Goal: Task Accomplishment & Management: Manage account settings

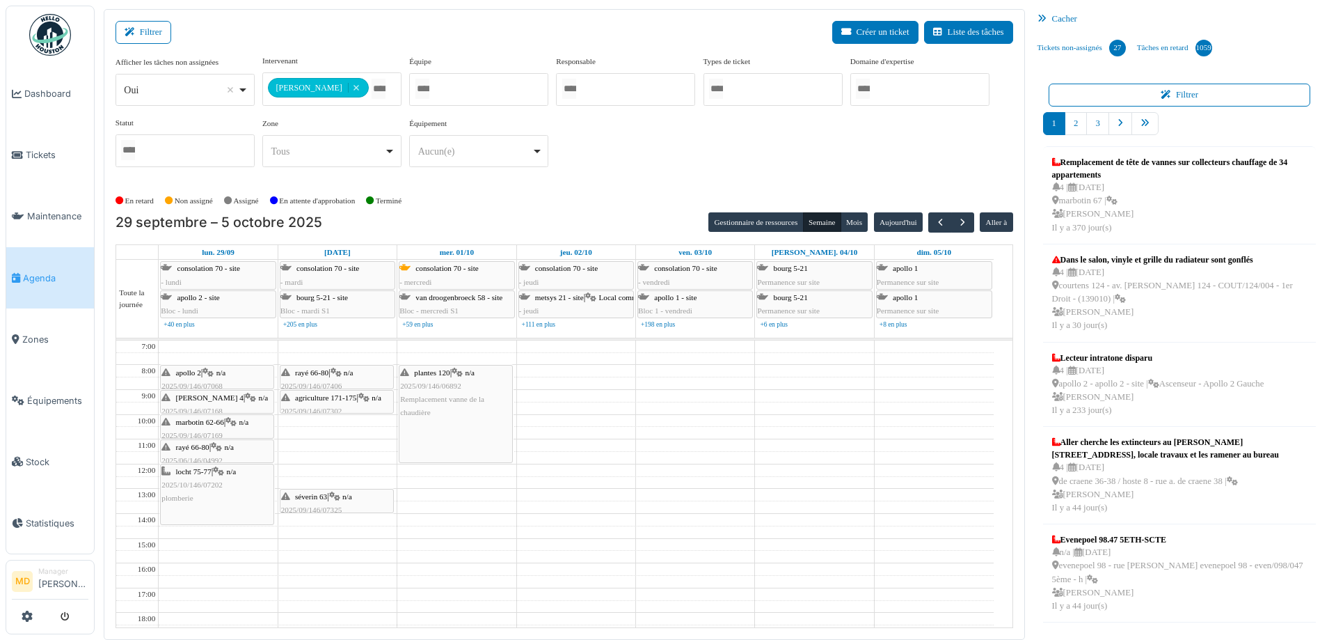
click at [682, 160] on div "**********" at bounding box center [565, 116] width 898 height 123
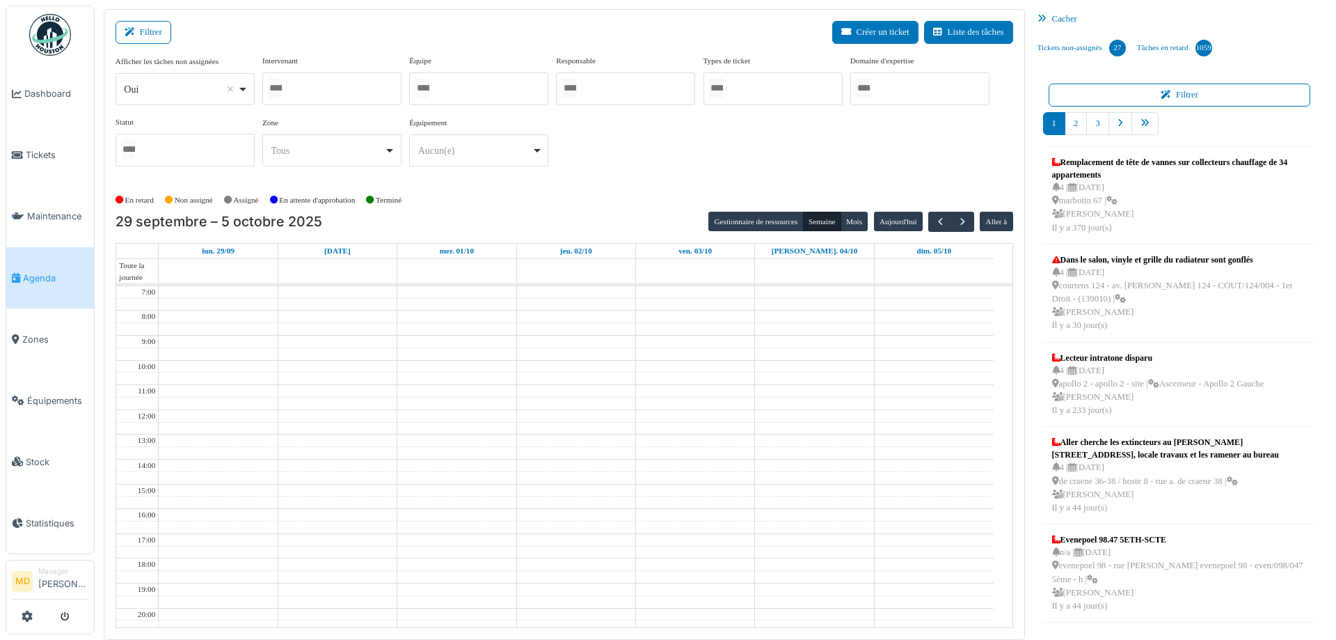
click at [336, 86] on div at bounding box center [331, 88] width 139 height 33
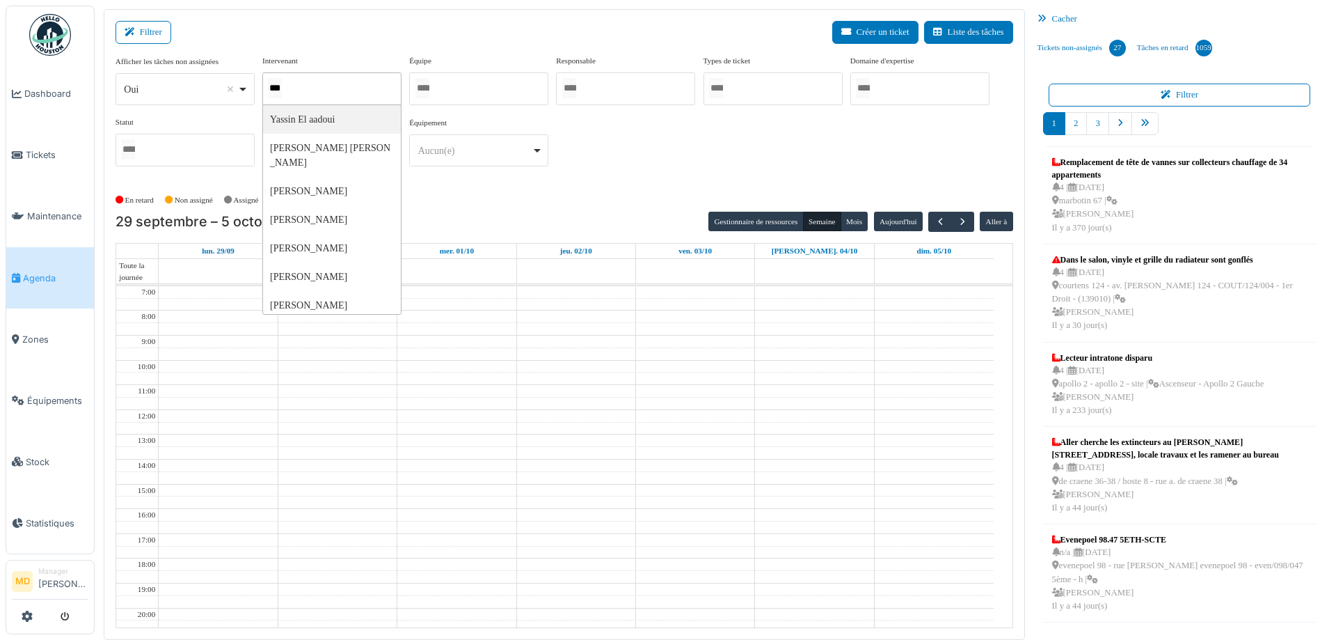
type input "****"
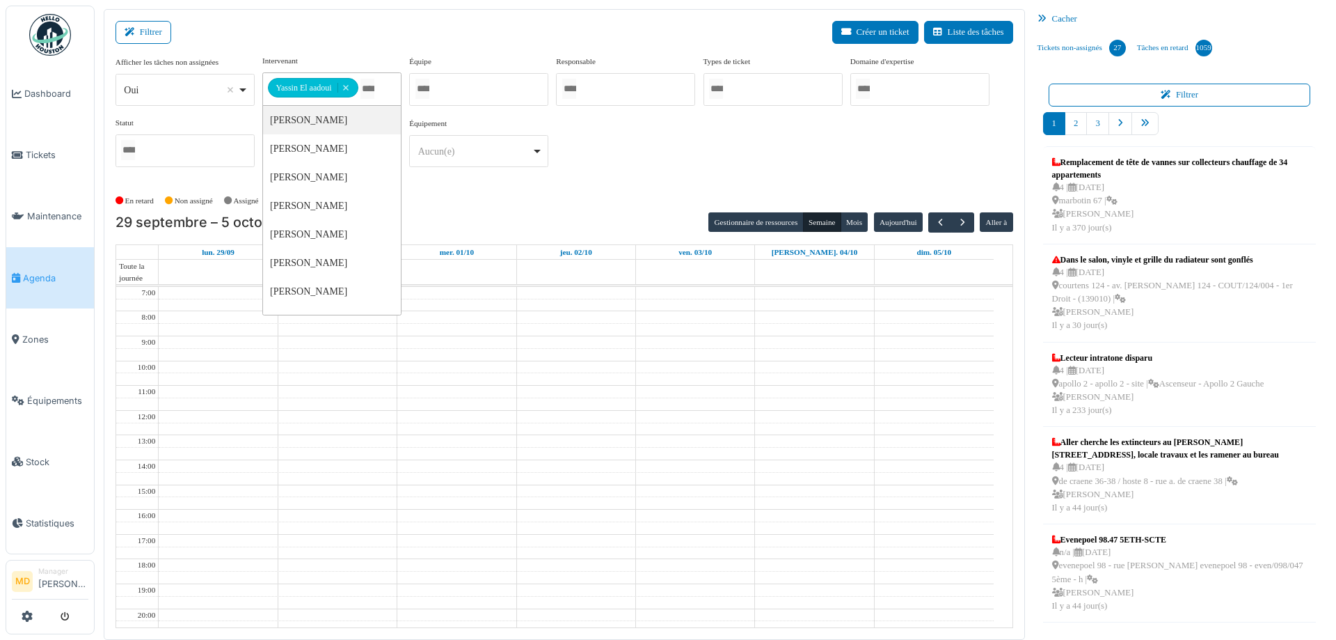
click div "**********"
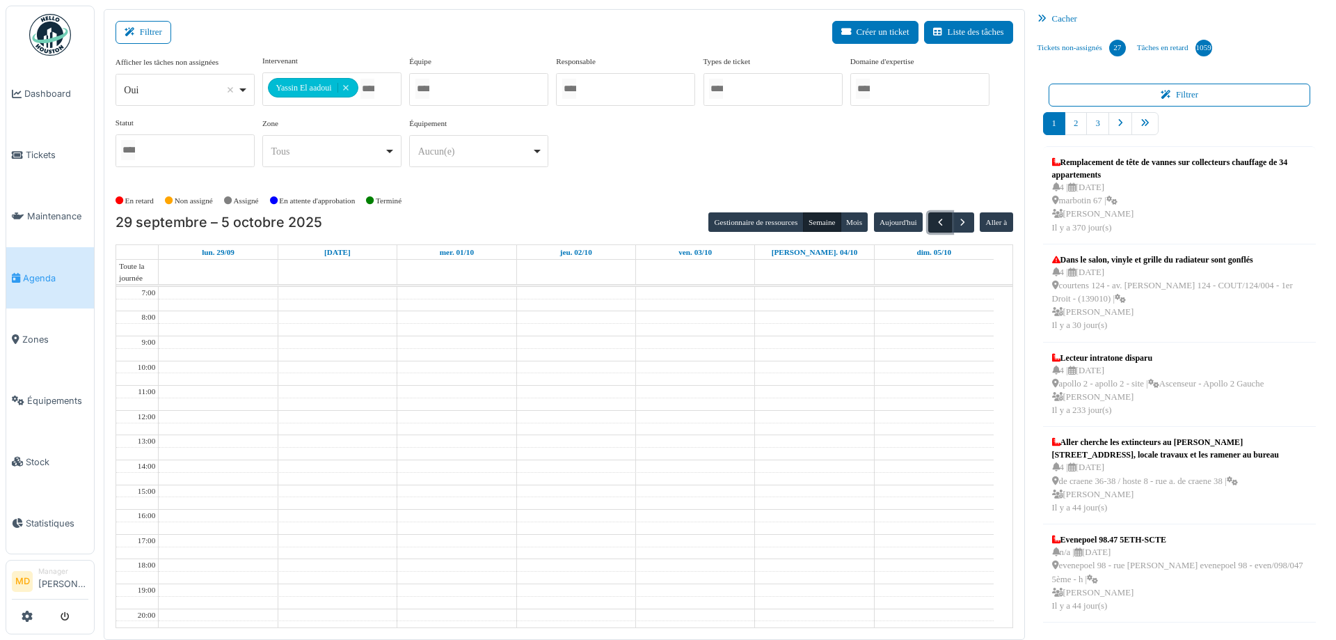
click span "button"
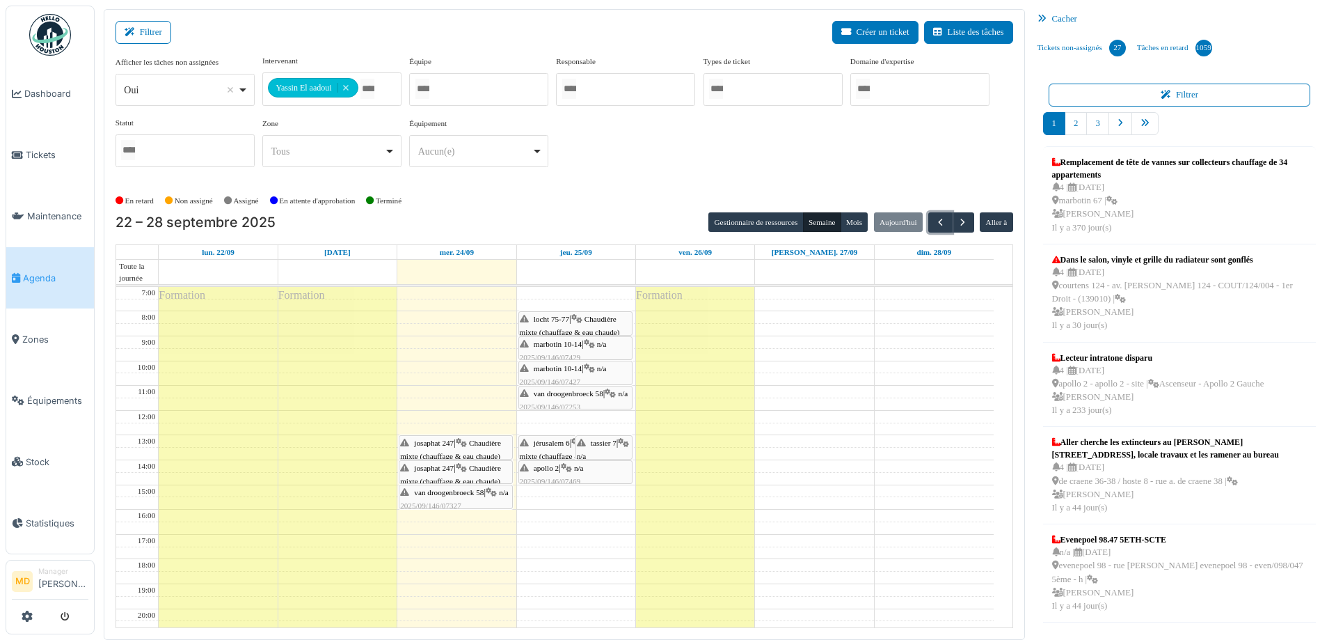
click div "tassier 7 | n/a 2025/09/146/06817 Problème chaudière dépanner la chaudière en a…"
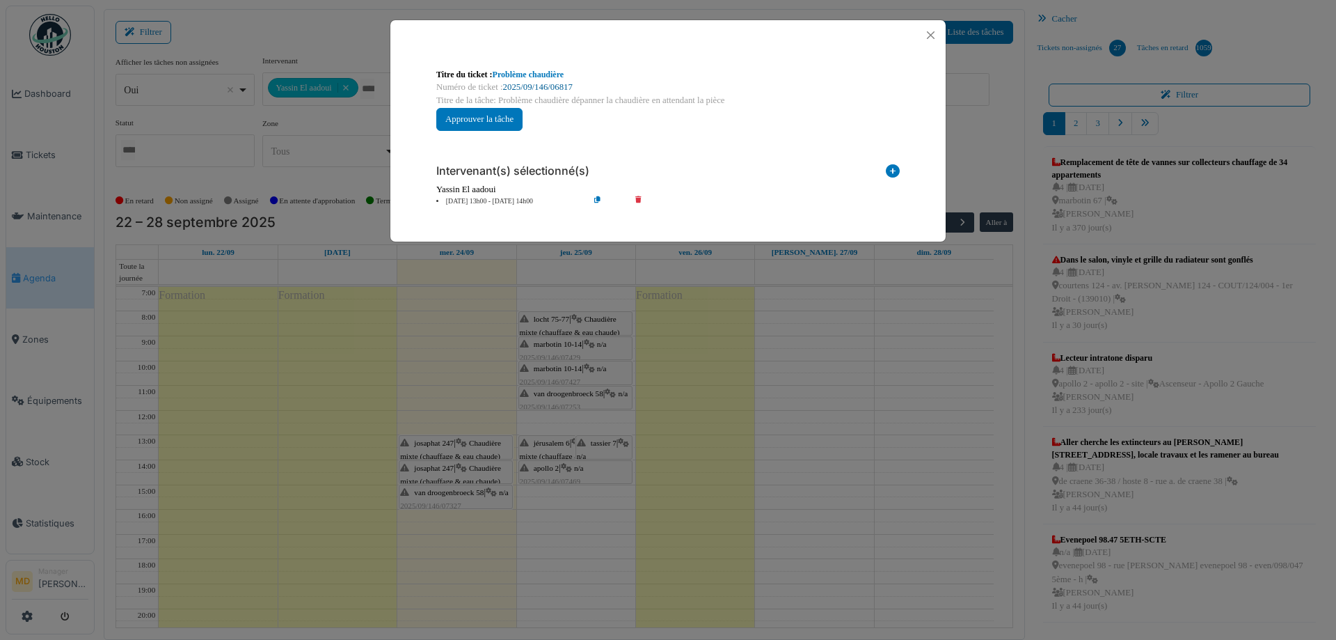
click link "2025/09/146/06817"
click button "Close"
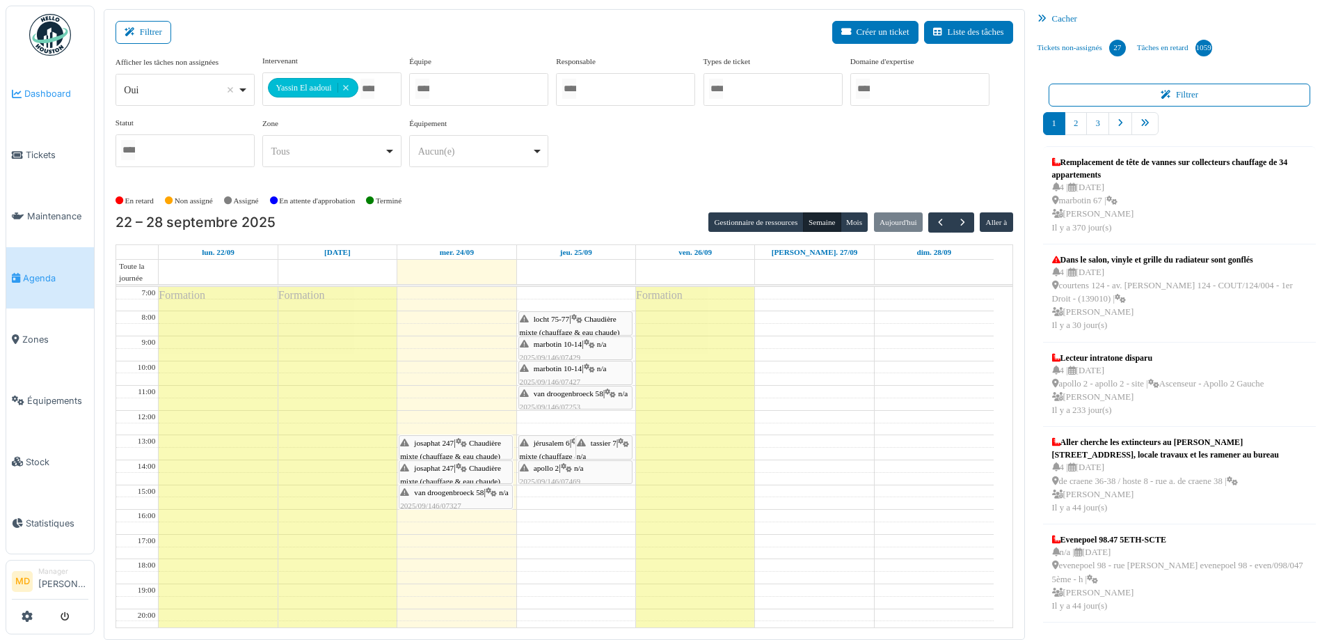
click span "Dashboard"
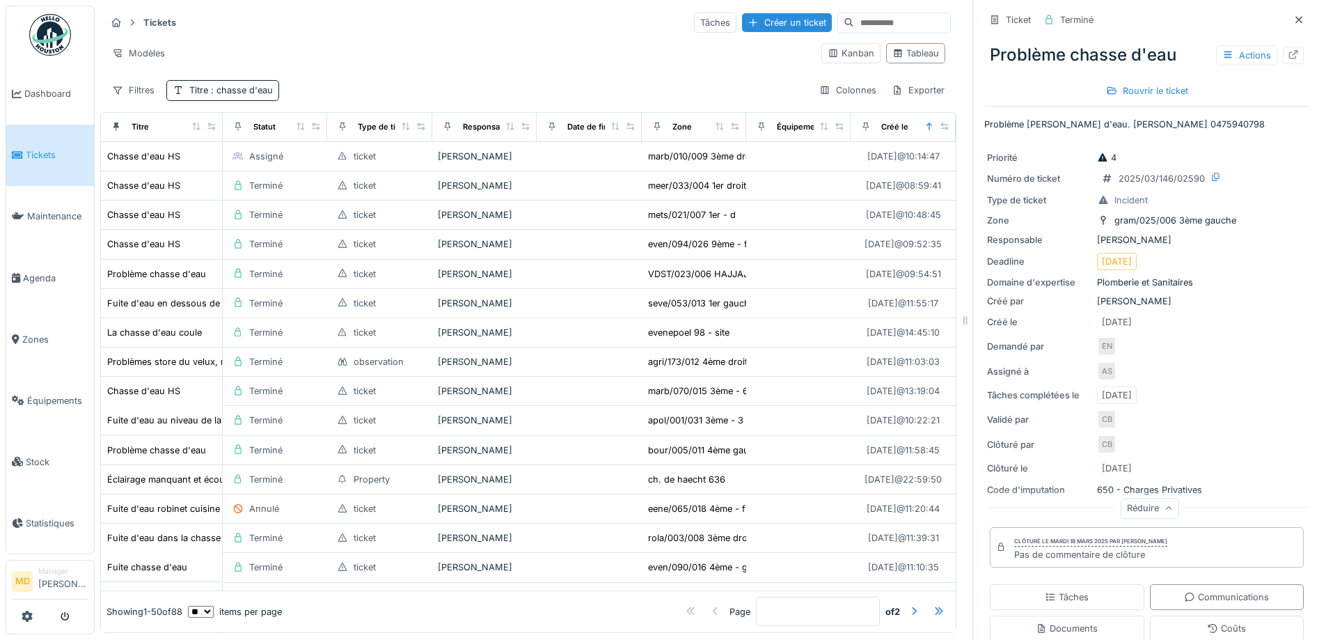
scroll to position [348, 0]
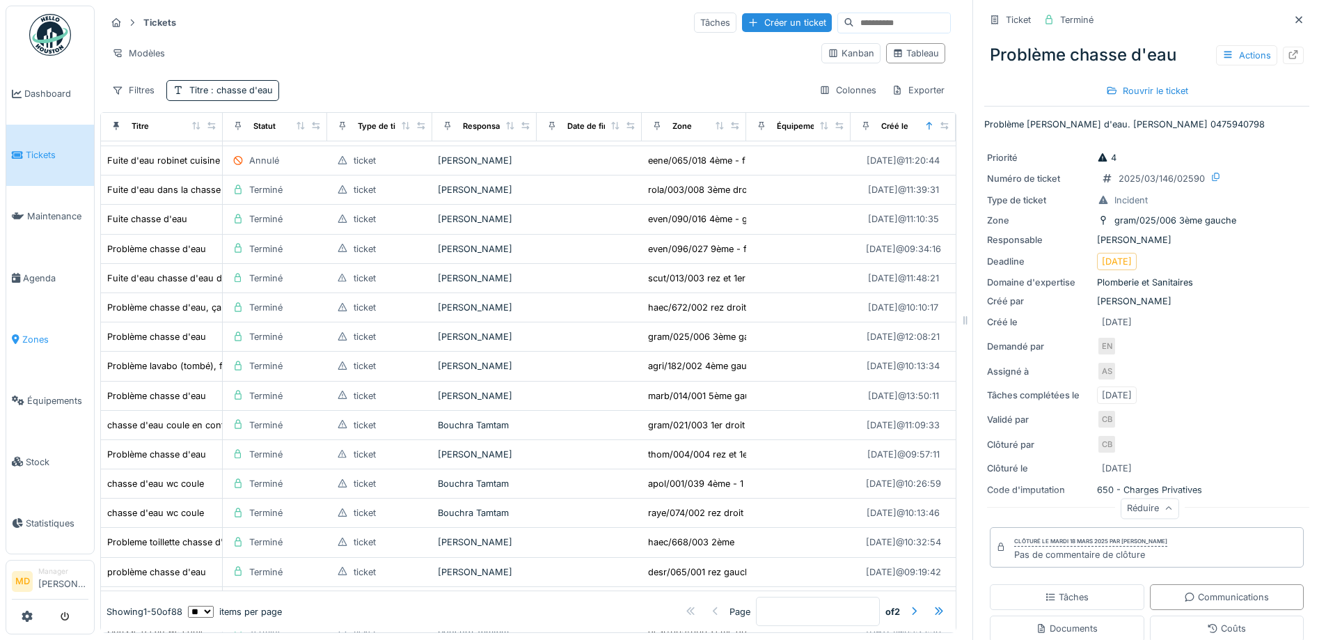
click at [34, 333] on span "Zones" at bounding box center [55, 339] width 66 height 13
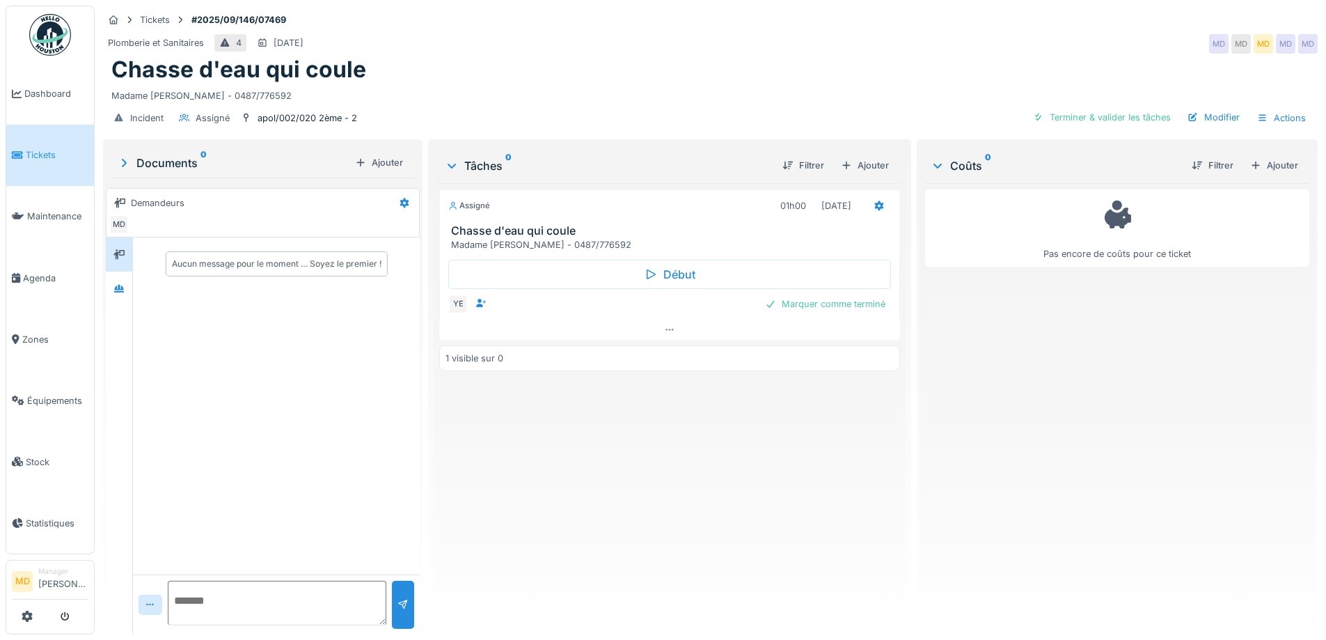
scroll to position [10, 0]
click at [656, 324] on div at bounding box center [669, 329] width 460 height 20
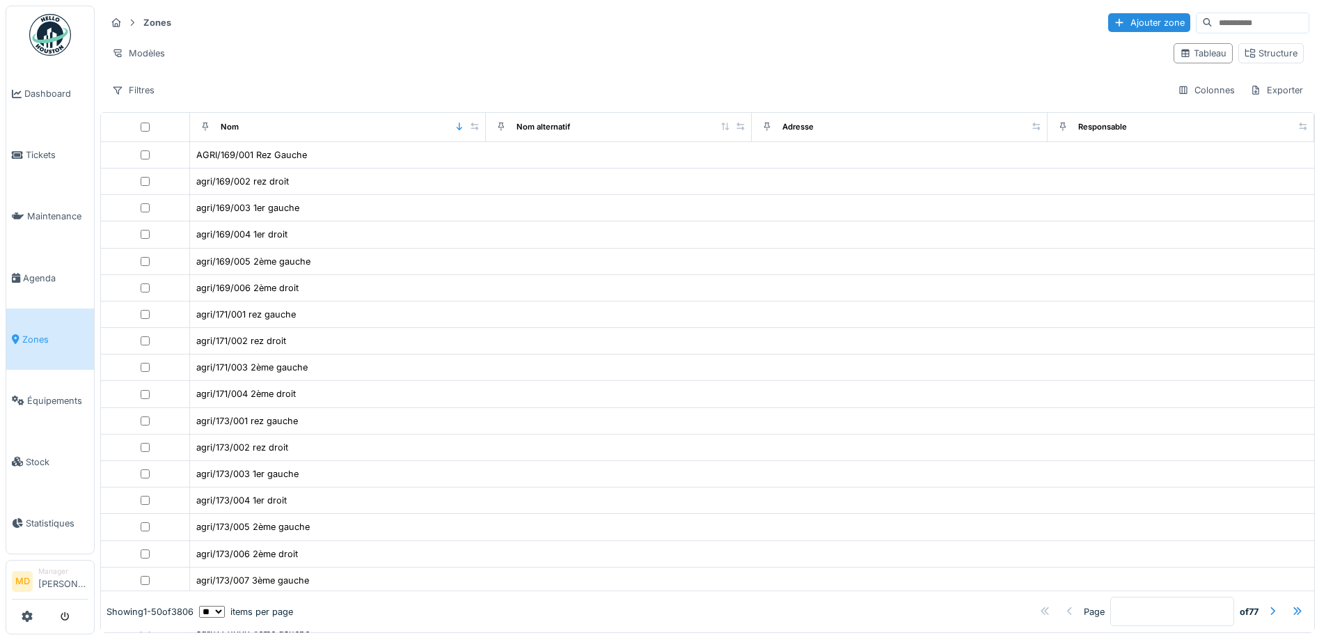
click at [1212, 26] on input at bounding box center [1260, 22] width 96 height 19
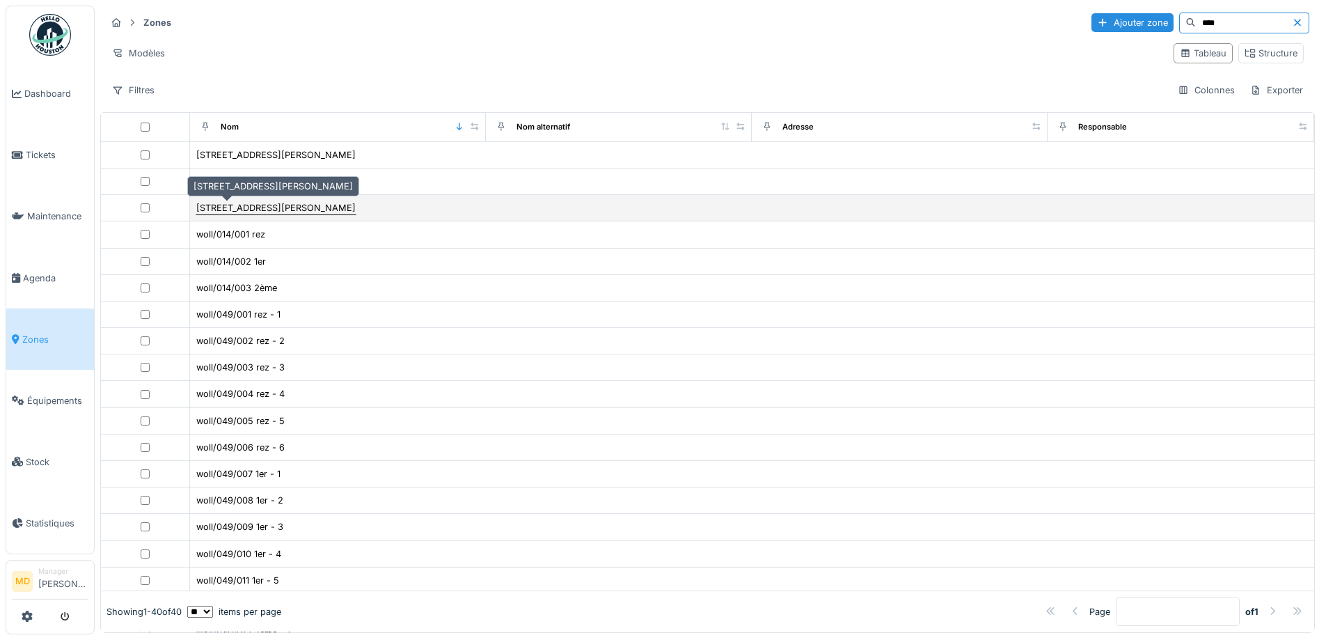
type input "****"
click at [238, 207] on div "rue c. wollès 49" at bounding box center [275, 207] width 159 height 13
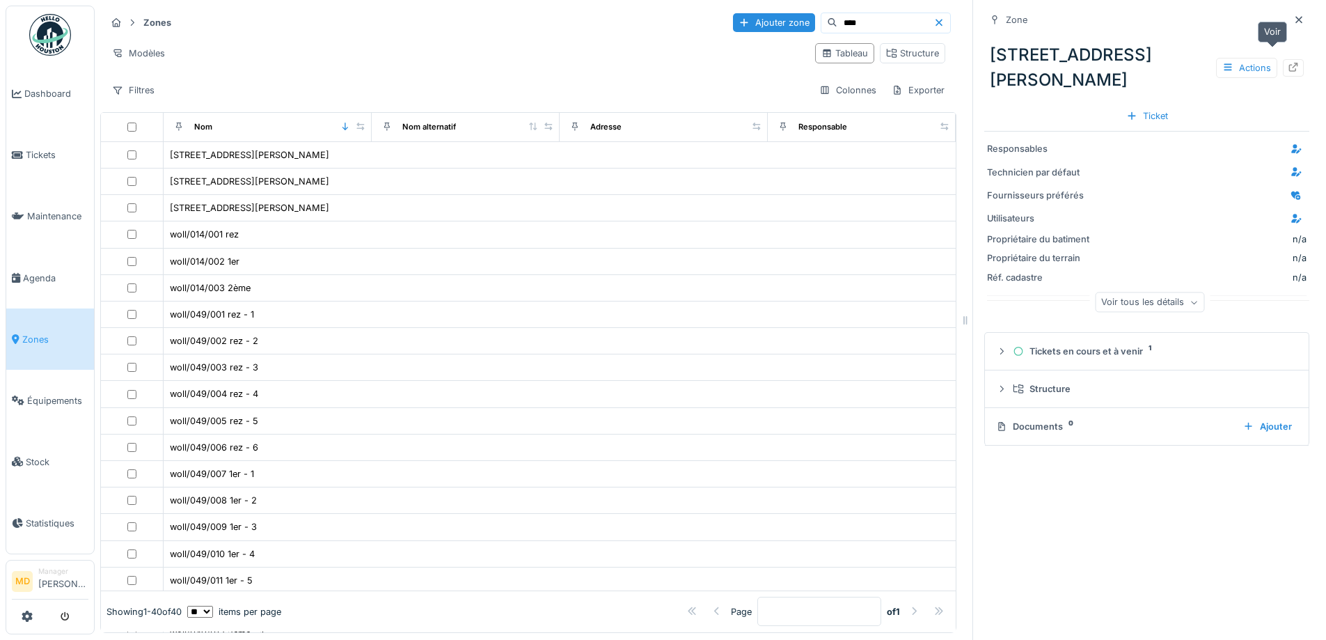
click at [1283, 59] on div at bounding box center [1293, 67] width 21 height 17
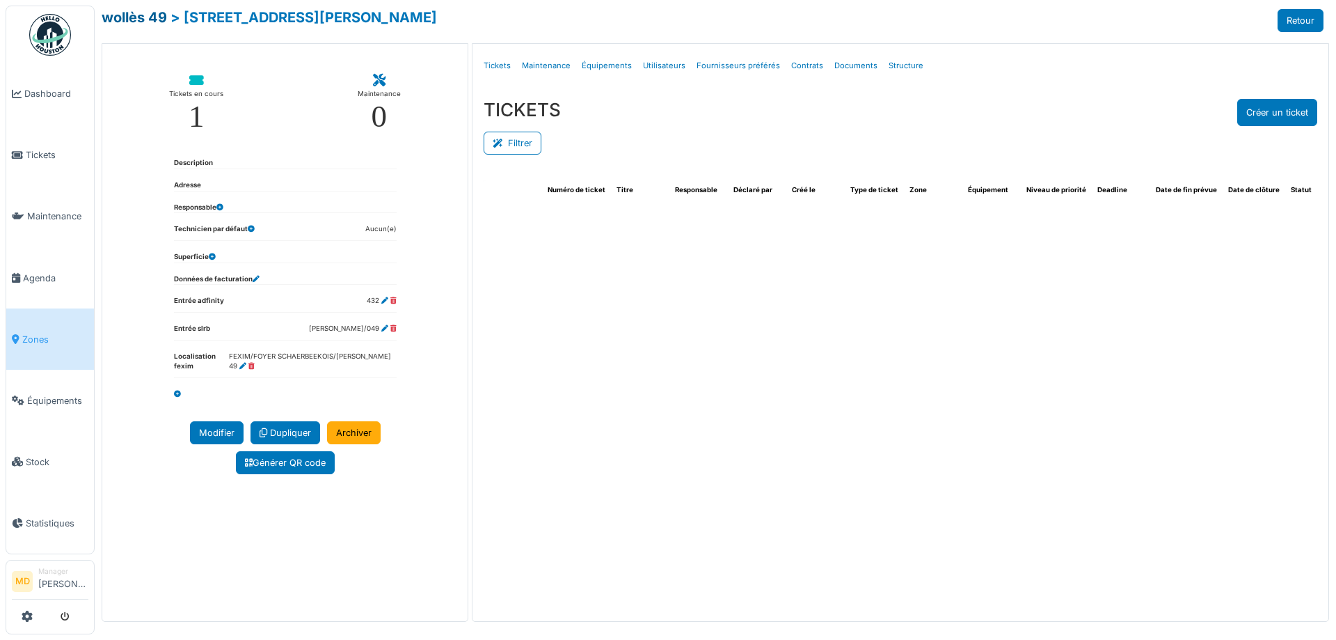
click at [118, 15] on link "wollès 49" at bounding box center [134, 17] width 65 height 17
select select "***"
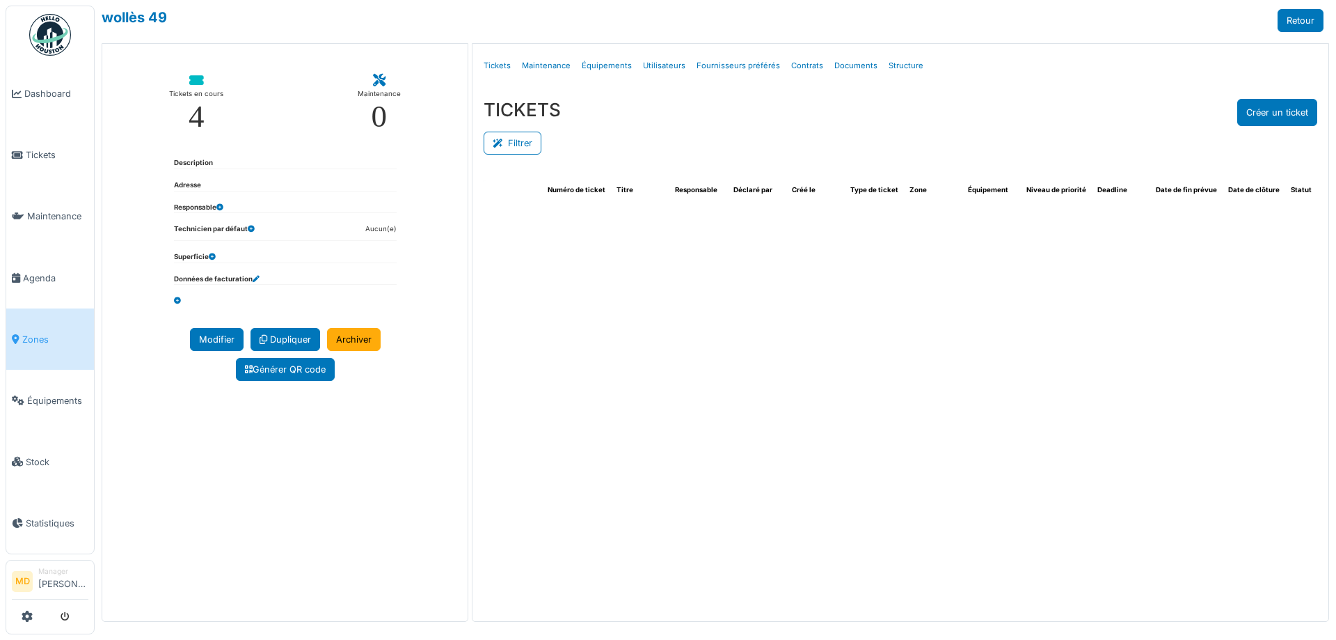
select select "***"
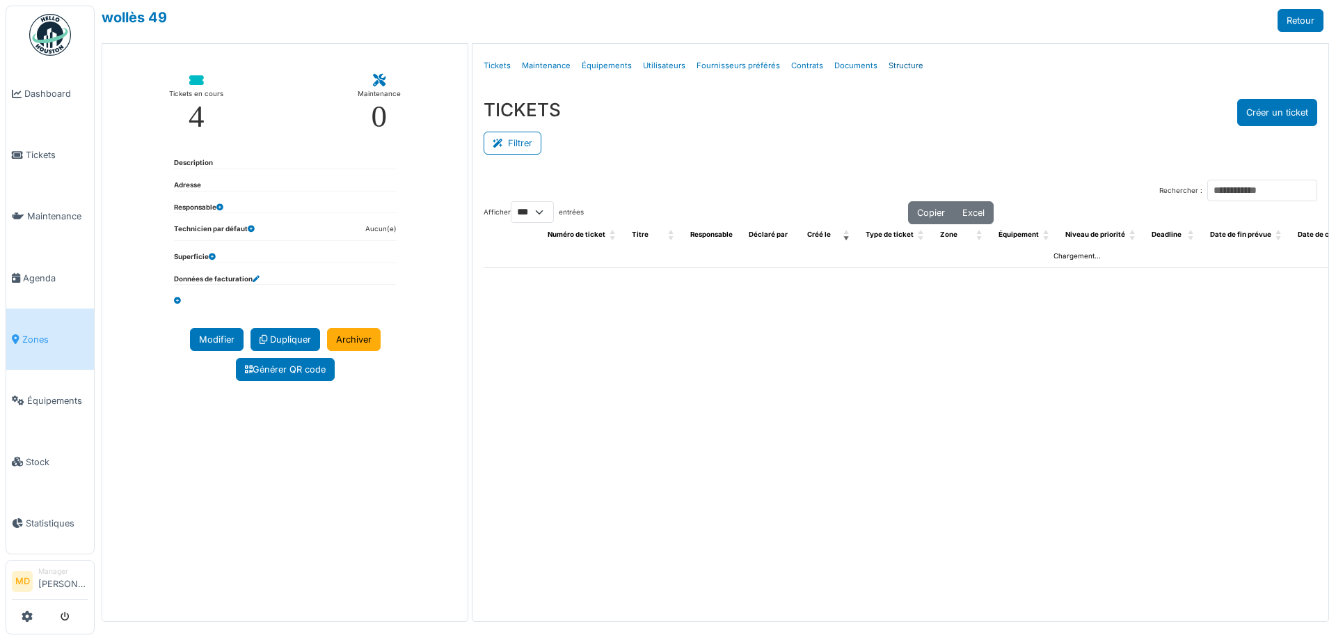
click at [892, 63] on link "Structure" at bounding box center [906, 65] width 46 height 33
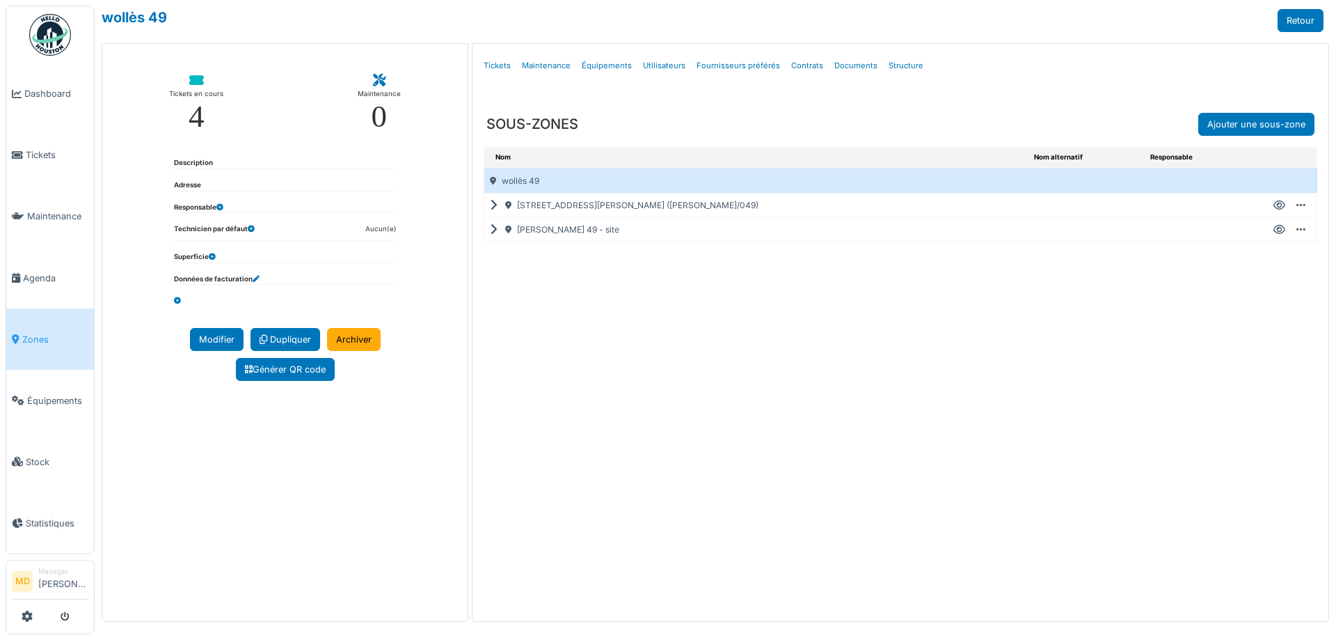
click at [494, 230] on icon at bounding box center [496, 230] width 13 height 1
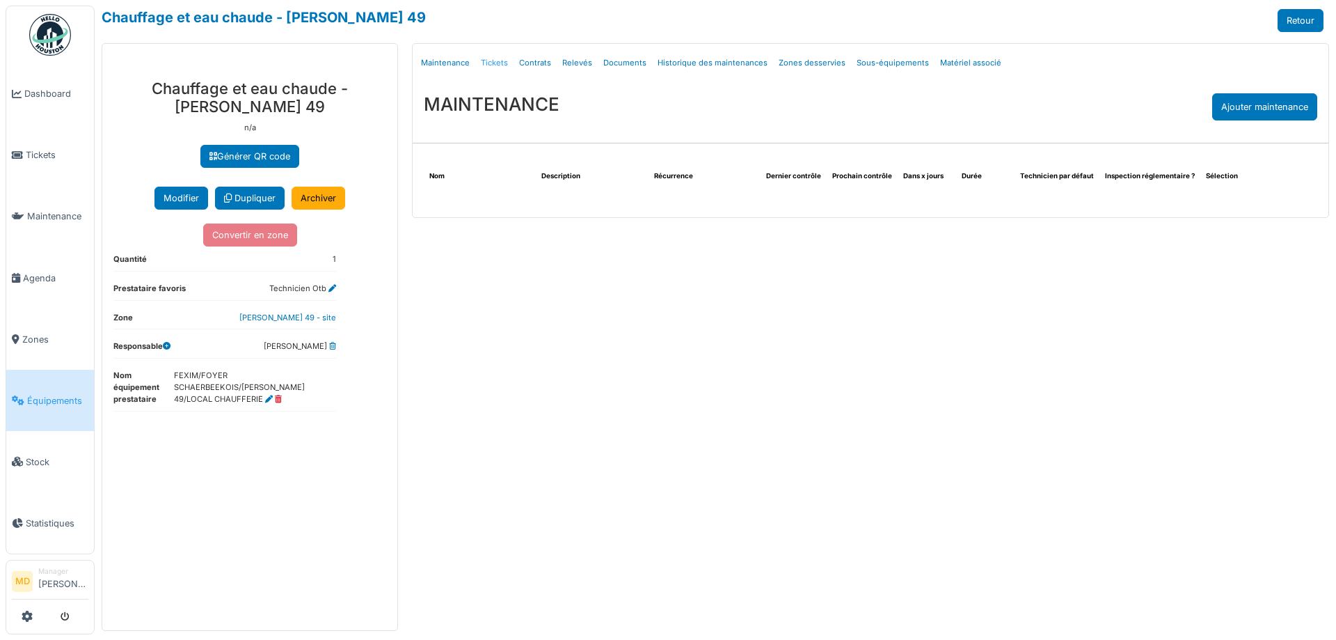
click at [496, 61] on link "Tickets" at bounding box center [494, 63] width 38 height 33
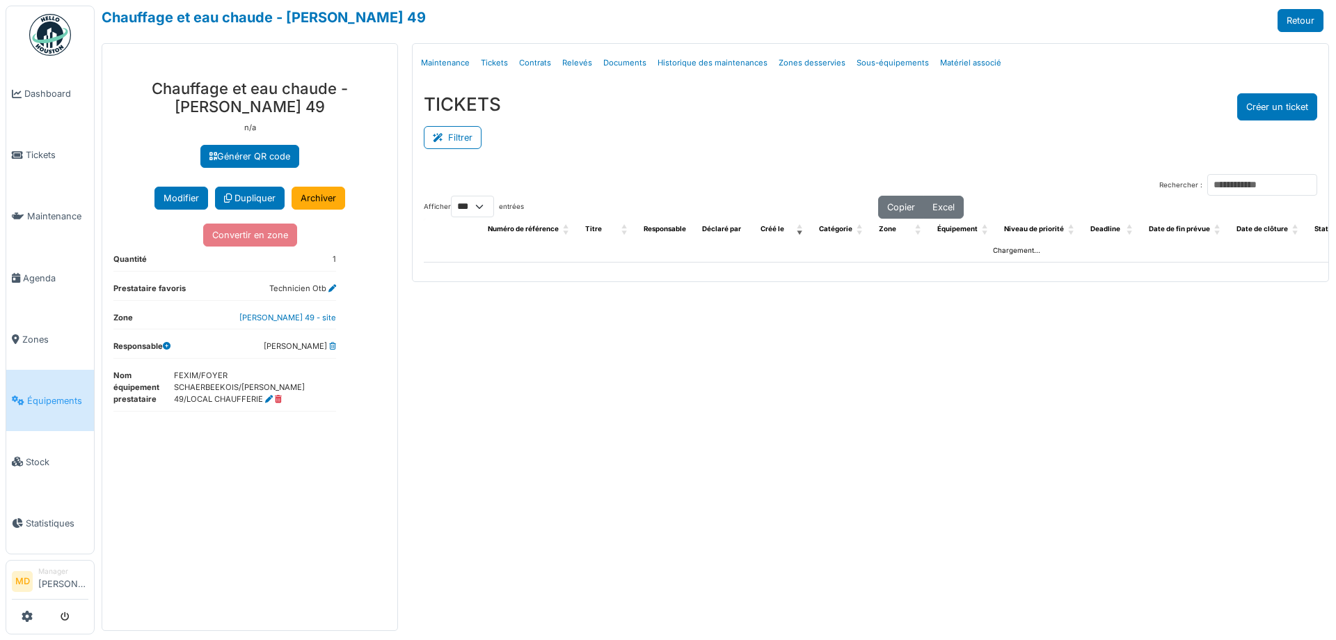
select select "***"
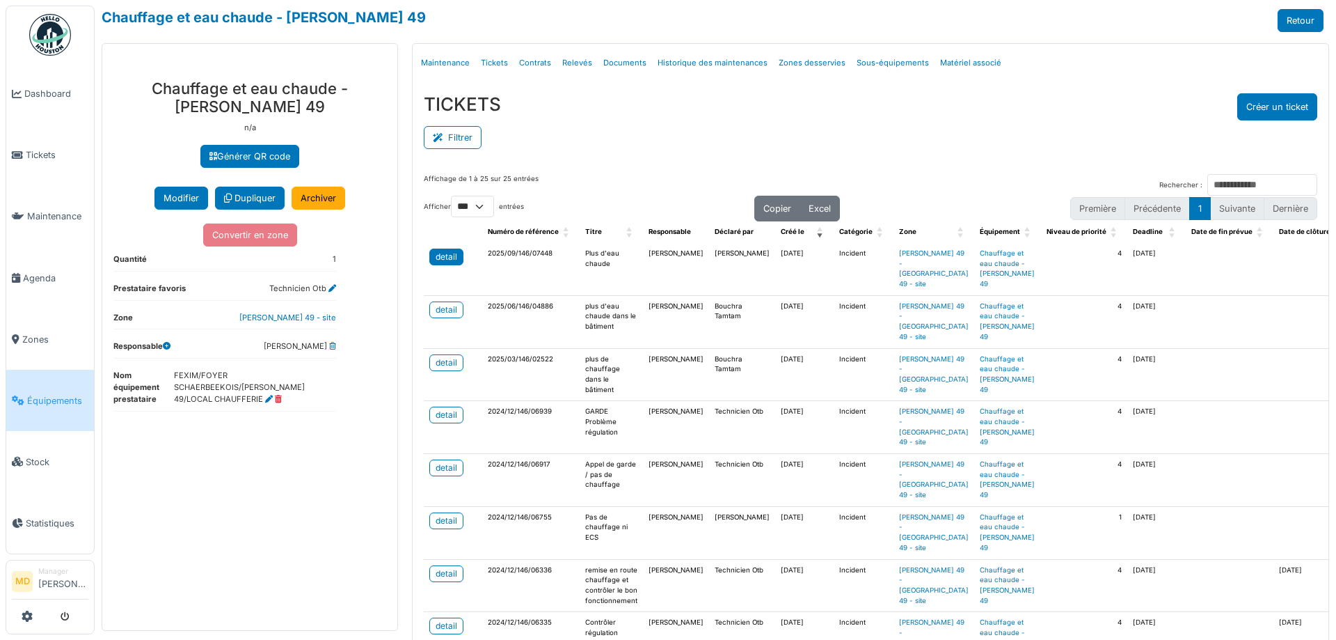
click at [445, 251] on div "detail" at bounding box center [447, 257] width 22 height 13
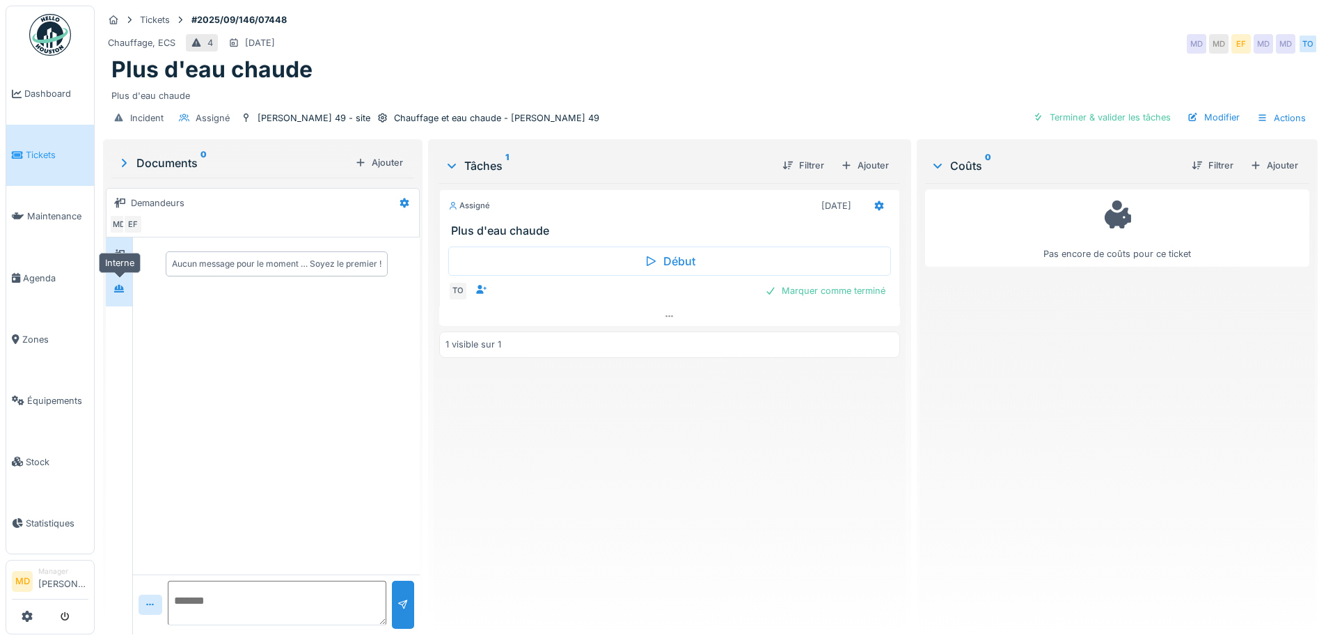
click at [120, 278] on div at bounding box center [119, 288] width 21 height 23
click at [266, 593] on textarea at bounding box center [277, 602] width 219 height 45
type textarea "**********"
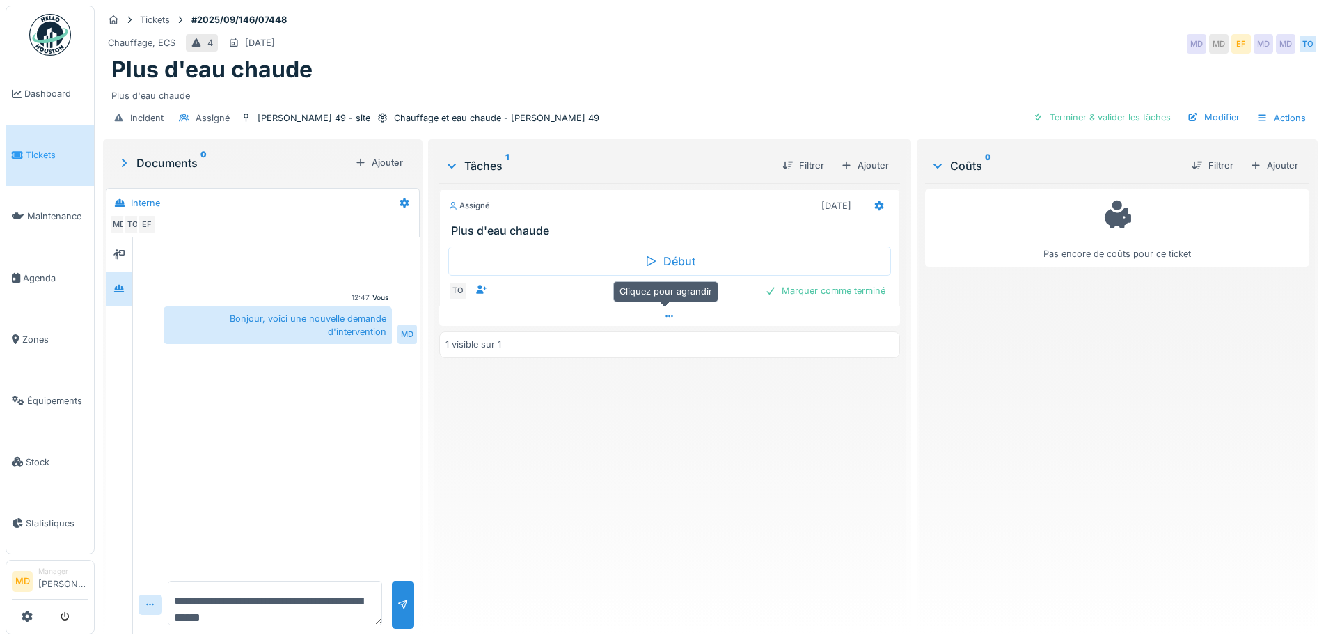
click at [665, 317] on icon at bounding box center [669, 316] width 11 height 9
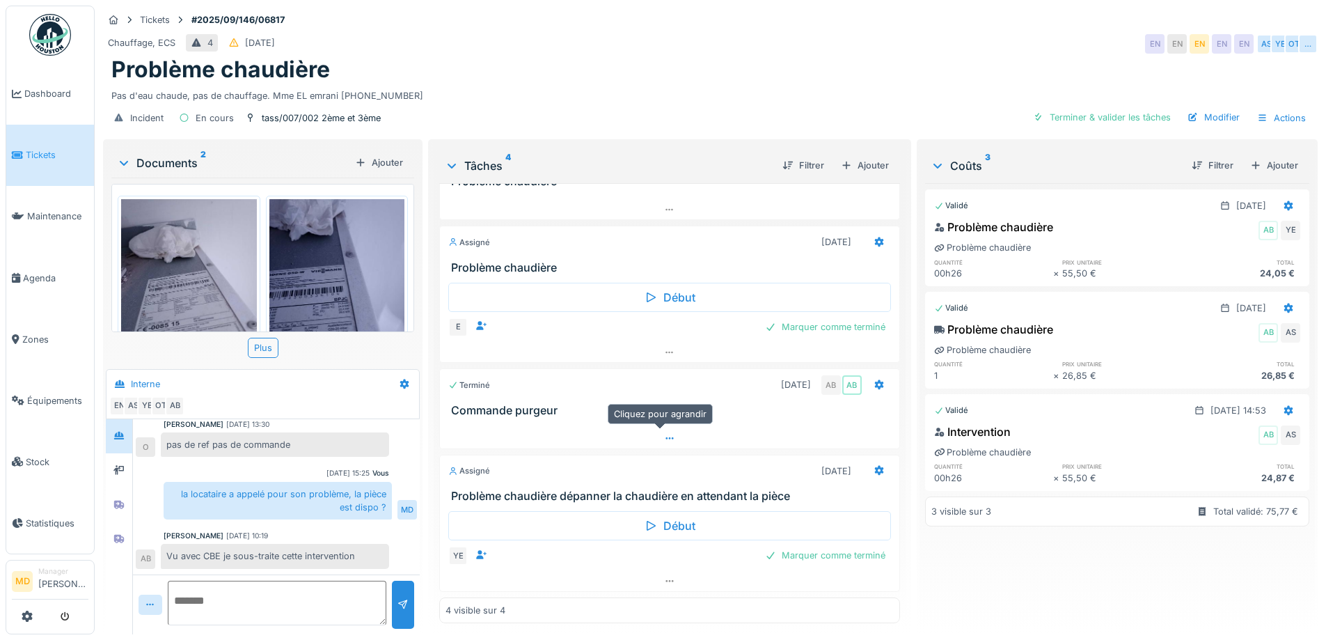
click at [667, 428] on div at bounding box center [669, 438] width 459 height 20
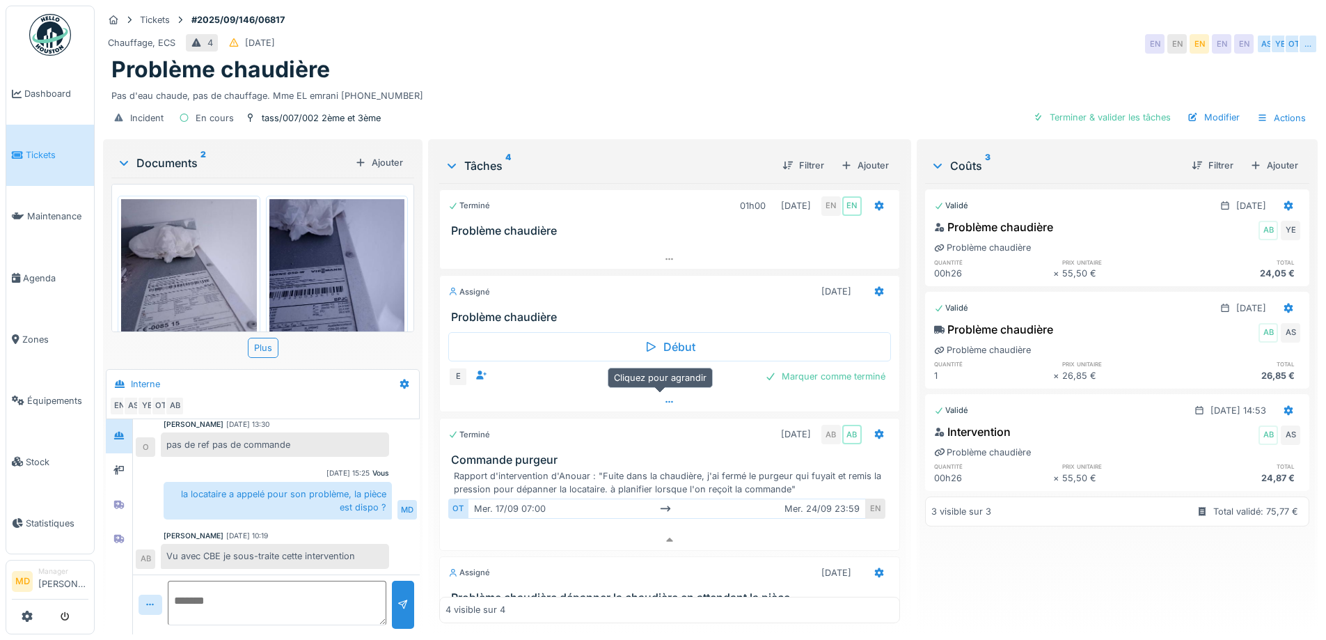
click at [660, 396] on div at bounding box center [669, 402] width 459 height 20
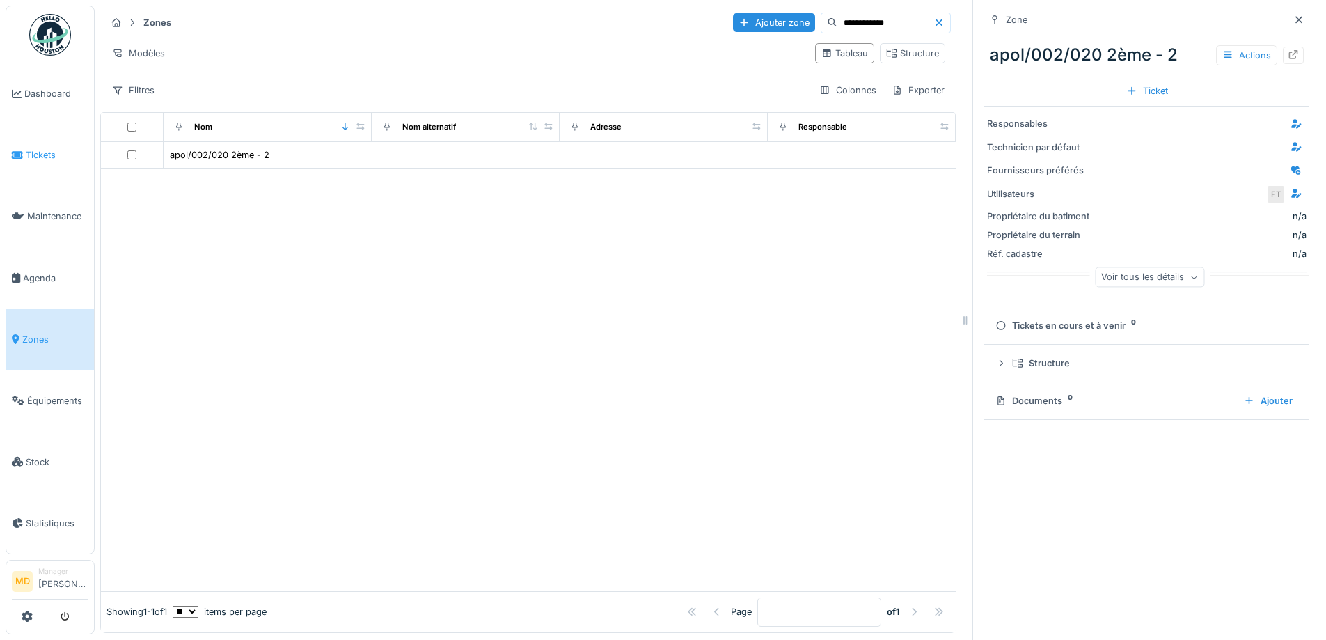
click at [53, 161] on link "Tickets" at bounding box center [50, 155] width 88 height 61
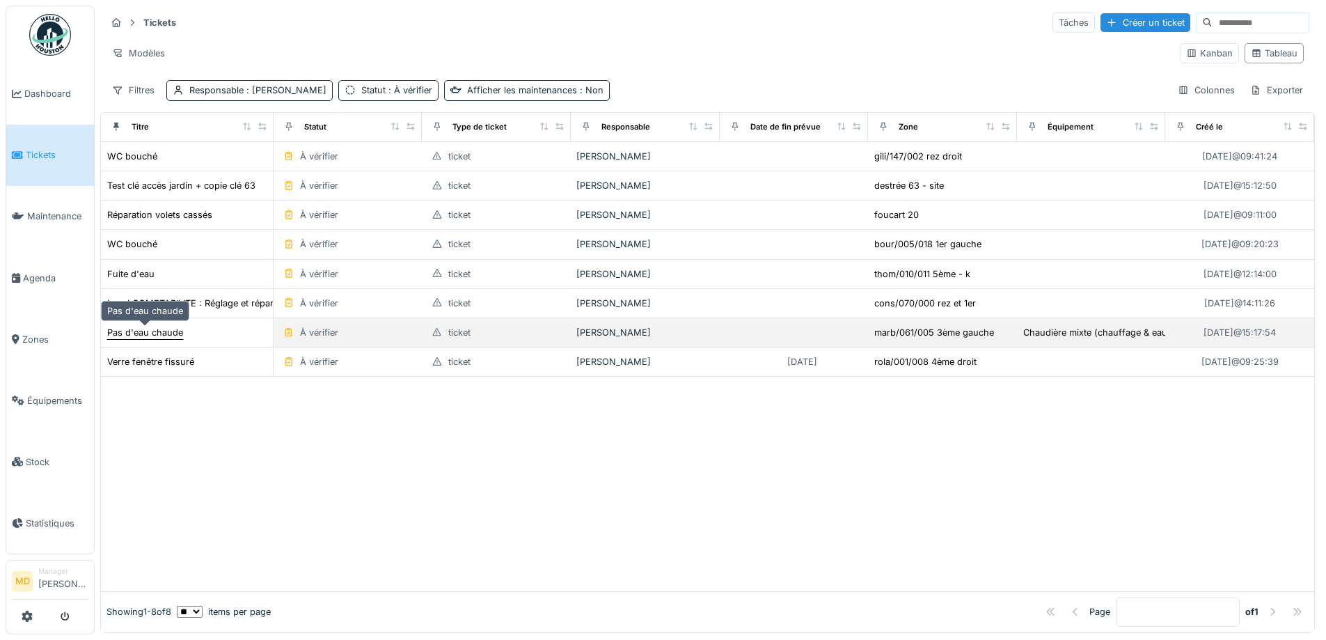
click at [139, 333] on div "Pas d'eau chaude" at bounding box center [145, 332] width 76 height 13
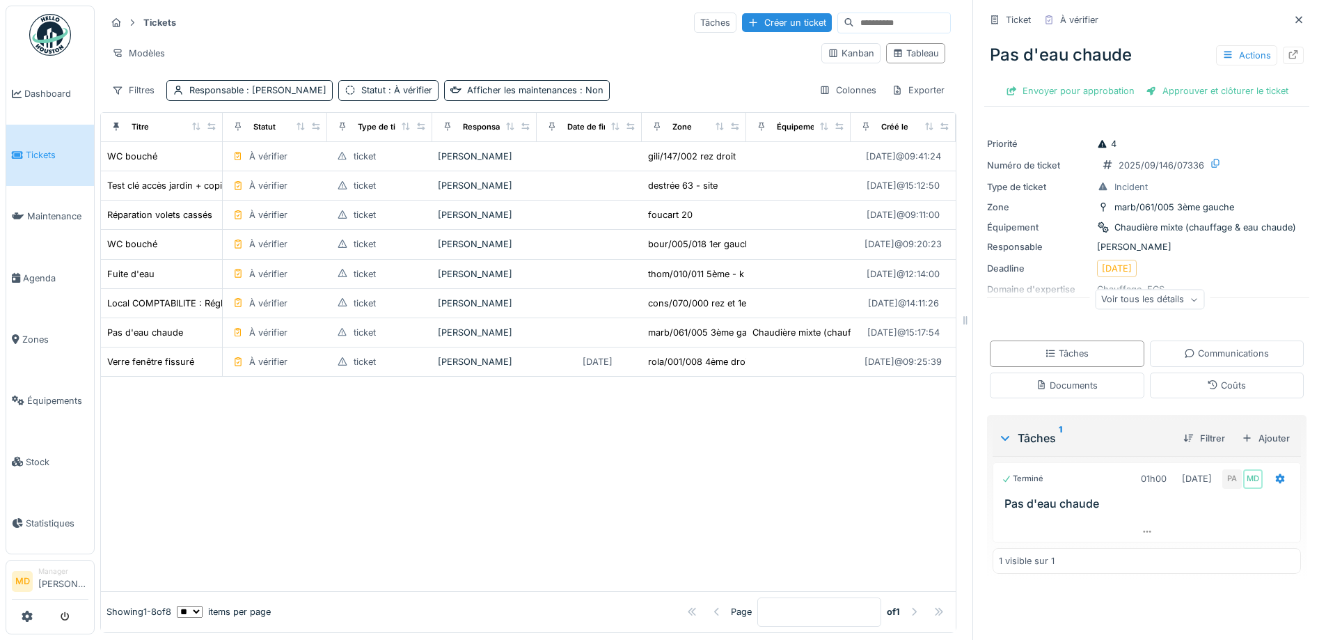
scroll to position [10, 0]
click at [1141, 527] on icon at bounding box center [1146, 531] width 11 height 9
click at [1116, 290] on div "Voir tous les détails" at bounding box center [1149, 300] width 109 height 20
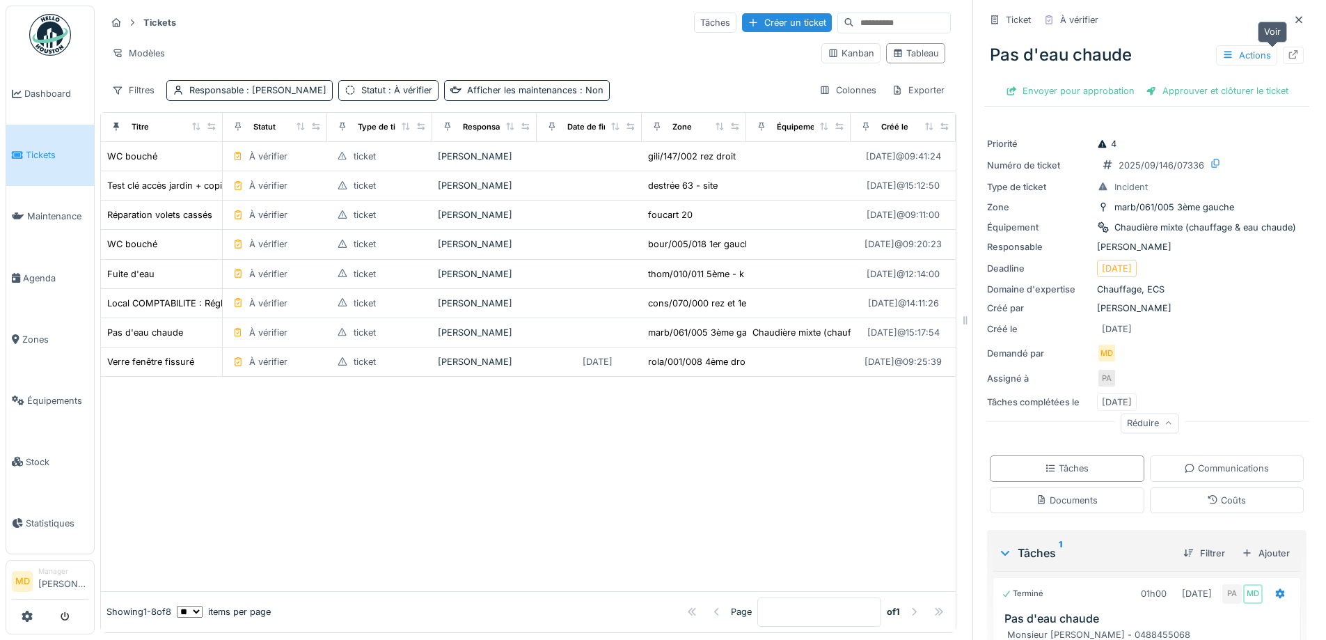
click at [1283, 47] on div at bounding box center [1293, 55] width 21 height 17
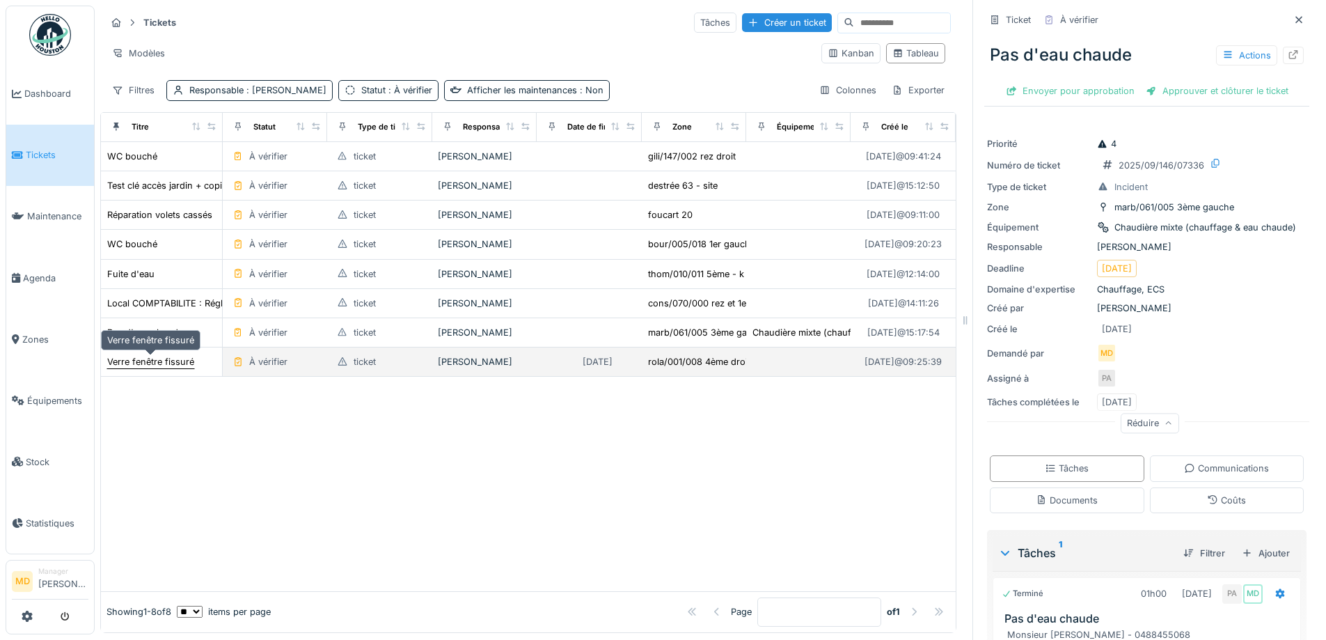
click at [132, 356] on div "Verre fenêtre fissuré" at bounding box center [150, 361] width 87 height 13
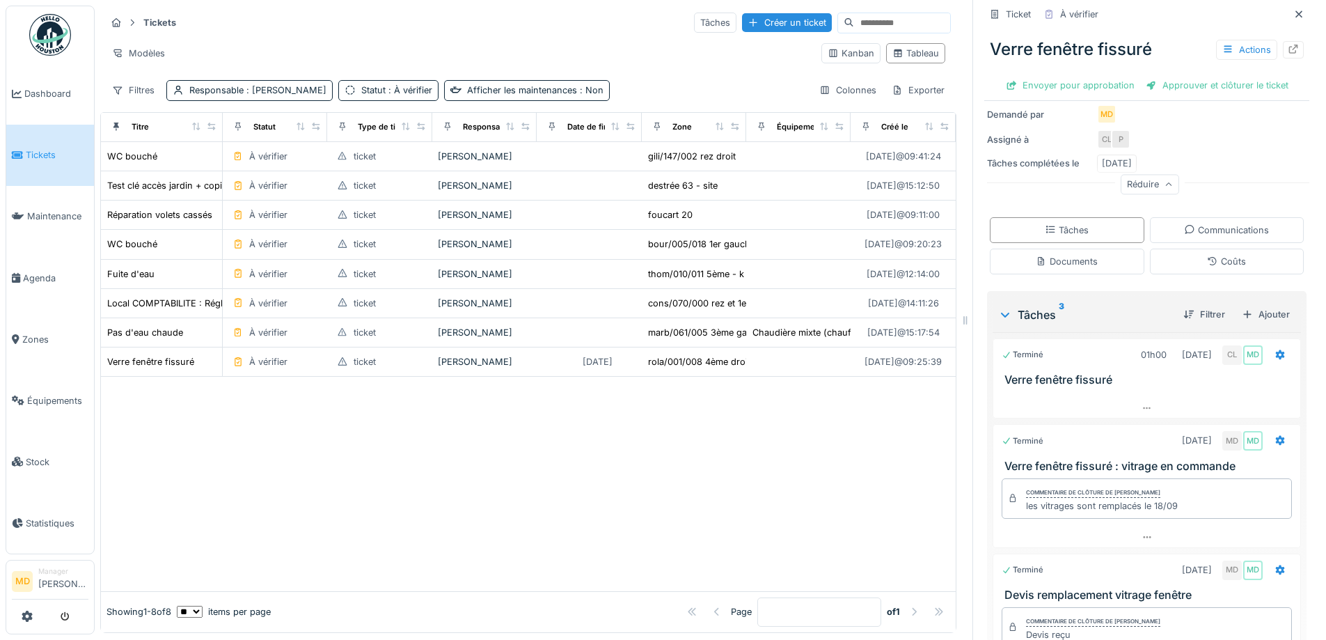
scroll to position [455, 0]
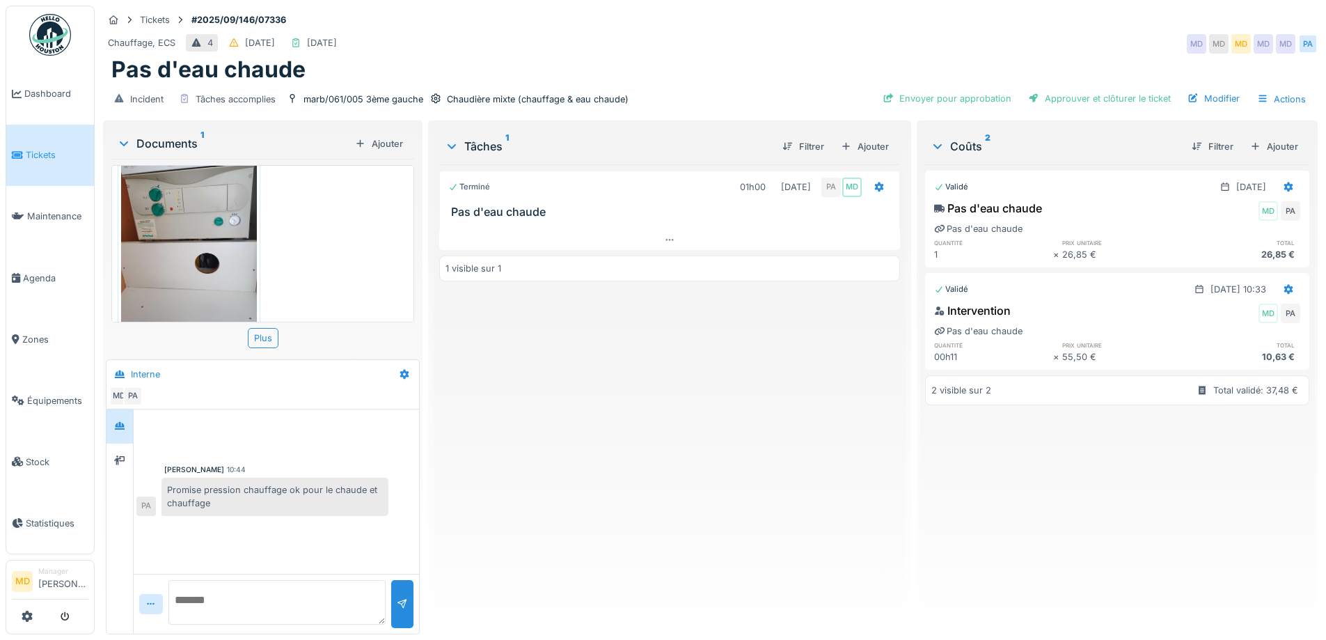
scroll to position [58, 0]
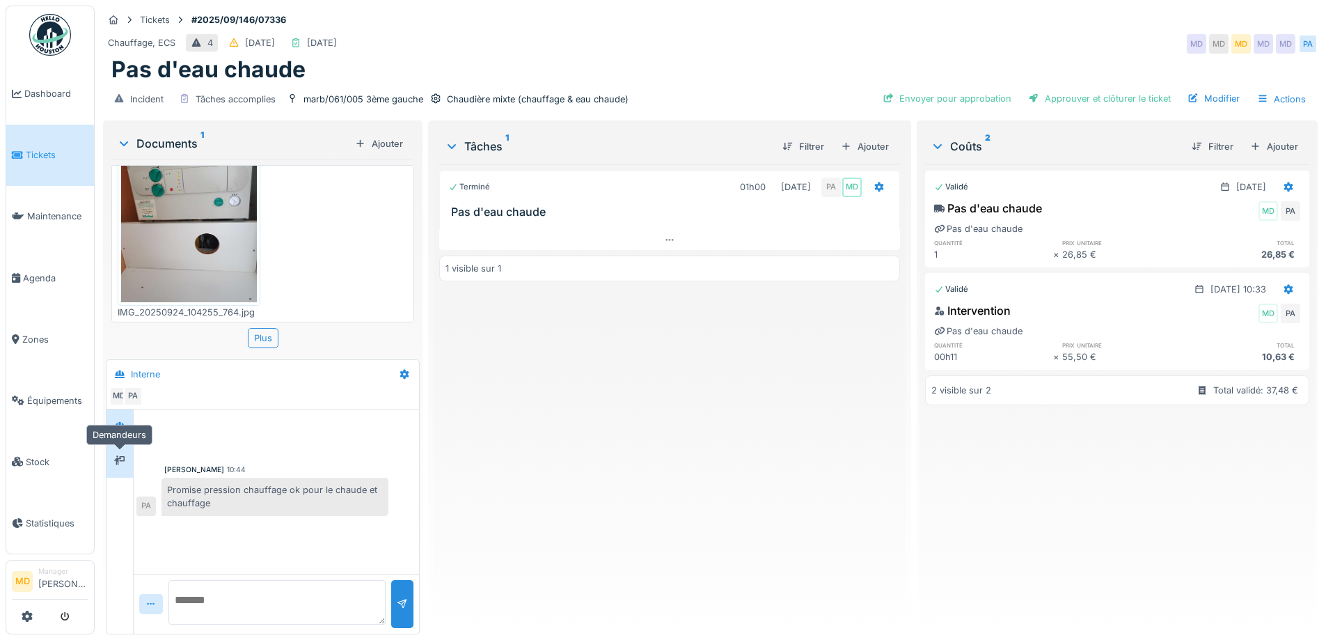
click at [113, 454] on div at bounding box center [119, 460] width 21 height 17
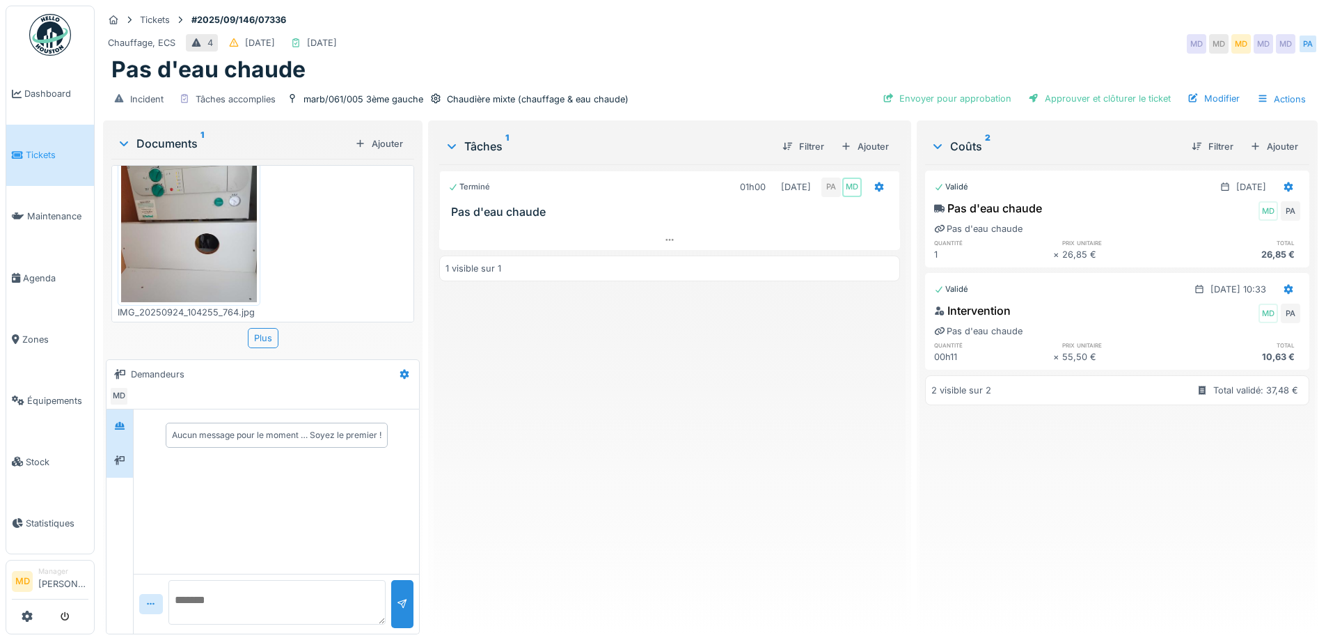
click at [131, 441] on div at bounding box center [119, 426] width 26 height 34
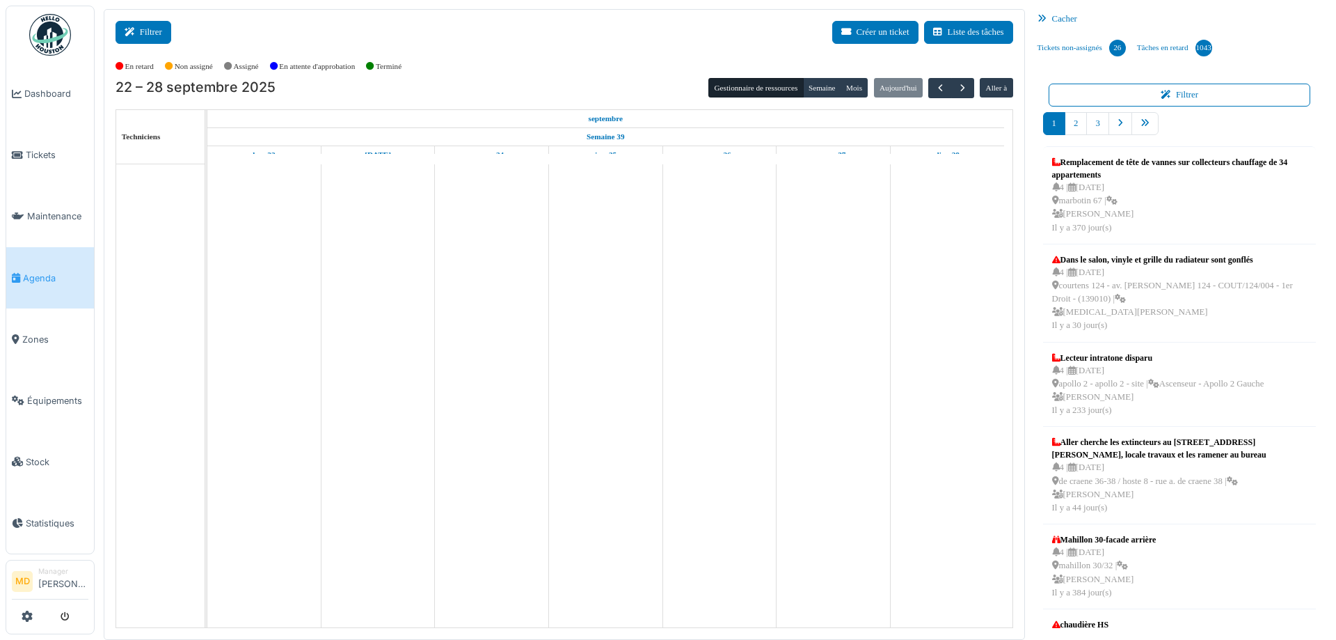
click at [139, 31] on icon at bounding box center [132, 32] width 15 height 9
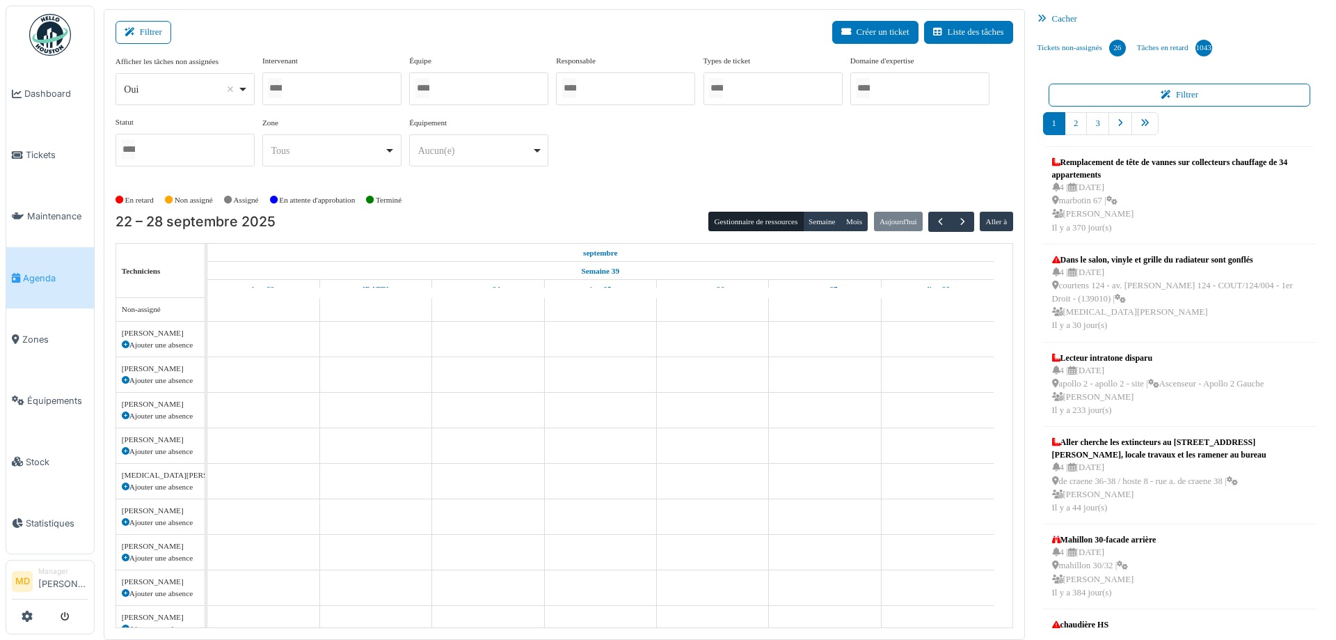
click at [352, 84] on div at bounding box center [331, 88] width 139 height 33
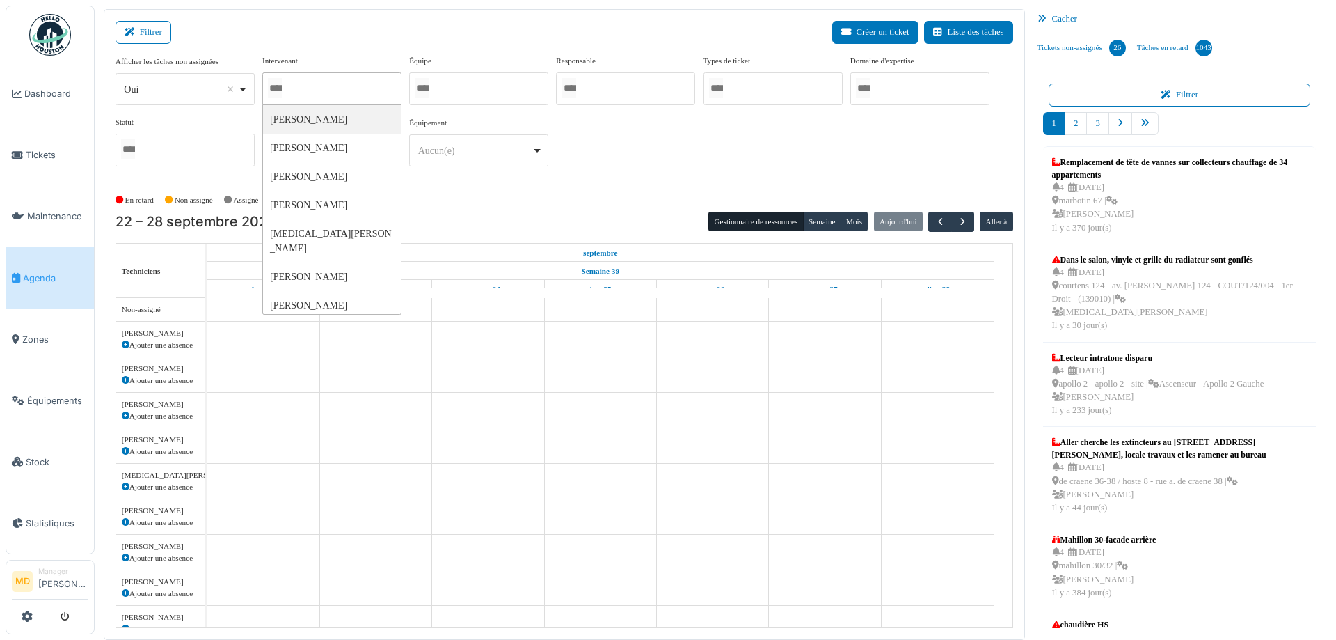
click at [616, 146] on div "Afficher les tâches non assignées *** Oui Remove item Oui Non Intervenant Abdel…" at bounding box center [565, 116] width 898 height 122
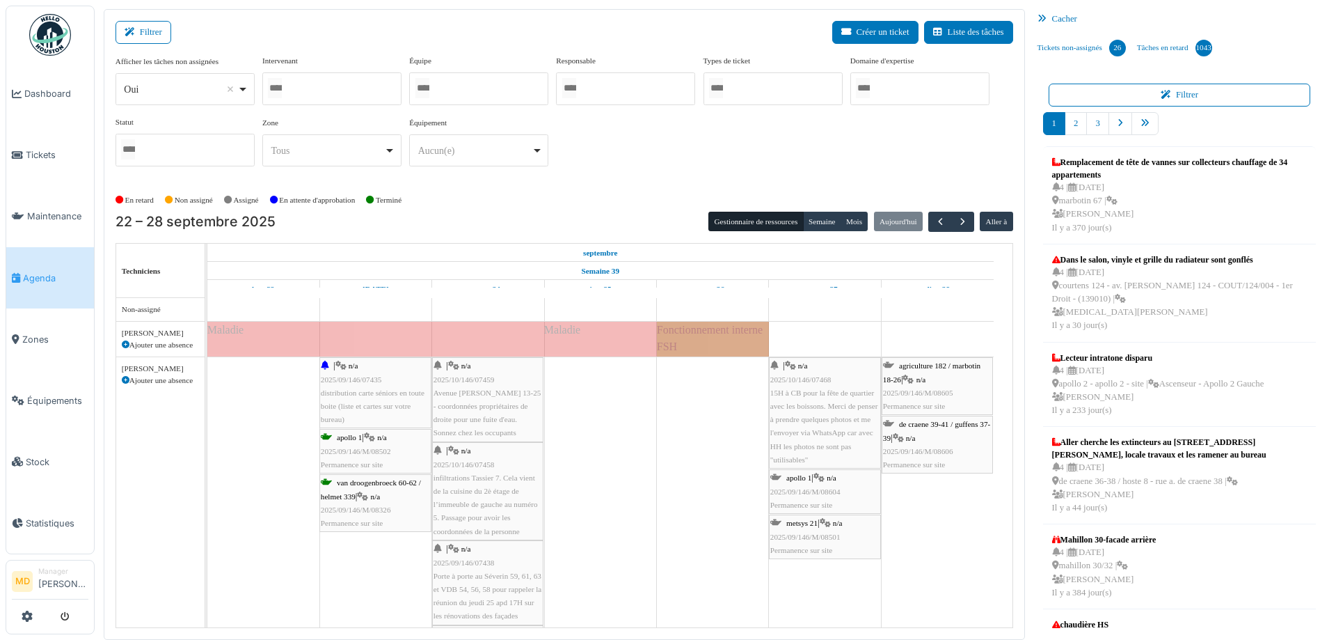
click at [318, 86] on div at bounding box center [331, 88] width 139 height 33
type input "****"
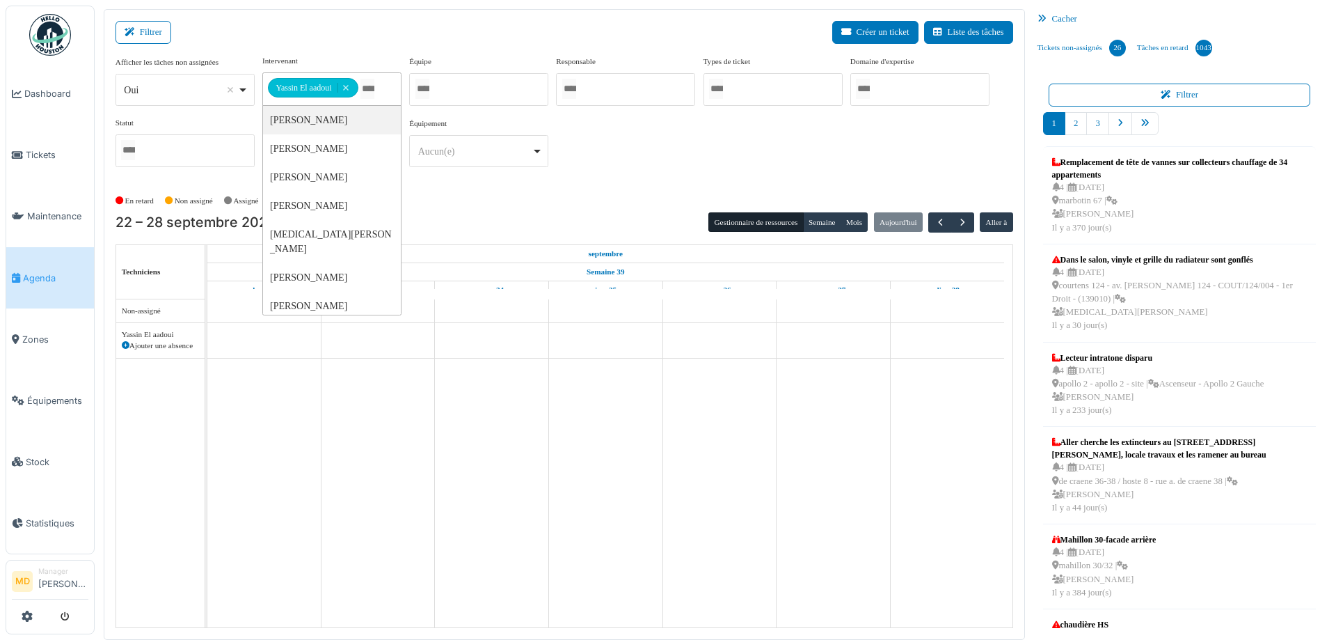
click at [786, 168] on div "**********" at bounding box center [565, 116] width 898 height 123
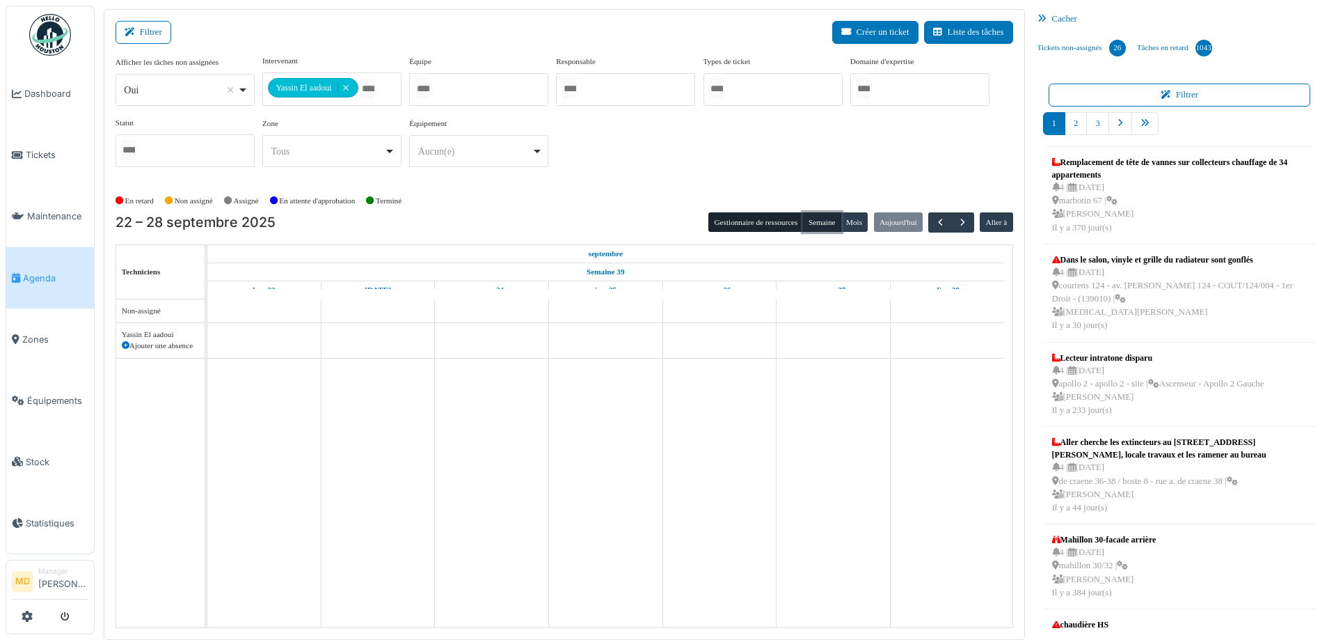
click at [806, 223] on button "Semaine" at bounding box center [822, 221] width 38 height 19
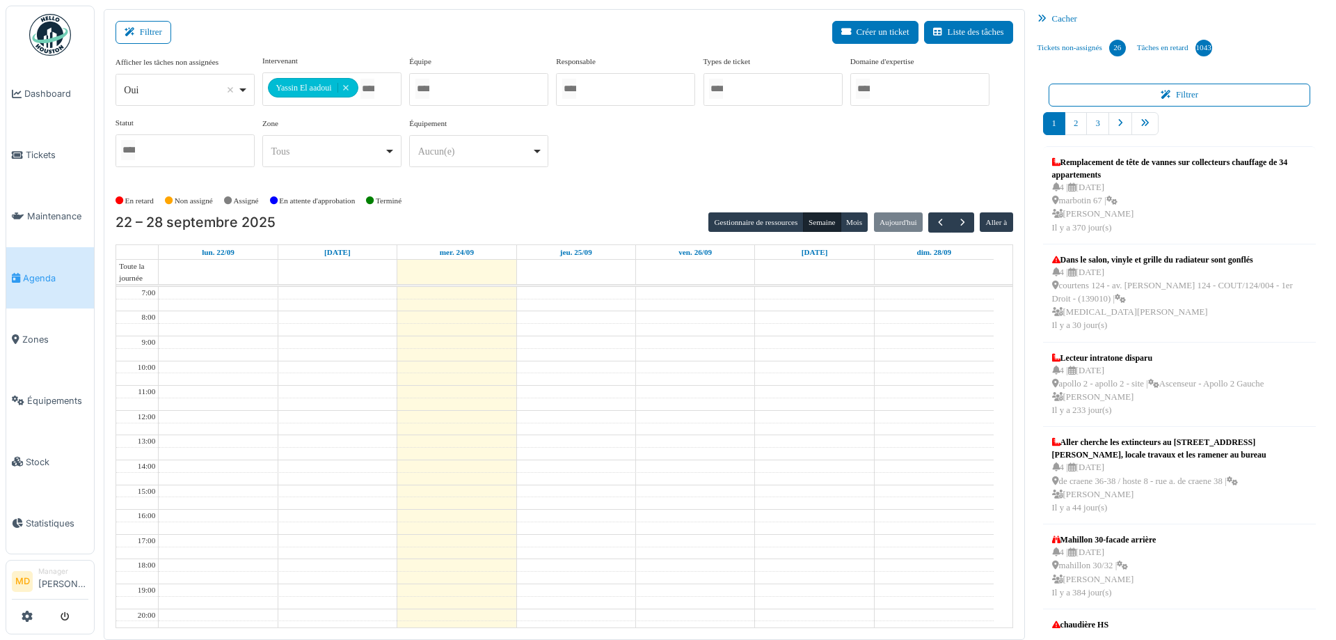
click at [648, 164] on div "**********" at bounding box center [565, 116] width 898 height 123
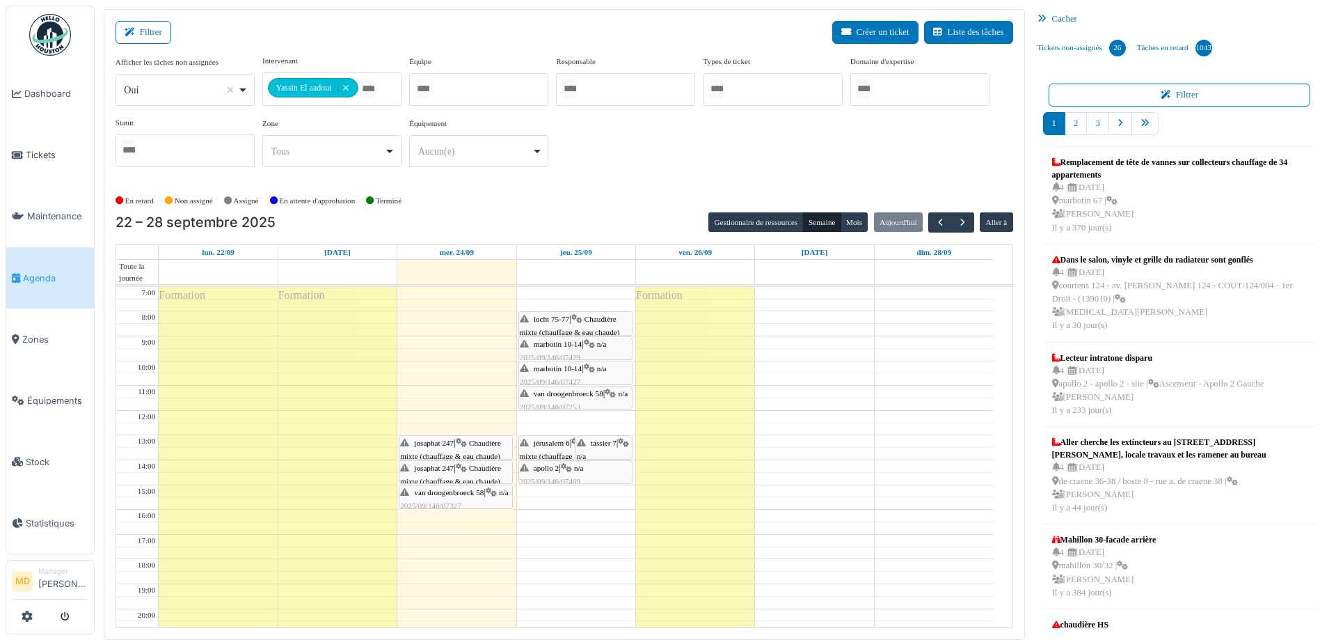
click at [451, 445] on span "josaphat 247" at bounding box center [434, 442] width 40 height 8
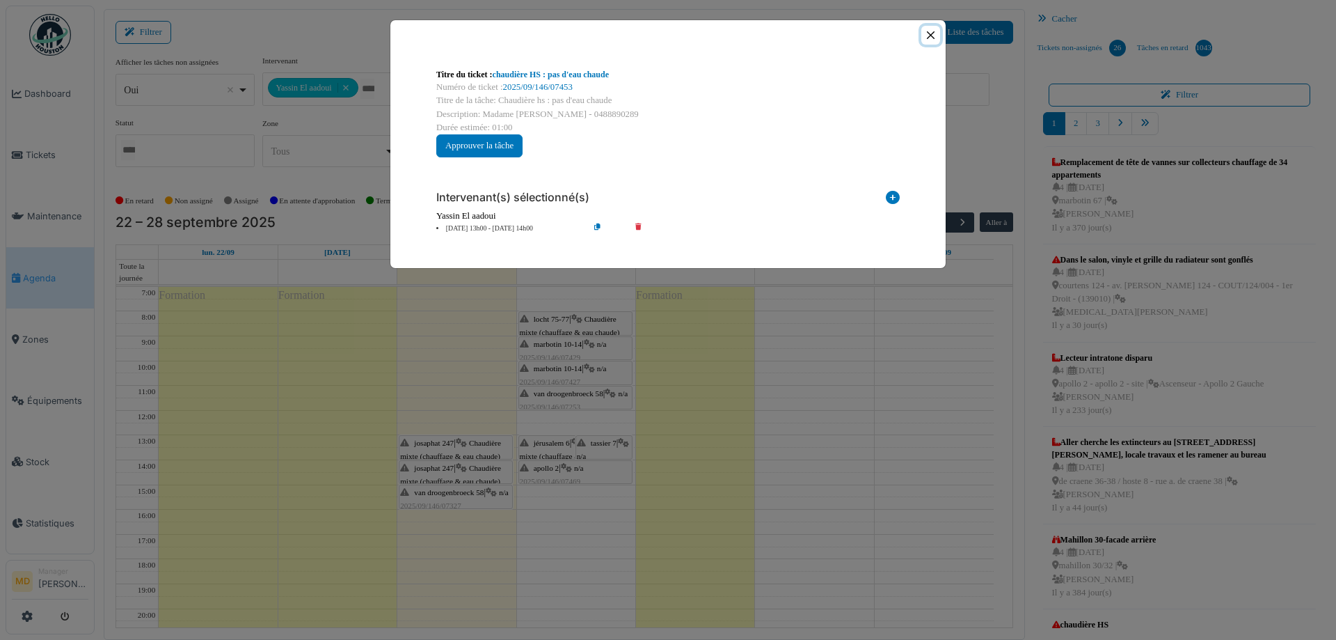
click at [930, 32] on button "Close" at bounding box center [930, 35] width 19 height 19
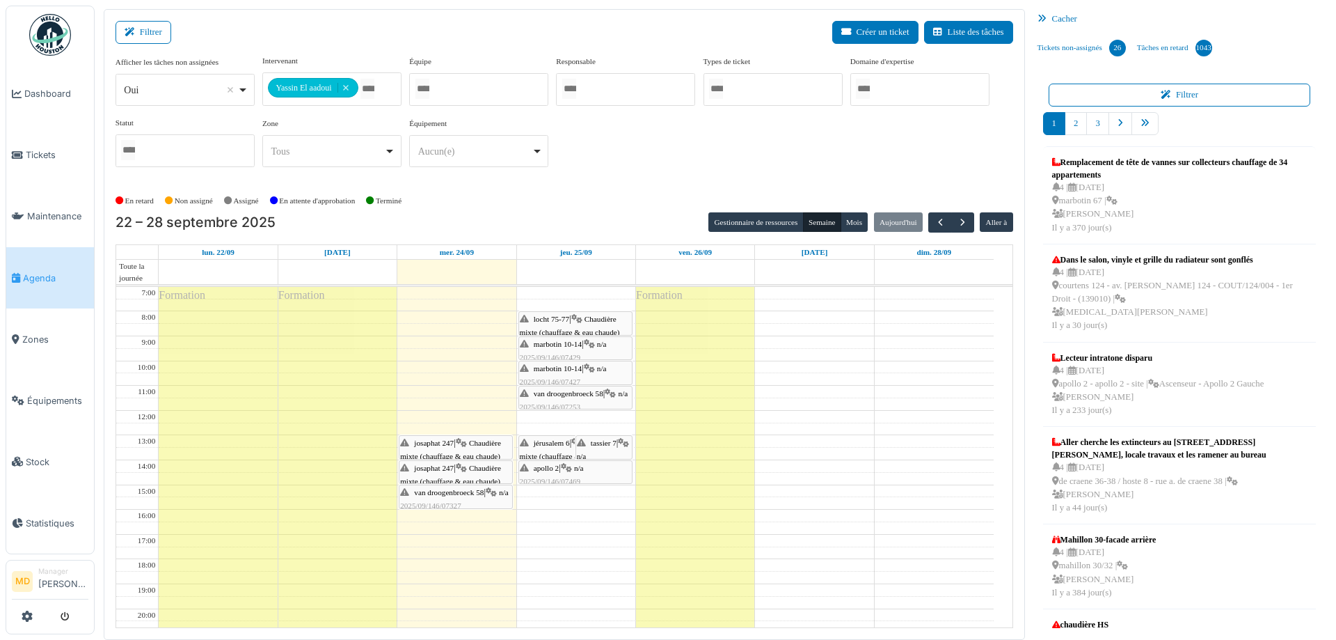
click at [452, 471] on div "josaphat 247 | Chaudière mixte (chauffage & eau chaude) 2025/09/146/07326 chaud…" at bounding box center [455, 488] width 111 height 54
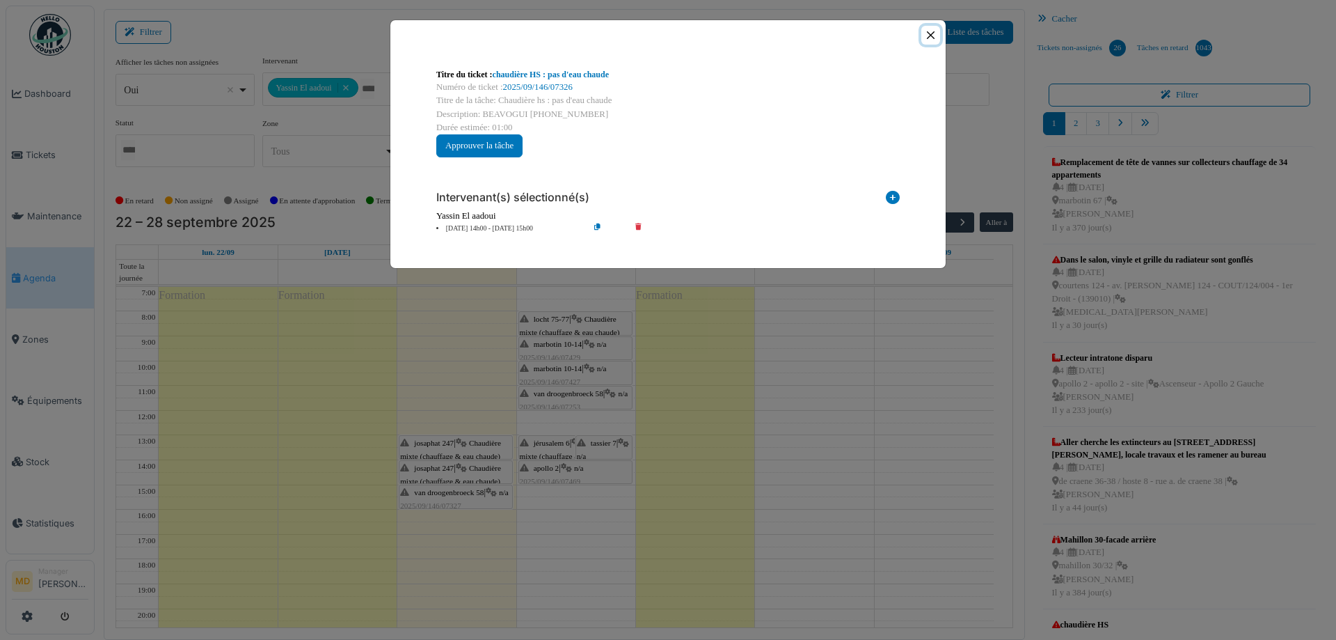
click at [928, 35] on button "Close" at bounding box center [930, 35] width 19 height 19
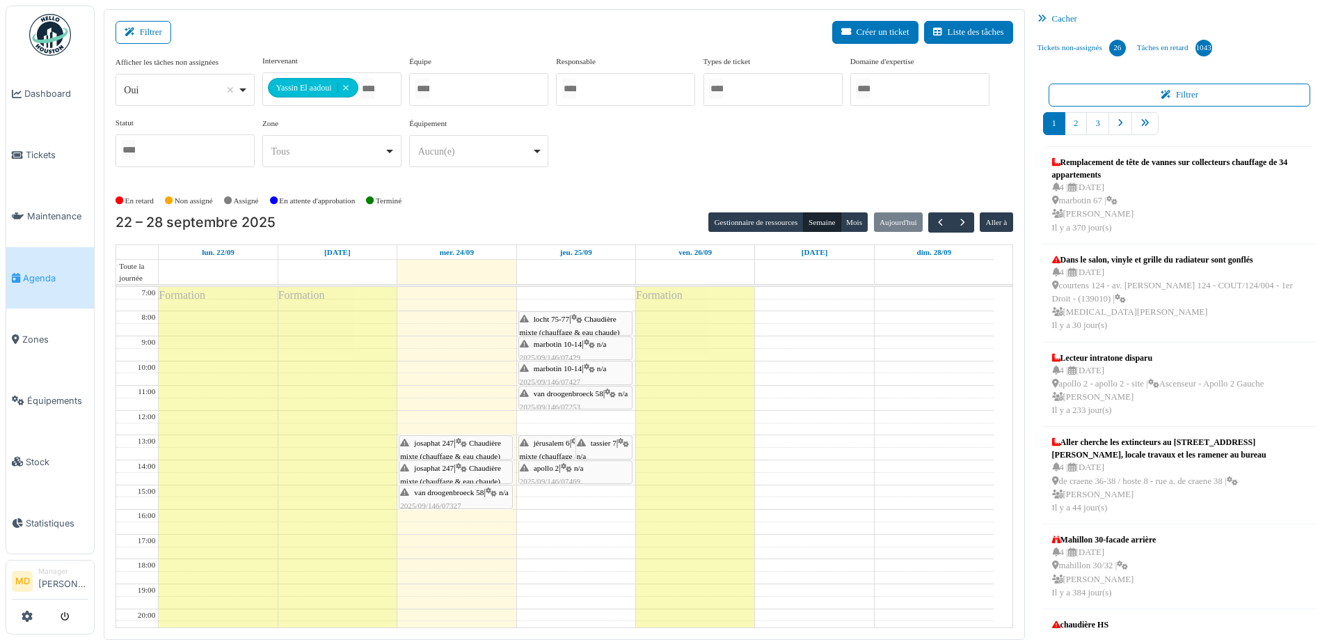
click at [428, 493] on span "van droogenbroeck 58" at bounding box center [449, 492] width 70 height 8
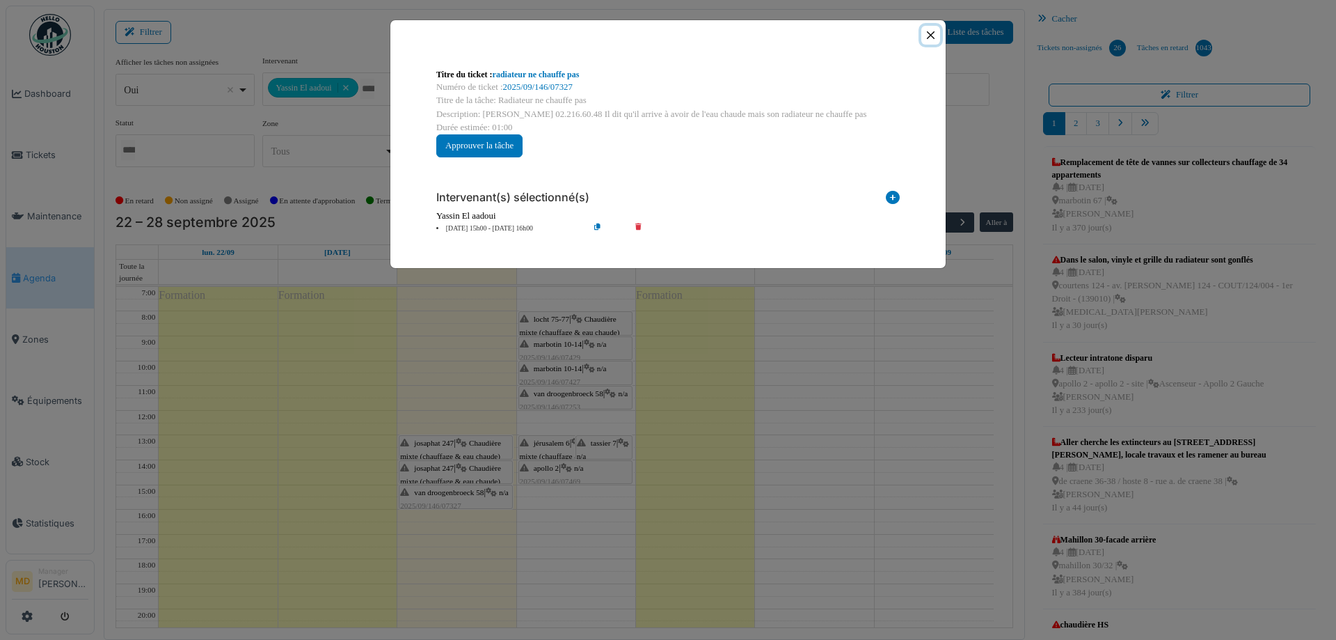
click at [935, 33] on button "Close" at bounding box center [930, 35] width 19 height 19
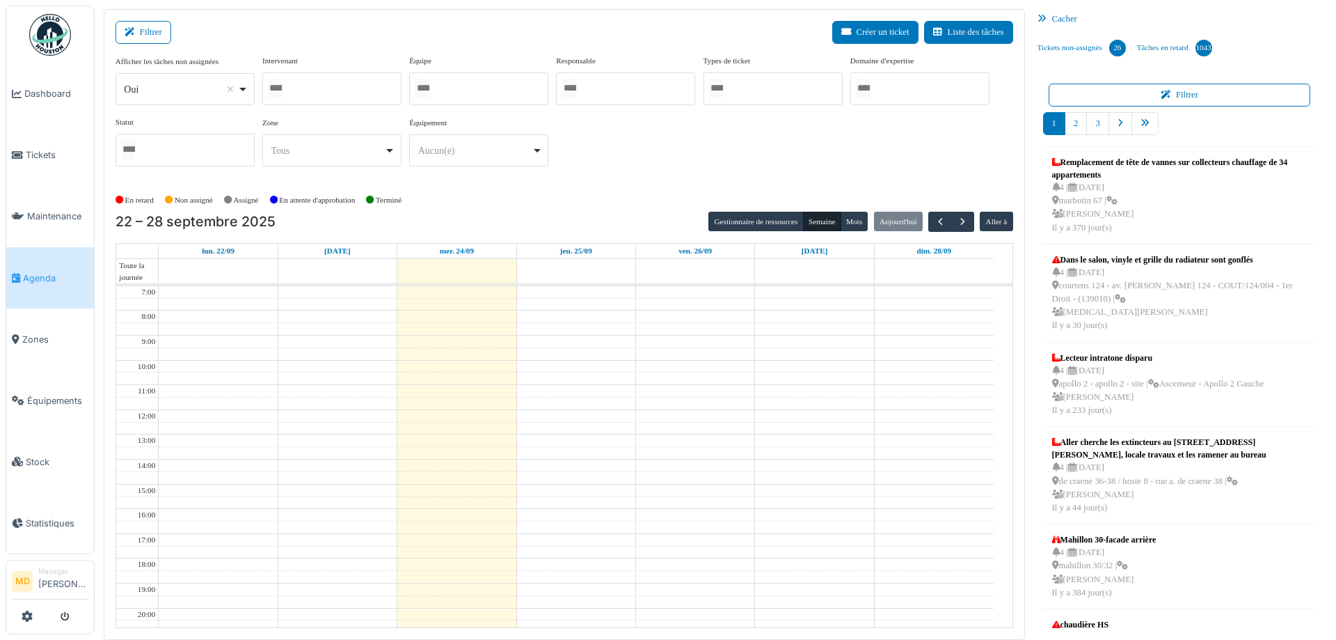
click at [340, 84] on div at bounding box center [331, 88] width 139 height 33
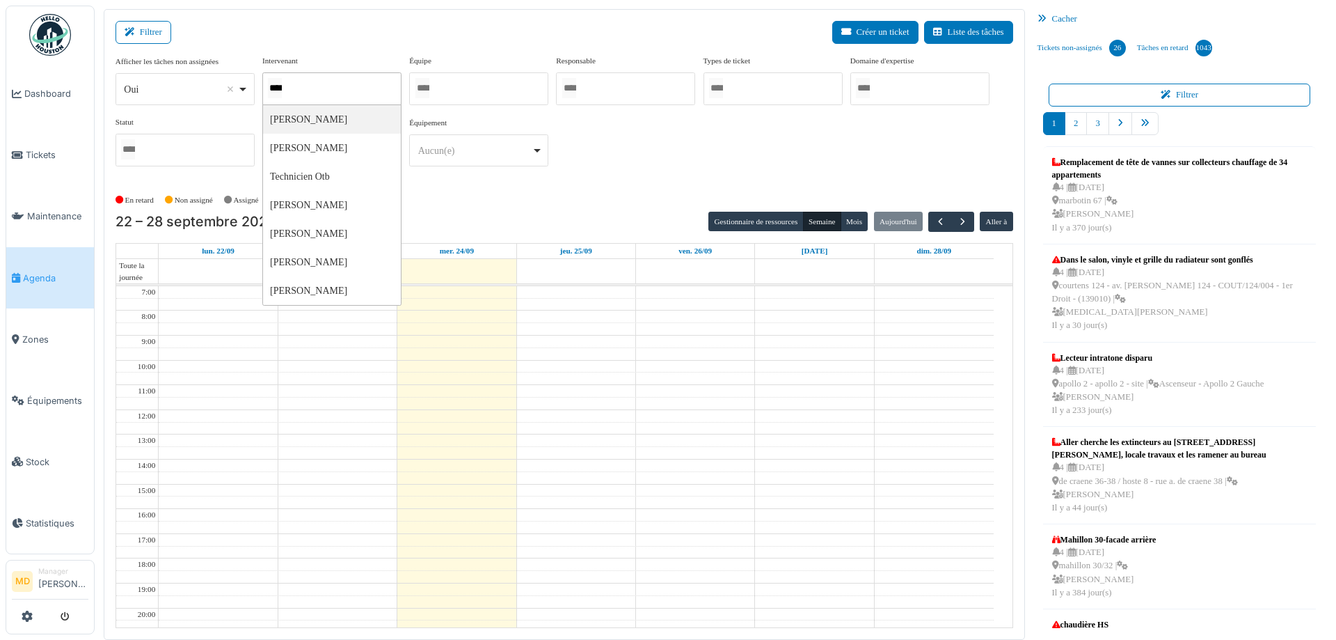
type input "*****"
click at [757, 139] on div "**********" at bounding box center [565, 116] width 898 height 123
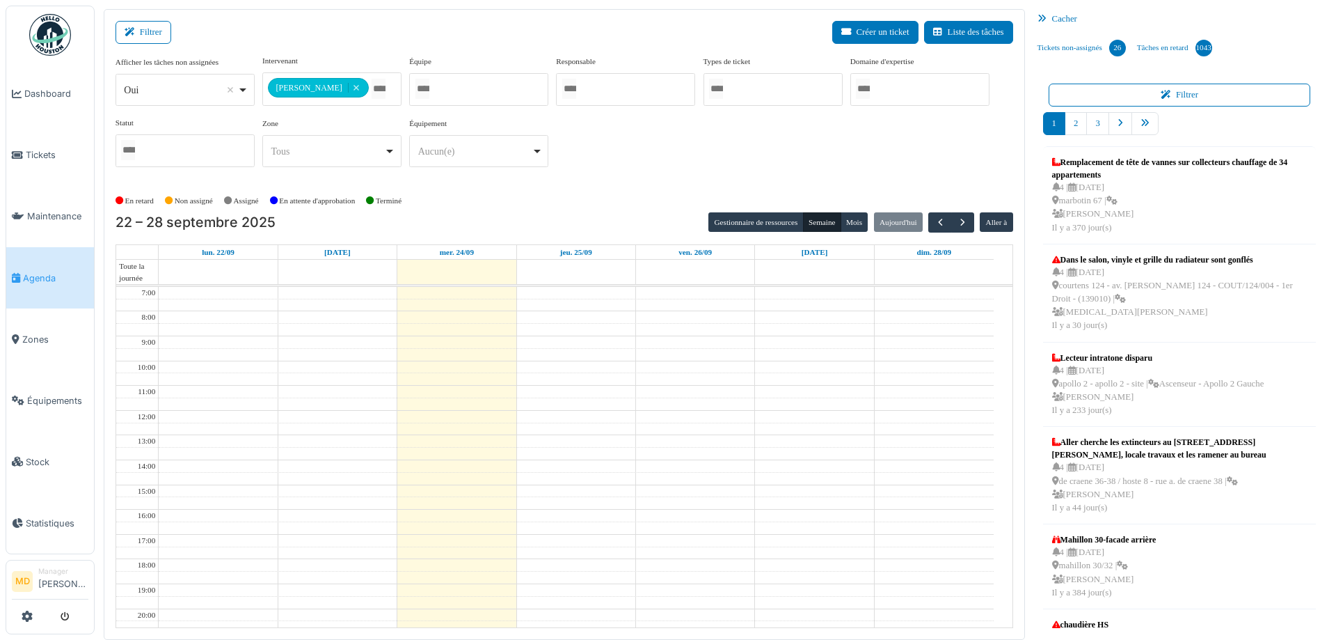
click at [802, 166] on div "**********" at bounding box center [565, 116] width 898 height 123
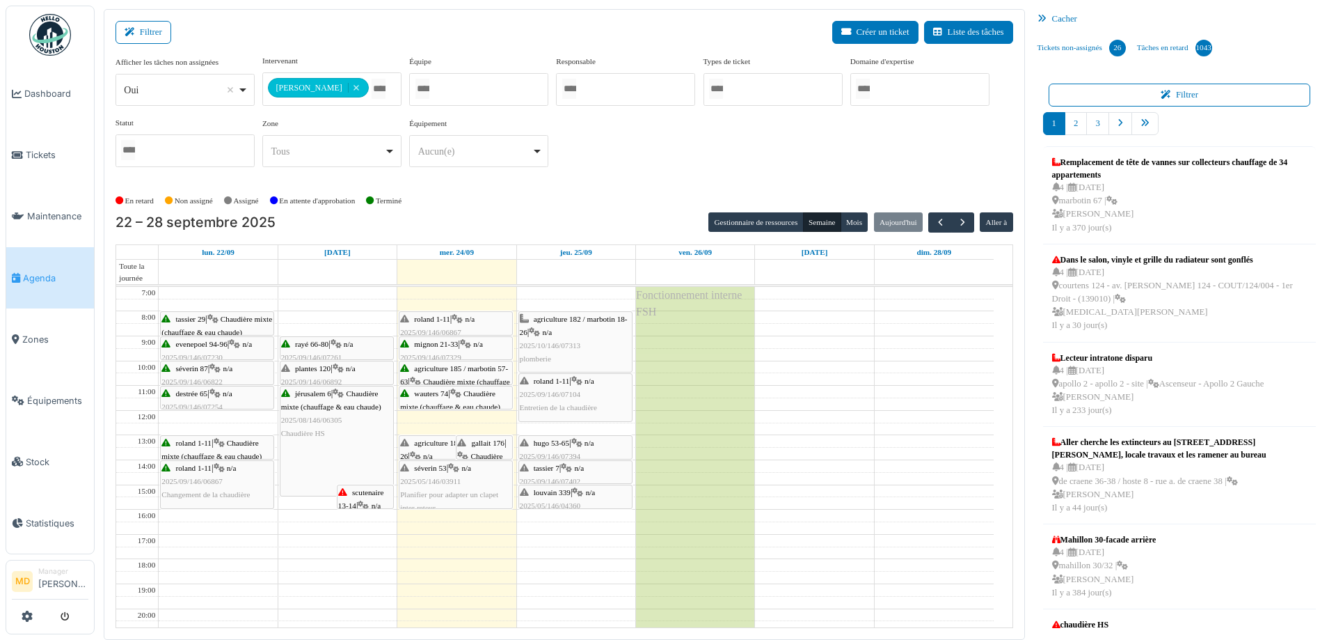
click at [471, 470] on span "n/a" at bounding box center [466, 468] width 10 height 8
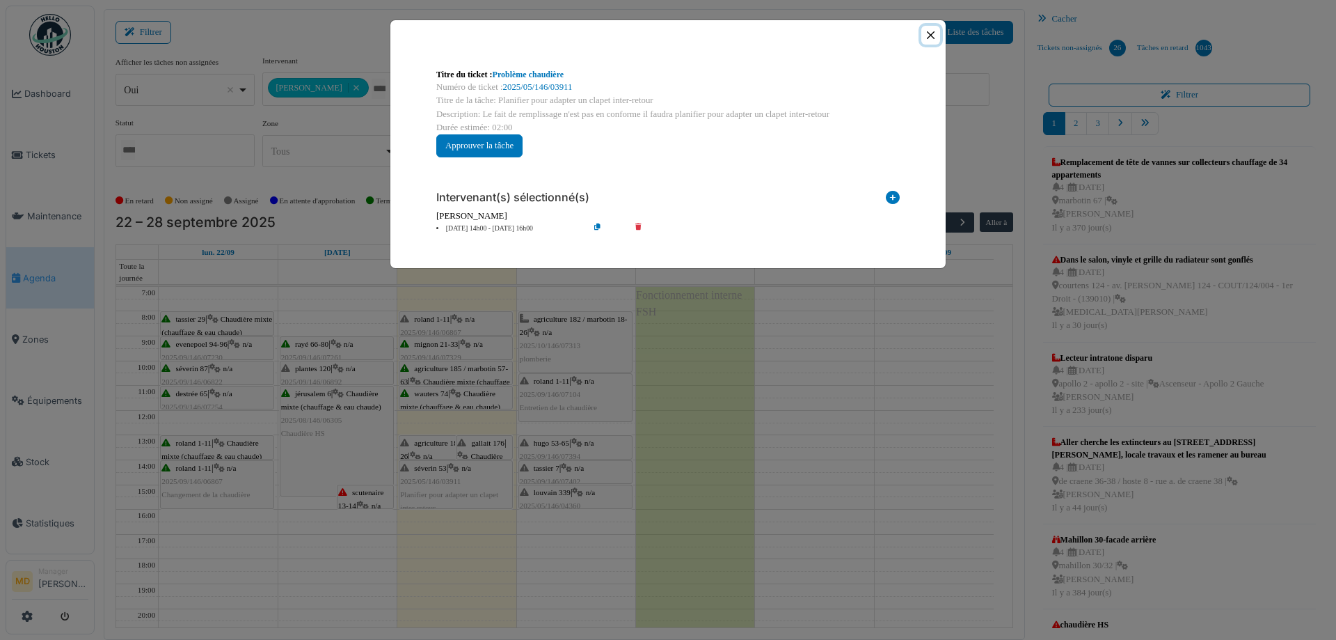
click at [923, 34] on button "Close" at bounding box center [930, 35] width 19 height 19
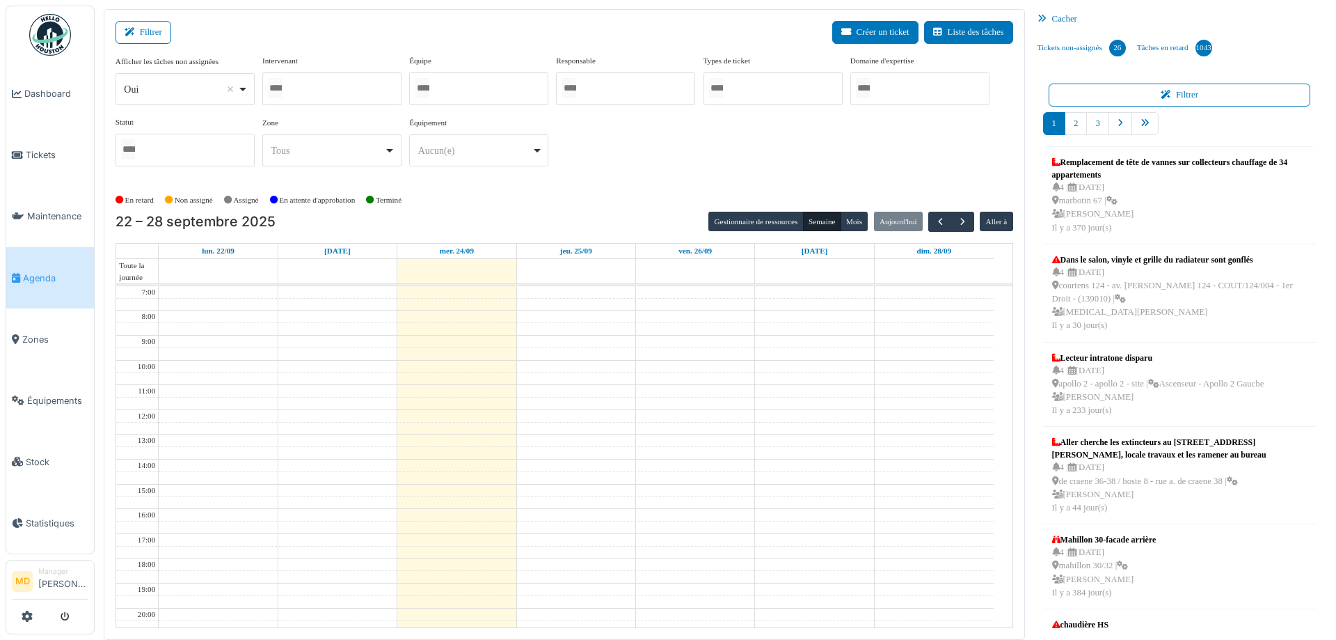
click at [347, 90] on div at bounding box center [331, 88] width 139 height 33
type input "****"
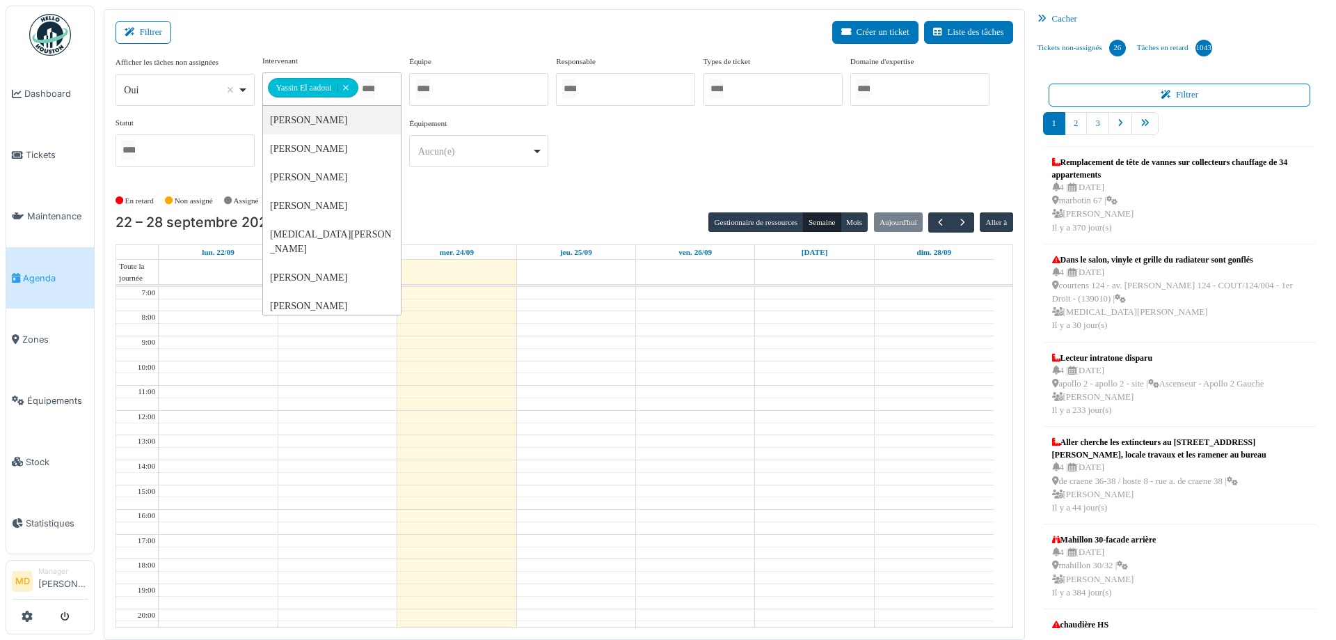
click at [725, 139] on div "**********" at bounding box center [565, 116] width 898 height 123
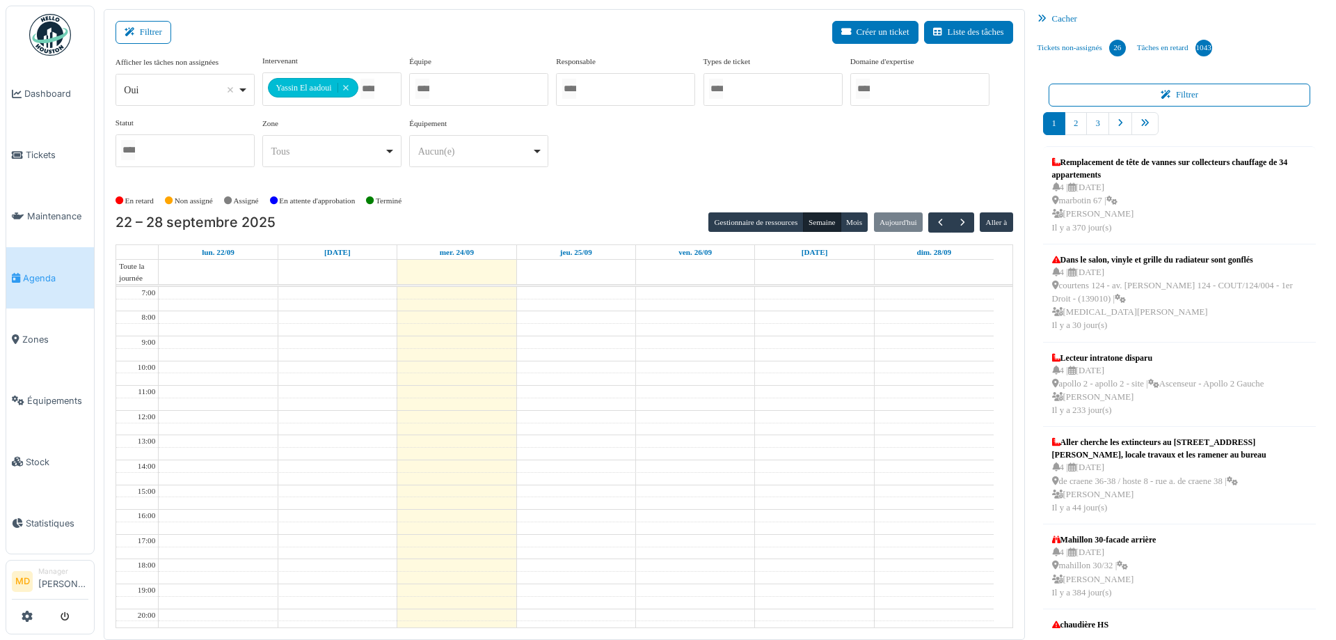
click at [672, 168] on div "**********" at bounding box center [565, 116] width 898 height 123
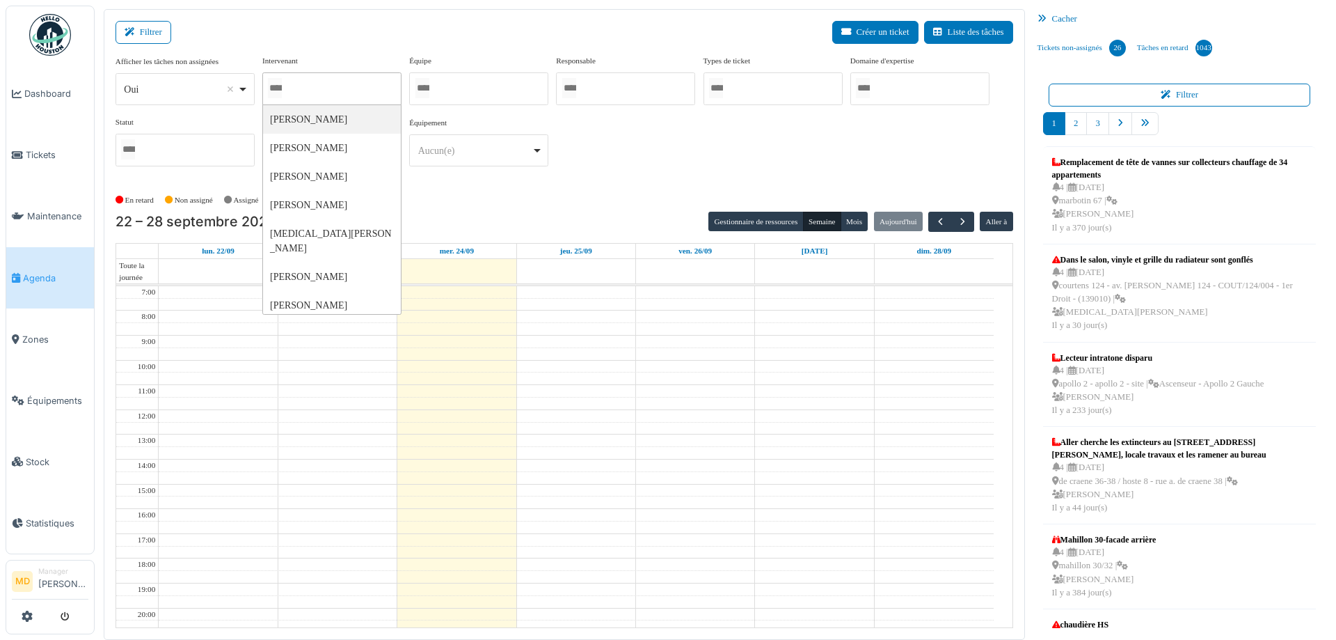
click at [342, 88] on div at bounding box center [331, 88] width 139 height 33
type input "****"
click at [619, 141] on div "**********" at bounding box center [565, 116] width 898 height 123
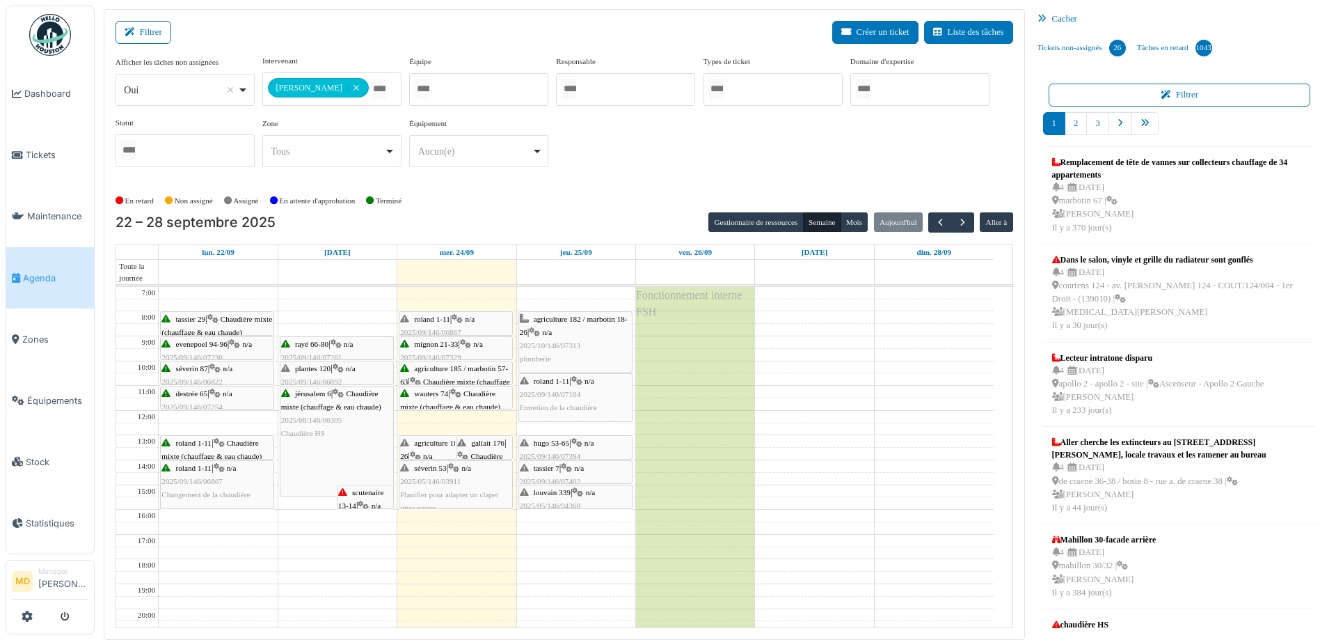
click at [458, 318] on icon at bounding box center [457, 319] width 11 height 9
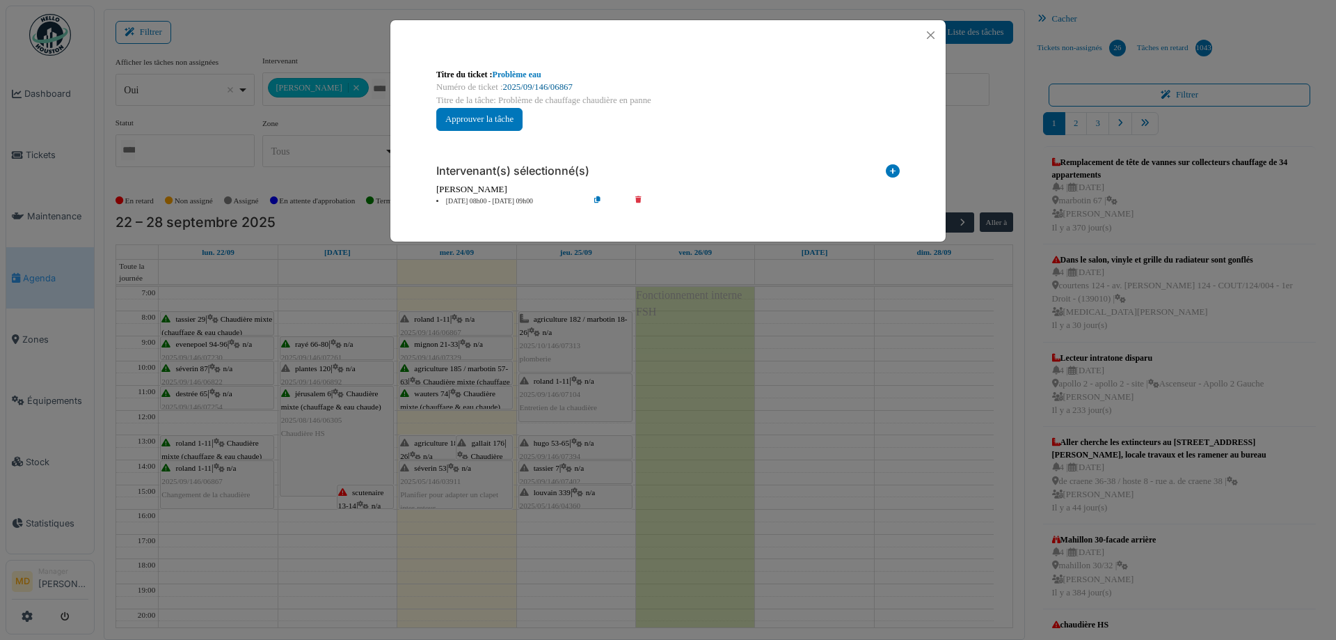
click at [548, 83] on link "2025/09/146/06867" at bounding box center [538, 87] width 70 height 10
click at [937, 33] on button "Close" at bounding box center [930, 35] width 19 height 19
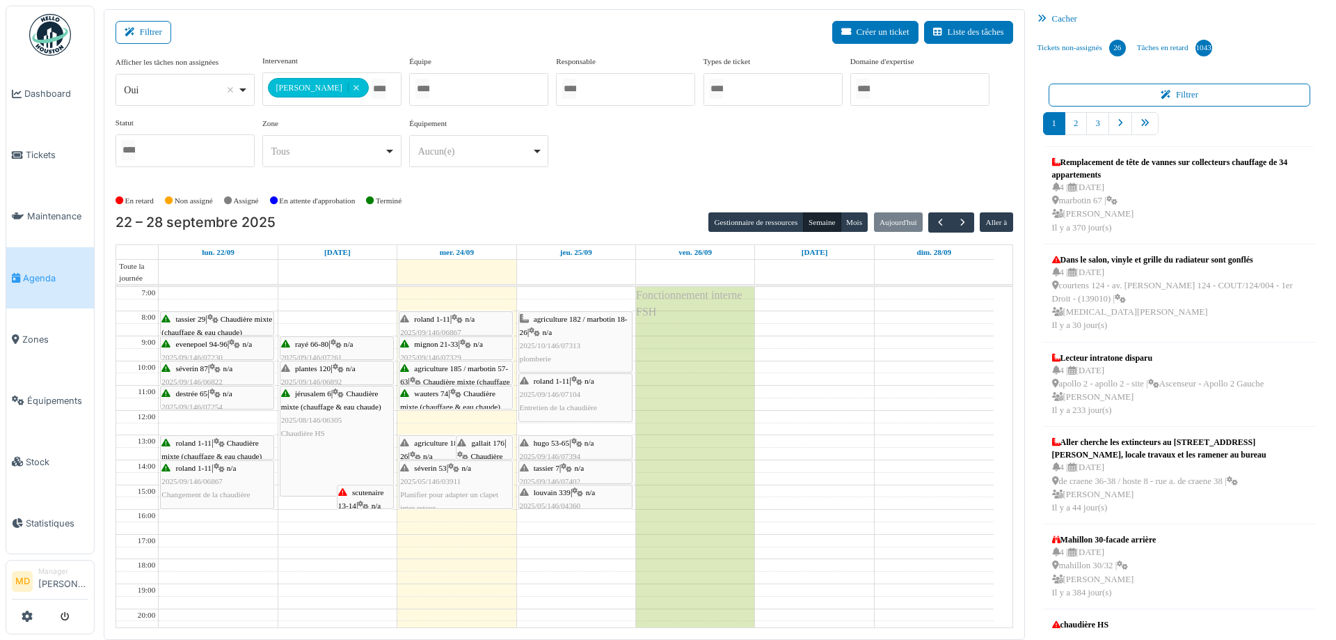
click at [411, 452] on div "agriculture 182 / marbotin 18-26 | n/a 2025/09/146/07450 Fuite d'eau dans un de…" at bounding box center [455, 469] width 111 height 67
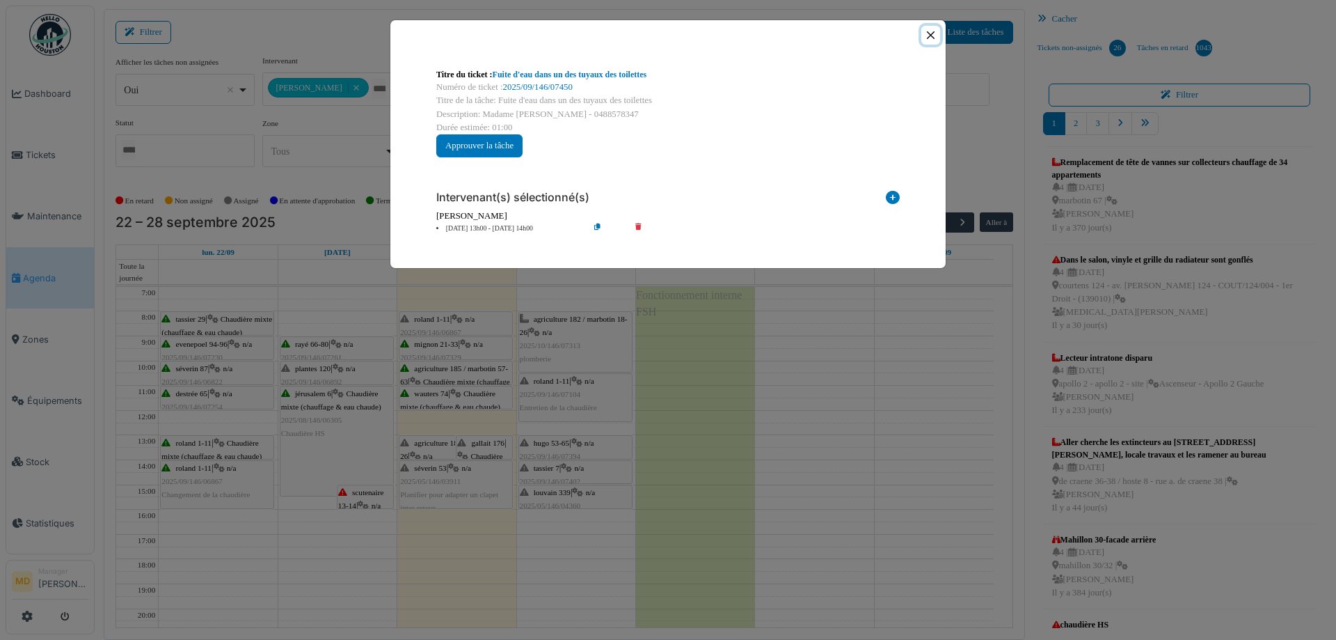
click at [931, 33] on button "Close" at bounding box center [930, 35] width 19 height 19
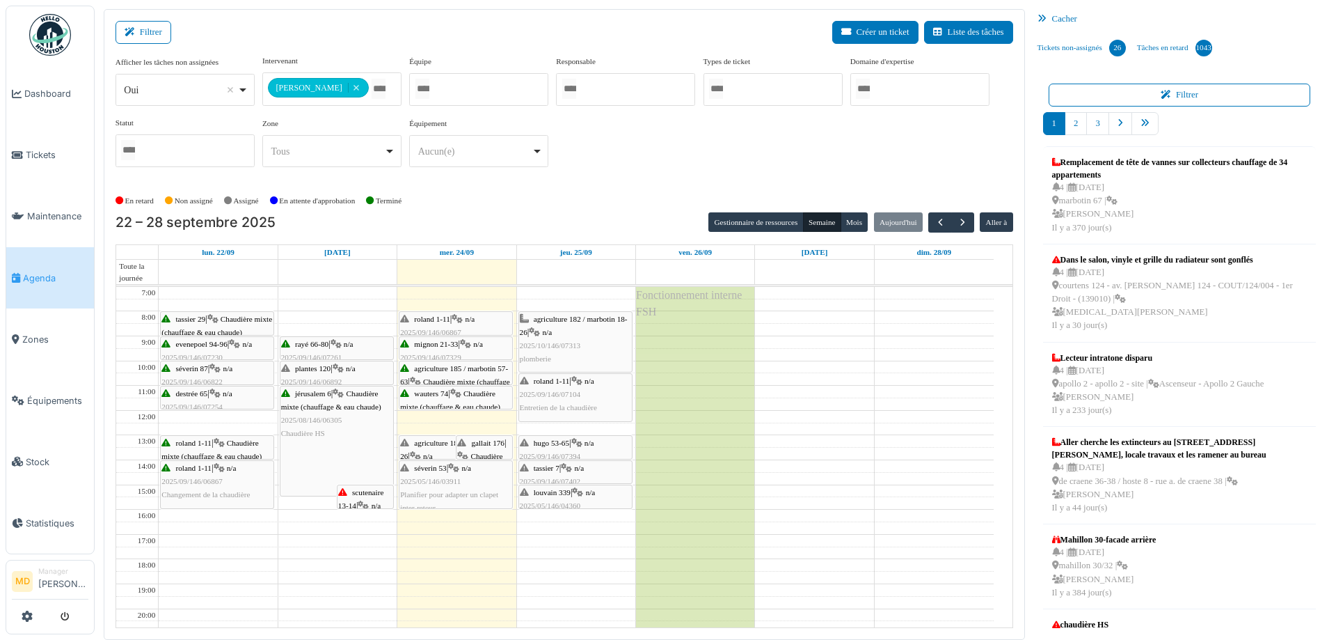
click at [466, 452] on icon at bounding box center [462, 456] width 11 height 9
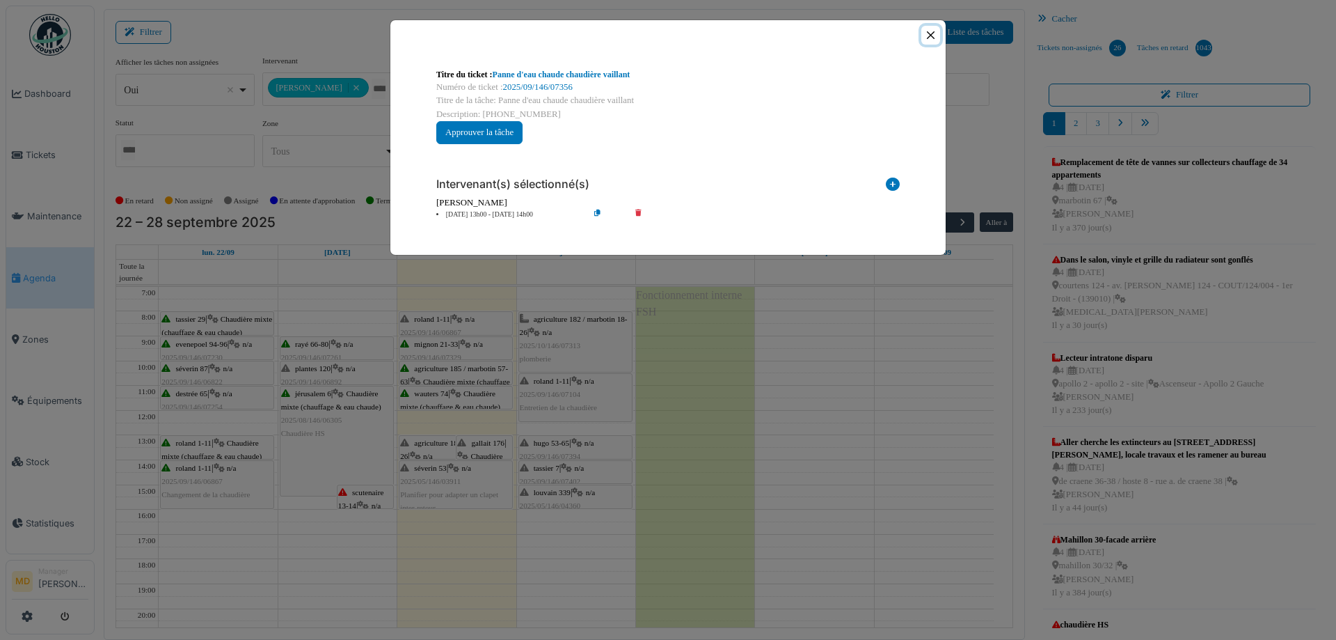
click at [925, 32] on button "Close" at bounding box center [930, 35] width 19 height 19
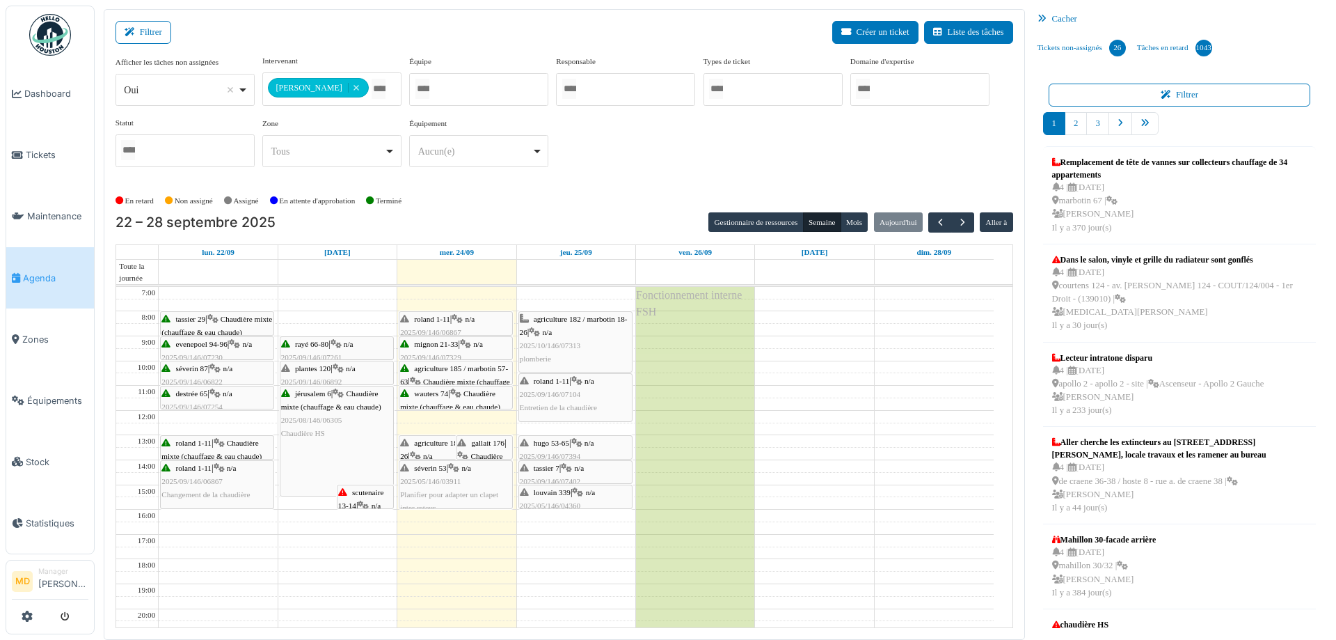
click at [421, 490] on span "Planifier pour adapter un clapet inter-retour" at bounding box center [449, 501] width 98 height 22
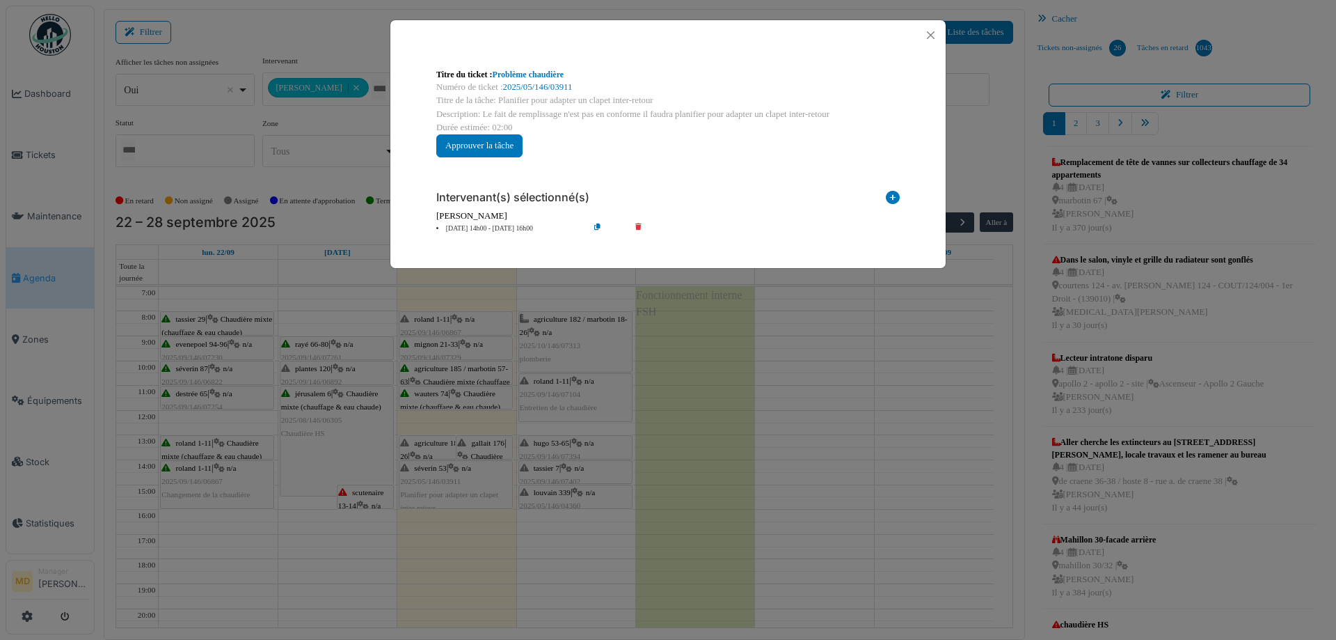
click at [531, 81] on div "Numéro de ticket : 2025/05/146/03911" at bounding box center [668, 87] width 464 height 13
click at [525, 86] on link "2025/05/146/03911" at bounding box center [538, 87] width 70 height 10
click at [937, 38] on button "Close" at bounding box center [930, 35] width 19 height 19
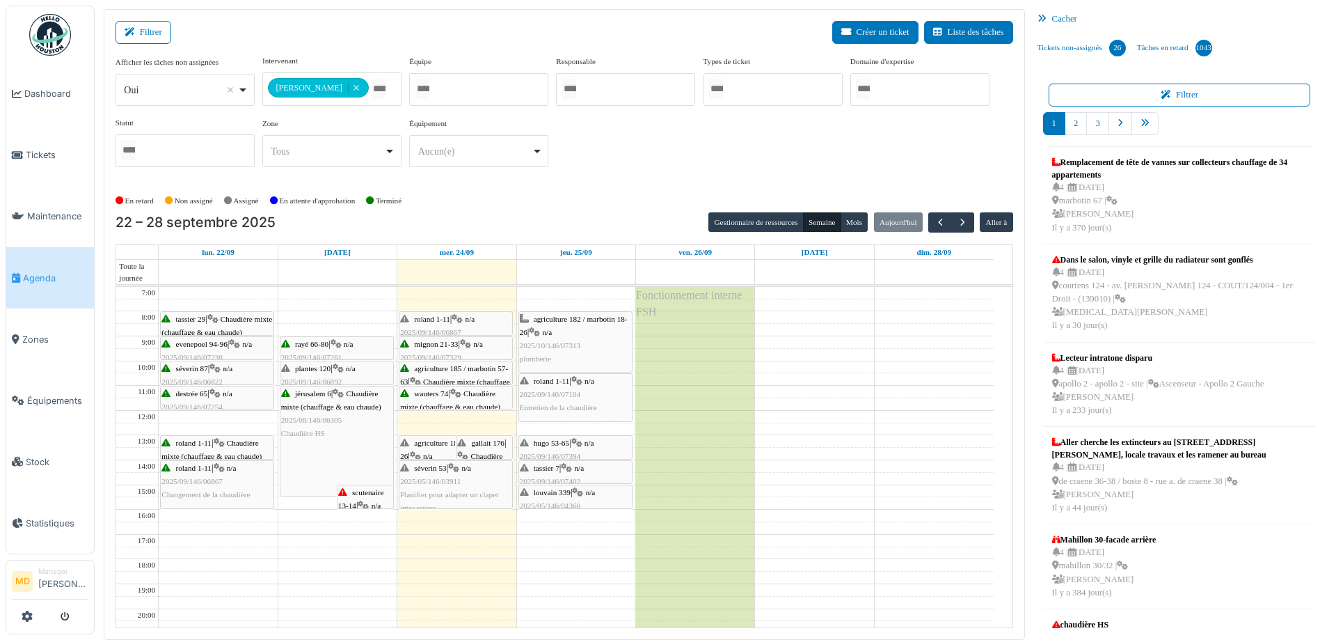
click at [471, 505] on div at bounding box center [455, 508] width 113 height 6
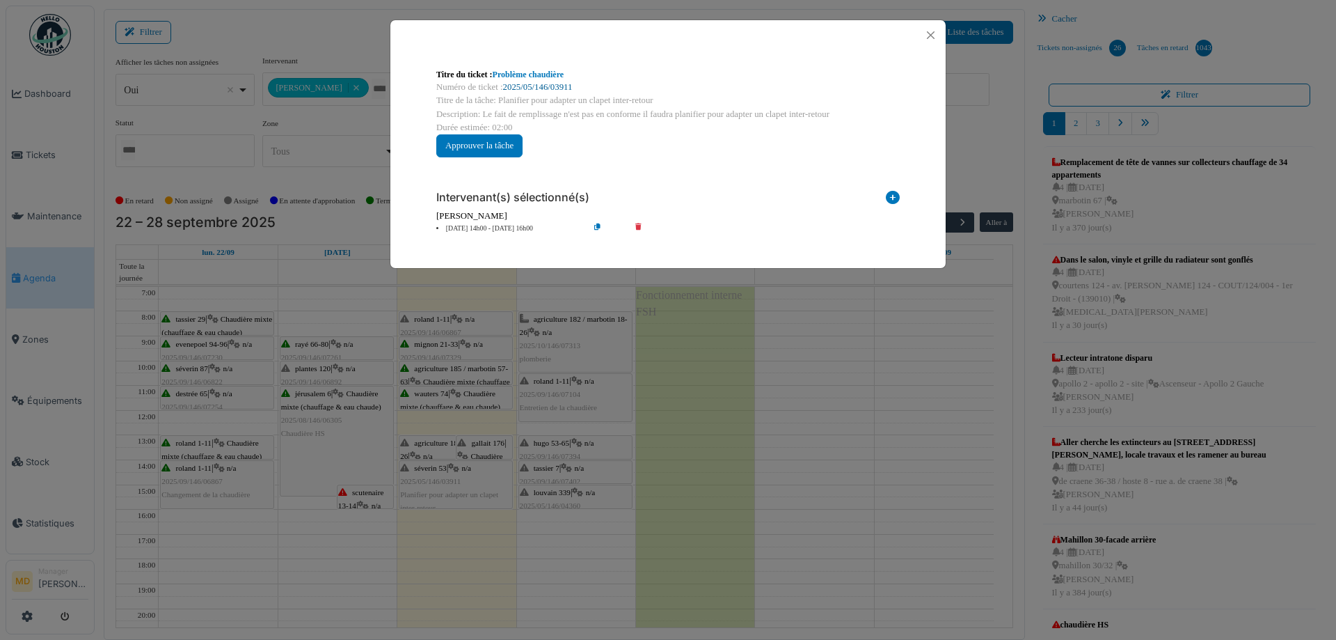
click at [539, 85] on link "2025/05/146/03911" at bounding box center [538, 87] width 70 height 10
click at [933, 34] on button "Close" at bounding box center [930, 35] width 19 height 19
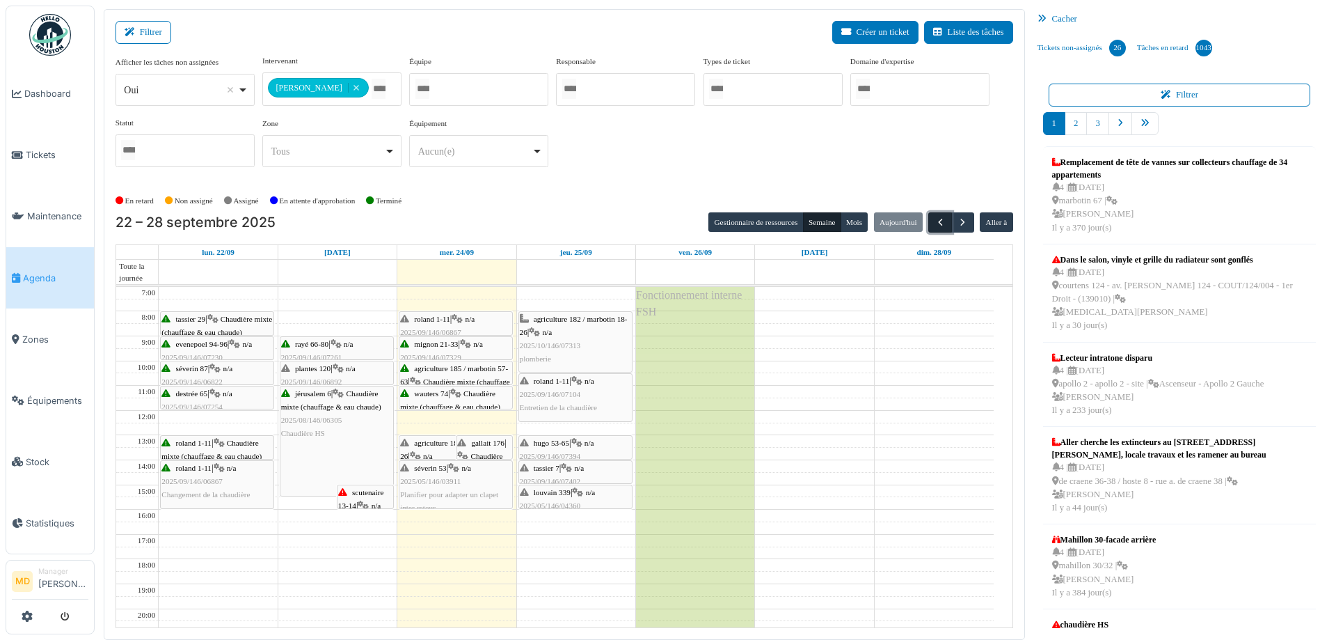
click at [937, 216] on span "button" at bounding box center [941, 222] width 12 height 12
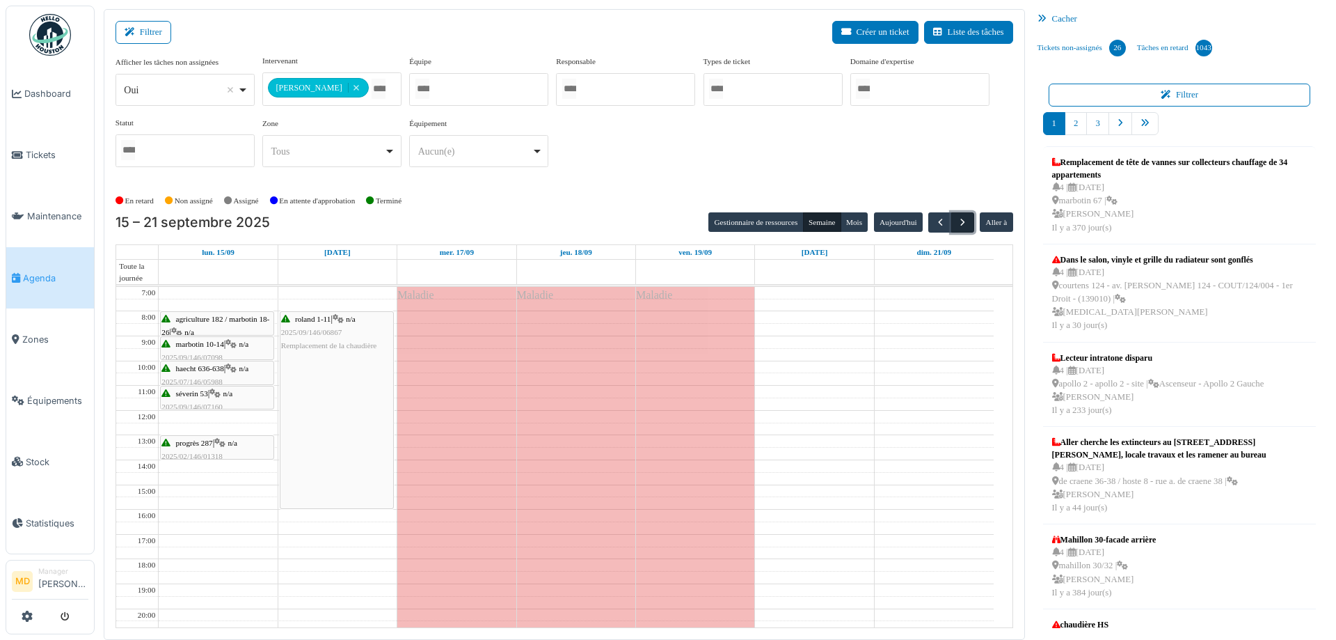
click at [957, 222] on span "button" at bounding box center [963, 222] width 12 height 12
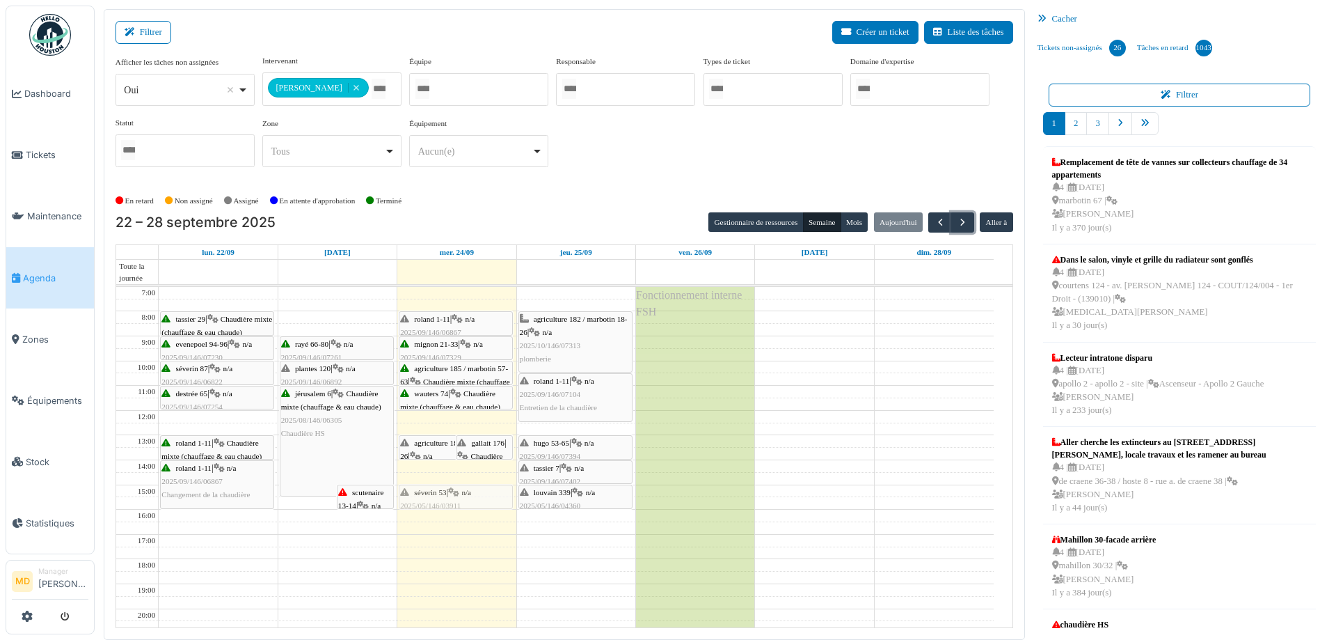
drag, startPoint x: 446, startPoint y: 473, endPoint x: 441, endPoint y: 494, distance: 21.6
click at [441, 494] on div "agriculture 182 / marbotin 18-26 | n/a 2025/09/146/07450 Fuite d'eau dans un de…" at bounding box center [456, 497] width 118 height 420
click at [447, 500] on div "agriculture 182 / marbotin 18-26 | n/a 2025/09/146/07450 Fuite d'eau dans un de…" at bounding box center [456, 497] width 118 height 420
click at [476, 448] on div "gallait 176 | Chaudière mixte (chauffage & eau chaude) 2025/09/146/07356 Panne …" at bounding box center [484, 496] width 54 height 120
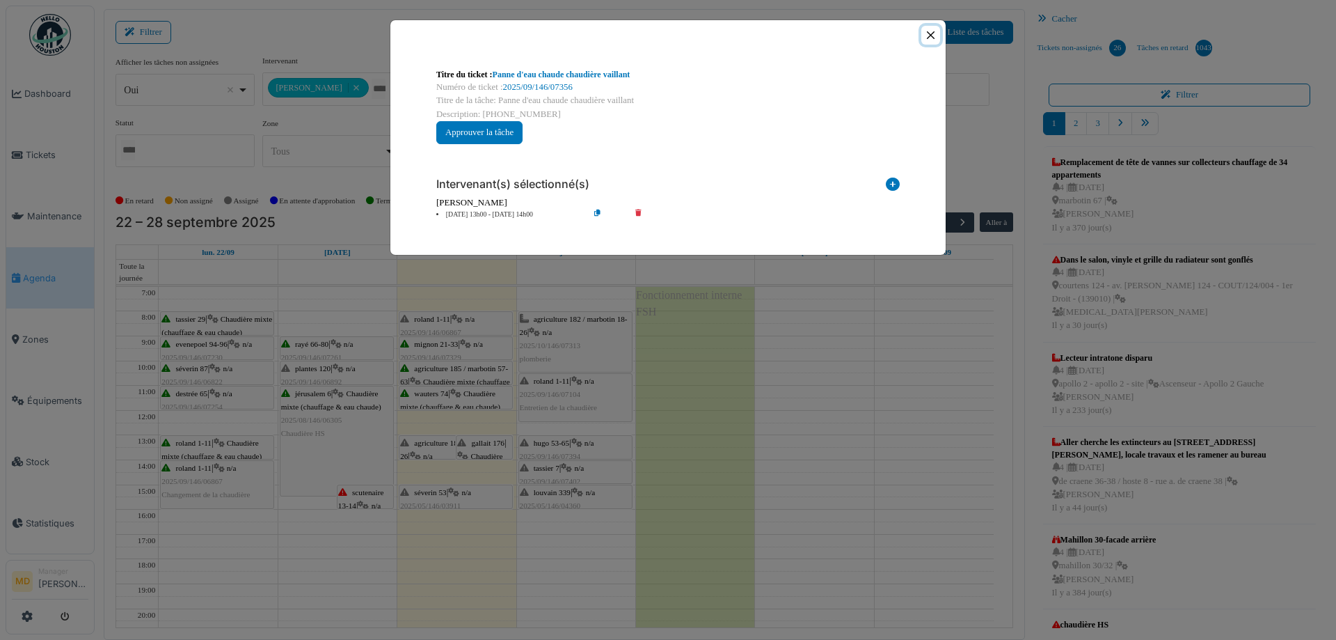
click at [924, 37] on button "Close" at bounding box center [930, 35] width 19 height 19
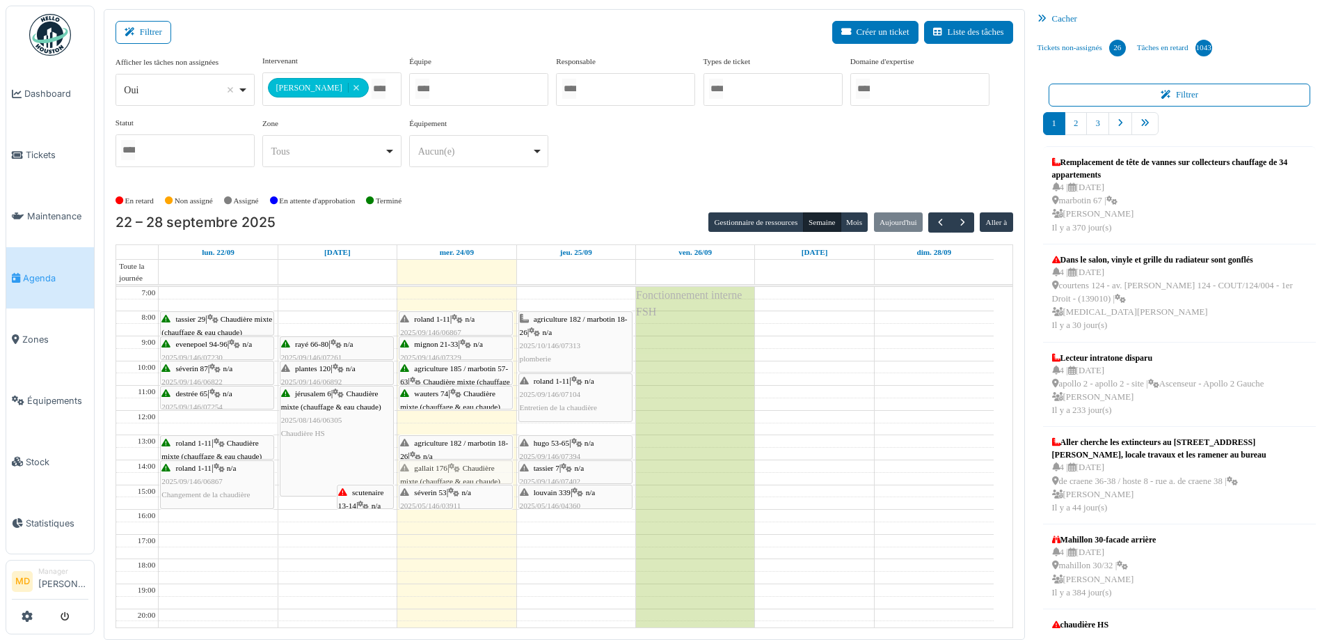
drag, startPoint x: 478, startPoint y: 445, endPoint x: 454, endPoint y: 471, distance: 36.0
click at [454, 471] on div "agriculture 182 / marbotin 18-26 | n/a 2025/09/146/07450 Fuite d'eau dans un de…" at bounding box center [456, 497] width 118 height 420
click at [557, 352] on div "agriculture 182 / marbotin 18-26 | n/a 2025/10/146/07313 plomberie" at bounding box center [575, 339] width 111 height 54
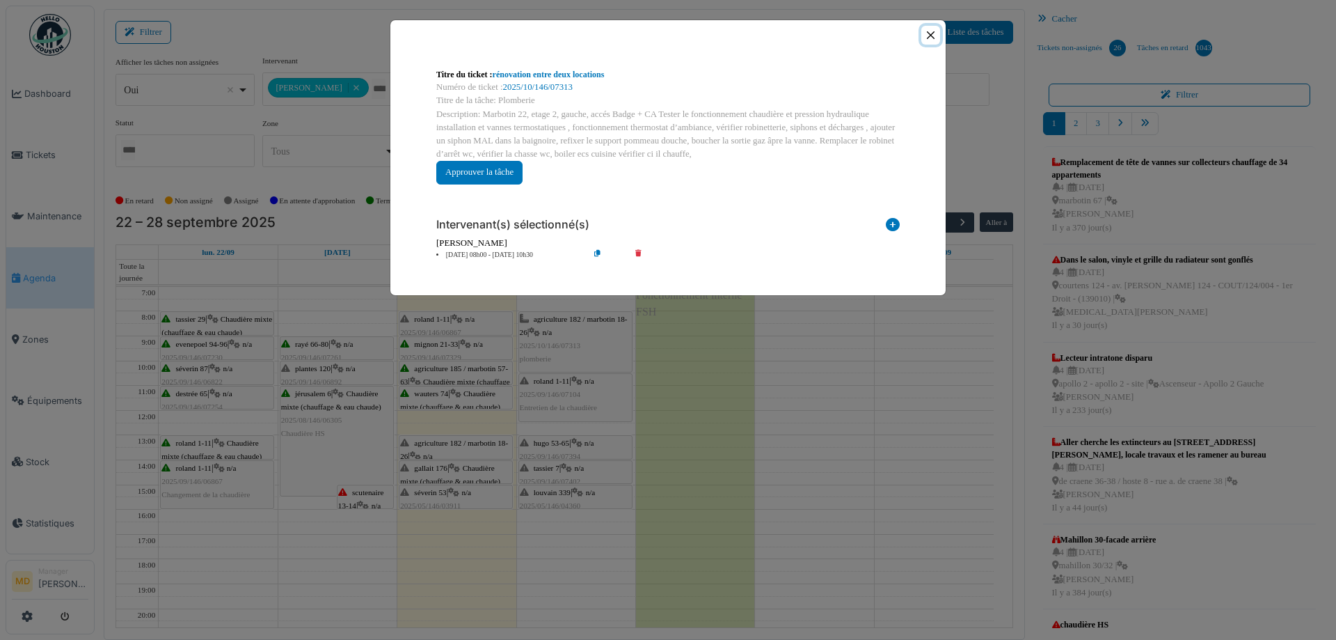
click at [932, 32] on button "Close" at bounding box center [930, 35] width 19 height 19
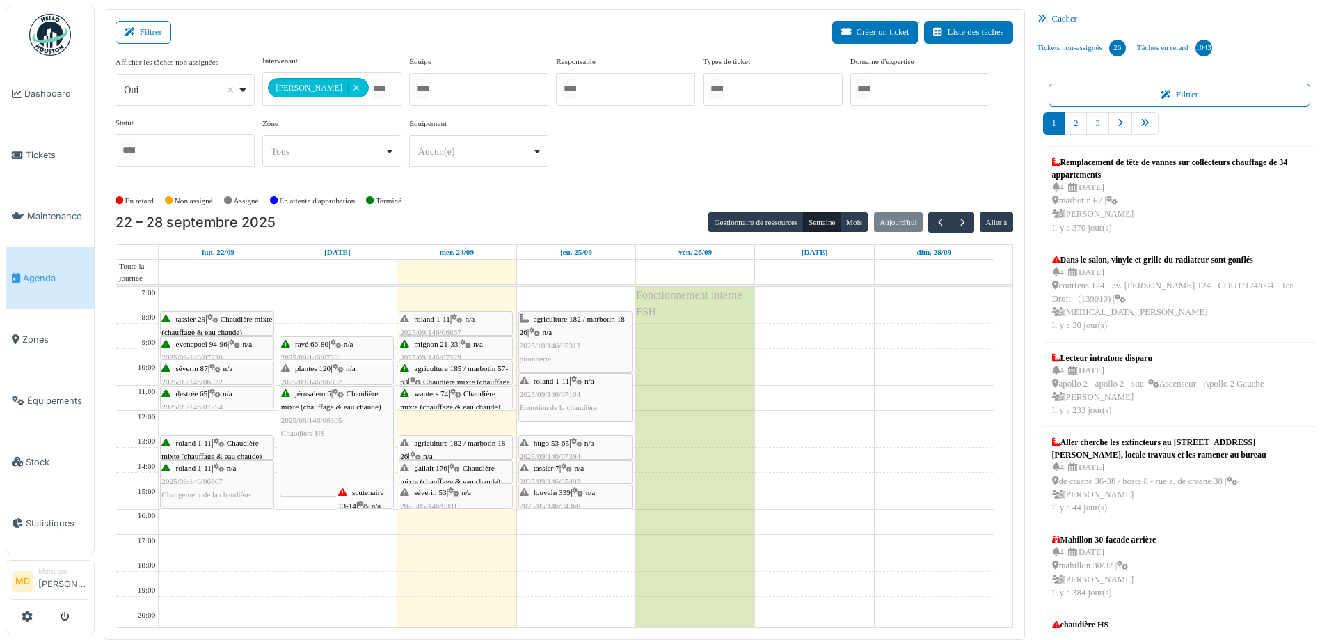
click at [467, 445] on span "agriculture 182 / marbotin 18-26" at bounding box center [454, 449] width 108 height 22
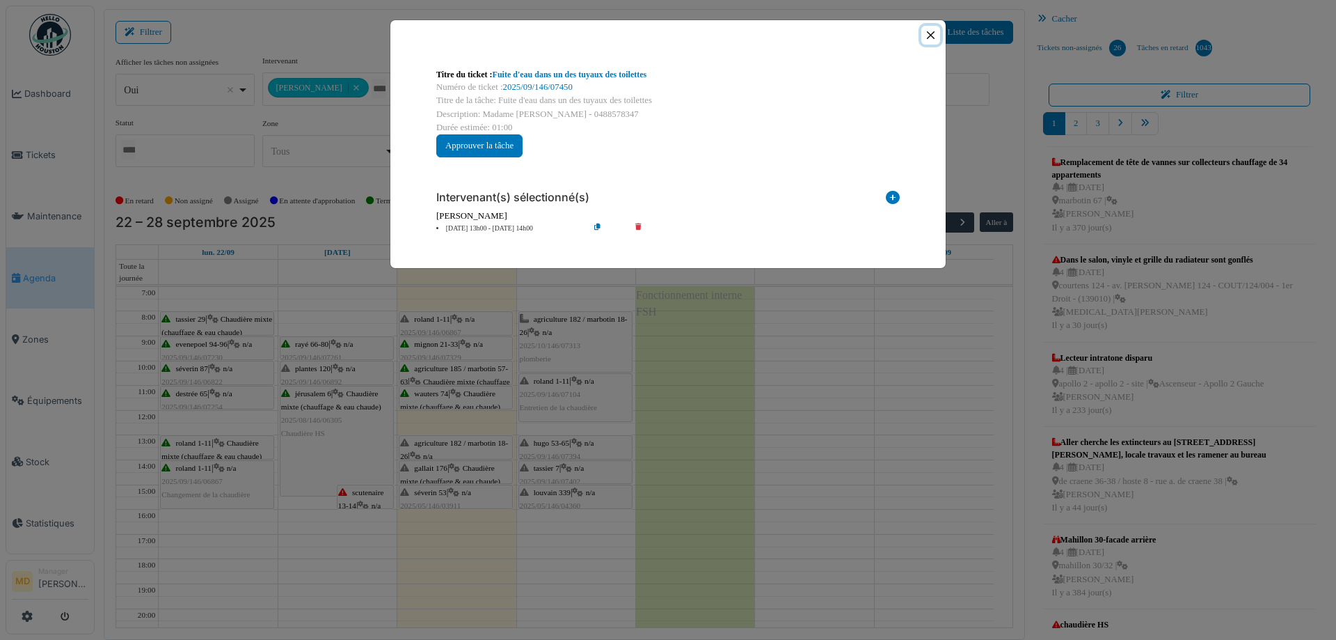
click at [932, 31] on button "Close" at bounding box center [930, 35] width 19 height 19
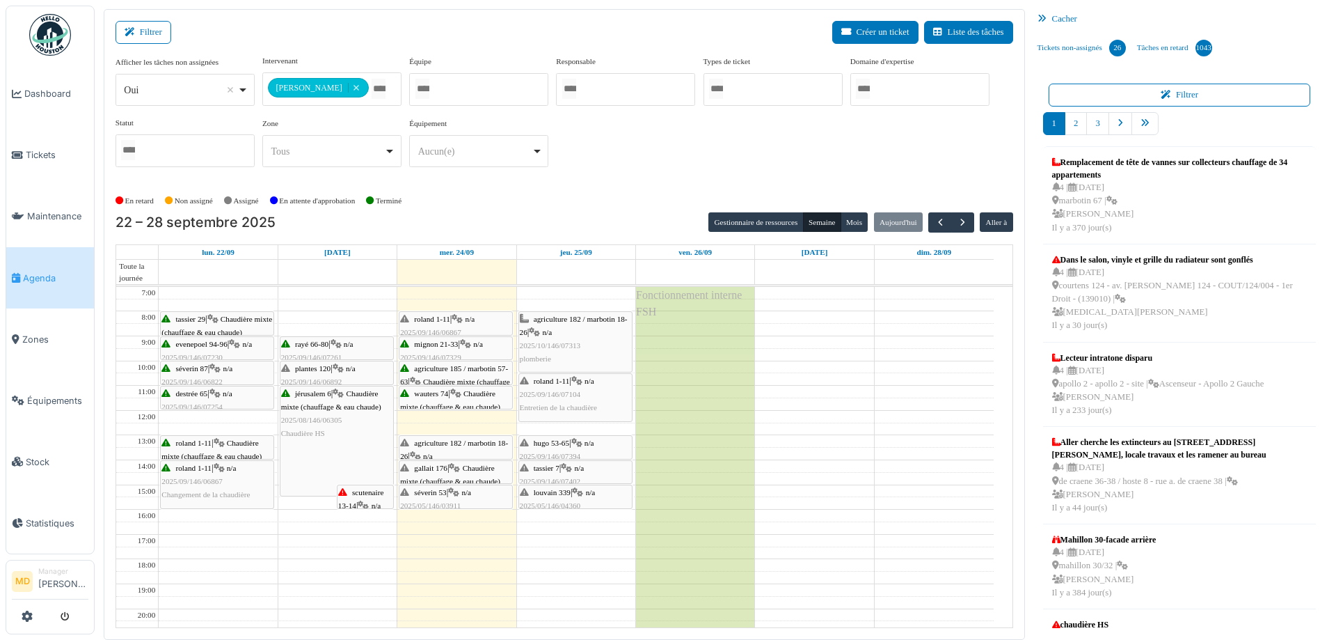
click at [445, 473] on div "gallait 176 | Chaudière mixte (chauffage & eau chaude) 2025/09/146/07356 Panne …" at bounding box center [455, 494] width 111 height 67
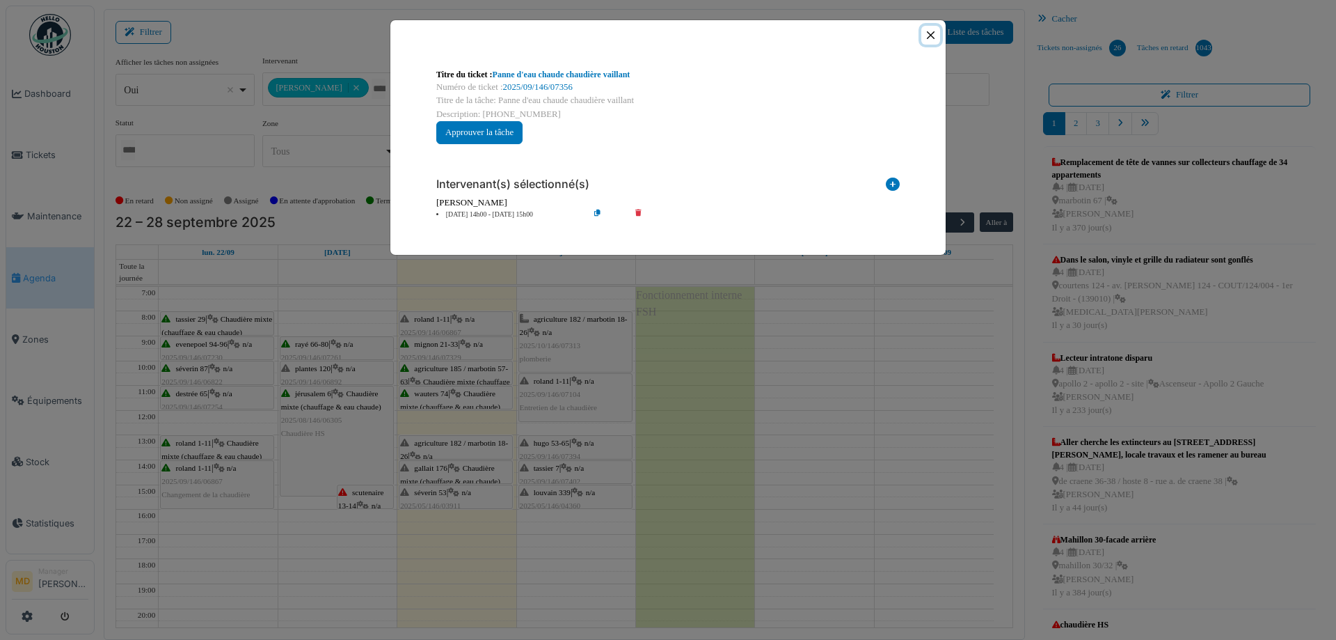
click at [932, 33] on button "Close" at bounding box center [930, 35] width 19 height 19
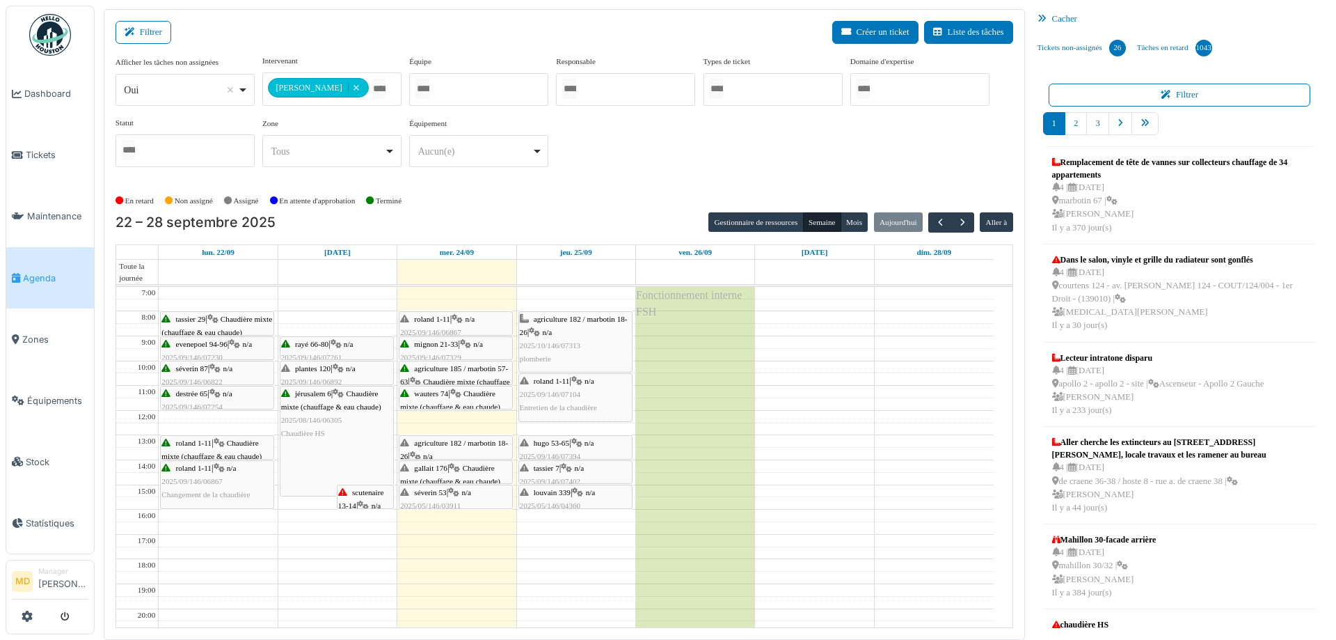
click at [424, 495] on span "séverin 53" at bounding box center [430, 492] width 32 height 8
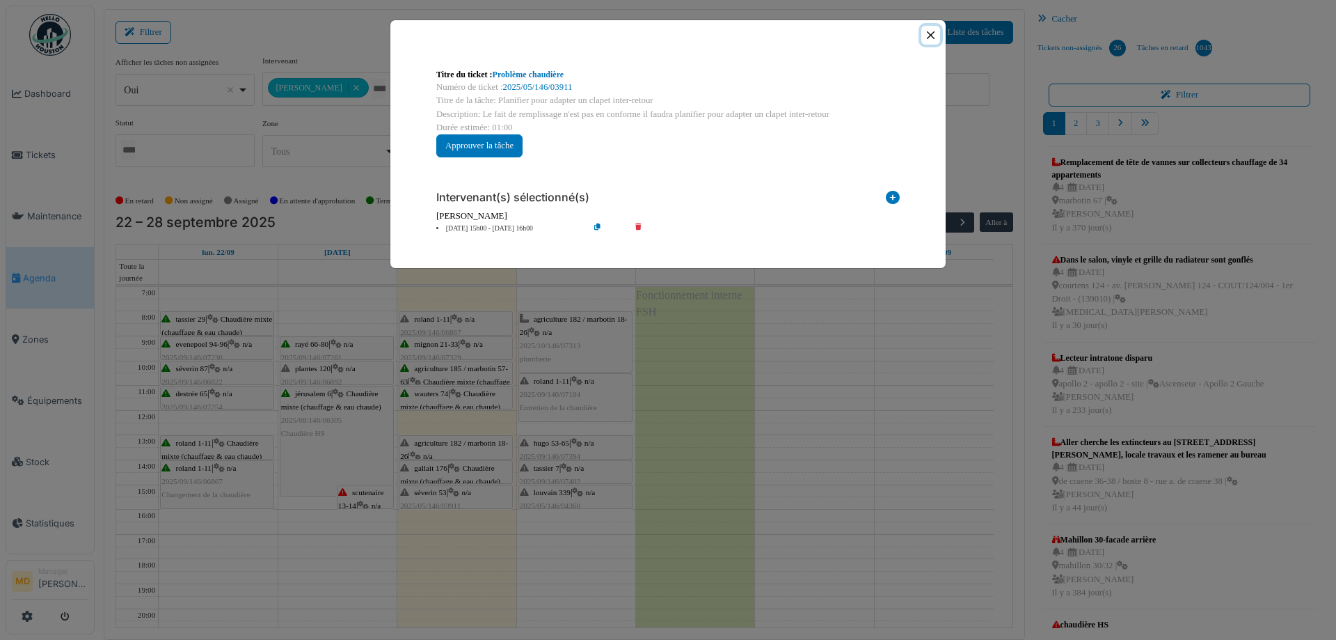
click at [928, 33] on button "Close" at bounding box center [930, 35] width 19 height 19
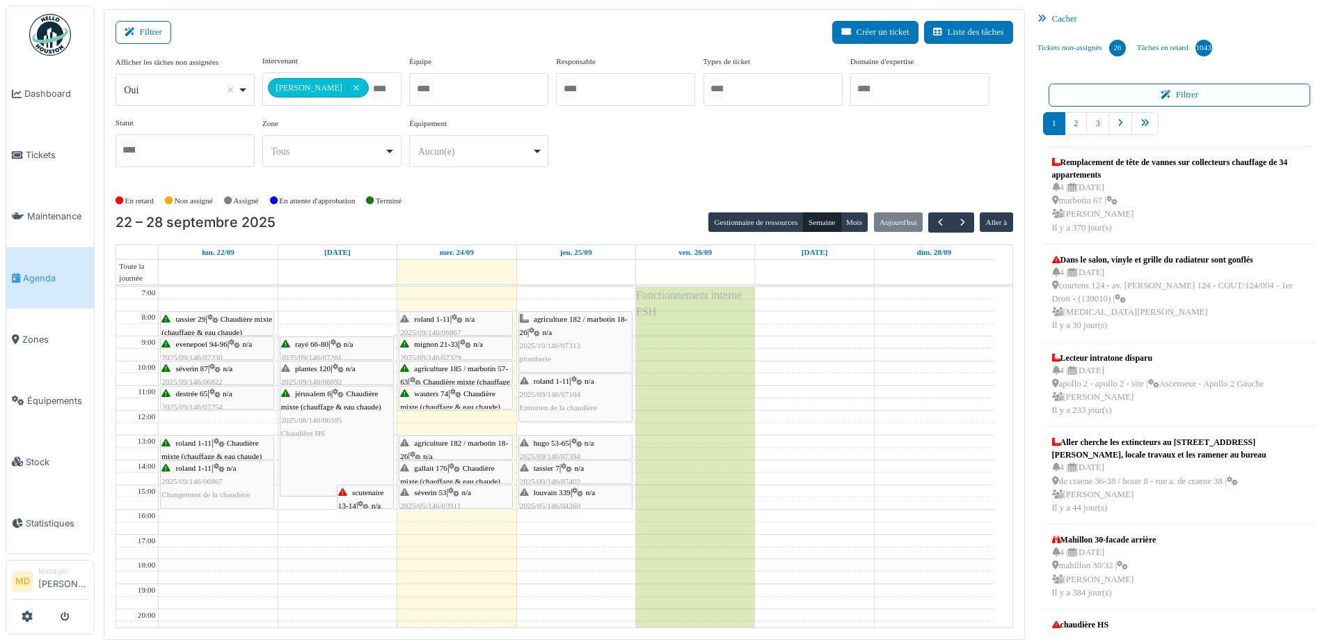
click at [443, 468] on span "gallait 176" at bounding box center [430, 468] width 33 height 8
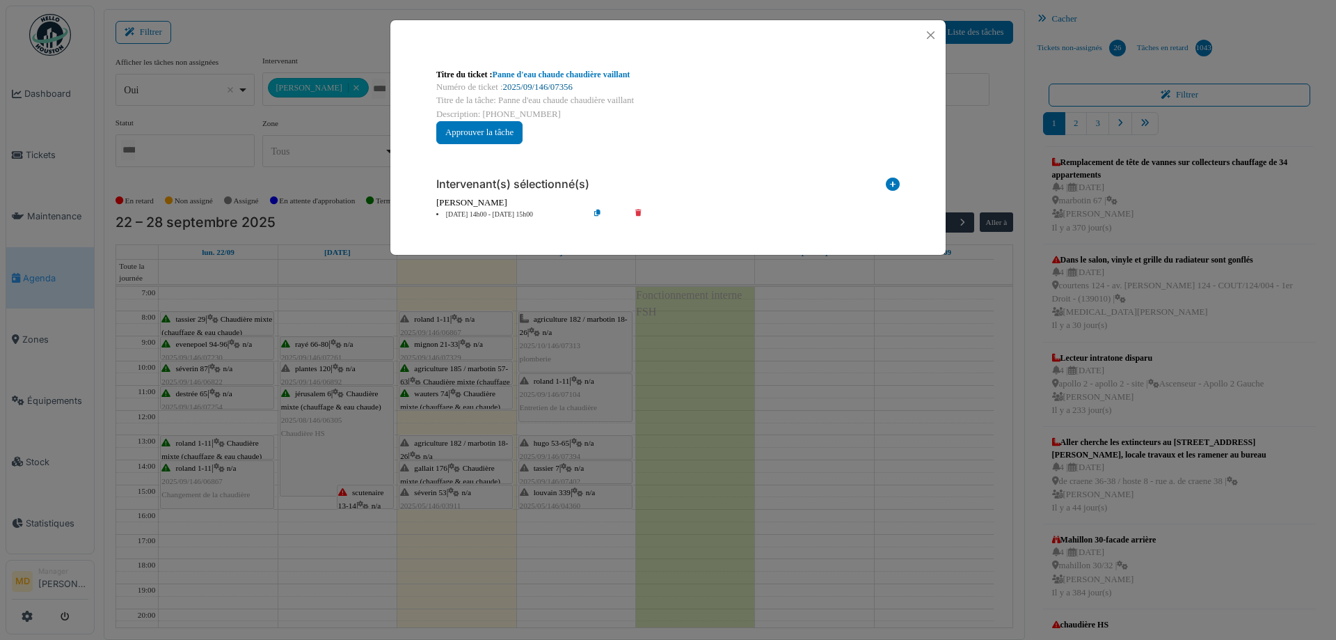
click at [553, 83] on link "2025/09/146/07356" at bounding box center [538, 87] width 70 height 10
click at [937, 31] on button "Close" at bounding box center [930, 35] width 19 height 19
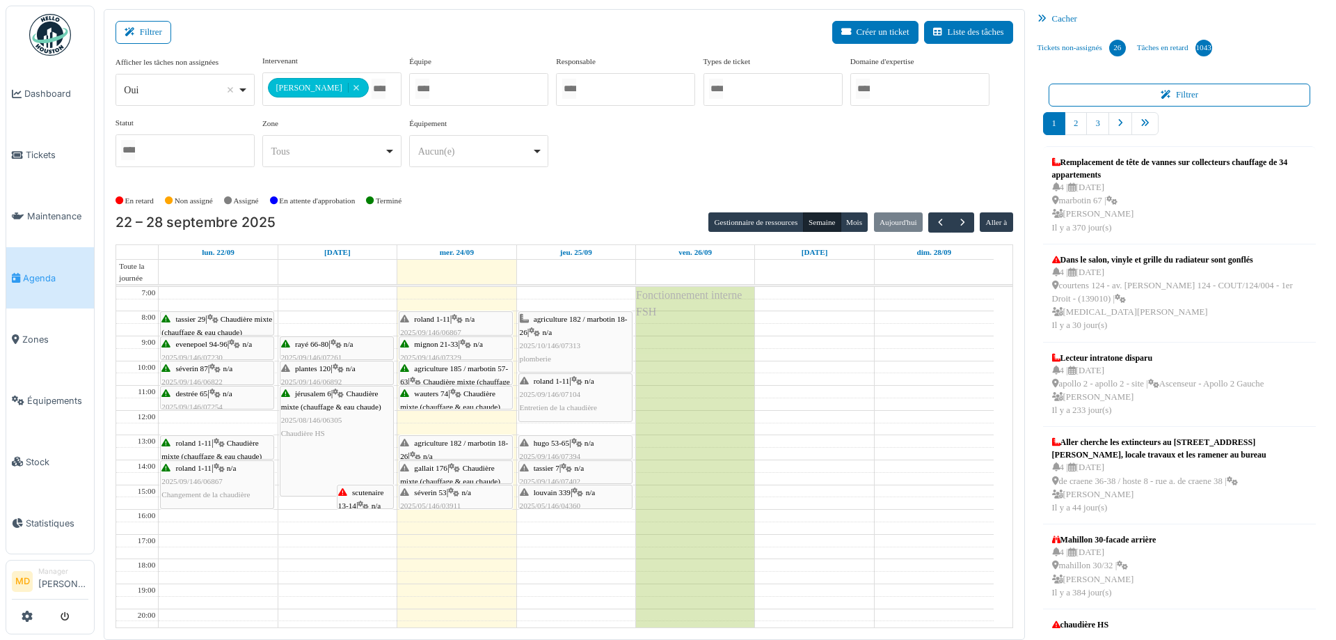
click at [442, 498] on div "séverin 53 | n/a 2025/05/146/03911 Planifier pour adapter un clapet inter-retour" at bounding box center [455, 513] width 111 height 54
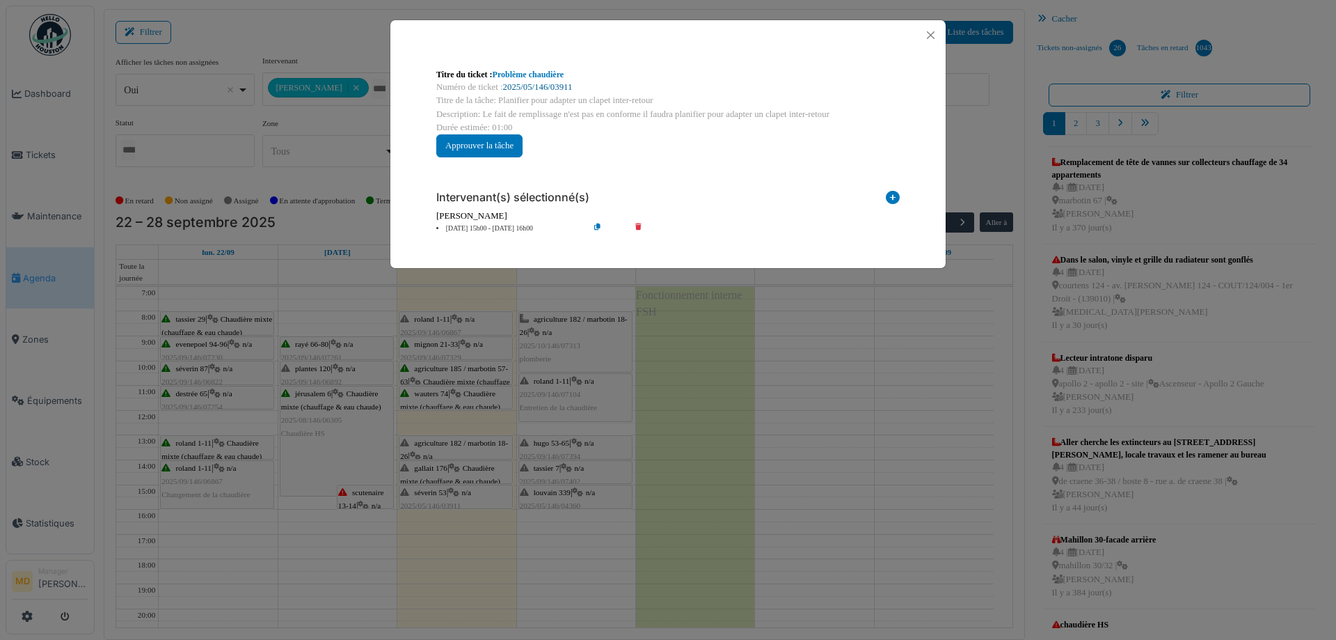
click at [539, 88] on link "2025/05/146/03911" at bounding box center [538, 87] width 70 height 10
click at [919, 35] on div at bounding box center [667, 35] width 555 height 30
click at [926, 38] on button "Close" at bounding box center [930, 35] width 19 height 19
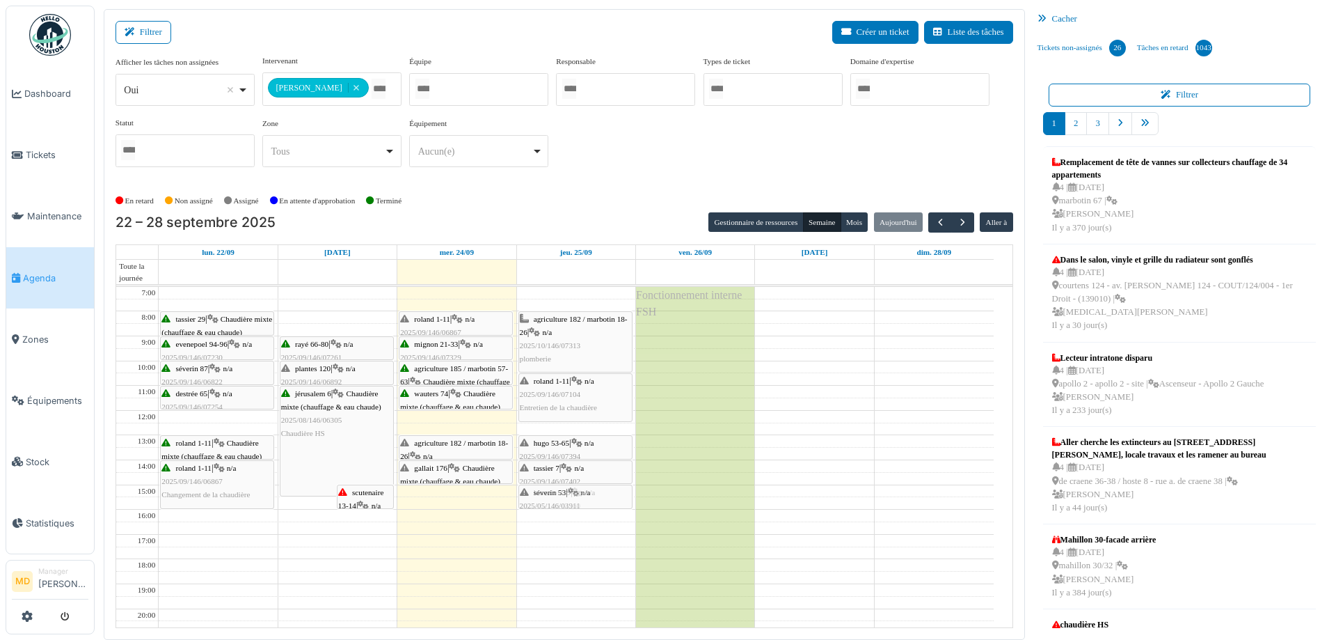
drag, startPoint x: 456, startPoint y: 495, endPoint x: 584, endPoint y: 492, distance: 128.1
click at [584, 492] on tr "tassier 29 | Chaudière mixte (chauffage & eau chaude) 2025/09/146/07227 Chaudiè…" at bounding box center [555, 497] width 878 height 420
click at [937, 218] on span "button" at bounding box center [941, 222] width 12 height 12
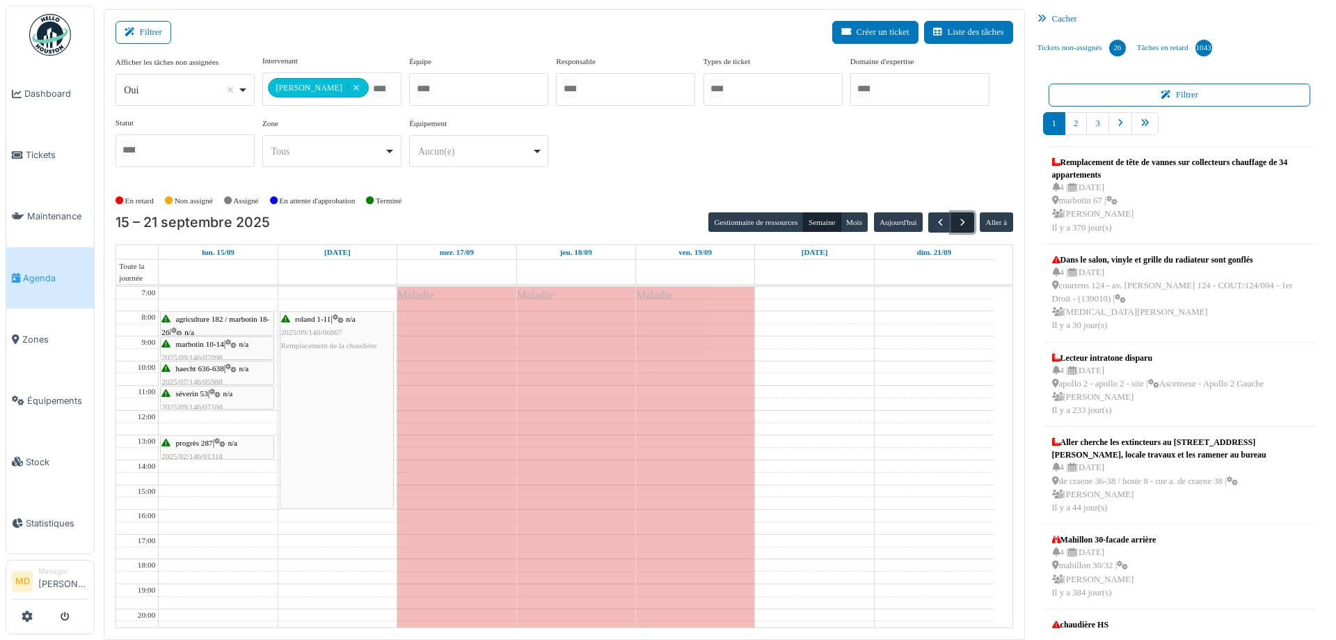
click at [957, 223] on span "button" at bounding box center [963, 222] width 12 height 12
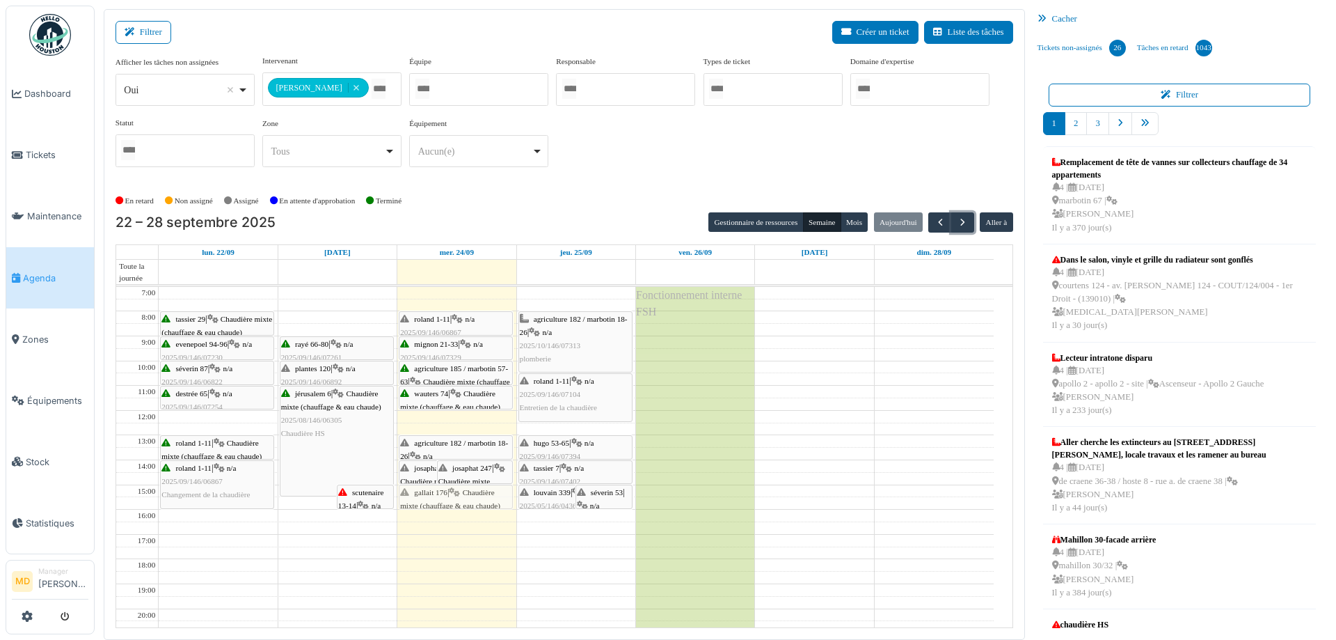
click at [478, 493] on div "josaphat 247 | Chaudière mixte (chauffage & eau chaude) 2025/09/146/07326 chaud…" at bounding box center [456, 497] width 118 height 420
drag, startPoint x: 450, startPoint y: 499, endPoint x: 461, endPoint y: 473, distance: 28.7
click at [461, 473] on div "josaphat 247 | Chaudière mixte (chauffage & eau chaude) 2025/09/146/07326 chaud…" at bounding box center [456, 497] width 118 height 420
drag, startPoint x: 420, startPoint y: 476, endPoint x: 421, endPoint y: 502, distance: 25.8
click at [421, 502] on div "josaphat 247 | Chaudière mixte (chauffage & eau chaude) 2025/09/146/07326 chaud…" at bounding box center [456, 497] width 118 height 420
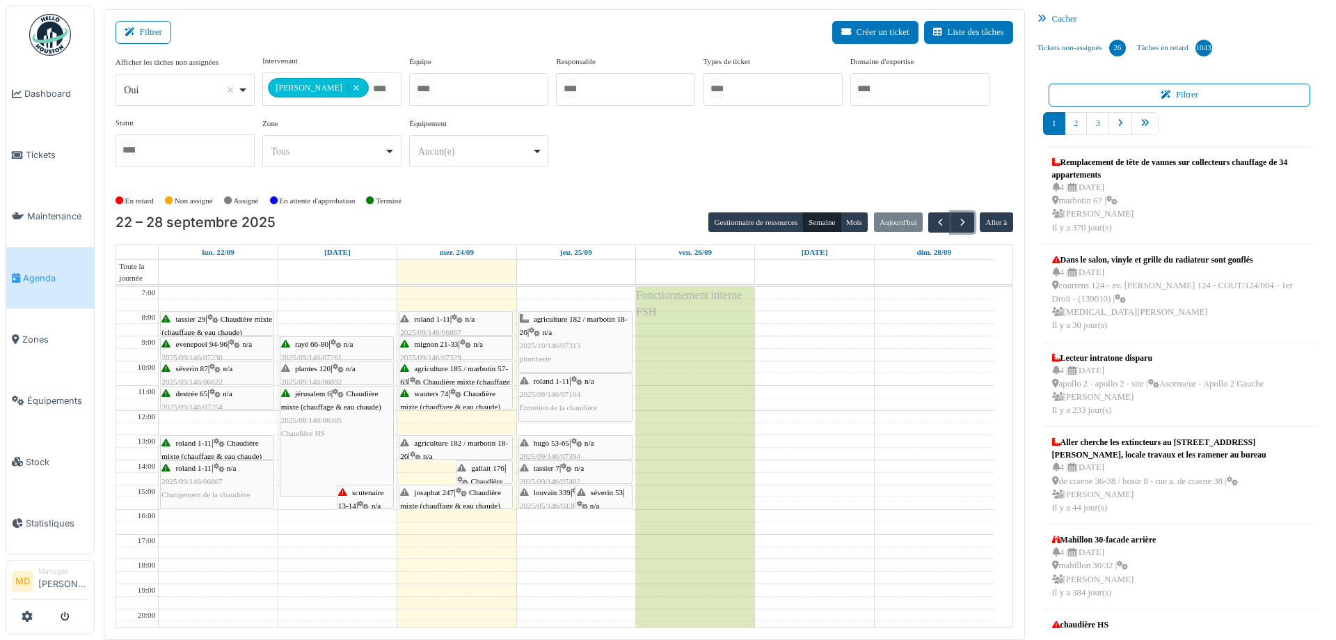
drag, startPoint x: 427, startPoint y: 471, endPoint x: 430, endPoint y: 498, distance: 27.4
click at [430, 498] on div "josaphat 247 | Chaudière mixte (chauffage & eau chaude) 2025/09/146/07453 chaud…" at bounding box center [456, 497] width 118 height 420
click at [554, 345] on span "2025/10/146/07313" at bounding box center [550, 345] width 61 height 8
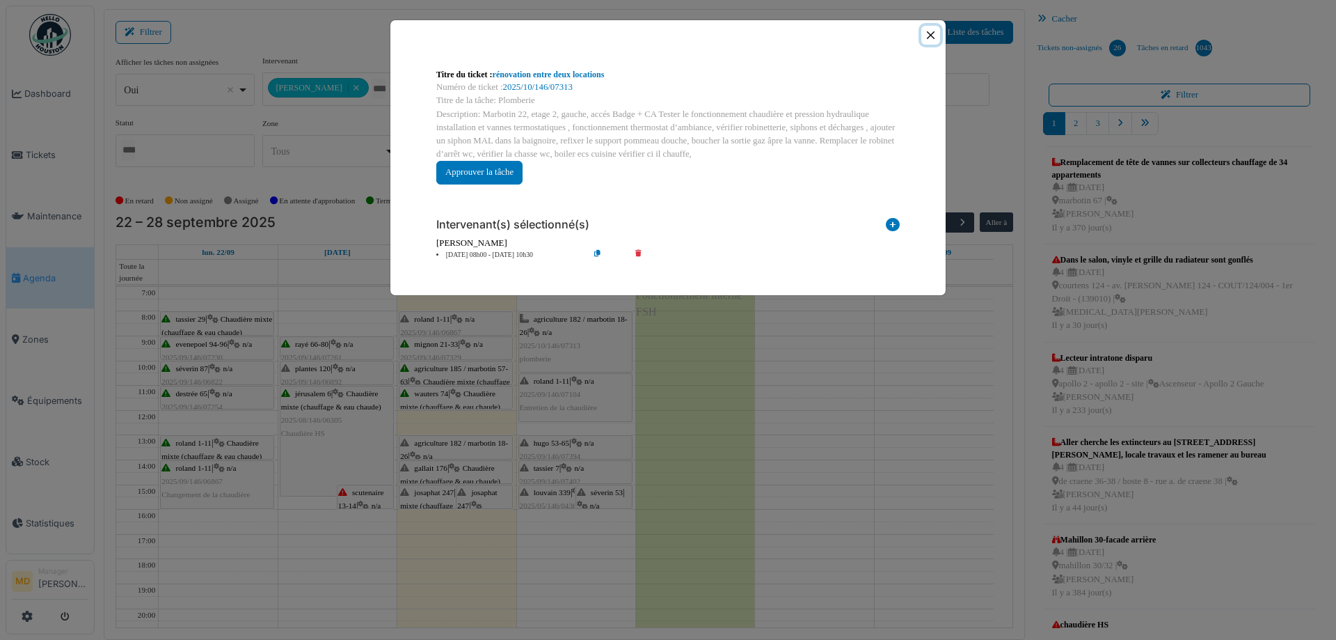
click at [930, 33] on button "Close" at bounding box center [930, 35] width 19 height 19
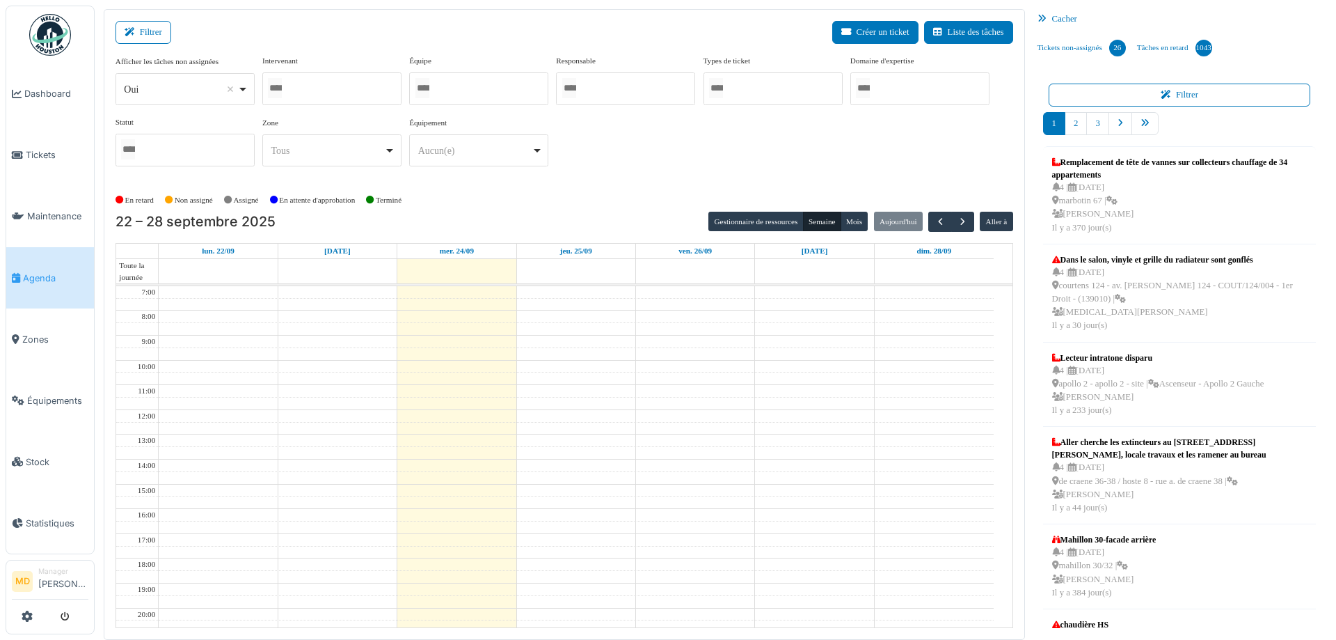
click at [331, 86] on div at bounding box center [331, 88] width 139 height 33
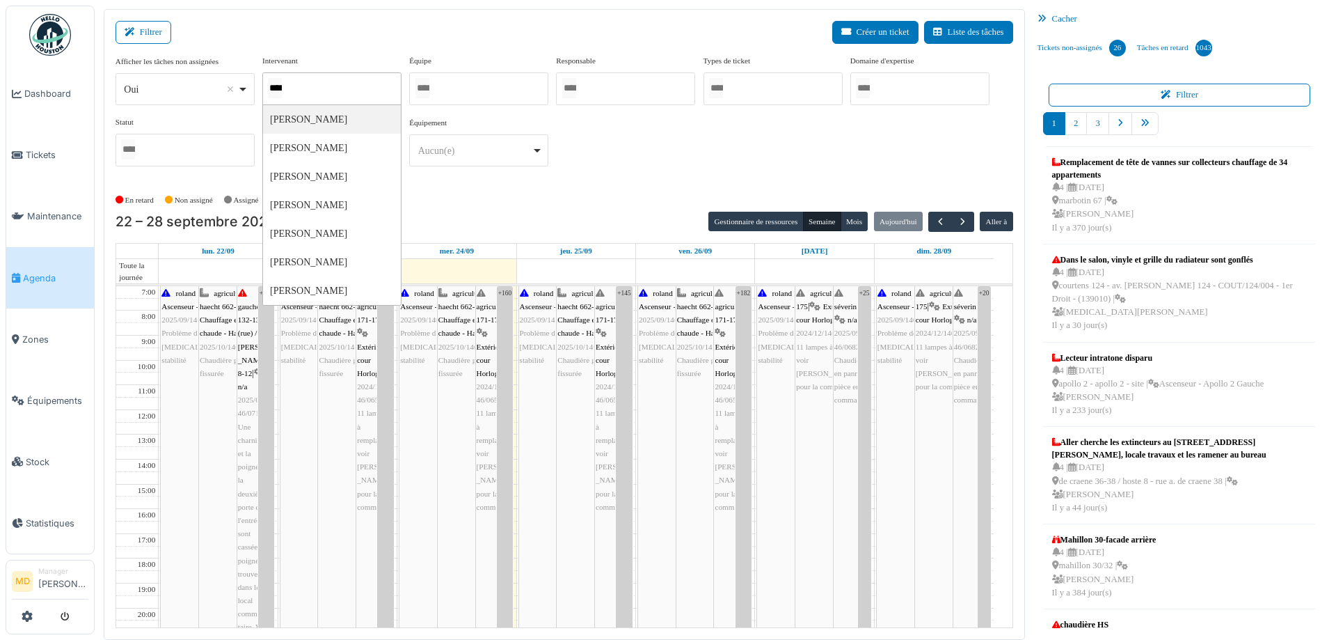
type input "*****"
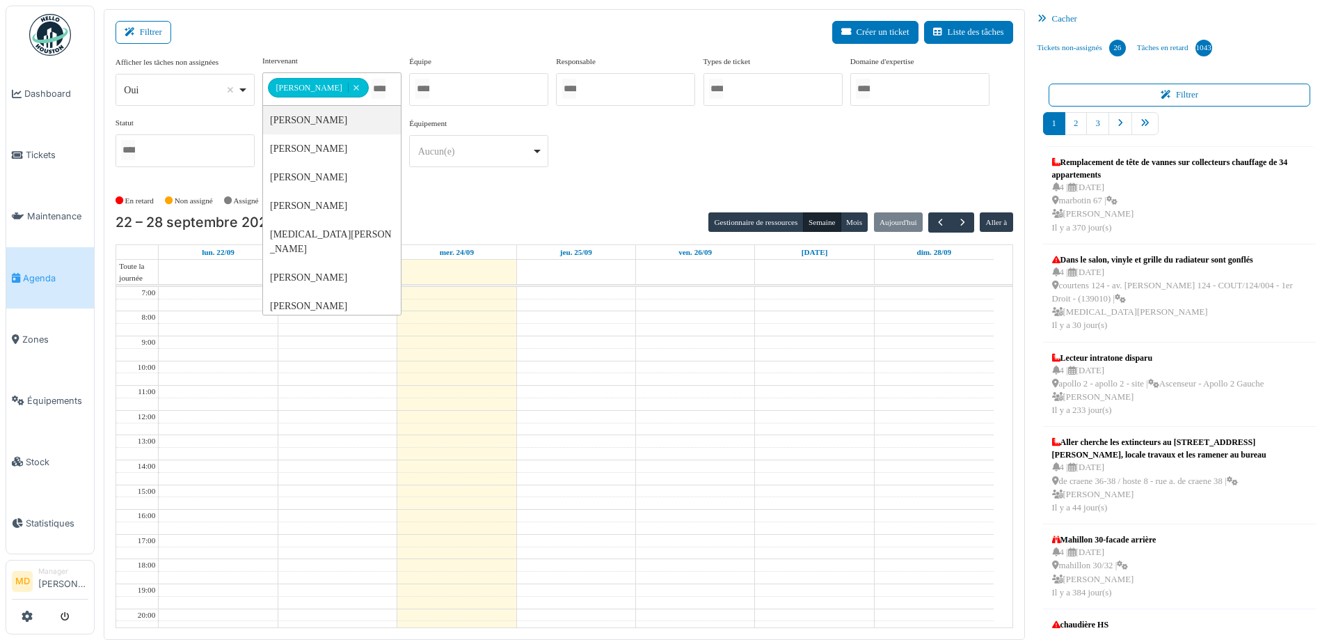
click at [777, 148] on div "**********" at bounding box center [565, 116] width 898 height 123
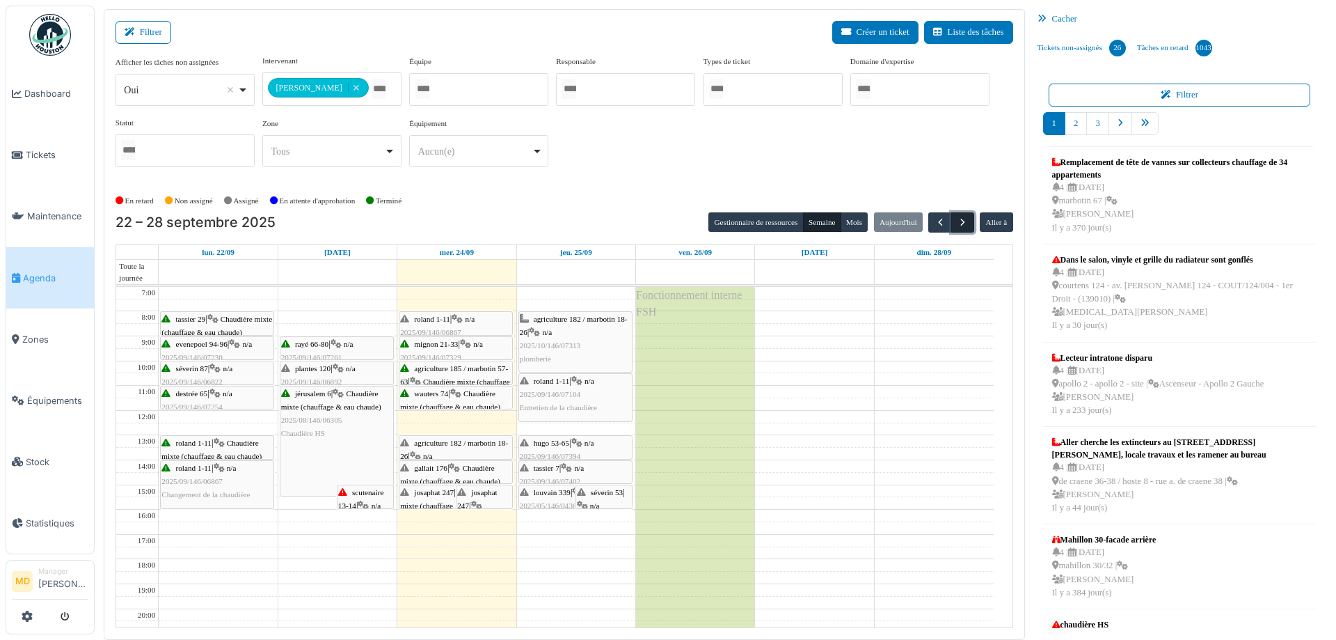
click at [957, 216] on span "button" at bounding box center [963, 222] width 12 height 12
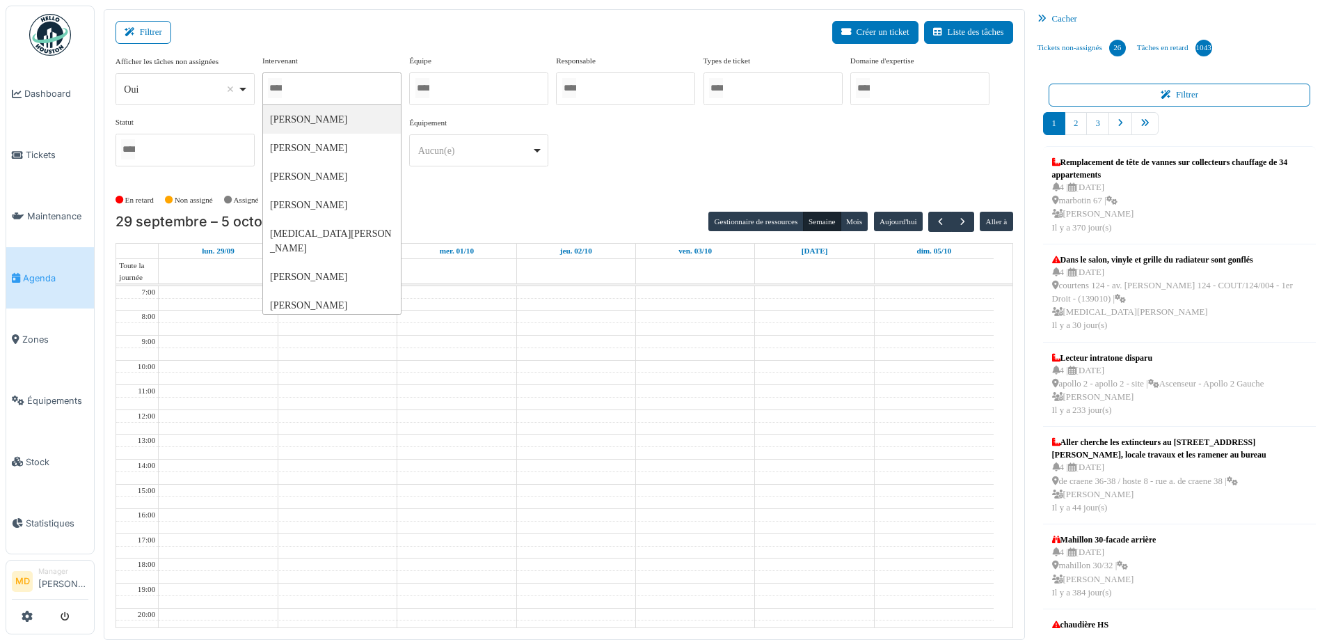
click at [354, 86] on div at bounding box center [331, 88] width 139 height 33
type input "******"
click at [783, 151] on div "**********" at bounding box center [565, 116] width 898 height 123
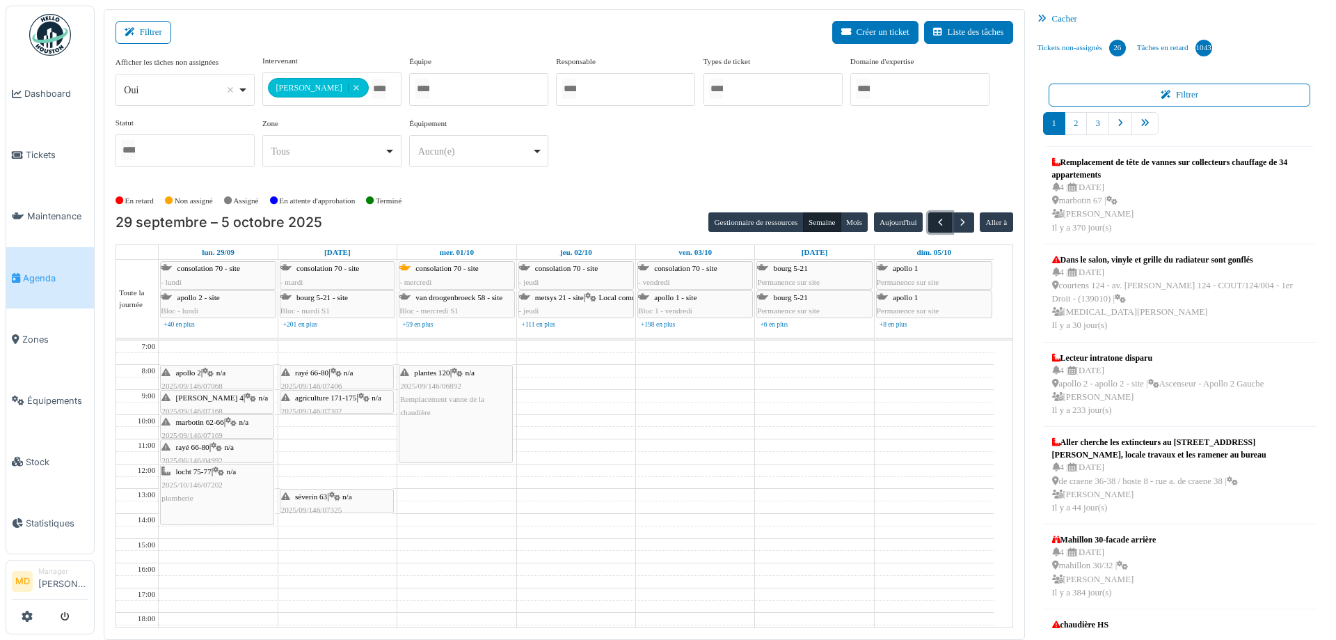
click at [938, 220] on span "button" at bounding box center [941, 222] width 12 height 12
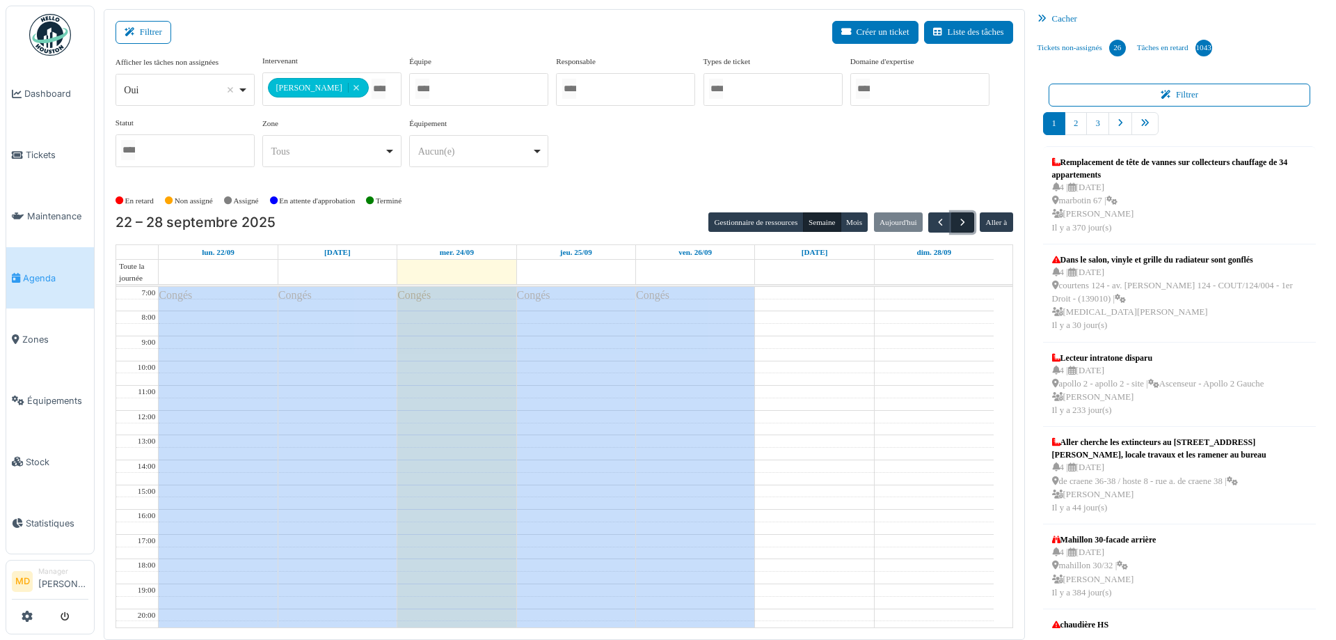
click at [958, 221] on span "button" at bounding box center [963, 222] width 12 height 12
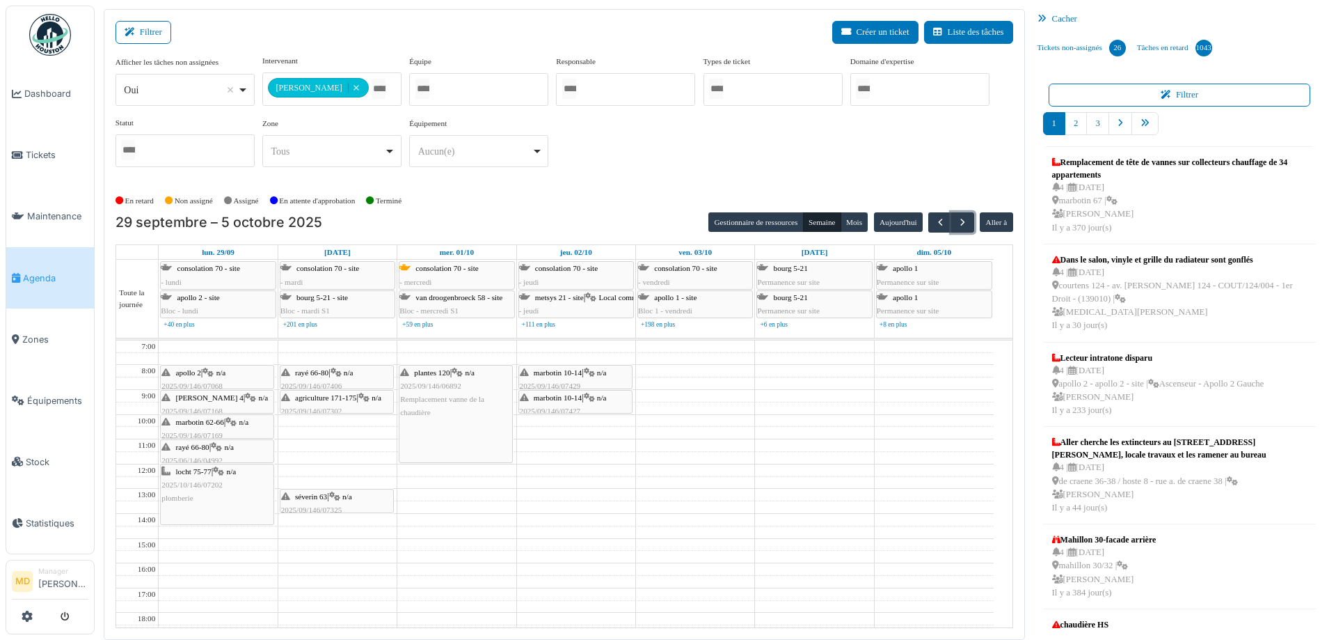
click at [340, 378] on div "rayé 66-80 | n/a 2025/09/146/07406 La châsse d'eau ne se remplit pas" at bounding box center [336, 386] width 111 height 40
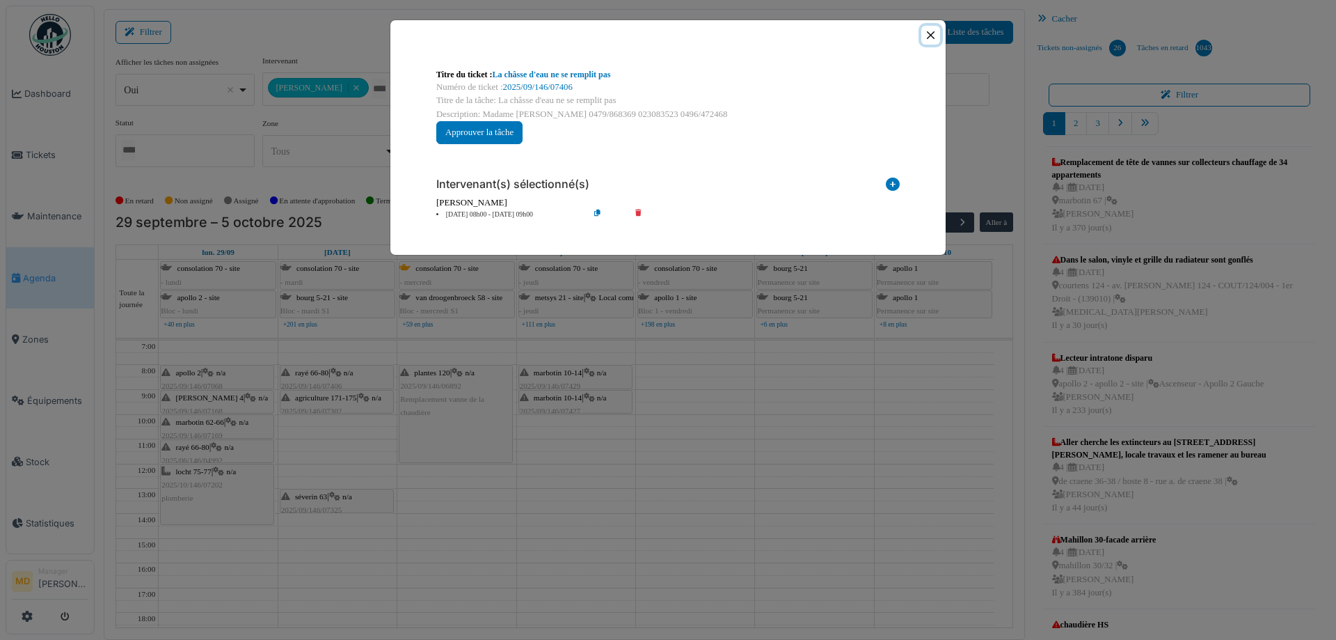
click at [928, 32] on button "Close" at bounding box center [930, 35] width 19 height 19
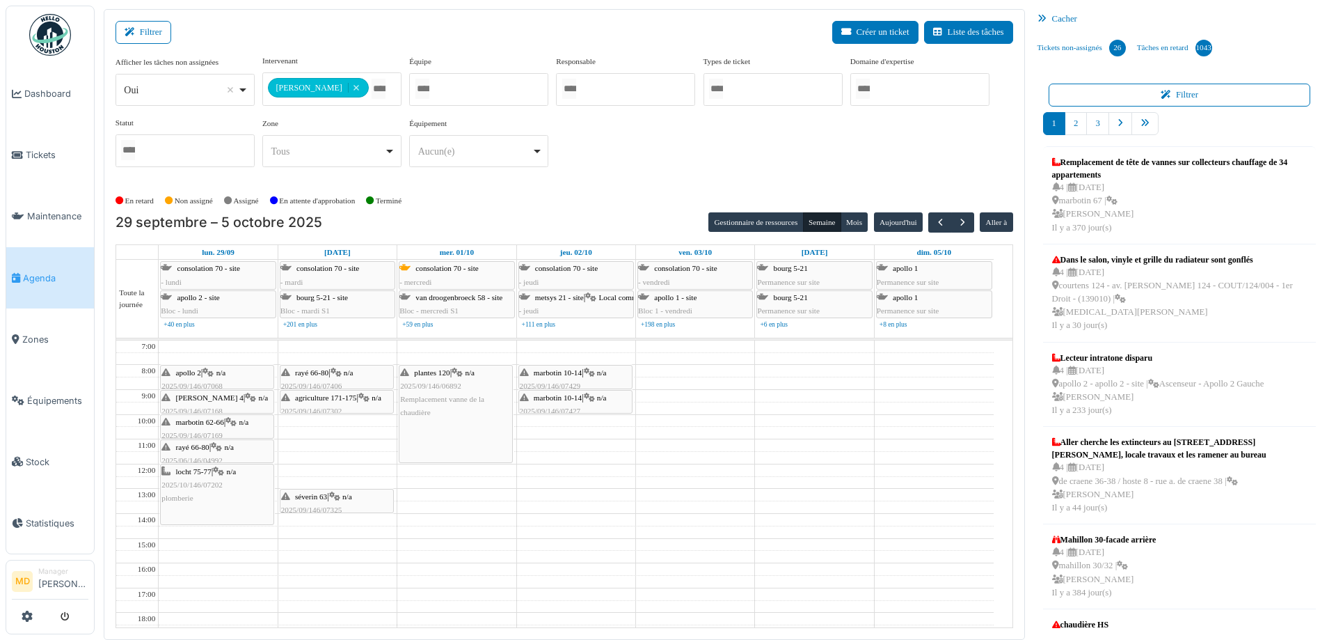
click at [230, 449] on span "n/a" at bounding box center [229, 447] width 10 height 8
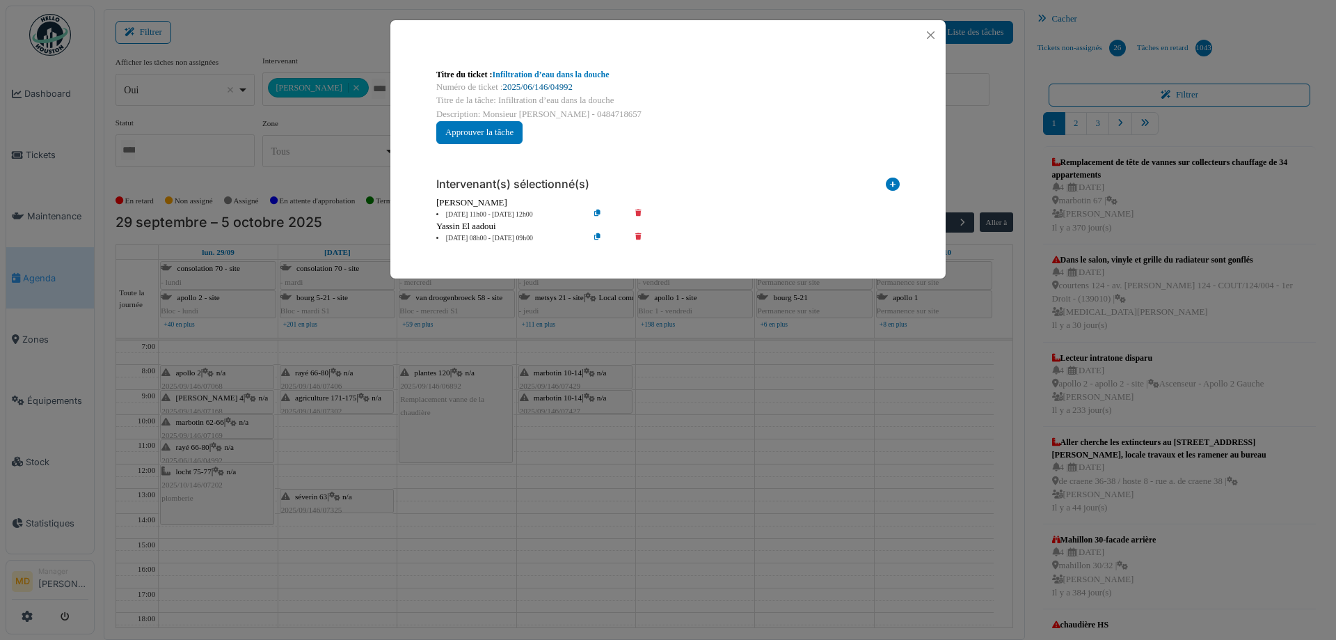
click at [548, 88] on link "2025/06/146/04992" at bounding box center [538, 87] width 70 height 10
click at [933, 29] on button "Close" at bounding box center [930, 35] width 19 height 19
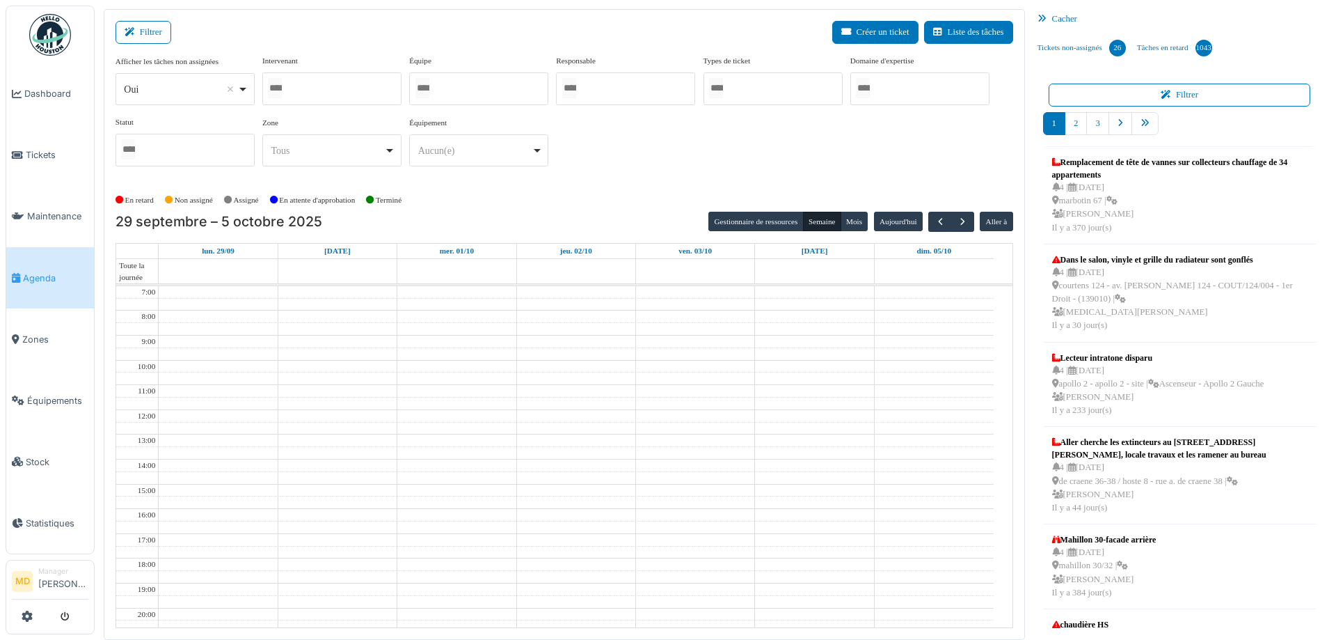
click at [340, 87] on div at bounding box center [331, 88] width 139 height 33
type input "*****"
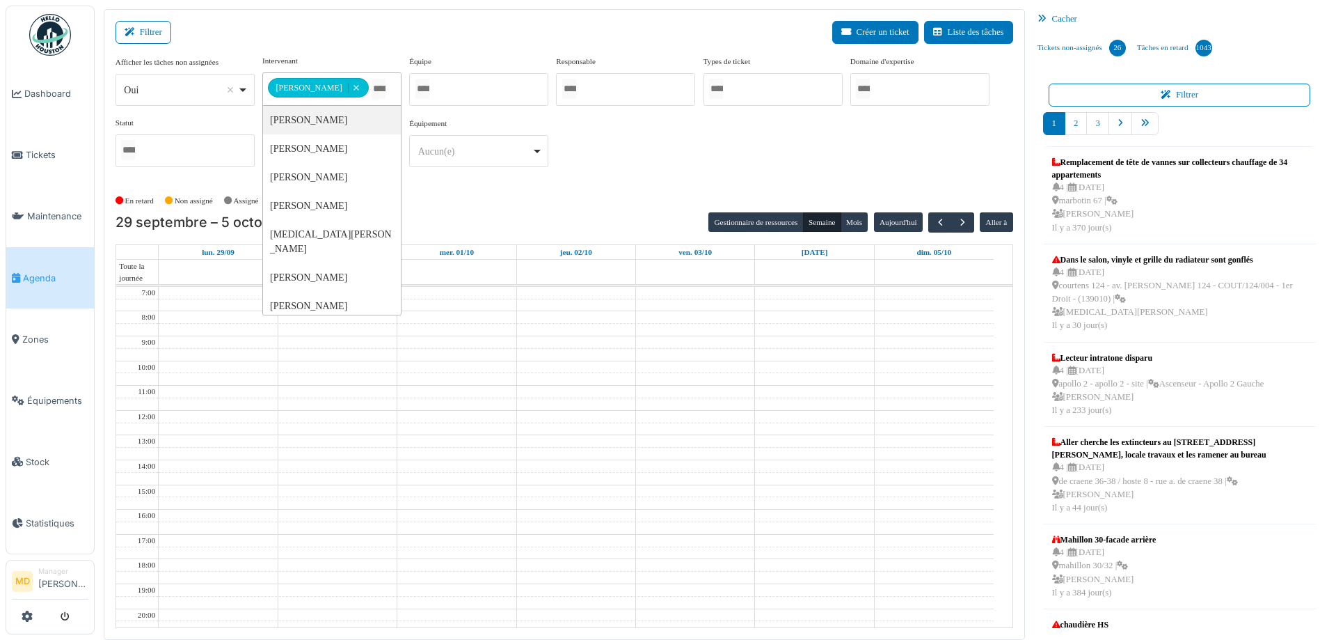
click at [820, 111] on div "**********" at bounding box center [565, 116] width 898 height 123
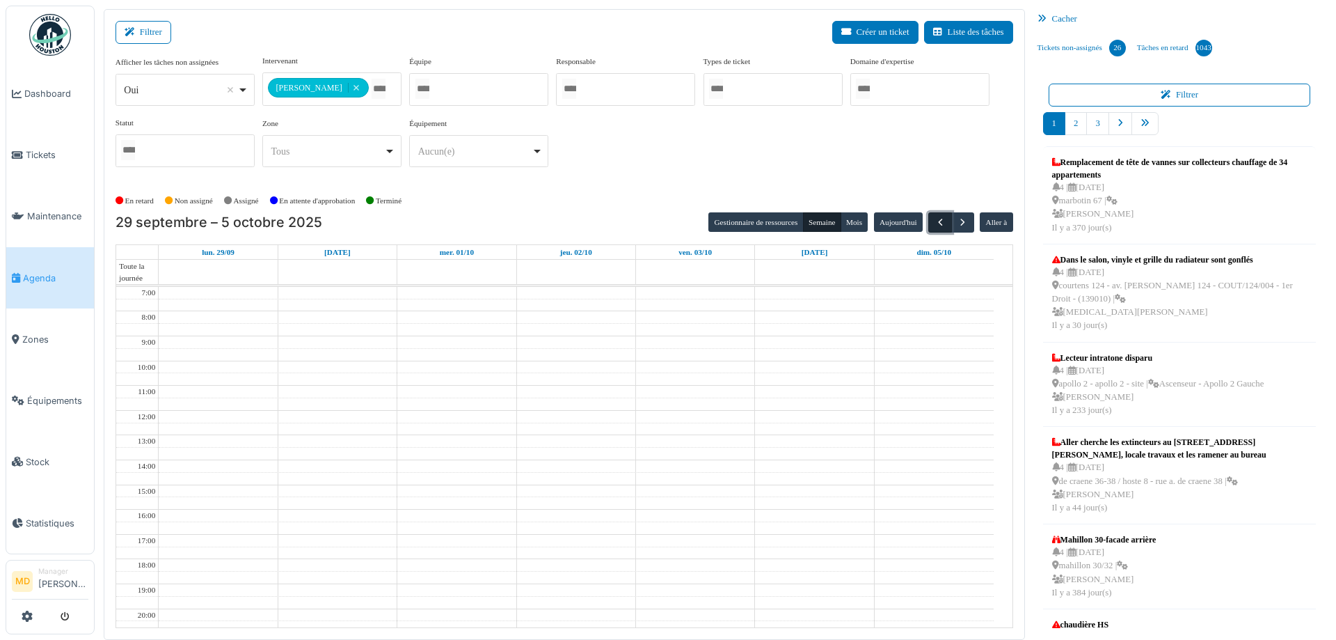
click at [935, 220] on span "button" at bounding box center [941, 222] width 12 height 12
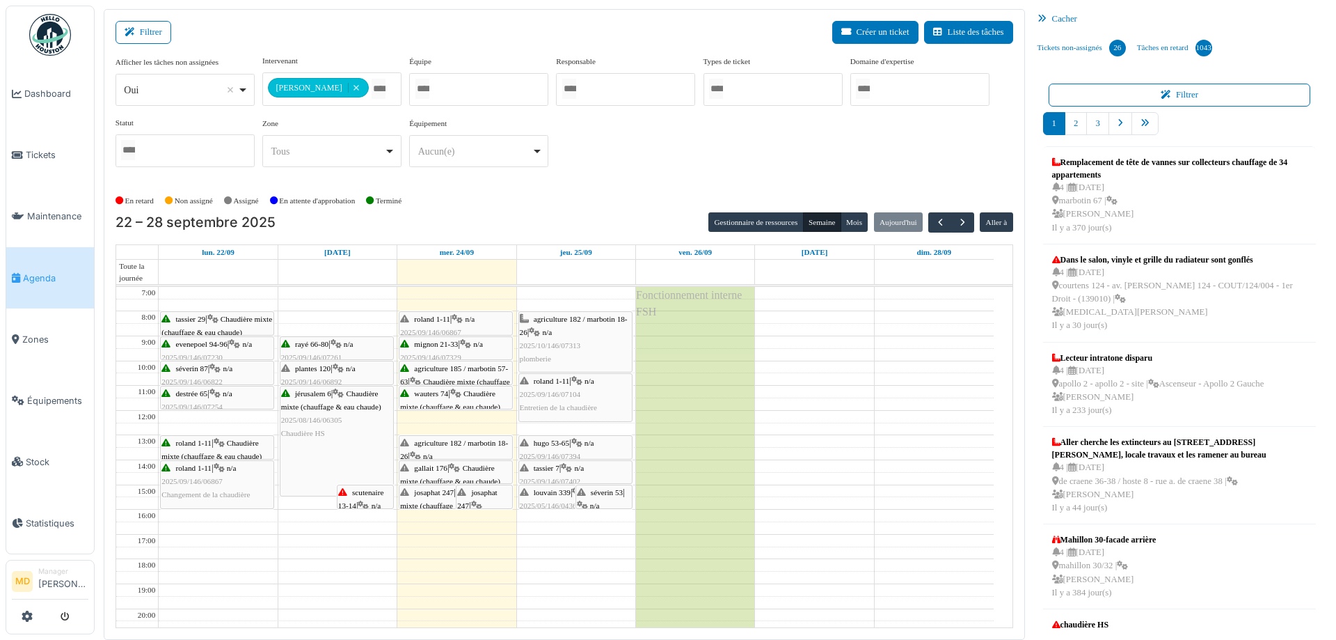
click at [875, 158] on div "**********" at bounding box center [565, 116] width 898 height 123
click at [573, 404] on span "Entretien de la chaudière" at bounding box center [559, 407] width 78 height 8
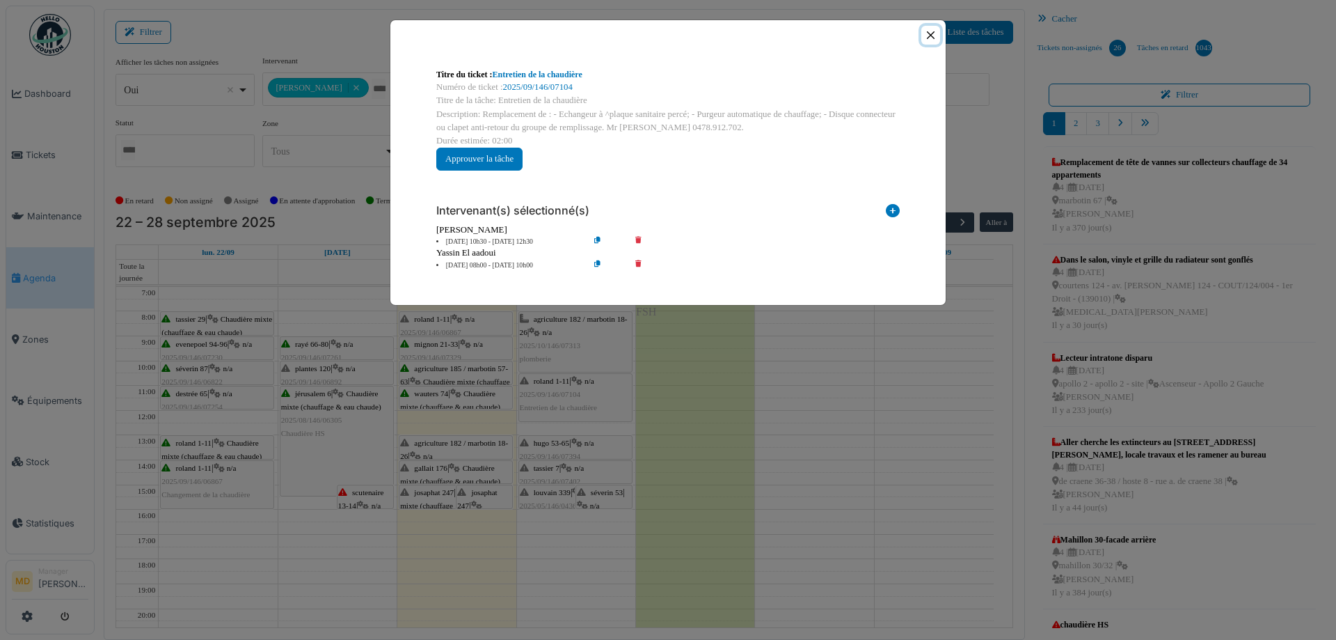
click at [926, 35] on button "Close" at bounding box center [930, 35] width 19 height 19
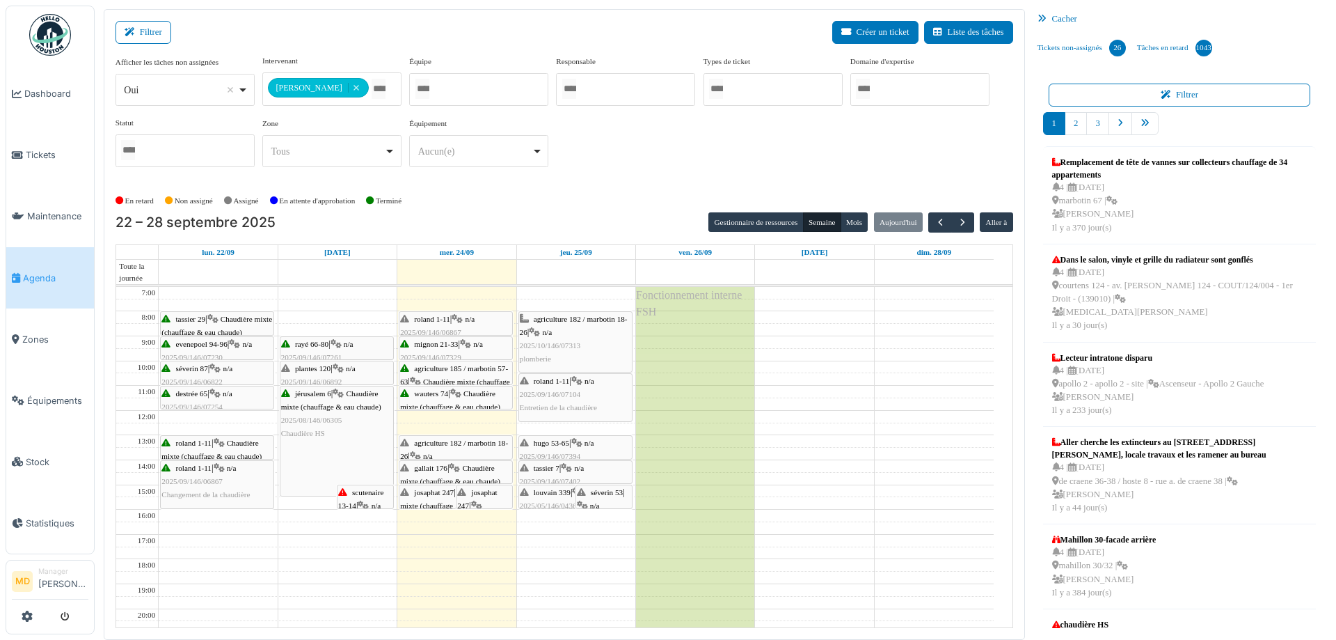
click at [563, 388] on div "roland 1-11 | n/a 2025/09/146/07104 Entretien de la chaudière" at bounding box center [575, 394] width 111 height 40
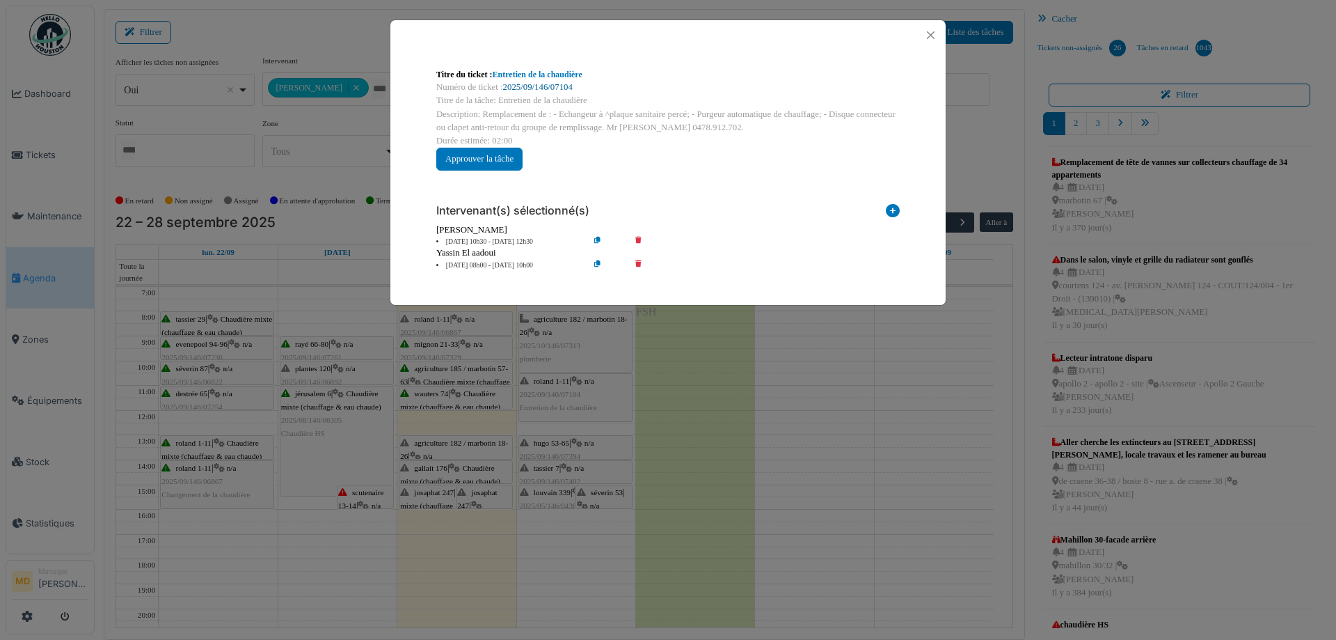
click at [525, 88] on link "2025/09/146/07104" at bounding box center [538, 87] width 70 height 10
click at [933, 29] on button "Close" at bounding box center [930, 35] width 19 height 19
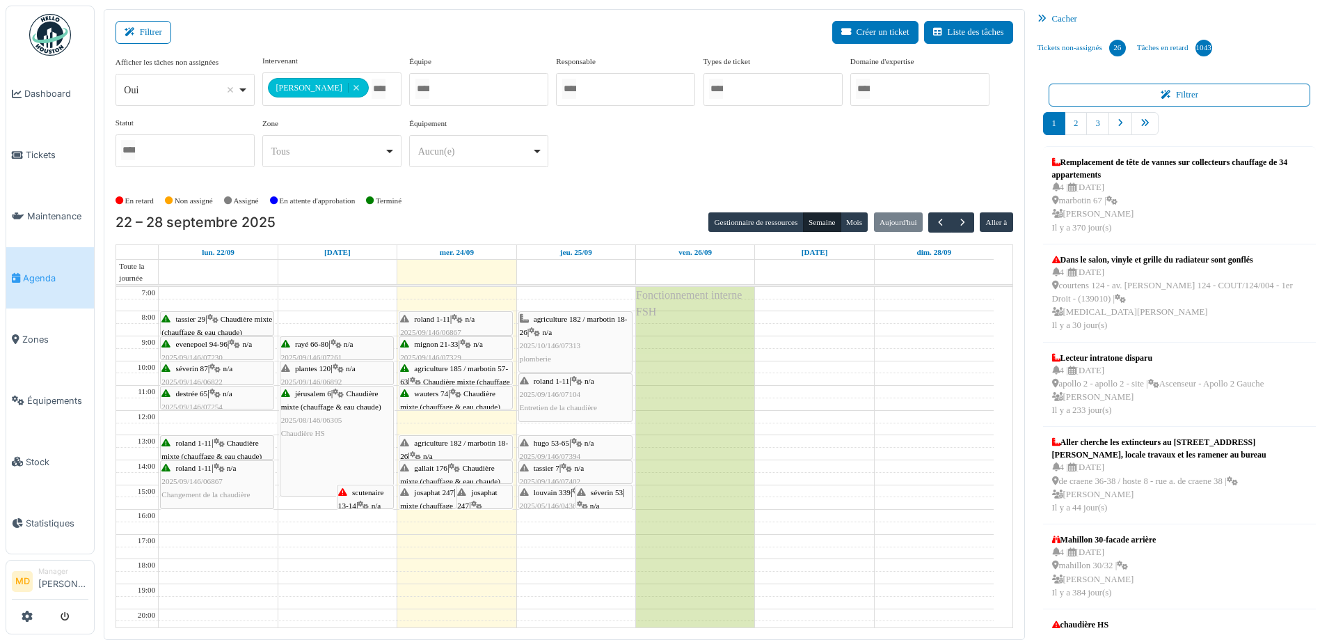
click at [558, 445] on span "hugo 53-65" at bounding box center [551, 442] width 35 height 8
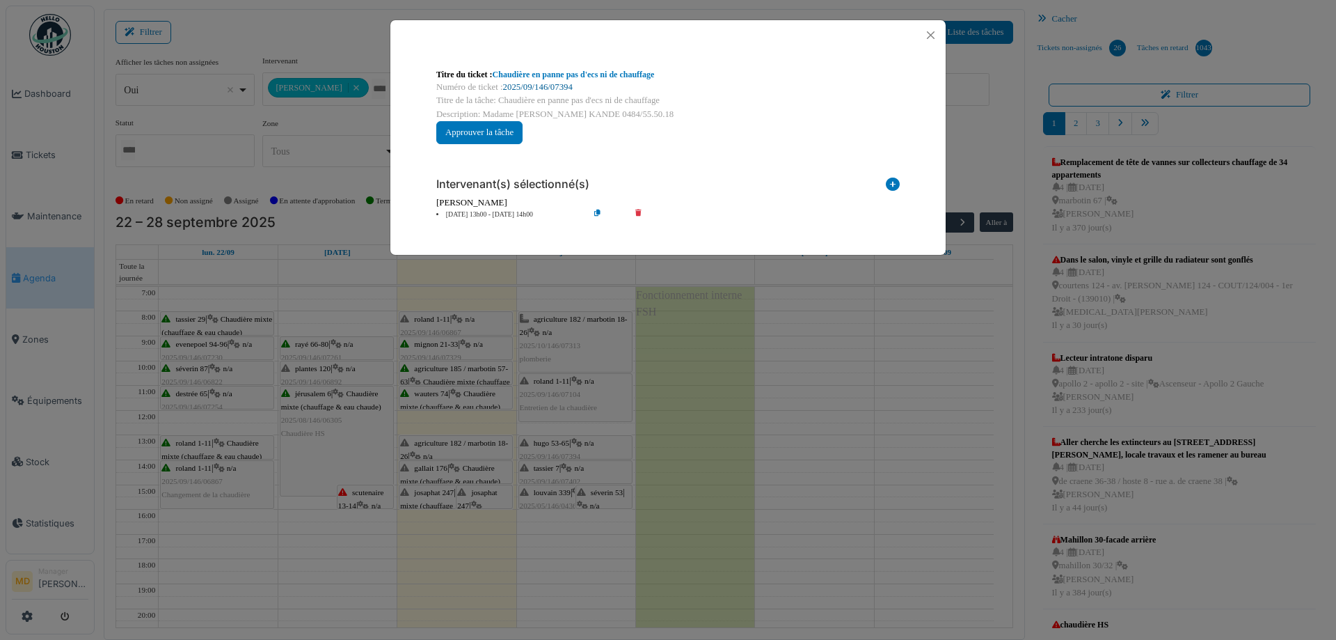
click at [533, 82] on link "2025/09/146/07394" at bounding box center [538, 87] width 70 height 10
click at [925, 38] on button "Close" at bounding box center [930, 35] width 19 height 19
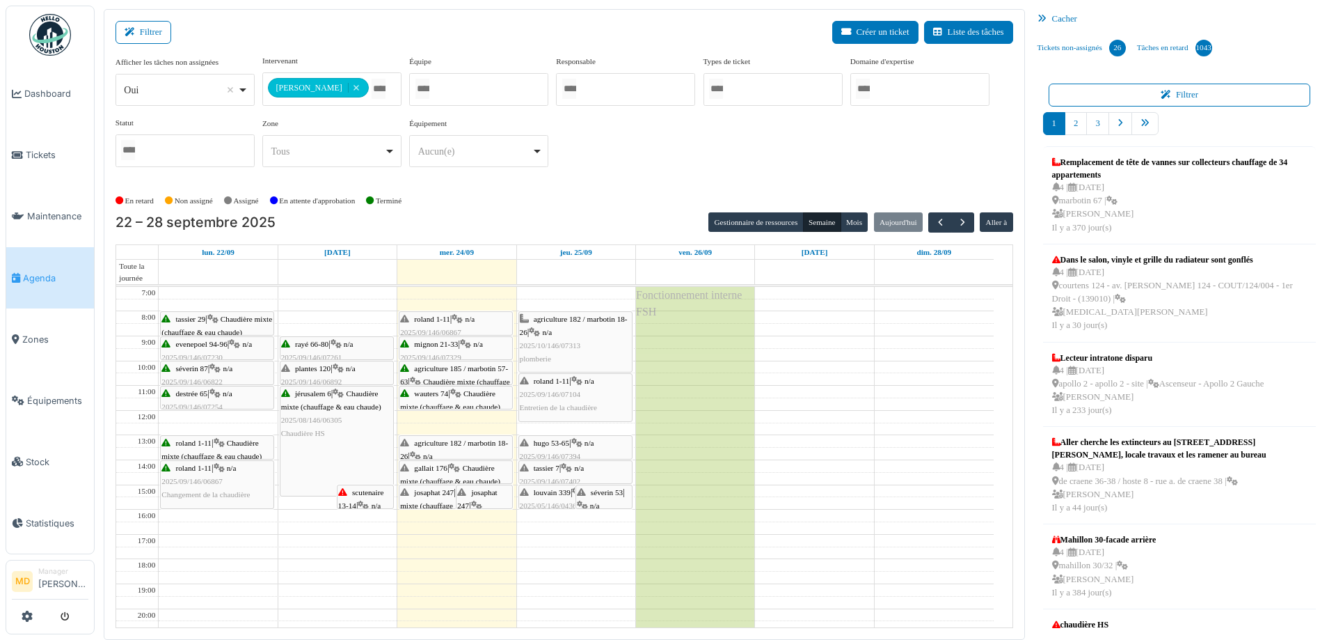
click at [559, 466] on span "tassier 7" at bounding box center [547, 468] width 26 height 8
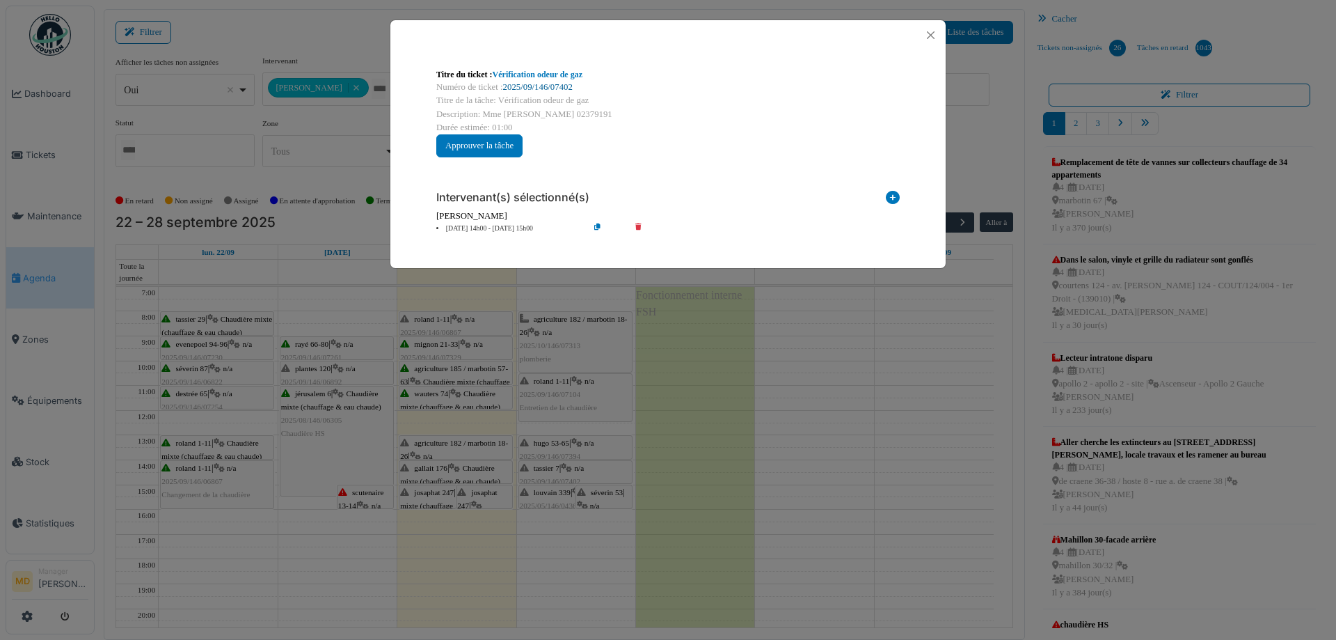
click at [553, 87] on link "2025/09/146/07402" at bounding box center [538, 87] width 70 height 10
click at [926, 33] on button "Close" at bounding box center [930, 35] width 19 height 19
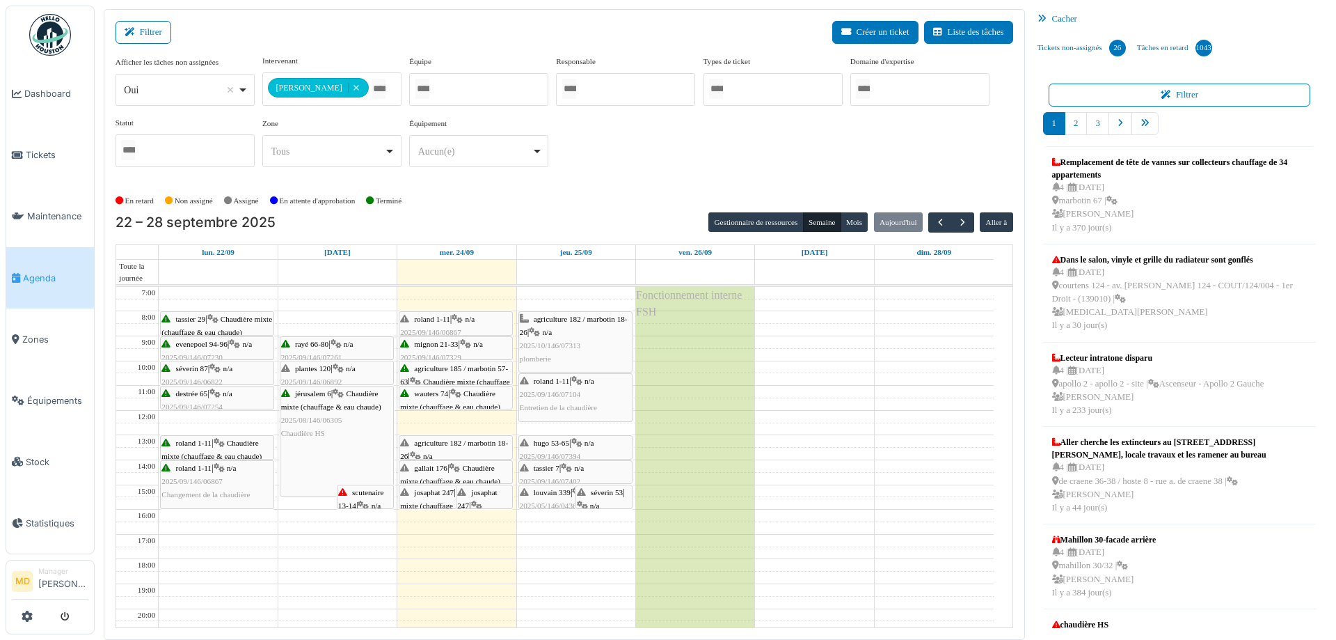
click at [537, 496] on div "louvain 339 | n/a 2025/05/146/04360 Changement de la pompe d'élevage condenca" at bounding box center [575, 513] width 111 height 54
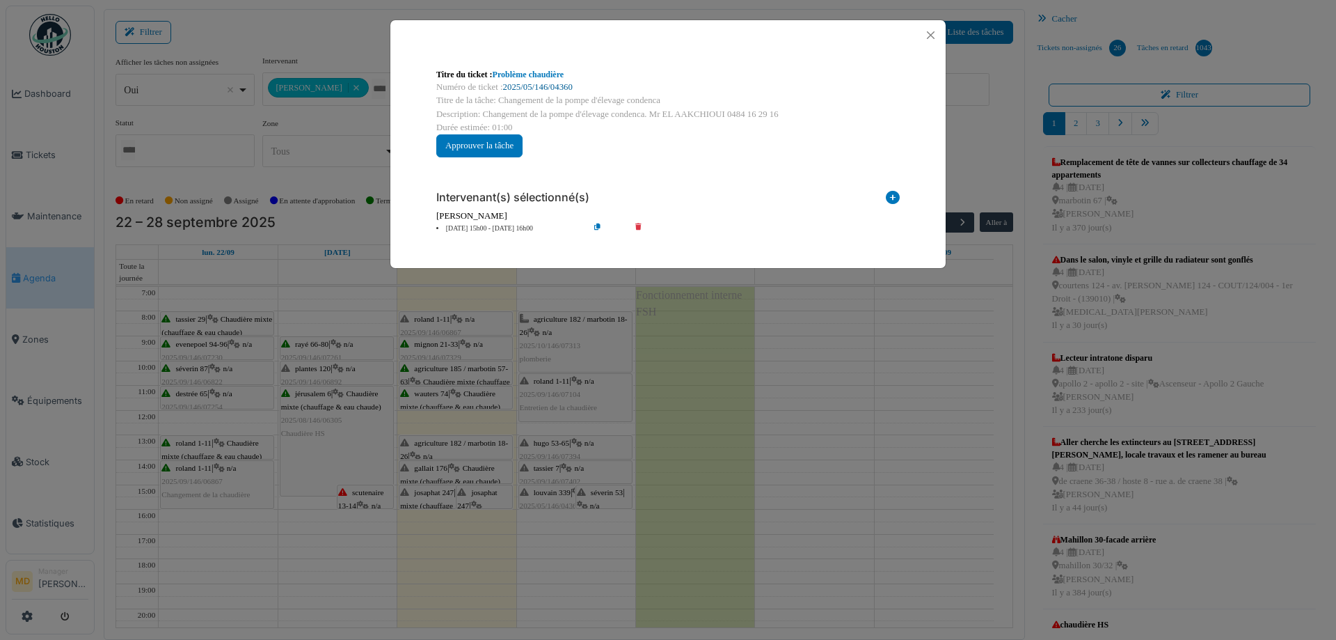
click at [514, 90] on link "2025/05/146/04360" at bounding box center [538, 87] width 70 height 10
click at [926, 35] on button "Close" at bounding box center [930, 35] width 19 height 19
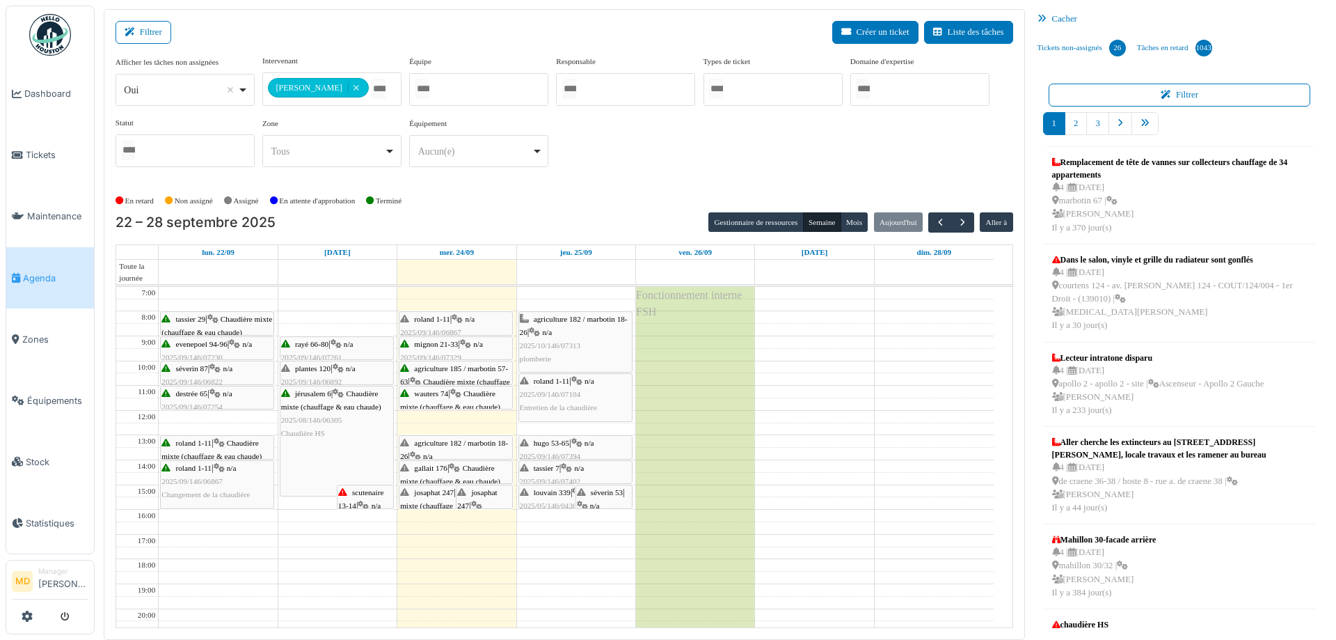
click at [554, 343] on span "2025/10/146/07313" at bounding box center [550, 345] width 61 height 8
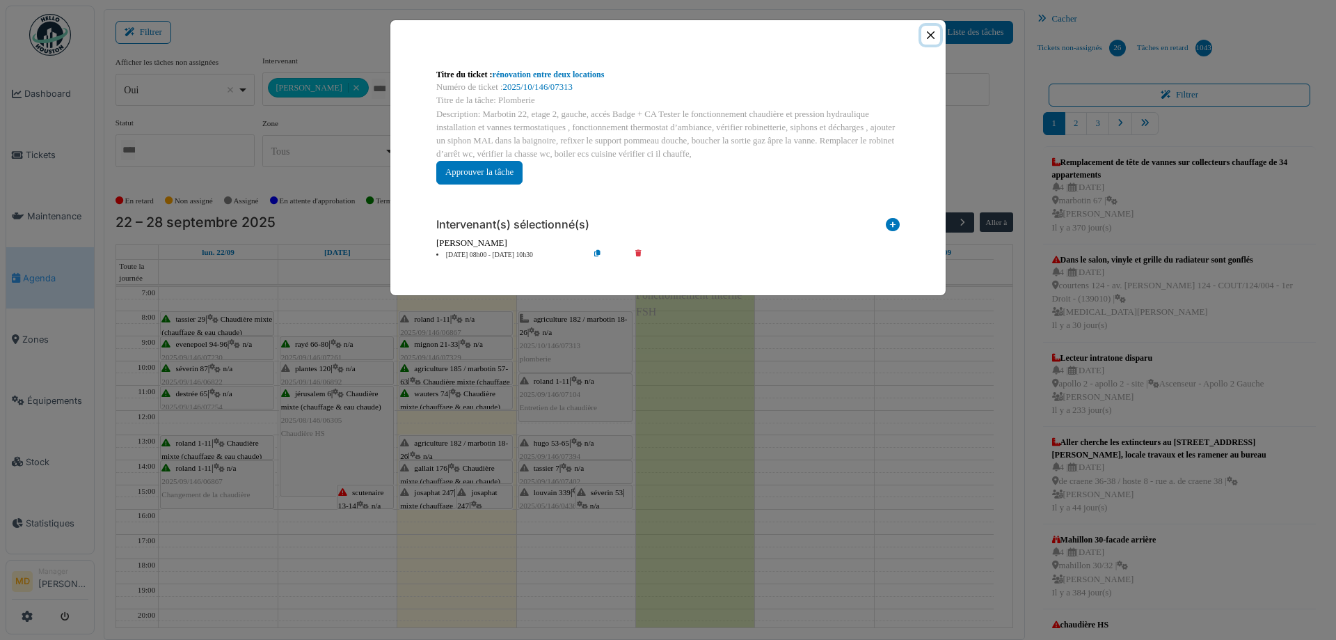
click at [928, 31] on button "Close" at bounding box center [930, 35] width 19 height 19
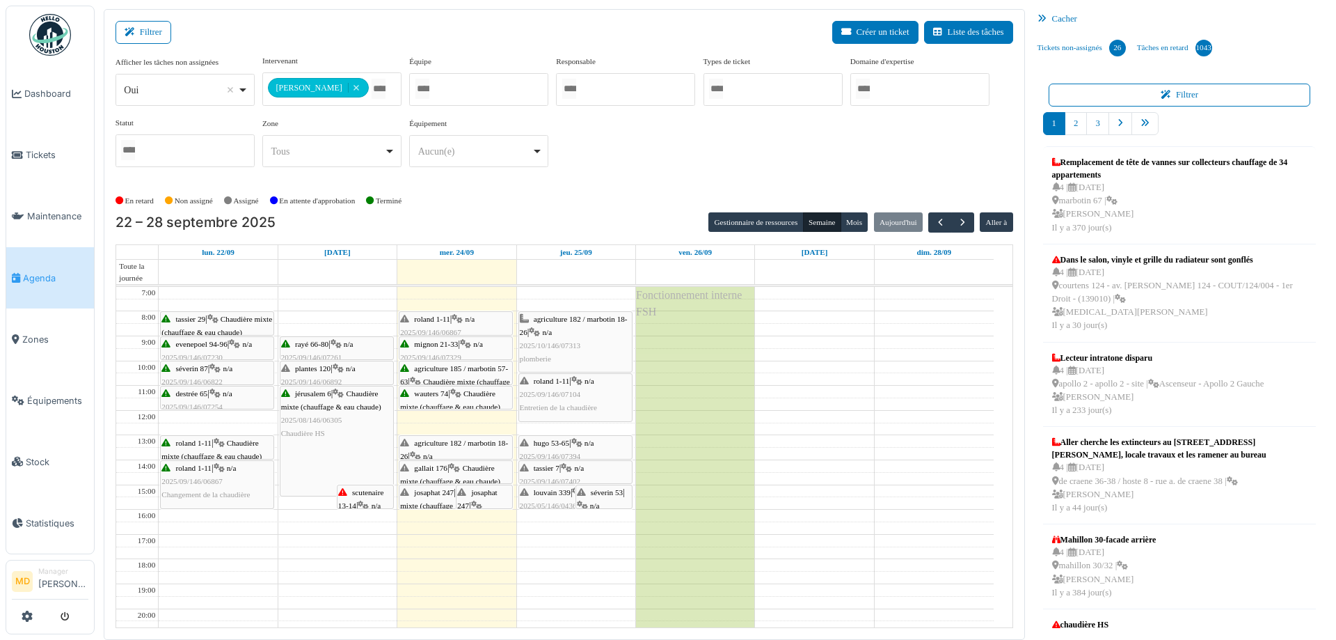
click at [593, 338] on div "agriculture 182 / marbotin 18-26 | n/a 2025/10/146/07313 plomberie" at bounding box center [575, 339] width 111 height 54
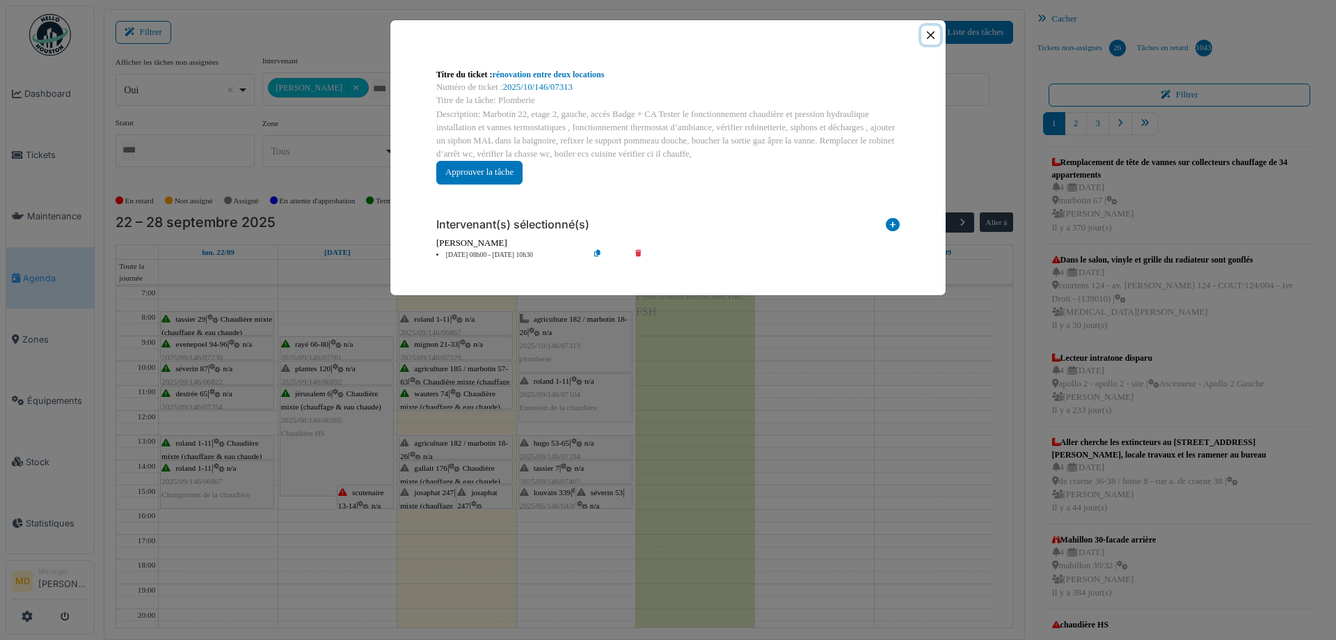
click at [932, 38] on button "Close" at bounding box center [930, 35] width 19 height 19
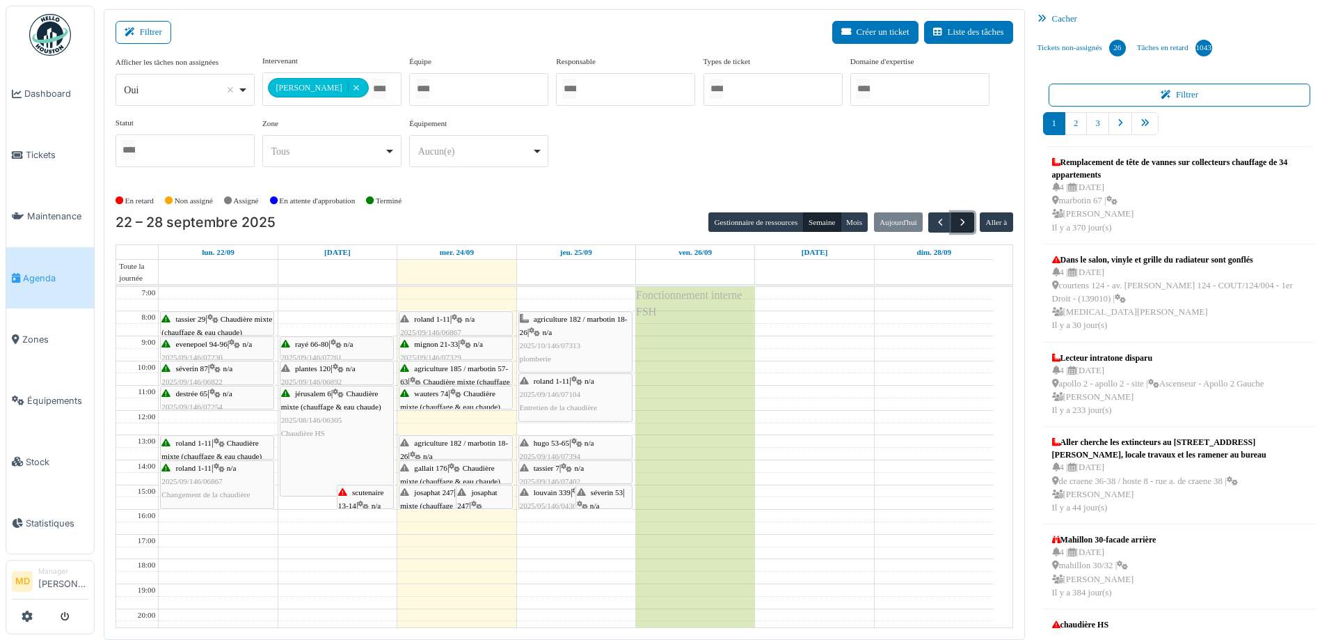
click at [957, 219] on span "button" at bounding box center [963, 222] width 12 height 12
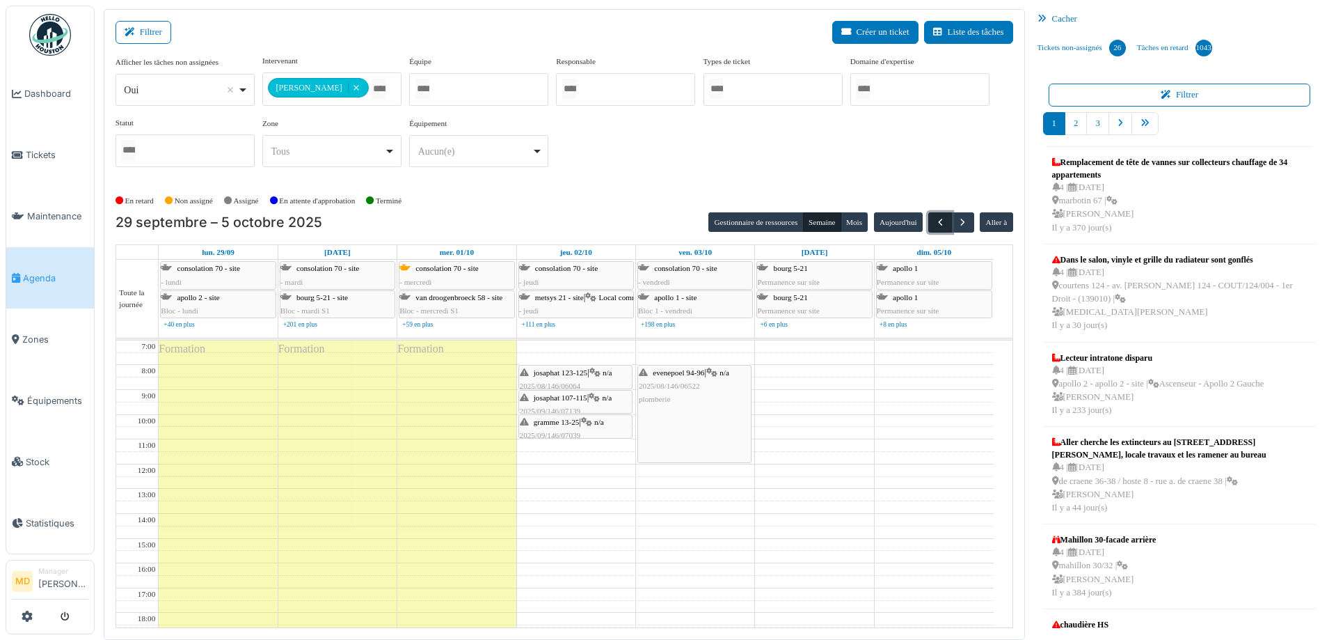
click at [938, 216] on span "button" at bounding box center [941, 222] width 12 height 12
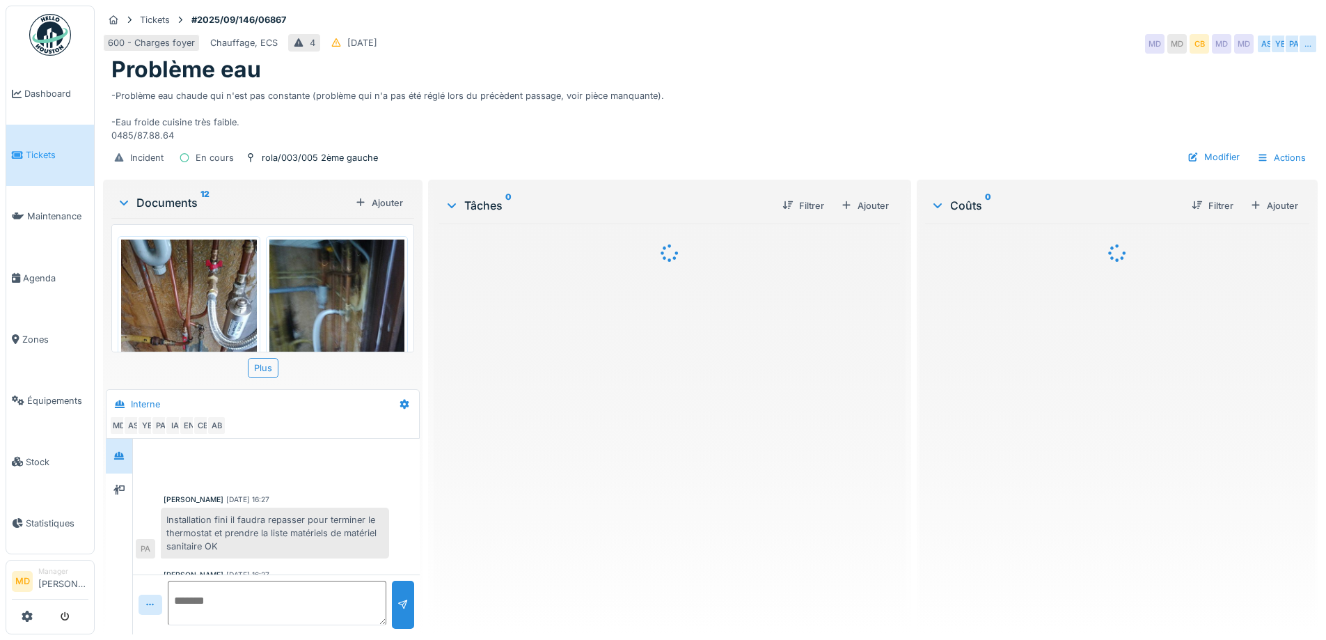
scroll to position [659, 0]
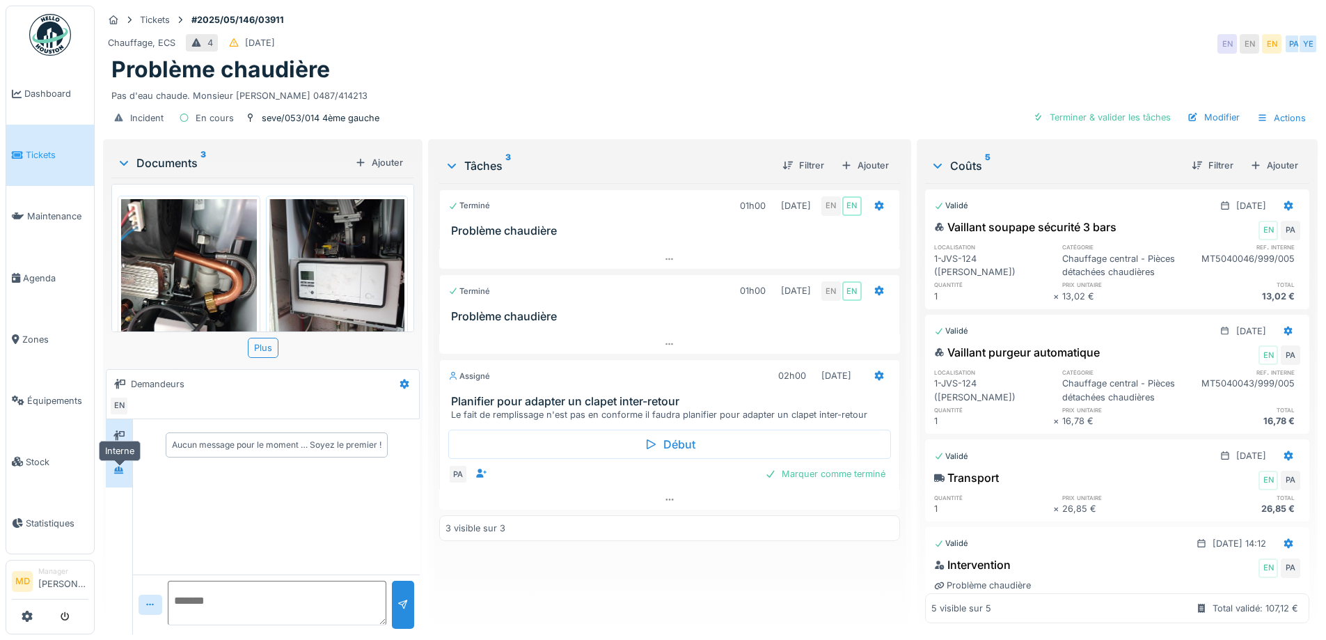
click at [116, 473] on icon at bounding box center [119, 470] width 10 height 8
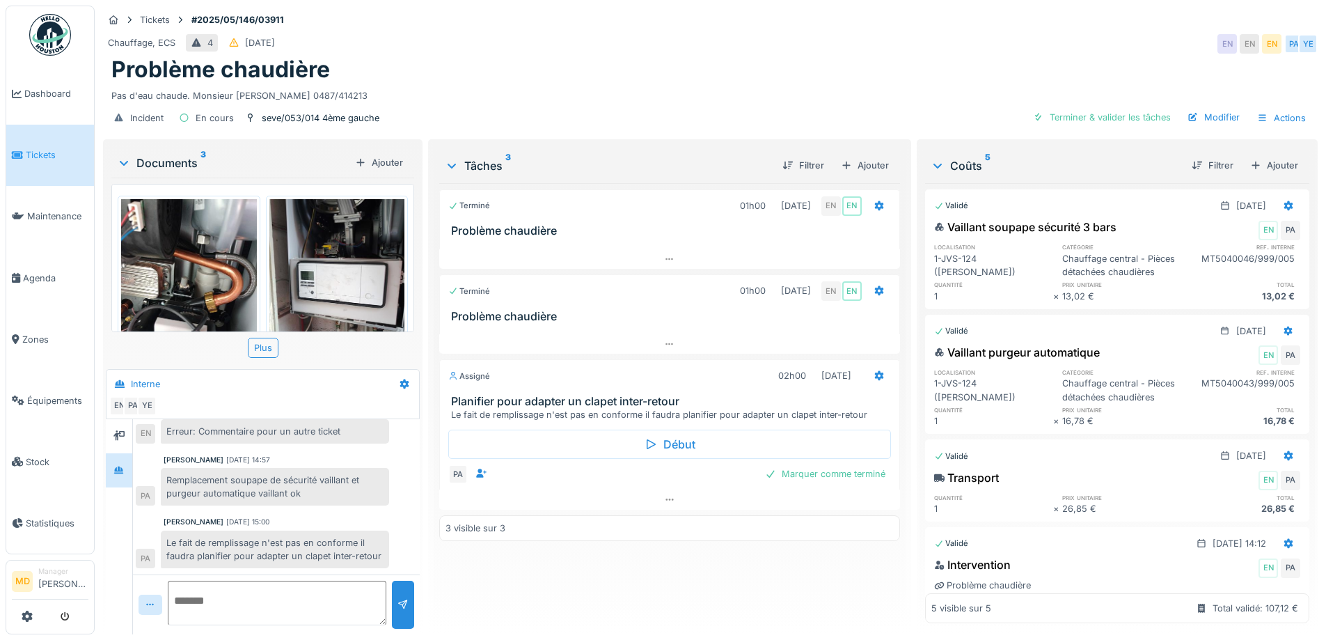
scroll to position [200, 0]
click at [873, 382] on div at bounding box center [878, 375] width 11 height 13
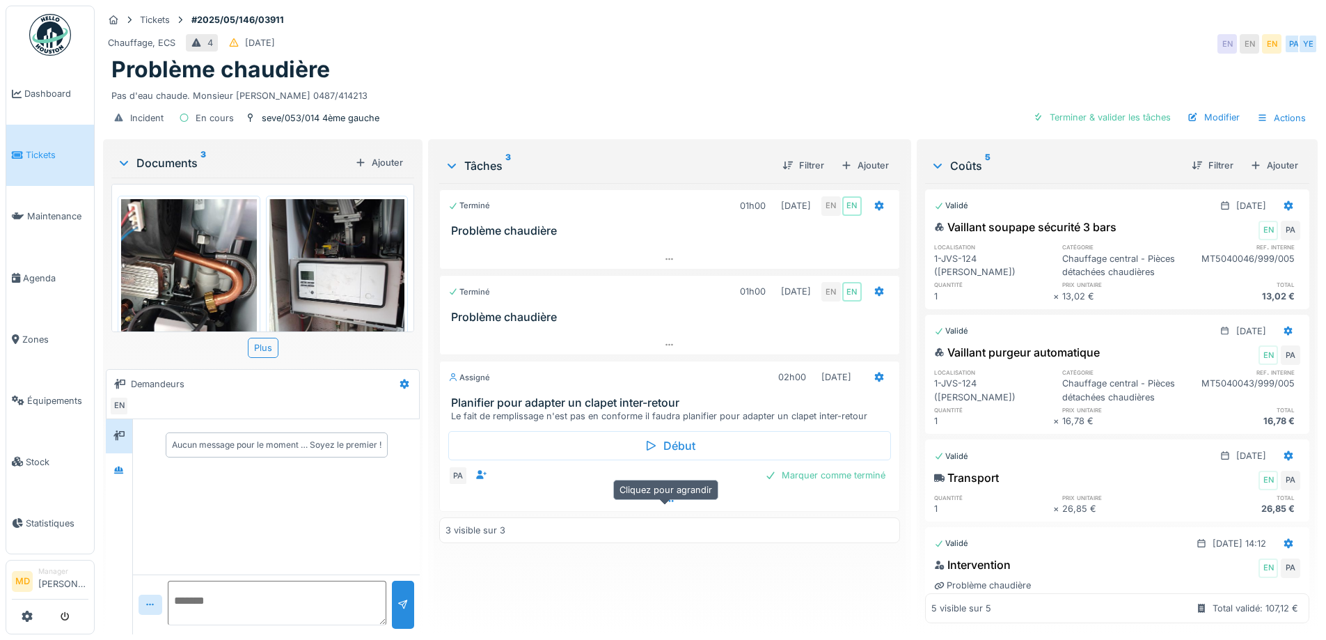
click at [674, 511] on div at bounding box center [669, 501] width 459 height 20
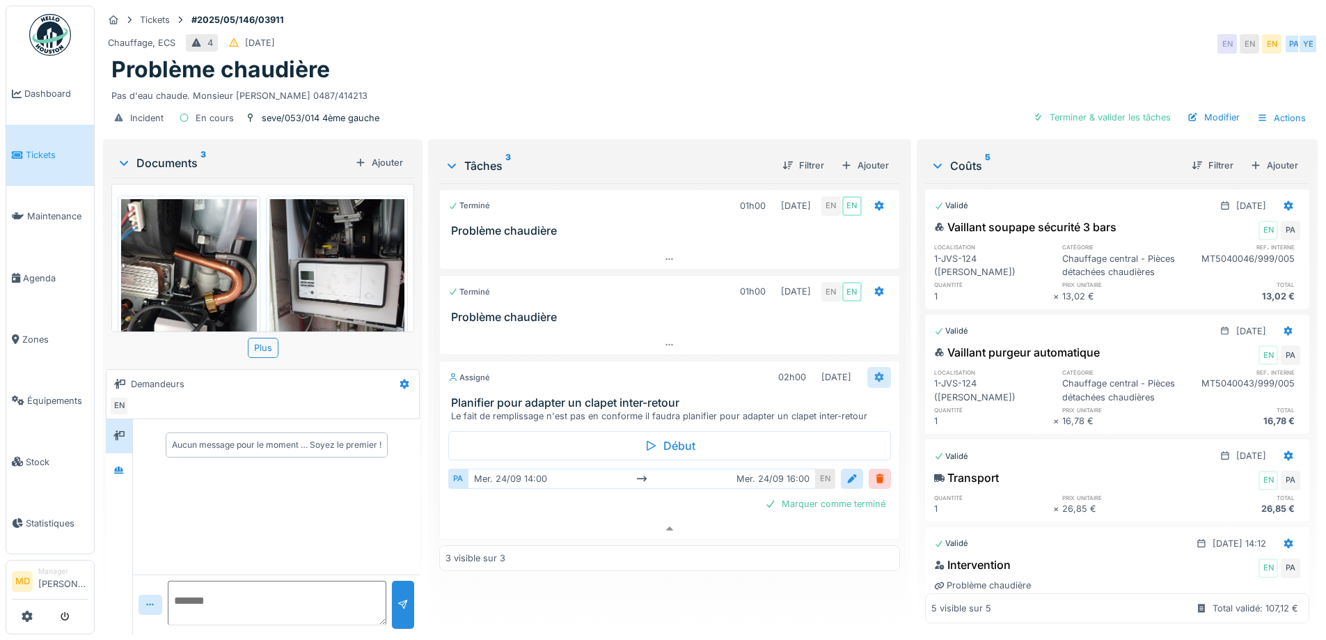
click at [873, 381] on icon at bounding box center [878, 376] width 11 height 9
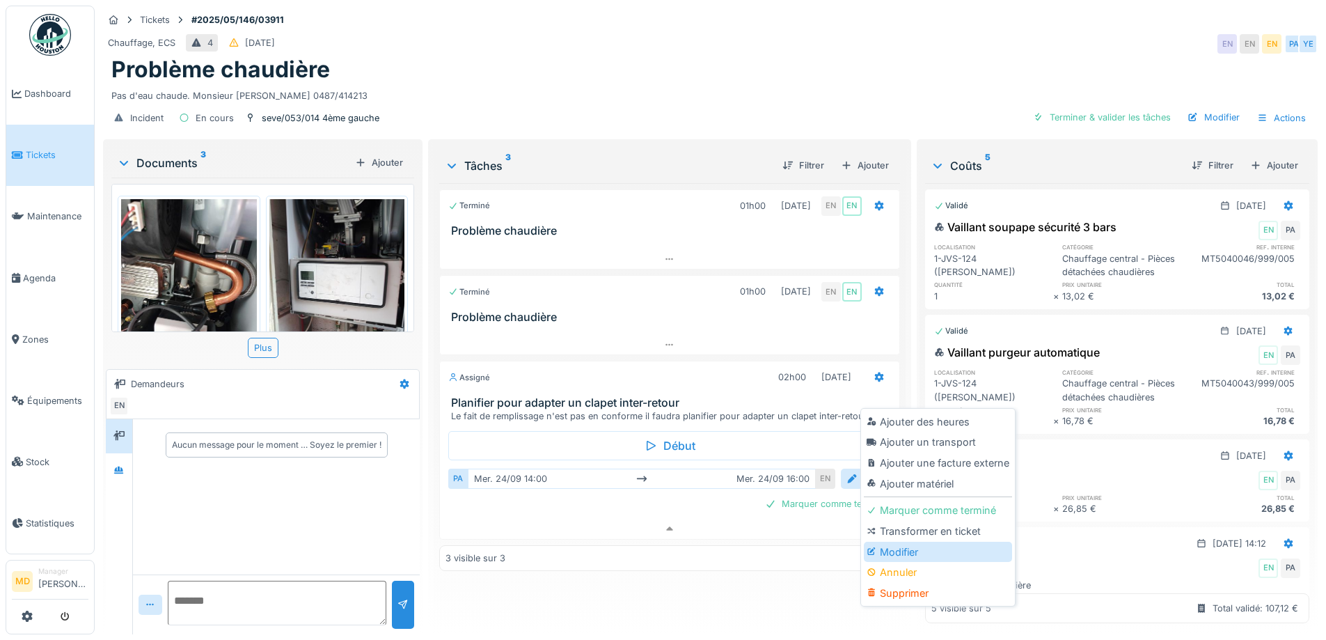
click at [904, 541] on div "Modifier" at bounding box center [938, 551] width 148 height 21
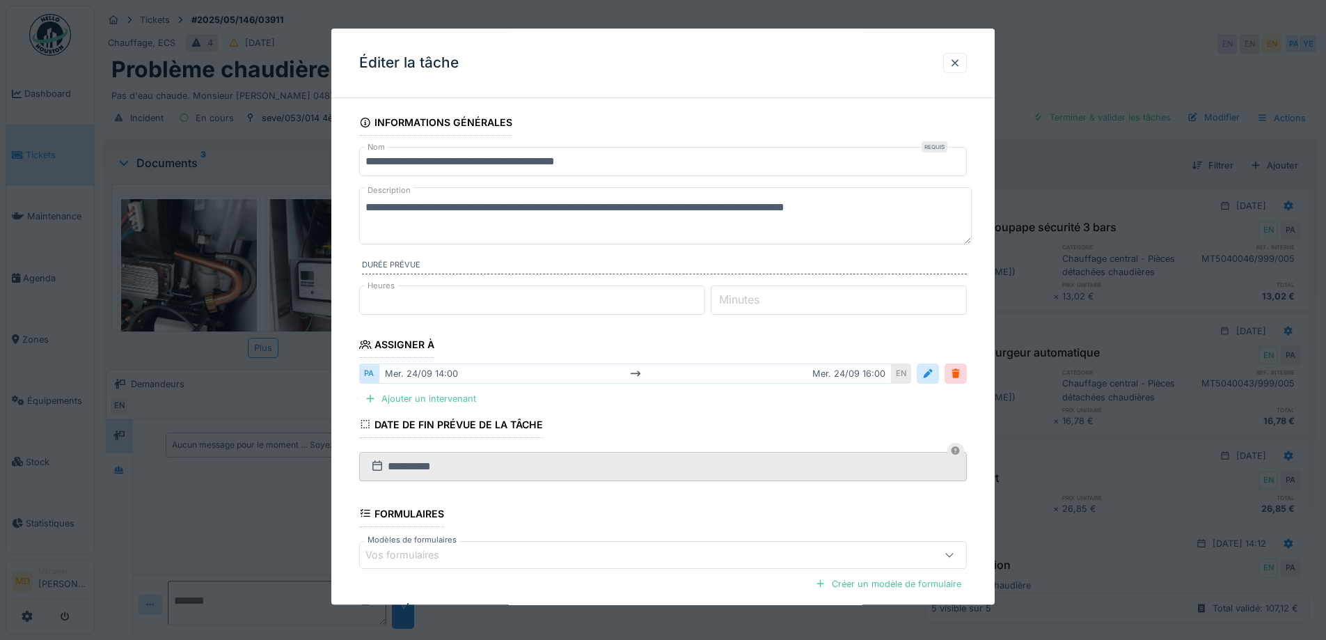
click at [479, 303] on input "*" at bounding box center [532, 299] width 346 height 29
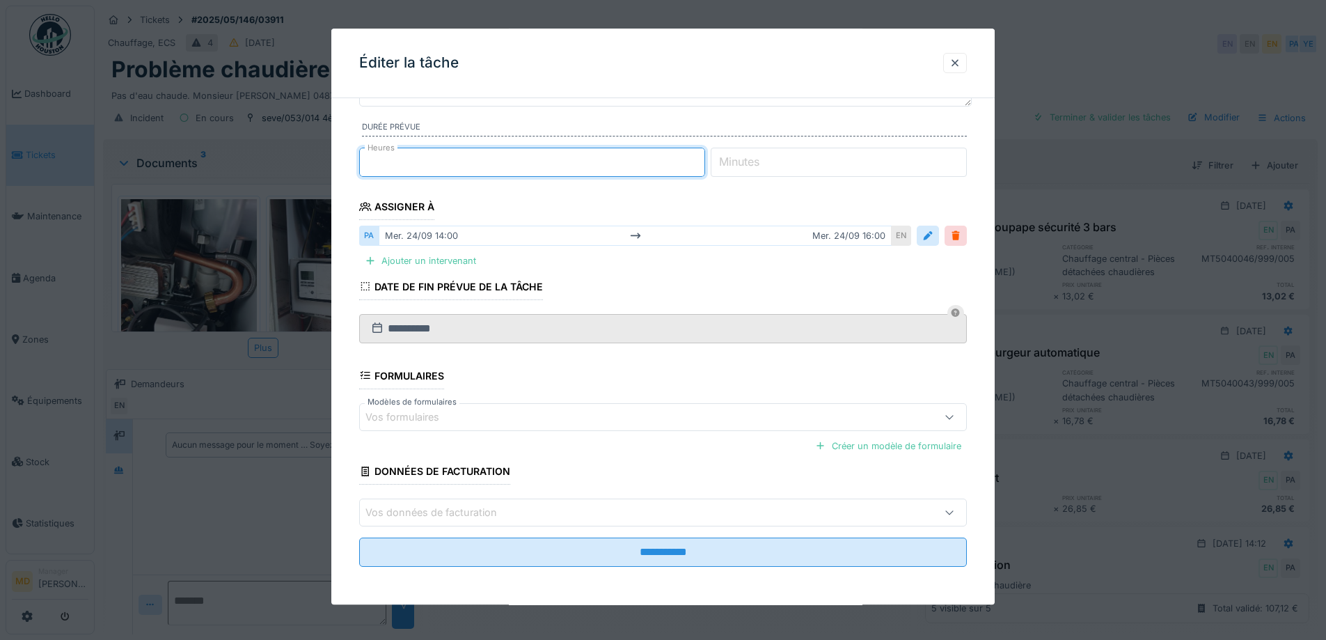
scroll to position [139, 0]
type input "*"
click at [930, 235] on div at bounding box center [927, 234] width 11 height 13
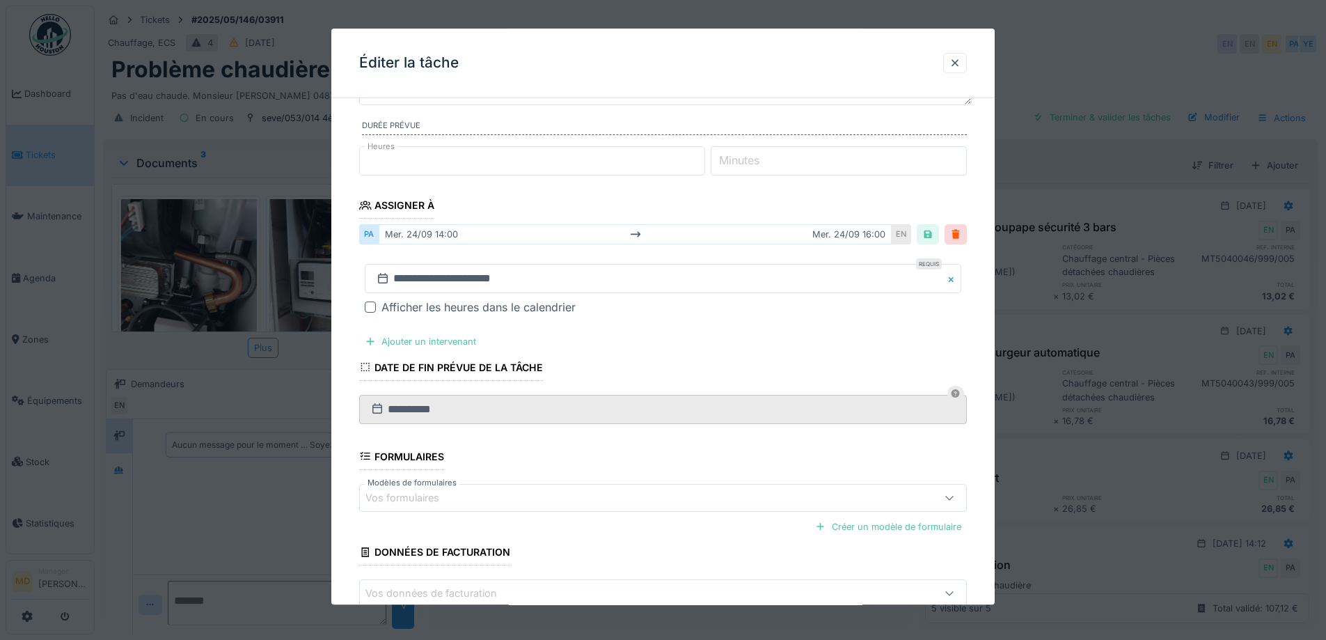
click at [381, 305] on div "Afficher les heures dans le calendrier" at bounding box center [663, 307] width 596 height 17
click at [372, 306] on div at bounding box center [370, 307] width 11 height 11
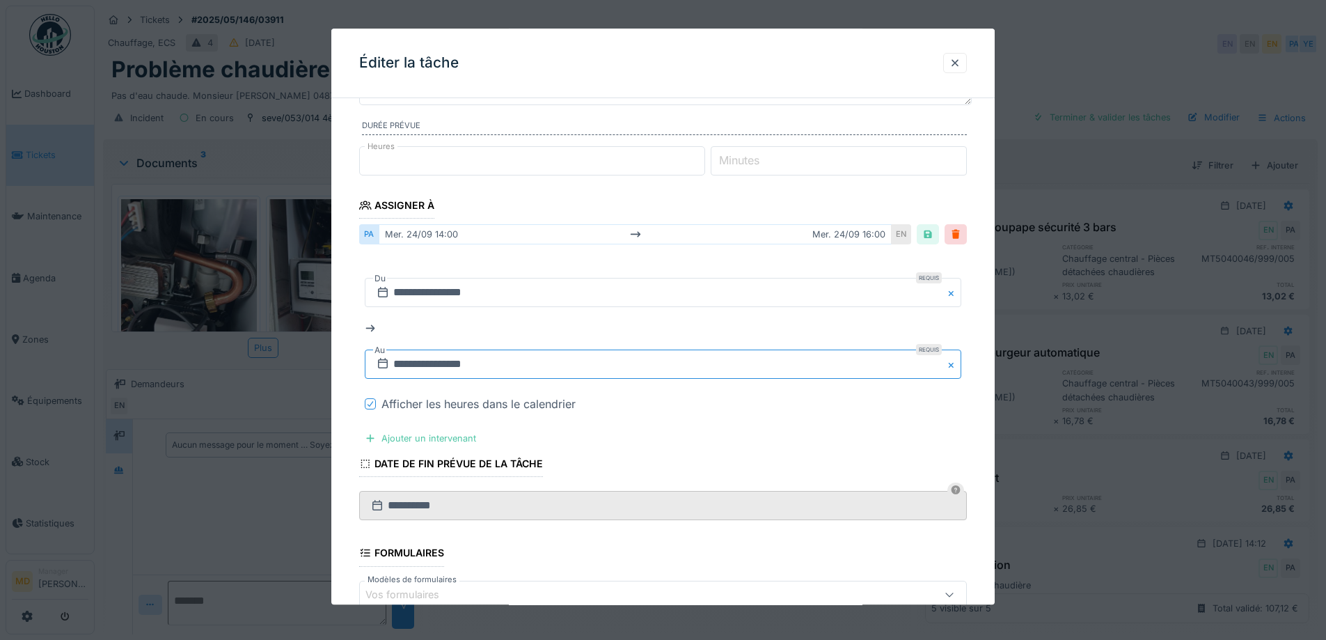
click at [507, 360] on input "**********" at bounding box center [663, 364] width 596 height 29
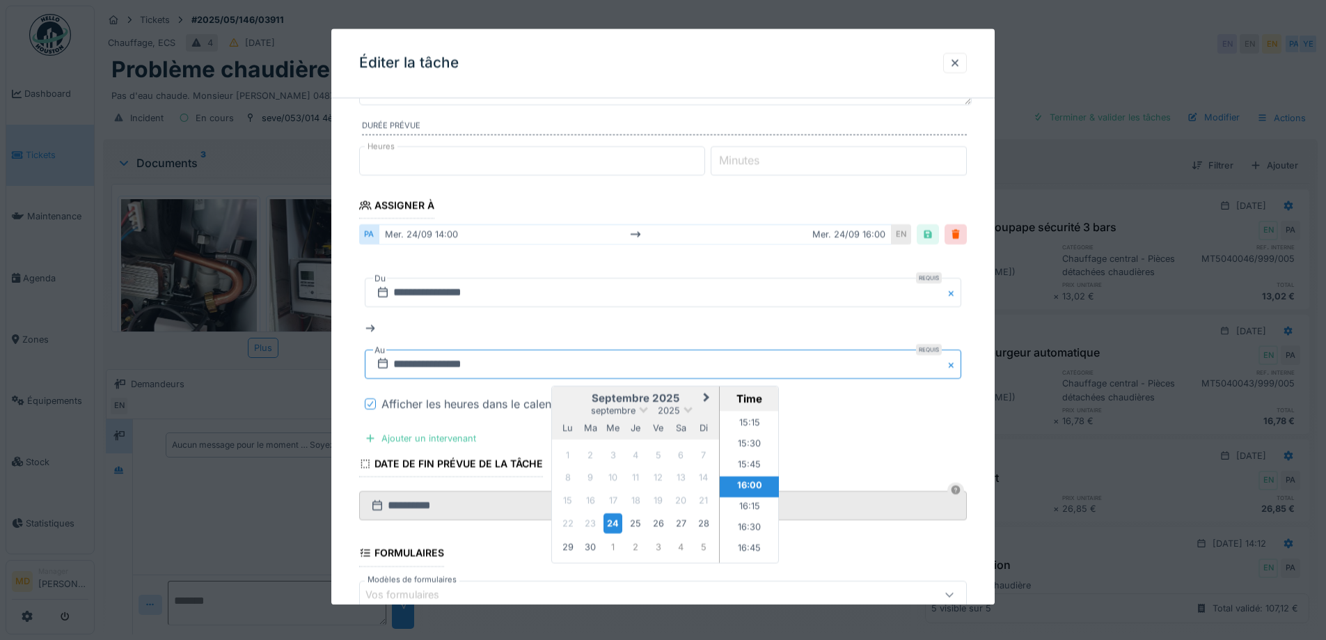
scroll to position [1201, 0]
click at [750, 466] on li "15:00" at bounding box center [749, 473] width 59 height 21
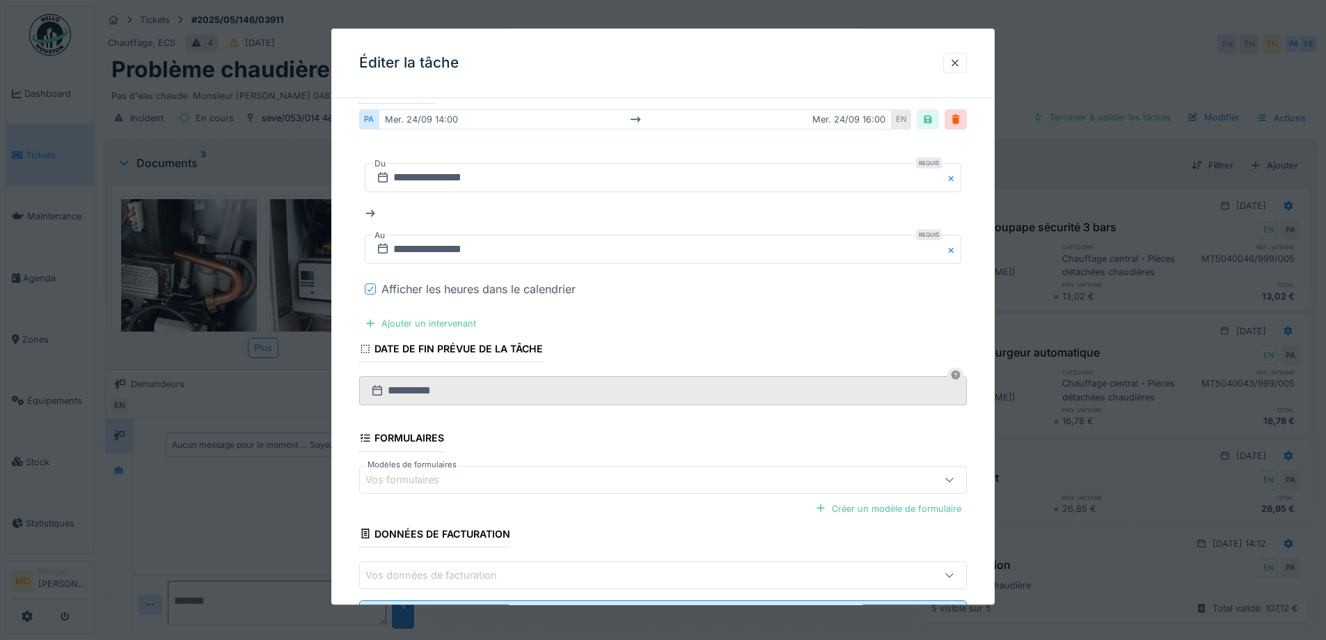
scroll to position [318, 0]
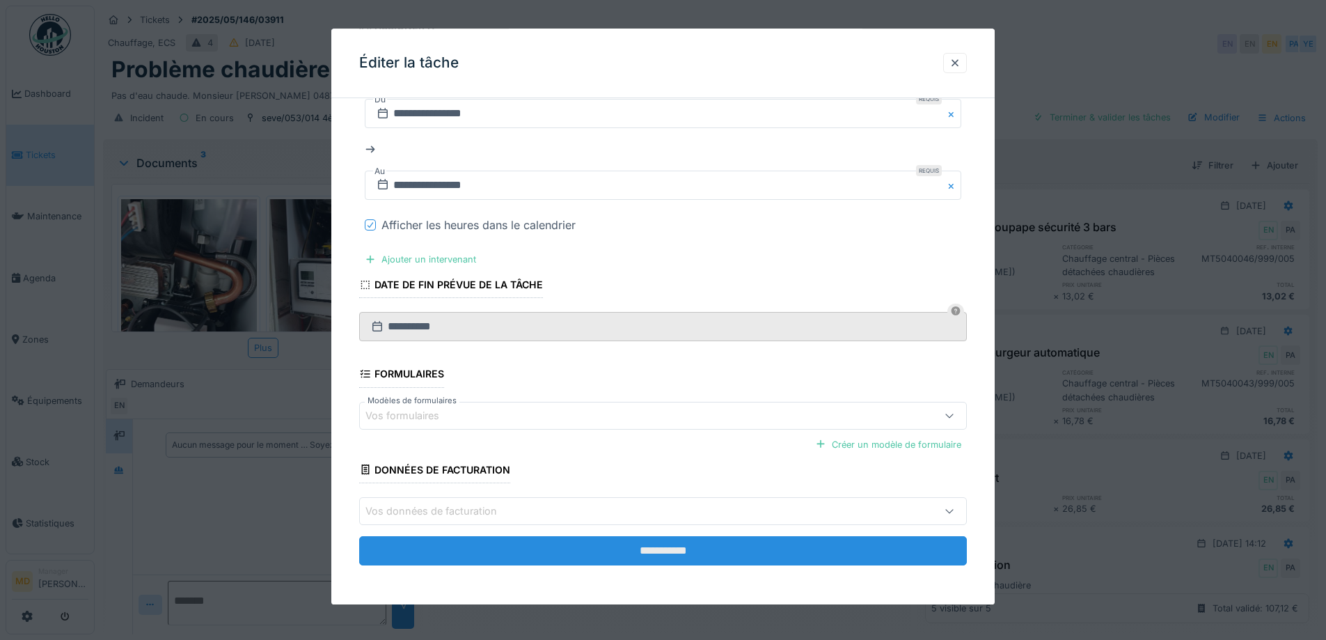
click at [621, 557] on input "**********" at bounding box center [663, 550] width 608 height 29
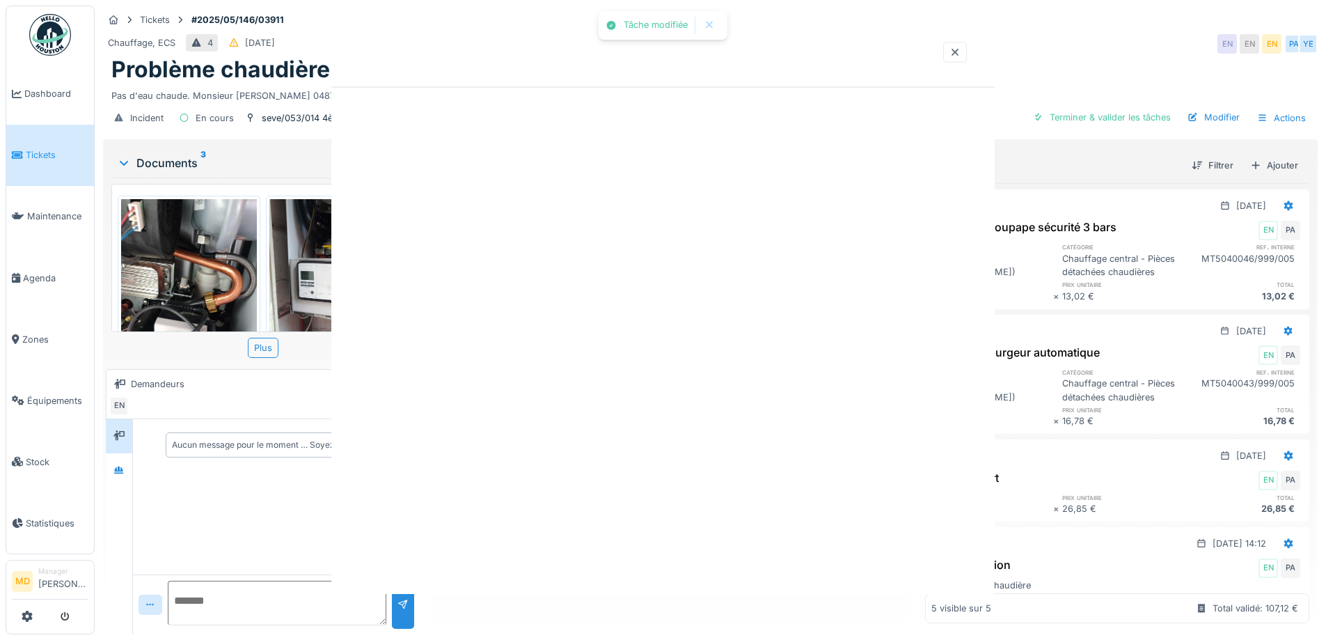
scroll to position [0, 0]
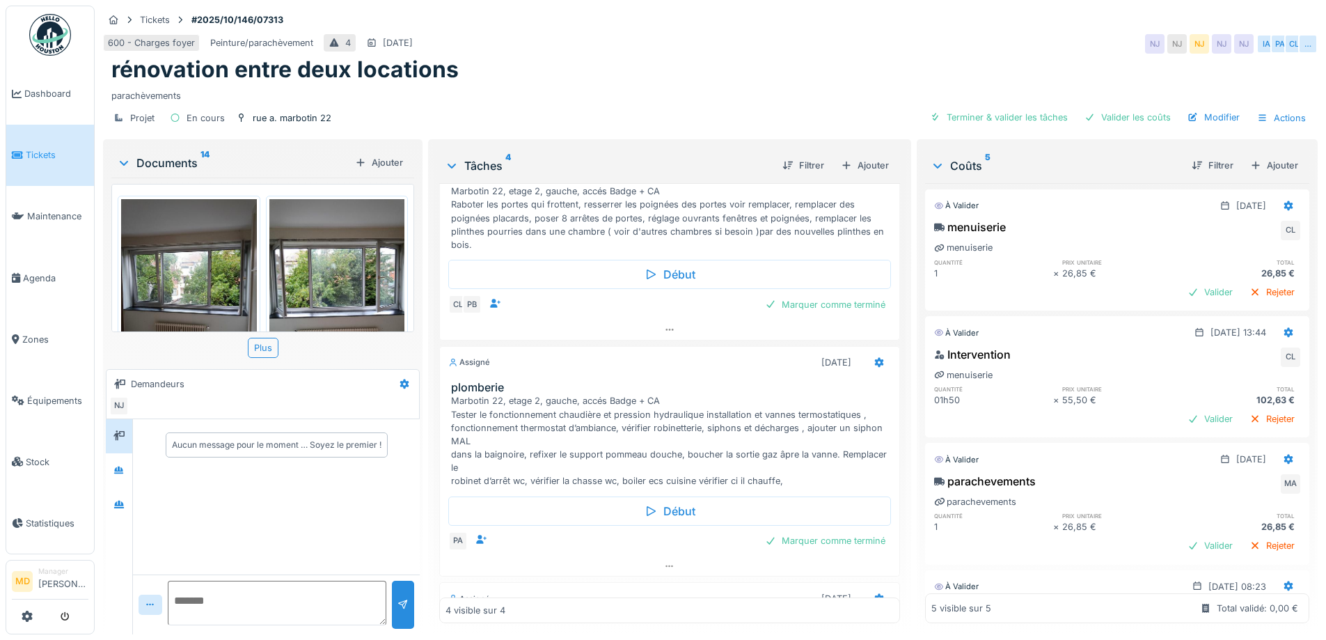
scroll to position [361, 0]
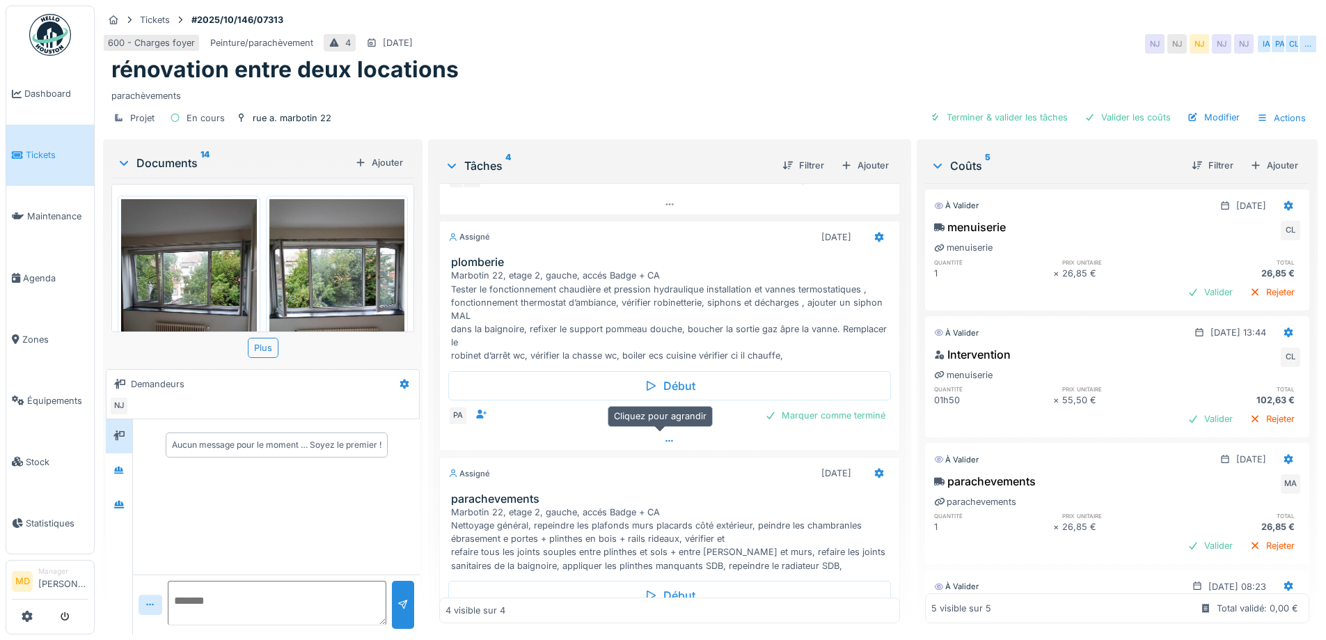
click at [674, 431] on div at bounding box center [669, 441] width 459 height 20
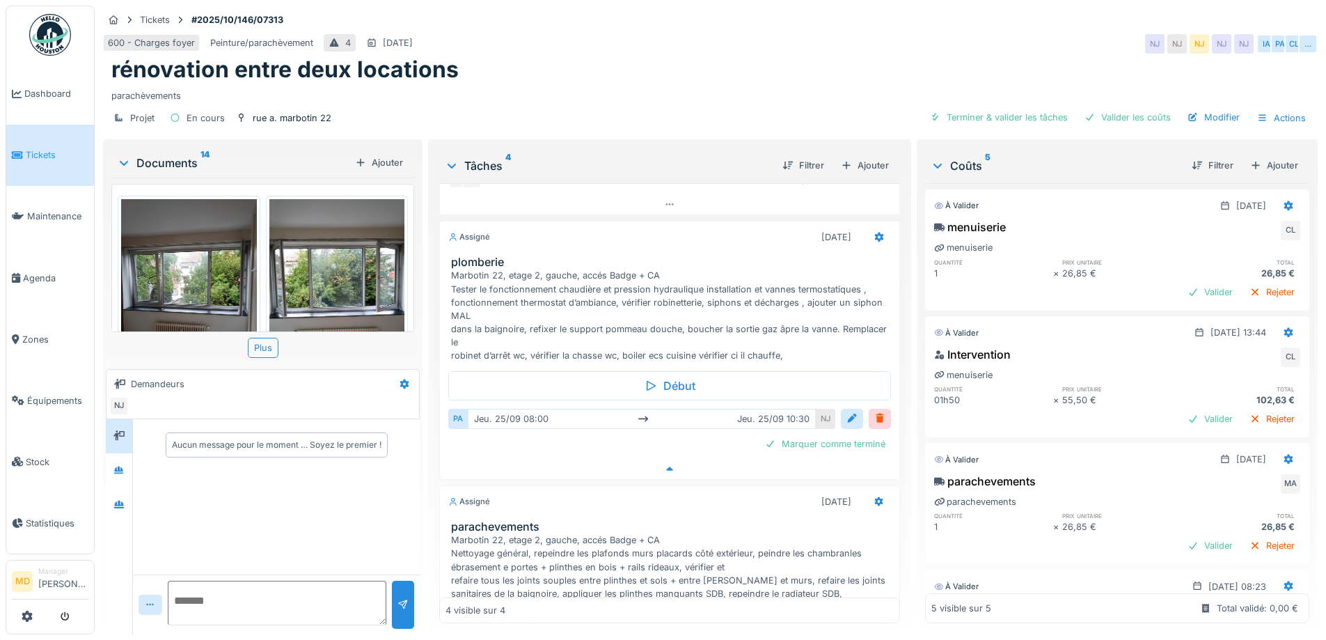
scroll to position [398, 0]
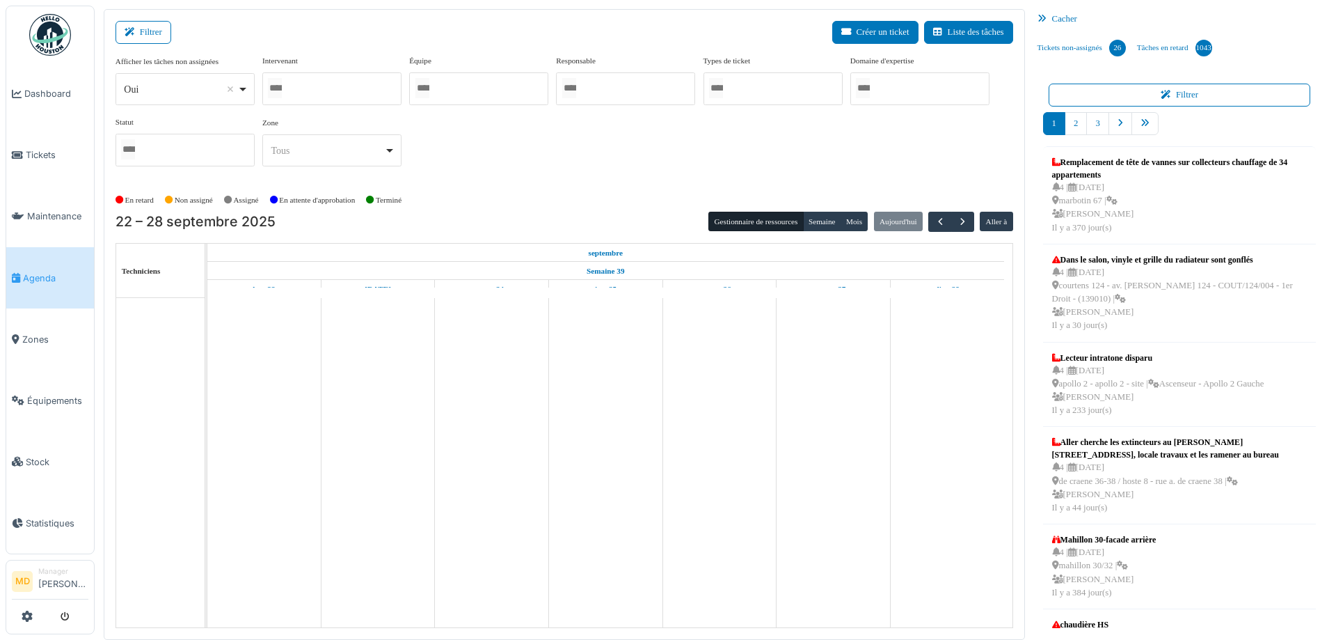
click at [365, 93] on div at bounding box center [331, 88] width 139 height 33
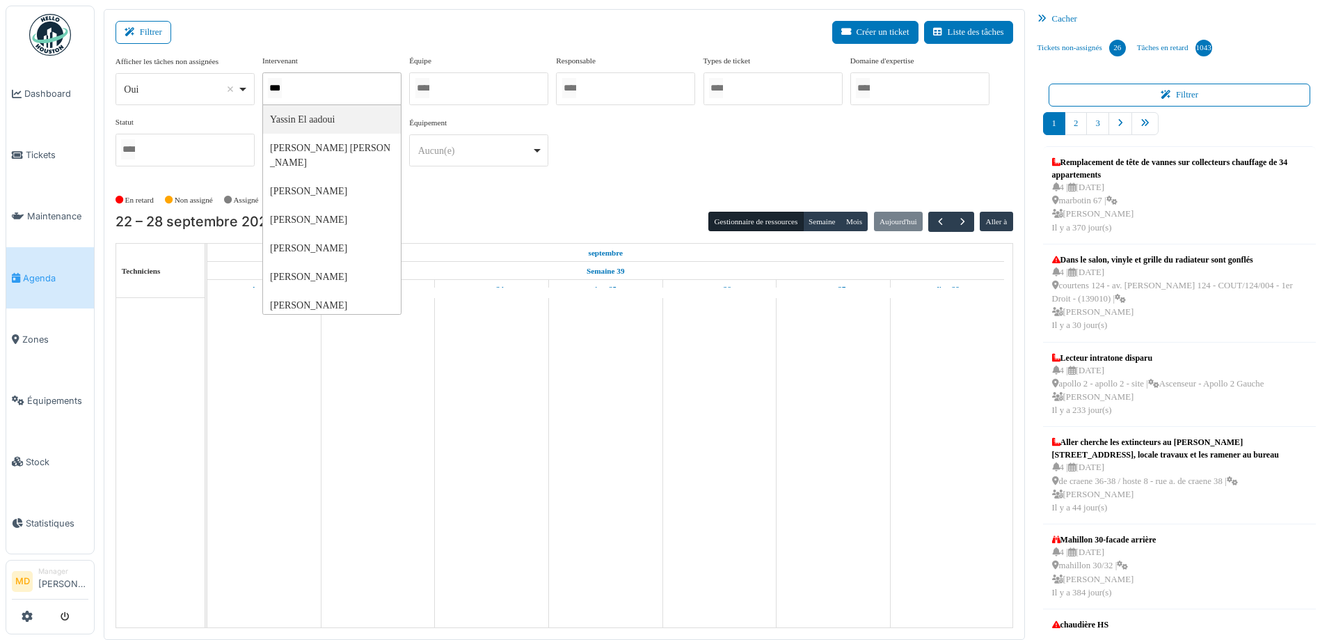
type input "****"
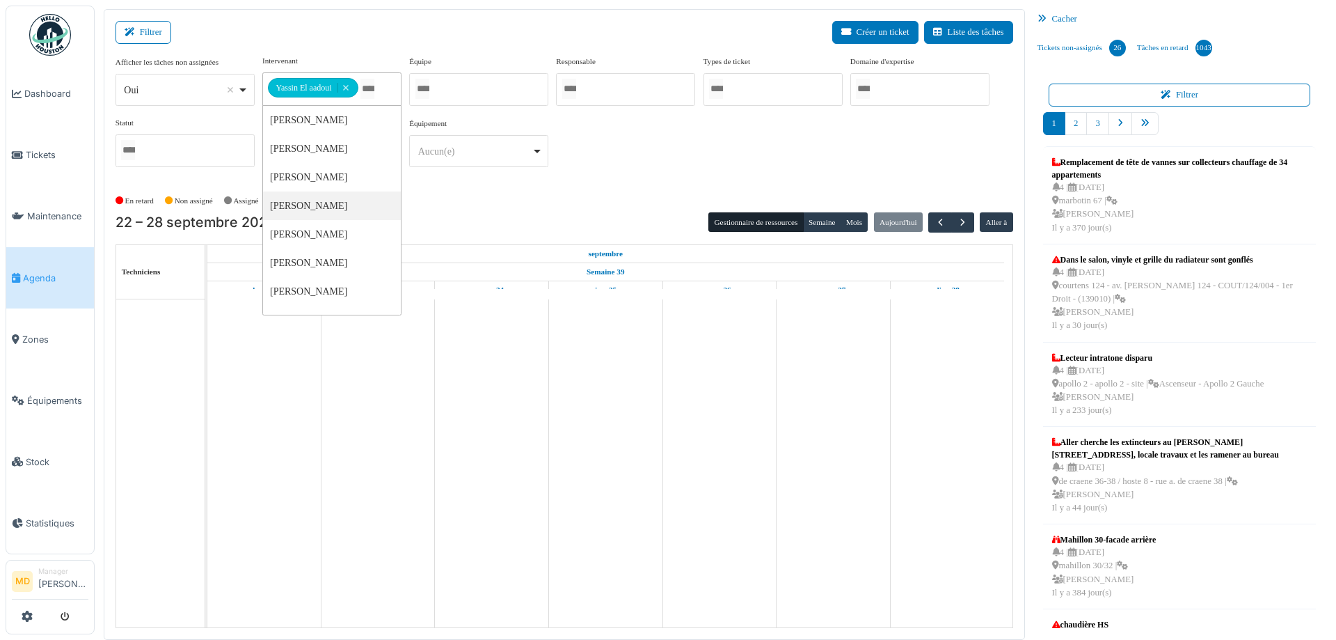
click at [637, 180] on div "**********" at bounding box center [565, 122] width 898 height 134
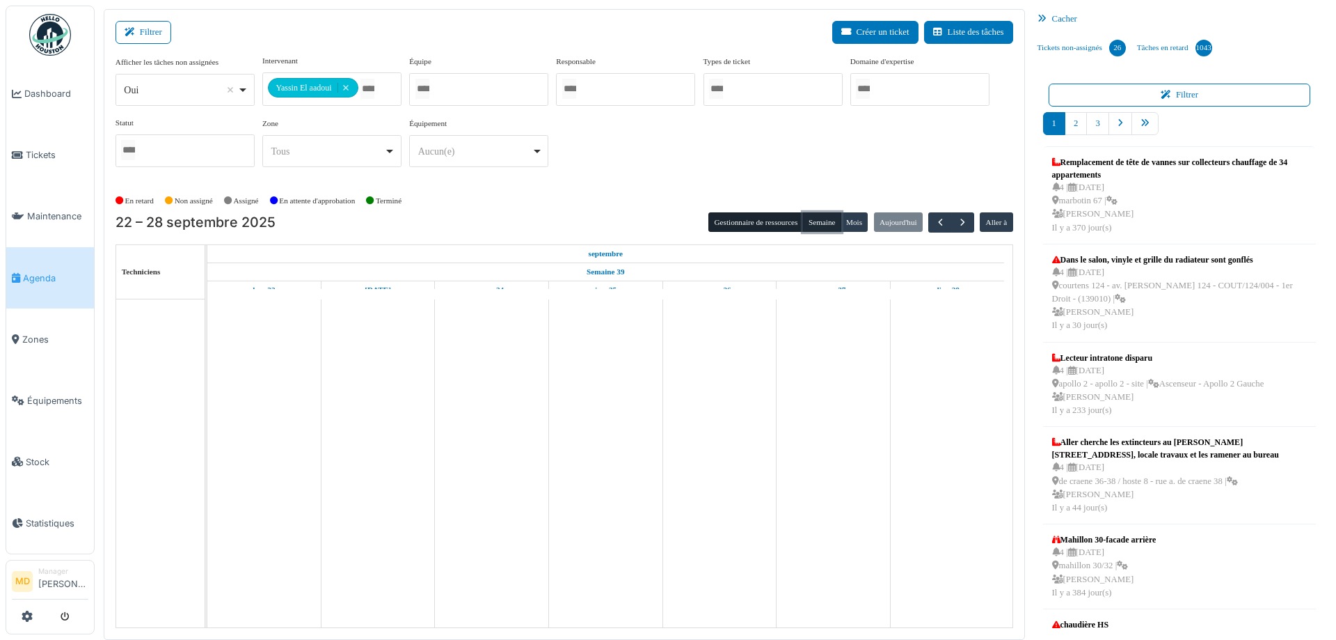
click at [820, 220] on button "Semaine" at bounding box center [822, 221] width 38 height 19
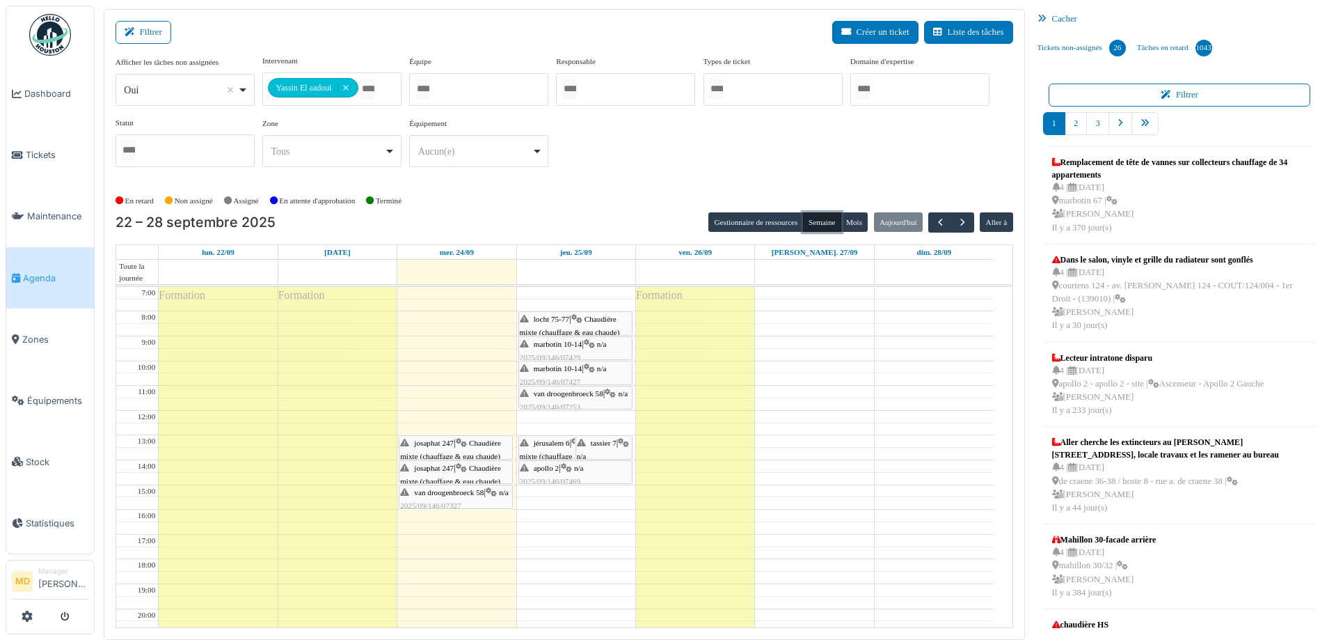
click at [440, 452] on span "Chaudière mixte (chauffage & eau chaude)" at bounding box center [450, 449] width 101 height 22
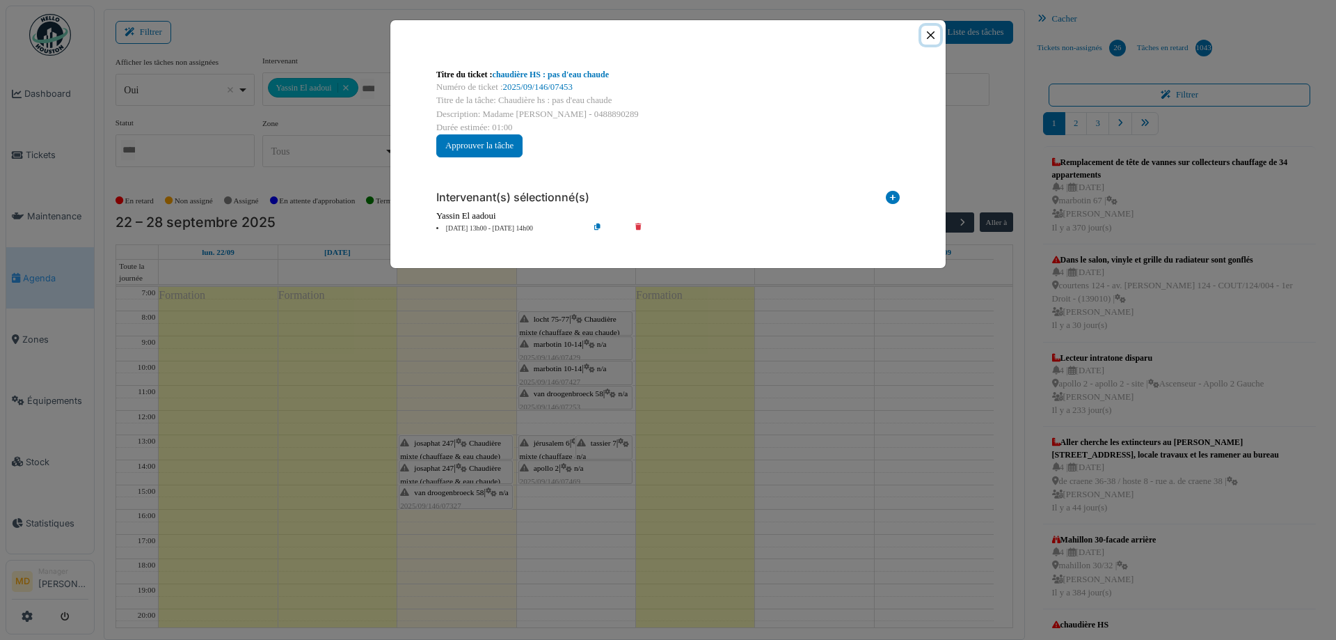
click at [931, 29] on button "Close" at bounding box center [930, 35] width 19 height 19
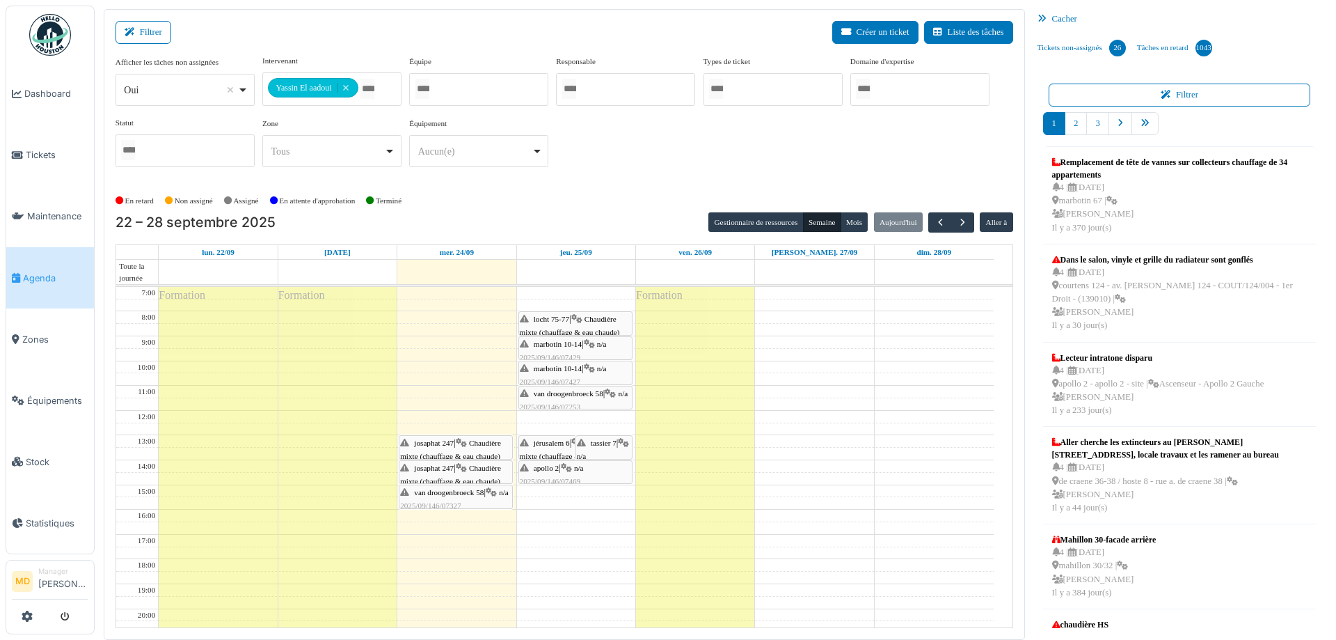
click at [464, 500] on div "van droogenbroeck 58 | n/a 2025/09/146/07327 radiateur ne chauffe pas" at bounding box center [455, 506] width 111 height 40
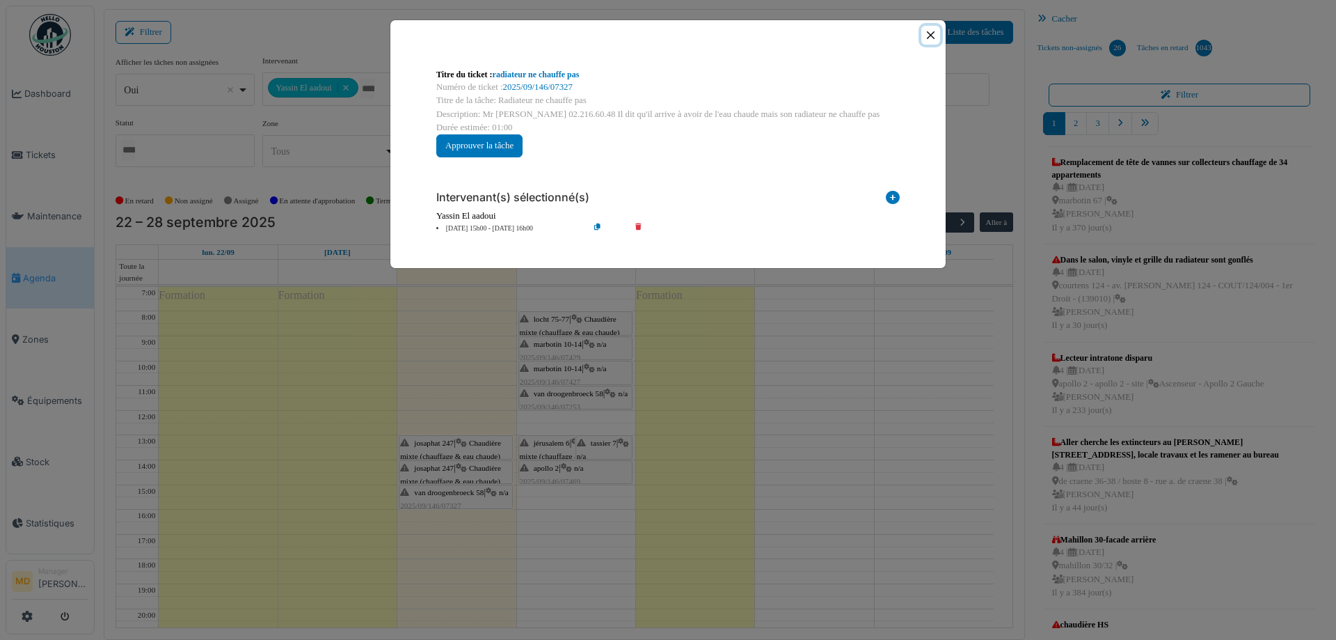
click at [937, 31] on button "Close" at bounding box center [930, 35] width 19 height 19
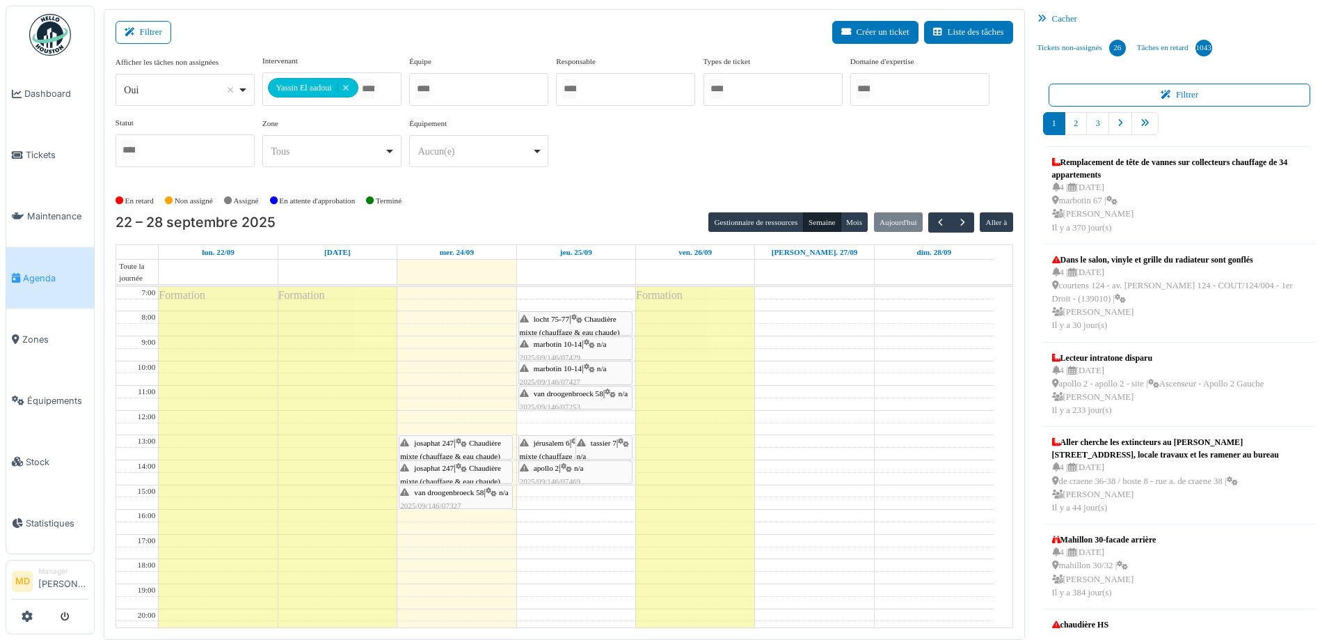
click at [435, 471] on div "josaphat 247 | Chaudière mixte (chauffage & eau chaude) 2025/09/146/07326 chaud…" at bounding box center [455, 488] width 111 height 54
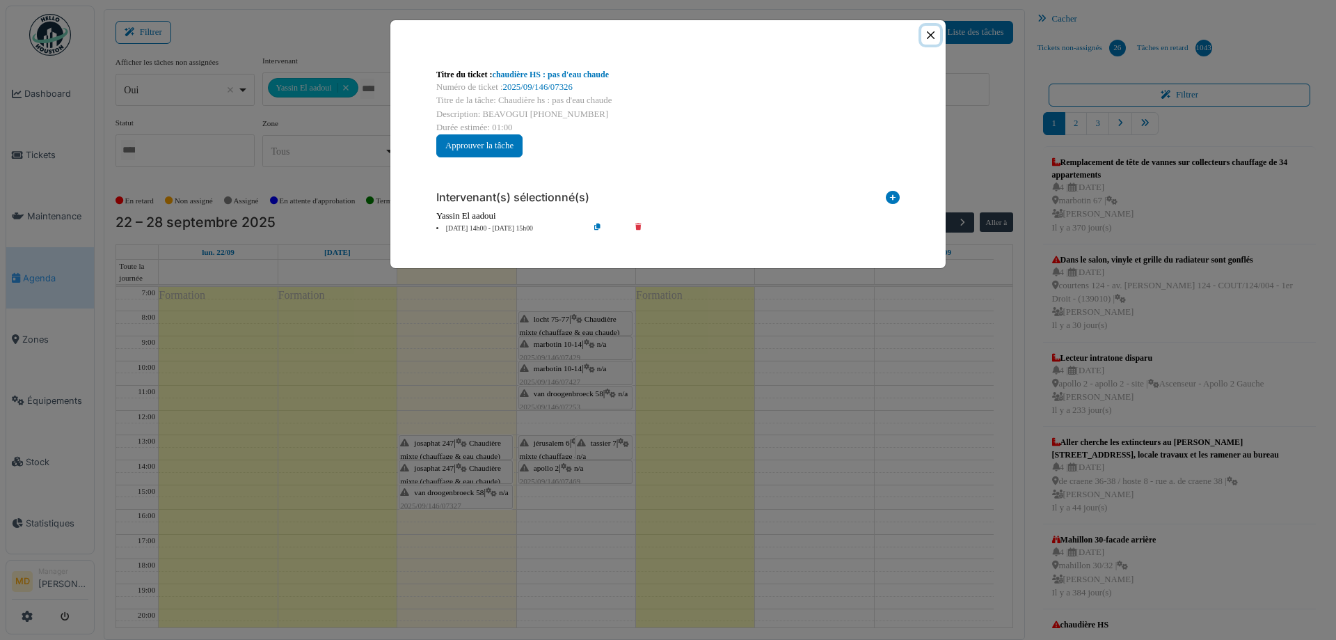
click at [933, 33] on button "Close" at bounding box center [930, 35] width 19 height 19
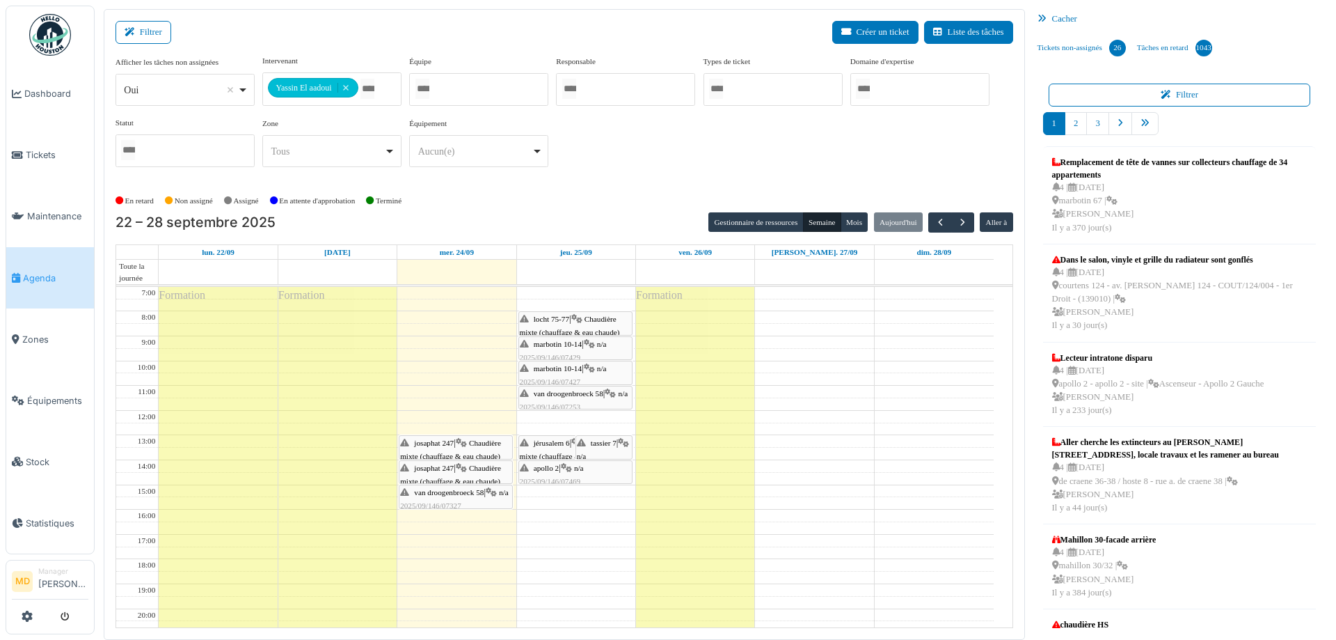
click at [454, 468] on span "josaphat 247" at bounding box center [434, 468] width 40 height 8
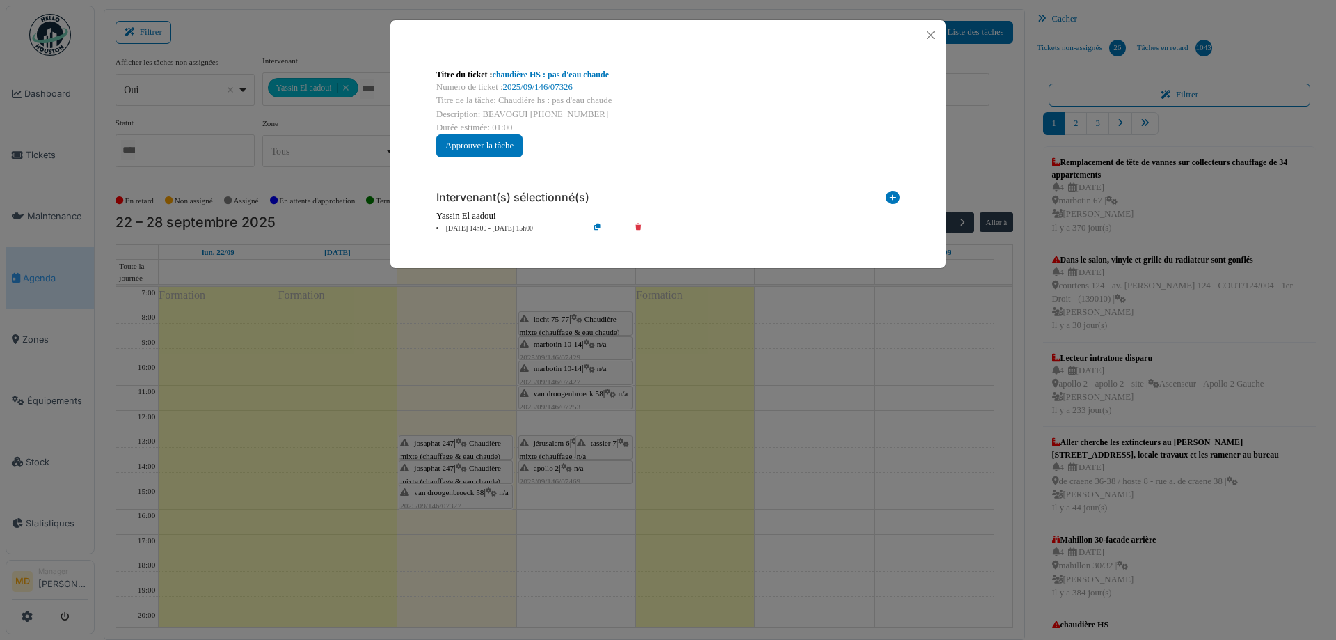
click at [896, 197] on icon at bounding box center [893, 200] width 14 height 19
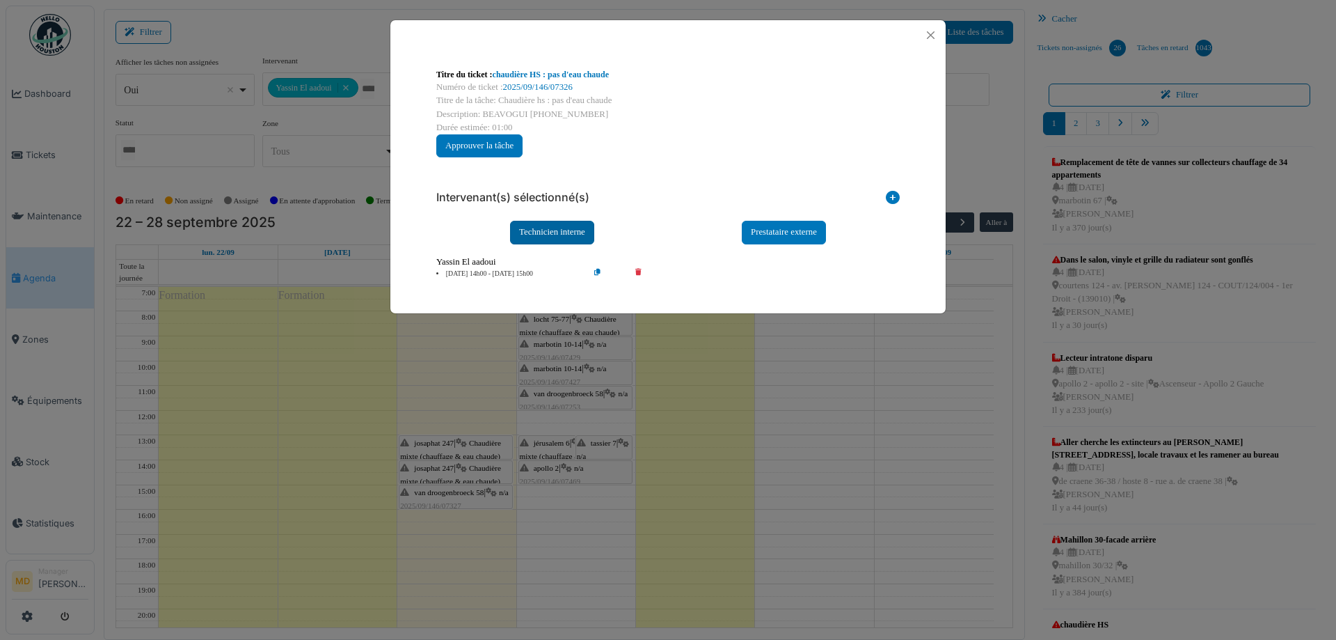
click at [556, 232] on div "Technicien interne" at bounding box center [552, 232] width 84 height 23
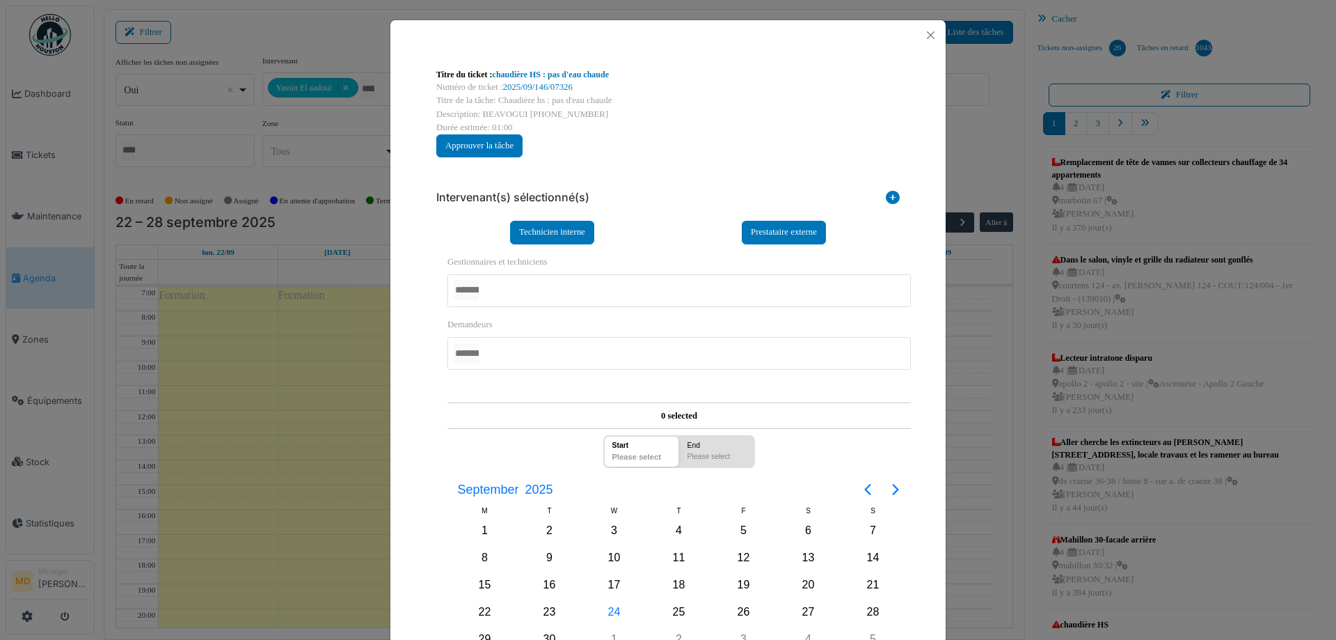
click at [502, 351] on div at bounding box center [680, 353] width 464 height 33
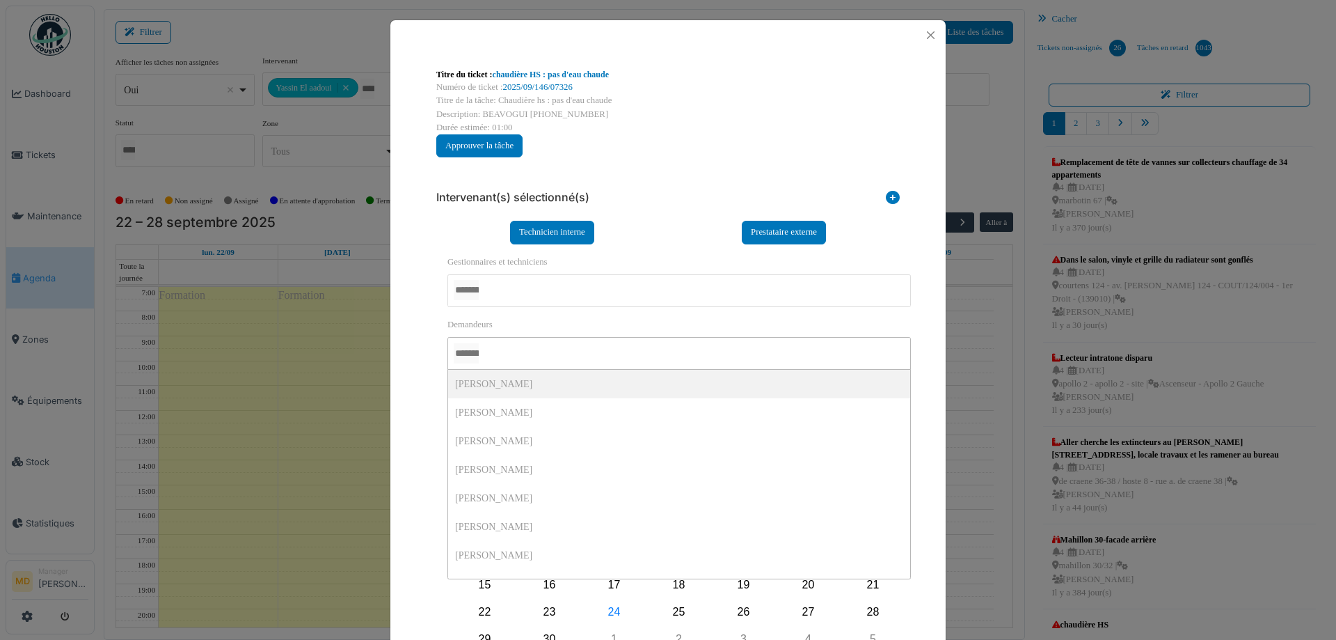
click at [512, 298] on div at bounding box center [680, 290] width 464 height 33
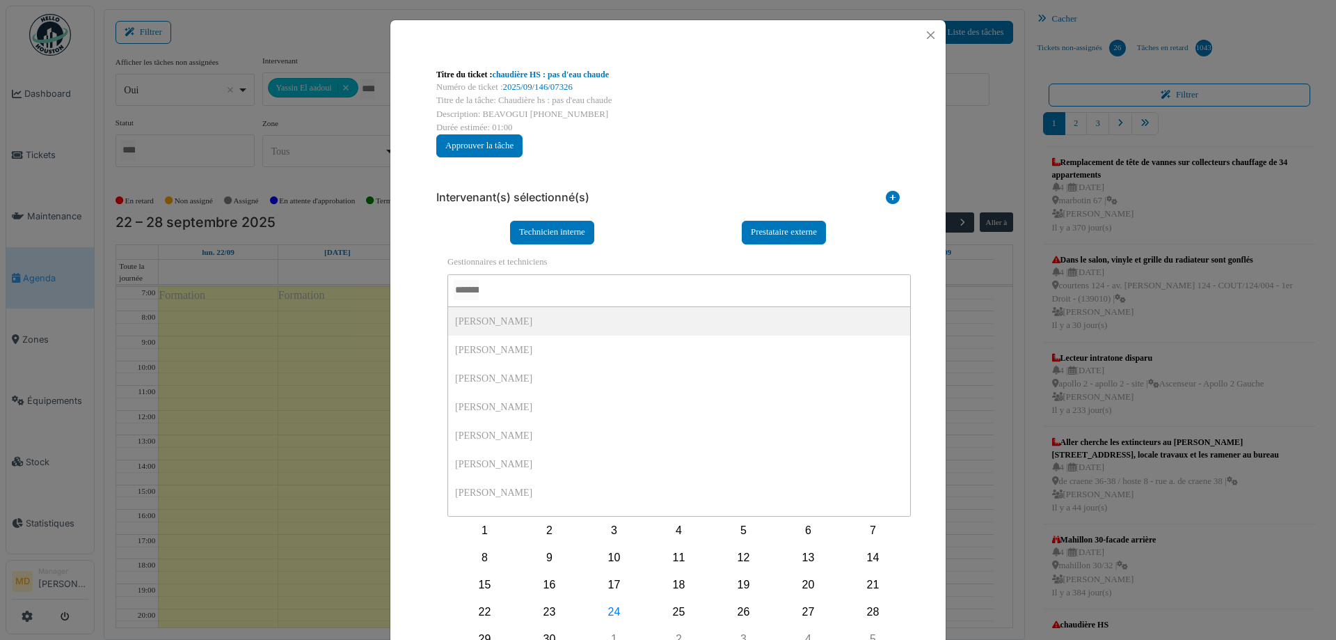
click at [418, 292] on div "Titre du ticket : chaudière HS : pas d'eau chaude Numéro de ticket : 2025/09/14…" at bounding box center [667, 411] width 555 height 722
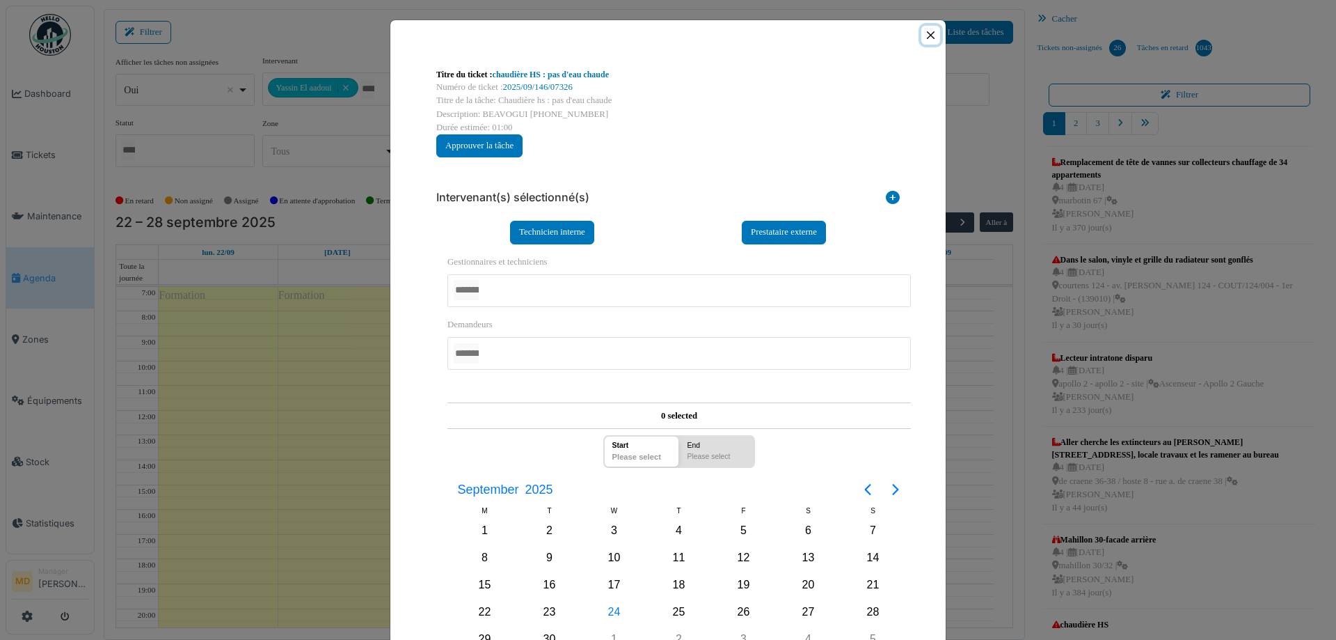
click at [926, 42] on button "Close" at bounding box center [930, 35] width 19 height 19
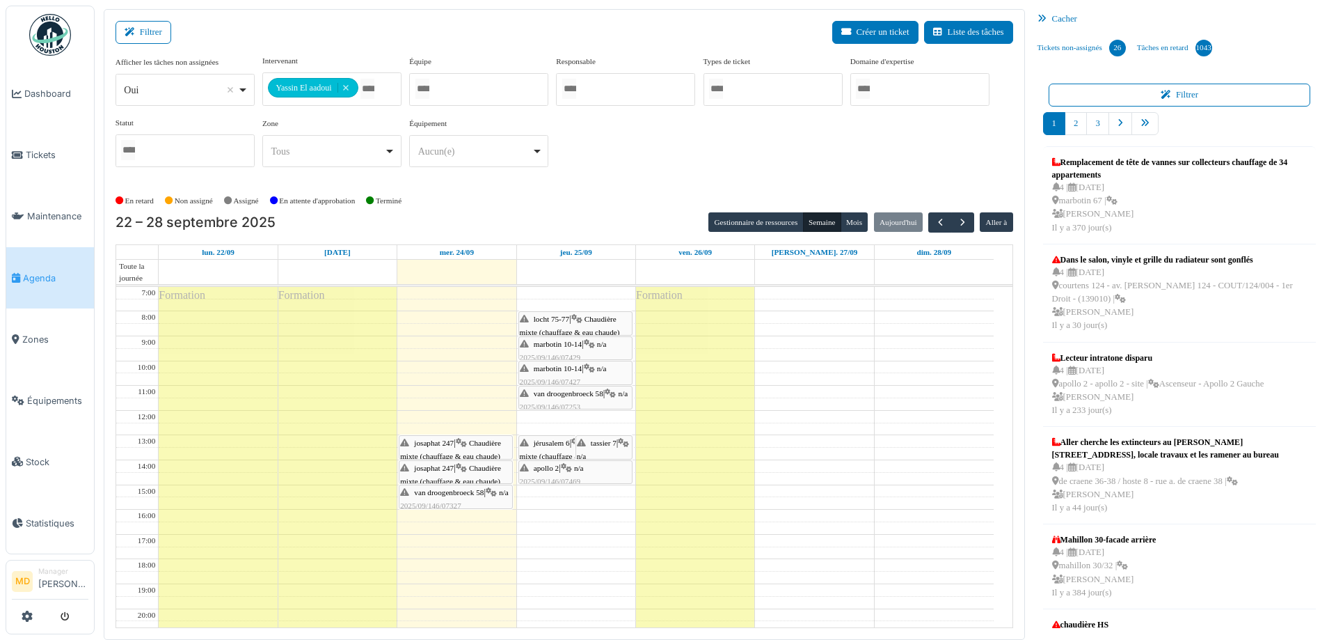
click at [448, 466] on span "josaphat 247" at bounding box center [434, 468] width 40 height 8
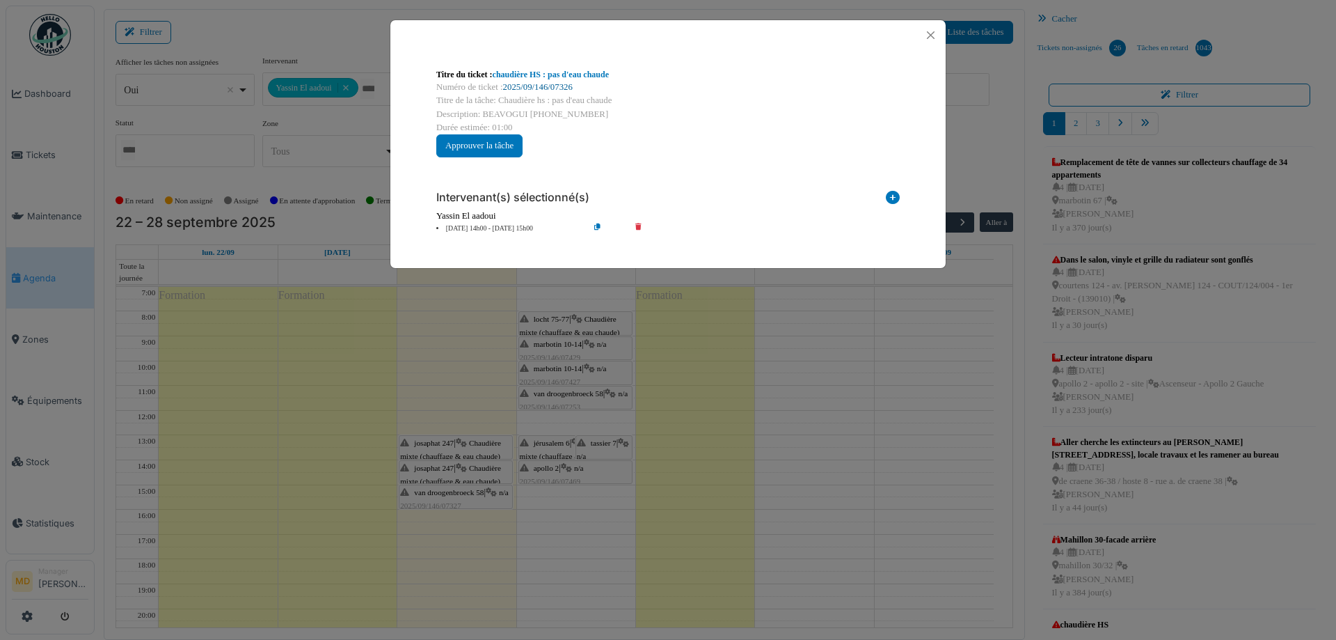
click at [531, 84] on link "2025/09/146/07326" at bounding box center [538, 87] width 70 height 10
click at [929, 35] on button "Close" at bounding box center [930, 35] width 19 height 19
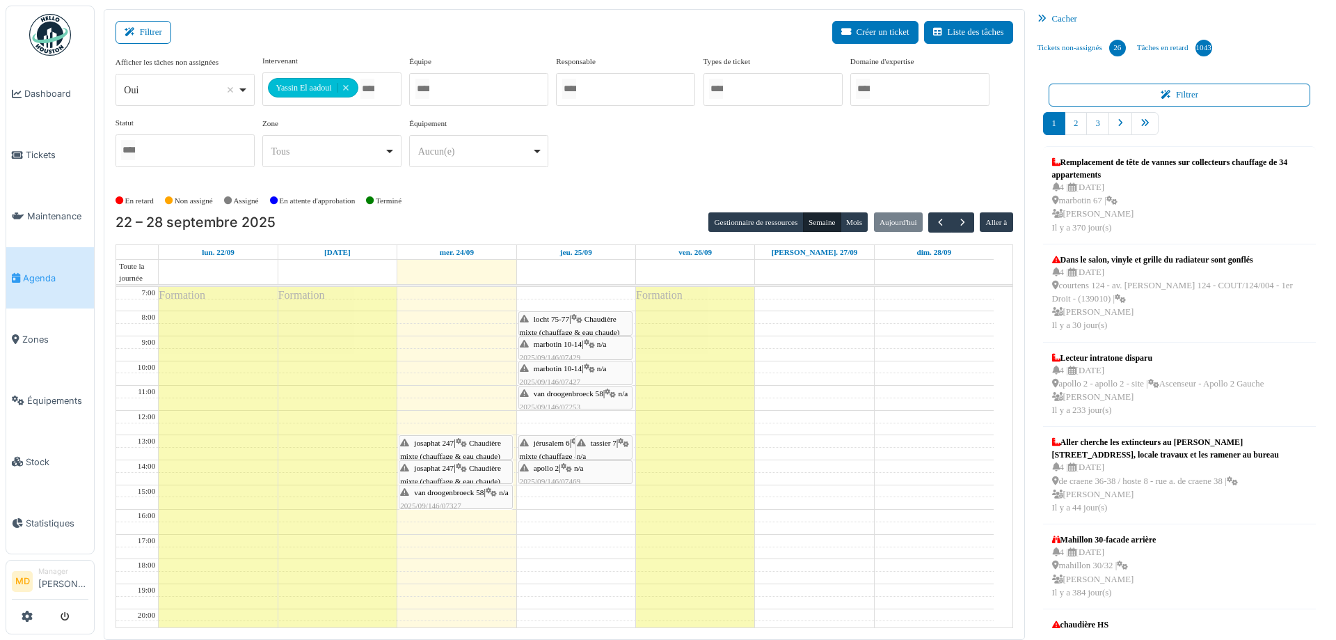
click at [450, 475] on div "josaphat 247 | Chaudière mixte (chauffage & eau chaude) 2025/09/146/07326 chaud…" at bounding box center [455, 488] width 111 height 54
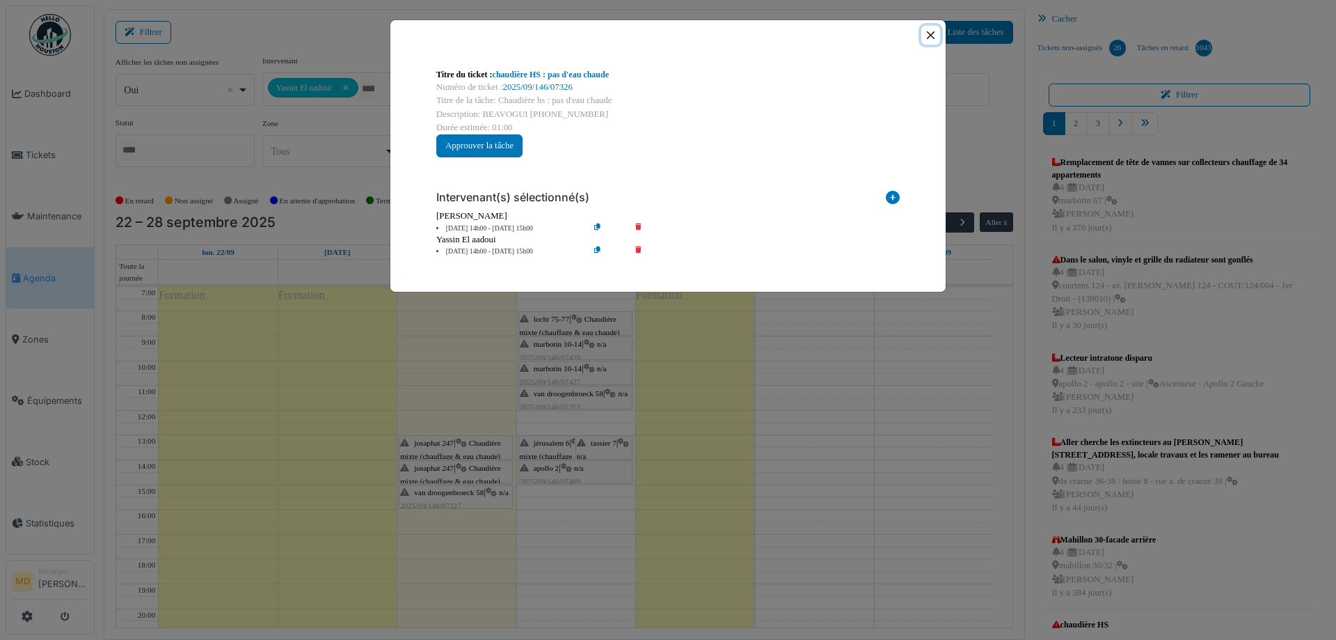
click at [934, 33] on button "Close" at bounding box center [930, 35] width 19 height 19
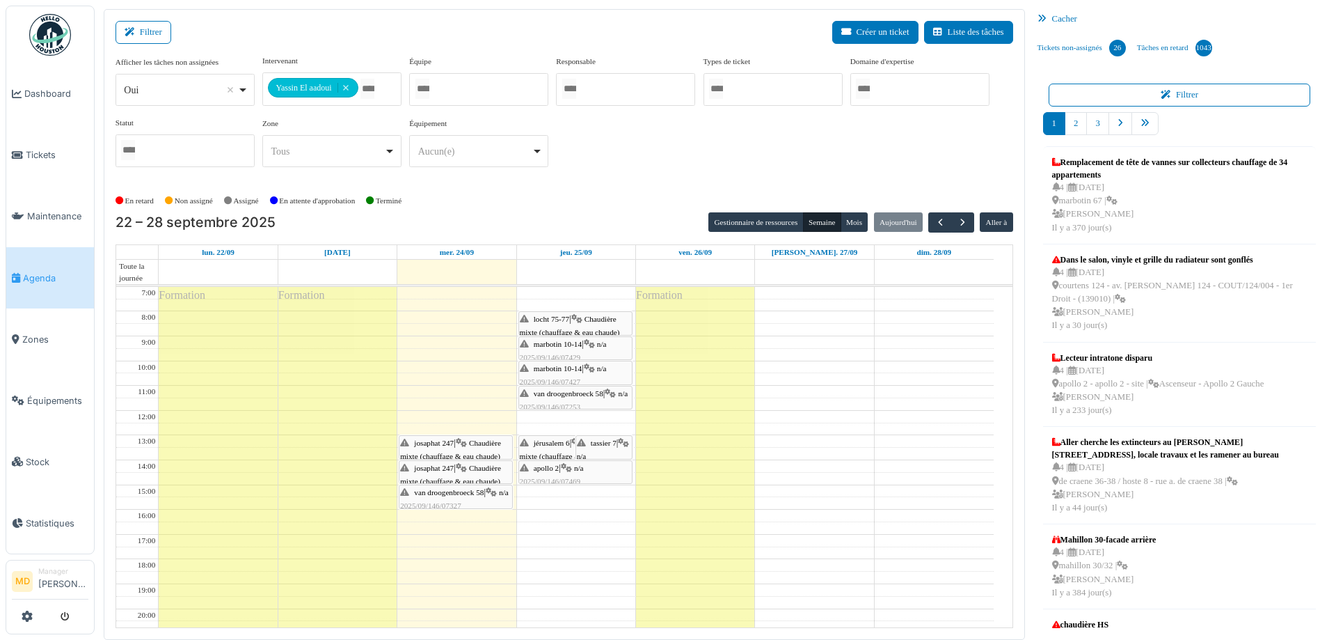
click at [444, 447] on div "josaphat 247 | Chaudière mixte (chauffage & eau chaude) 2025/09/146/07453 chaud…" at bounding box center [455, 463] width 111 height 54
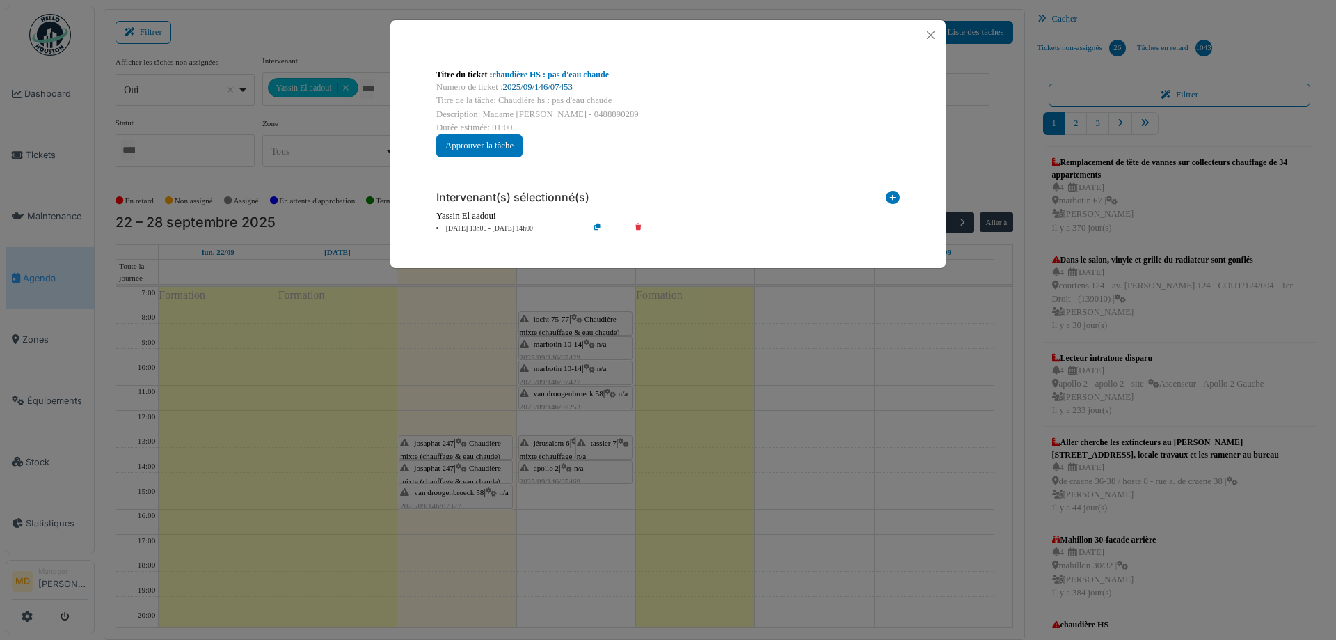
click at [538, 90] on link "2025/09/146/07453" at bounding box center [538, 87] width 70 height 10
click at [932, 35] on button "Close" at bounding box center [930, 35] width 19 height 19
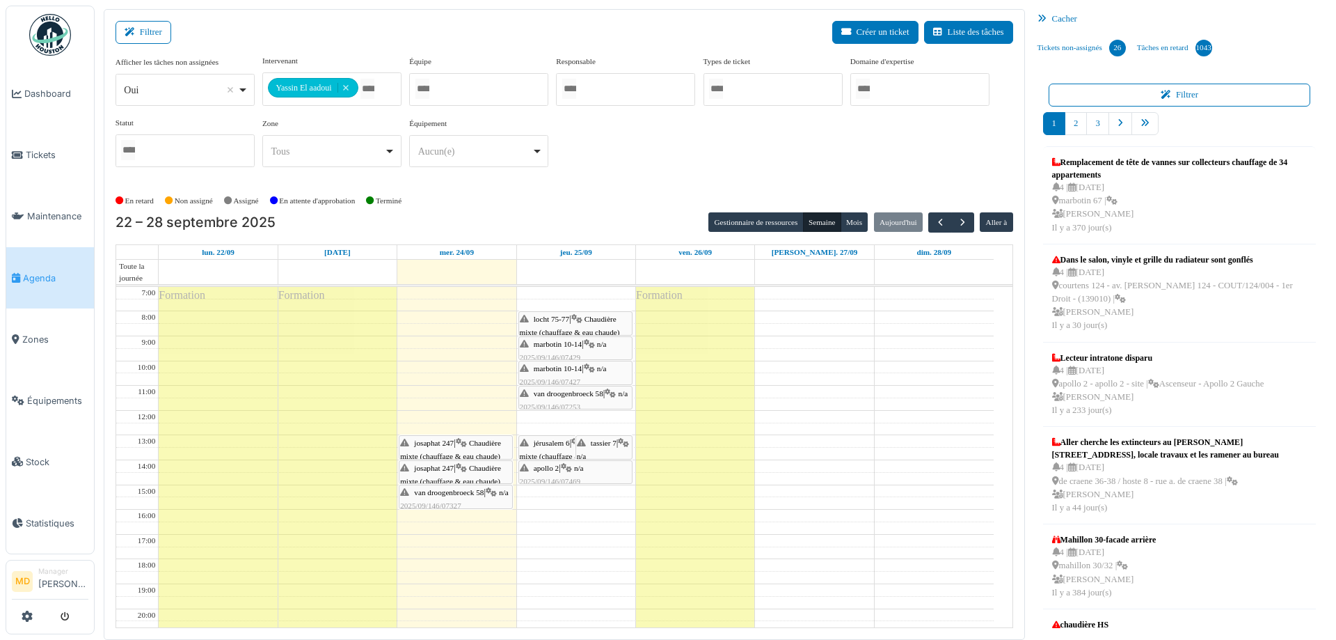
click at [430, 494] on span "van droogenbroeck 58" at bounding box center [449, 492] width 70 height 8
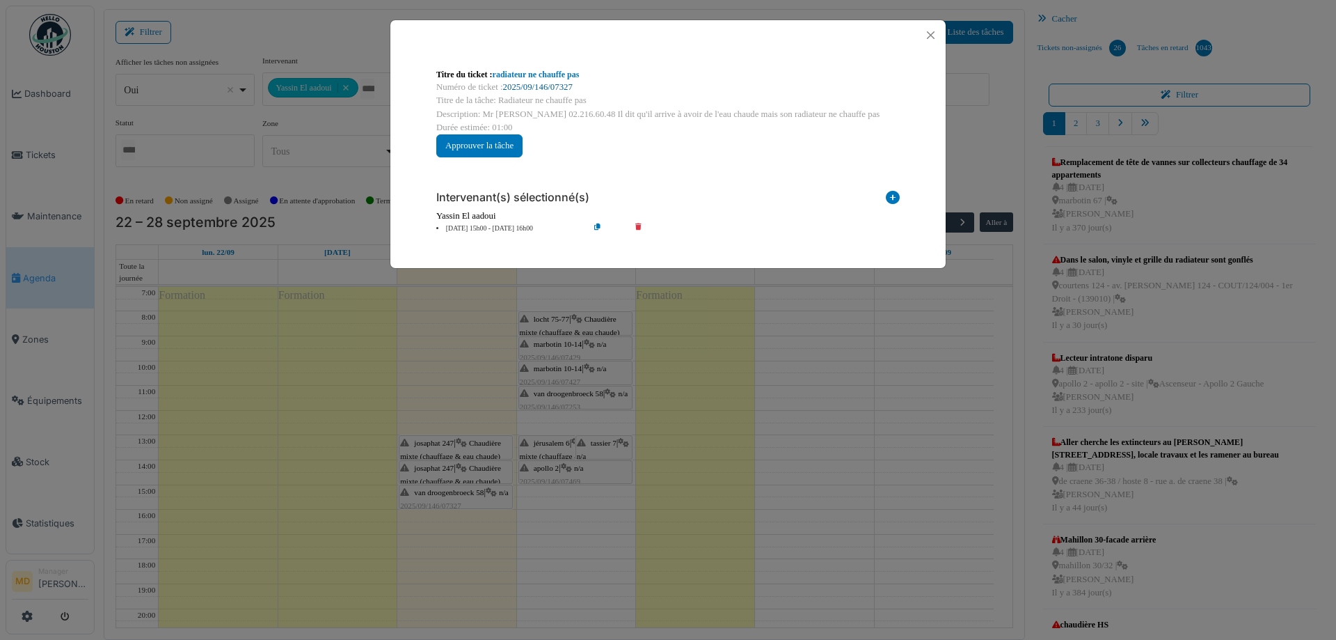
click at [522, 88] on link "2025/09/146/07327" at bounding box center [538, 87] width 70 height 10
click at [924, 35] on button "Close" at bounding box center [930, 35] width 19 height 19
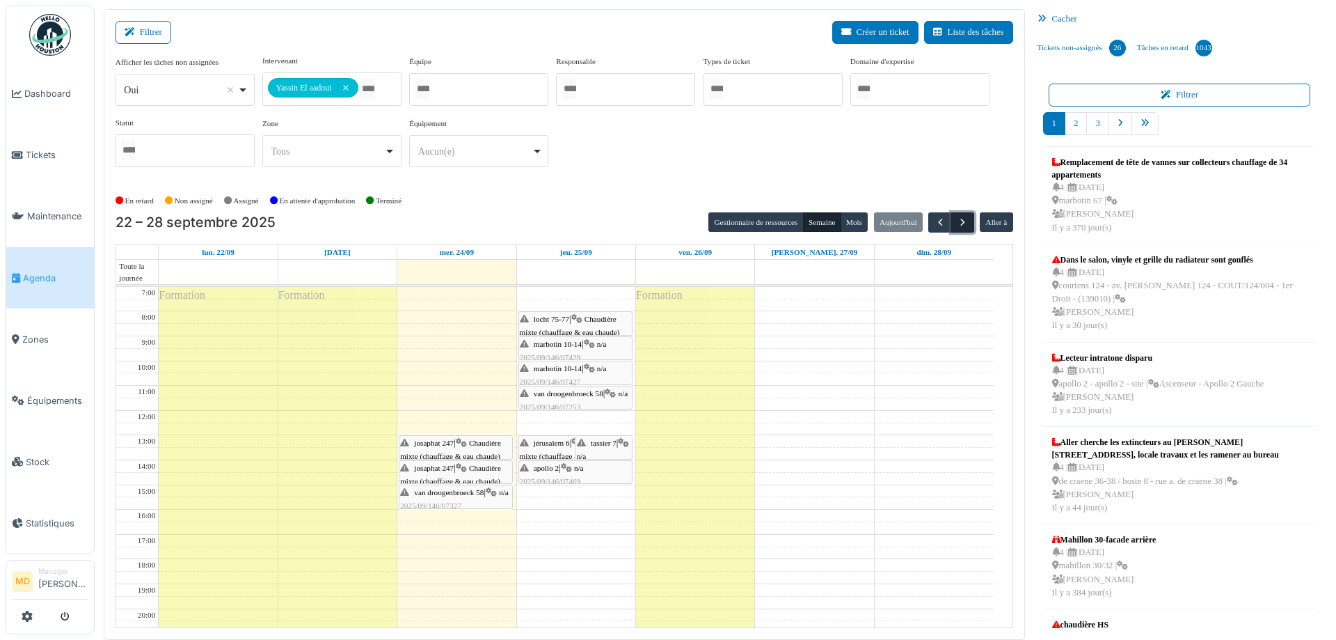
click at [958, 220] on span "button" at bounding box center [963, 222] width 12 height 12
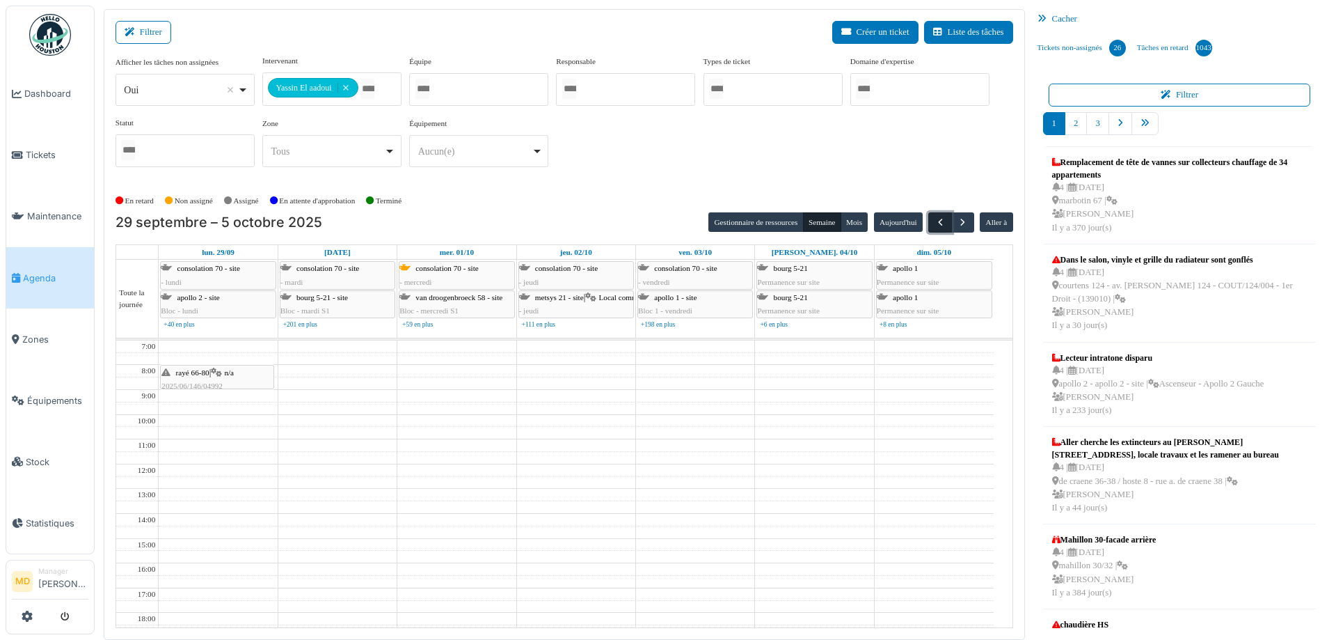
click at [928, 221] on button "button" at bounding box center [939, 222] width 23 height 20
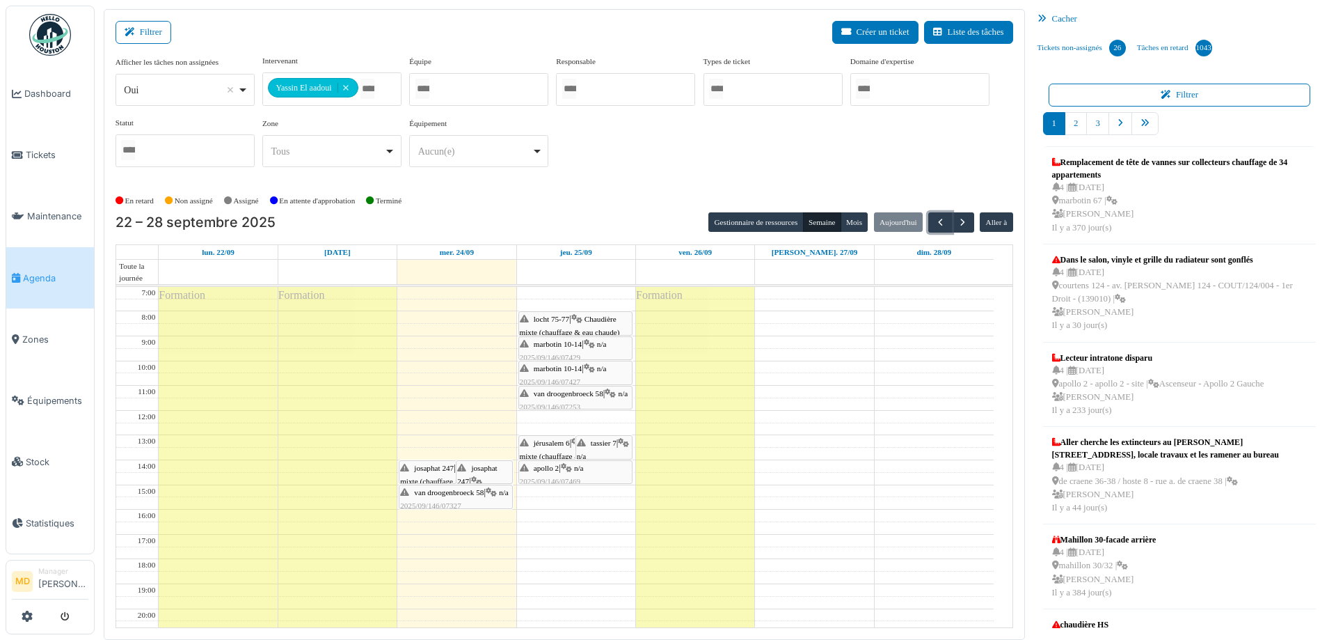
click at [449, 496] on div "van droogenbroeck 58 | n/a 2025/09/146/07327 radiateur ne chauffe pas" at bounding box center [455, 506] width 111 height 40
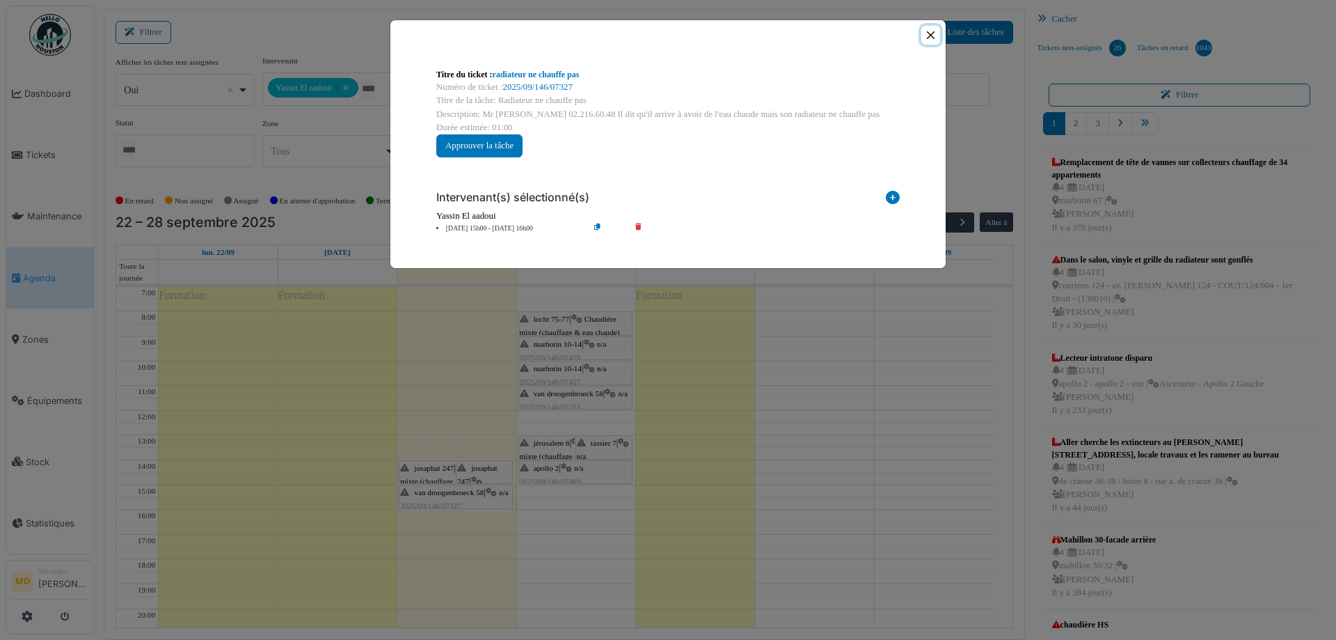
click at [931, 35] on button "Close" at bounding box center [930, 35] width 19 height 19
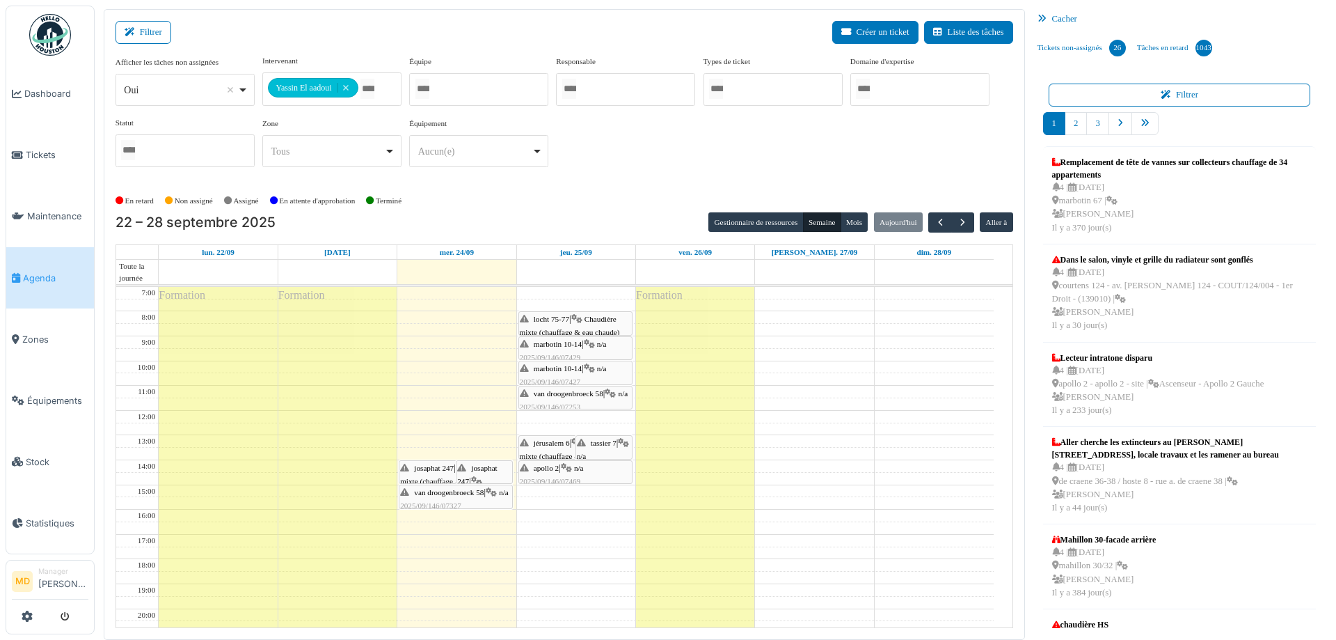
click at [464, 489] on span "van droogenbroeck 58" at bounding box center [449, 492] width 70 height 8
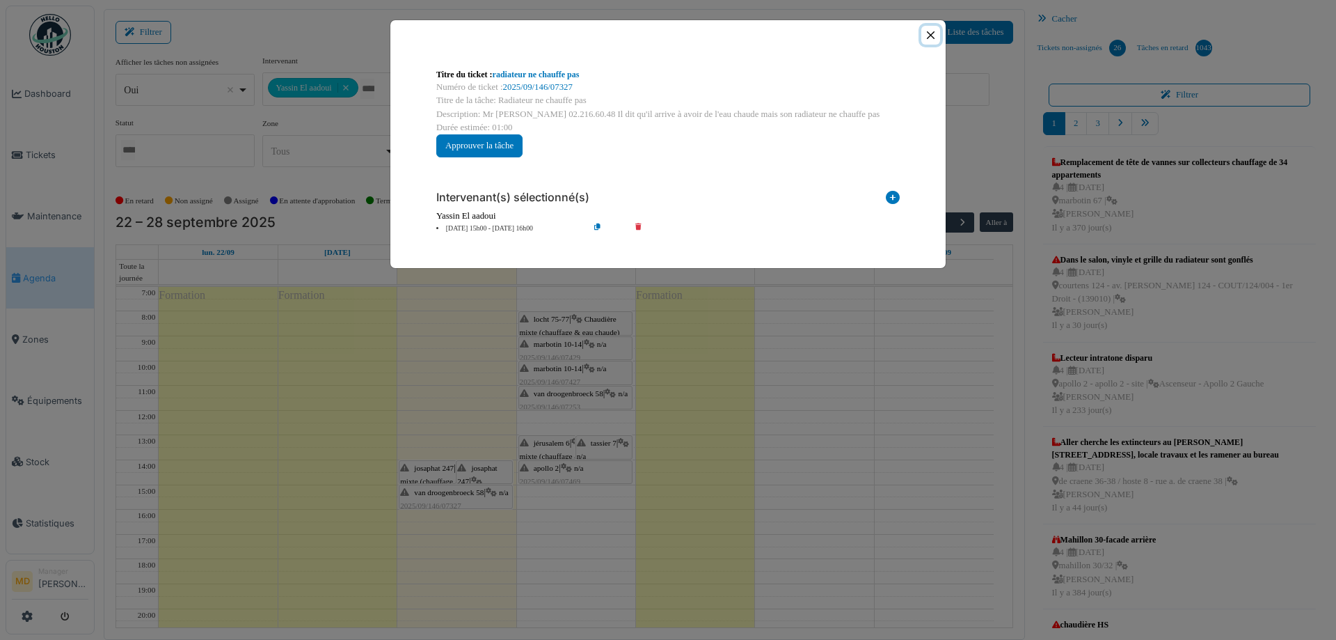
click at [925, 38] on button "Close" at bounding box center [930, 35] width 19 height 19
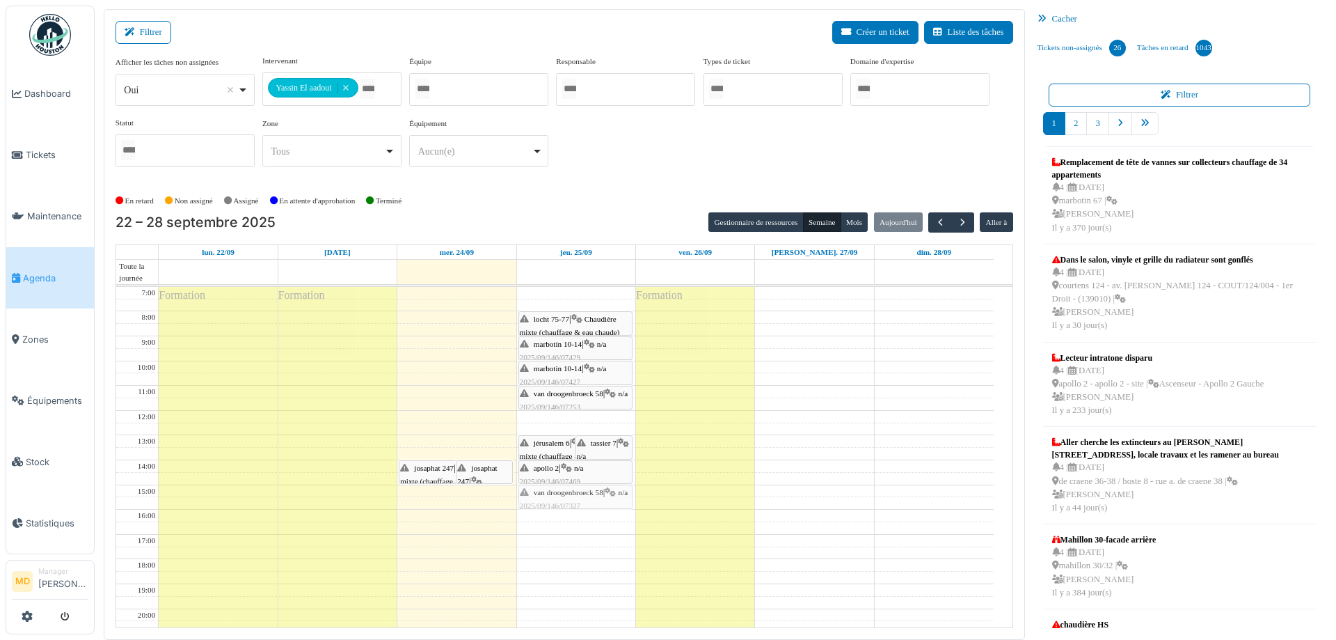
drag, startPoint x: 471, startPoint y: 495, endPoint x: 570, endPoint y: 493, distance: 98.9
click at [570, 493] on tr "Formation Formation josaphat 247 | Chaudière mixte (chauffage & eau chaude) 202…" at bounding box center [555, 497] width 878 height 420
click at [595, 496] on div "van droogenbroeck 58 | n/a 2025/09/146/07327 radiateur ne chauffe pas" at bounding box center [575, 506] width 111 height 40
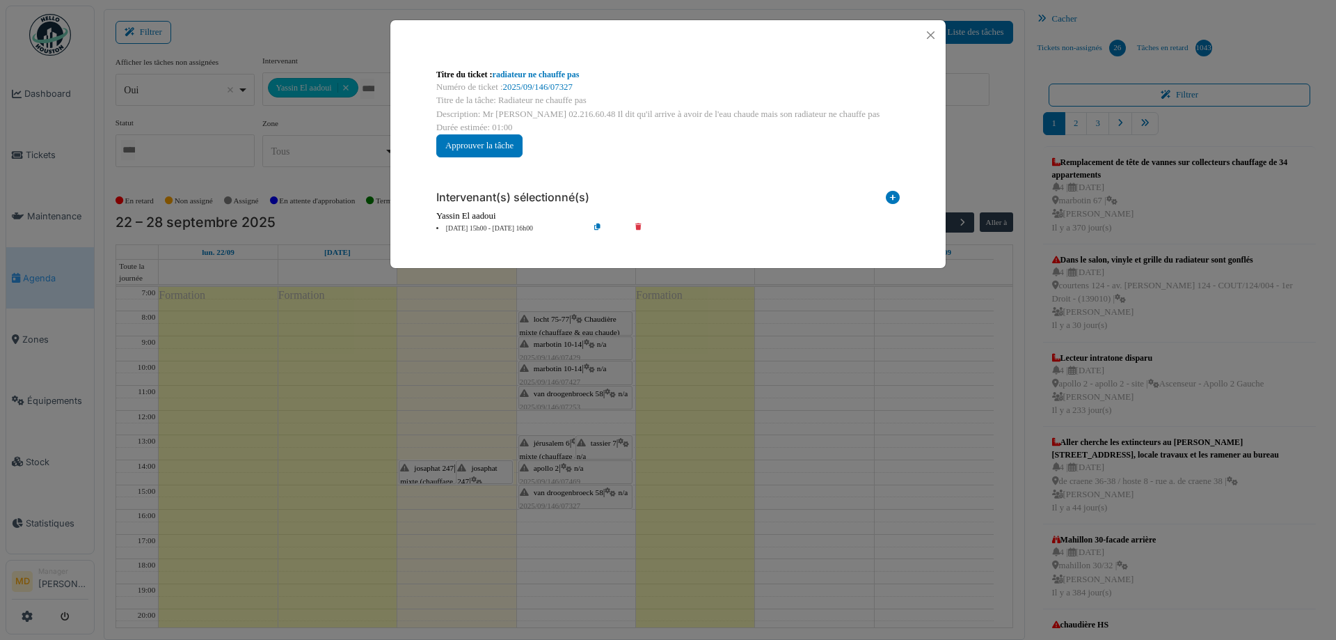
click at [553, 81] on div "Numéro de ticket : 2025/09/146/07327" at bounding box center [668, 87] width 464 height 13
click at [526, 87] on link "2025/09/146/07327" at bounding box center [538, 87] width 70 height 10
click at [935, 35] on button "Close" at bounding box center [930, 35] width 19 height 19
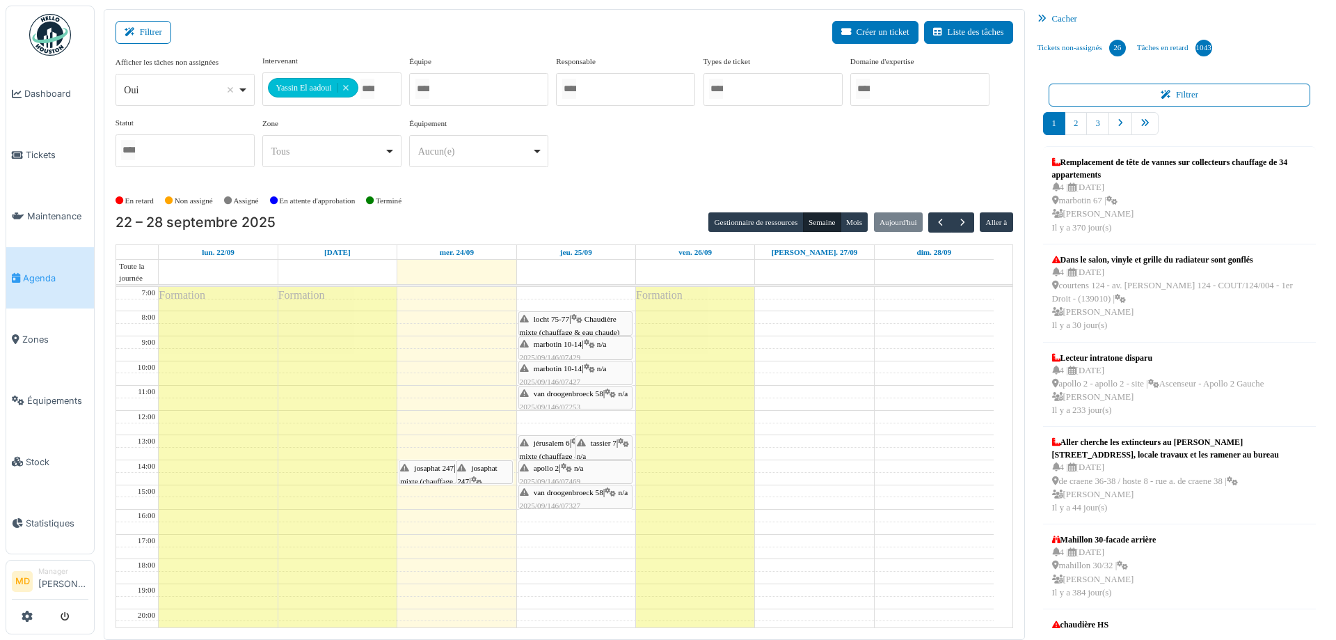
click at [588, 391] on span "van droogenbroeck 58" at bounding box center [569, 393] width 70 height 8
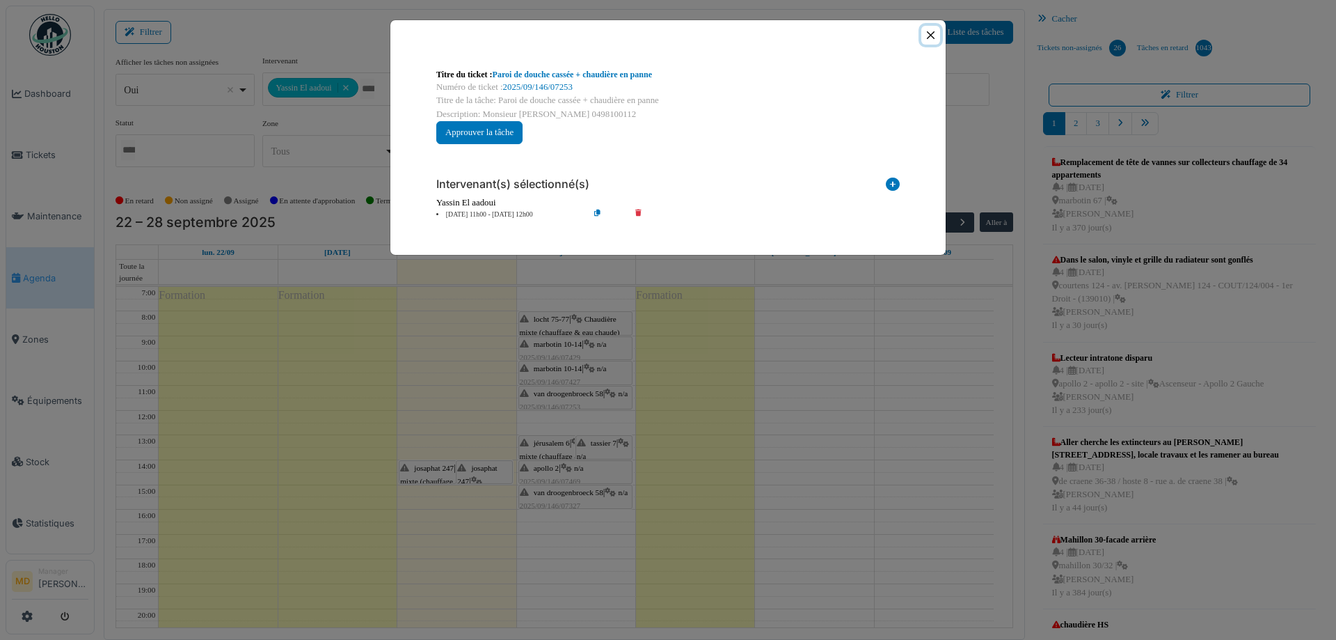
click at [933, 29] on button "Close" at bounding box center [930, 35] width 19 height 19
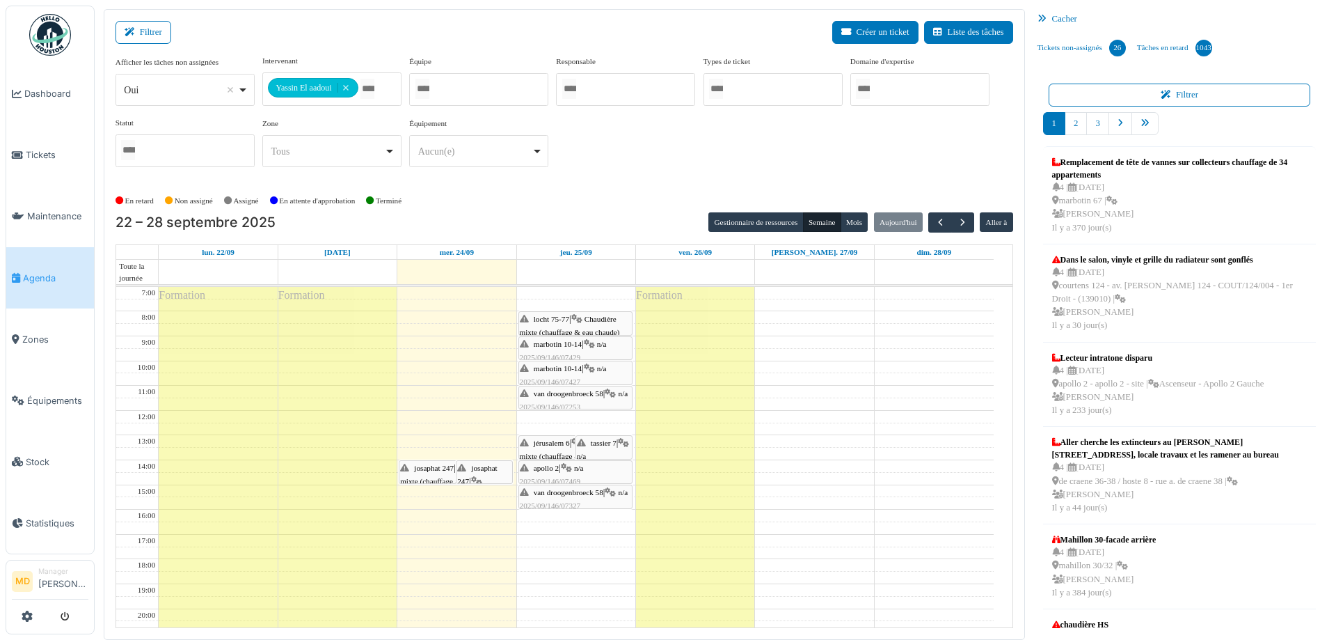
click at [598, 446] on div "tassier 7 | n/a 2025/09/146/06817 Problème chaudière dépanner la chaudière en a…" at bounding box center [604, 503] width 54 height 134
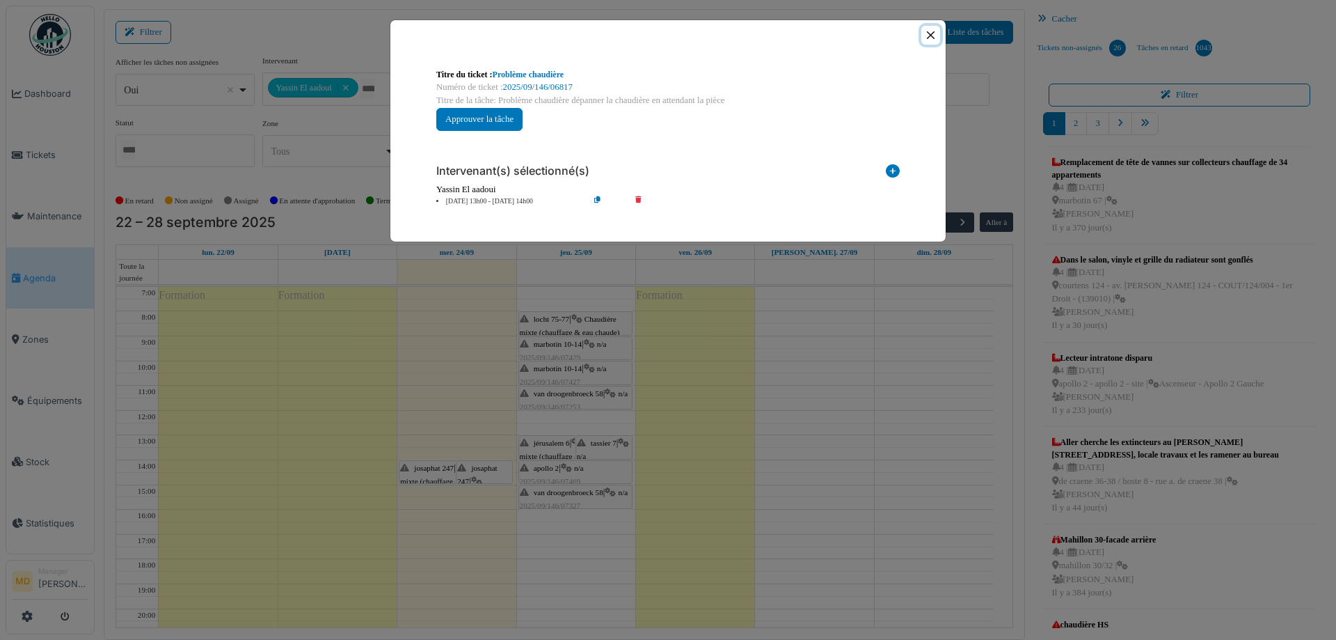
click at [937, 33] on button "Close" at bounding box center [930, 35] width 19 height 19
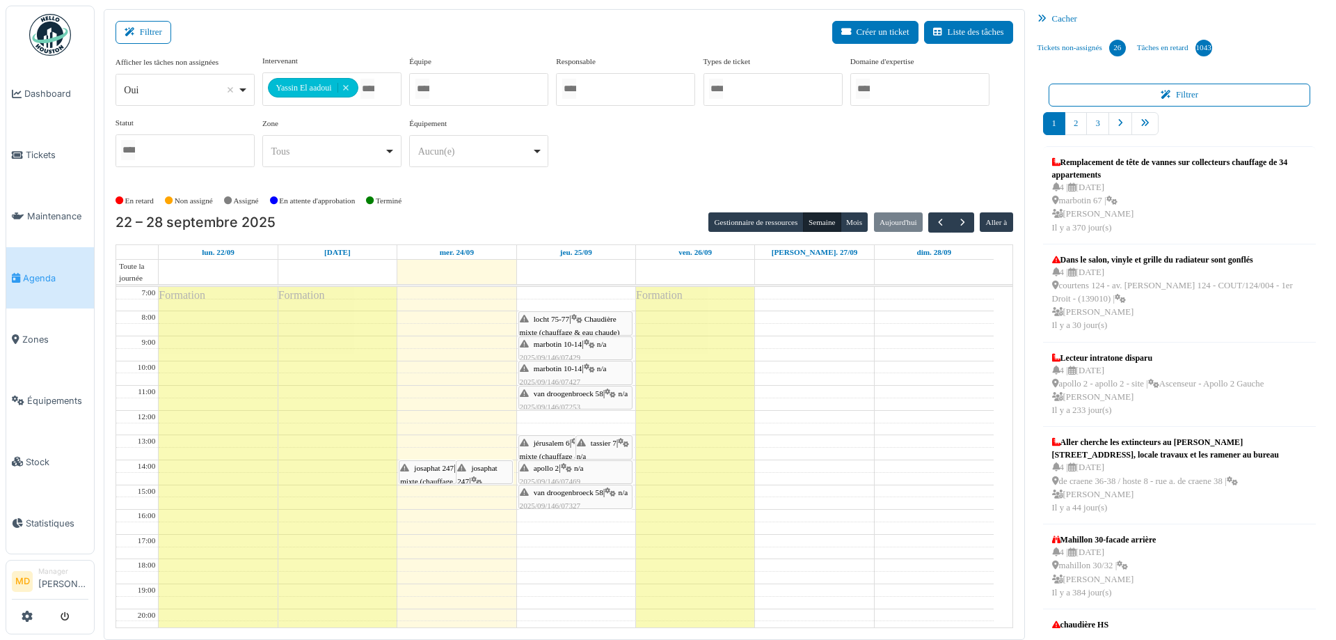
click at [560, 319] on span "locht 75-77" at bounding box center [551, 319] width 35 height 8
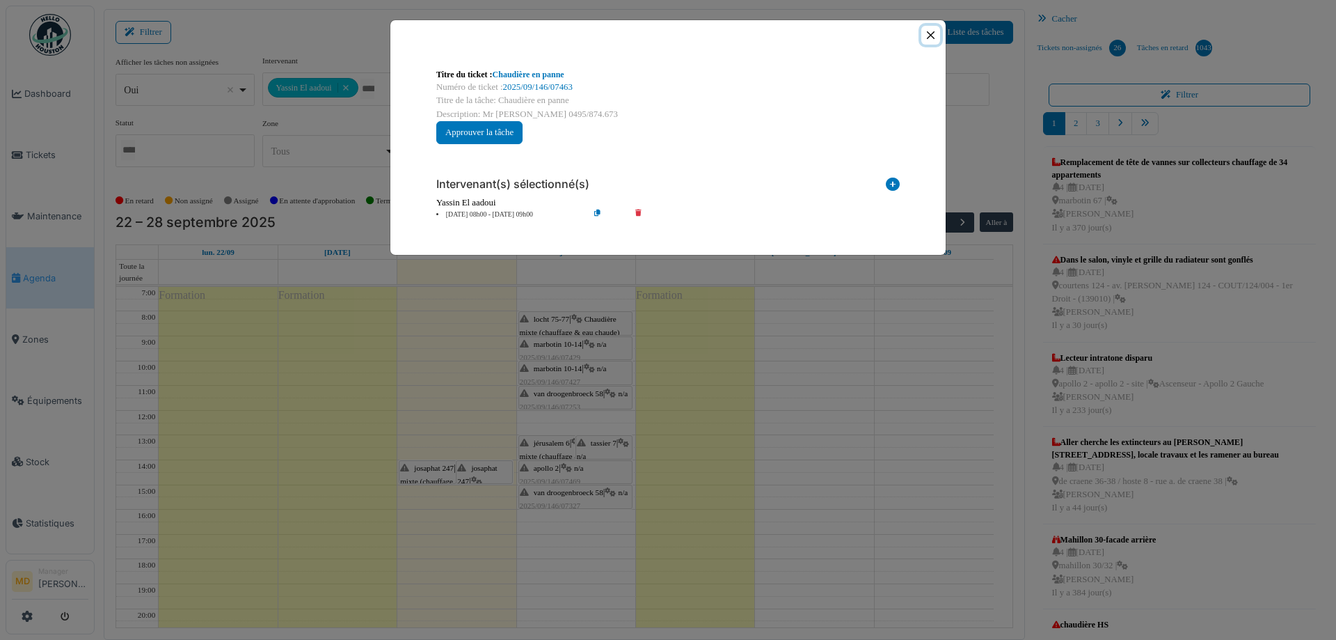
click at [934, 37] on button "Close" at bounding box center [930, 35] width 19 height 19
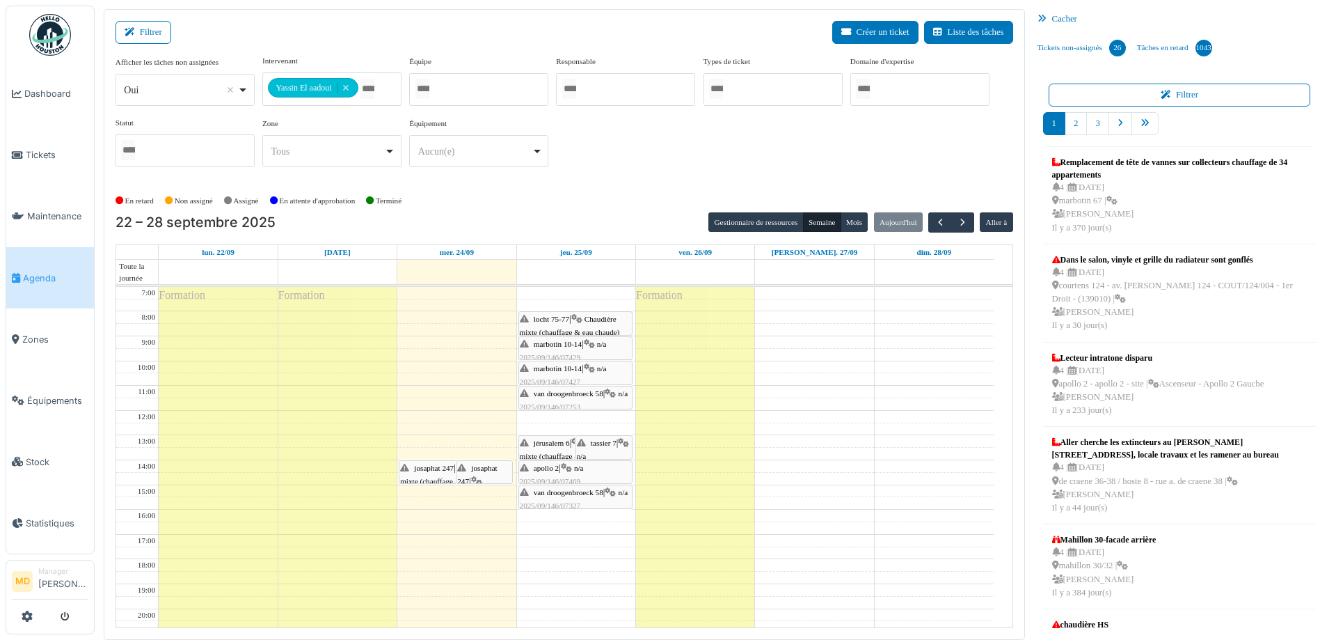
click at [564, 348] on div "marbotin 10-14 | n/a 2025/09/146/07429 Chasse d'eau HS" at bounding box center [575, 358] width 111 height 40
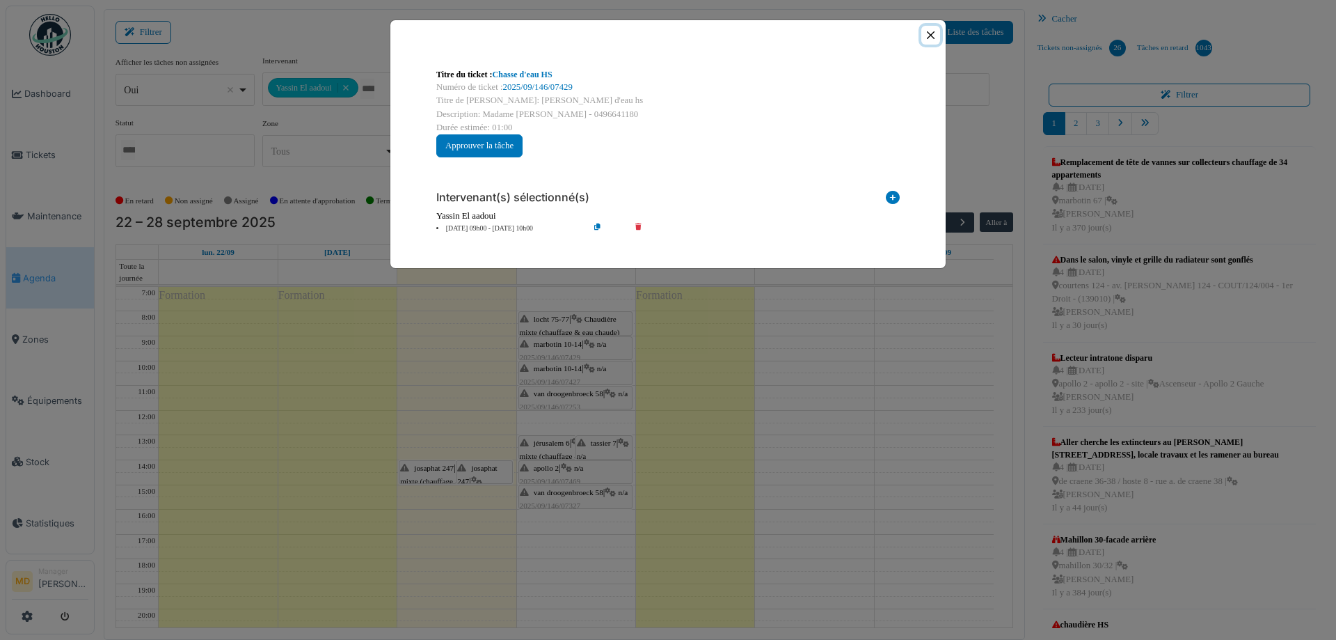
click at [937, 37] on button "Close" at bounding box center [930, 35] width 19 height 19
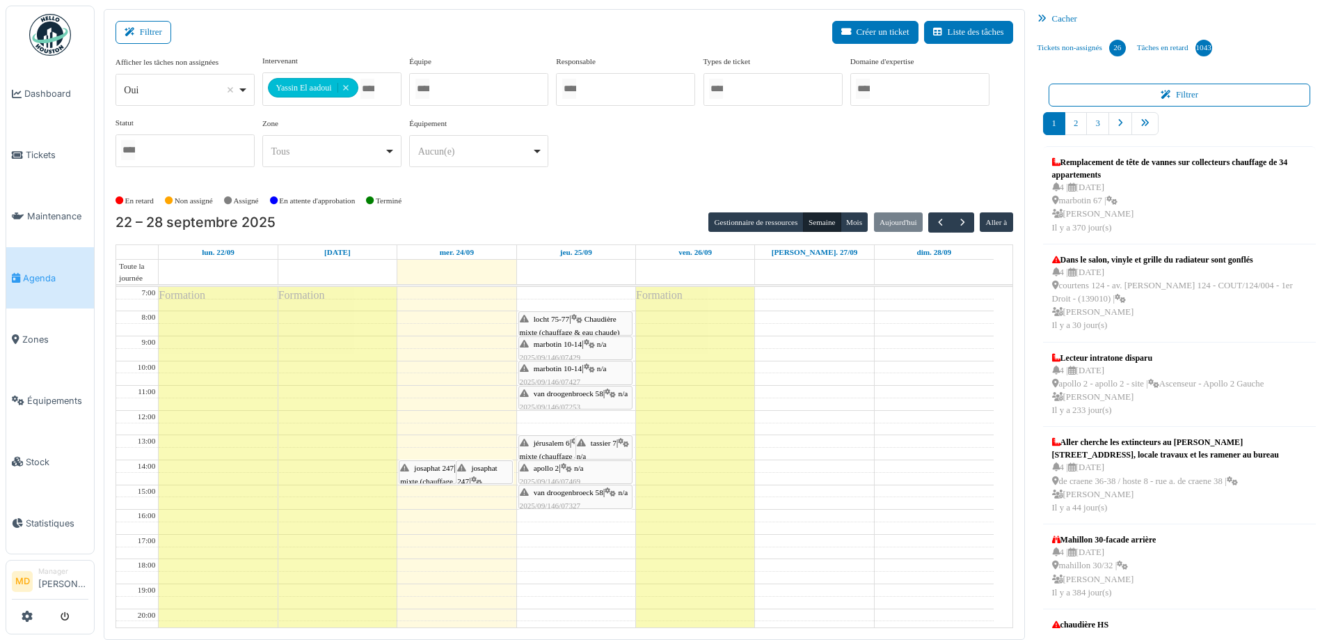
click at [578, 372] on div "marbotin 10-14 | n/a 2025/09/146/07427 Débouchage de la Baignoire" at bounding box center [575, 382] width 111 height 40
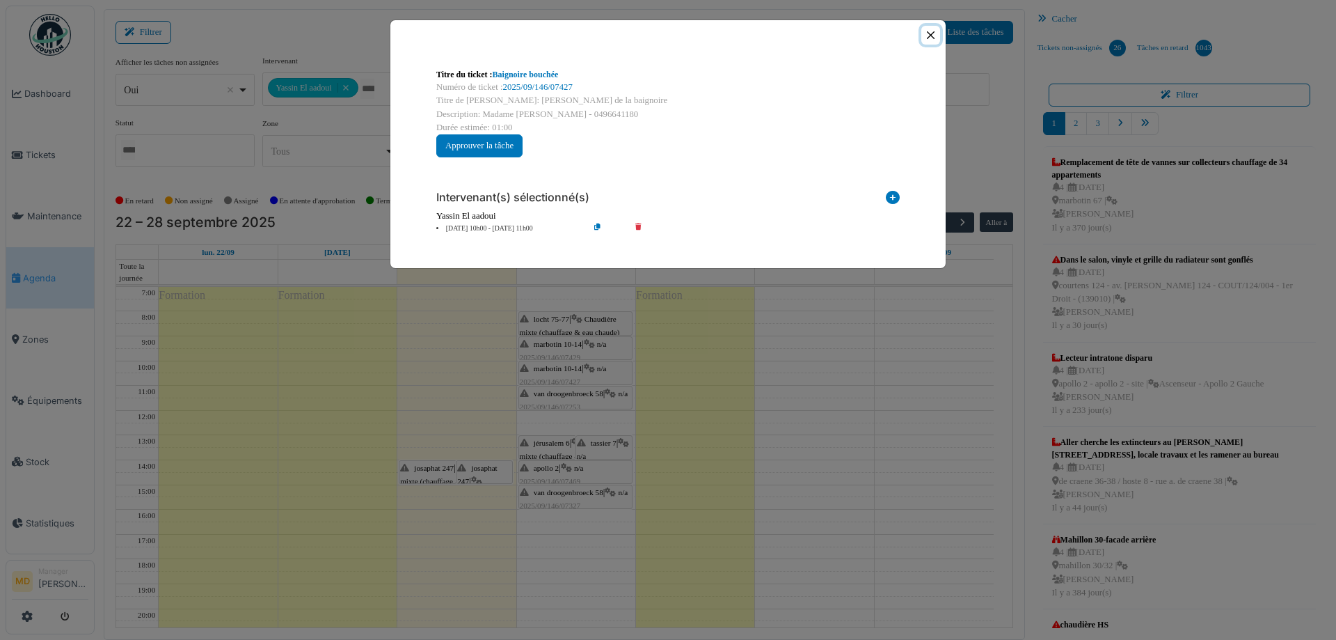
click at [933, 33] on button "Close" at bounding box center [930, 35] width 19 height 19
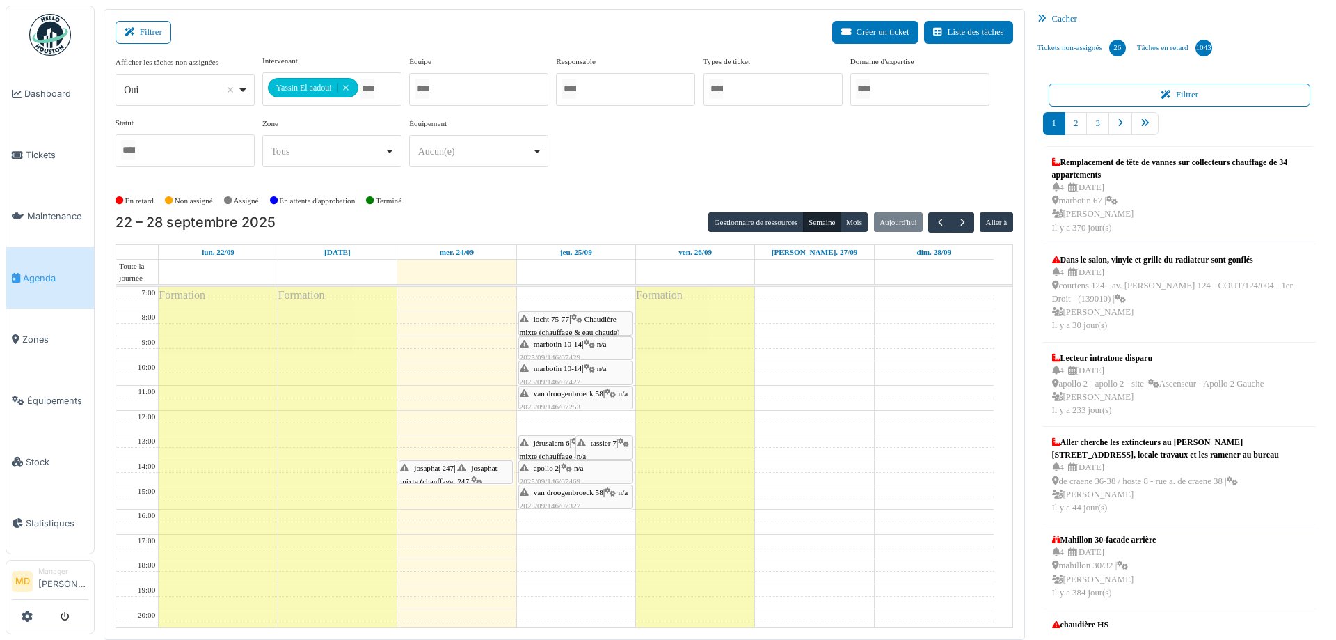
click at [560, 345] on span "marbotin 10-14" at bounding box center [558, 344] width 48 height 8
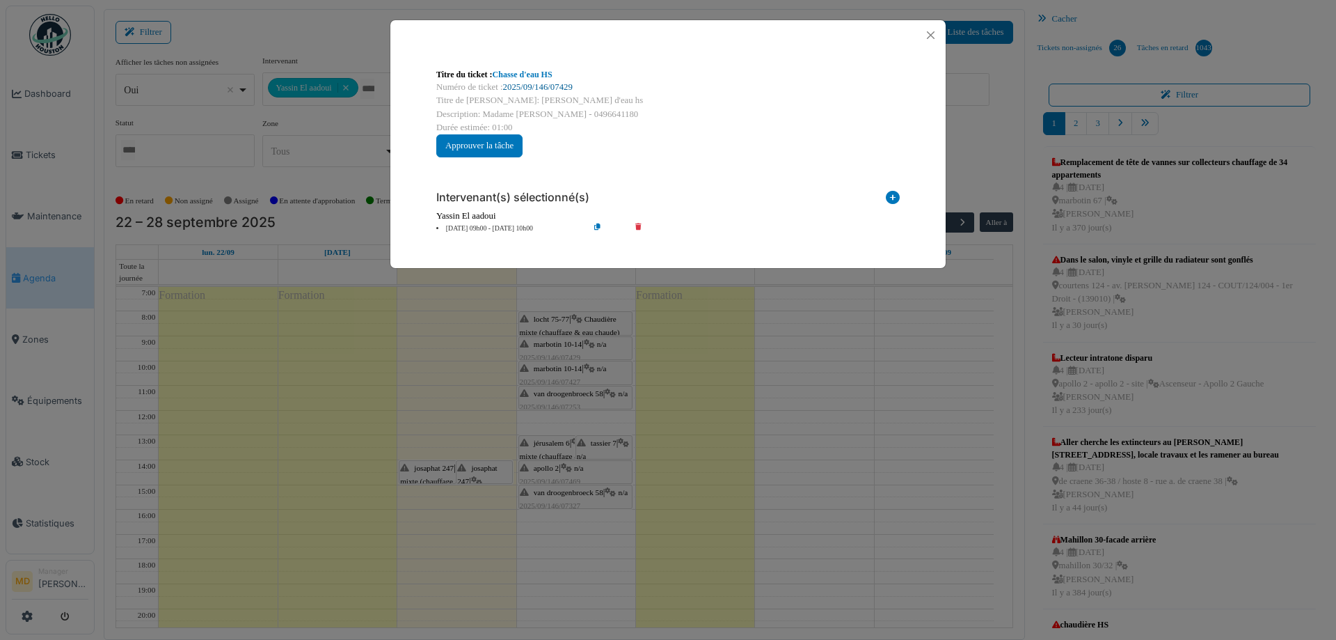
click at [523, 89] on link "2025/09/146/07429" at bounding box center [538, 87] width 70 height 10
click at [924, 38] on button "Close" at bounding box center [930, 35] width 19 height 19
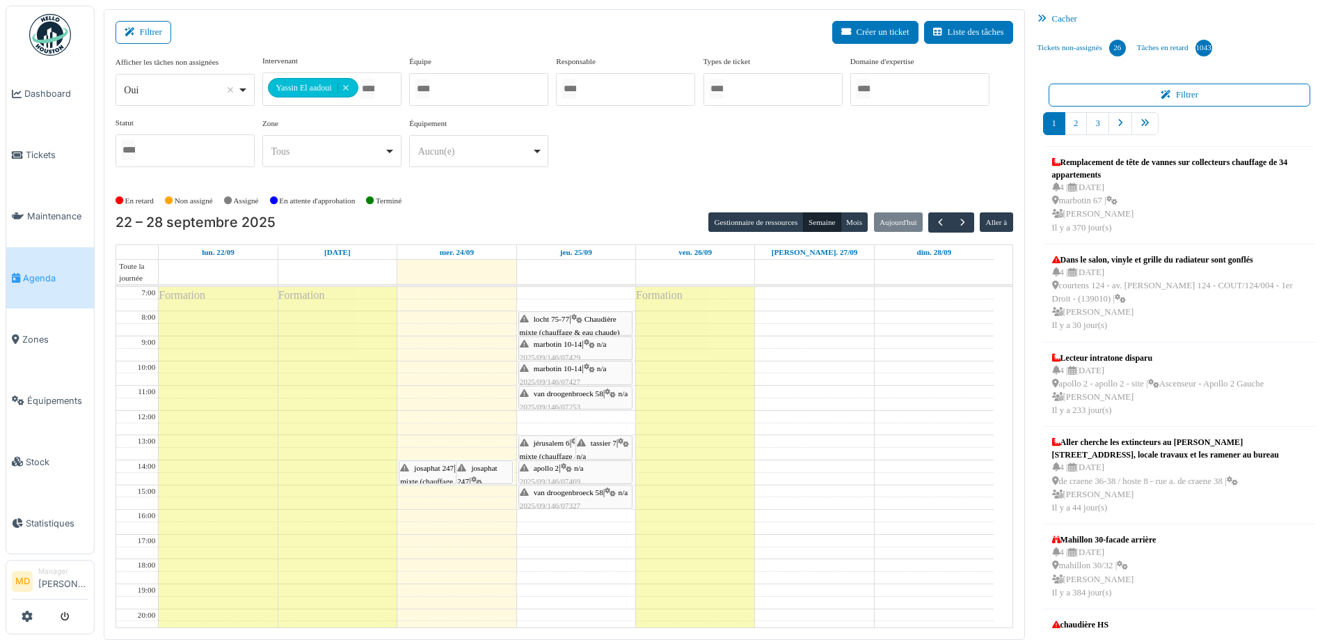
click at [562, 370] on span "marbotin 10-14" at bounding box center [558, 368] width 48 height 8
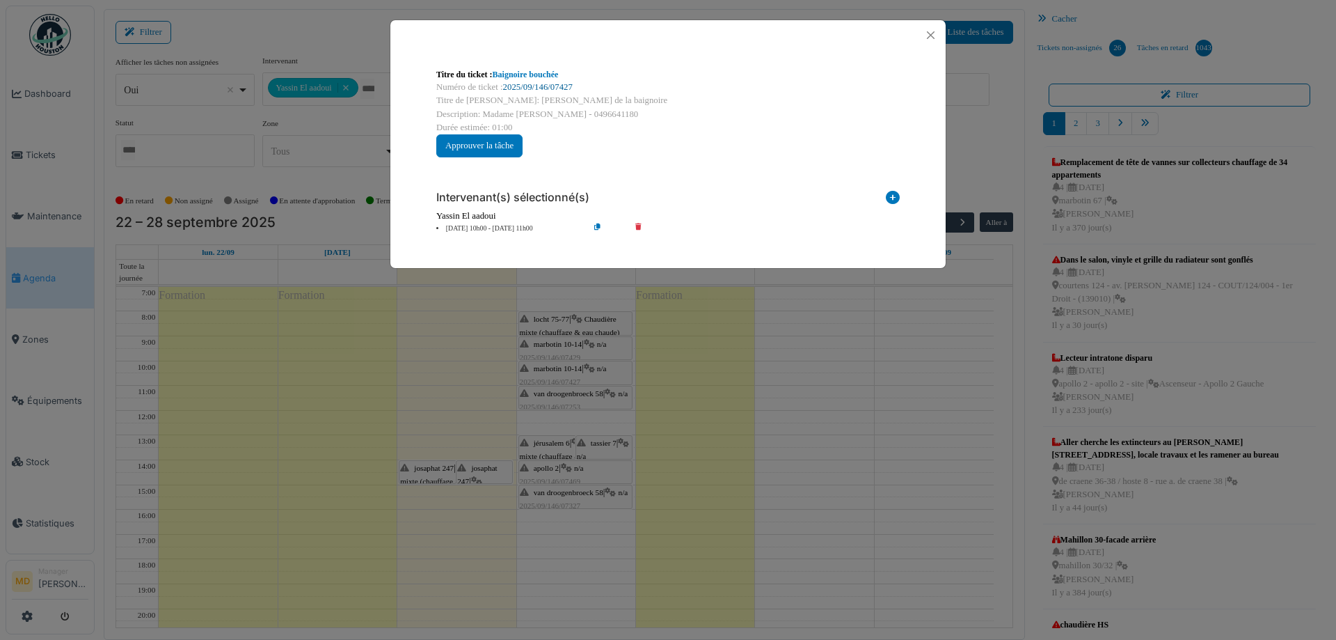
click at [544, 86] on link "2025/09/146/07427" at bounding box center [538, 87] width 70 height 10
click at [929, 33] on button "Close" at bounding box center [930, 35] width 19 height 19
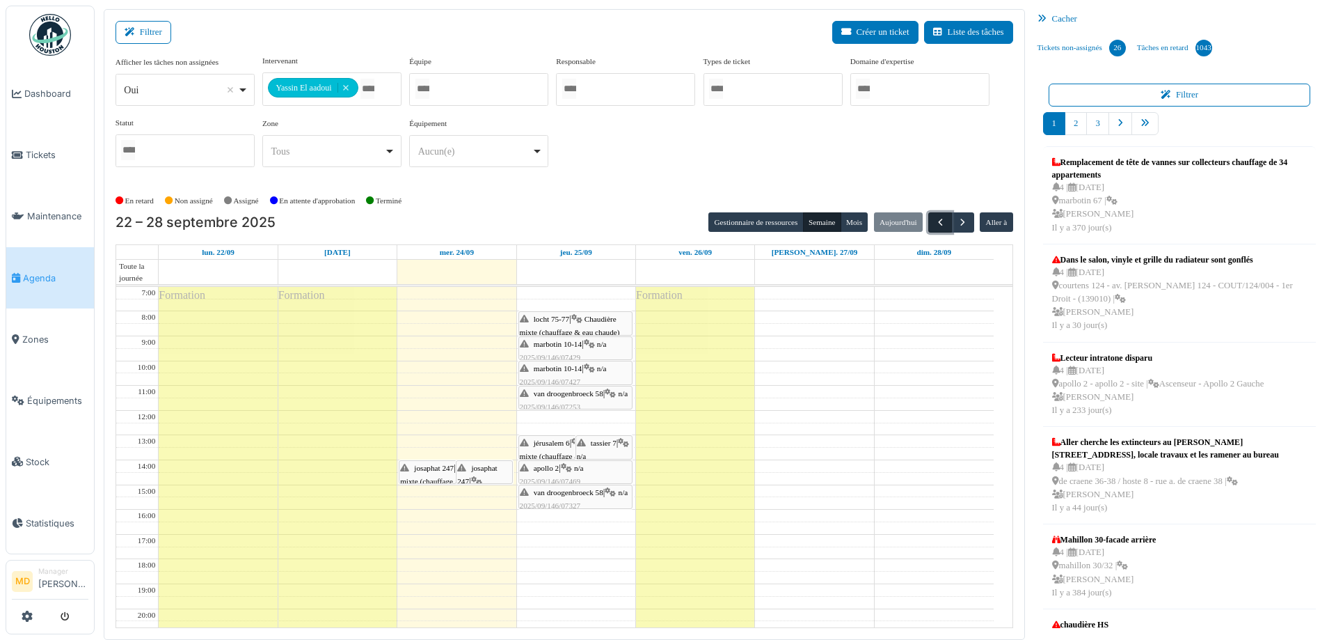
click at [935, 216] on span "button" at bounding box center [941, 222] width 12 height 12
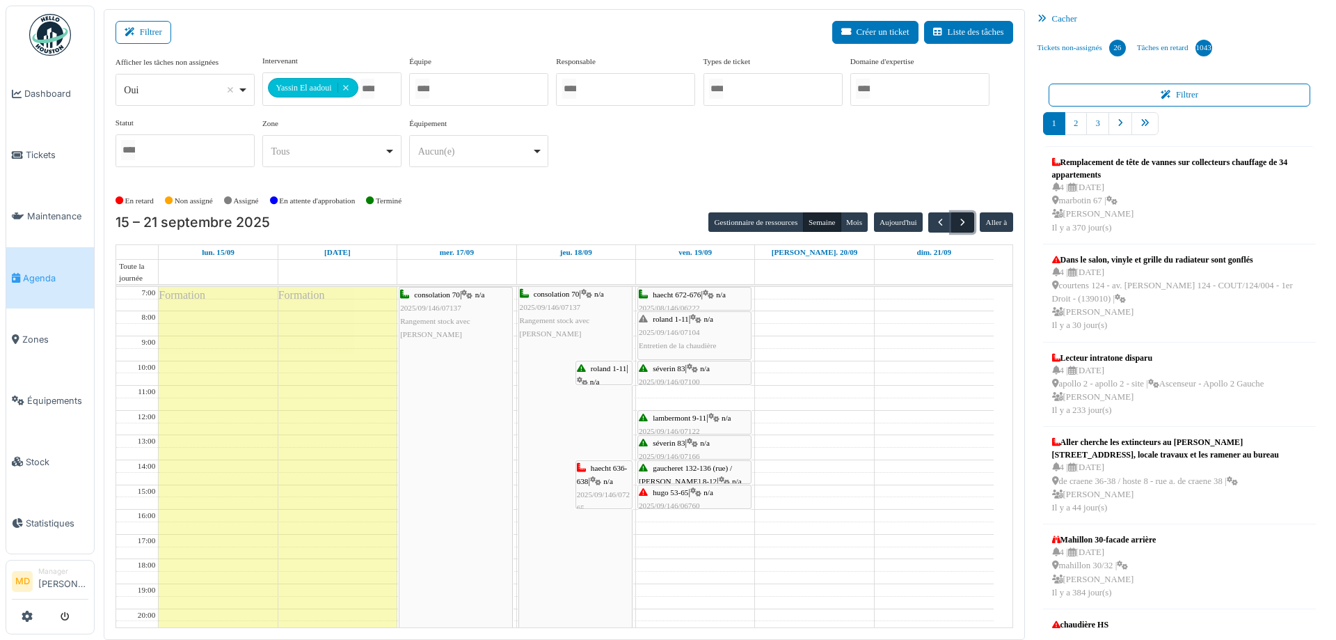
click at [957, 219] on span "button" at bounding box center [963, 222] width 12 height 12
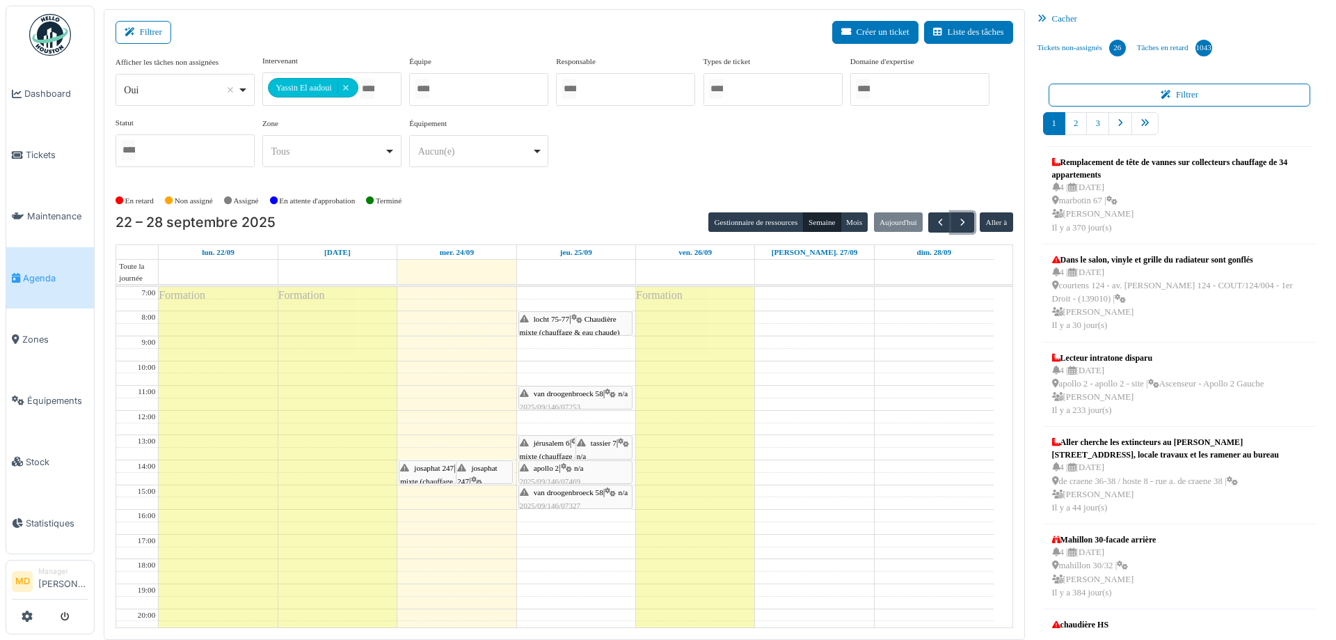
click at [570, 392] on span "van droogenbroeck 58" at bounding box center [569, 393] width 70 height 8
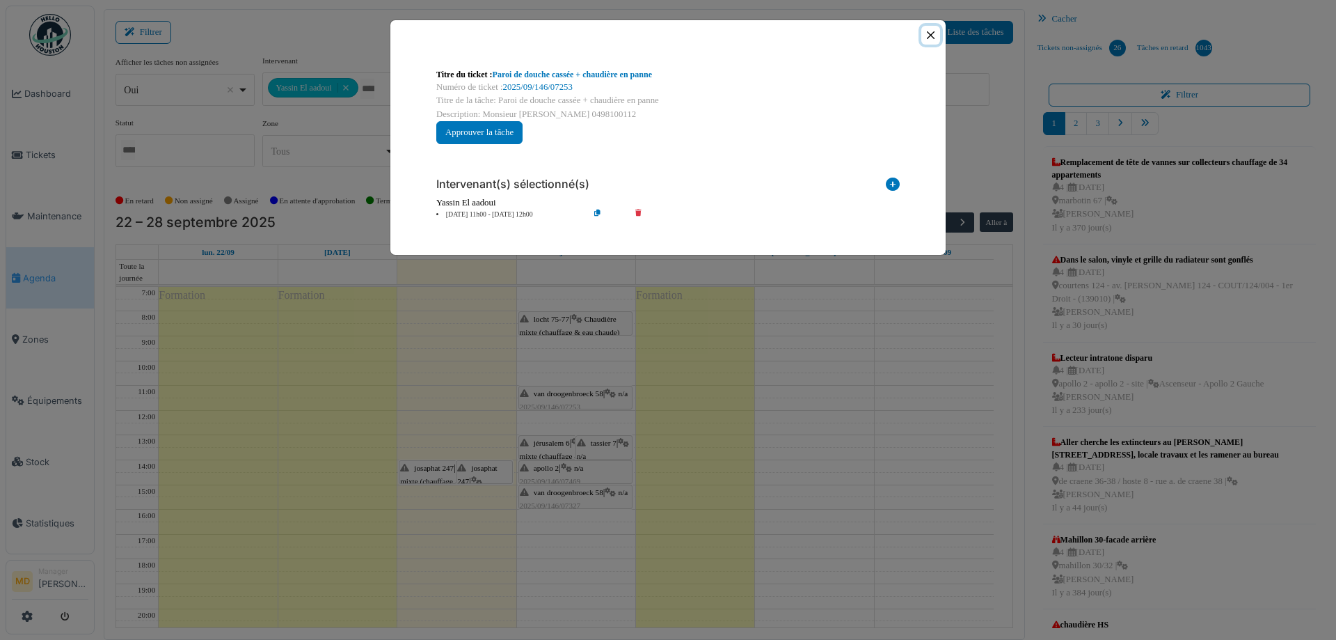
click at [931, 31] on button "Close" at bounding box center [930, 35] width 19 height 19
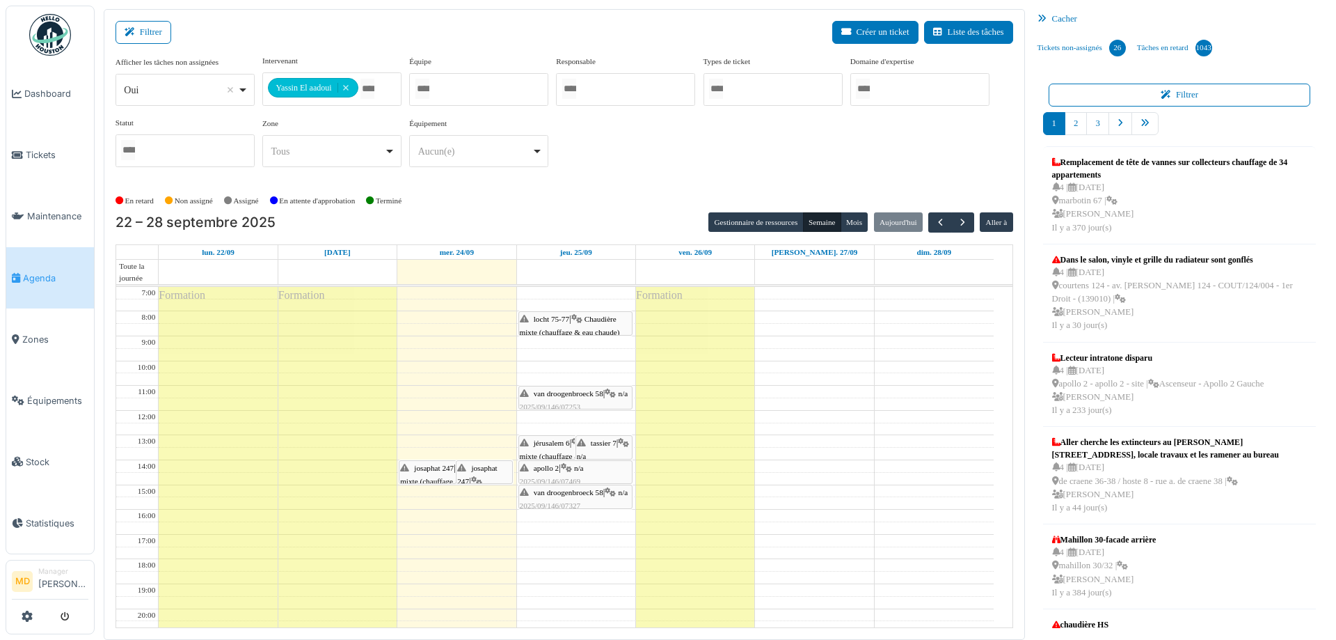
click at [556, 501] on div "van droogenbroeck 58 | n/a 2025/09/146/07327 radiateur ne chauffe pas" at bounding box center [575, 506] width 111 height 40
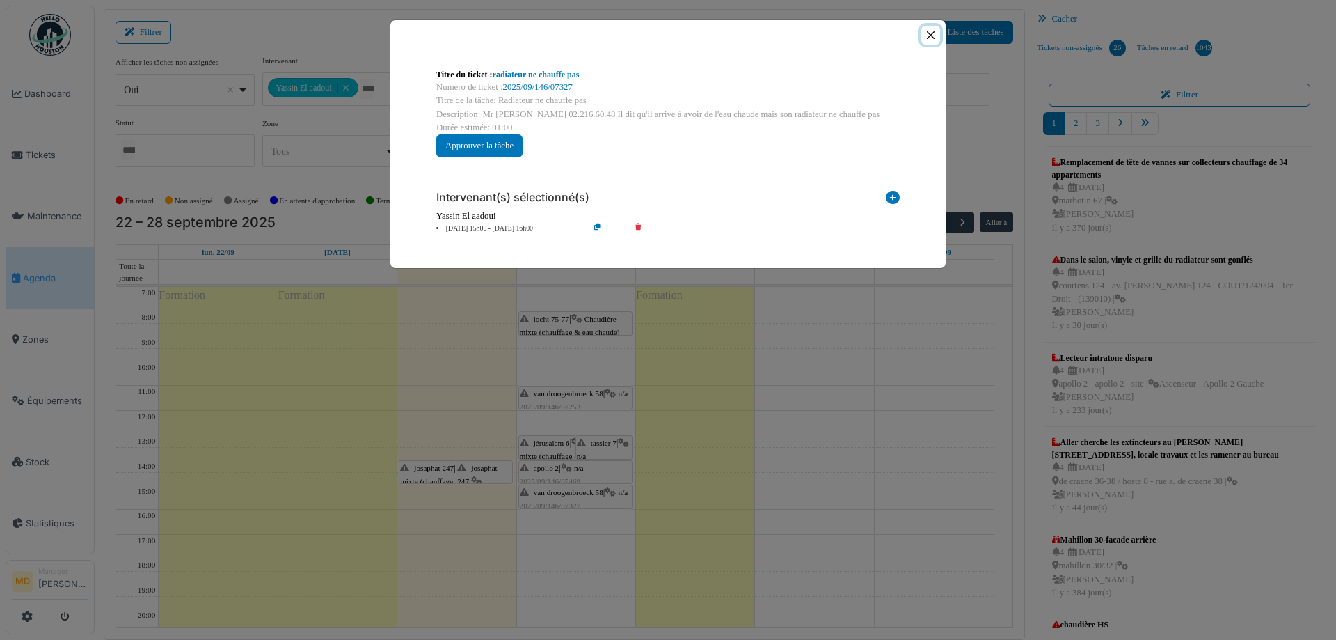
click at [935, 34] on button "Close" at bounding box center [930, 35] width 19 height 19
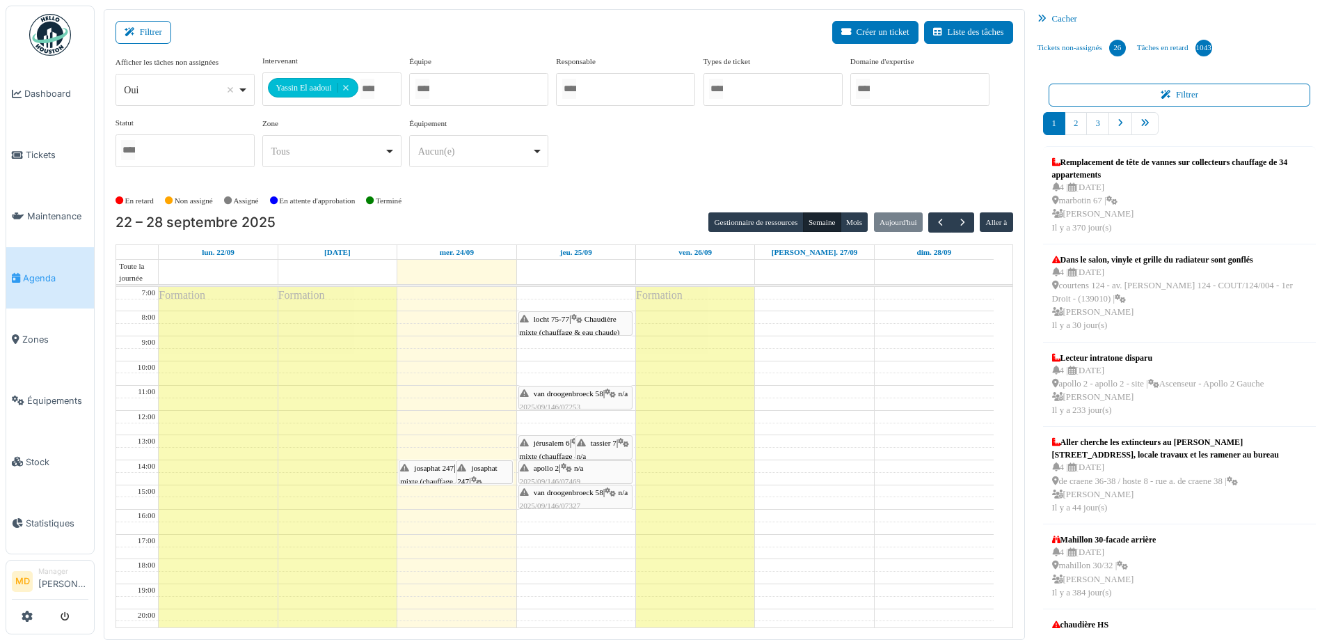
click at [544, 441] on span "jérusalem 6" at bounding box center [552, 442] width 36 height 8
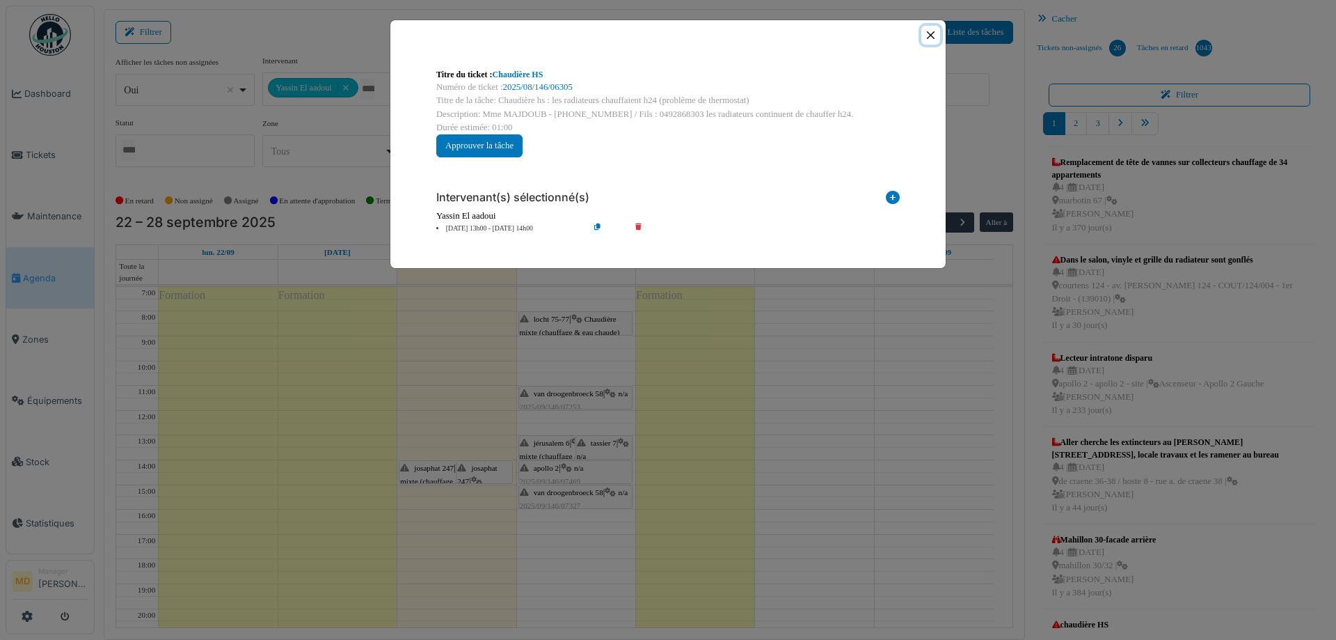
click at [935, 35] on button "Close" at bounding box center [930, 35] width 19 height 19
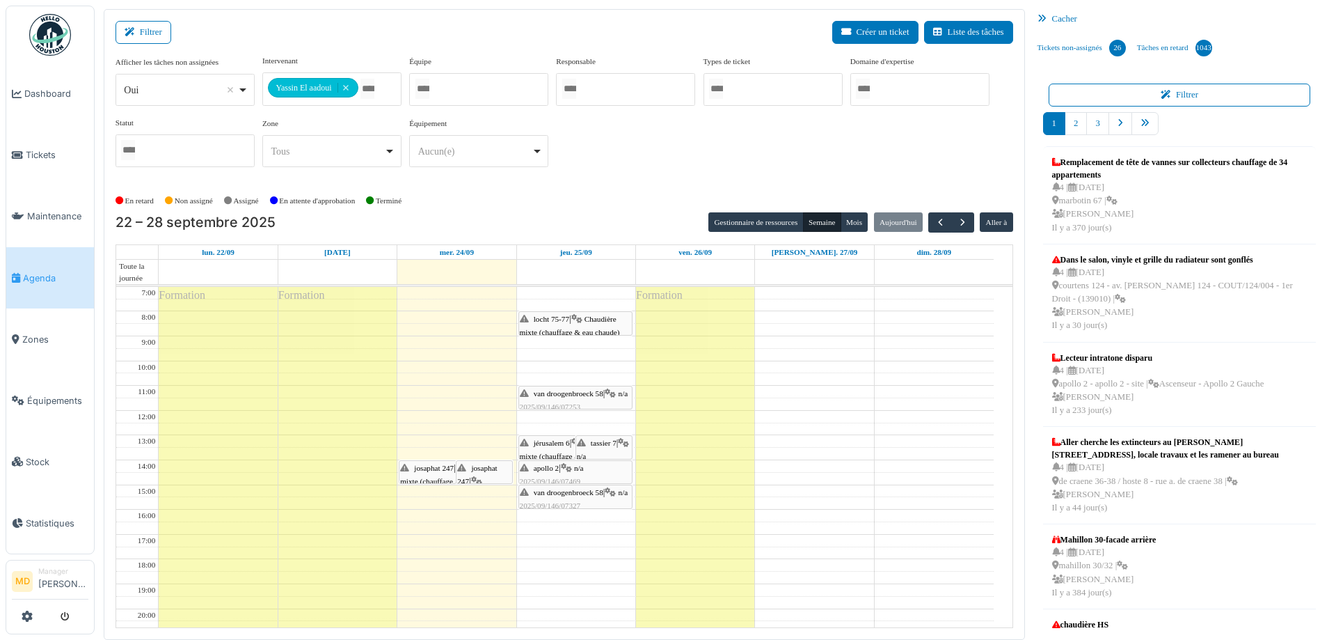
click at [561, 500] on div "van droogenbroeck 58 | n/a 2025/09/146/07327 radiateur ne chauffe pas" at bounding box center [575, 506] width 111 height 40
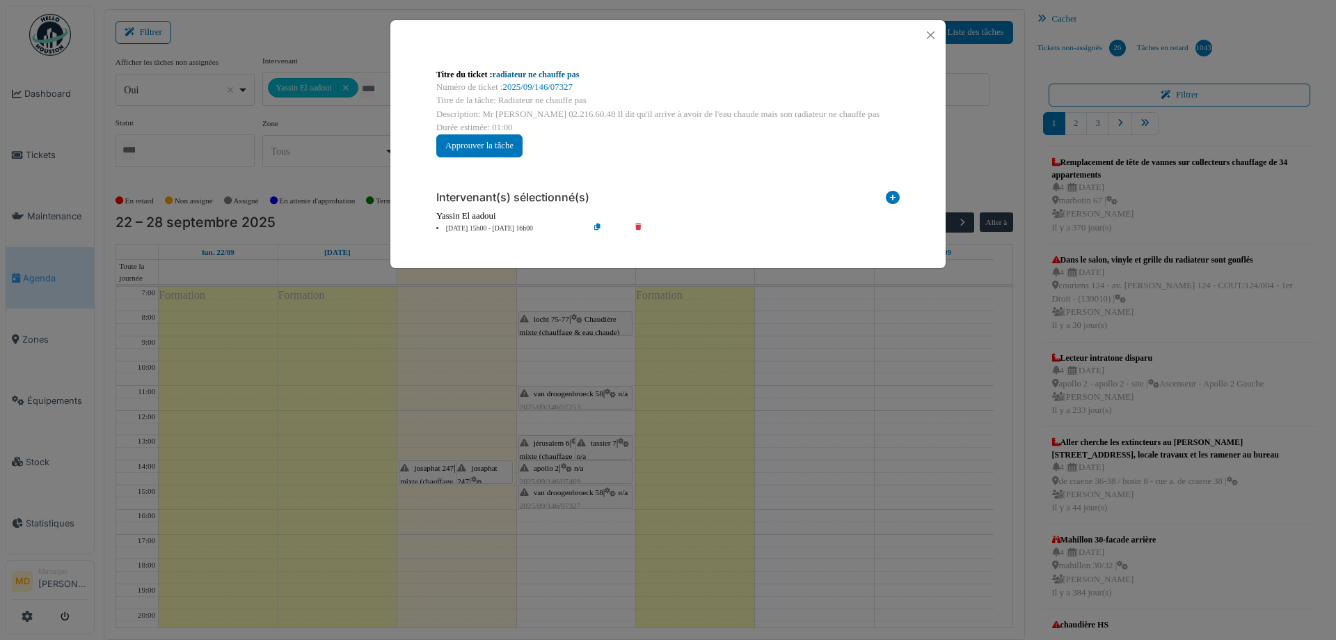
click at [539, 78] on link "radiateur ne chauffe pas" at bounding box center [536, 75] width 87 height 10
click at [935, 29] on button "Close" at bounding box center [930, 35] width 19 height 19
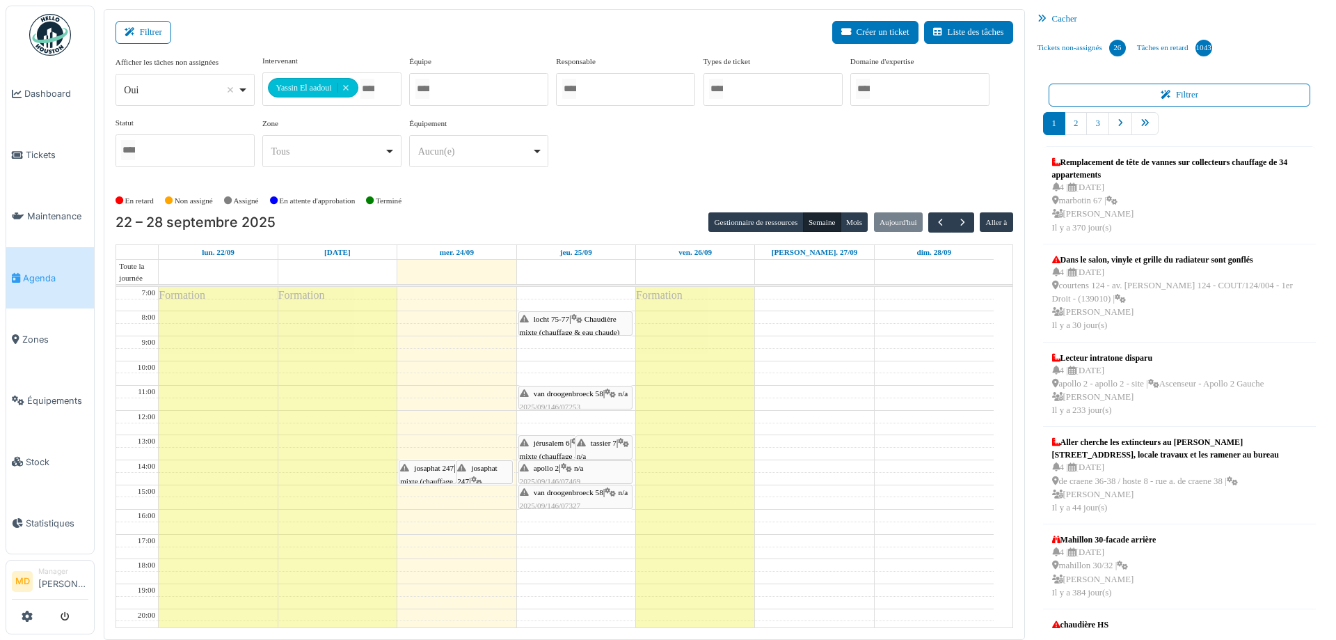
click at [580, 474] on div "apollo 2 | n/a 2025/09/146/07469 Chasse d'eau qui coule" at bounding box center [575, 481] width 111 height 40
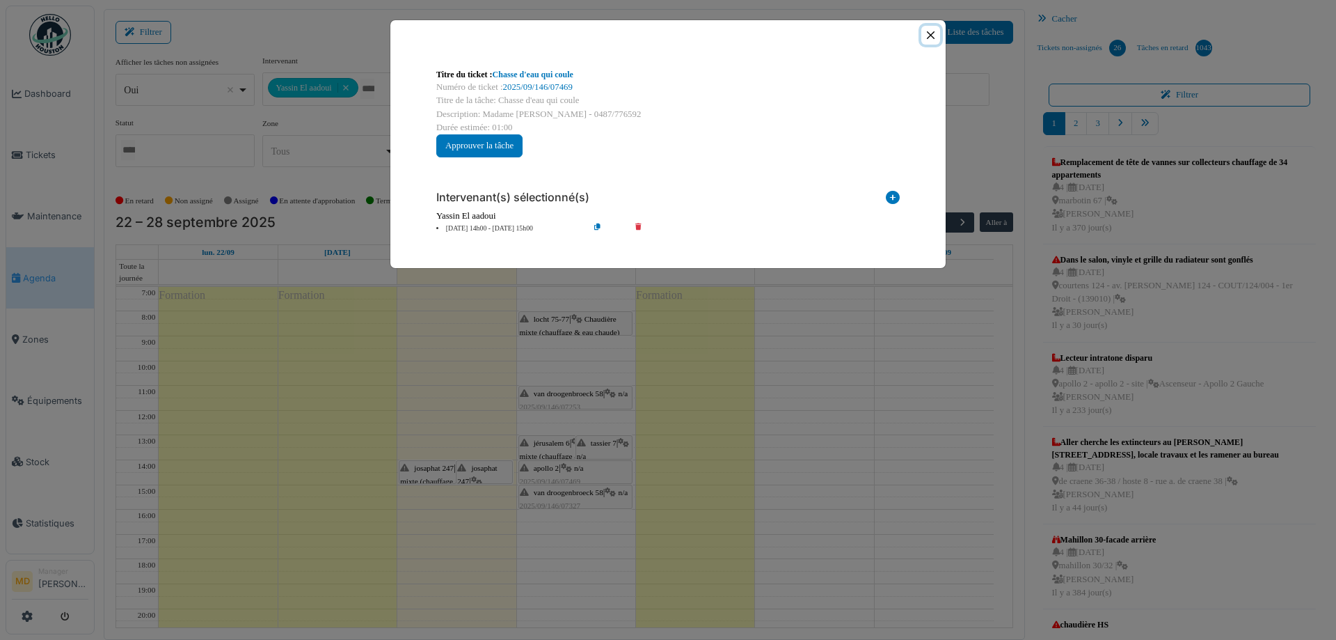
click at [933, 35] on button "Close" at bounding box center [930, 35] width 19 height 19
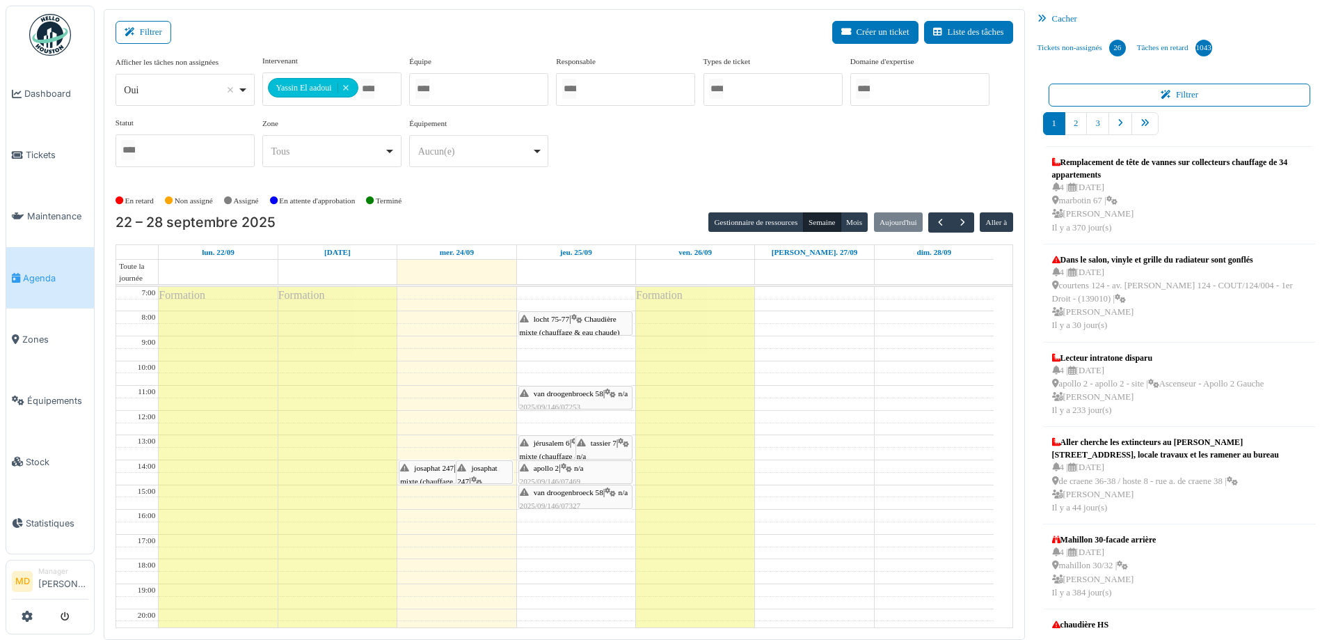
click at [544, 444] on span "jérusalem 6" at bounding box center [552, 442] width 36 height 8
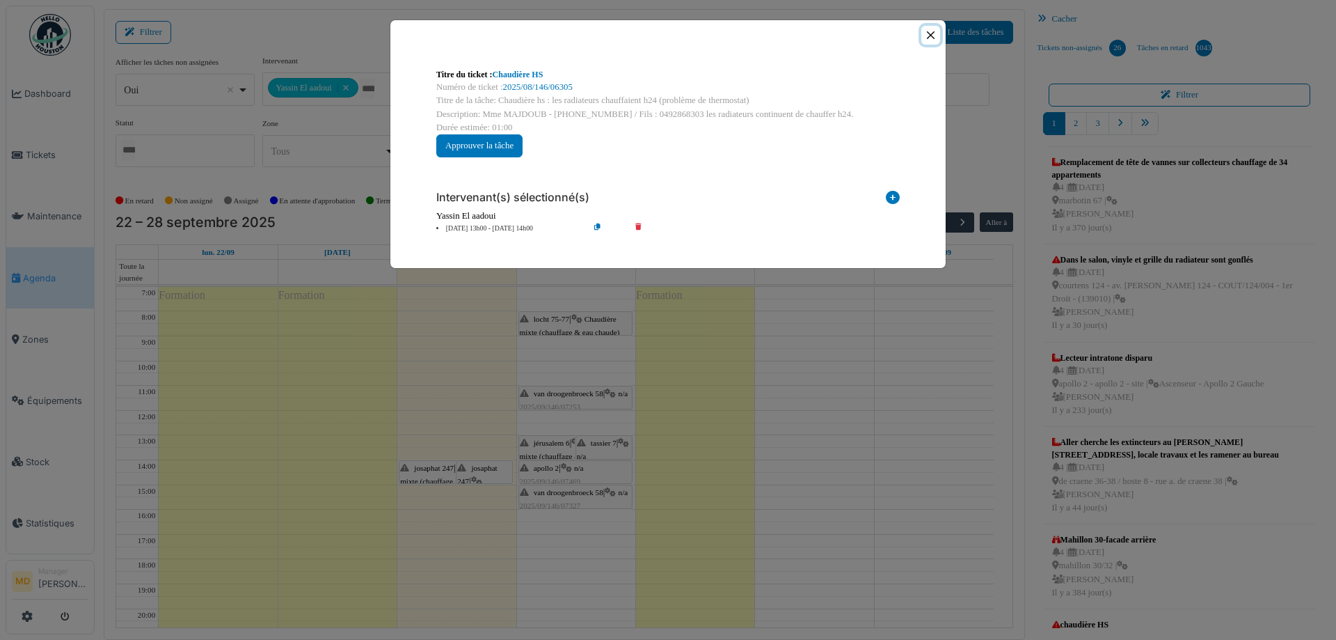
click at [932, 30] on button "Close" at bounding box center [930, 35] width 19 height 19
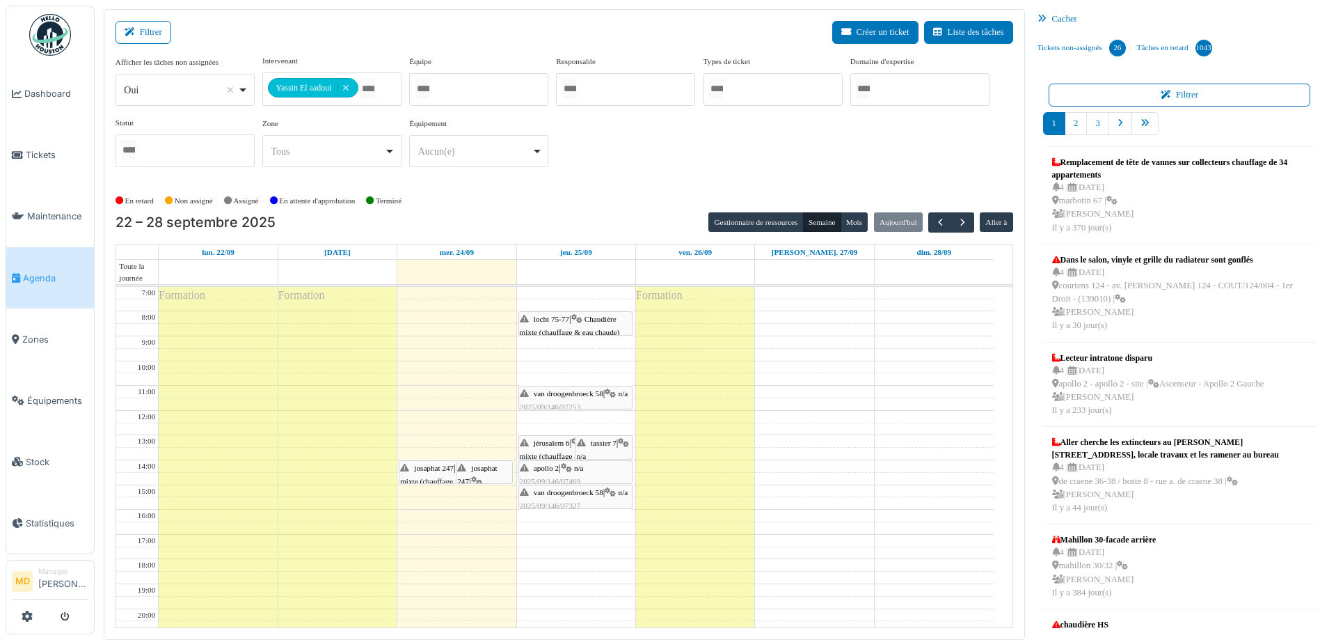
click at [564, 393] on span "van droogenbroeck 58" at bounding box center [569, 393] width 70 height 8
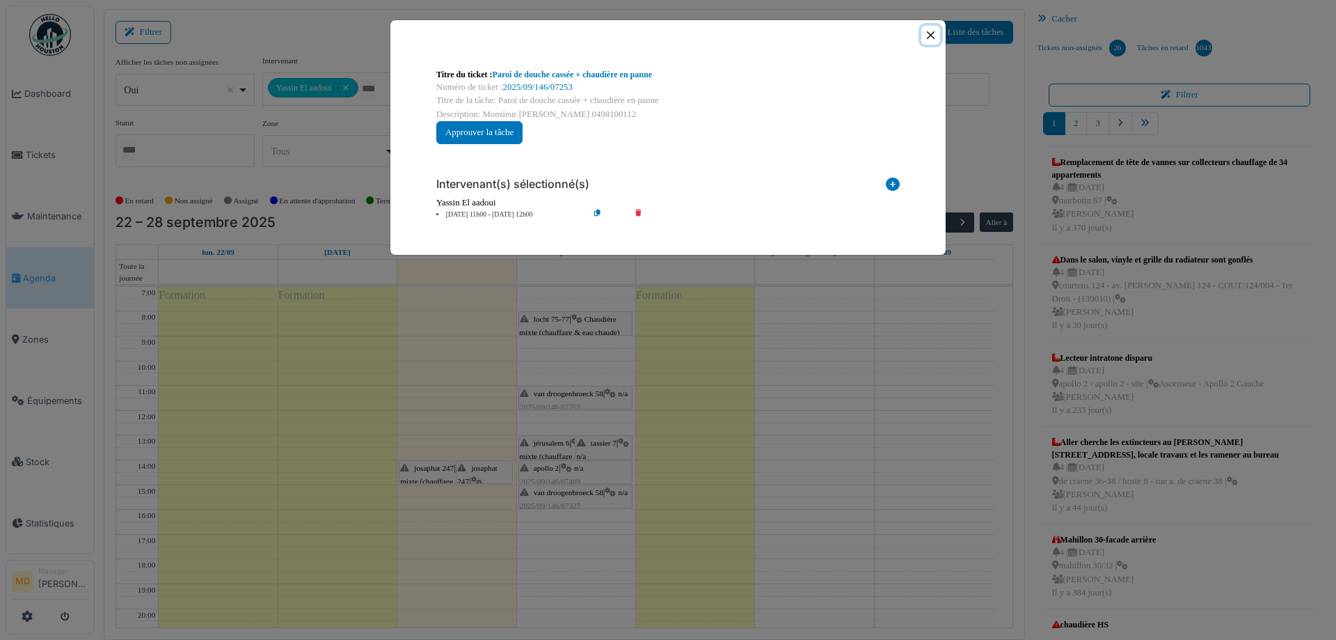
click at [934, 33] on button "Close" at bounding box center [930, 35] width 19 height 19
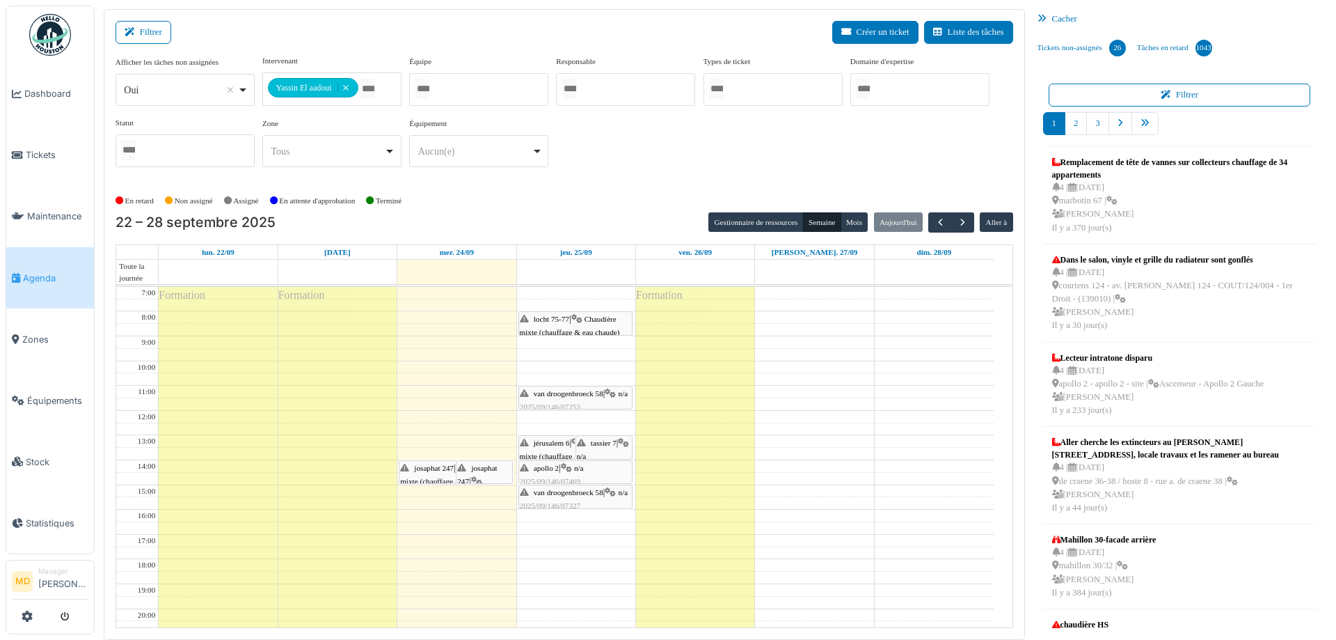
click at [556, 317] on span "locht 75-77" at bounding box center [551, 319] width 35 height 8
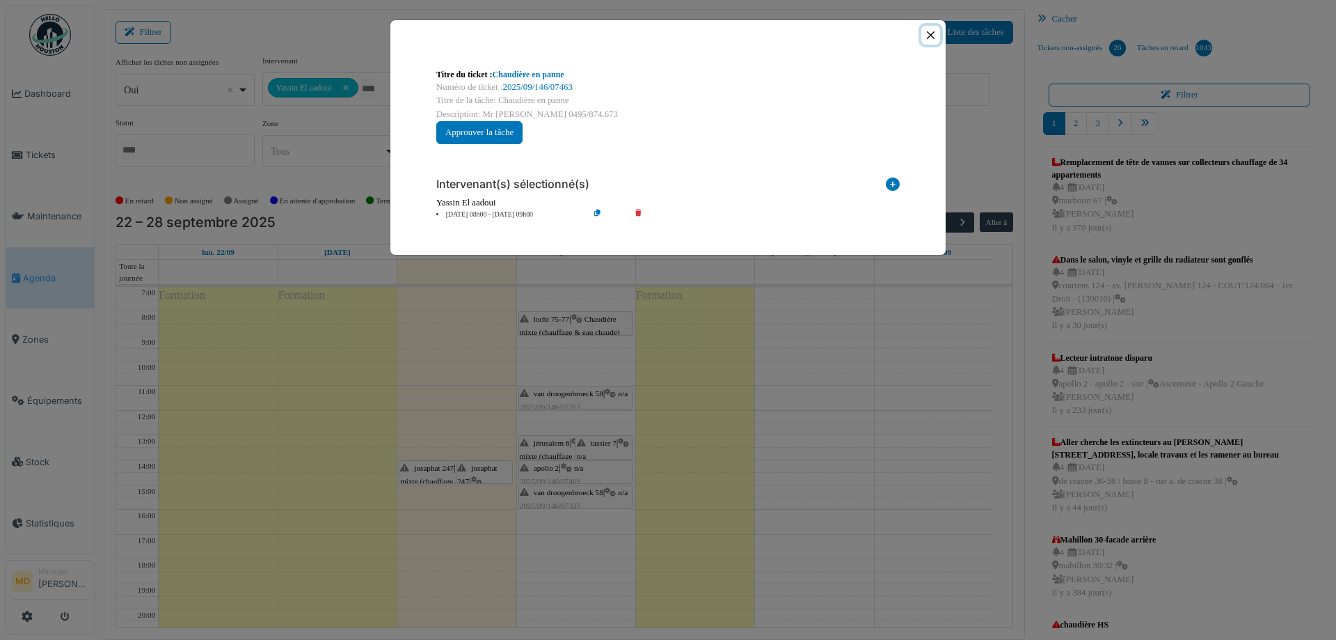
click at [935, 31] on button "Close" at bounding box center [930, 35] width 19 height 19
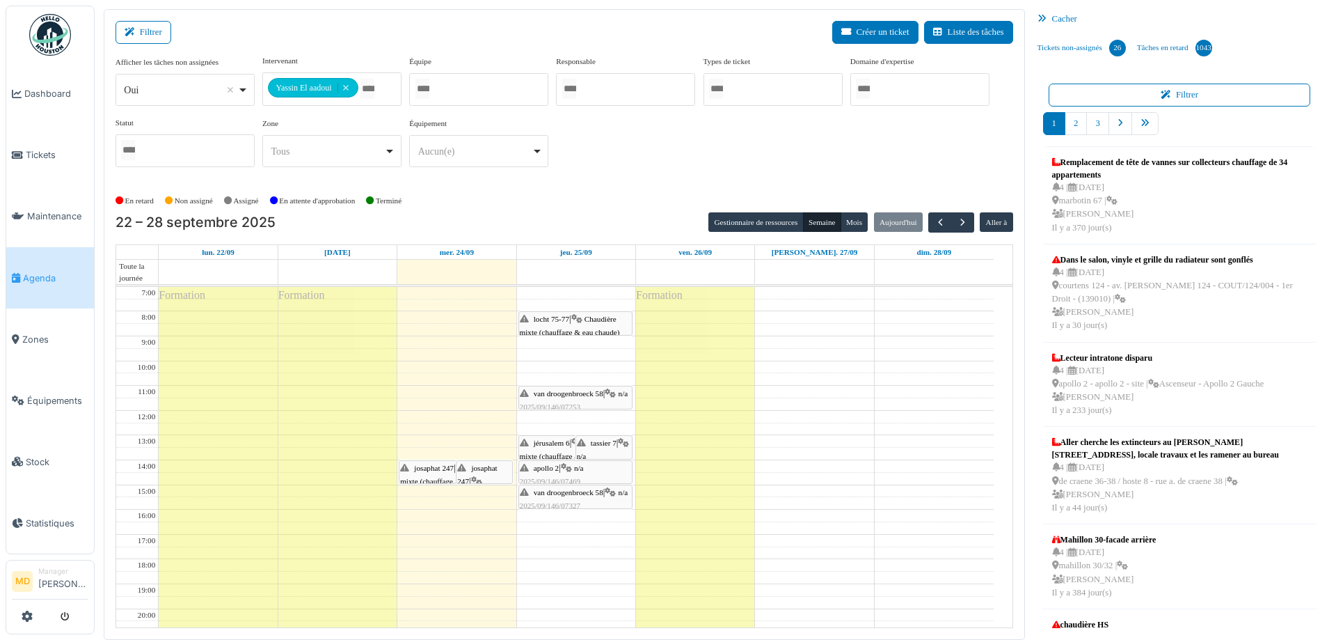
click at [569, 317] on span "locht 75-77" at bounding box center [551, 319] width 35 height 8
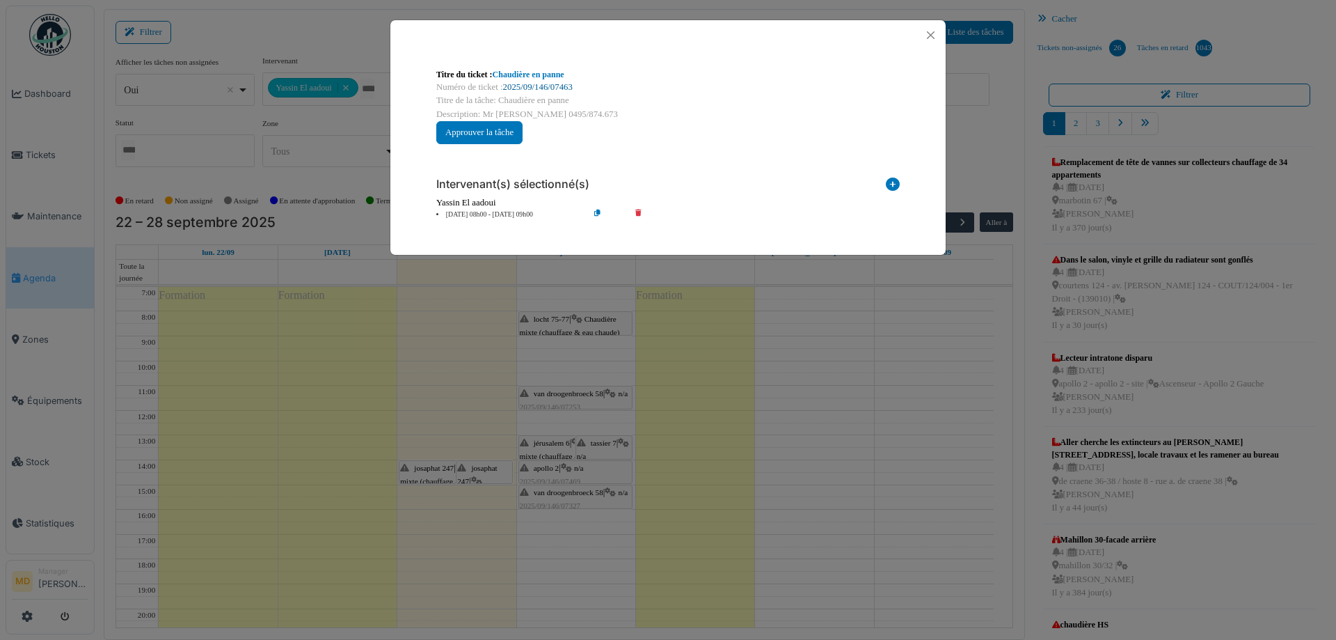
click at [552, 85] on link "2025/09/146/07463" at bounding box center [538, 87] width 70 height 10
click at [927, 32] on button "Close" at bounding box center [930, 35] width 19 height 19
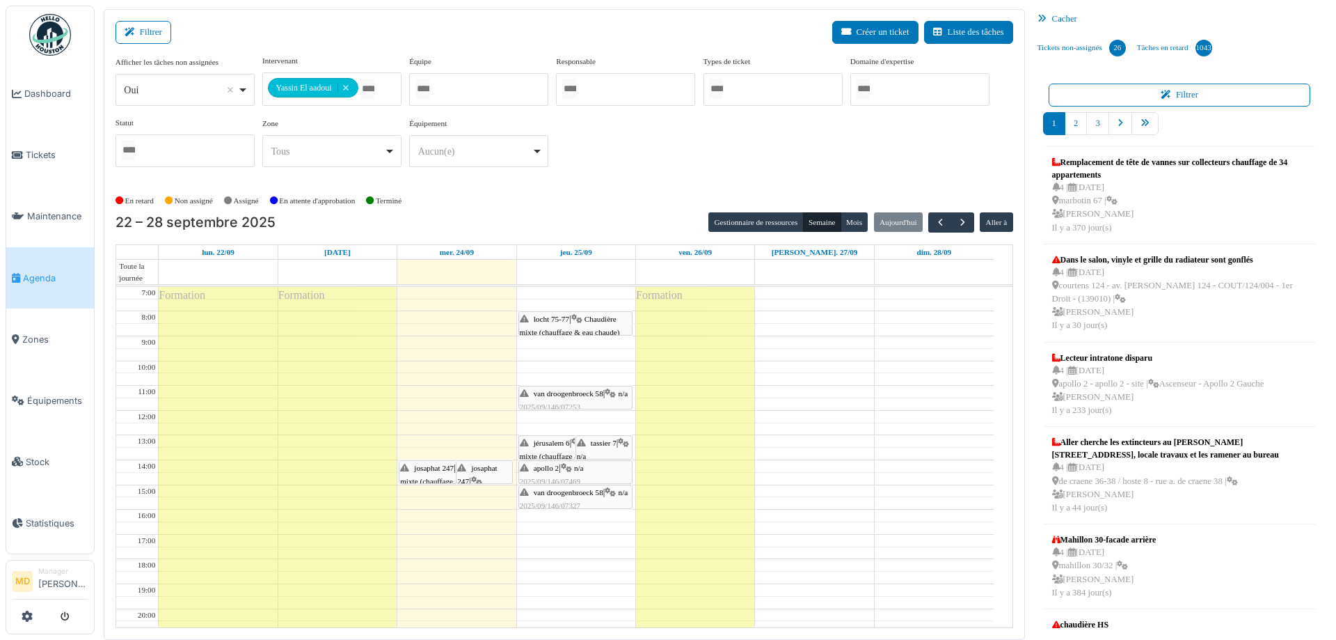
click at [564, 406] on div at bounding box center [575, 409] width 113 height 6
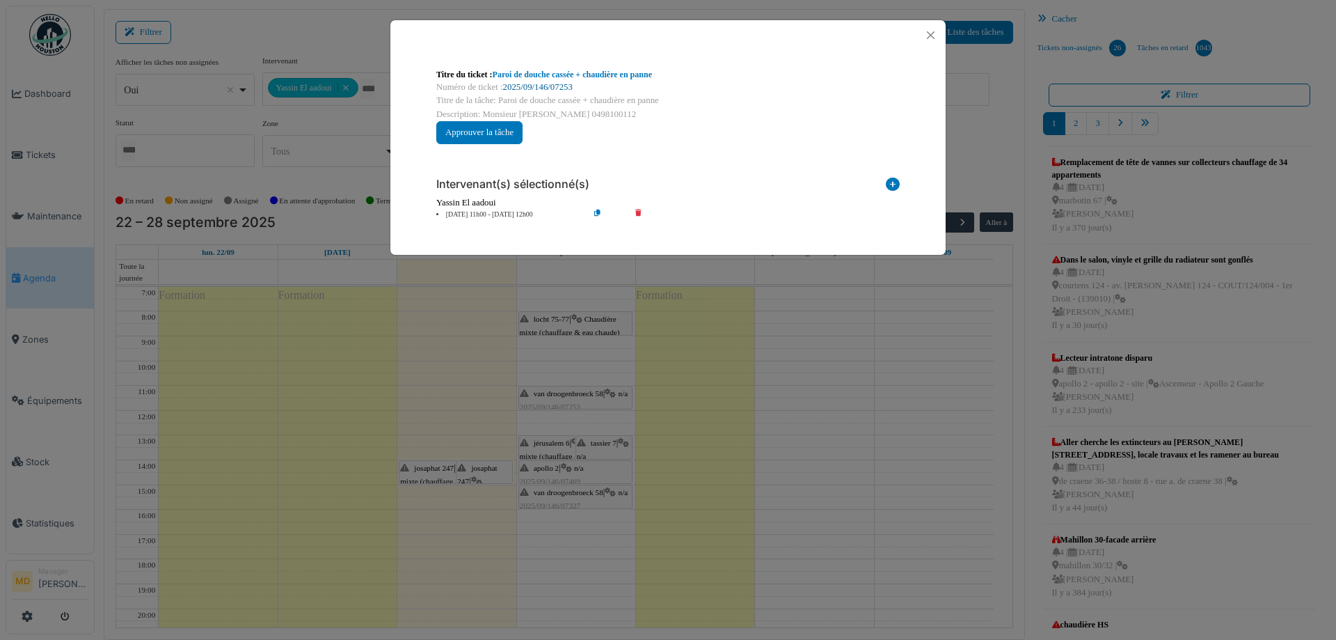
click at [538, 88] on link "2025/09/146/07253" at bounding box center [538, 87] width 70 height 10
click at [931, 35] on button "Close" at bounding box center [930, 35] width 19 height 19
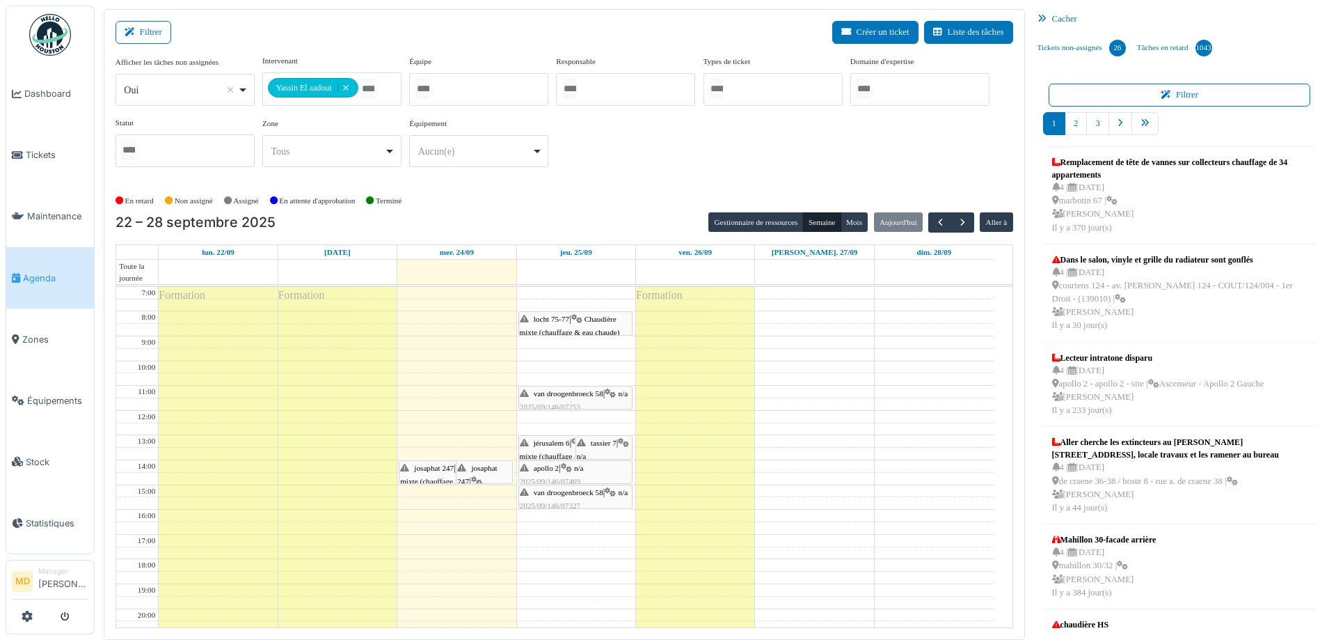
click at [557, 450] on div "jérusalem 6 | Chaudière mixte (chauffage & eau chaude) 2025/08/146/06305 Chaudi…" at bounding box center [575, 476] width 111 height 80
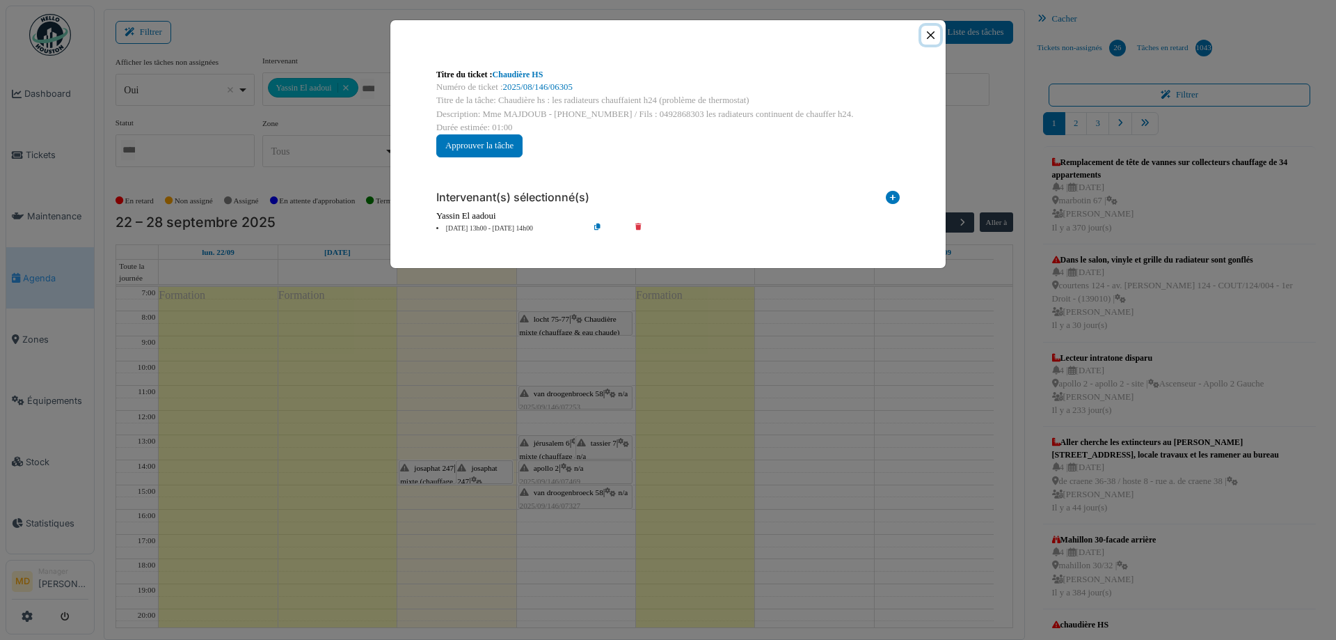
click at [934, 33] on button "Close" at bounding box center [930, 35] width 19 height 19
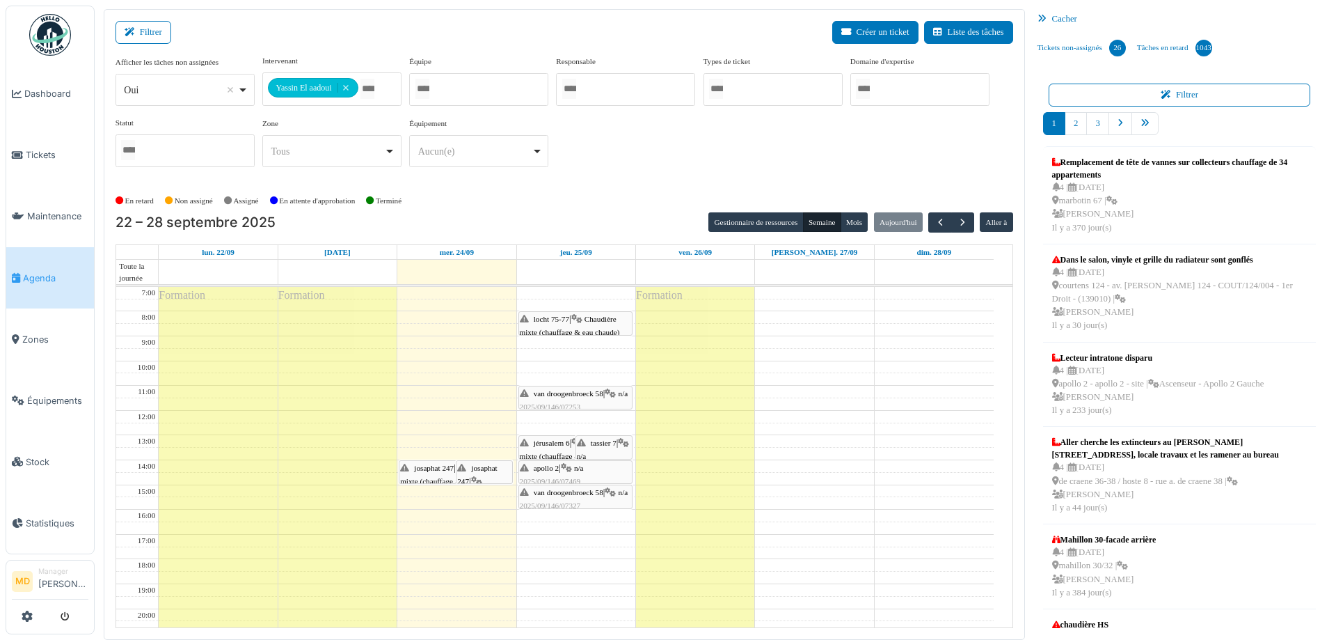
click at [603, 449] on div "tassier 7 | n/a 2025/09/146/06817 Problème chaudière dépanner la chaudière en a…" at bounding box center [604, 503] width 54 height 134
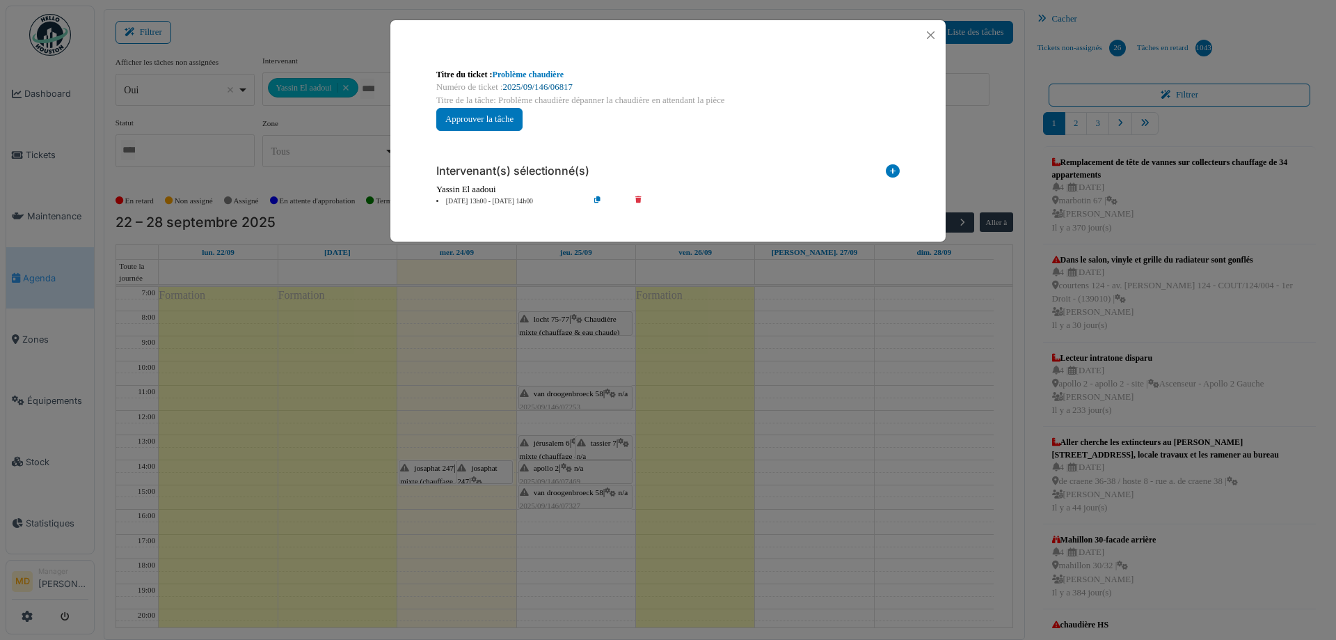
click at [526, 89] on link "2025/09/146/06817" at bounding box center [538, 87] width 70 height 10
click at [933, 39] on button "Close" at bounding box center [930, 35] width 19 height 19
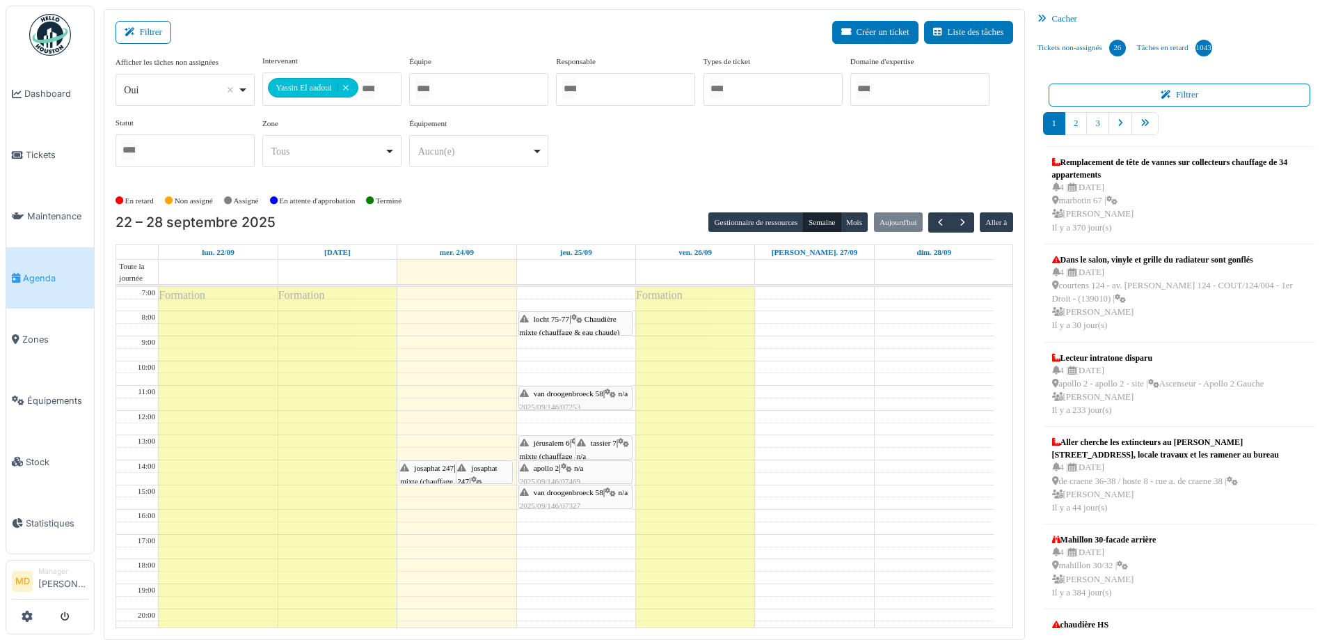
click at [576, 473] on div "apollo 2 | n/a 2025/09/146/07469 Chasse d'eau qui coule" at bounding box center [575, 481] width 111 height 40
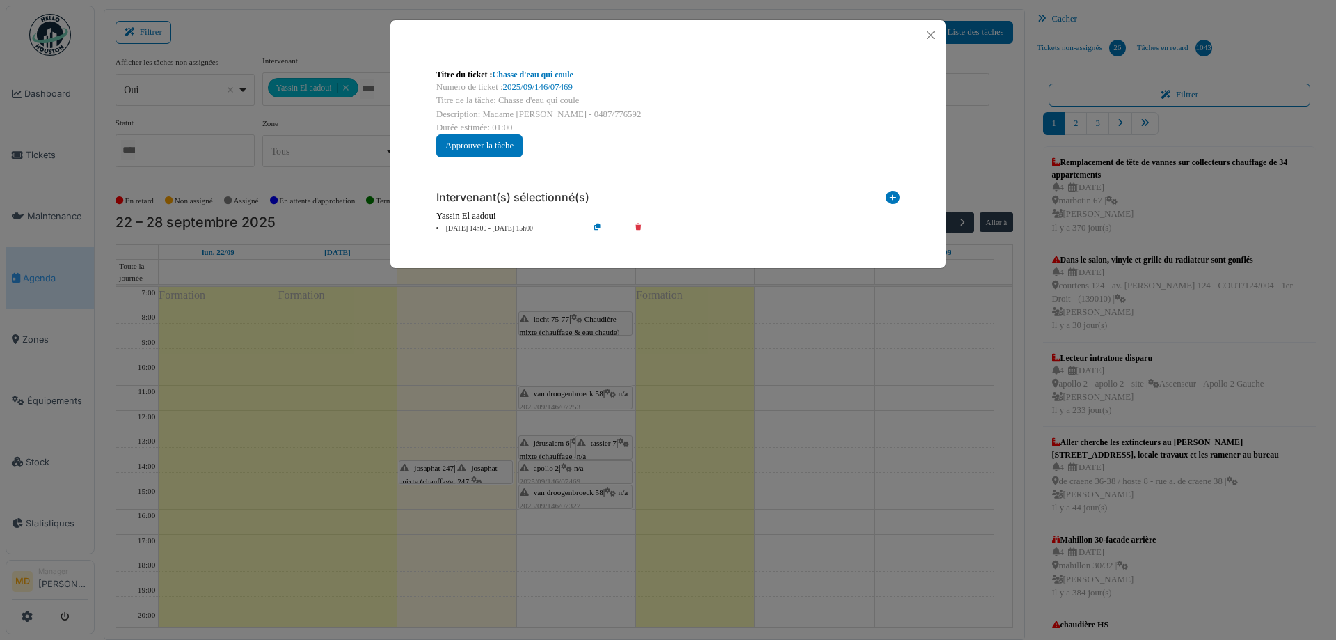
click at [528, 81] on div "Numéro de ticket : 2025/09/146/07469" at bounding box center [668, 87] width 464 height 13
click at [525, 88] on link "2025/09/146/07469" at bounding box center [538, 87] width 70 height 10
click at [935, 30] on button "Close" at bounding box center [930, 35] width 19 height 19
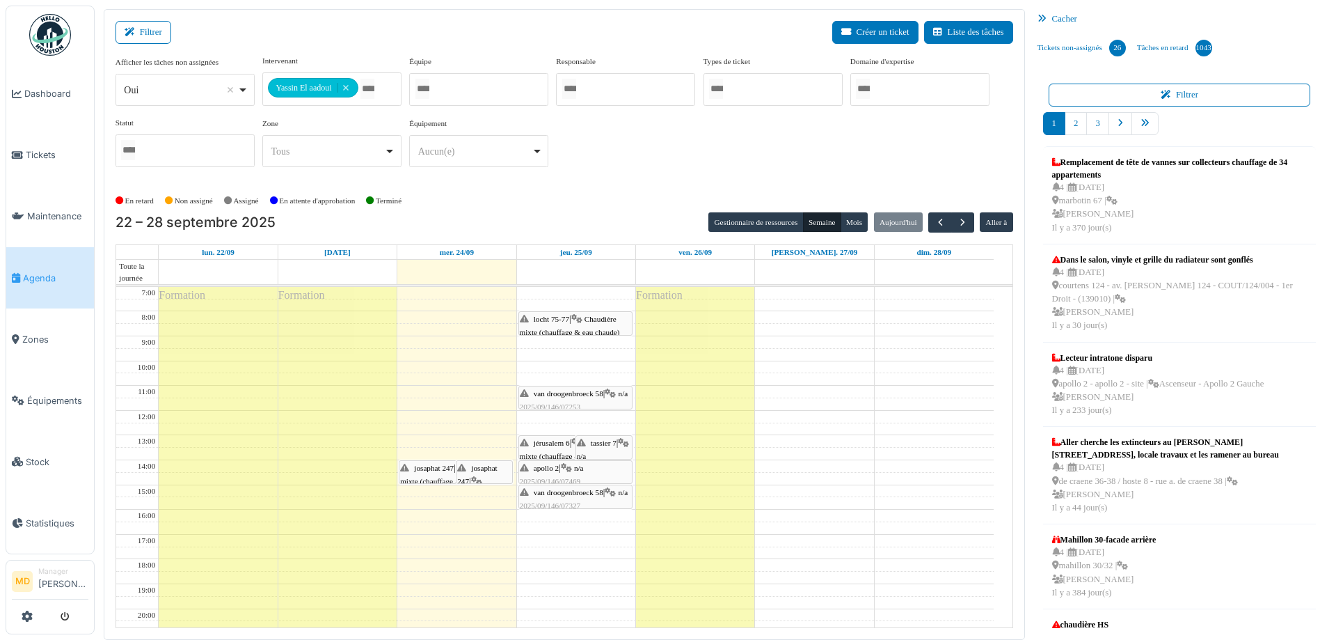
click at [552, 318] on span "locht 75-77" at bounding box center [551, 319] width 35 height 8
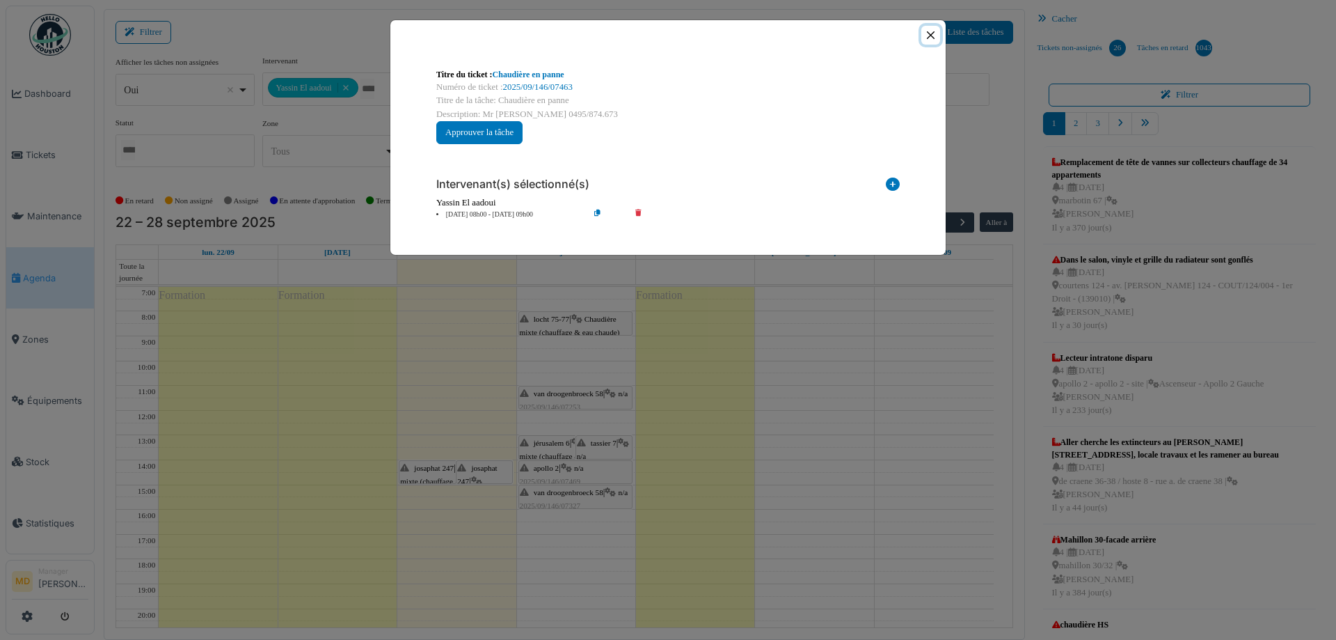
click at [933, 40] on button "Close" at bounding box center [930, 35] width 19 height 19
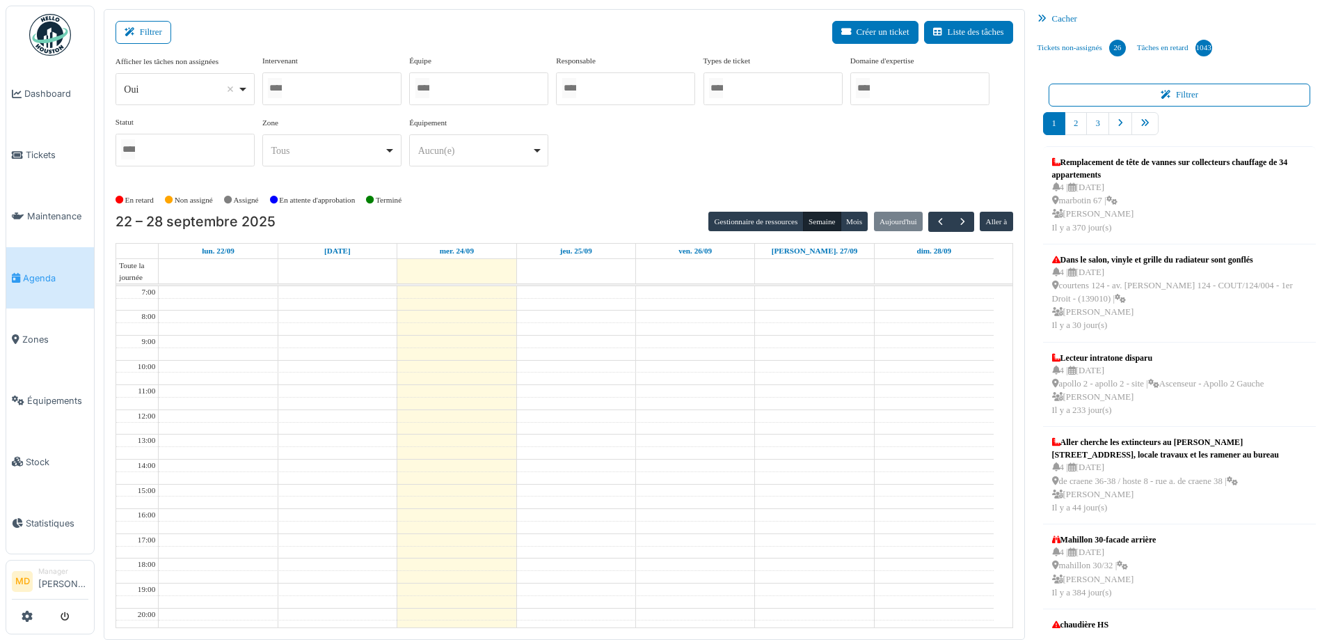
click at [342, 86] on div at bounding box center [331, 88] width 139 height 33
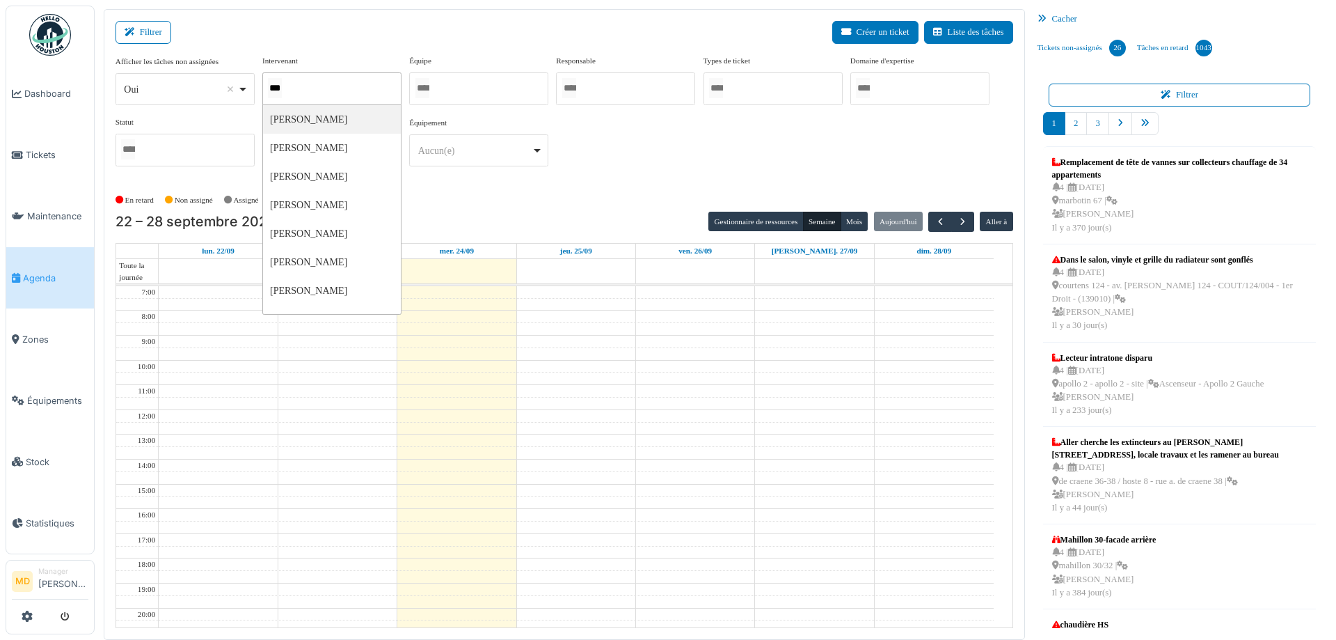
type input "****"
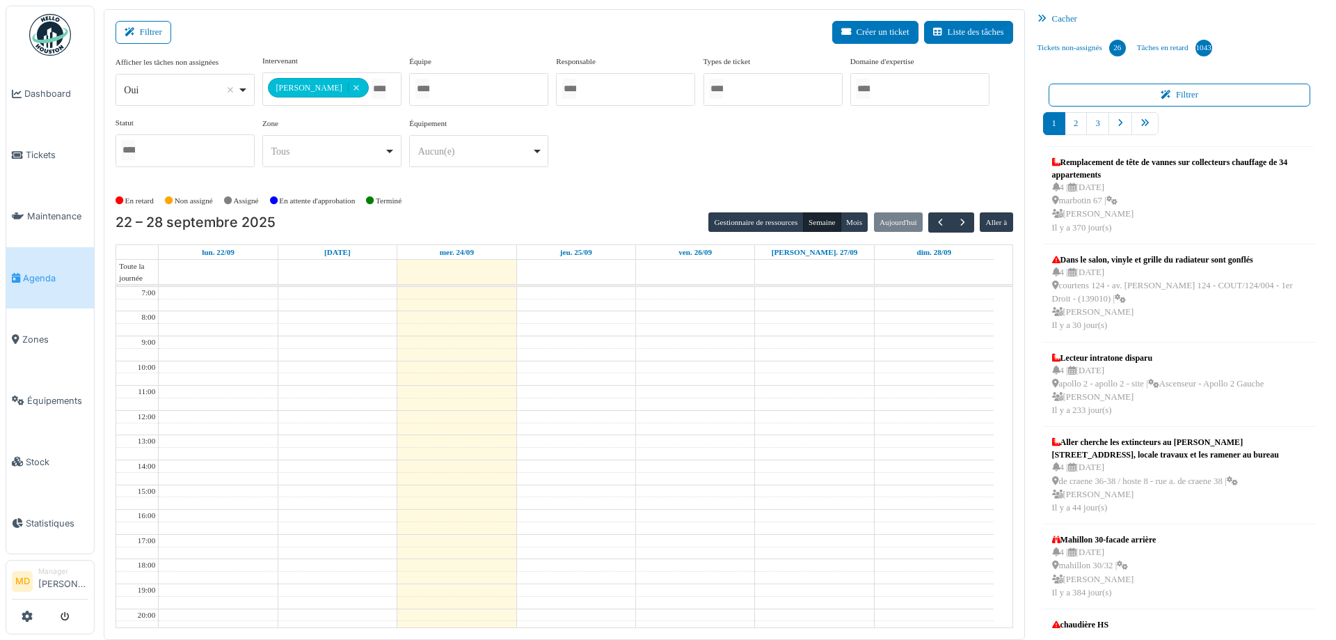
click at [792, 166] on div "**********" at bounding box center [565, 116] width 898 height 123
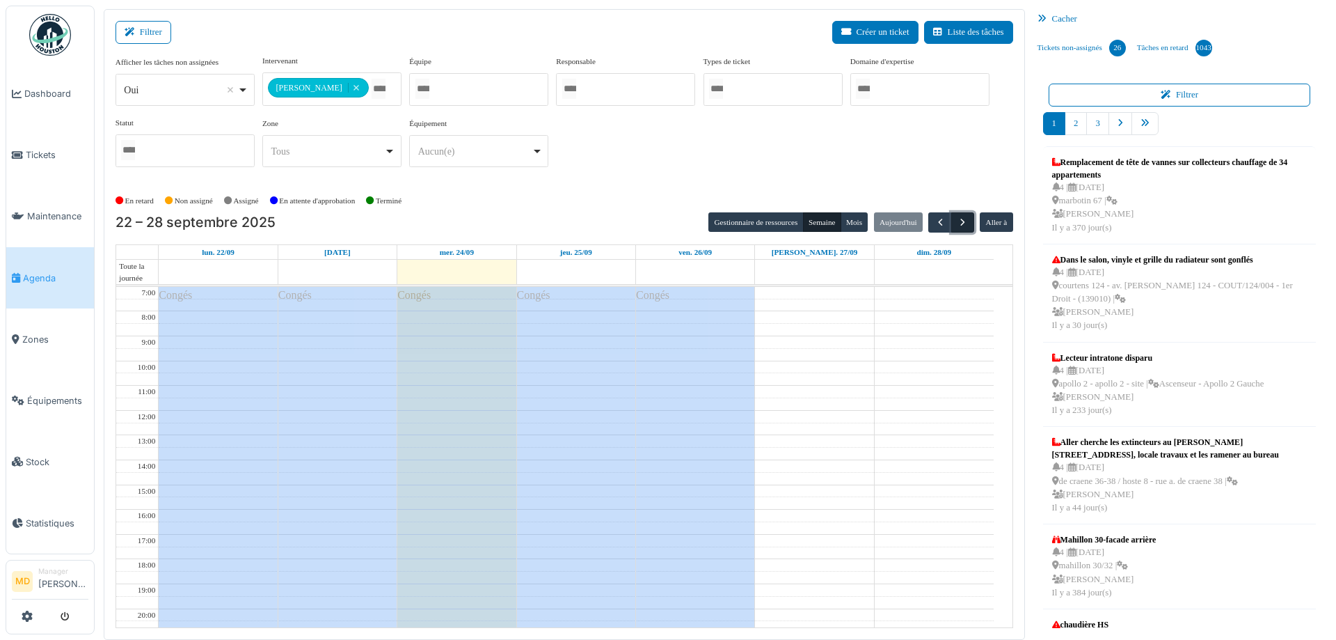
click at [957, 221] on span "button" at bounding box center [963, 222] width 12 height 12
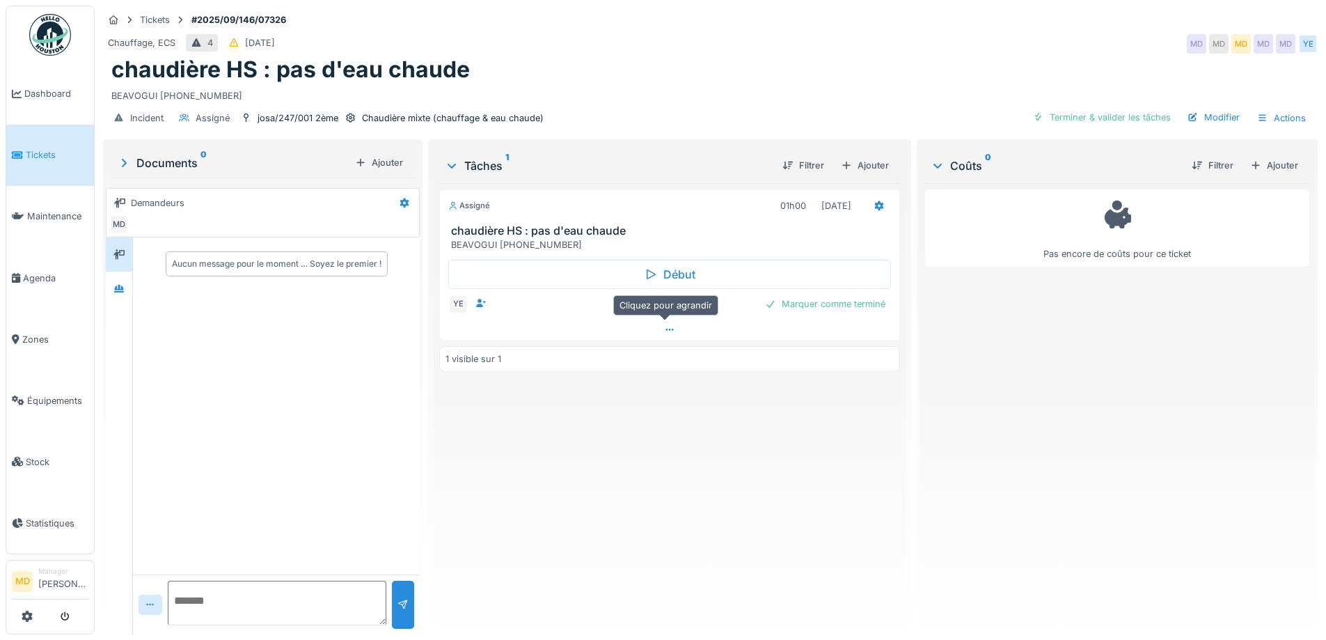
click at [664, 333] on icon at bounding box center [669, 329] width 11 height 9
click at [847, 303] on div at bounding box center [852, 307] width 22 height 20
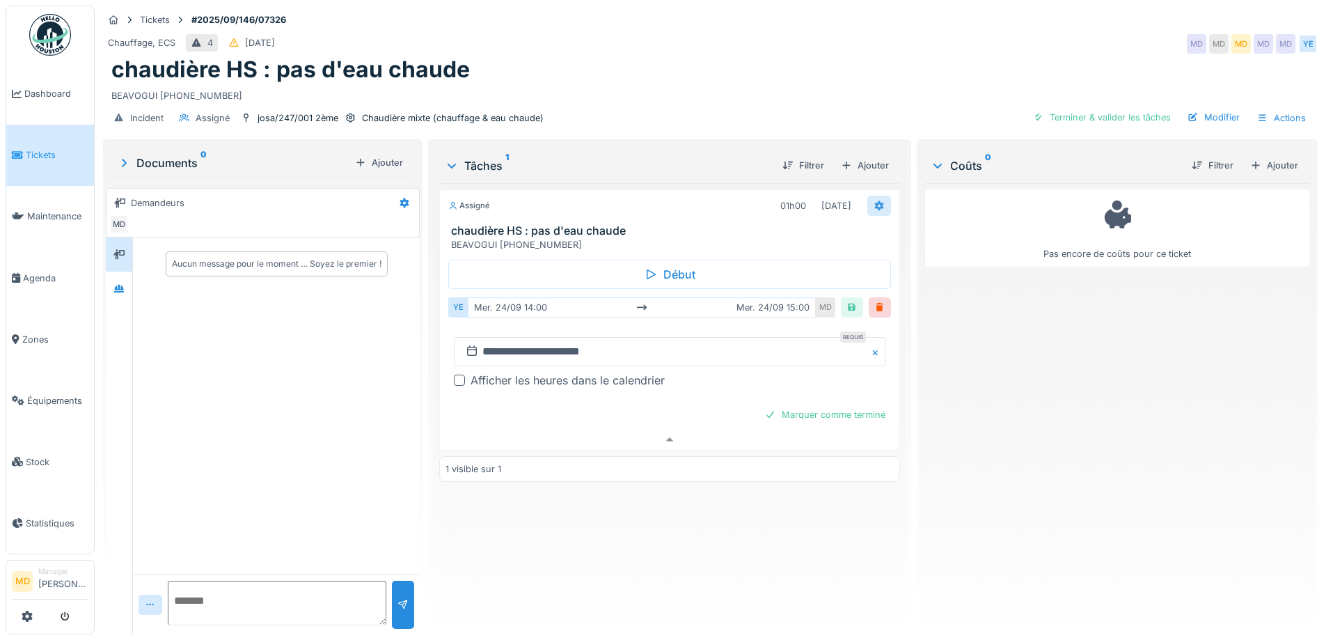
click at [876, 201] on icon at bounding box center [878, 205] width 11 height 9
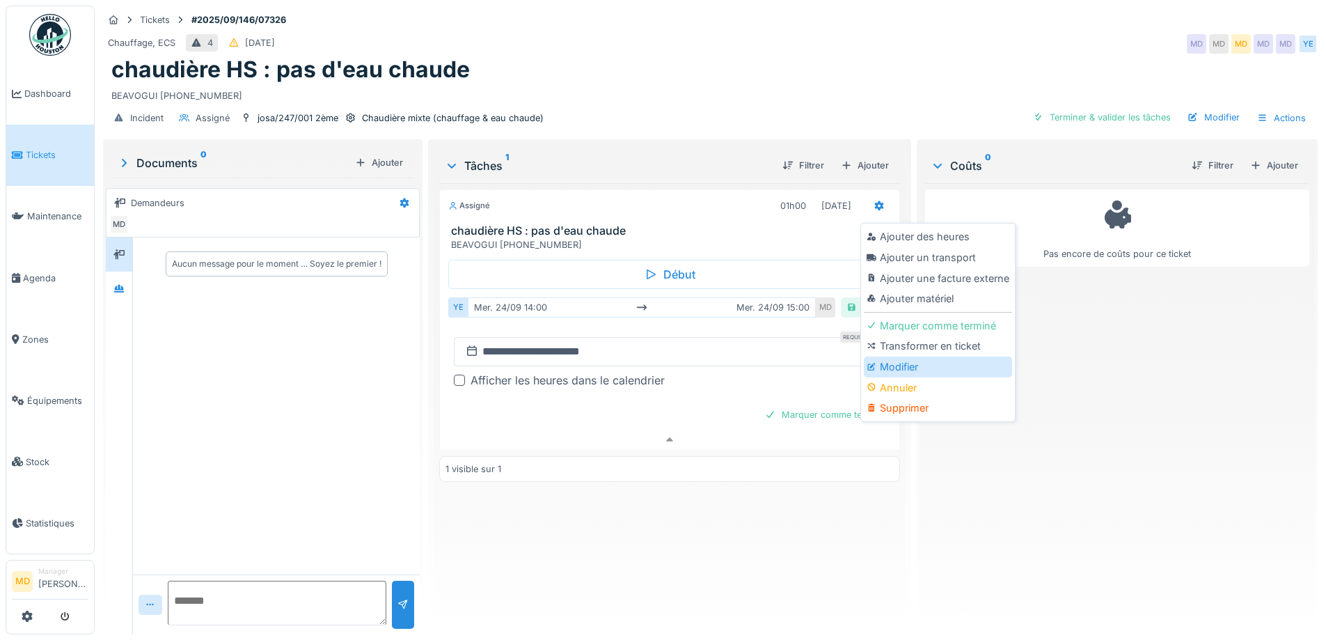
click at [873, 361] on div at bounding box center [872, 367] width 13 height 12
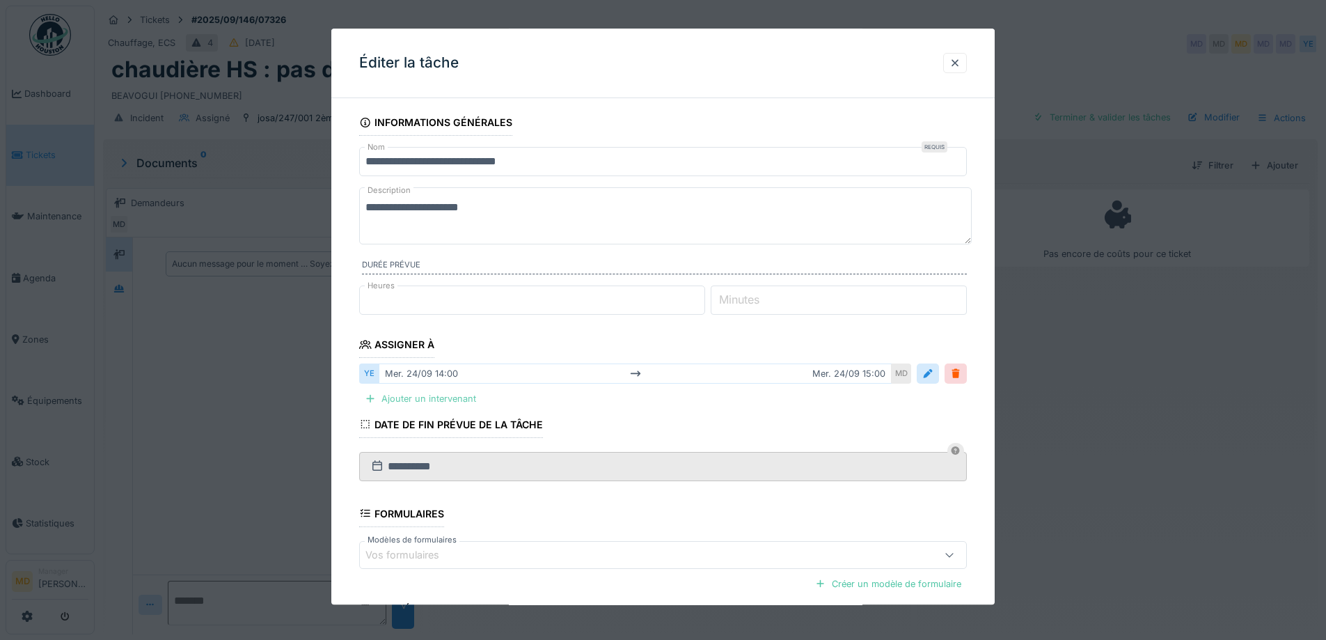
click at [413, 396] on div "Ajouter un intervenant" at bounding box center [420, 399] width 122 height 19
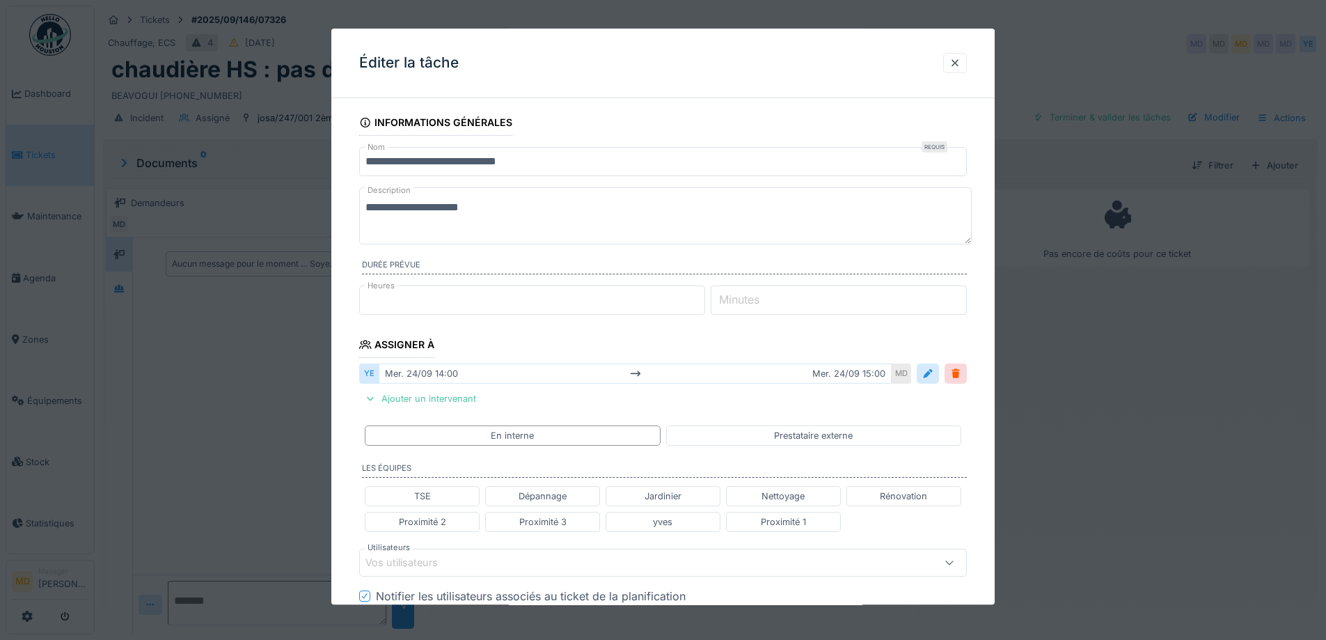
click at [408, 564] on div "Vos utilisateurs" at bounding box center [411, 562] width 92 height 15
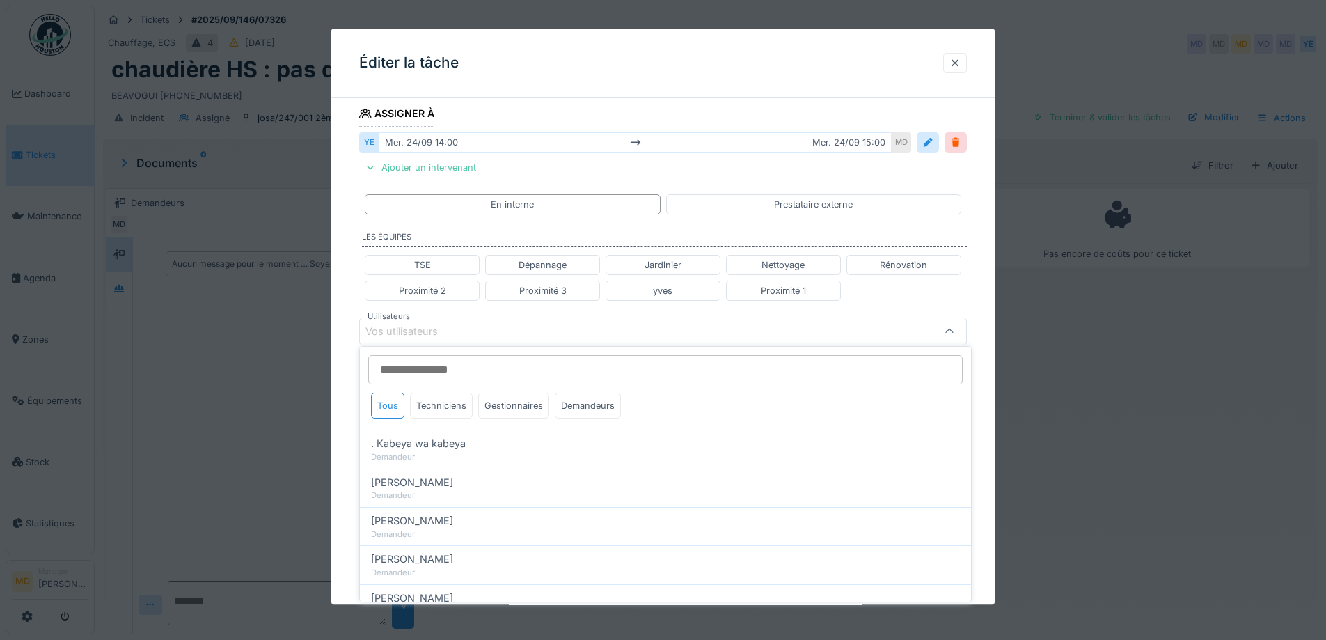
scroll to position [246, 0]
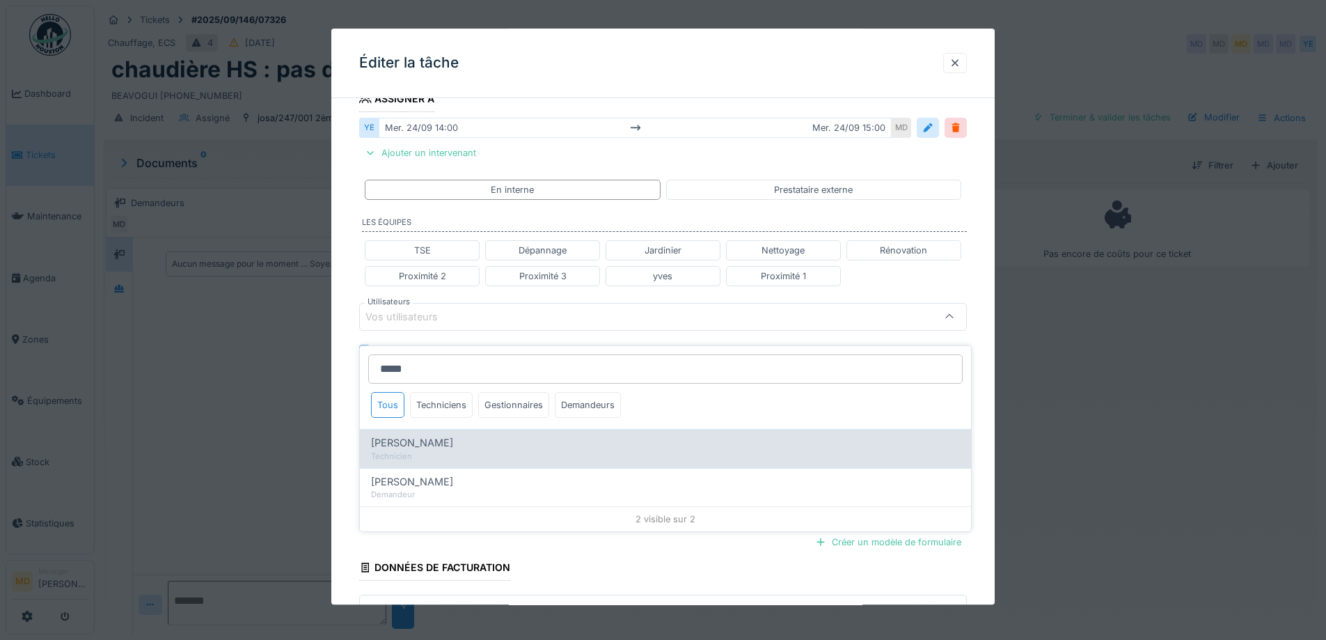
type input "*****"
click at [471, 435] on div "[PERSON_NAME]" at bounding box center [665, 442] width 589 height 15
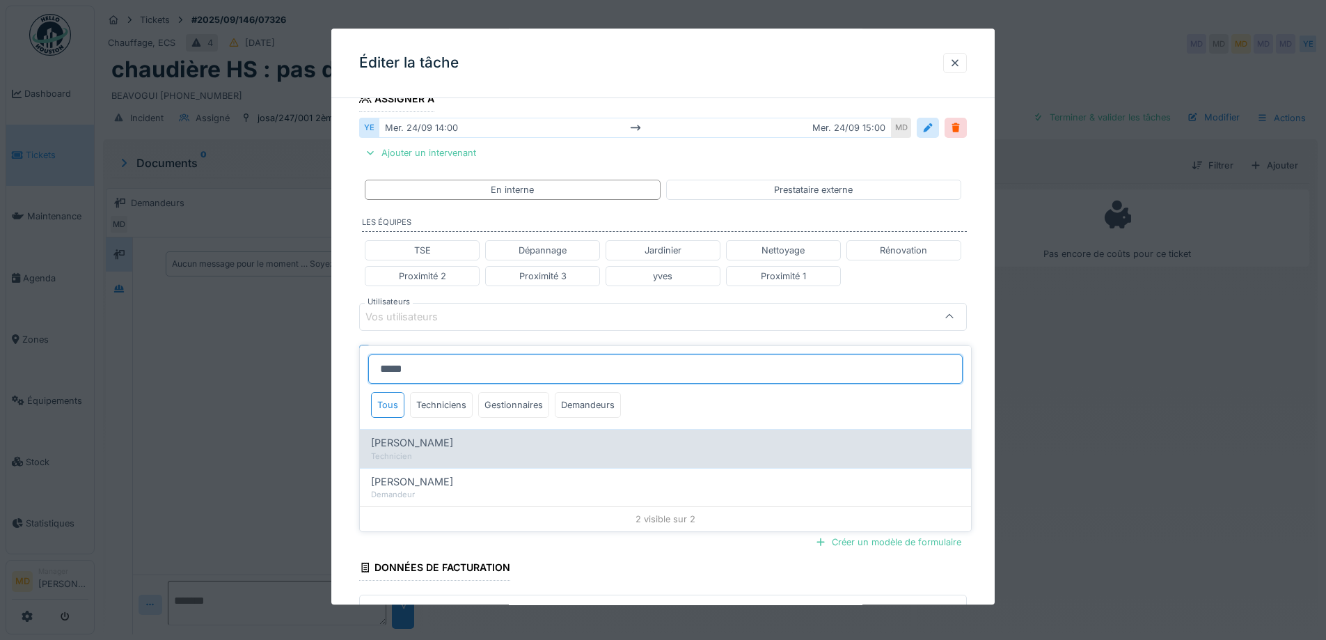
type input "****"
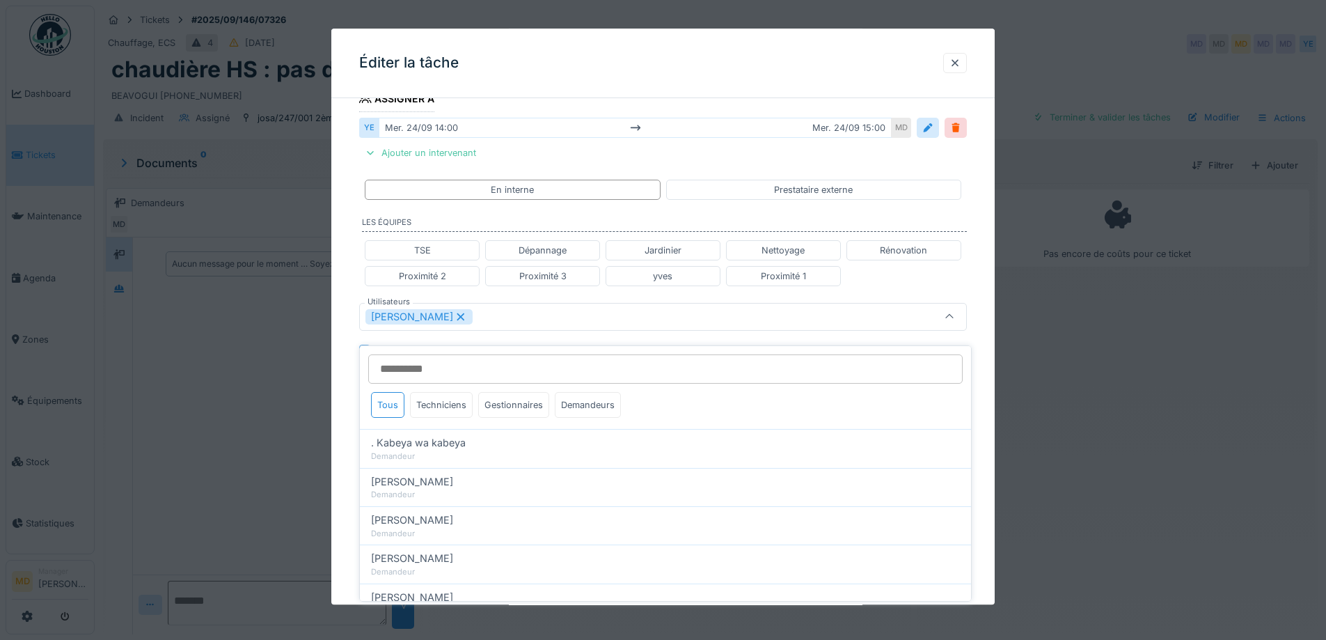
click at [341, 304] on div "**********" at bounding box center [662, 310] width 663 height 892
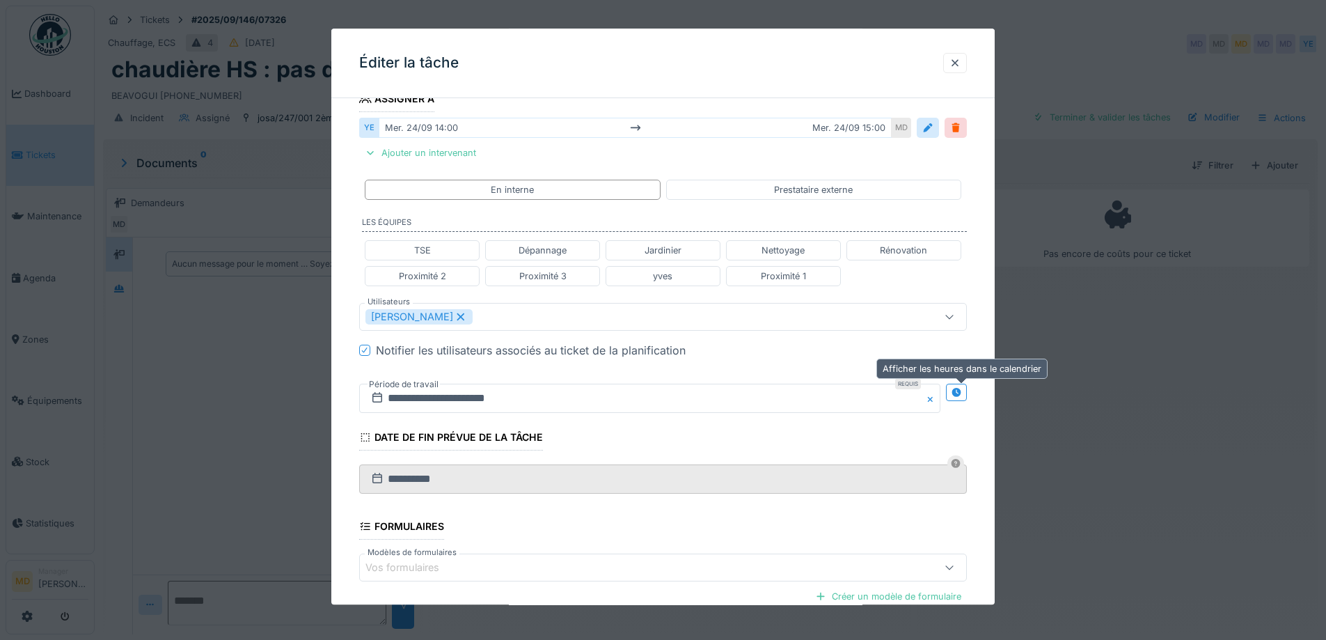
click at [960, 392] on icon at bounding box center [955, 392] width 9 height 9
click at [505, 402] on input "**********" at bounding box center [499, 397] width 280 height 29
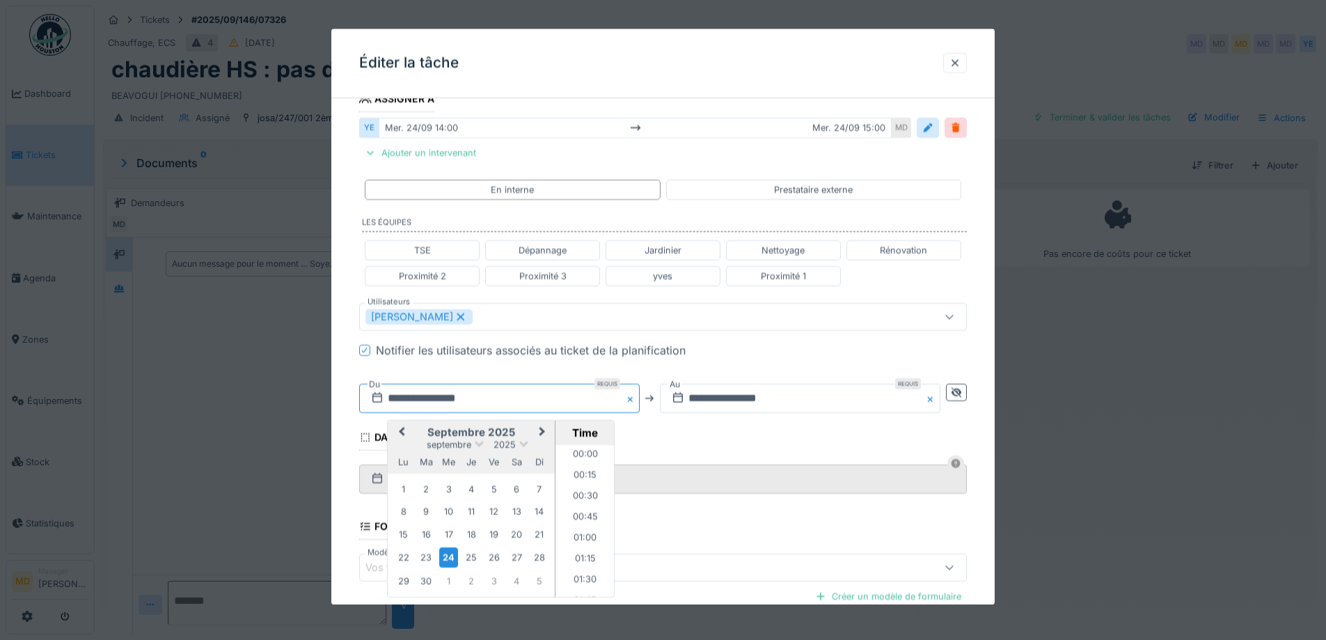
scroll to position [1104, 0]
click at [342, 350] on div "**********" at bounding box center [662, 310] width 663 height 892
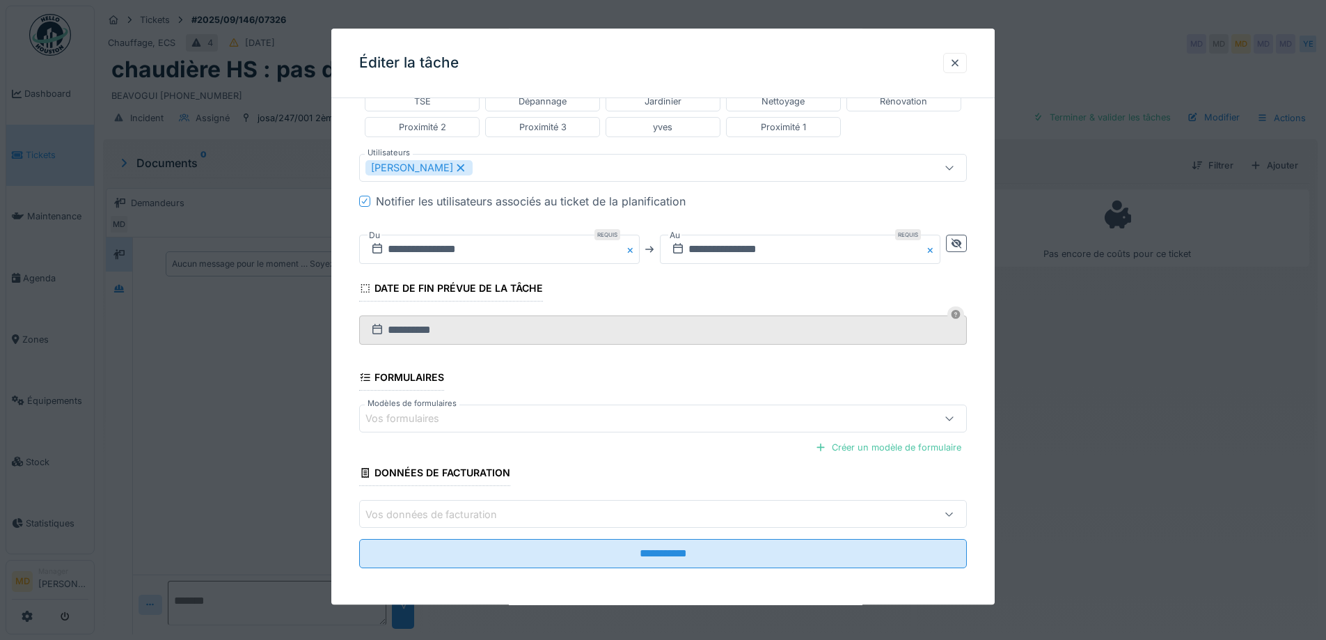
scroll to position [397, 0]
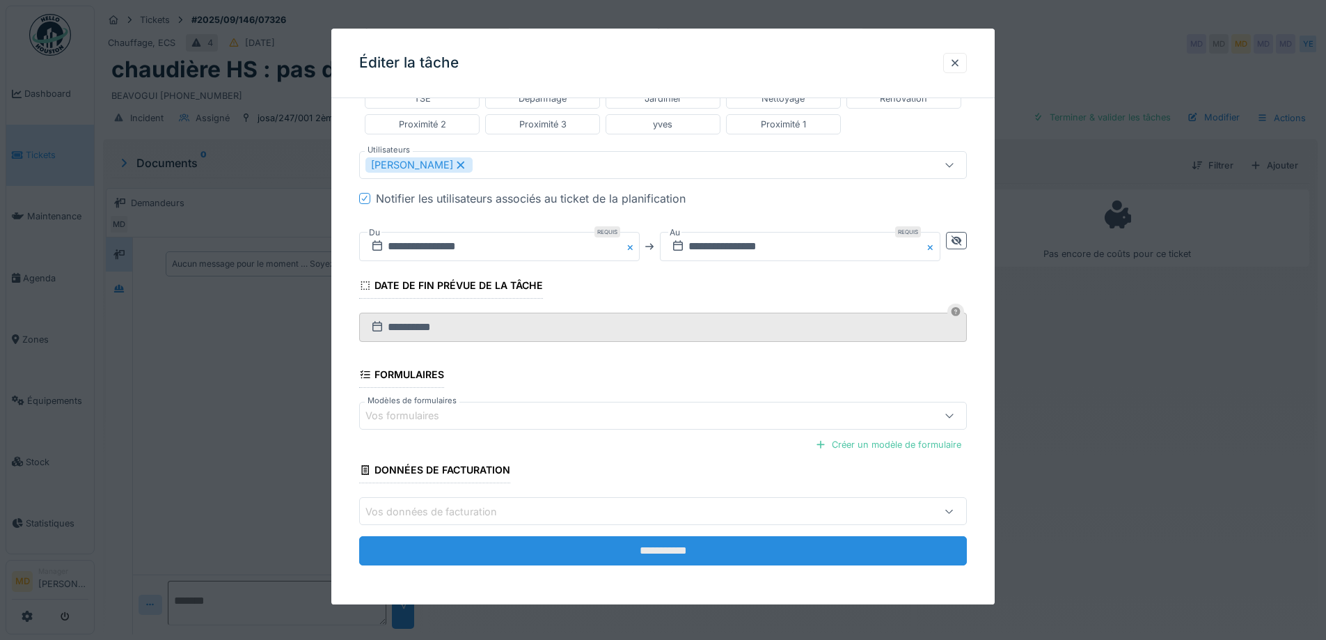
click at [685, 543] on input "**********" at bounding box center [663, 551] width 608 height 29
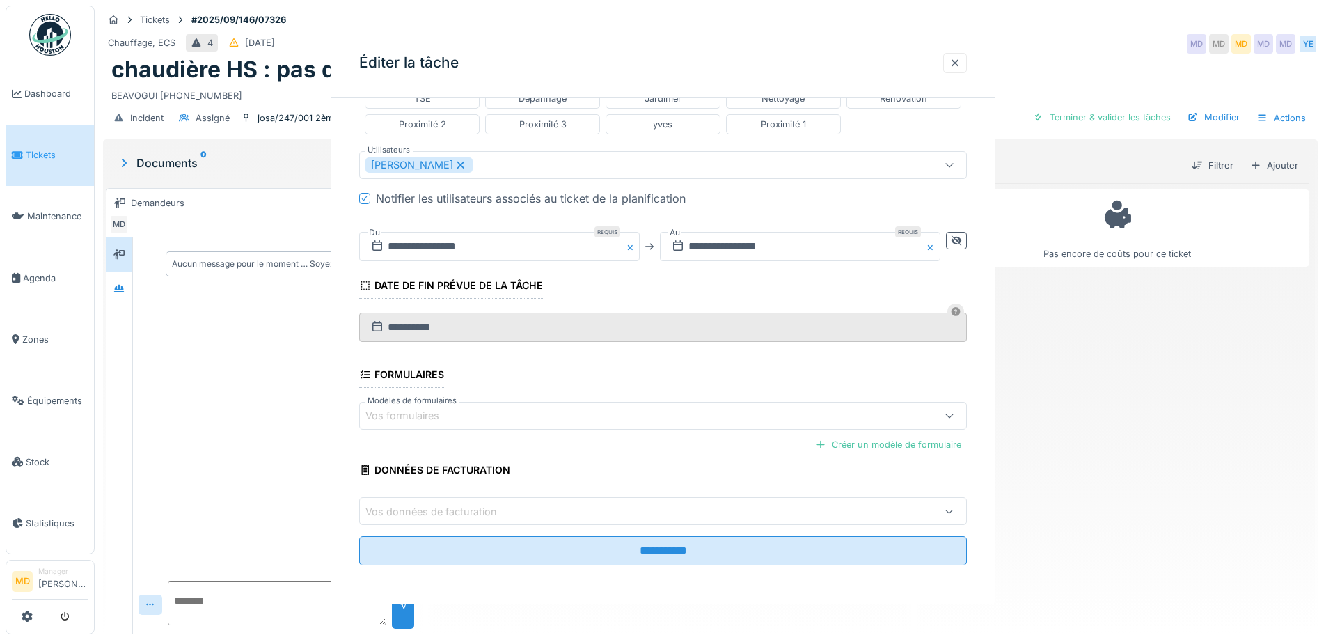
scroll to position [0, 0]
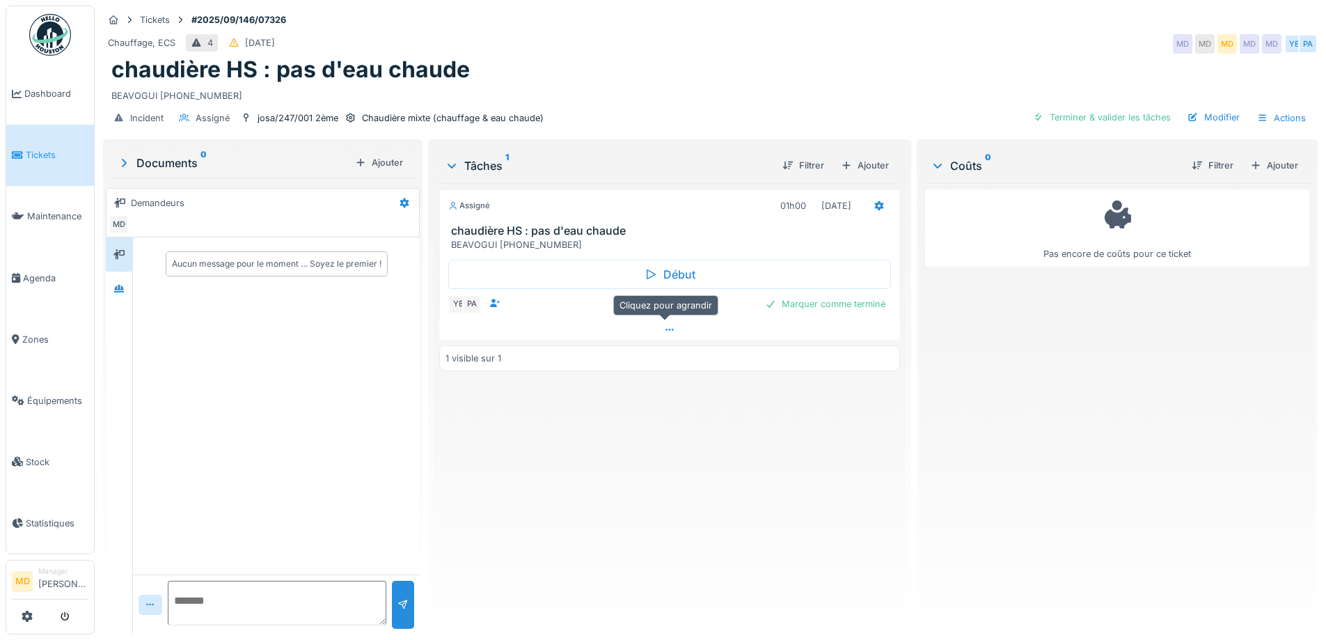
click at [664, 331] on icon at bounding box center [669, 329] width 11 height 9
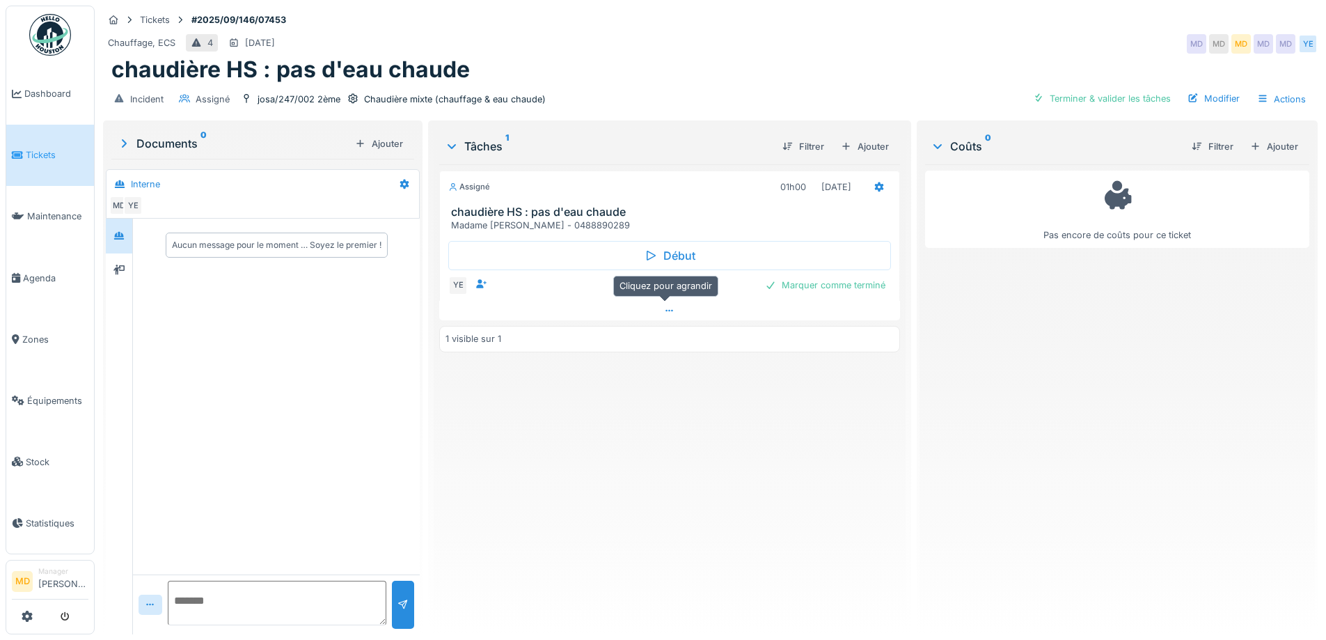
click at [668, 315] on div at bounding box center [669, 311] width 460 height 20
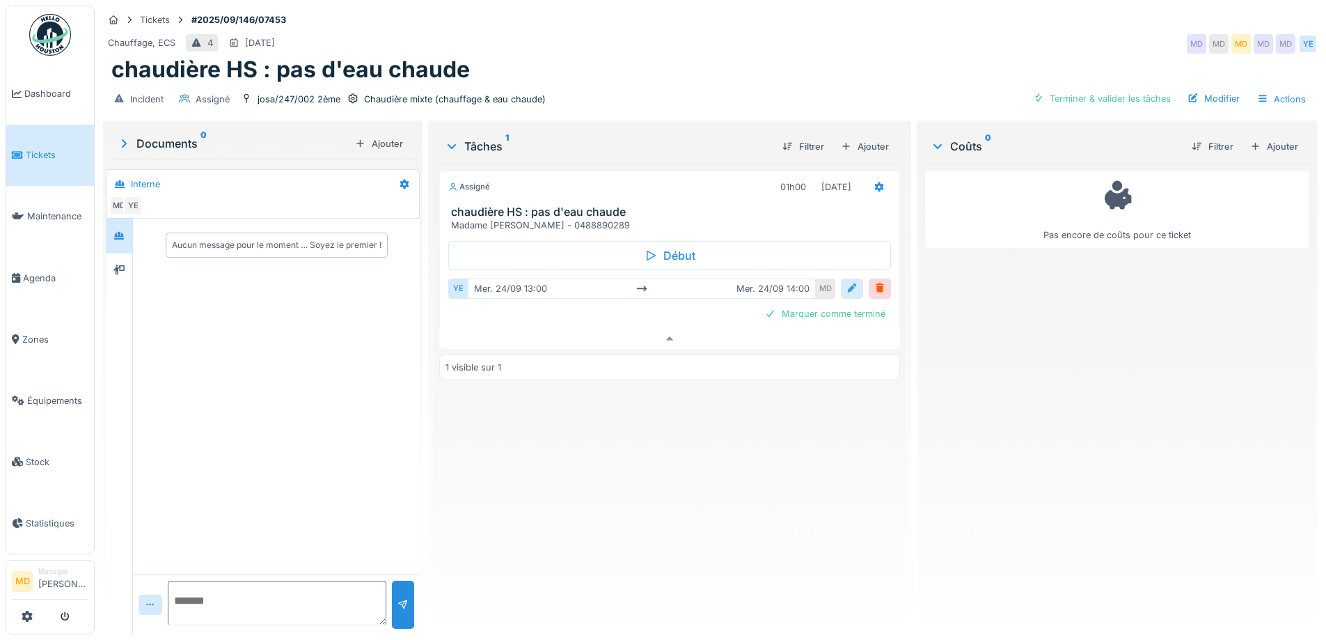
click at [850, 282] on div at bounding box center [851, 288] width 11 height 13
click at [873, 182] on icon at bounding box center [878, 186] width 11 height 9
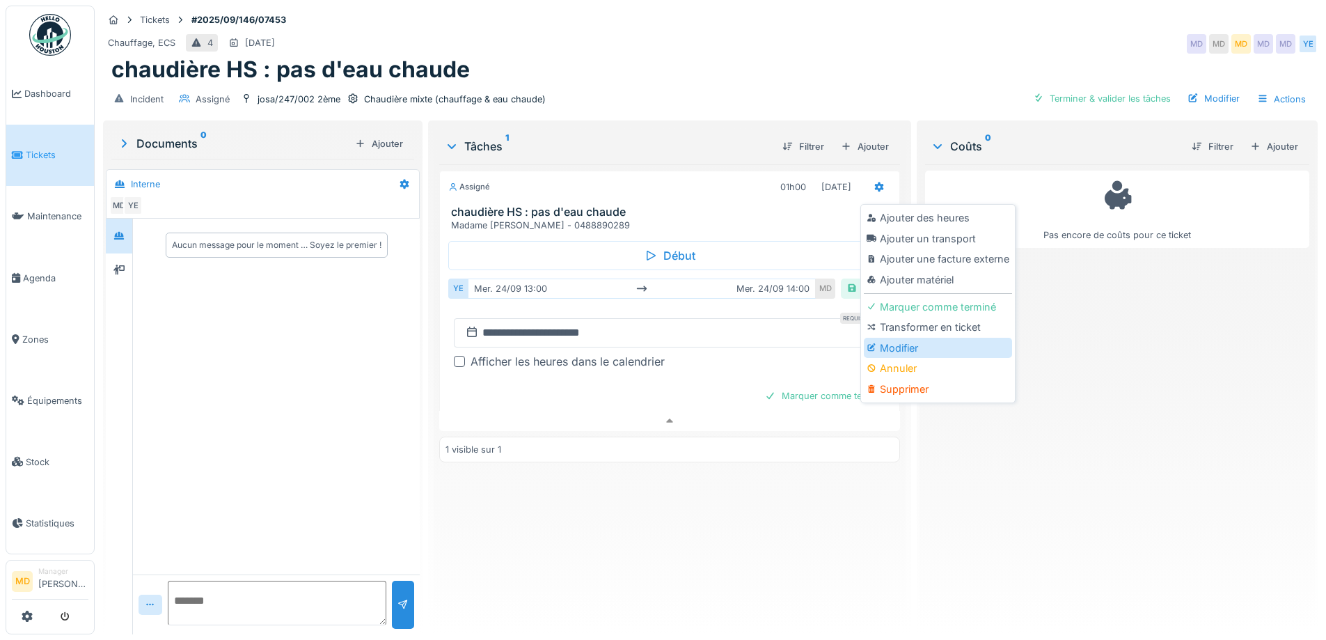
click at [880, 340] on div "Modifier" at bounding box center [938, 348] width 148 height 21
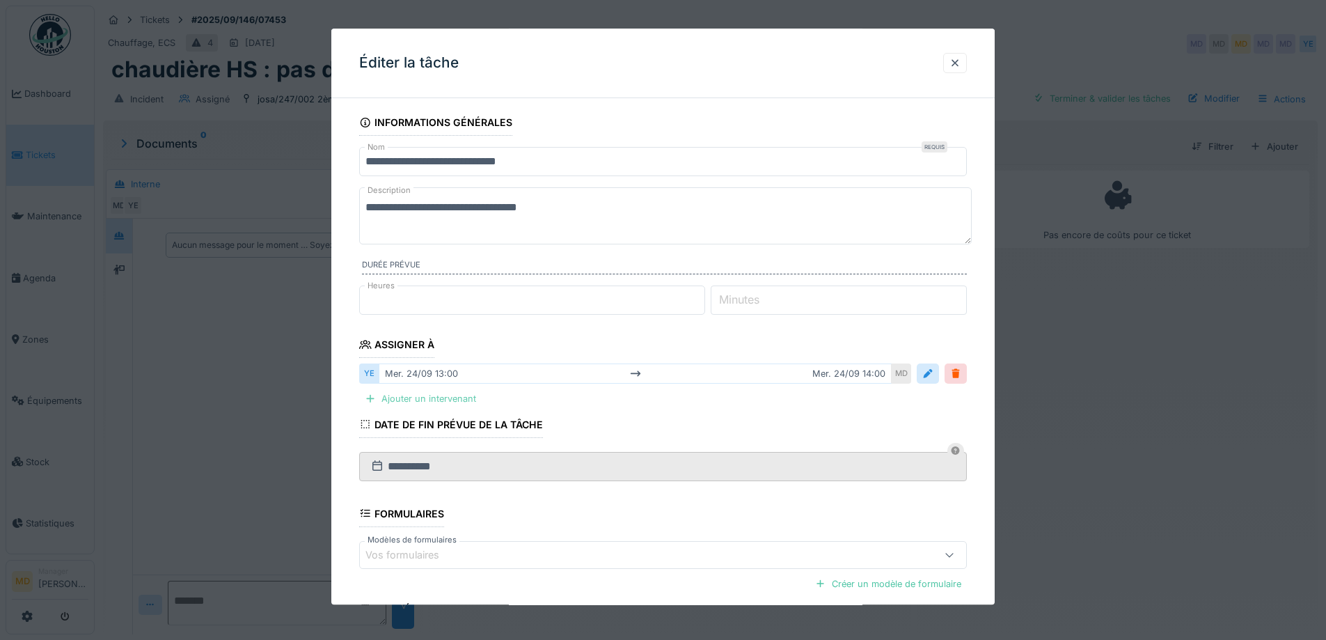
click at [394, 404] on div "Ajouter un intervenant" at bounding box center [420, 399] width 122 height 19
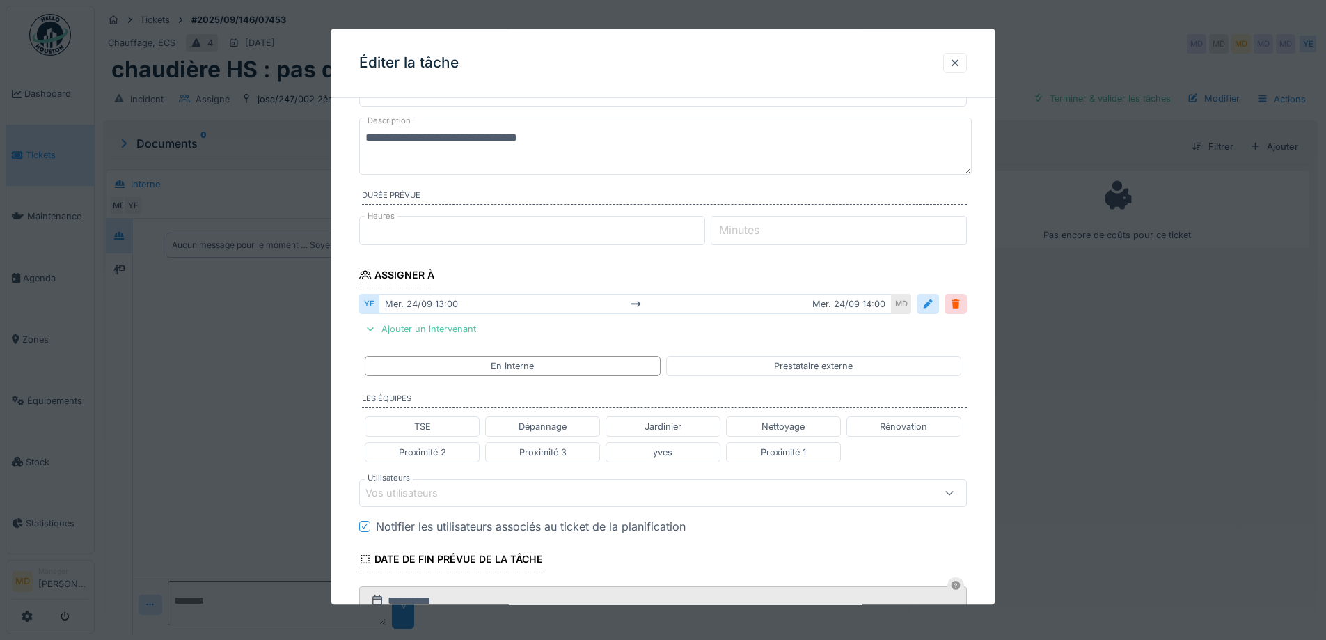
click at [439, 491] on div "Vos utilisateurs" at bounding box center [411, 492] width 92 height 15
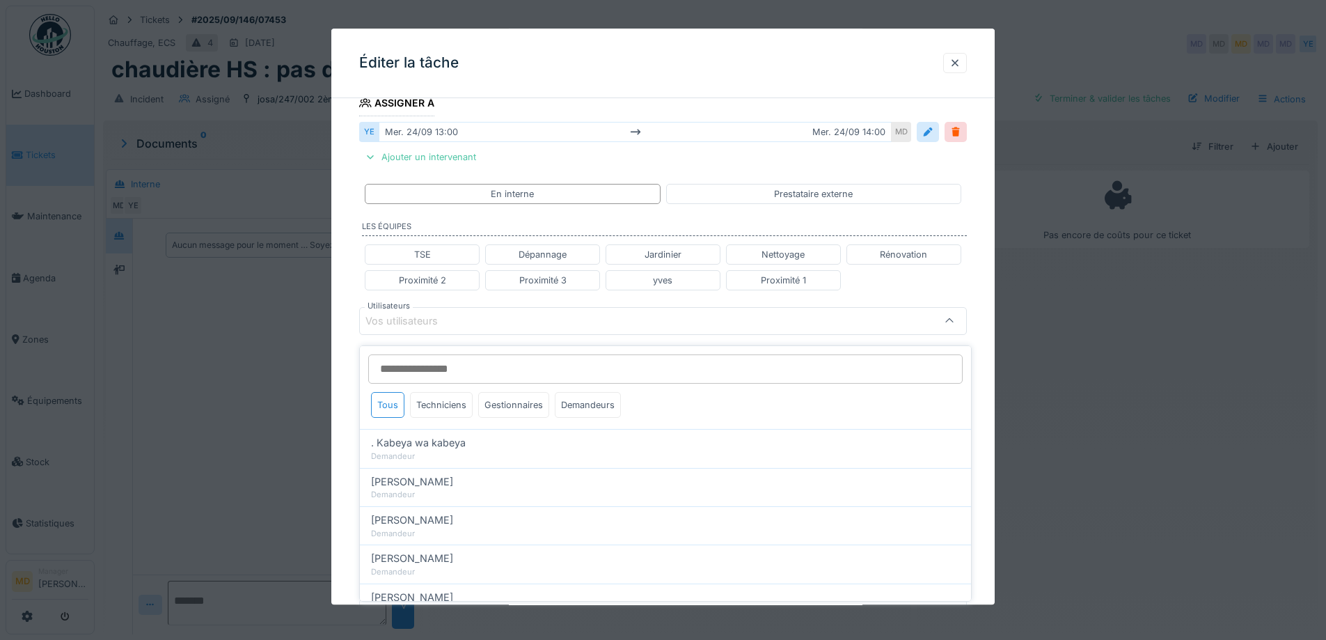
scroll to position [246, 0]
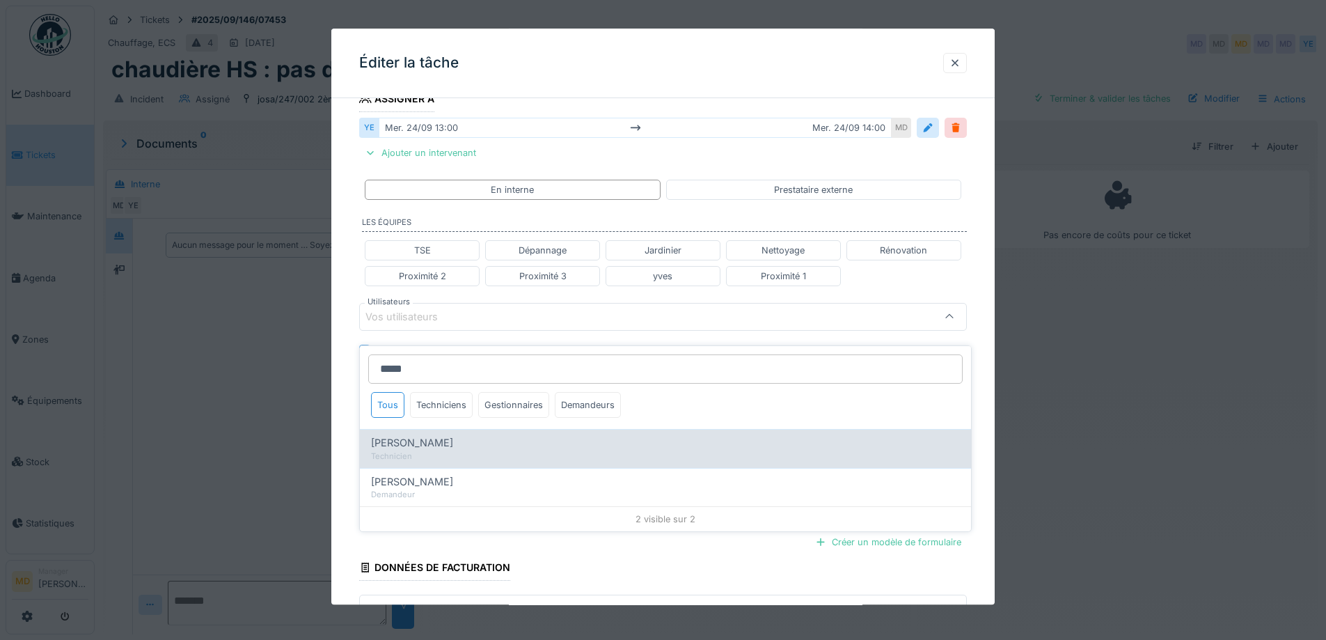
type input "*****"
click at [432, 437] on span "[PERSON_NAME]" at bounding box center [412, 442] width 82 height 15
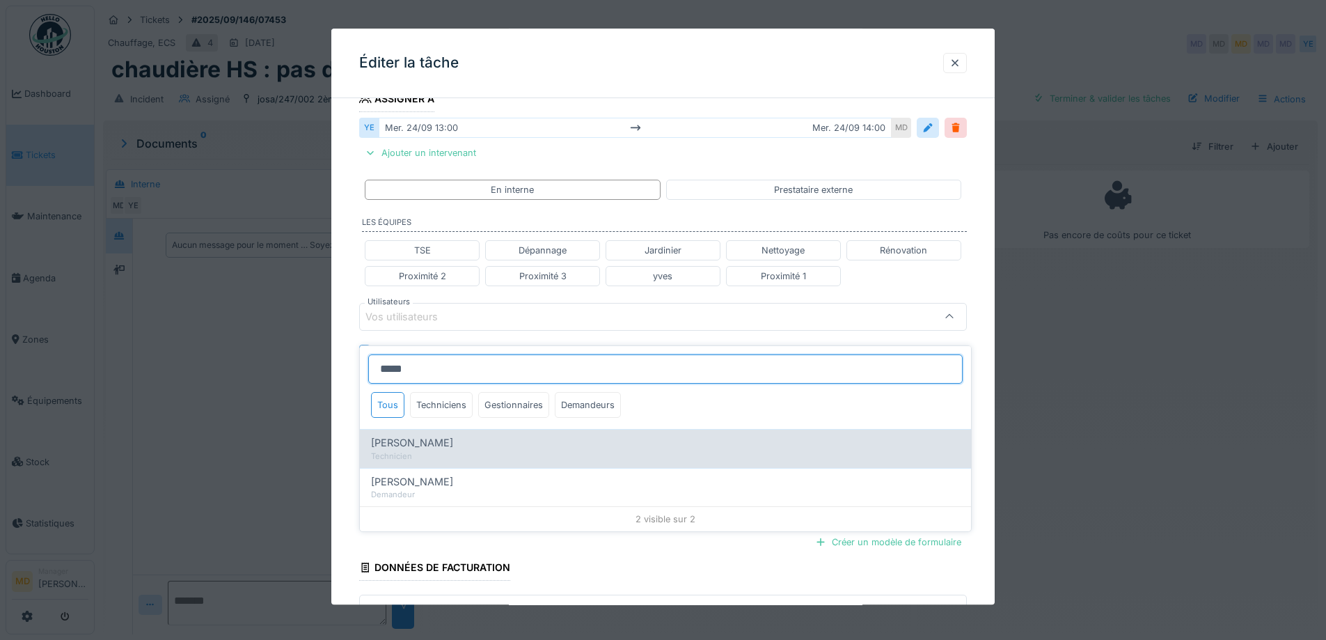
type input "****"
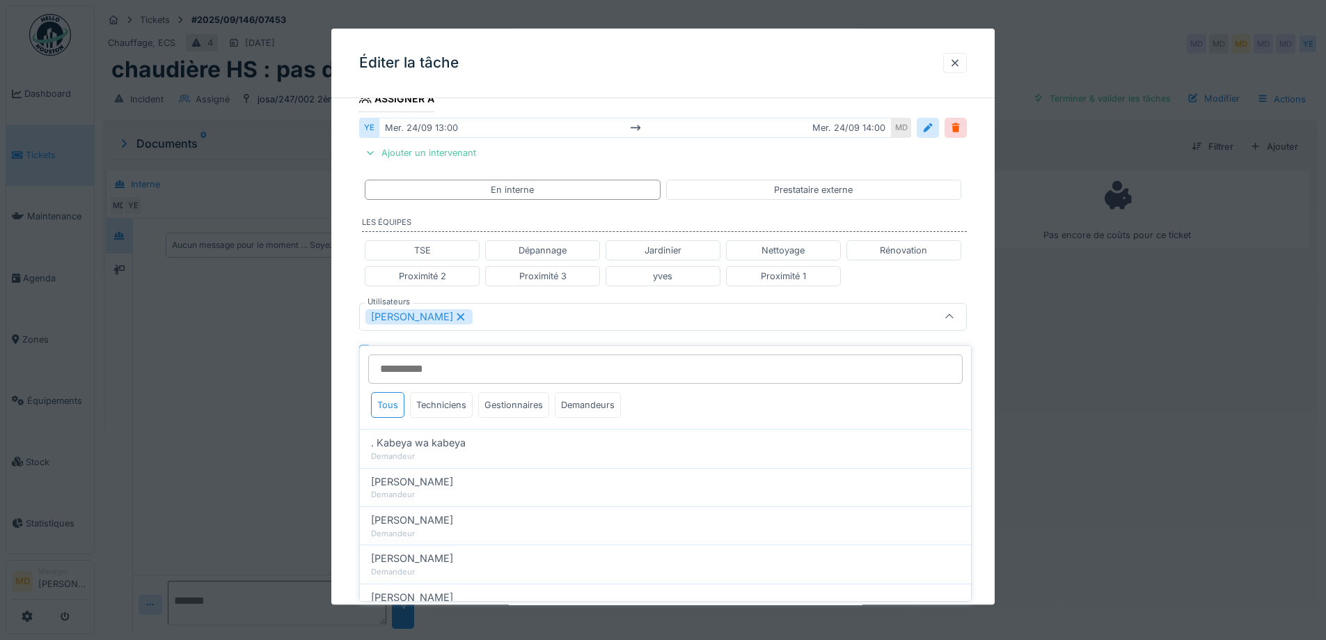
click at [335, 303] on div "**********" at bounding box center [662, 310] width 663 height 892
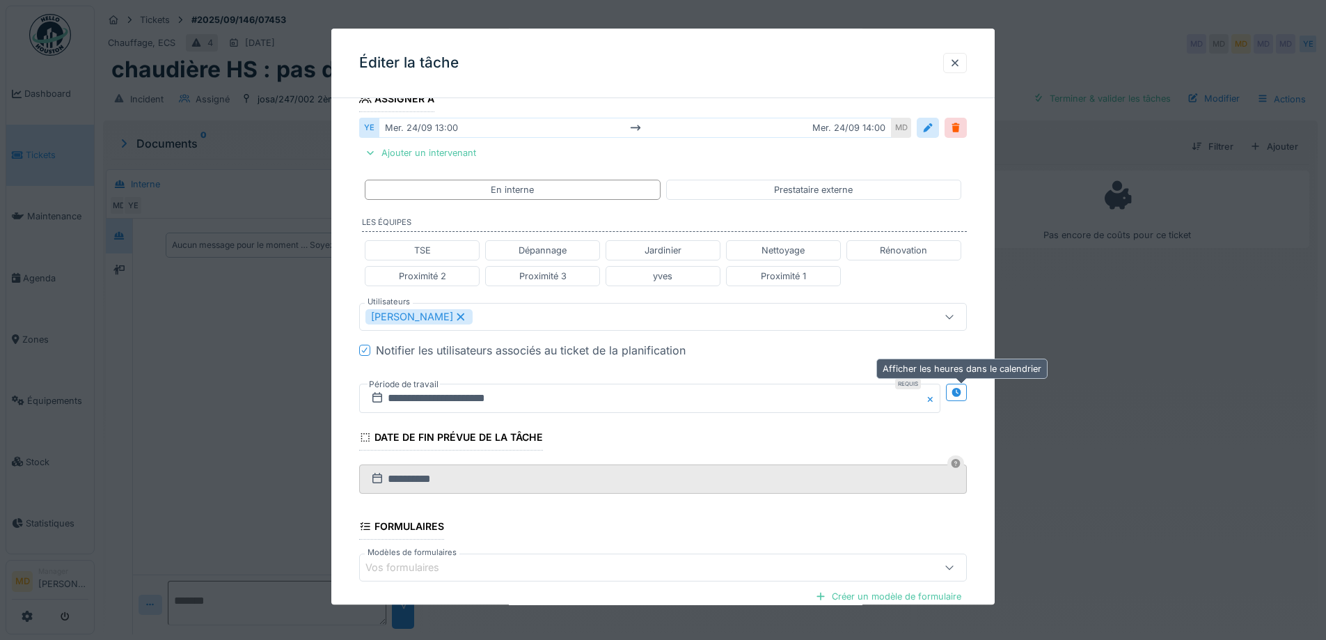
click at [962, 388] on icon at bounding box center [956, 392] width 11 height 9
click at [532, 397] on input "**********" at bounding box center [499, 397] width 280 height 29
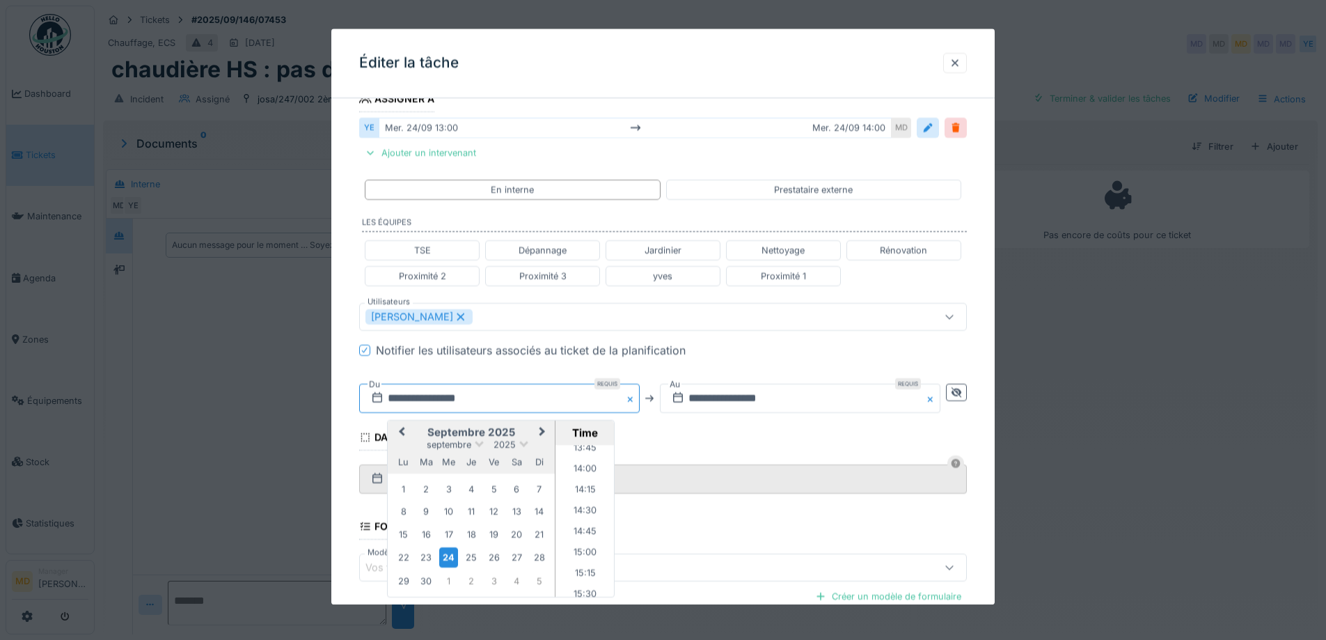
scroll to position [1160, 0]
click at [587, 467] on li "14:00" at bounding box center [584, 464] width 59 height 21
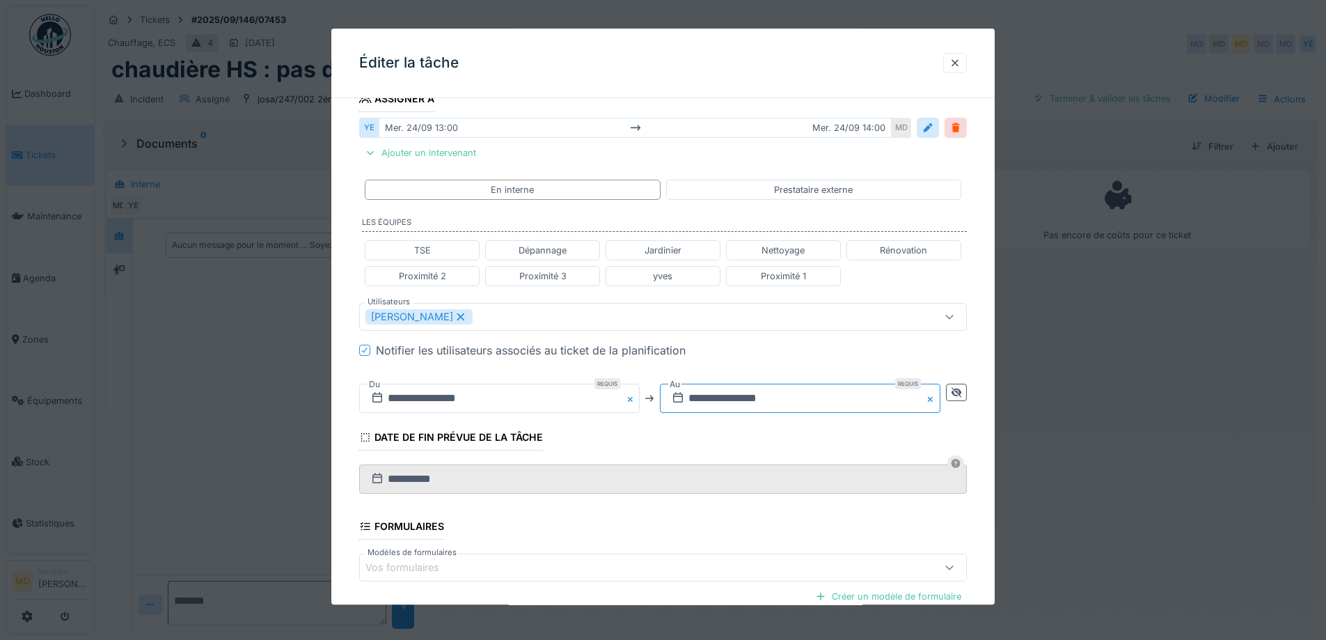
click at [735, 399] on input "**********" at bounding box center [800, 397] width 280 height 29
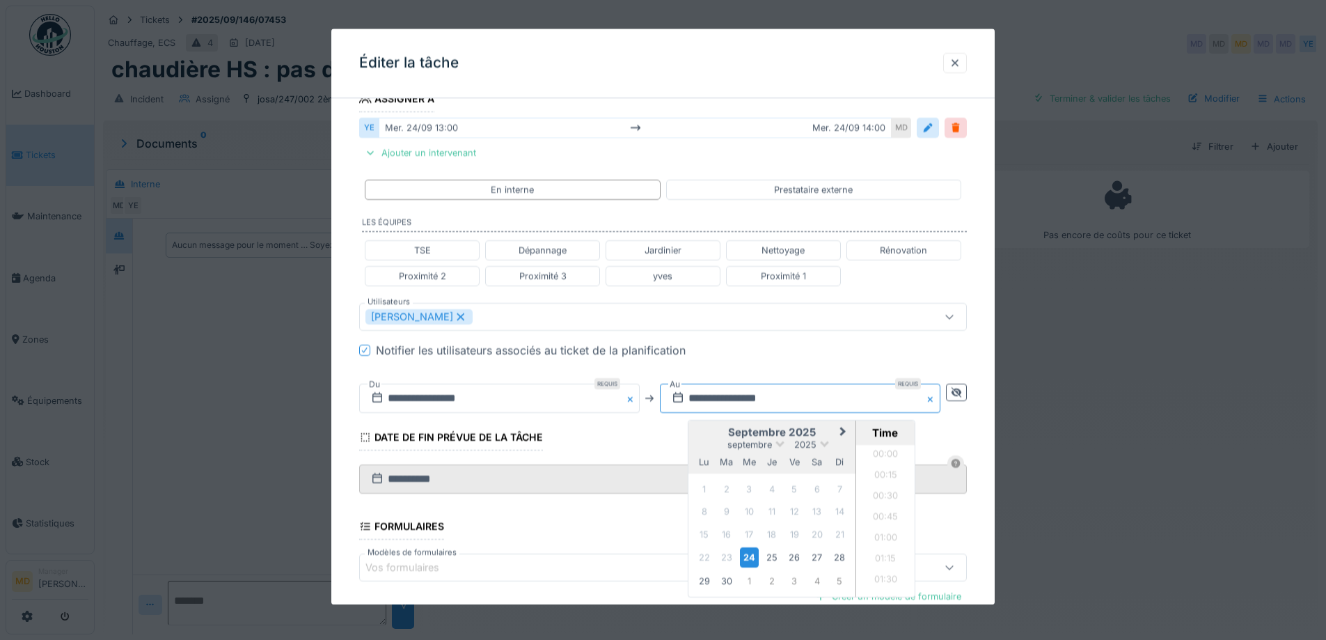
scroll to position [1104, 0]
click at [705, 448] on div "septembre 2025" at bounding box center [771, 444] width 167 height 12
click at [747, 549] on div "24" at bounding box center [749, 557] width 19 height 20
click at [884, 537] on li "15:00" at bounding box center [885, 534] width 59 height 21
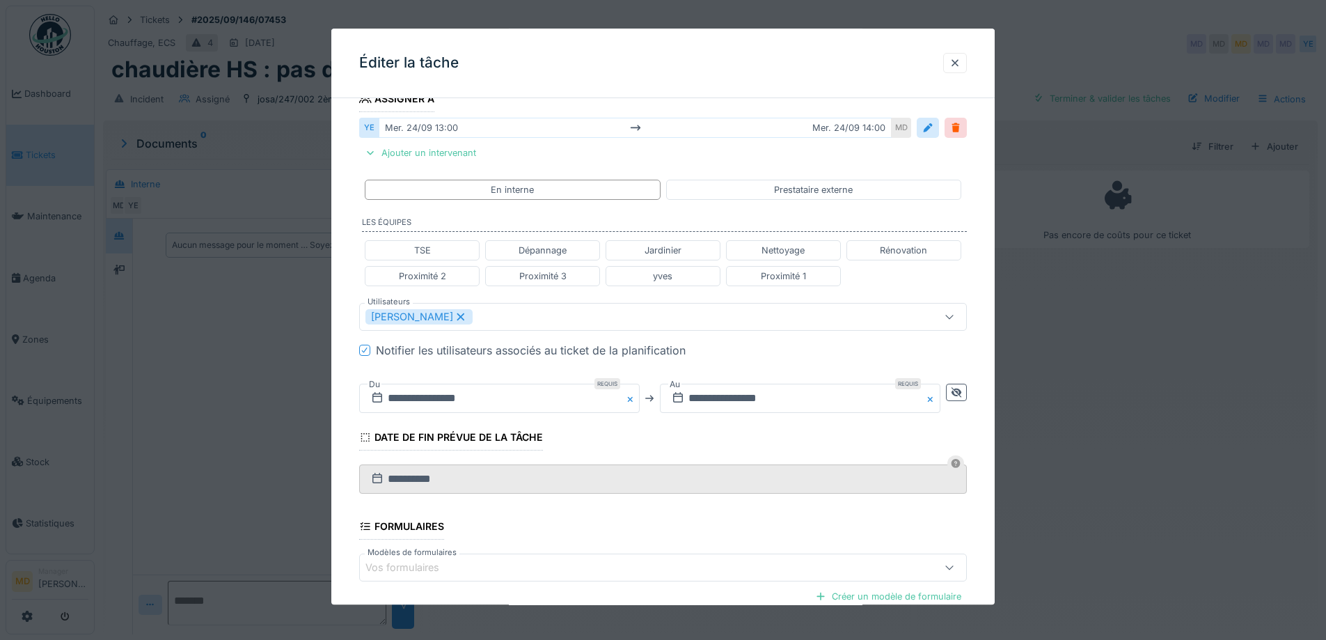
scroll to position [397, 0]
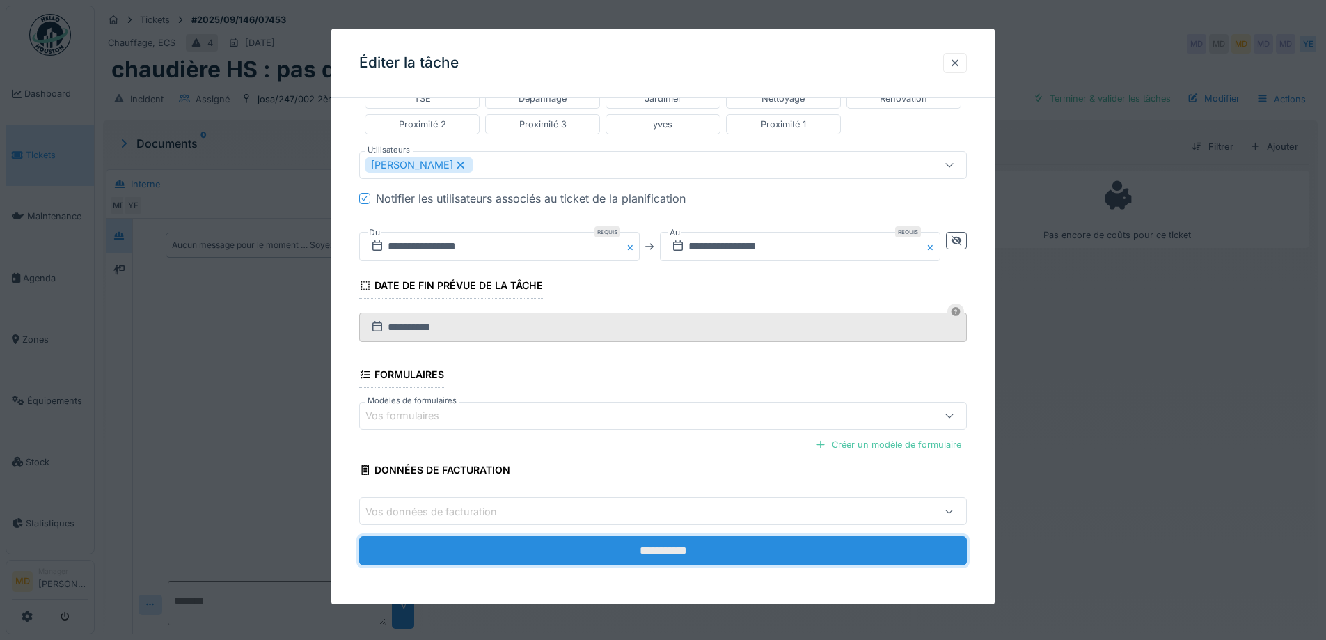
click at [638, 556] on input "**********" at bounding box center [663, 551] width 608 height 29
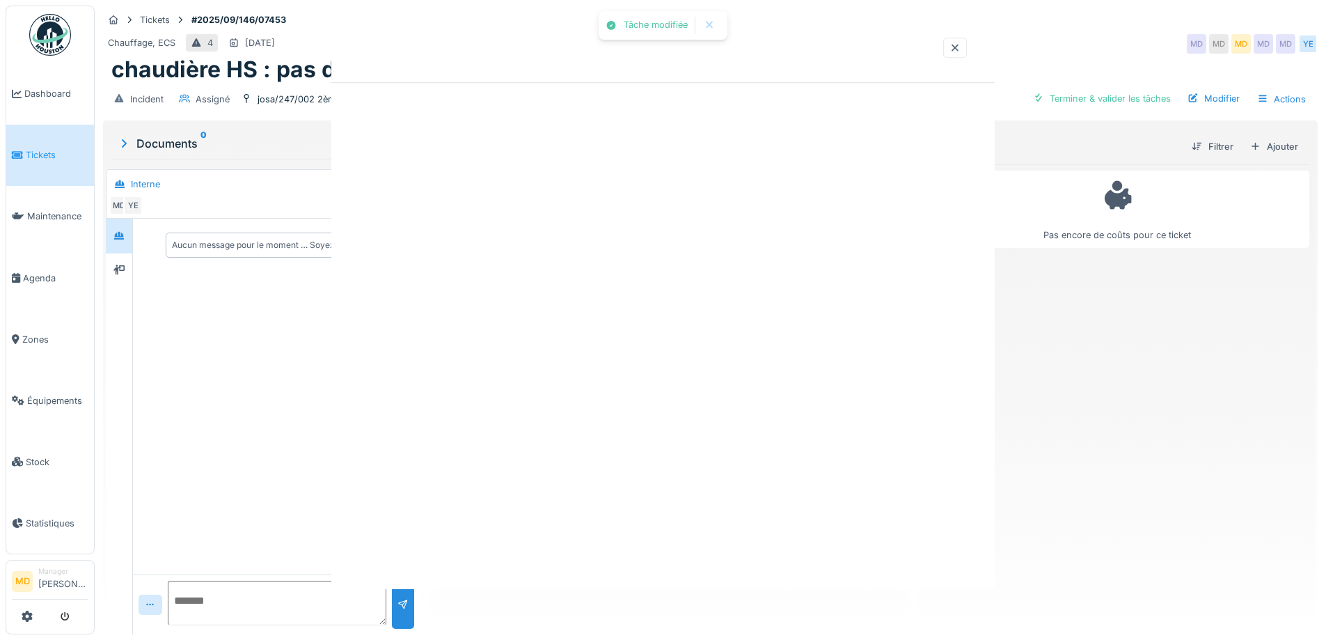
scroll to position [0, 0]
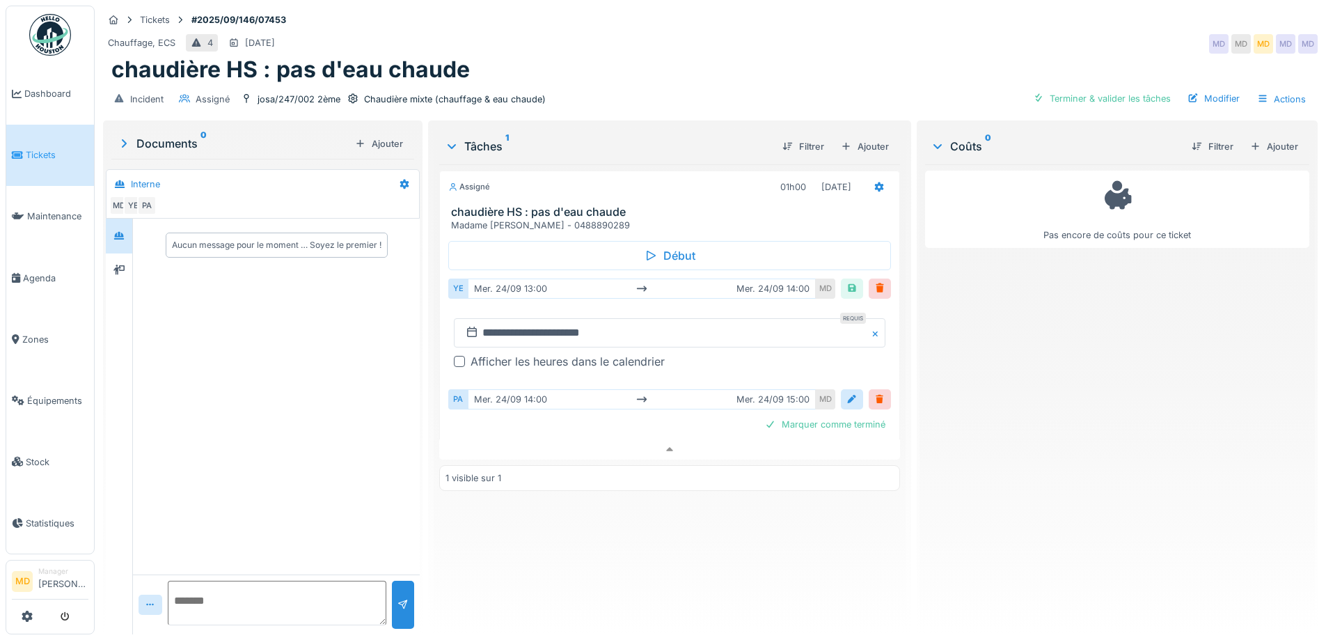
click at [490, 353] on div "Afficher les heures dans le calendrier" at bounding box center [567, 361] width 194 height 17
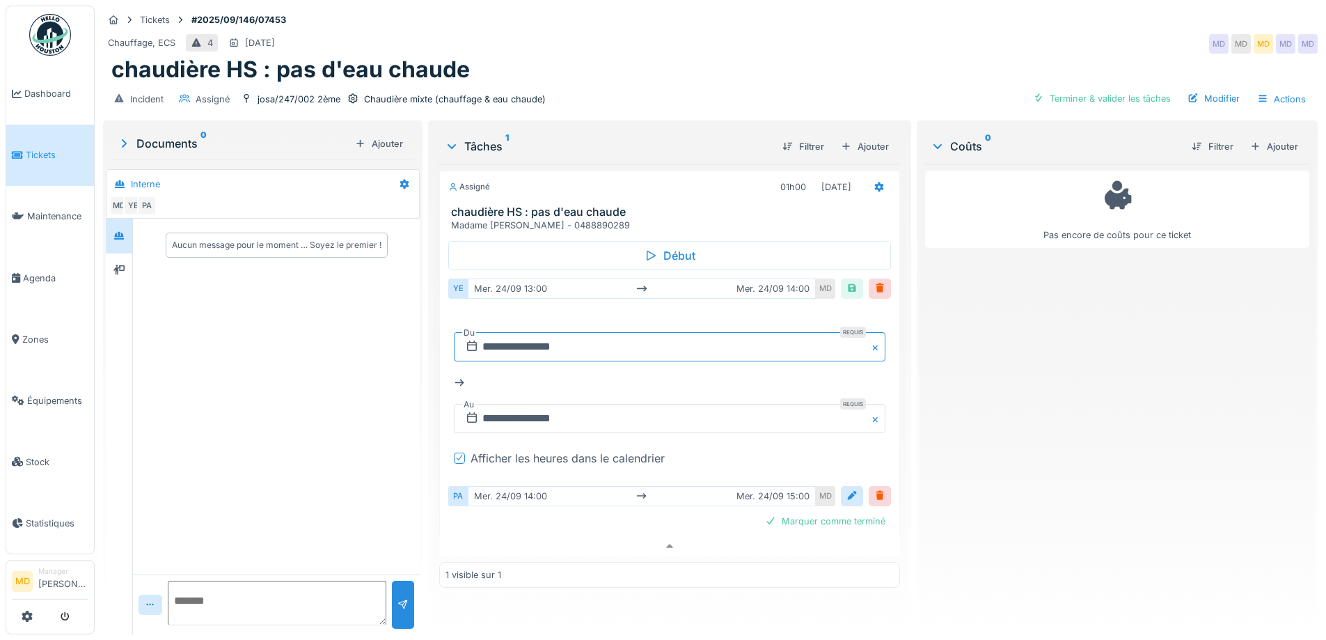
click at [525, 333] on input "**********" at bounding box center [669, 346] width 431 height 29
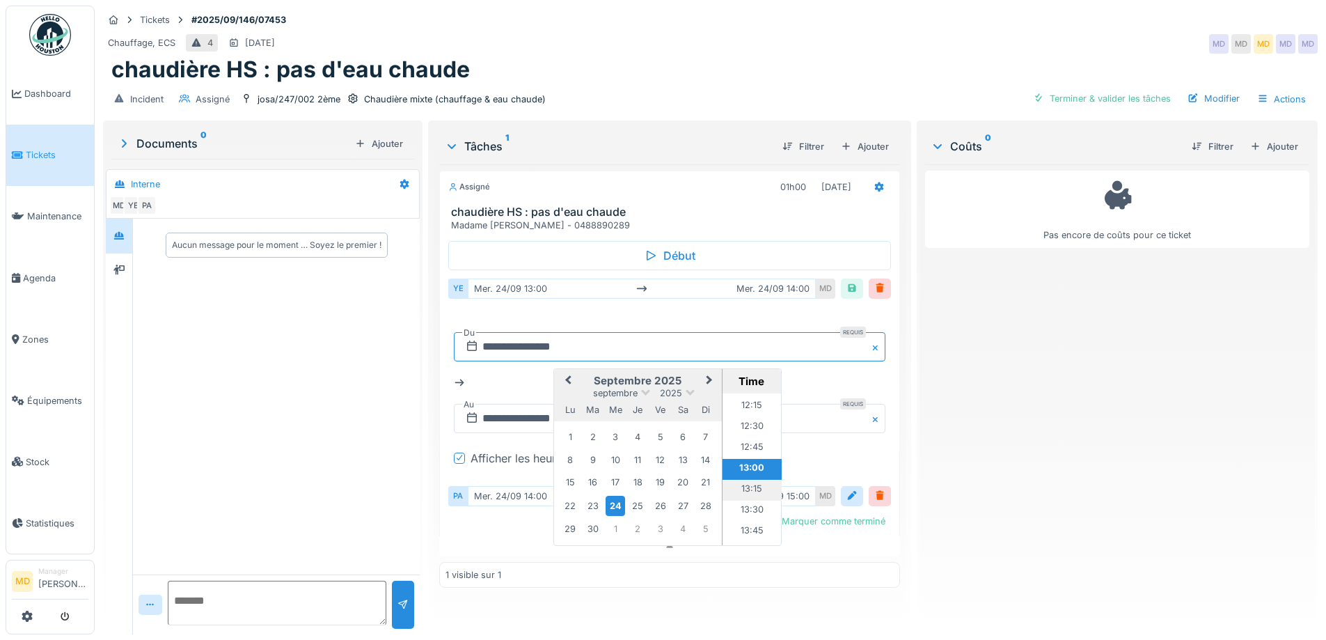
scroll to position [1090, 0]
click at [750, 473] on li "14:00" at bounding box center [751, 483] width 59 height 21
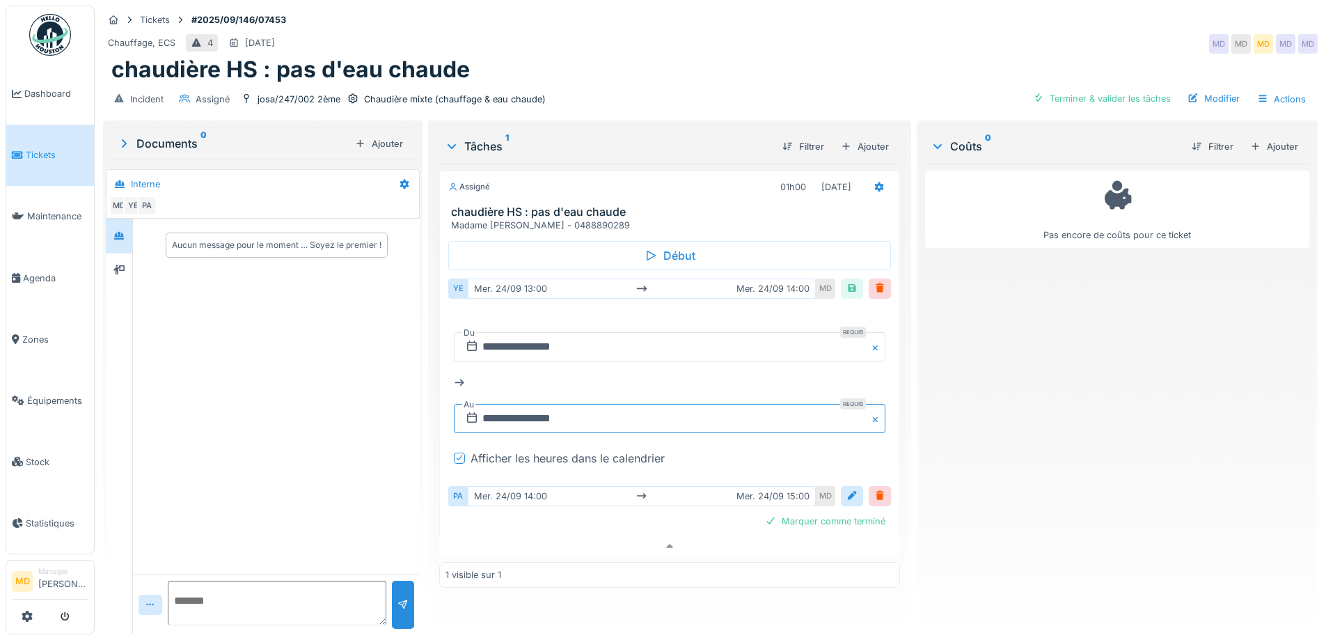
click at [562, 404] on input "**********" at bounding box center [669, 418] width 431 height 29
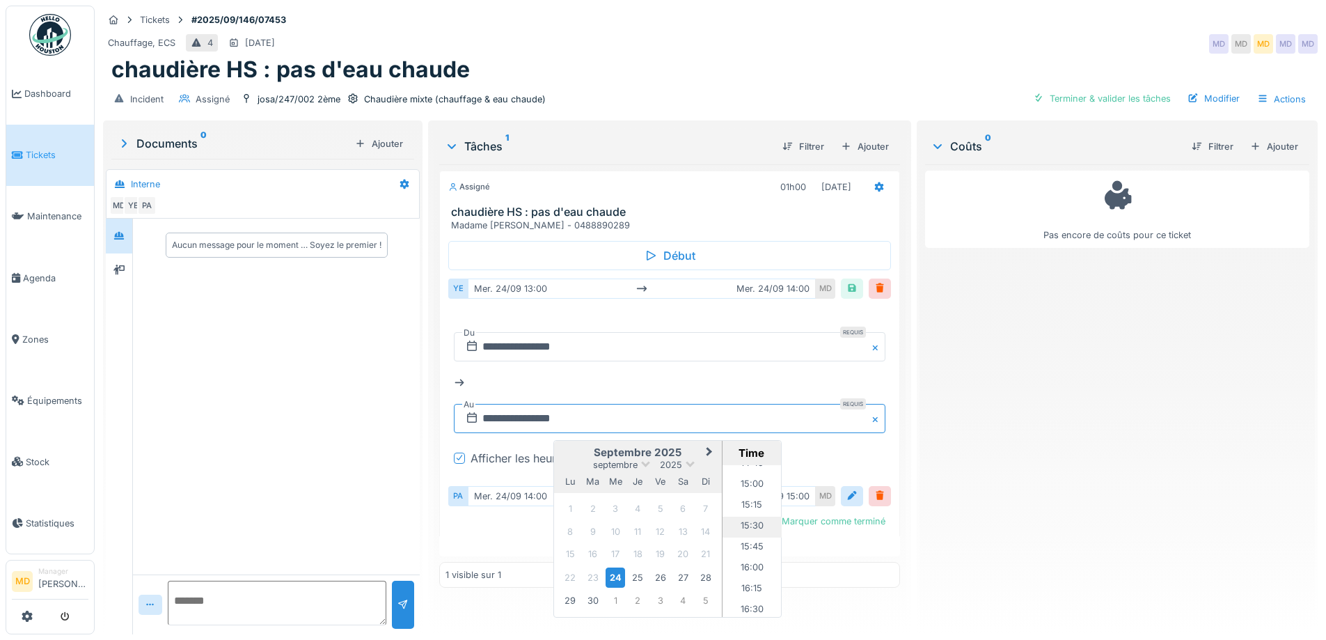
scroll to position [1173, 0]
click at [750, 546] on li "15:00" at bounding box center [751, 554] width 59 height 21
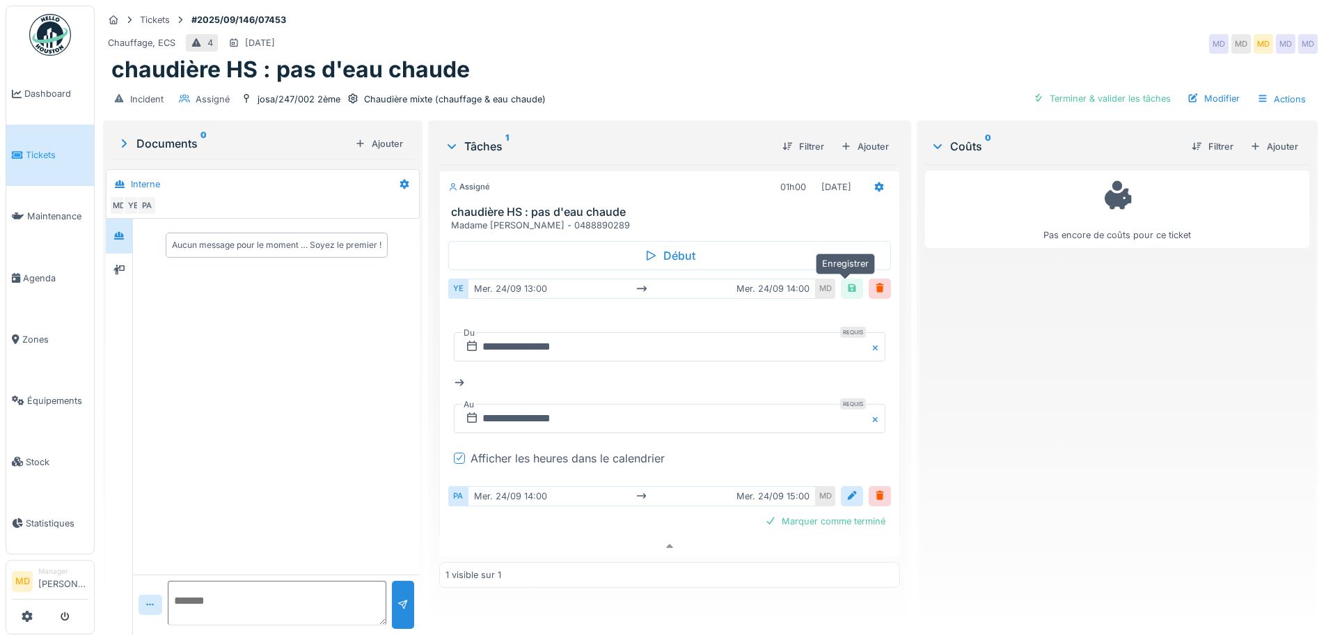
click at [846, 282] on div at bounding box center [851, 288] width 11 height 13
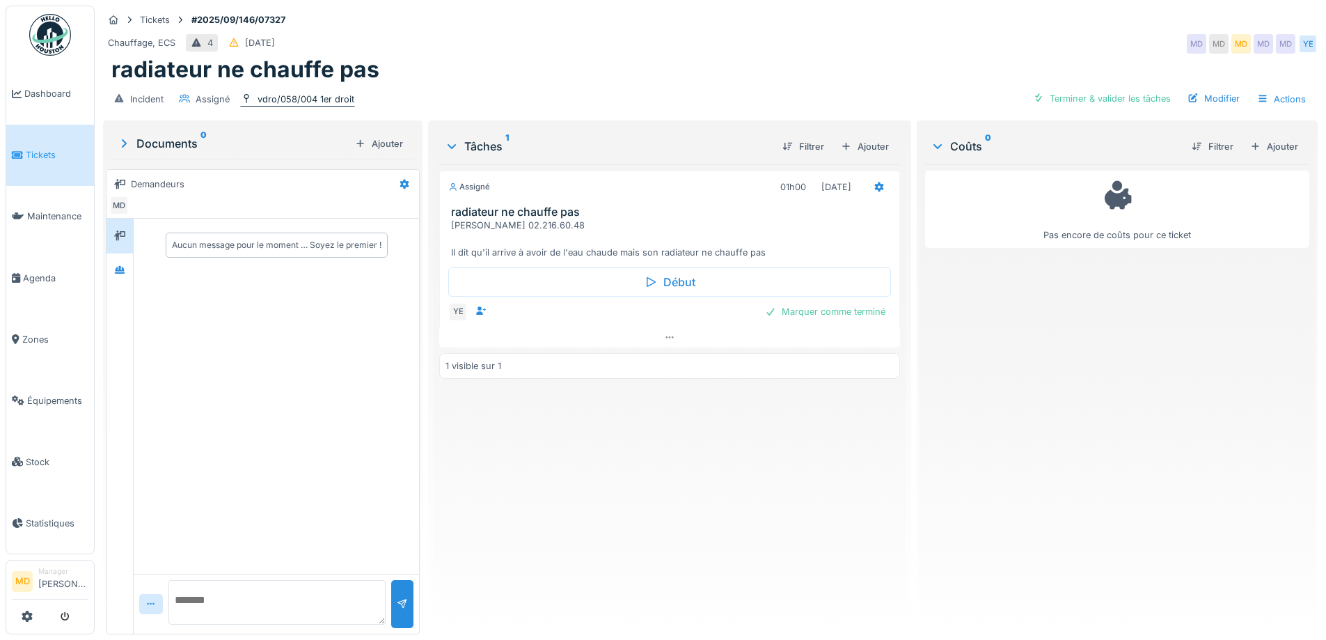
click at [269, 106] on div "vdro/058/004 1er droit" at bounding box center [297, 99] width 115 height 15
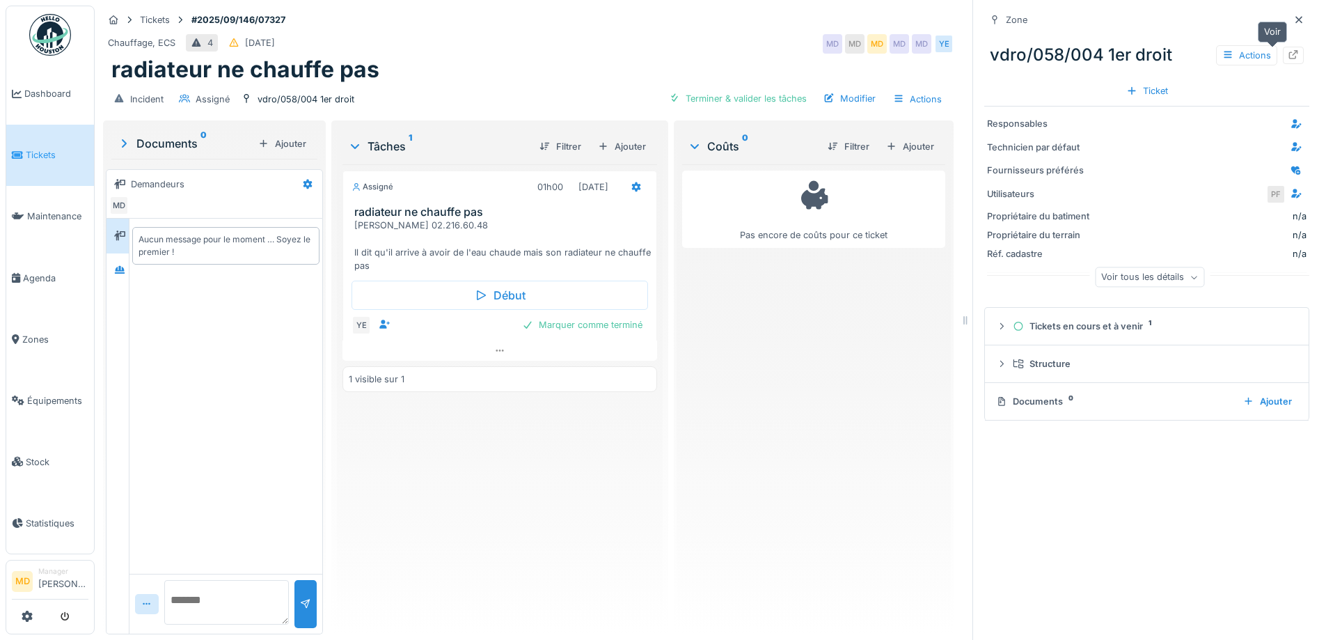
click at [1288, 54] on icon at bounding box center [1293, 54] width 11 height 9
click at [1288, 26] on div at bounding box center [1298, 19] width 21 height 17
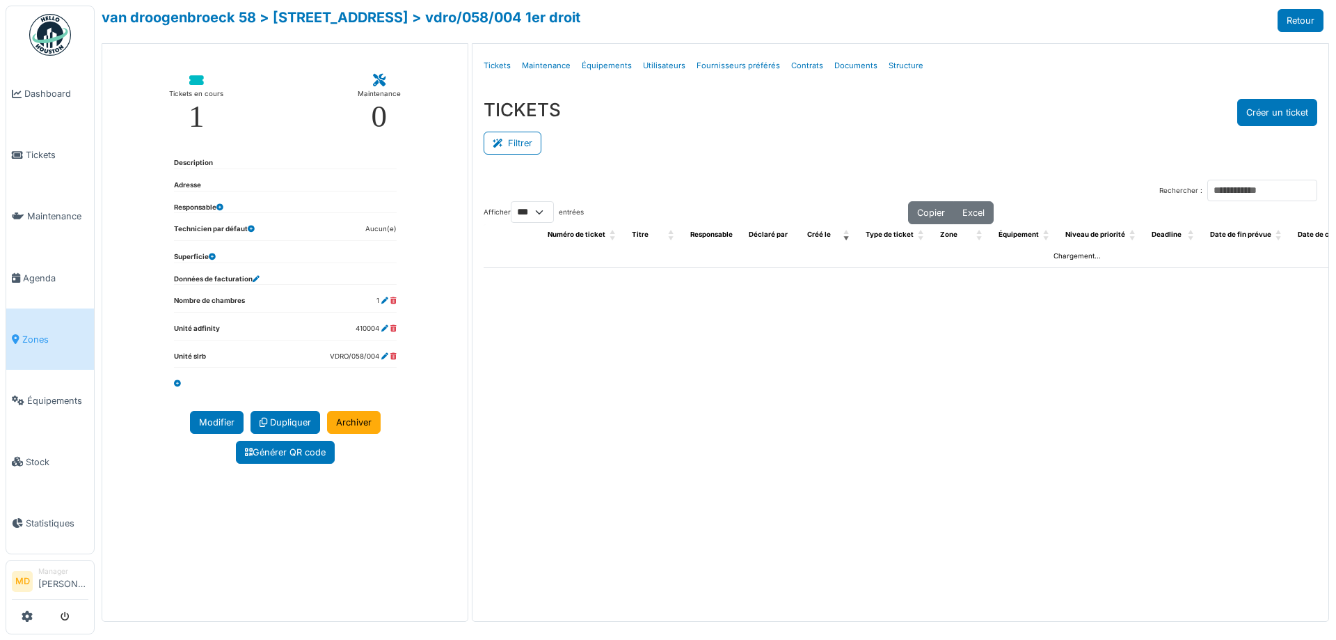
select select "***"
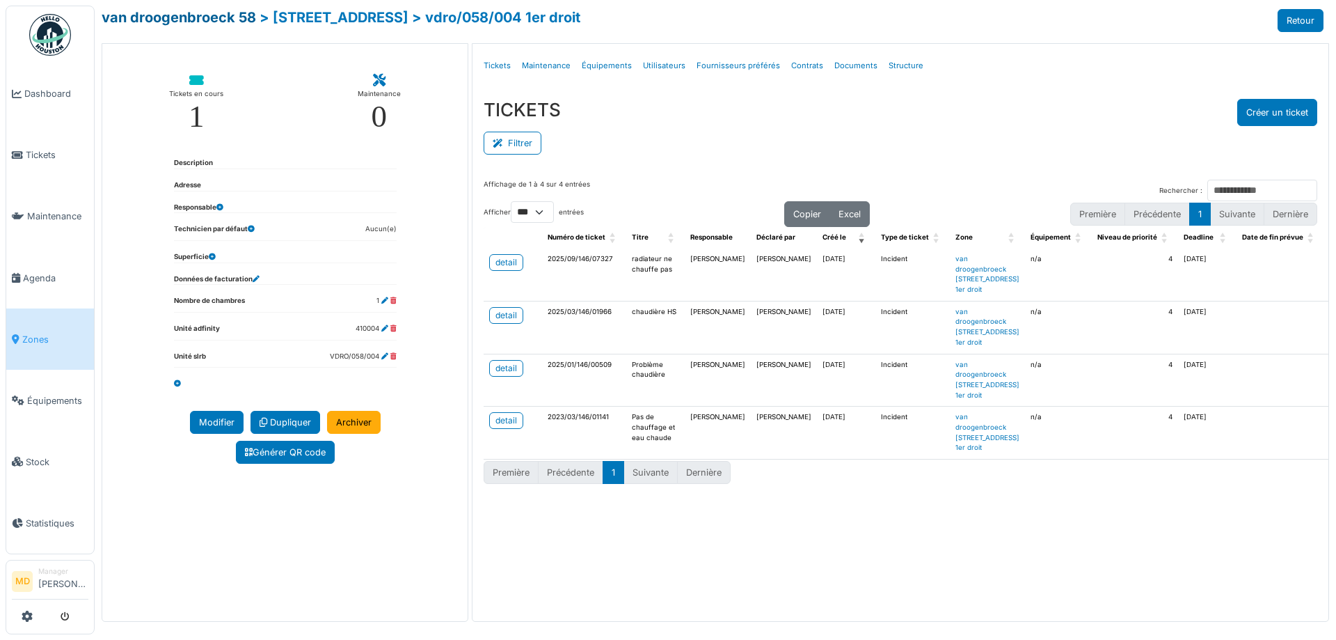
click at [203, 9] on link "van droogenbroeck 58" at bounding box center [179, 17] width 155 height 17
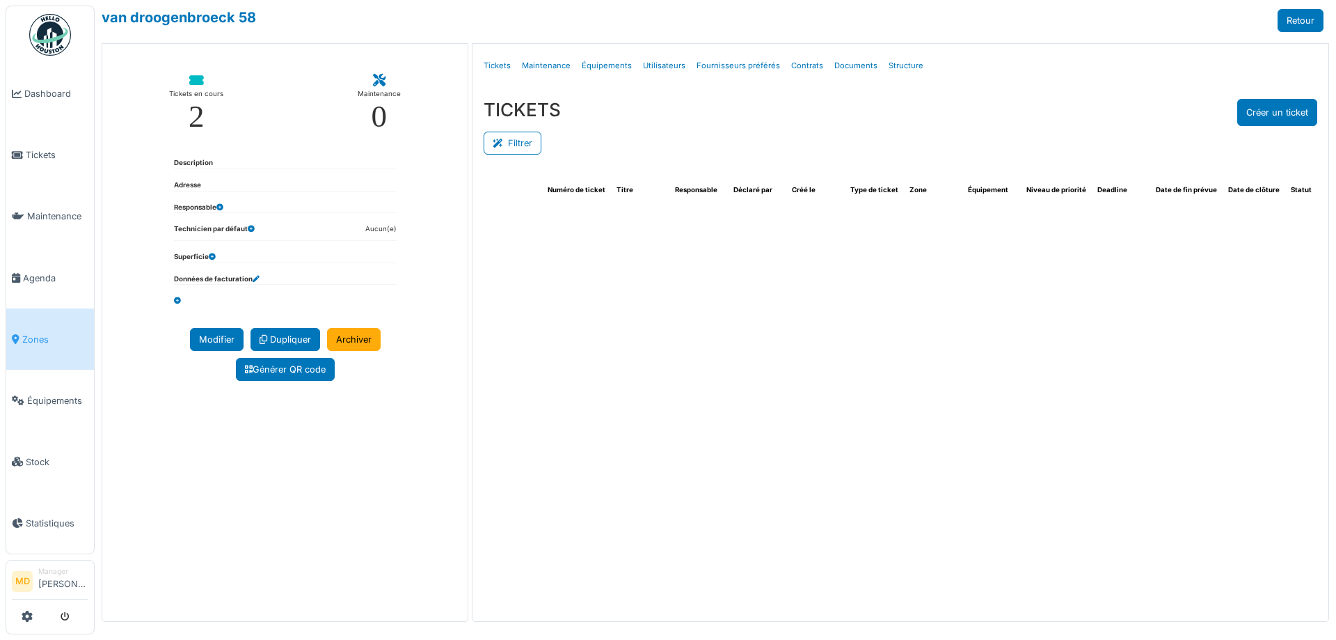
select select "***"
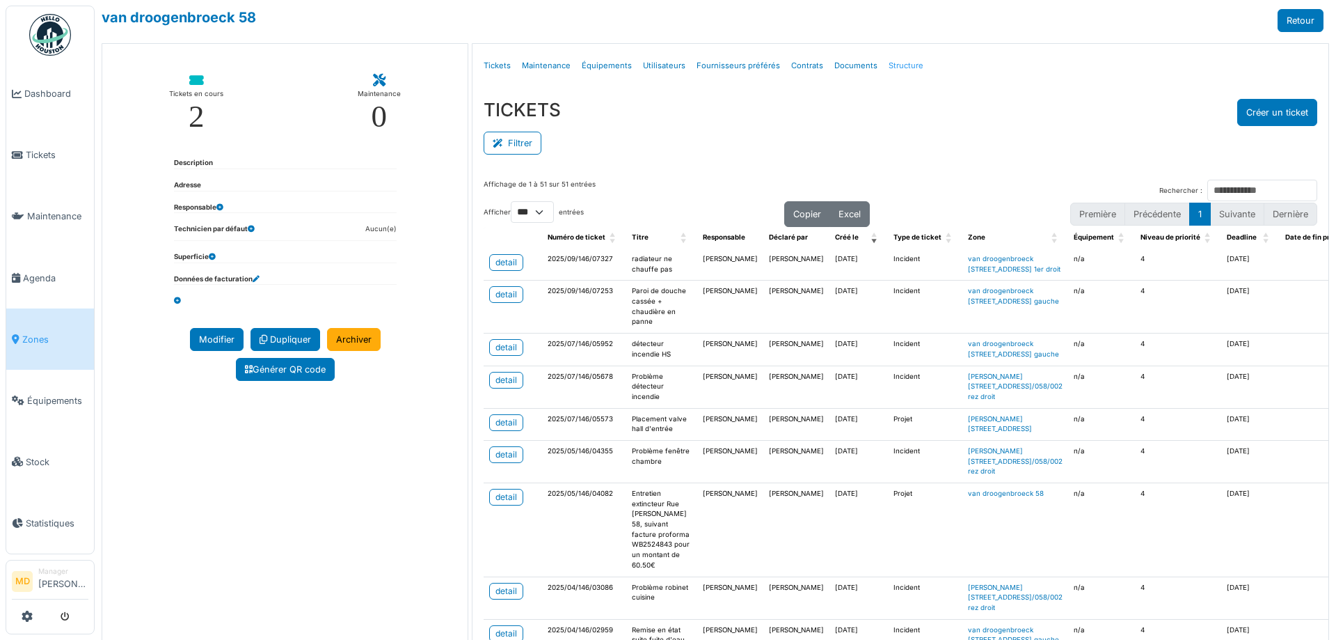
click at [883, 61] on link "Structure" at bounding box center [906, 65] width 46 height 33
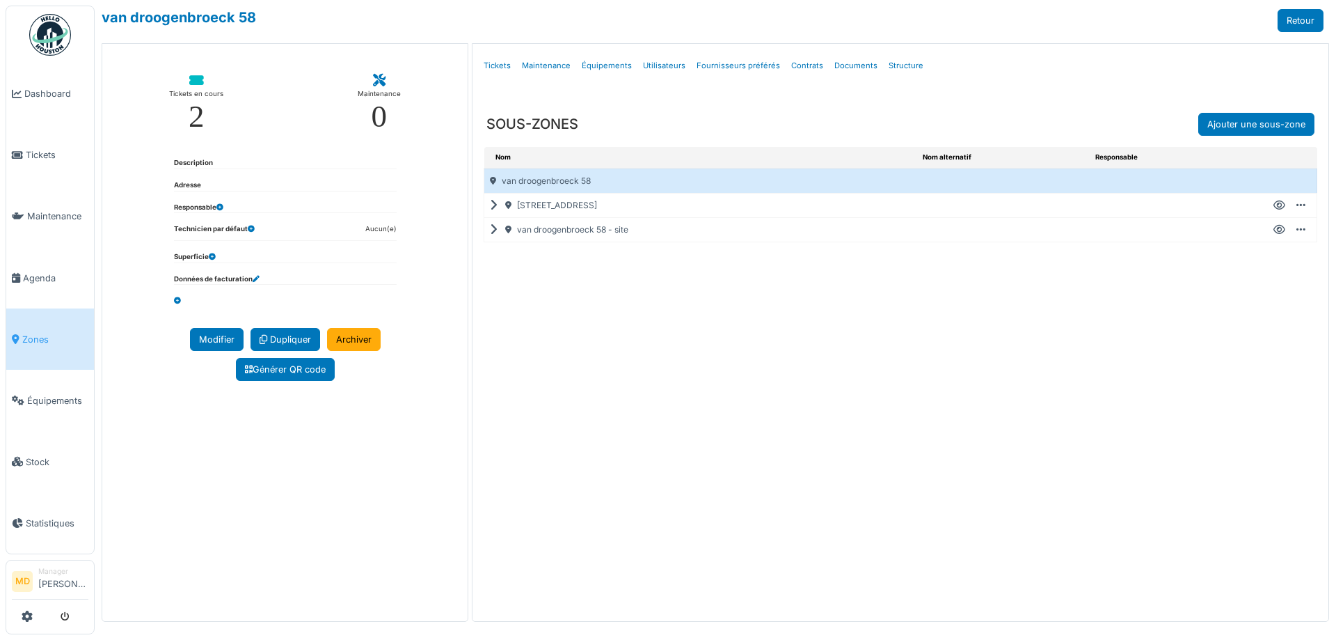
click at [498, 230] on icon at bounding box center [496, 230] width 13 height 1
click at [494, 230] on icon at bounding box center [498, 230] width 17 height 1
click at [497, 205] on icon at bounding box center [496, 205] width 13 height 1
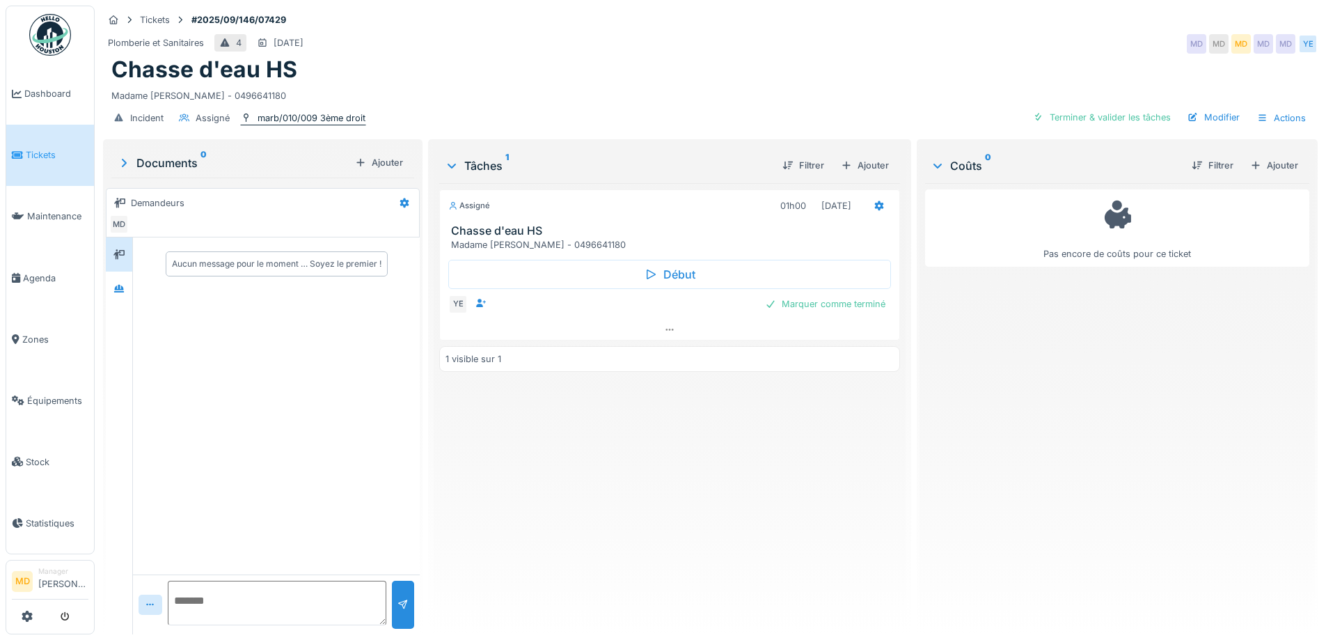
click at [320, 117] on div "marb/010/009 3ème droit" at bounding box center [312, 117] width 108 height 13
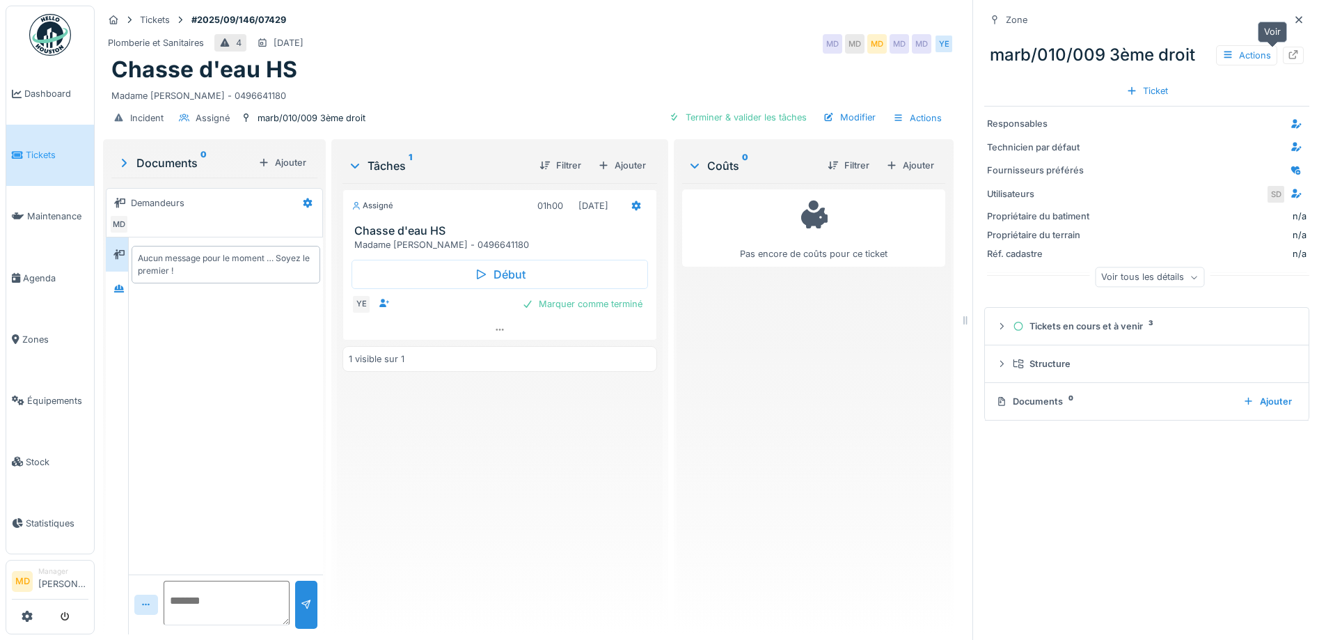
click at [1289, 51] on icon at bounding box center [1293, 54] width 9 height 9
click at [1293, 16] on icon at bounding box center [1298, 19] width 11 height 9
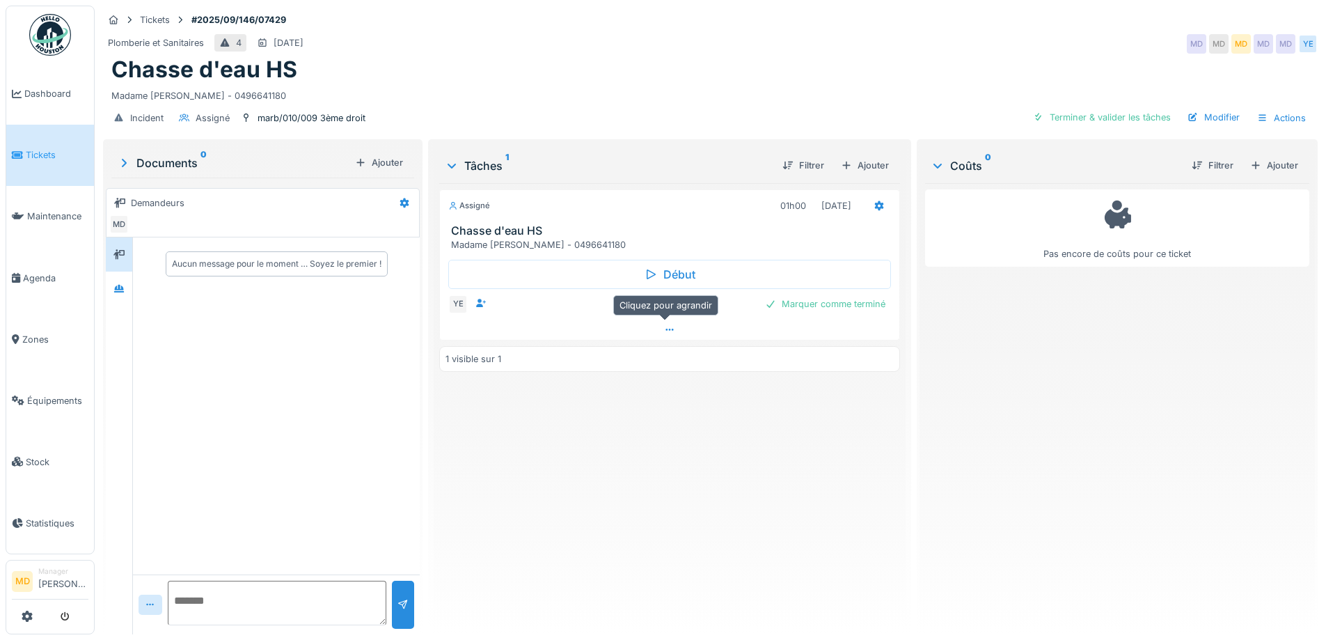
click at [664, 329] on icon at bounding box center [669, 329] width 11 height 9
click at [873, 201] on icon at bounding box center [878, 205] width 11 height 9
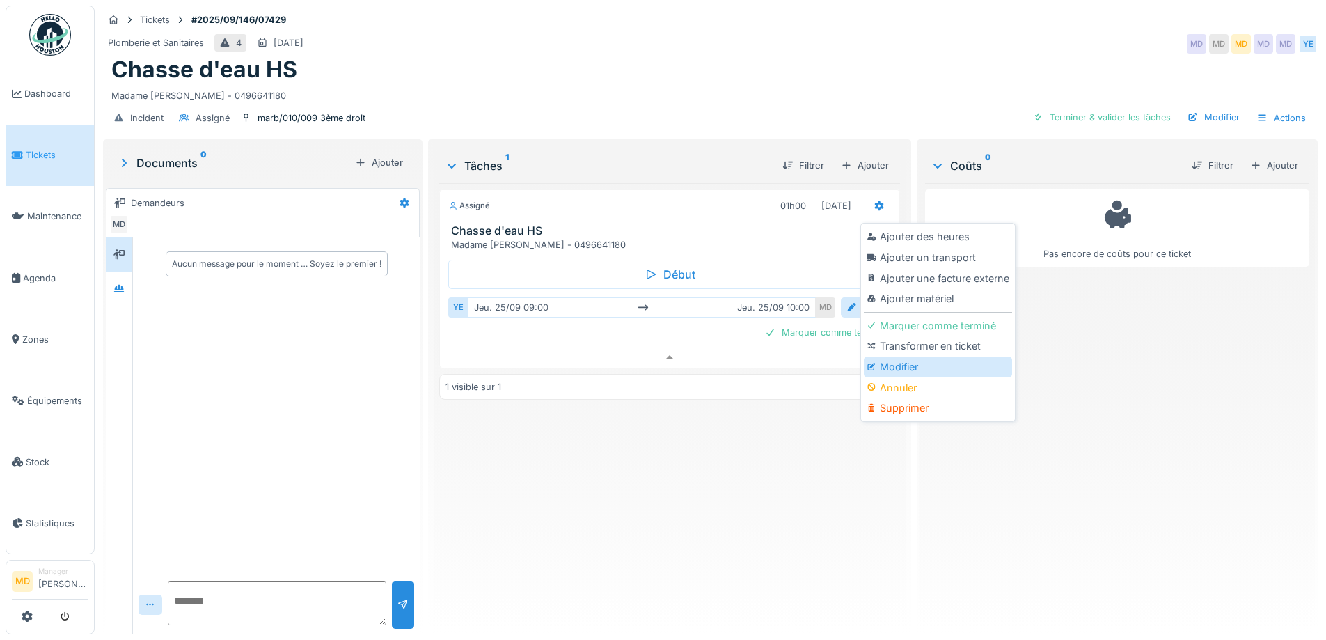
click at [888, 356] on div "Modifier" at bounding box center [938, 366] width 148 height 21
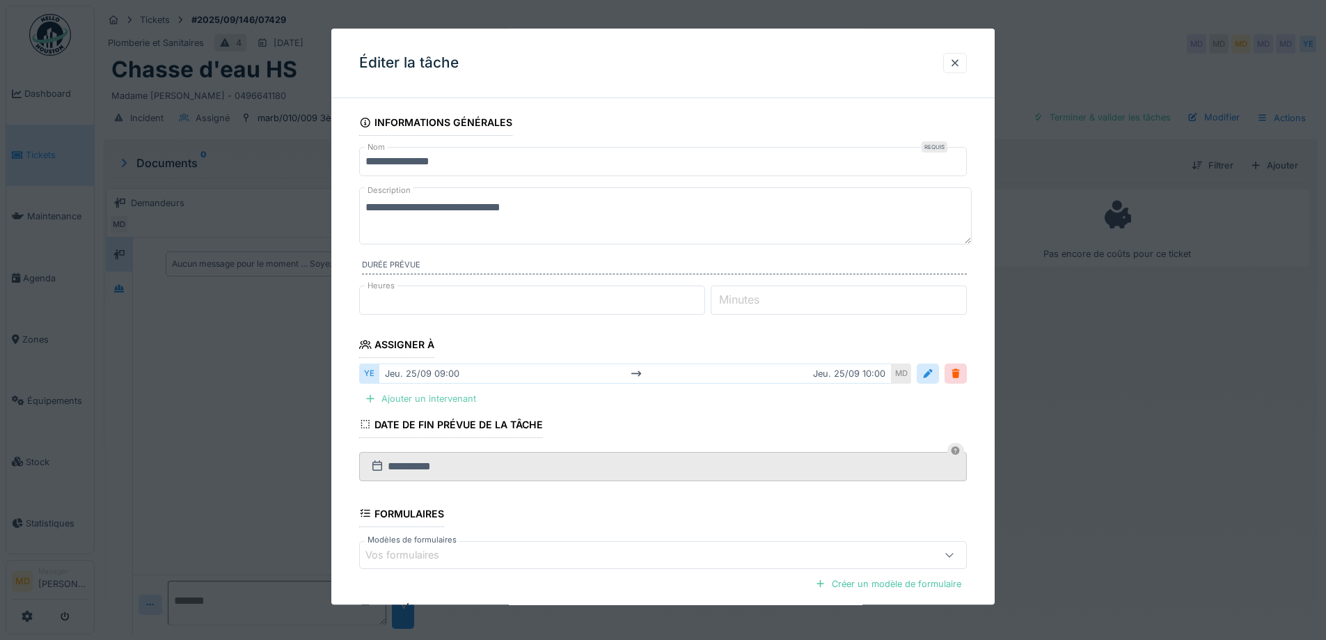
click at [435, 399] on div "Ajouter un intervenant" at bounding box center [420, 399] width 122 height 19
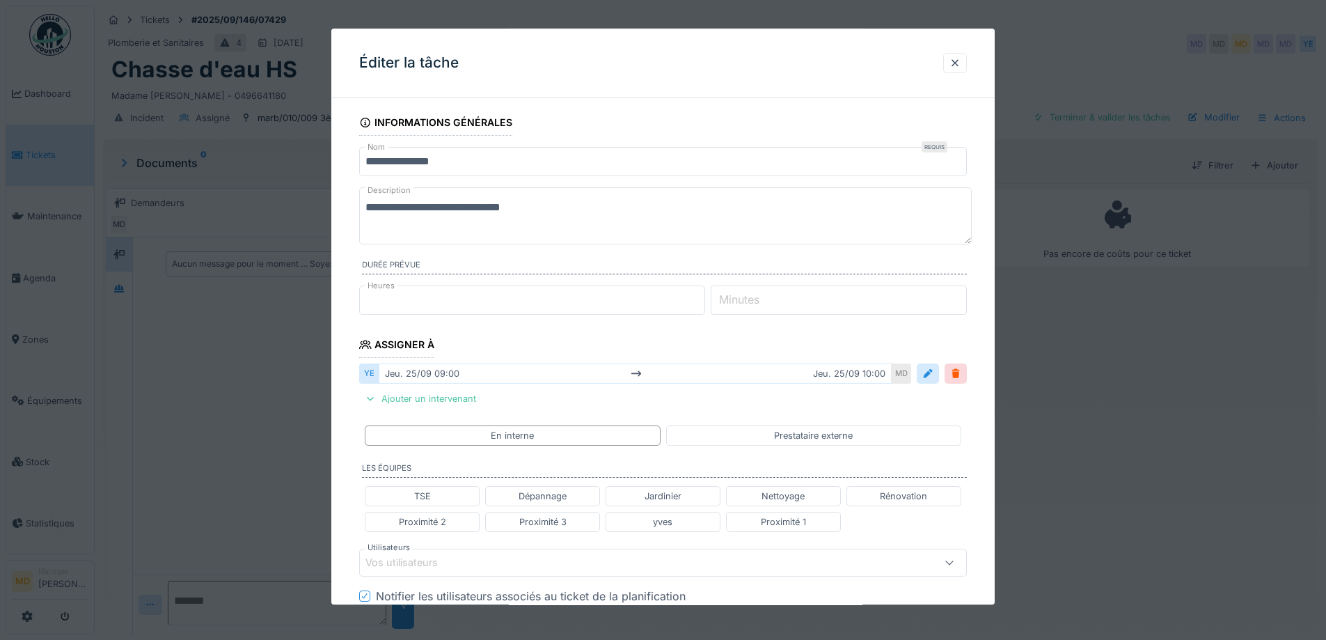
click at [466, 559] on div "Vos utilisateurs" at bounding box center [627, 562] width 524 height 15
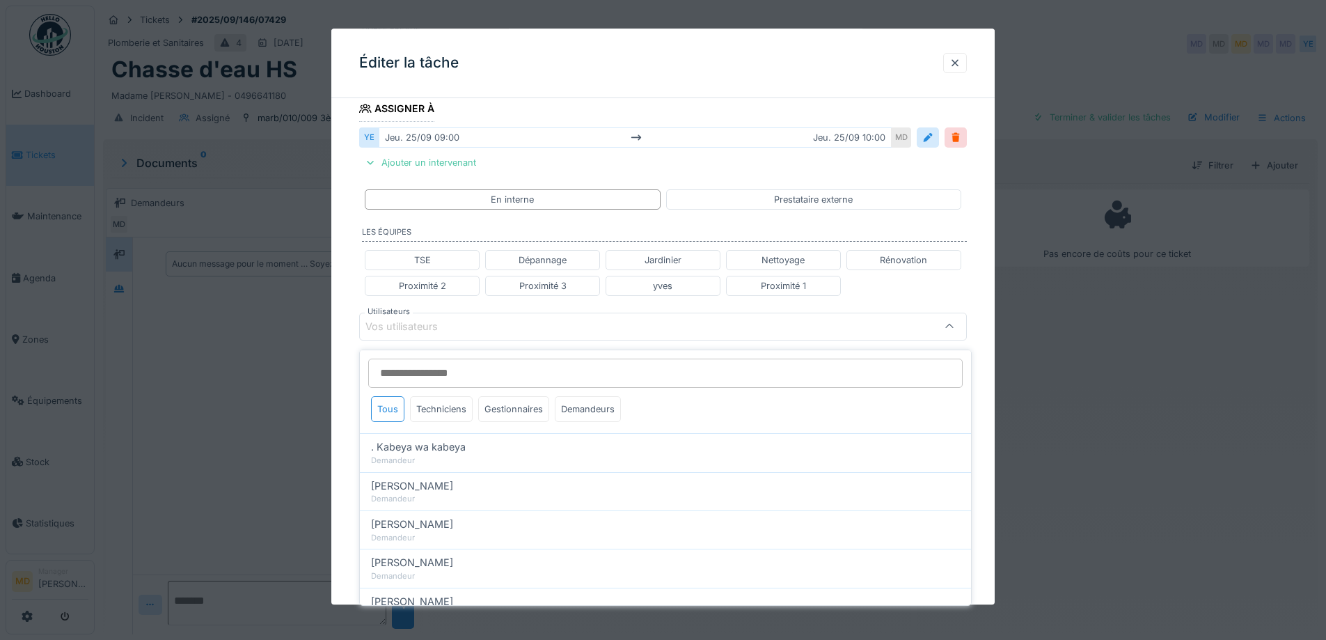
scroll to position [246, 0]
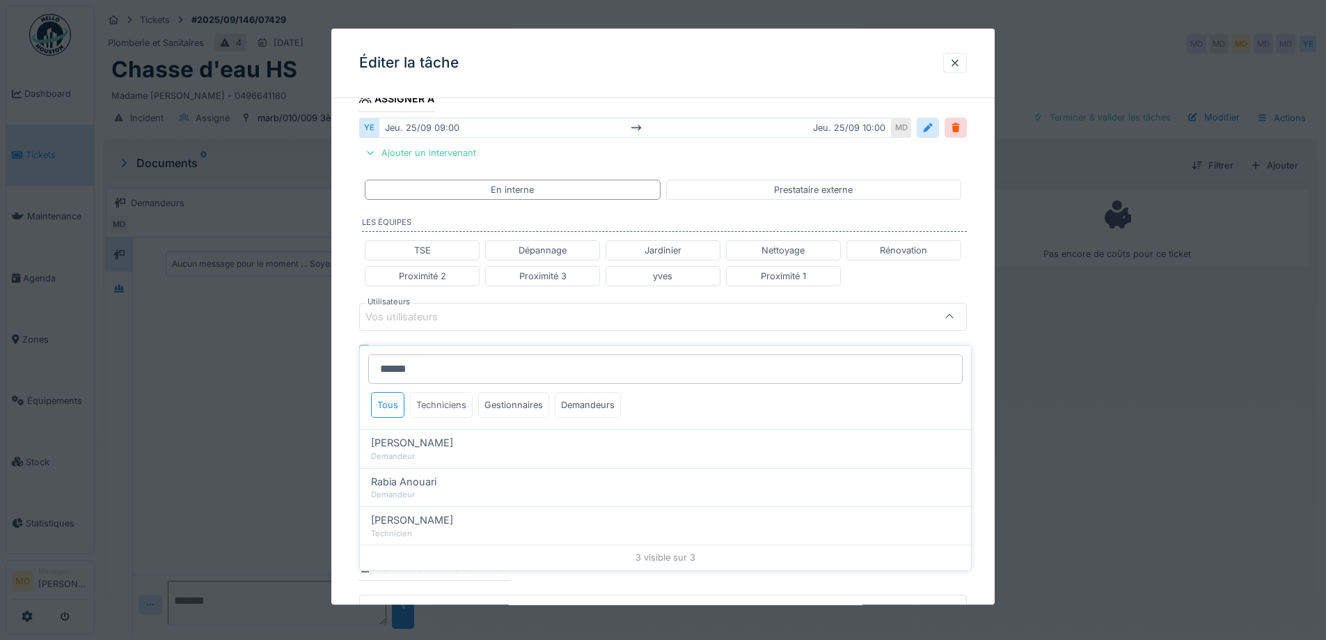
type input "******"
click at [450, 392] on div "Techniciens" at bounding box center [441, 405] width 63 height 26
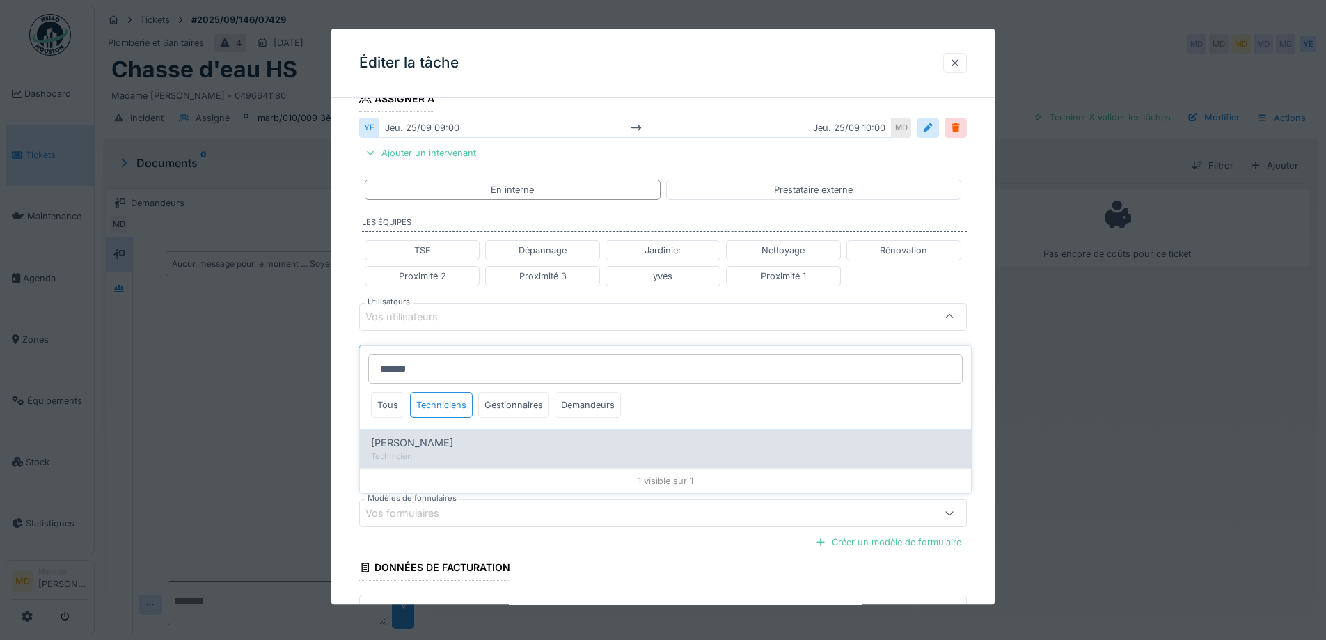
click at [420, 435] on span "[PERSON_NAME]" at bounding box center [412, 442] width 82 height 15
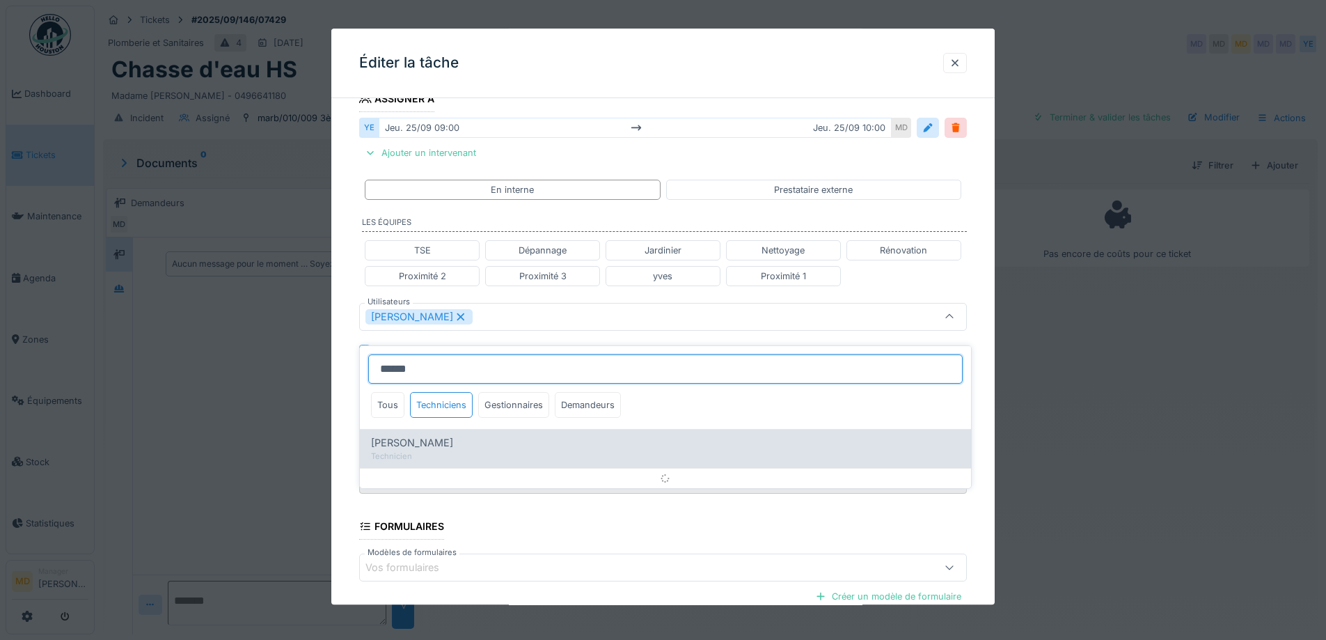
type input "*****"
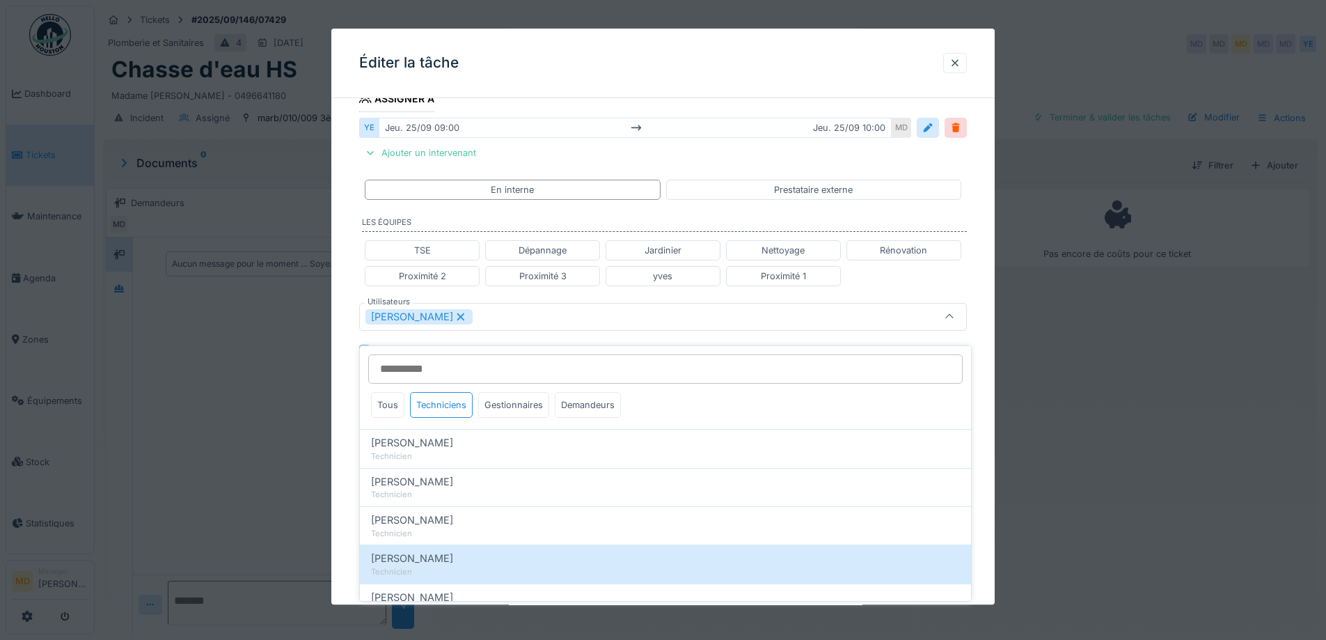
click at [343, 383] on div "**********" at bounding box center [662, 310] width 663 height 892
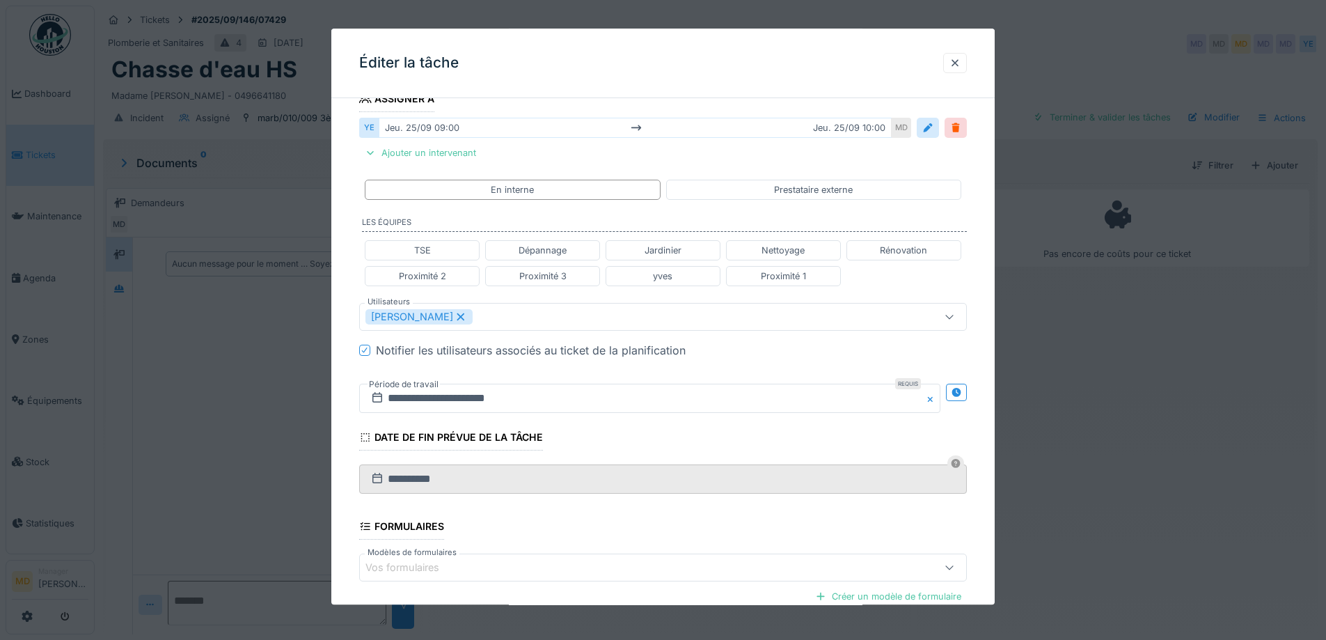
click at [960, 391] on icon at bounding box center [955, 392] width 9 height 9
click at [473, 395] on input "**********" at bounding box center [499, 397] width 280 height 29
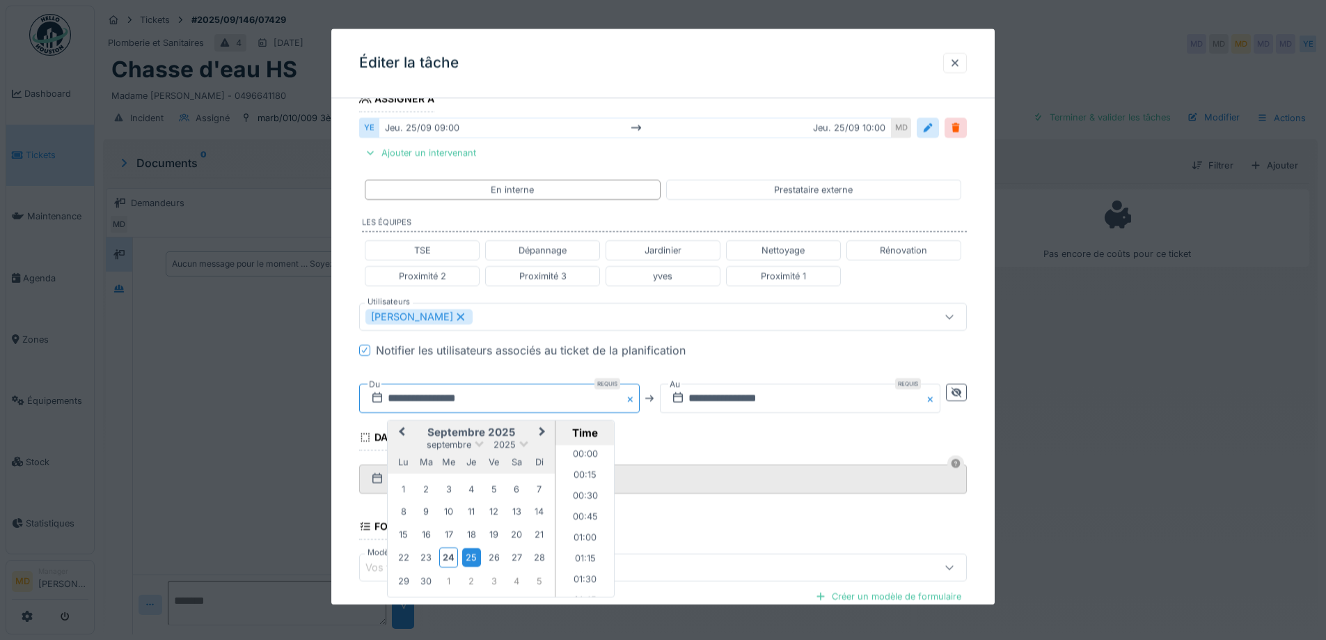
scroll to position [686, 0]
click at [477, 576] on div "2" at bounding box center [471, 580] width 19 height 19
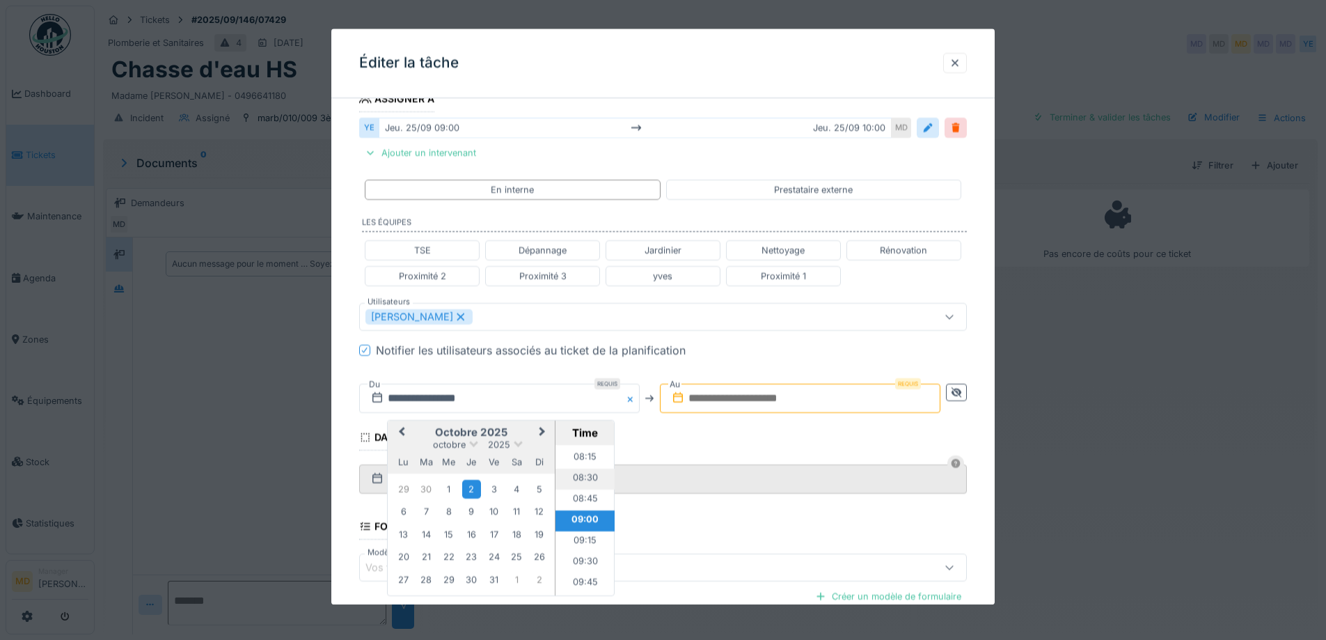
scroll to position [617, 0]
click at [584, 502] on li "08:00" at bounding box center [584, 506] width 59 height 21
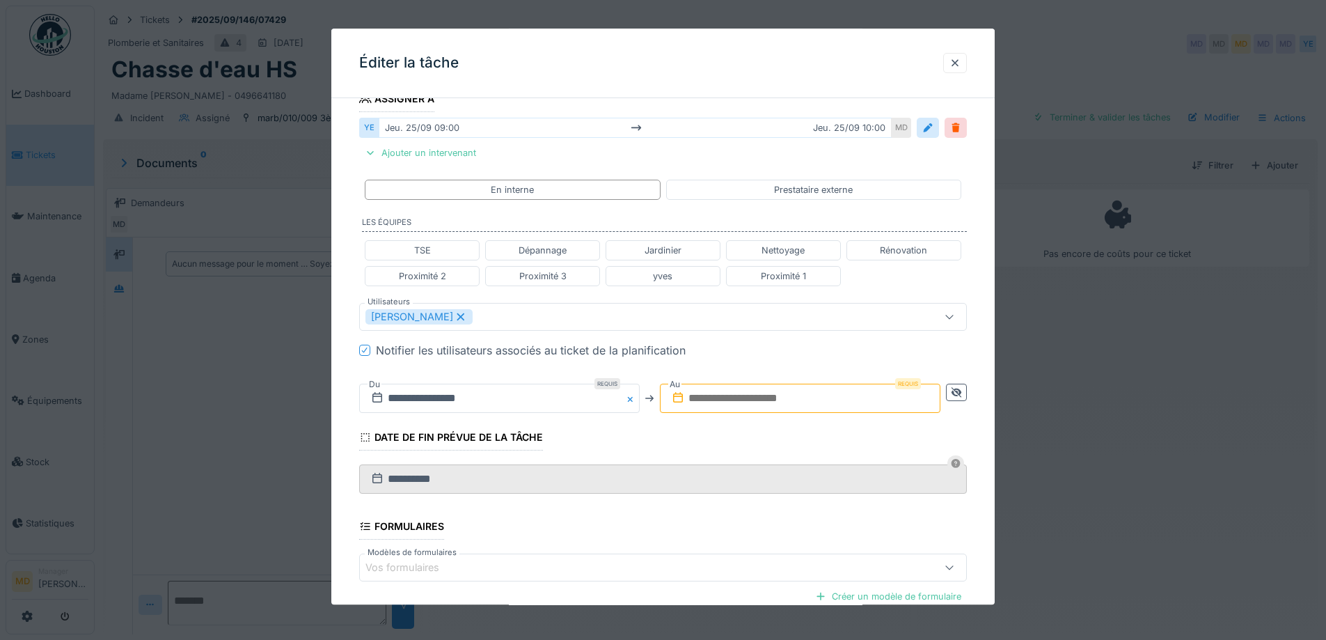
click at [719, 402] on input "text" at bounding box center [800, 397] width 280 height 29
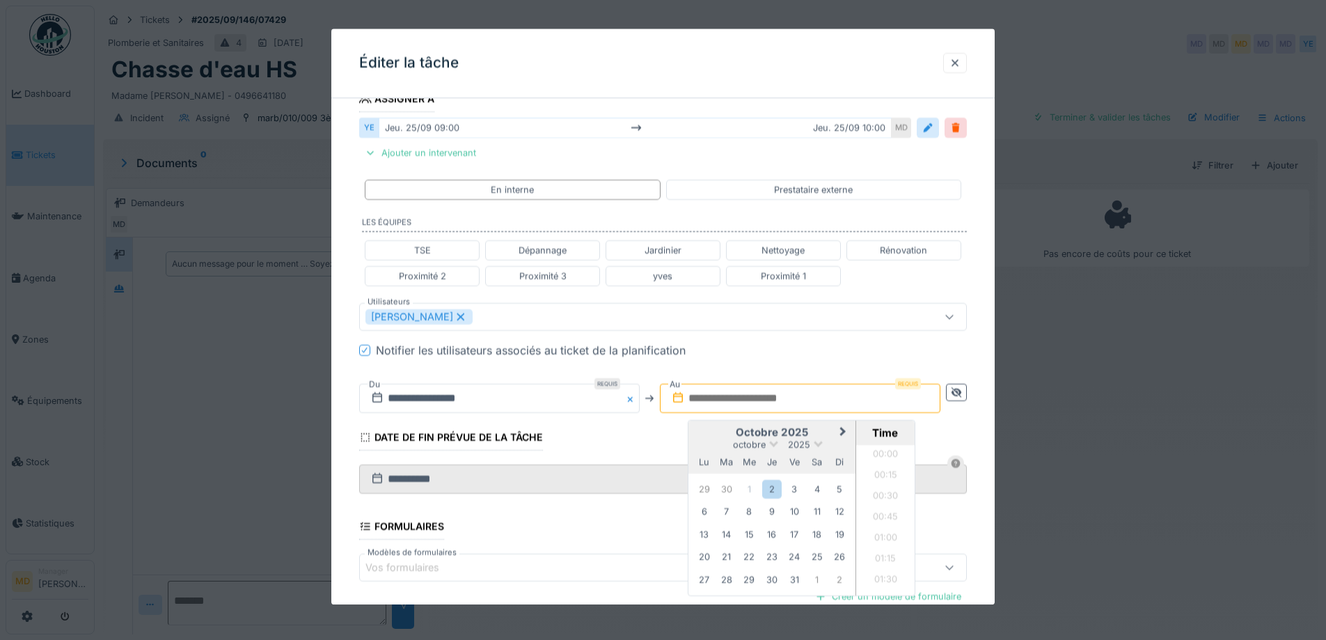
scroll to position [1021, 0]
click at [711, 430] on h2 "octobre 2025" at bounding box center [771, 432] width 167 height 13
click at [766, 489] on div "2" at bounding box center [771, 489] width 19 height 19
click at [887, 463] on li "09:00" at bounding box center [885, 464] width 59 height 21
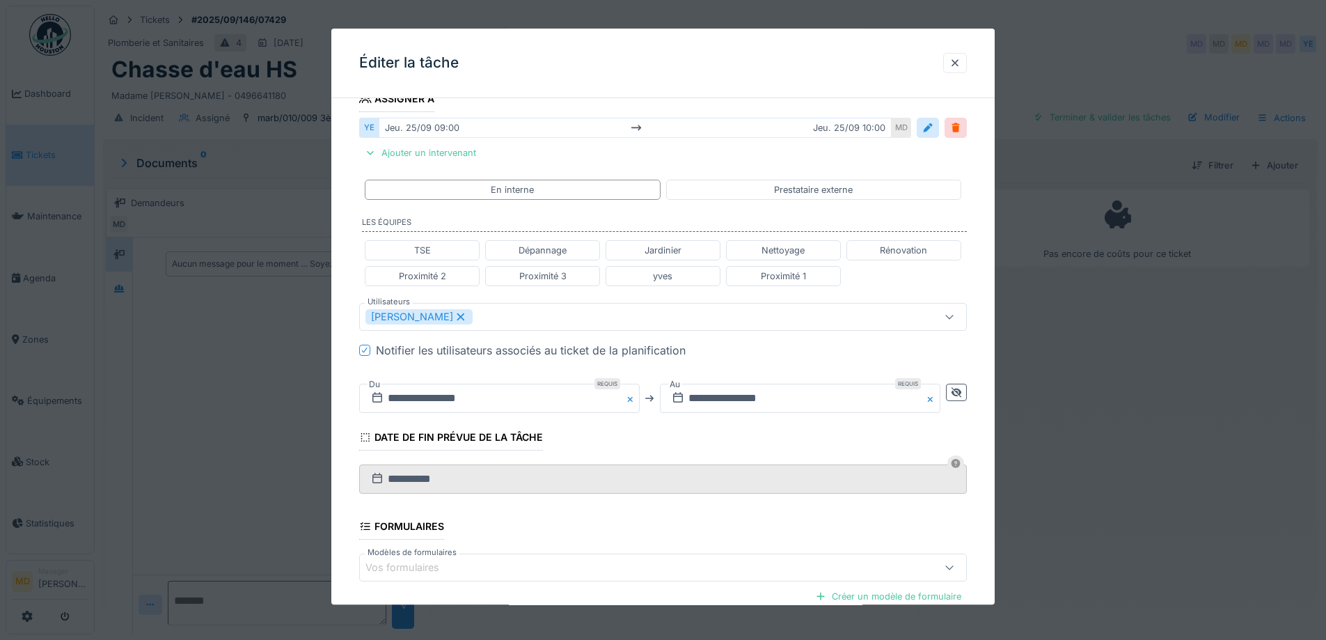
scroll to position [397, 0]
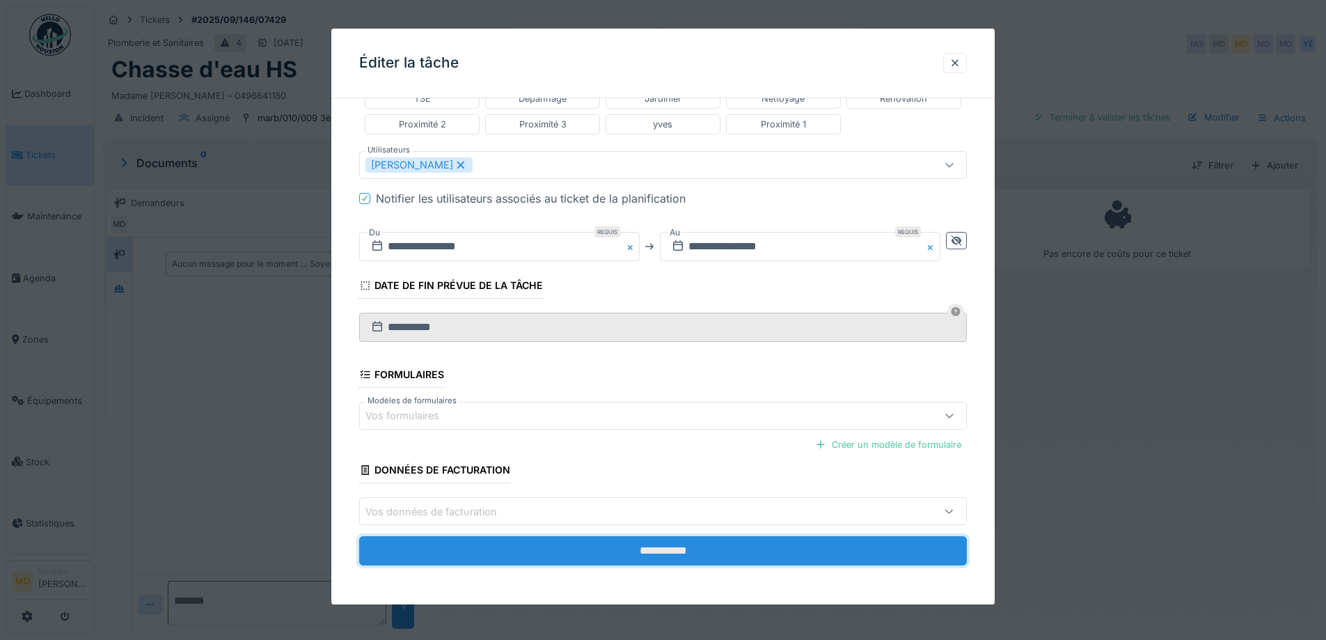
click at [670, 548] on input "**********" at bounding box center [663, 551] width 608 height 29
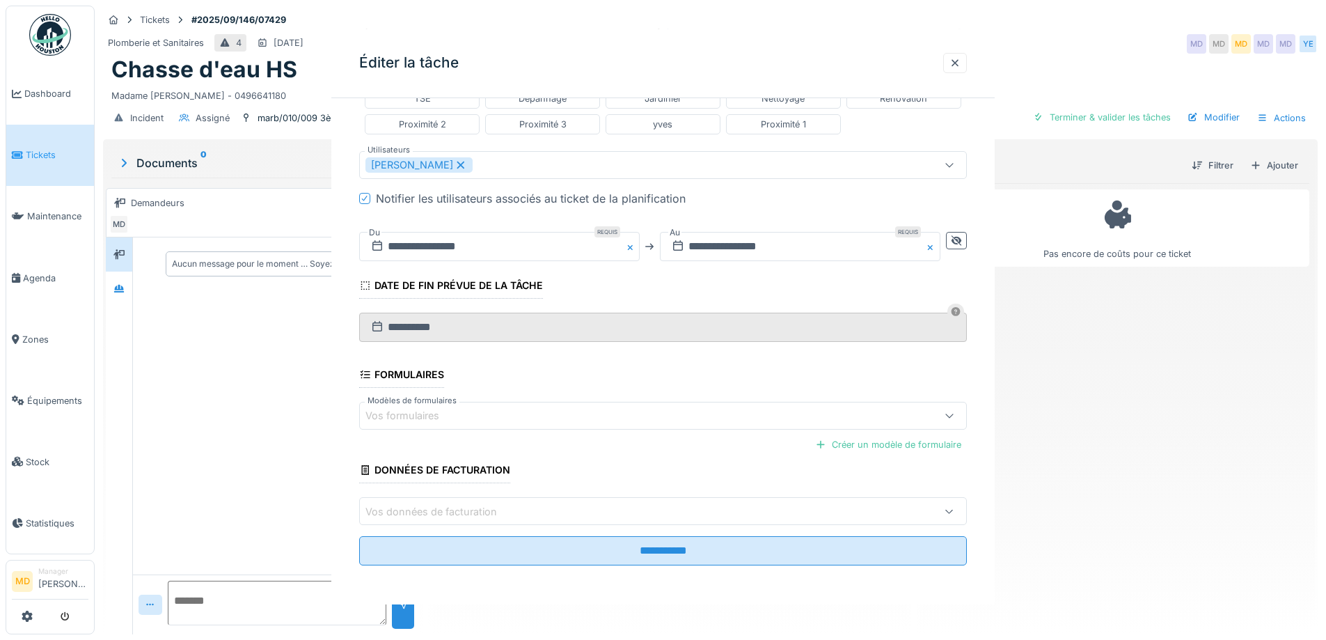
scroll to position [0, 0]
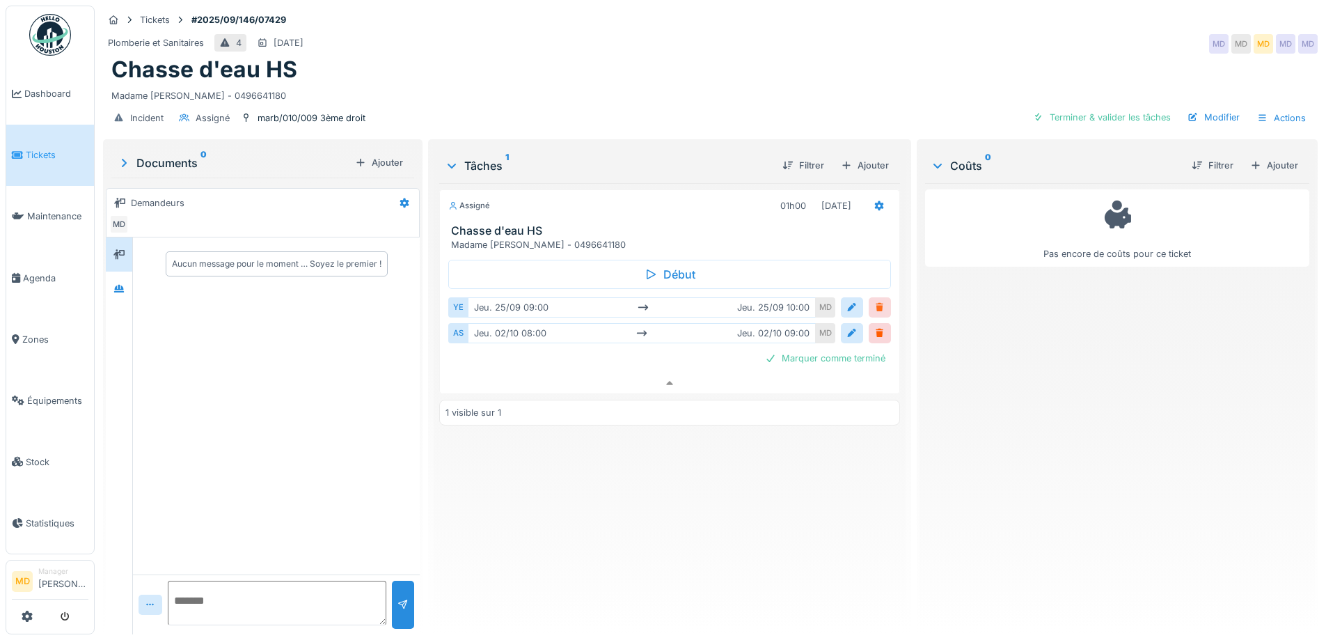
click at [874, 301] on div at bounding box center [879, 307] width 11 height 13
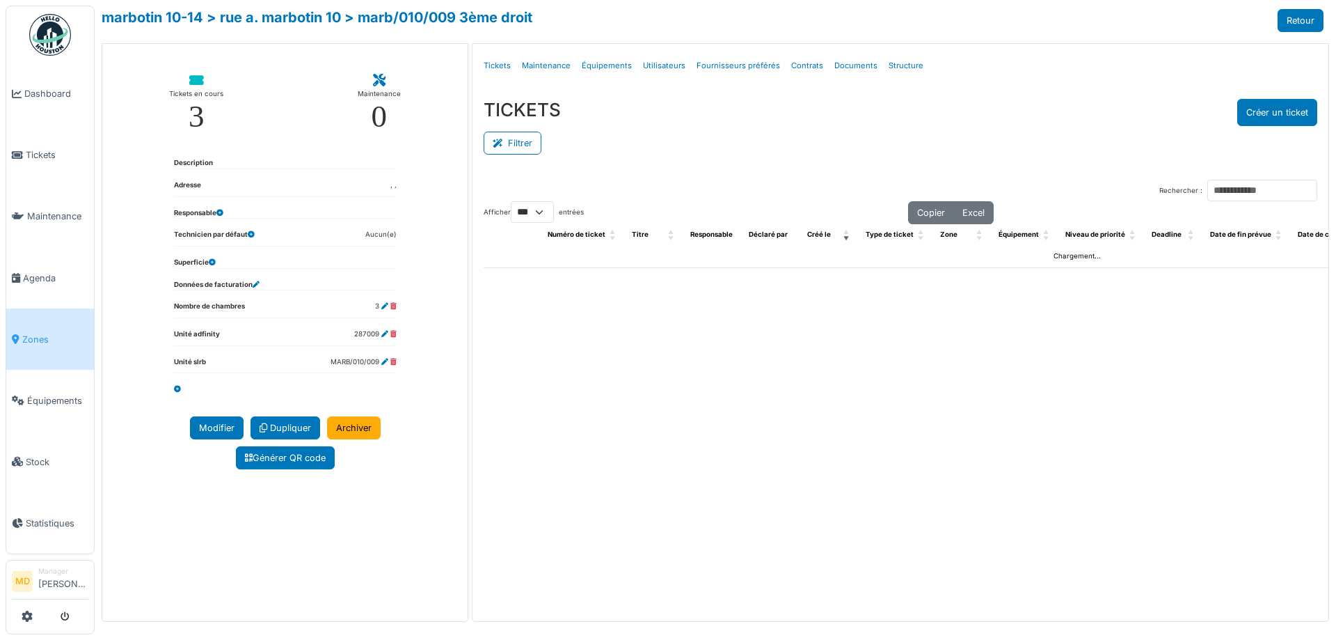
select select "***"
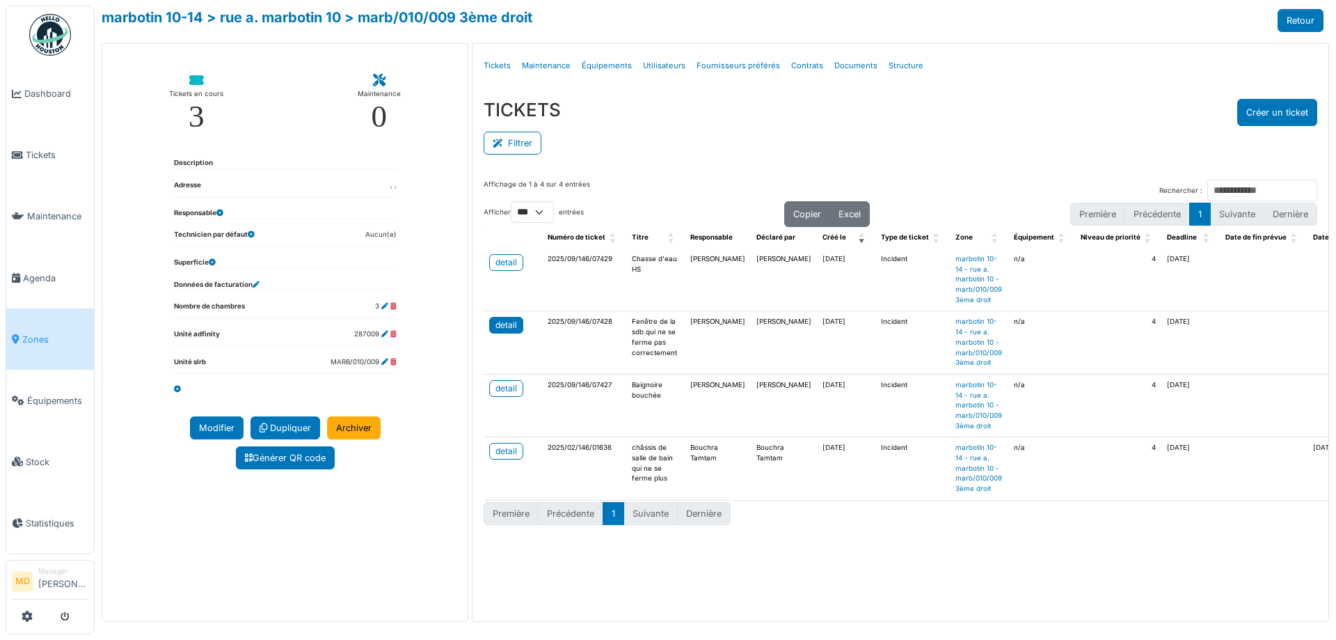
click at [502, 327] on div "detail" at bounding box center [507, 325] width 22 height 13
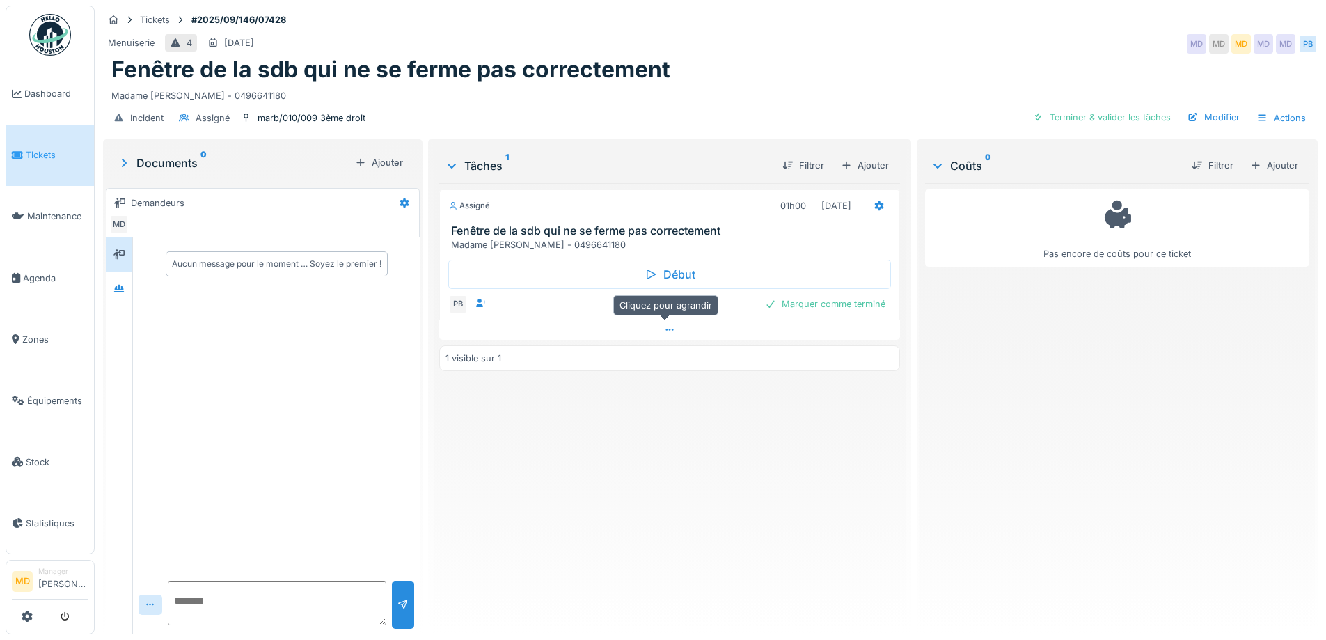
click at [664, 333] on icon at bounding box center [669, 329] width 11 height 9
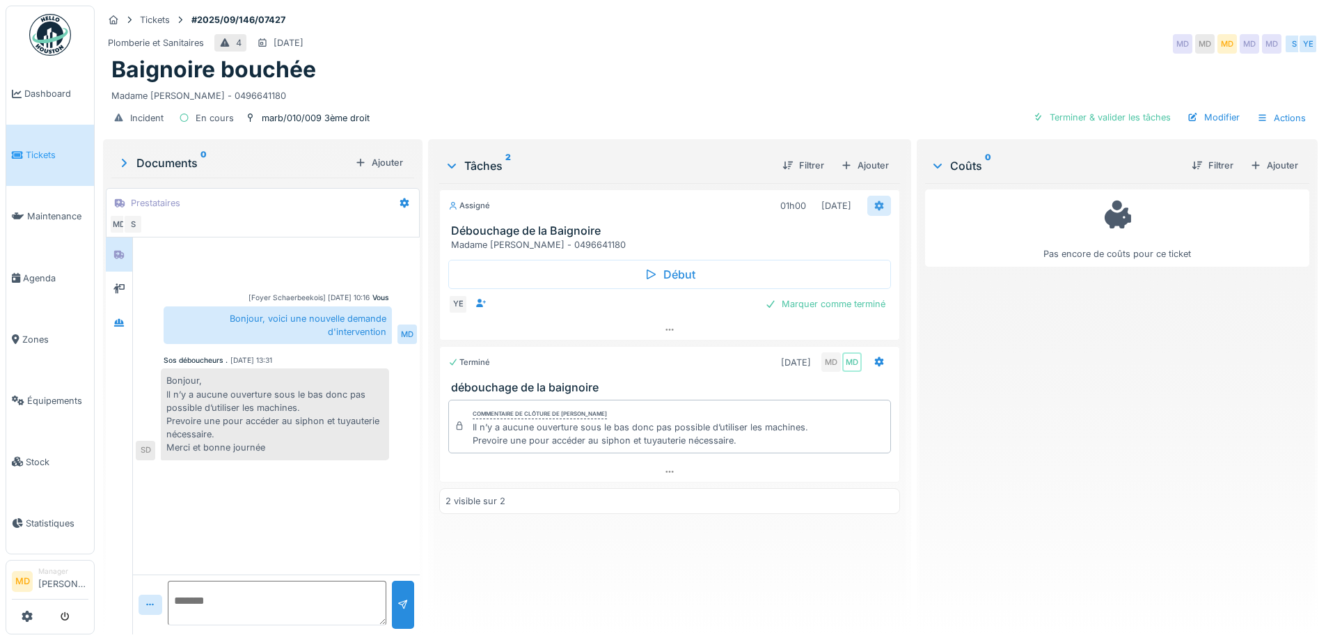
click at [873, 212] on div at bounding box center [878, 205] width 11 height 13
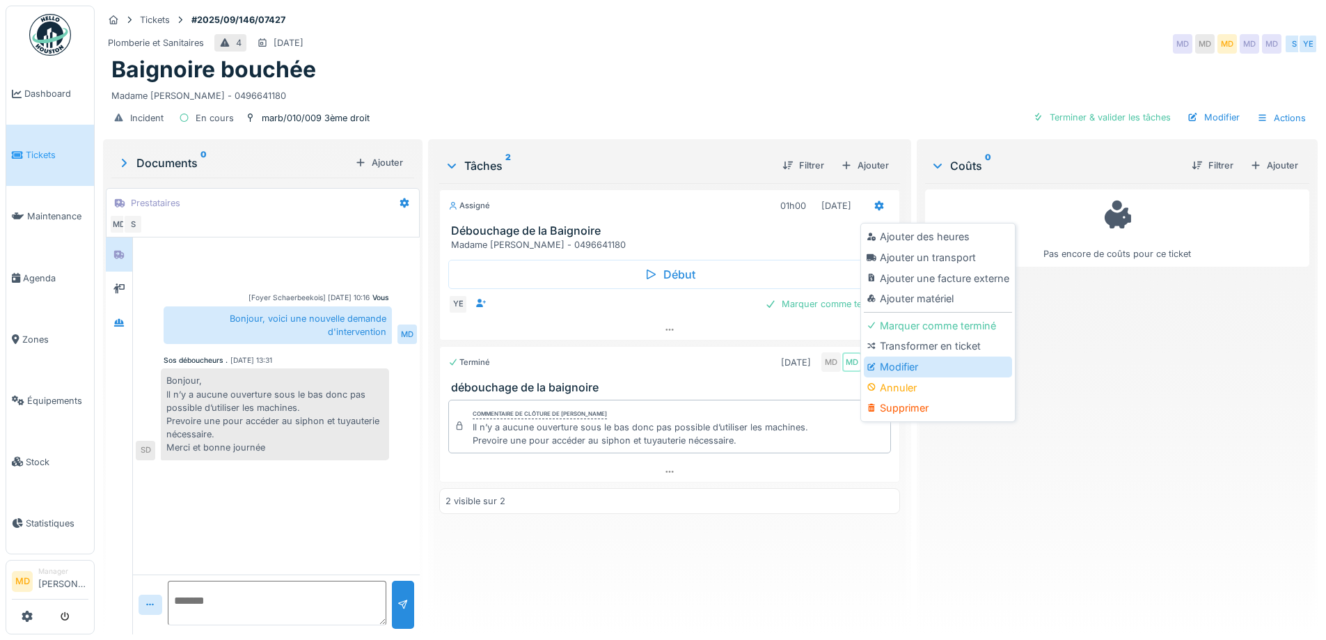
click at [892, 362] on div "Modifier" at bounding box center [938, 366] width 148 height 21
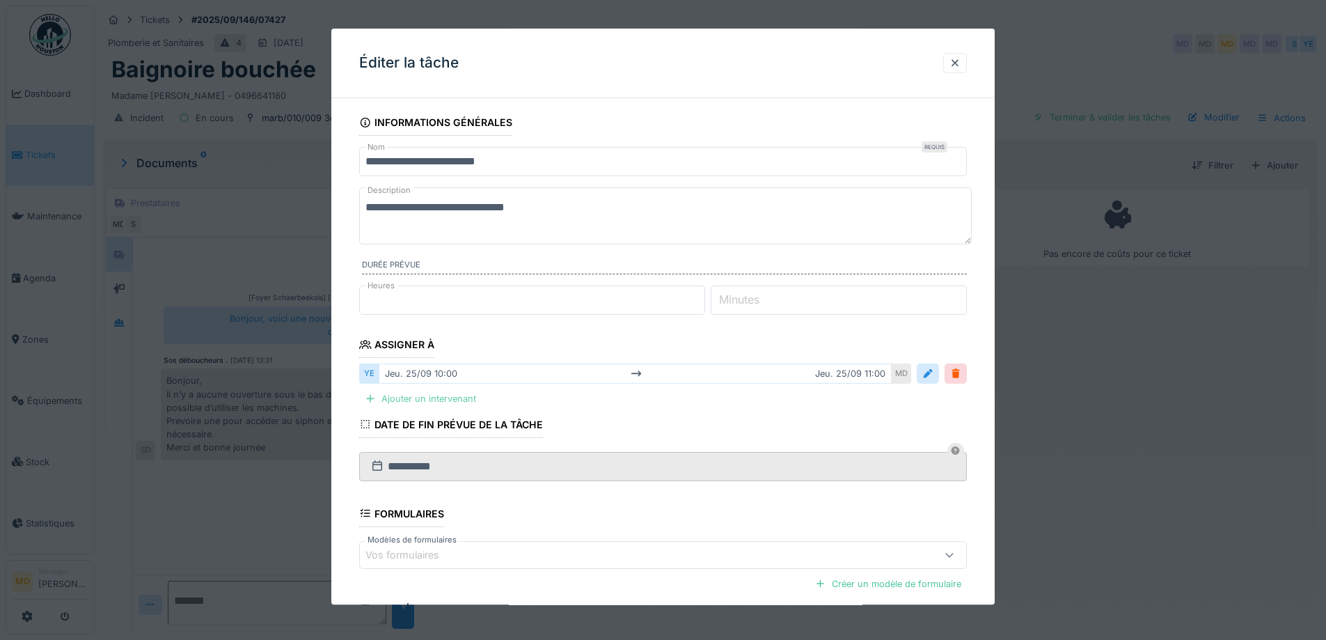
click at [448, 395] on div "Ajouter un intervenant" at bounding box center [420, 399] width 122 height 19
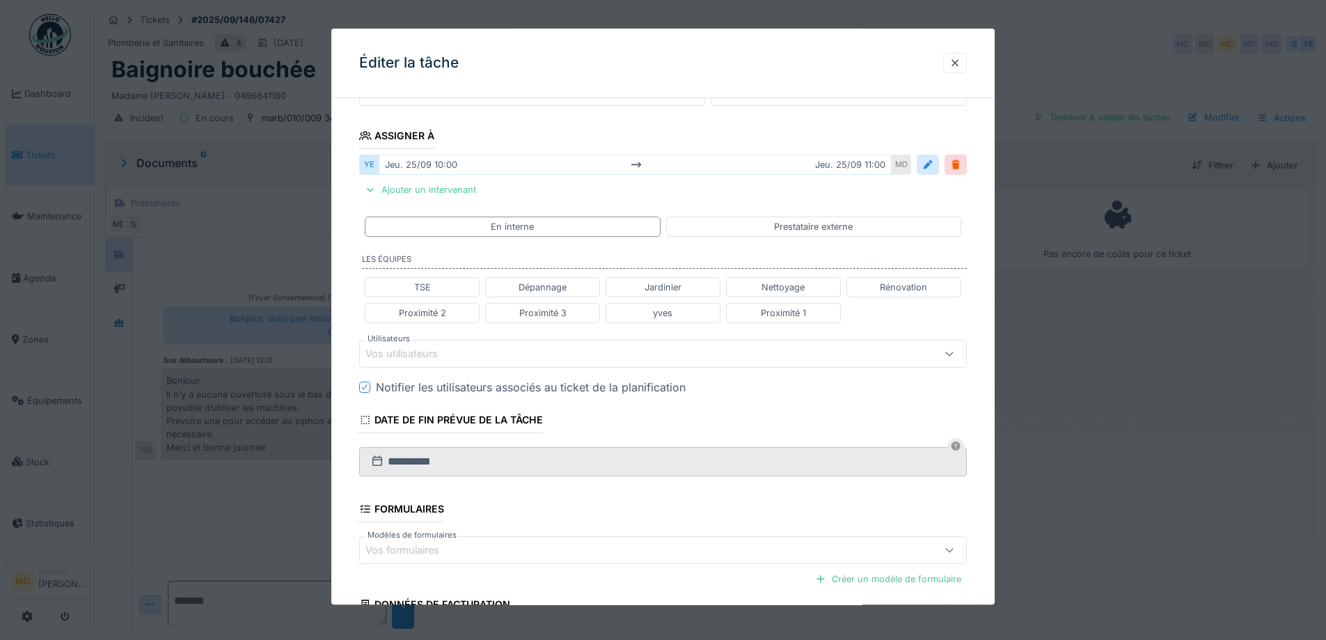
click at [416, 351] on div "Vos utilisateurs" at bounding box center [411, 353] width 92 height 15
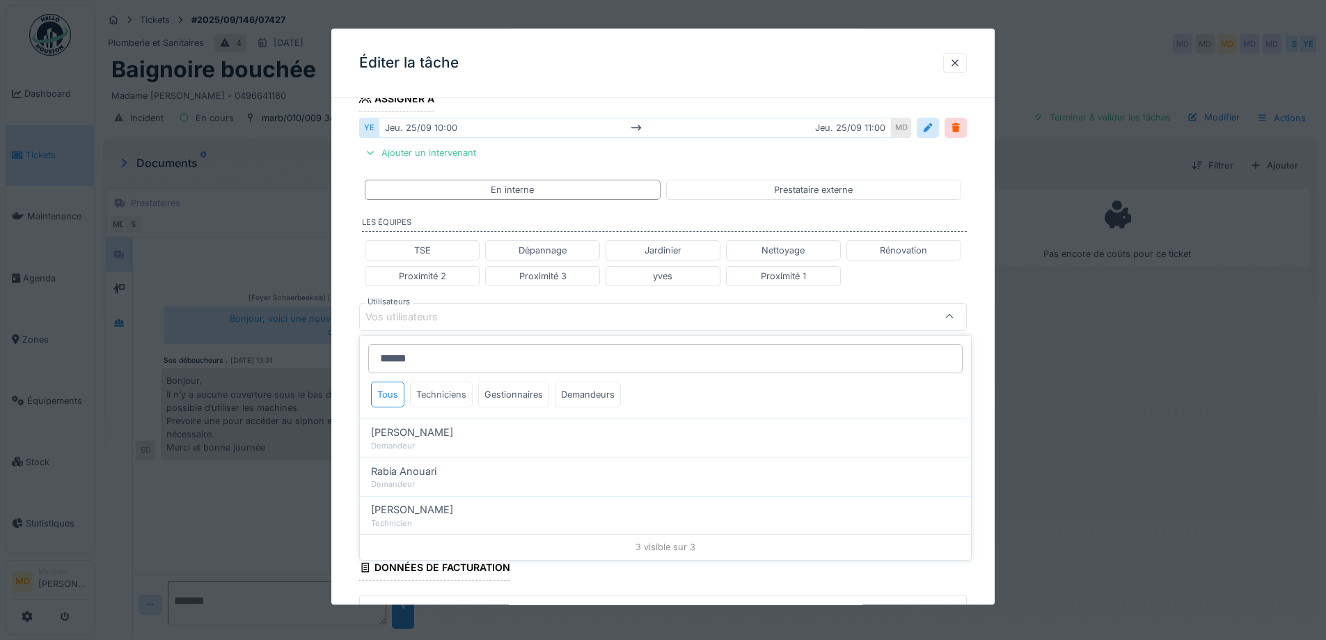
type input "******"
click at [439, 388] on div "Techniciens" at bounding box center [441, 394] width 63 height 26
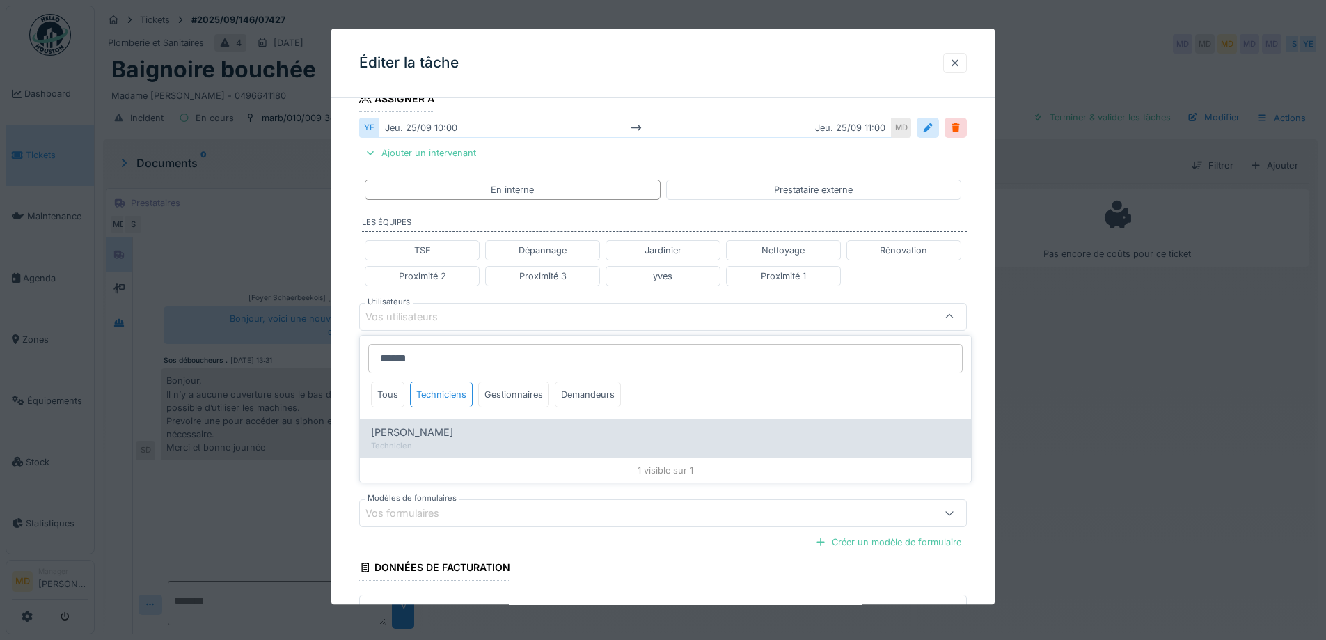
click at [428, 436] on span "[PERSON_NAME]" at bounding box center [412, 432] width 82 height 15
type input "*****"
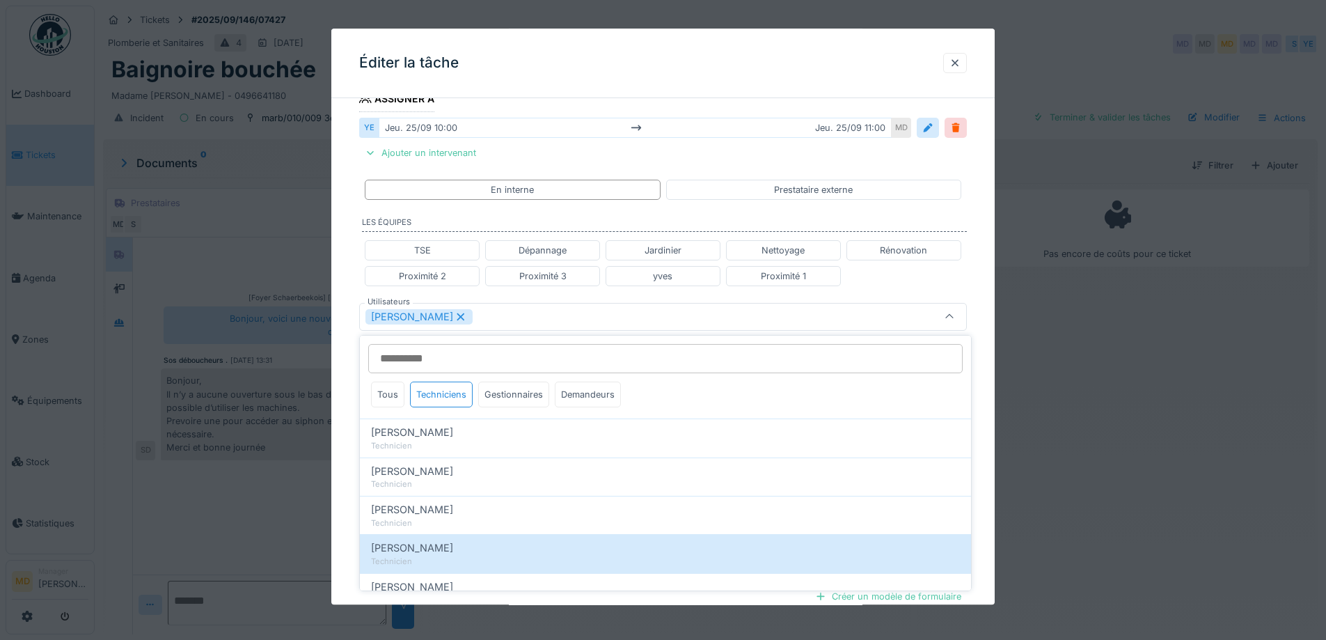
click at [346, 346] on div "**********" at bounding box center [662, 310] width 663 height 892
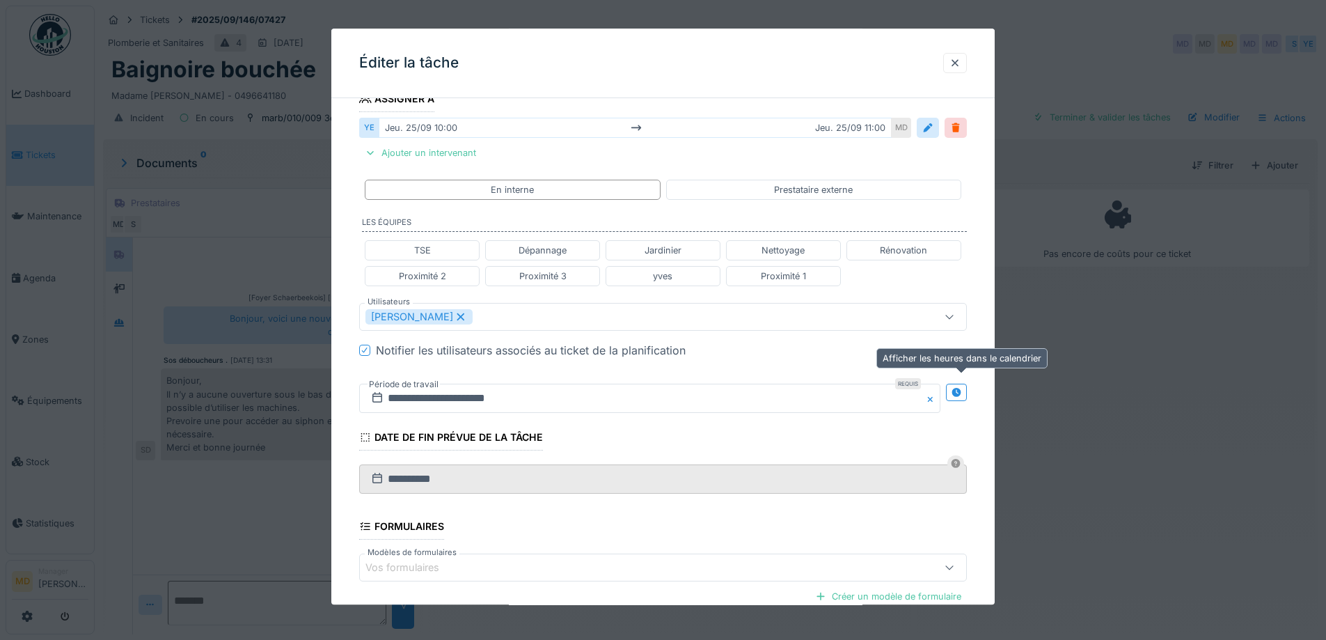
click at [960, 395] on icon at bounding box center [955, 392] width 9 height 9
click at [509, 400] on input "**********" at bounding box center [499, 397] width 280 height 29
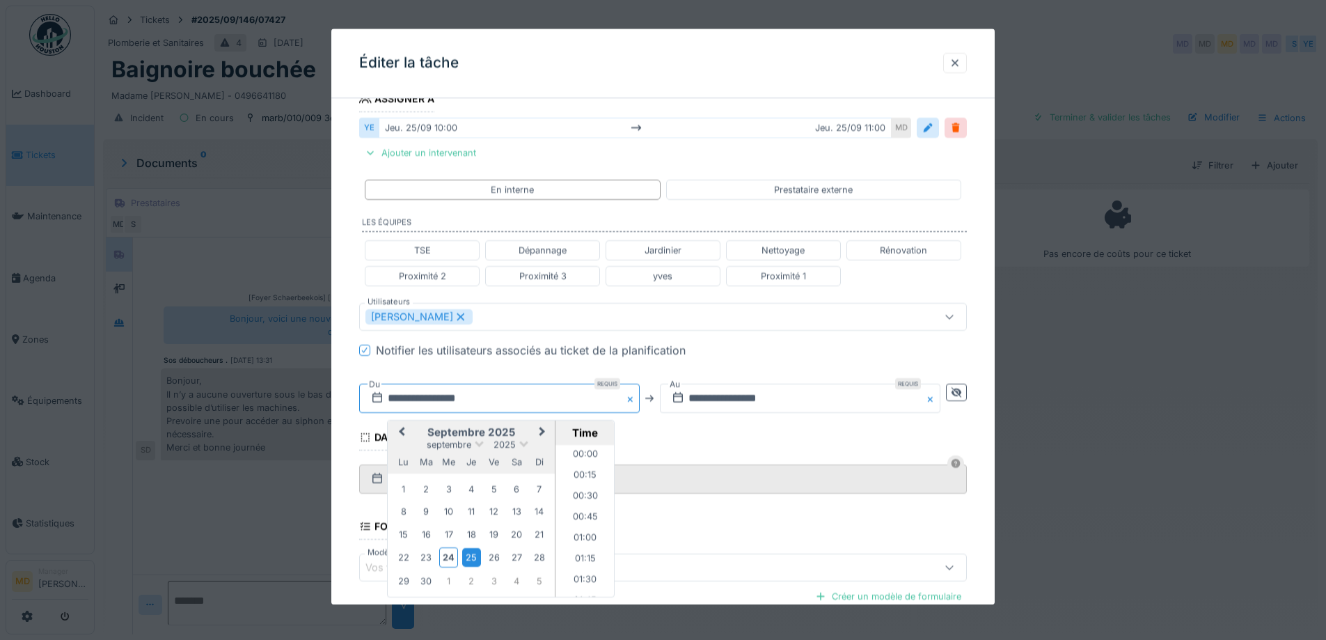
scroll to position [770, 0]
click at [474, 578] on div "2" at bounding box center [471, 580] width 19 height 19
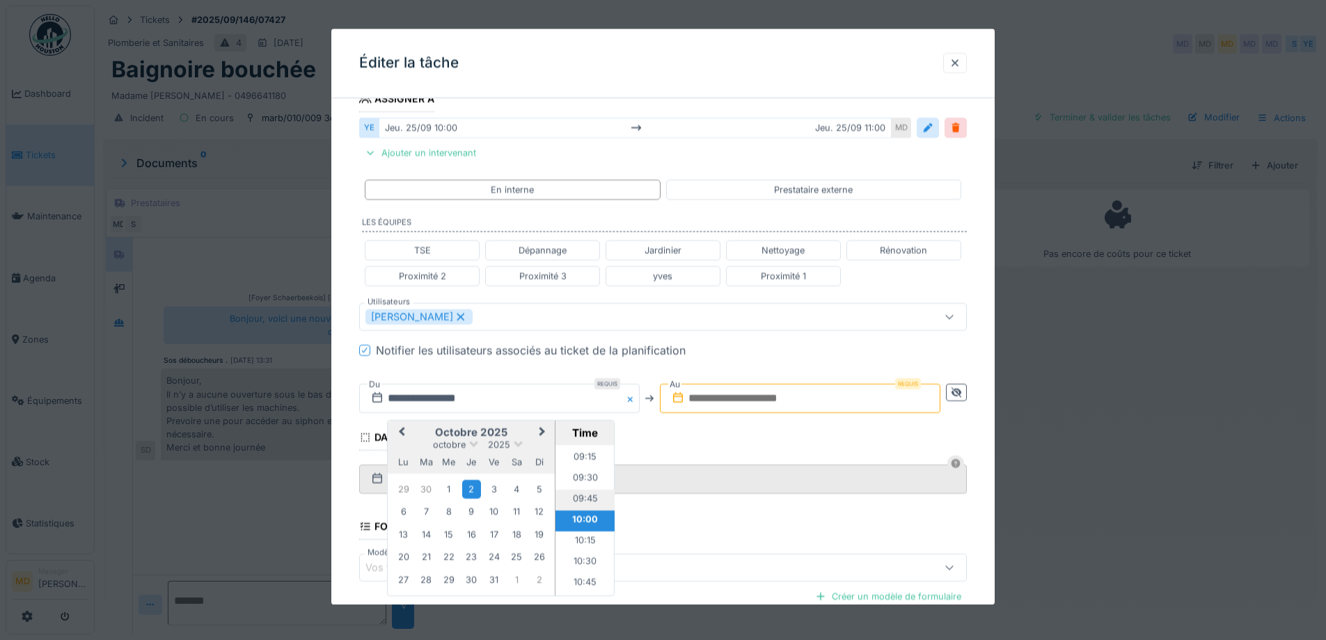
scroll to position [700, 0]
click at [580, 509] on li "09:00" at bounding box center [584, 506] width 59 height 21
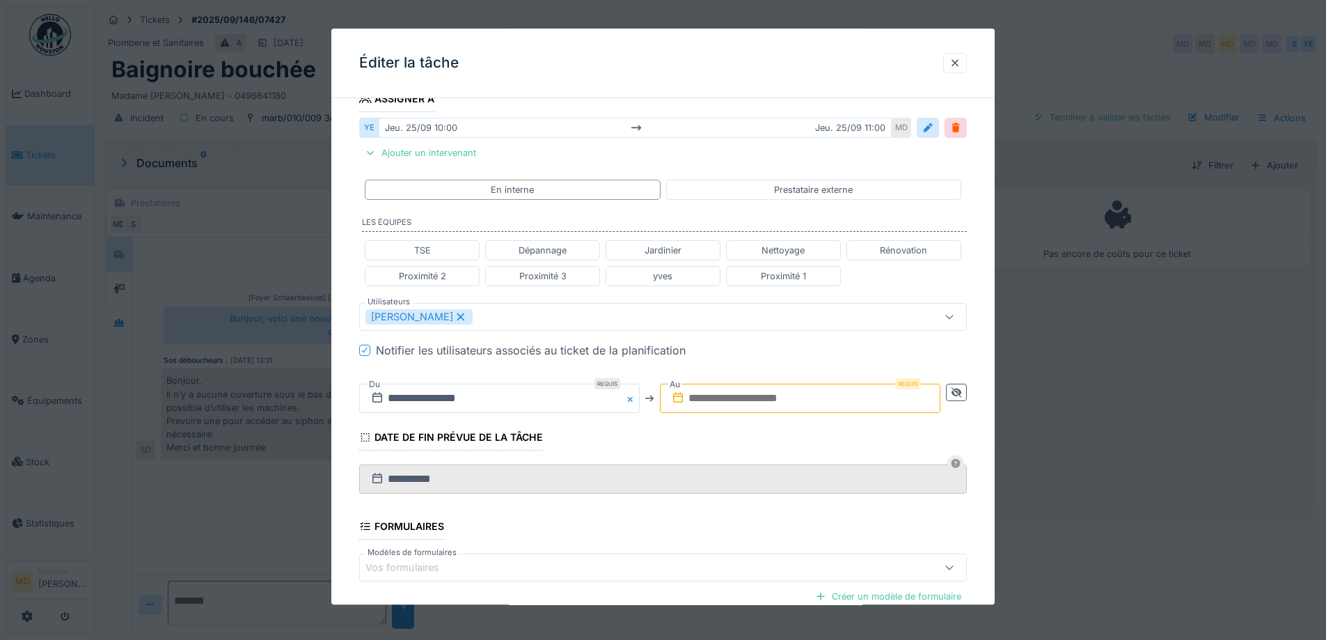
click at [718, 396] on input "text" at bounding box center [800, 397] width 280 height 29
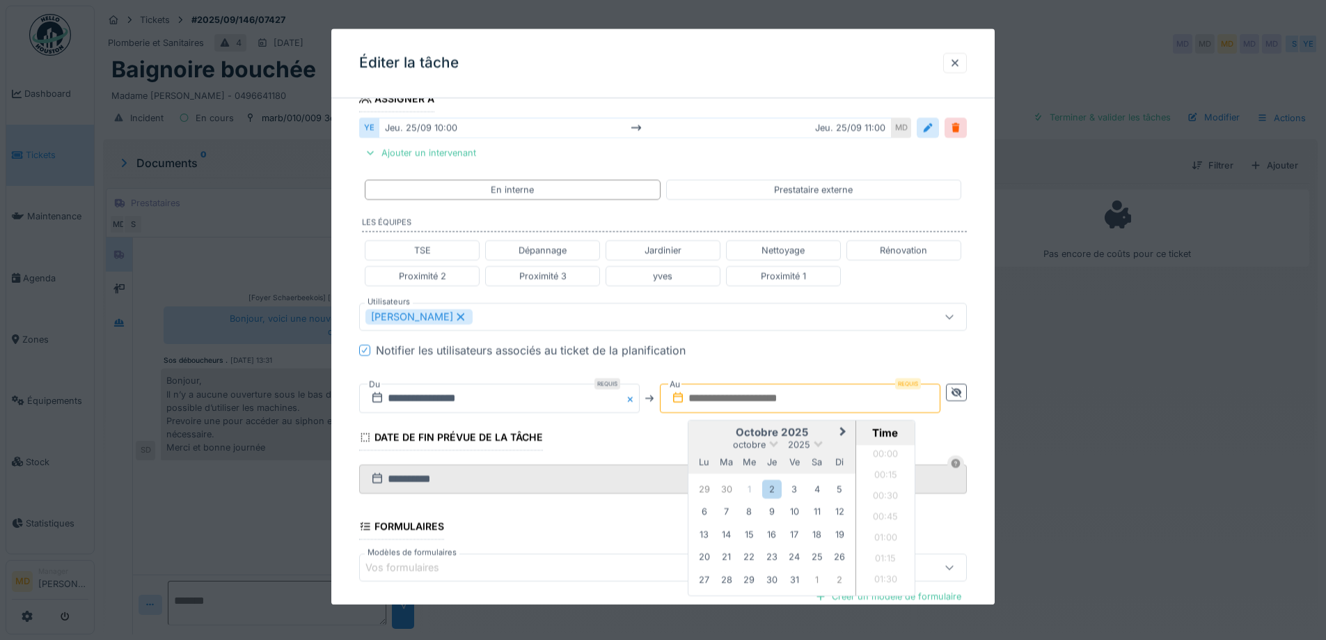
scroll to position [1042, 0]
click at [707, 439] on div "octobre 2025" at bounding box center [771, 444] width 167 height 12
click at [776, 490] on div "2" at bounding box center [771, 489] width 19 height 19
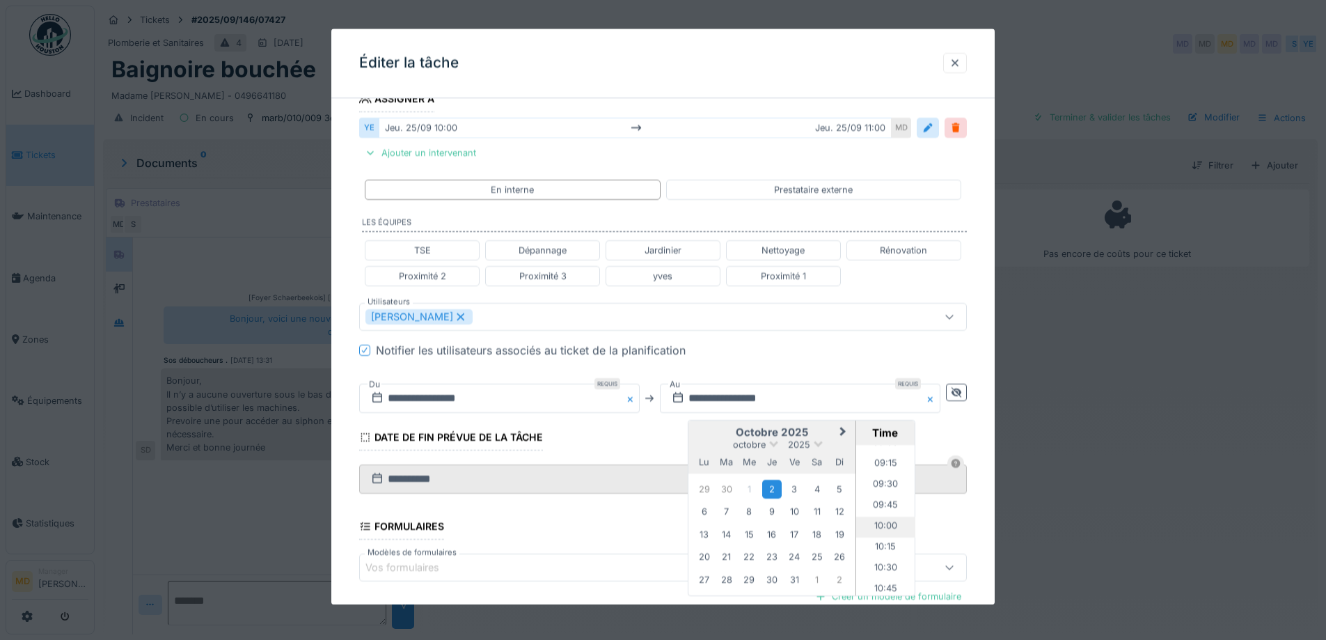
click at [895, 528] on li "10:00" at bounding box center [885, 526] width 59 height 21
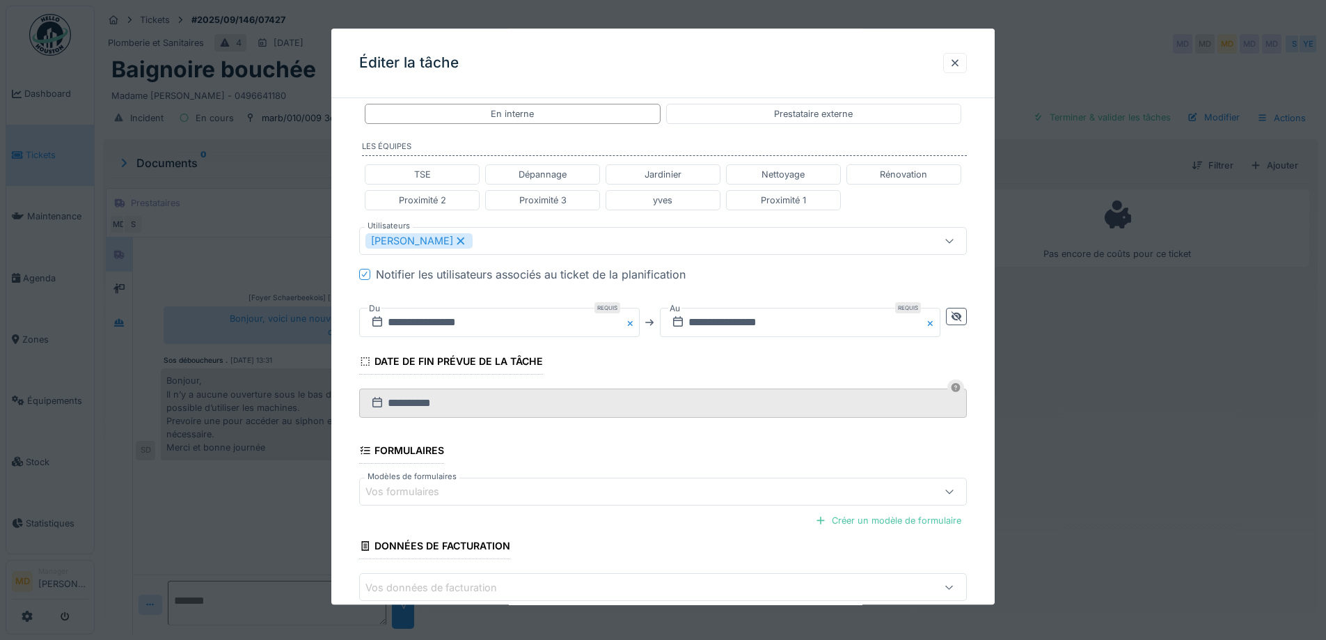
scroll to position [397, 0]
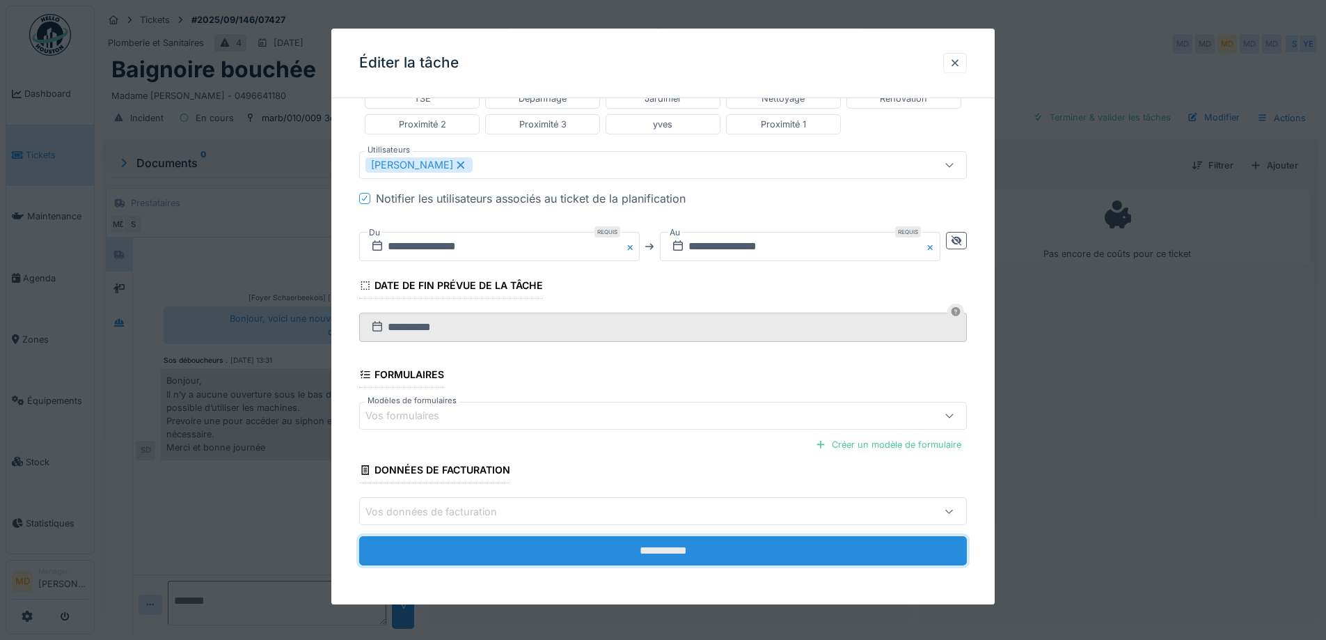
click at [695, 553] on input "**********" at bounding box center [663, 551] width 608 height 29
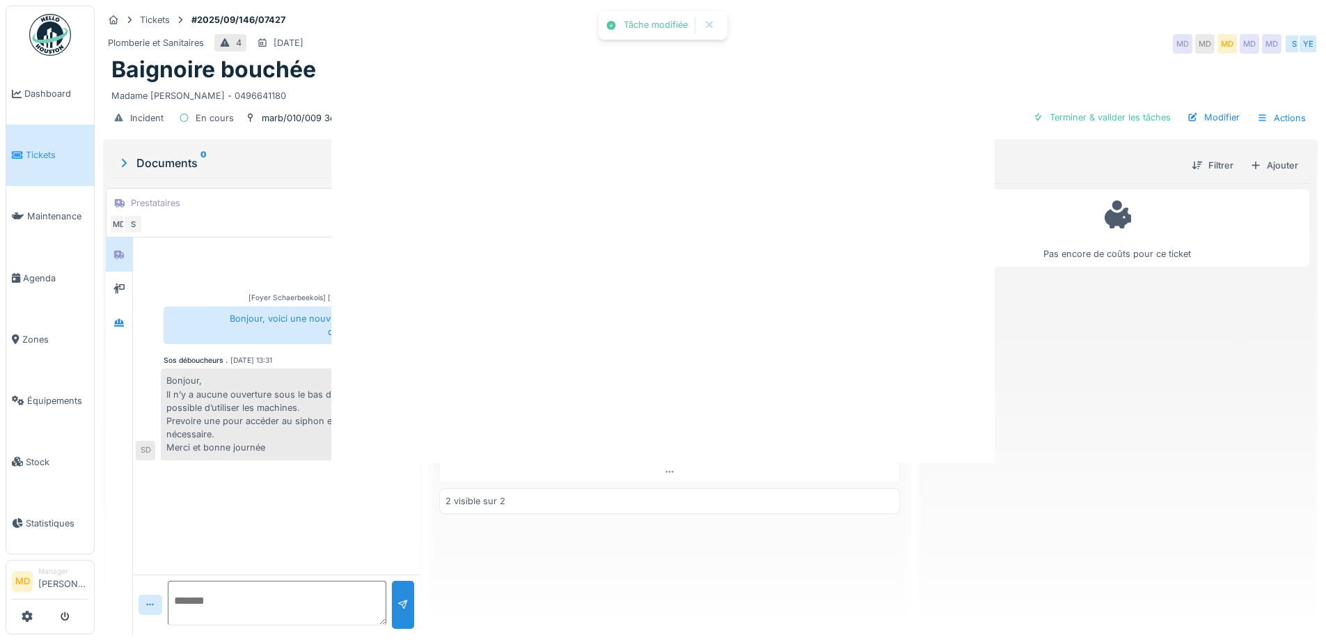
scroll to position [0, 0]
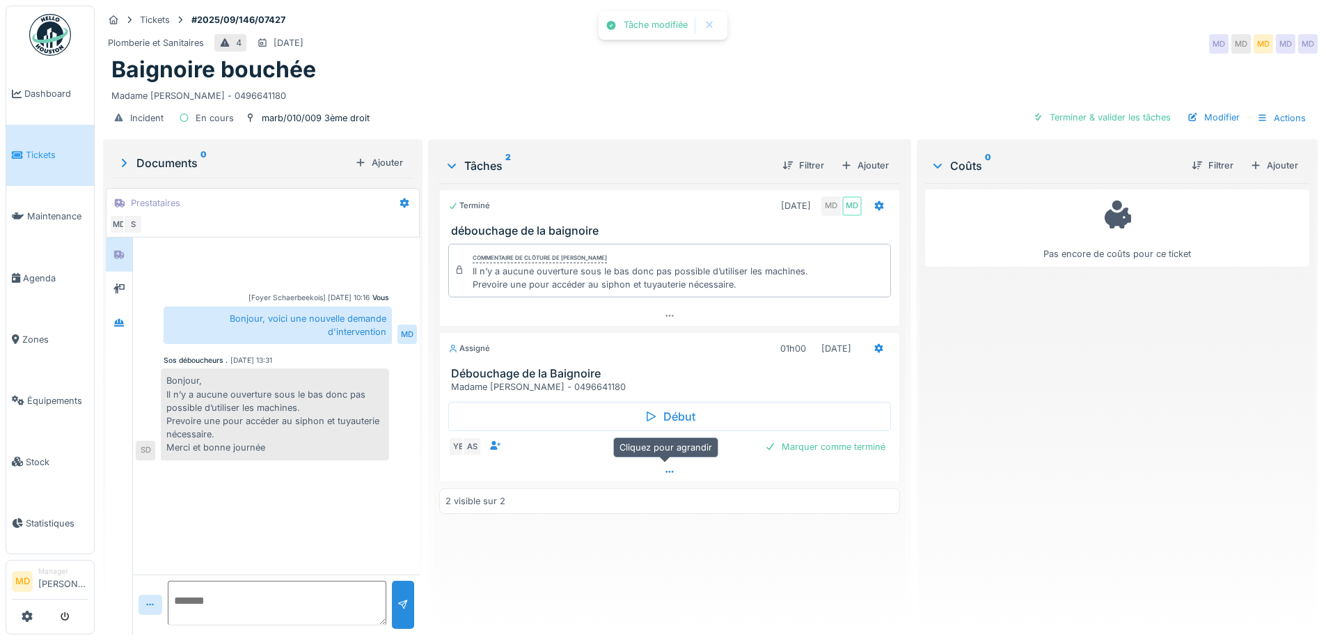
click at [664, 470] on icon at bounding box center [669, 471] width 11 height 9
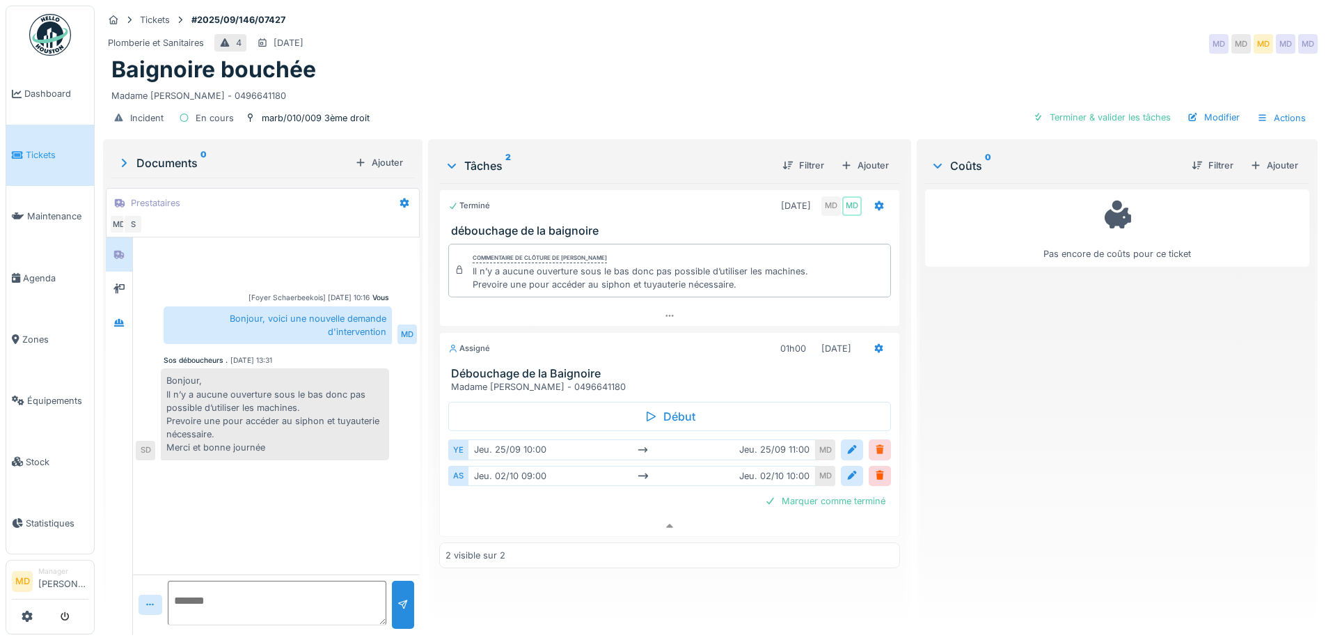
click at [877, 443] on div at bounding box center [879, 449] width 11 height 13
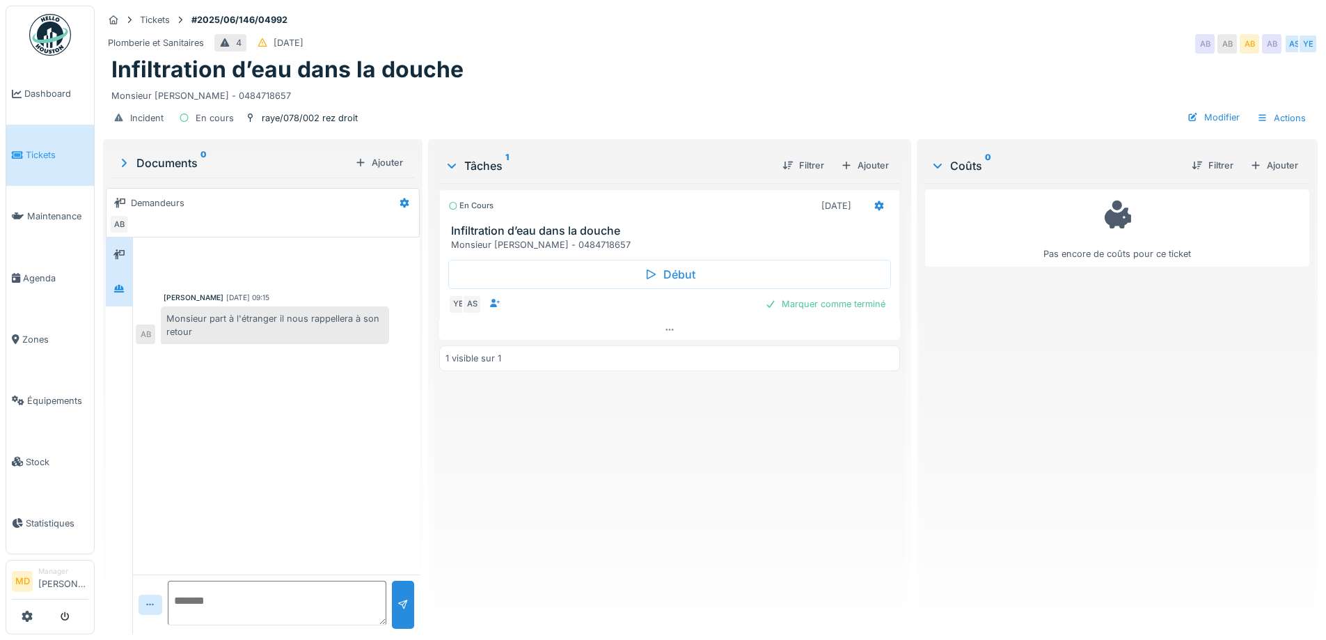
click at [116, 280] on div at bounding box center [119, 288] width 21 height 17
click at [125, 239] on div at bounding box center [119, 254] width 26 height 34
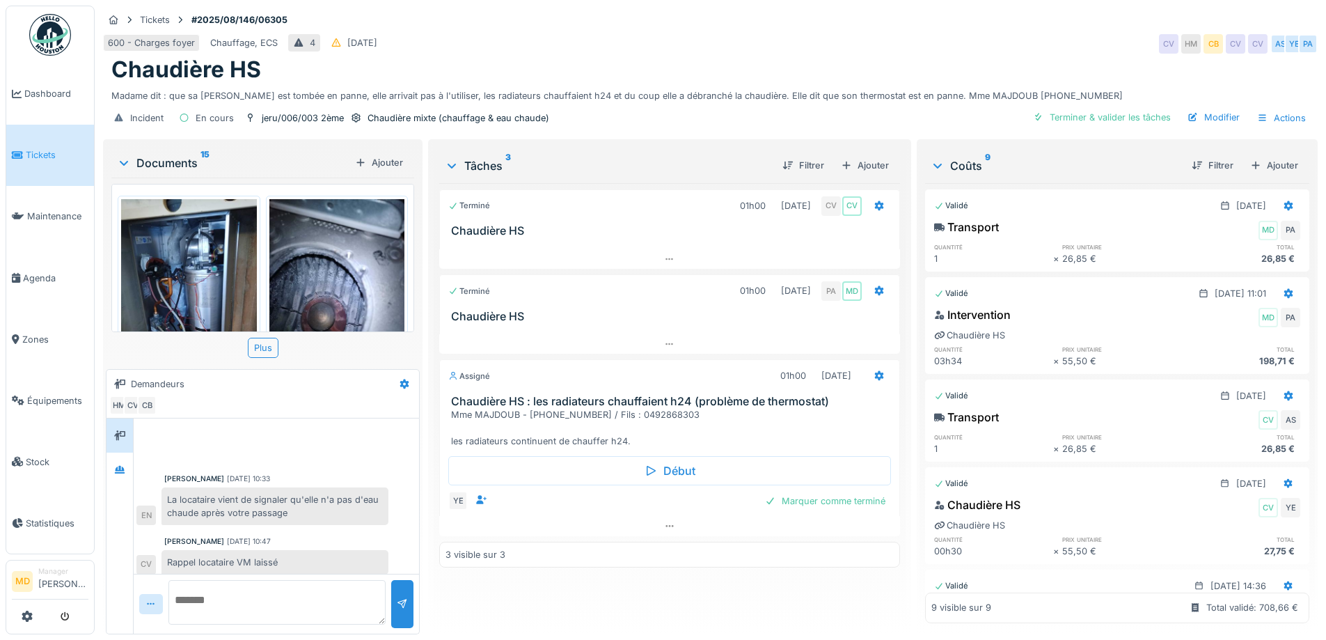
scroll to position [95, 0]
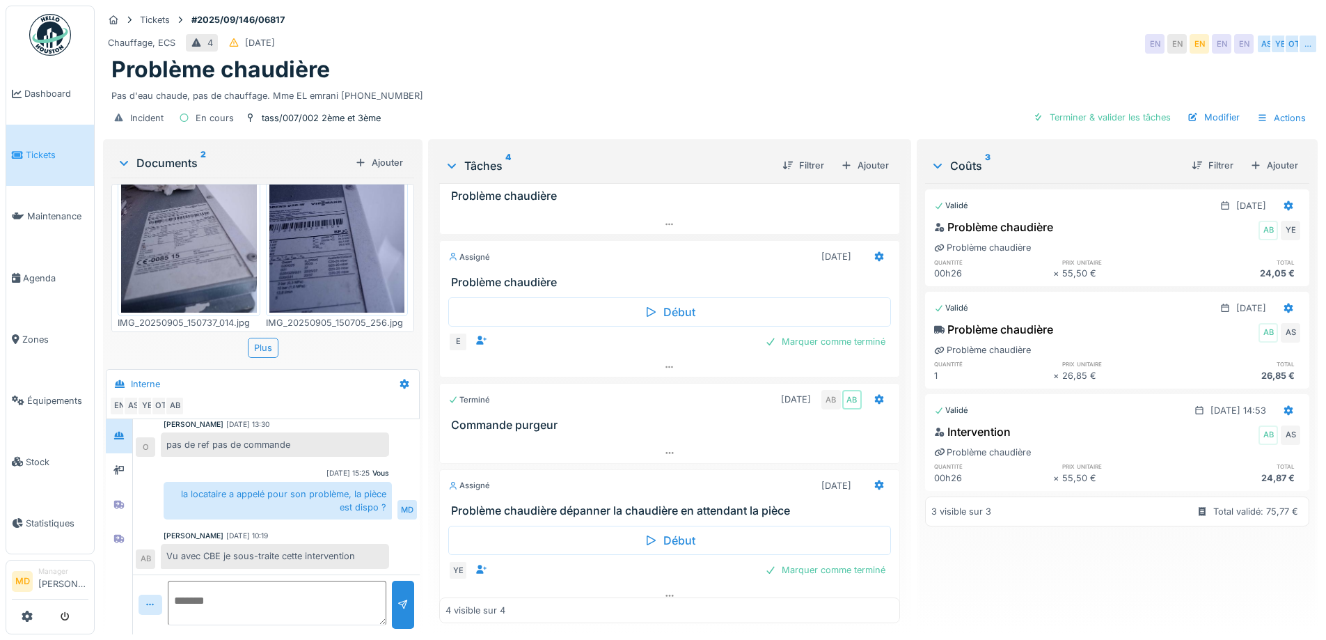
scroll to position [49, 0]
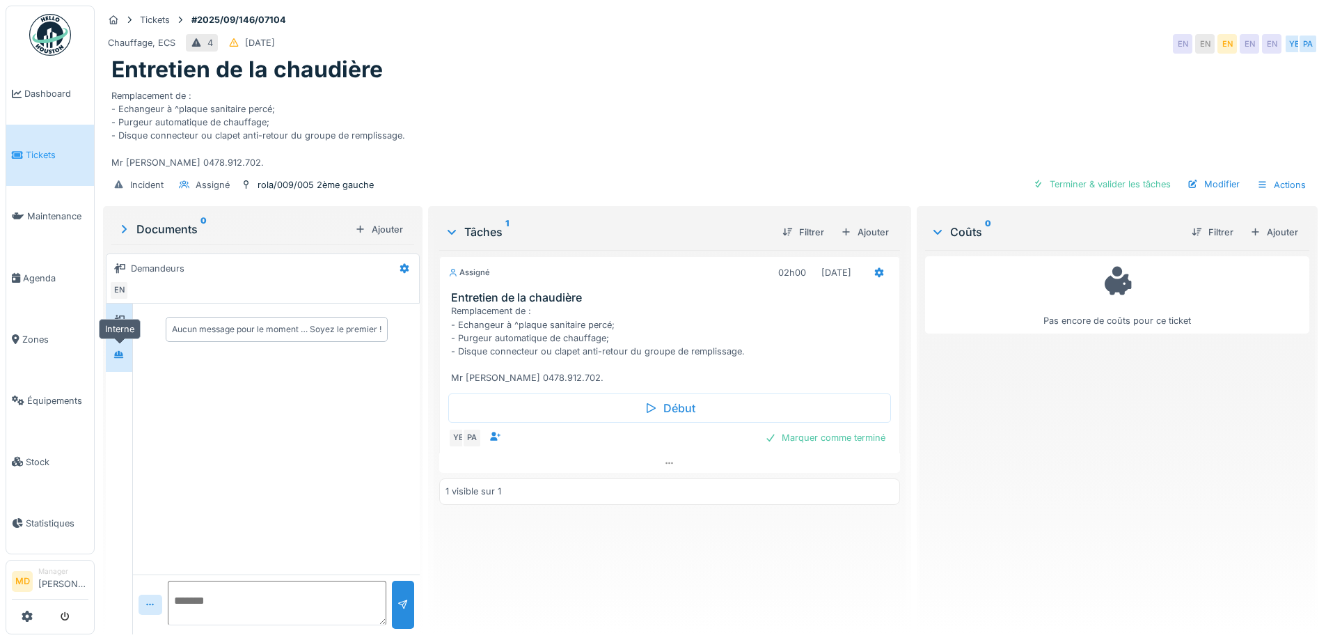
click at [122, 354] on icon at bounding box center [119, 354] width 10 height 8
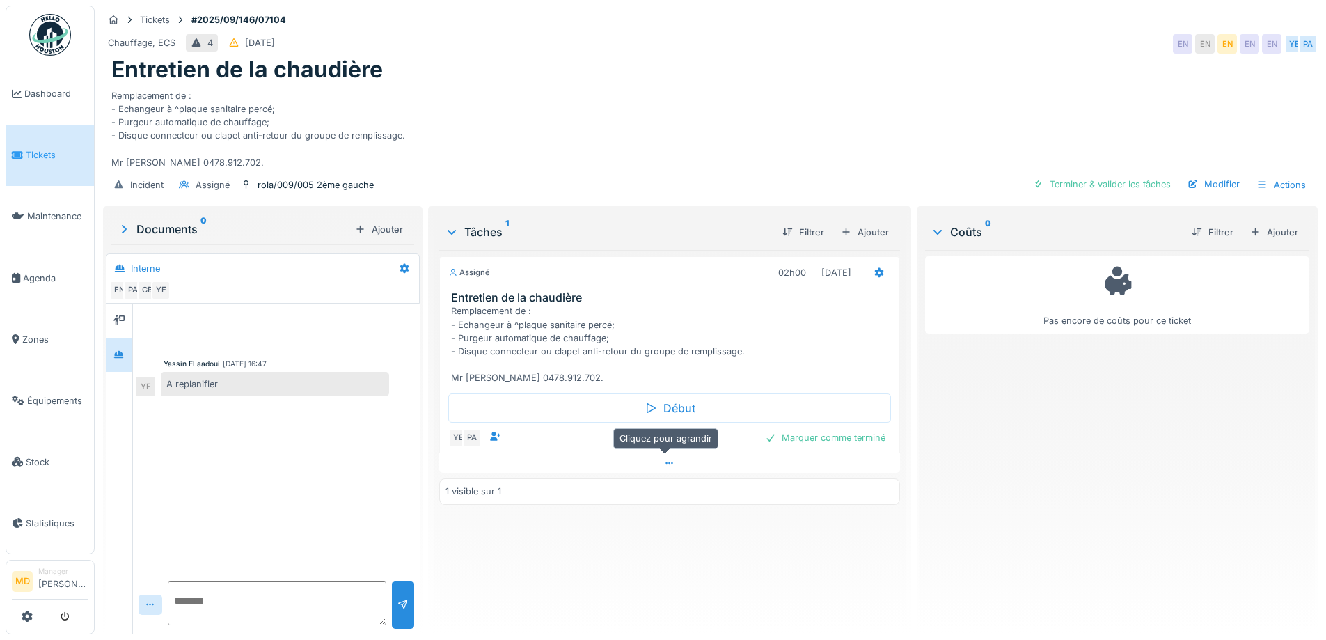
click at [664, 464] on icon at bounding box center [669, 463] width 11 height 9
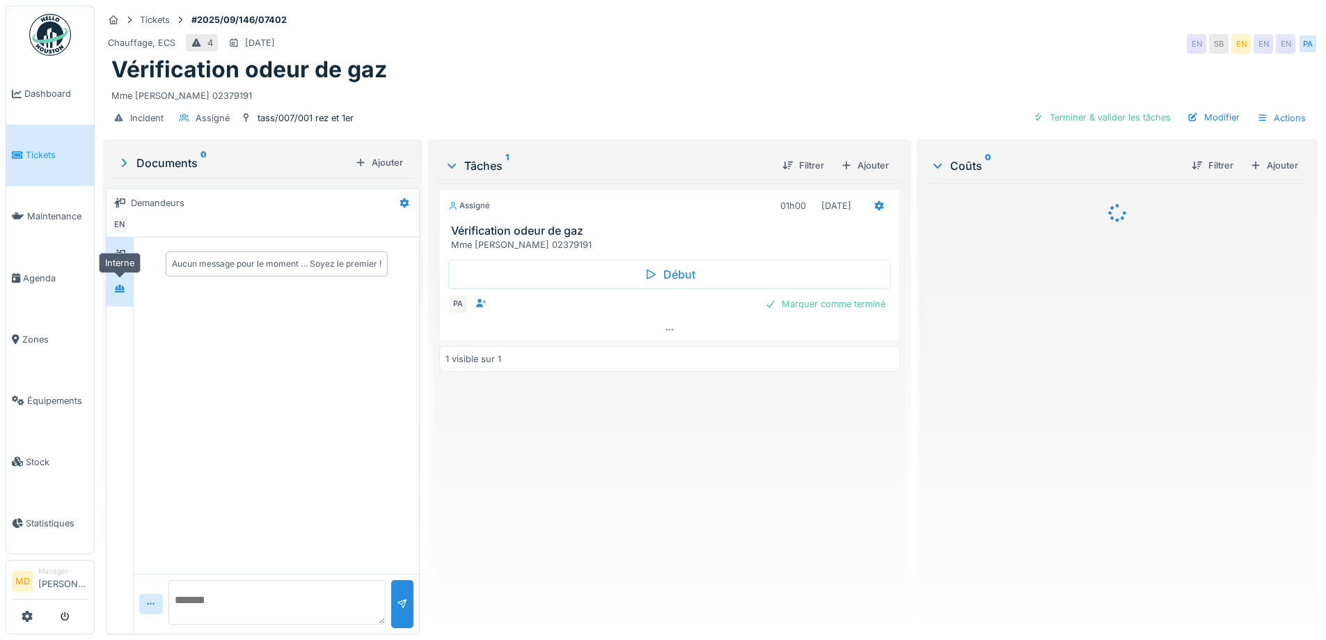
click at [123, 294] on div at bounding box center [119, 288] width 11 height 13
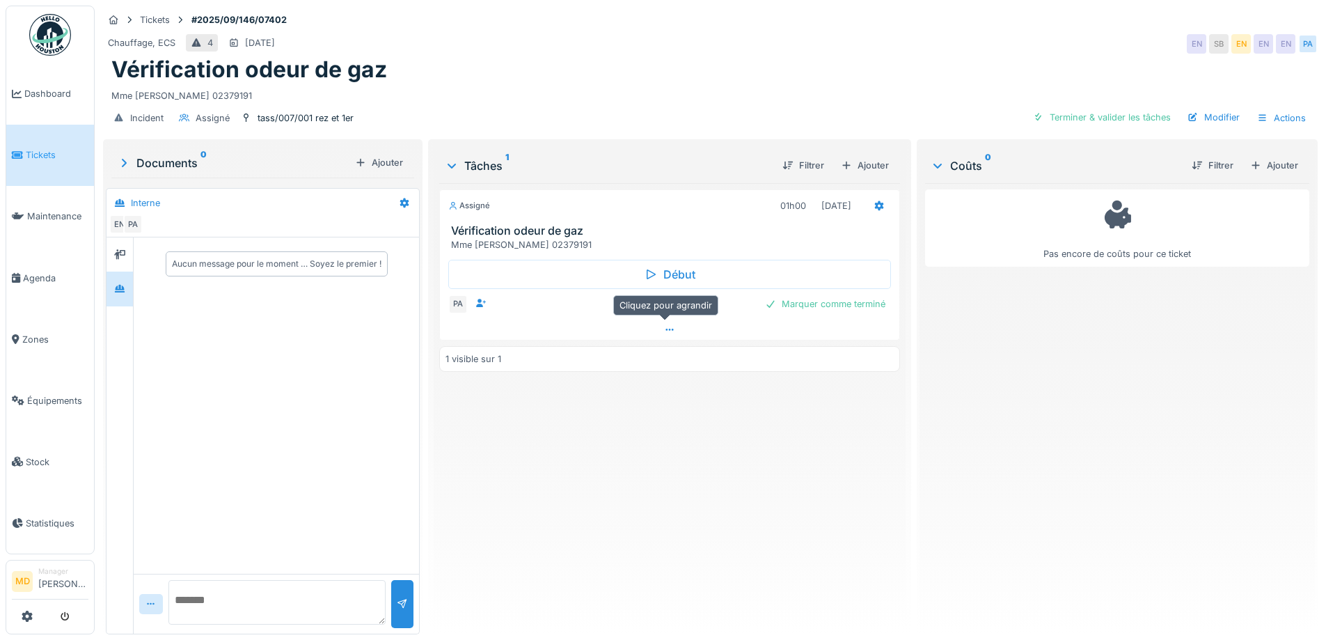
click at [659, 321] on div at bounding box center [669, 329] width 459 height 20
click at [312, 111] on div "tass/007/001 rez et 1er" at bounding box center [306, 117] width 96 height 13
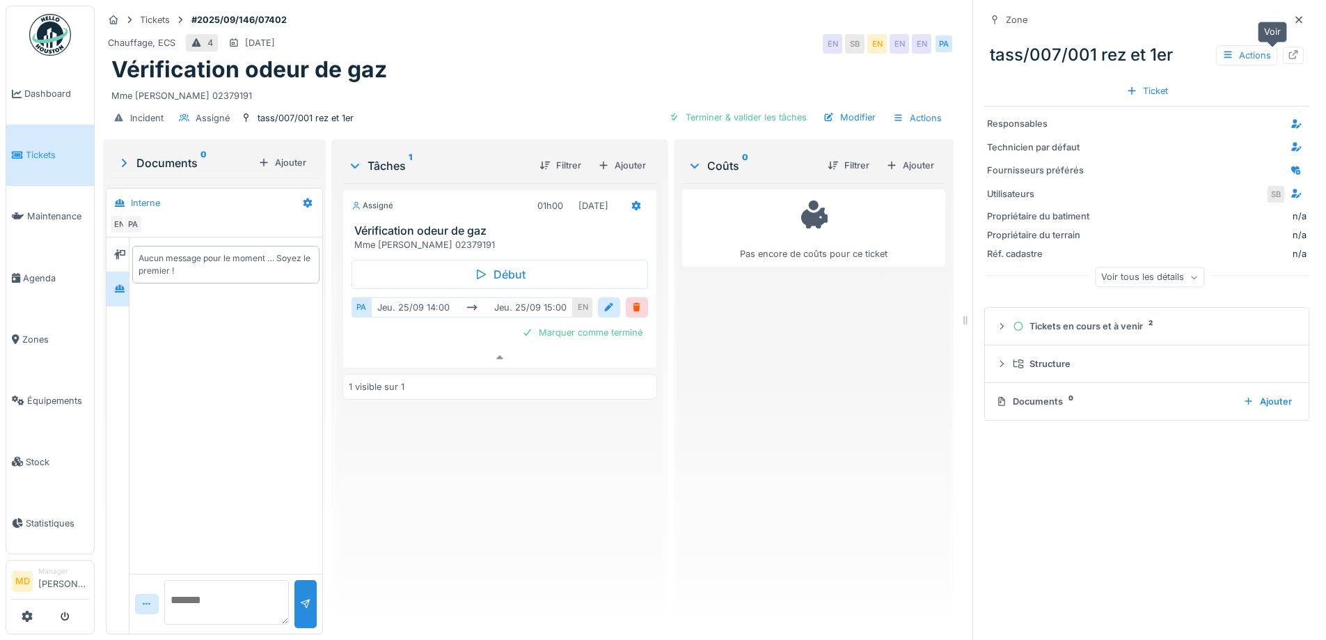
click at [1289, 50] on icon at bounding box center [1293, 54] width 9 height 9
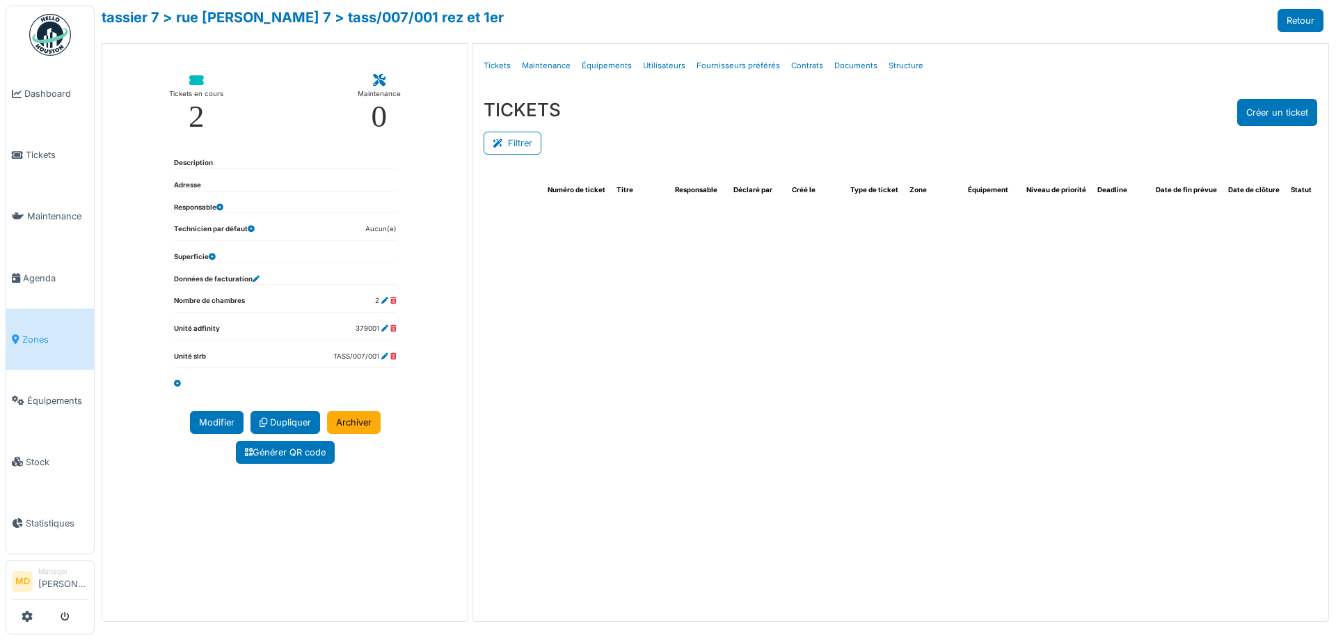
select select "***"
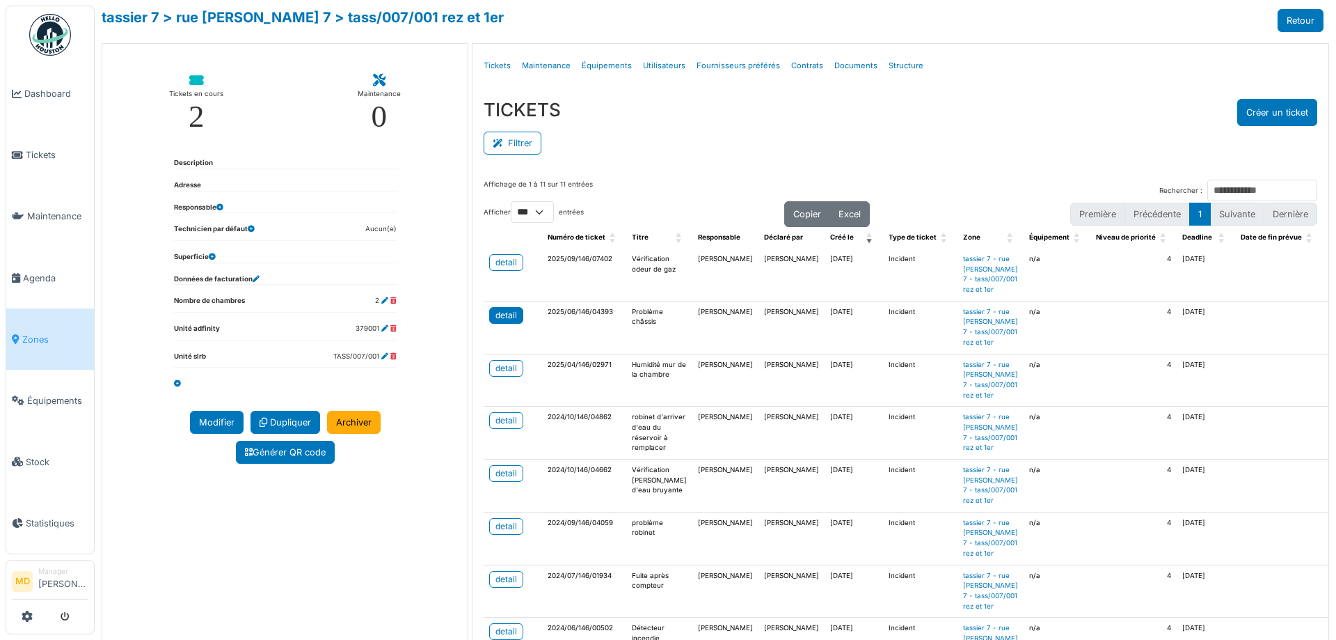
click at [507, 322] on div "detail" at bounding box center [507, 315] width 22 height 13
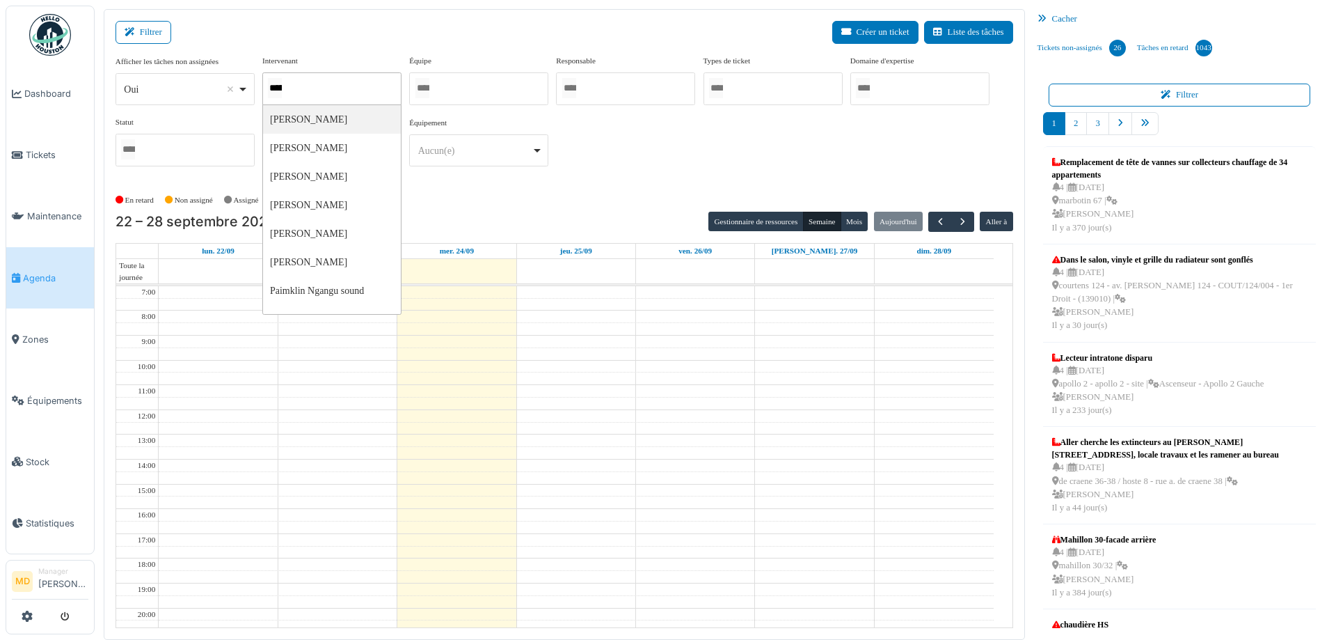
type input "******"
click at [688, 157] on div "**********" at bounding box center [565, 116] width 898 height 123
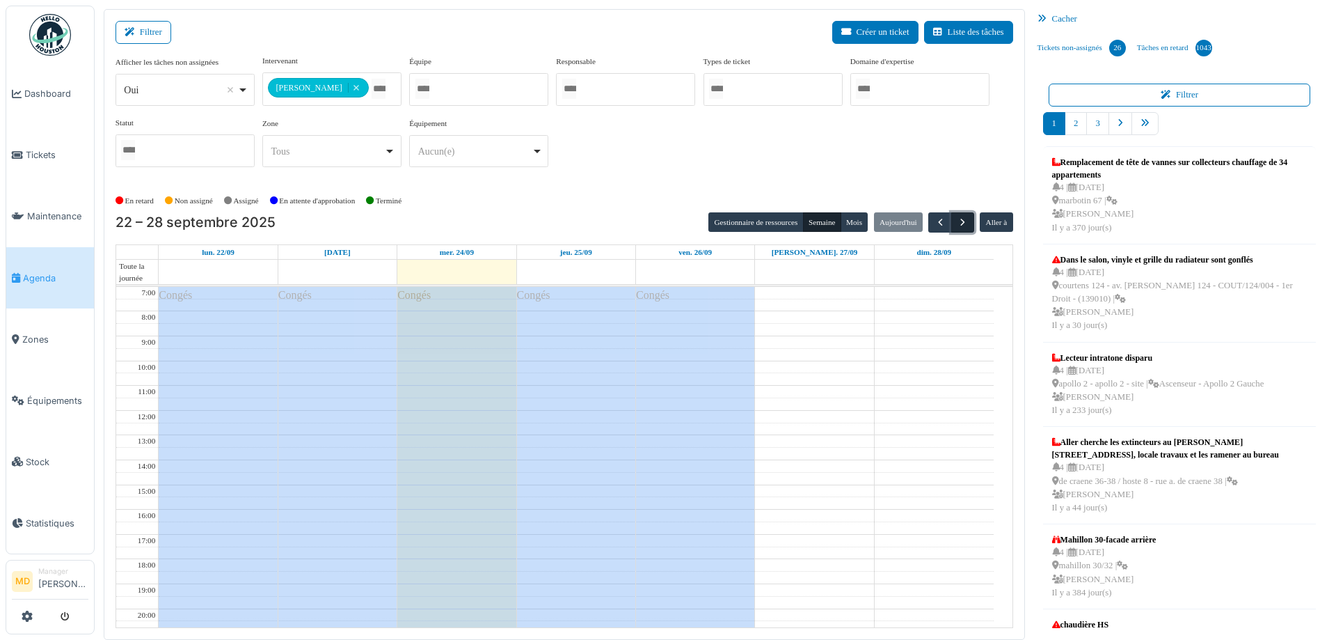
click at [957, 225] on span "button" at bounding box center [963, 222] width 12 height 12
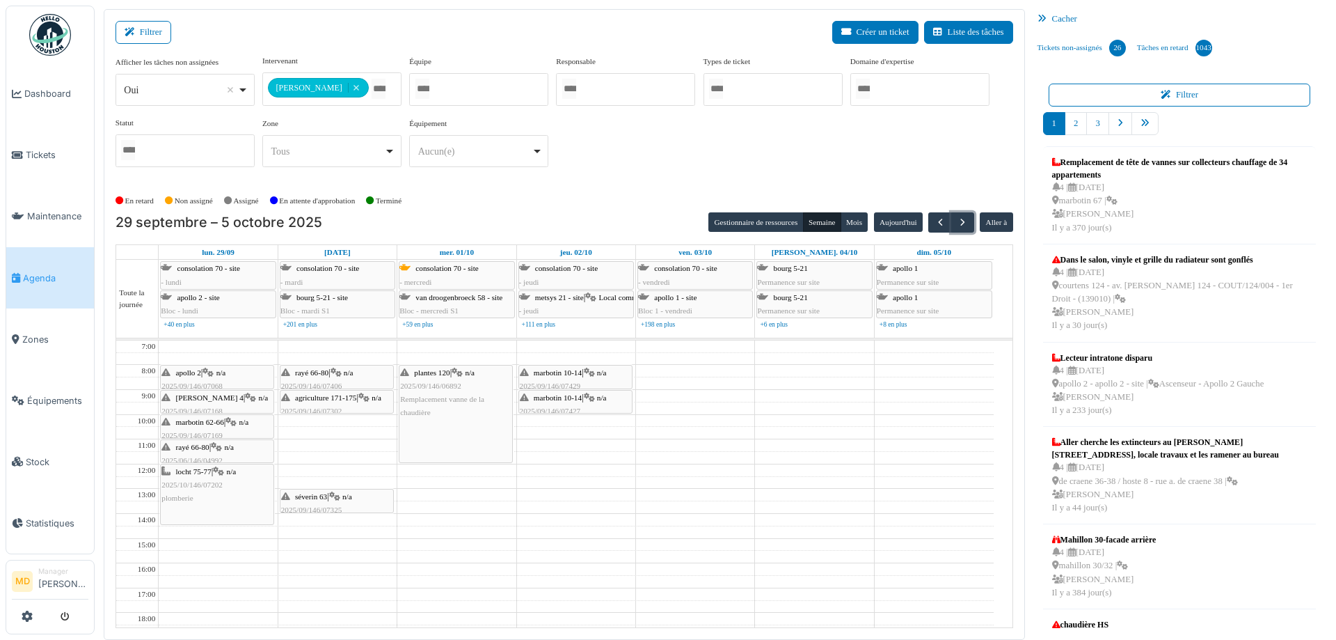
click at [210, 489] on div "locht 75-77 | n/a 2025/10/146/07202 plomberie" at bounding box center [216, 485] width 111 height 40
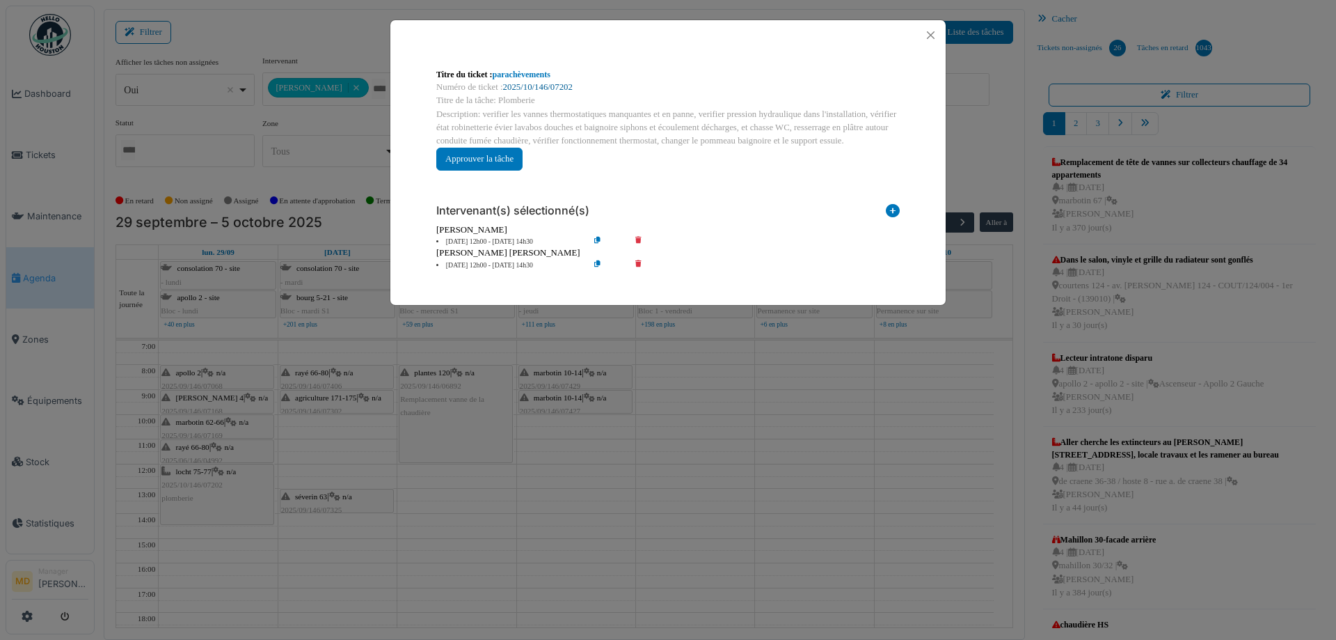
click at [516, 82] on link "2025/10/146/07202" at bounding box center [538, 87] width 70 height 10
click at [926, 38] on button "Close" at bounding box center [930, 35] width 19 height 19
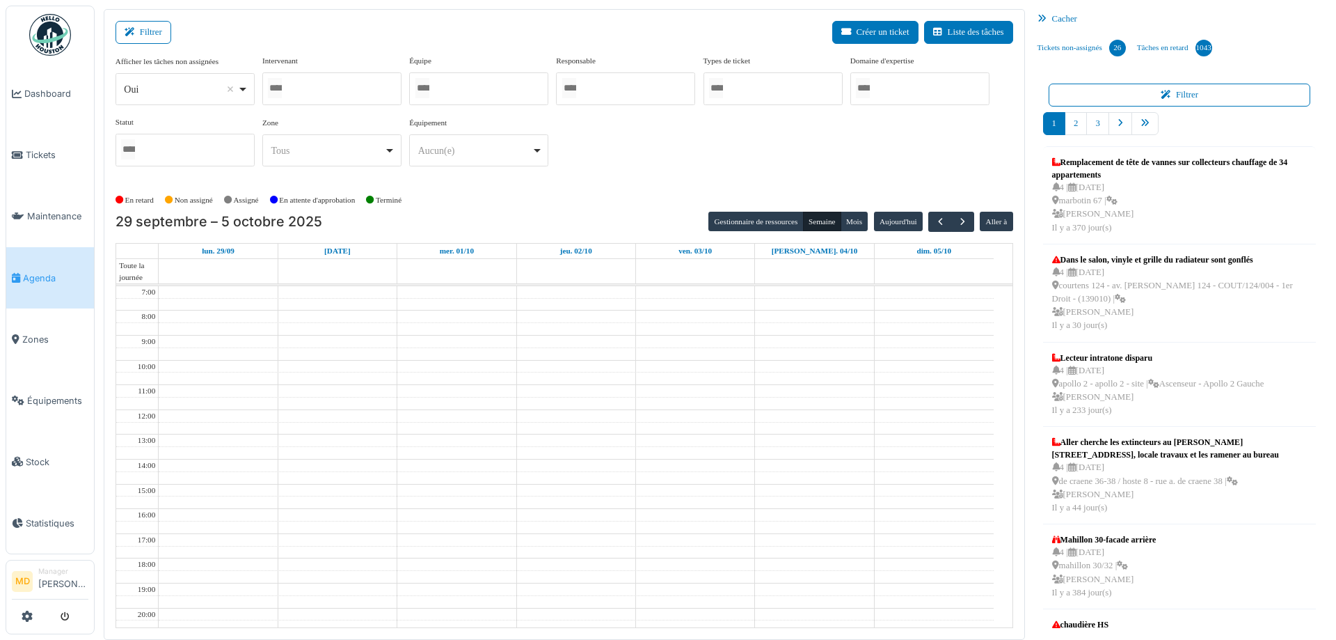
click at [335, 84] on div at bounding box center [331, 88] width 139 height 33
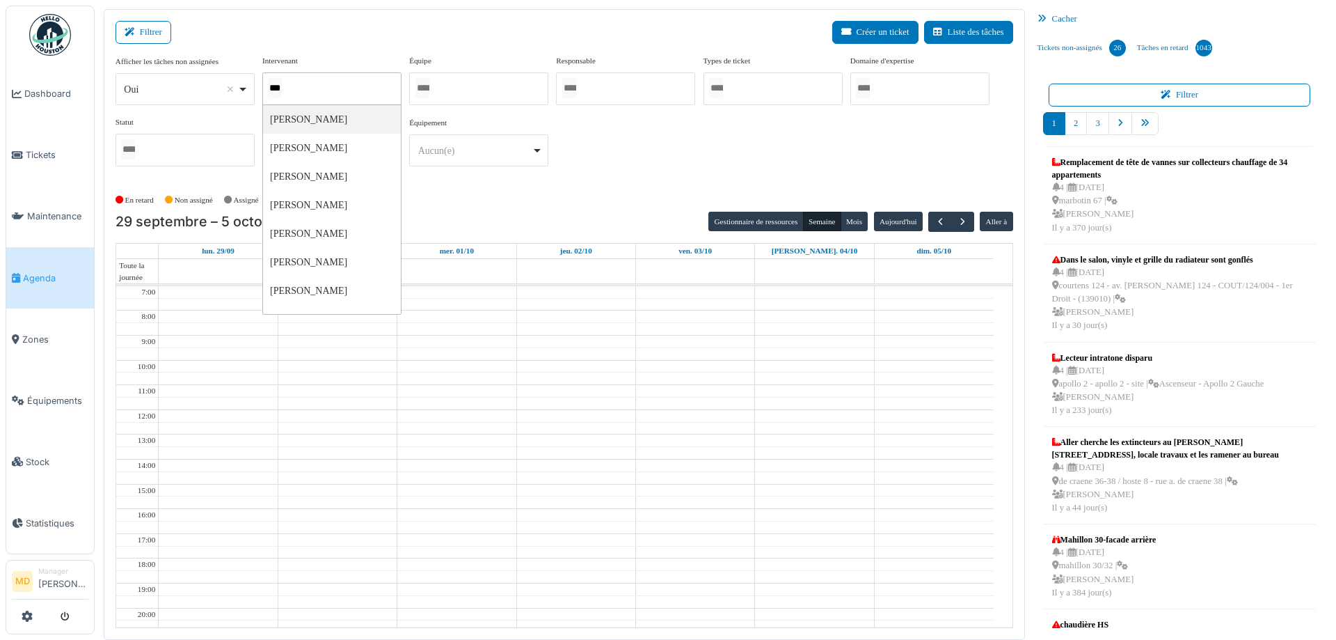
type input "****"
click at [709, 115] on div "**********" at bounding box center [565, 116] width 898 height 123
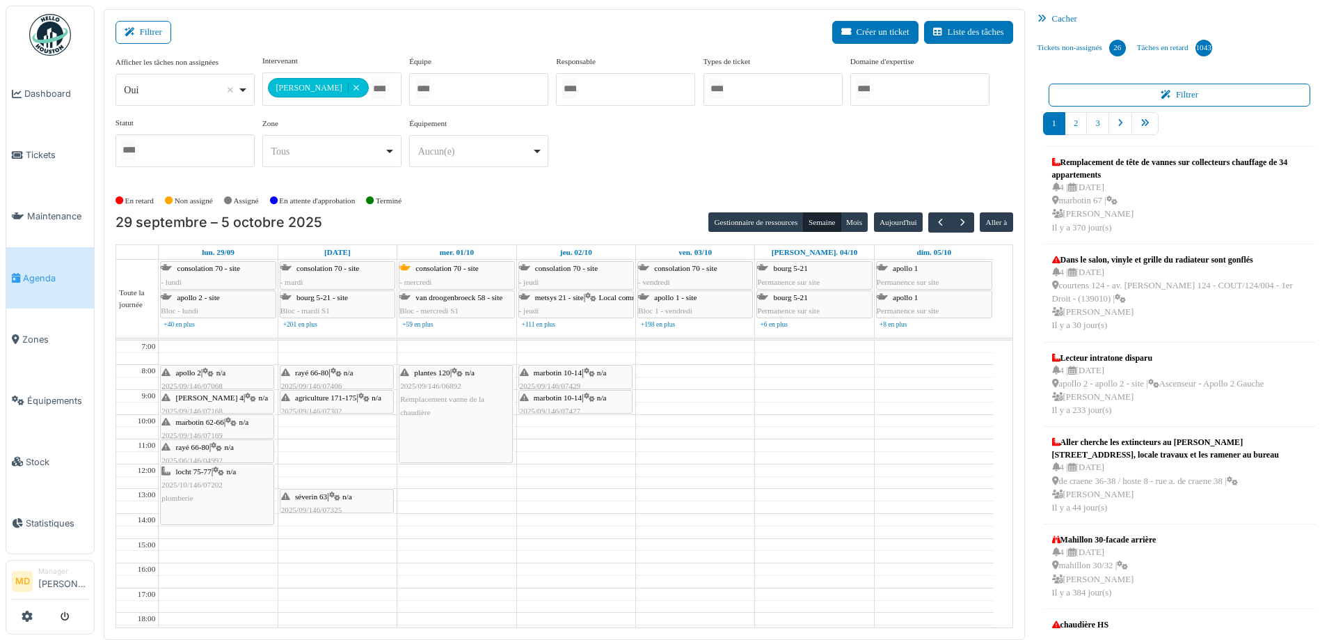
click at [198, 490] on div "locht 75-77 | n/a 2025/10/146/07202 plomberie" at bounding box center [216, 485] width 111 height 40
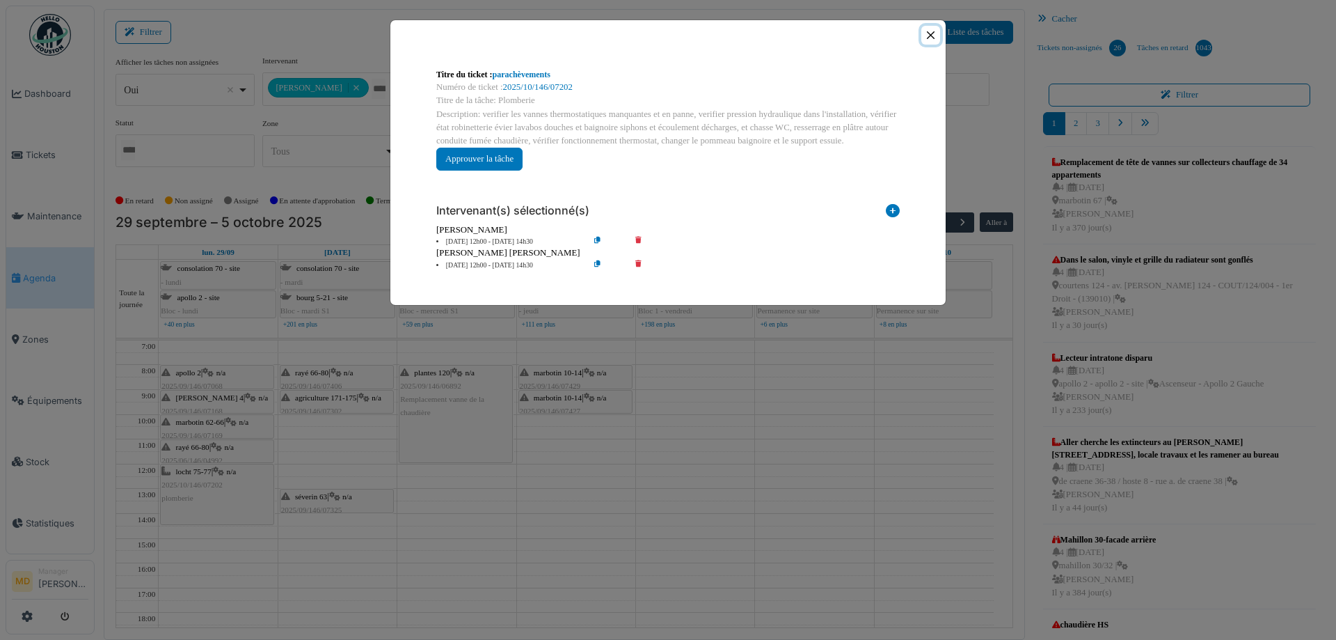
click at [928, 33] on button "Close" at bounding box center [930, 35] width 19 height 19
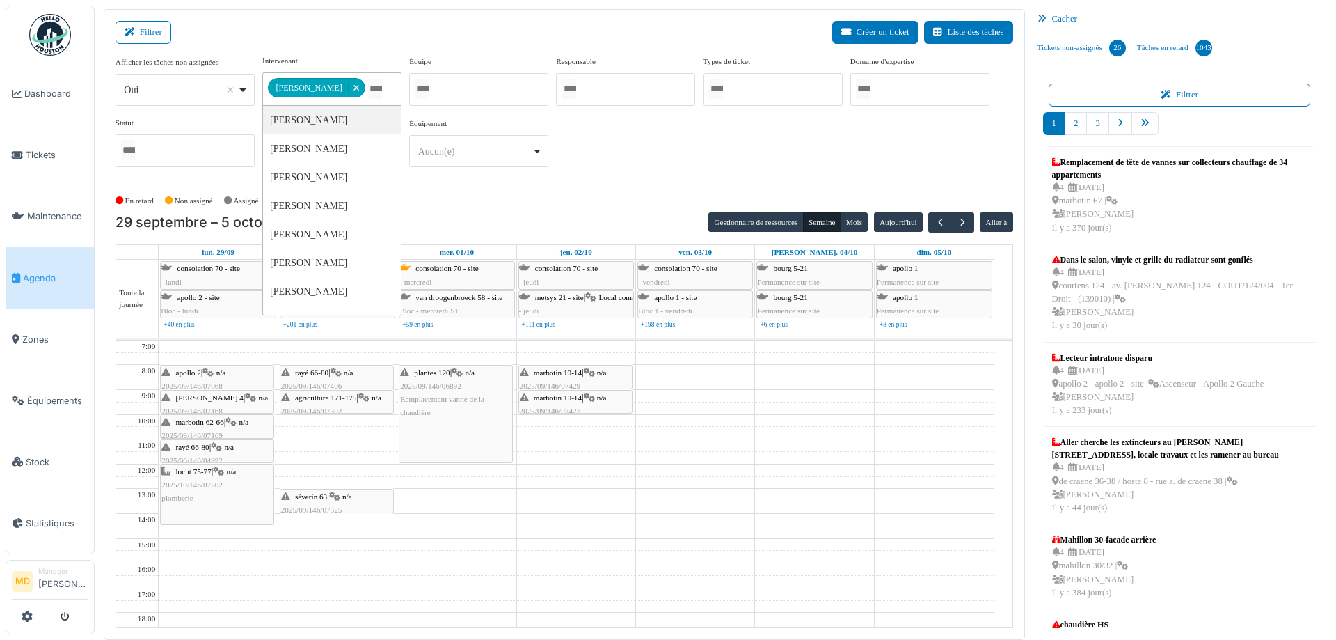
click at [338, 88] on div "**********" at bounding box center [331, 88] width 139 height 33
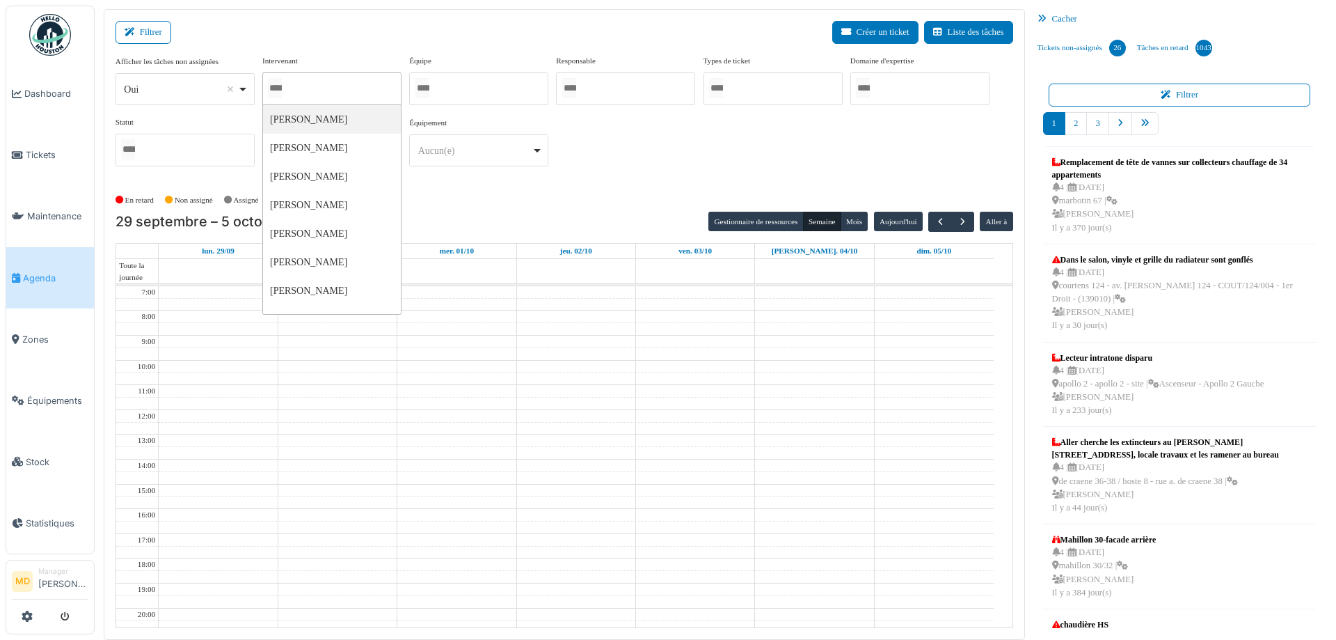
click at [352, 79] on div at bounding box center [331, 88] width 139 height 33
type input "*****"
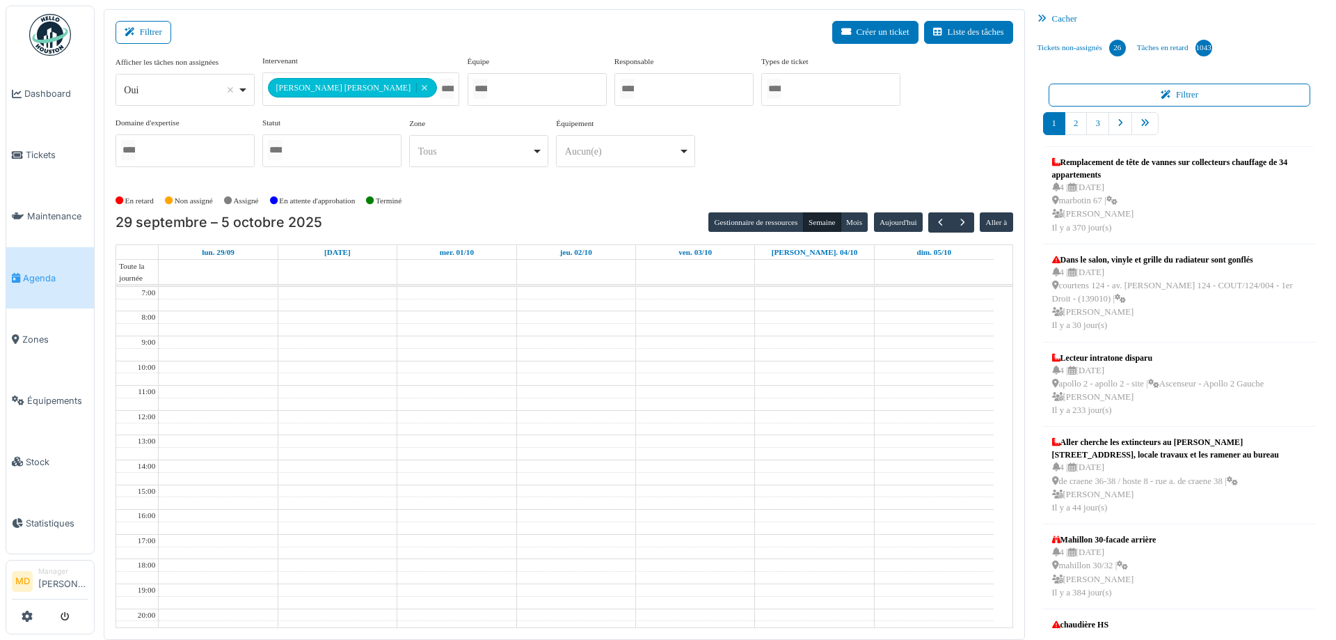
click at [754, 148] on div "**********" at bounding box center [565, 116] width 898 height 123
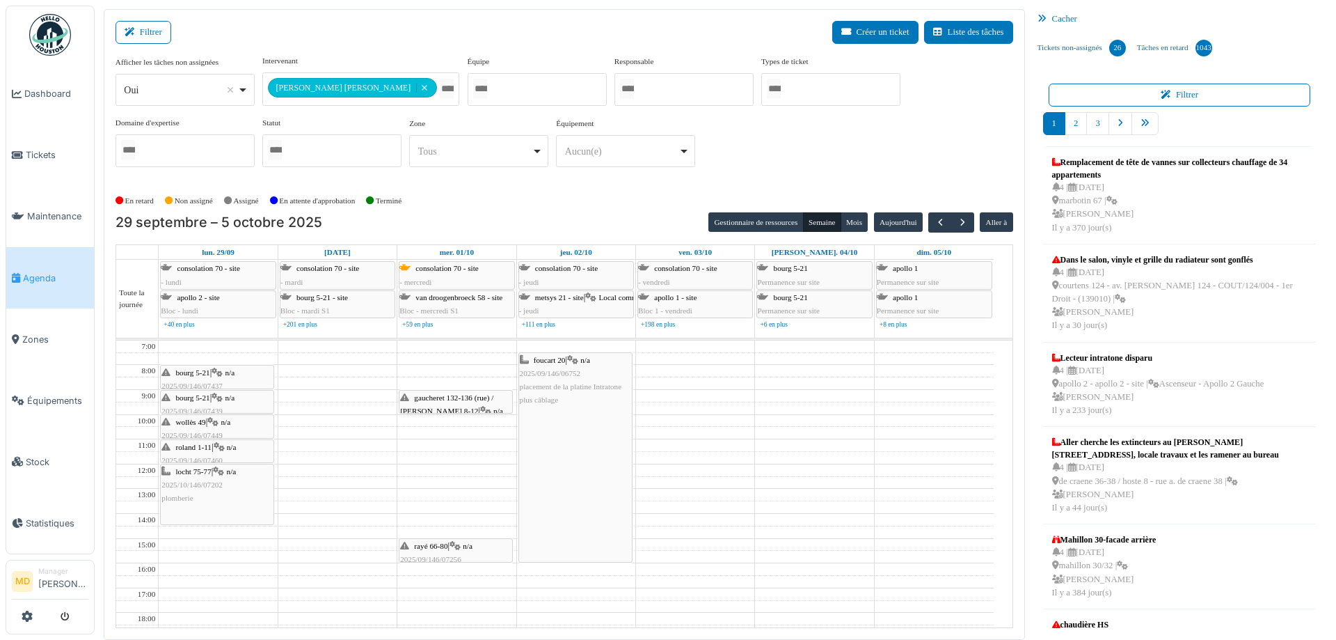
click at [447, 397] on span "gaucheret 132-136 (rue) / thomas 8-12" at bounding box center [446, 404] width 93 height 22
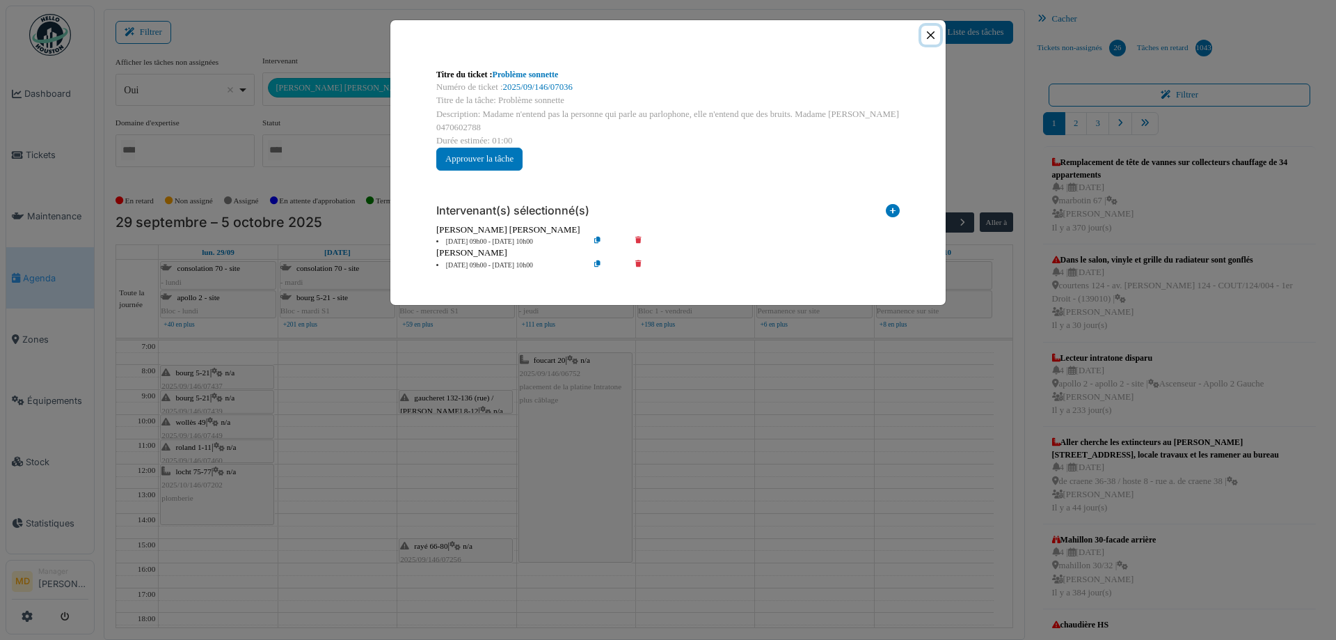
click at [927, 40] on button "Close" at bounding box center [930, 35] width 19 height 19
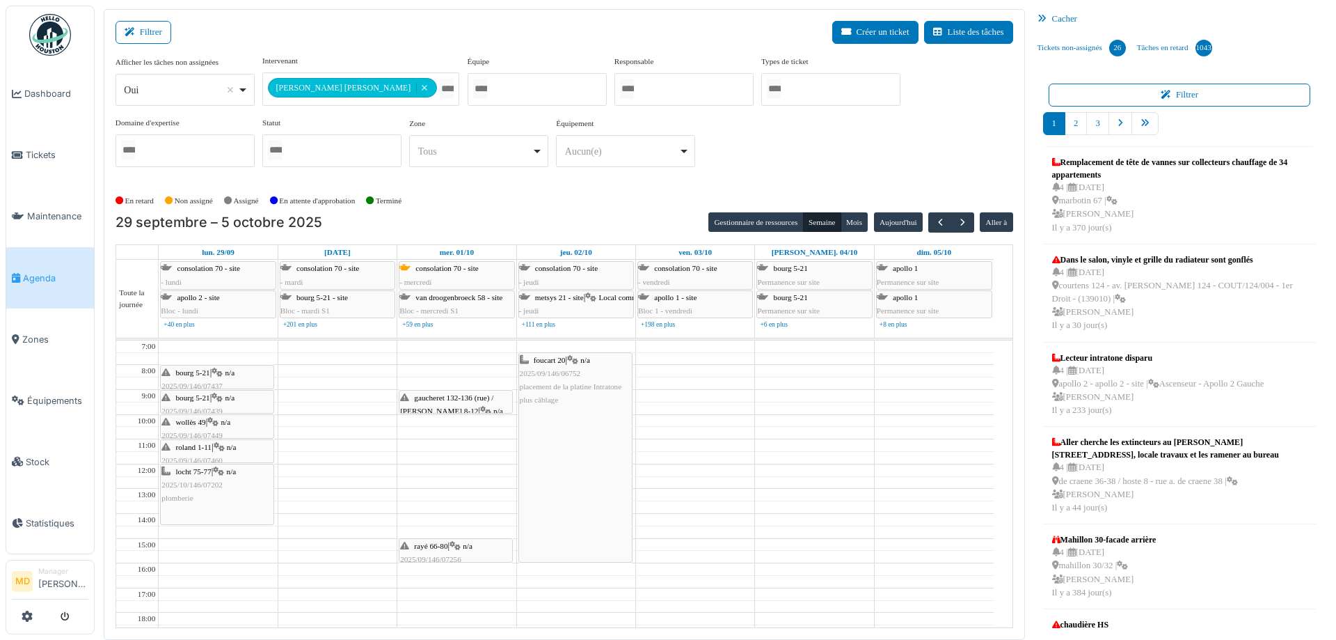
click at [480, 406] on icon at bounding box center [485, 410] width 11 height 9
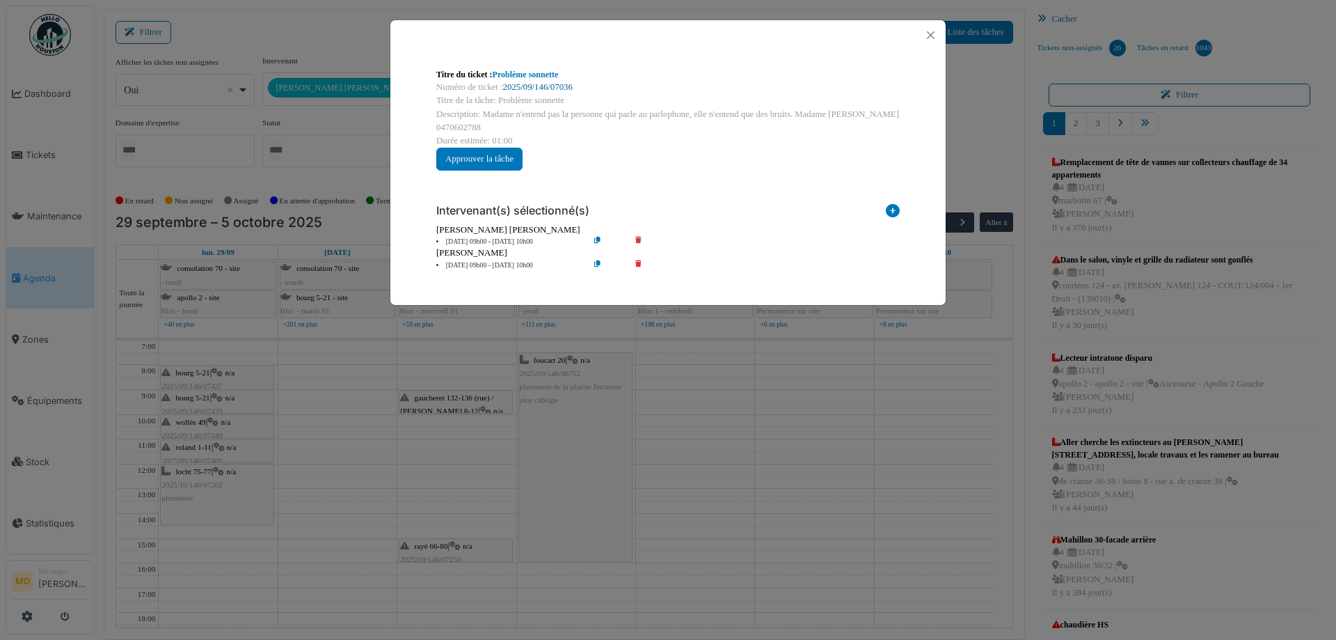
click at [532, 88] on link "2025/09/146/07036" at bounding box center [538, 87] width 70 height 10
click at [933, 37] on button "Close" at bounding box center [930, 35] width 19 height 19
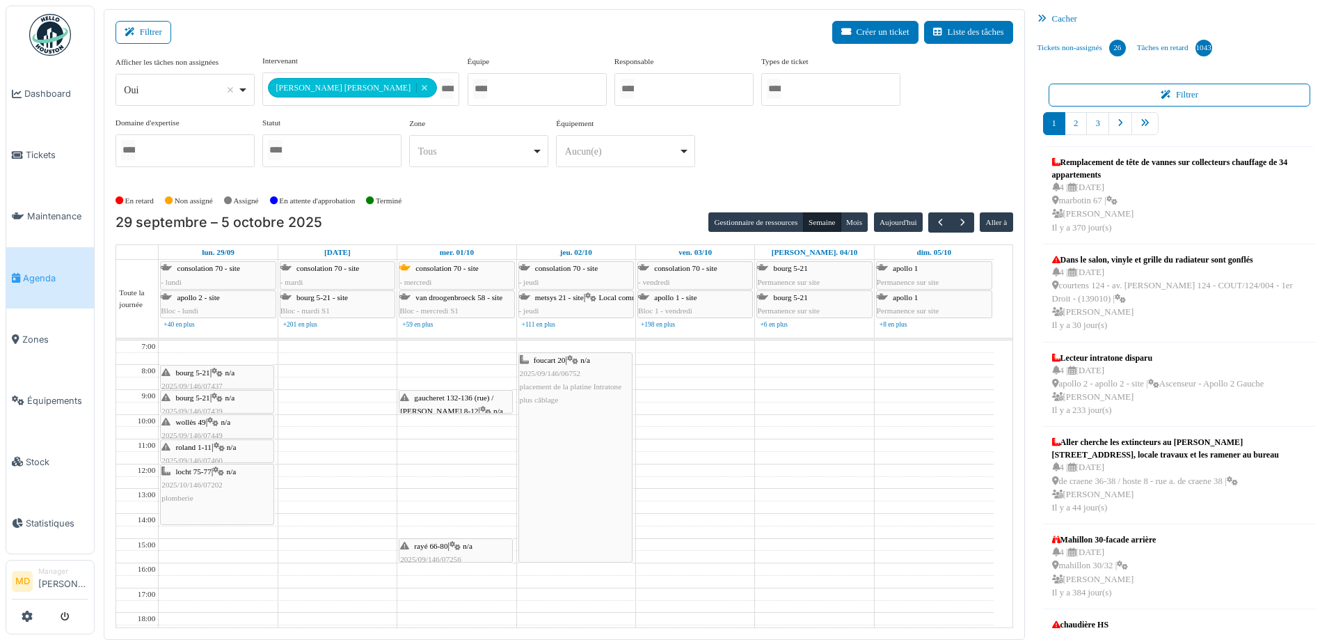
click at [452, 552] on div "rayé 66-80 | n/a 2025/09/146/07256 Problème parlophone" at bounding box center [455, 559] width 111 height 40
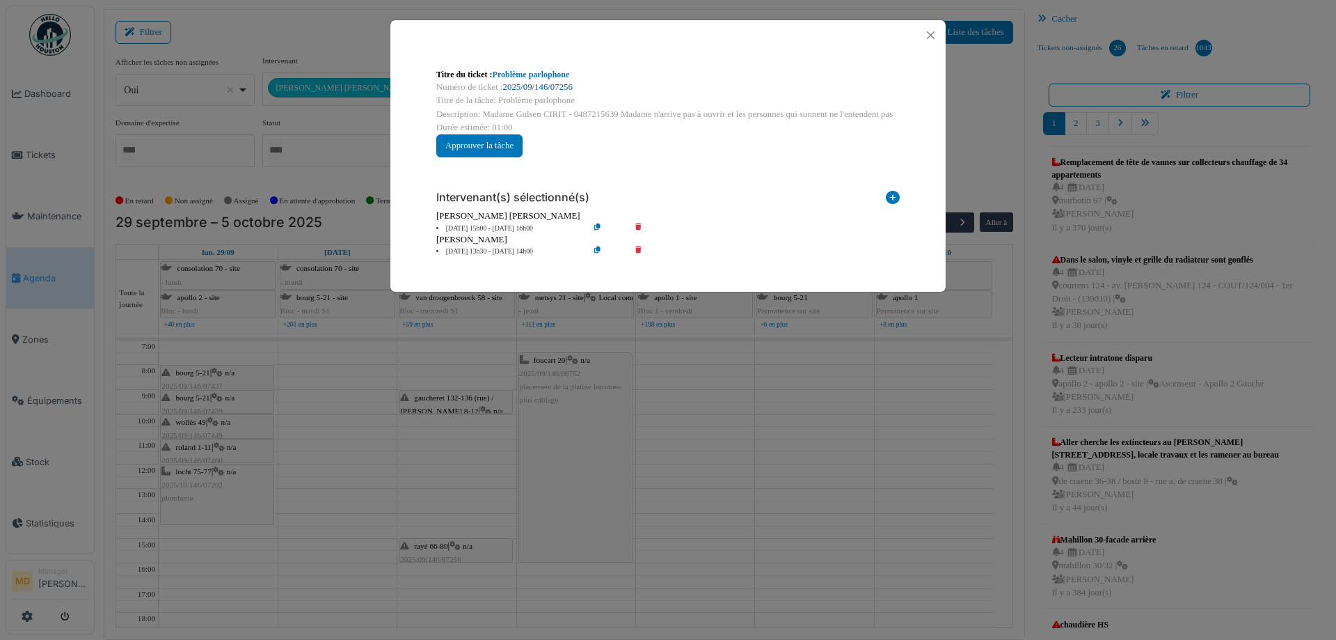
click at [528, 86] on link "2025/09/146/07256" at bounding box center [538, 87] width 70 height 10
click at [928, 35] on button "Close" at bounding box center [930, 35] width 19 height 19
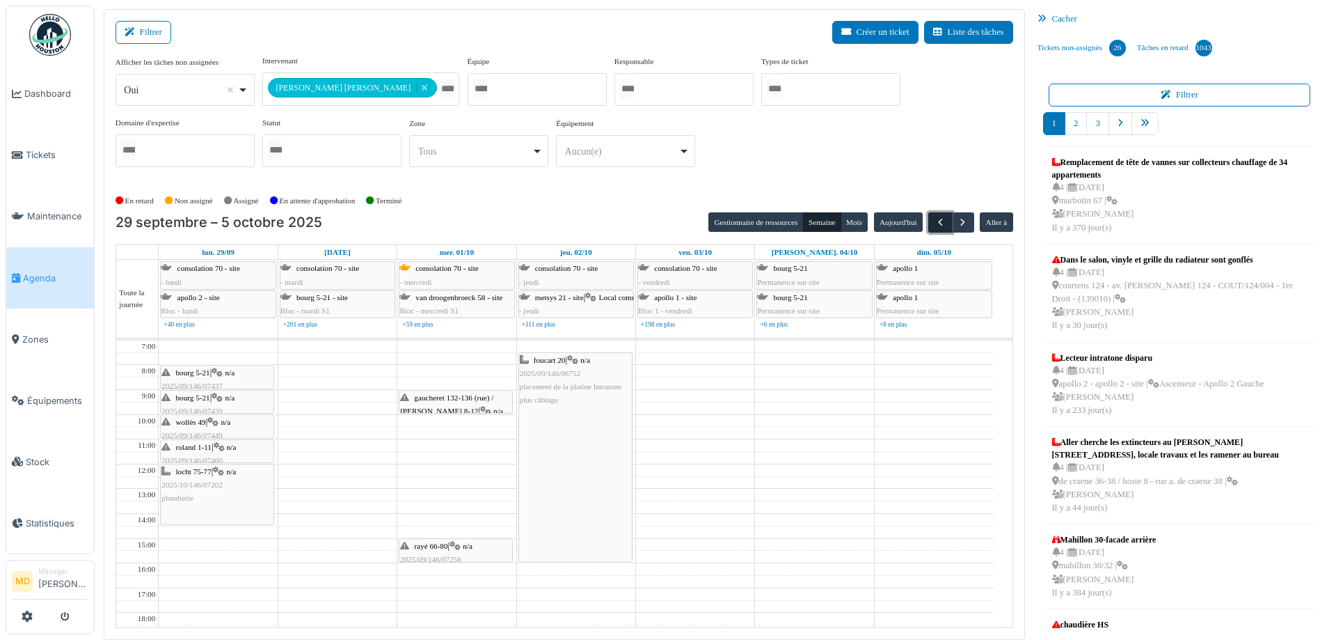
click at [935, 220] on span "button" at bounding box center [941, 222] width 12 height 12
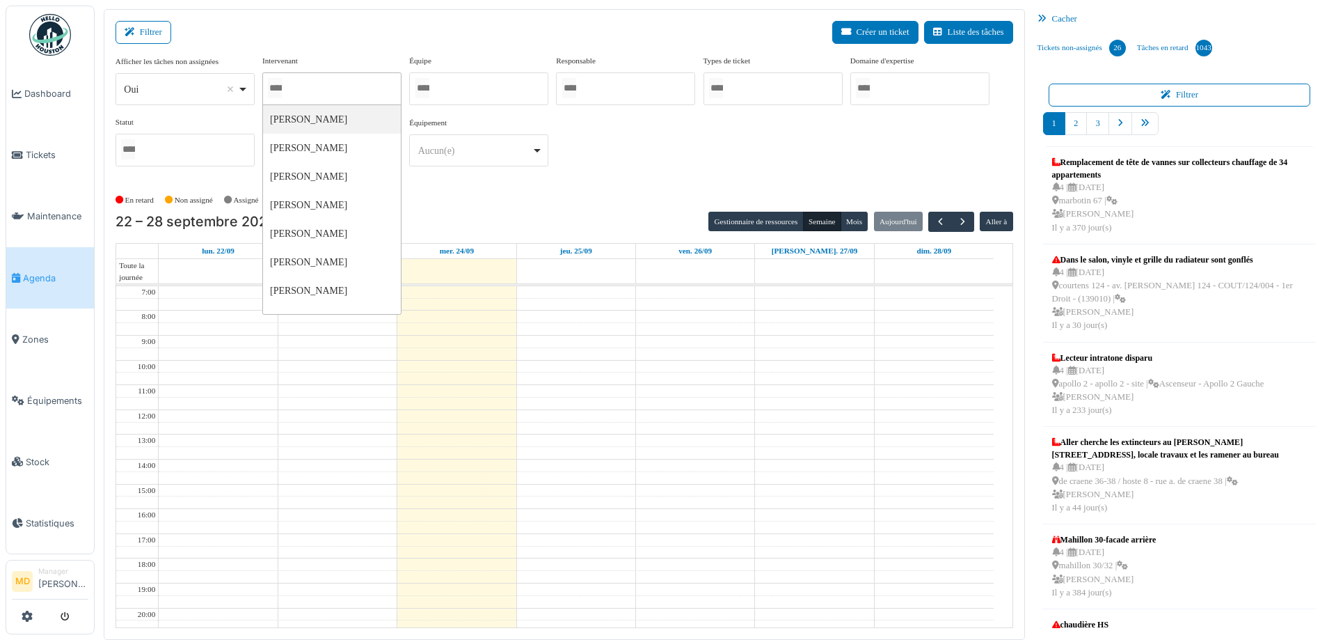
click at [351, 86] on div at bounding box center [331, 88] width 139 height 33
type input "***"
click at [720, 174] on div "**********" at bounding box center [565, 116] width 898 height 123
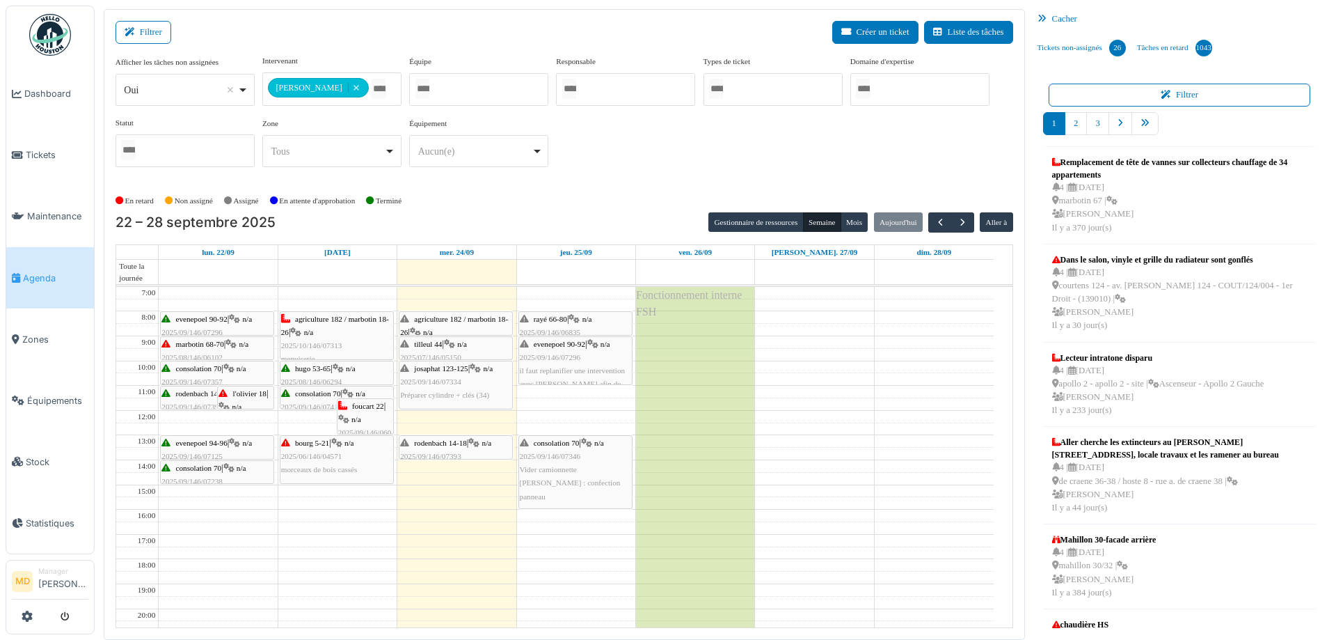
click at [440, 443] on span "rodenbach 14-18" at bounding box center [440, 442] width 53 height 8
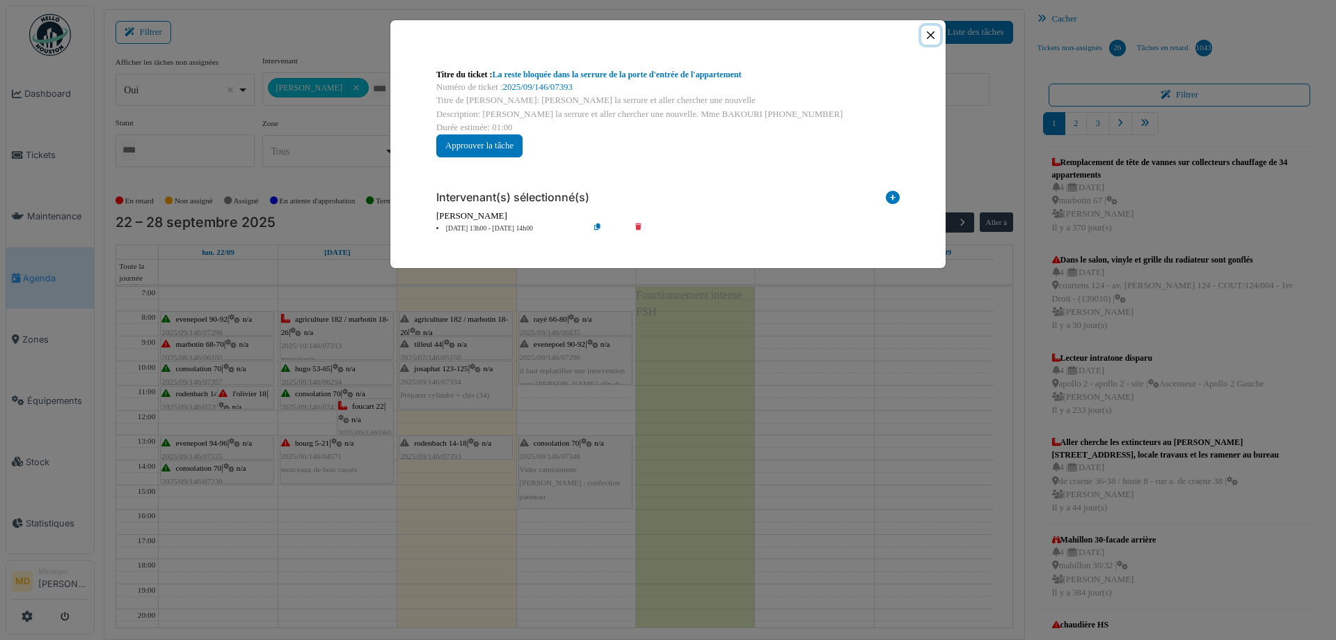
click at [926, 33] on button "Close" at bounding box center [930, 35] width 19 height 19
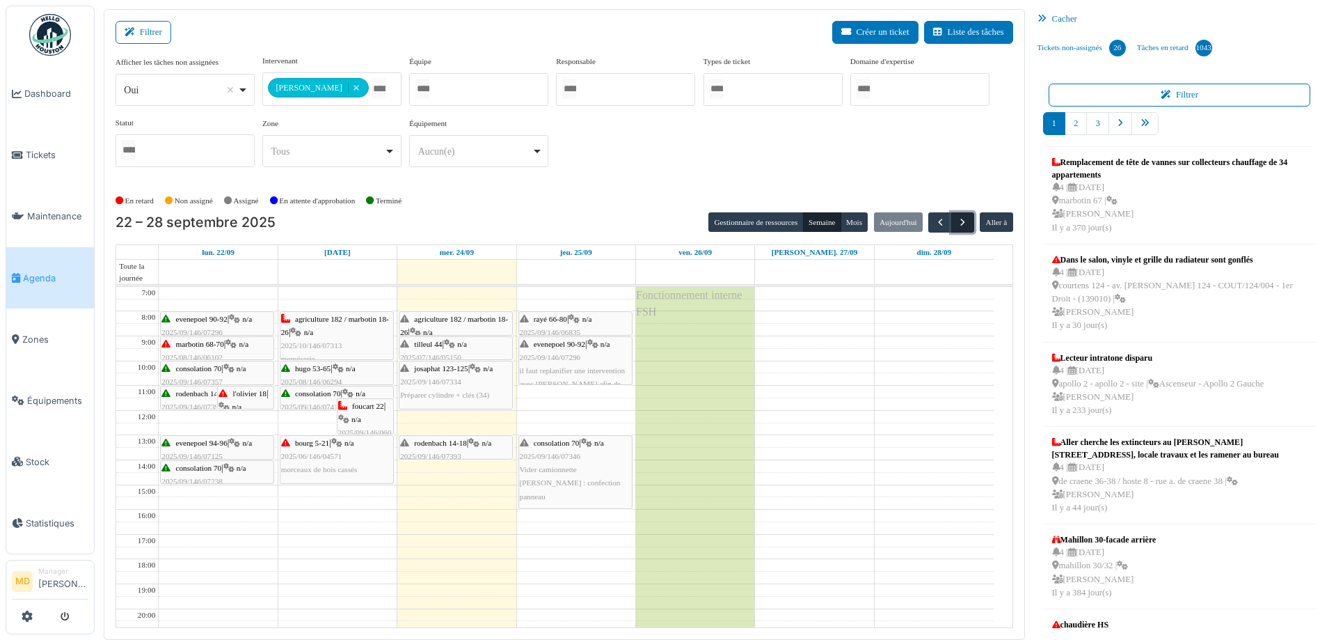
click at [957, 220] on span "button" at bounding box center [963, 222] width 12 height 12
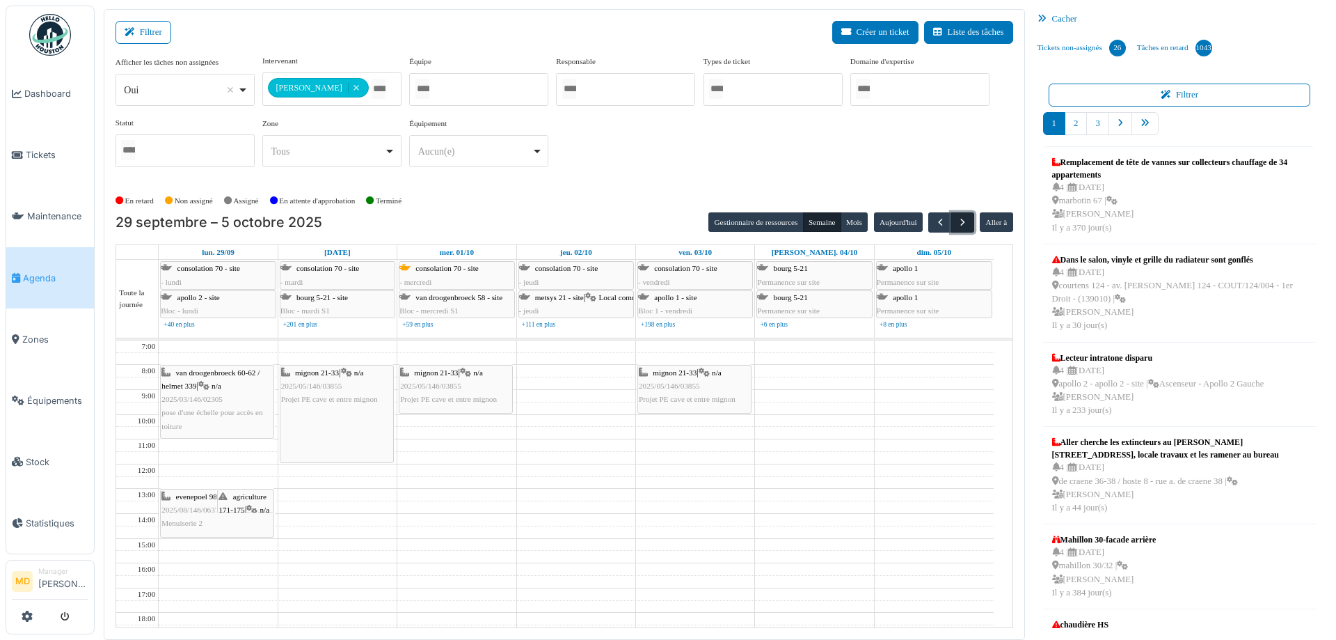
click at [953, 213] on button "button" at bounding box center [962, 222] width 23 height 20
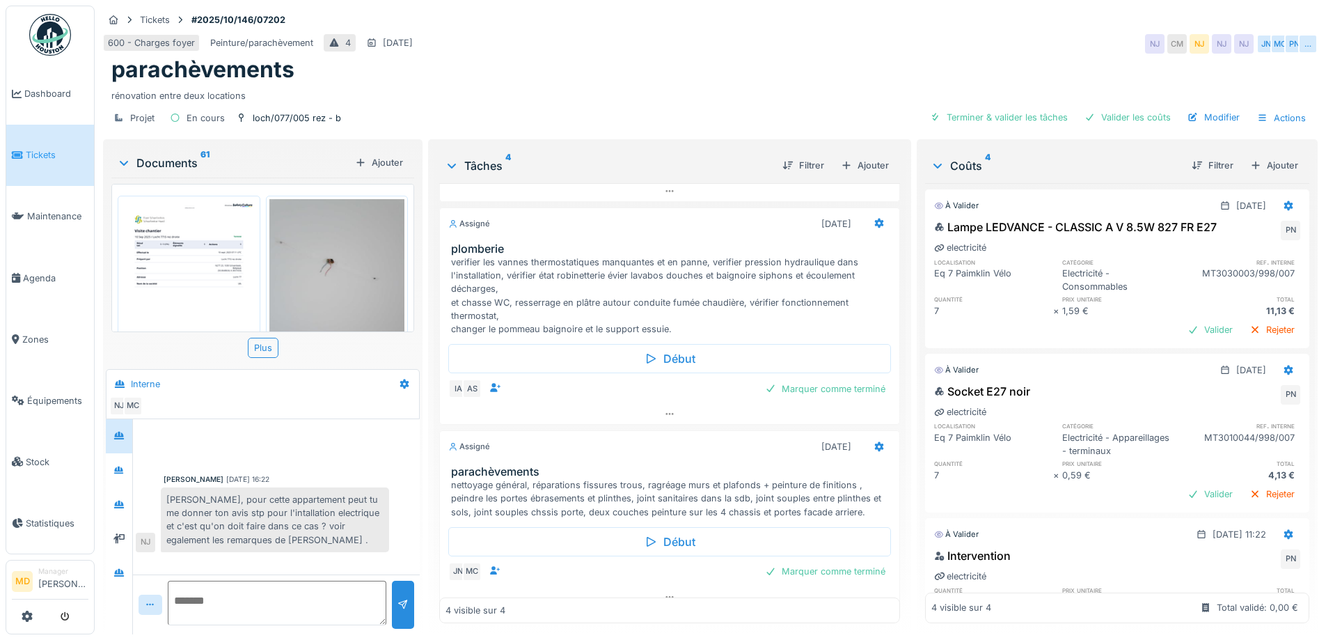
scroll to position [364, 0]
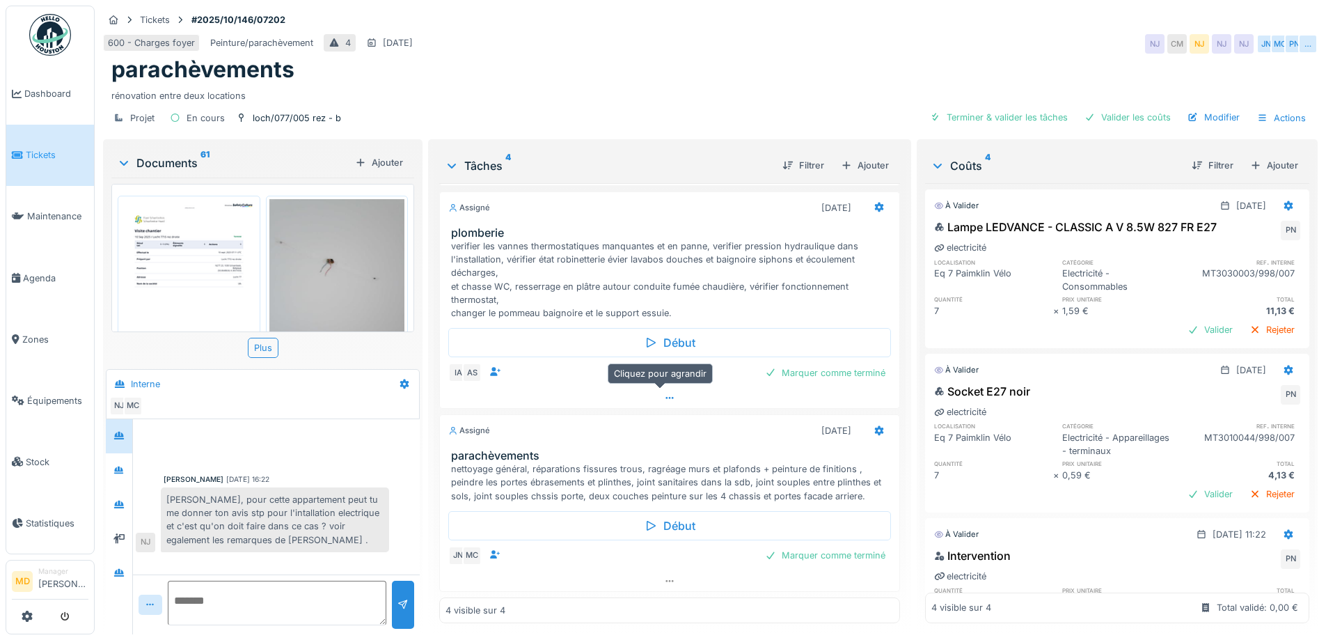
click at [664, 395] on icon at bounding box center [669, 397] width 11 height 9
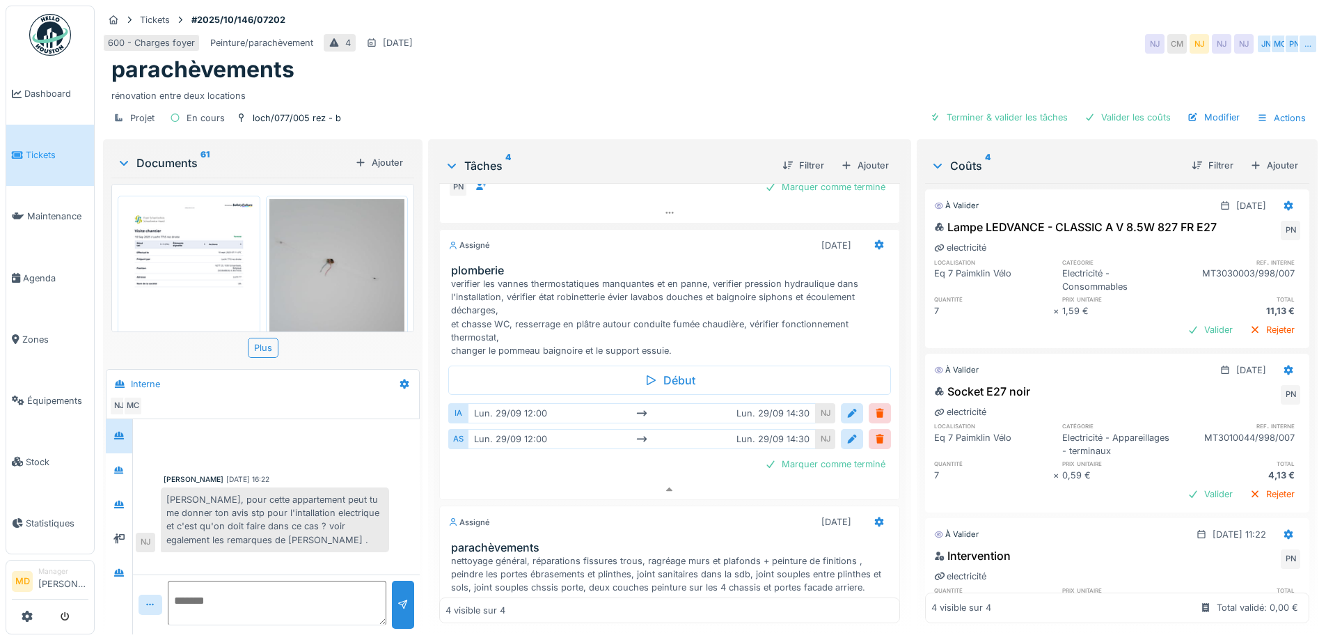
scroll to position [348, 0]
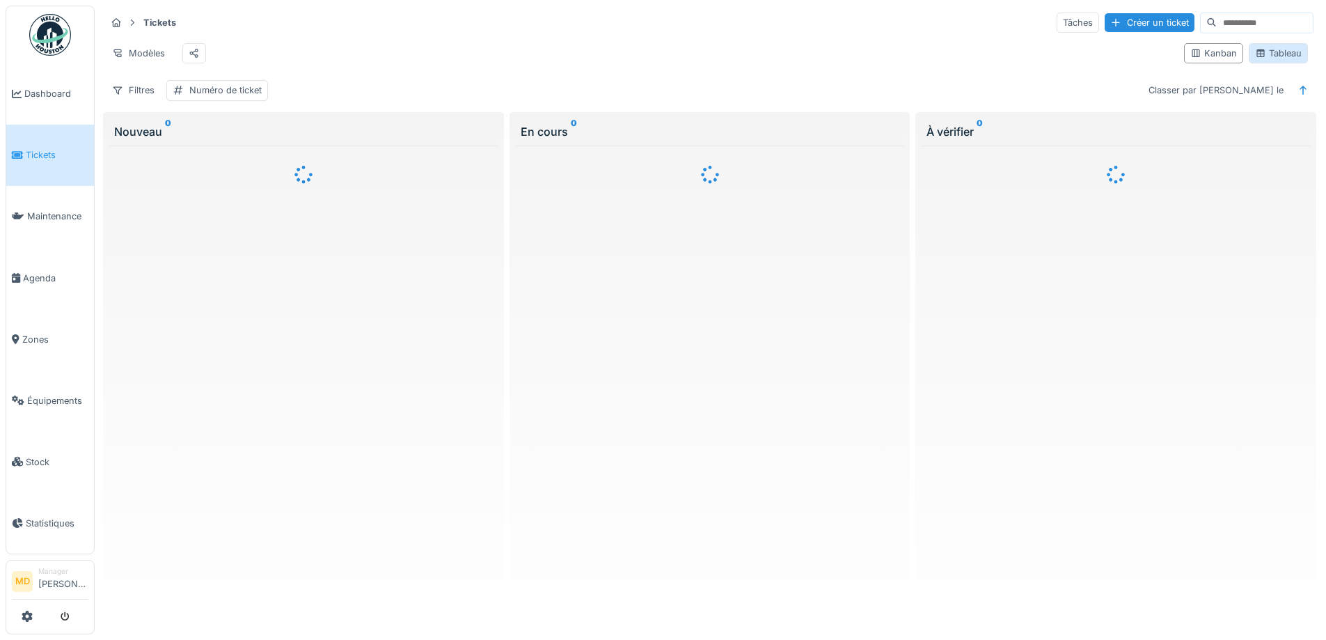
click at [1260, 60] on div "Tableau" at bounding box center [1278, 53] width 47 height 13
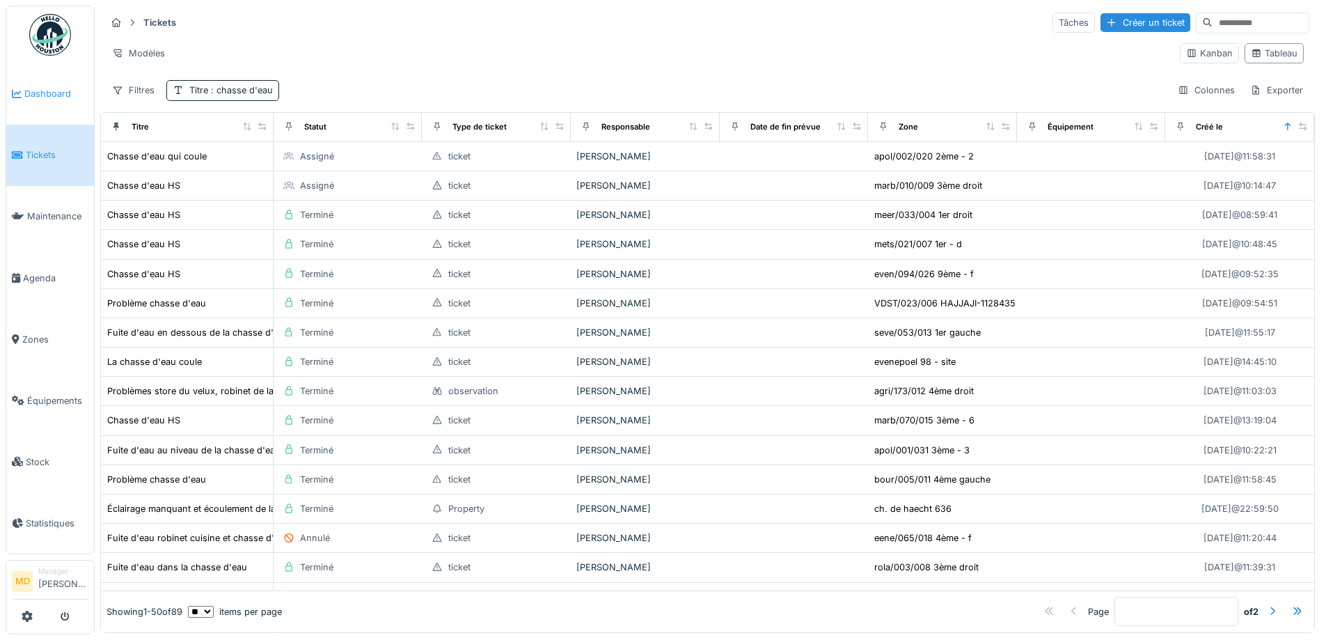
click at [70, 87] on span "Dashboard" at bounding box center [56, 93] width 64 height 13
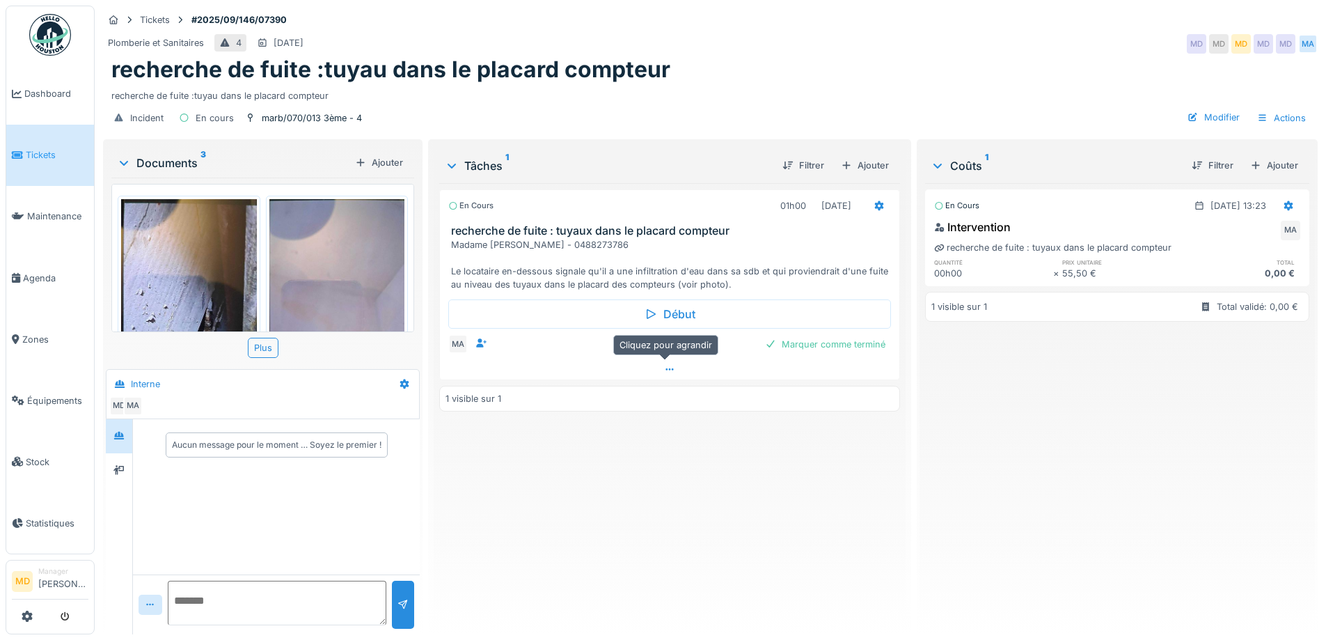
click at [670, 364] on div at bounding box center [669, 369] width 459 height 20
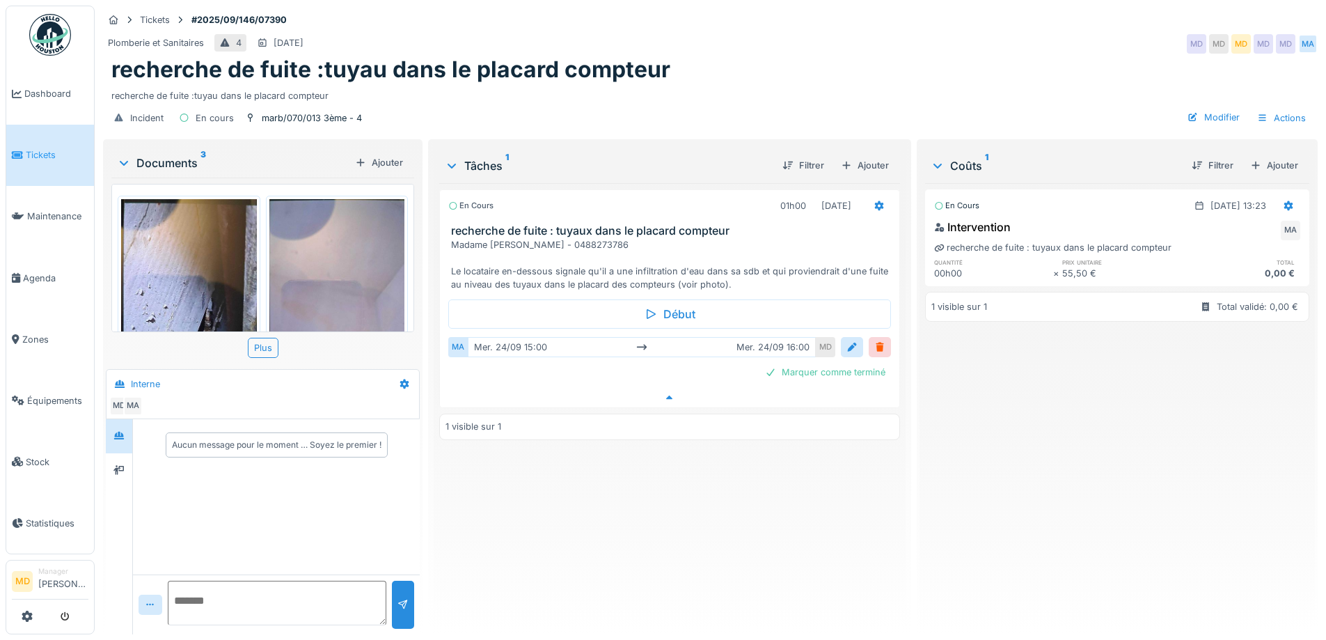
scroll to position [10, 0]
click at [125, 461] on div at bounding box center [119, 469] width 21 height 17
click at [122, 436] on div at bounding box center [119, 436] width 21 height 23
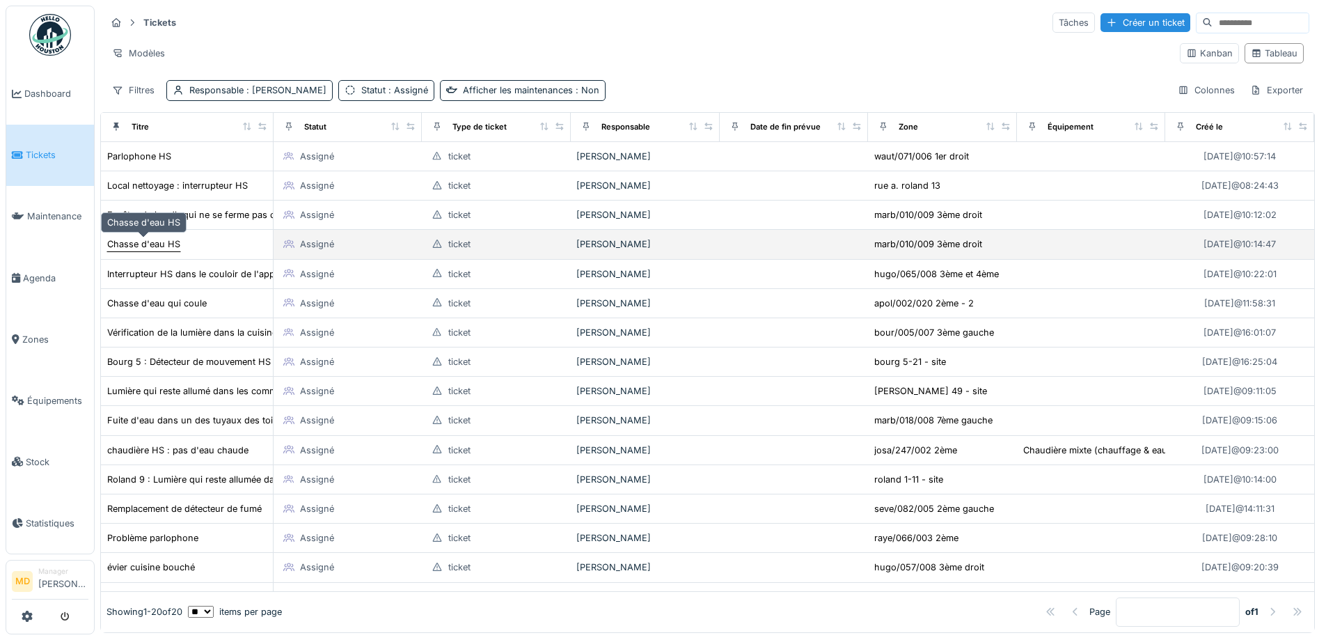
click at [167, 243] on div "Chasse d'eau HS" at bounding box center [143, 243] width 73 height 13
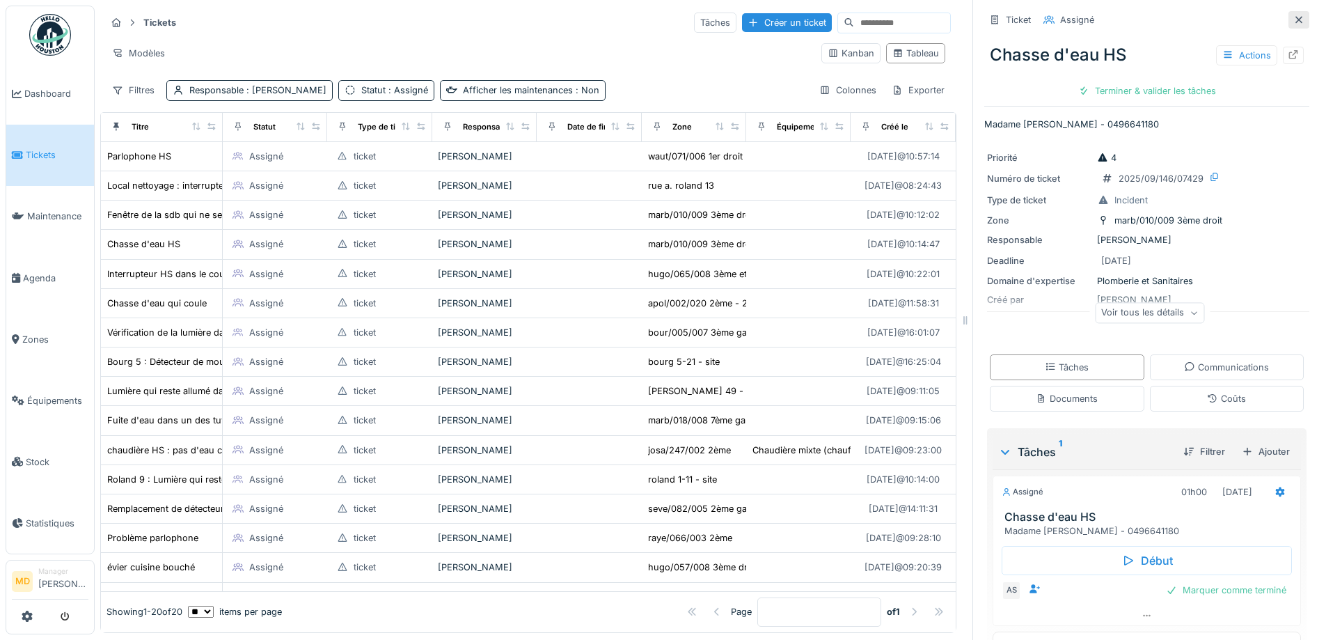
click at [1293, 17] on icon at bounding box center [1298, 19] width 11 height 9
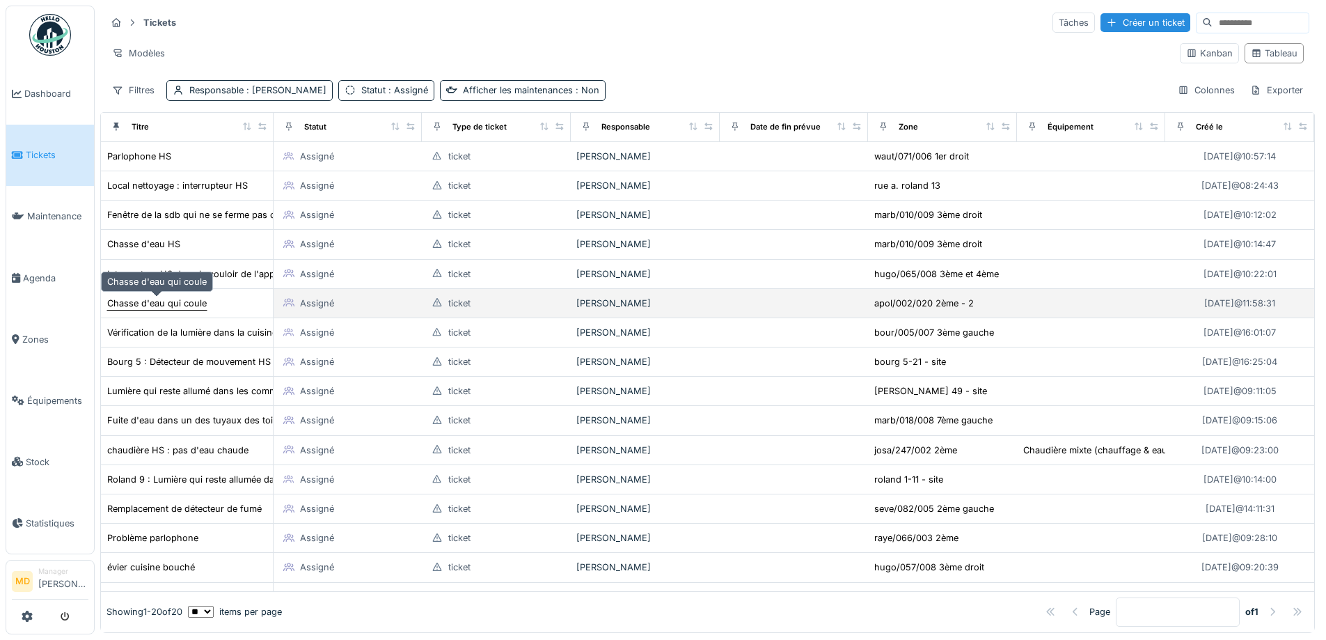
click at [165, 309] on div "Chasse d'eau qui coule" at bounding box center [157, 302] width 100 height 13
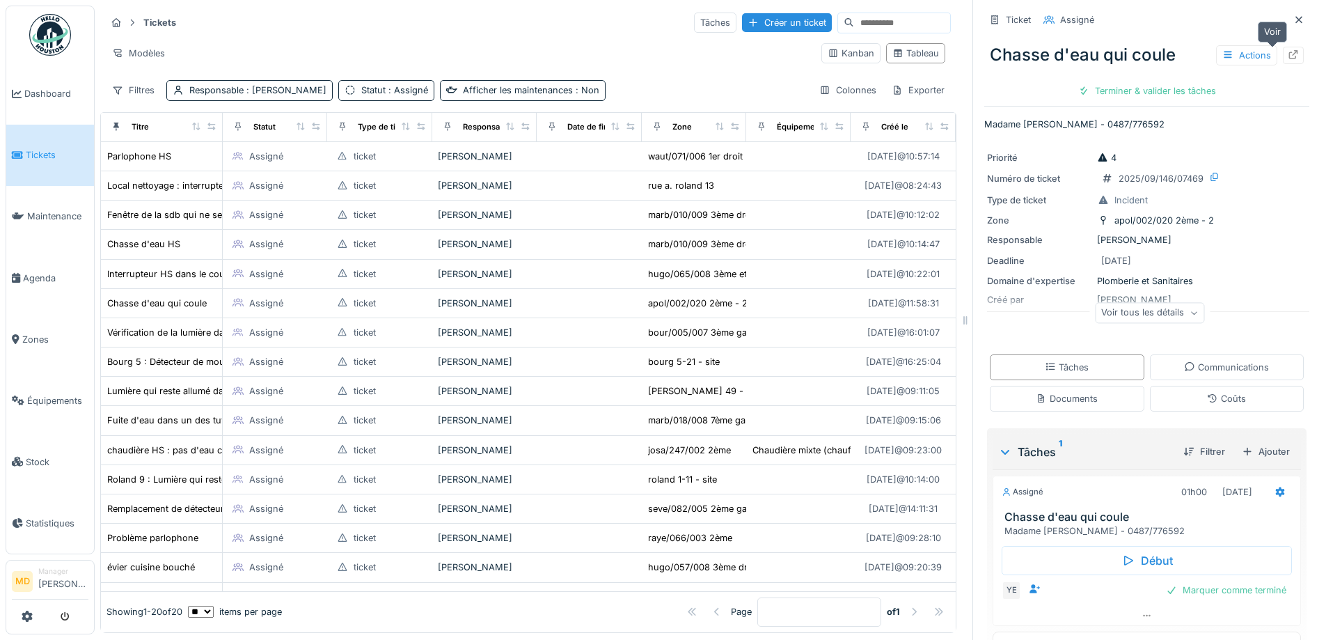
click at [1288, 56] on icon at bounding box center [1293, 54] width 11 height 9
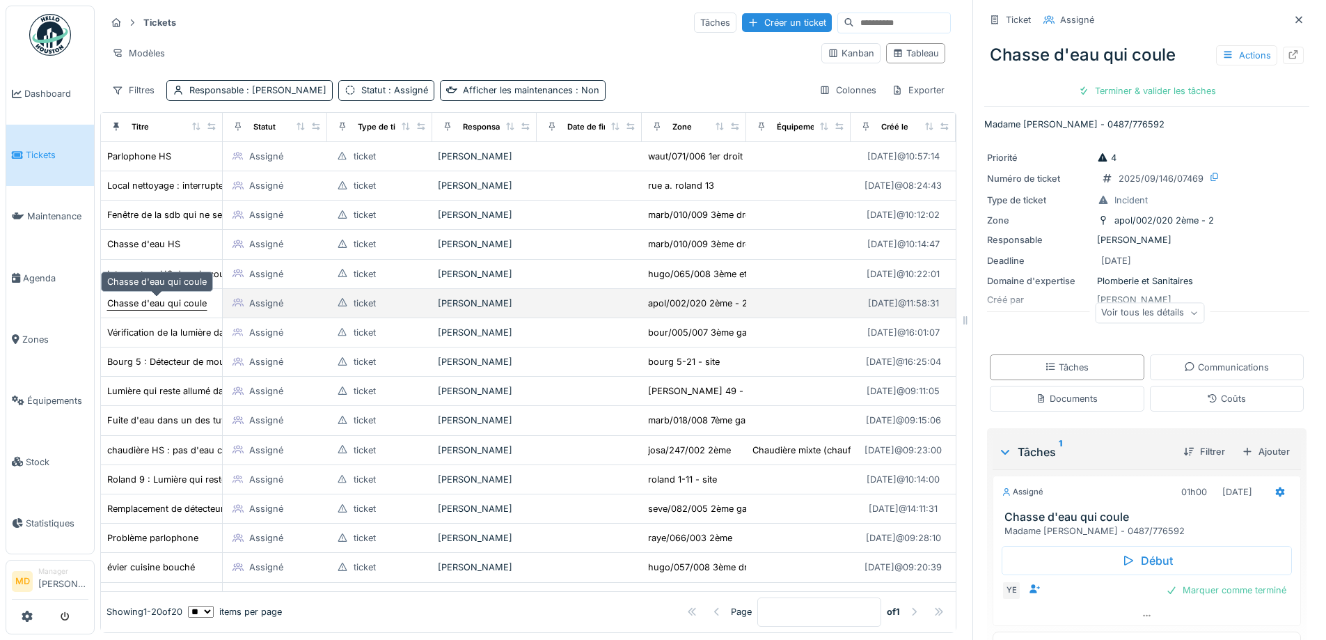
click at [168, 300] on div "Chasse d'eau qui coule" at bounding box center [157, 302] width 100 height 13
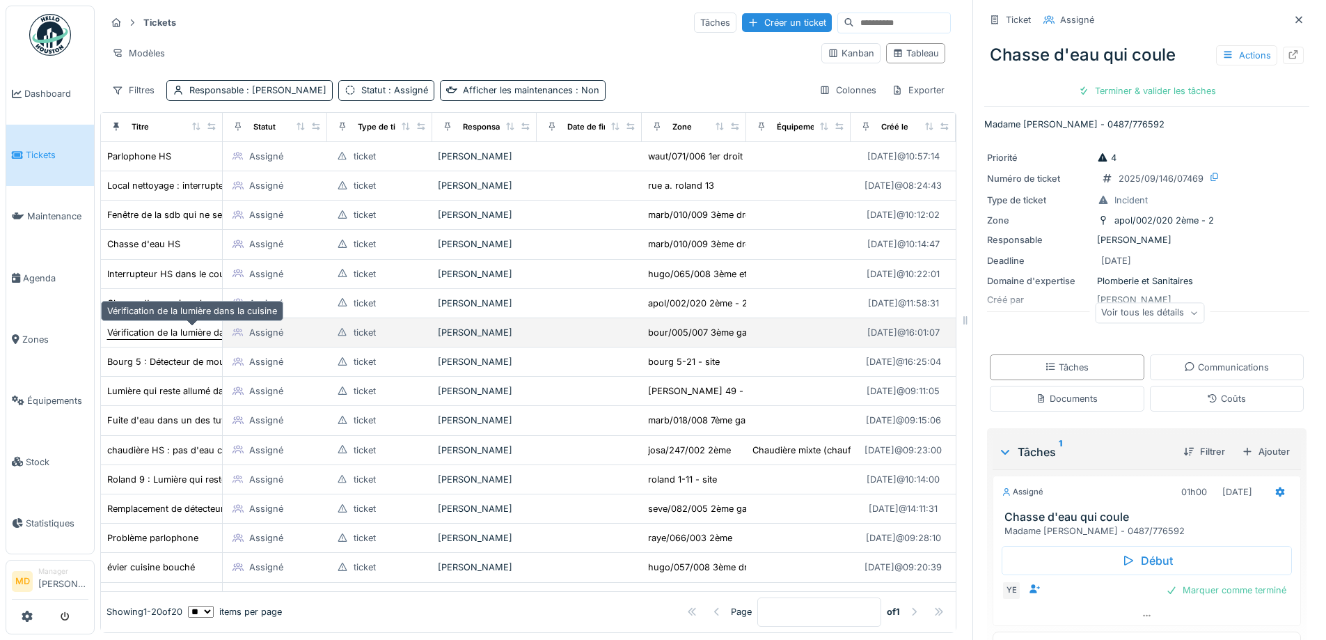
click at [163, 331] on div "Vérification de la lumière dans la cuisine" at bounding box center [192, 332] width 170 height 13
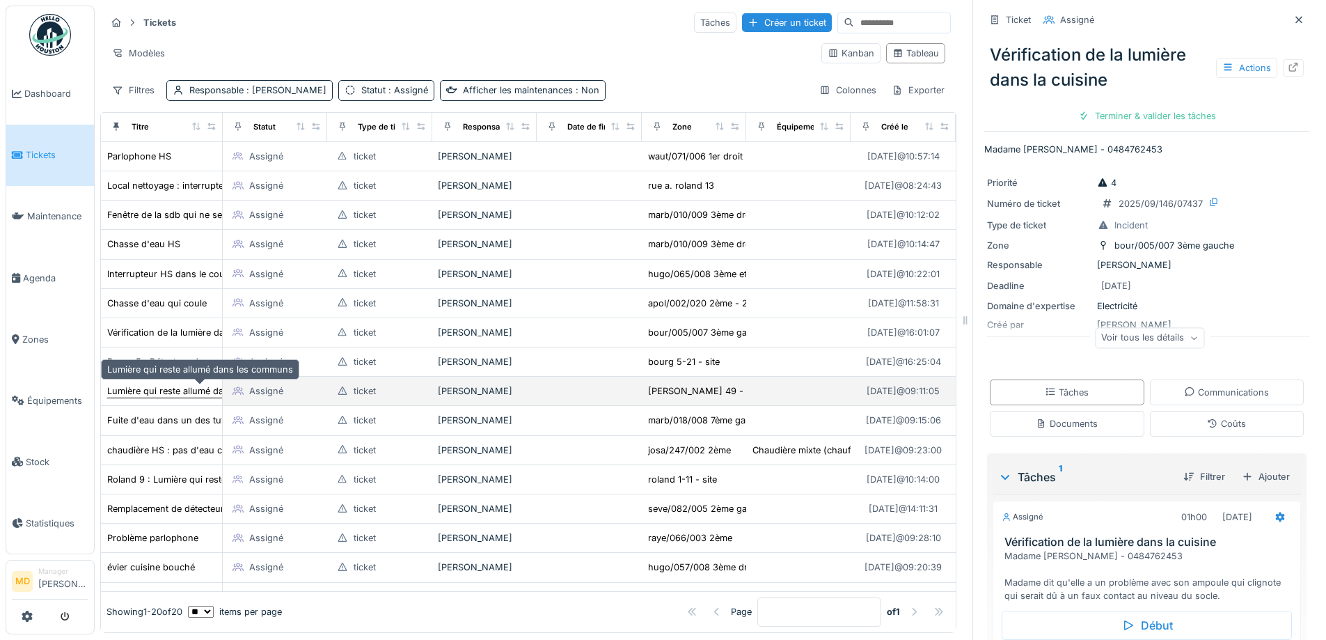
click at [156, 391] on div "Lumière qui reste allumé dans les communs" at bounding box center [200, 390] width 186 height 13
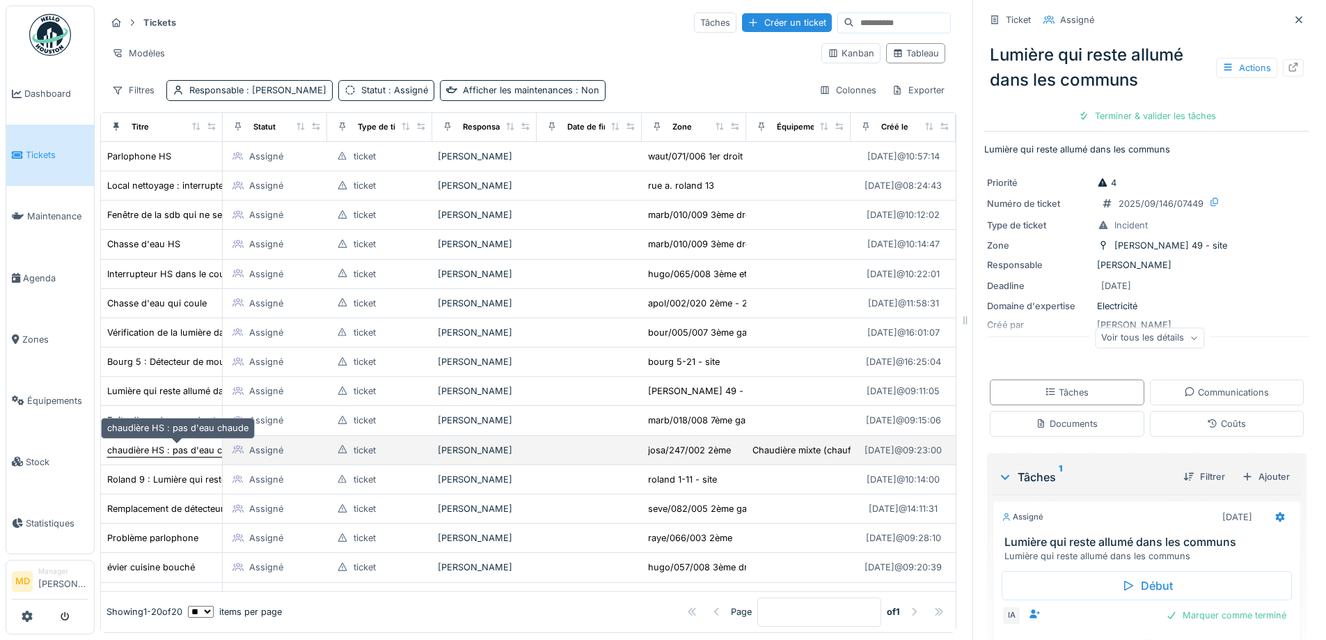
click at [153, 449] on div "chaudière HS : pas d'eau chaude" at bounding box center [177, 449] width 141 height 13
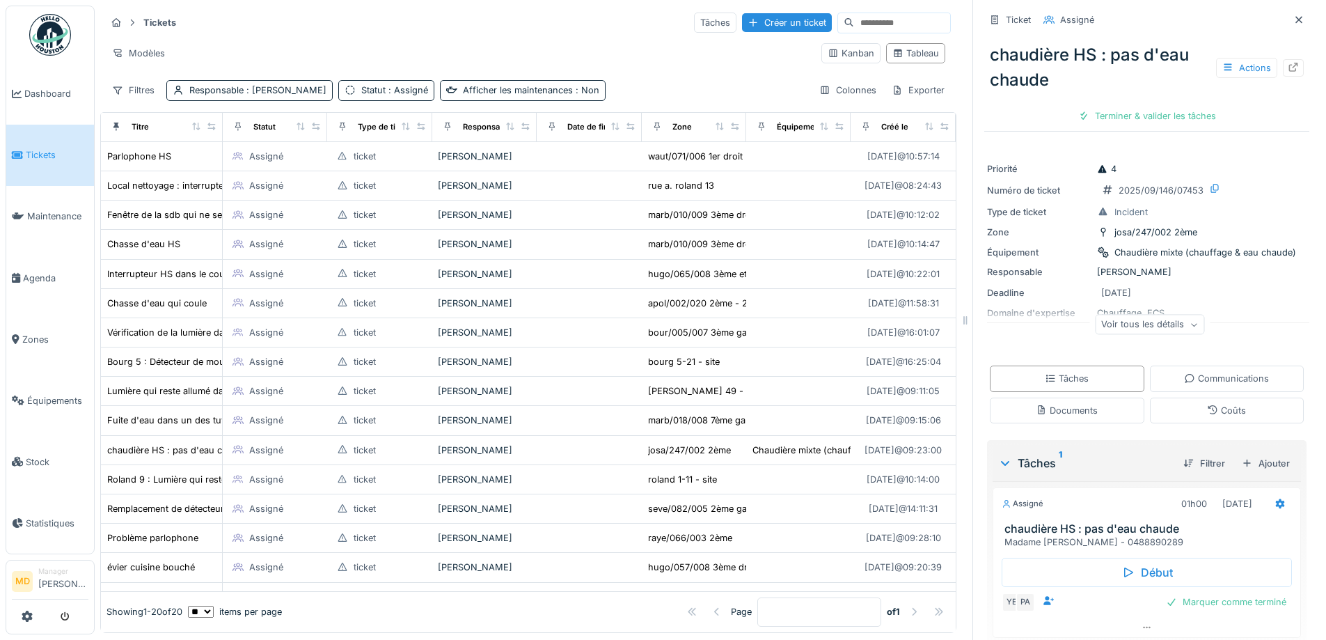
click at [1140, 330] on div "Voir tous les détails" at bounding box center [1149, 325] width 109 height 20
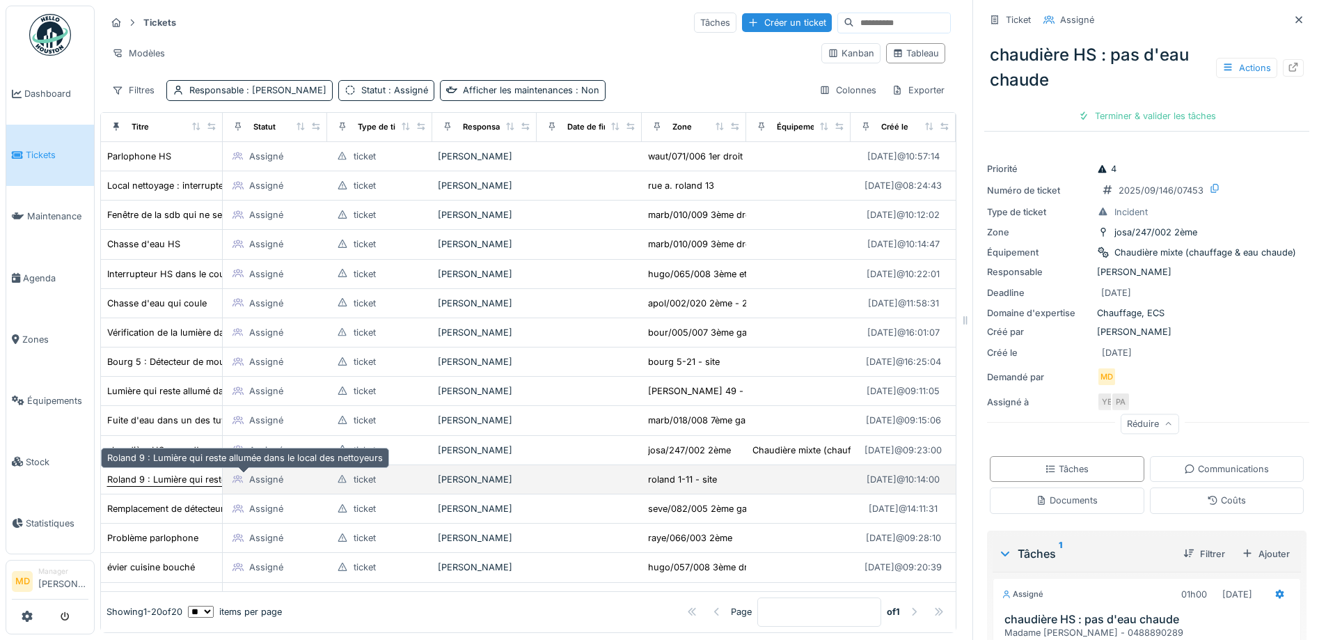
click at [127, 484] on div "Roland 9 : Lumière qui reste allumée dans le local des nettoyeurs" at bounding box center [245, 479] width 276 height 13
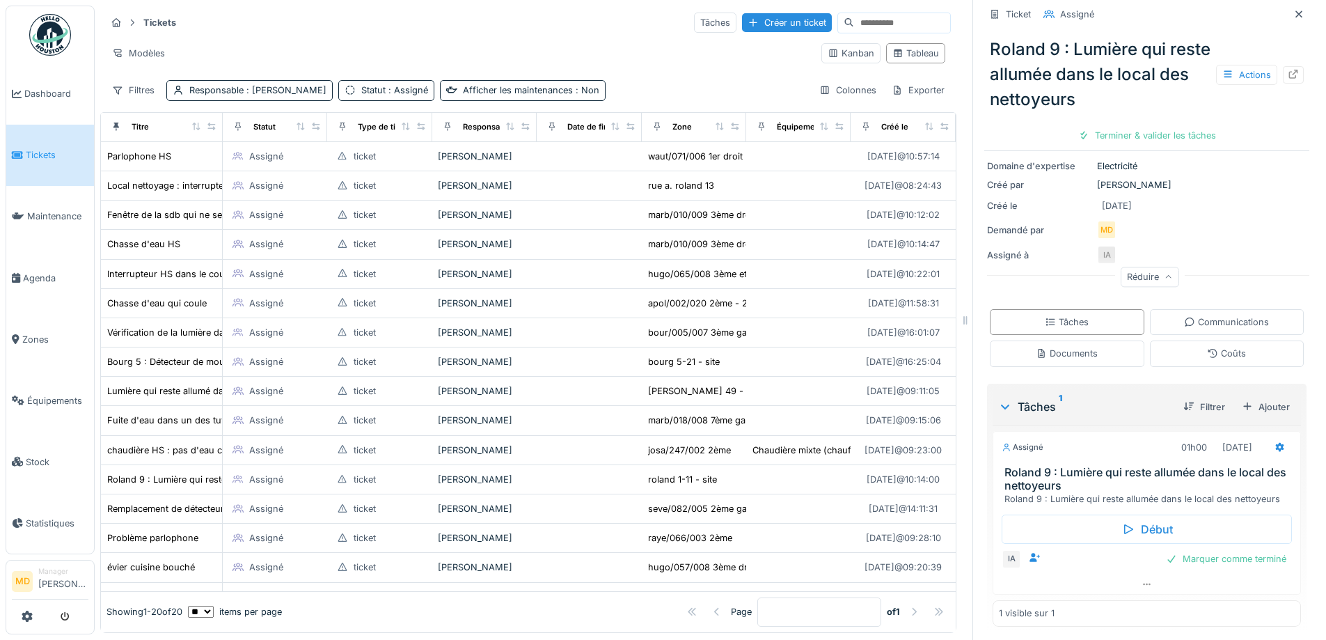
scroll to position [168, 0]
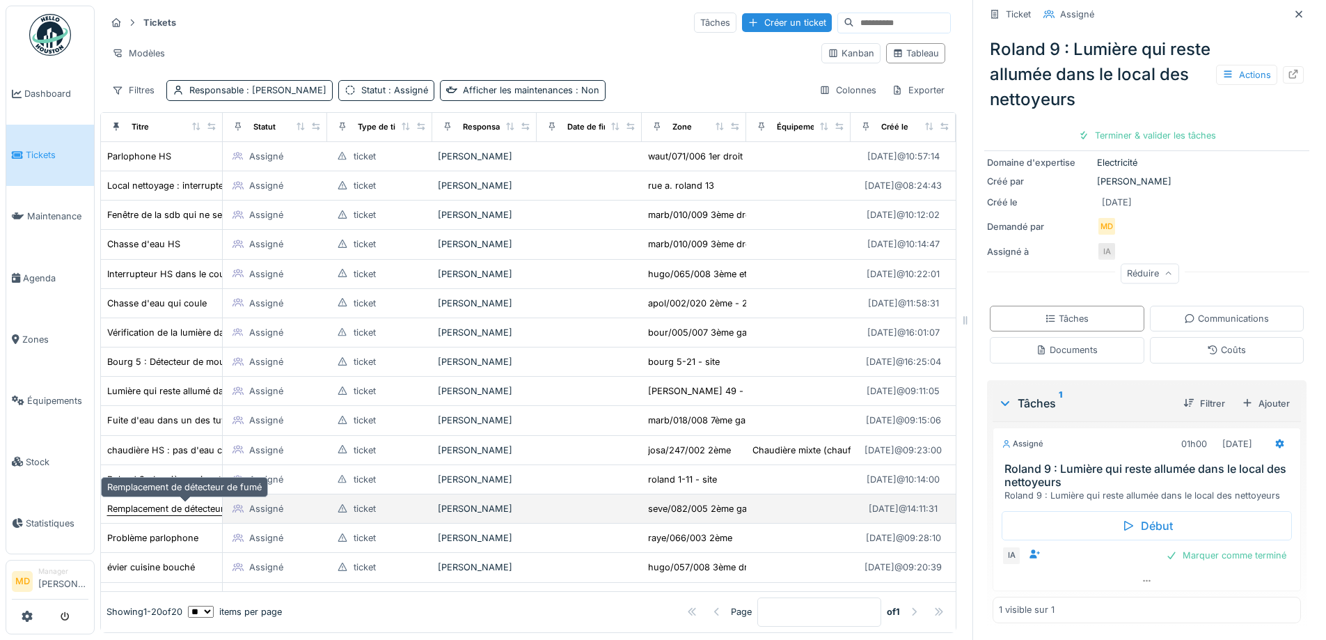
click at [151, 512] on div "Remplacement de détecteur de fumé" at bounding box center [184, 508] width 155 height 13
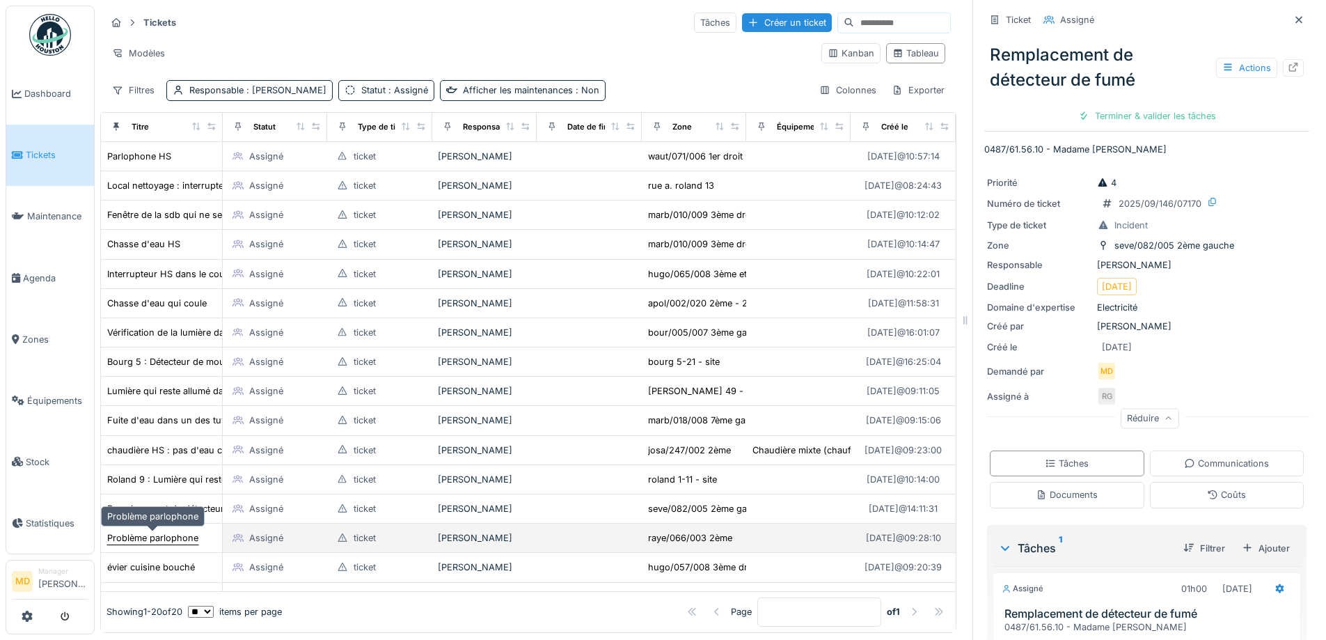
click at [150, 532] on div "Problème parlophone" at bounding box center [152, 537] width 91 height 13
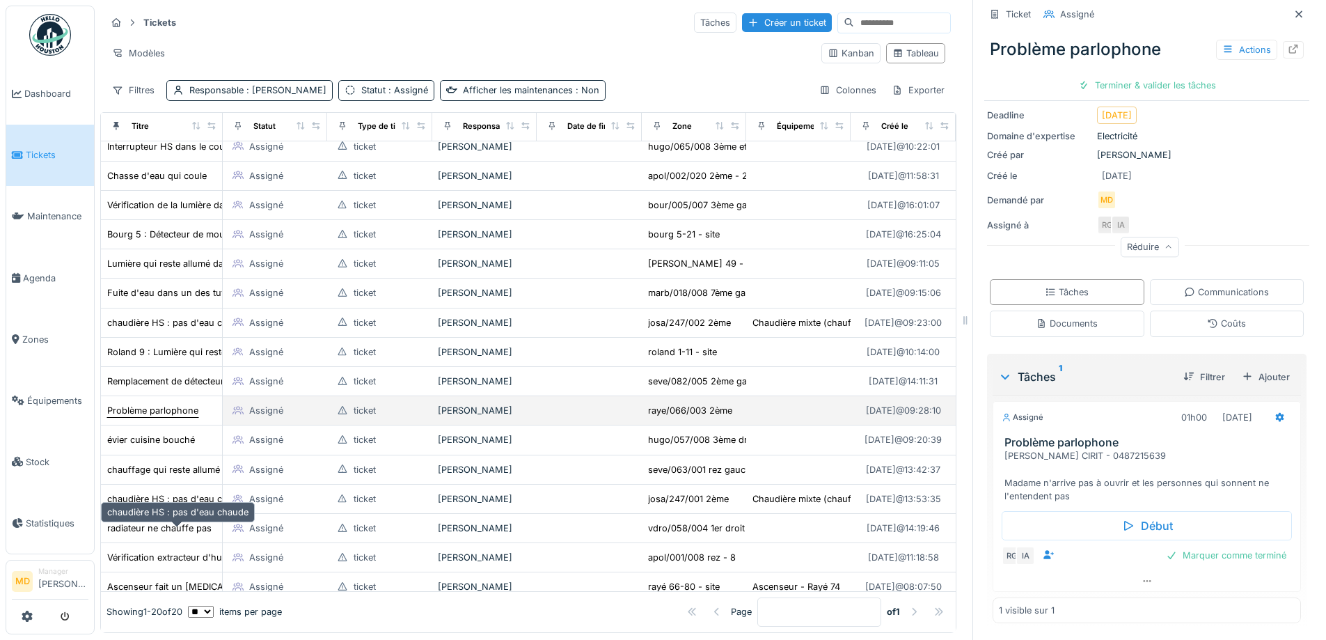
scroll to position [139, 0]
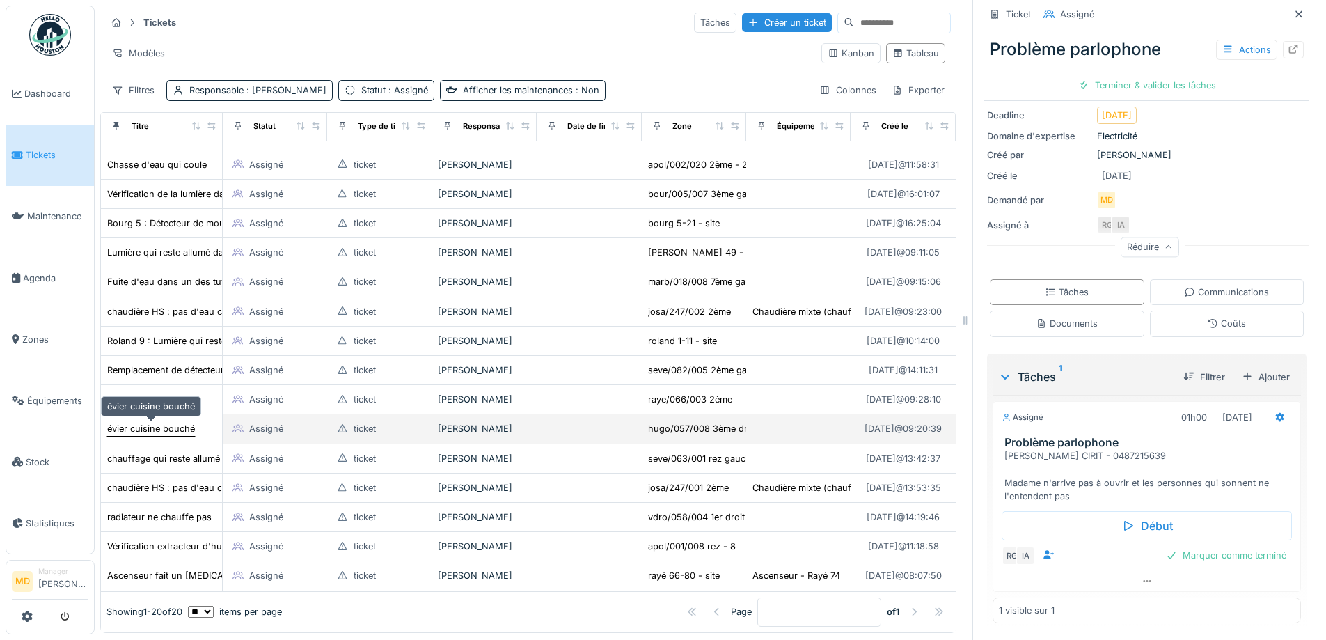
click at [157, 427] on div "évier cuisine bouché" at bounding box center [151, 428] width 88 height 13
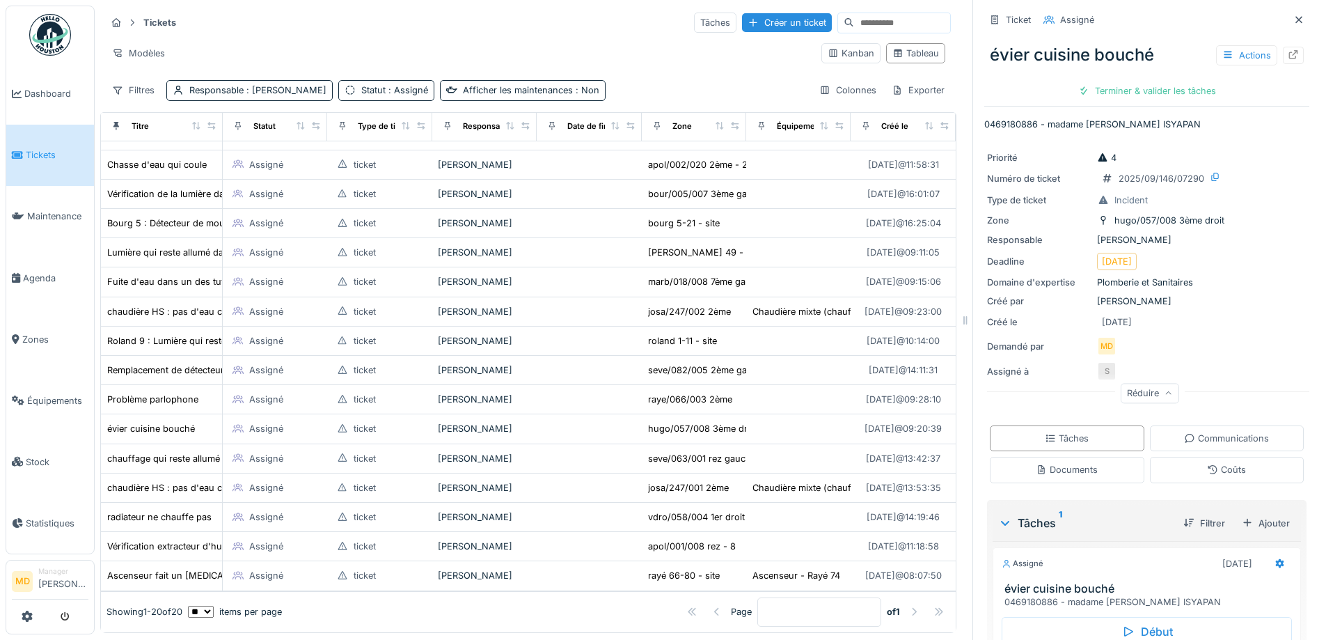
click at [1273, 45] on div "Actions" at bounding box center [1260, 55] width 88 height 20
click at [1288, 49] on div at bounding box center [1293, 55] width 11 height 13
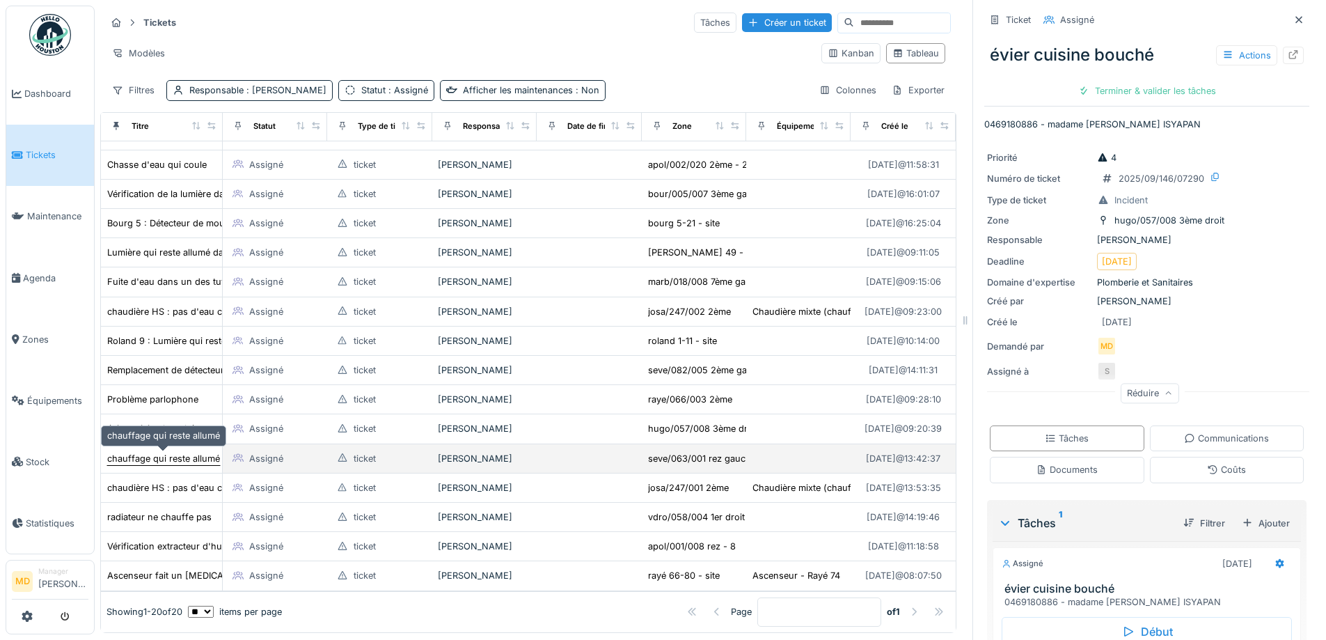
click at [158, 452] on div "chauffage qui reste allumé" at bounding box center [163, 458] width 113 height 13
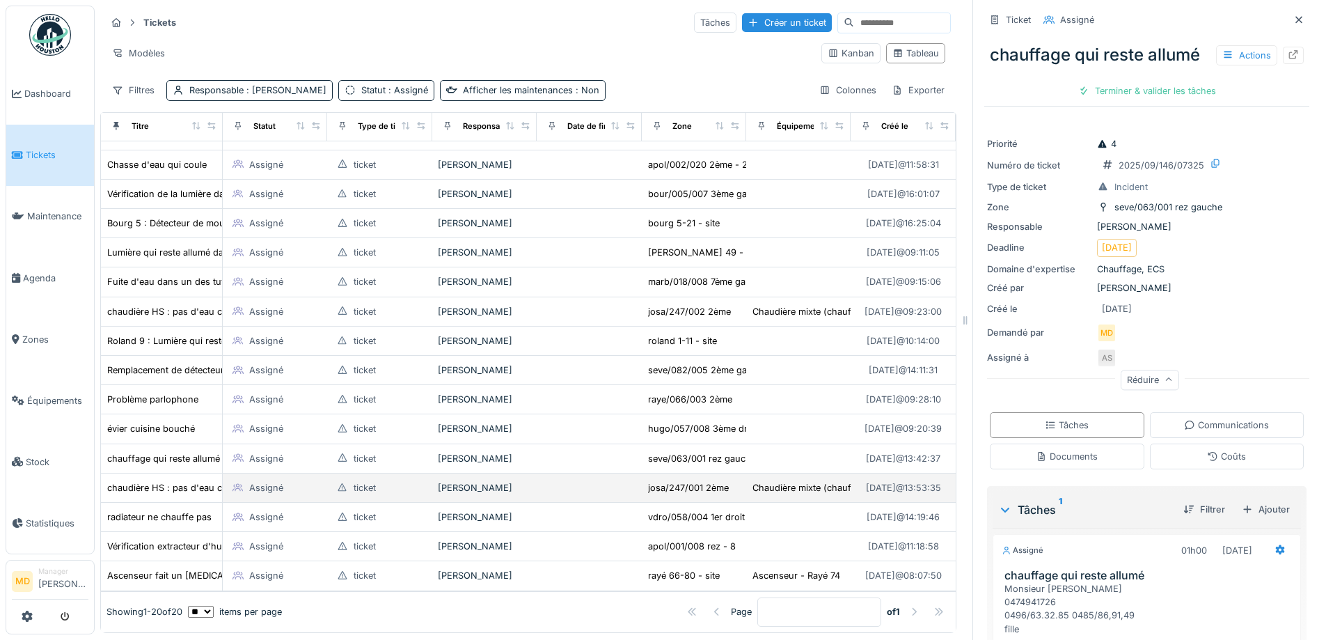
scroll to position [159, 0]
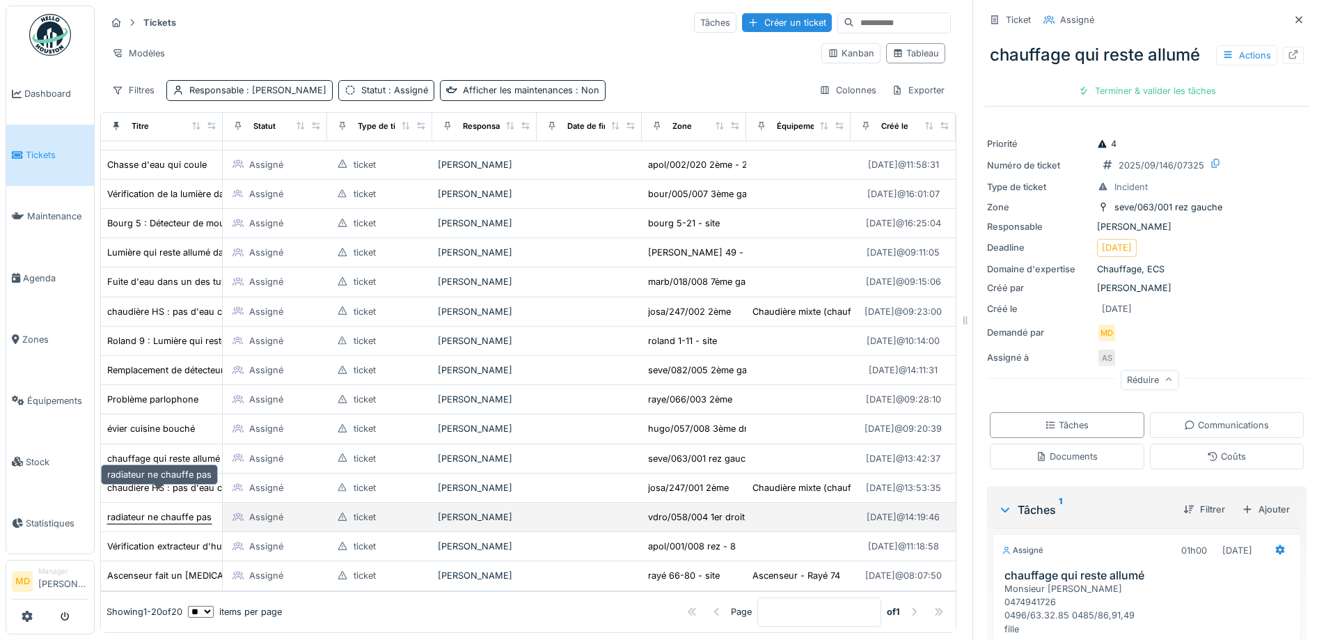
click at [134, 510] on div "radiateur ne chauffe pas" at bounding box center [159, 516] width 104 height 13
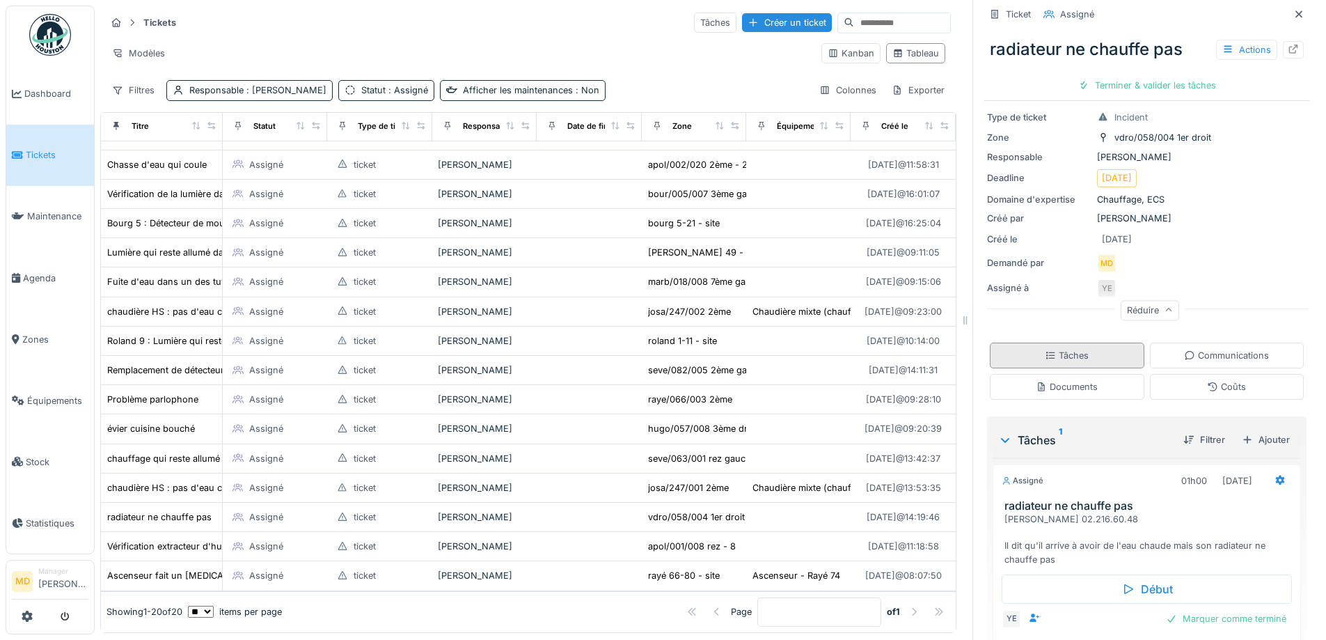
scroll to position [133, 0]
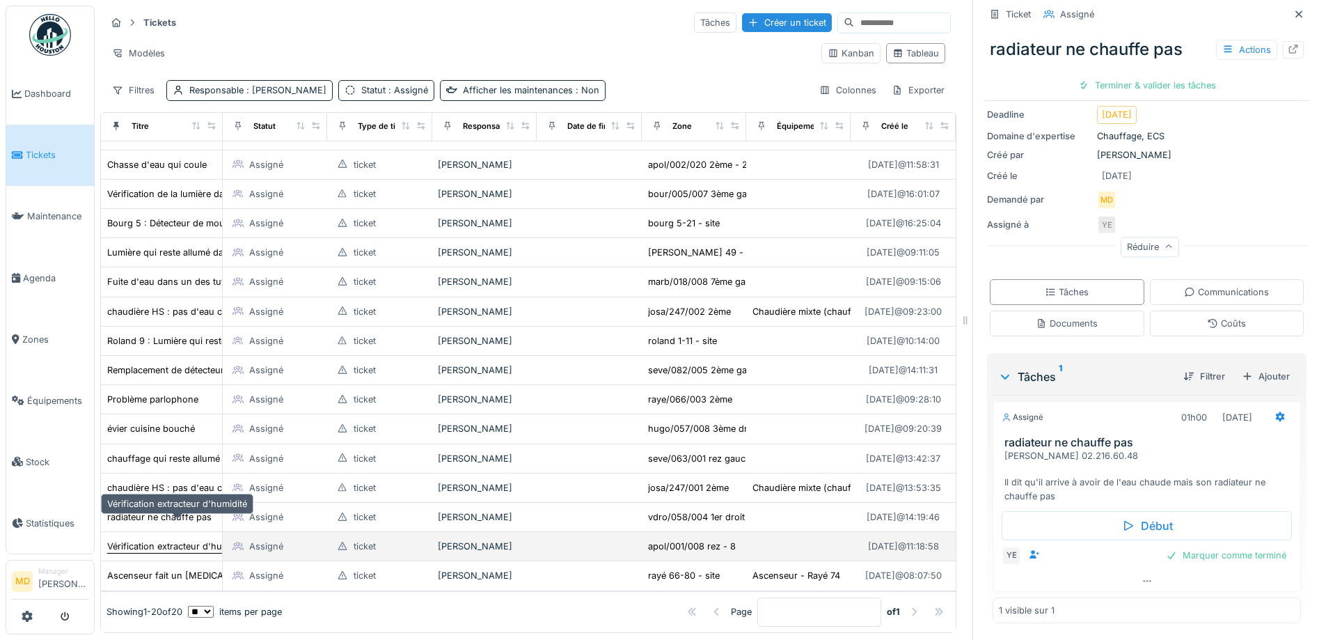
click at [141, 539] on div "Vérification extracteur d'humidité" at bounding box center [177, 545] width 140 height 13
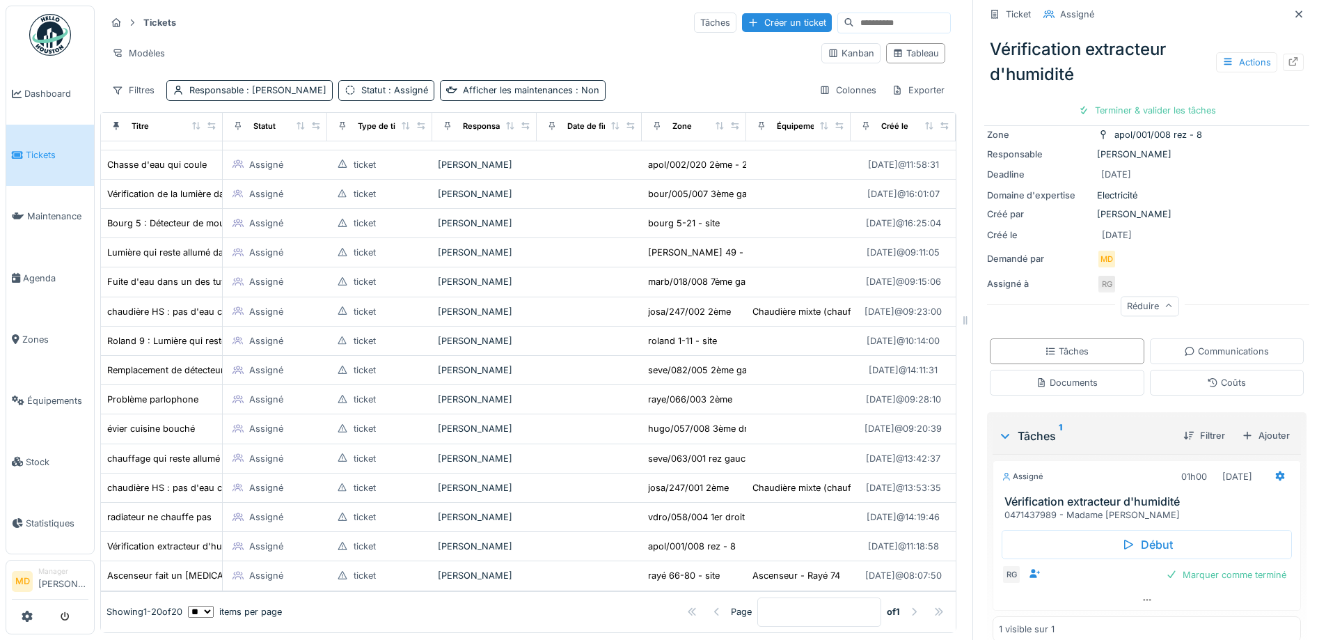
scroll to position [116, 0]
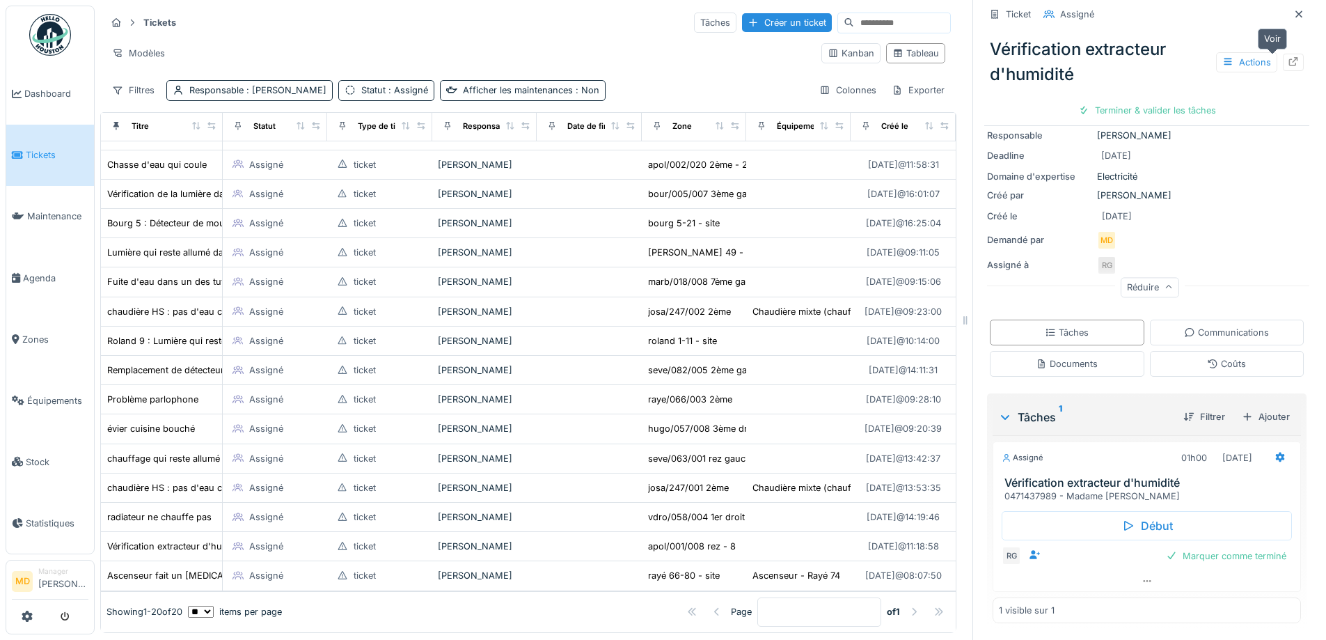
click at [1288, 57] on icon at bounding box center [1293, 61] width 11 height 9
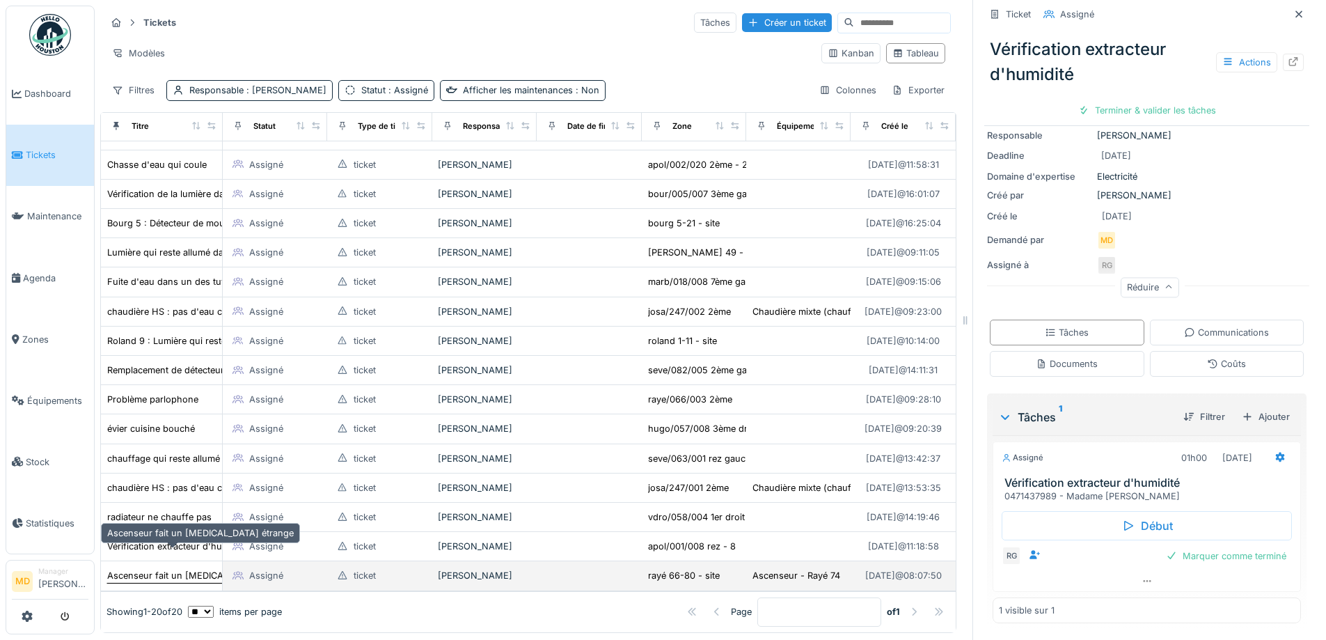
click at [189, 569] on div "Ascenseur fait un bruit étrange" at bounding box center [200, 575] width 187 height 13
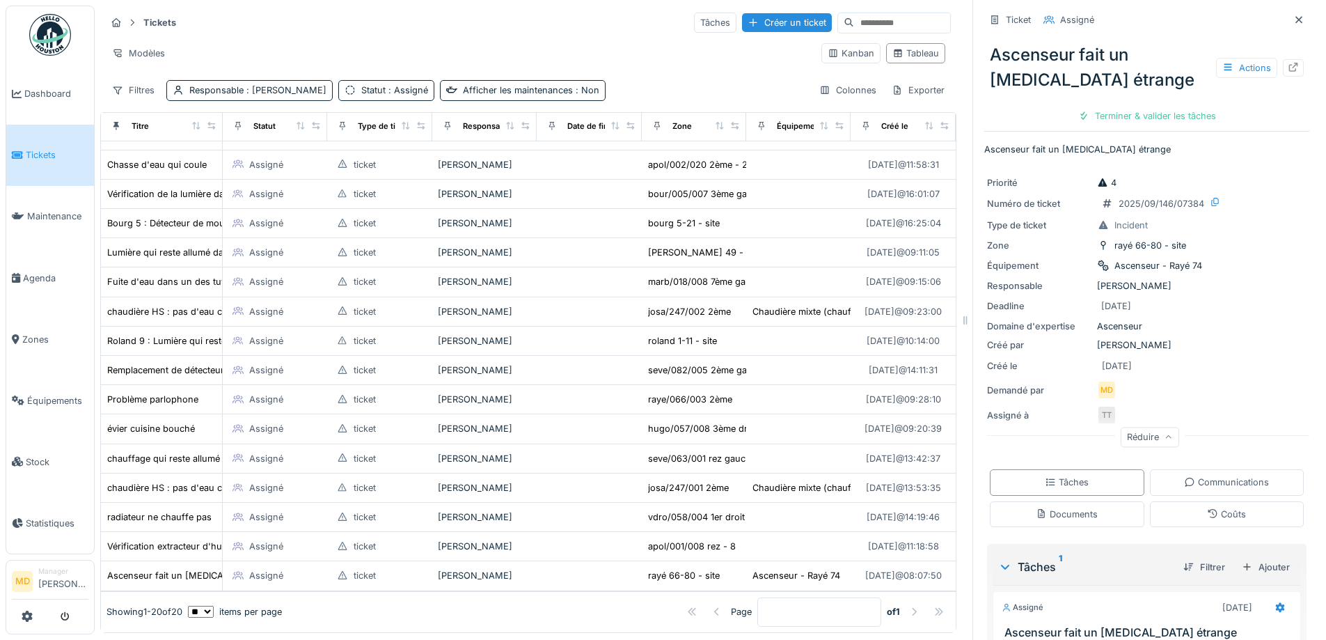
scroll to position [164, 0]
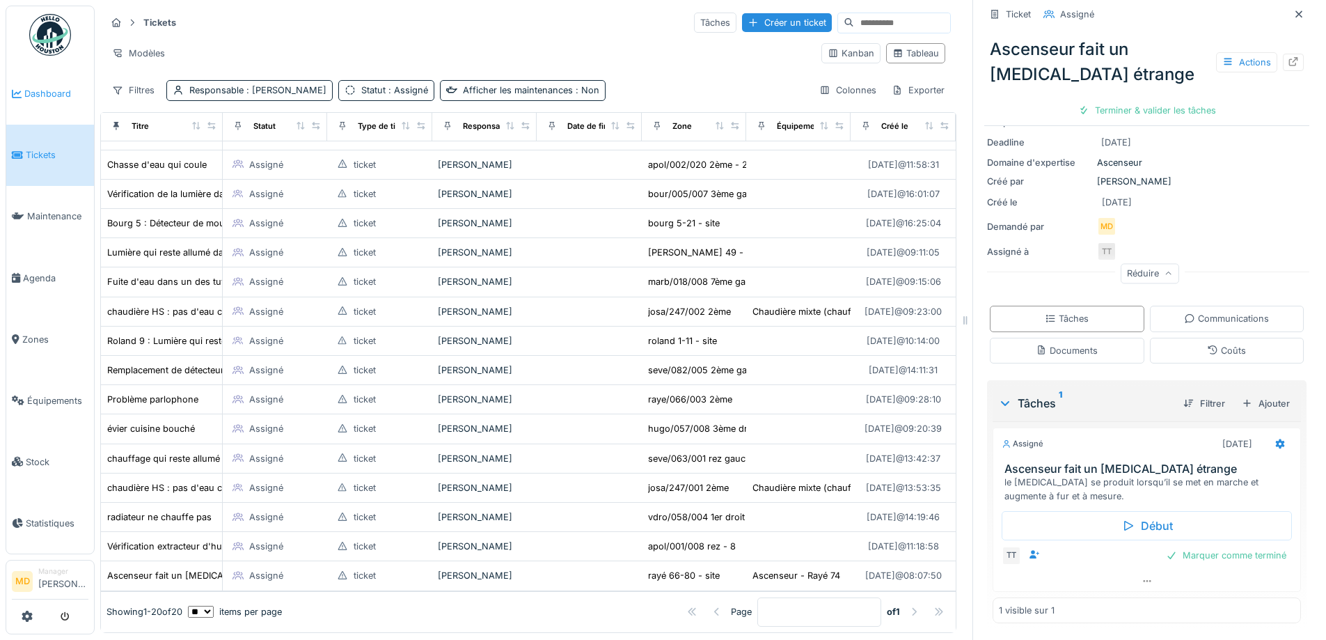
click at [48, 90] on span "Dashboard" at bounding box center [56, 93] width 64 height 13
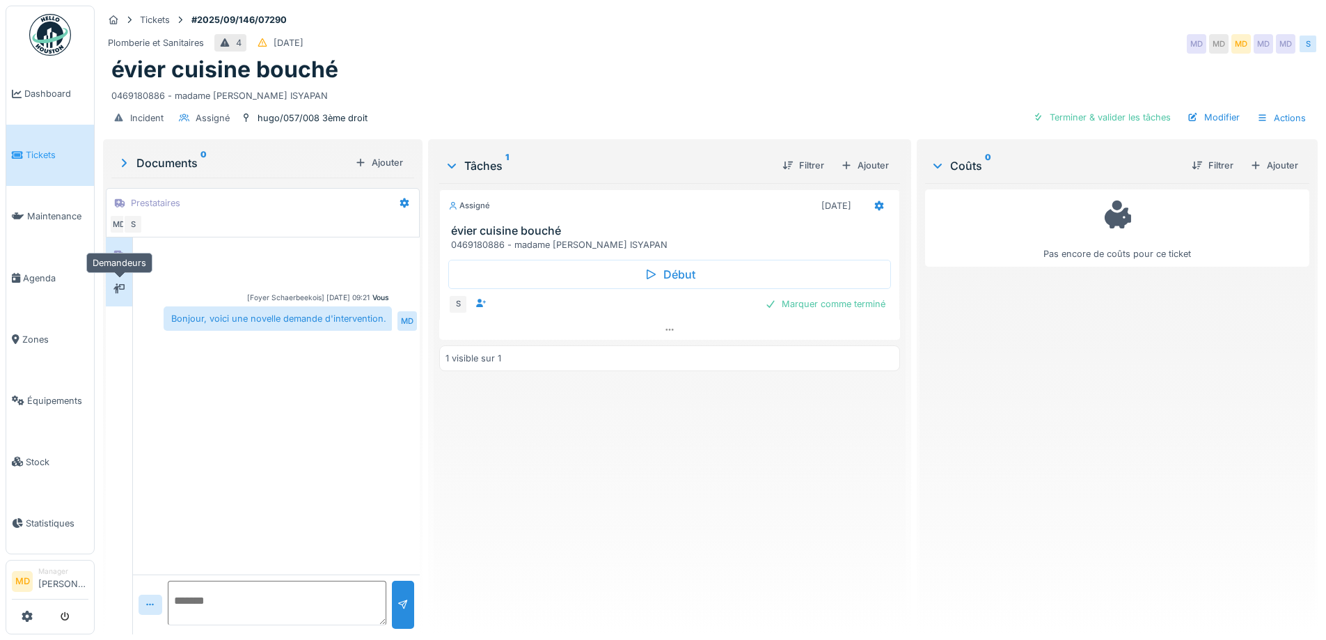
click at [121, 294] on div at bounding box center [118, 288] width 11 height 13
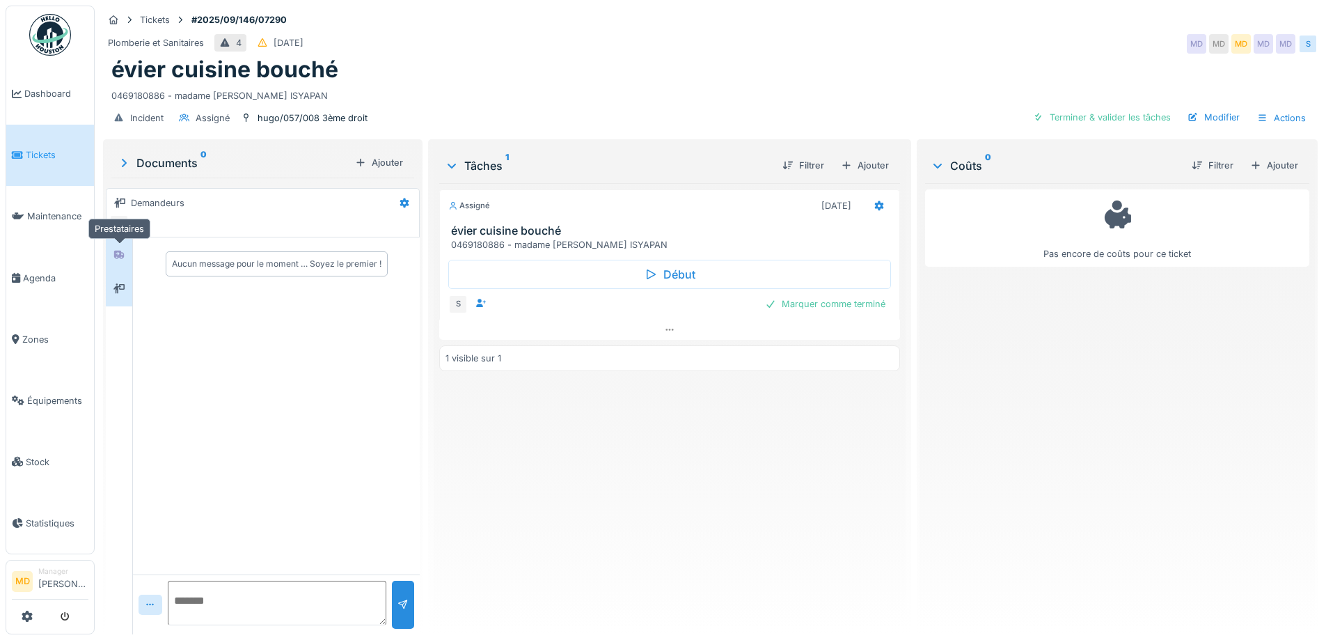
click at [127, 255] on div at bounding box center [119, 254] width 21 height 17
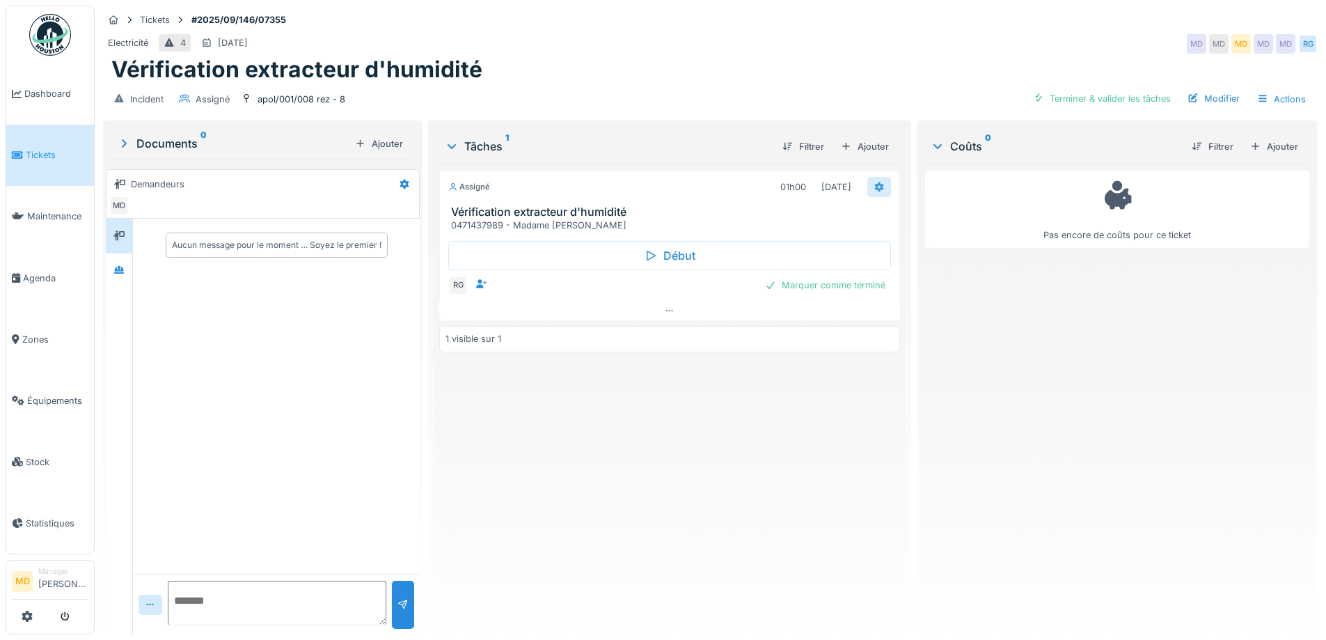
click at [874, 187] on icon at bounding box center [878, 187] width 9 height 10
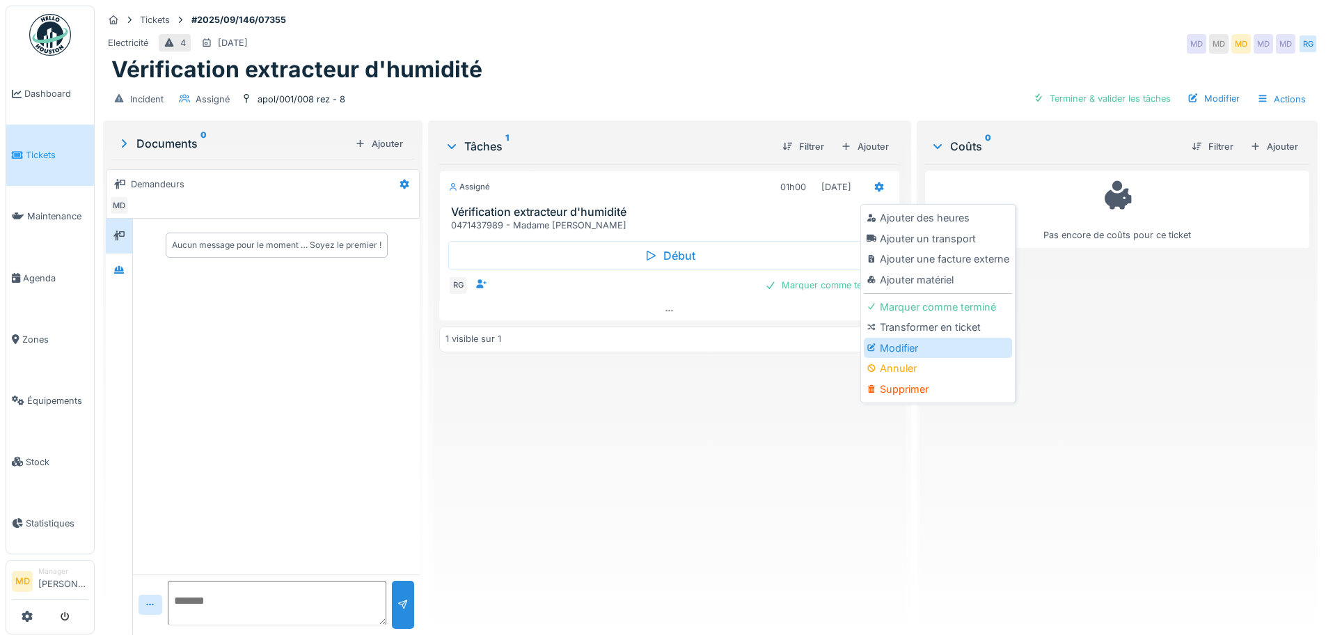
click at [894, 340] on div "Modifier" at bounding box center [938, 348] width 148 height 21
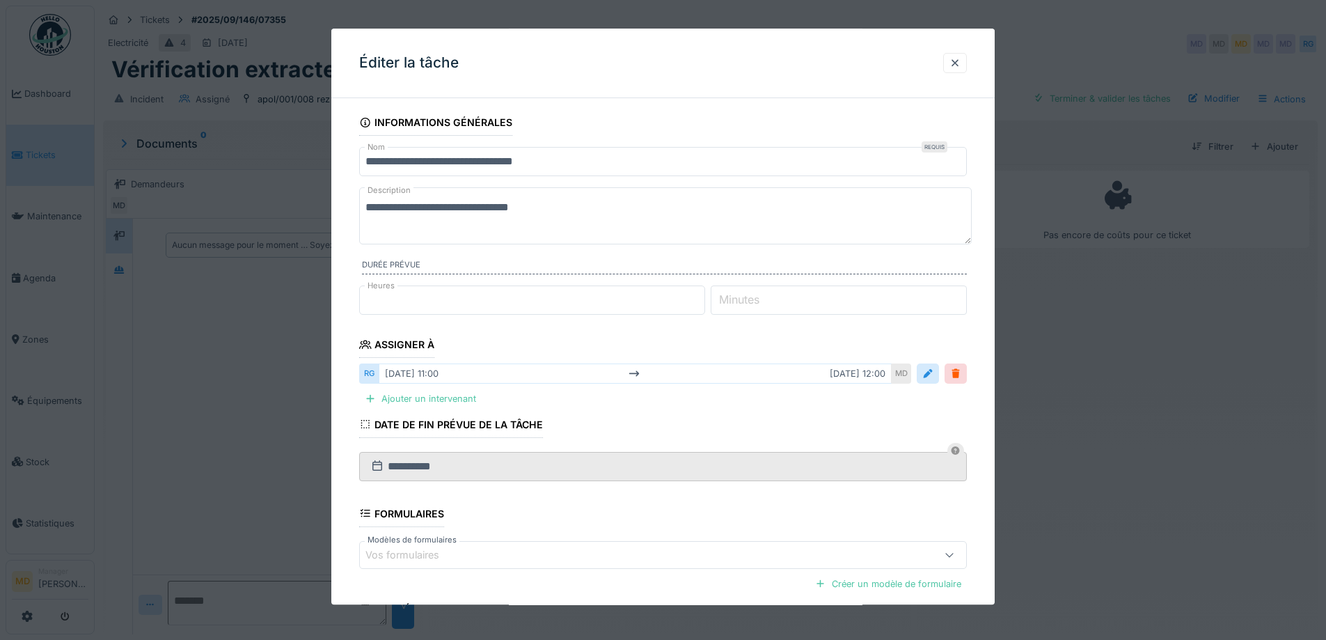
click at [386, 232] on textarea "**********" at bounding box center [665, 215] width 612 height 57
click at [593, 206] on textarea "**********" at bounding box center [665, 215] width 612 height 57
type textarea "**********"
drag, startPoint x: 965, startPoint y: 67, endPoint x: 942, endPoint y: 67, distance: 23.7
click at [960, 67] on div at bounding box center [954, 62] width 11 height 13
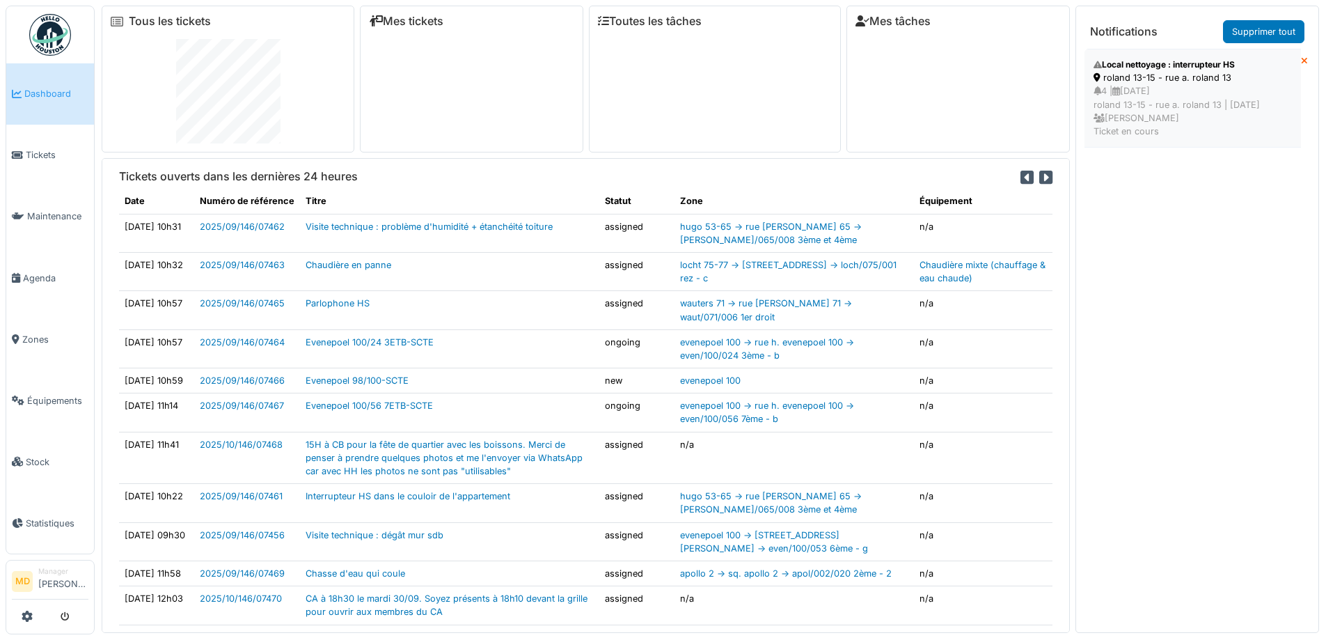
click at [1138, 113] on div "4 | [DATE] roland 13-15 - rue a. roland 13 | [DATE] Mouad [PERSON_NAME] Ticket …" at bounding box center [1192, 111] width 198 height 54
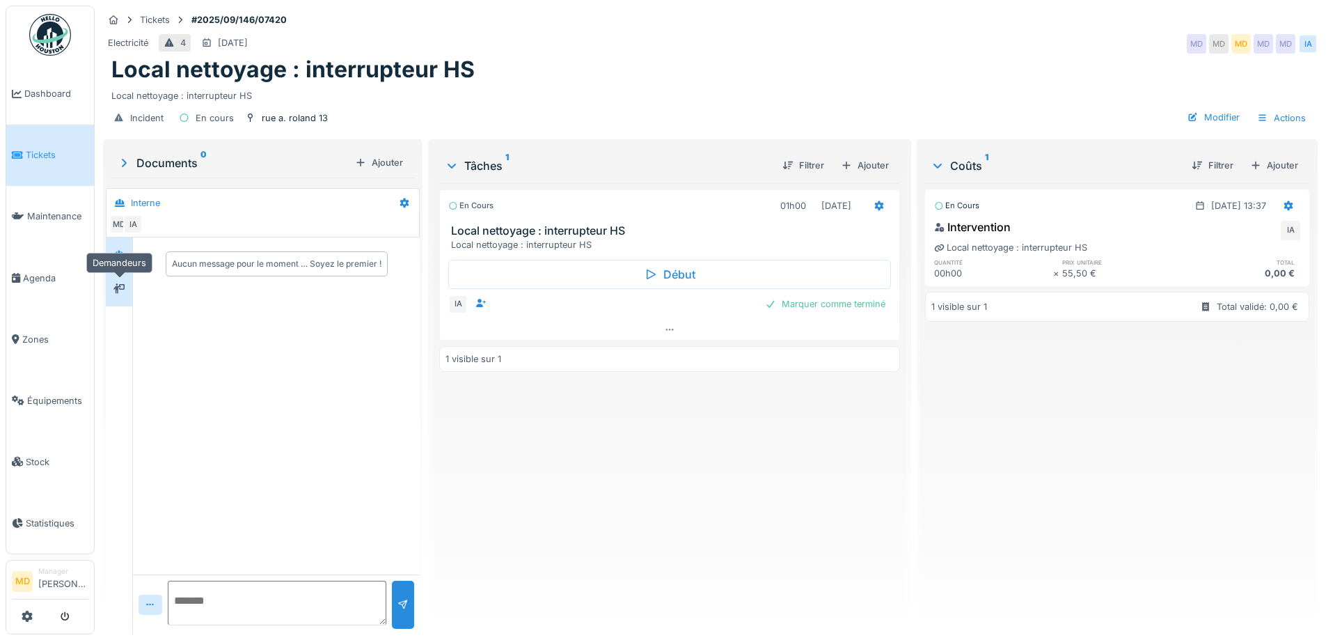
click at [120, 291] on icon at bounding box center [118, 288] width 11 height 9
click at [285, 119] on div "rue a. roland 13" at bounding box center [295, 117] width 66 height 13
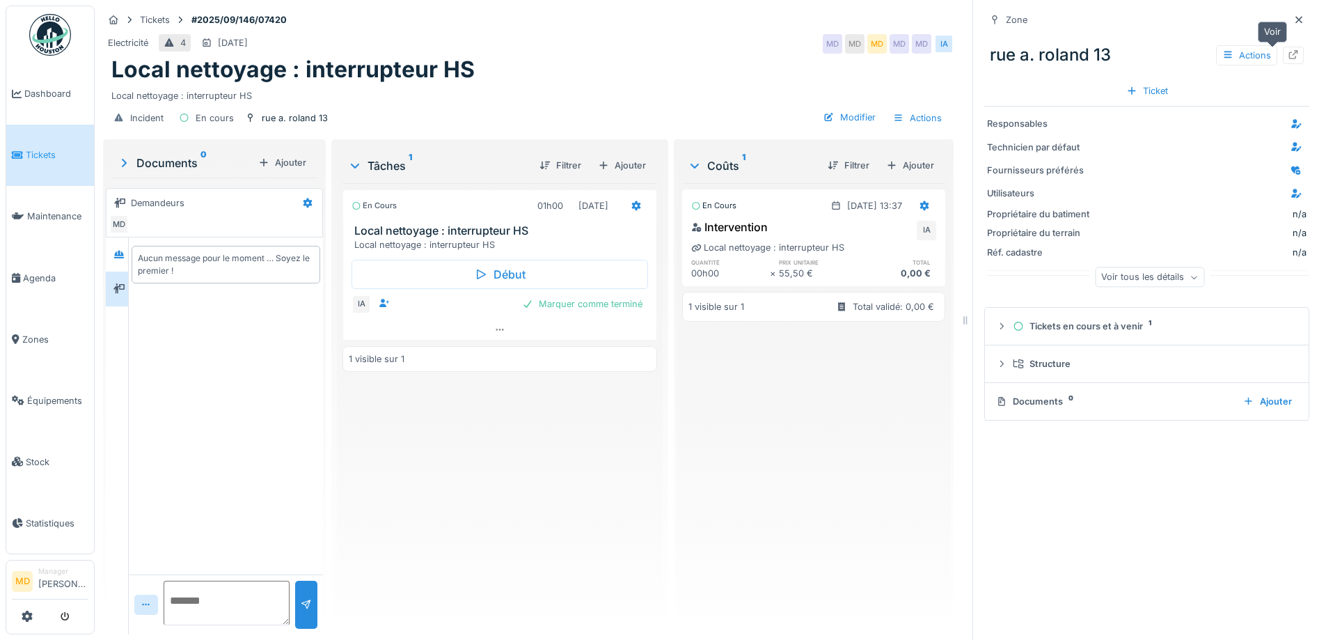
click at [1289, 58] on icon at bounding box center [1293, 54] width 9 height 9
click at [1293, 20] on icon at bounding box center [1298, 19] width 11 height 9
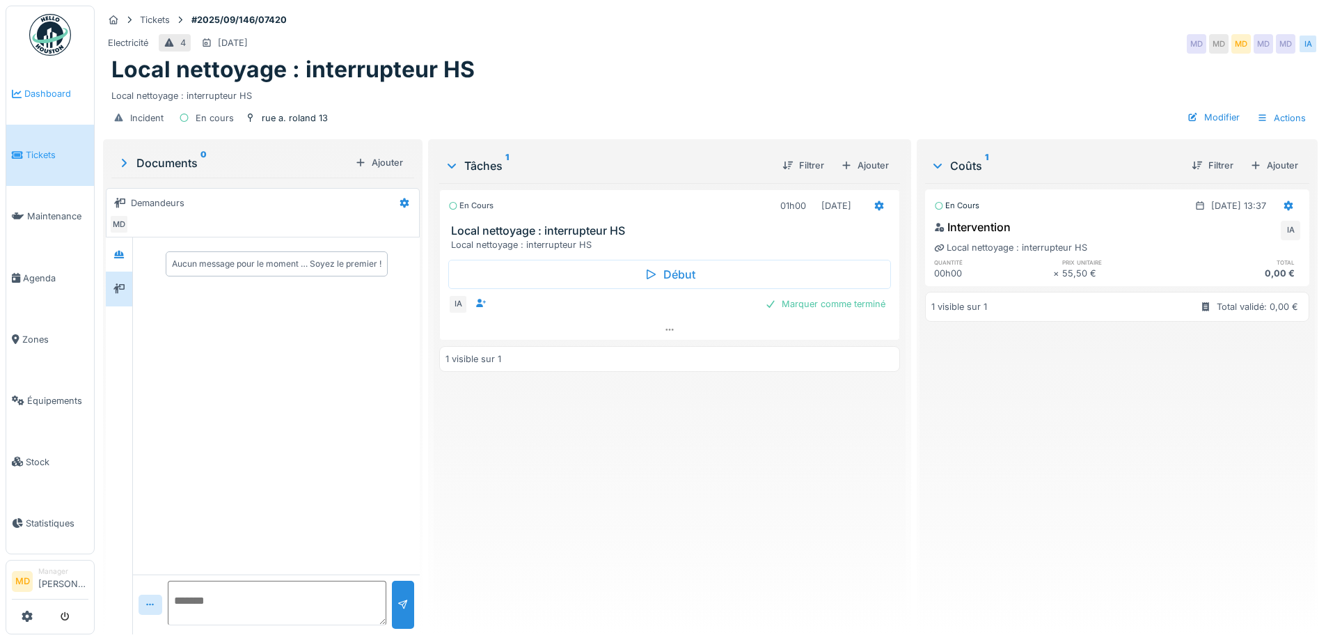
click at [28, 93] on span "Dashboard" at bounding box center [56, 93] width 64 height 13
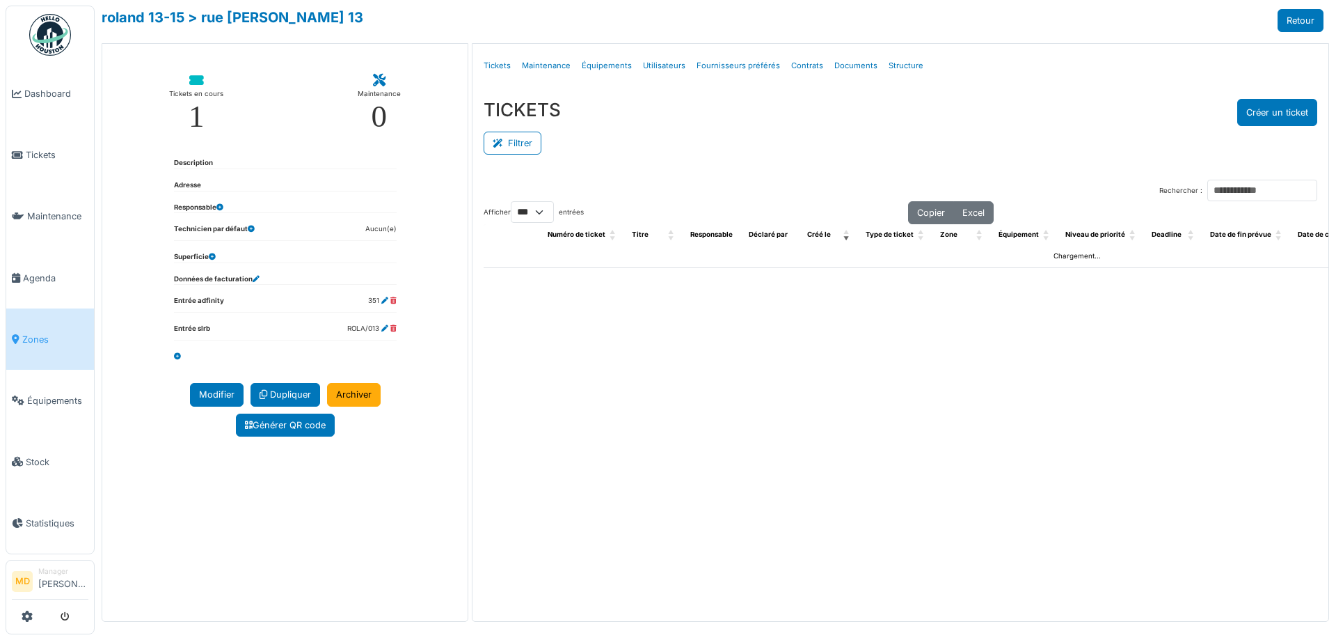
select select "***"
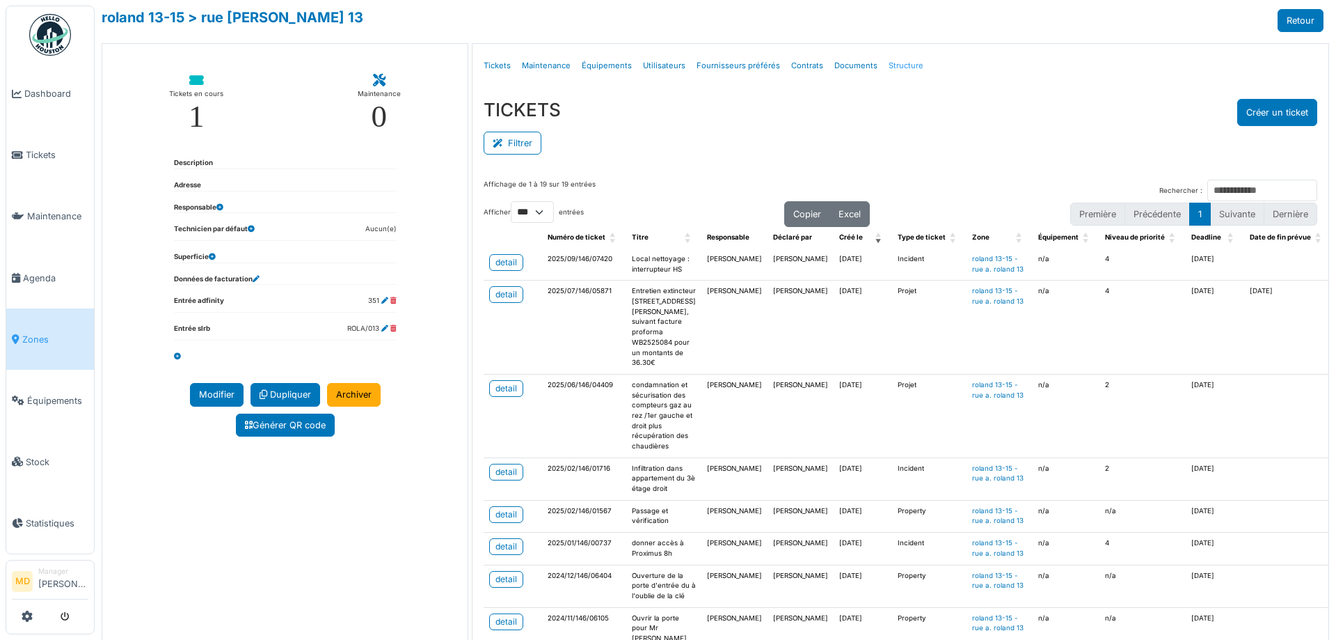
click at [894, 69] on link "Structure" at bounding box center [906, 65] width 46 height 33
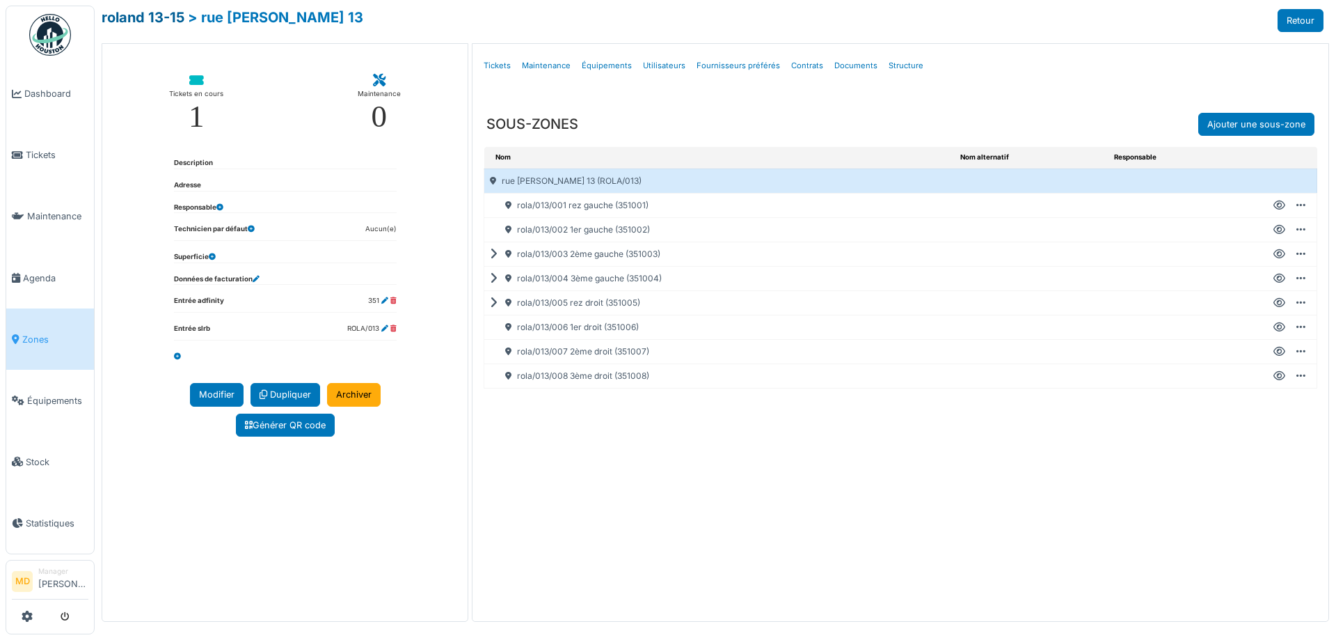
click at [154, 17] on link "roland 13-15" at bounding box center [143, 17] width 83 height 17
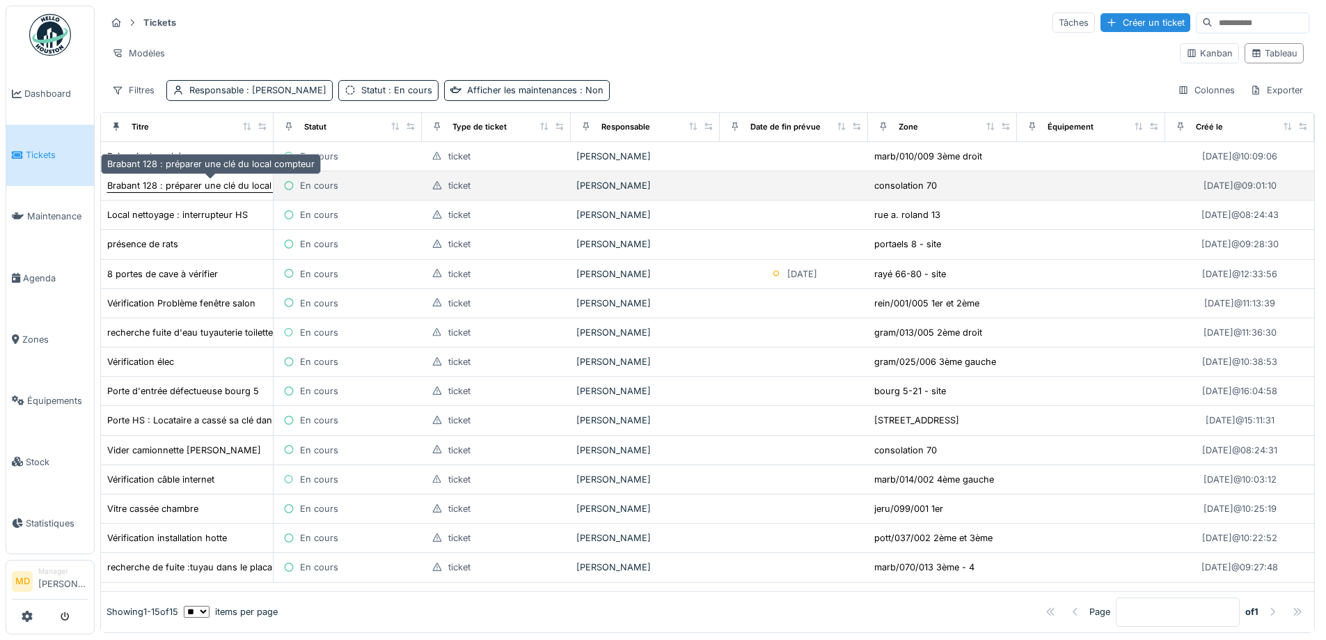
click at [221, 180] on div "Brabant 128 : préparer une clé du local compteur" at bounding box center [210, 185] width 207 height 13
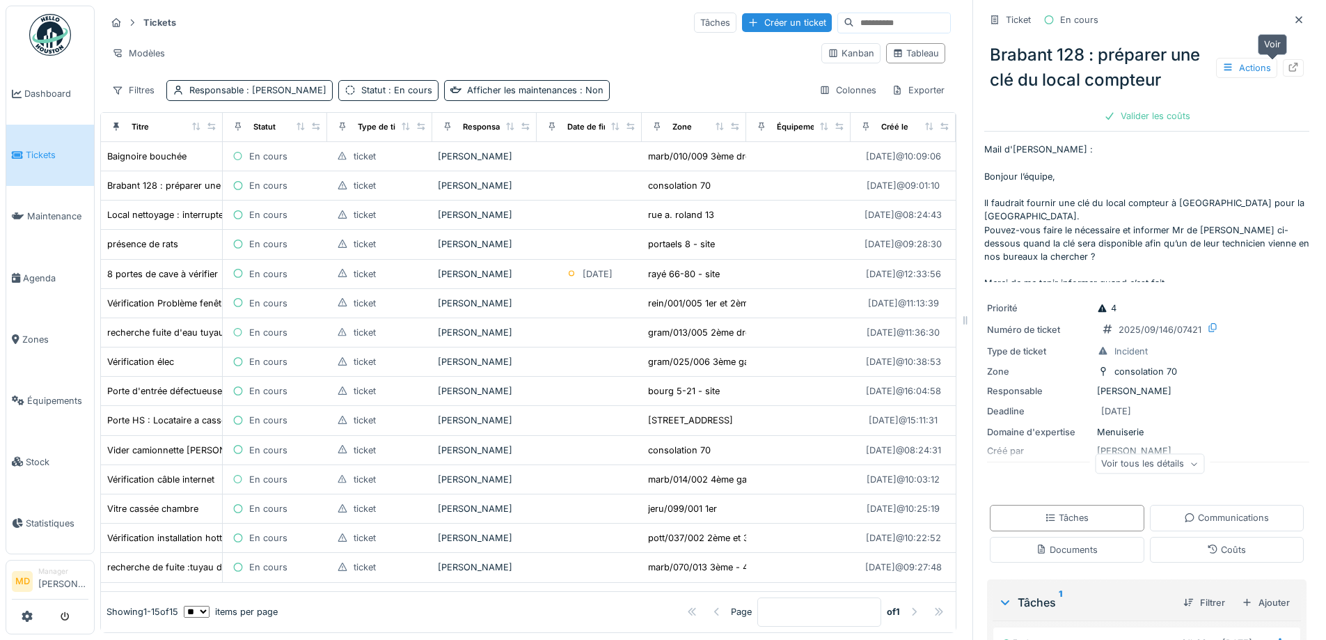
click at [1288, 67] on icon at bounding box center [1293, 67] width 11 height 9
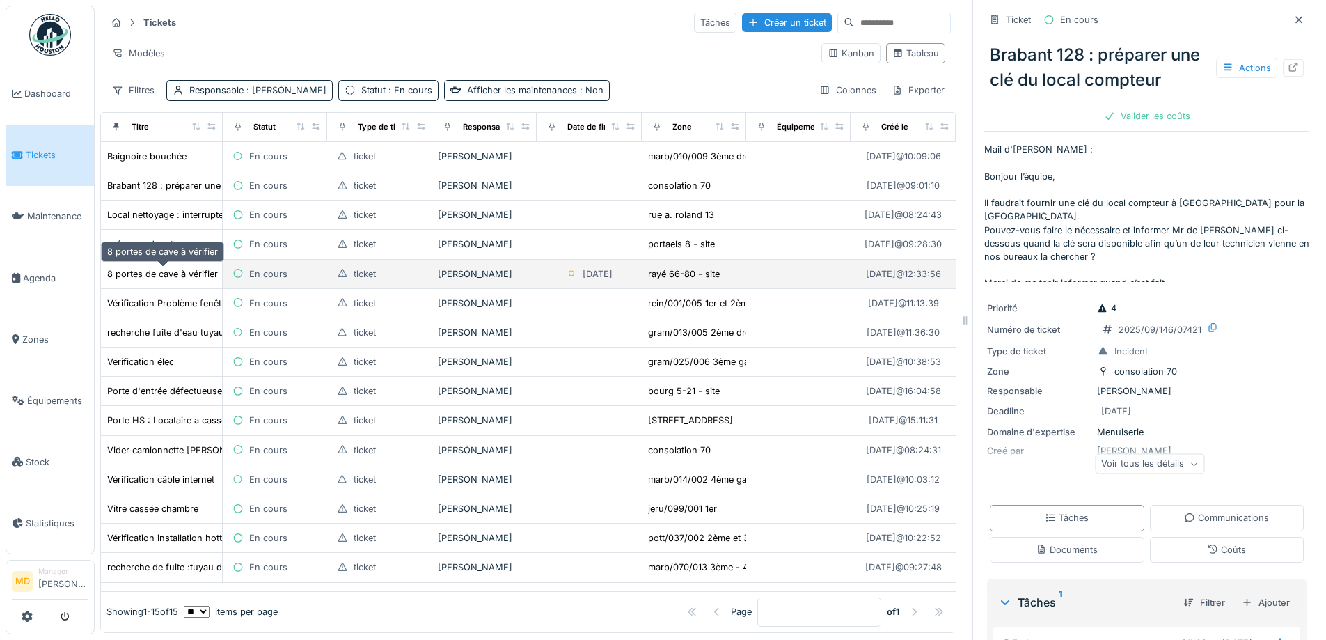
click at [131, 275] on div "8 portes de cave à vérifier" at bounding box center [162, 273] width 111 height 13
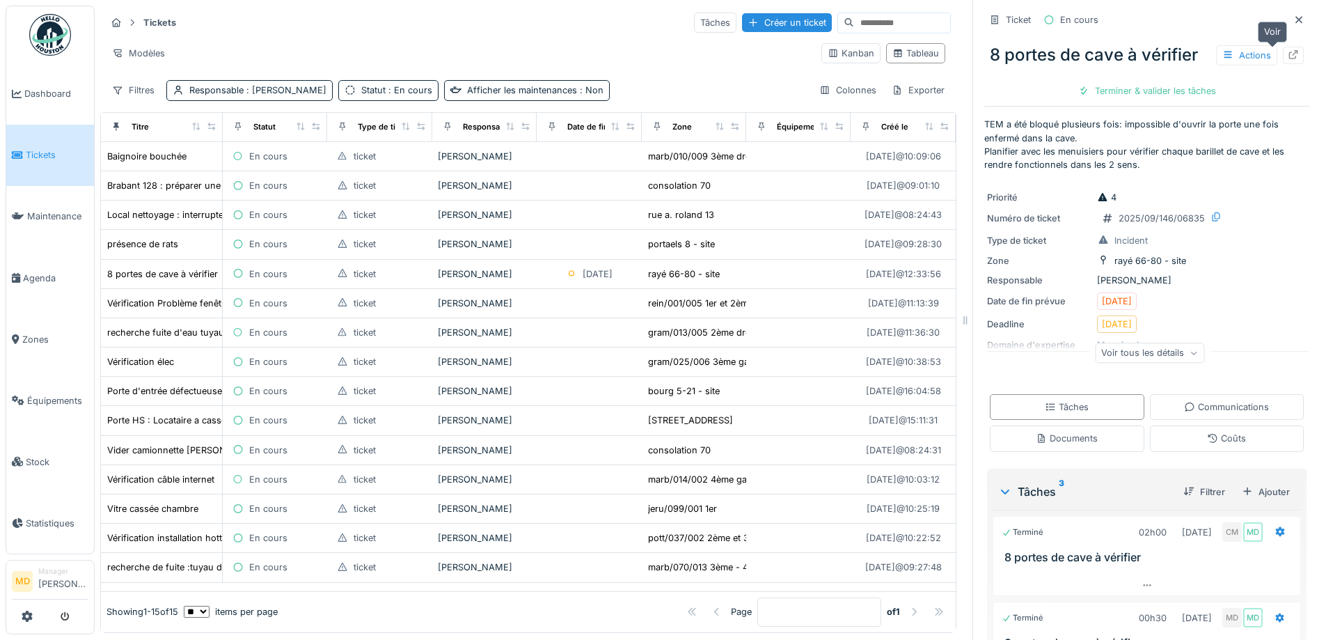
click at [1288, 49] on div at bounding box center [1293, 55] width 11 height 13
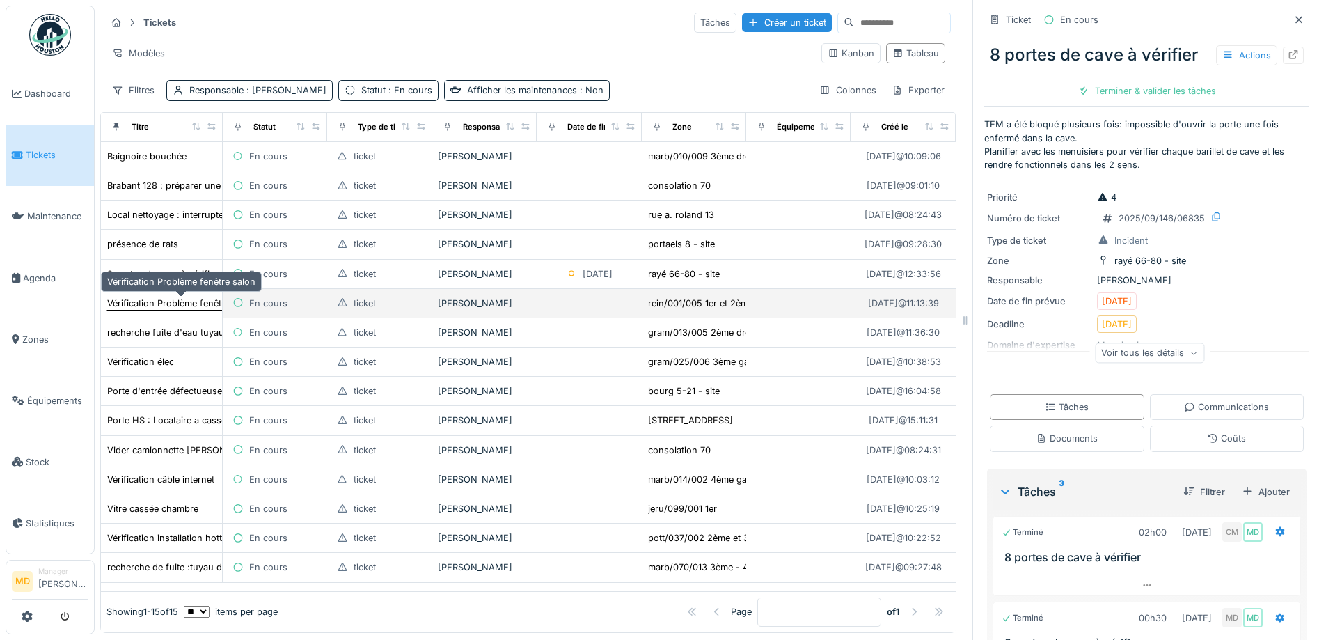
click at [198, 308] on div "Vérification Problème fenêtre salon" at bounding box center [181, 302] width 148 height 13
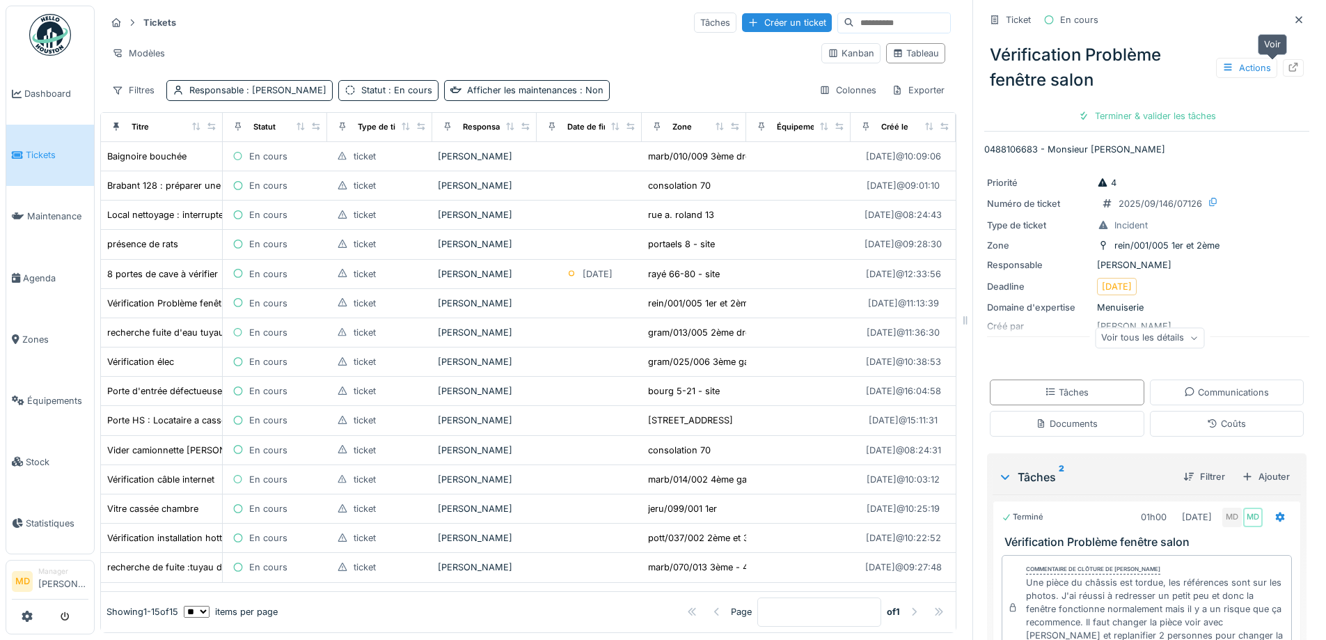
click at [1288, 69] on icon at bounding box center [1293, 67] width 11 height 9
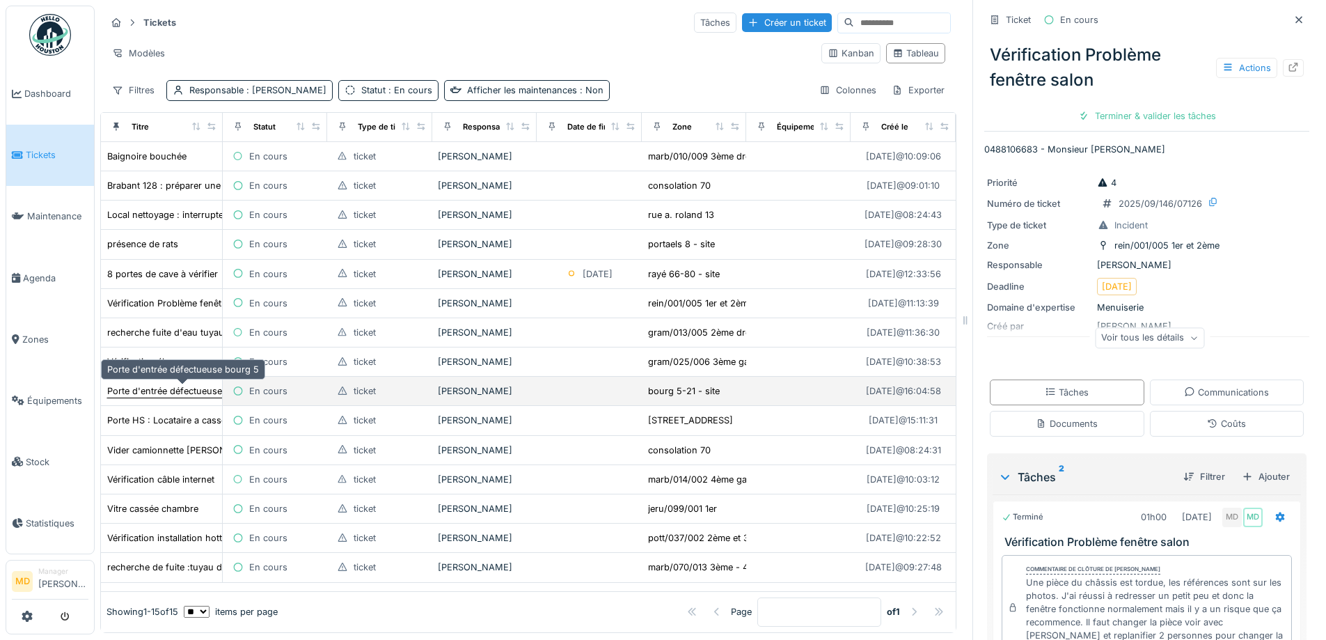
click at [212, 384] on div "Porte d'entrée défectueuse bourg 5" at bounding box center [183, 390] width 152 height 13
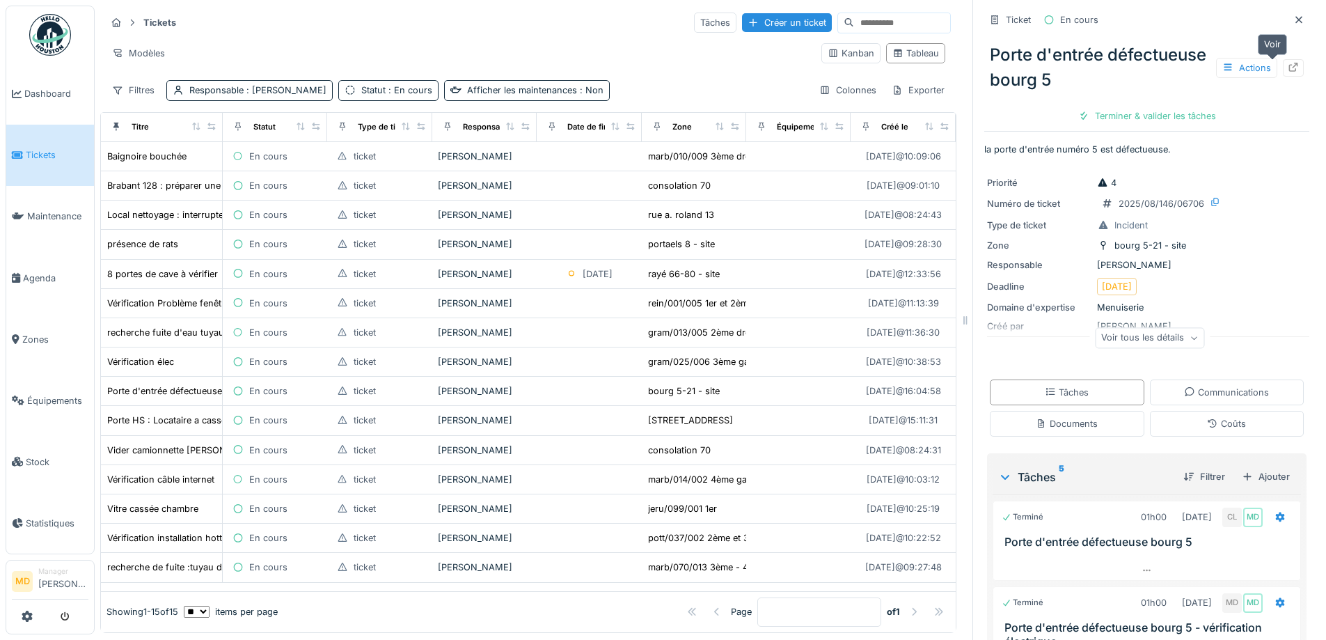
click at [1283, 59] on div at bounding box center [1293, 67] width 21 height 17
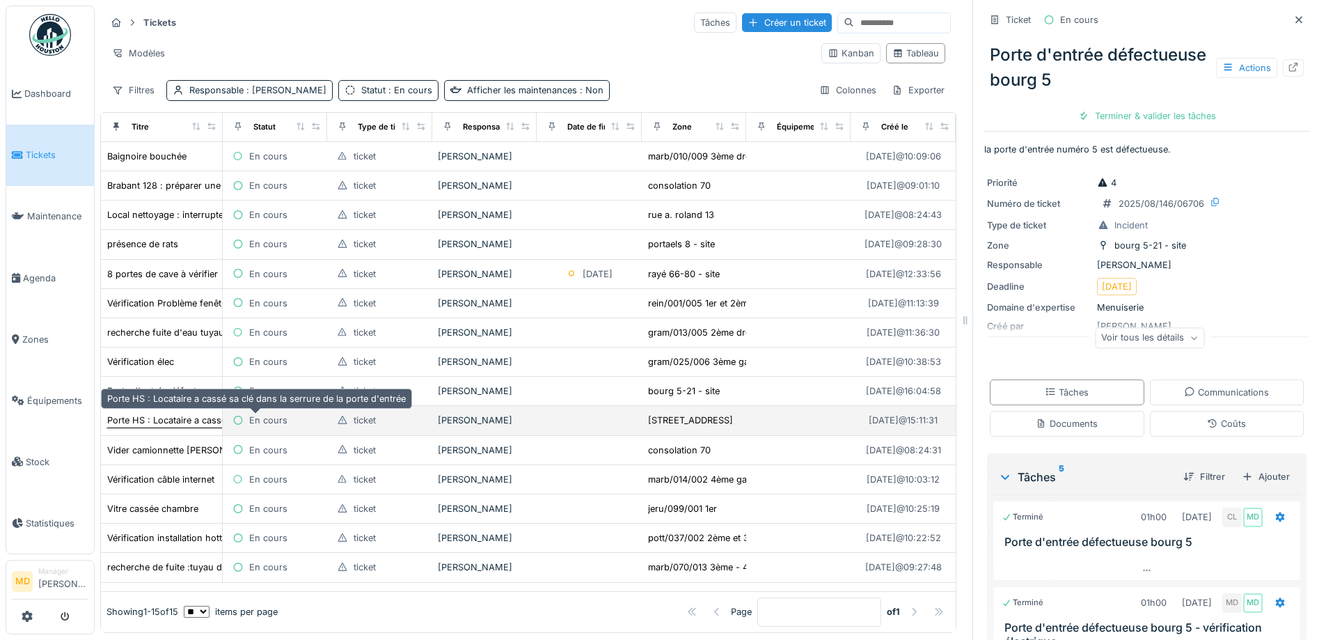
click at [132, 413] on div "Porte HS : Locataire a cassé sa clé dans la serrure de la porte d'entrée" at bounding box center [256, 419] width 299 height 13
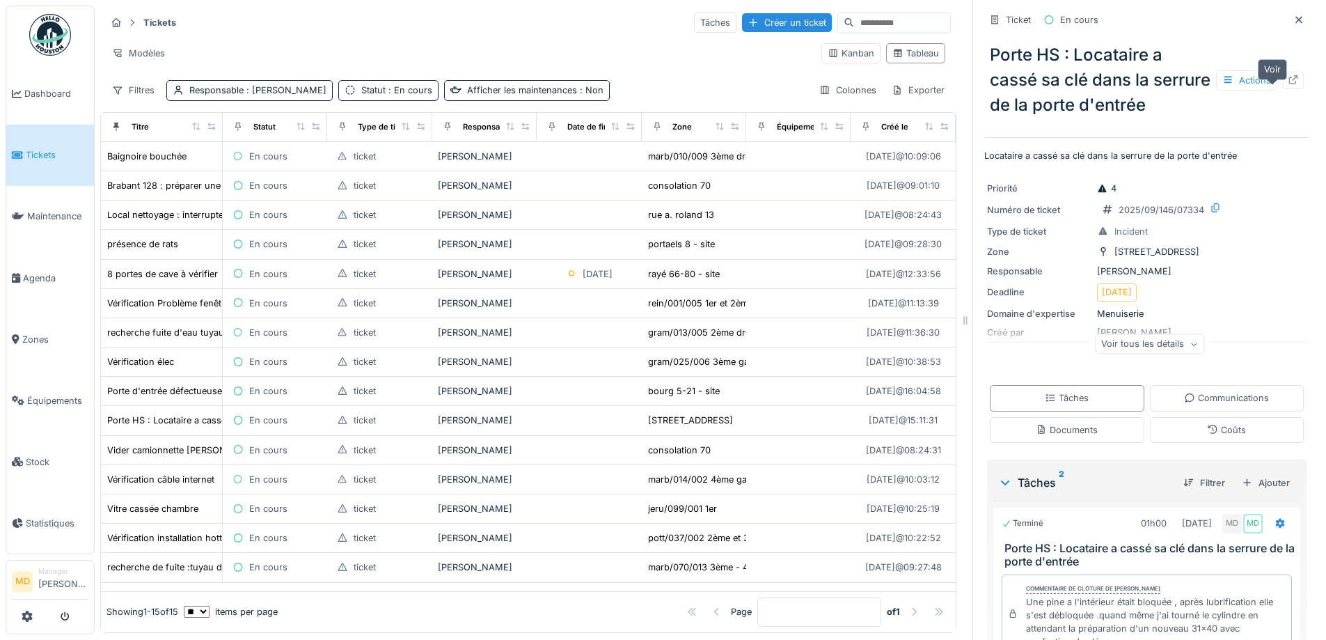
click at [1288, 80] on icon at bounding box center [1293, 79] width 11 height 9
click at [399, 11] on div "Tickets Tâches Créer un ticket" at bounding box center [528, 22] width 845 height 23
click at [39, 94] on span "Dashboard" at bounding box center [56, 93] width 64 height 13
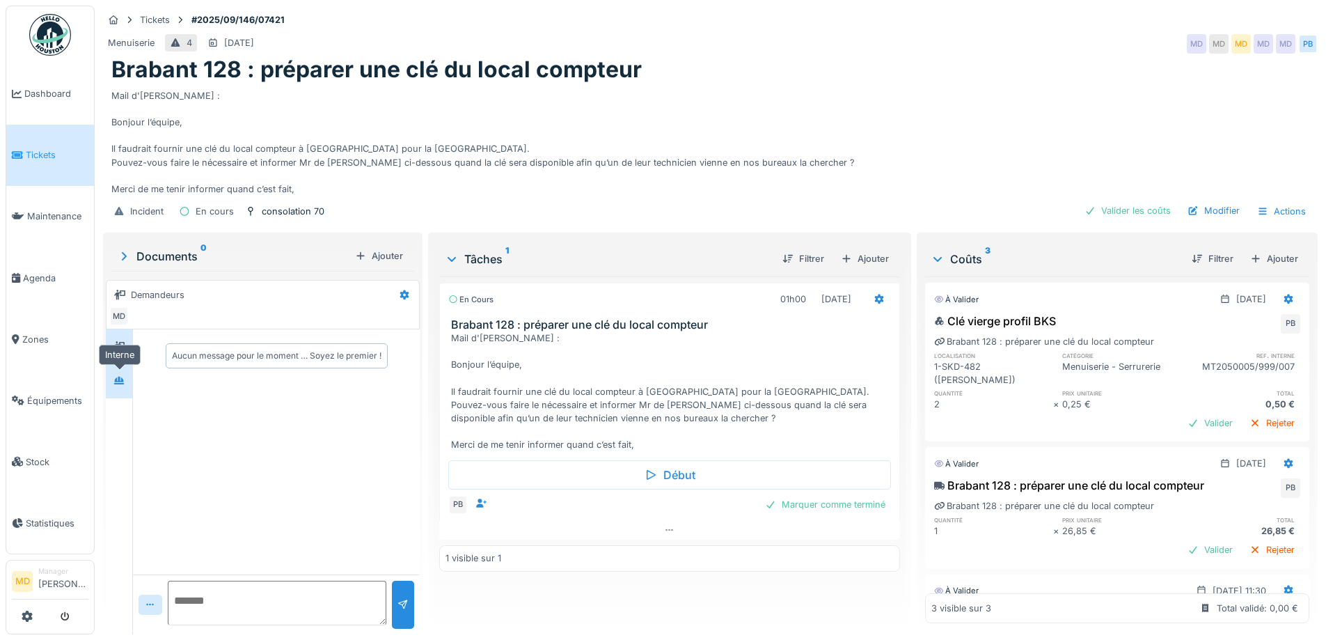
click at [126, 370] on div at bounding box center [119, 381] width 21 height 23
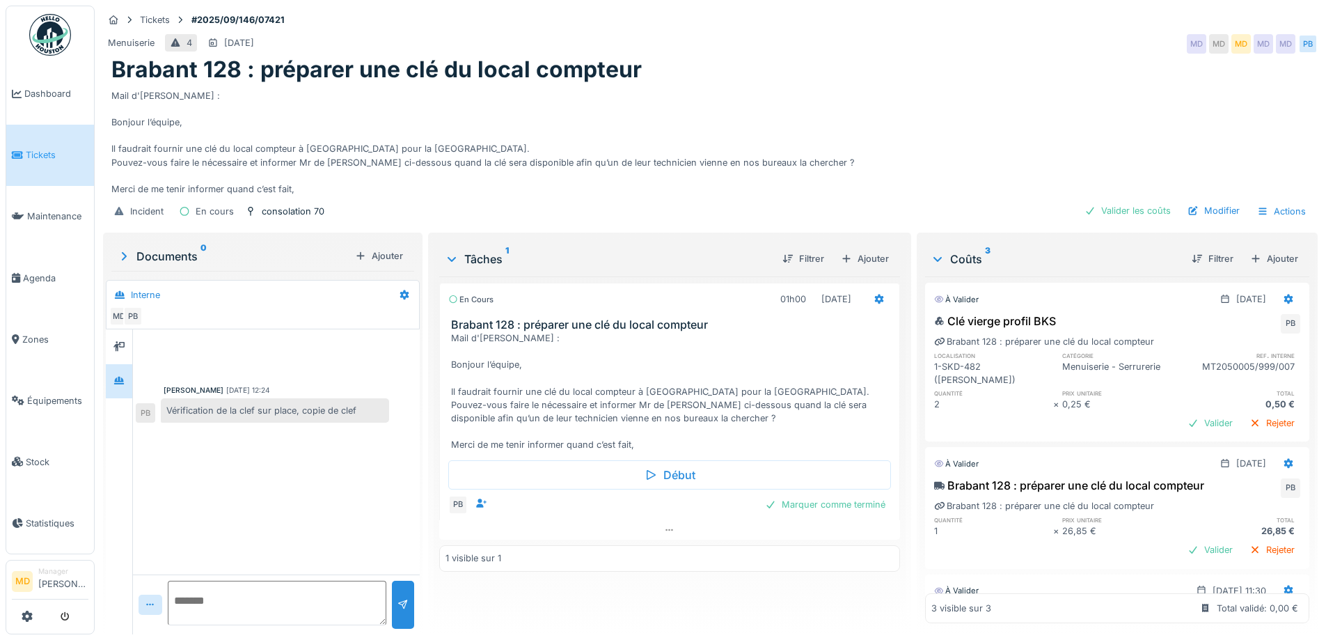
scroll to position [10, 0]
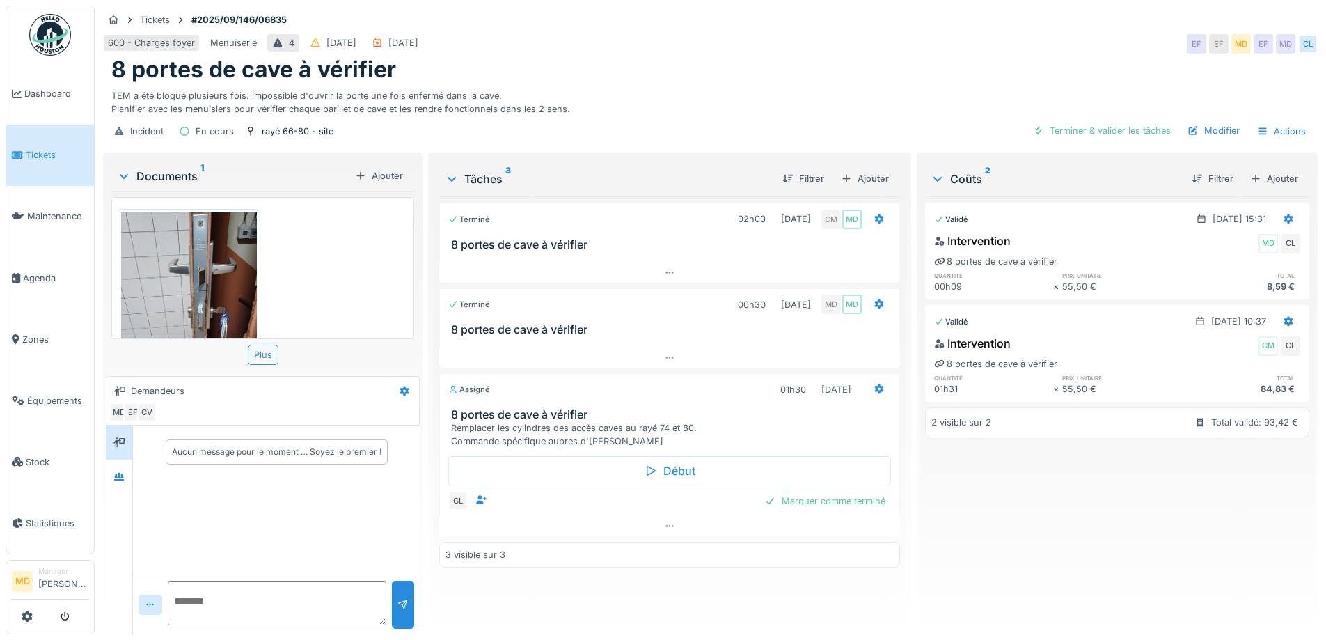
scroll to position [10, 0]
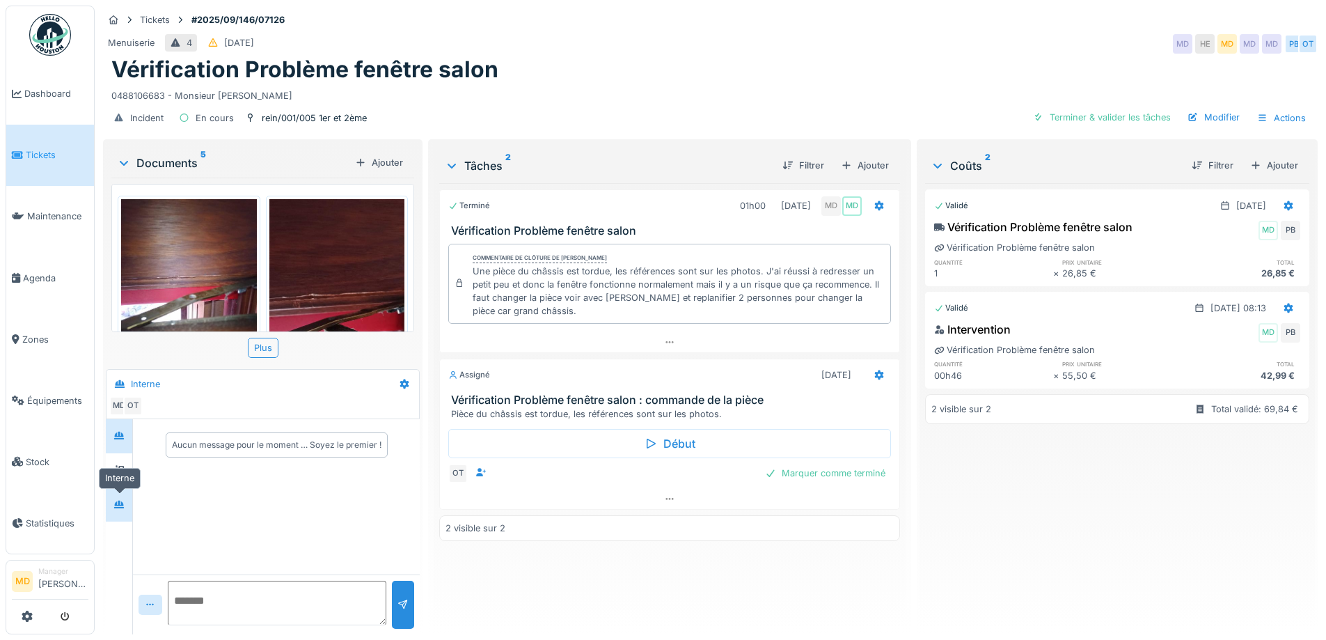
click at [117, 509] on div at bounding box center [118, 504] width 11 height 13
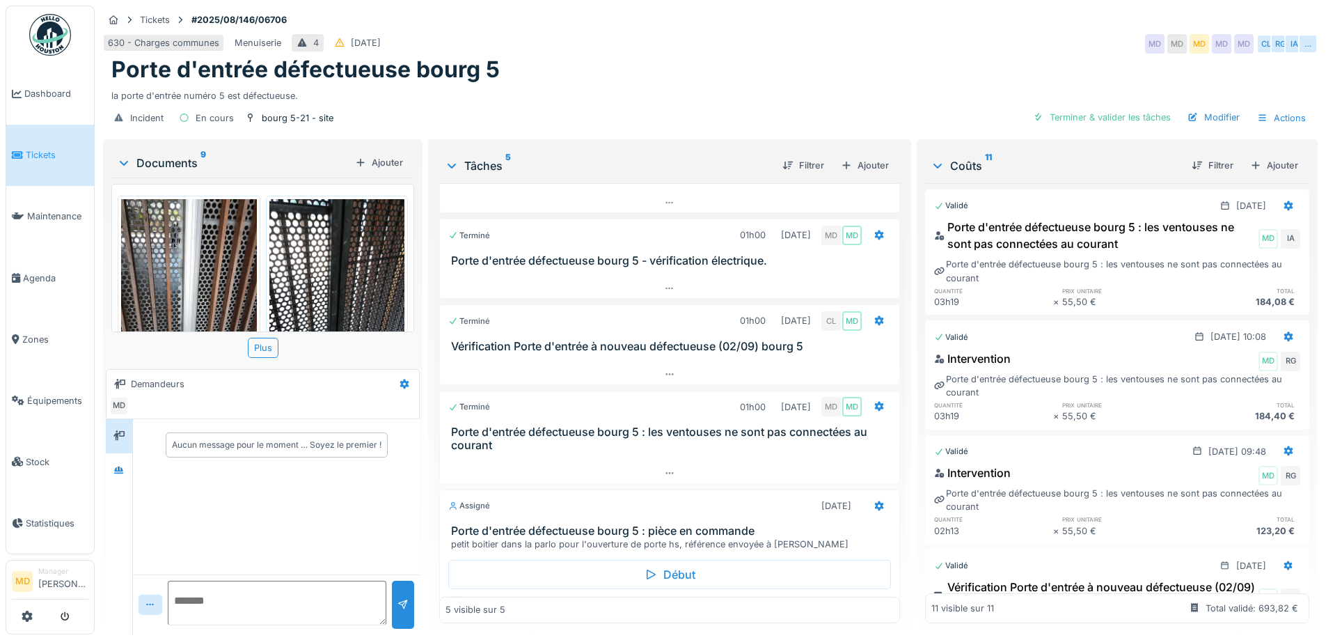
scroll to position [104, 0]
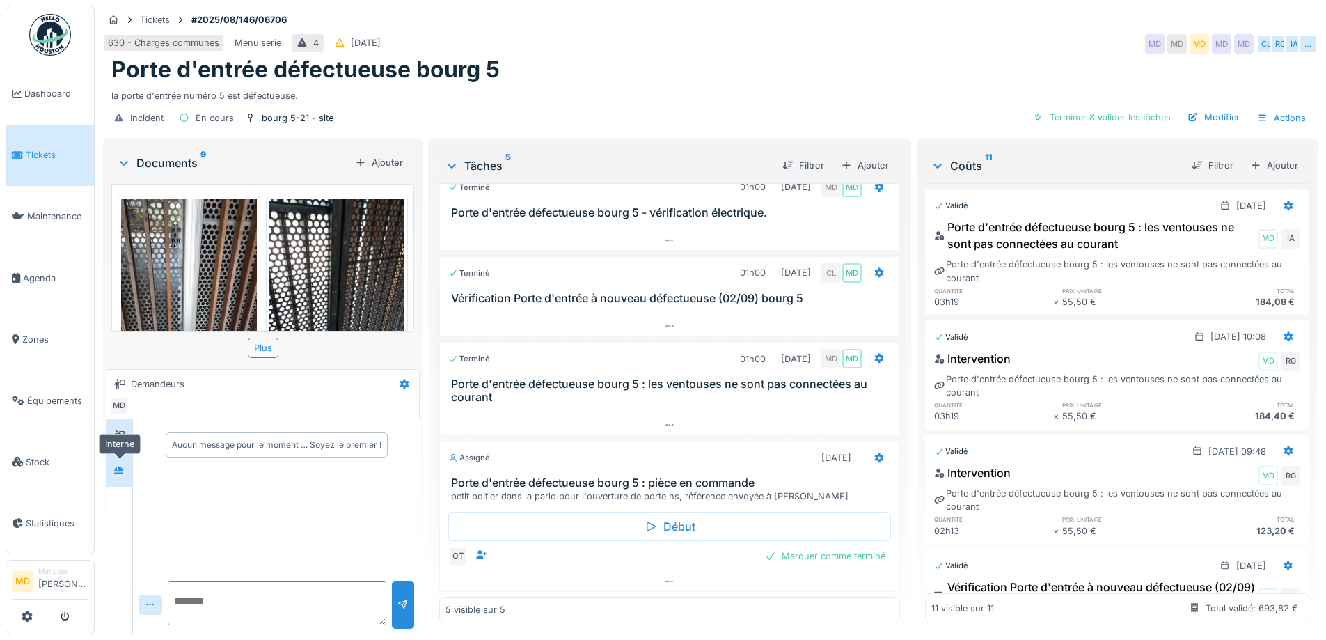
click at [115, 466] on icon at bounding box center [118, 470] width 11 height 9
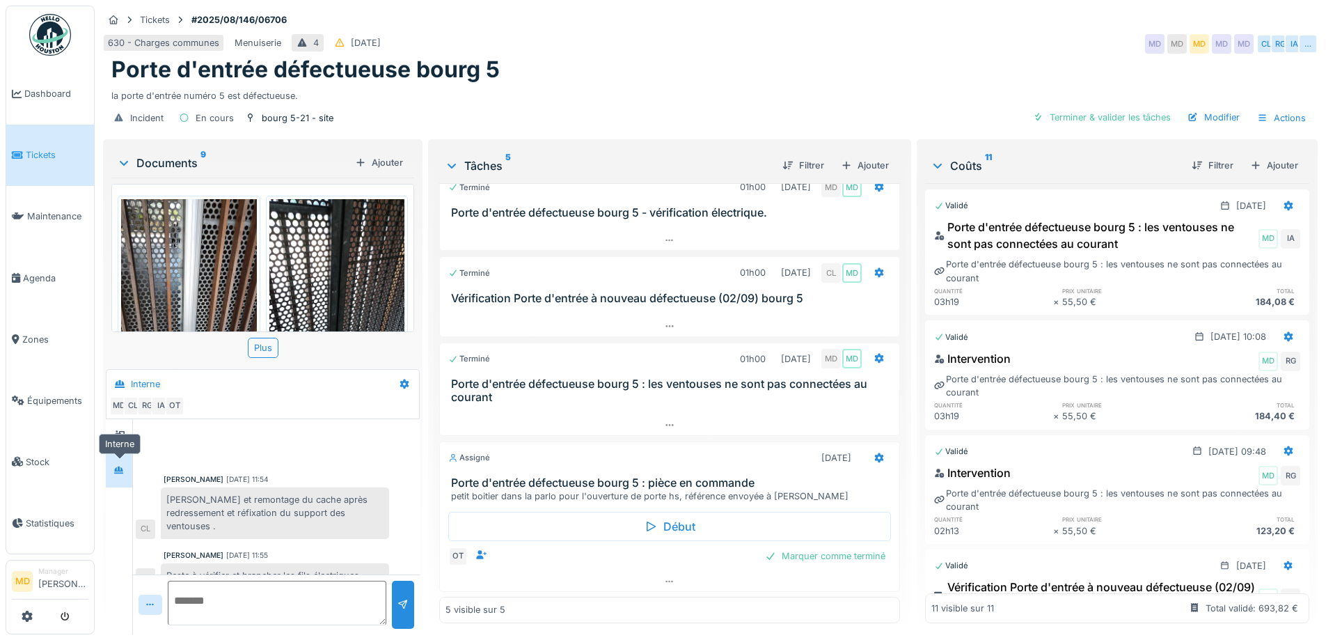
scroll to position [429, 0]
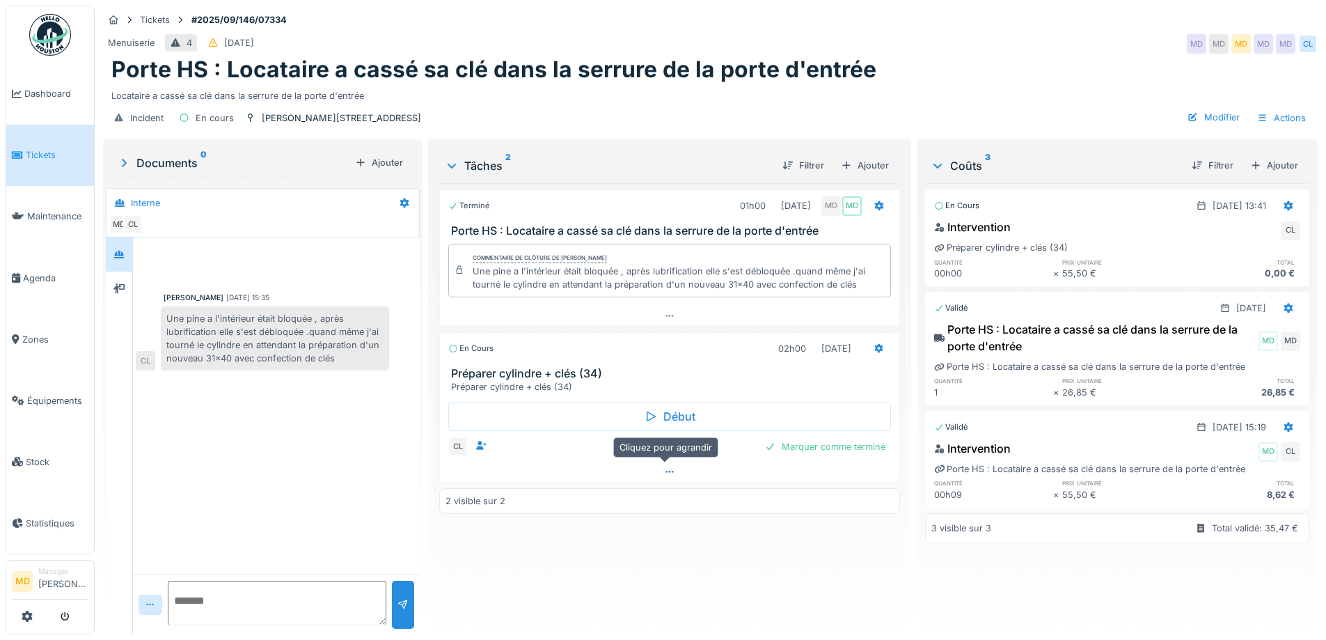
click at [664, 473] on icon at bounding box center [669, 471] width 11 height 9
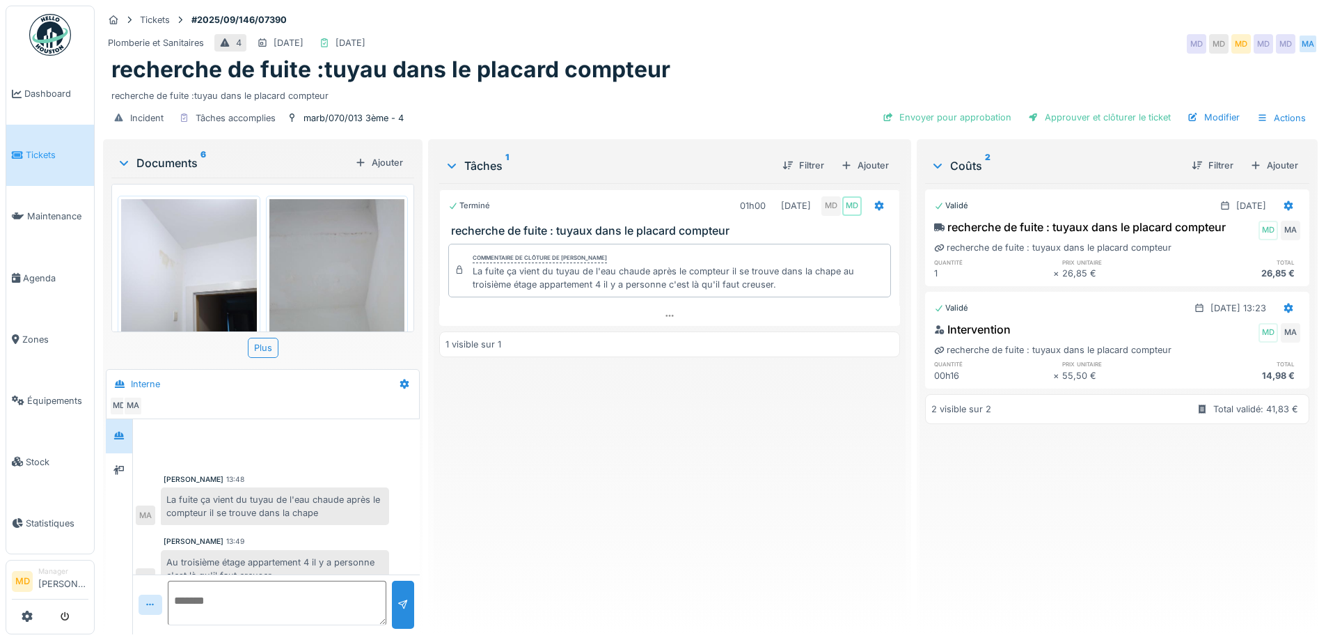
scroll to position [19, 0]
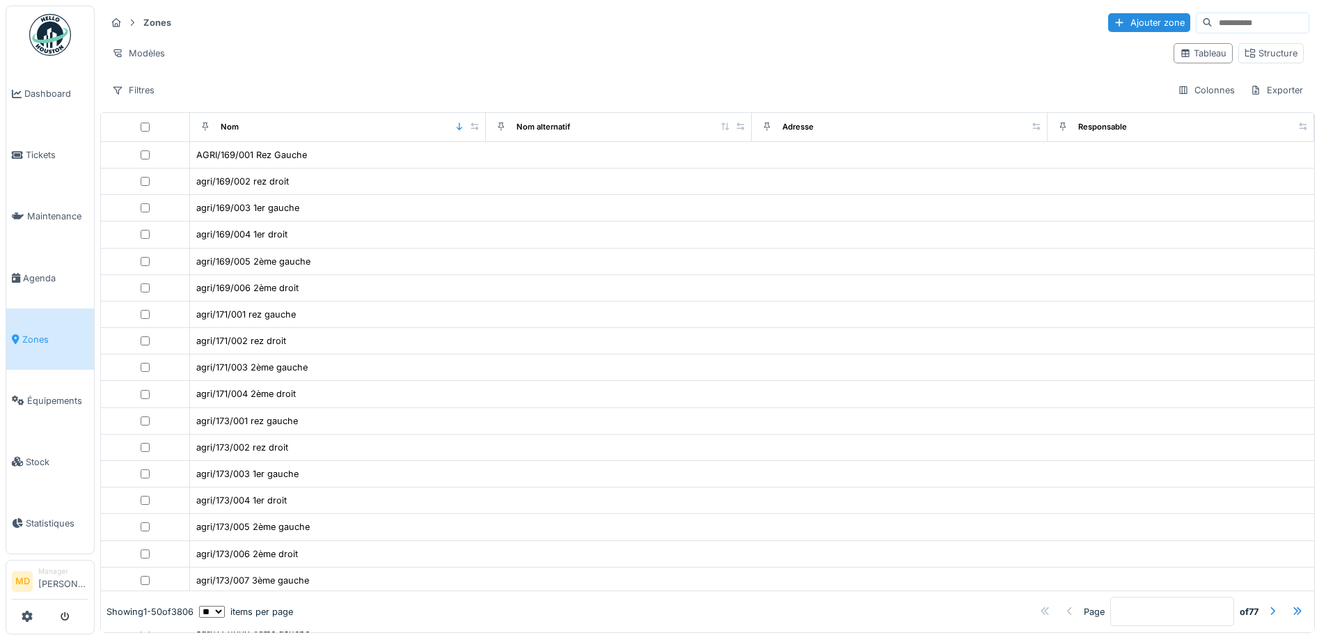
click at [1212, 24] on input at bounding box center [1260, 22] width 96 height 19
click at [1212, 23] on input at bounding box center [1260, 22] width 96 height 19
click at [725, 13] on div "Zones Ajouter zone" at bounding box center [707, 22] width 1203 height 23
click at [441, 7] on div "Zones Ajouter zone Modèles Tableau Structure Filtres Colonnes Exporter" at bounding box center [707, 56] width 1214 height 101
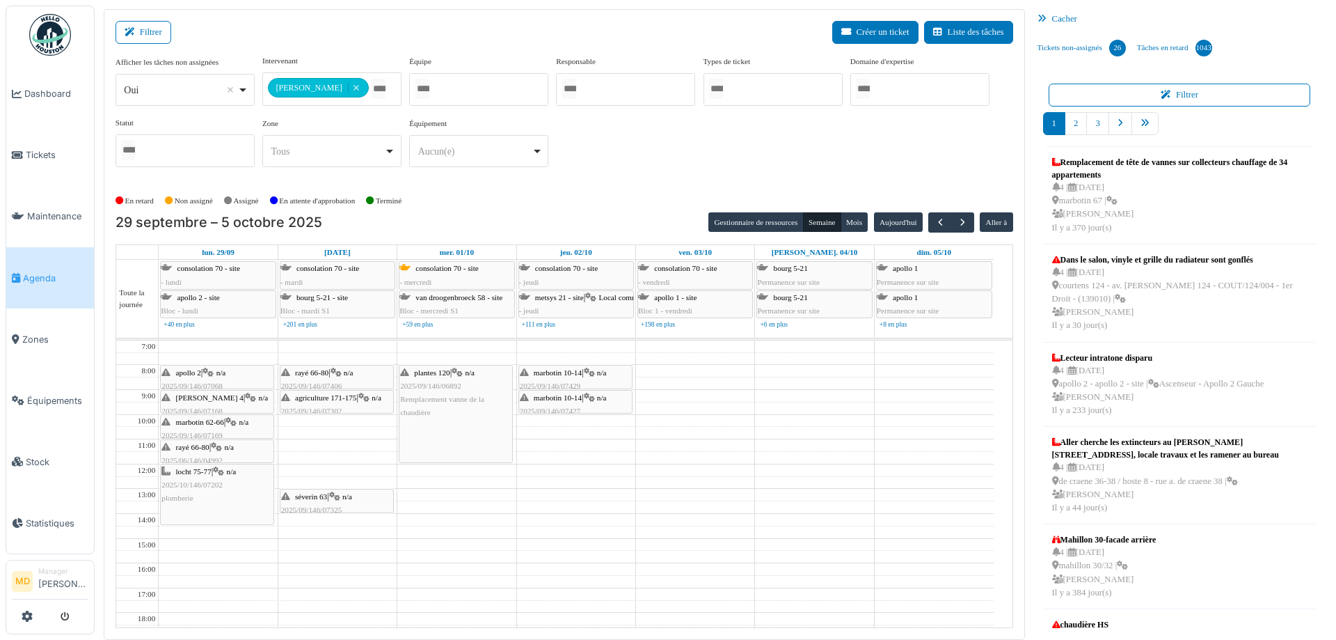
click at [569, 381] on span "2025/09/146/07429" at bounding box center [550, 385] width 61 height 8
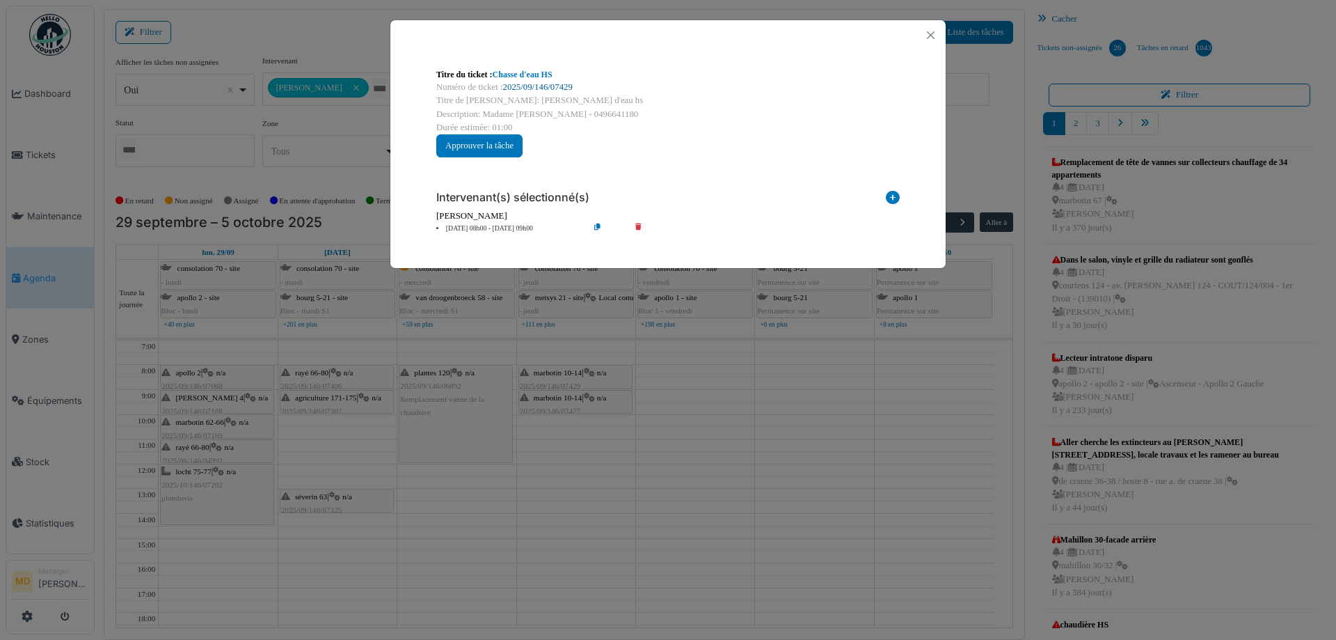
click at [521, 89] on link "2025/09/146/07429" at bounding box center [538, 87] width 70 height 10
click at [935, 32] on button "Close" at bounding box center [930, 35] width 19 height 19
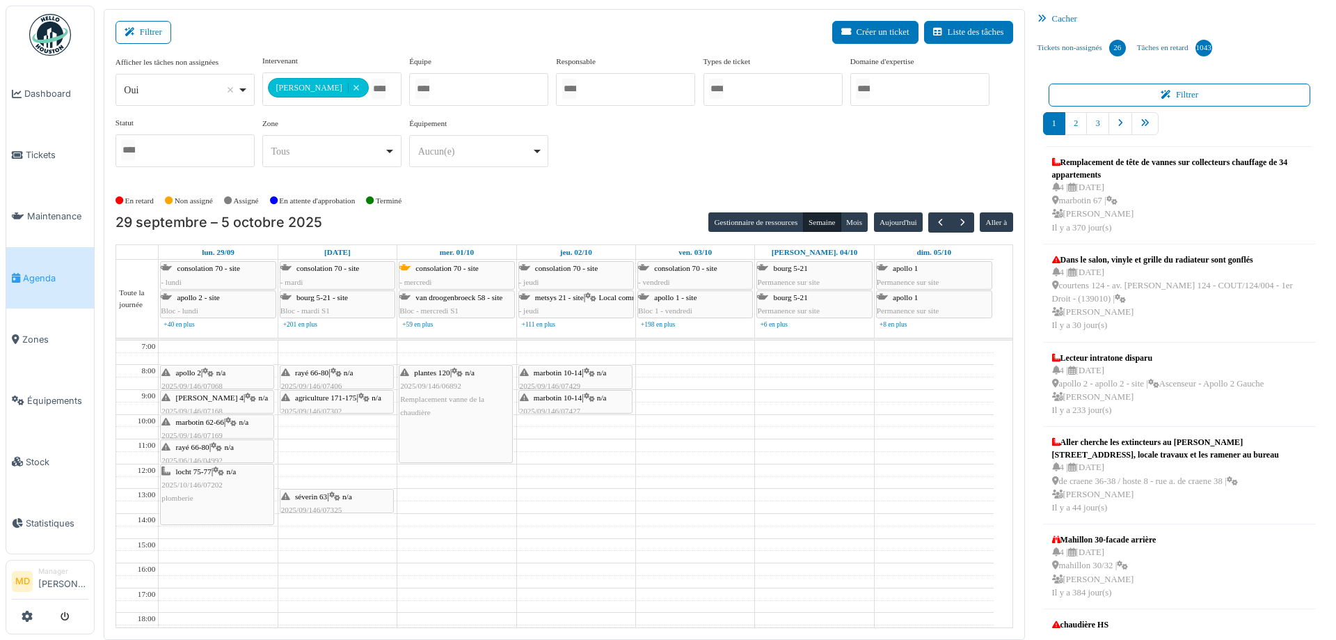
click at [546, 408] on span "2025/09/146/07427" at bounding box center [550, 410] width 61 height 8
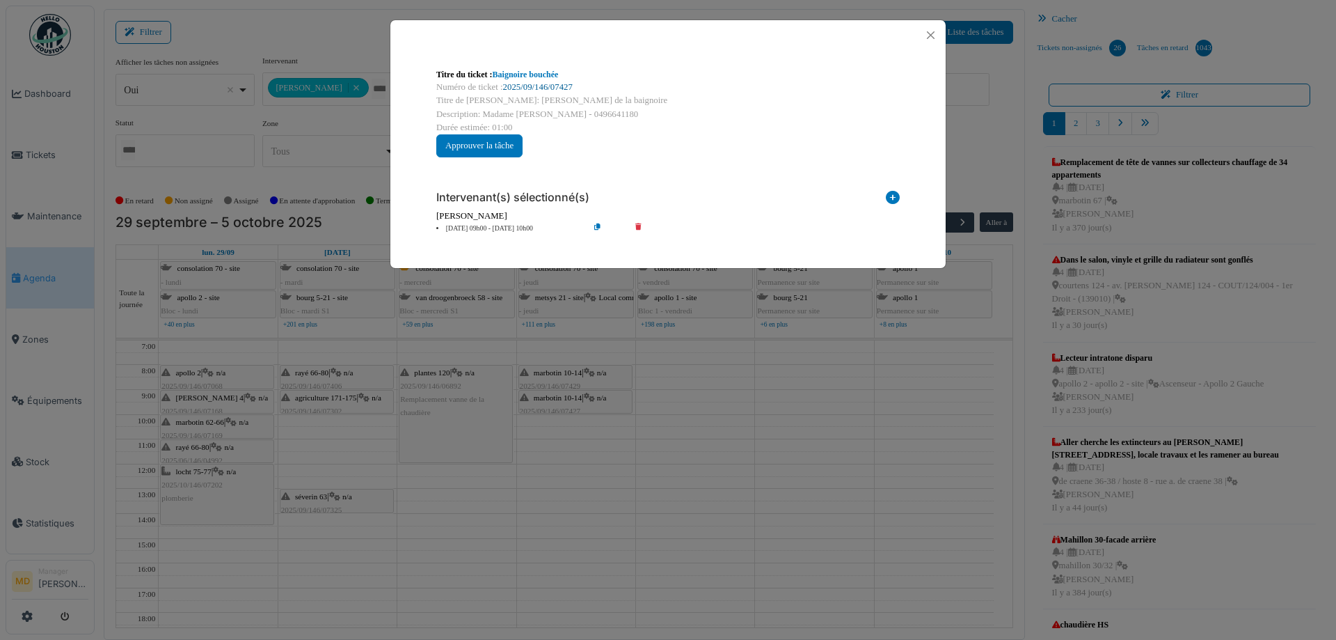
click at [505, 84] on link "2025/09/146/07427" at bounding box center [538, 87] width 70 height 10
click at [929, 31] on button "Close" at bounding box center [930, 35] width 19 height 19
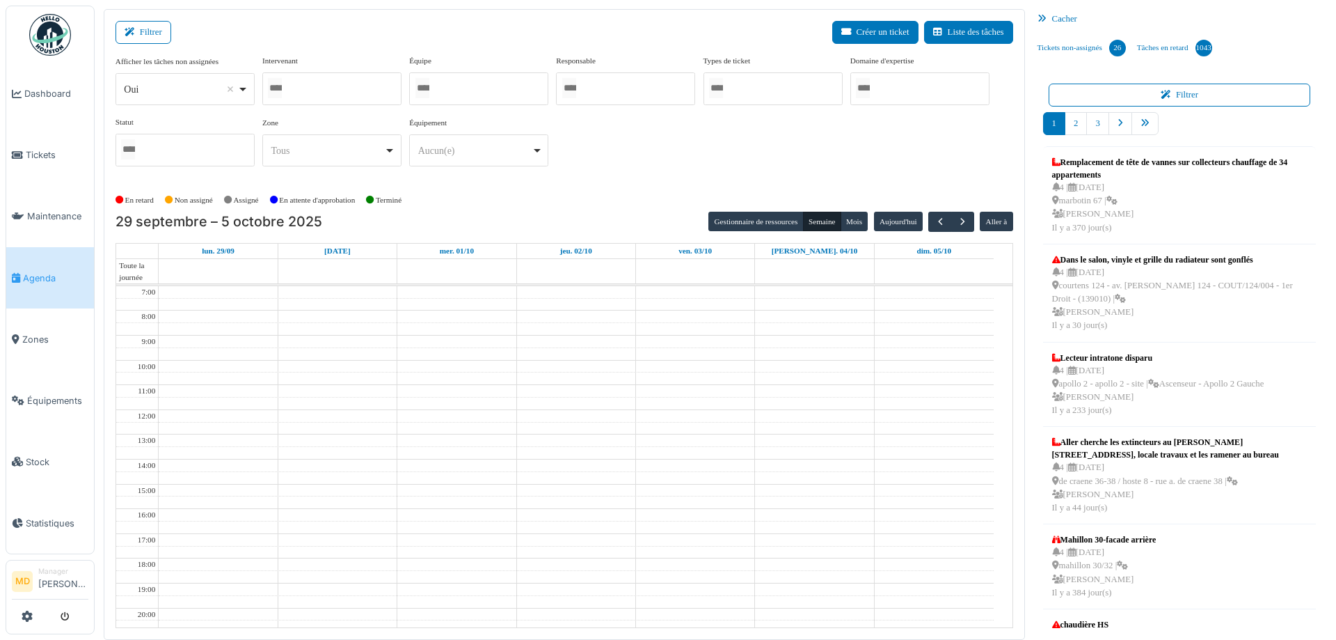
click at [338, 88] on div at bounding box center [331, 88] width 139 height 33
type input "*****"
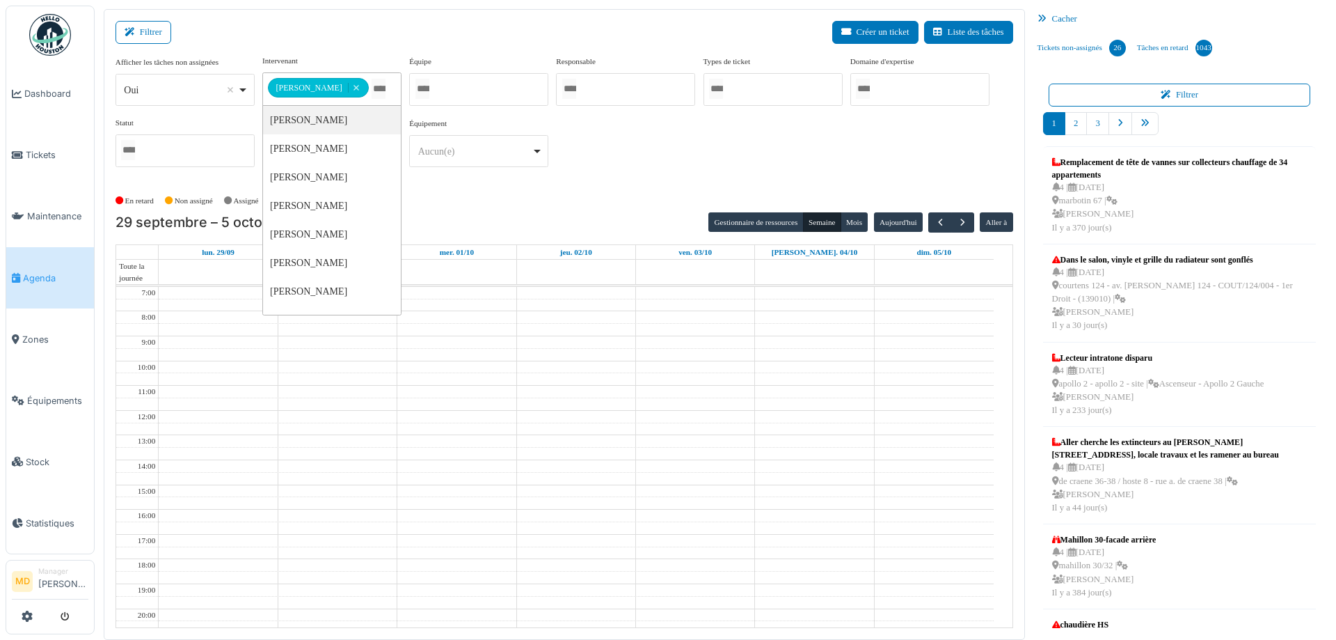
click at [623, 132] on div "**********" at bounding box center [565, 116] width 898 height 123
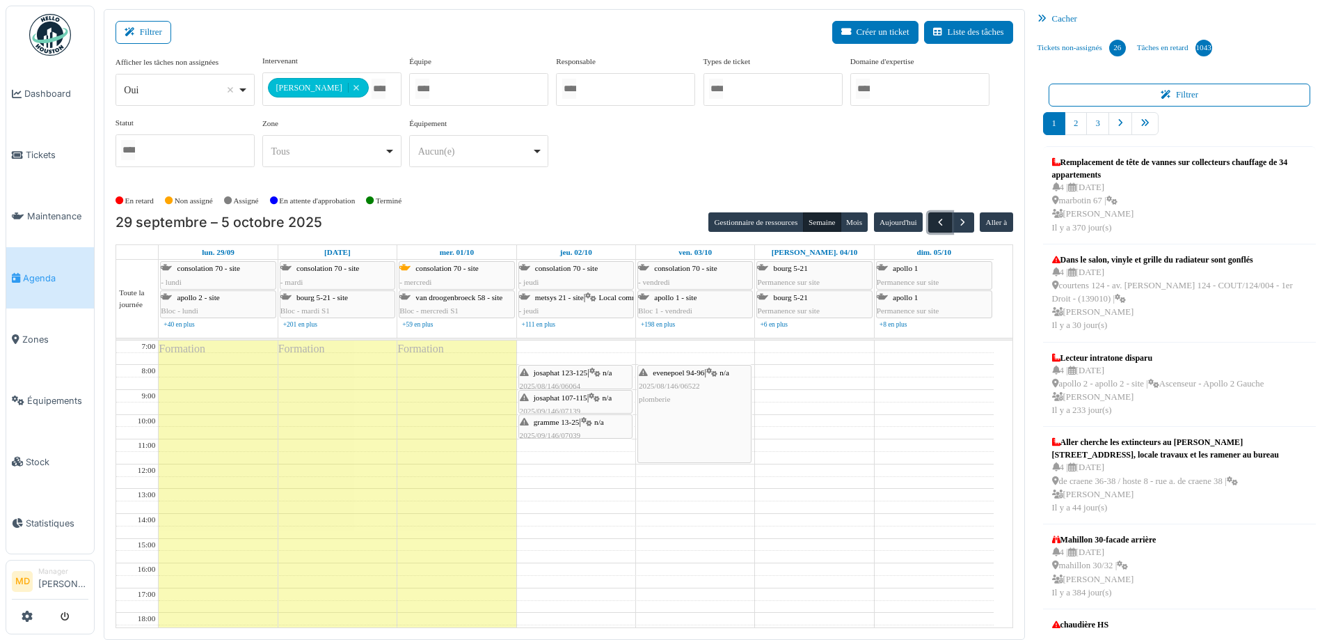
click at [935, 222] on span "button" at bounding box center [941, 222] width 12 height 12
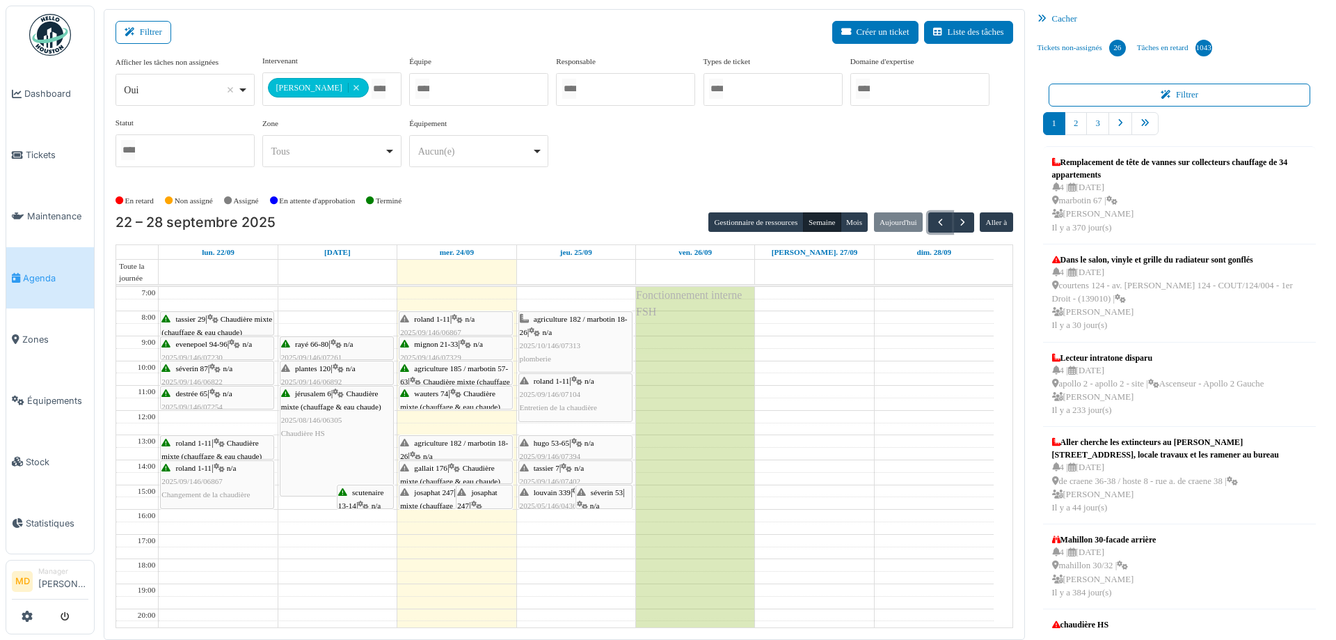
click at [436, 492] on span "josaphat 247" at bounding box center [434, 492] width 40 height 8
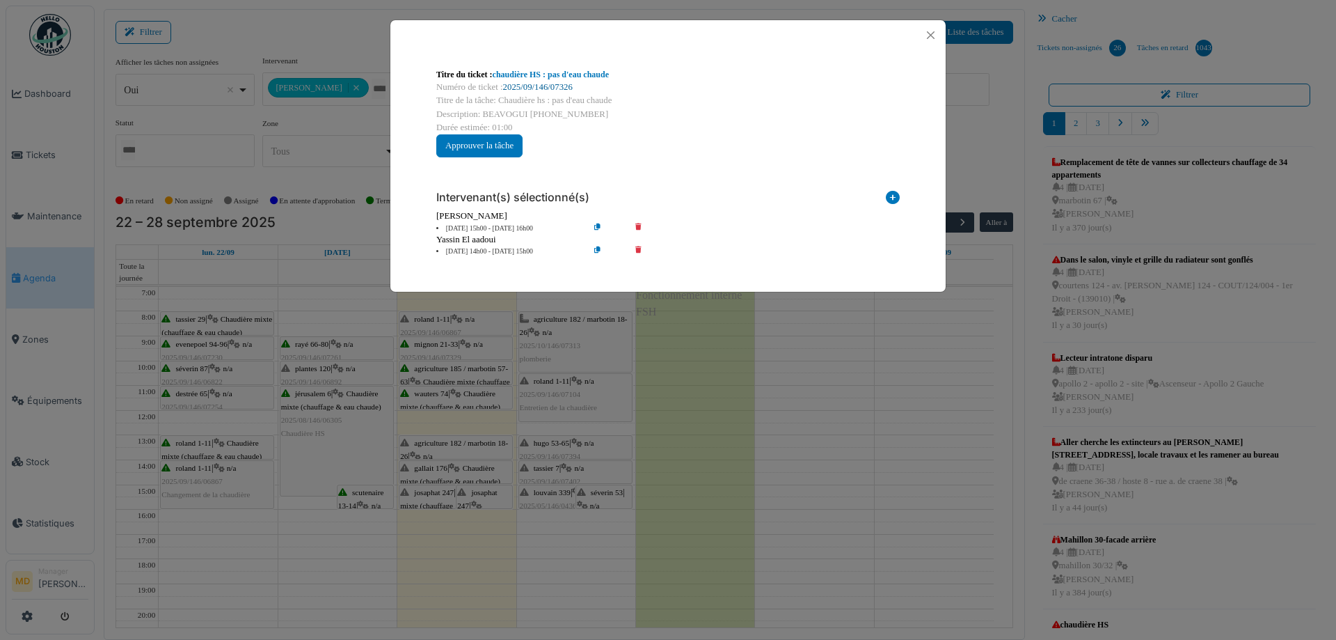
click at [539, 87] on link "2025/09/146/07326" at bounding box center [538, 87] width 70 height 10
click at [934, 31] on button "Close" at bounding box center [930, 35] width 19 height 19
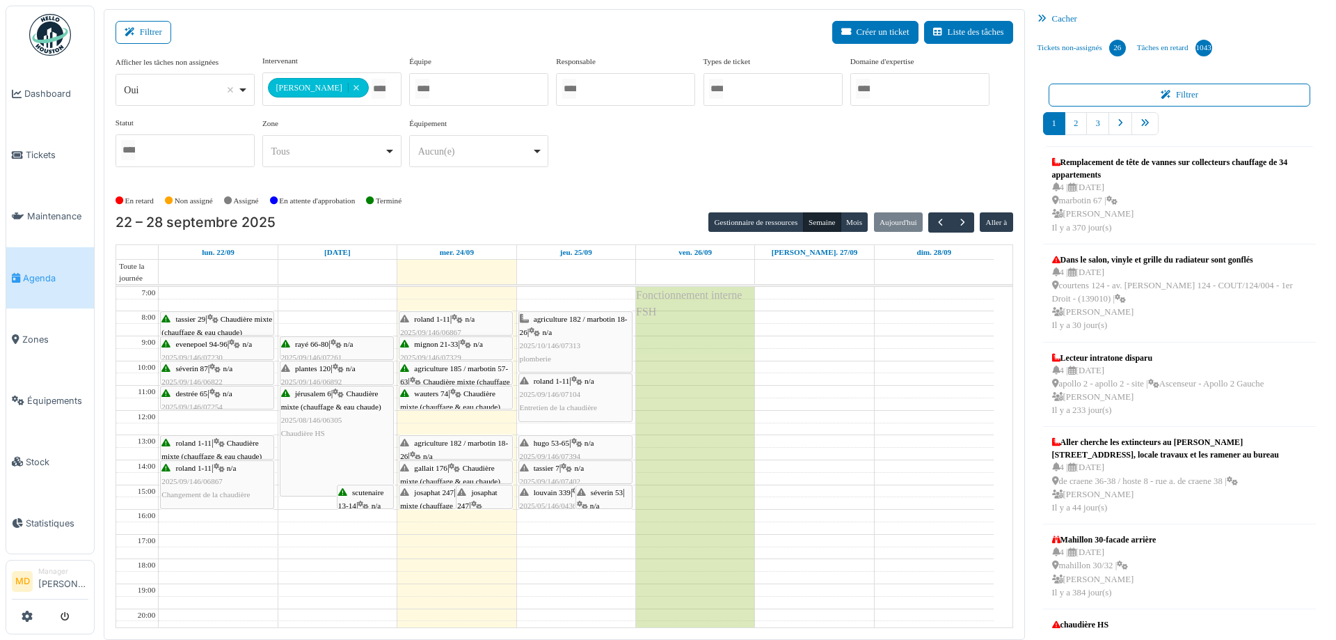
click at [436, 442] on span "agriculture 182 / marbotin 18-26" at bounding box center [454, 449] width 108 height 22
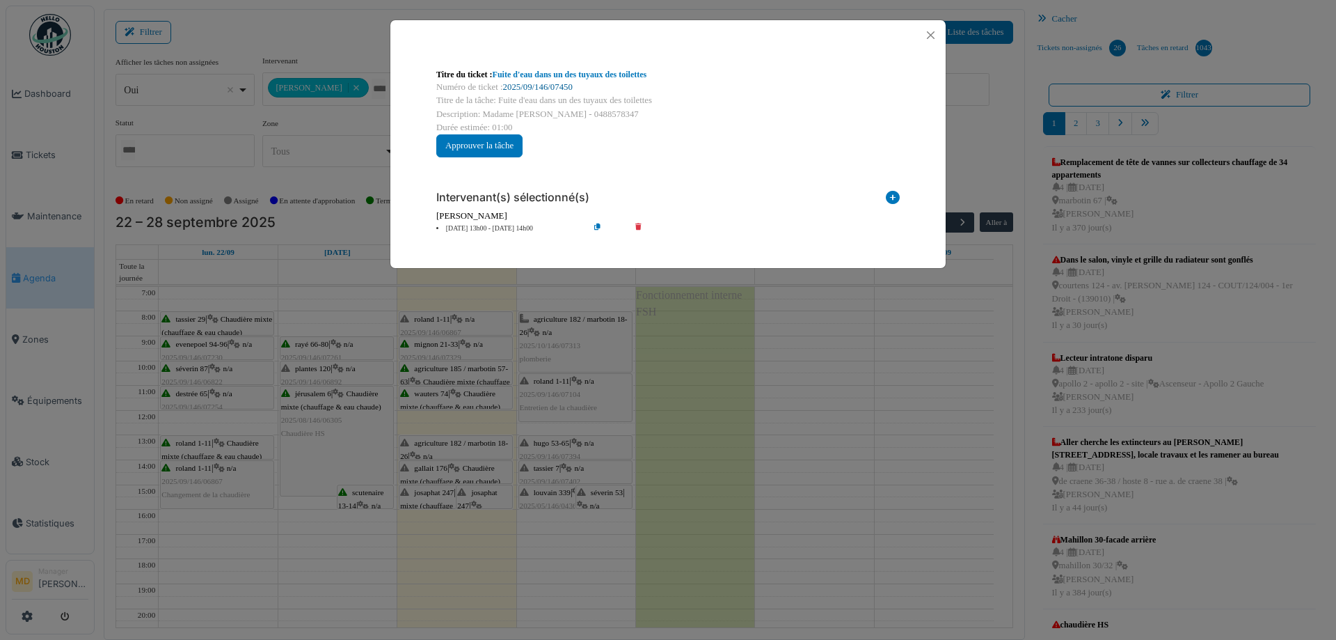
click at [530, 82] on link "2025/09/146/07450" at bounding box center [538, 87] width 70 height 10
click at [933, 35] on button "Close" at bounding box center [930, 35] width 19 height 19
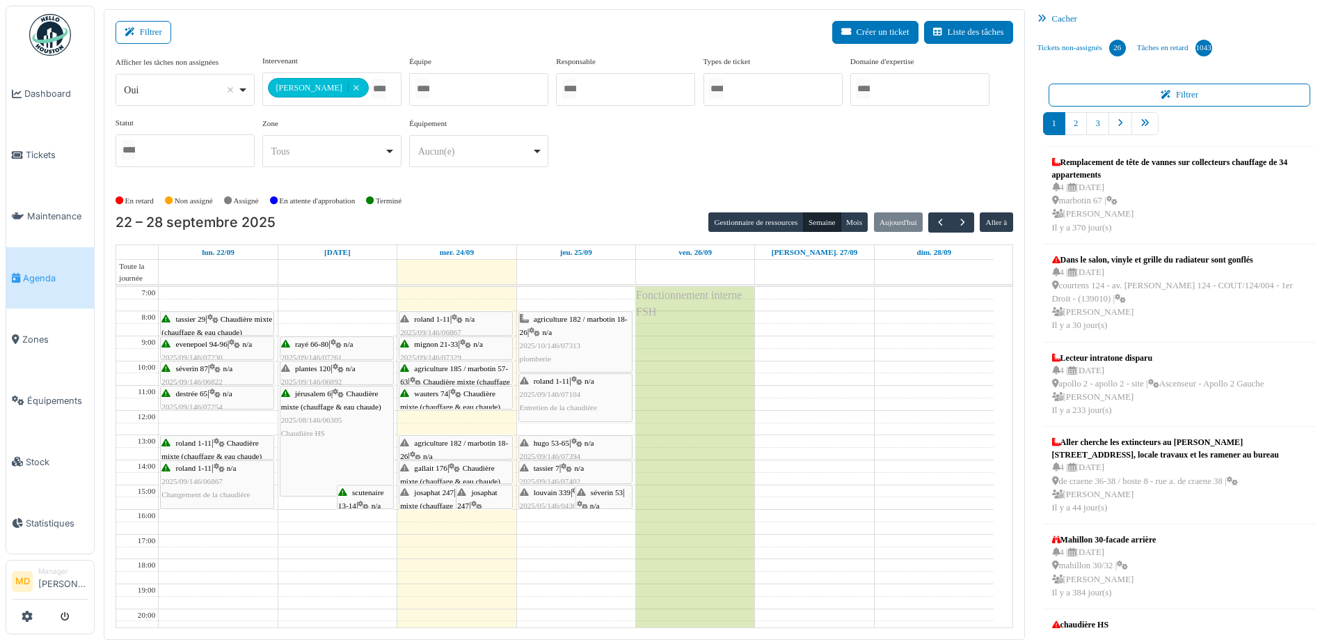
click at [441, 467] on span "gallait 176" at bounding box center [430, 468] width 33 height 8
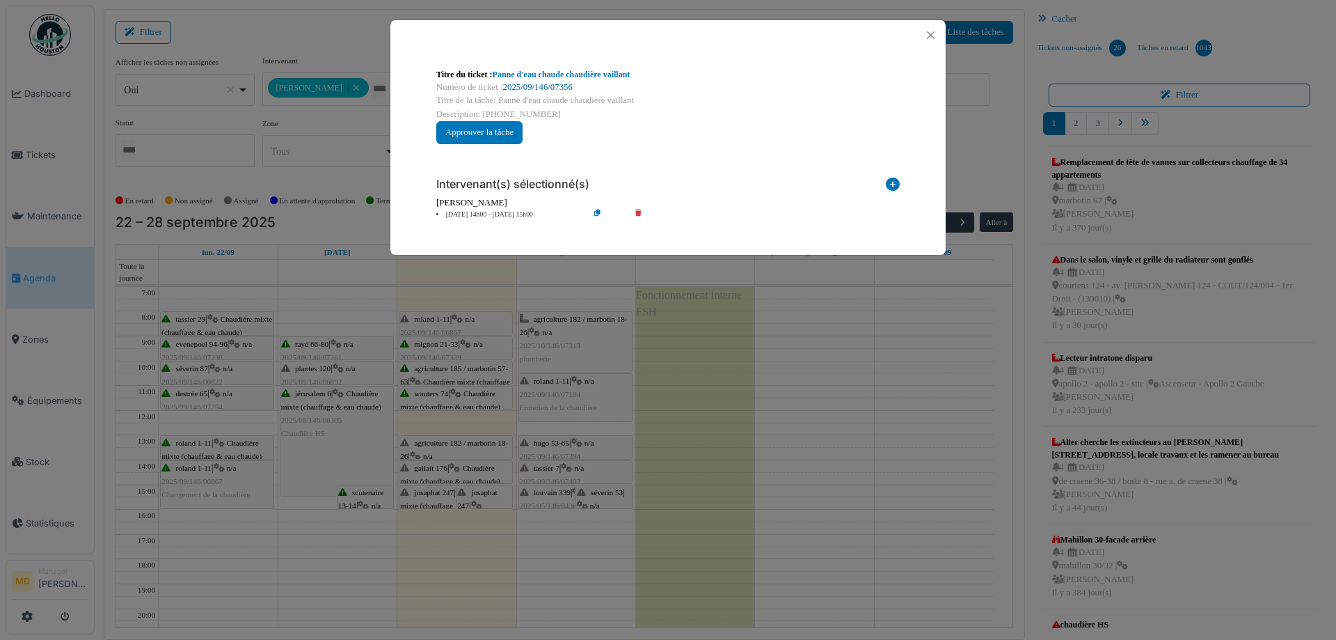
click at [532, 86] on link "2025/09/146/07356" at bounding box center [538, 87] width 70 height 10
click at [928, 33] on button "Close" at bounding box center [930, 35] width 19 height 19
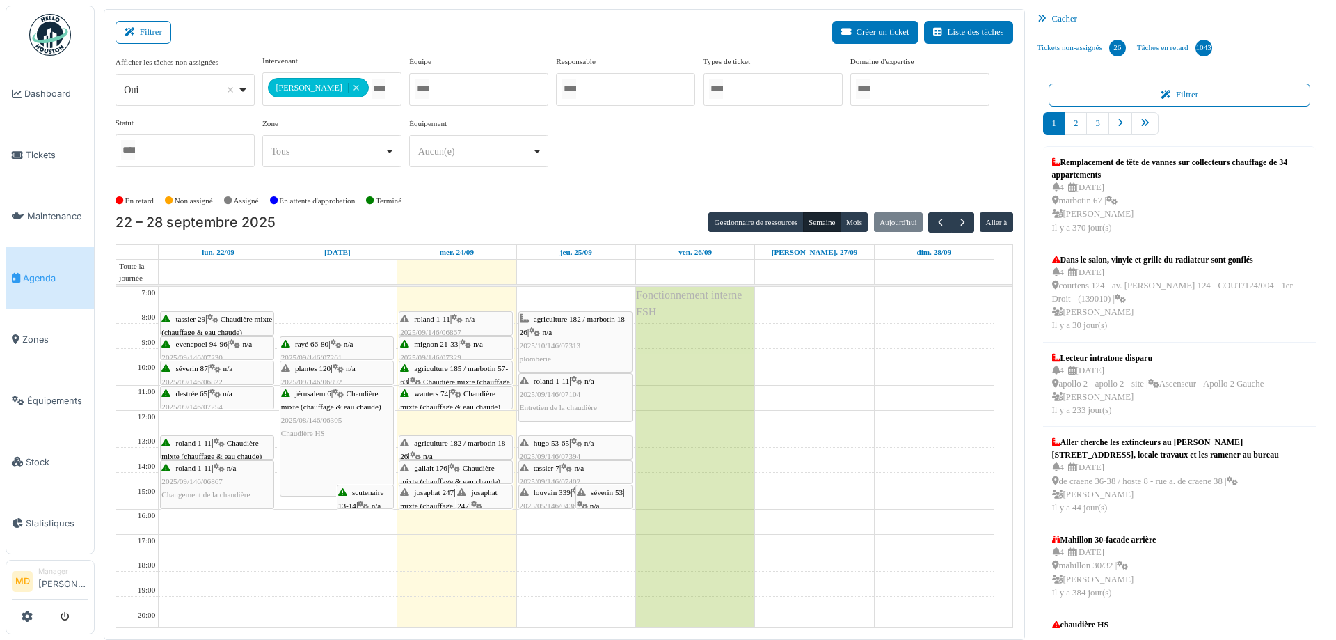
click at [604, 495] on span "séverin 53" at bounding box center [607, 492] width 32 height 8
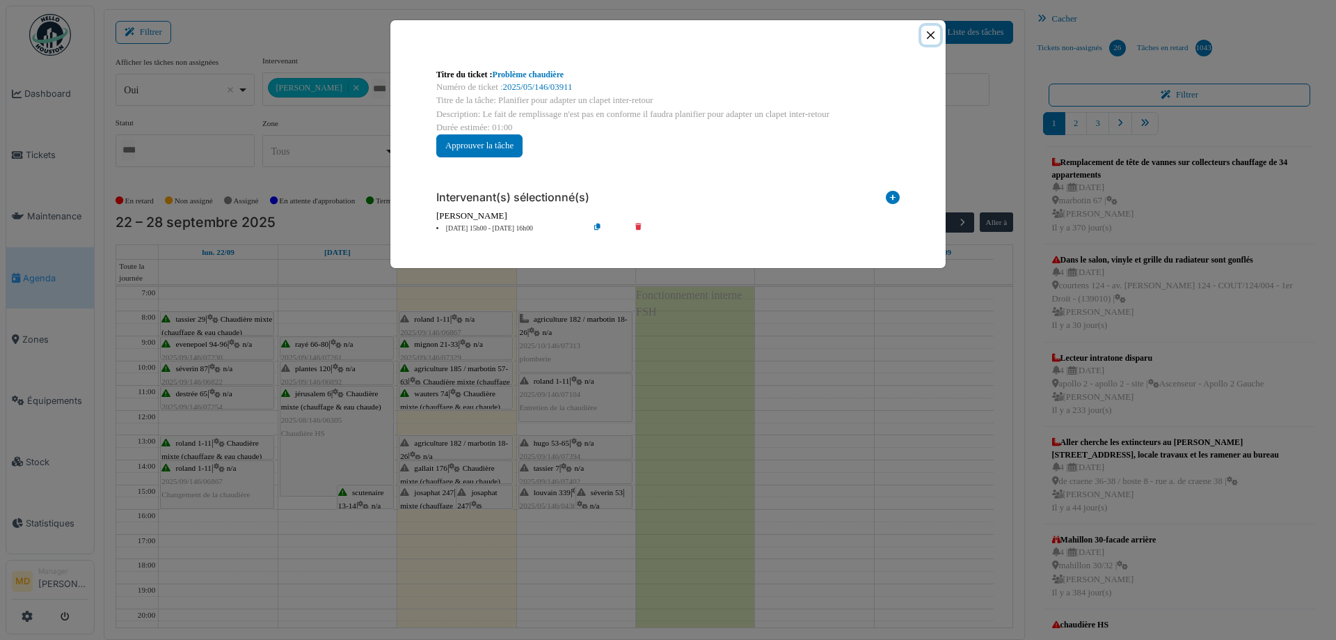
click at [930, 32] on button "Close" at bounding box center [930, 35] width 19 height 19
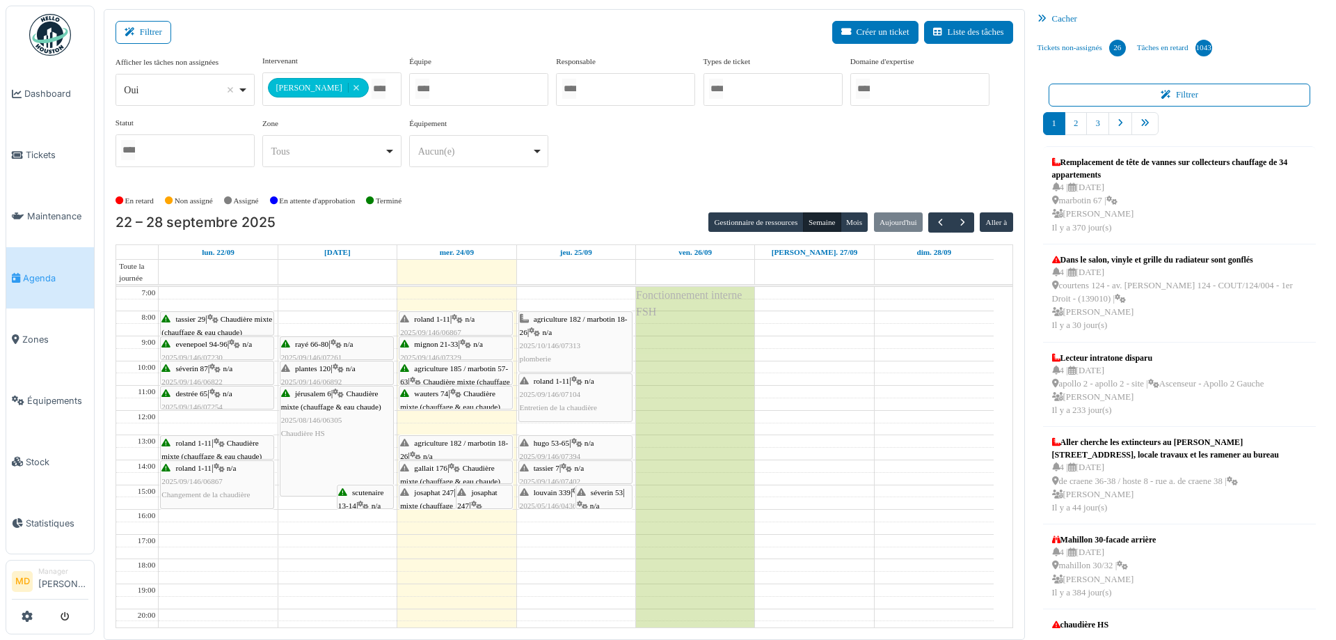
click at [447, 491] on span "josaphat 247" at bounding box center [434, 492] width 40 height 8
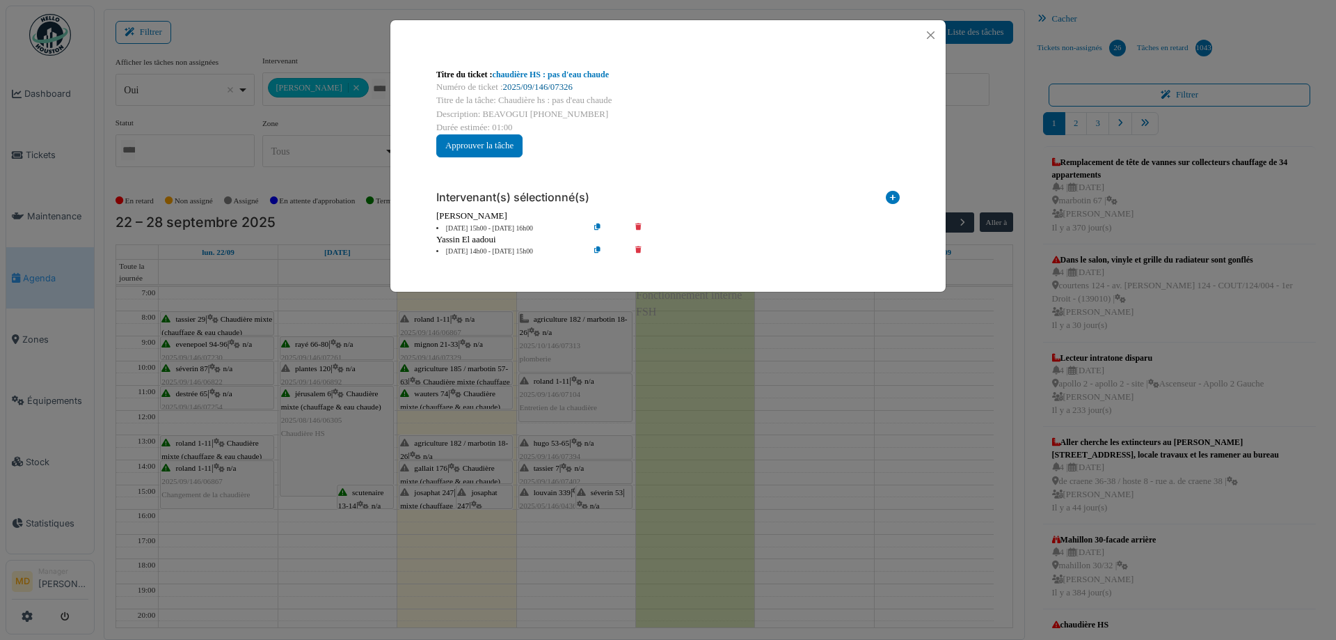
click at [539, 87] on link "2025/09/146/07326" at bounding box center [538, 87] width 70 height 10
click at [937, 35] on button "Close" at bounding box center [930, 35] width 19 height 19
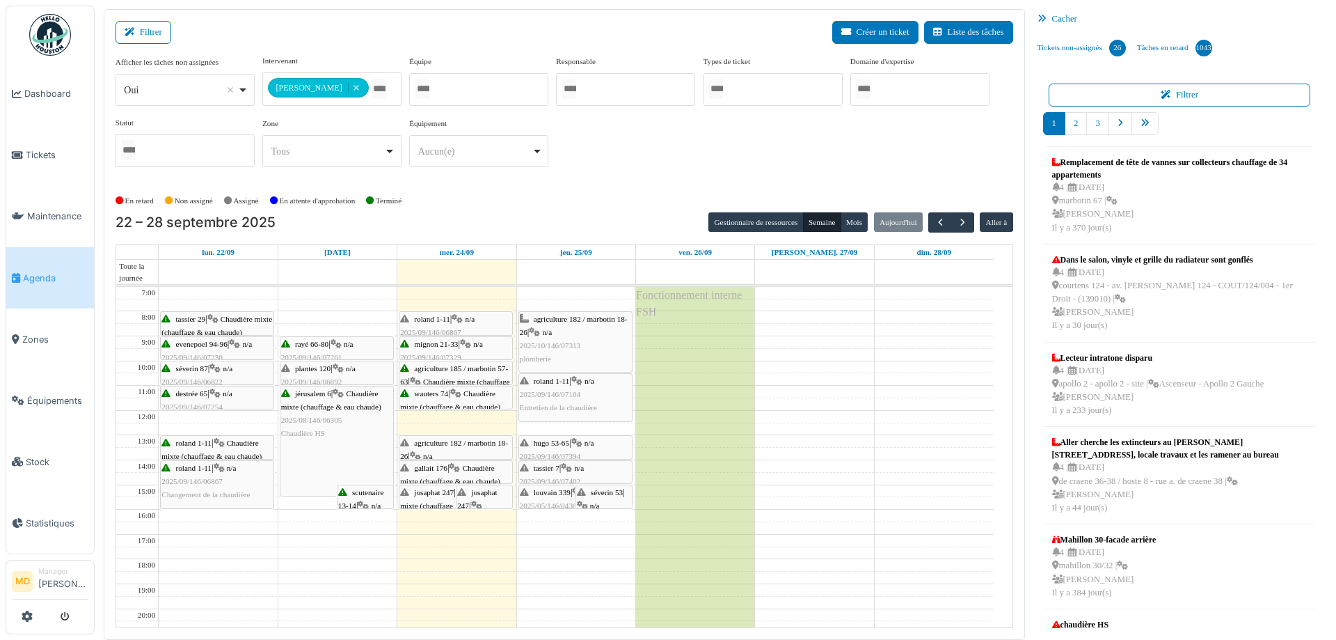
click at [496, 494] on span "josaphat 247" at bounding box center [477, 499] width 40 height 22
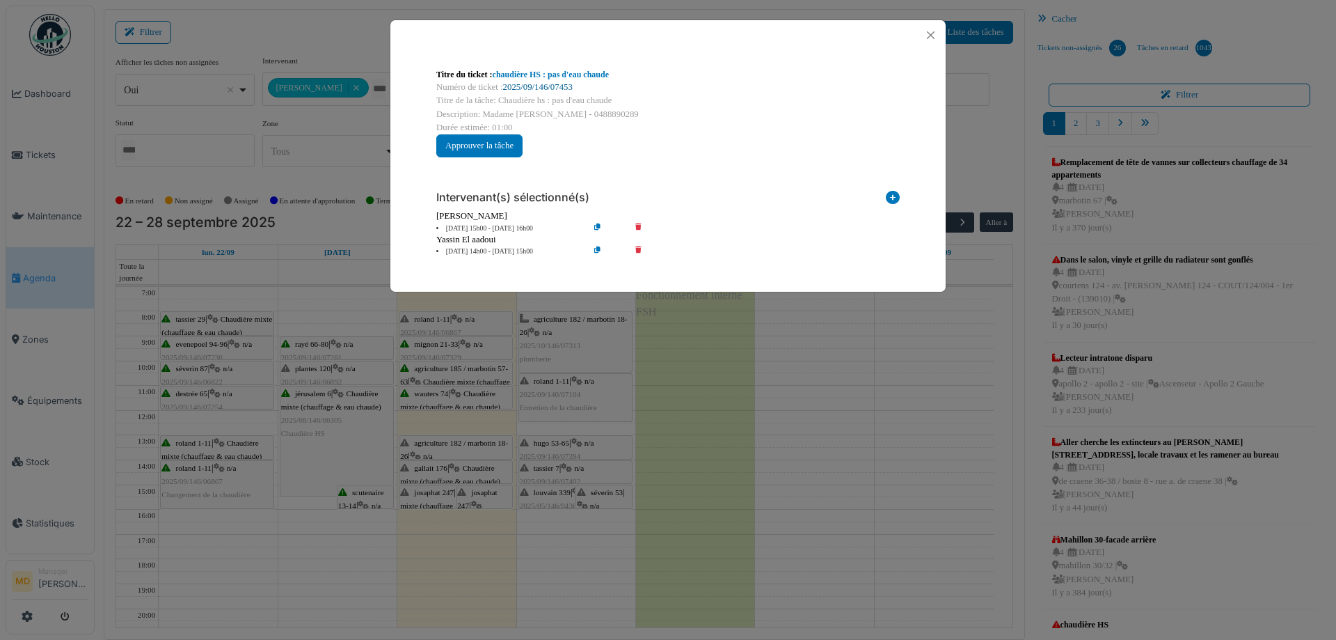
click at [524, 85] on link "2025/09/146/07453" at bounding box center [538, 87] width 70 height 10
click at [935, 32] on button "Close" at bounding box center [930, 35] width 19 height 19
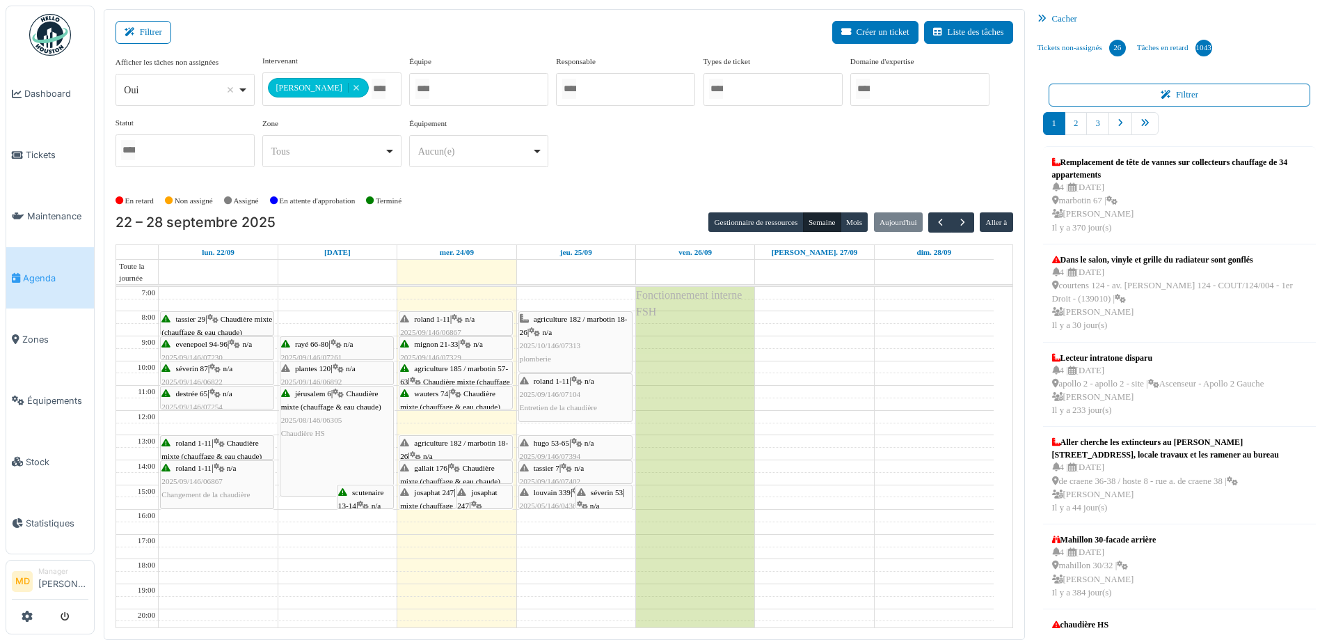
click at [608, 496] on div "séverin 53 | n/a 2025/05/146/03911 Planifier pour adapter un clapet inter-retour" at bounding box center [604, 532] width 54 height 93
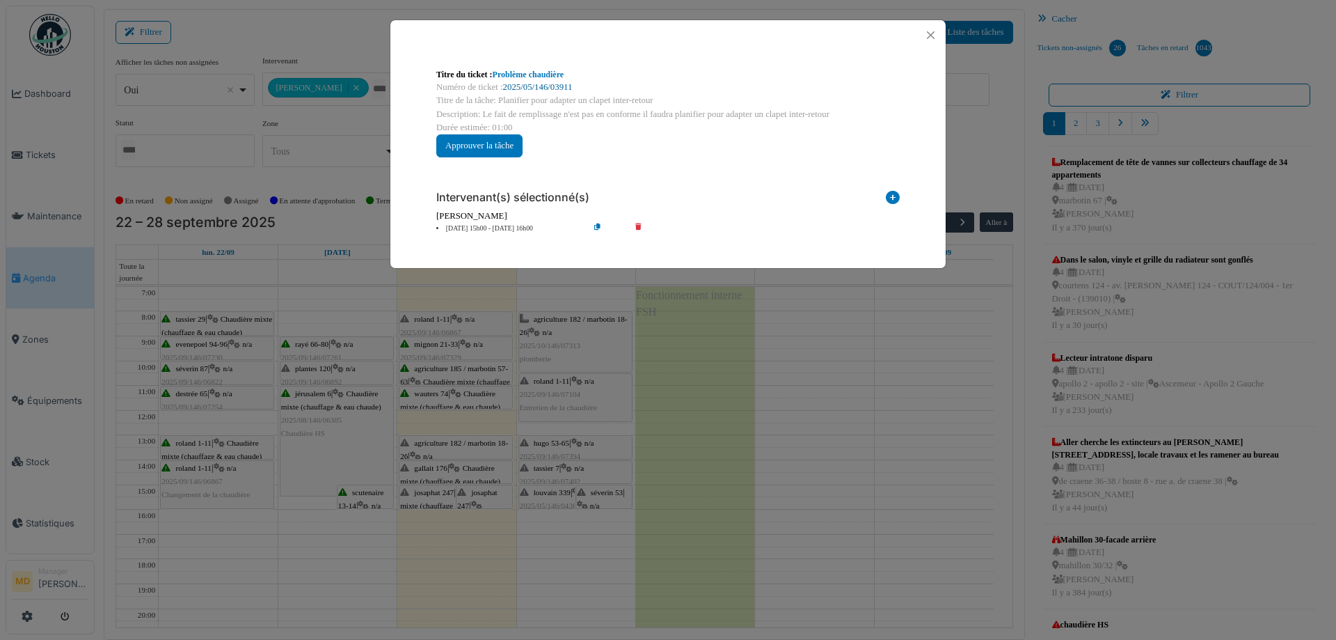
click at [539, 83] on link "2025/05/146/03911" at bounding box center [538, 87] width 70 height 10
click at [929, 38] on button "Close" at bounding box center [930, 35] width 19 height 19
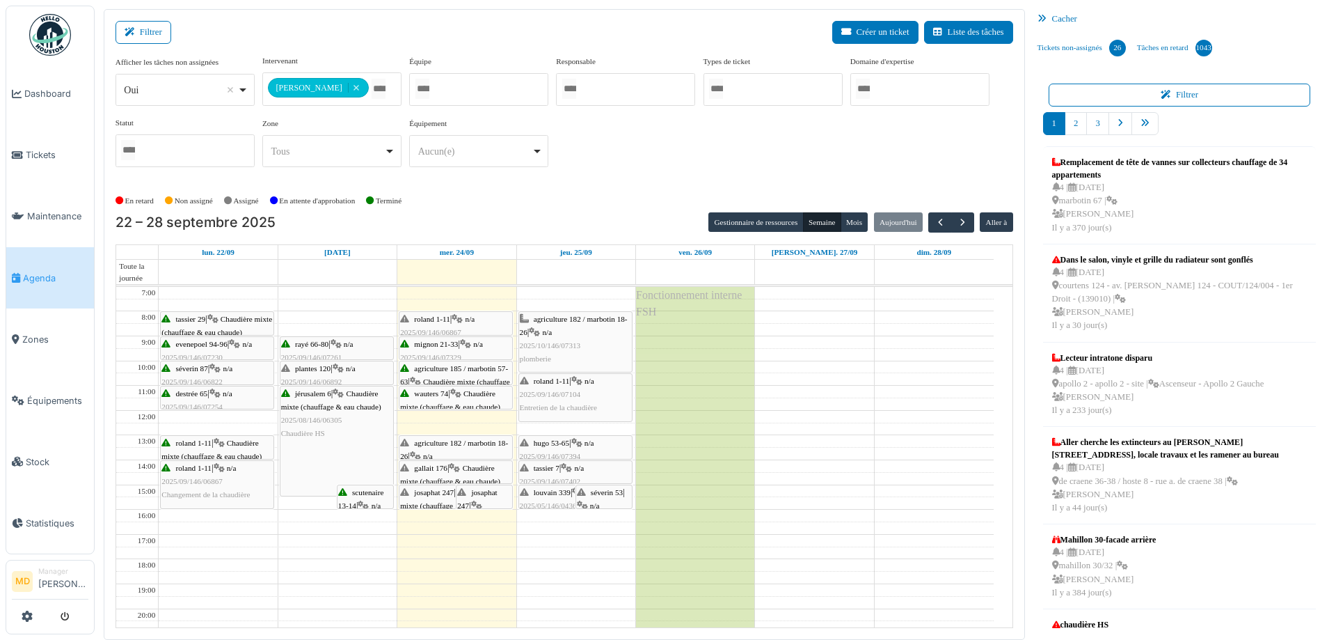
click at [344, 370] on icon at bounding box center [338, 368] width 11 height 9
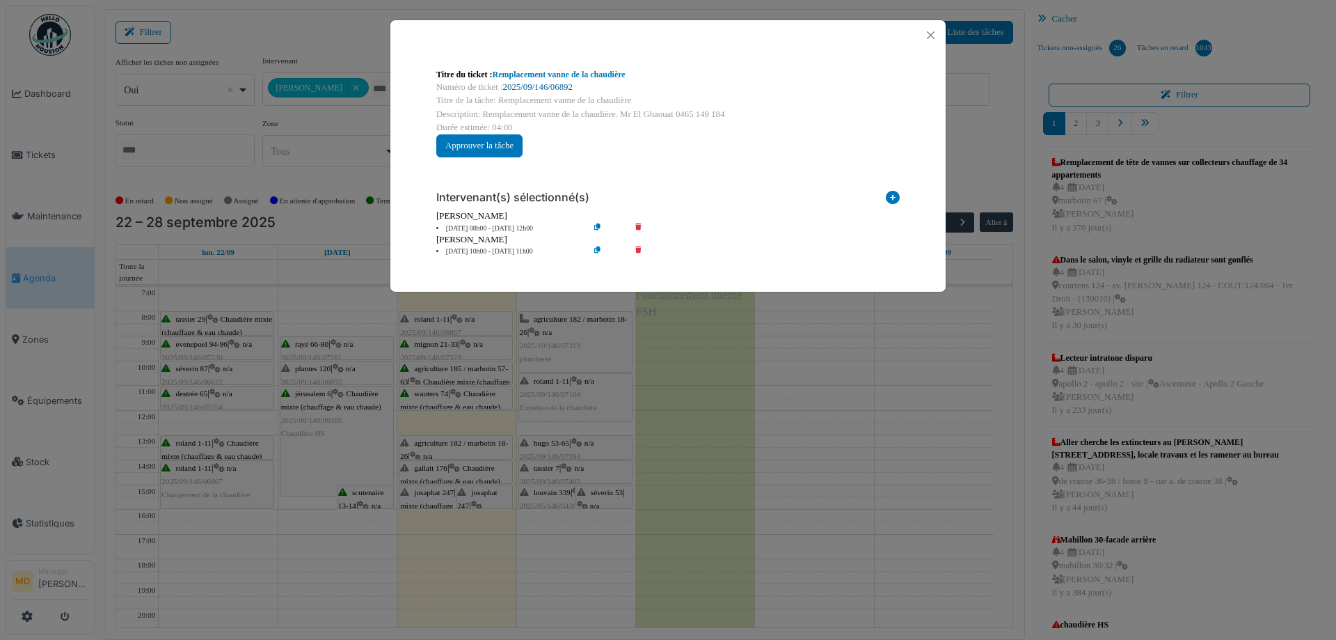
click at [530, 83] on link "2025/09/146/06892" at bounding box center [538, 87] width 70 height 10
click at [933, 37] on button "Close" at bounding box center [930, 35] width 19 height 19
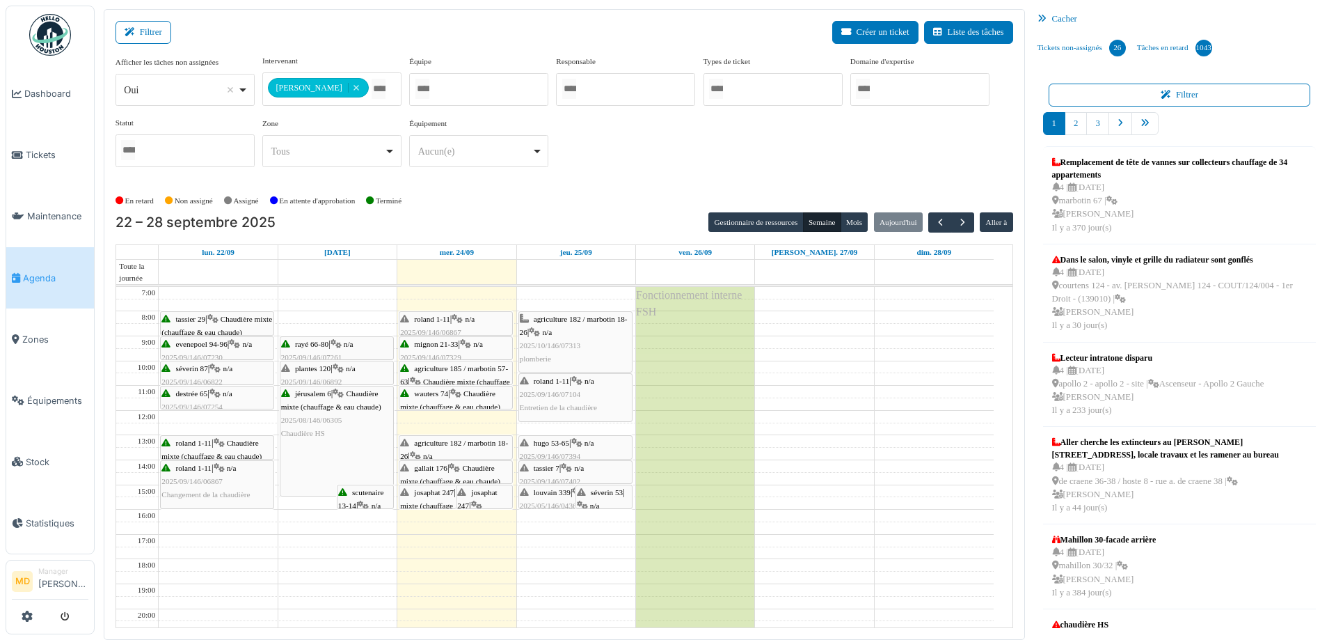
click at [463, 318] on icon at bounding box center [457, 319] width 11 height 9
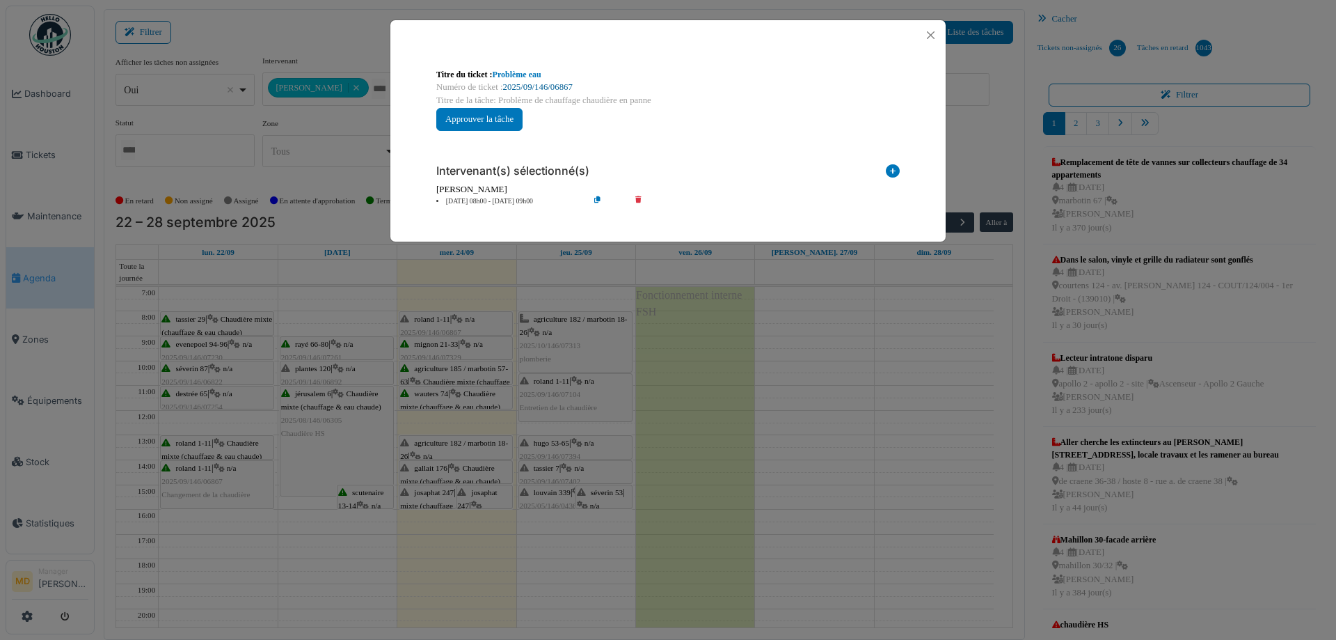
click at [546, 84] on link "2025/09/146/06867" at bounding box center [538, 87] width 70 height 10
click at [935, 35] on button "Close" at bounding box center [930, 35] width 19 height 19
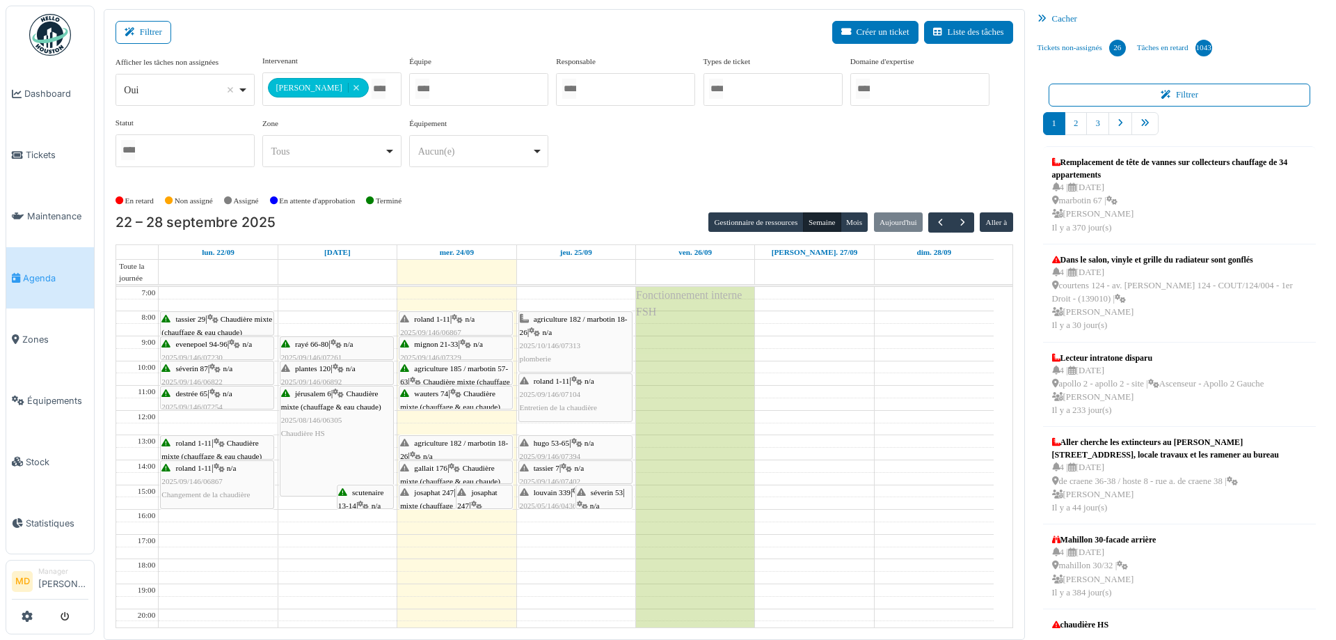
click at [370, 35] on div "Filtrer Créer un ticket Liste des tâches" at bounding box center [565, 38] width 898 height 34
click at [689, 171] on div "**********" at bounding box center [565, 116] width 898 height 123
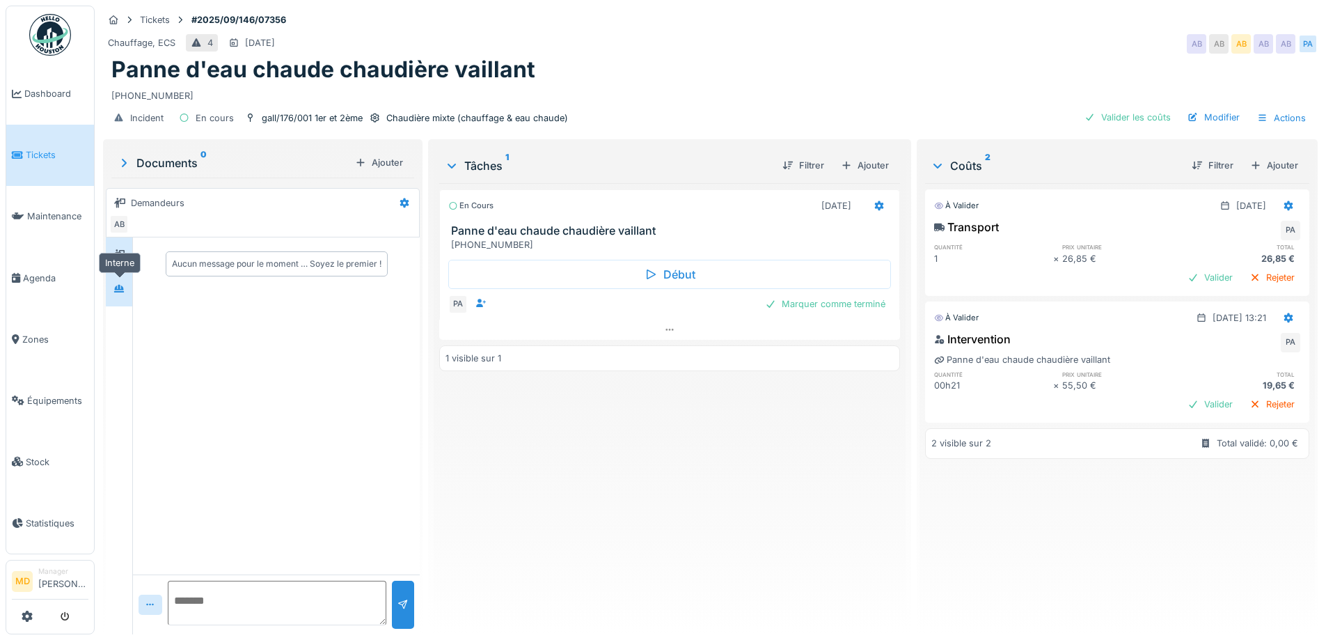
click at [116, 287] on icon at bounding box center [119, 289] width 10 height 8
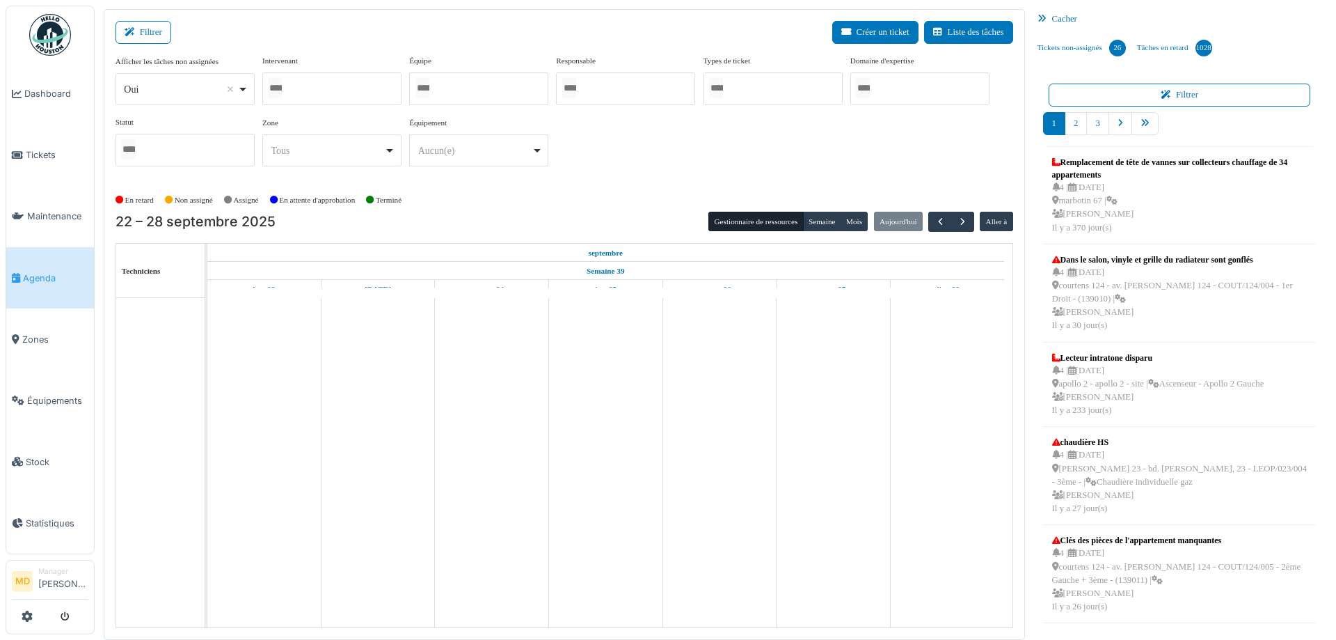
click at [316, 77] on div at bounding box center [331, 88] width 139 height 33
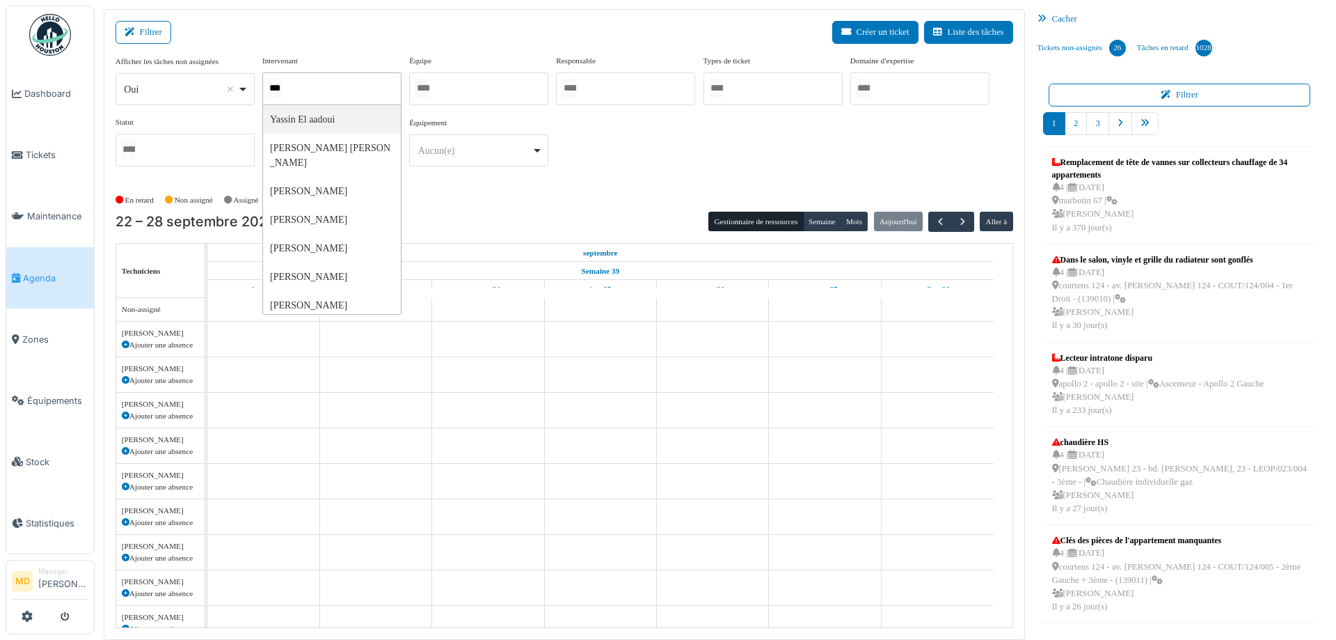
type input "****"
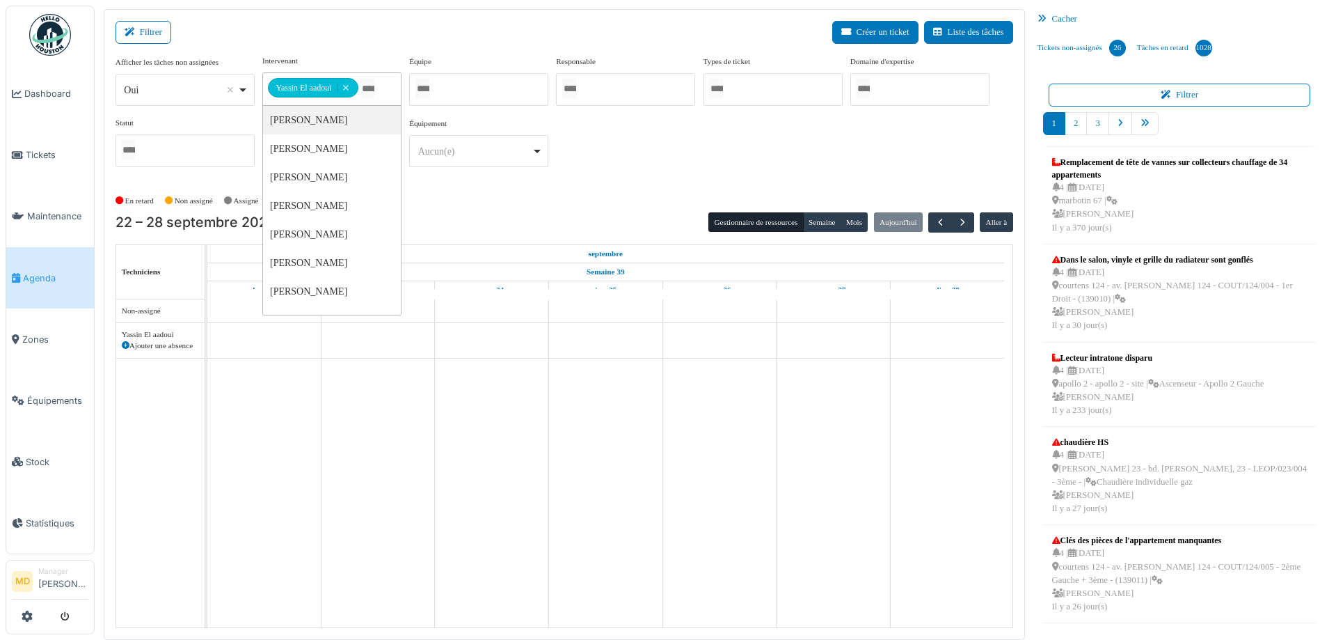
click at [720, 152] on div "**********" at bounding box center [565, 116] width 898 height 123
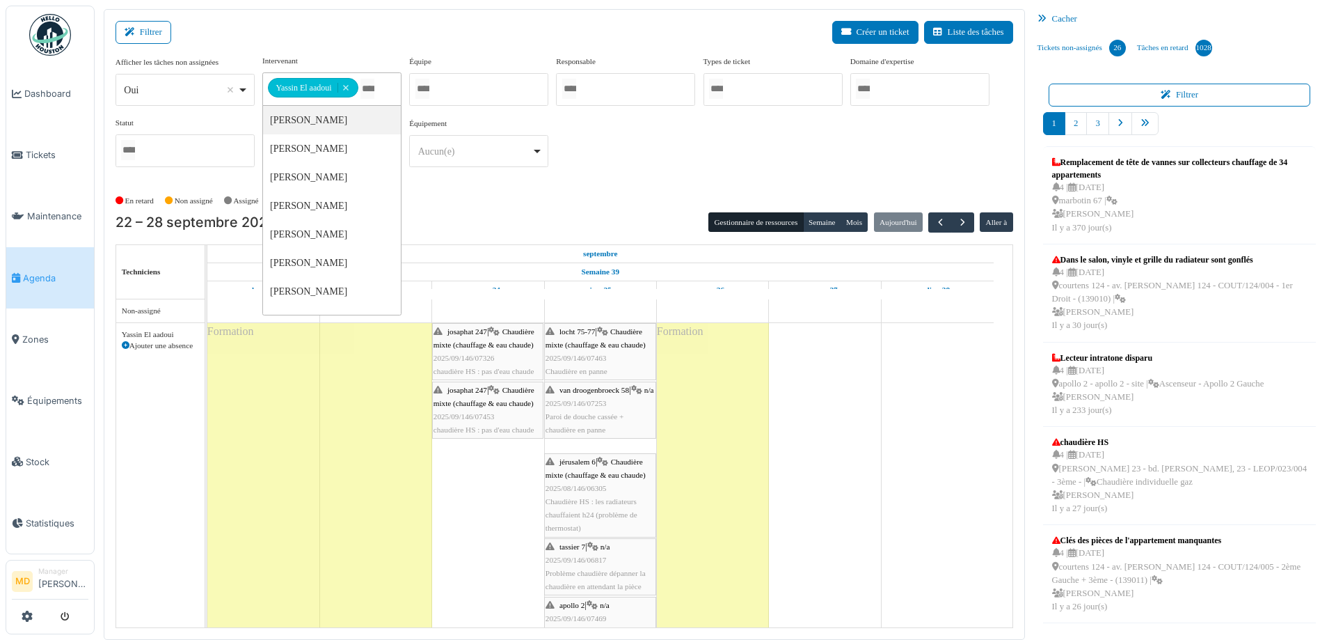
click at [374, 87] on input "Tous" at bounding box center [368, 89] width 14 height 20
type input "*****"
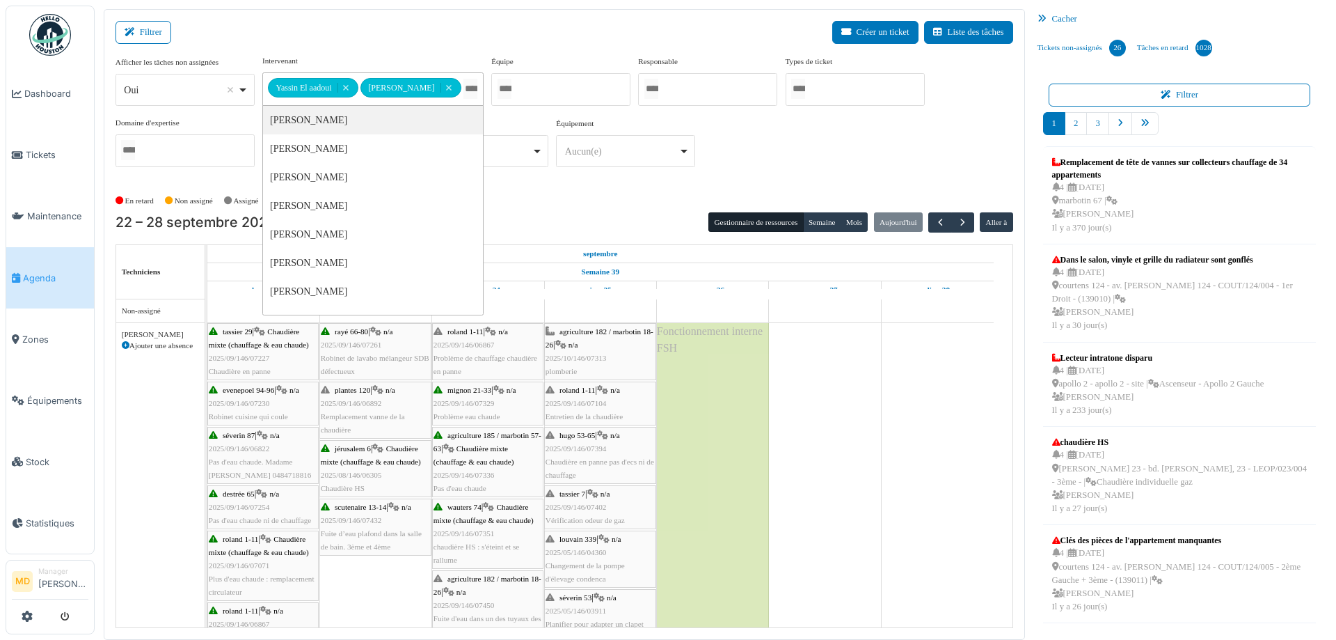
click at [800, 159] on div "**********" at bounding box center [565, 116] width 898 height 123
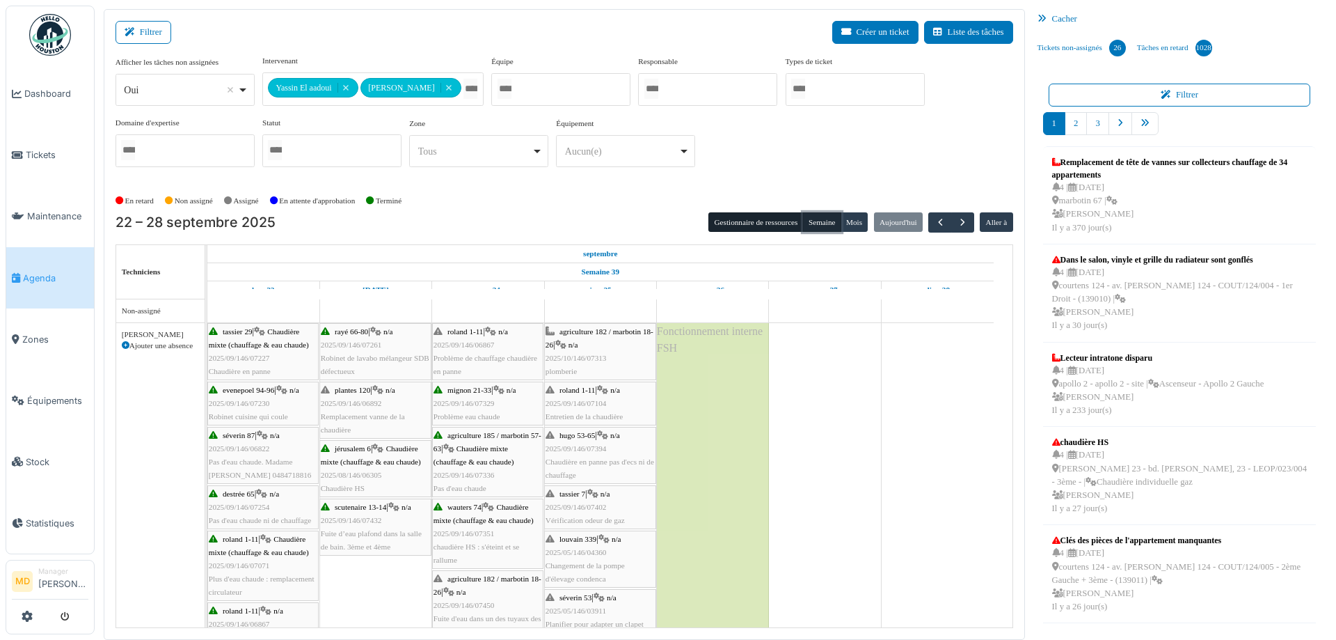
click at [821, 222] on button "Semaine" at bounding box center [822, 221] width 38 height 19
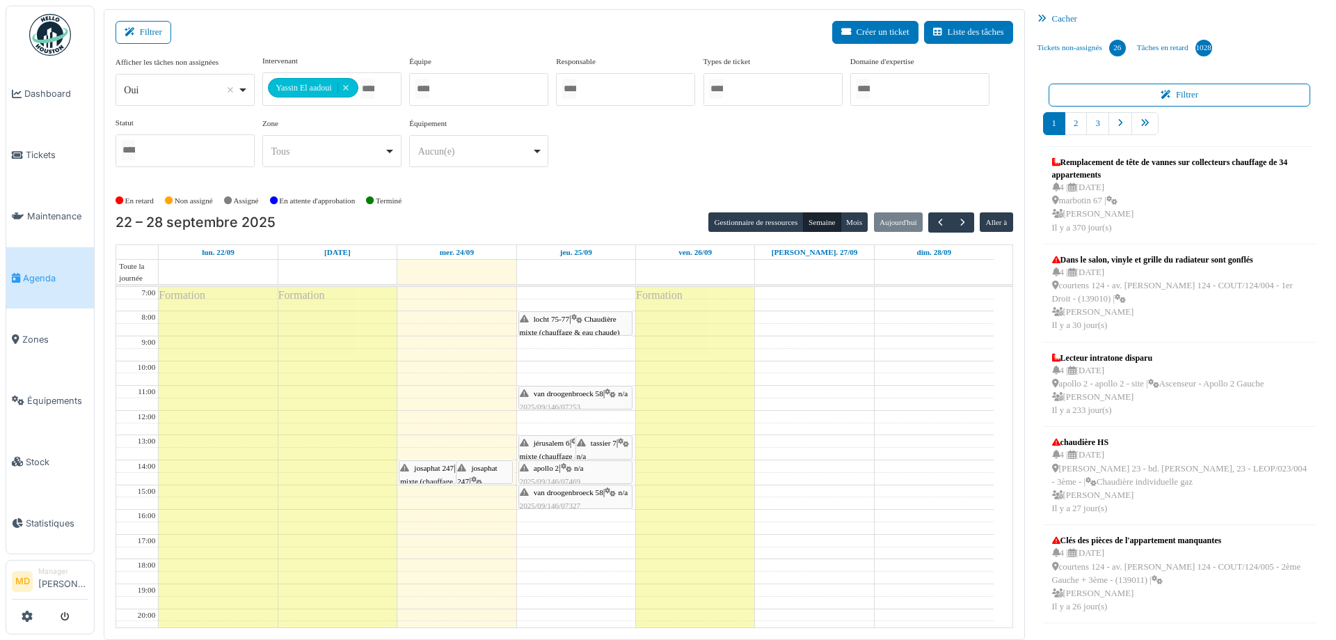
click at [1038, 19] on icon at bounding box center [1045, 19] width 15 height 9
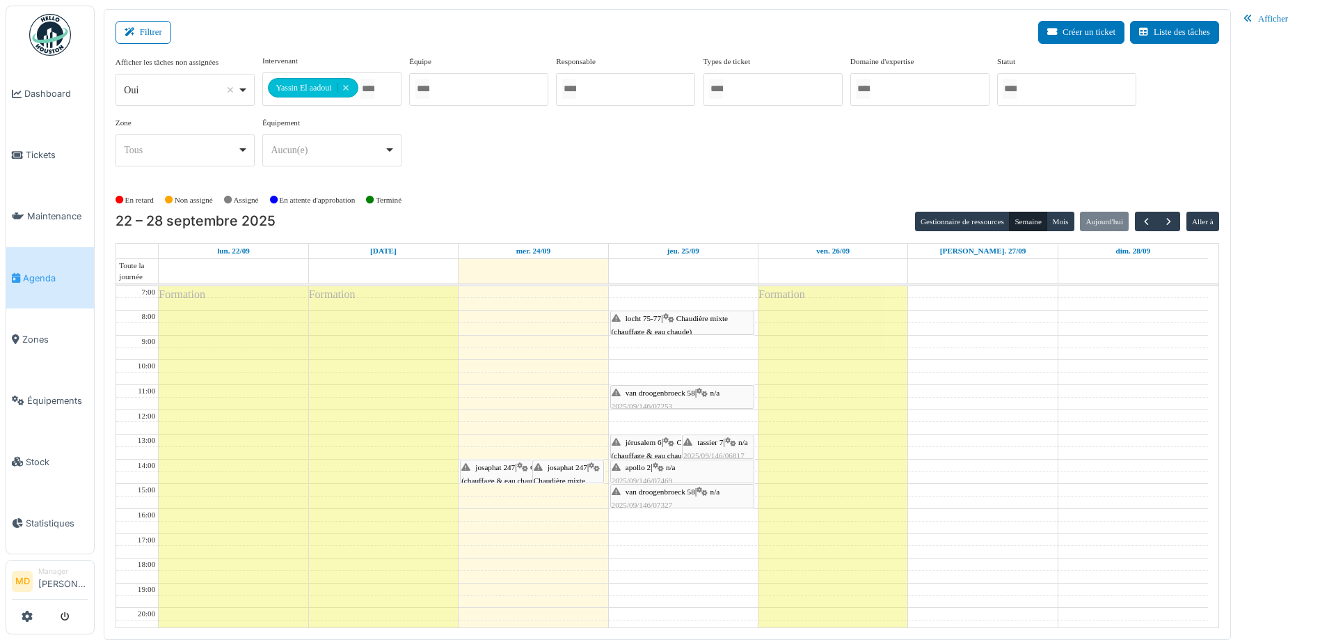
click at [1283, 18] on div "Afficher" at bounding box center [1282, 19] width 89 height 20
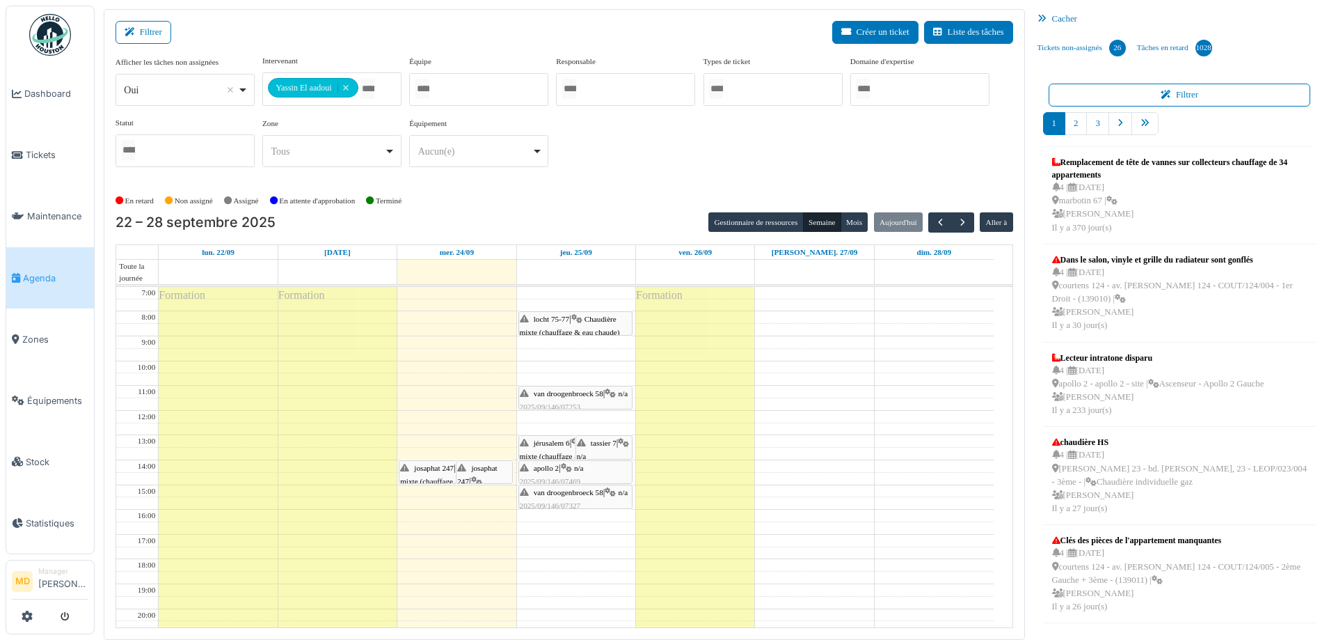
click at [1059, 17] on div "Cacher" at bounding box center [1180, 19] width 296 height 20
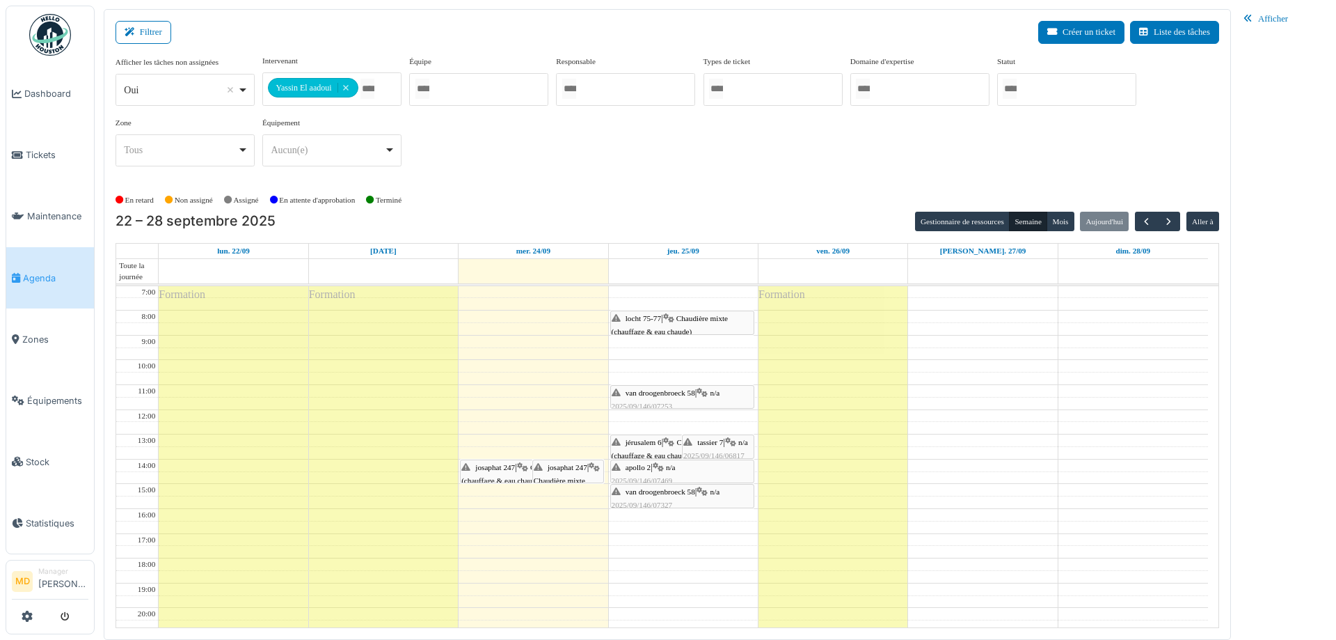
click at [693, 497] on div "van droogenbroeck 58 | n/a 2025/09/146/07327 radiateur ne chauffe pas" at bounding box center [682, 505] width 141 height 40
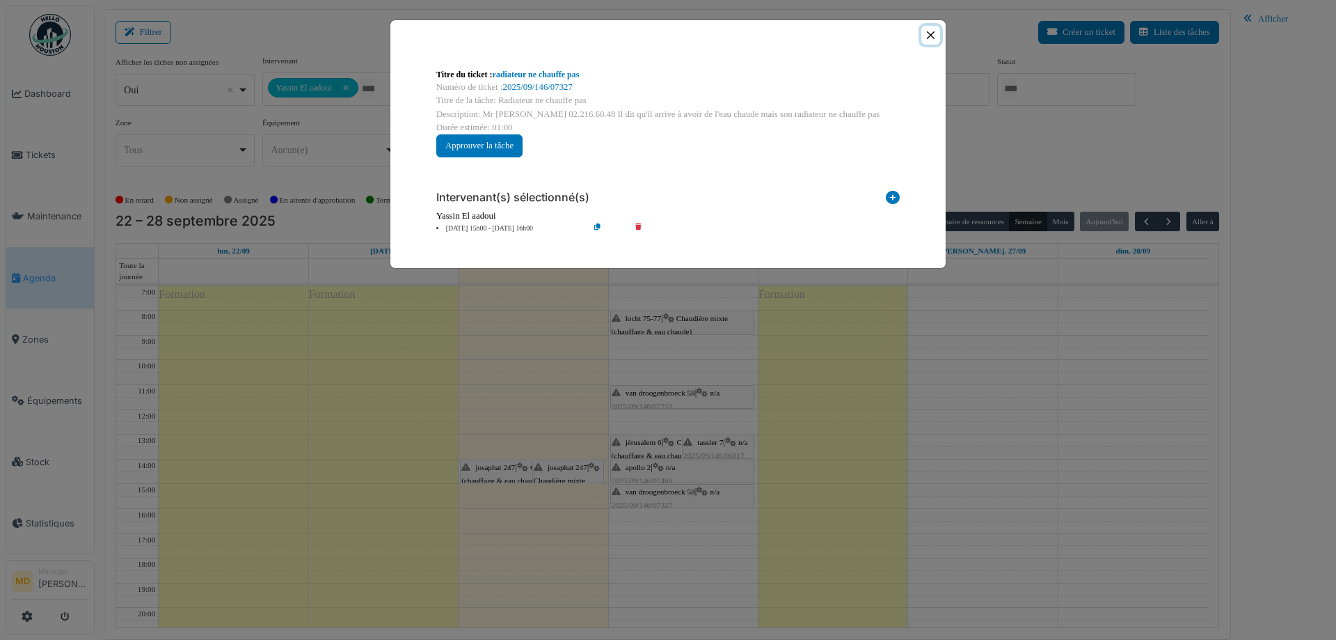
click at [926, 37] on button "Close" at bounding box center [930, 35] width 19 height 19
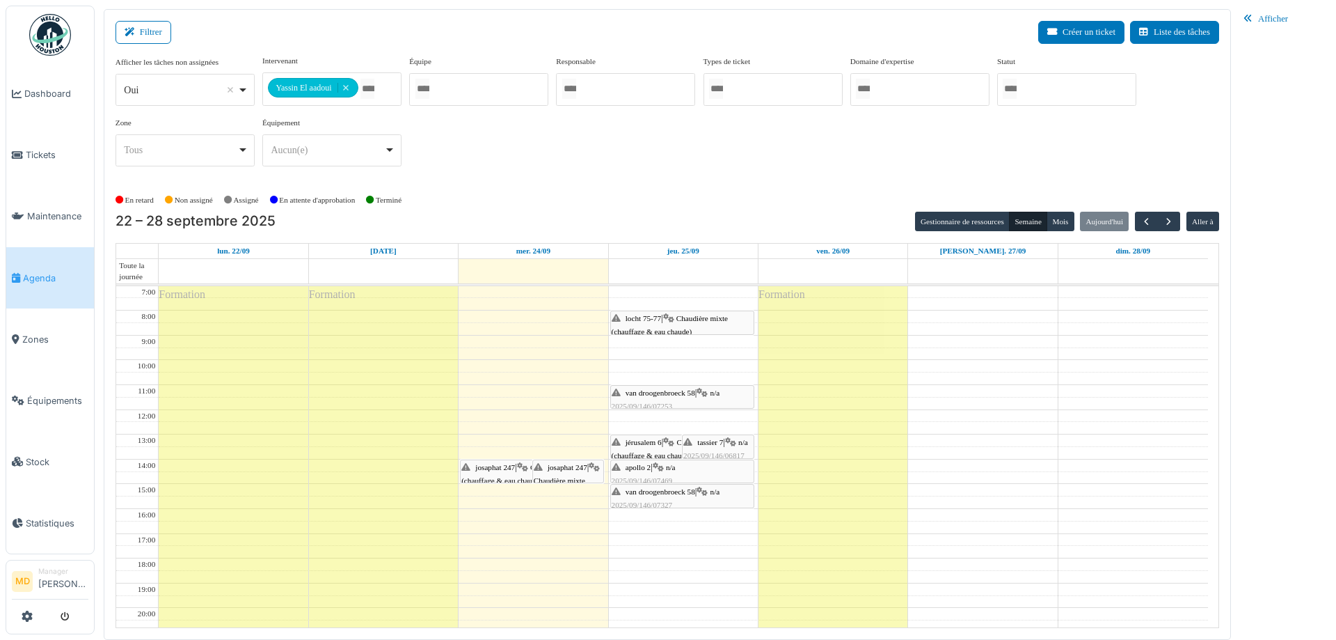
click at [651, 445] on div "jérusalem 6 | Chaudière mixte (chauffage & eau chaude) 2025/08/146/06305 Chaudi…" at bounding box center [682, 469] width 141 height 67
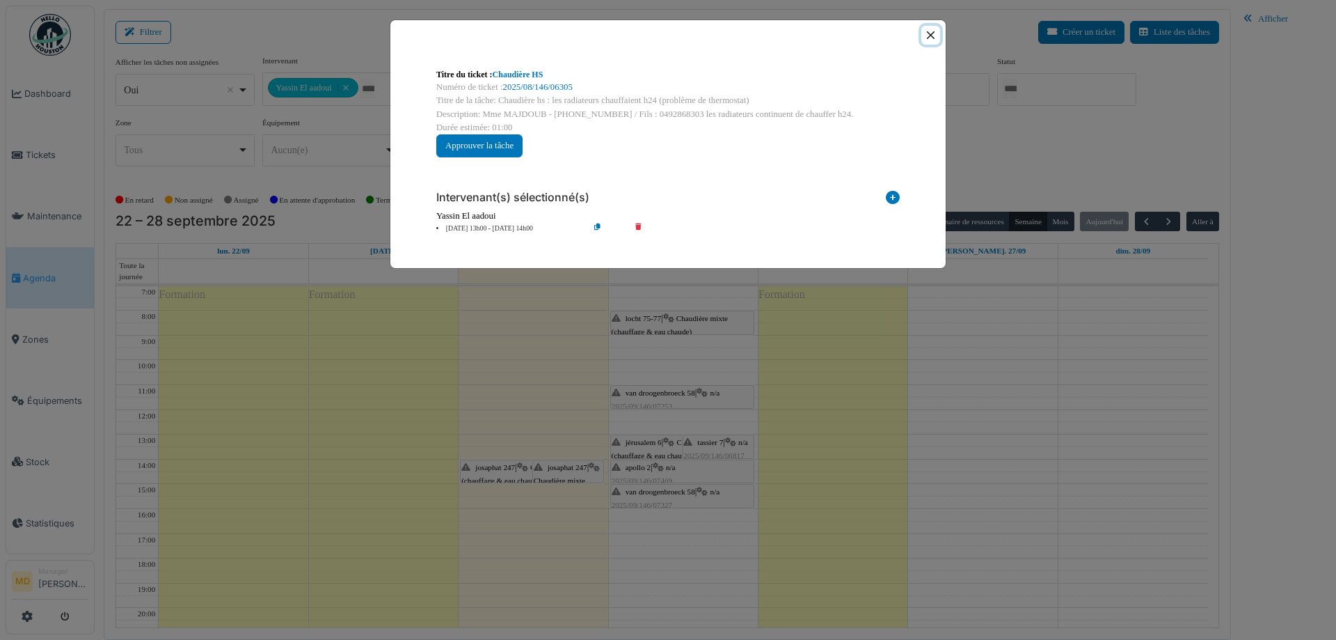
click at [934, 33] on button "Close" at bounding box center [930, 35] width 19 height 19
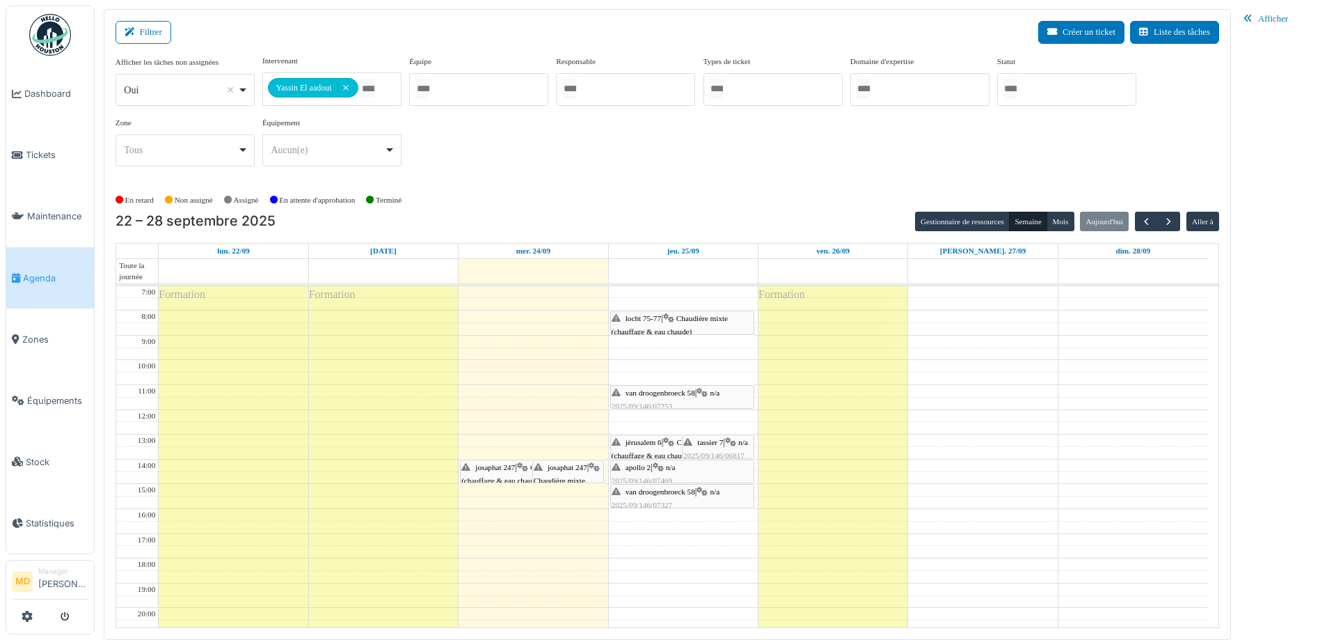
click at [670, 476] on span "2025/09/146/07469" at bounding box center [642, 480] width 61 height 8
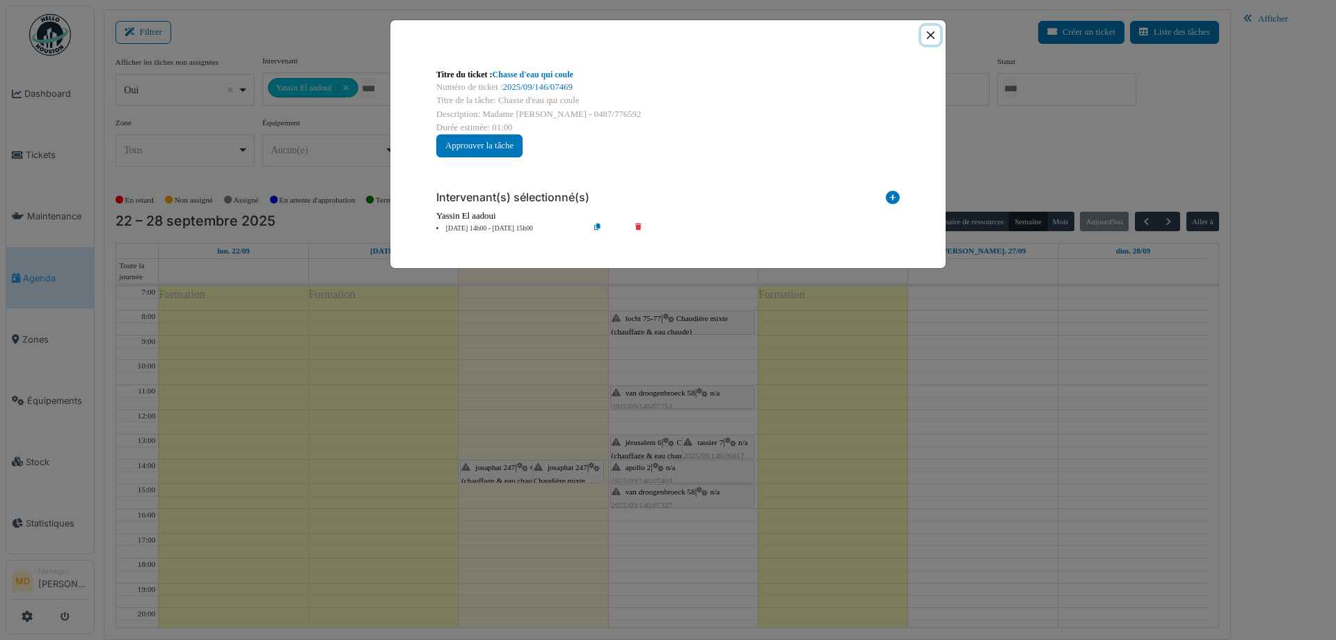
click at [935, 33] on button "Close" at bounding box center [930, 35] width 19 height 19
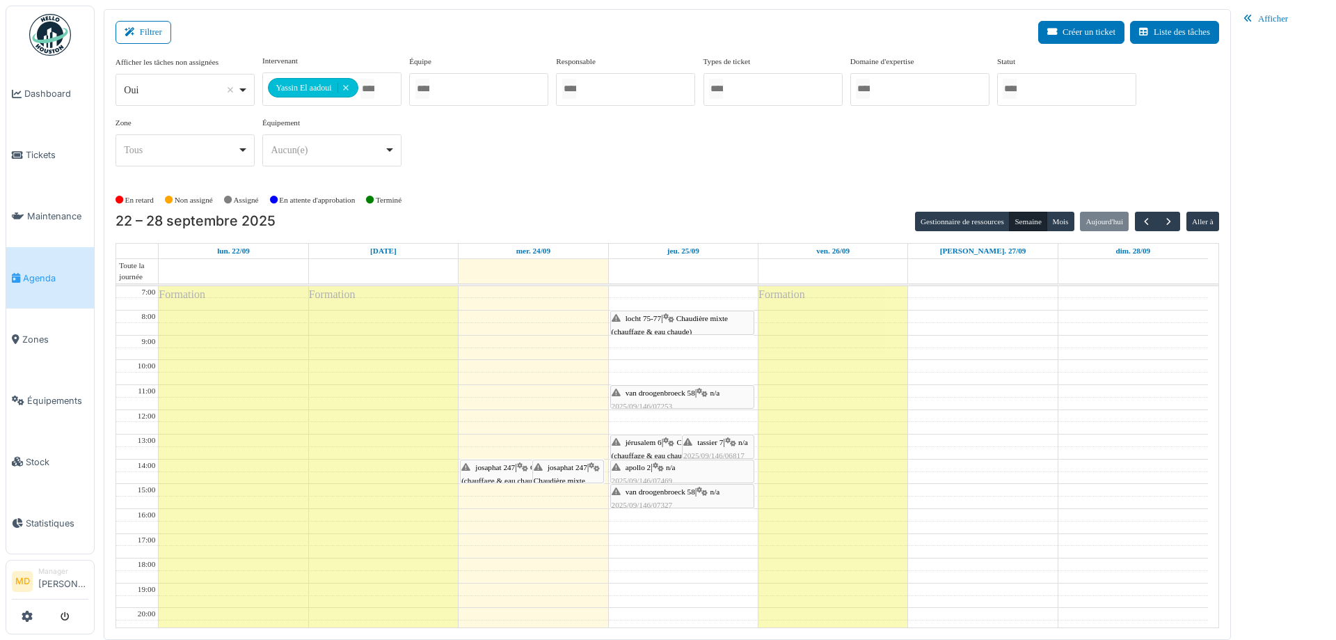
click at [699, 445] on span "tassier 7" at bounding box center [710, 442] width 26 height 8
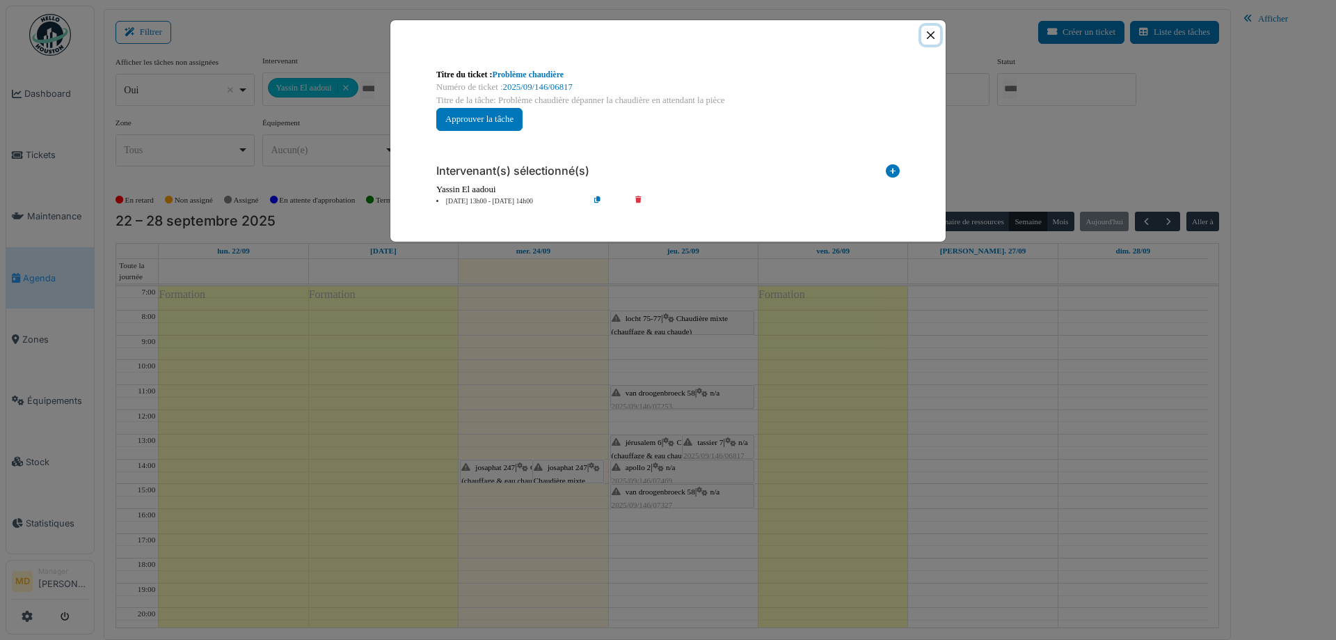
click at [931, 33] on button "Close" at bounding box center [930, 35] width 19 height 19
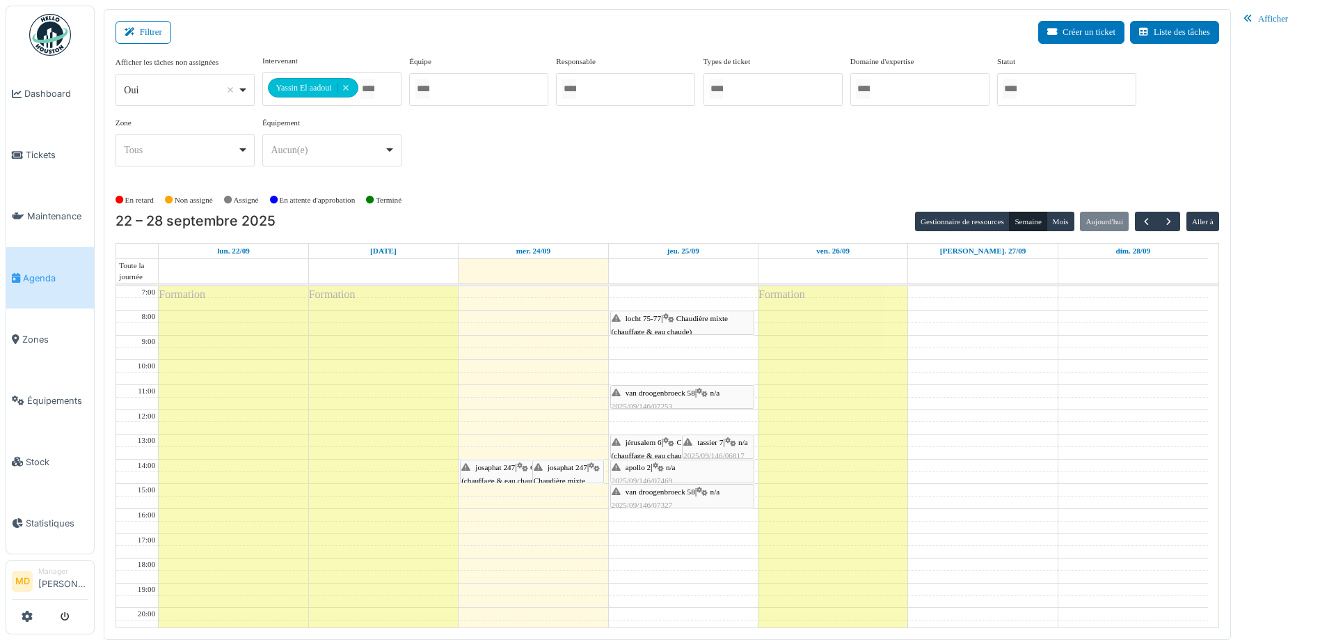
click at [685, 329] on span "Chaudière mixte (chauffage & eau chaude)" at bounding box center [670, 325] width 117 height 22
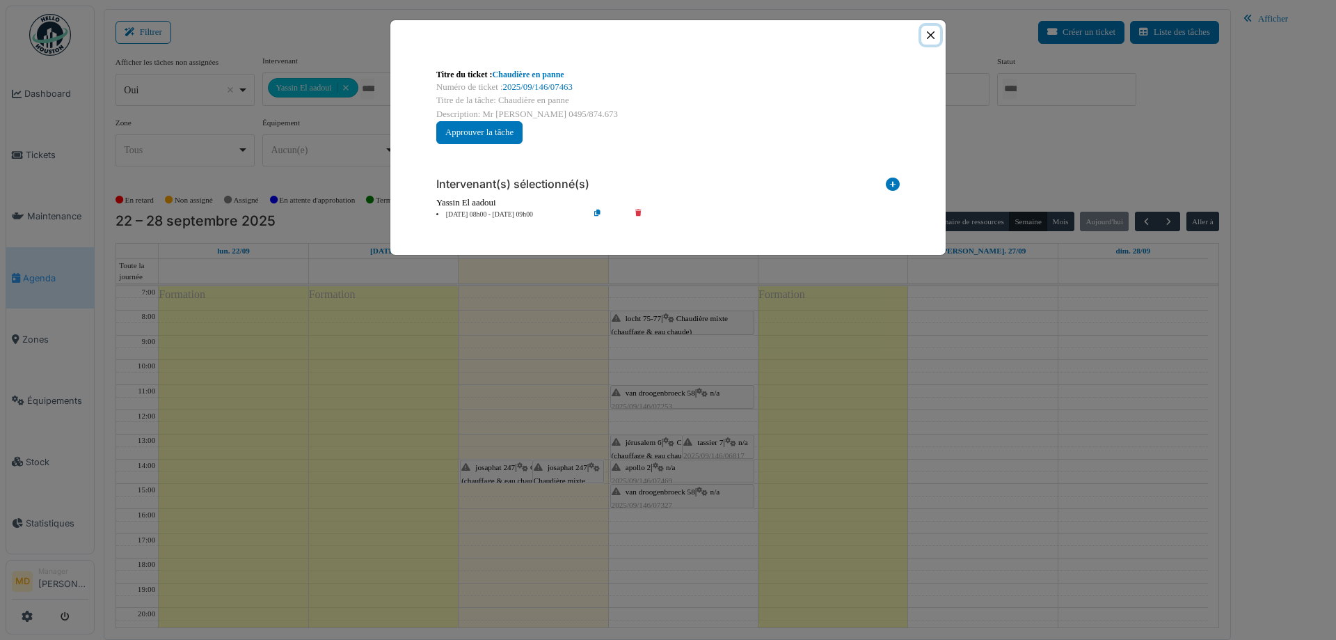
click at [928, 36] on button "Close" at bounding box center [930, 35] width 19 height 19
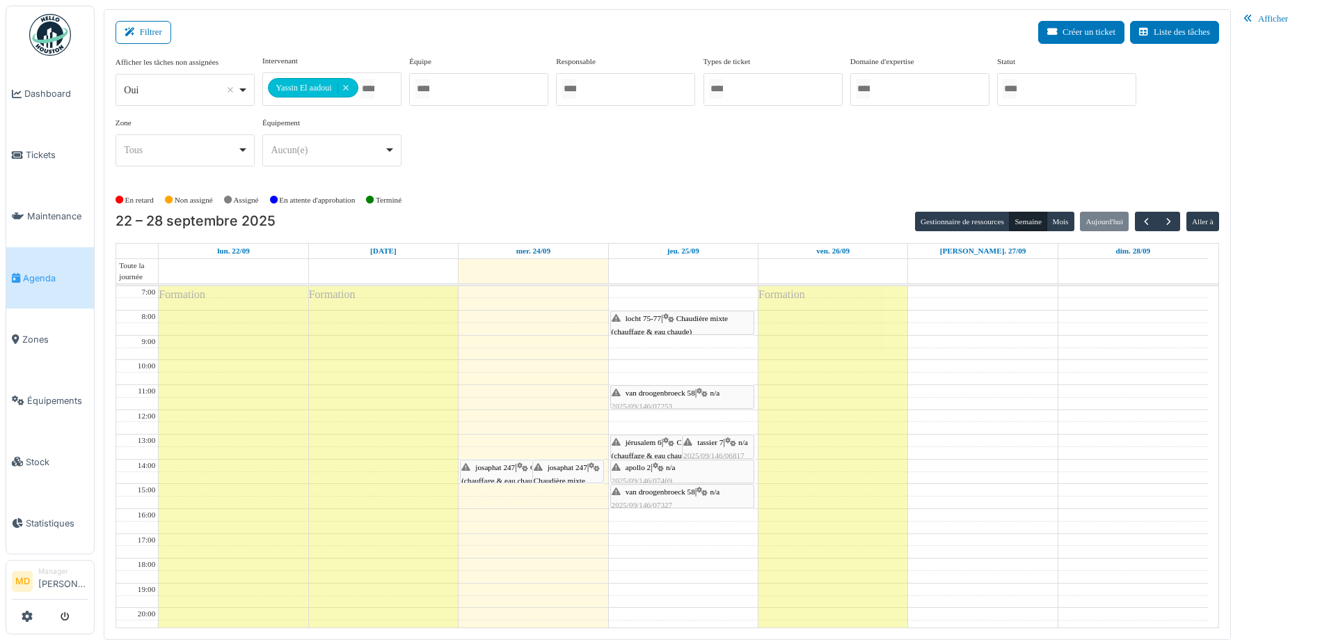
click at [659, 493] on span "van droogenbroeck 58" at bounding box center [661, 491] width 70 height 8
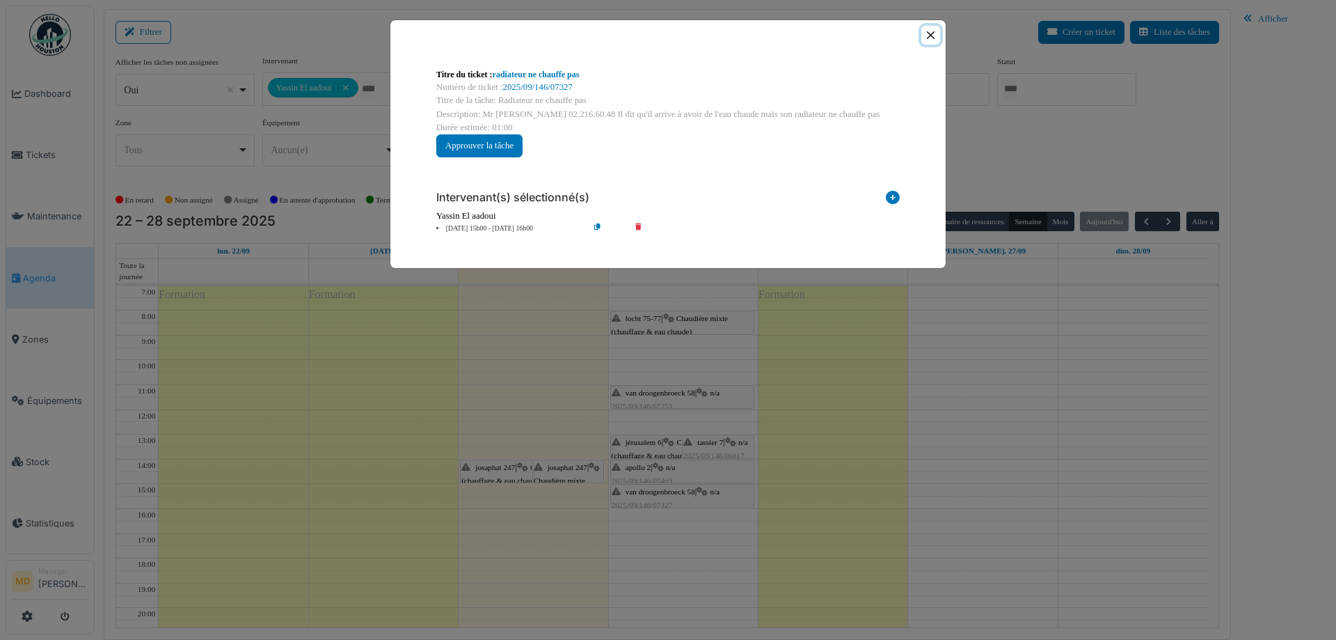
click at [934, 34] on button "Close" at bounding box center [930, 35] width 19 height 19
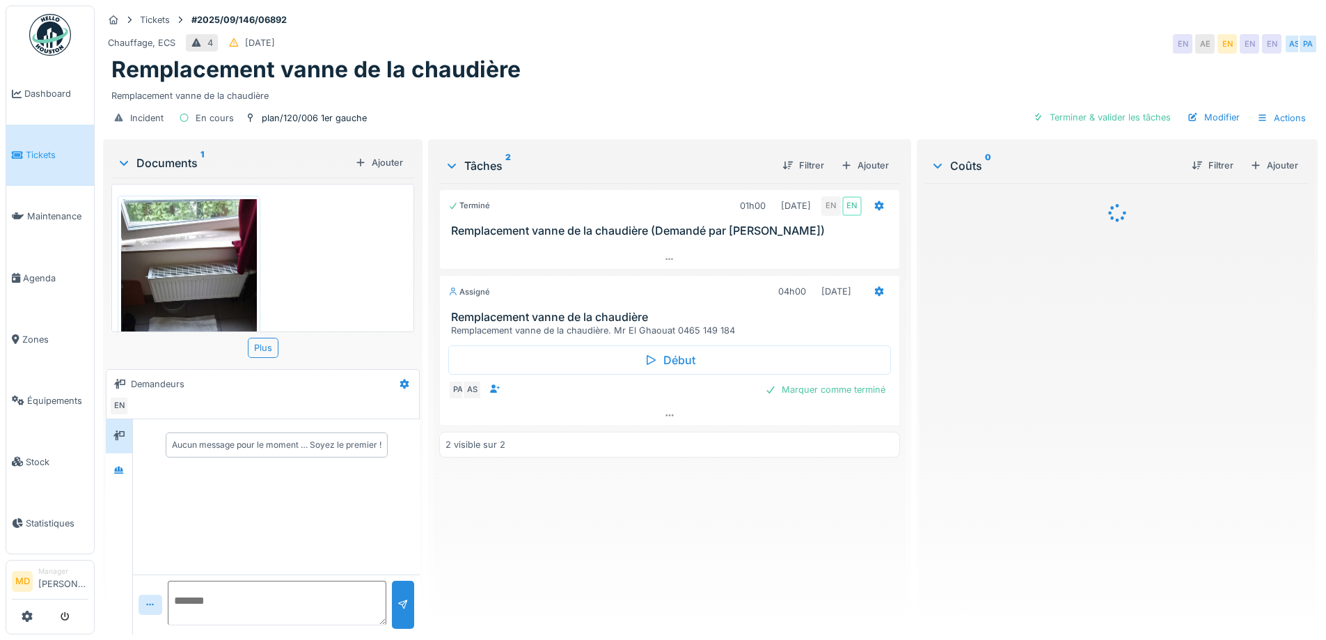
scroll to position [68, 0]
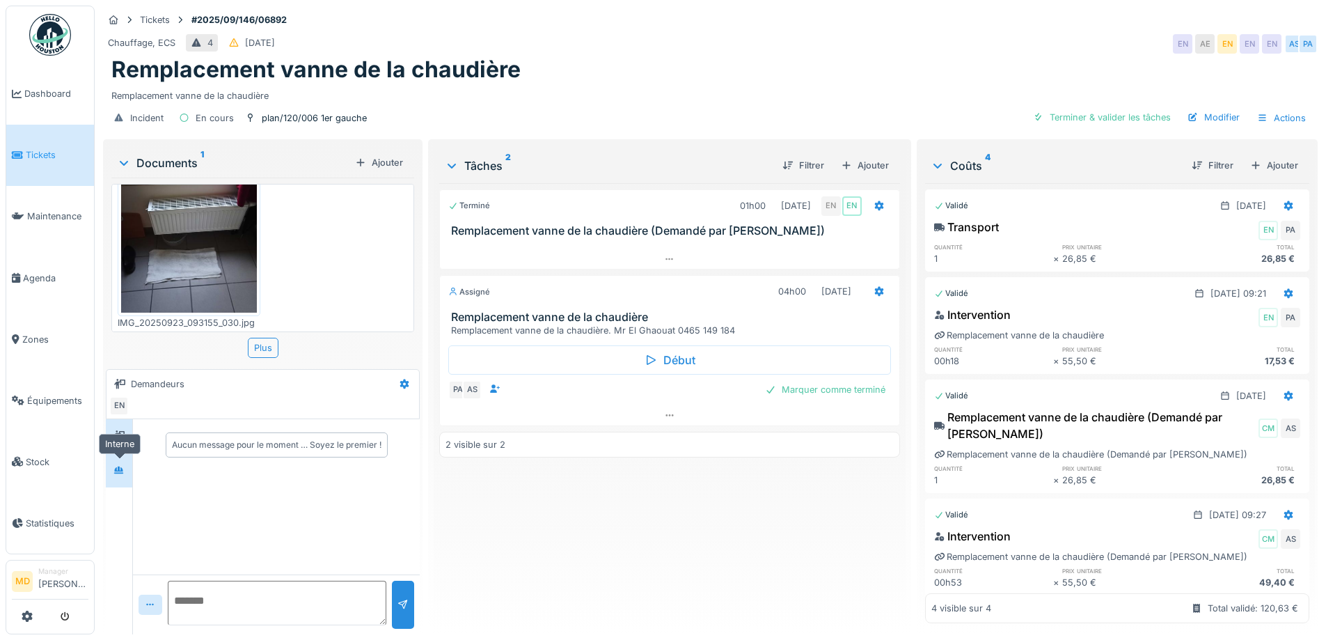
click at [129, 477] on div at bounding box center [119, 469] width 21 height 17
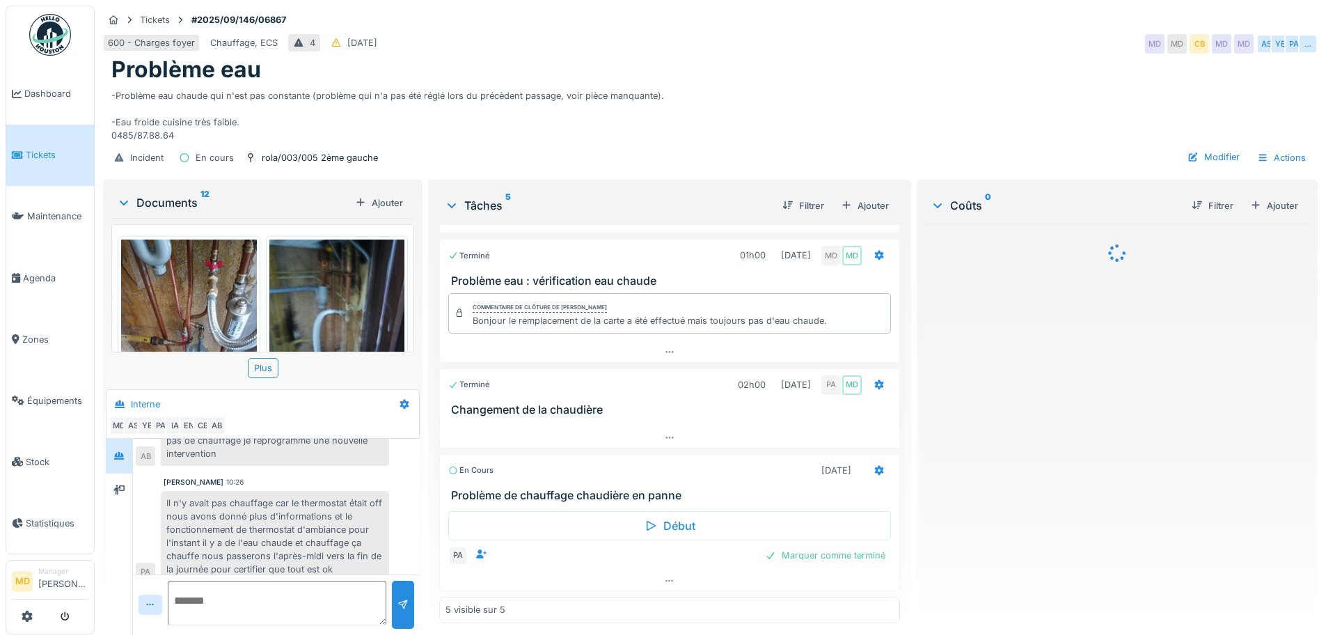
scroll to position [205, 0]
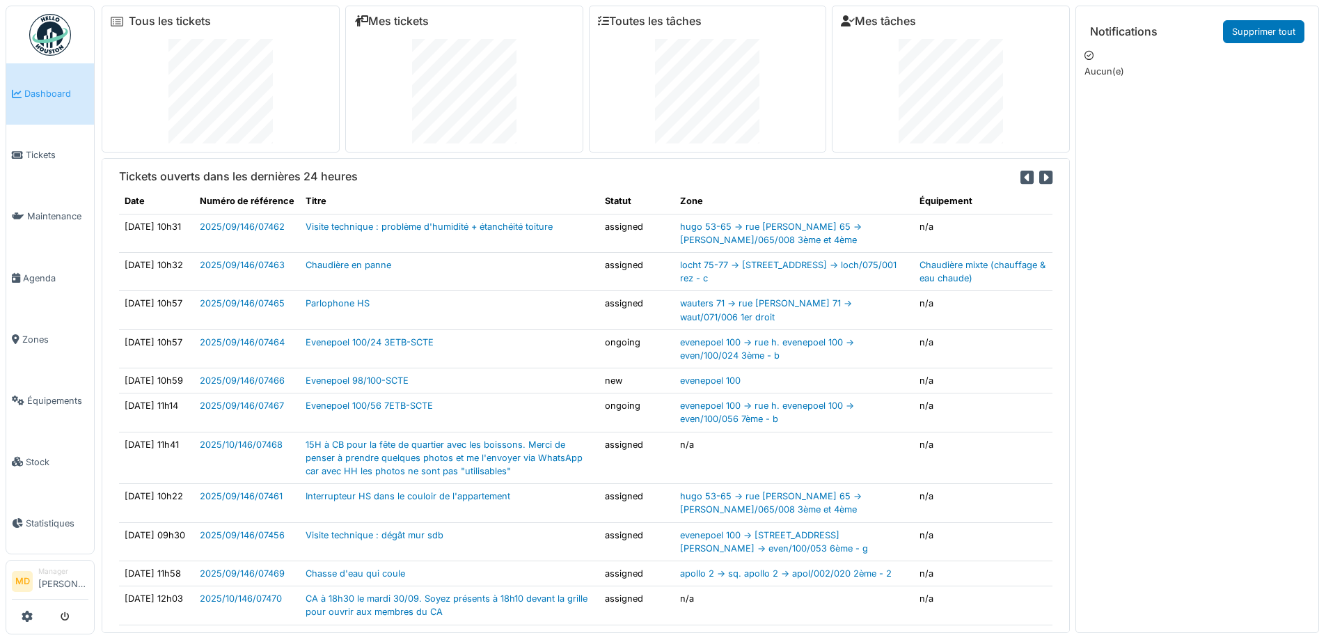
click at [46, 88] on span "Dashboard" at bounding box center [56, 93] width 64 height 13
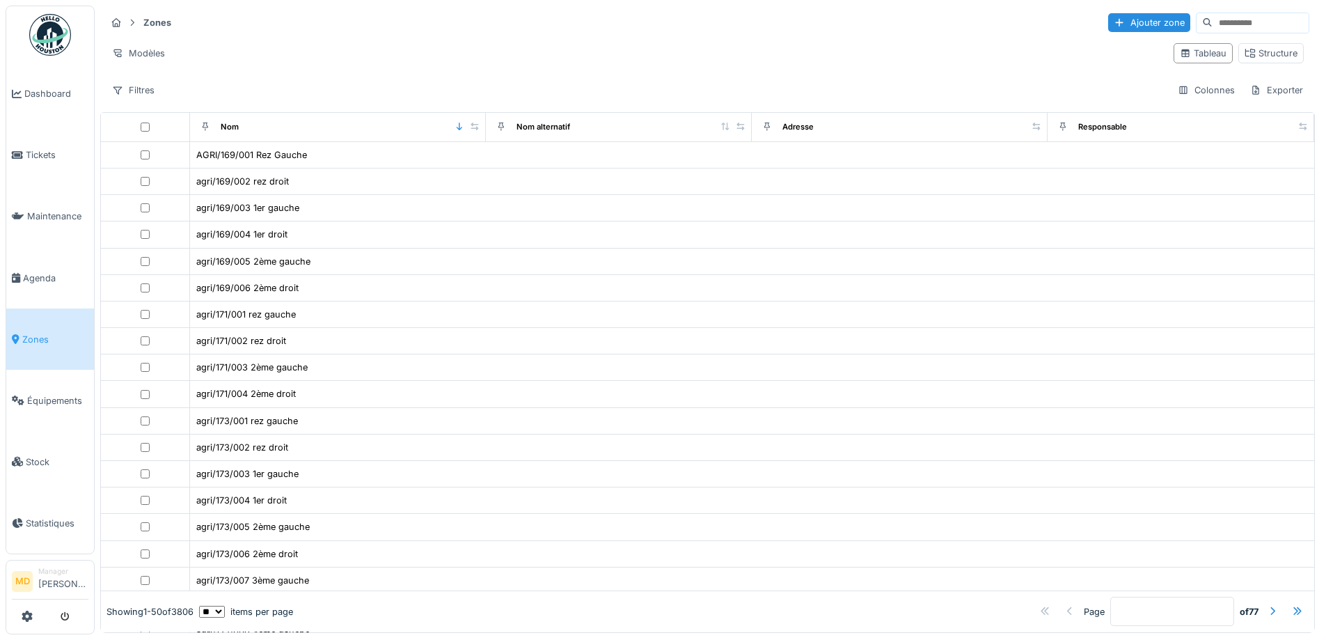
click at [1212, 15] on input at bounding box center [1260, 22] width 96 height 19
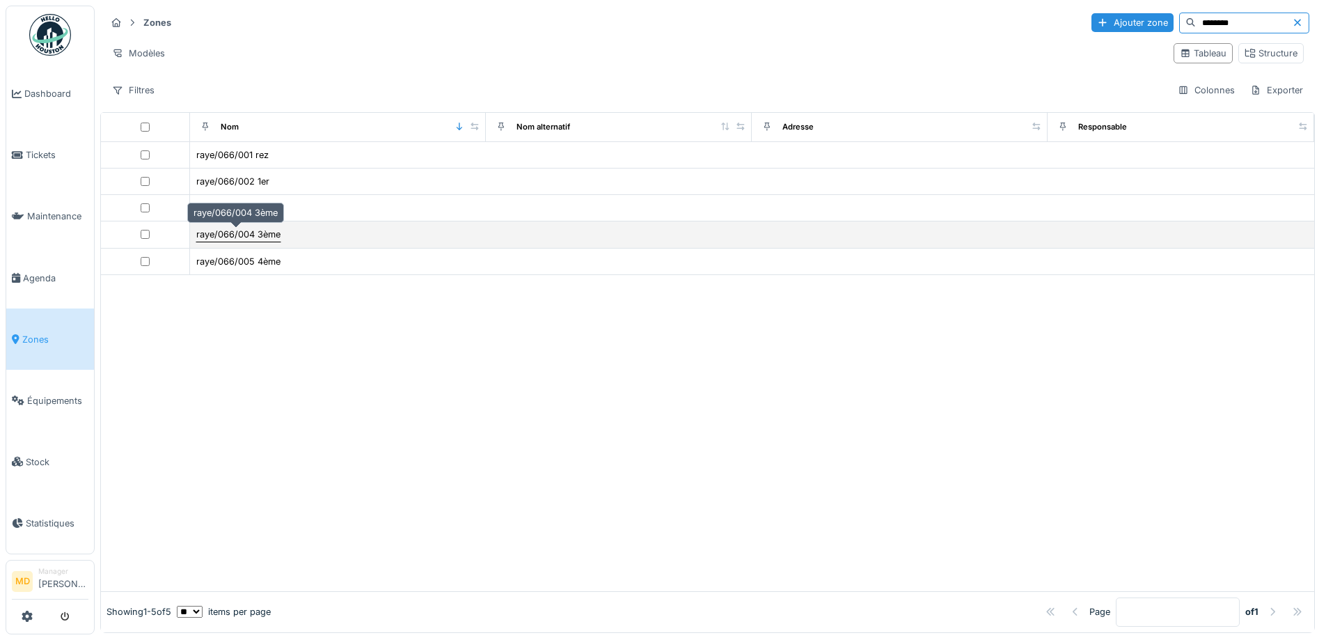
type input "********"
click at [268, 239] on div "raye/066/004 3ème" at bounding box center [238, 234] width 84 height 13
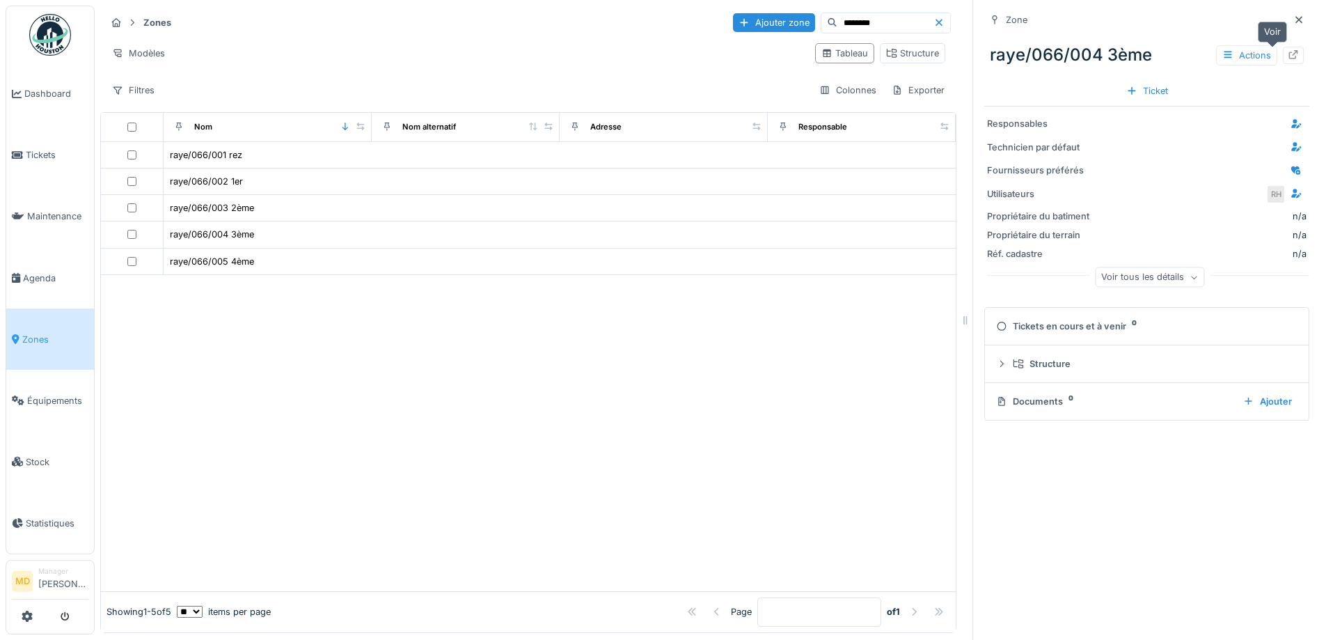
click at [1288, 54] on icon at bounding box center [1293, 54] width 11 height 9
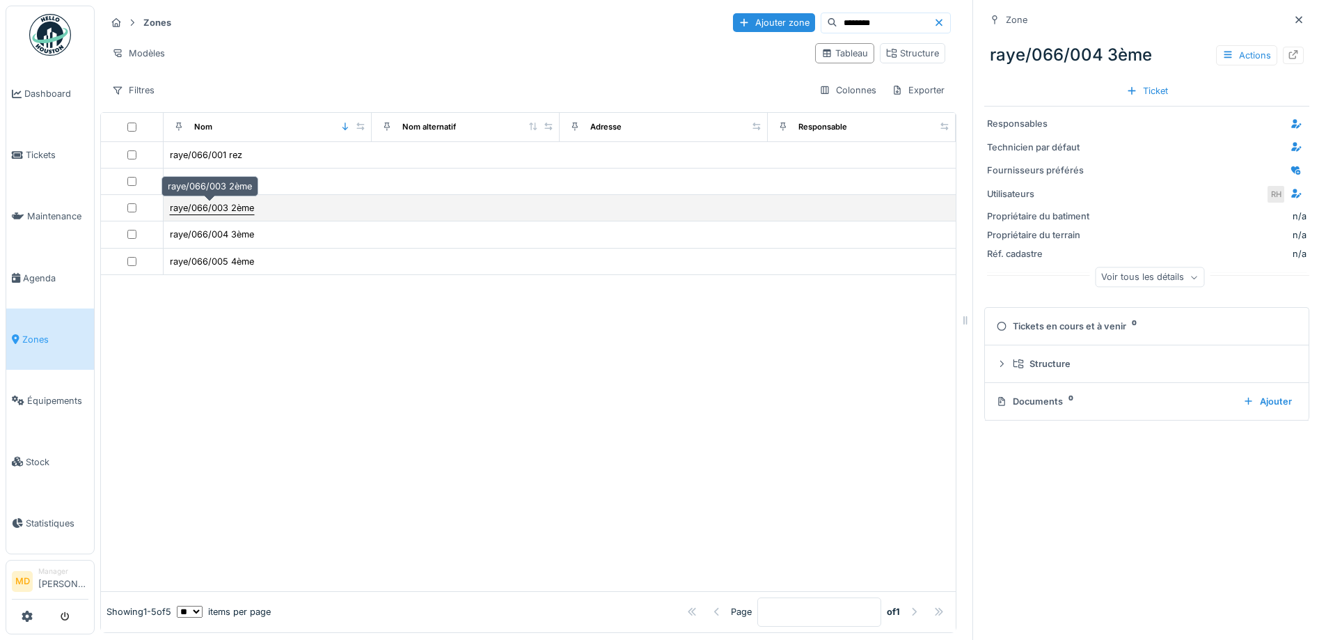
click at [219, 211] on div "raye/066/003 2ème" at bounding box center [212, 207] width 84 height 13
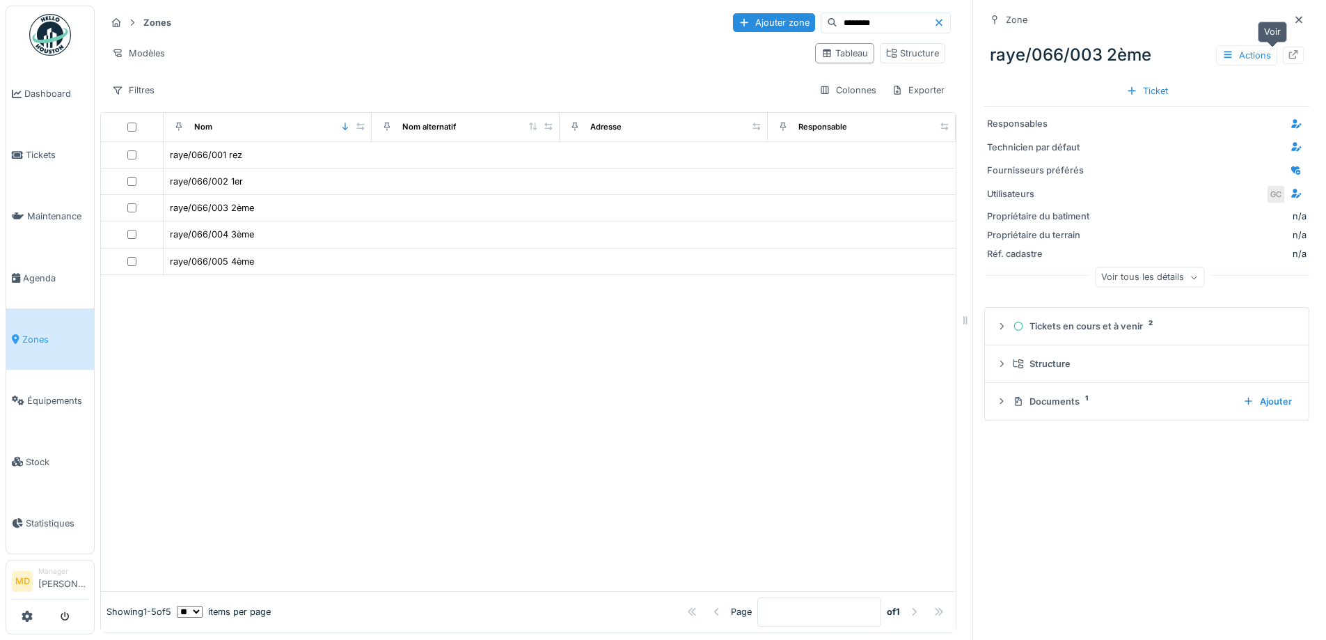
click at [1288, 56] on icon at bounding box center [1293, 54] width 11 height 9
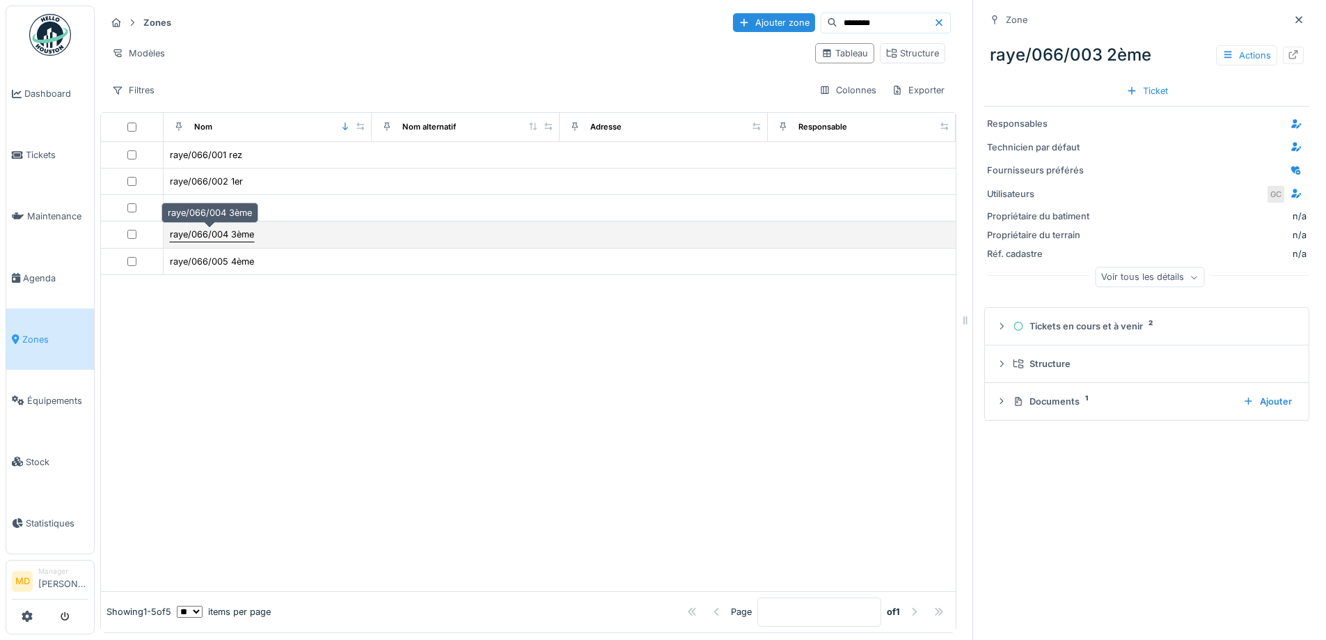
click at [204, 237] on div "raye/066/004 3ème" at bounding box center [212, 234] width 84 height 13
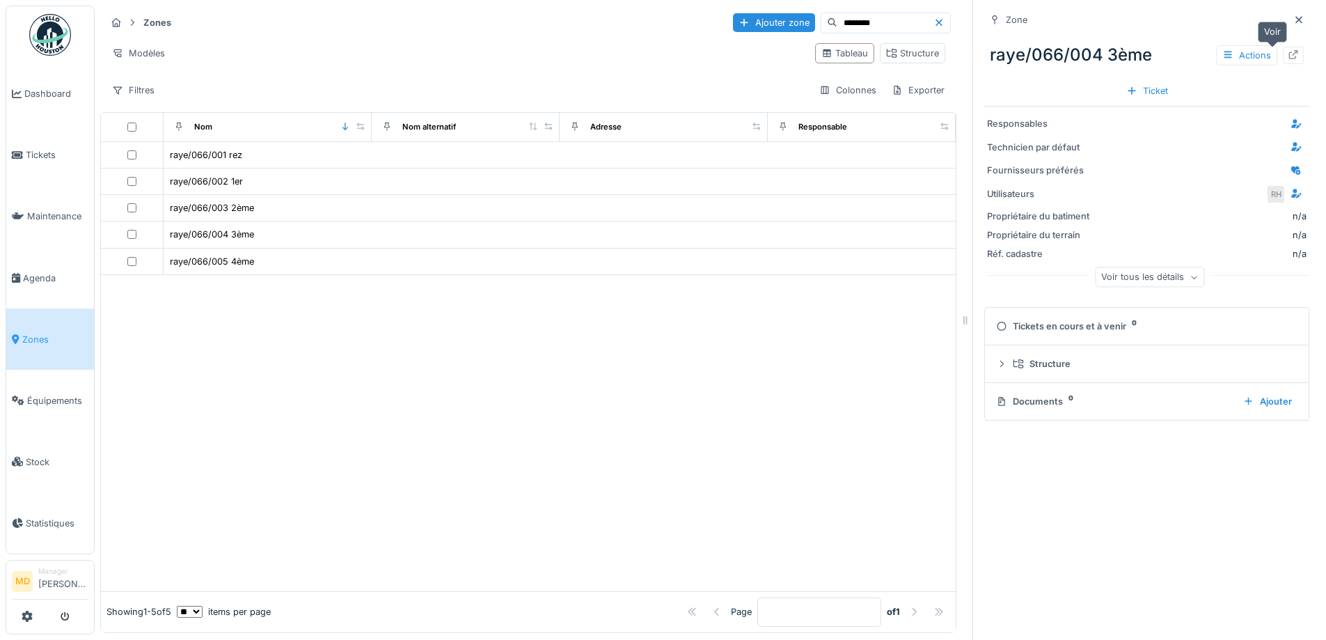
click at [1288, 56] on icon at bounding box center [1293, 54] width 11 height 9
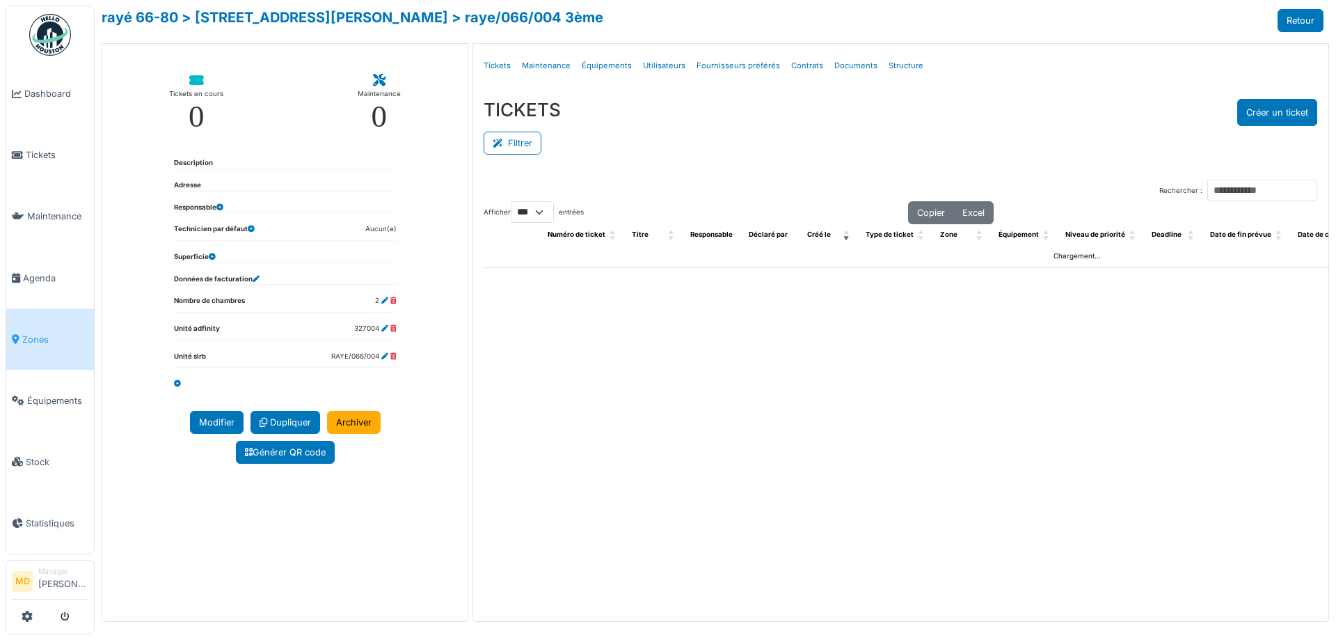
select select "***"
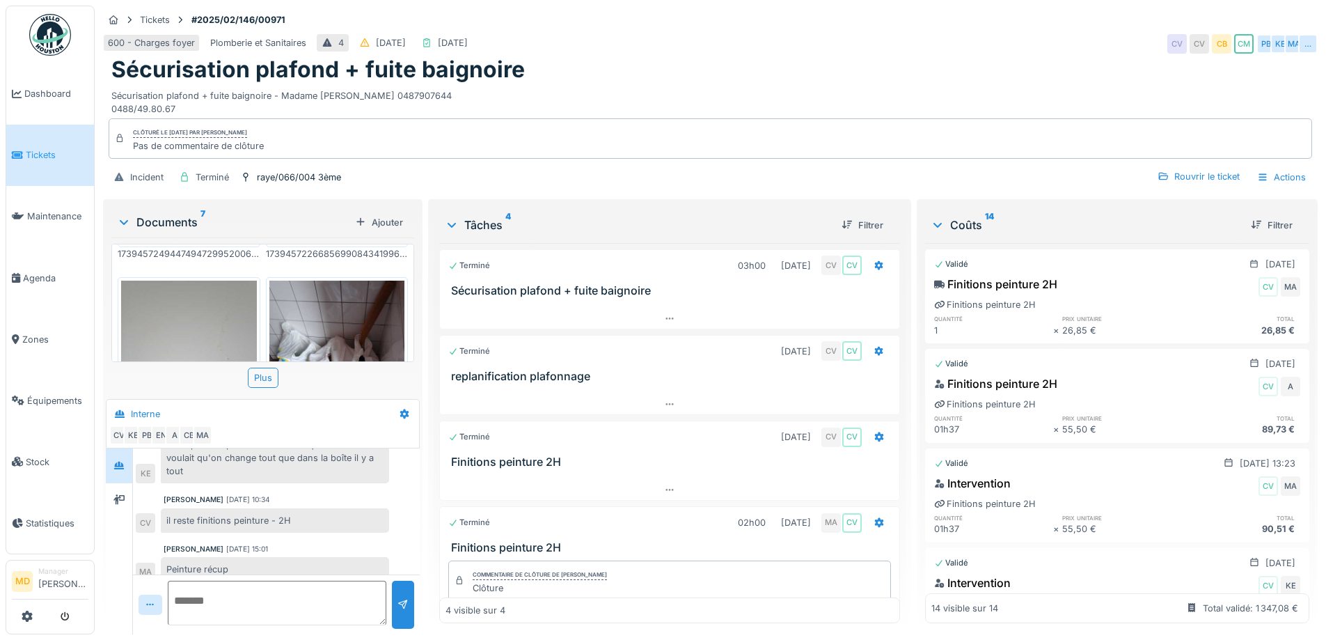
scroll to position [209, 0]
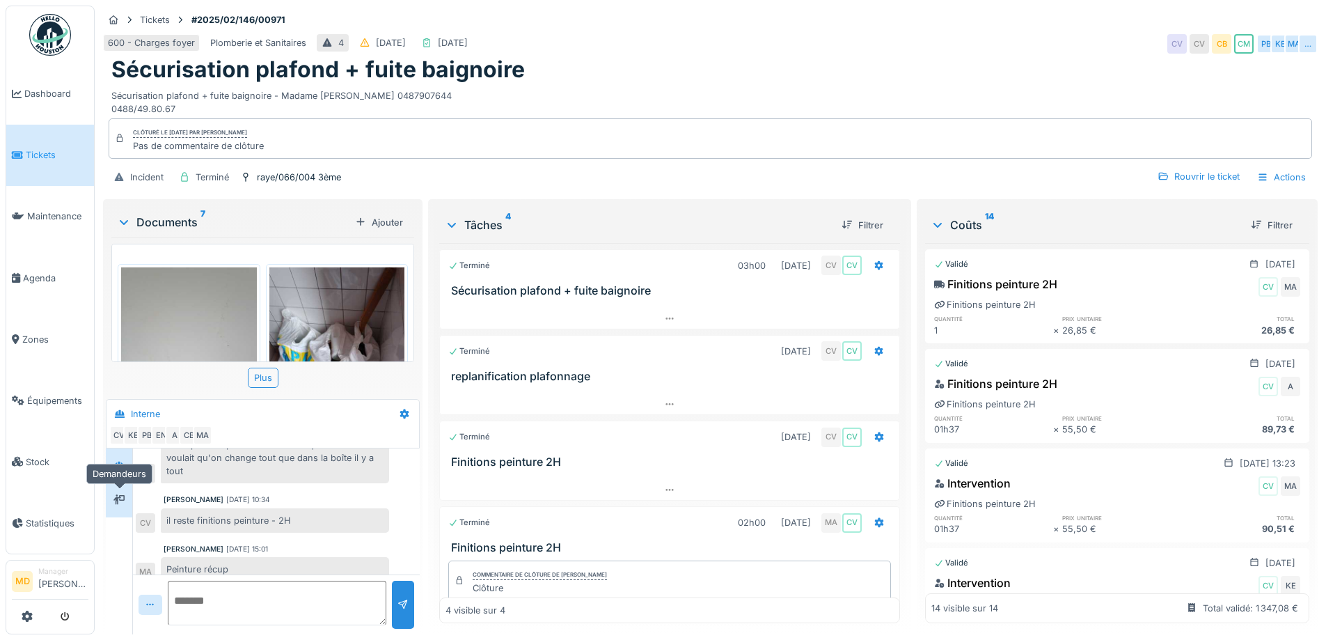
click at [110, 493] on div at bounding box center [119, 499] width 21 height 17
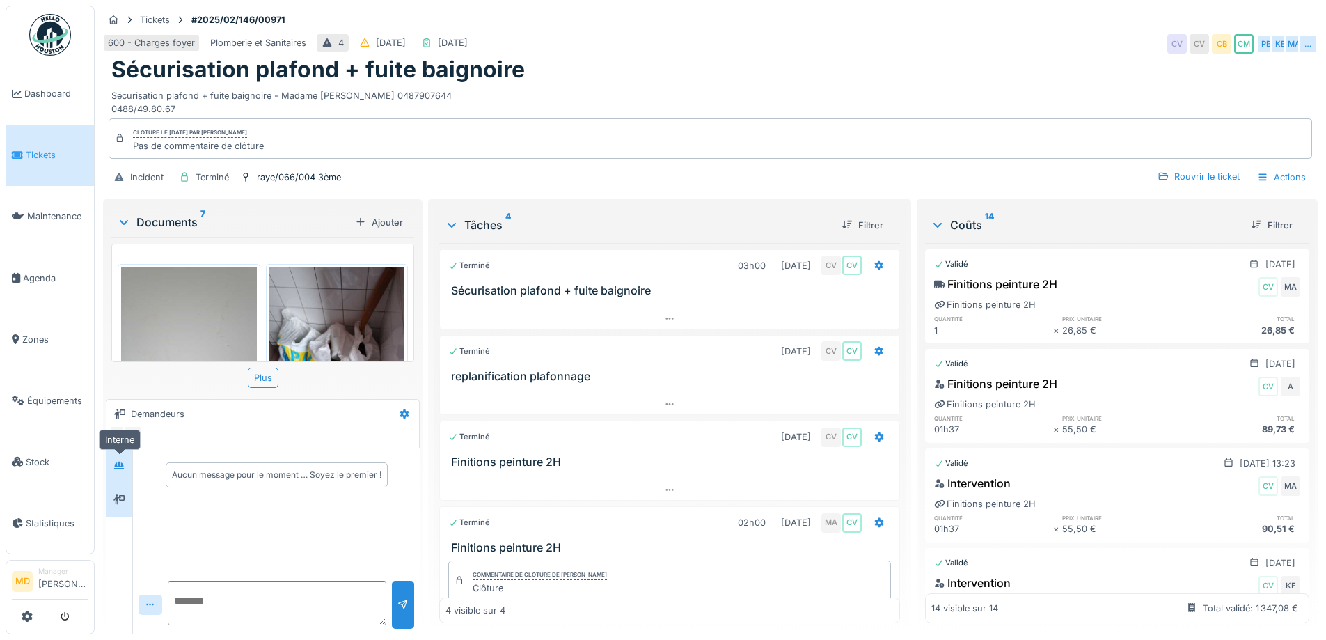
click at [121, 462] on div at bounding box center [119, 465] width 21 height 17
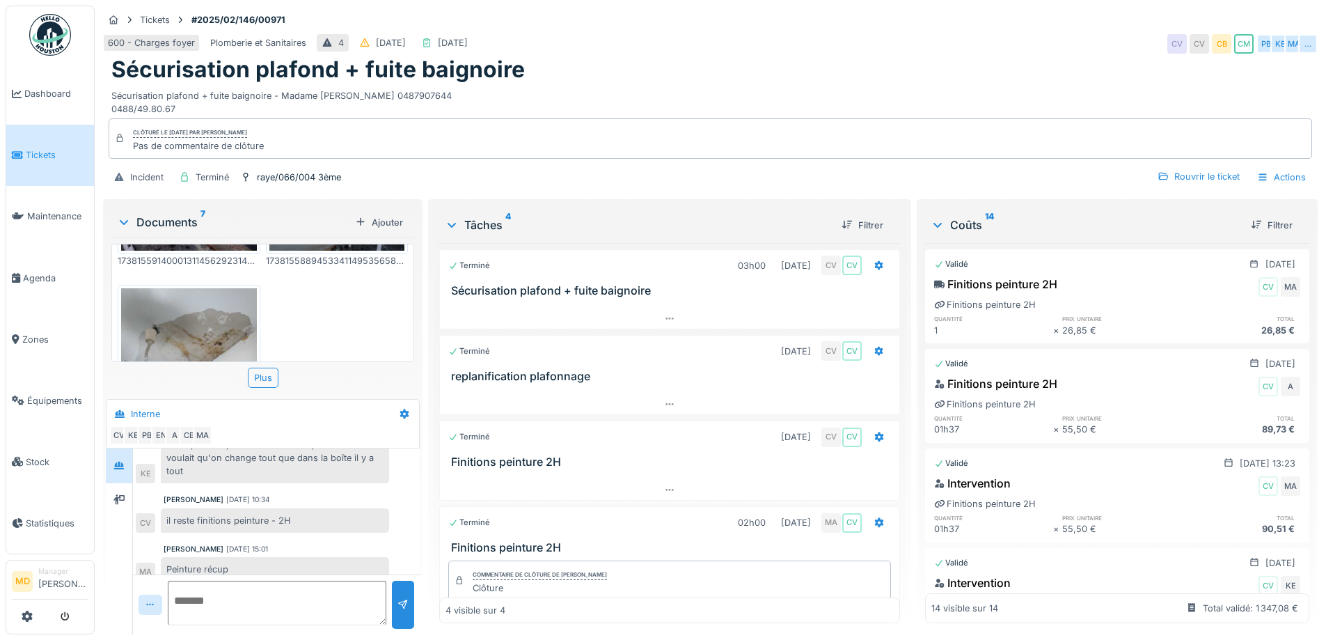
scroll to position [626, 0]
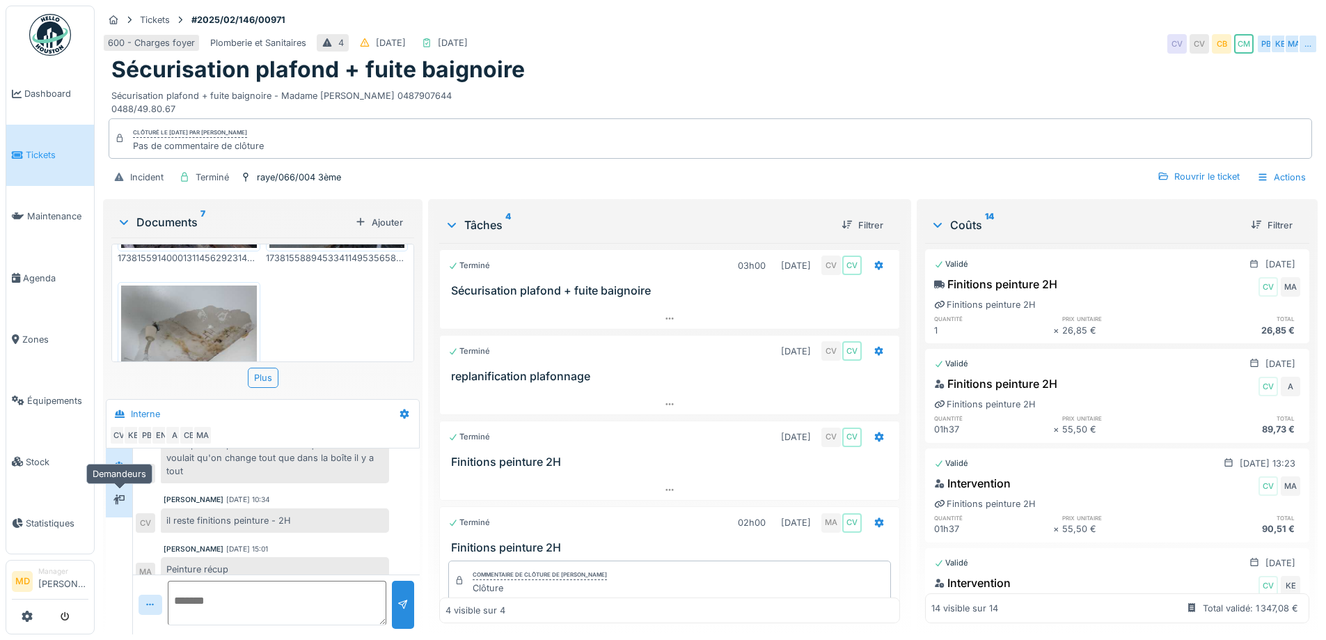
click at [126, 496] on div at bounding box center [119, 499] width 21 height 17
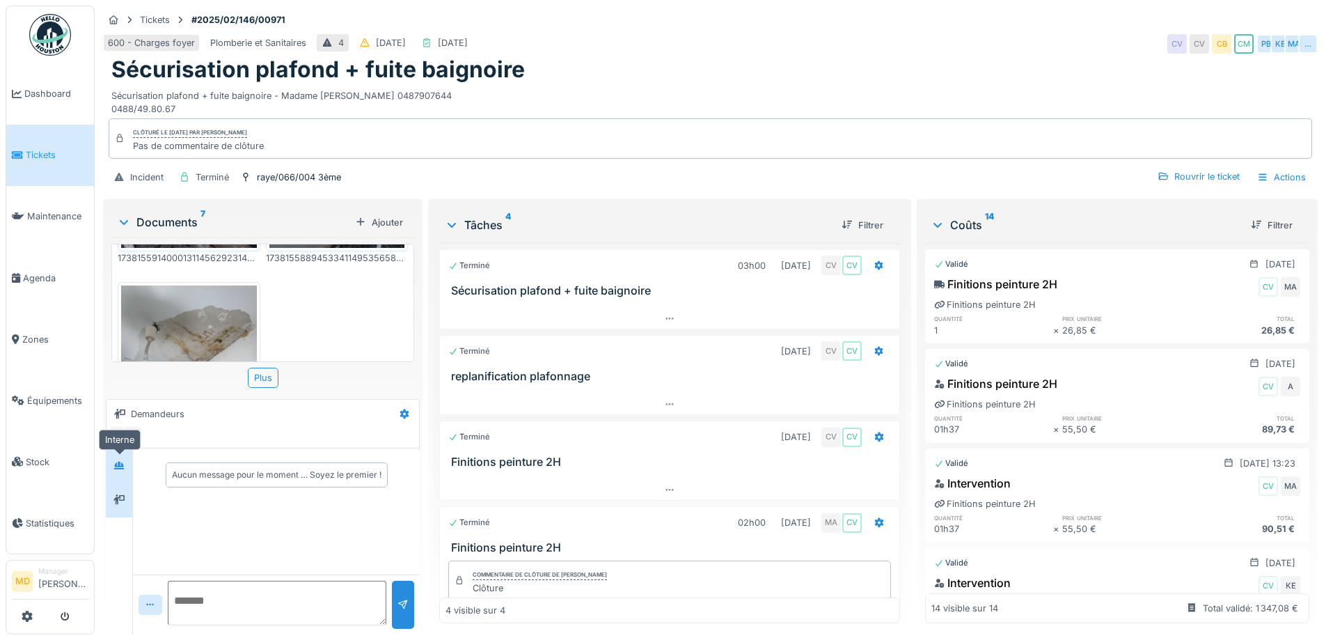
click at [125, 465] on div at bounding box center [119, 465] width 21 height 17
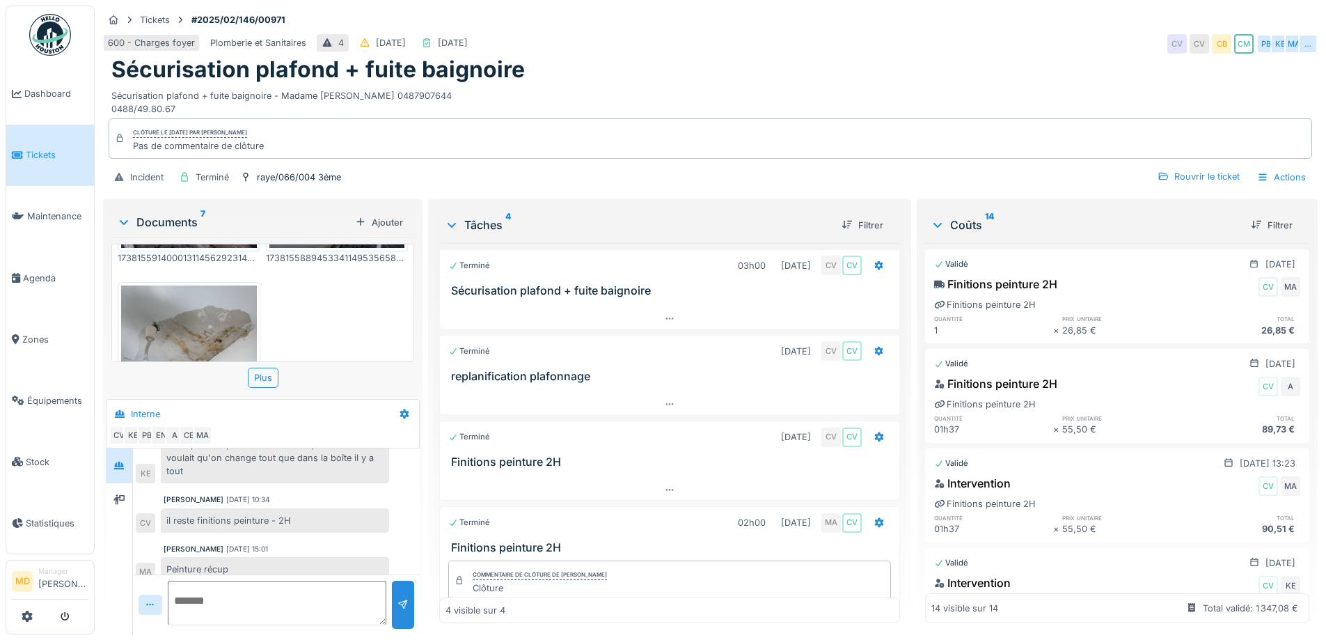
scroll to position [10, 0]
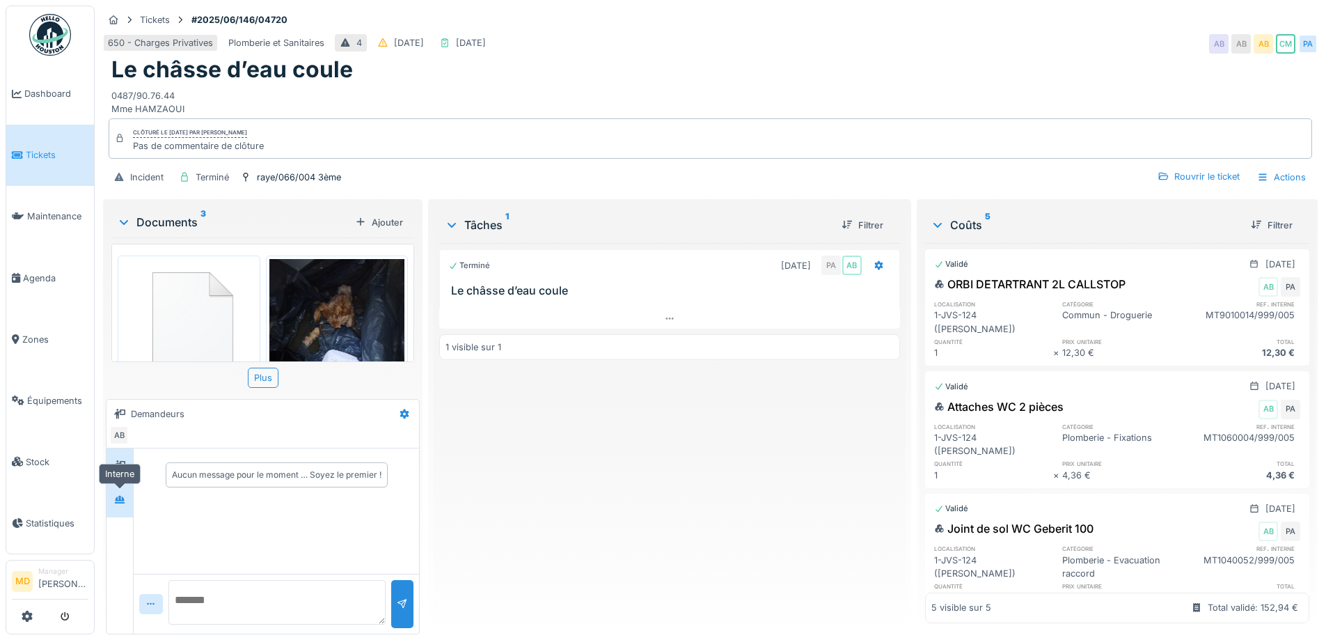
click at [118, 507] on div at bounding box center [119, 499] width 21 height 17
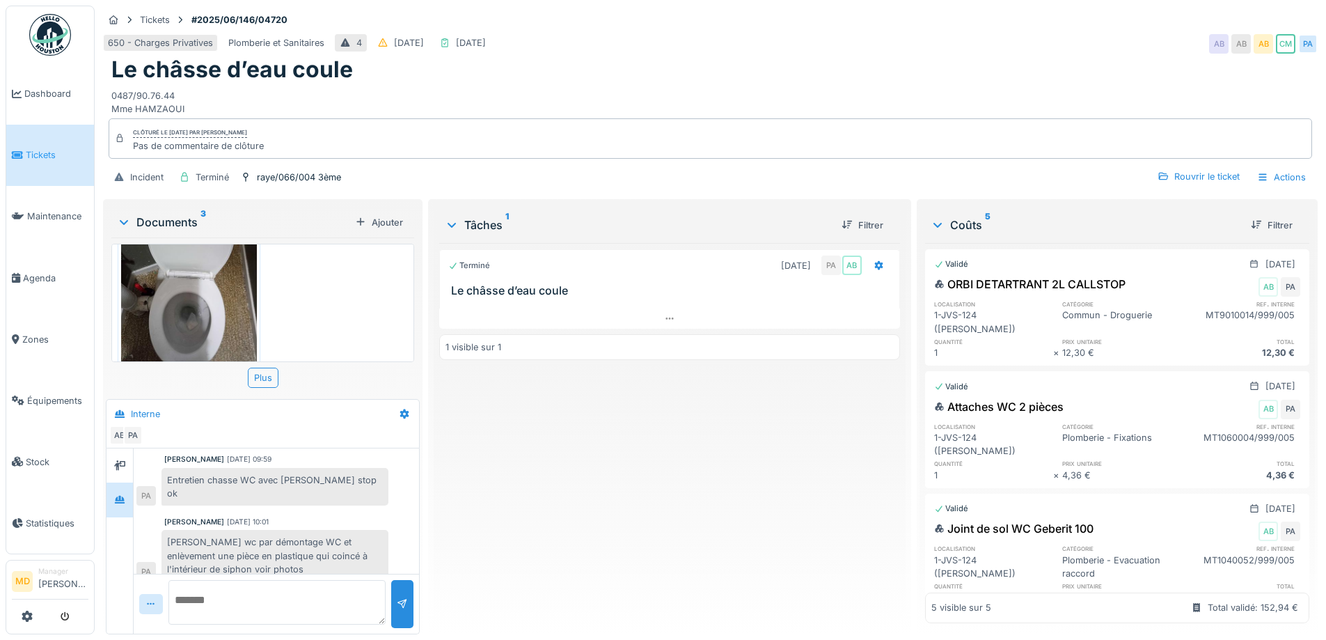
scroll to position [306, 0]
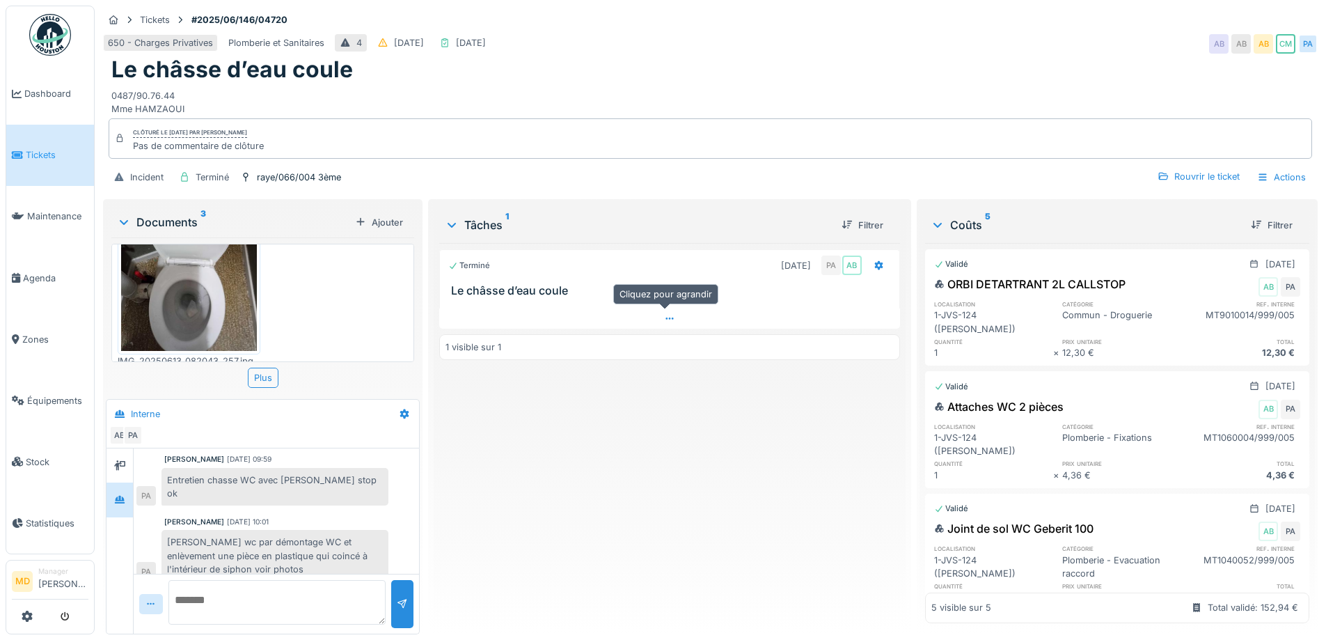
click at [650, 308] on div at bounding box center [669, 318] width 460 height 20
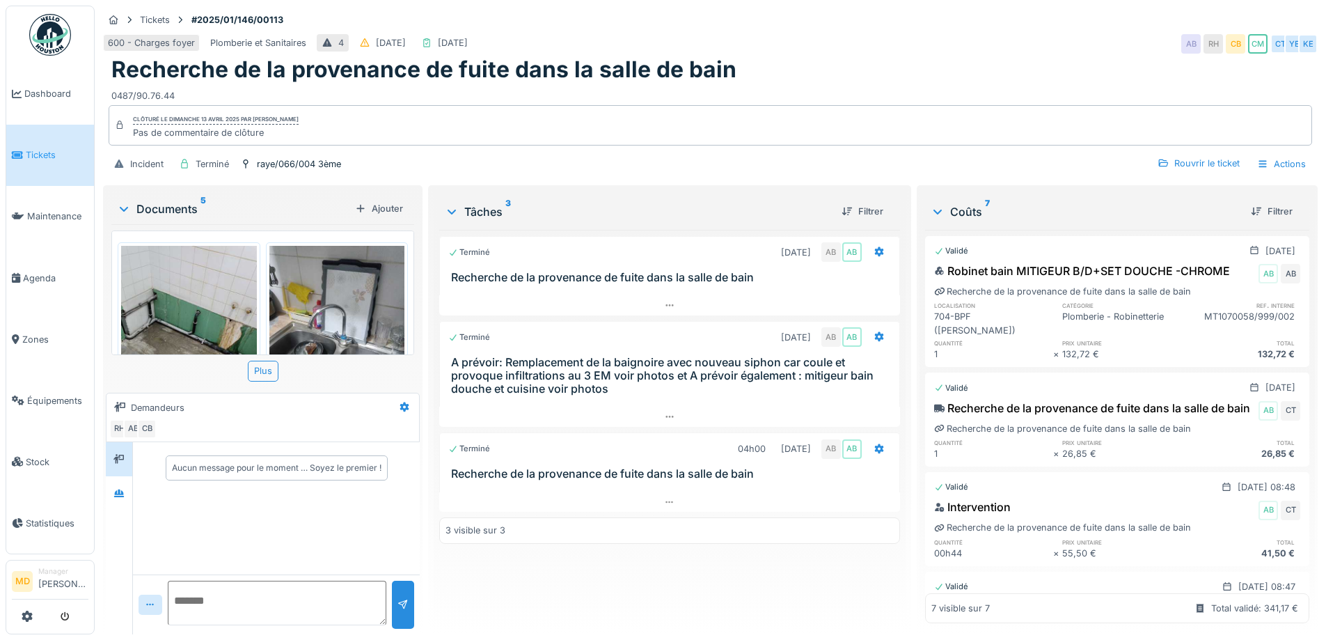
click at [104, 500] on div "Documents 5 Ajouter 17380566719222977743670405561760.jpg 1736158464267698482787…" at bounding box center [262, 411] width 319 height 452
click at [124, 493] on icon at bounding box center [119, 493] width 10 height 8
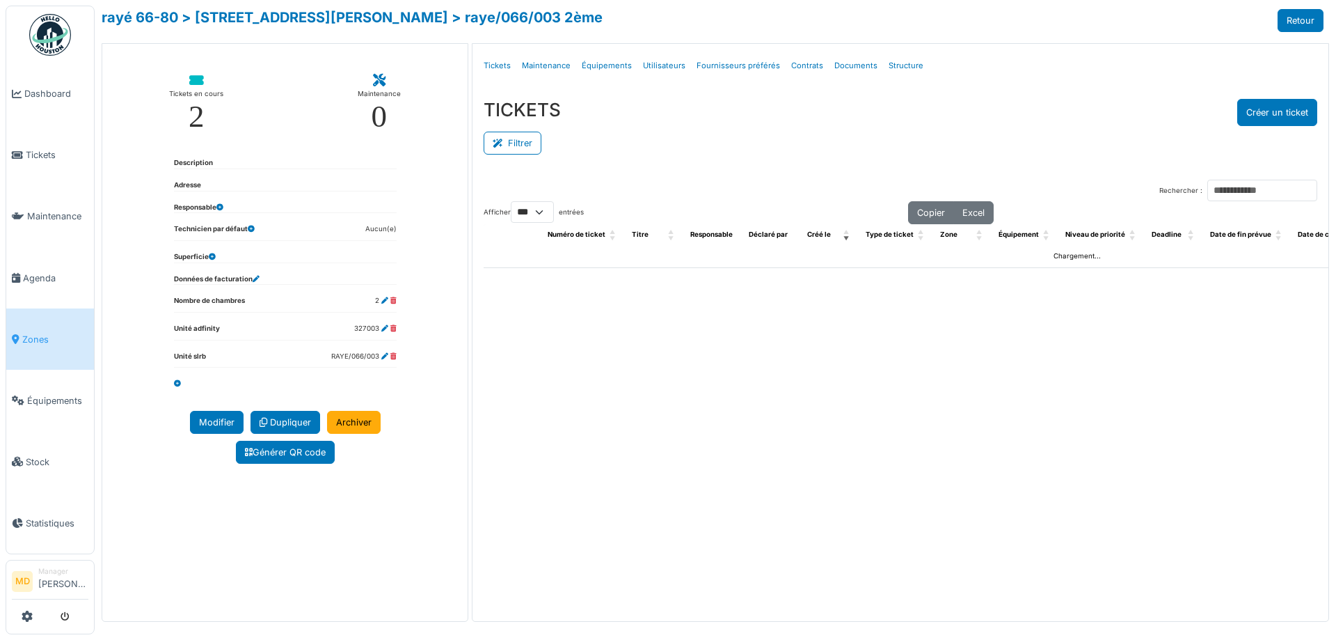
select select "***"
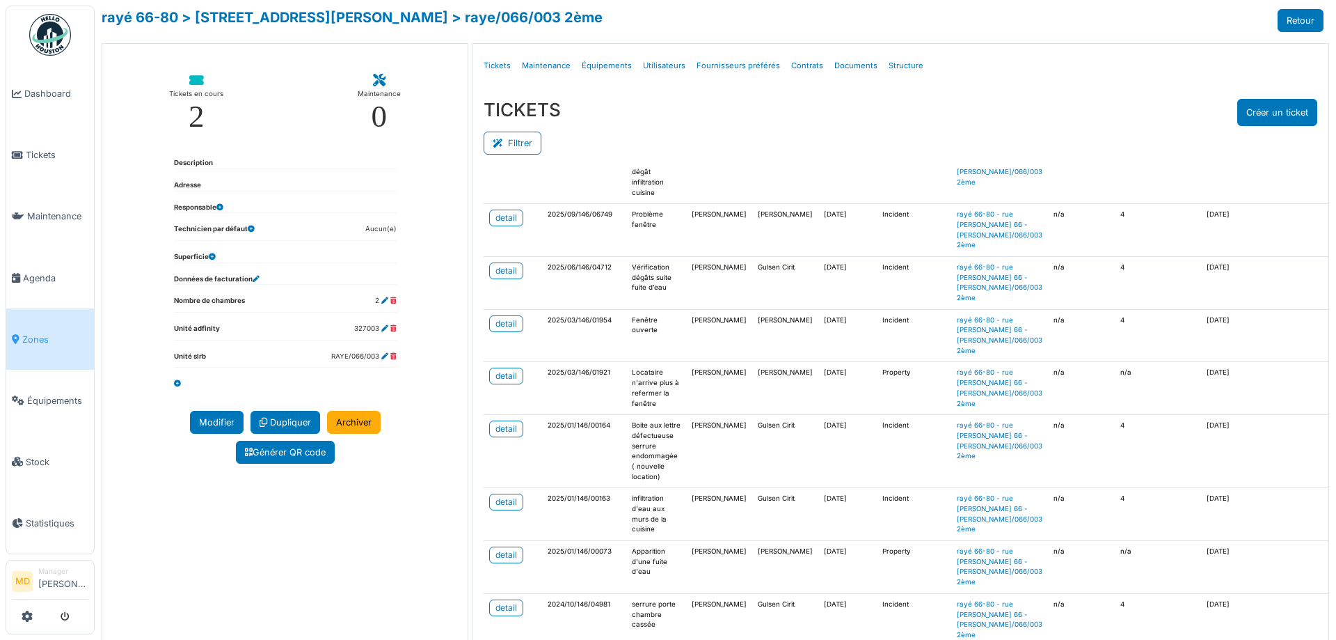
scroll to position [418, 0]
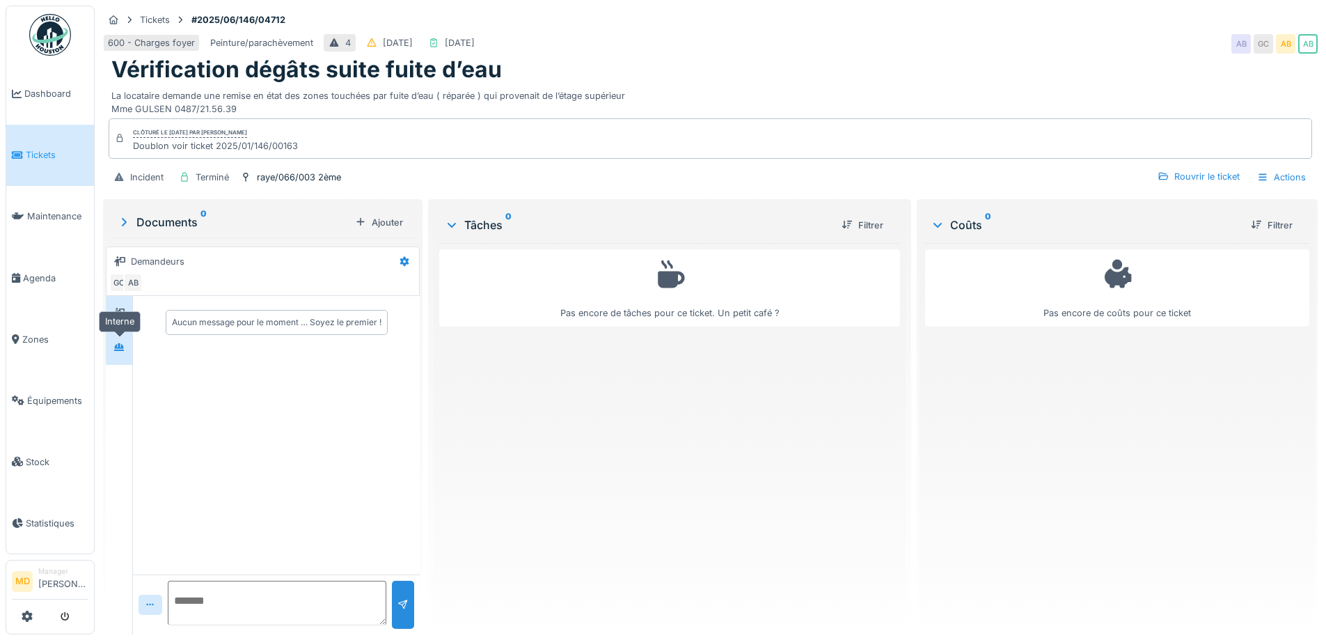
click at [122, 342] on div at bounding box center [118, 347] width 11 height 13
click at [122, 310] on icon at bounding box center [118, 312] width 11 height 9
drag, startPoint x: 304, startPoint y: 148, endPoint x: 269, endPoint y: 145, distance: 34.9
click at [269, 145] on div "Clôturé le [DATE] par [PERSON_NAME] voir ticket 2025/01/146/00163" at bounding box center [710, 138] width 1203 height 40
click at [329, 142] on div "Clôturé le [DATE] par [PERSON_NAME] voir ticket 2025/01/146/00163" at bounding box center [710, 138] width 1203 height 40
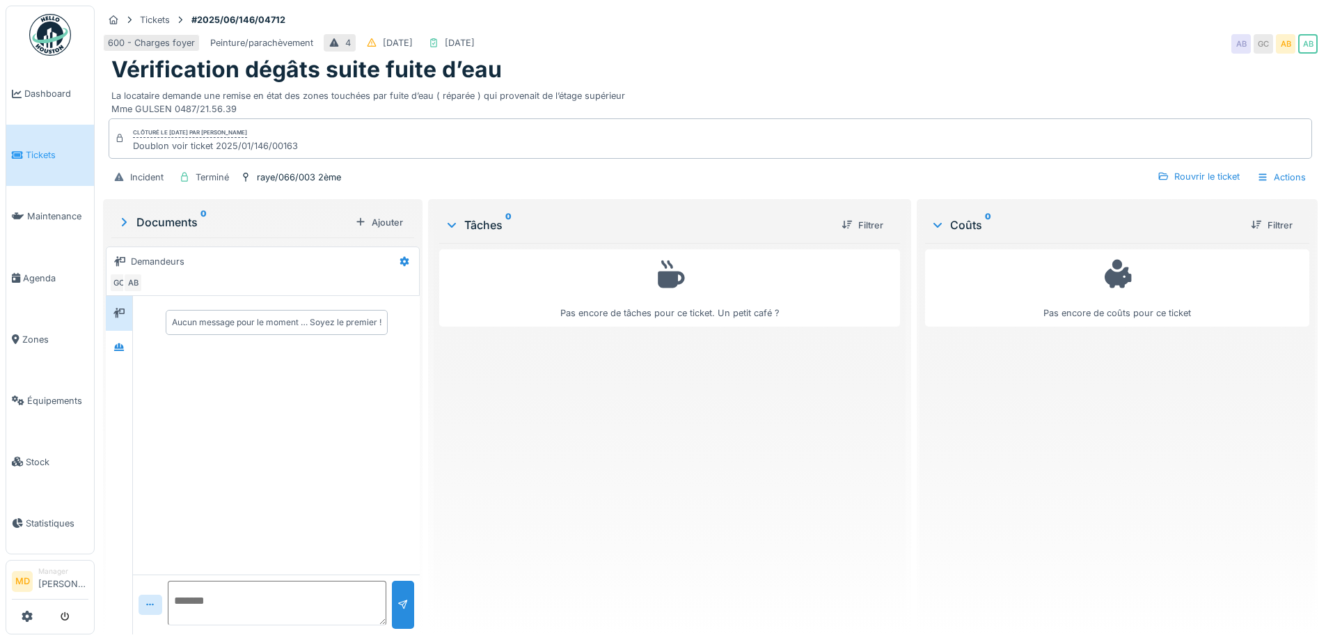
click at [247, 137] on div "Clôturé le [DATE] par [PERSON_NAME]" at bounding box center [190, 133] width 114 height 10
drag, startPoint x: 305, startPoint y: 151, endPoint x: 213, endPoint y: 144, distance: 92.1
click at [213, 144] on div "Clôturé le [DATE] par [PERSON_NAME] voir ticket 2025/01/146/00163" at bounding box center [710, 138] width 1203 height 40
drag, startPoint x: 241, startPoint y: 145, endPoint x: 315, endPoint y: 136, distance: 74.3
click at [315, 136] on div "Clôturé le vendredi 13 juin 2025 par Ahmed BELHAJJI Doublon voir ticket 2025/01…" at bounding box center [710, 138] width 1203 height 40
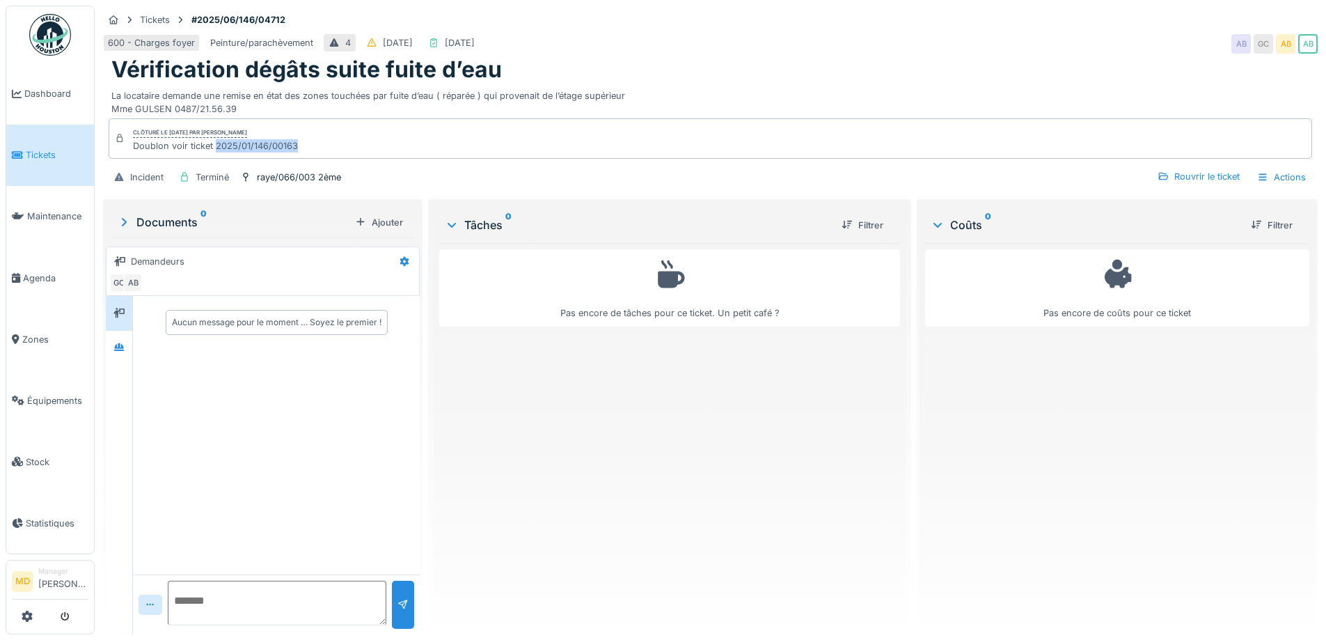
drag, startPoint x: 296, startPoint y: 145, endPoint x: 214, endPoint y: 145, distance: 82.1
click at [214, 145] on div "Clôturé le vendredi 13 juin 2025 par Ahmed BELHAJJI Doublon voir ticket 2025/01…" at bounding box center [710, 138] width 1203 height 40
copy div "2025/01/146/00163"
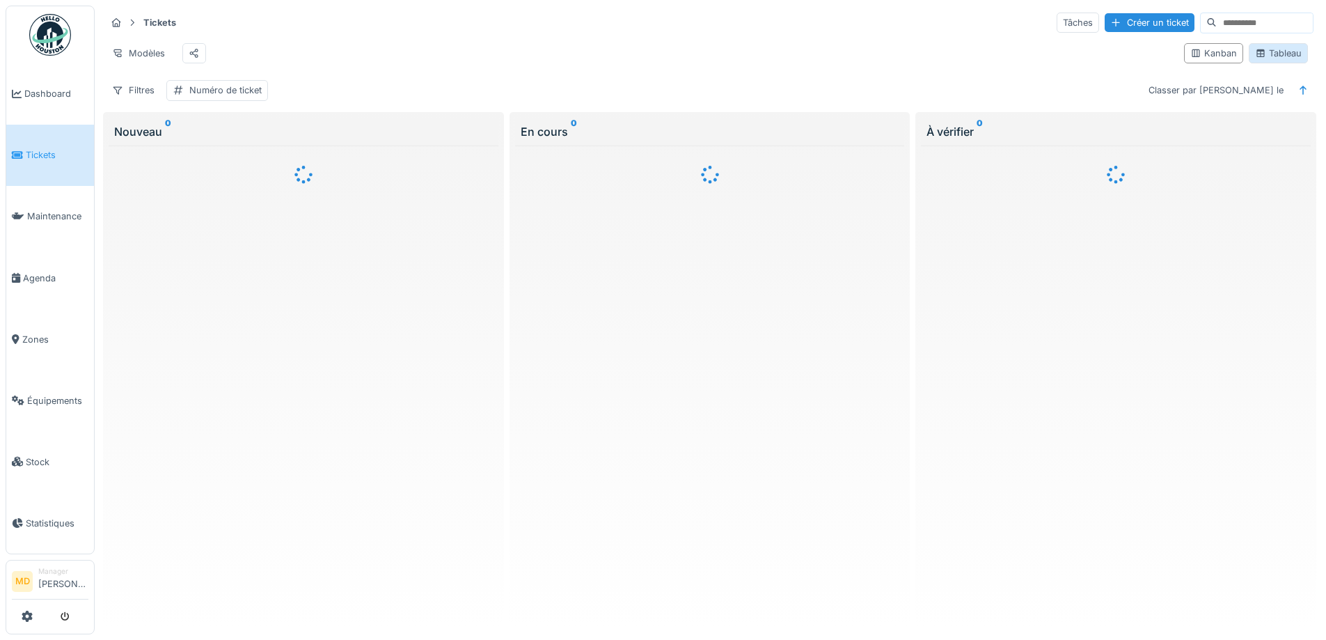
click at [1274, 57] on div "Tableau" at bounding box center [1278, 53] width 47 height 13
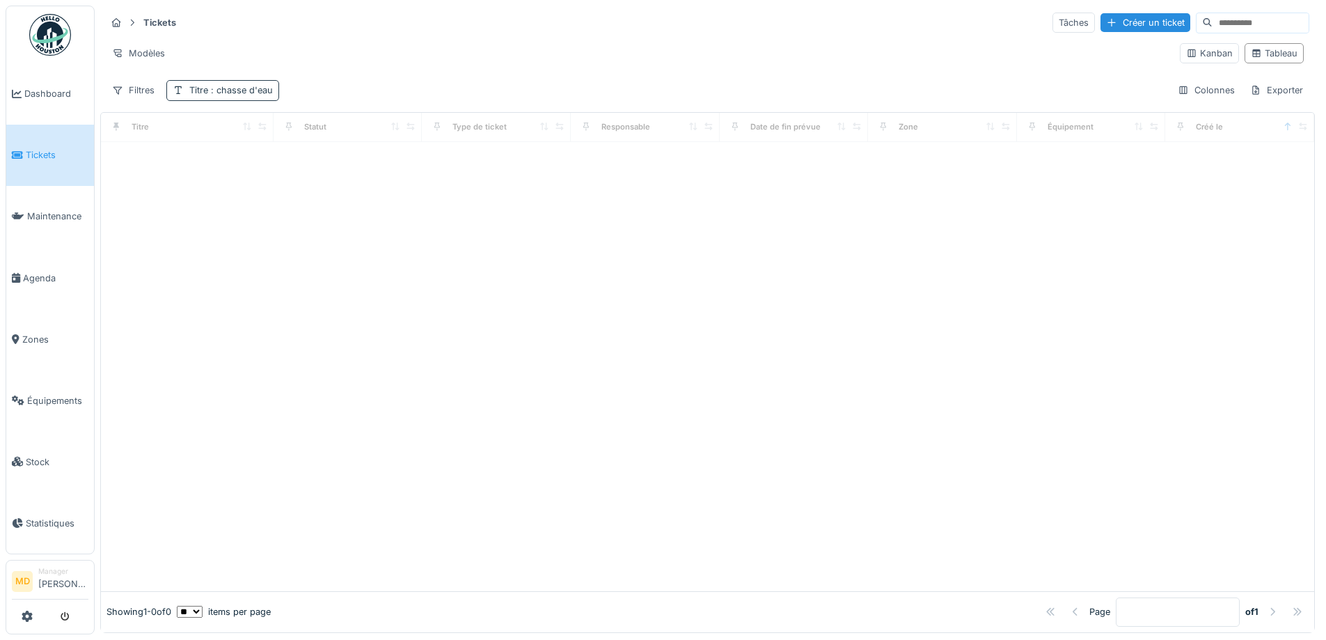
click at [194, 90] on div "Titre : chasse d'eau" at bounding box center [231, 90] width 84 height 13
click at [306, 127] on div "Supprimer" at bounding box center [275, 127] width 72 height 19
click at [146, 94] on div "Filtres" at bounding box center [133, 90] width 55 height 20
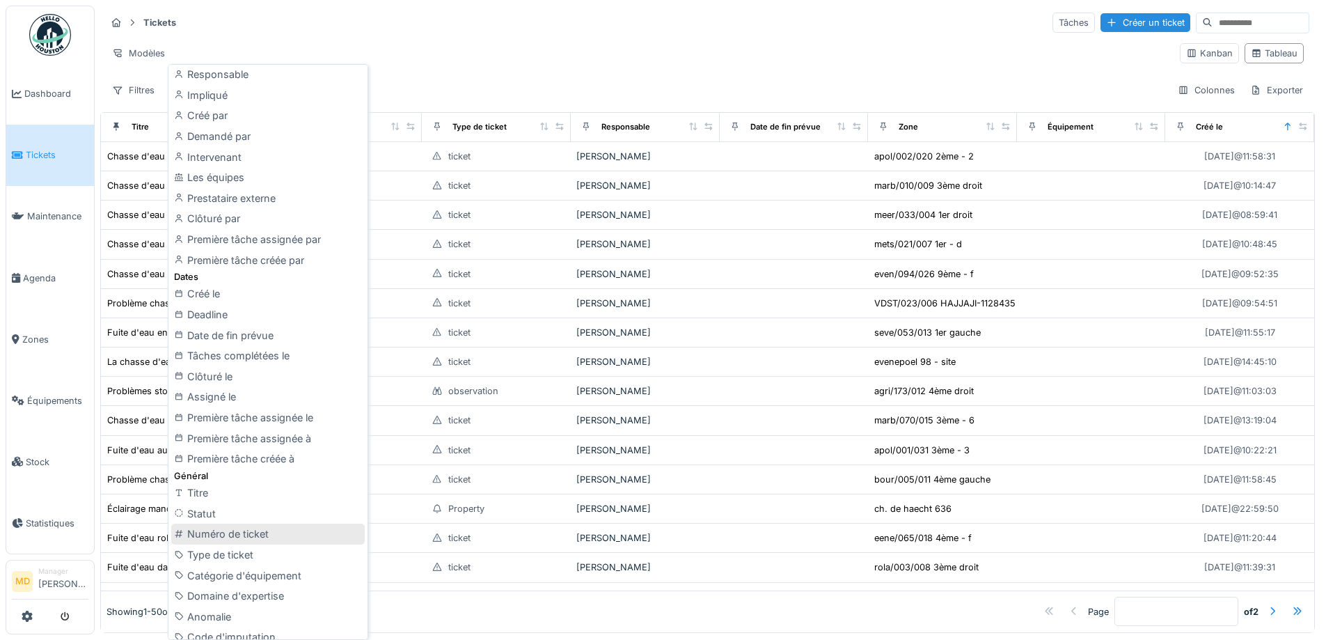
scroll to position [278, 0]
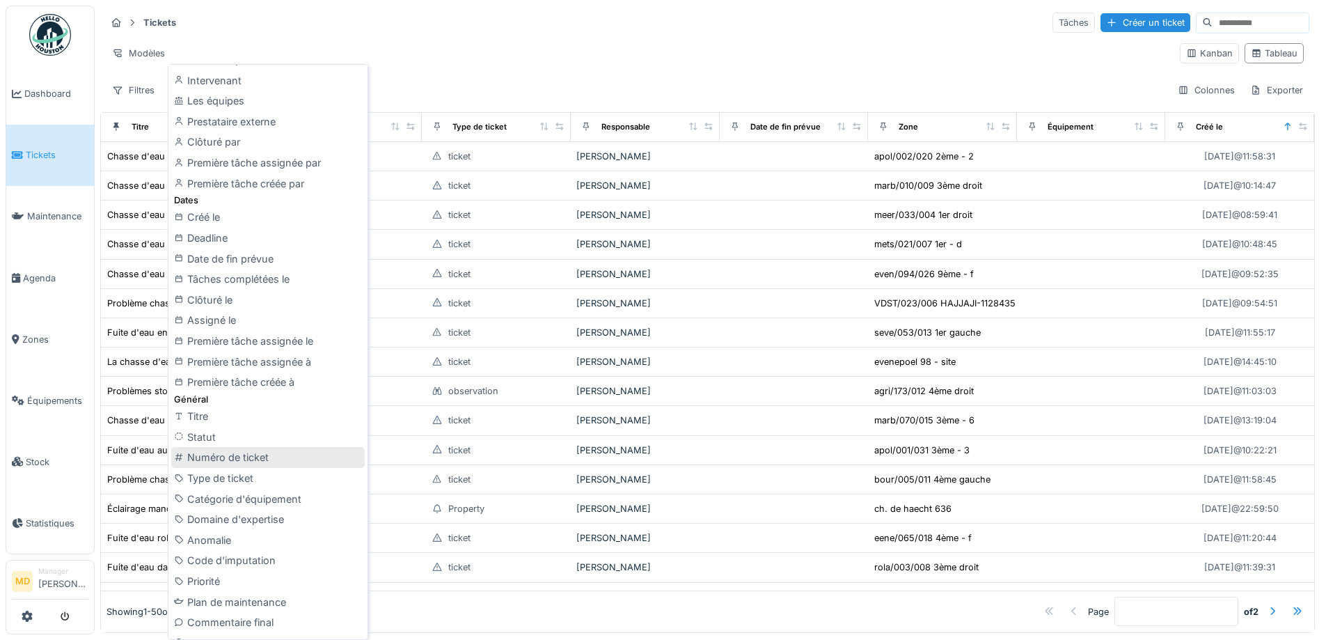
click at [244, 457] on div "Numéro de ticket" at bounding box center [267, 457] width 193 height 21
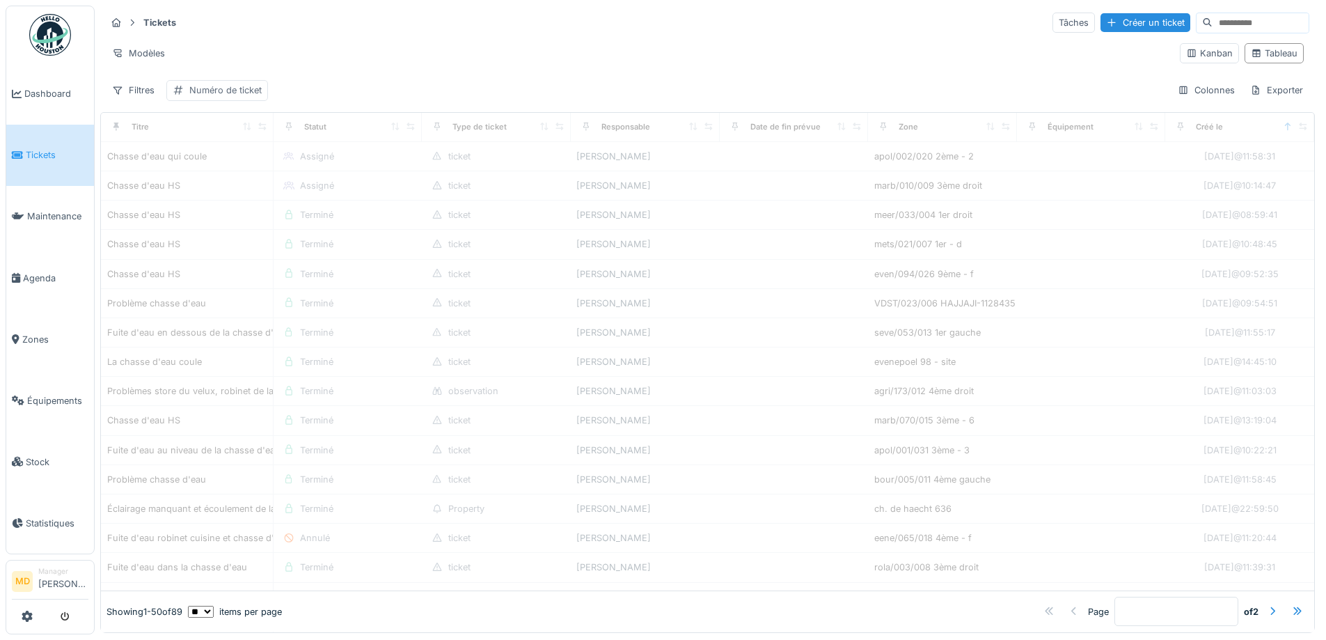
click at [230, 92] on div "Numéro de ticket" at bounding box center [225, 90] width 72 height 13
click at [215, 168] on ticket_MzMzk "Numéro de ticket" at bounding box center [269, 157] width 193 height 29
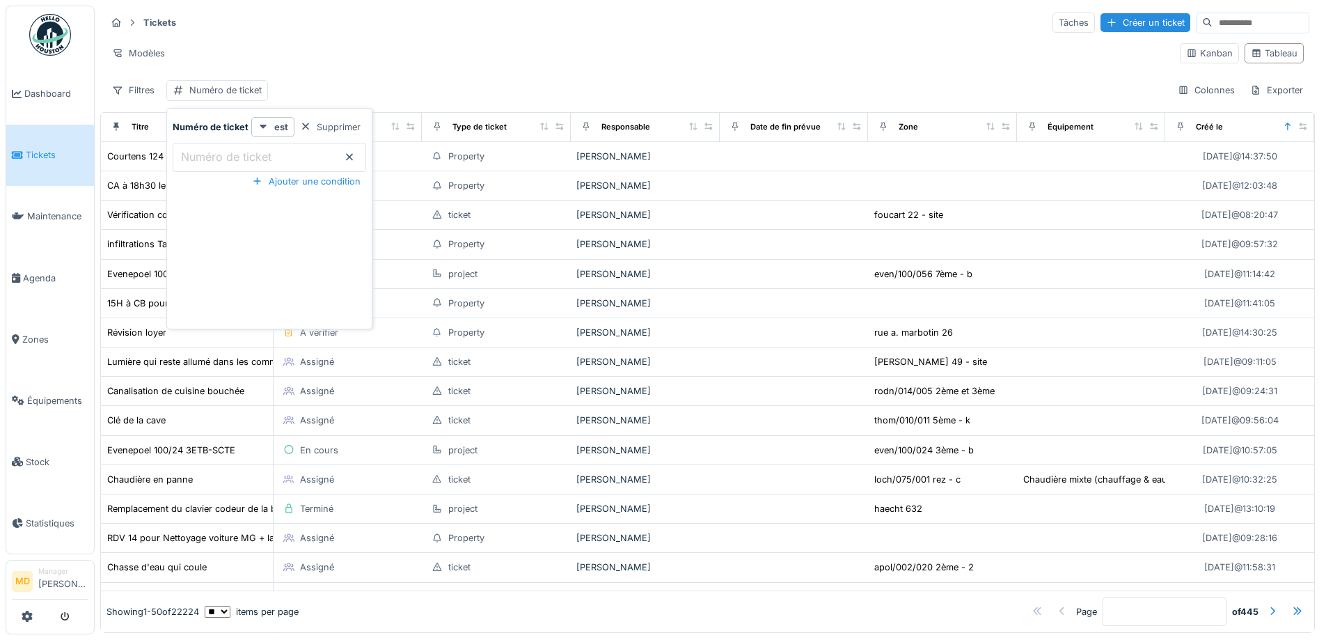
paste ticket_MzMzk "**********"
type ticket_MzMzk "**********"
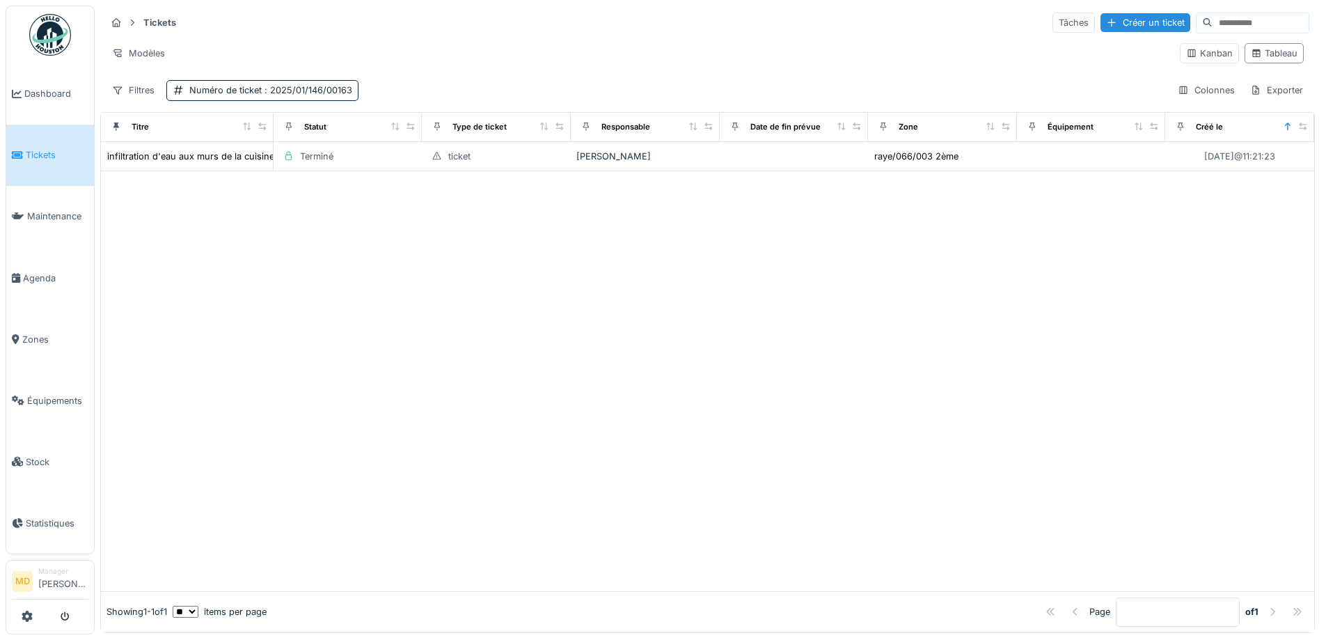
click at [448, 93] on div "Filtres Numéro de ticket : 2025/01/146/00163 Colonnes Exporter" at bounding box center [707, 90] width 1203 height 20
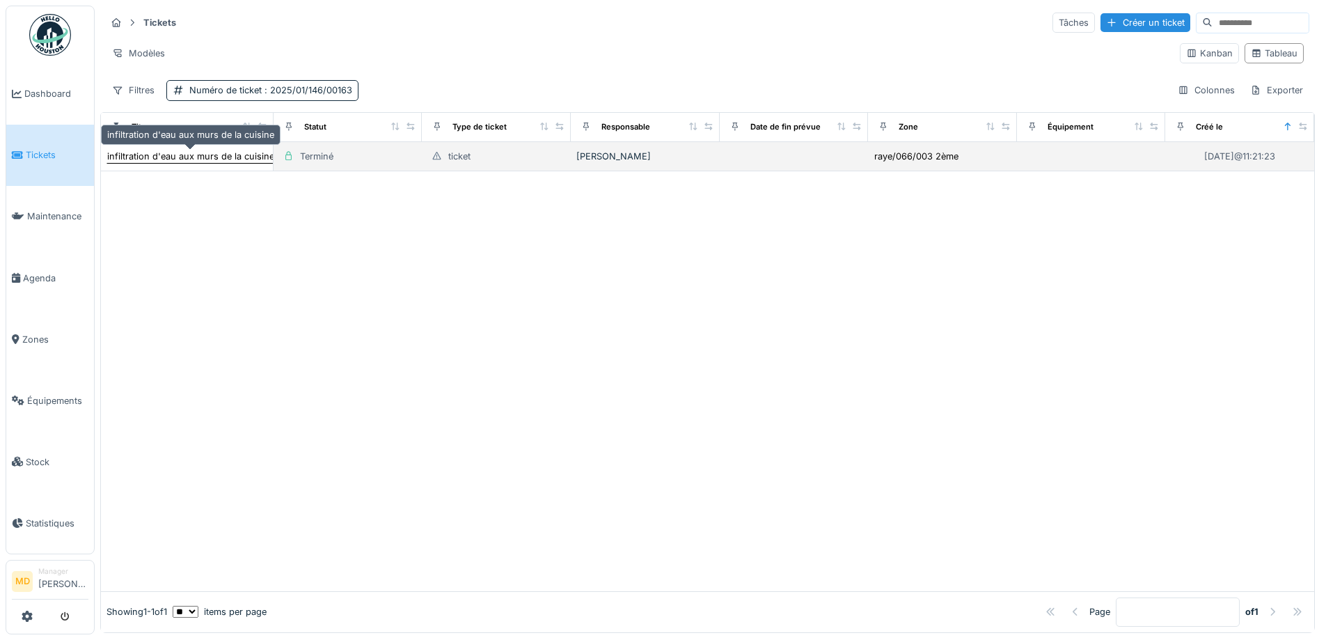
click at [209, 157] on div "infiltration d'eau aux murs de la cuisine" at bounding box center [190, 156] width 167 height 13
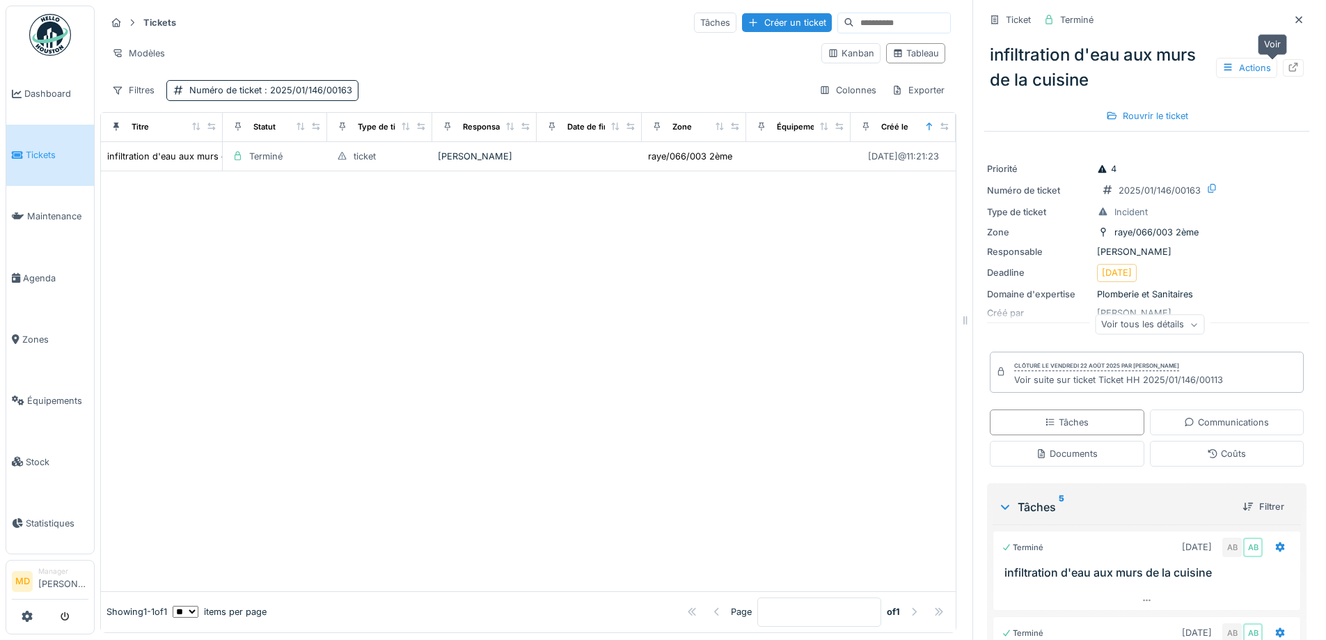
click at [1288, 65] on icon at bounding box center [1293, 67] width 11 height 9
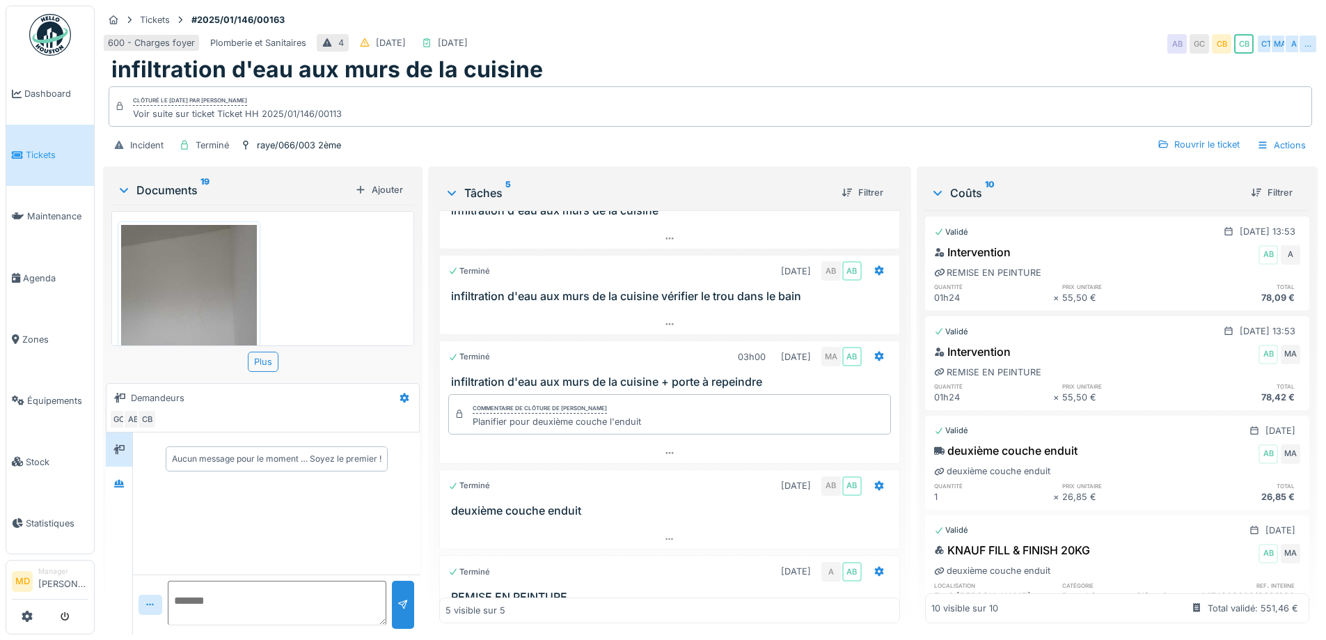
scroll to position [91, 0]
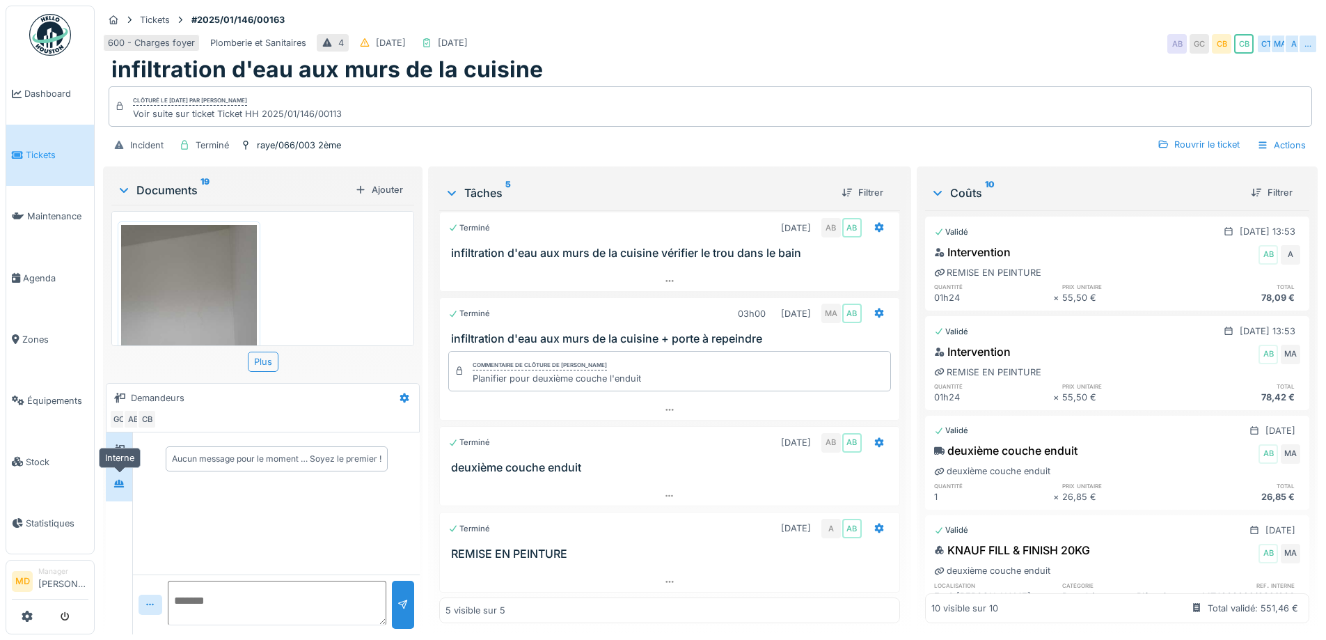
click at [113, 483] on div at bounding box center [119, 483] width 21 height 17
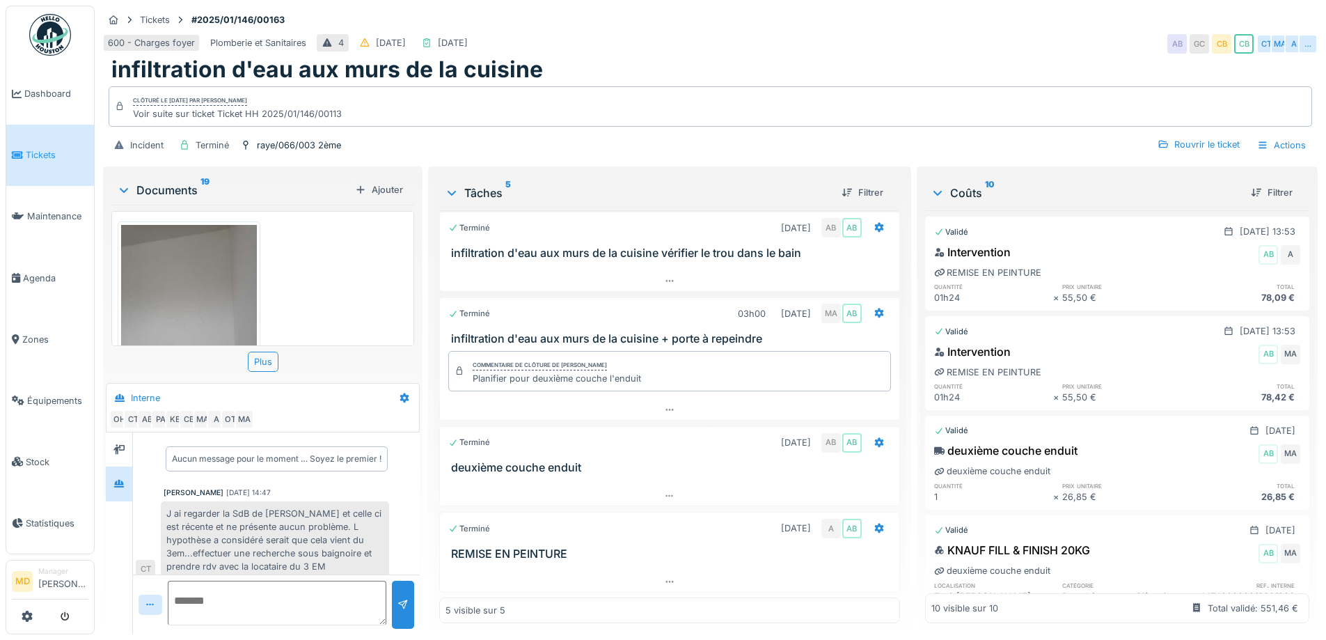
scroll to position [42, 0]
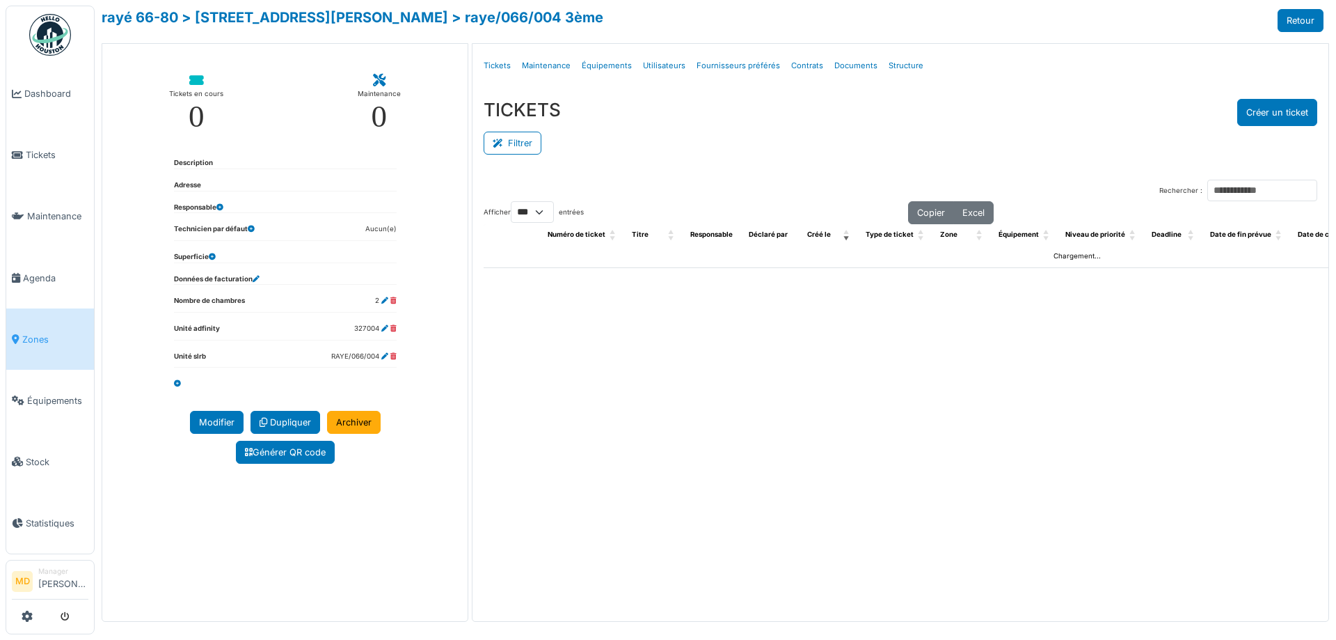
select select "***"
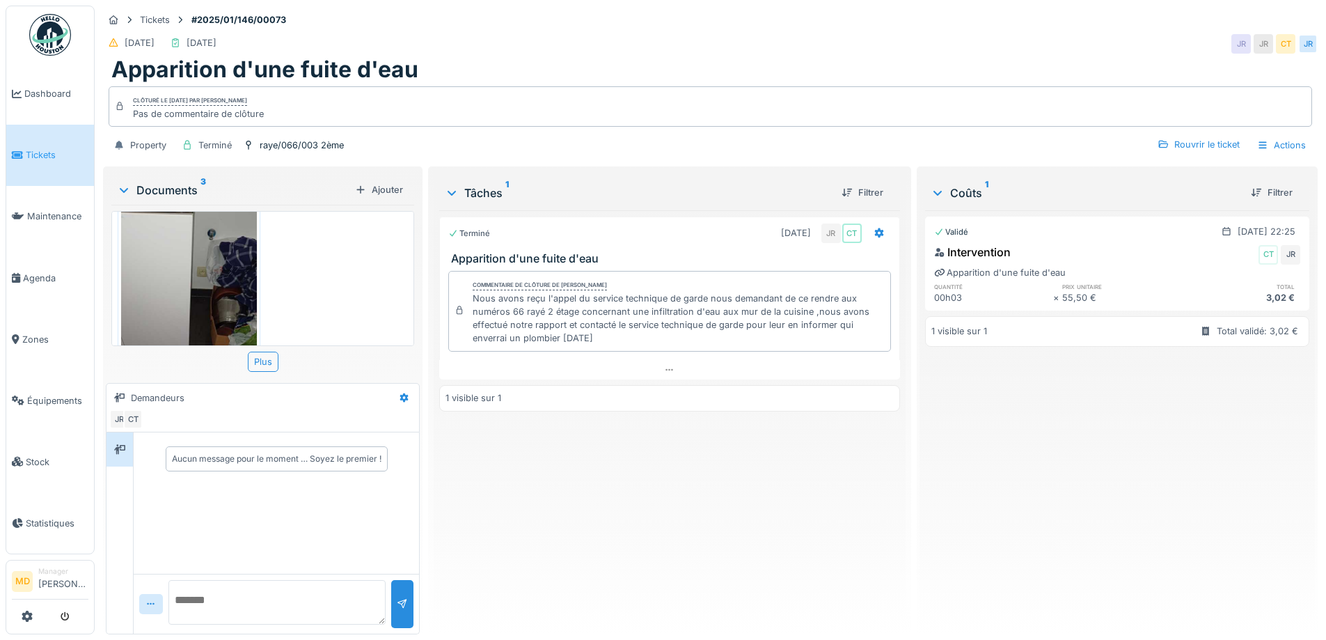
scroll to position [367, 0]
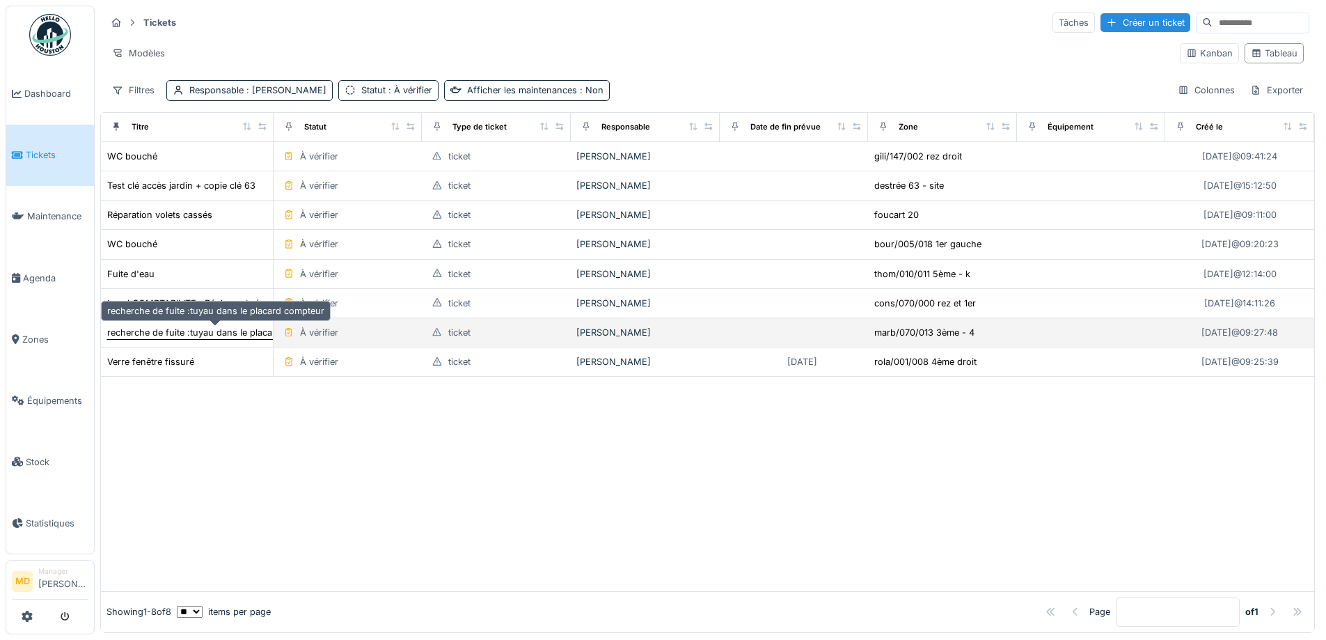
click at [207, 332] on div "recherche de fuite :tuyau dans le placard compteur" at bounding box center [215, 332] width 217 height 13
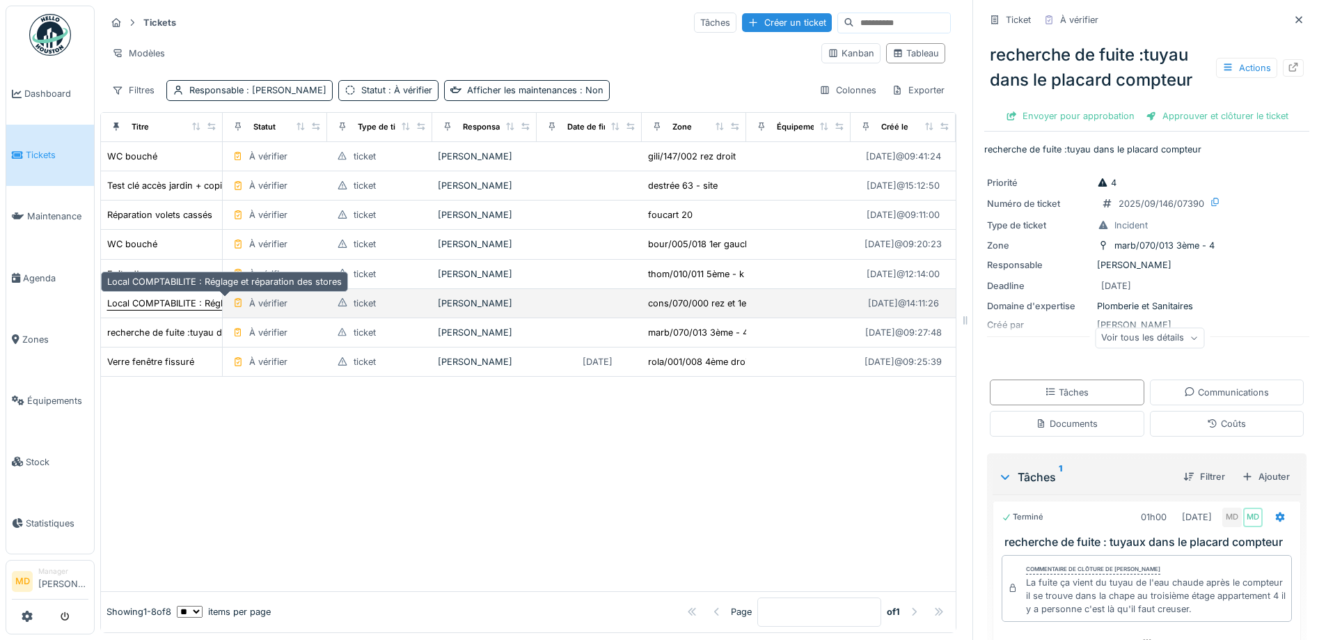
click at [150, 296] on div "Local COMPTABILITE : Réglage et réparation des stores" at bounding box center [224, 302] width 235 height 13
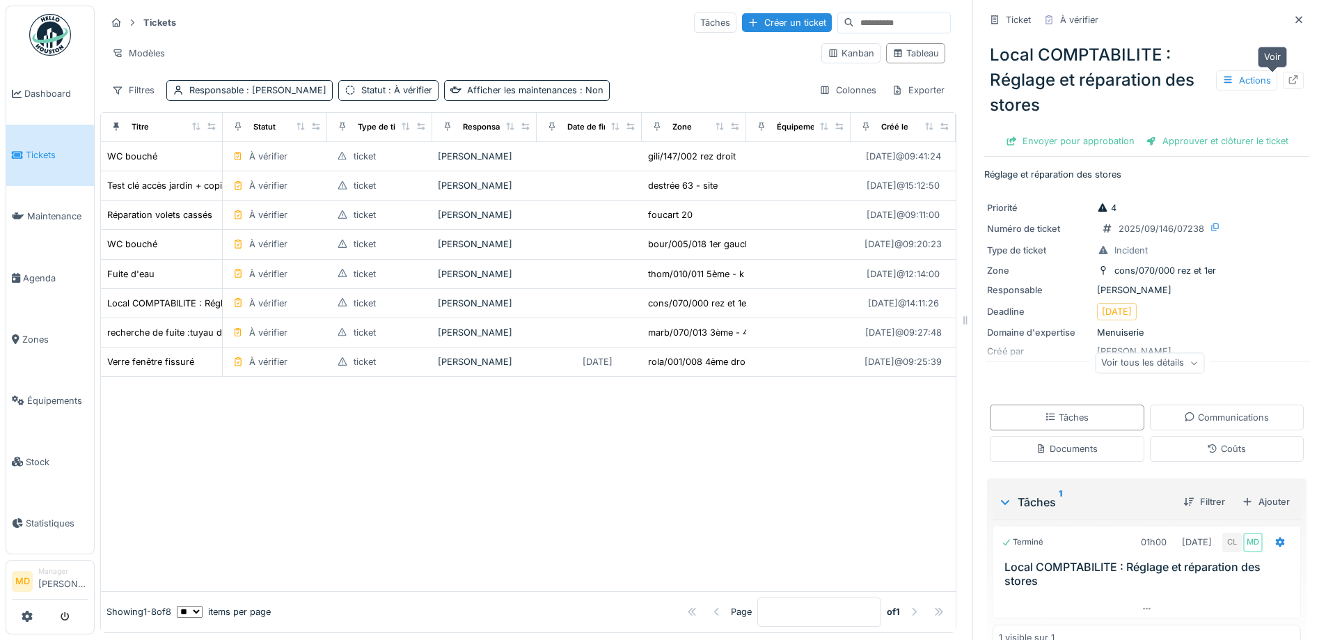
click at [1283, 87] on div at bounding box center [1293, 80] width 21 height 17
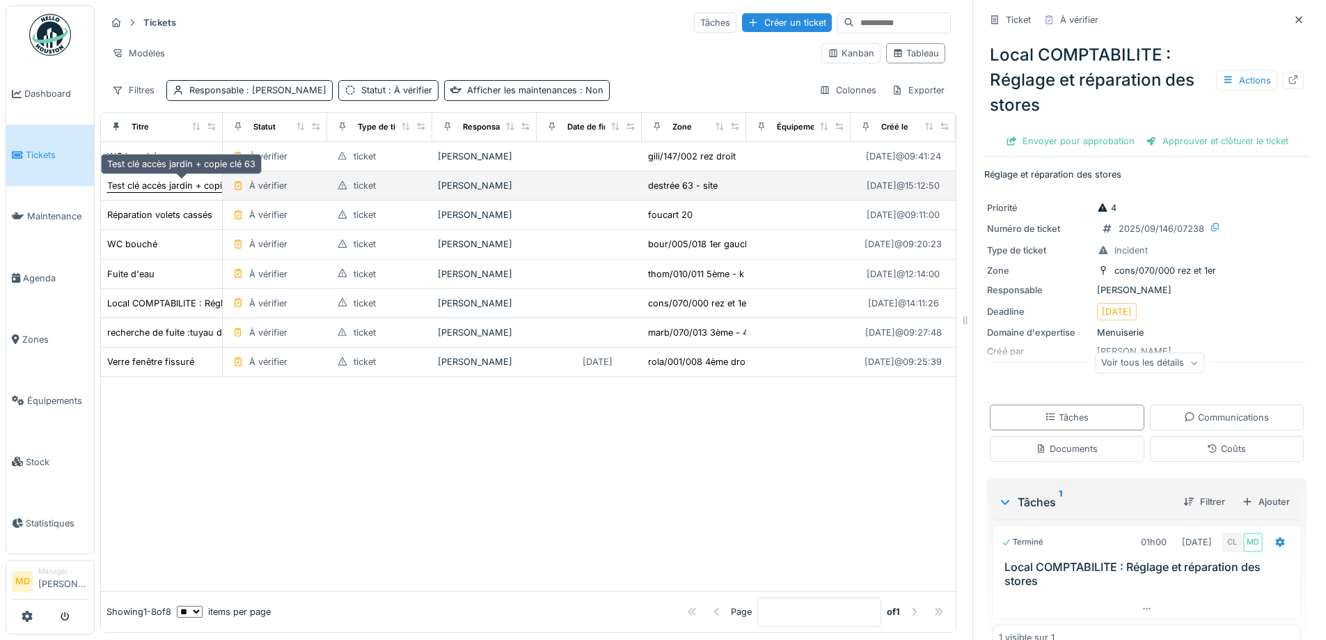
click at [186, 184] on div "Test clé accès jardin + copie clé 63" at bounding box center [181, 185] width 148 height 13
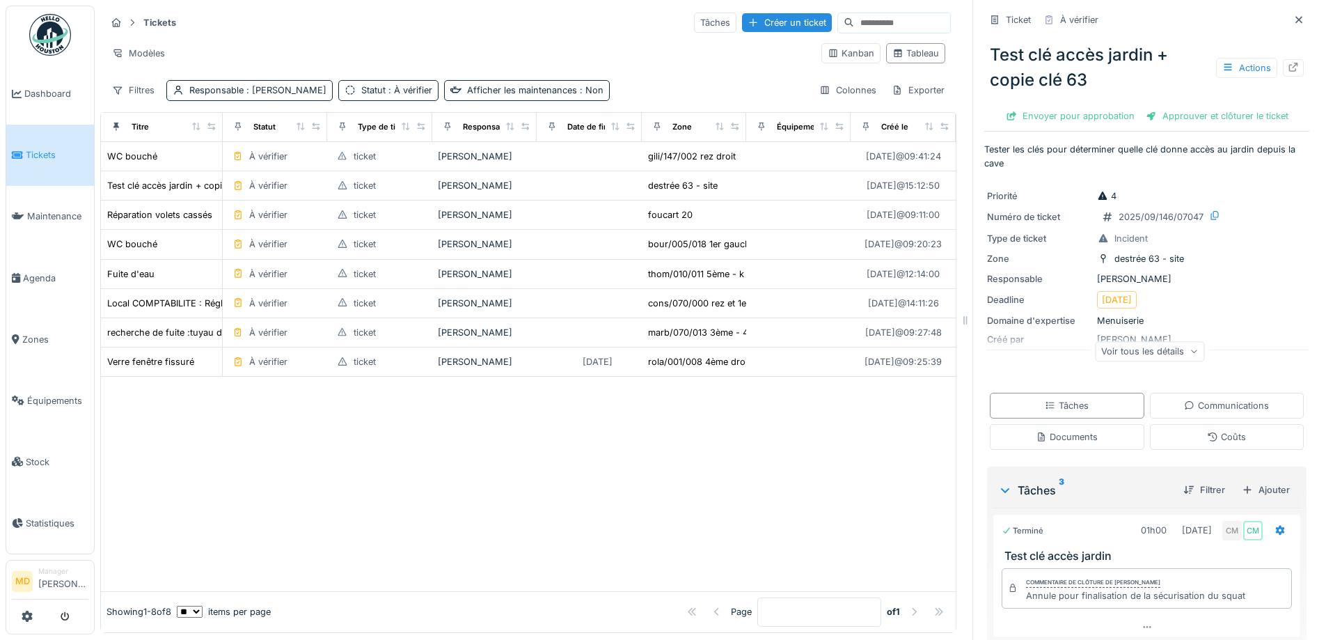
click at [1283, 60] on div at bounding box center [1293, 67] width 21 height 17
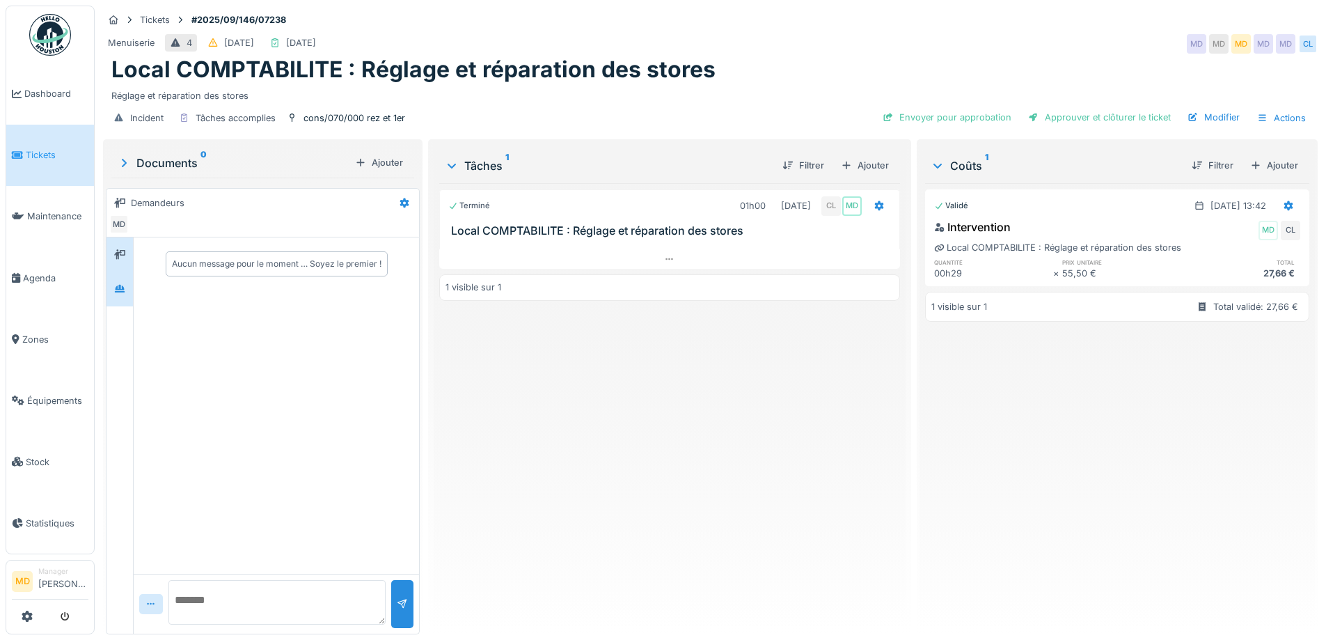
click at [118, 304] on div at bounding box center [119, 288] width 26 height 34
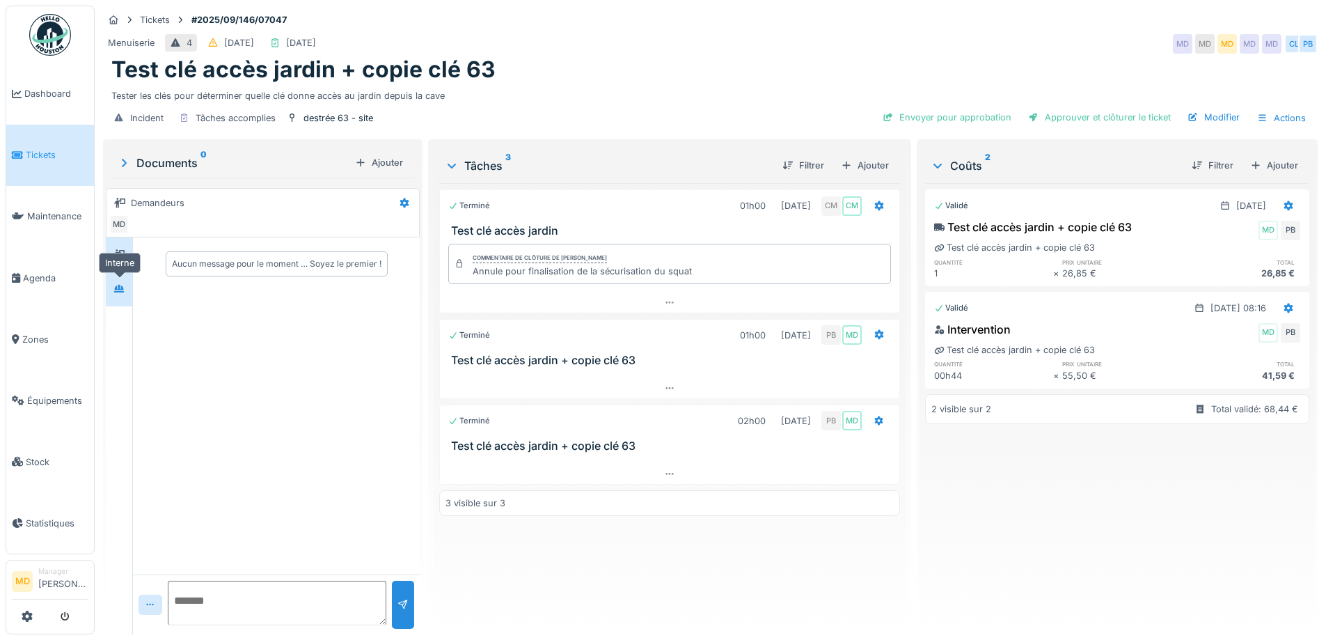
click at [123, 294] on div at bounding box center [118, 288] width 11 height 13
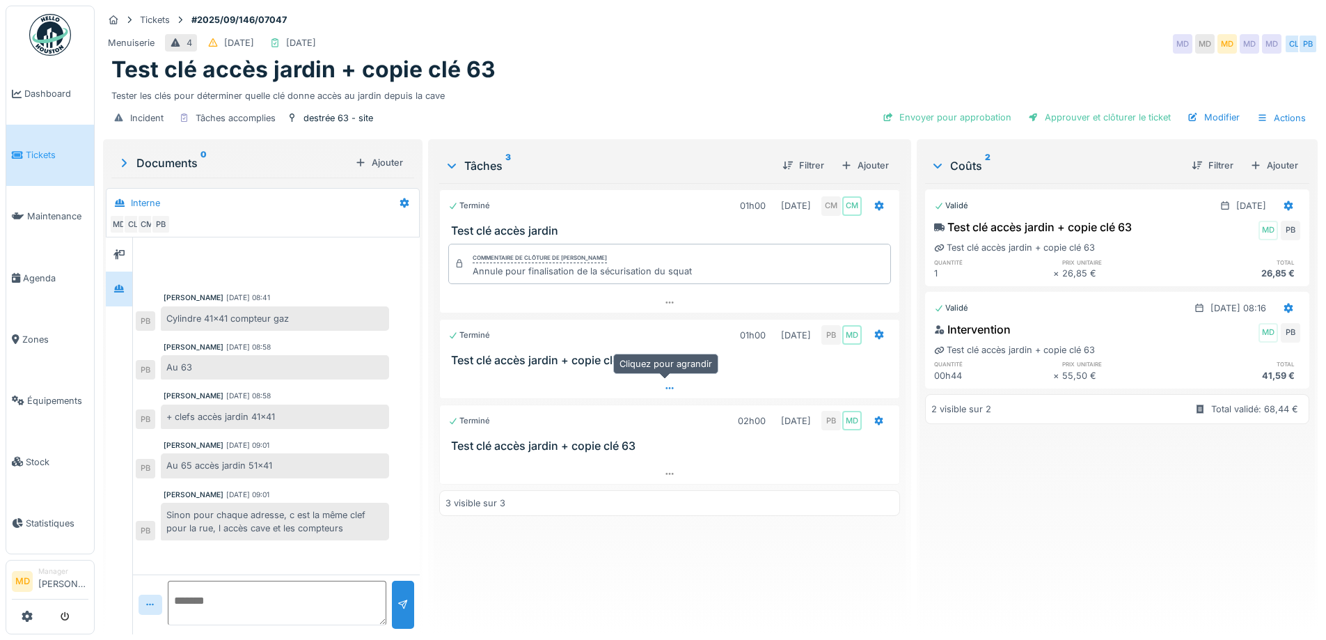
click at [653, 386] on div at bounding box center [669, 388] width 459 height 20
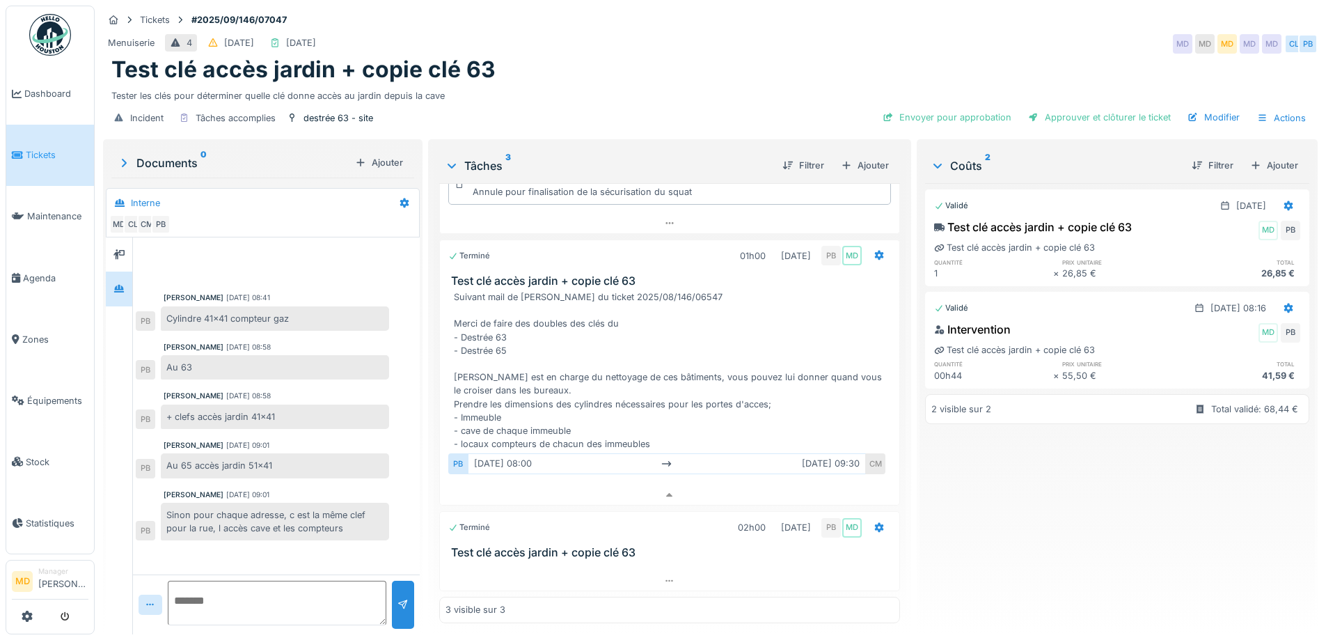
scroll to position [93, 0]
click at [664, 576] on icon at bounding box center [669, 580] width 11 height 9
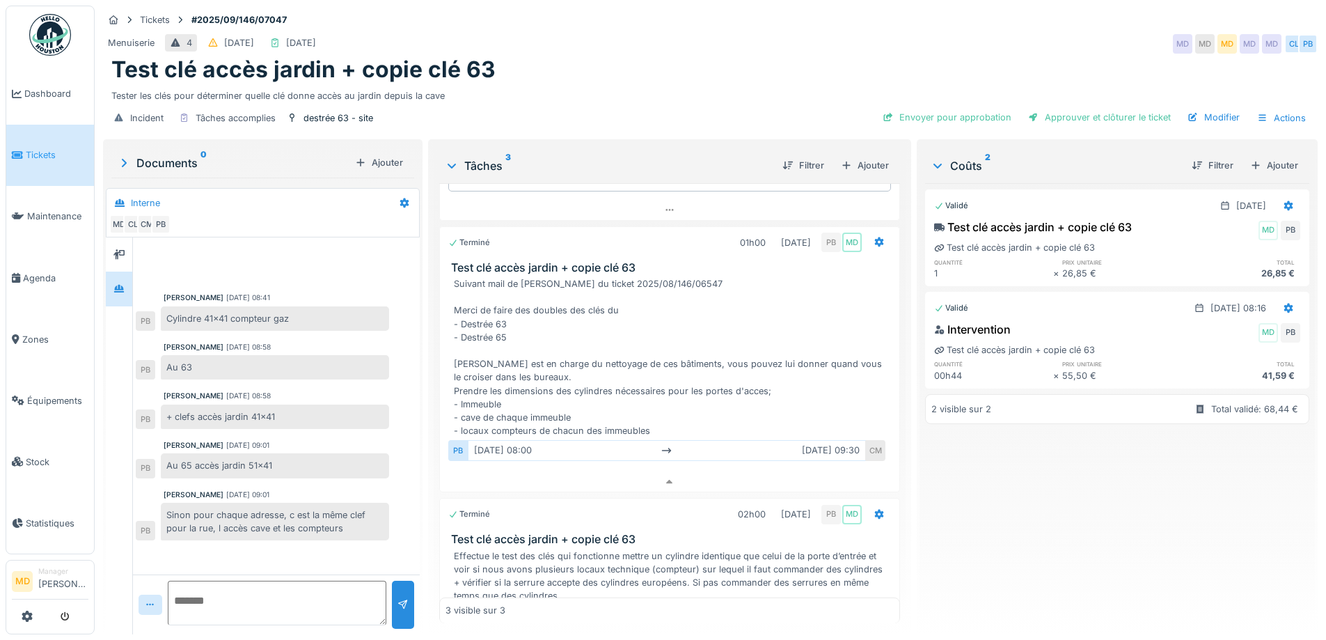
scroll to position [198, 0]
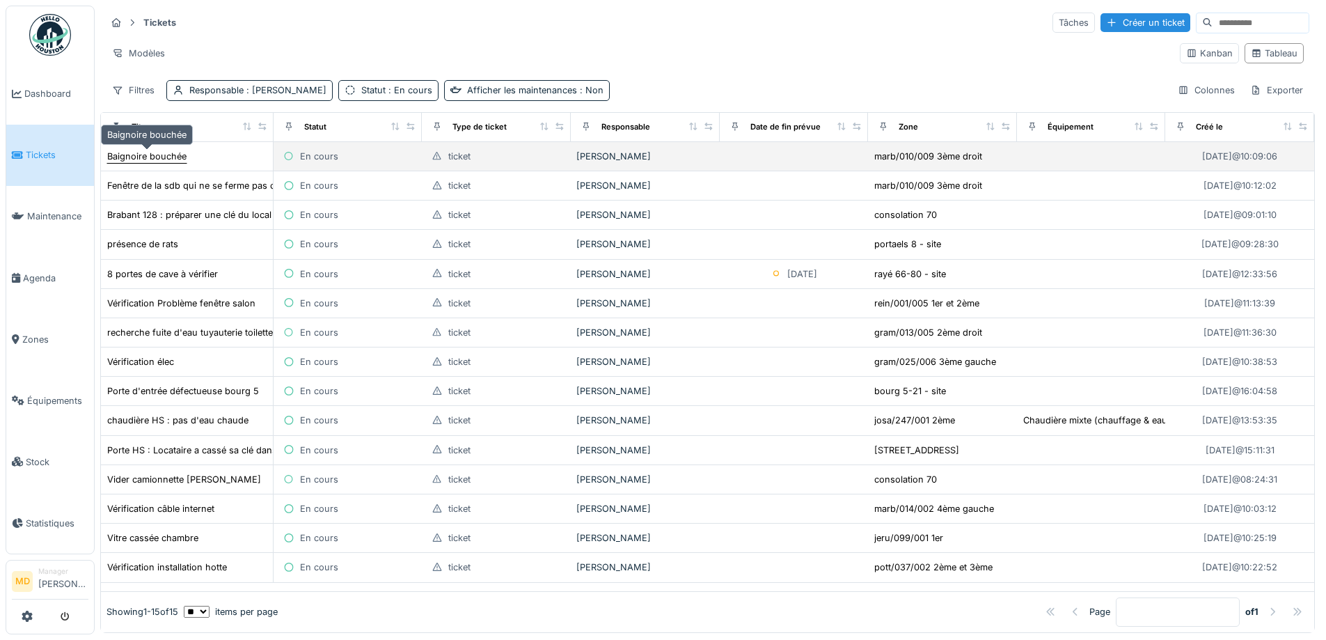
click at [141, 162] on div "Baignoire bouchée" at bounding box center [146, 156] width 79 height 13
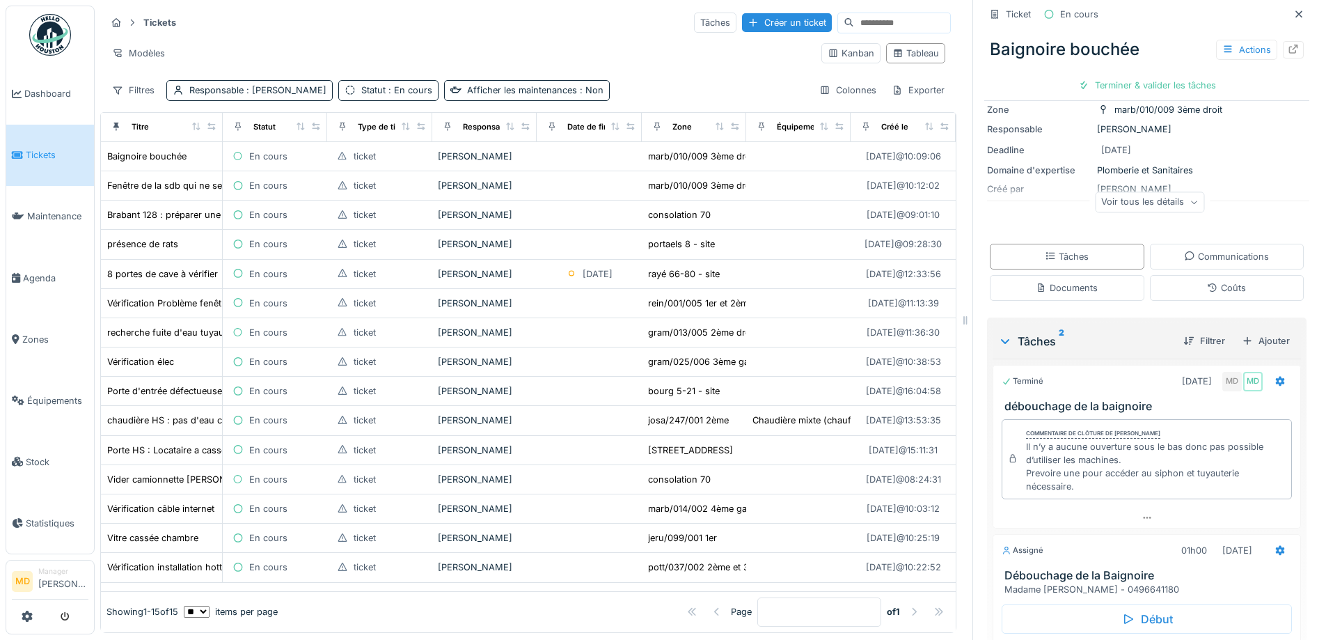
scroll to position [205, 0]
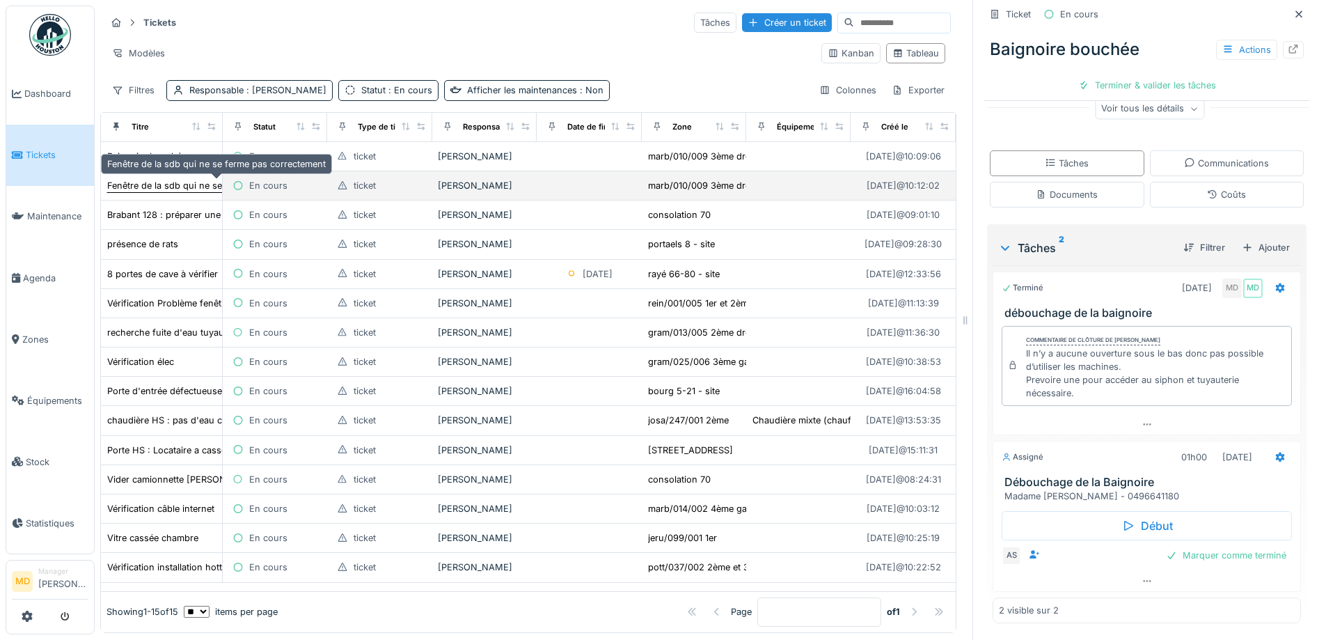
click at [176, 187] on div "Fenêtre de la sdb qui ne se ferme pas correctement" at bounding box center [216, 185] width 219 height 13
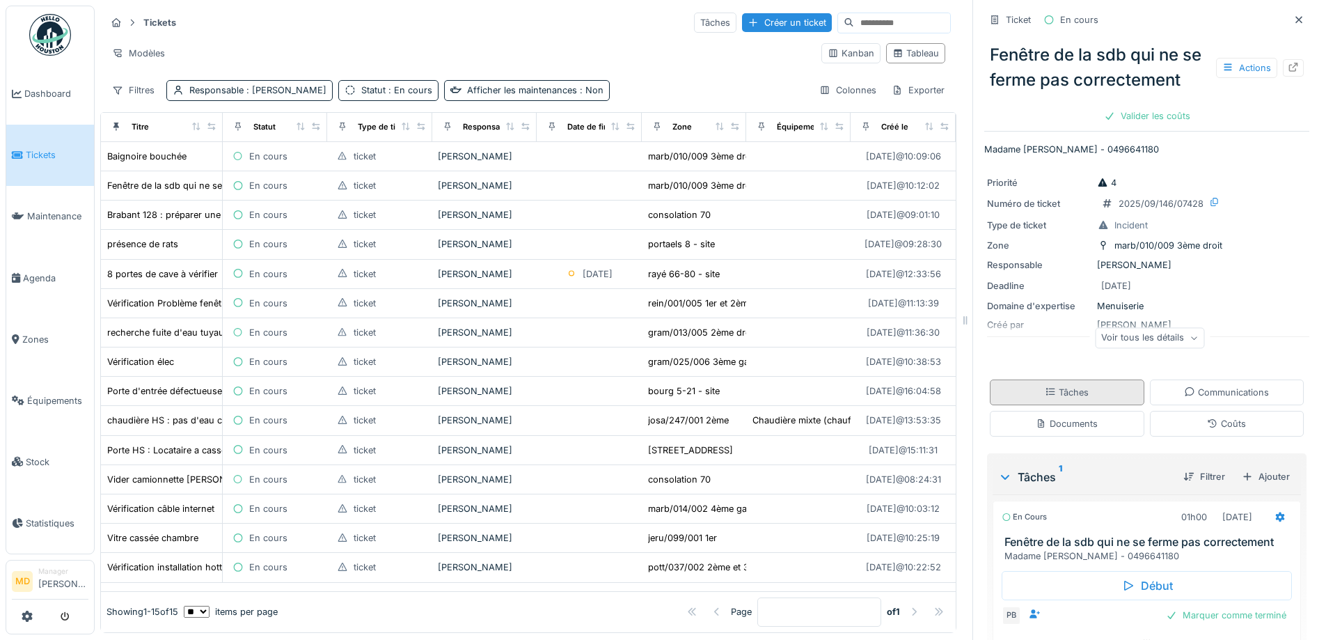
scroll to position [86, 0]
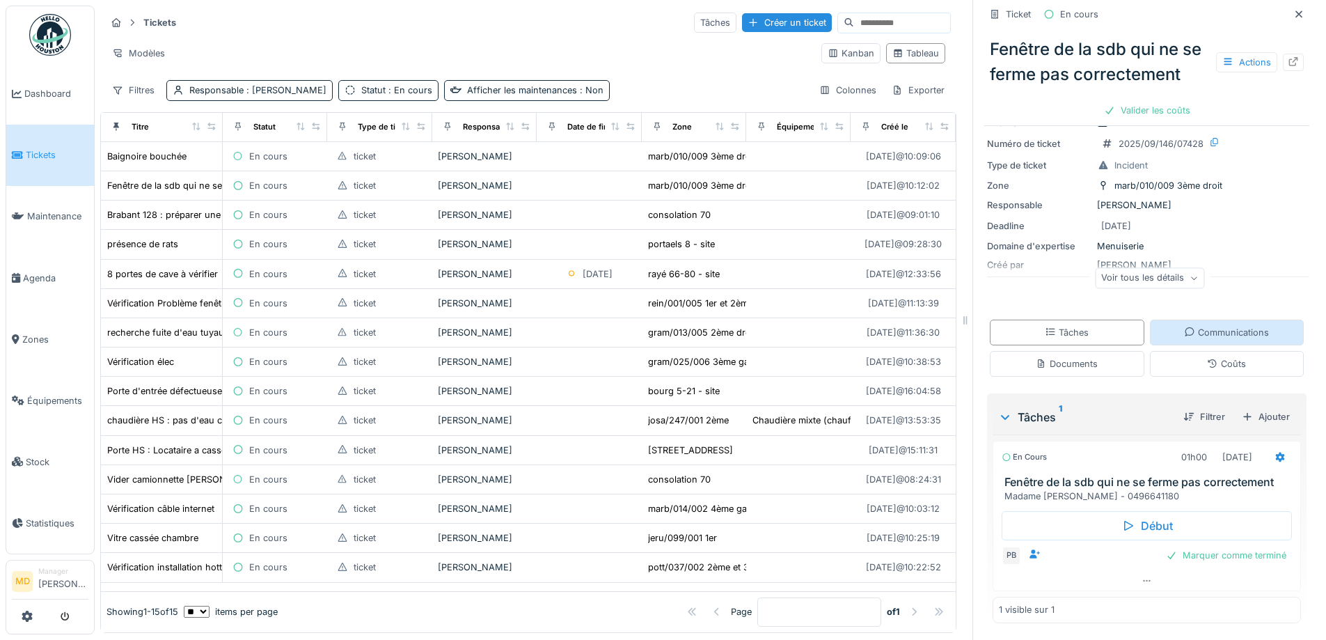
click at [1177, 325] on div "Communications" at bounding box center [1227, 332] width 155 height 26
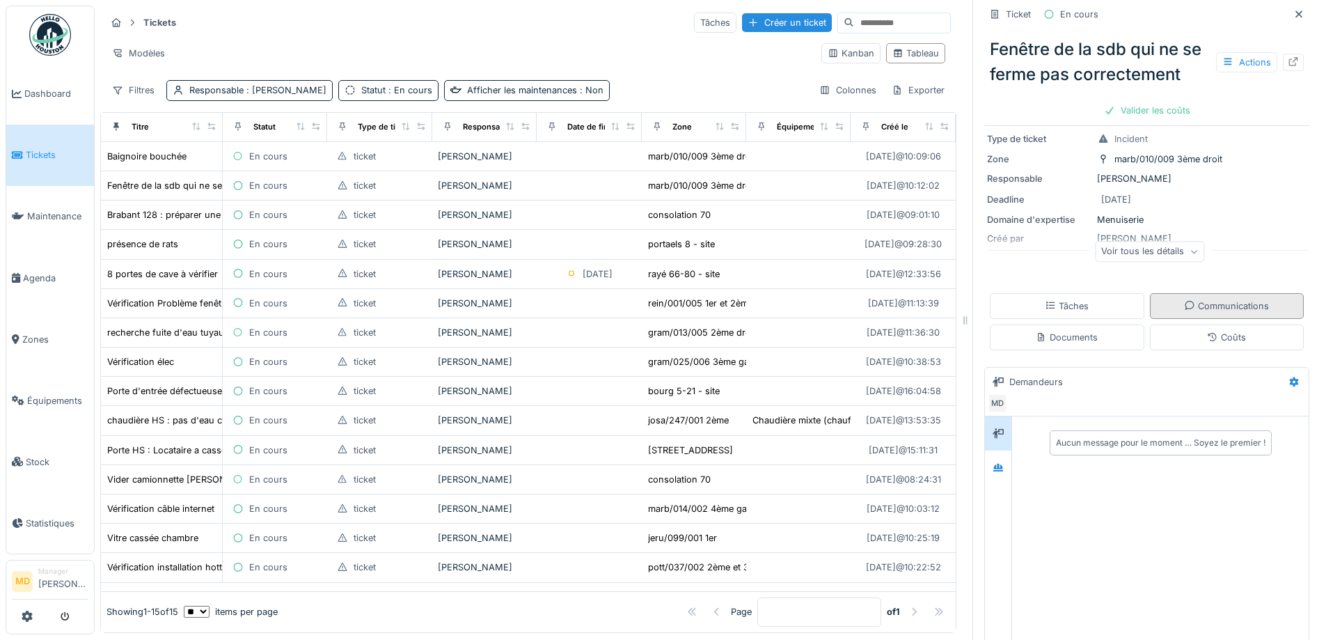
scroll to position [10, 0]
click at [993, 471] on icon at bounding box center [998, 468] width 10 height 8
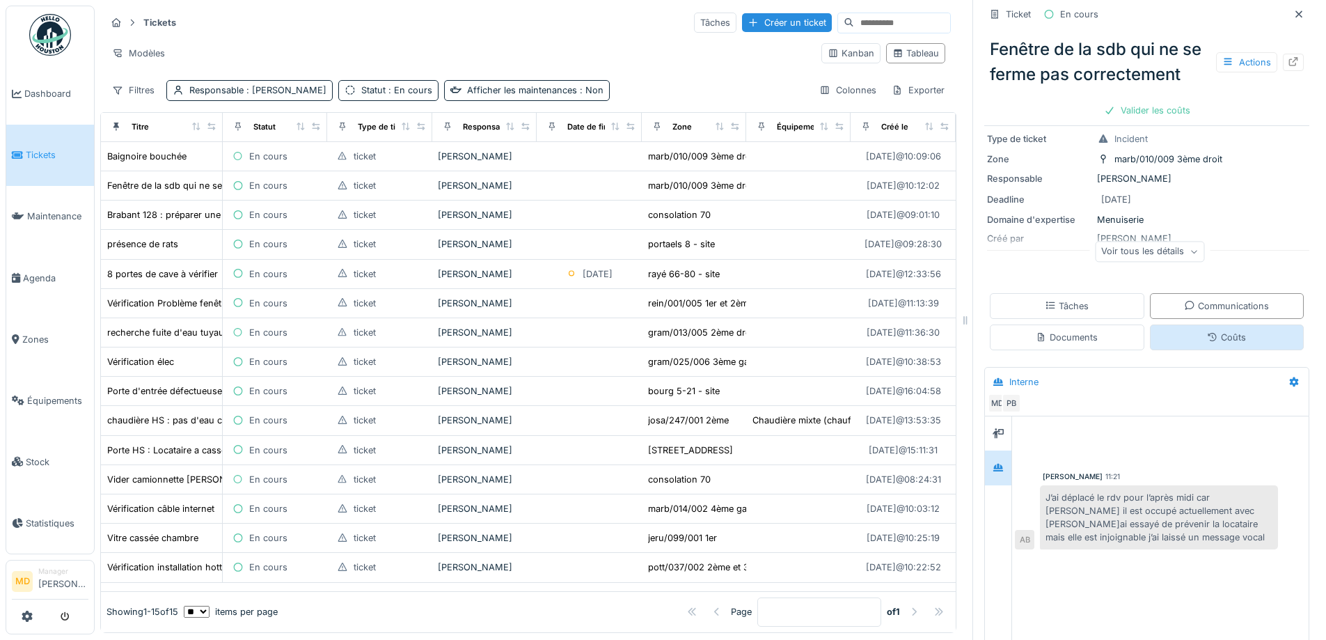
click at [1150, 350] on div "Coûts" at bounding box center [1227, 337] width 155 height 26
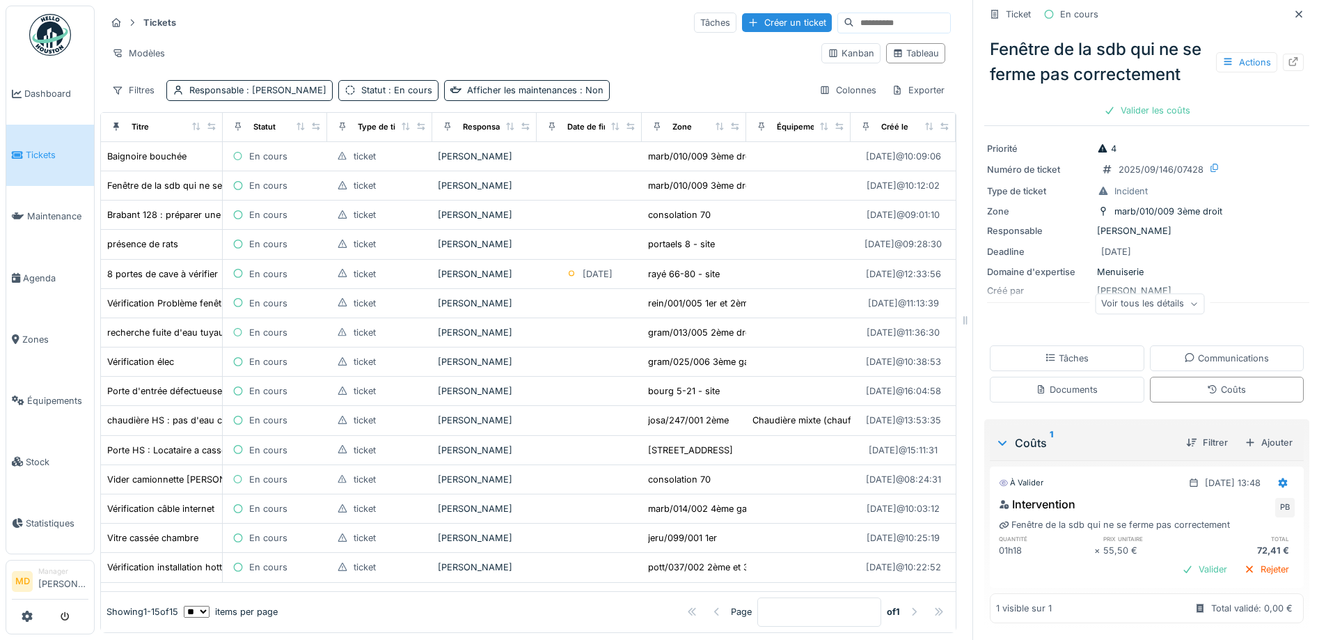
scroll to position [61, 0]
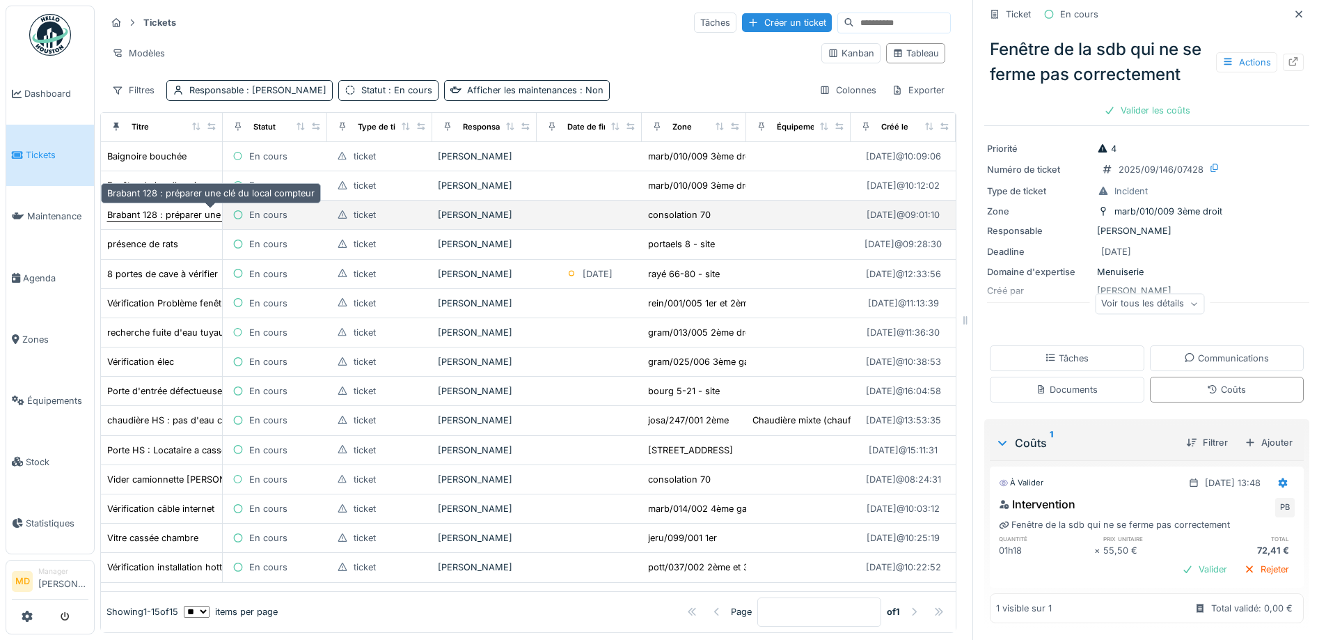
click at [150, 208] on div "Brabant 128 : préparer une clé du local compteur" at bounding box center [210, 214] width 207 height 13
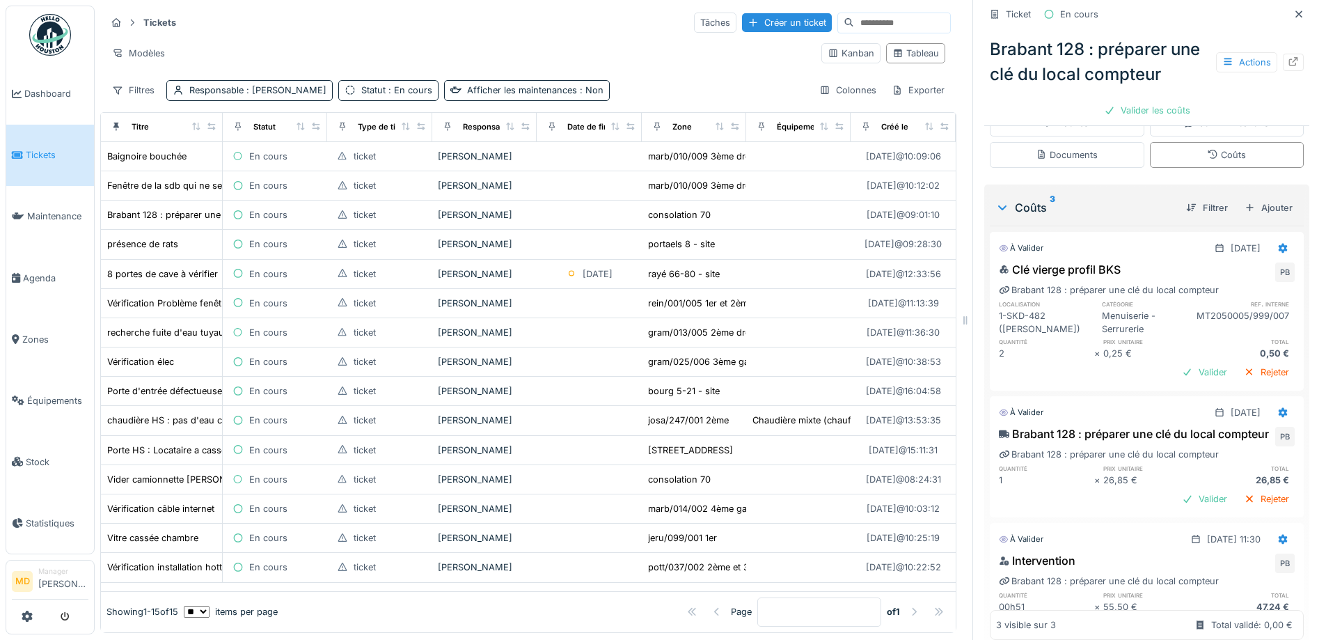
scroll to position [470, 0]
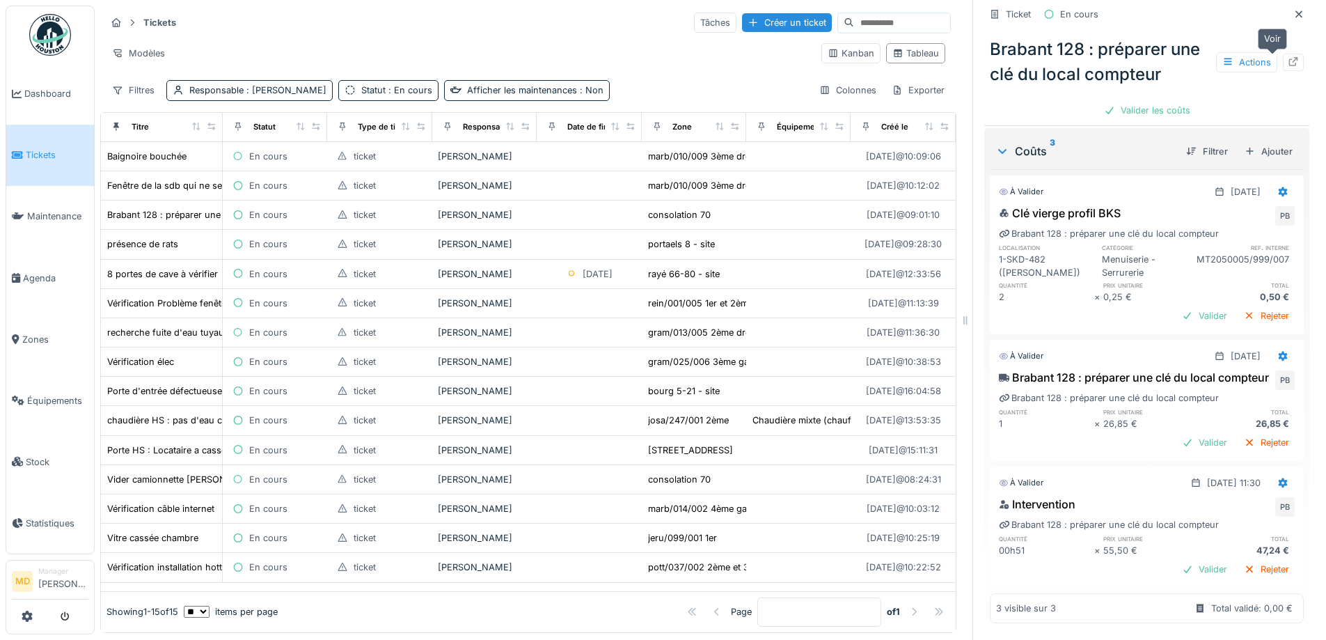
click at [1289, 57] on icon at bounding box center [1293, 61] width 9 height 9
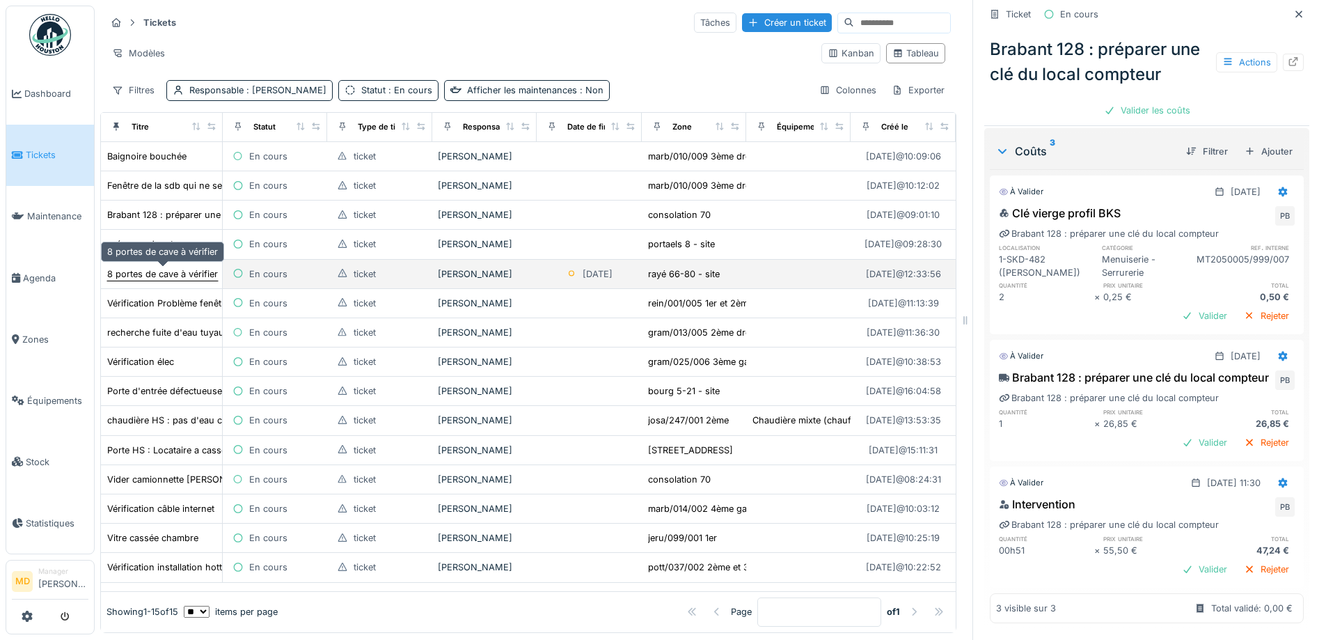
click at [128, 269] on div "8 portes de cave à vérifier" at bounding box center [162, 273] width 111 height 13
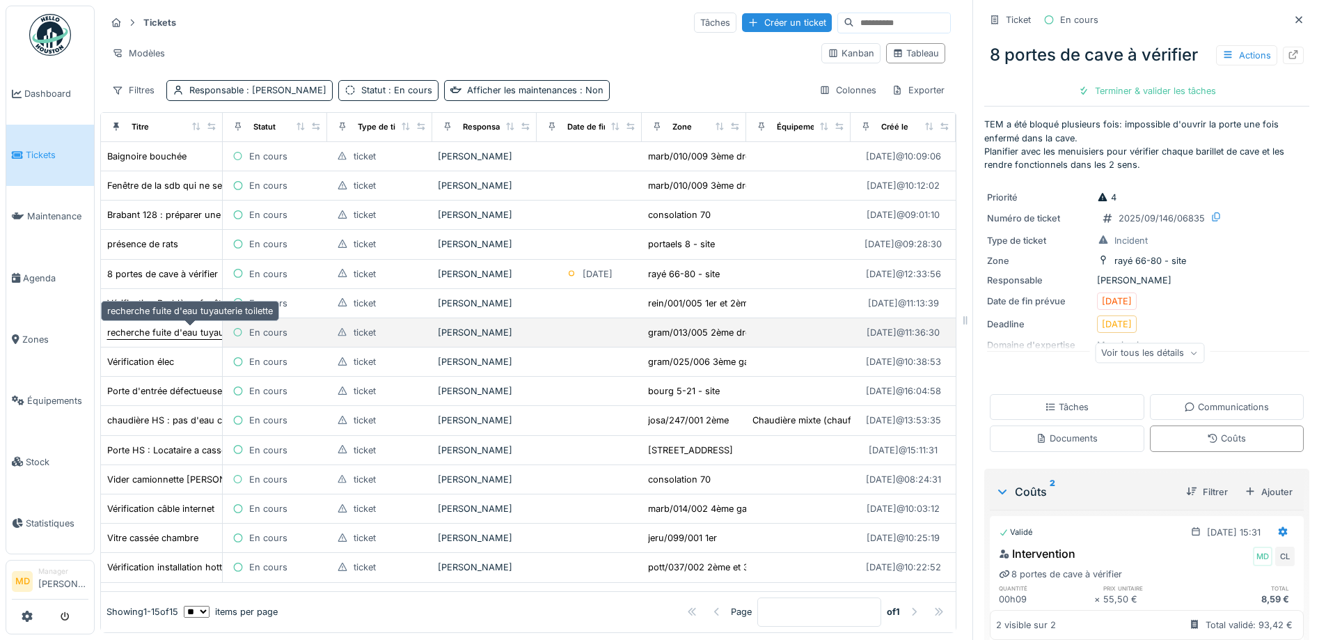
click at [134, 326] on div "recherche fuite d'eau tuyauterie toilette" at bounding box center [190, 332] width 166 height 13
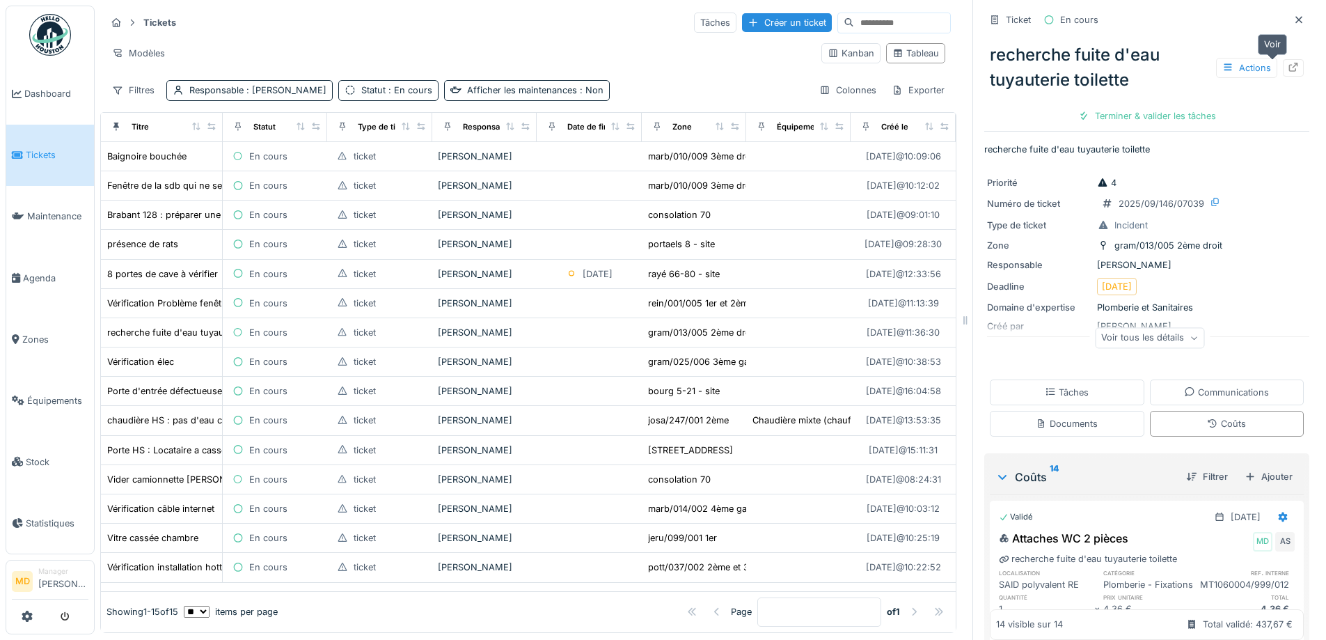
click at [1288, 63] on icon at bounding box center [1293, 67] width 11 height 9
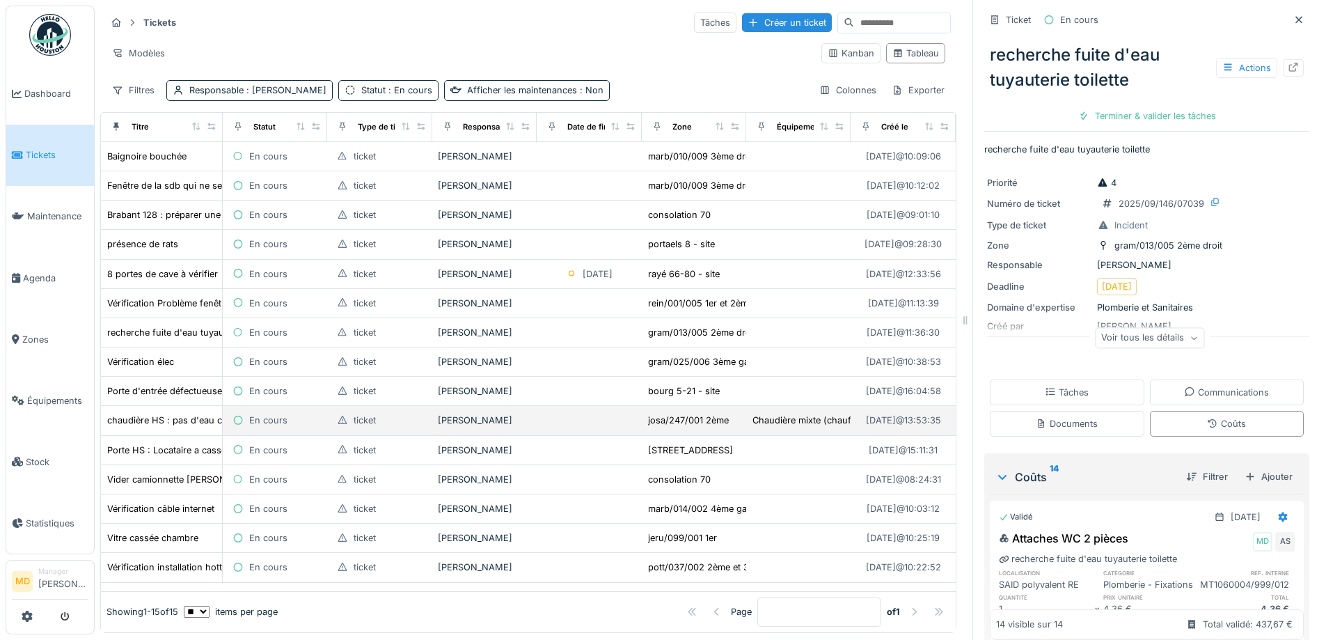
click at [148, 406] on td "chaudière HS : pas d'eau chaude" at bounding box center [162, 420] width 122 height 29
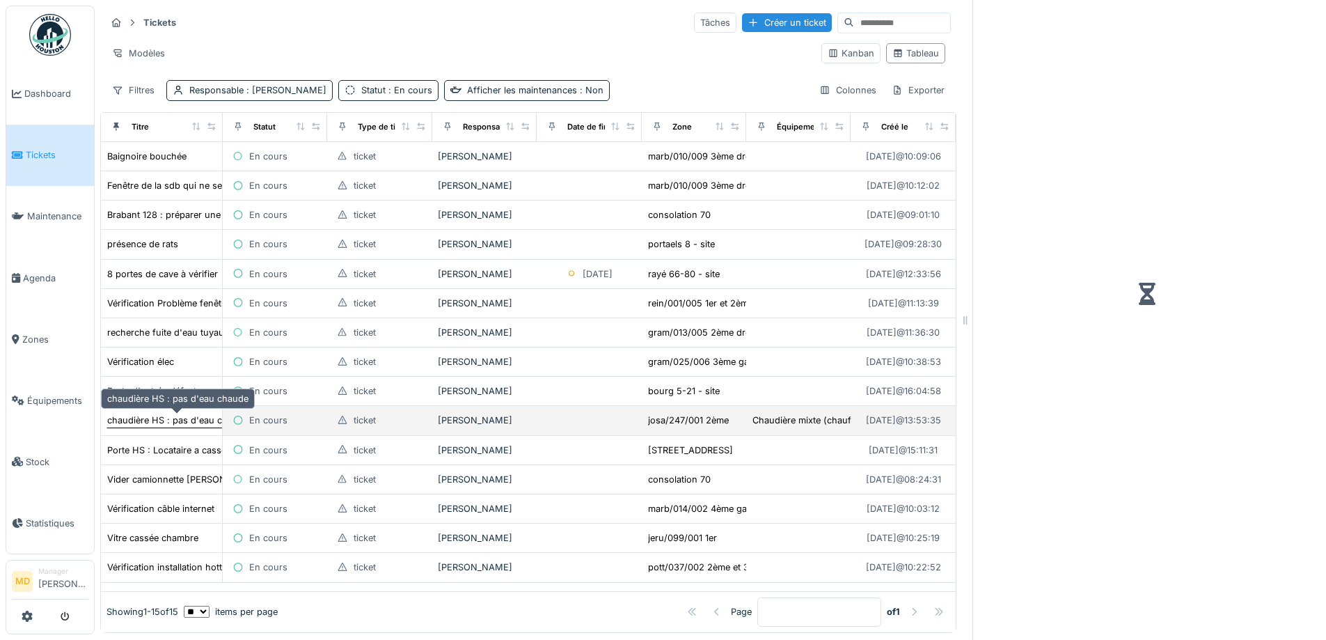
click at [147, 413] on div "chaudière HS : pas d'eau chaude" at bounding box center [177, 419] width 141 height 13
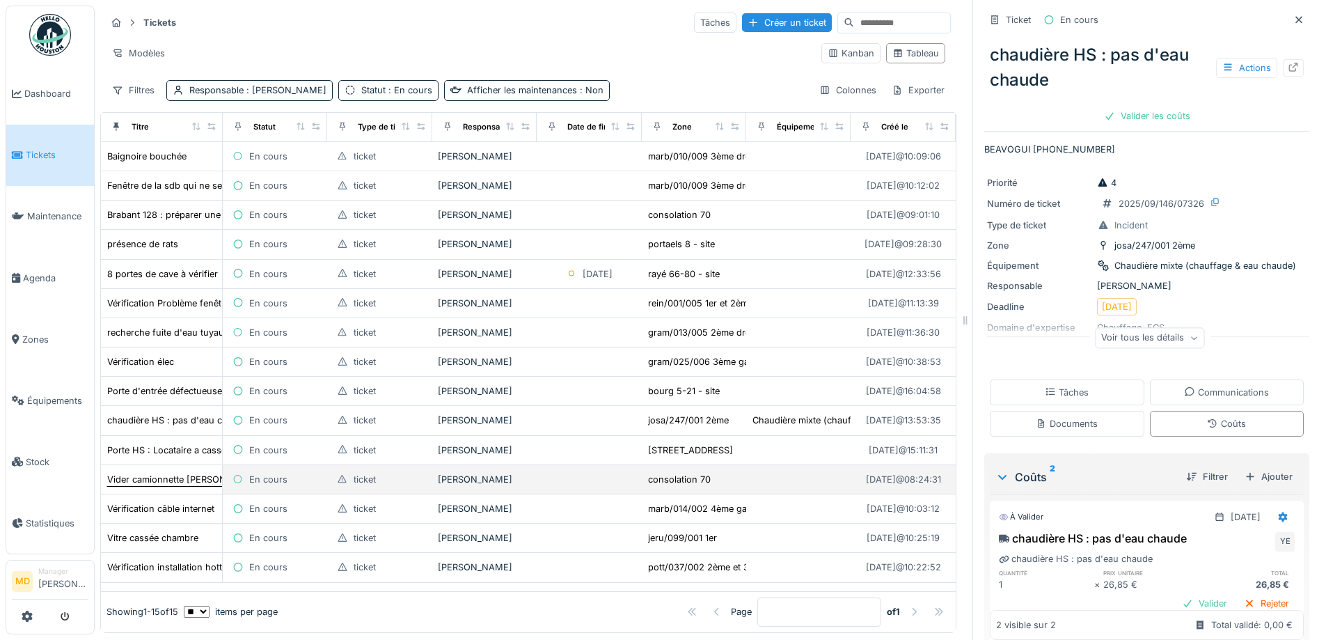
scroll to position [13, 0]
click at [42, 272] on span "Agenda" at bounding box center [55, 277] width 65 height 13
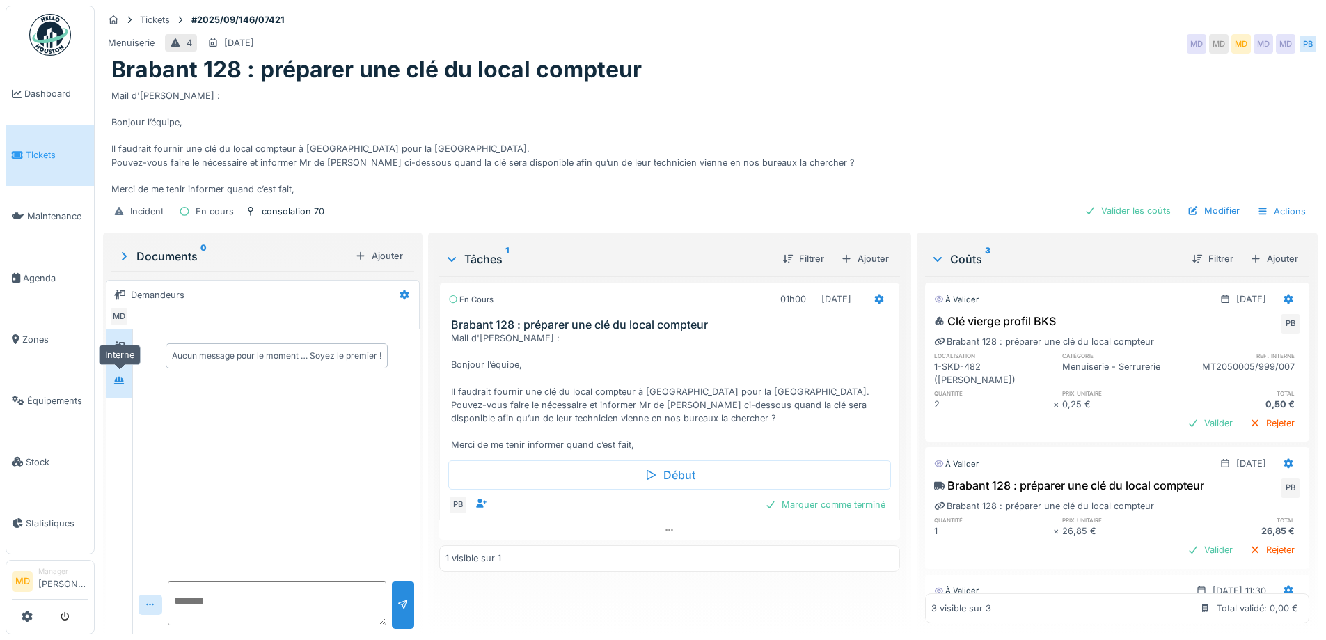
click at [118, 382] on icon at bounding box center [119, 381] width 10 height 8
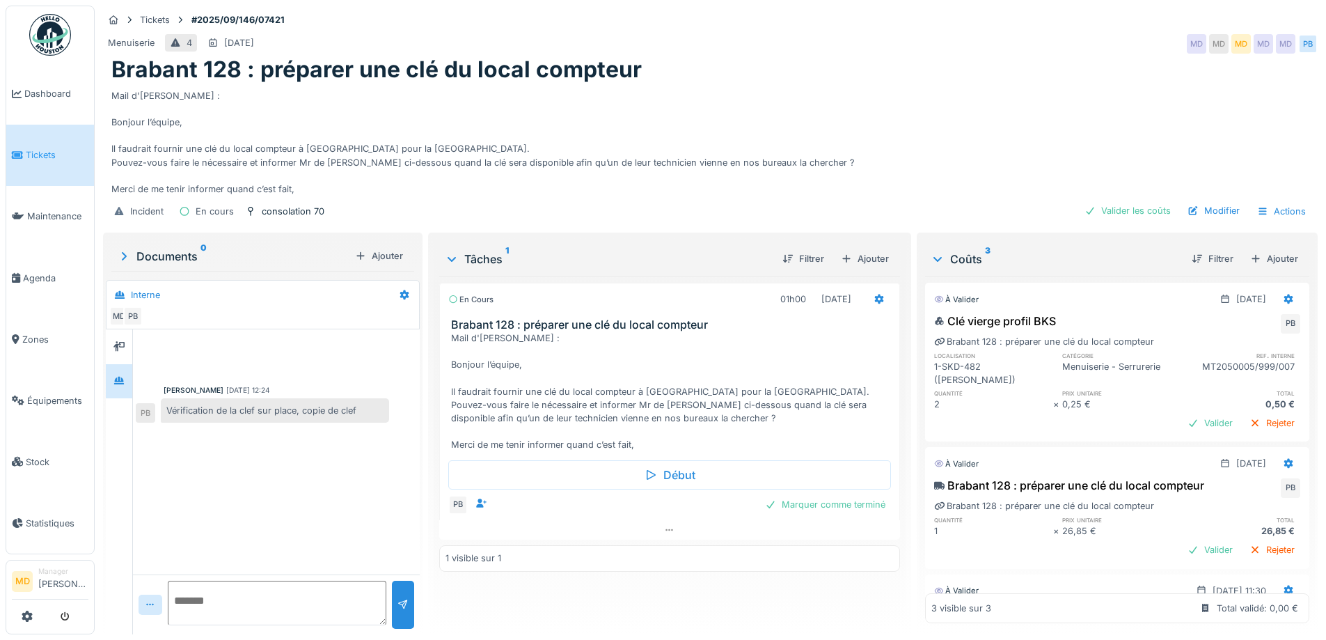
scroll to position [115, 0]
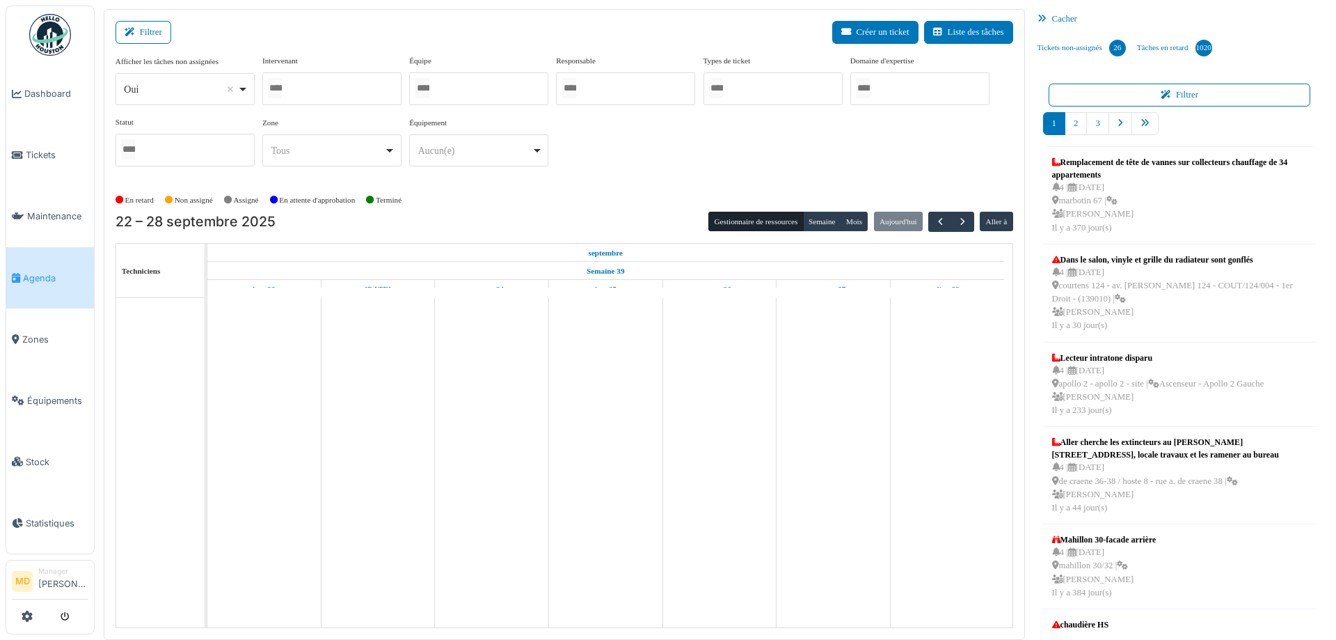
click at [324, 86] on div at bounding box center [331, 88] width 139 height 33
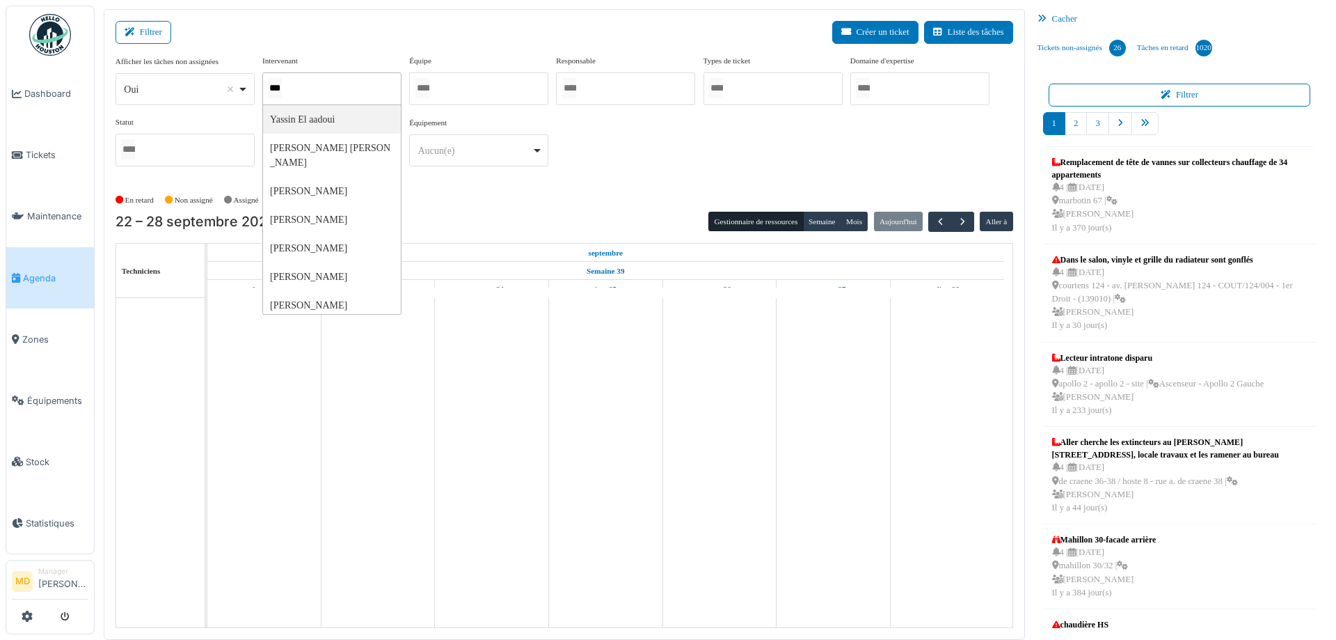
type input "****"
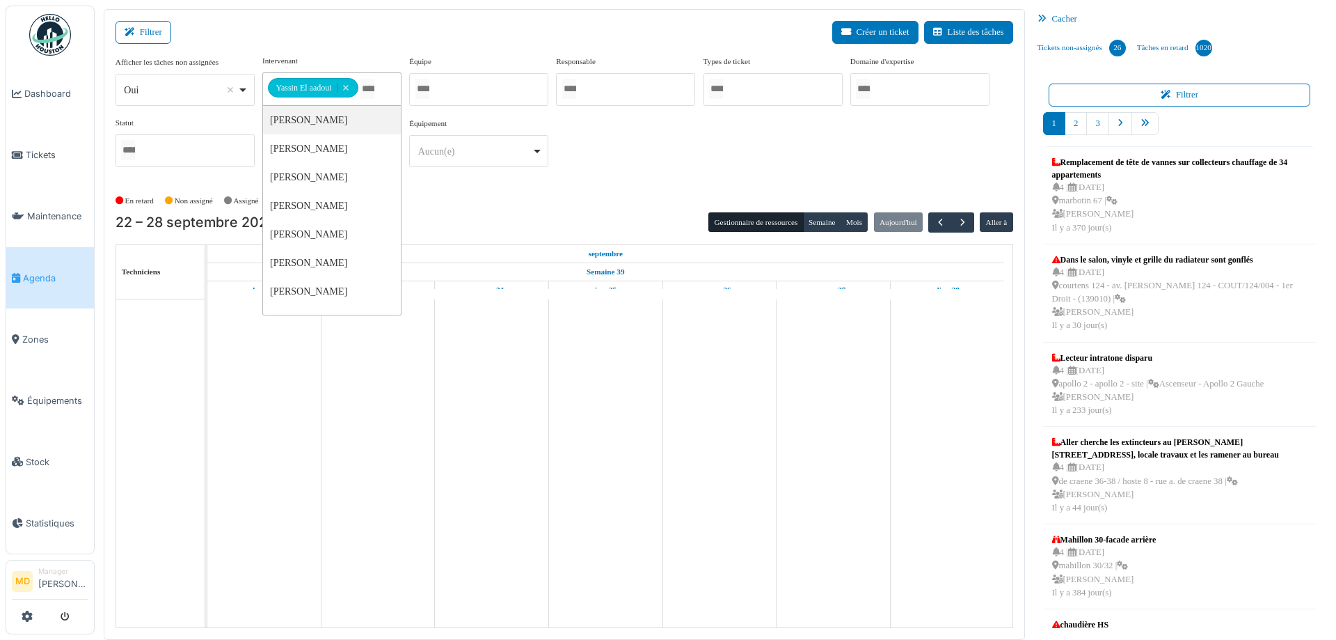
click at [660, 148] on div "**********" at bounding box center [565, 116] width 898 height 123
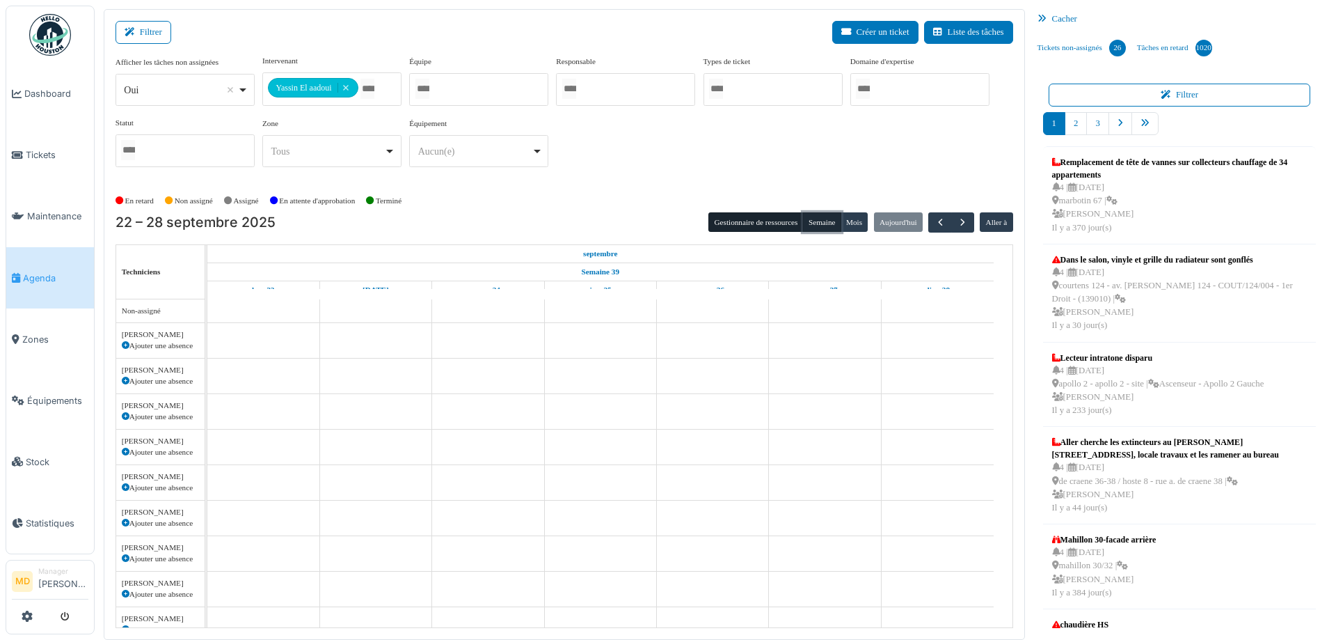
click at [809, 227] on button "Semaine" at bounding box center [822, 221] width 38 height 19
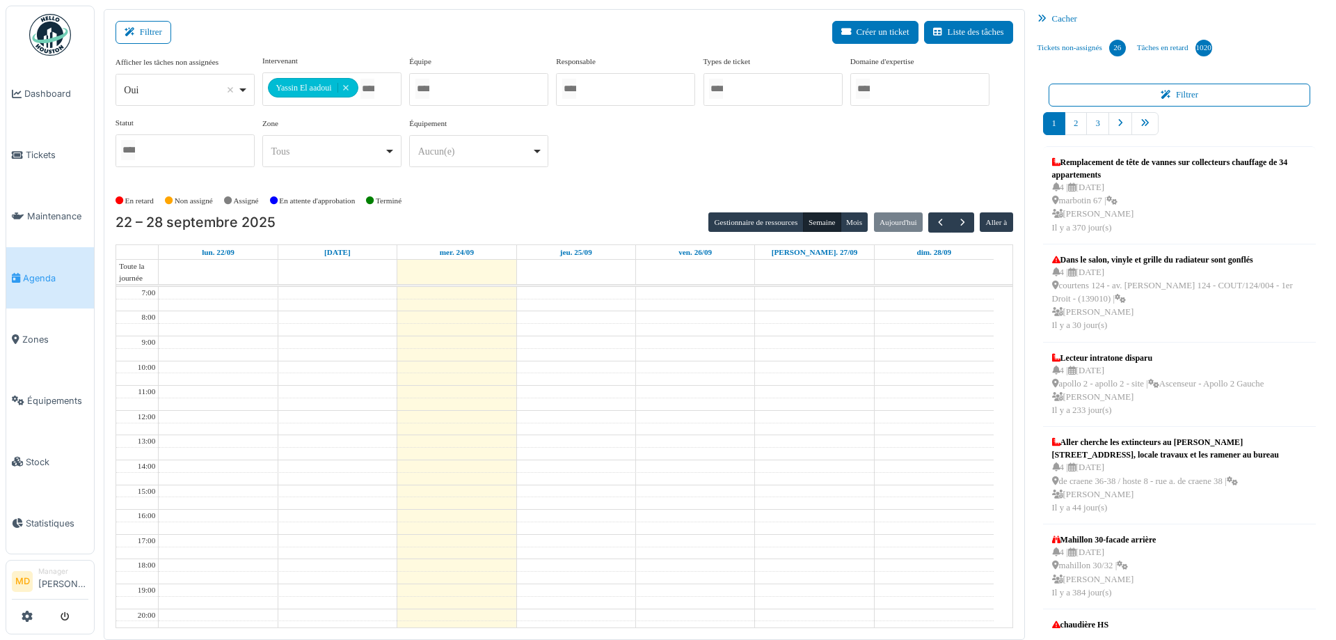
click at [670, 139] on div "**********" at bounding box center [565, 116] width 898 height 123
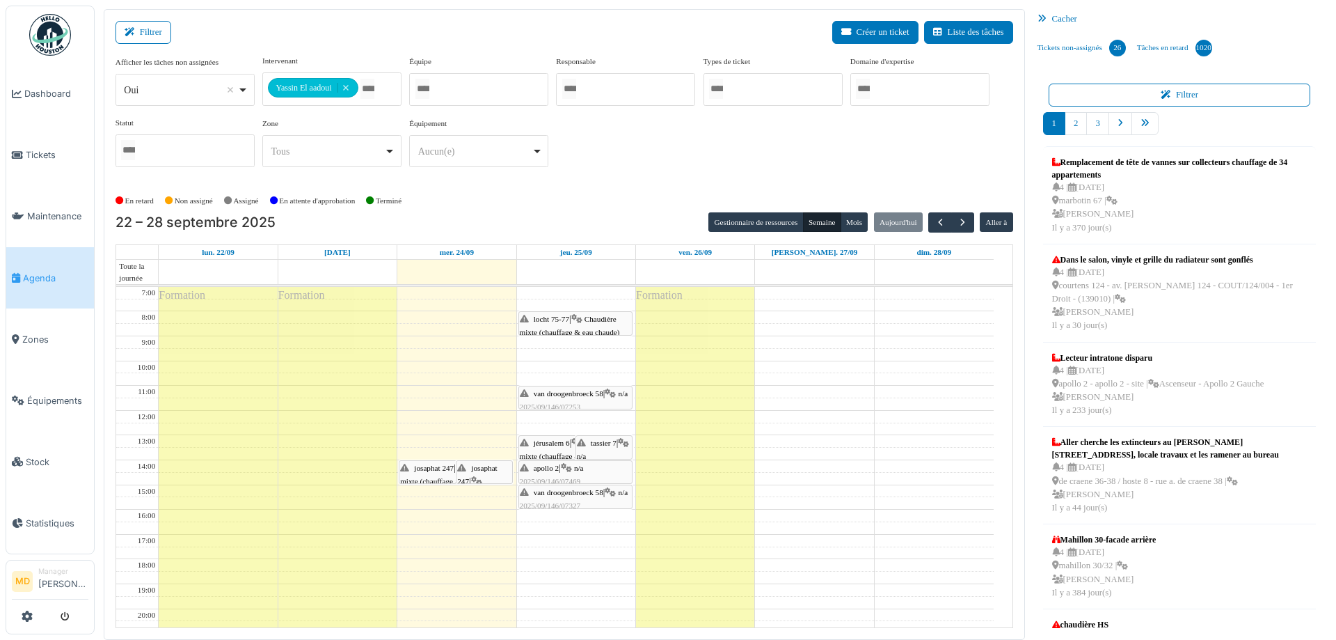
click at [573, 326] on div "locht 75-77 | Chaudière mixte (chauffage & eau chaude) 2025/09/146/07463 Chaudi…" at bounding box center [575, 339] width 111 height 54
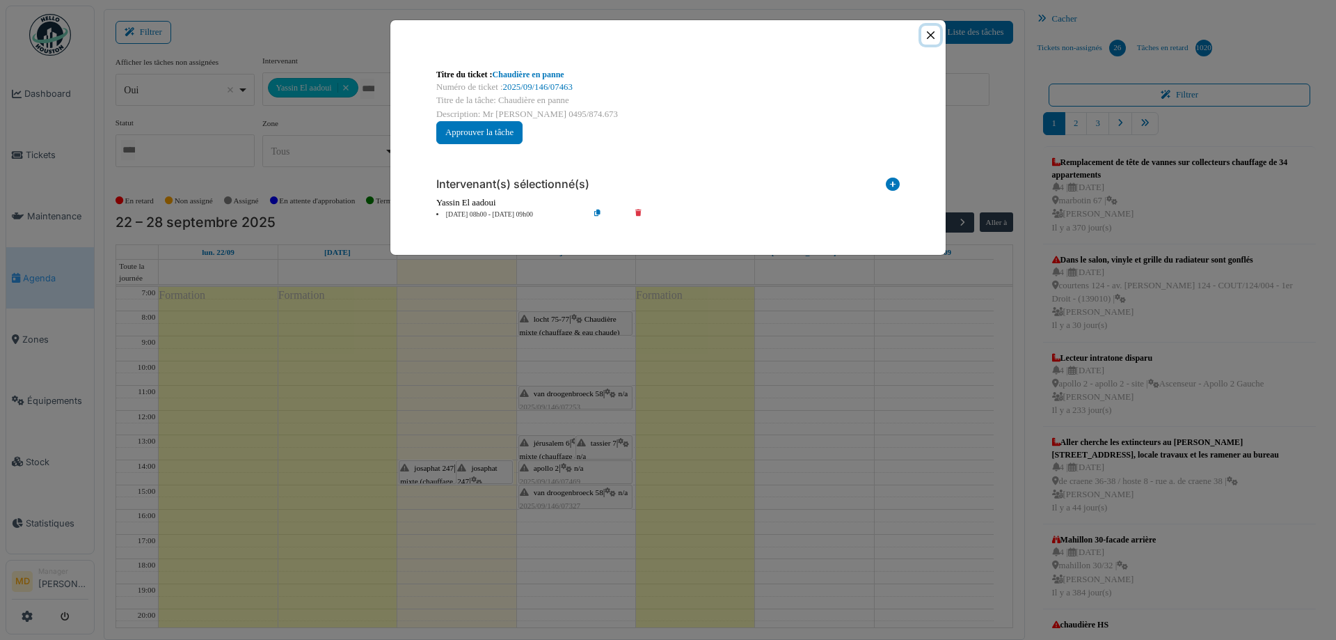
click at [927, 33] on button "Close" at bounding box center [930, 35] width 19 height 19
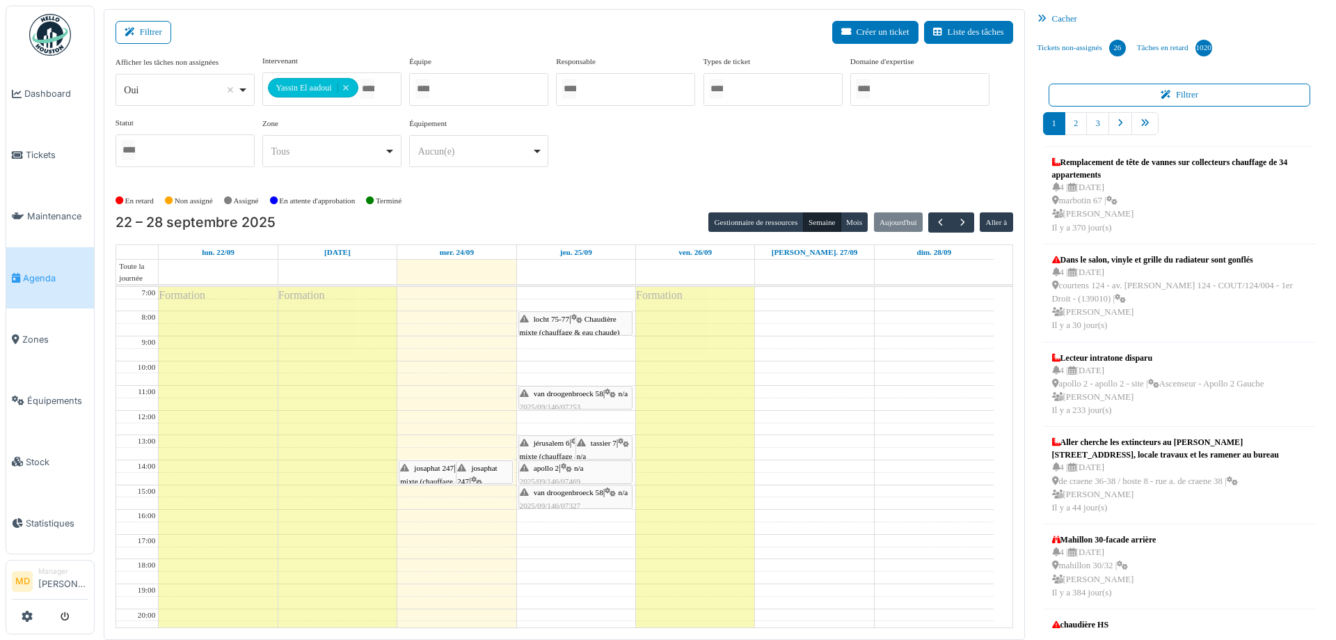
click at [554, 312] on div "locht 75-77 | Chaudière mixte (chauffage & eau chaude) 2025/09/146/07463 Chaudi…" at bounding box center [575, 339] width 111 height 54
click at [557, 321] on span "locht 75-77" at bounding box center [551, 319] width 35 height 8
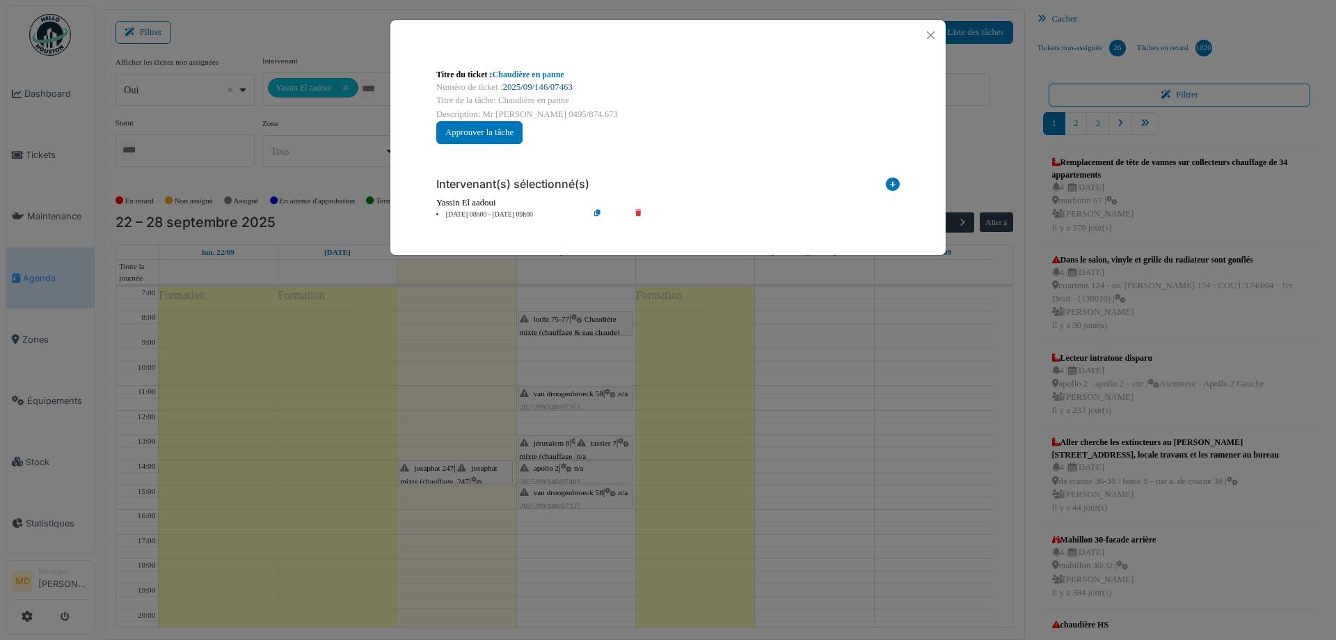
click at [562, 88] on link "2025/09/146/07463" at bounding box center [538, 87] width 70 height 10
click at [931, 31] on button "Close" at bounding box center [930, 35] width 19 height 19
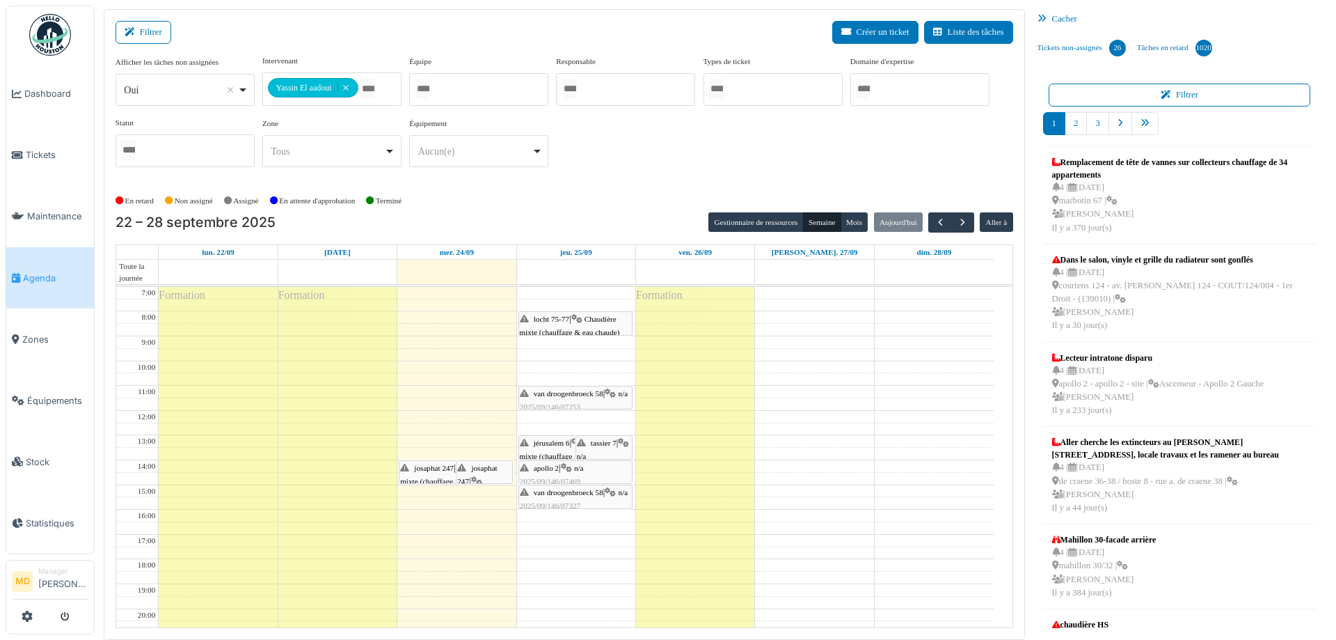
click at [583, 398] on div "van droogenbroeck 58 | n/a 2025/09/146/07253 Paroi de douche cassée + chaudière…" at bounding box center [575, 414] width 111 height 54
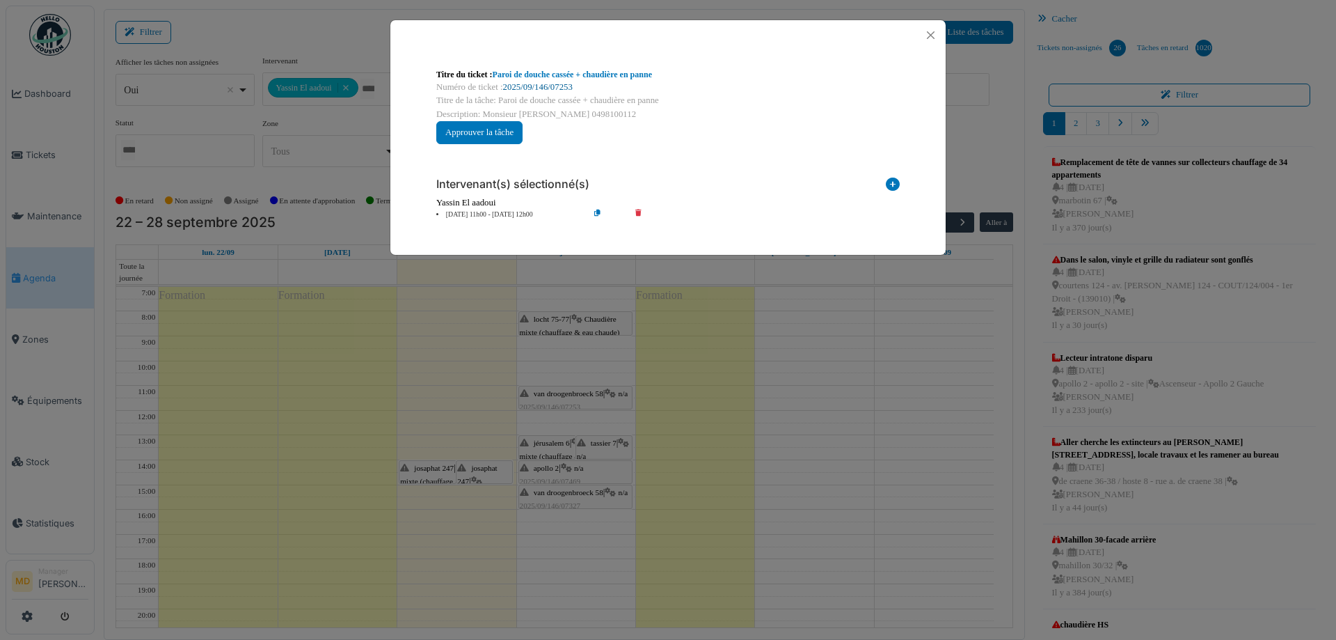
click at [531, 84] on link "2025/09/146/07253" at bounding box center [538, 87] width 70 height 10
click at [928, 38] on button "Close" at bounding box center [930, 35] width 19 height 19
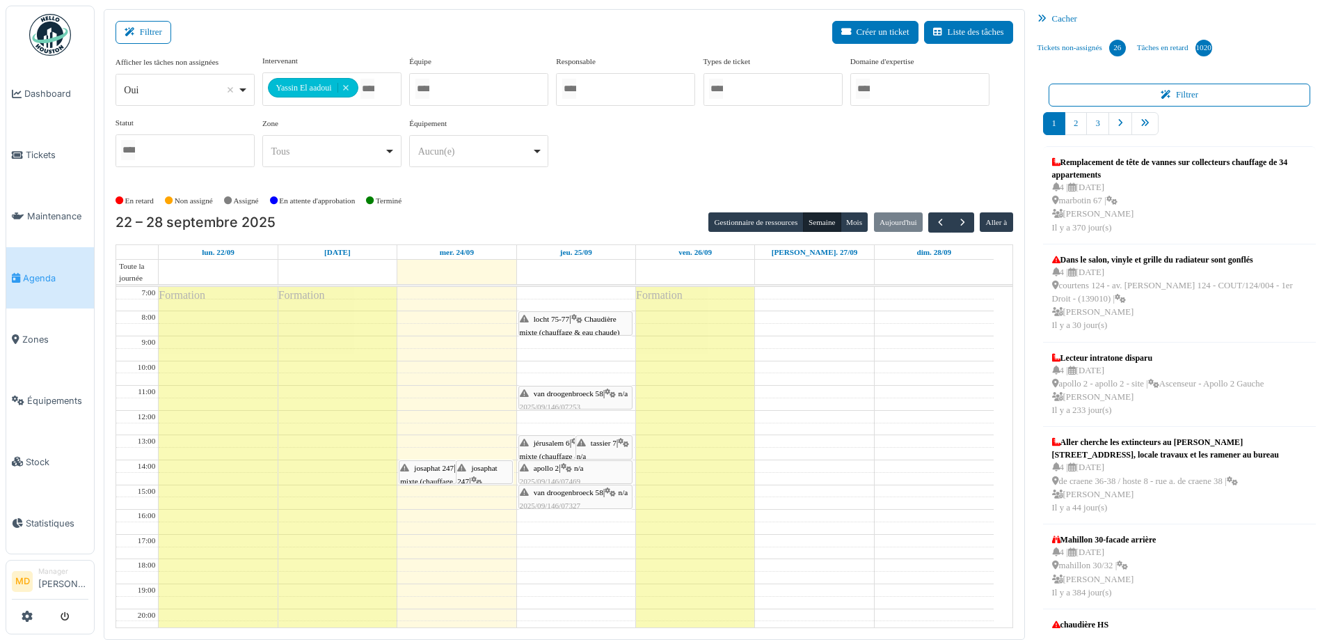
click at [553, 445] on span "jérusalem 6" at bounding box center [552, 442] width 36 height 8
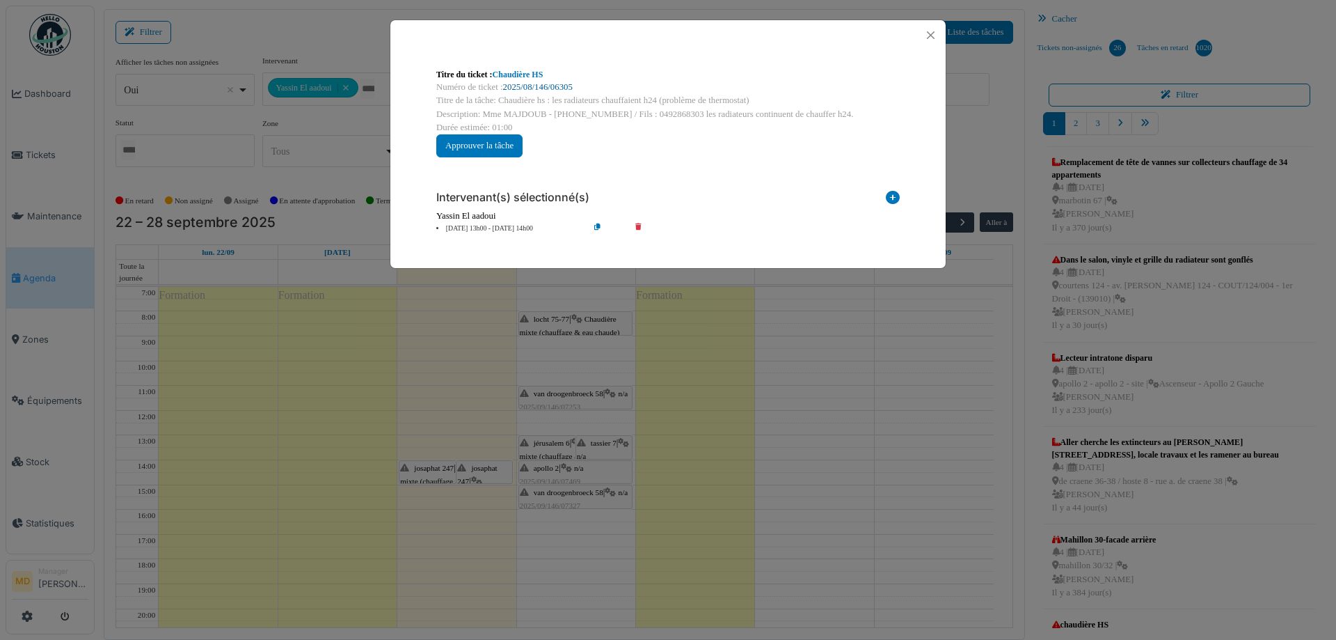
click at [523, 87] on link "2025/08/146/06305" at bounding box center [538, 87] width 70 height 10
click at [930, 33] on button "Close" at bounding box center [930, 35] width 19 height 19
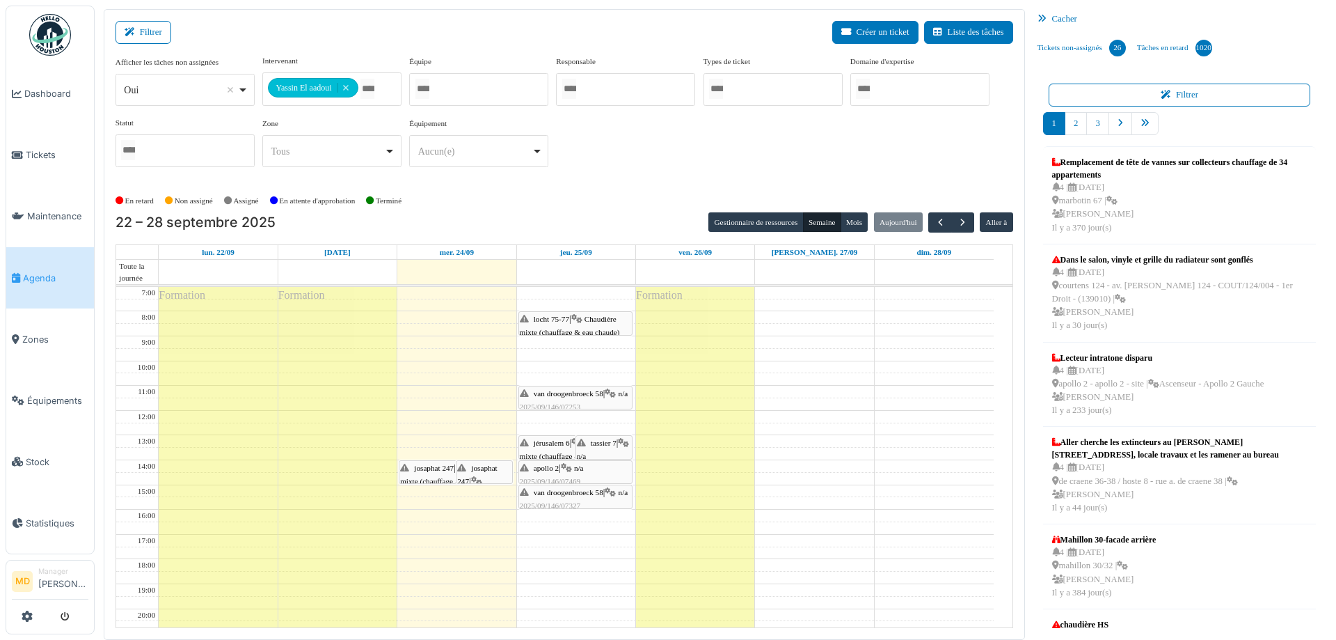
click at [608, 456] on div at bounding box center [604, 459] width 56 height 6
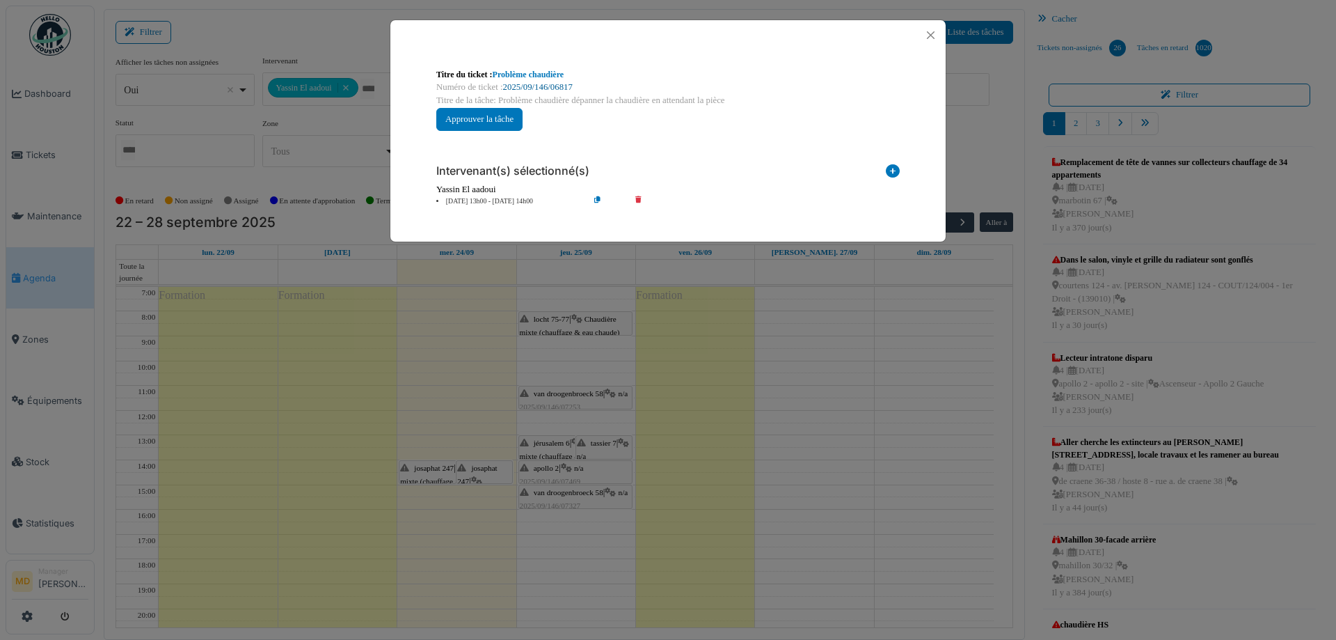
click at [535, 85] on link "2025/09/146/06817" at bounding box center [538, 87] width 70 height 10
click at [934, 34] on button "Close" at bounding box center [930, 35] width 19 height 19
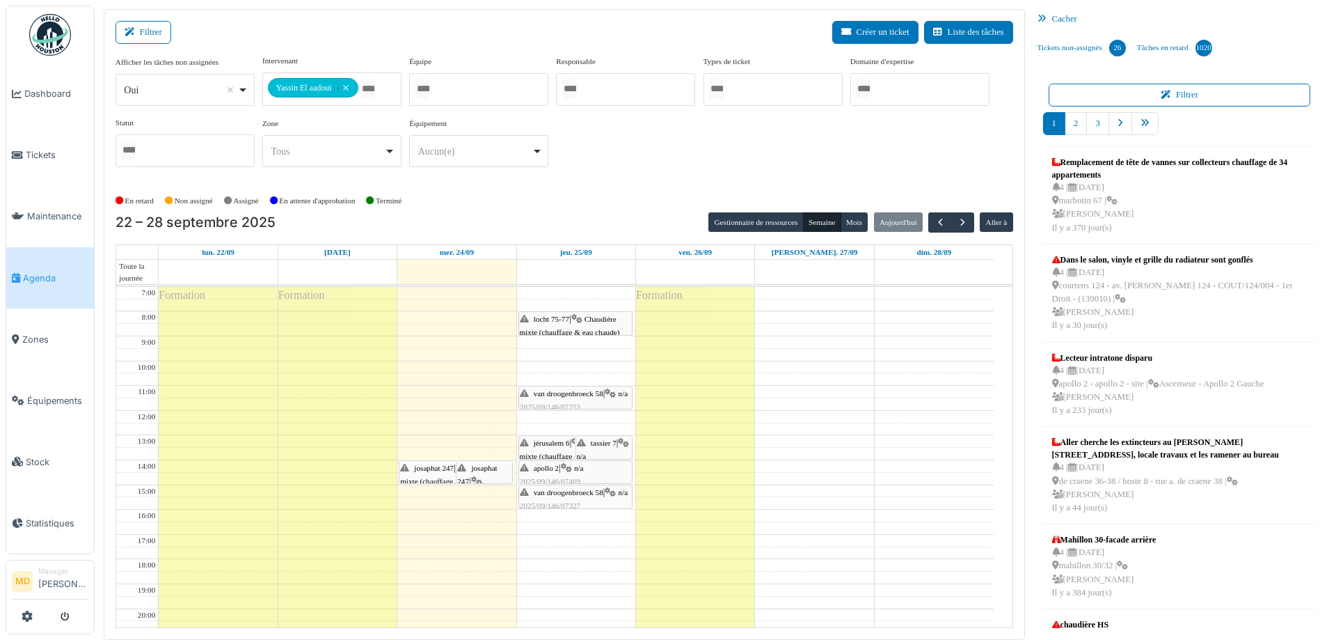
click at [601, 442] on span "tassier 7" at bounding box center [604, 442] width 26 height 8
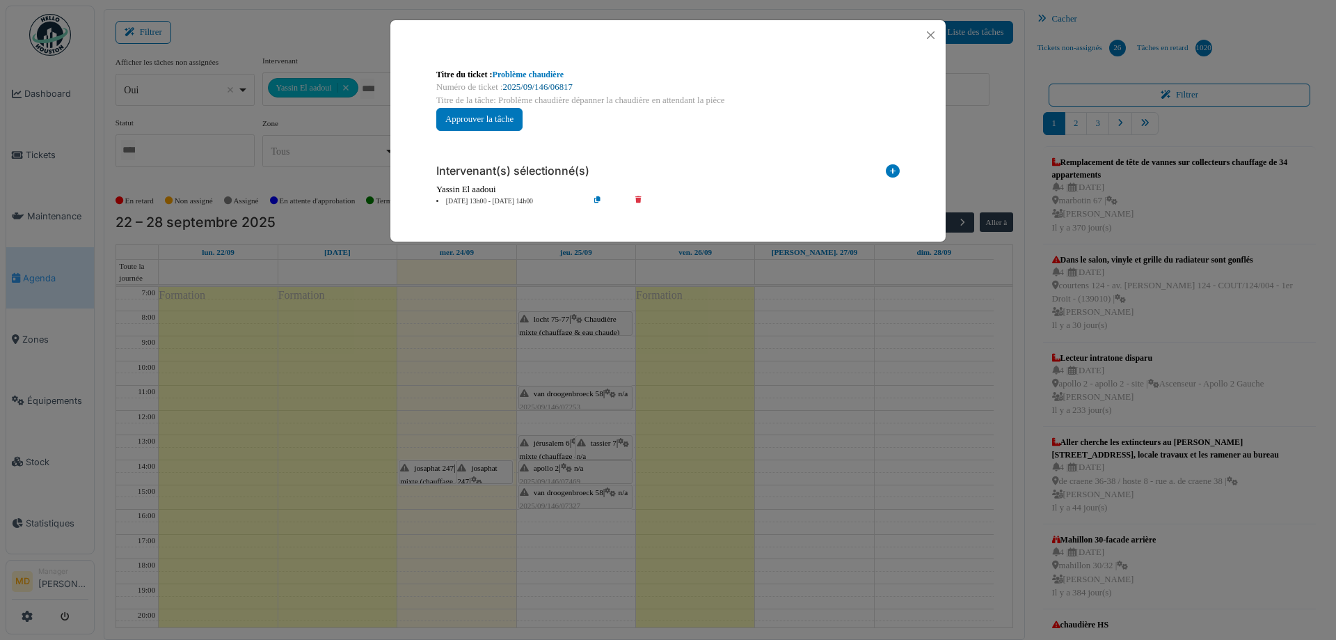
click at [518, 84] on link "2025/09/146/06817" at bounding box center [538, 87] width 70 height 10
click at [925, 40] on button "Close" at bounding box center [930, 35] width 19 height 19
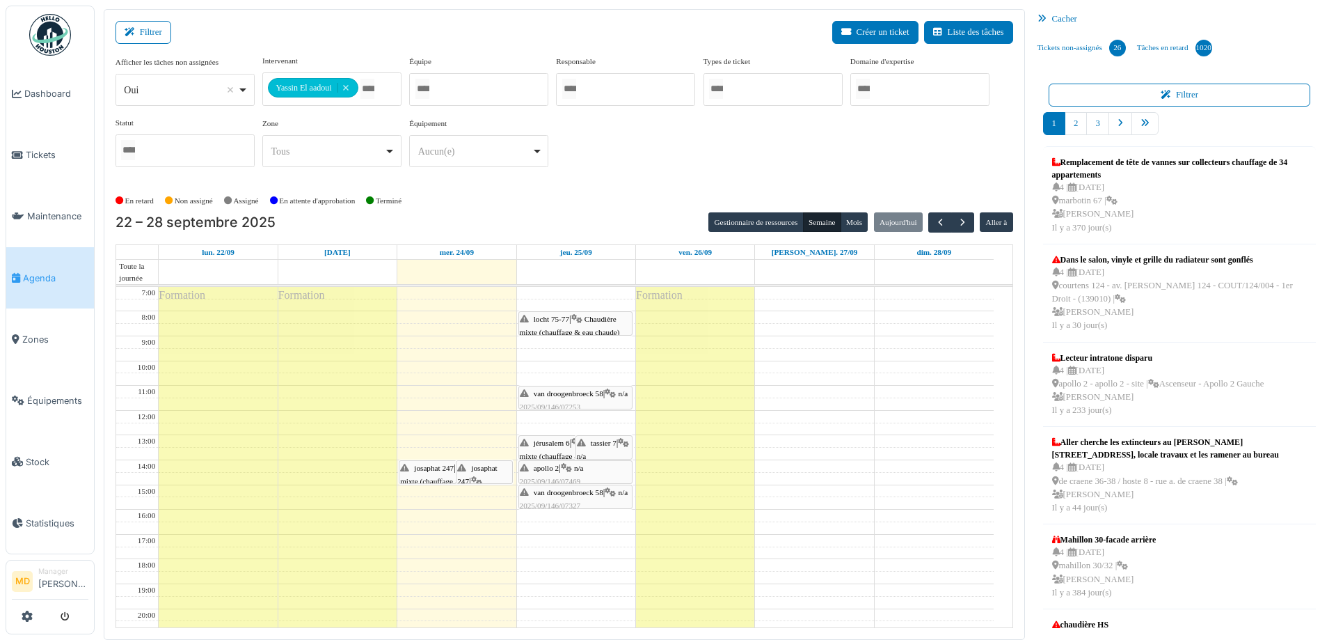
click at [572, 469] on icon at bounding box center [566, 468] width 11 height 9
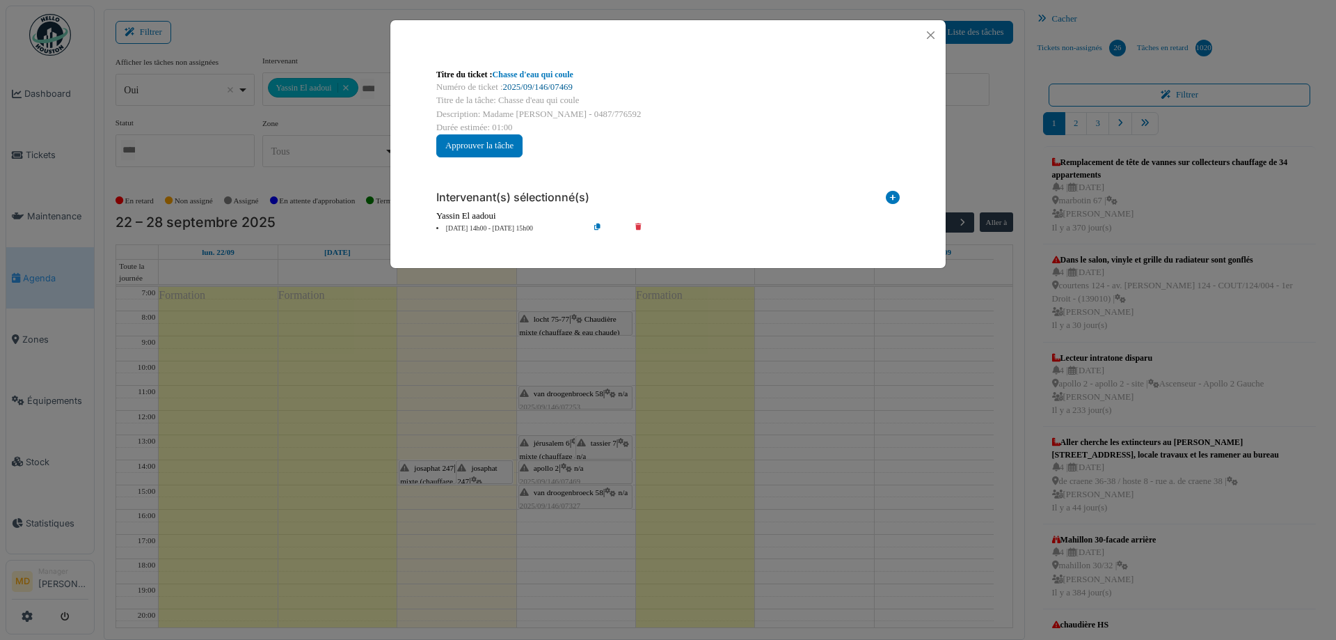
click at [541, 84] on link "2025/09/146/07469" at bounding box center [538, 87] width 70 height 10
click at [924, 33] on button "Close" at bounding box center [930, 35] width 19 height 19
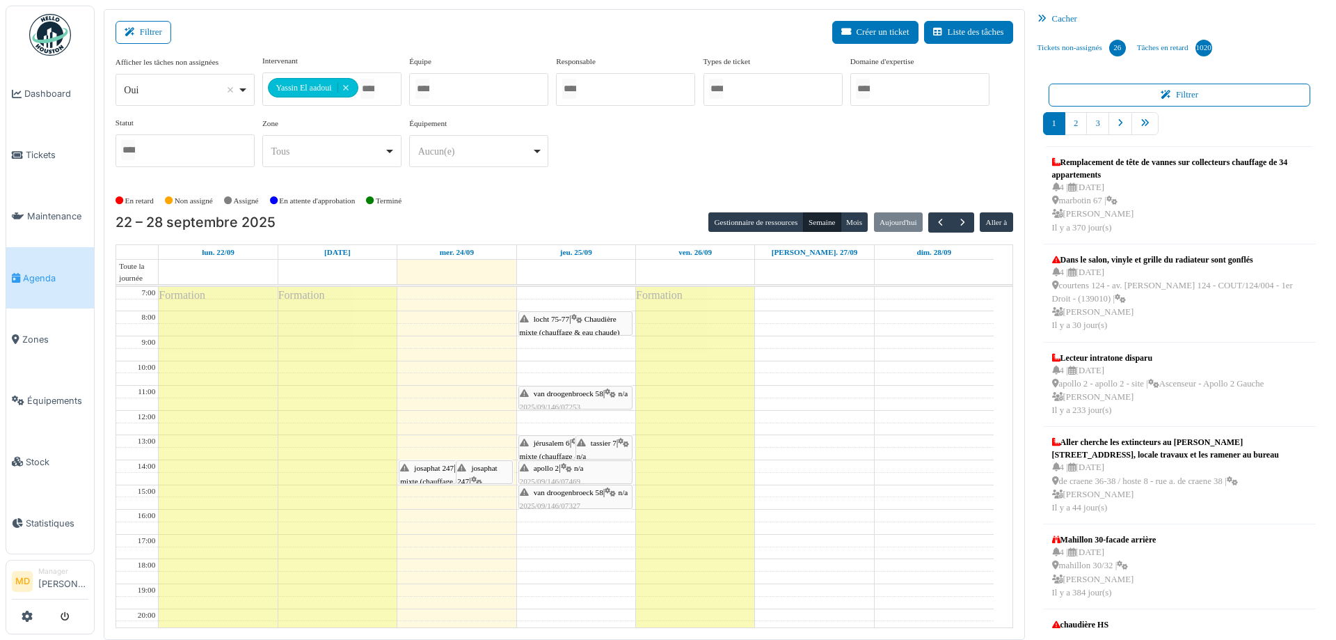
click at [577, 495] on span "van droogenbroeck 58" at bounding box center [569, 492] width 70 height 8
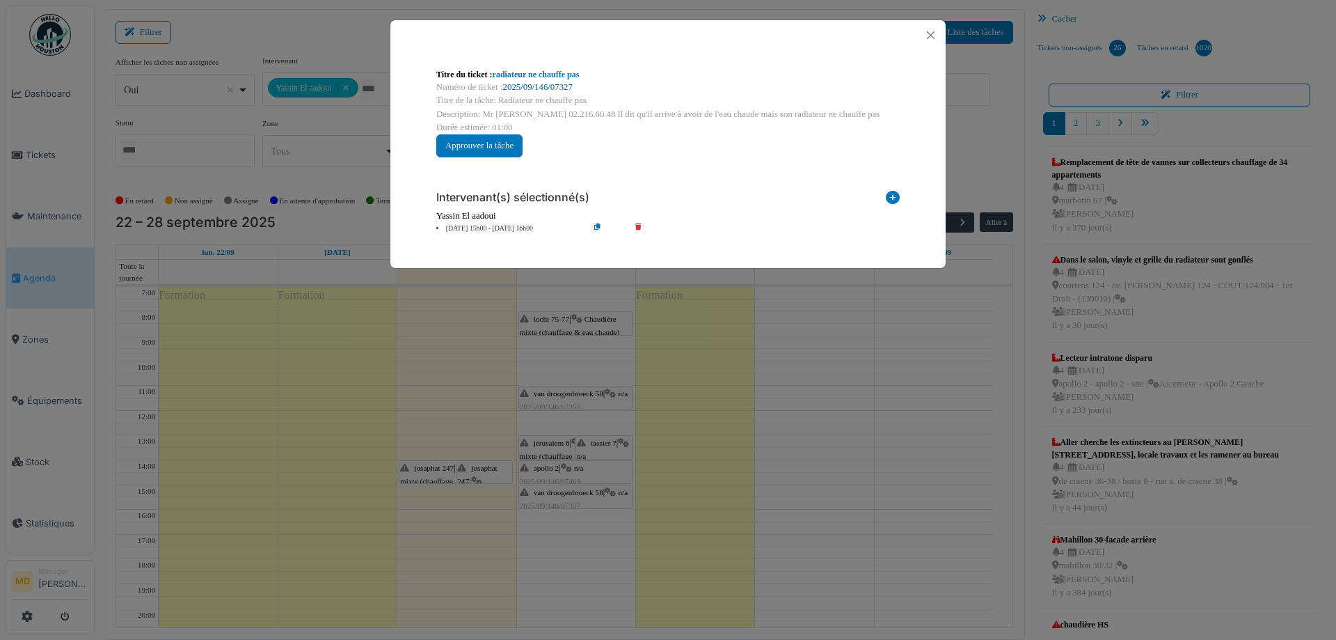
click at [551, 85] on link "2025/09/146/07327" at bounding box center [538, 87] width 70 height 10
click at [933, 31] on button "Close" at bounding box center [930, 35] width 19 height 19
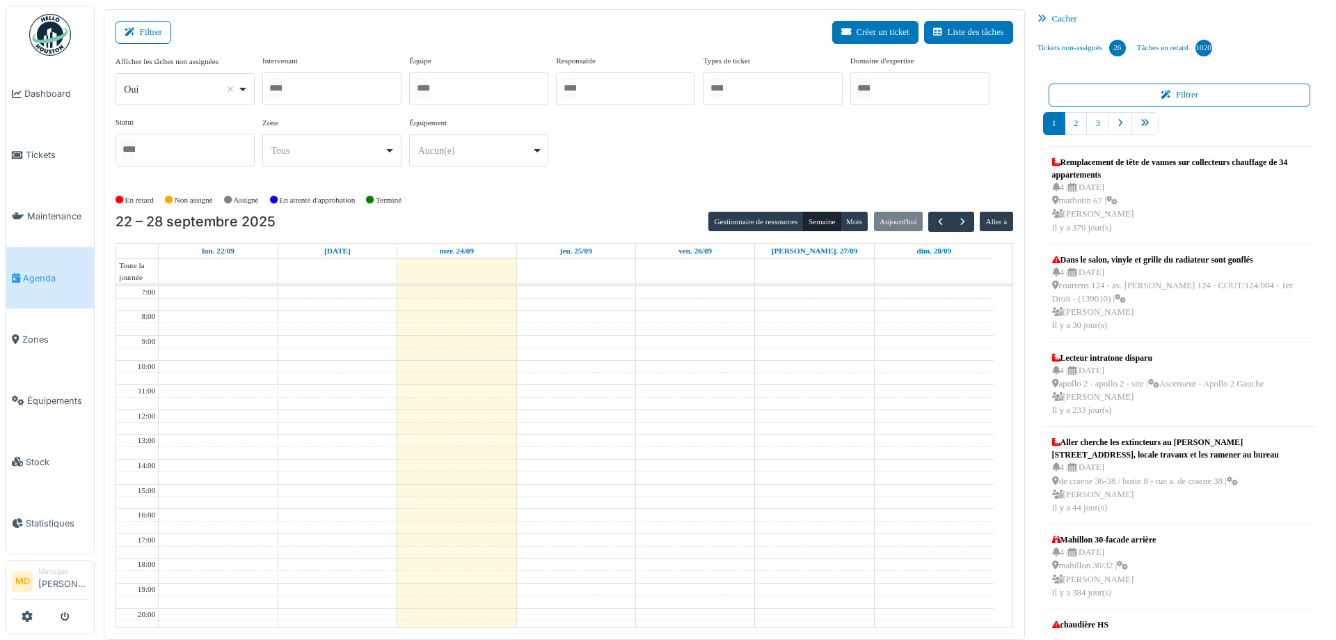
click at [339, 90] on div at bounding box center [331, 88] width 139 height 33
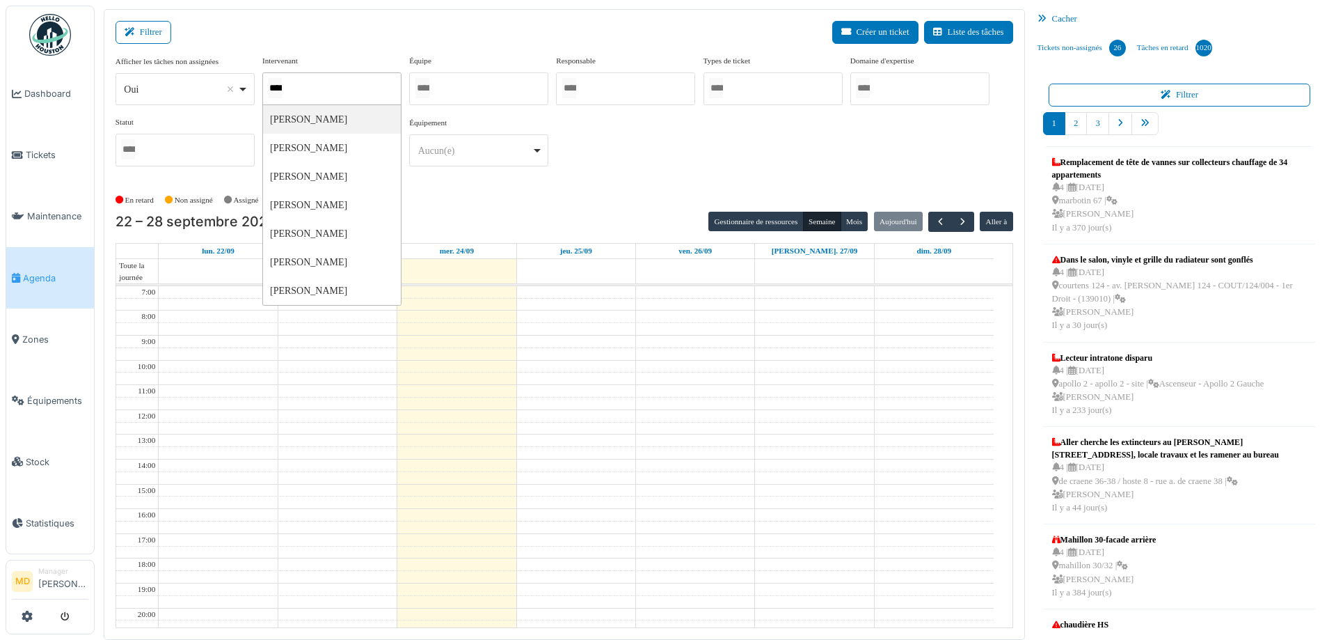
type input "*****"
click at [665, 141] on div "**********" at bounding box center [565, 116] width 898 height 123
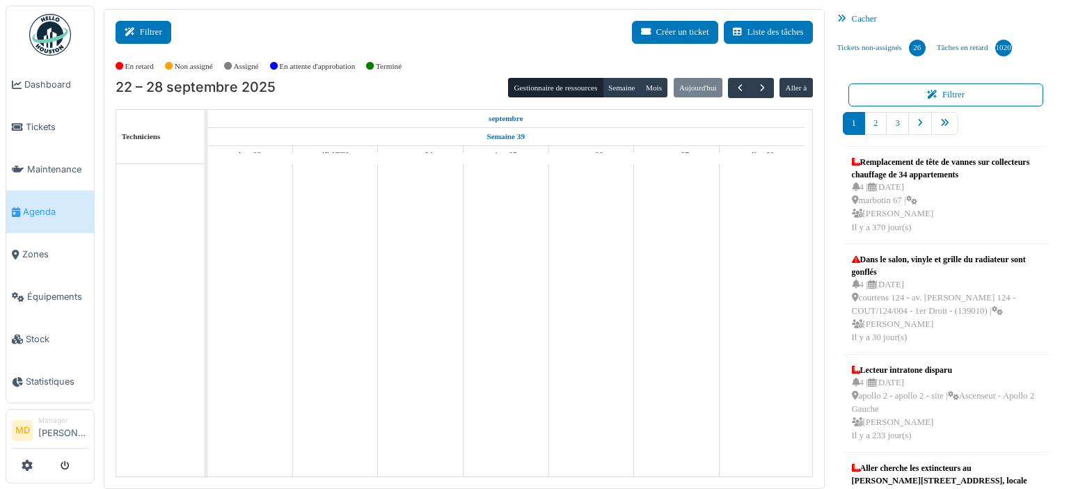
drag, startPoint x: 140, startPoint y: 39, endPoint x: 153, endPoint y: 35, distance: 13.7
click at [140, 39] on button "Filtrer" at bounding box center [144, 32] width 56 height 23
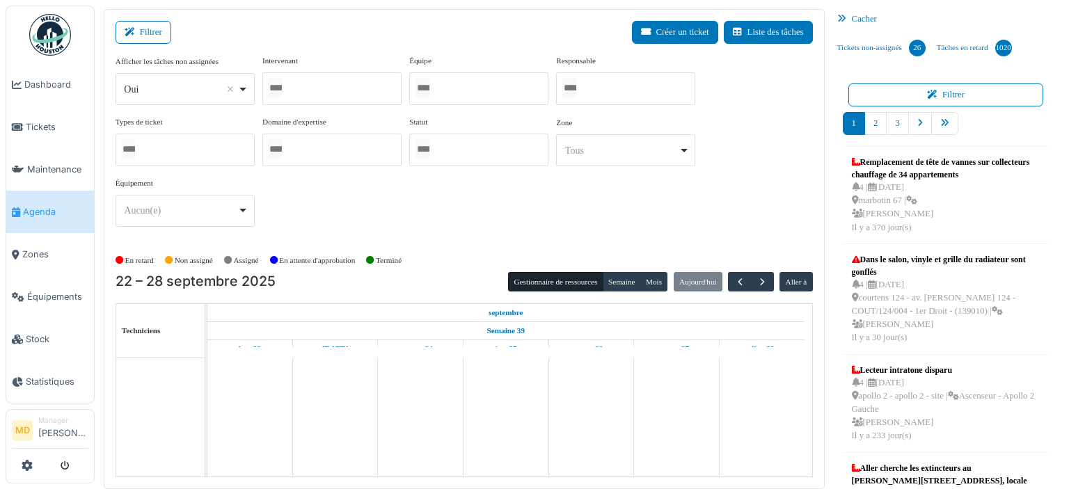
click at [304, 97] on div at bounding box center [331, 88] width 139 height 33
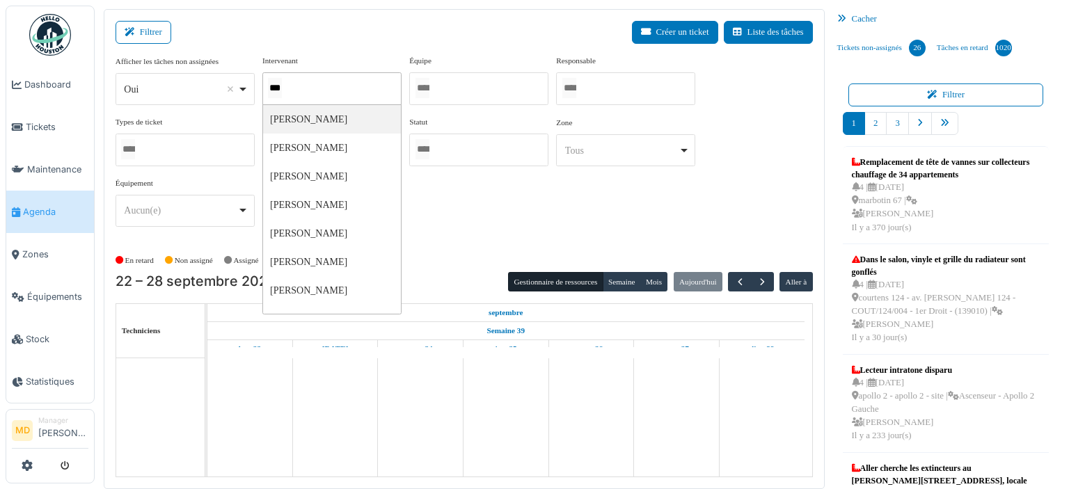
type input "****"
click at [618, 198] on div "**********" at bounding box center [464, 147] width 697 height 184
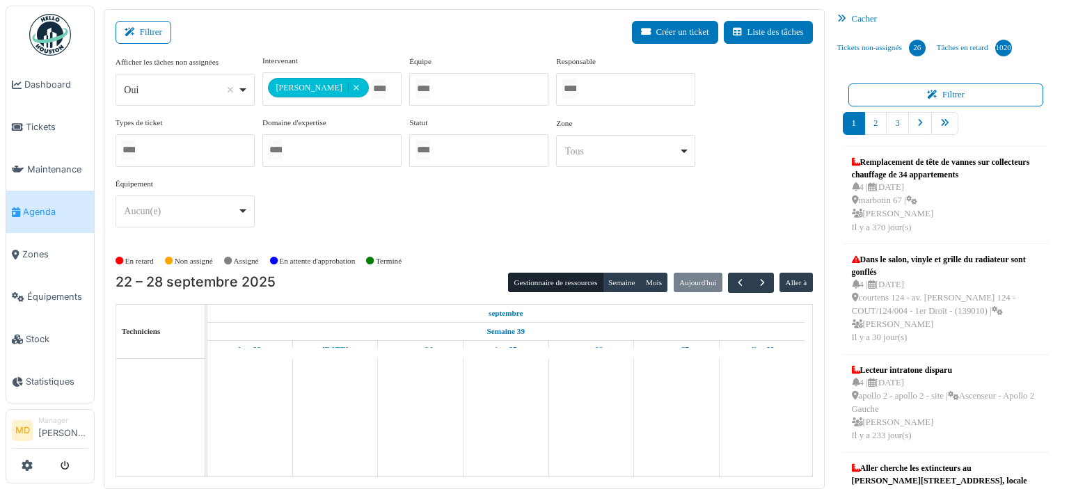
click at [848, 21] on div "Cacher" at bounding box center [946, 19] width 229 height 20
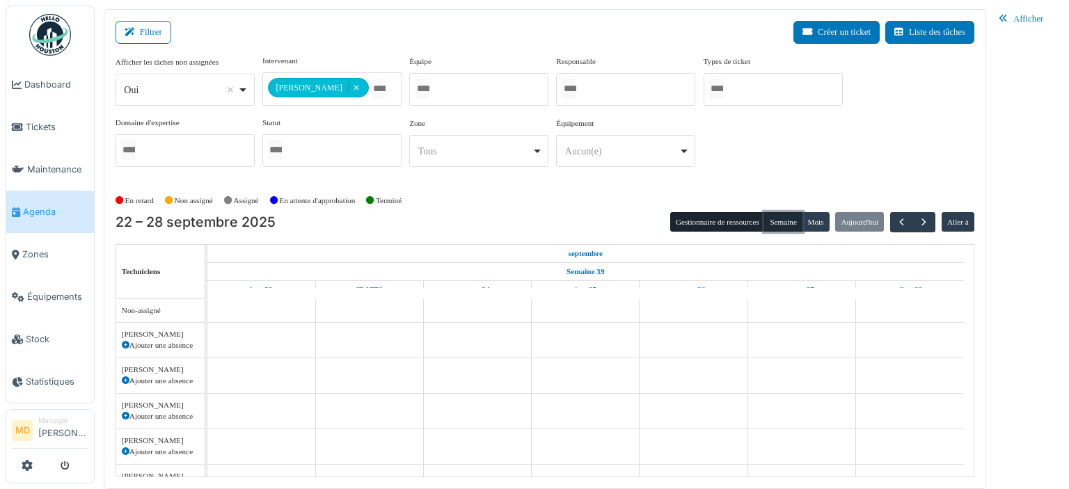
click at [784, 225] on button "Semaine" at bounding box center [783, 221] width 38 height 19
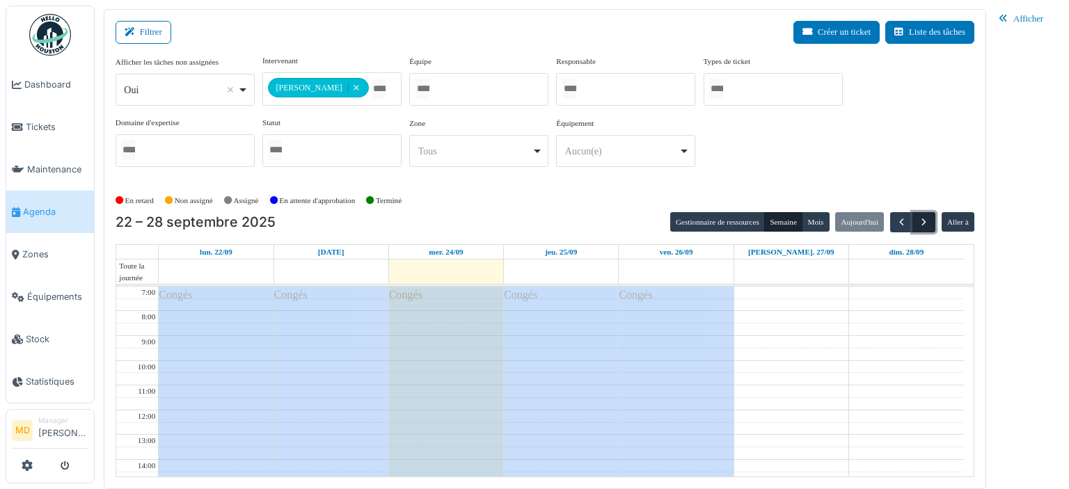
click at [931, 219] on button "button" at bounding box center [923, 222] width 23 height 20
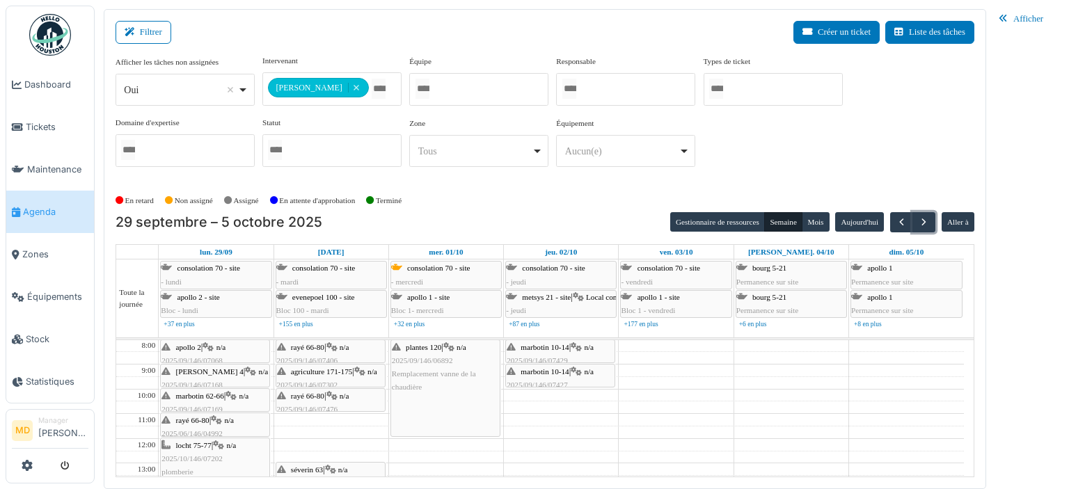
scroll to position [70, 0]
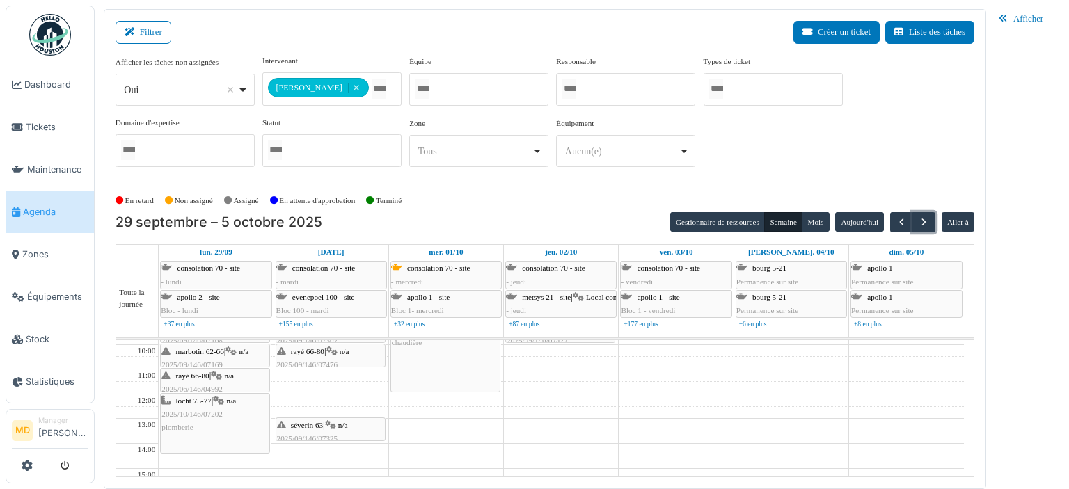
click at [197, 425] on div "locht 75-77 | n/a 2025/10/146/07202 plomberie" at bounding box center [214, 415] width 107 height 40
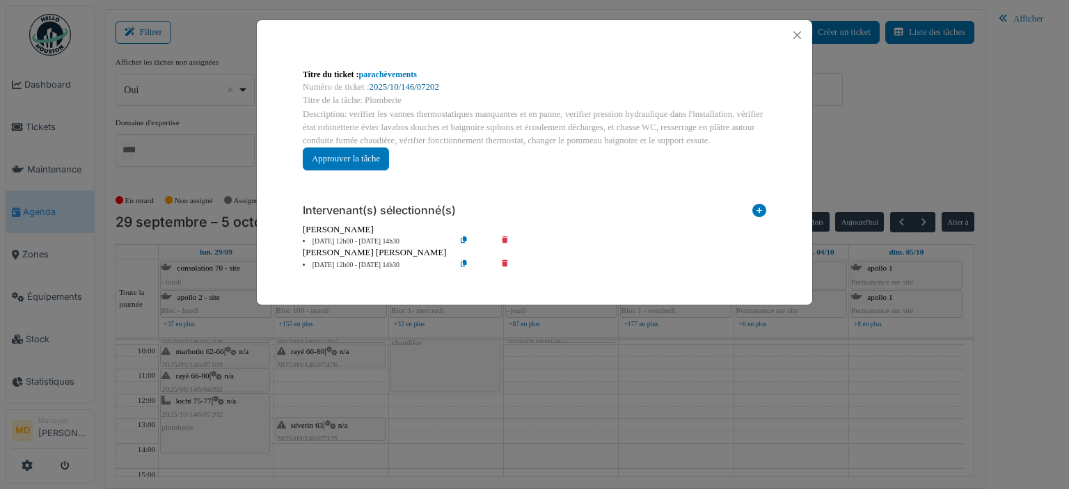
click at [420, 86] on link "2025/10/146/07202" at bounding box center [405, 87] width 70 height 10
click at [799, 36] on button "Close" at bounding box center [797, 35] width 19 height 19
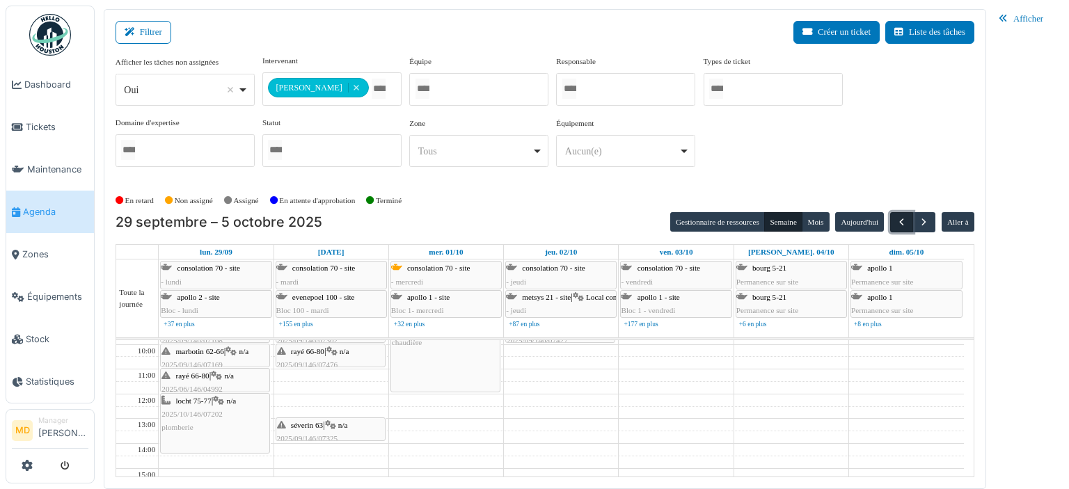
click at [904, 224] on span "button" at bounding box center [902, 222] width 12 height 12
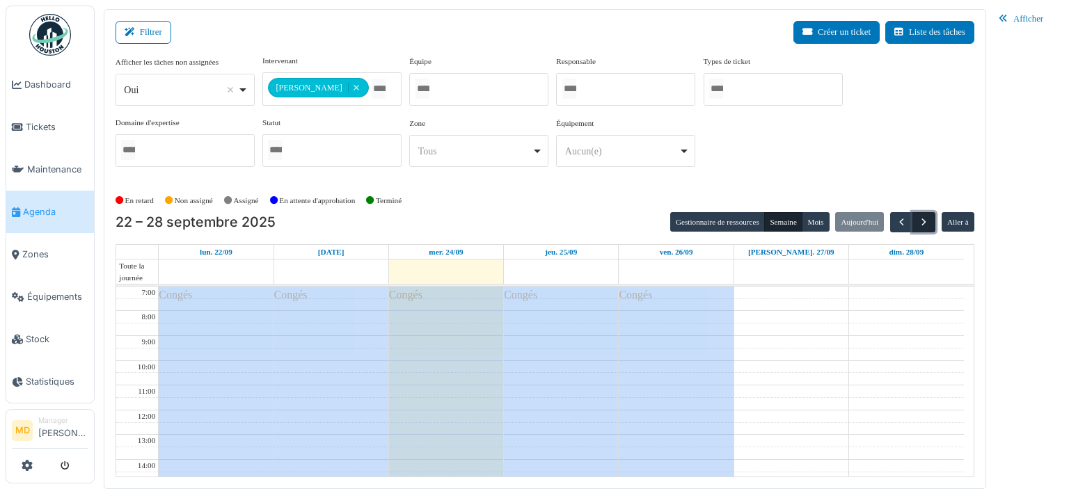
click at [925, 222] on span "button" at bounding box center [924, 222] width 12 height 12
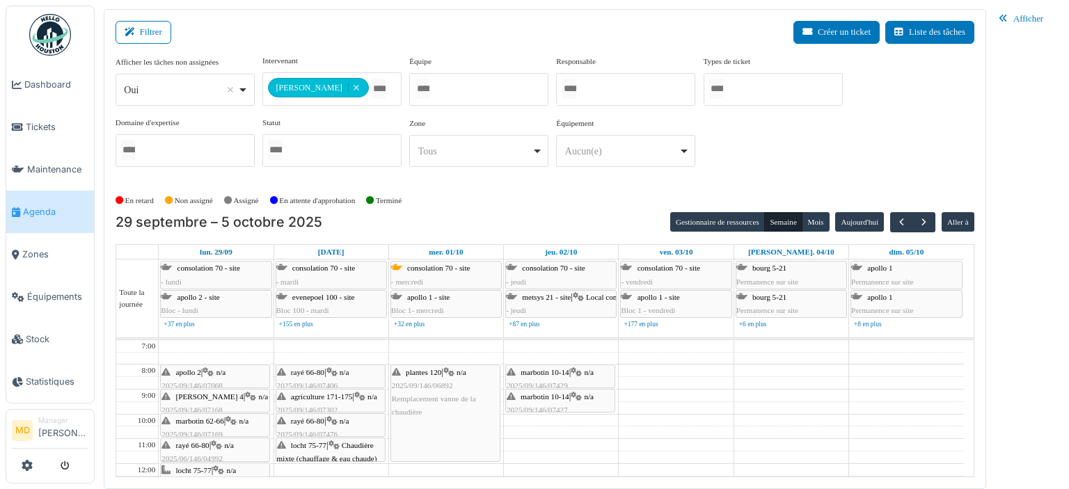
scroll to position [70, 0]
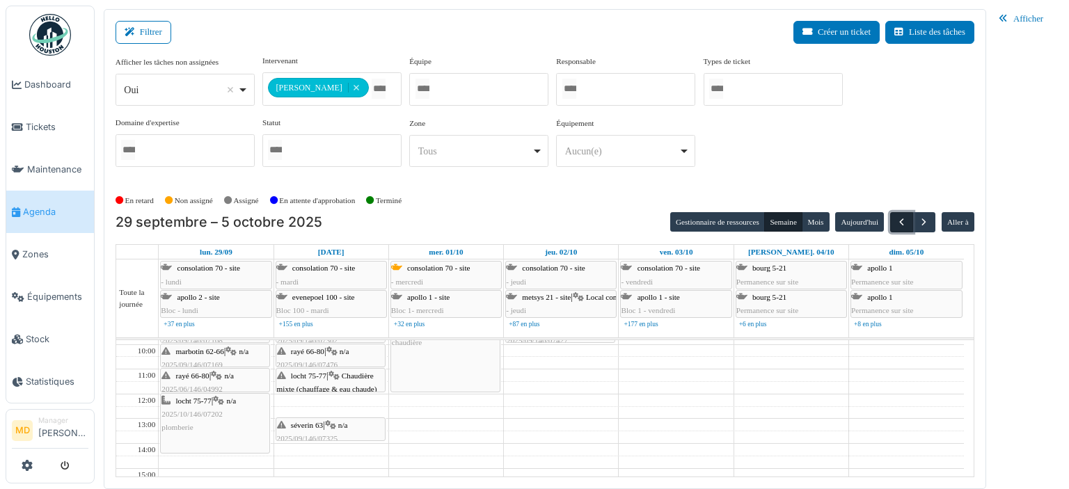
click at [906, 213] on button "button" at bounding box center [901, 222] width 23 height 20
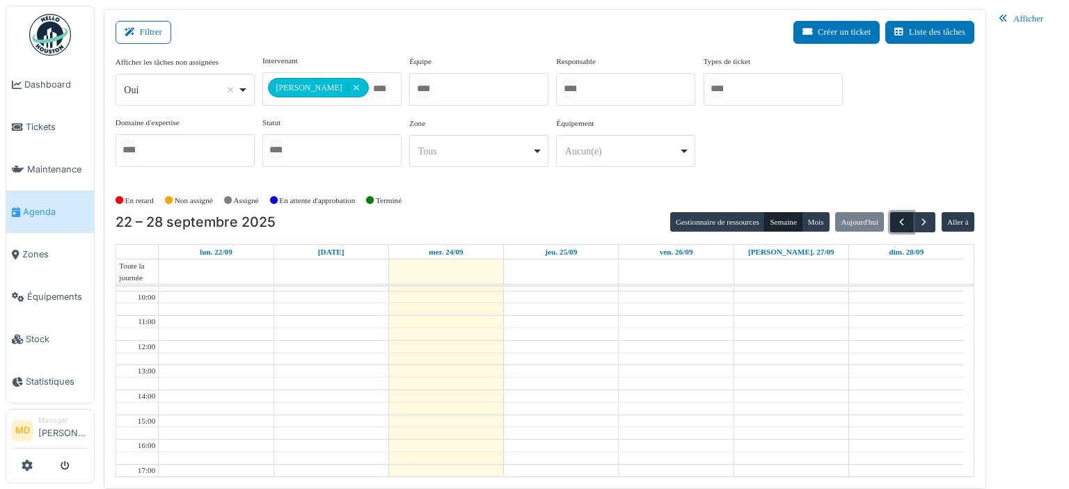
scroll to position [0, 0]
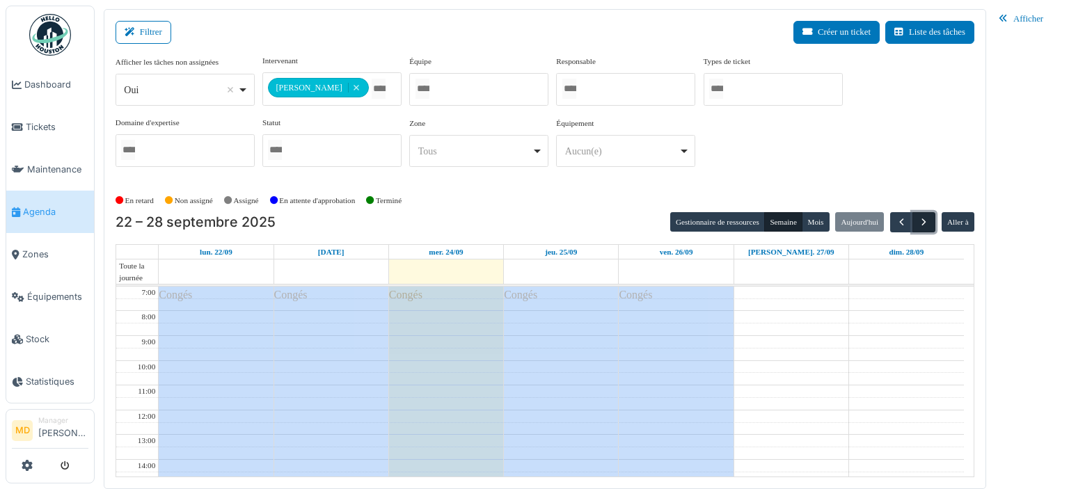
click at [926, 221] on span "button" at bounding box center [924, 222] width 12 height 12
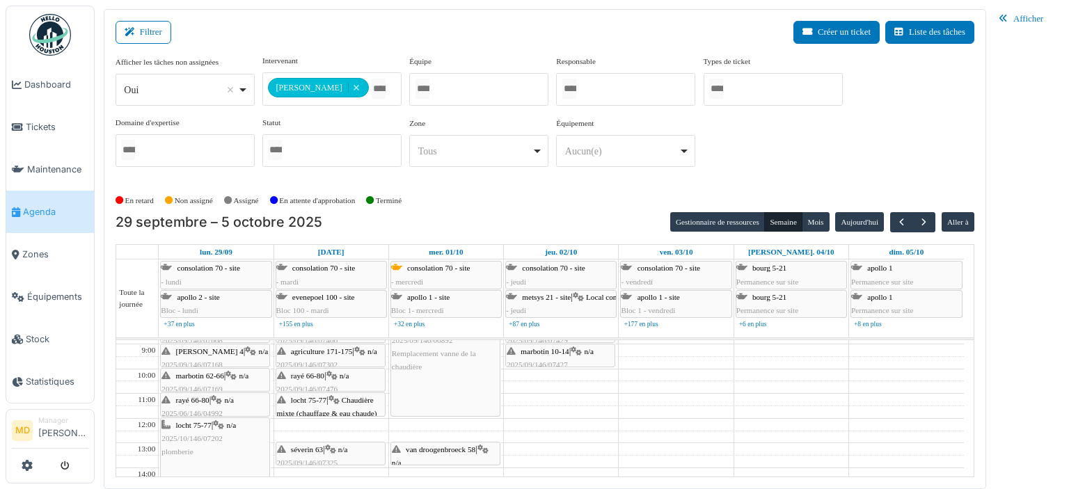
scroll to position [70, 0]
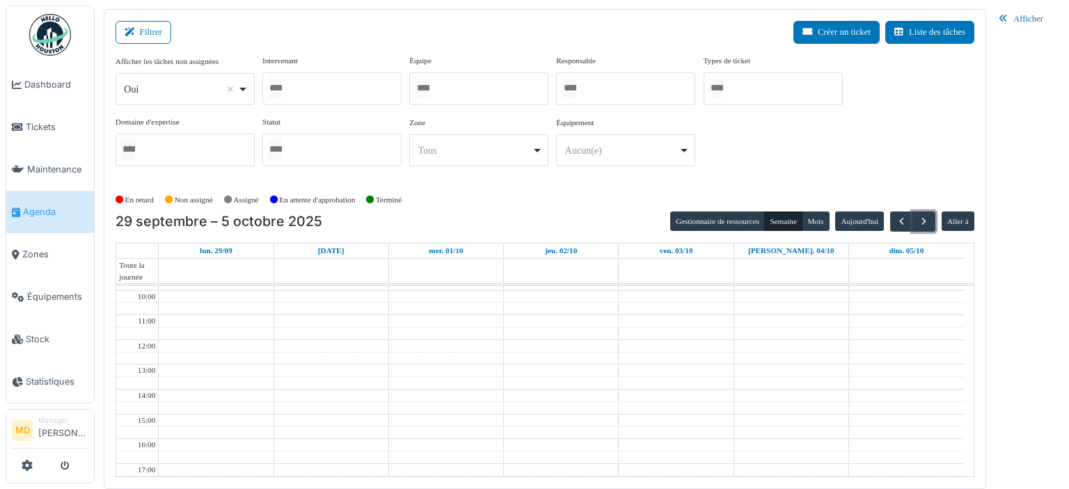
click at [324, 86] on div at bounding box center [331, 88] width 139 height 33
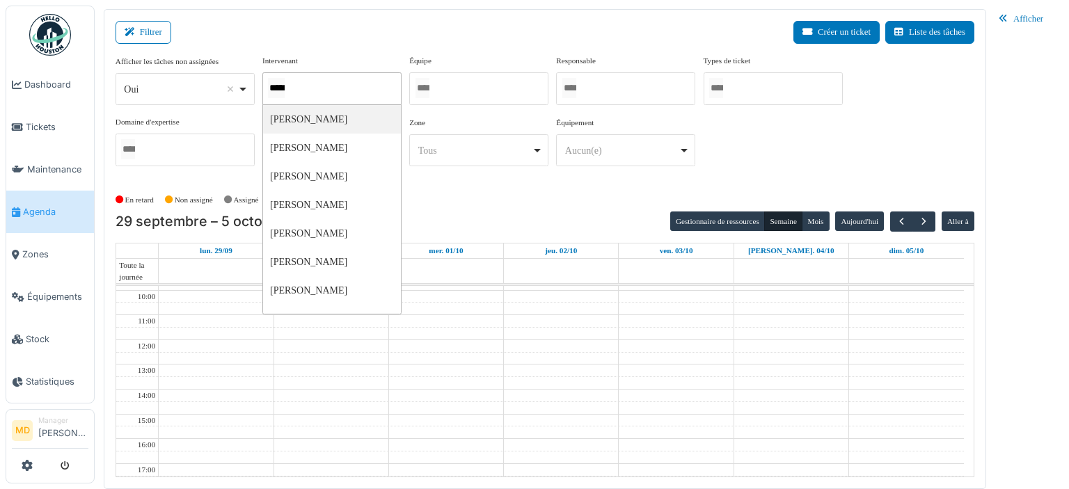
type input "******"
click at [881, 173] on div "**********" at bounding box center [545, 116] width 859 height 123
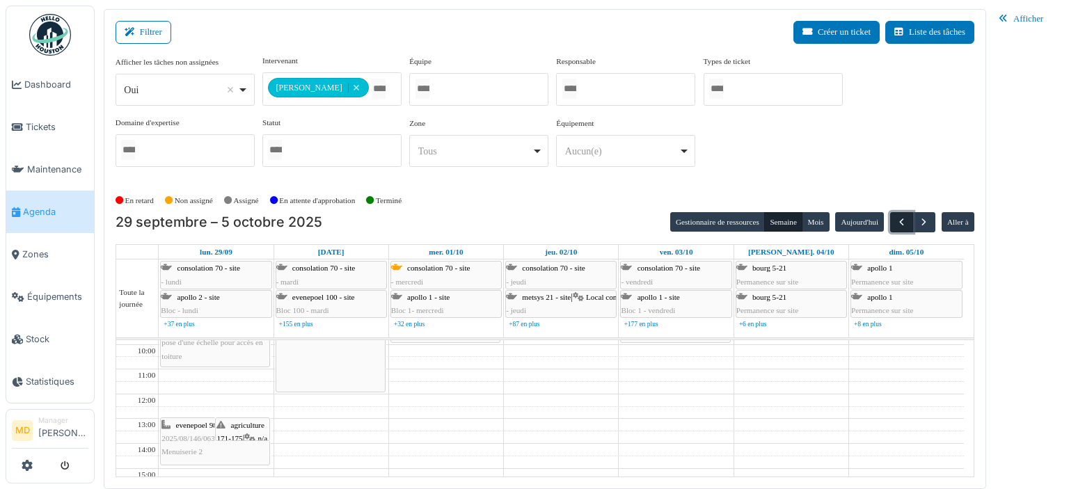
click at [904, 226] on span "button" at bounding box center [902, 222] width 12 height 12
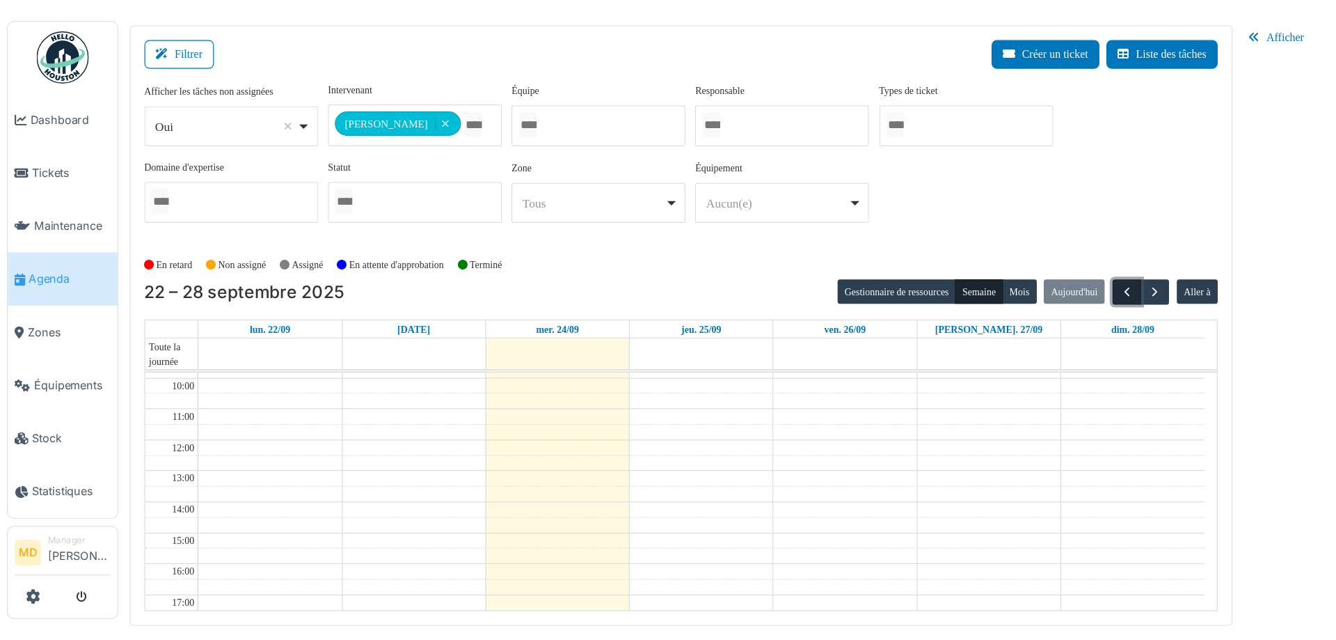
scroll to position [0, 0]
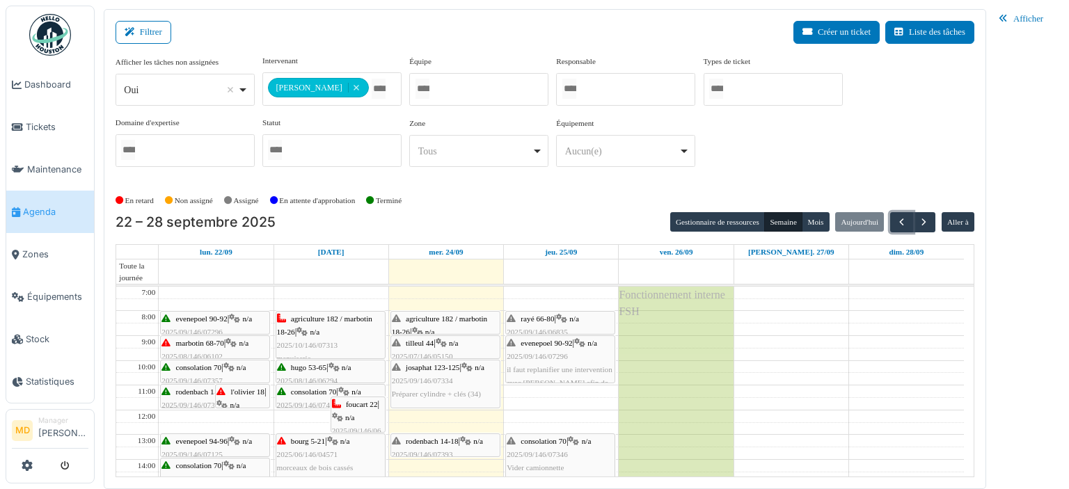
click at [454, 383] on div "[PERSON_NAME] 123-125 | n/a 2025/09/146/07334 Préparer cylindre + clés (34)" at bounding box center [445, 381] width 107 height 40
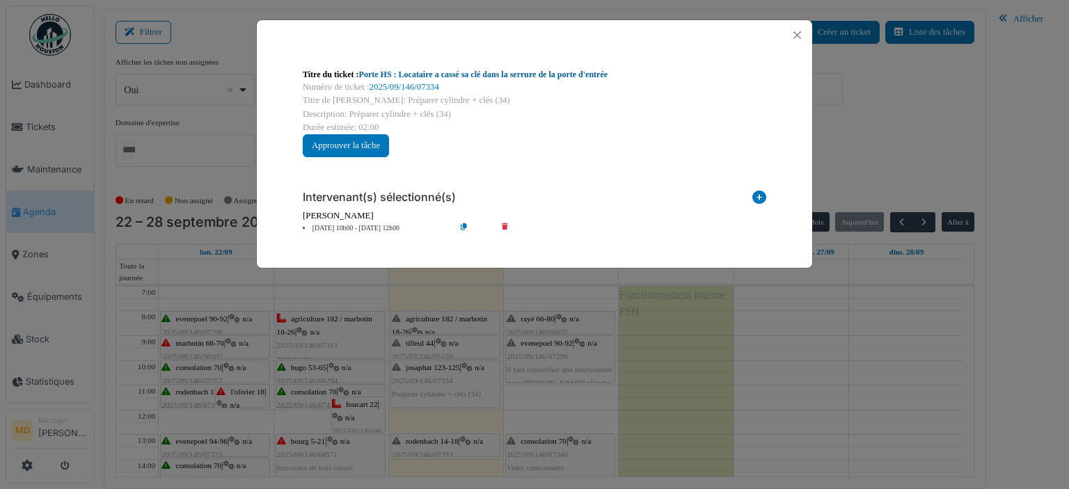
click at [416, 74] on link "Porte HS : Locataire a cassé sa clé dans la serrure de la porte d'entrée" at bounding box center [483, 75] width 248 height 10
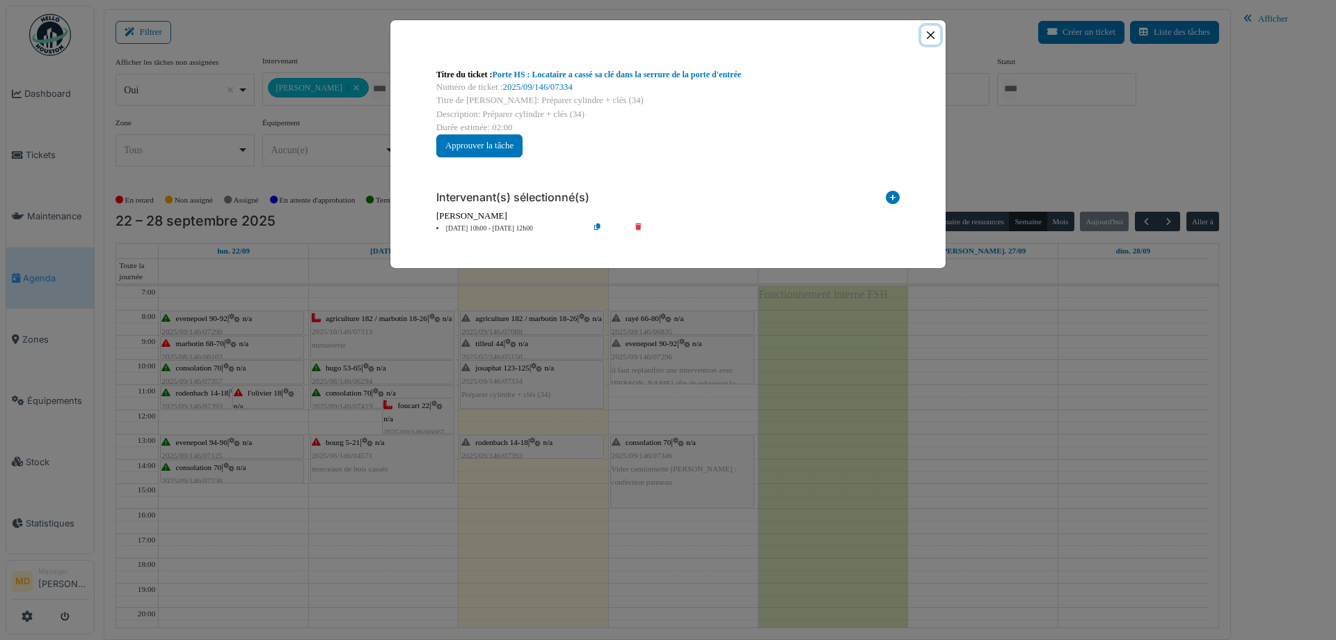
click at [935, 36] on button "Close" at bounding box center [930, 35] width 19 height 19
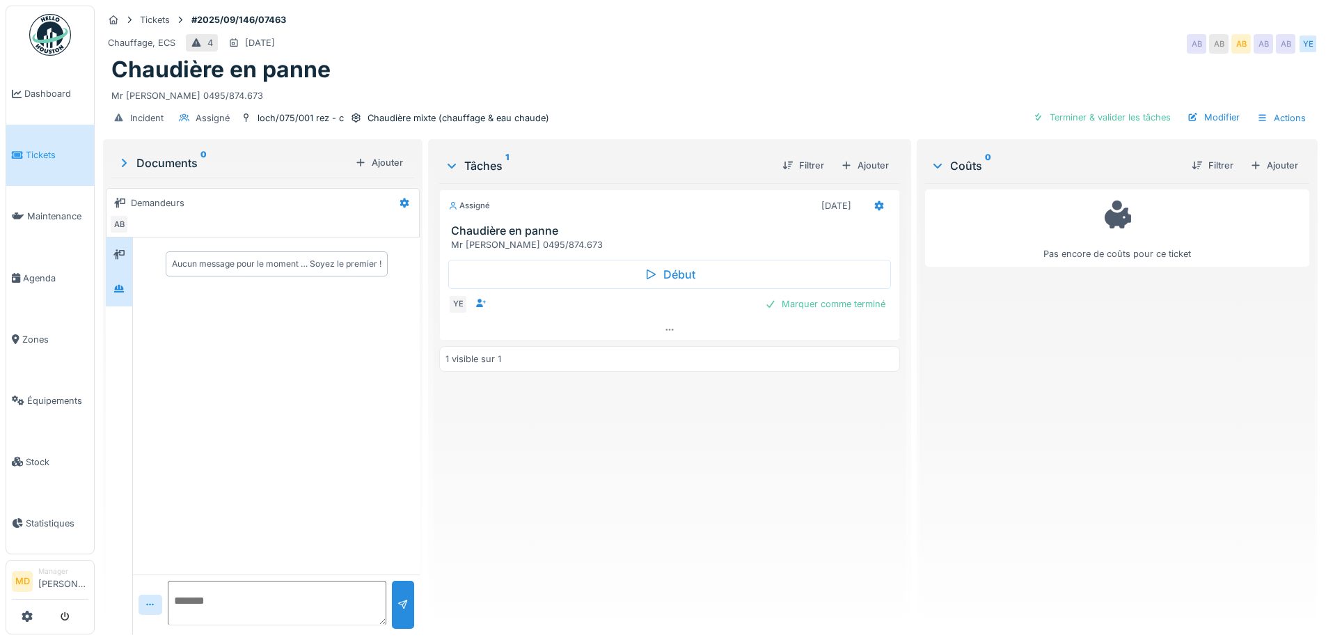
click at [115, 301] on div at bounding box center [119, 288] width 26 height 34
click at [127, 251] on div at bounding box center [119, 254] width 21 height 17
click at [116, 281] on div at bounding box center [119, 288] width 21 height 17
click at [122, 255] on icon at bounding box center [118, 254] width 11 height 10
click at [243, 598] on textarea at bounding box center [277, 602] width 219 height 45
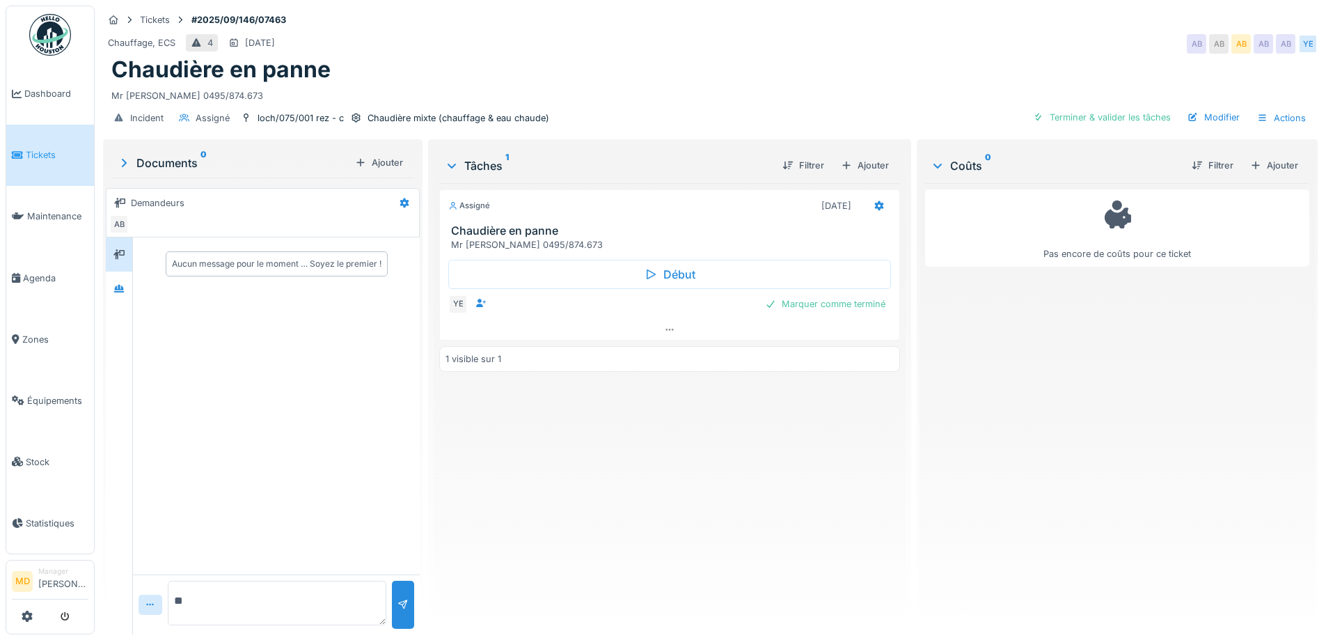
type textarea "*"
drag, startPoint x: 664, startPoint y: 331, endPoint x: 672, endPoint y: 332, distance: 7.7
click at [664, 331] on icon at bounding box center [669, 329] width 11 height 9
click at [849, 301] on div at bounding box center [851, 307] width 11 height 13
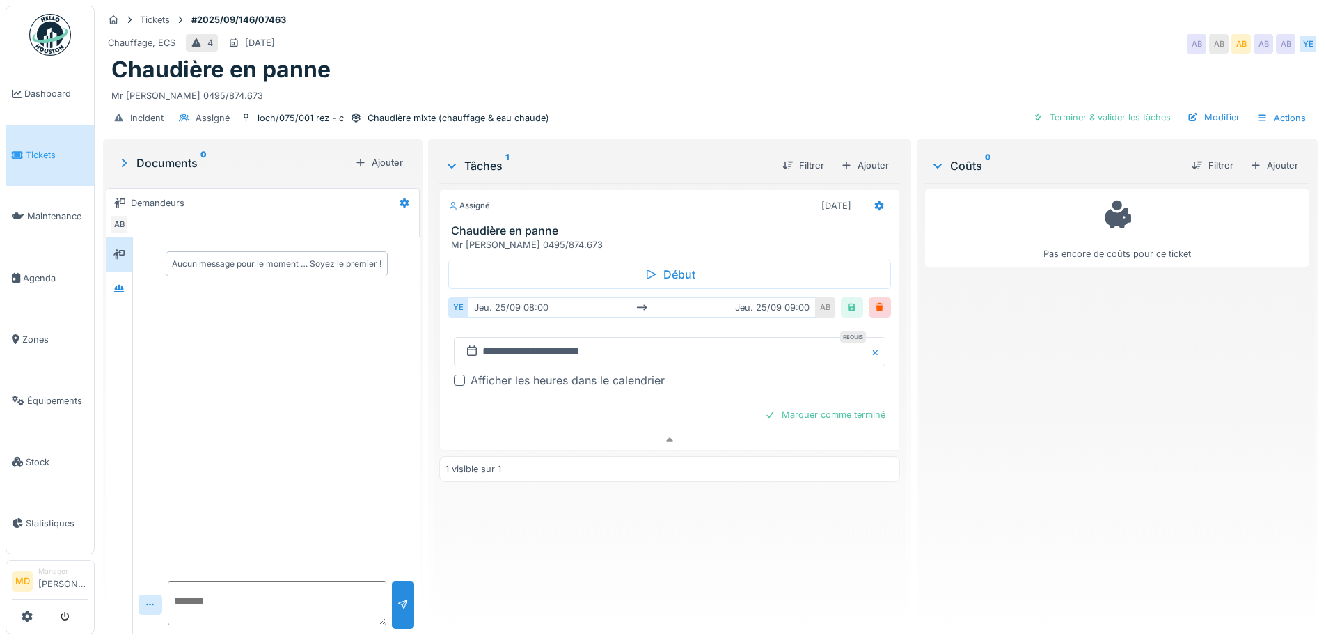
click at [493, 372] on div "Afficher les heures dans le calendrier" at bounding box center [567, 380] width 194 height 17
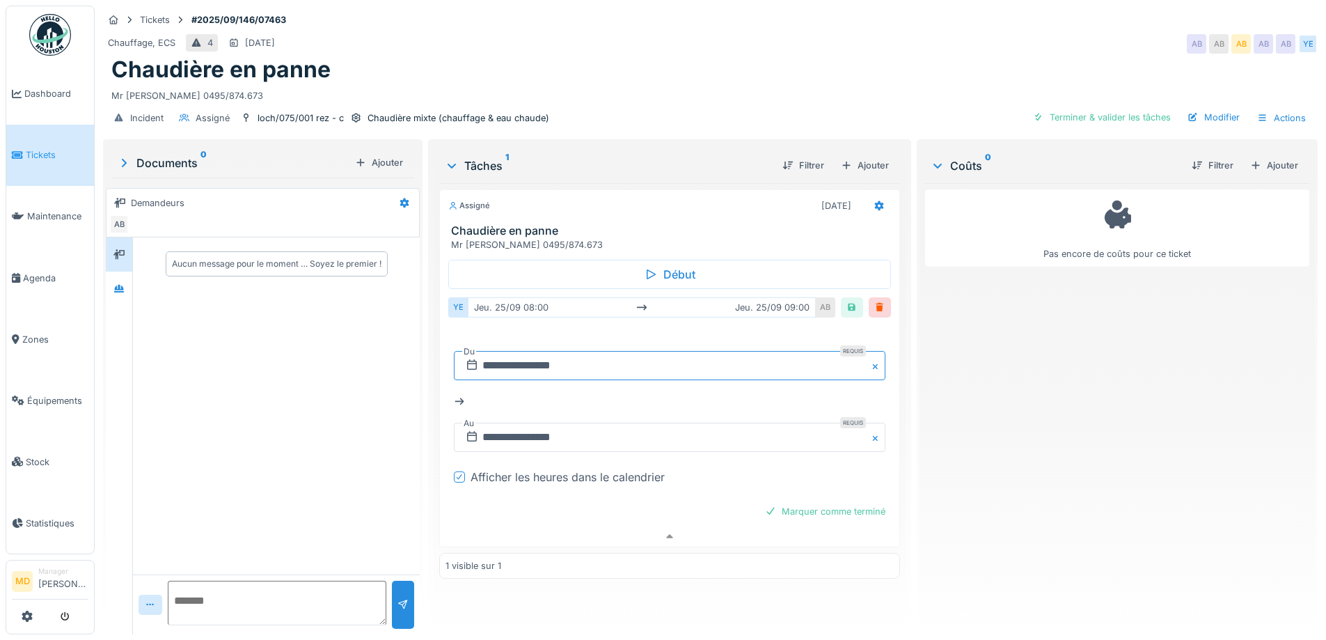
click at [694, 361] on input "**********" at bounding box center [669, 365] width 431 height 29
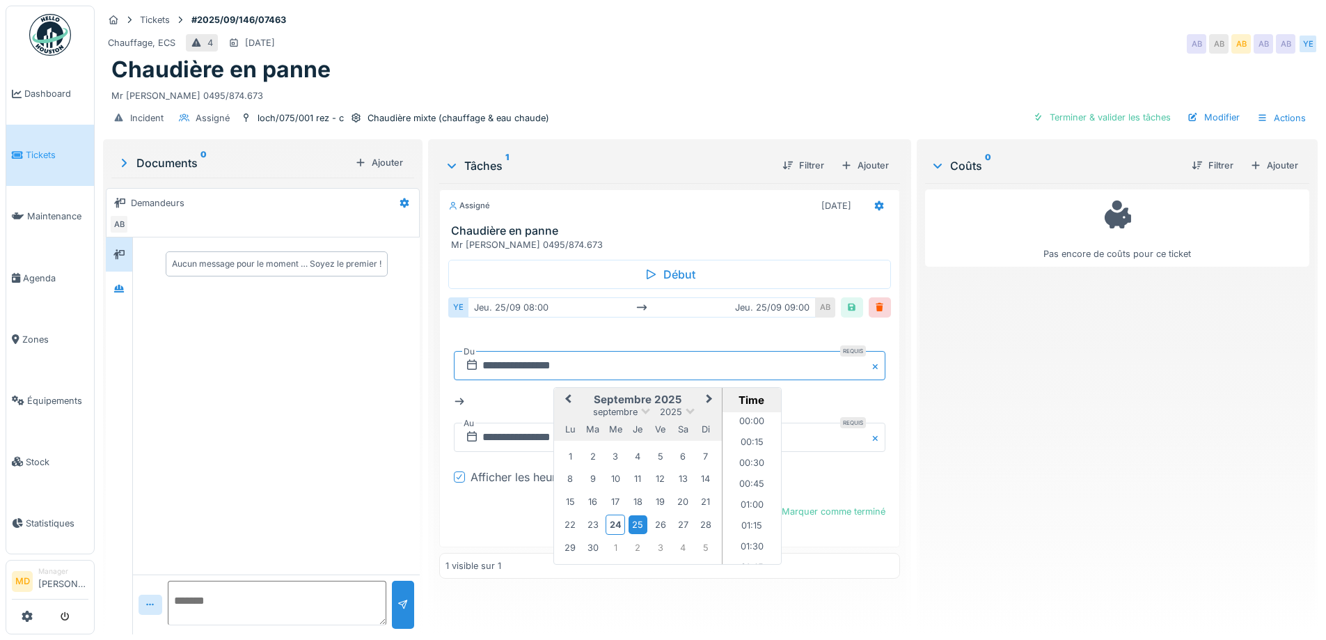
scroll to position [603, 0]
click at [590, 538] on div "30" at bounding box center [592, 547] width 19 height 19
click at [749, 519] on li "11:00" at bounding box center [751, 529] width 59 height 21
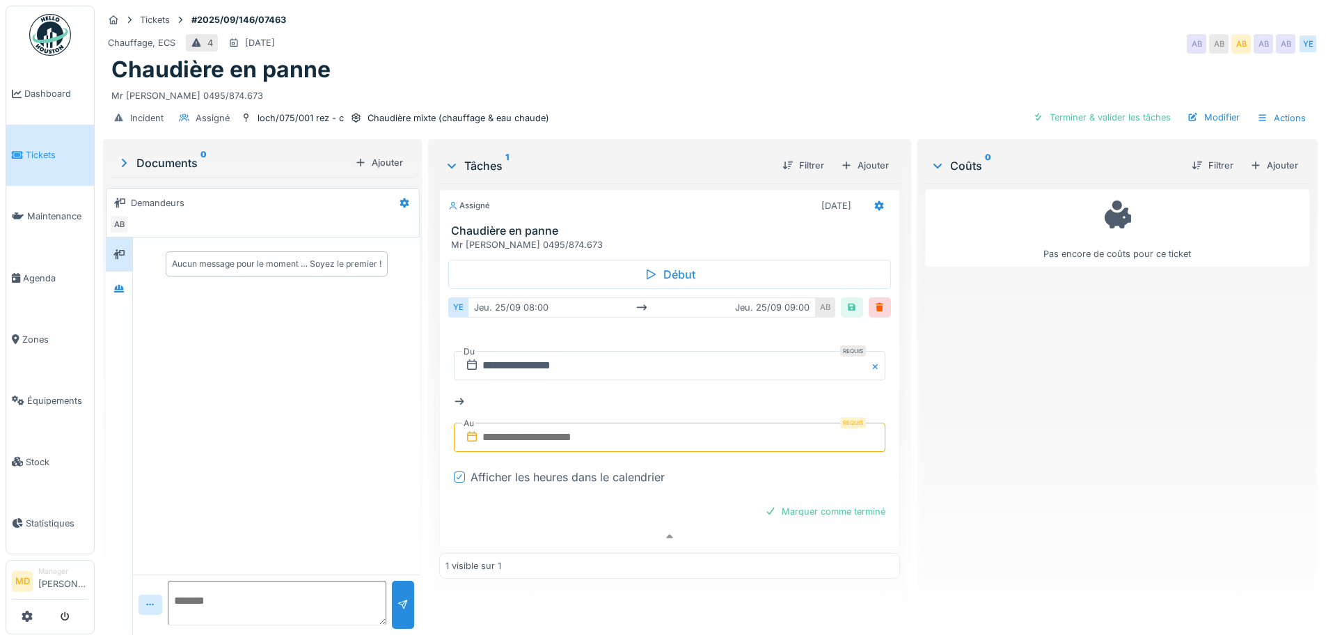
click at [670, 430] on input "text" at bounding box center [669, 436] width 431 height 29
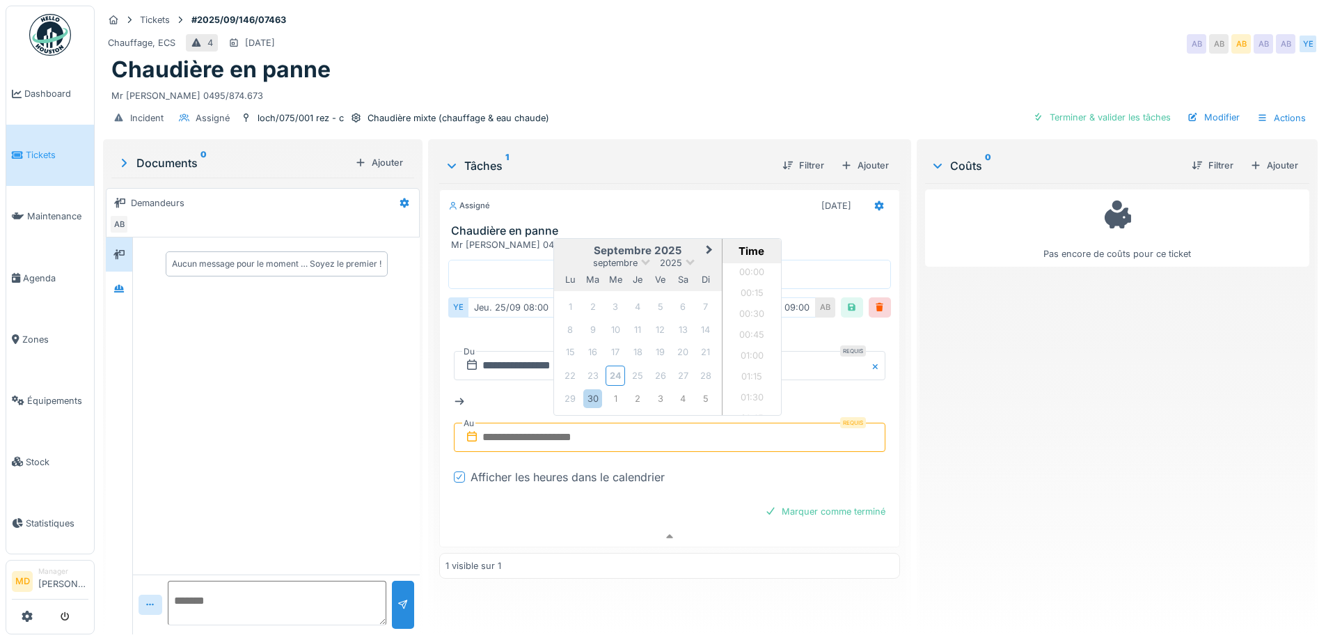
scroll to position [1208, 0]
click at [588, 391] on div "30" at bounding box center [592, 398] width 19 height 19
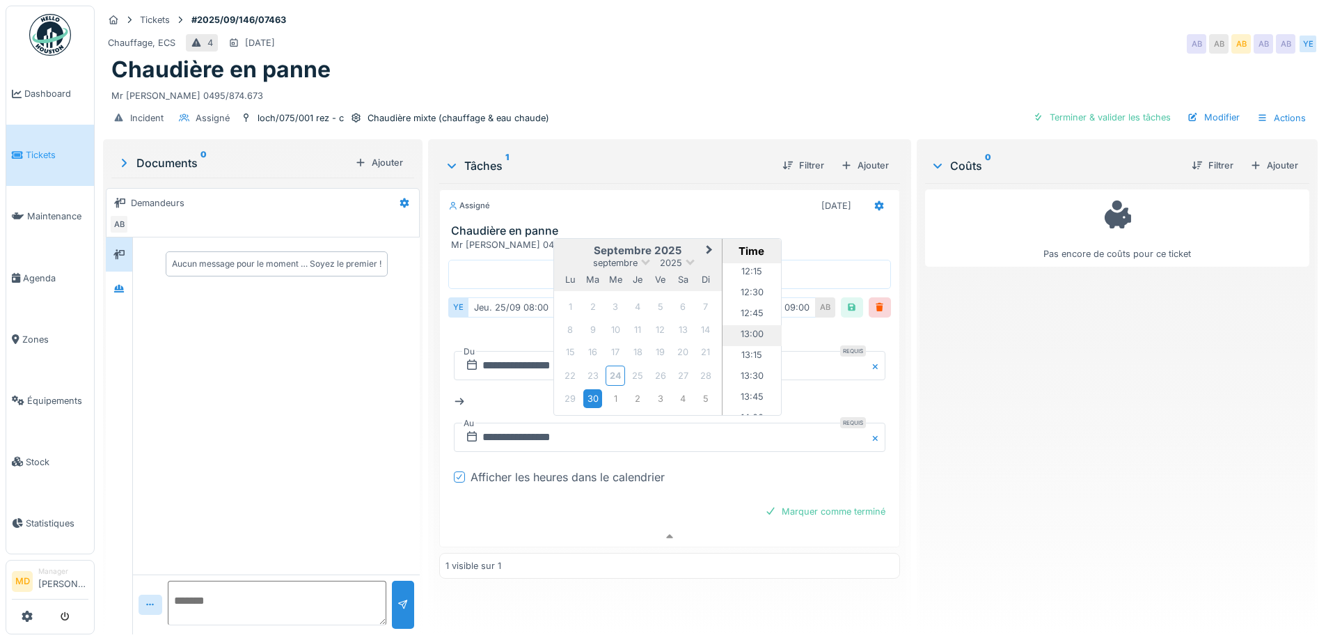
scroll to position [999, 0]
click at [738, 266] on li "12:00" at bounding box center [751, 276] width 59 height 21
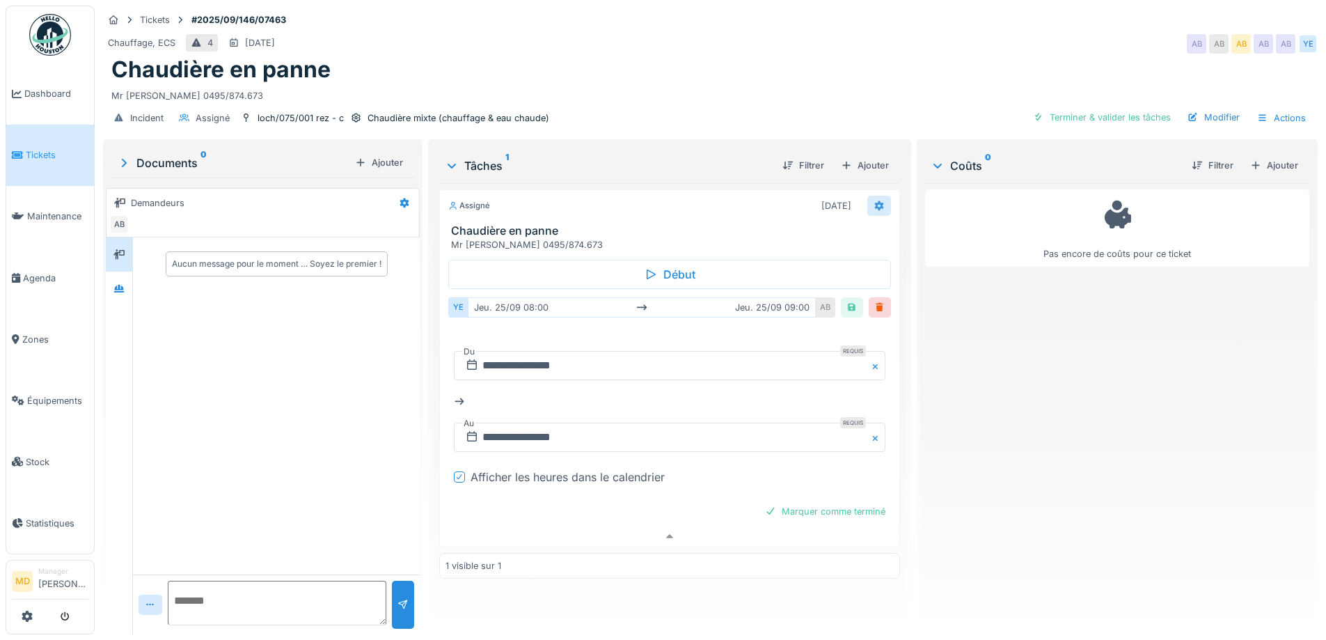
click at [878, 196] on div at bounding box center [879, 206] width 24 height 20
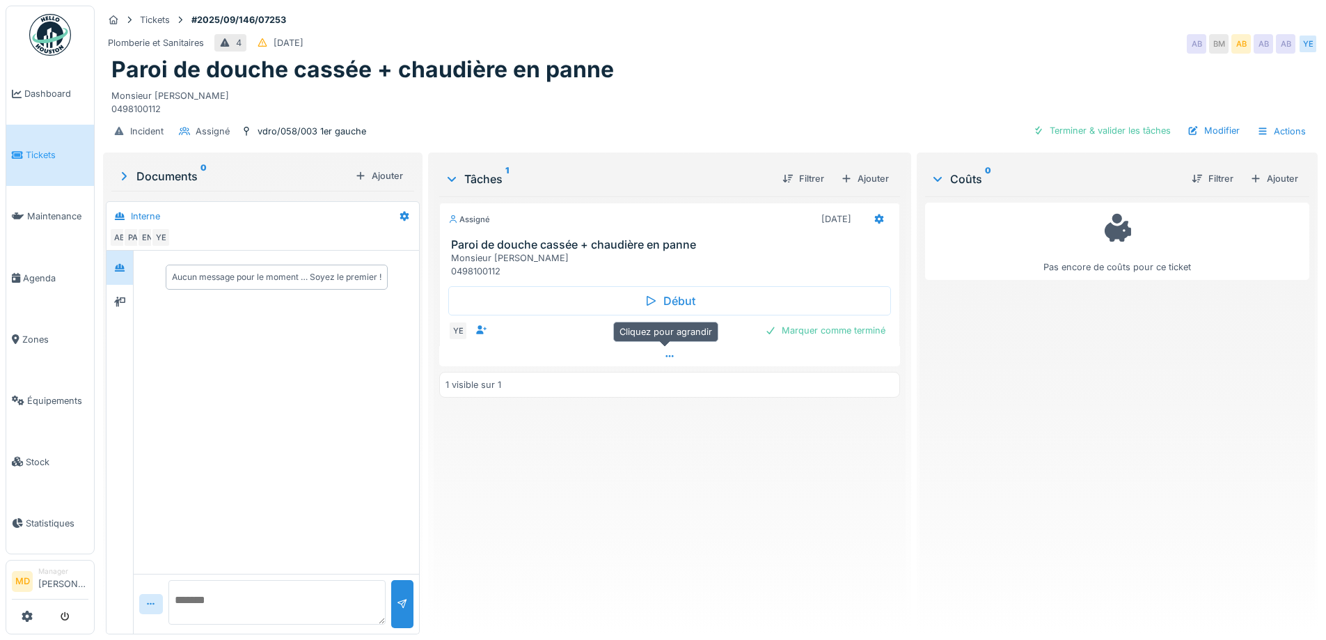
click at [680, 354] on div at bounding box center [669, 356] width 460 height 20
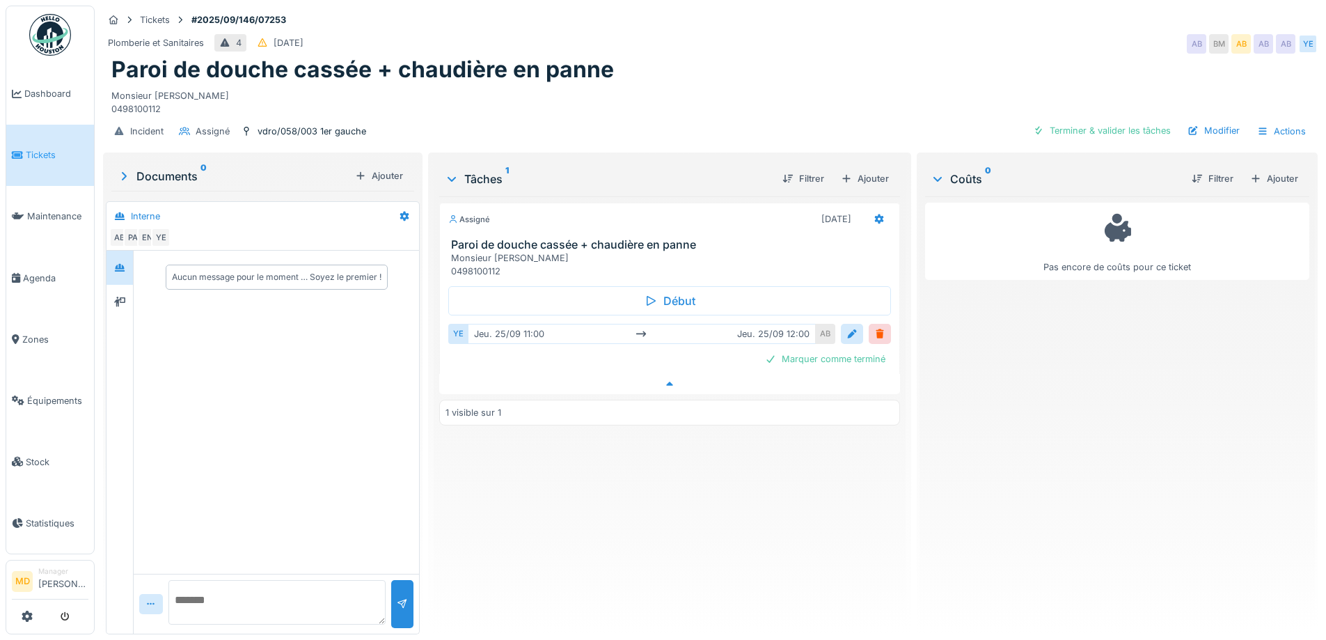
scroll to position [10, 0]
drag, startPoint x: 612, startPoint y: 55, endPoint x: 390, endPoint y: 52, distance: 222.0
click at [390, 56] on div "Paroi de douche cassée + chaudière en panne" at bounding box center [710, 69] width 1198 height 26
drag, startPoint x: 112, startPoint y: 49, endPoint x: 372, endPoint y: 53, distance: 259.6
click at [372, 56] on h1 "Paroi de douche cassée + chaudière en panne" at bounding box center [362, 69] width 502 height 26
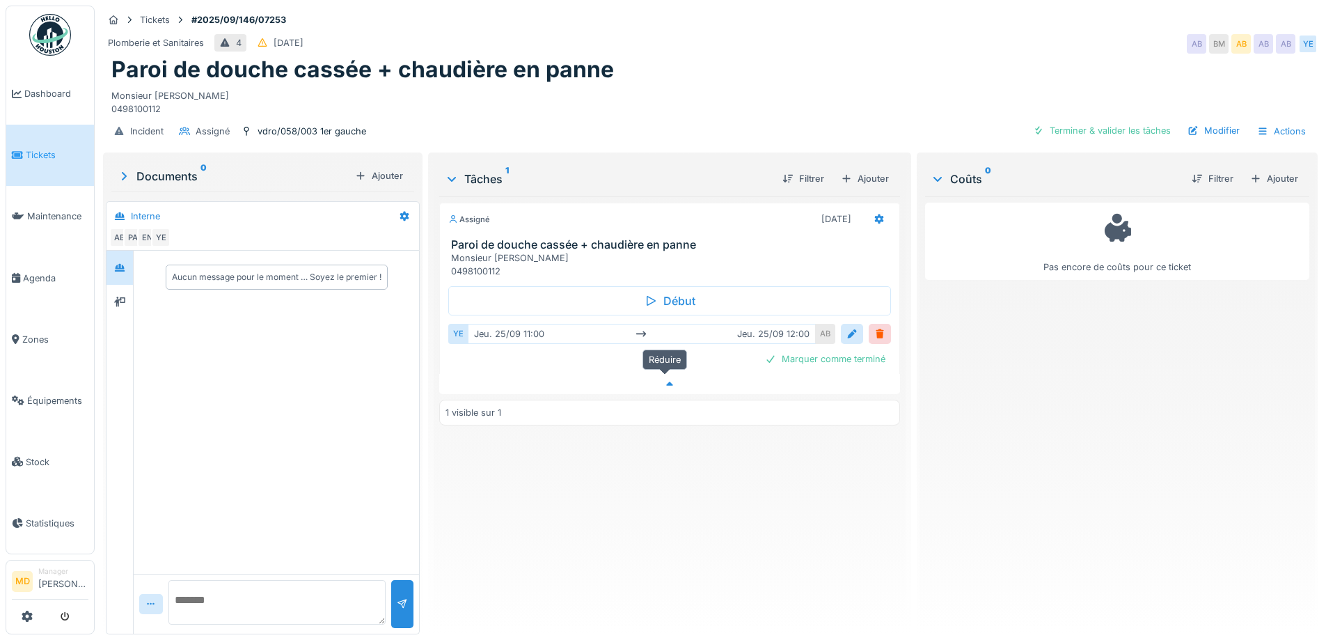
click at [675, 374] on div at bounding box center [669, 384] width 460 height 20
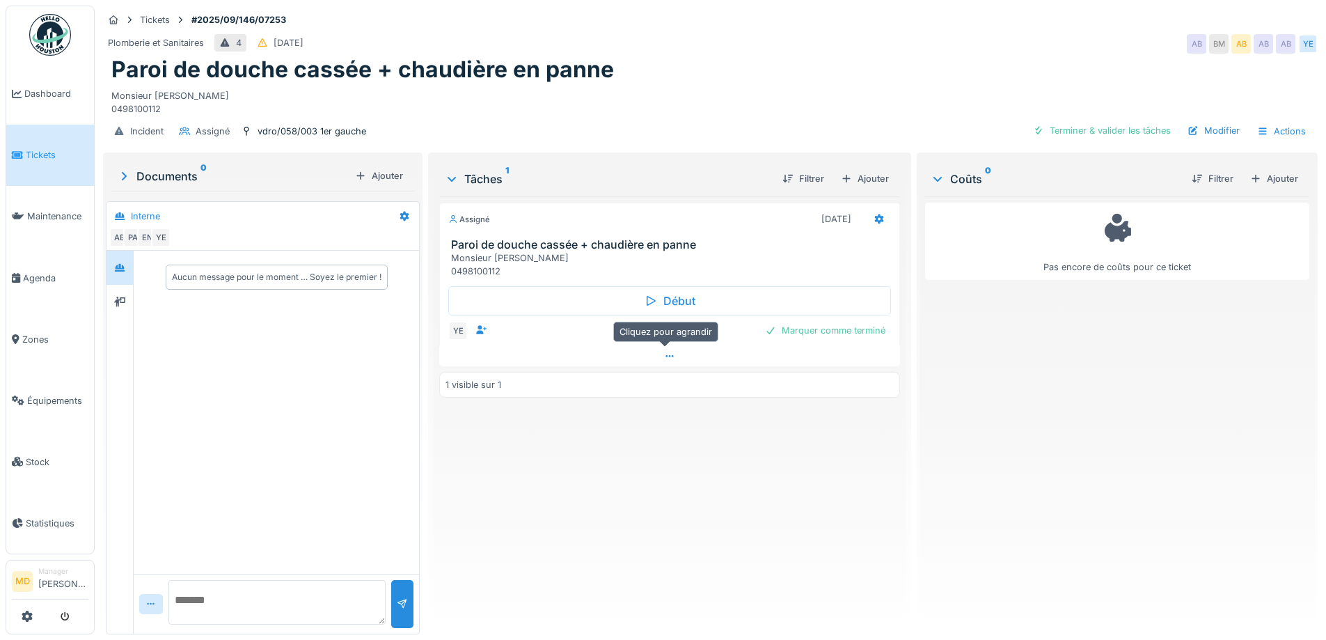
click at [668, 351] on icon at bounding box center [669, 355] width 11 height 9
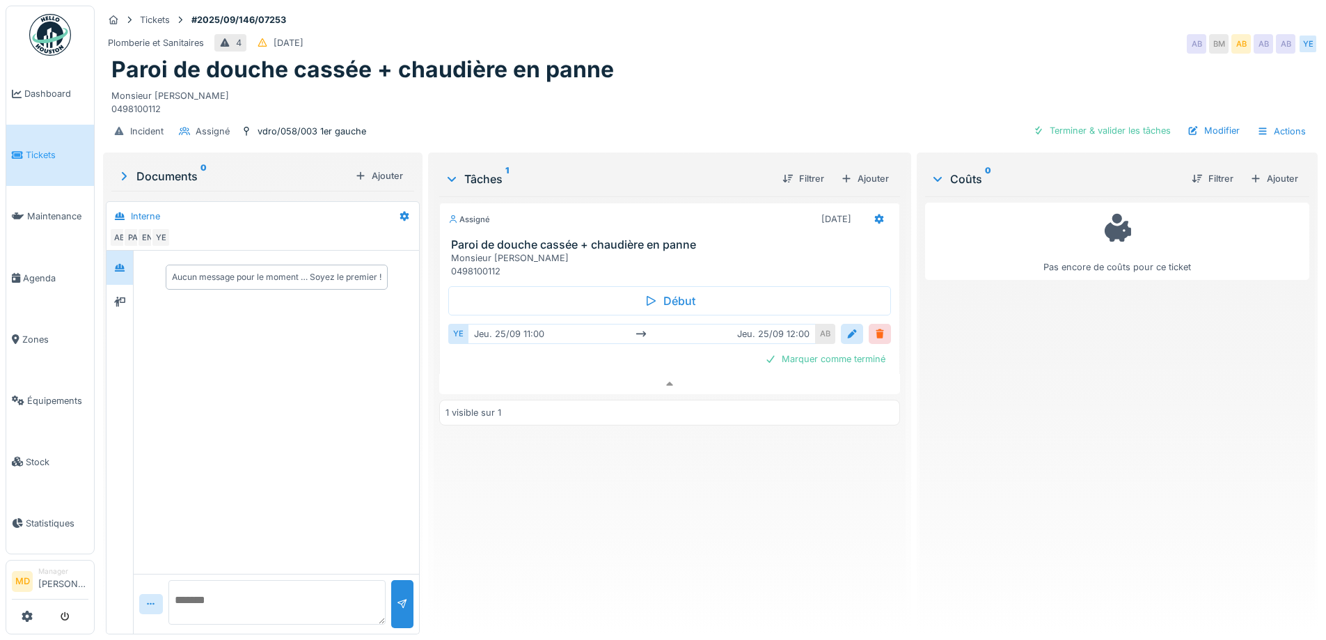
click at [874, 327] on div at bounding box center [879, 333] width 11 height 13
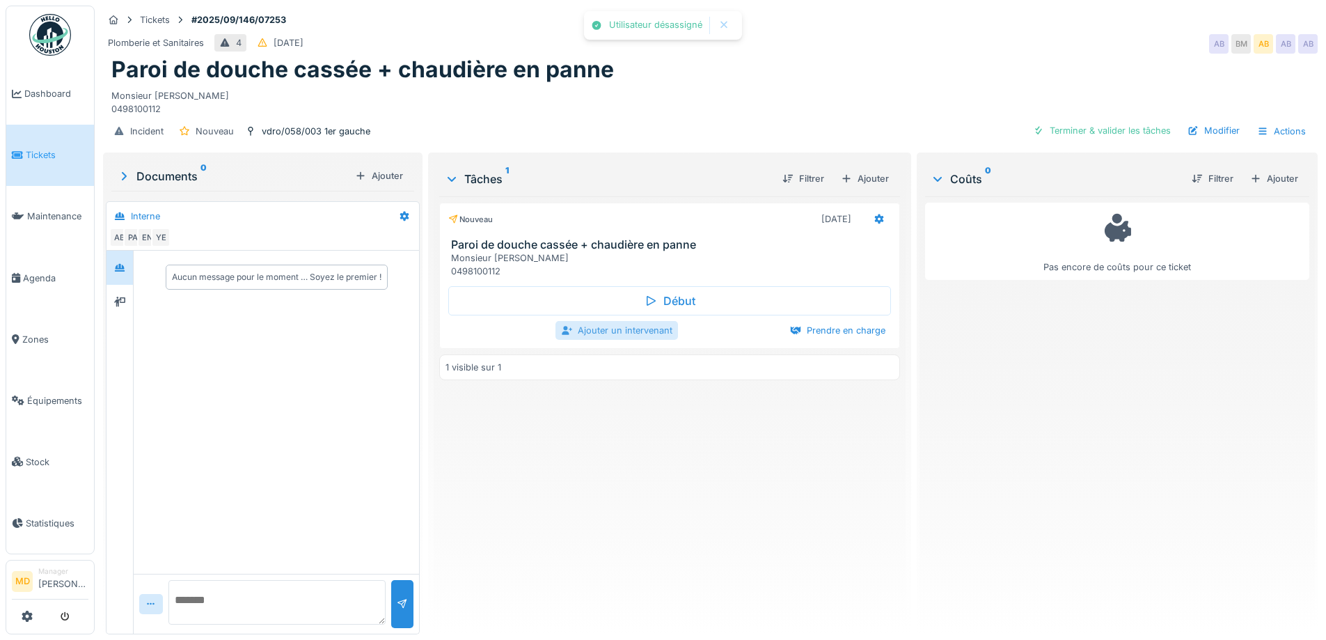
click at [612, 321] on div "Ajouter un intervenant" at bounding box center [616, 330] width 122 height 19
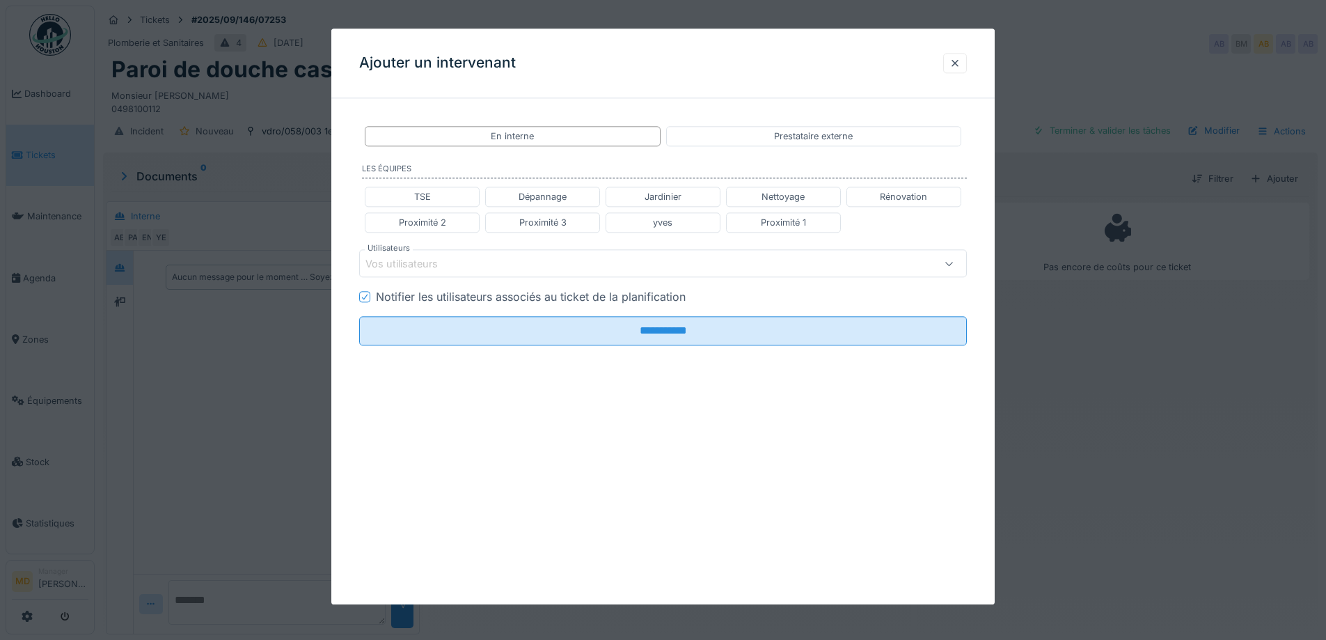
click at [455, 262] on div "Vos utilisateurs" at bounding box center [411, 263] width 92 height 15
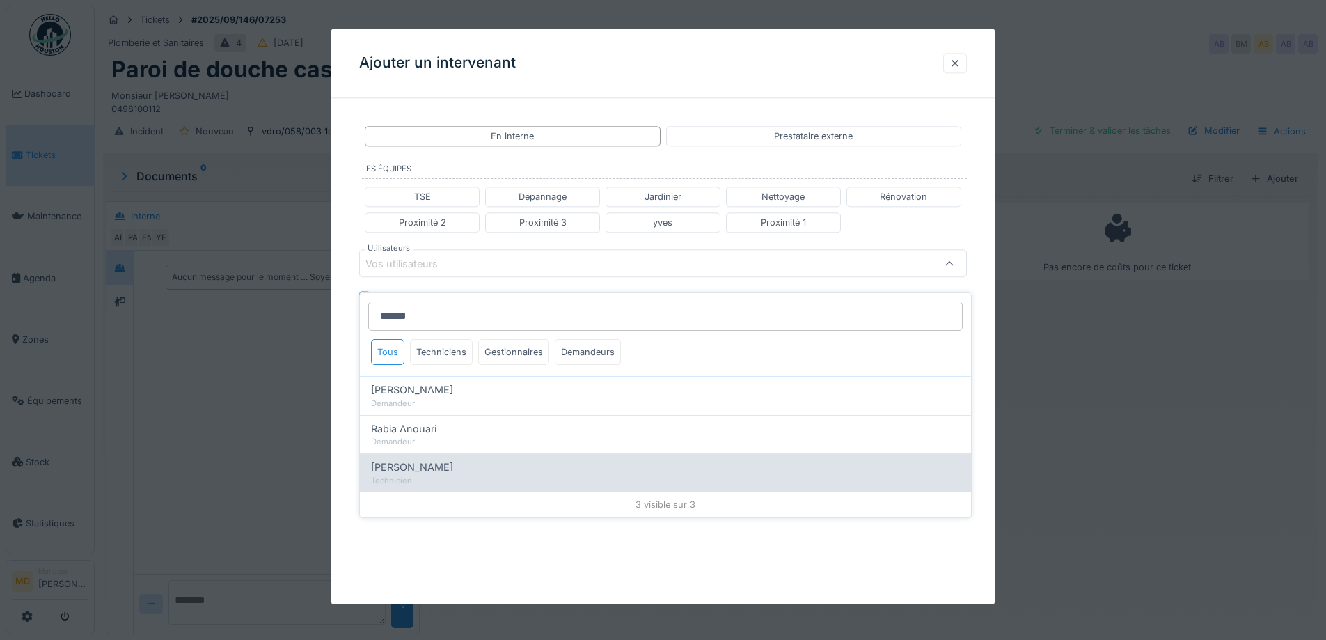
type input "******"
click at [411, 475] on div "Technicien" at bounding box center [665, 481] width 589 height 12
type input "*****"
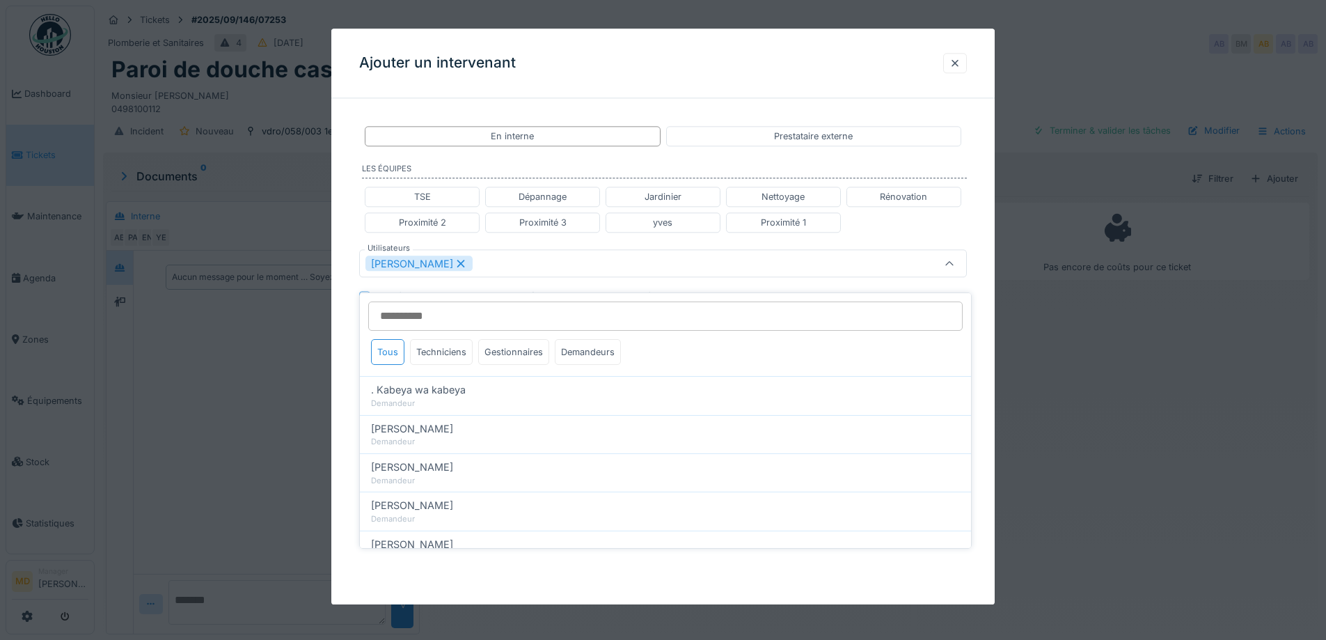
click at [348, 256] on div "**********" at bounding box center [662, 279] width 663 height 340
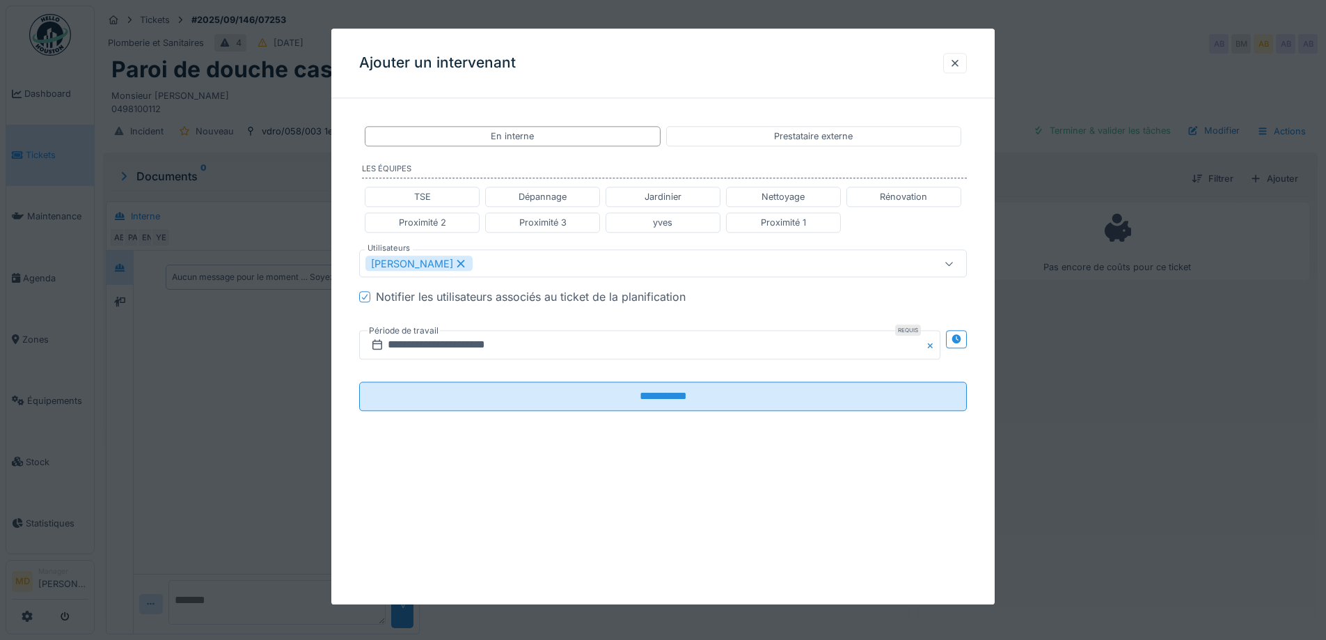
click at [959, 335] on icon at bounding box center [955, 339] width 9 height 9
click at [500, 342] on input "**********" at bounding box center [499, 345] width 280 height 29
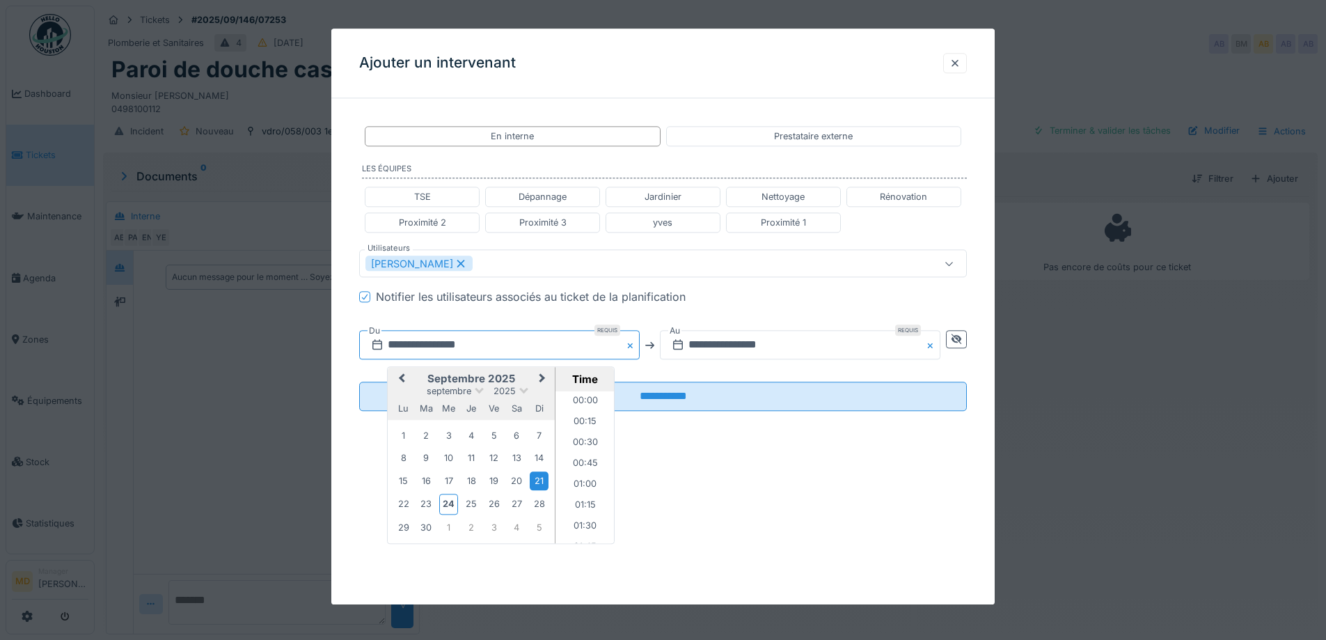
scroll to position [519, 0]
click at [458, 528] on div "1" at bounding box center [448, 527] width 19 height 19
click at [580, 473] on li "13:00" at bounding box center [584, 481] width 59 height 21
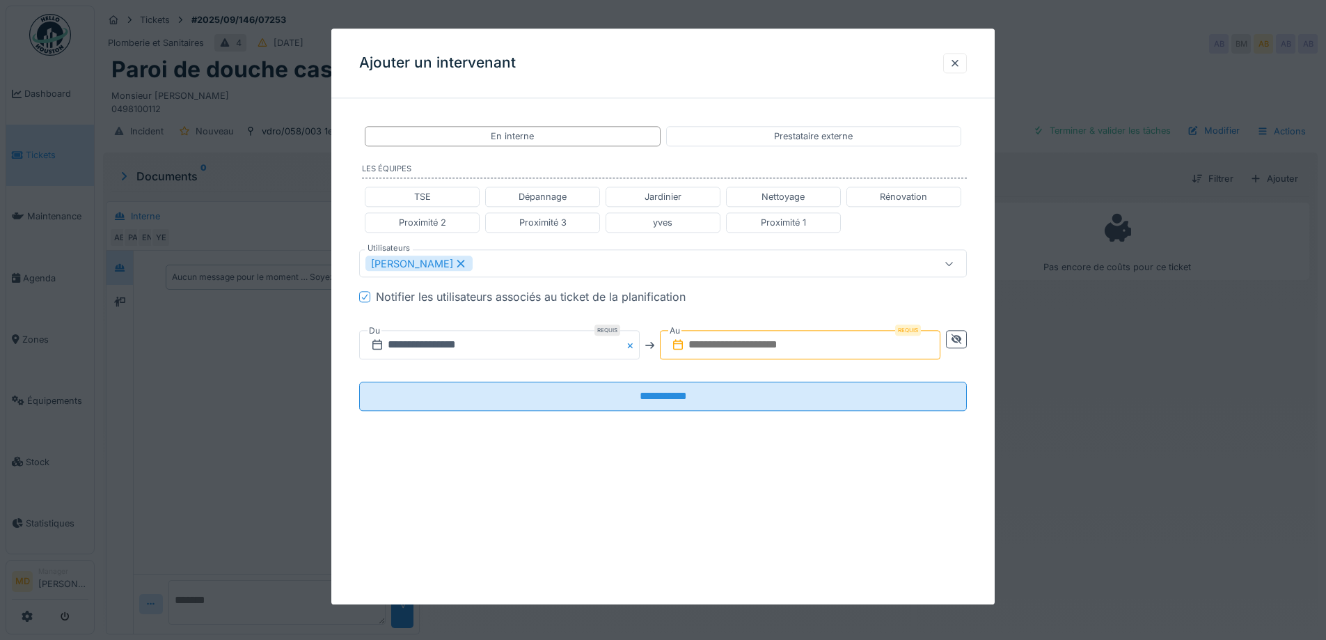
drag, startPoint x: 782, startPoint y: 340, endPoint x: 768, endPoint y: 350, distance: 17.0
click at [782, 340] on input "text" at bounding box center [800, 345] width 280 height 29
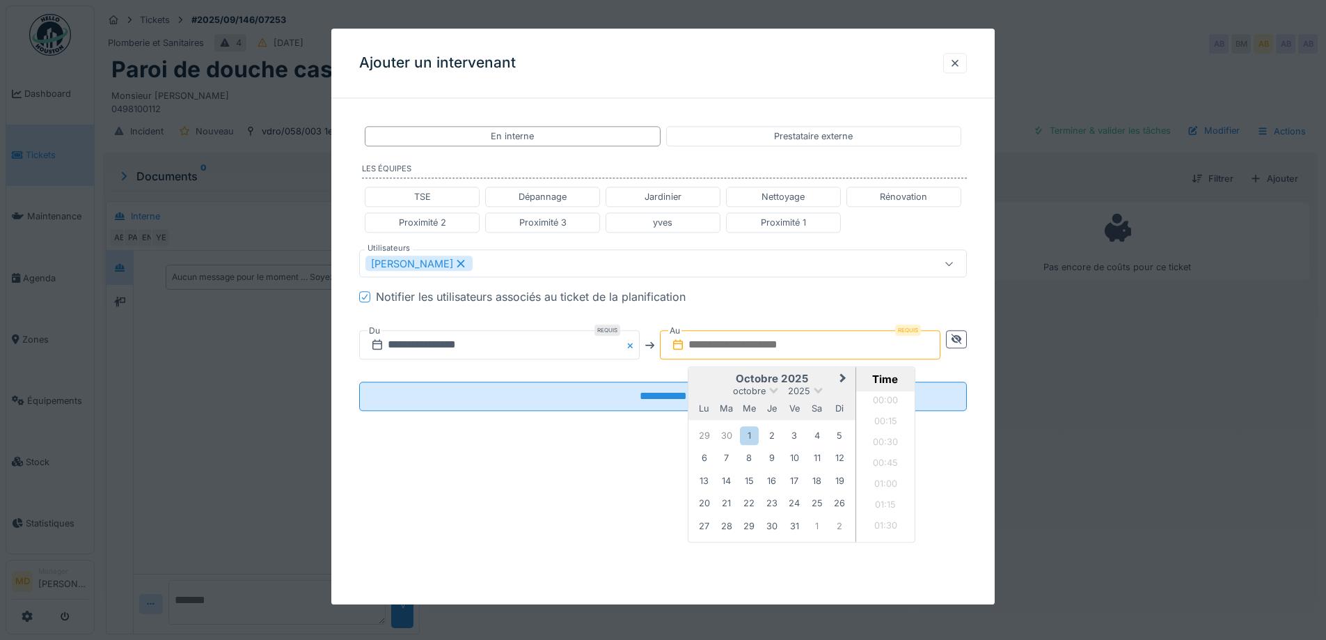
scroll to position [1209, 0]
click at [716, 389] on div "octobre 2025" at bounding box center [771, 392] width 167 height 12
click at [758, 437] on div "1" at bounding box center [749, 435] width 19 height 19
click at [881, 425] on li "14:00" at bounding box center [885, 432] width 59 height 21
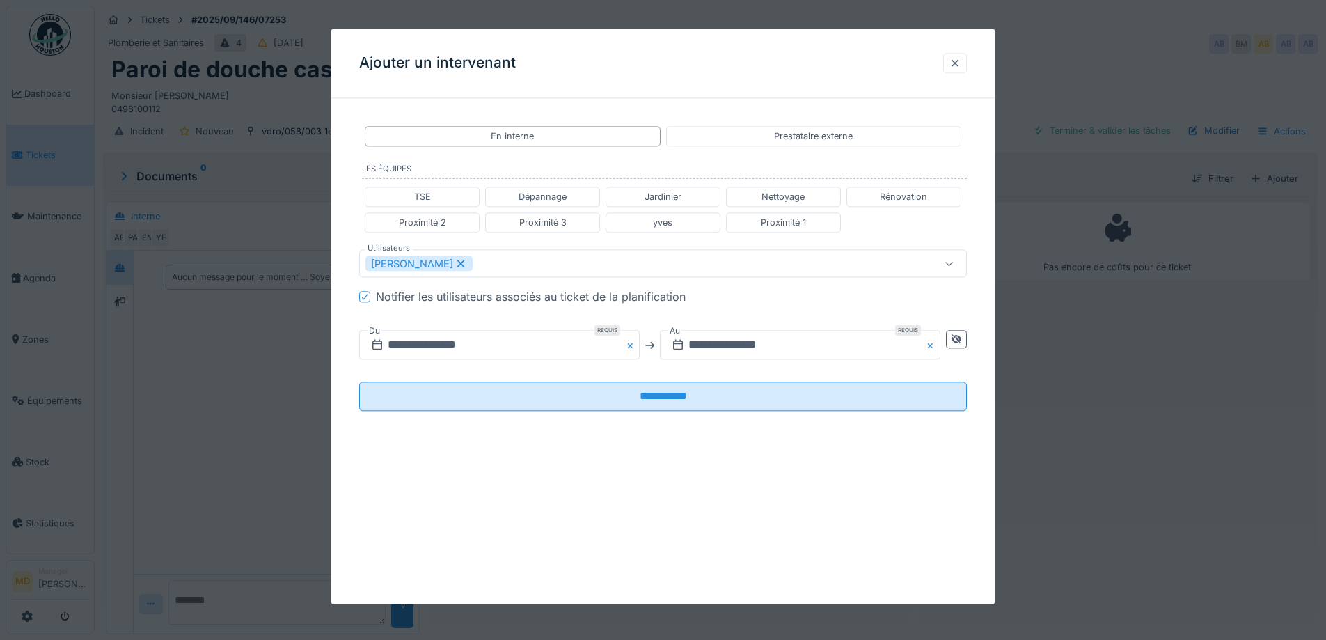
scroll to position [0, 0]
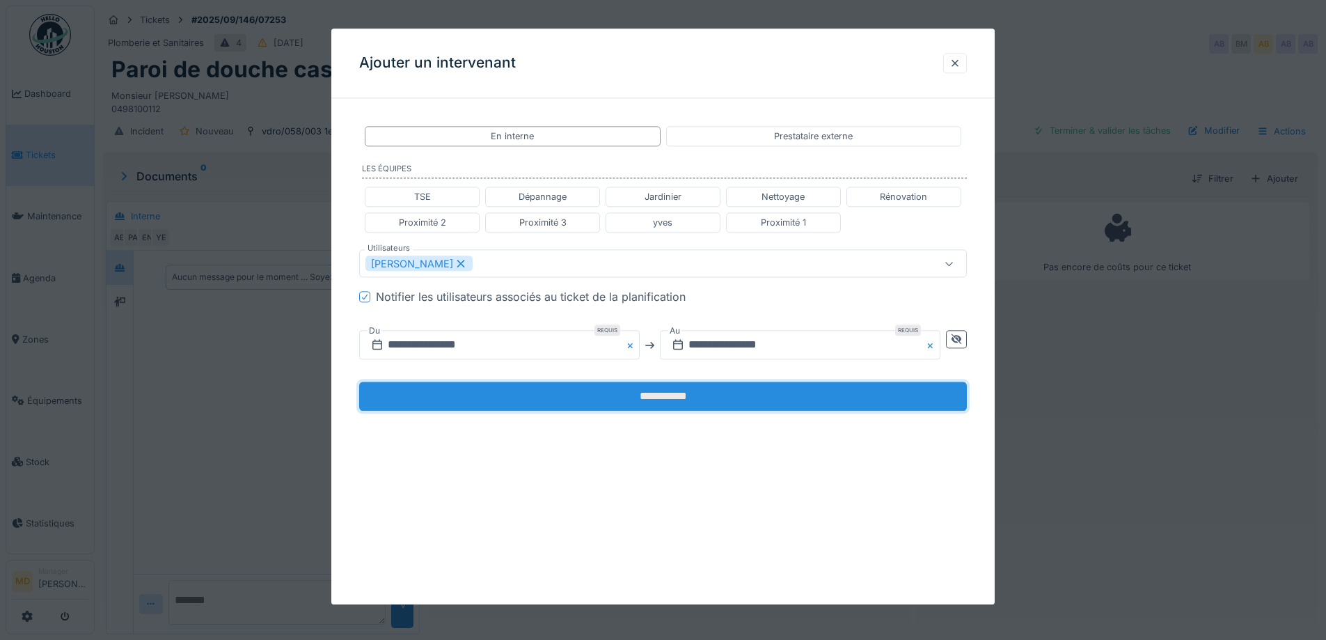
click at [640, 409] on input "**********" at bounding box center [663, 396] width 608 height 29
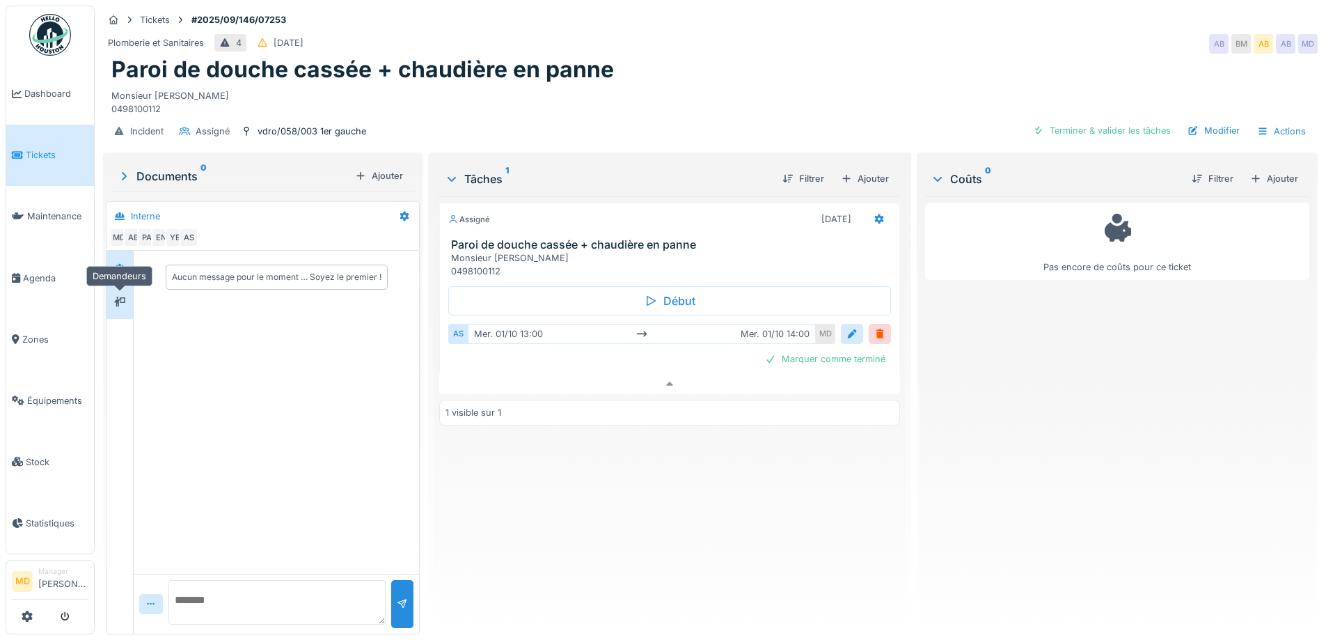
click at [118, 296] on div at bounding box center [119, 301] width 11 height 13
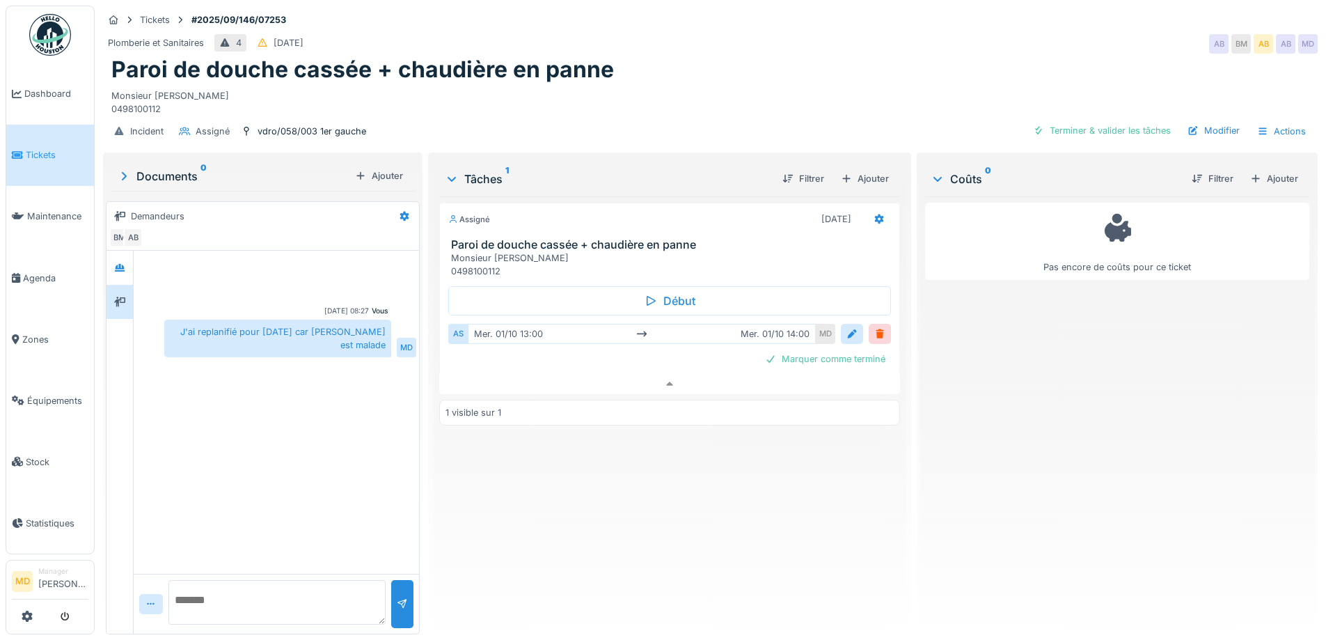
click at [270, 594] on textarea at bounding box center [276, 602] width 217 height 45
type textarea "**********"
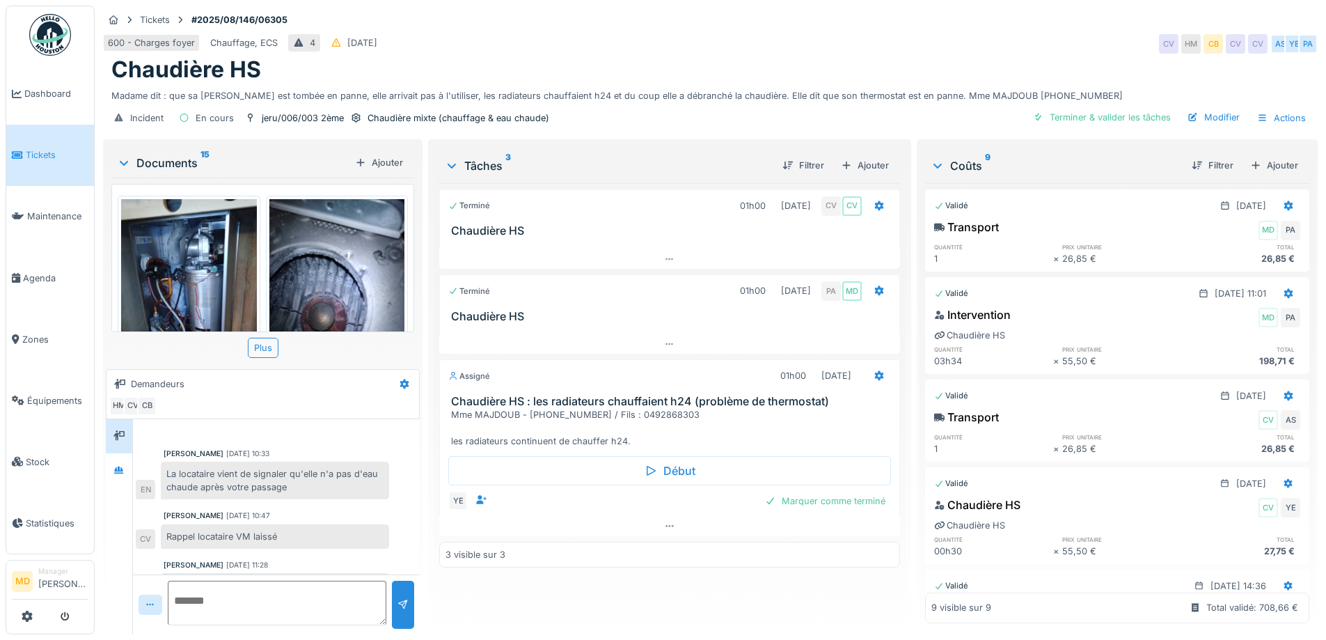
scroll to position [95, 0]
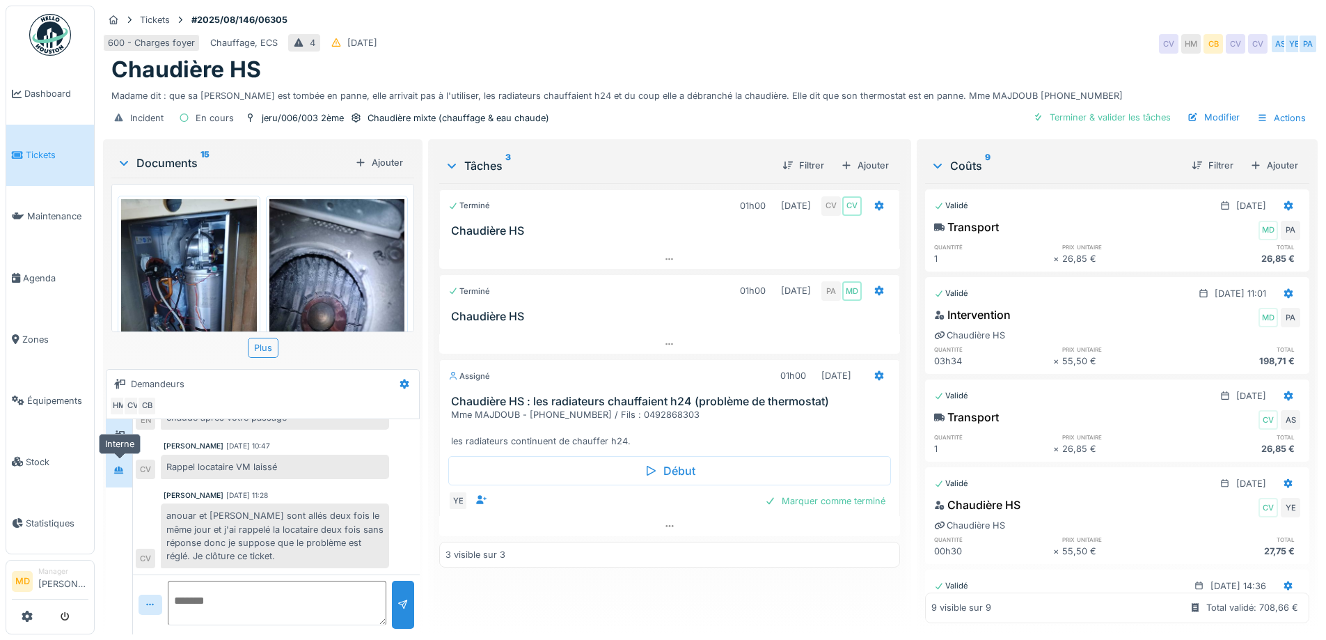
click at [128, 461] on div at bounding box center [119, 469] width 21 height 17
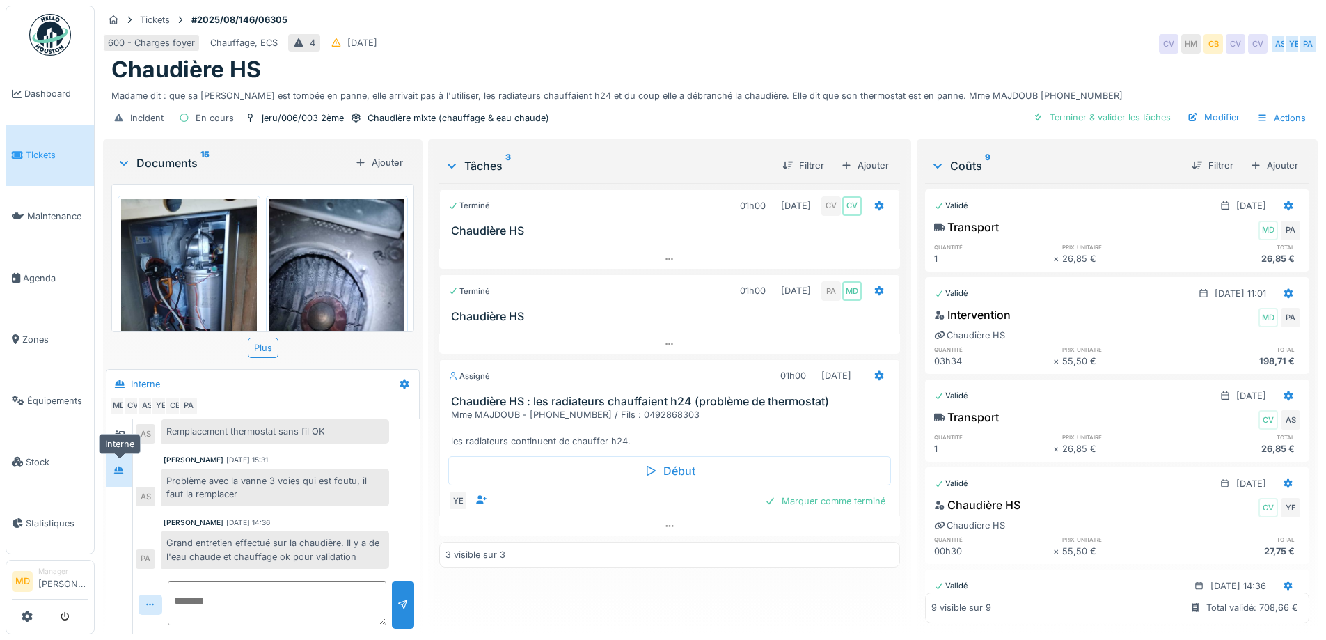
scroll to position [68, 0]
click at [543, 597] on div "Terminé 01h00 [DATE] CV CV Chaudière HS Terminé 01h00 [DATE] PA MD Chaudière HS…" at bounding box center [669, 403] width 460 height 440
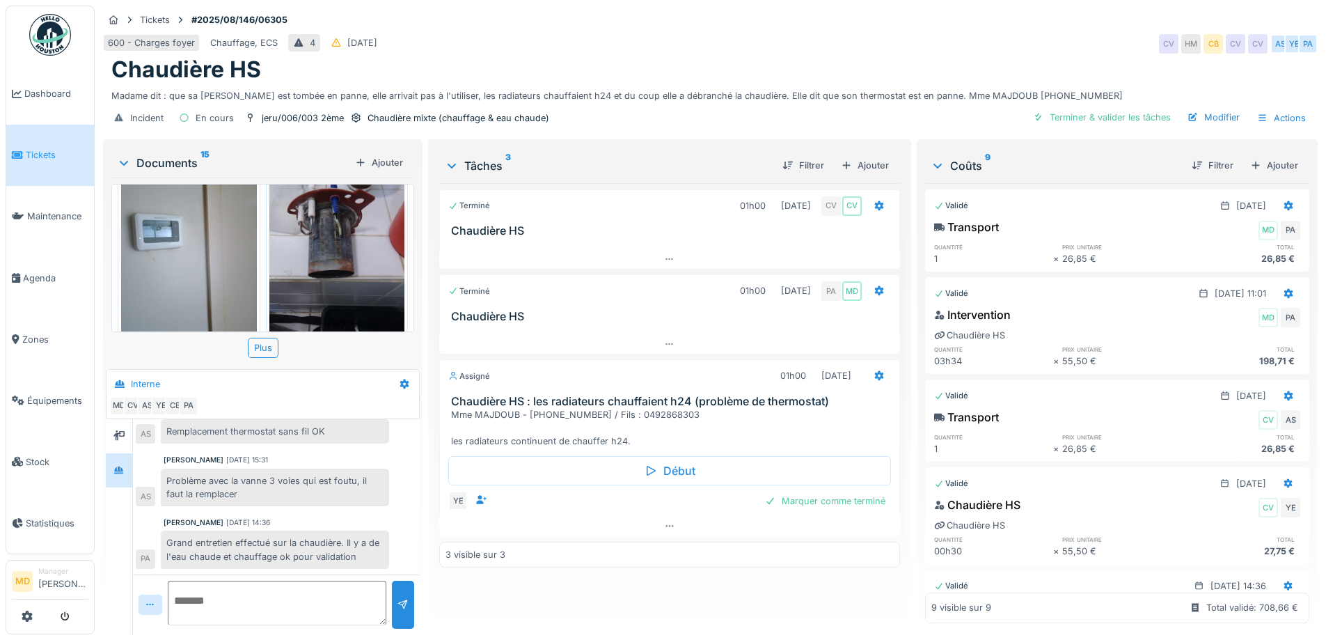
scroll to position [418, 0]
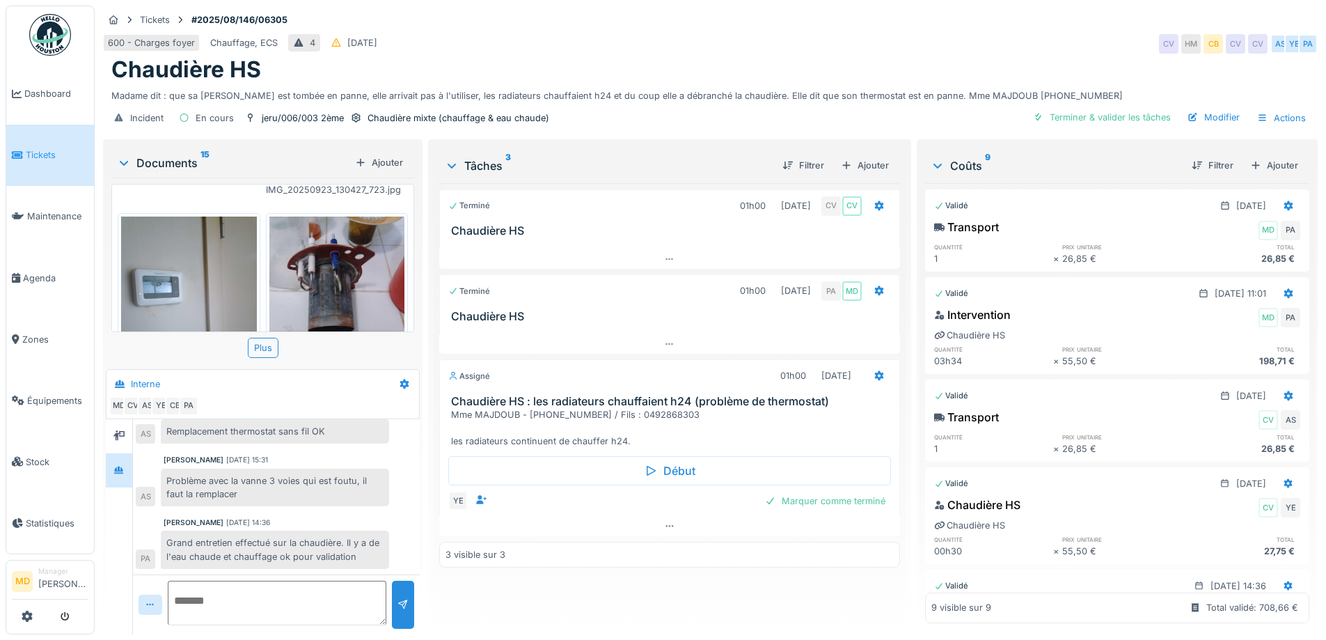
click at [168, 258] on img at bounding box center [189, 306] width 136 height 180
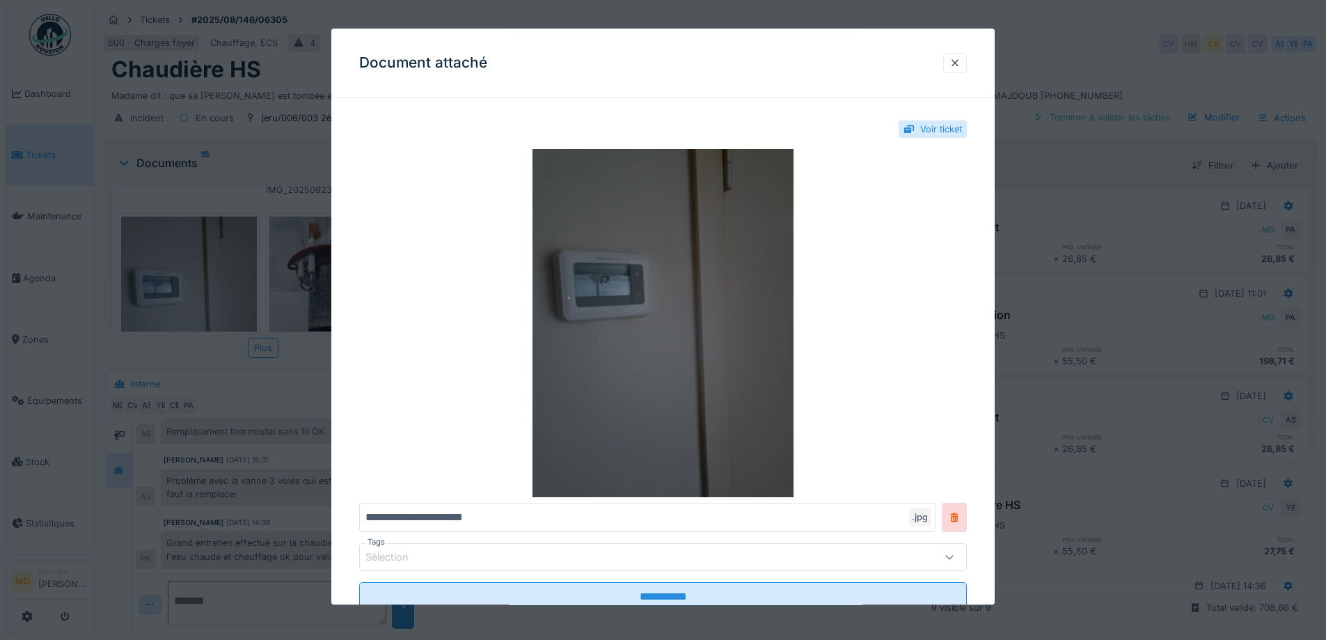
click at [589, 283] on img at bounding box center [663, 324] width 608 height 348
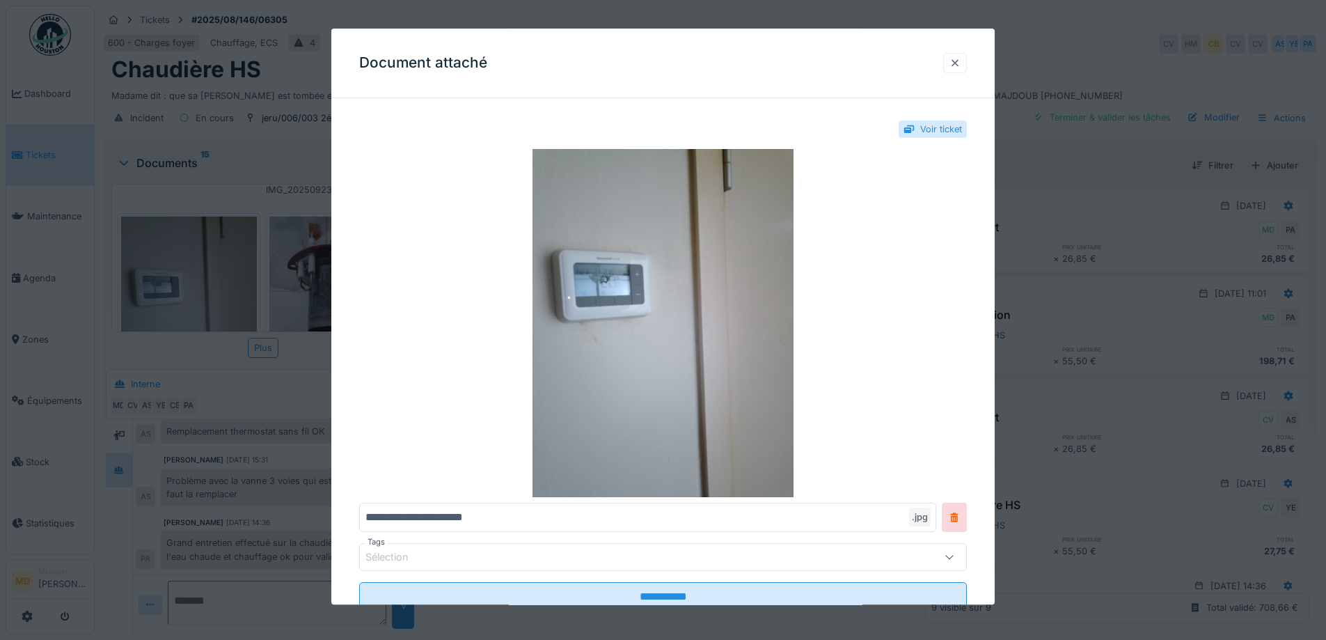
click at [959, 67] on div at bounding box center [954, 62] width 11 height 13
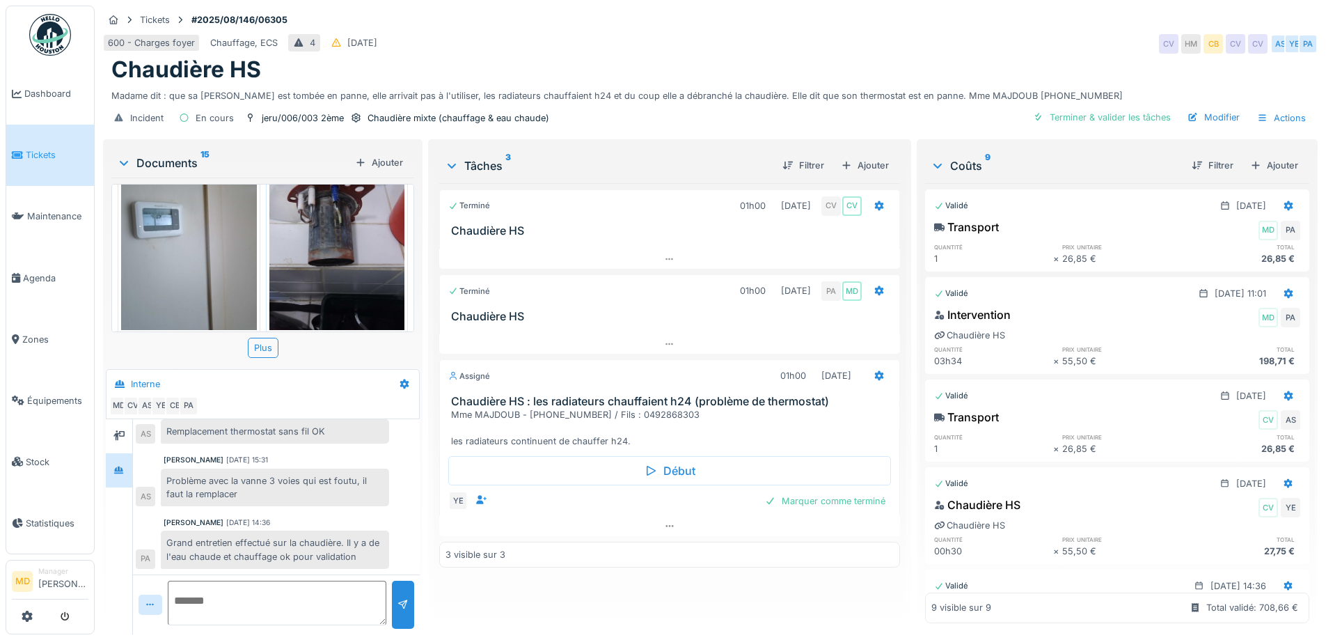
scroll to position [0, 0]
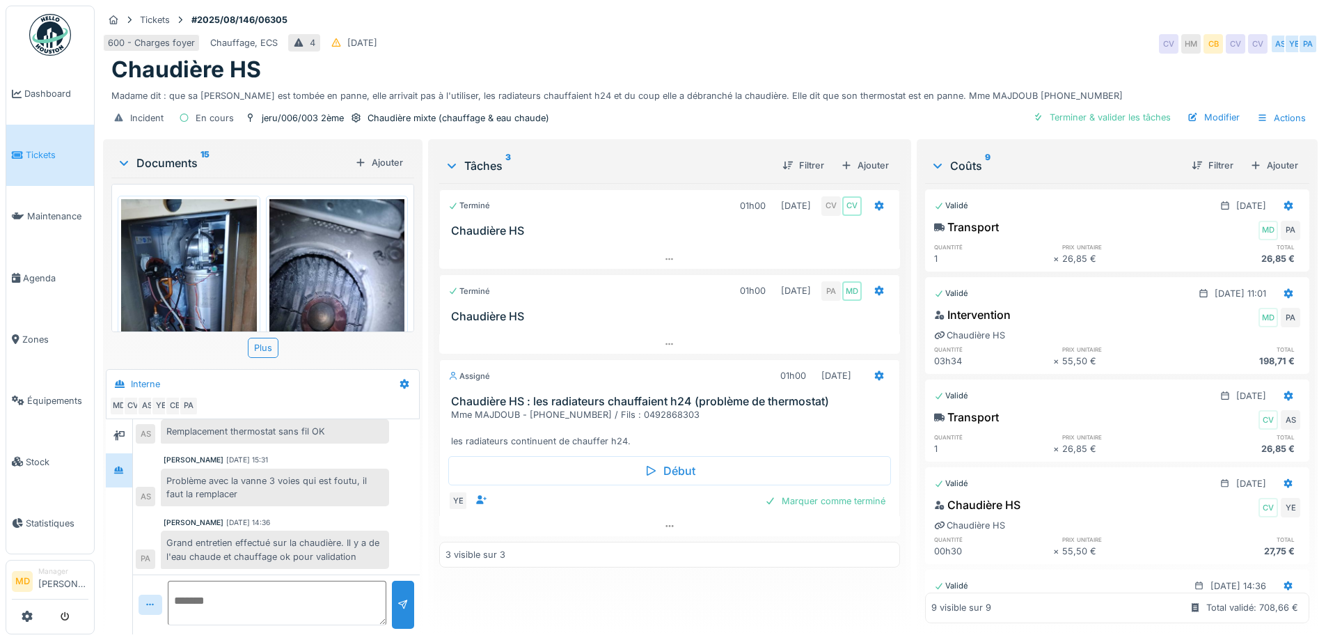
click at [552, 594] on div "Terminé 01h00 11/08/2025 CV CV Chaudière HS Terminé 01h00 23/09/2025 PA MD Chau…" at bounding box center [669, 403] width 460 height 440
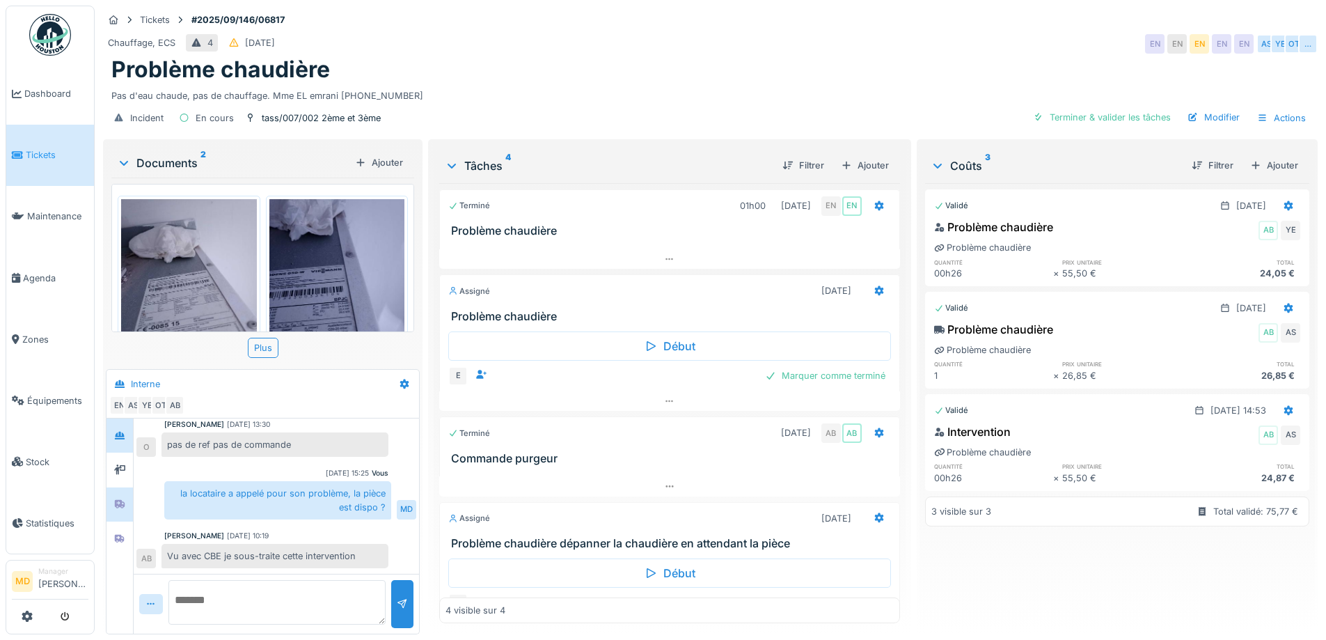
click at [125, 487] on div at bounding box center [119, 504] width 26 height 34
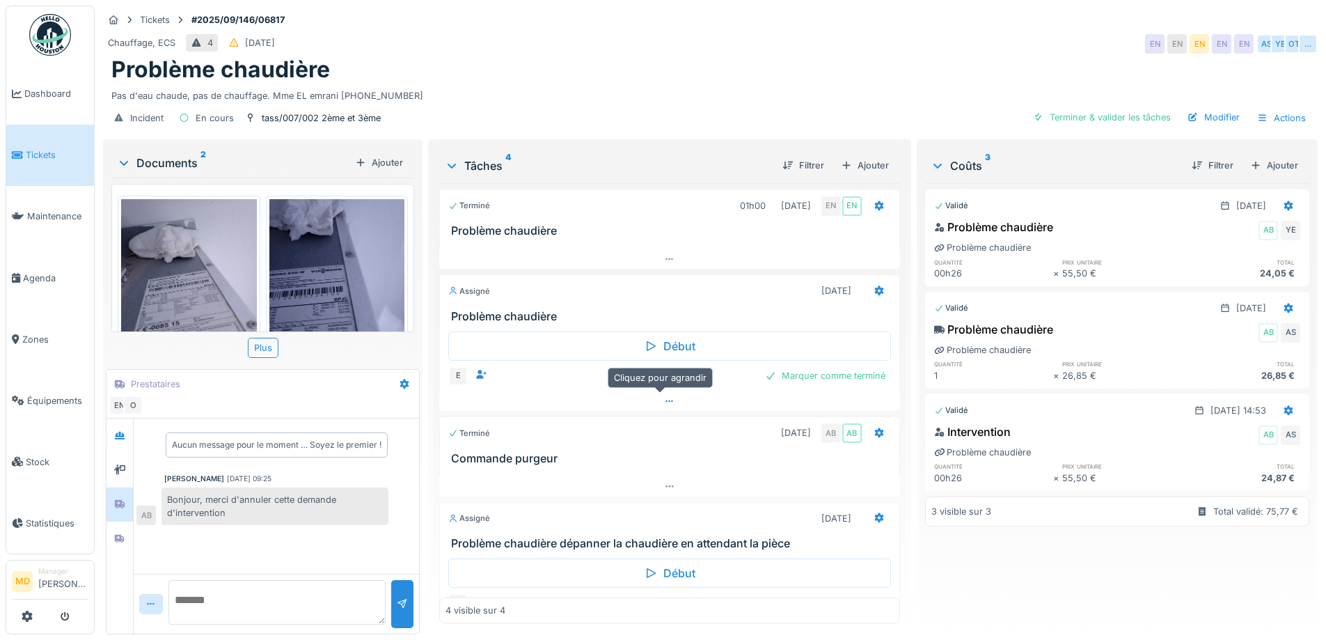
click at [657, 391] on div at bounding box center [669, 401] width 460 height 20
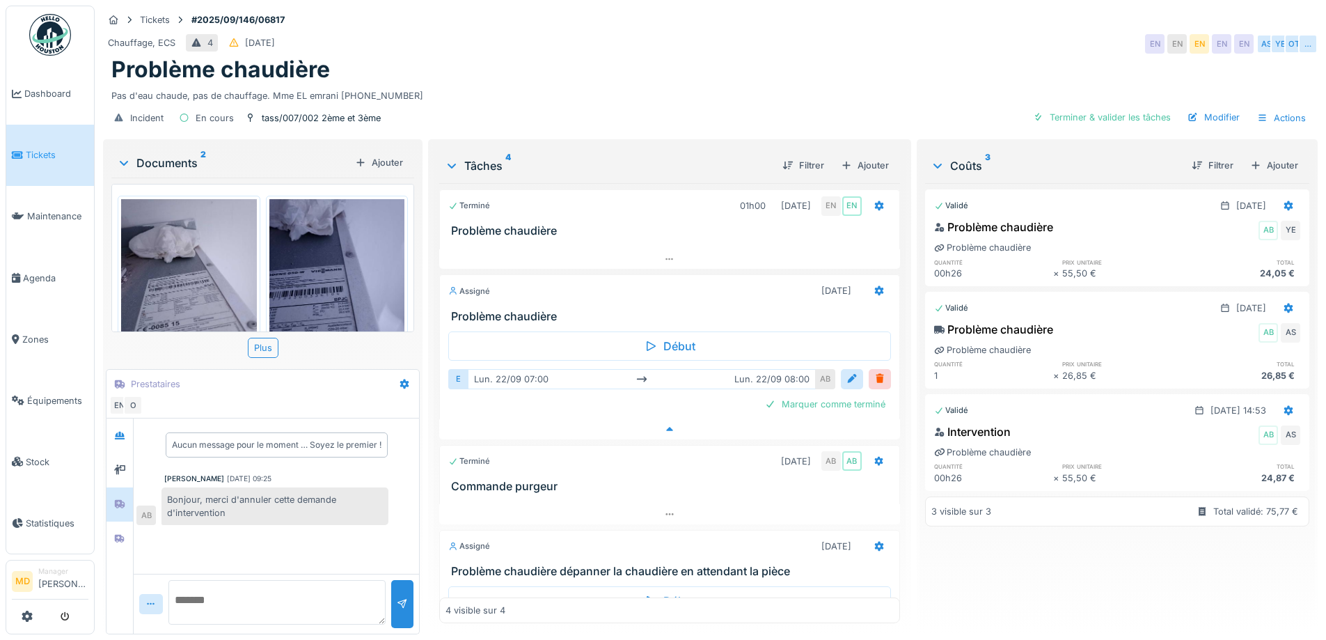
scroll to position [49, 0]
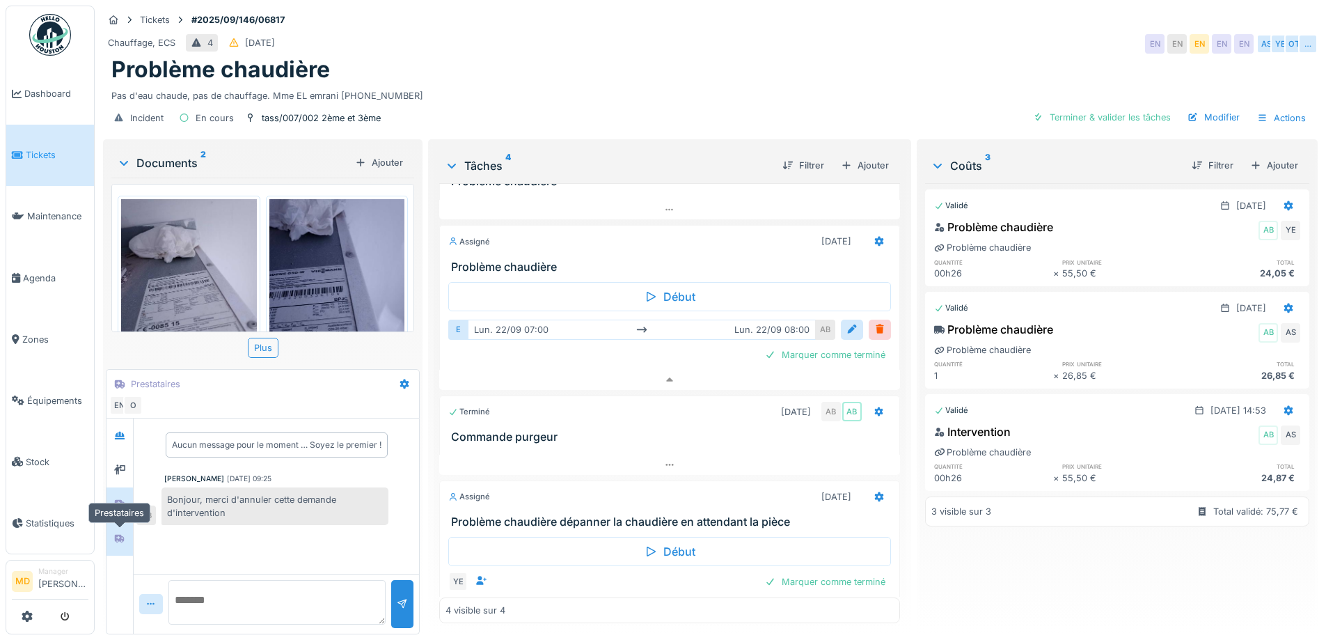
click at [116, 534] on div at bounding box center [119, 538] width 11 height 13
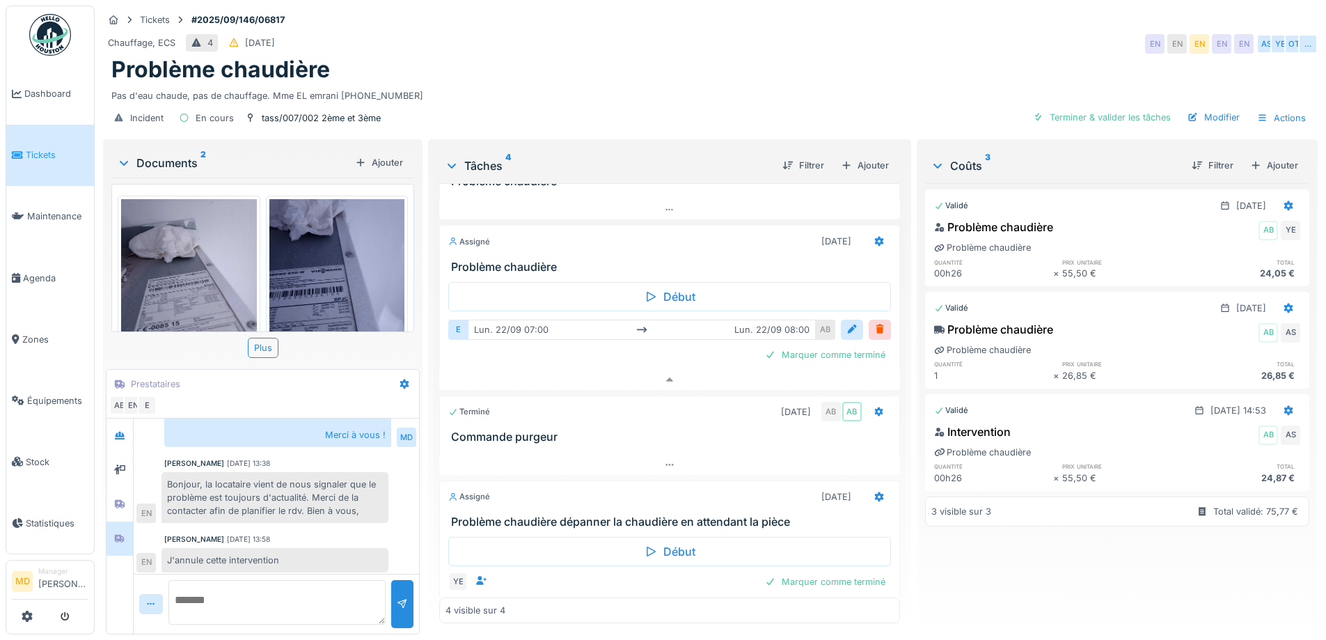
scroll to position [161, 0]
click at [122, 465] on icon at bounding box center [119, 469] width 11 height 9
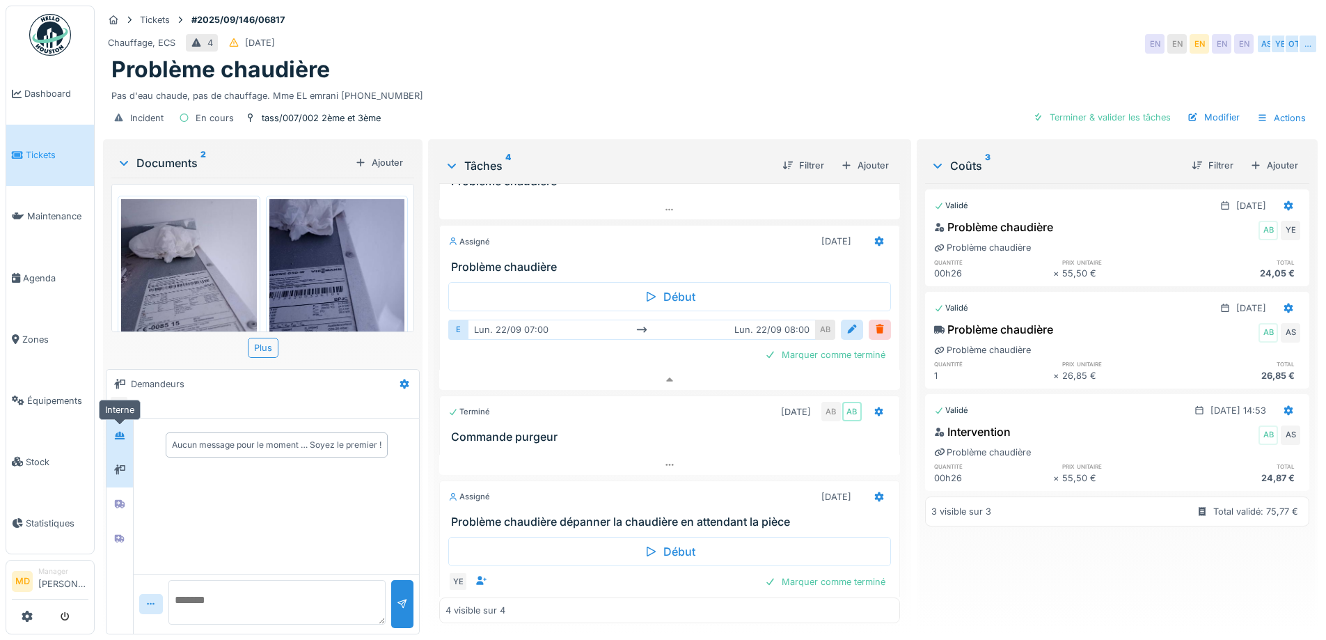
click at [115, 432] on icon at bounding box center [120, 436] width 10 height 8
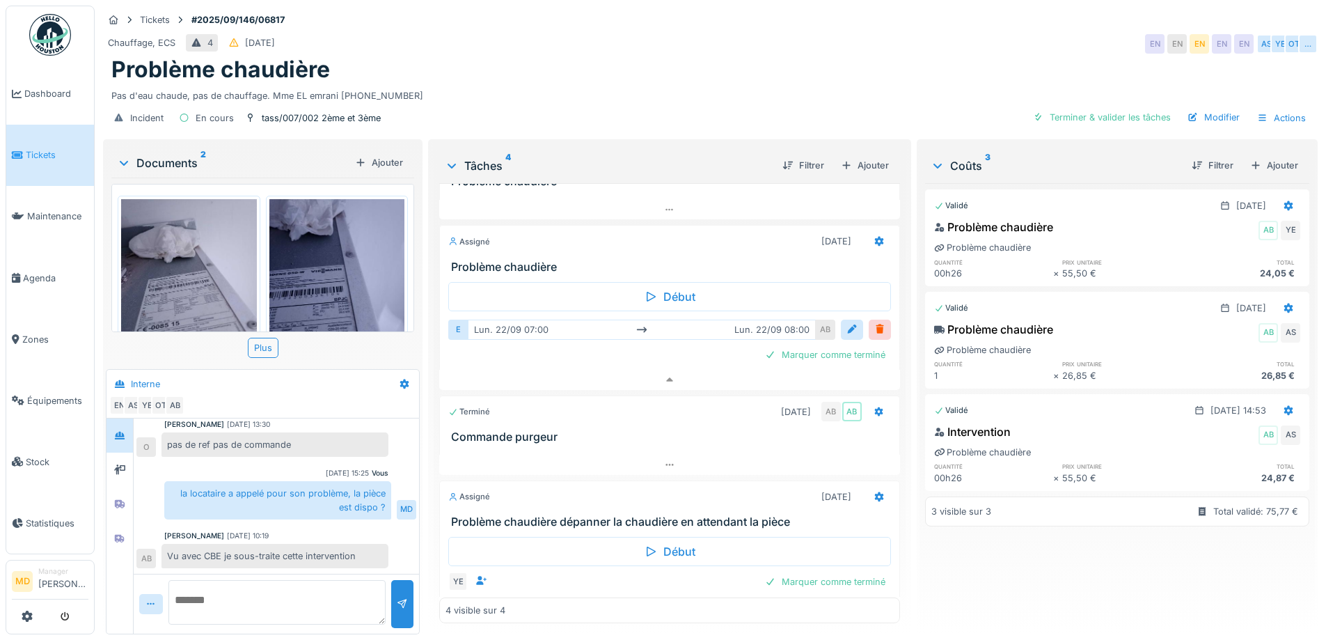
scroll to position [77, 0]
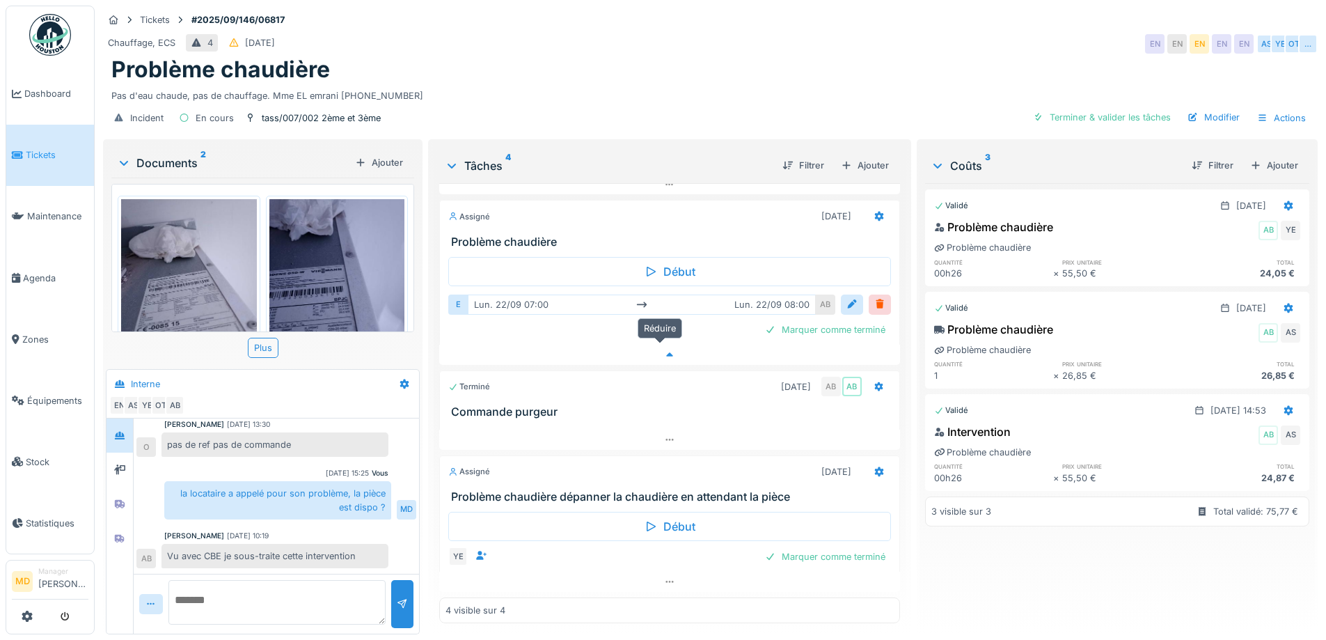
click at [666, 352] on icon at bounding box center [669, 354] width 7 height 4
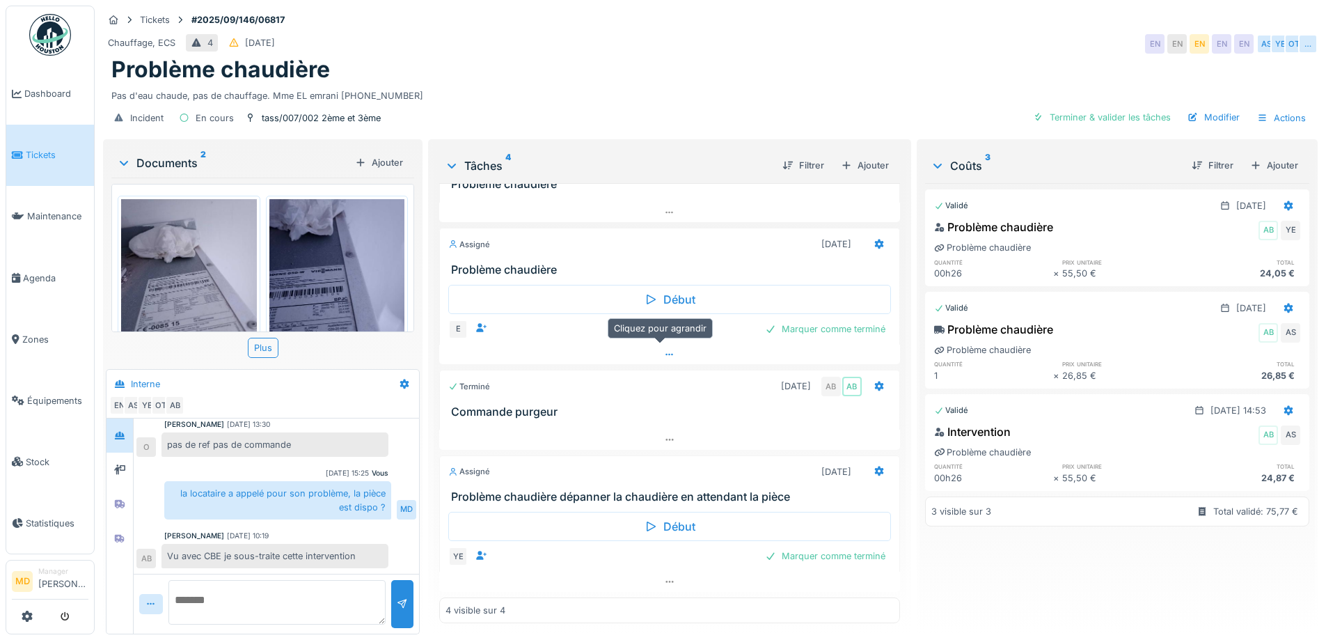
scroll to position [49, 0]
click at [664, 577] on icon at bounding box center [669, 581] width 11 height 9
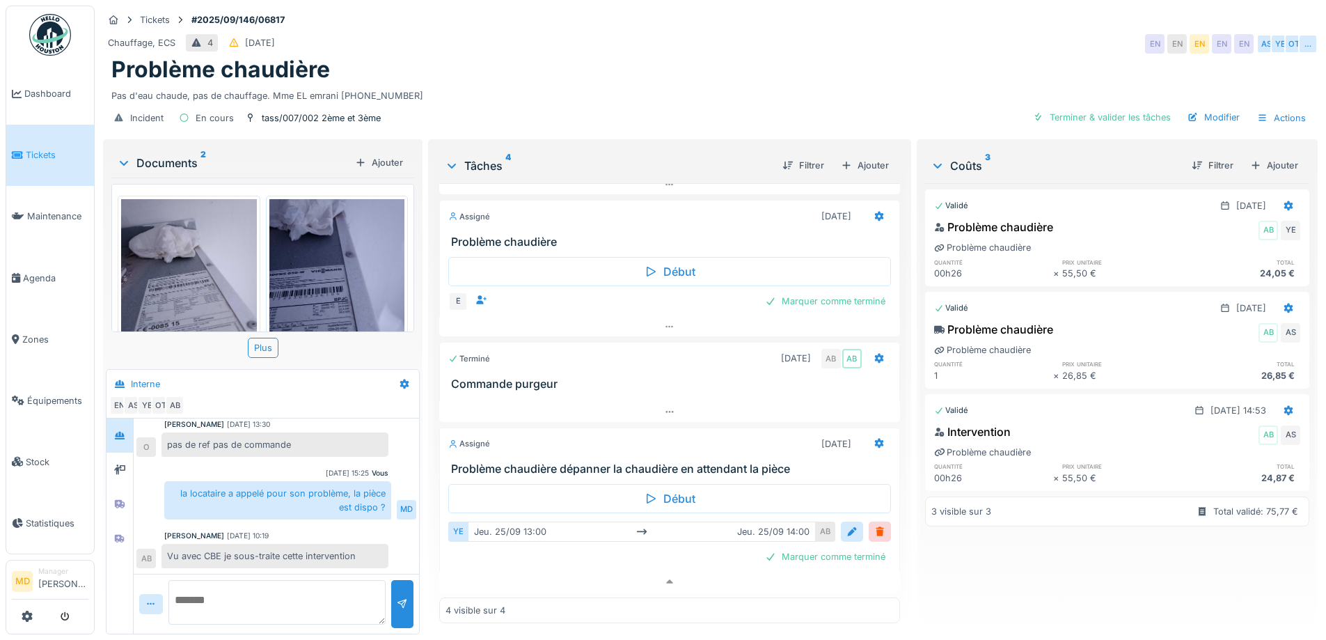
scroll to position [68, 0]
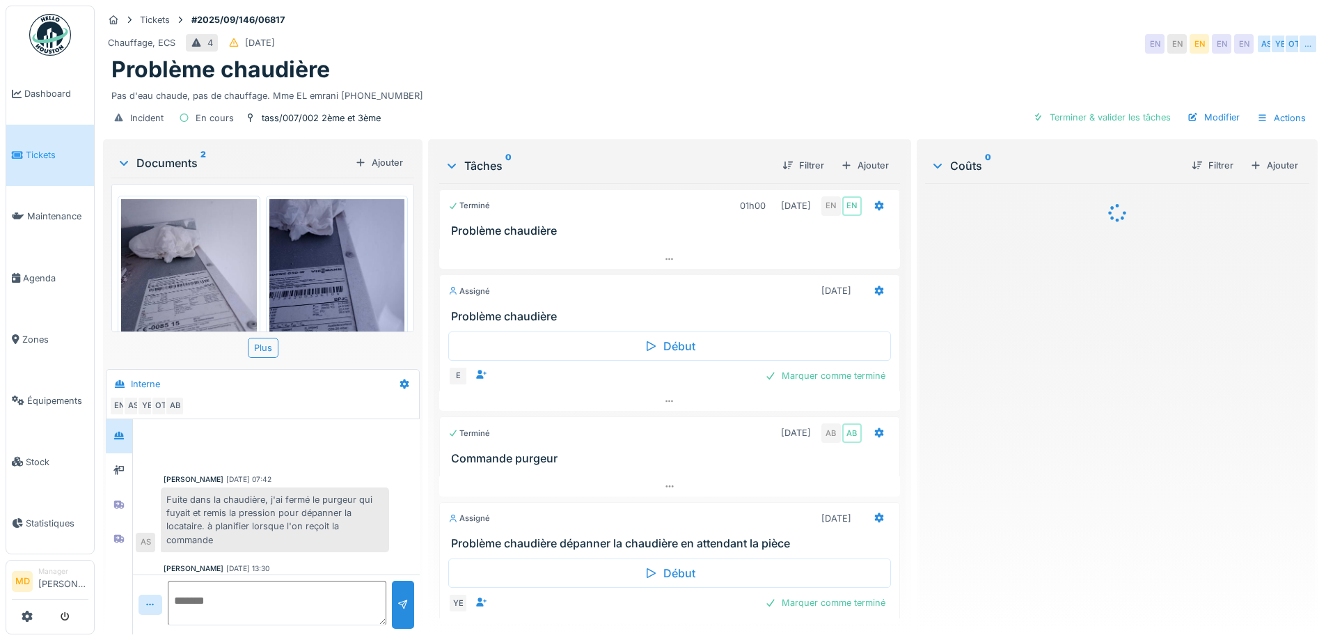
scroll to position [144, 0]
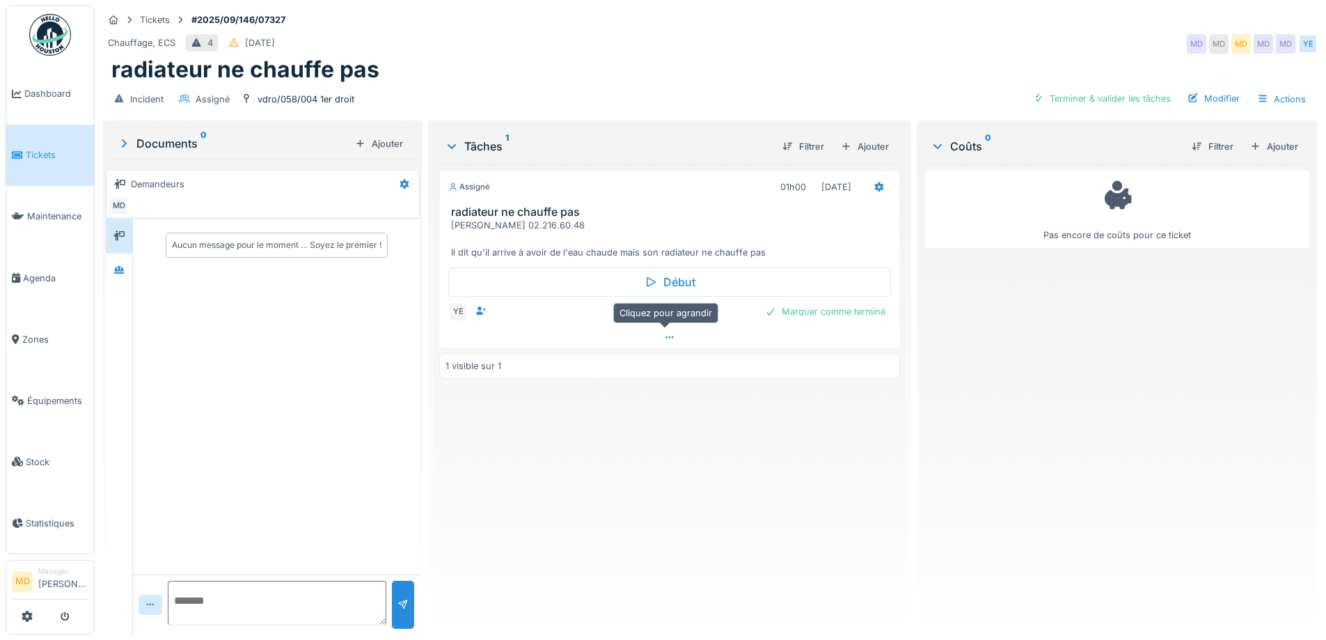
click at [664, 338] on icon at bounding box center [669, 337] width 11 height 9
click at [876, 308] on div at bounding box center [879, 314] width 11 height 13
click at [624, 302] on div "Ajouter un intervenant" at bounding box center [616, 311] width 122 height 19
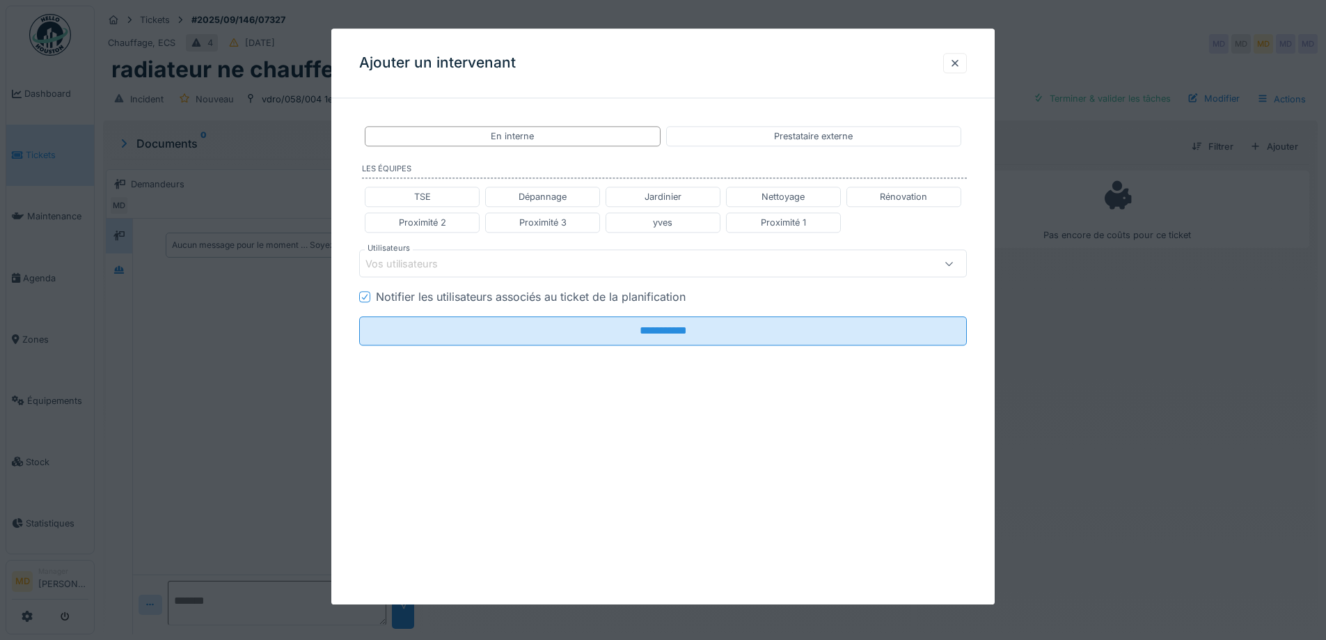
click at [448, 260] on div "Vos utilisateurs" at bounding box center [411, 263] width 92 height 15
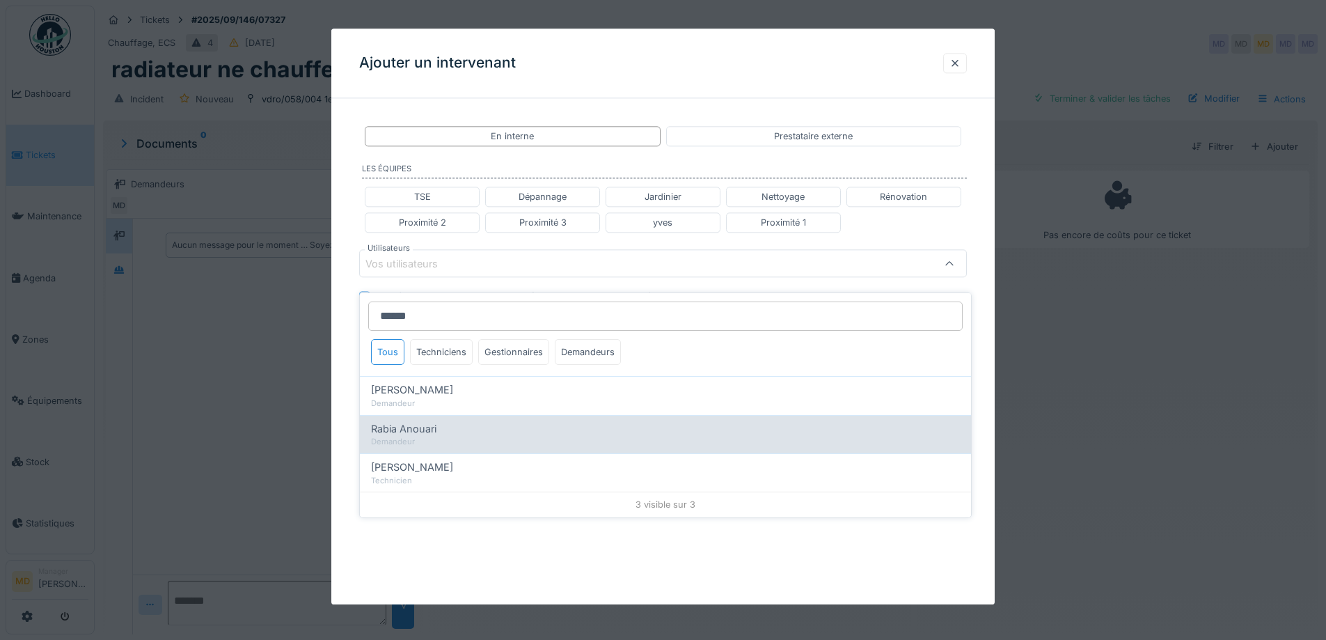
type input "******"
click at [416, 436] on div "Demandeur" at bounding box center [665, 442] width 589 height 12
type input "****"
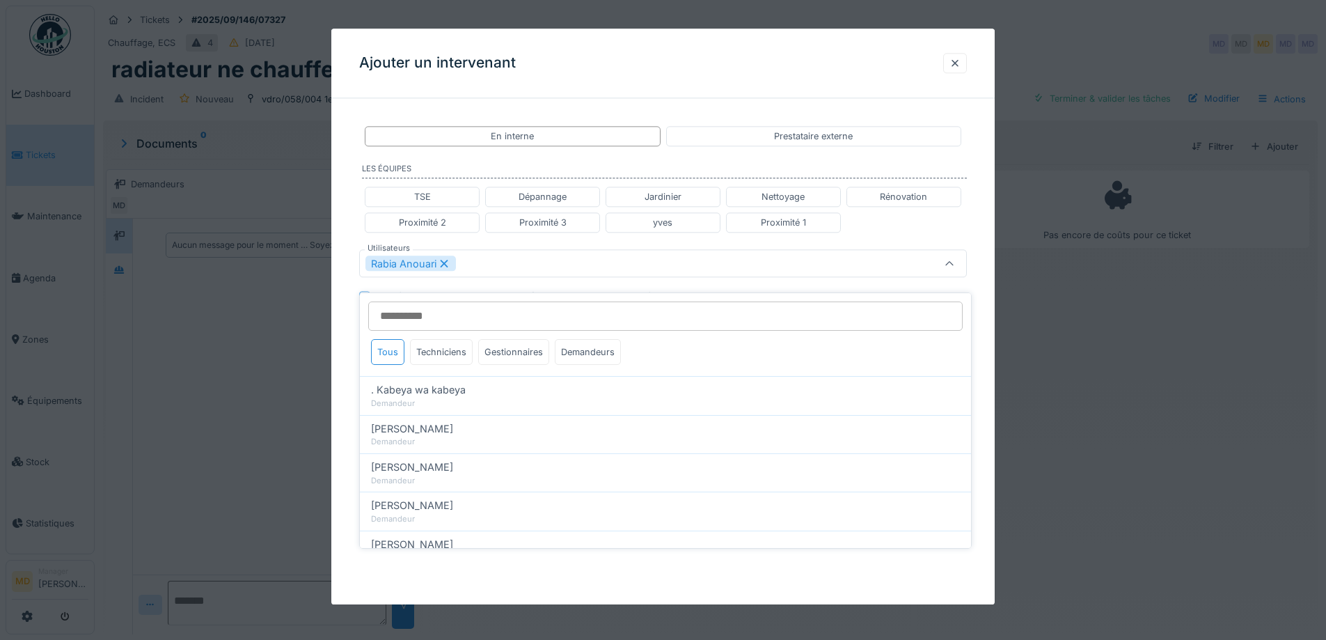
click at [446, 259] on icon at bounding box center [444, 264] width 13 height 10
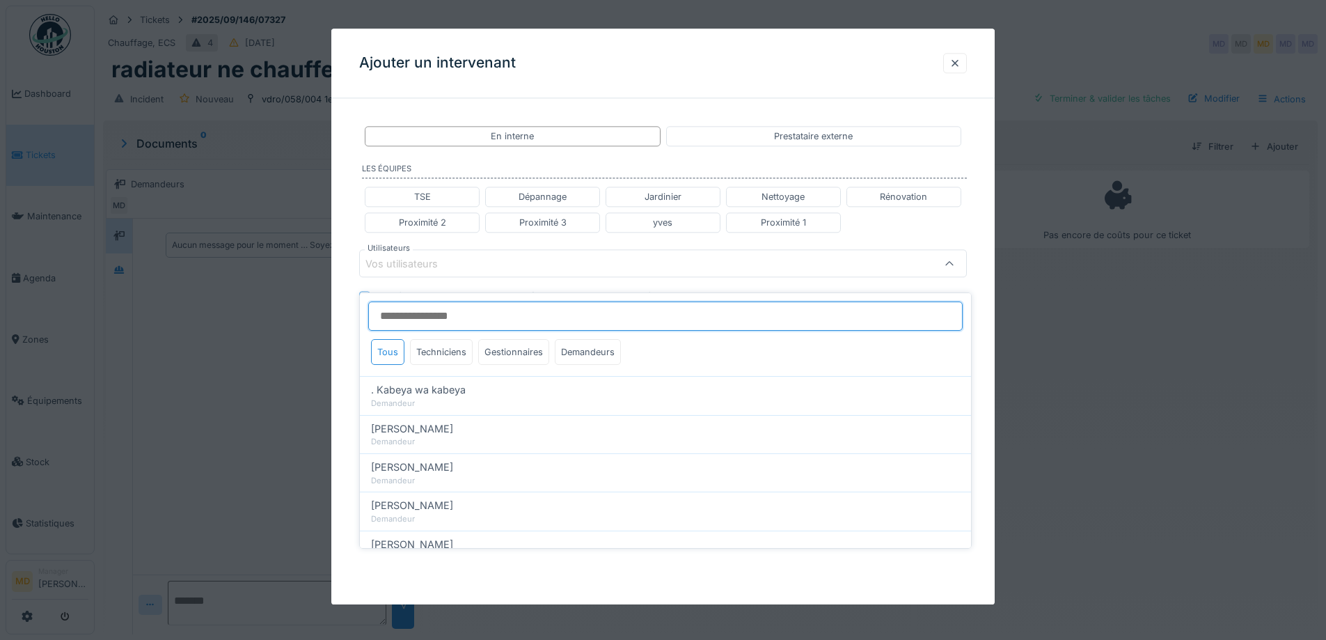
click at [416, 301] on input "Utilisateurs" at bounding box center [665, 315] width 594 height 29
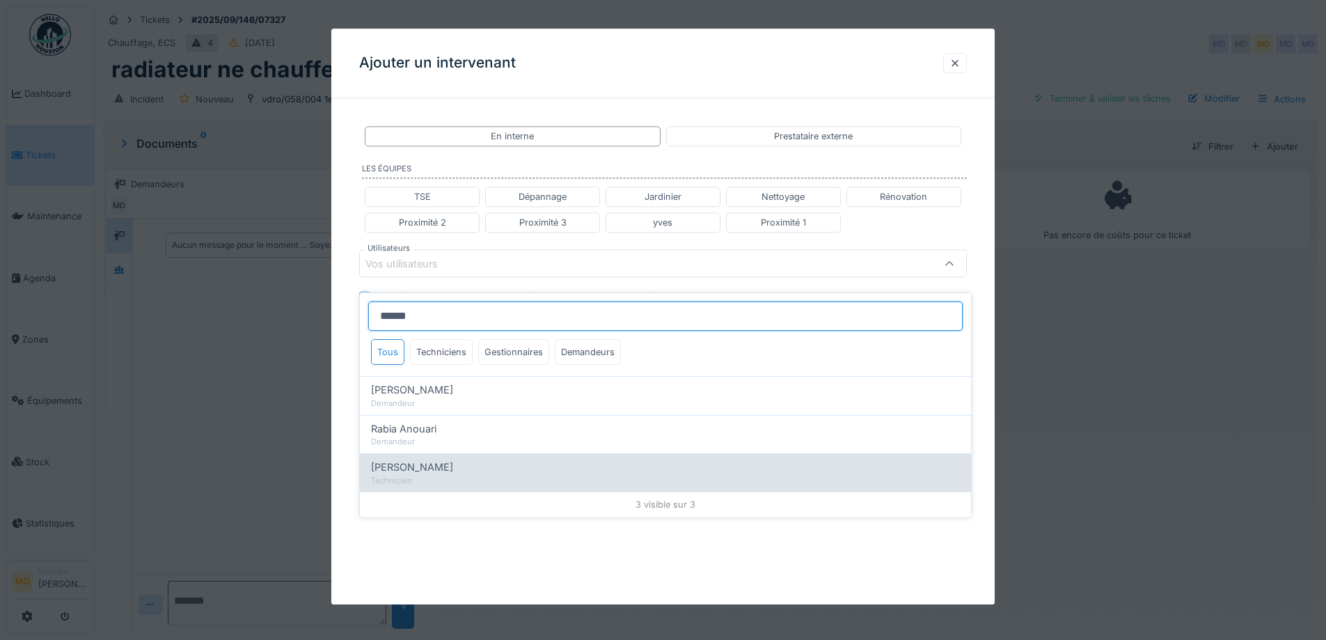
type input "******"
click at [417, 475] on div "Technicien" at bounding box center [665, 481] width 589 height 12
type input "*****"
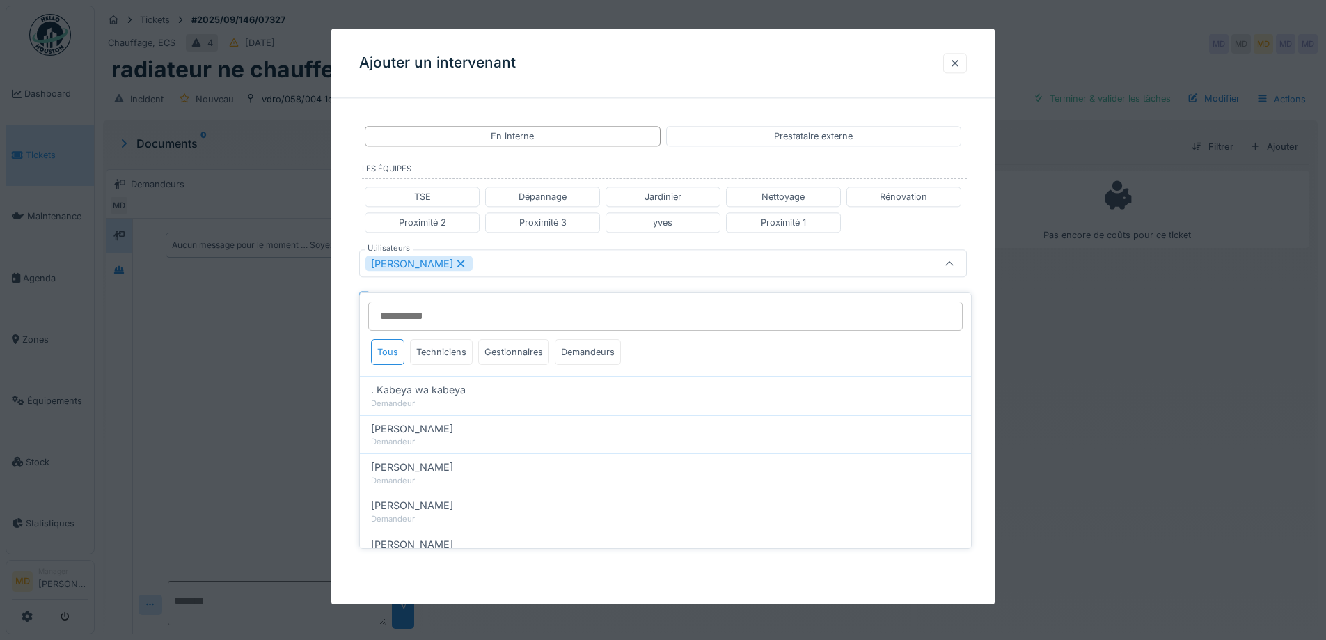
click at [342, 275] on div "**********" at bounding box center [662, 279] width 663 height 340
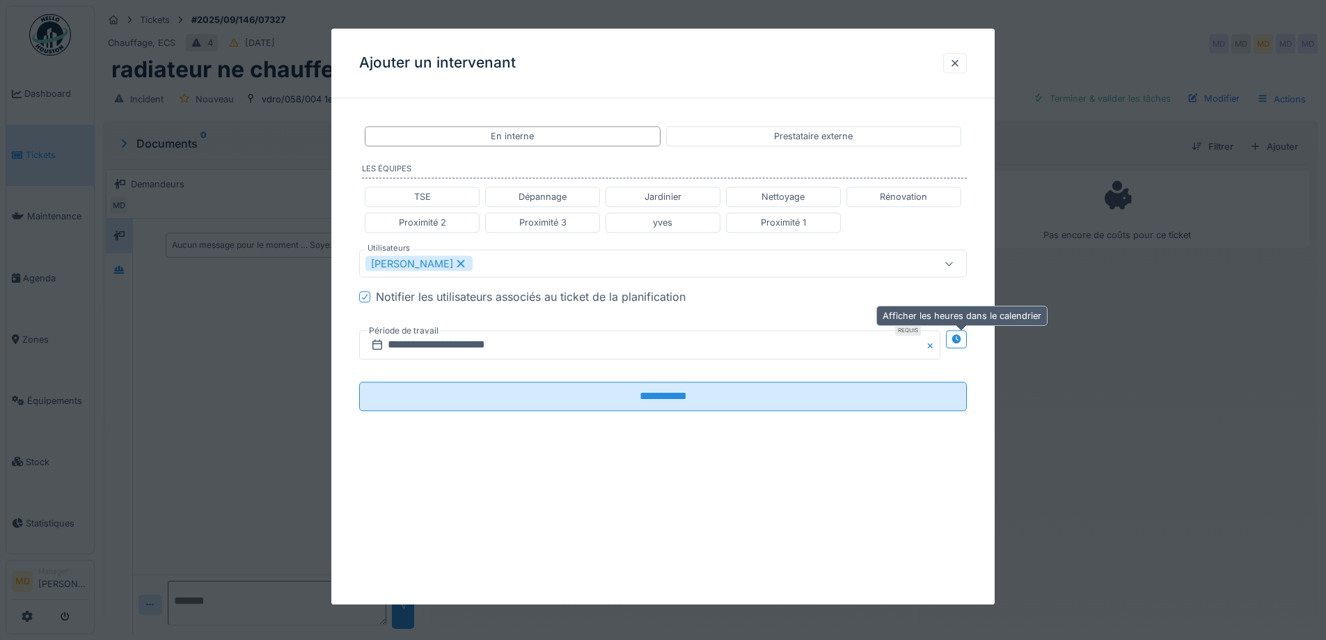
click at [967, 340] on div at bounding box center [956, 339] width 21 height 17
click at [471, 349] on input "**********" at bounding box center [499, 345] width 280 height 29
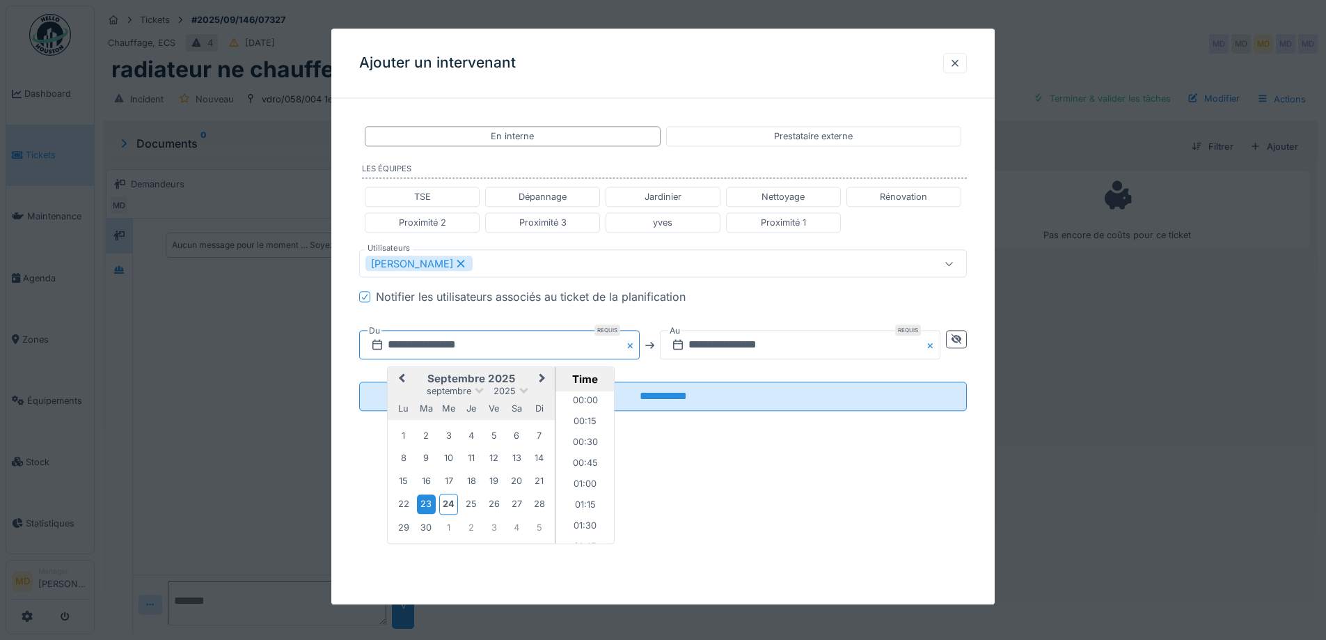
scroll to position [519, 0]
drag, startPoint x: 425, startPoint y: 529, endPoint x: 441, endPoint y: 525, distance: 16.4
click at [424, 529] on div "30" at bounding box center [426, 527] width 19 height 19
click at [579, 493] on li "14:00" at bounding box center [584, 495] width 59 height 21
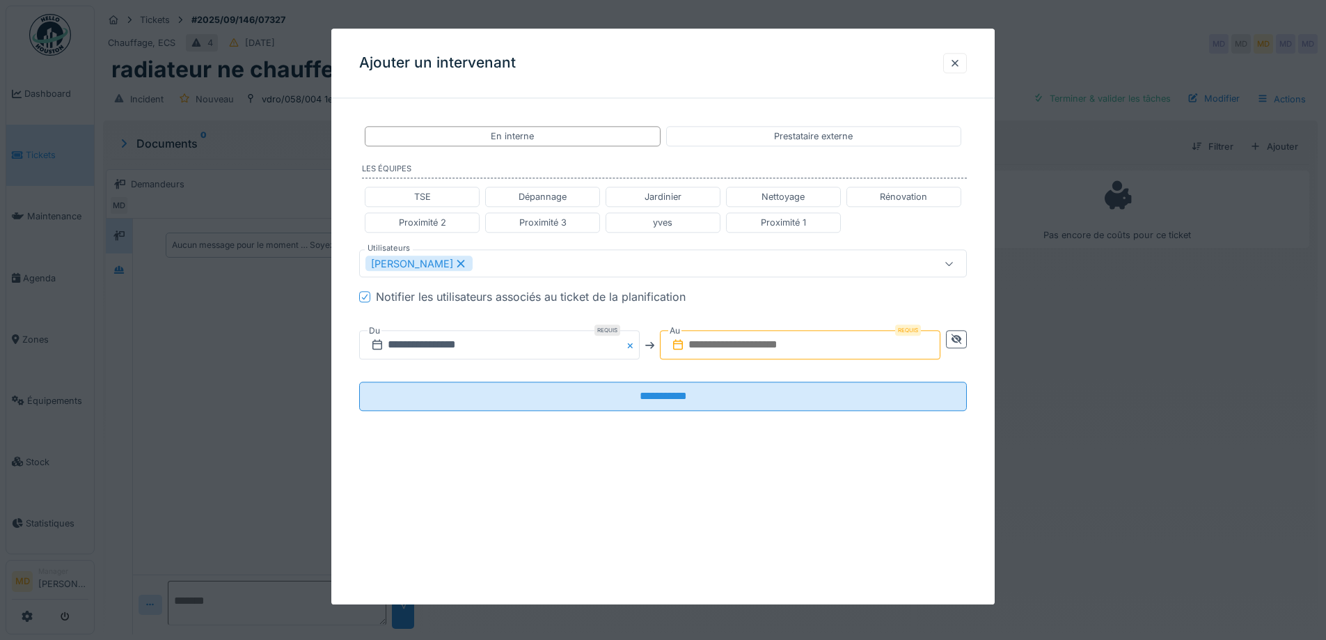
click at [700, 332] on input "text" at bounding box center [800, 345] width 280 height 29
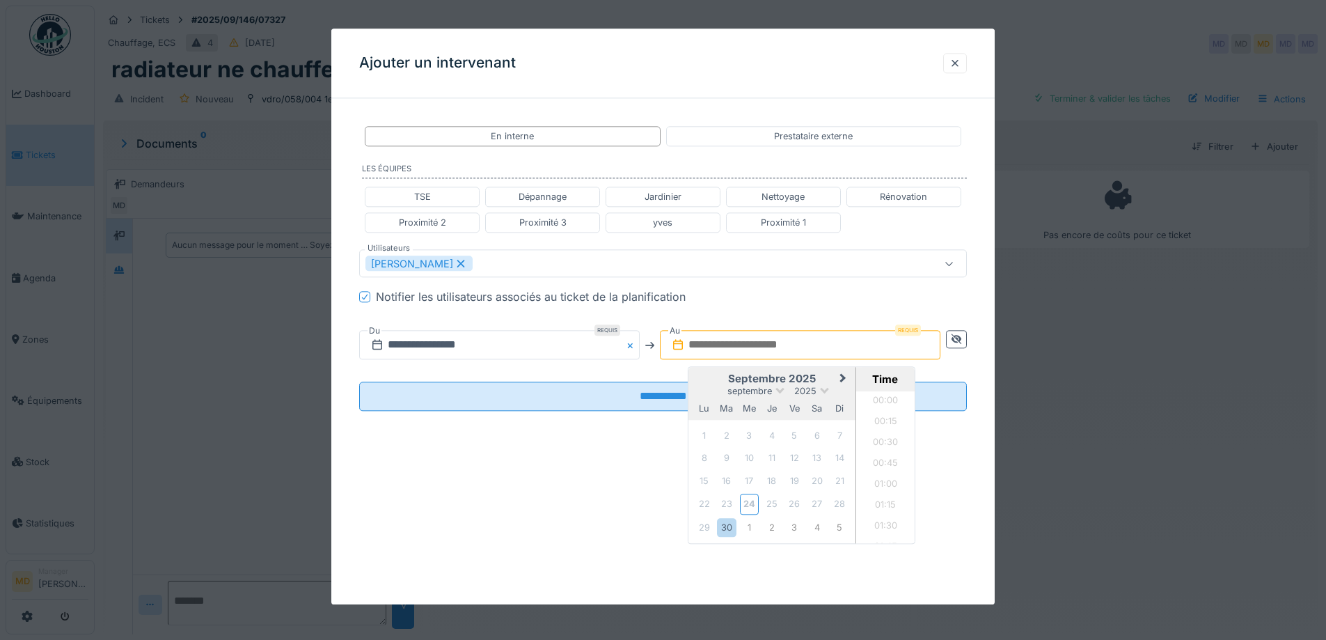
scroll to position [1208, 0]
click at [706, 388] on div "septembre 2025" at bounding box center [771, 392] width 167 height 12
click at [731, 524] on div "30" at bounding box center [726, 527] width 19 height 19
click at [881, 444] on li "15:00" at bounding box center [885, 446] width 59 height 21
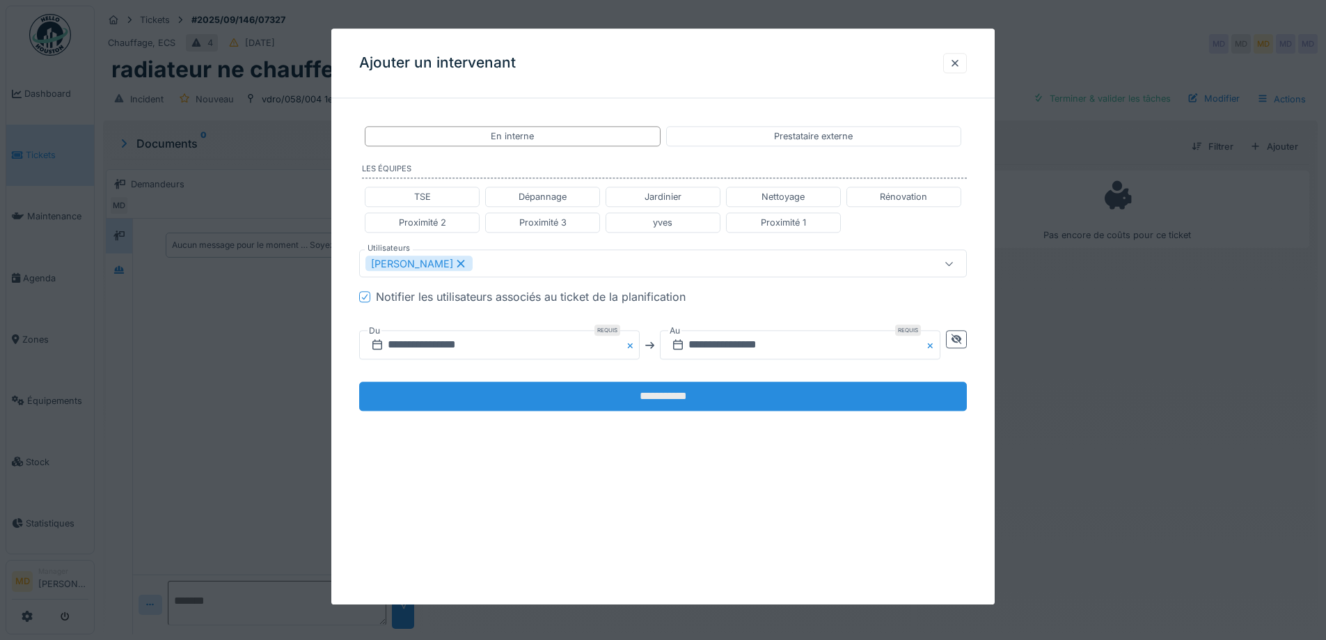
click at [738, 411] on input "**********" at bounding box center [663, 396] width 608 height 29
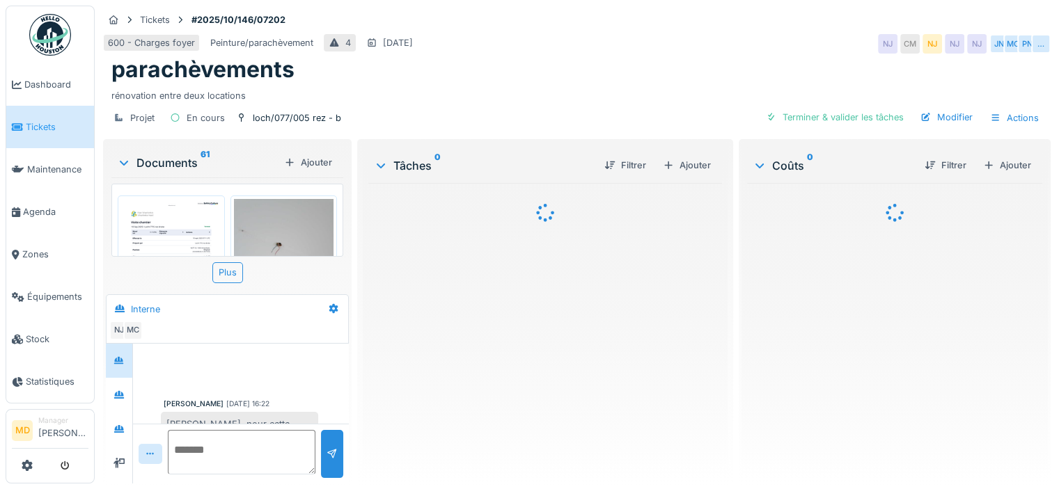
scroll to position [84, 0]
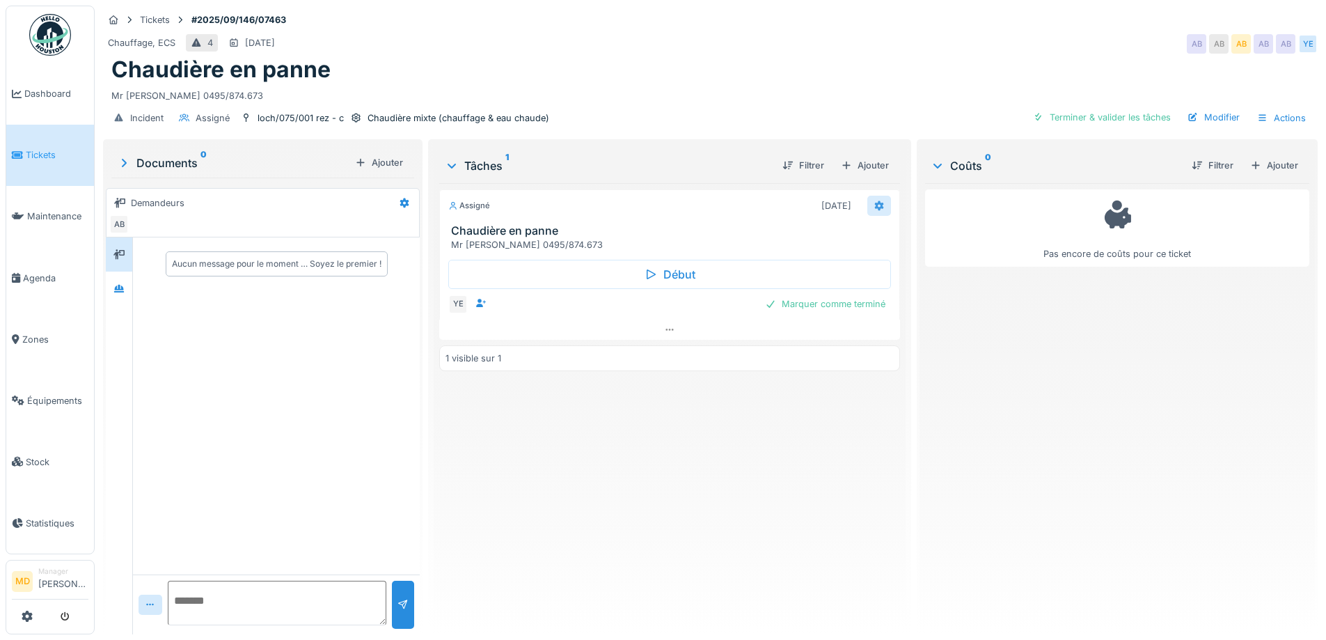
click at [874, 205] on icon at bounding box center [878, 206] width 9 height 10
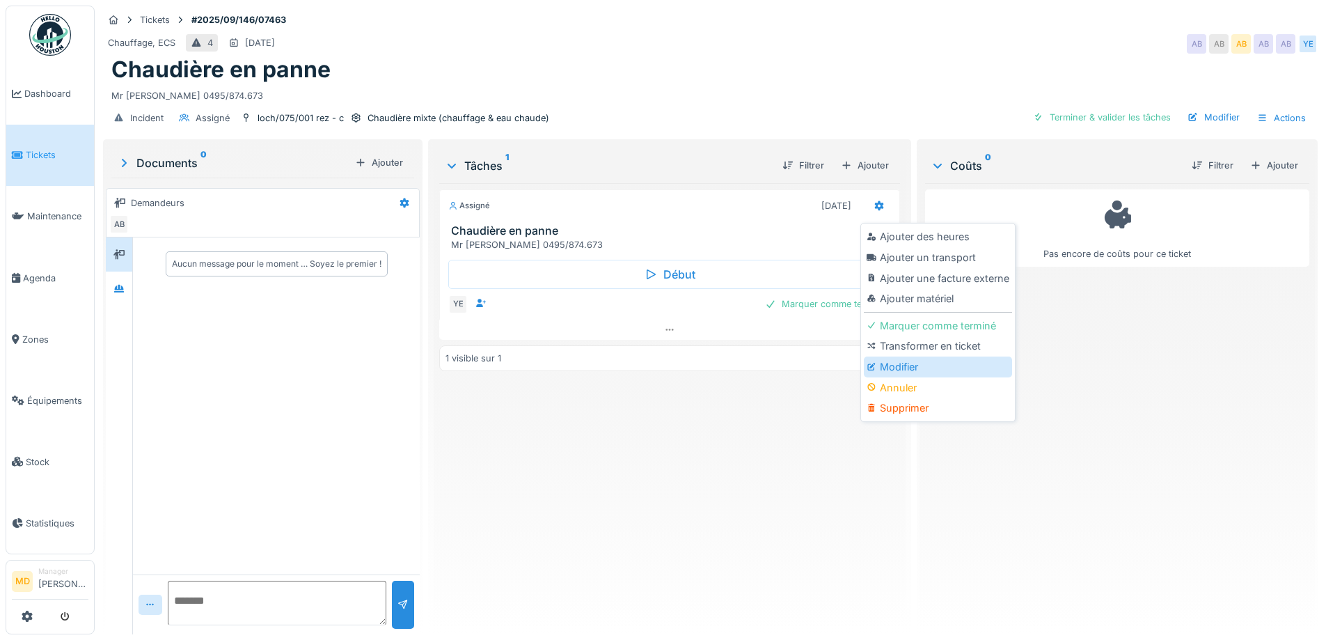
click at [886, 368] on div "Modifier" at bounding box center [938, 366] width 148 height 21
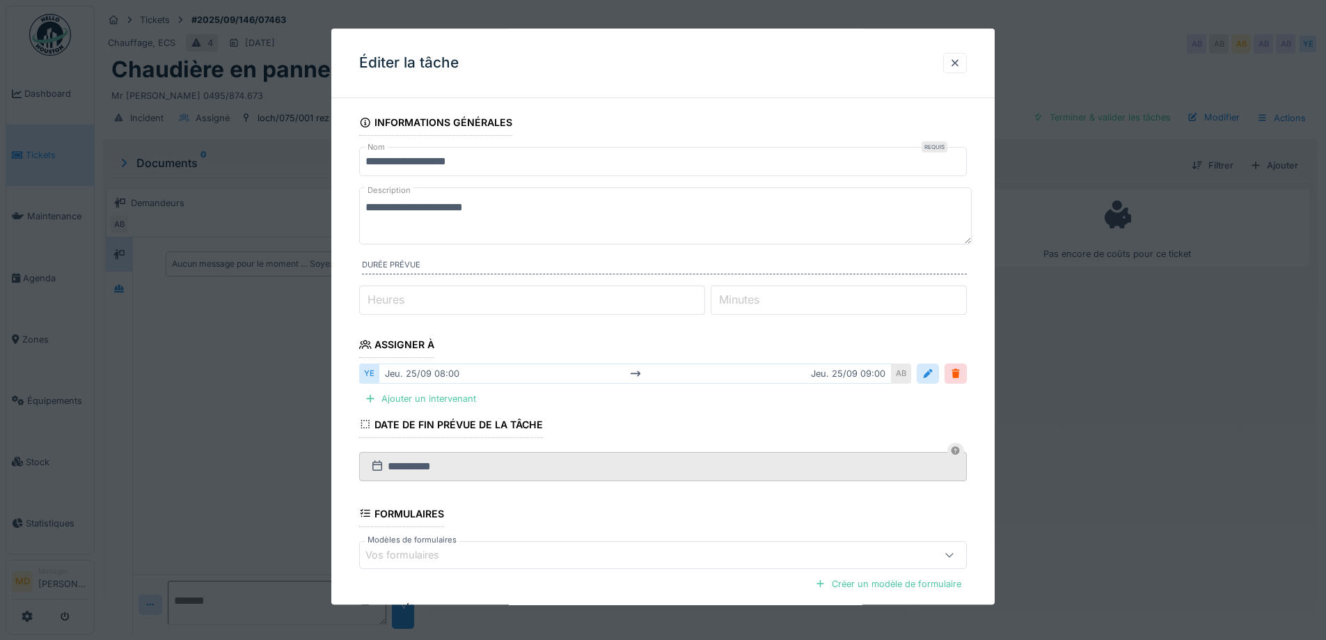
click at [422, 301] on input "*" at bounding box center [532, 299] width 346 height 29
type input "*"
click at [417, 400] on div "Ajouter un intervenant" at bounding box center [420, 399] width 122 height 19
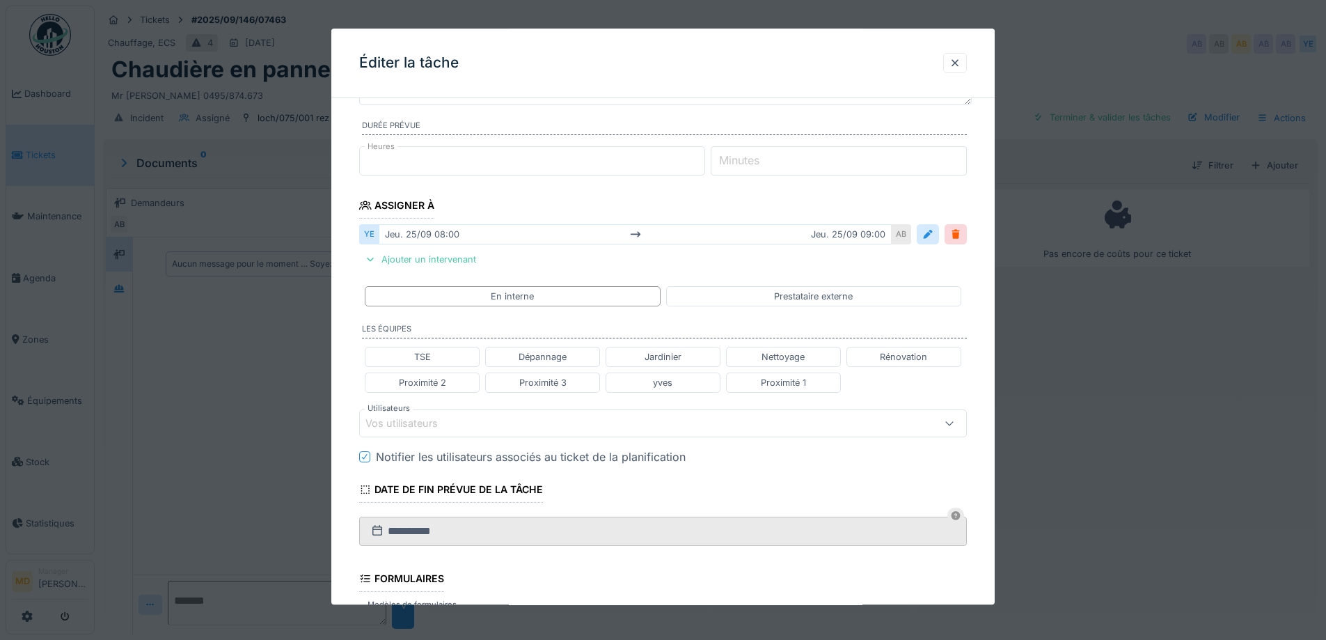
click at [387, 418] on div "Vos utilisateurs" at bounding box center [411, 423] width 92 height 15
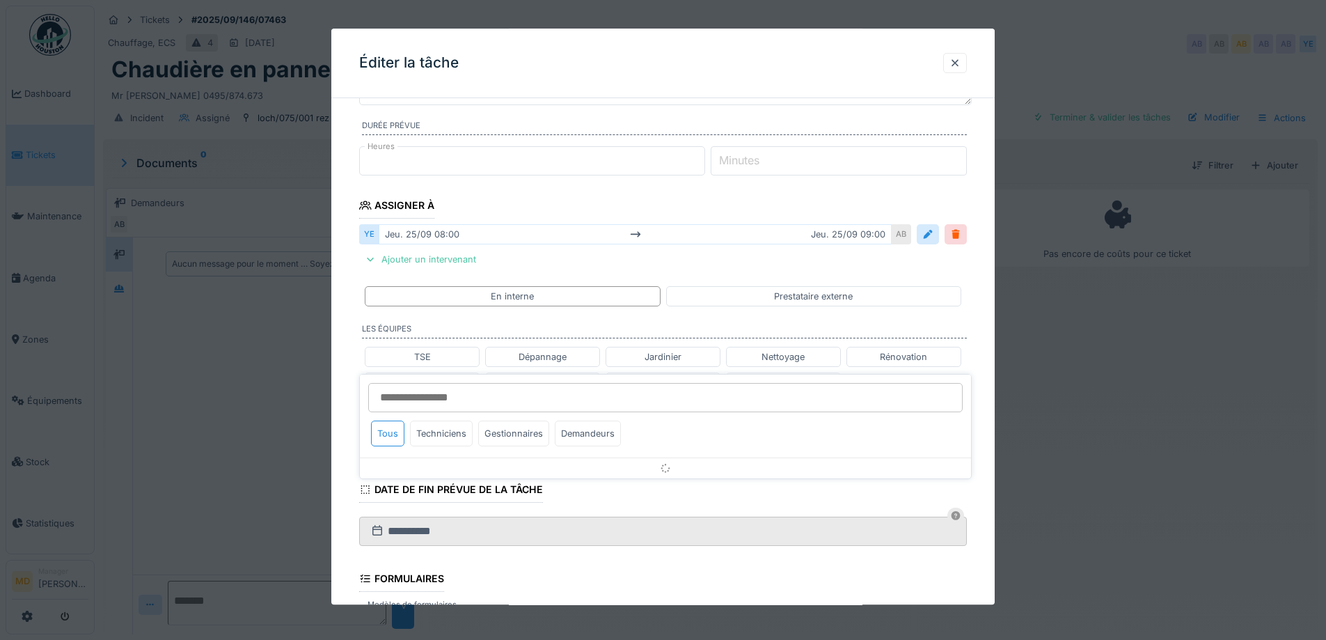
scroll to position [246, 0]
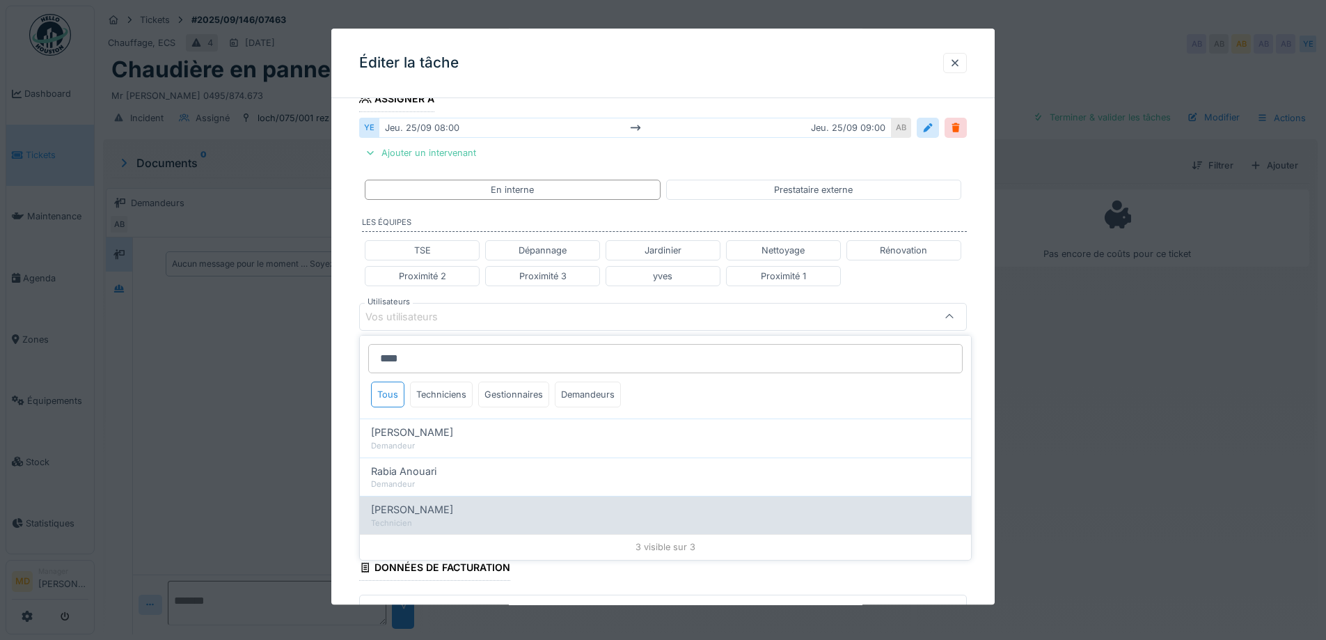
type input "****"
click at [428, 514] on span "[PERSON_NAME]" at bounding box center [412, 509] width 82 height 15
type input "*****"
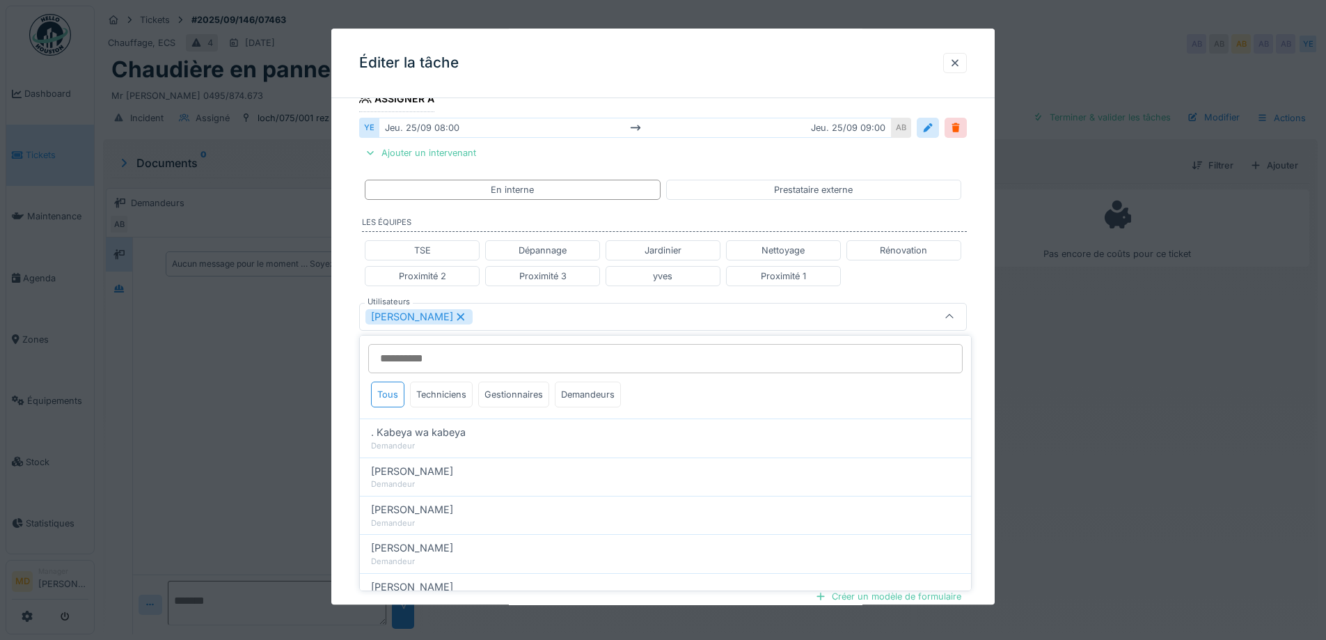
click at [340, 350] on div "**********" at bounding box center [662, 310] width 663 height 892
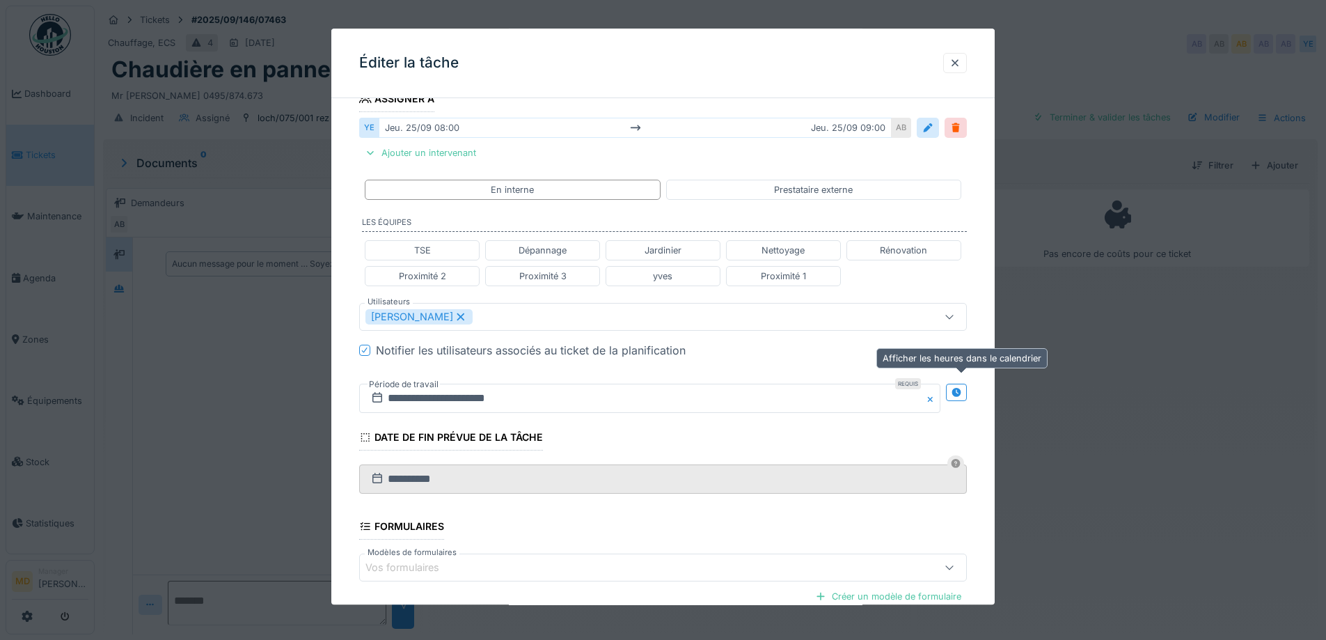
click at [960, 395] on icon at bounding box center [955, 392] width 9 height 9
click at [489, 399] on input "**********" at bounding box center [499, 397] width 280 height 29
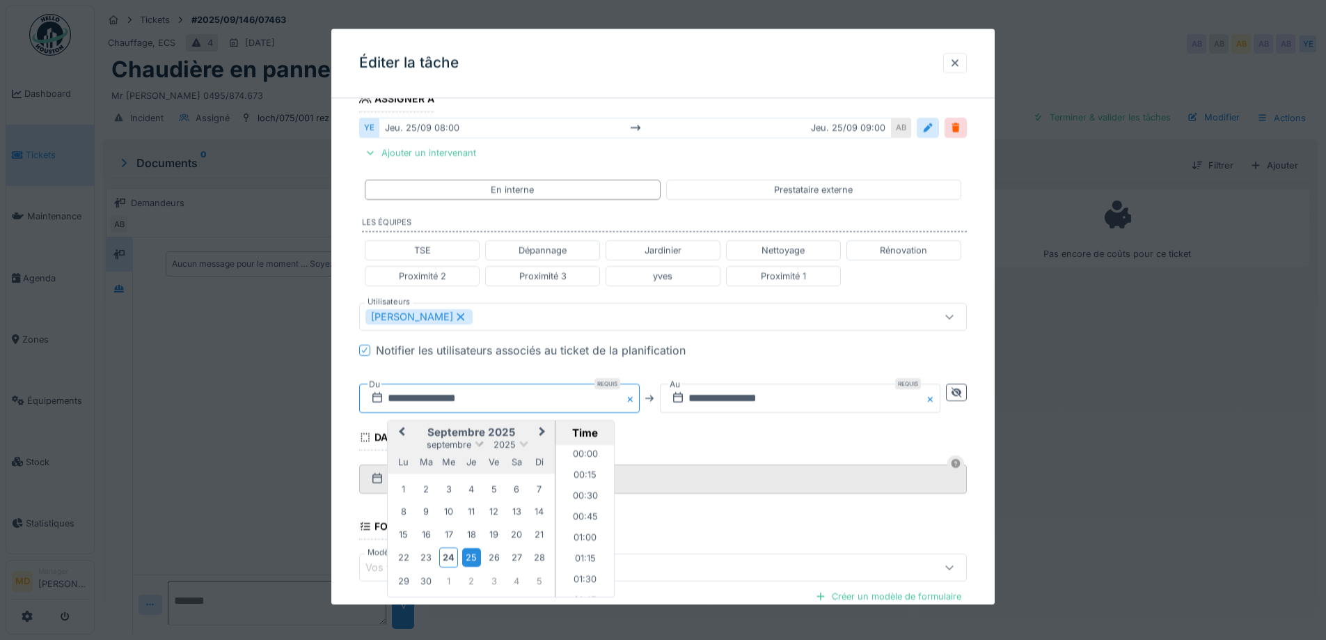
scroll to position [603, 0]
click at [427, 583] on div "30" at bounding box center [426, 580] width 19 height 19
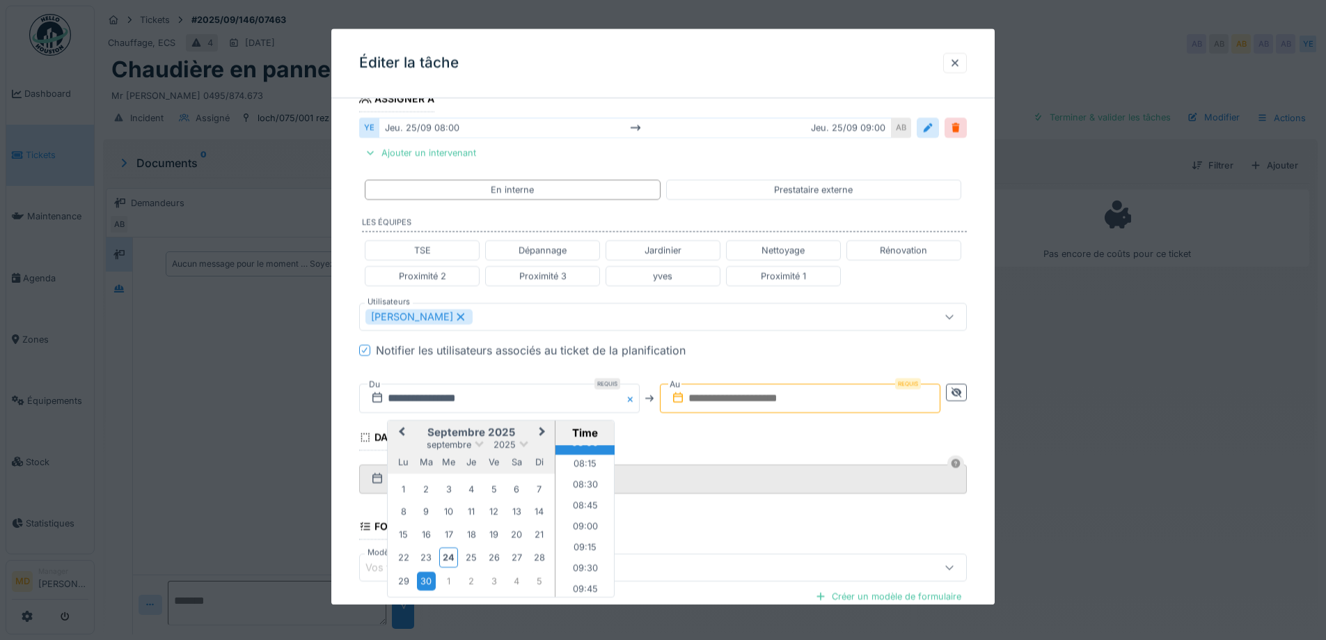
scroll to position [812, 0]
click at [578, 561] on li "11:00" at bounding box center [584, 562] width 59 height 21
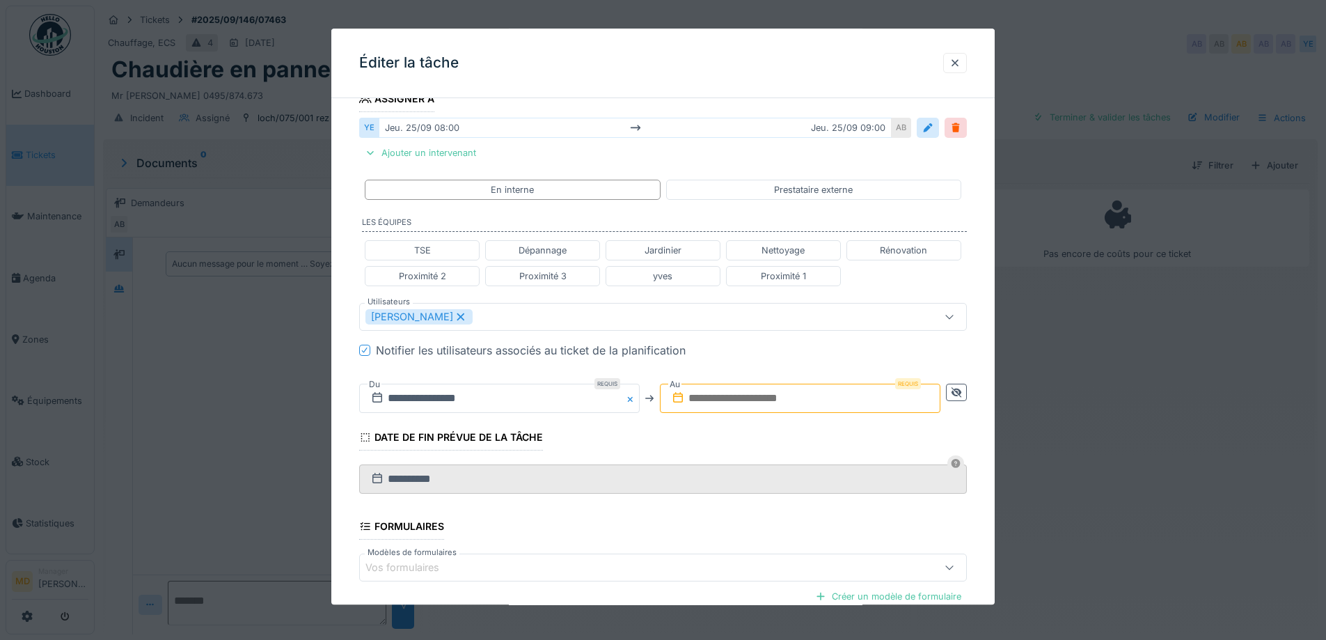
drag, startPoint x: 711, startPoint y: 405, endPoint x: 703, endPoint y: 414, distance: 12.3
click at [711, 405] on input "text" at bounding box center [800, 397] width 280 height 29
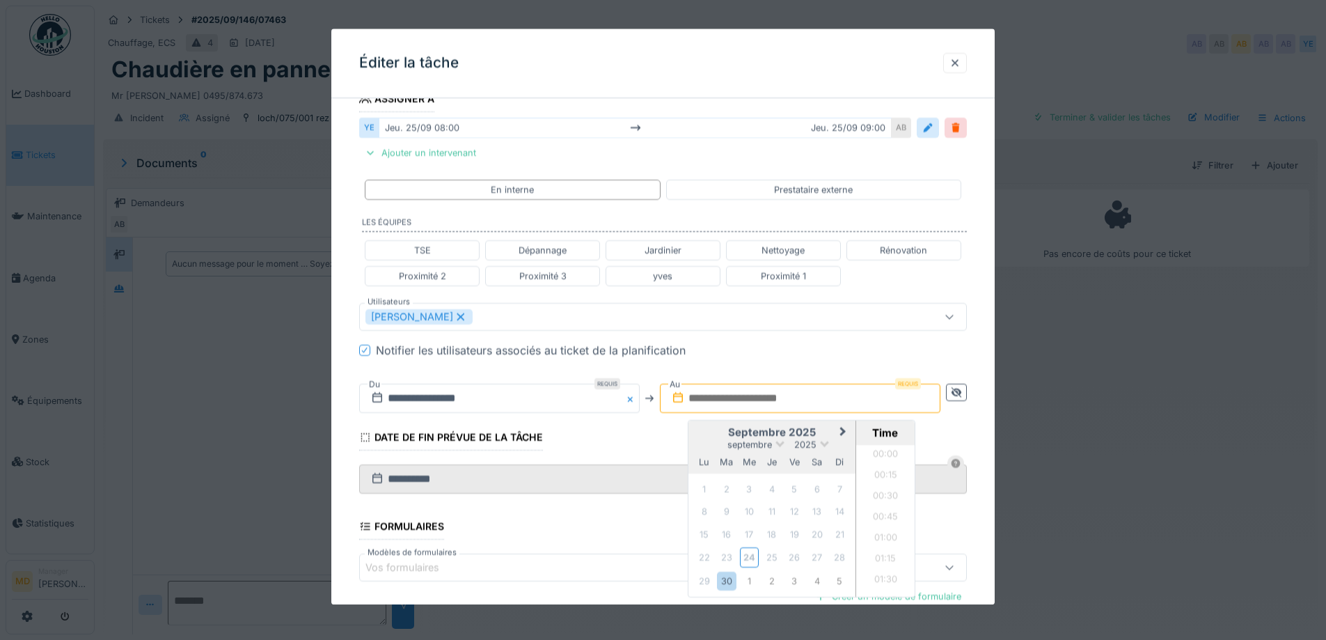
scroll to position [1208, 0]
click at [715, 443] on div "septembre 2025" at bounding box center [771, 444] width 167 height 12
click at [722, 579] on div "30" at bounding box center [726, 580] width 19 height 19
click at [882, 457] on li "12:00" at bounding box center [885, 458] width 59 height 21
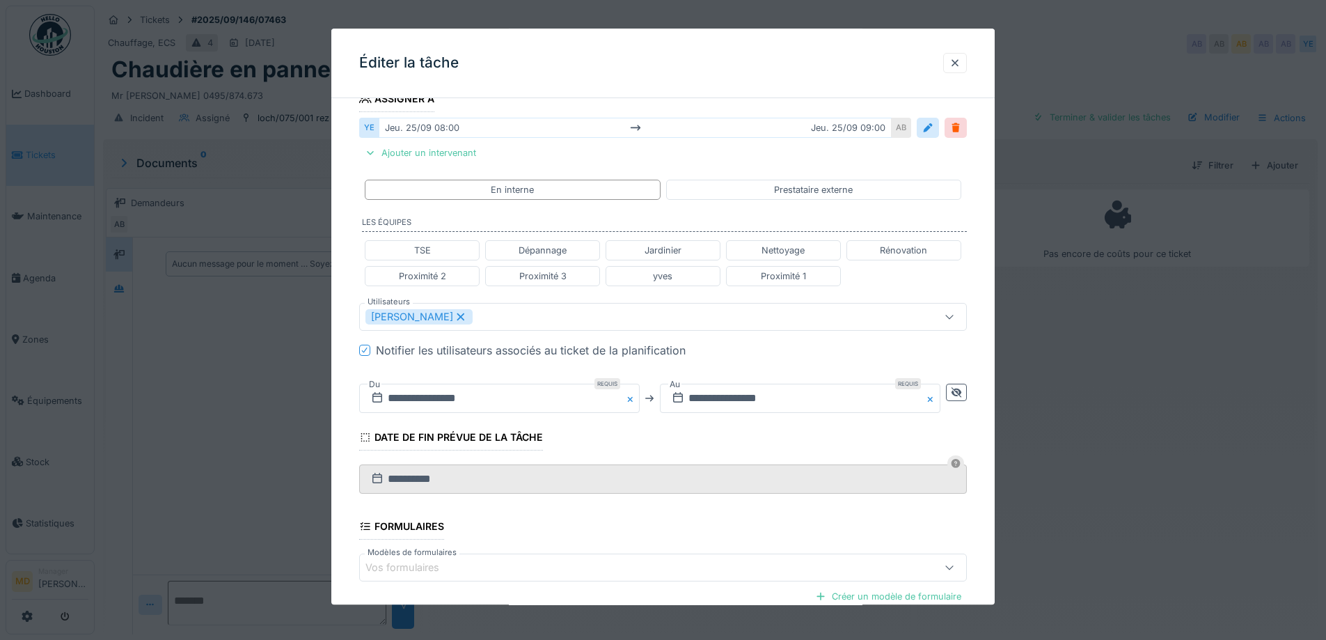
click at [723, 435] on fieldset "**********" at bounding box center [663, 296] width 608 height 864
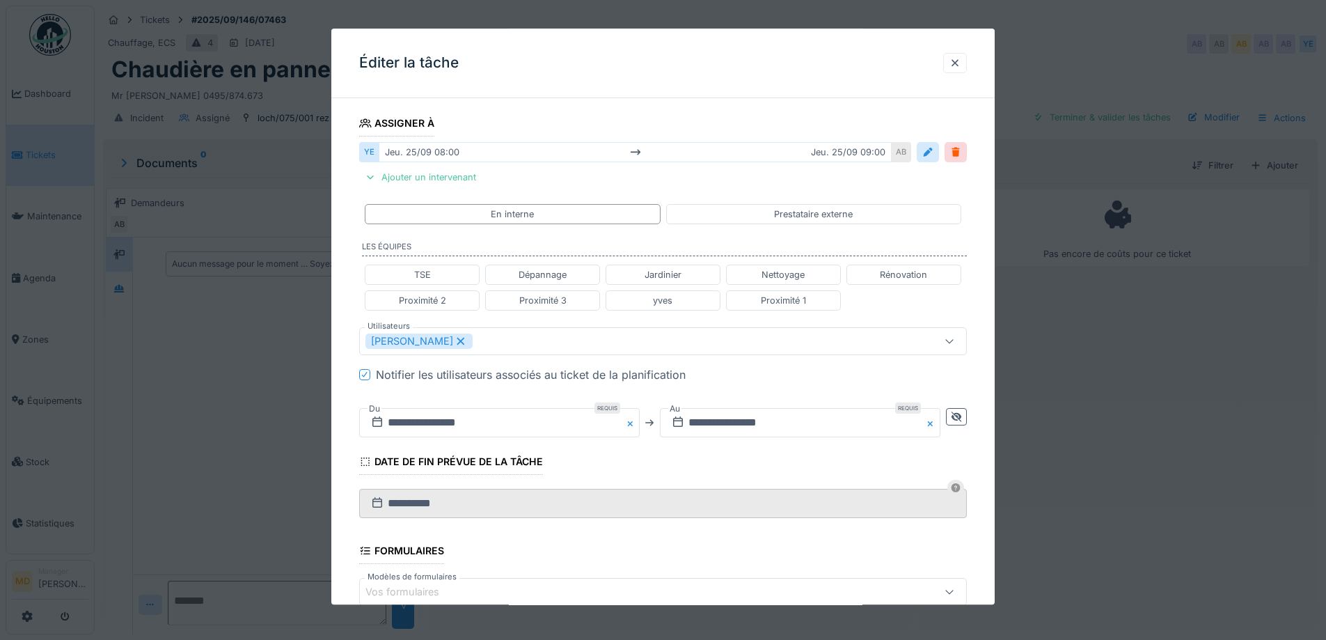
scroll to position [397, 0]
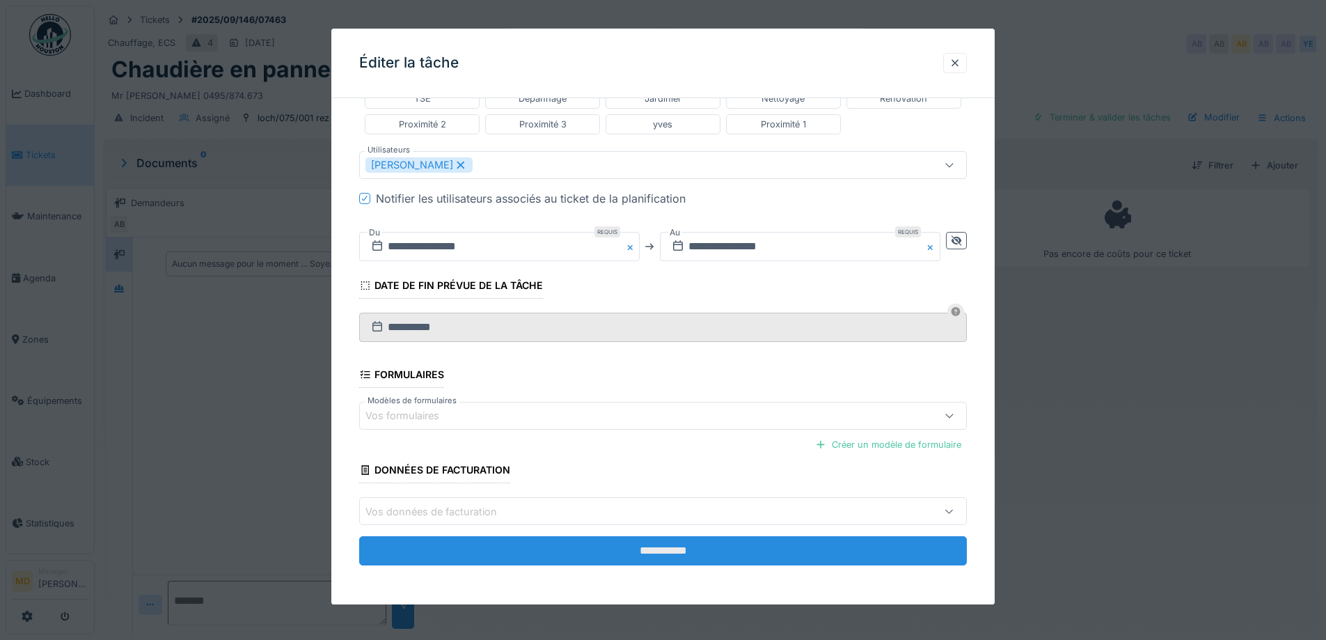
click at [623, 562] on input "**********" at bounding box center [663, 551] width 608 height 29
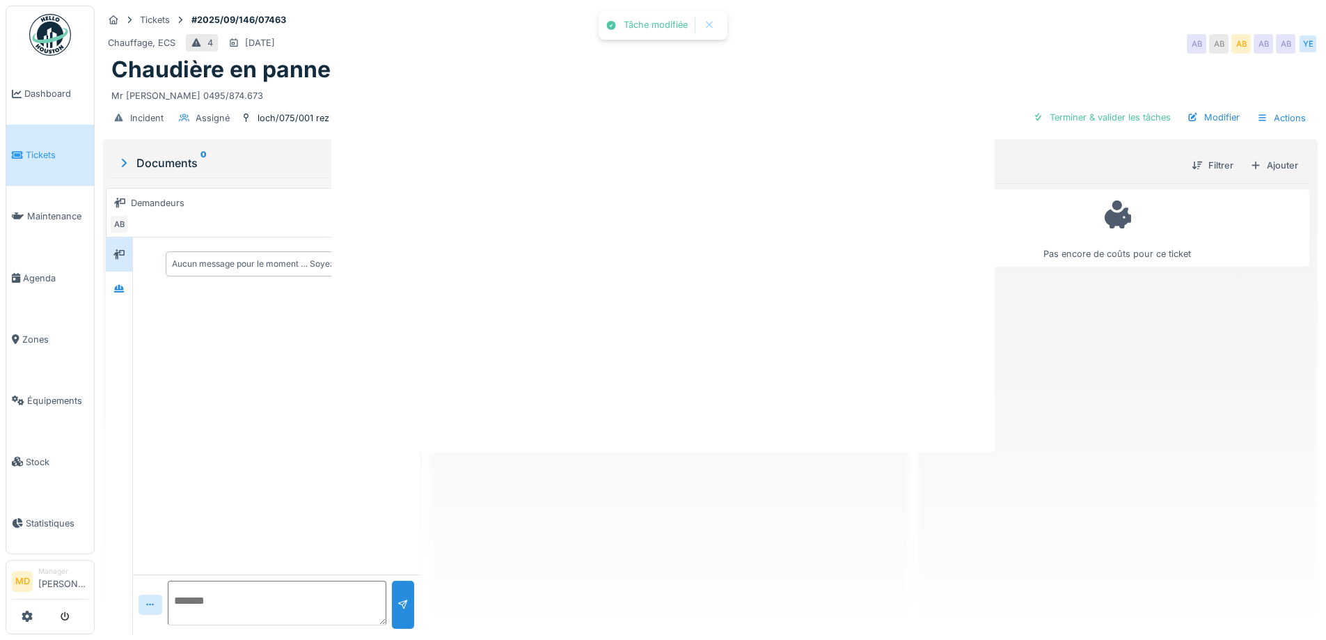
scroll to position [0, 0]
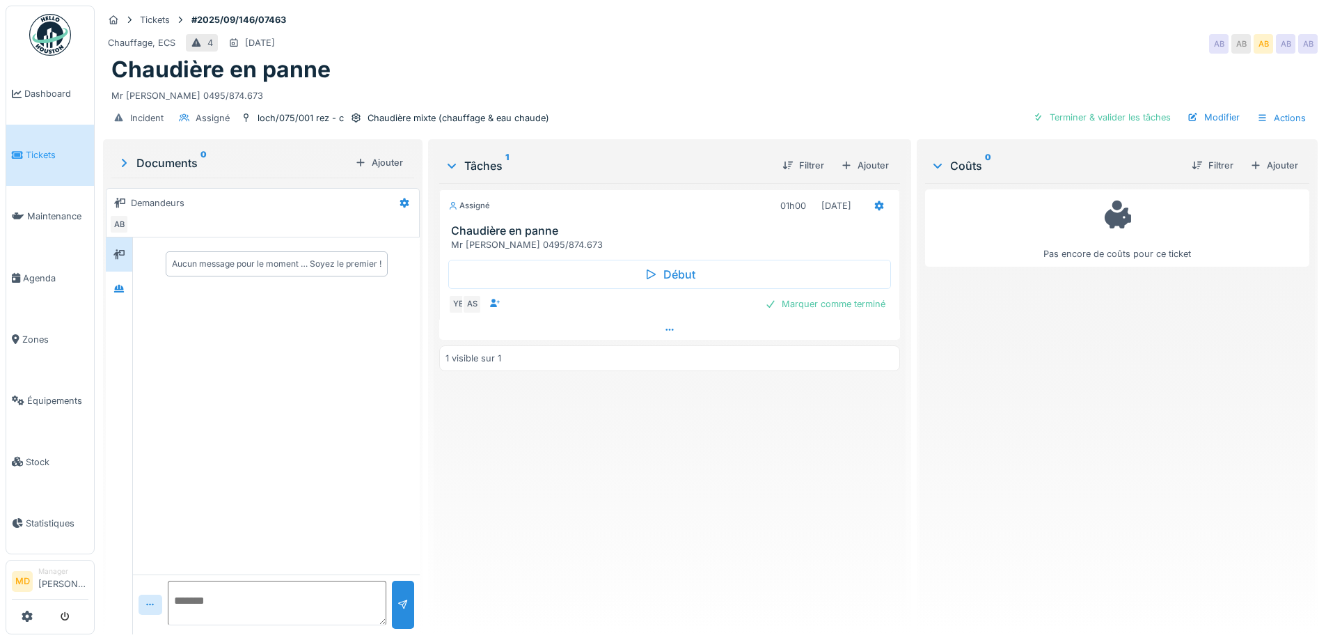
click at [664, 330] on icon at bounding box center [669, 329] width 11 height 9
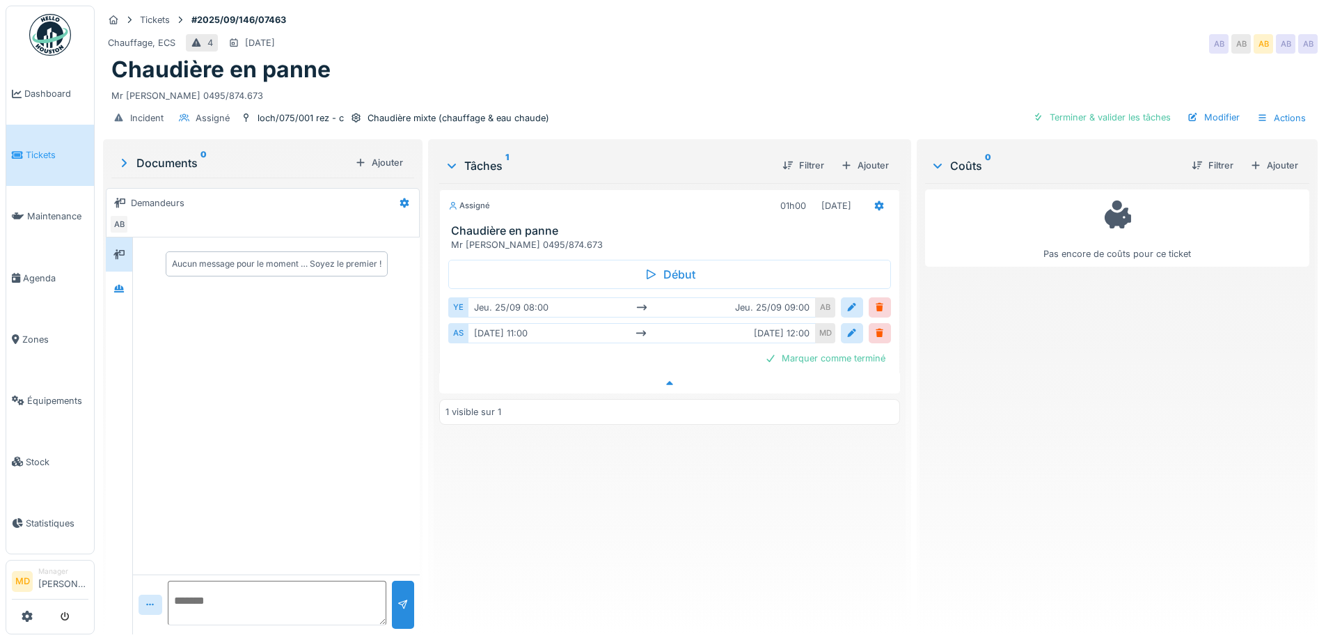
scroll to position [10, 0]
click at [874, 301] on div at bounding box center [879, 307] width 11 height 13
click at [254, 580] on textarea at bounding box center [277, 602] width 219 height 45
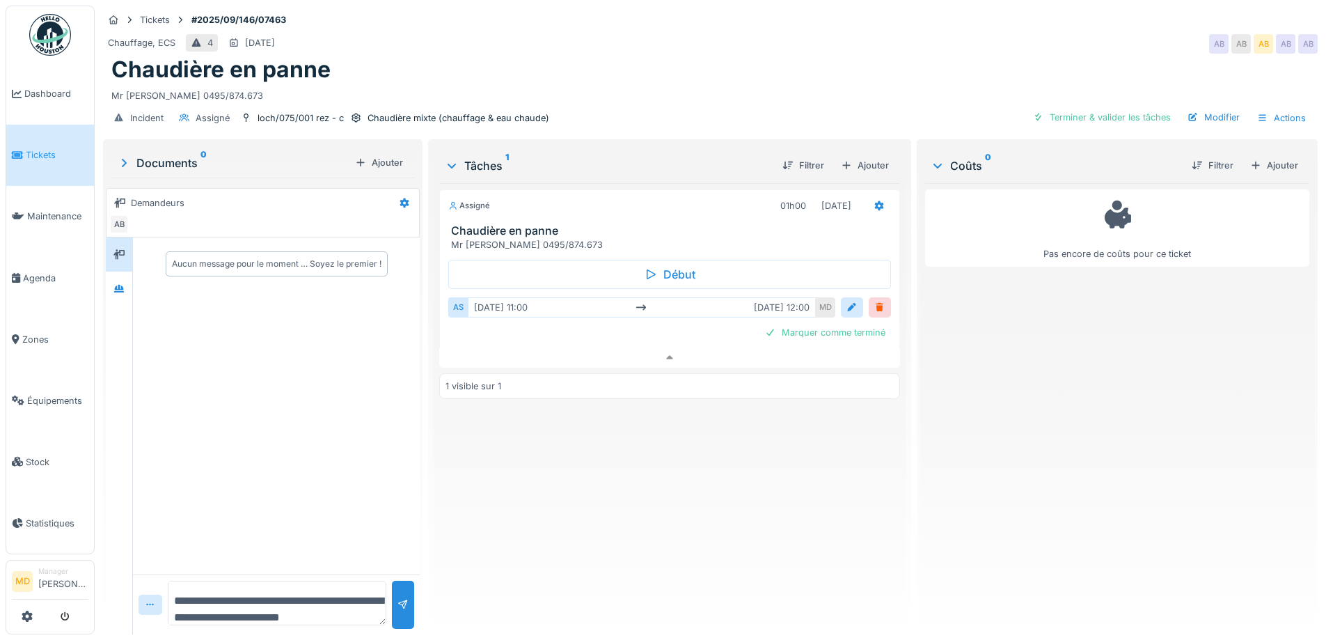
scroll to position [17, 0]
type textarea "**********"
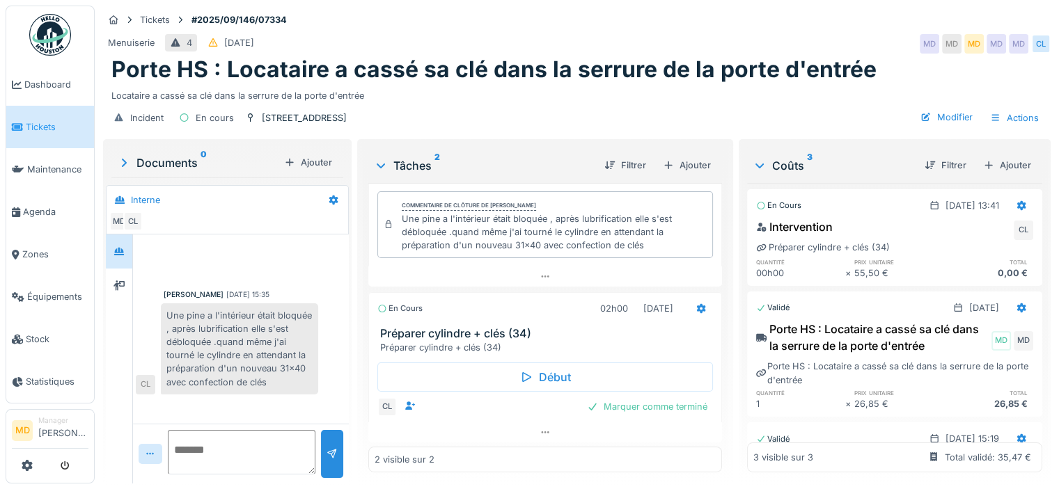
click at [220, 434] on textarea at bounding box center [242, 452] width 148 height 45
click at [669, 159] on div "Ajouter" at bounding box center [686, 165] width 59 height 19
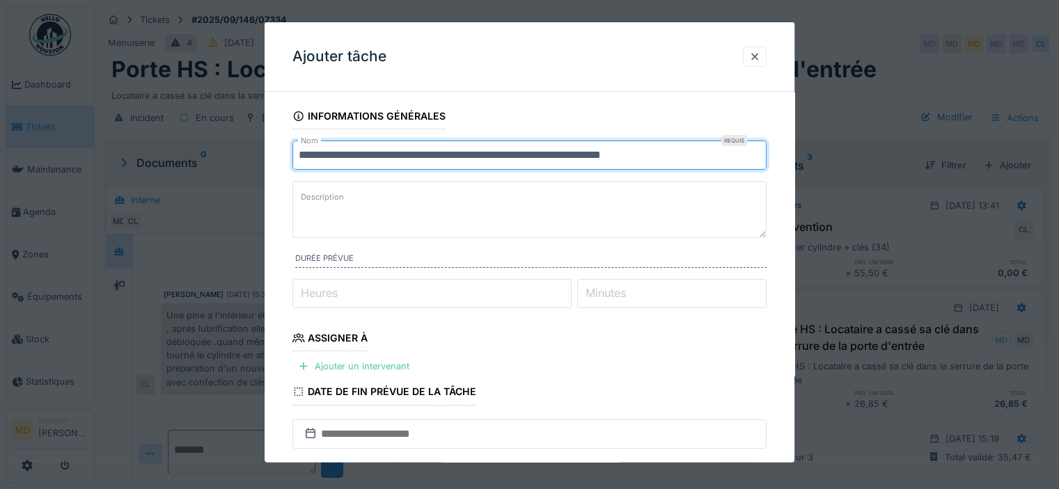
drag, startPoint x: 679, startPoint y: 153, endPoint x: 355, endPoint y: 164, distance: 324.5
click at [355, 164] on input "**********" at bounding box center [529, 155] width 474 height 29
type input "**********"
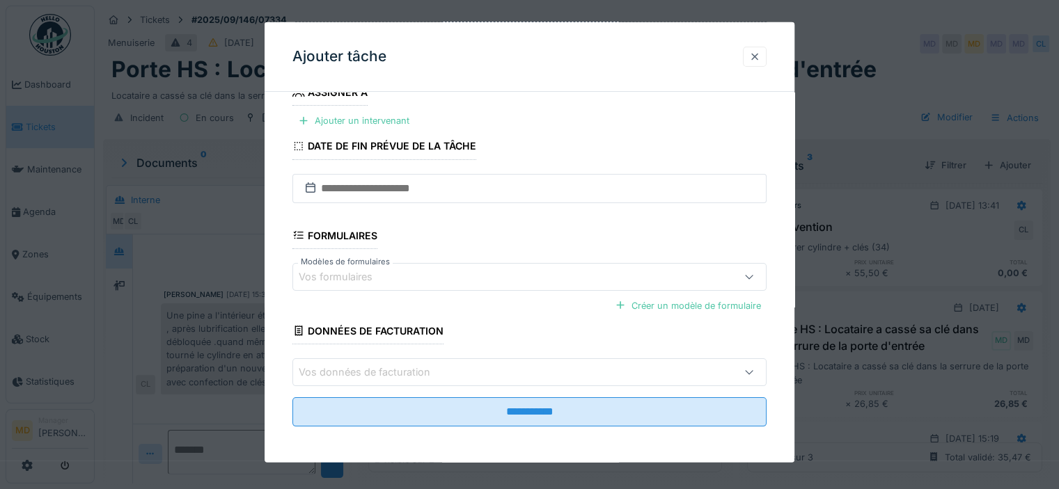
click at [760, 61] on div at bounding box center [754, 56] width 11 height 13
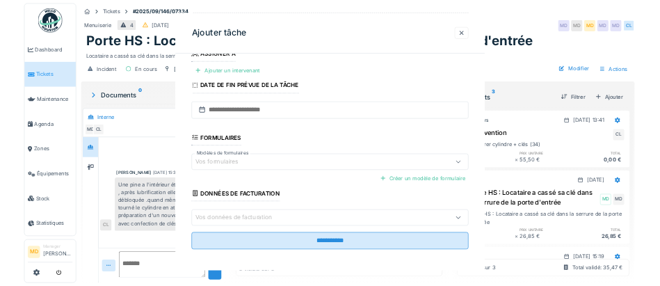
scroll to position [0, 0]
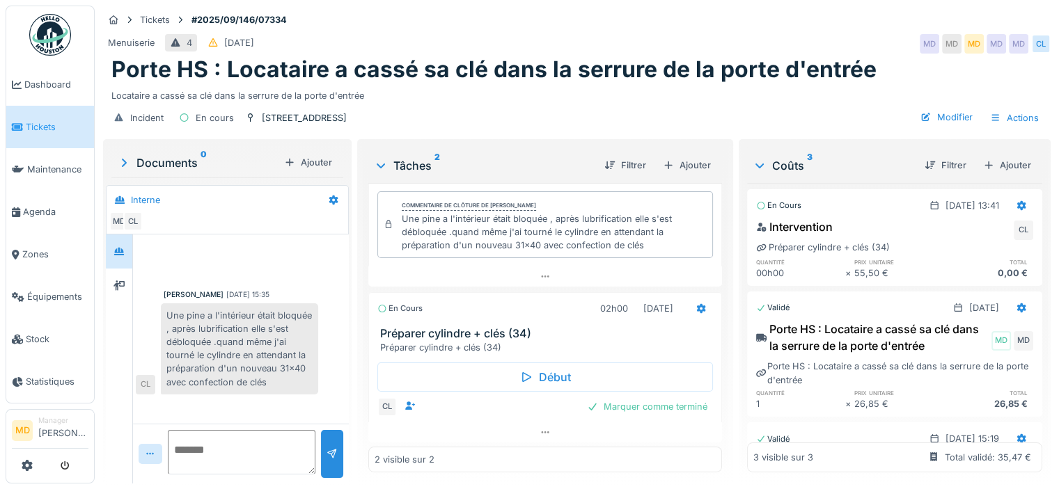
click at [225, 442] on textarea at bounding box center [242, 452] width 148 height 45
type textarea "**********"
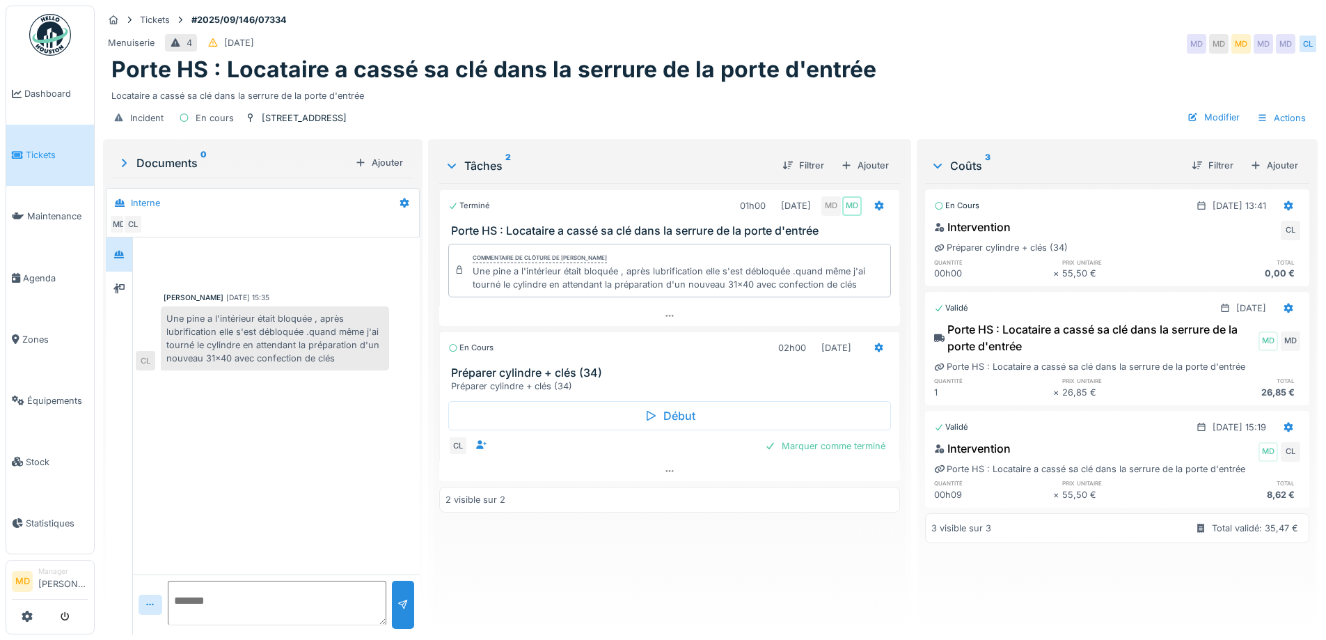
click at [238, 489] on textarea at bounding box center [277, 602] width 219 height 45
click at [277, 489] on textarea at bounding box center [277, 602] width 219 height 45
type textarea "**********"
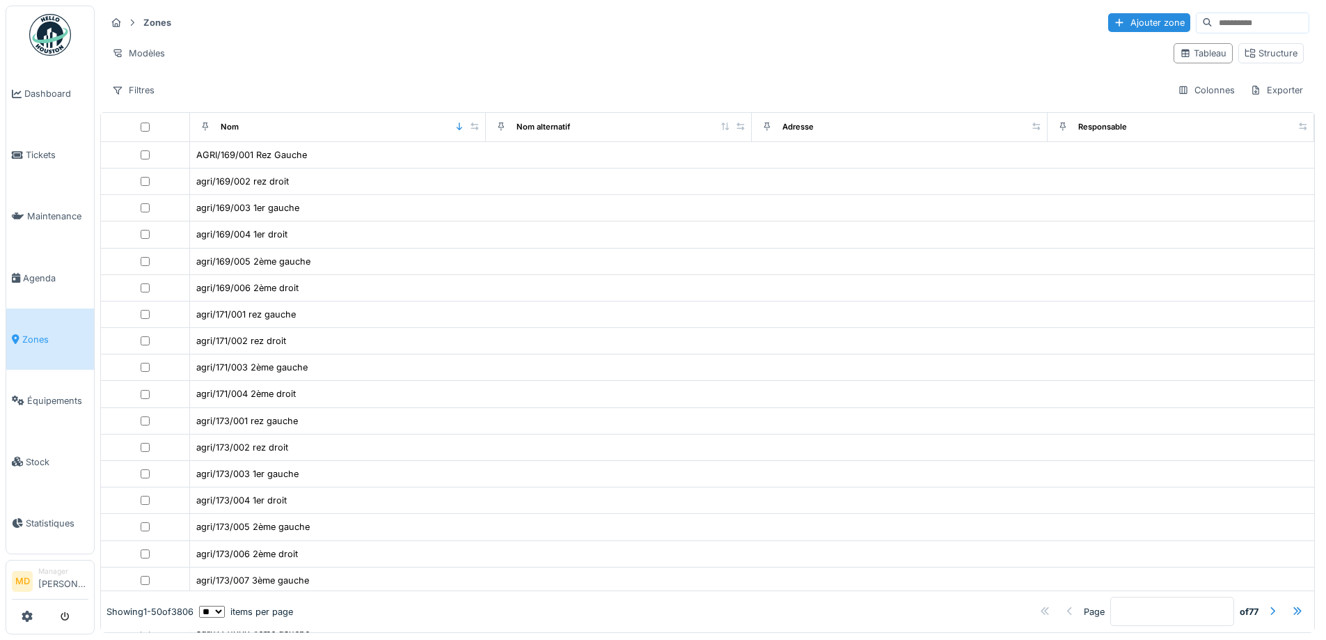
click at [1212, 19] on input at bounding box center [1260, 22] width 96 height 19
click at [1212, 23] on input at bounding box center [1260, 22] width 96 height 19
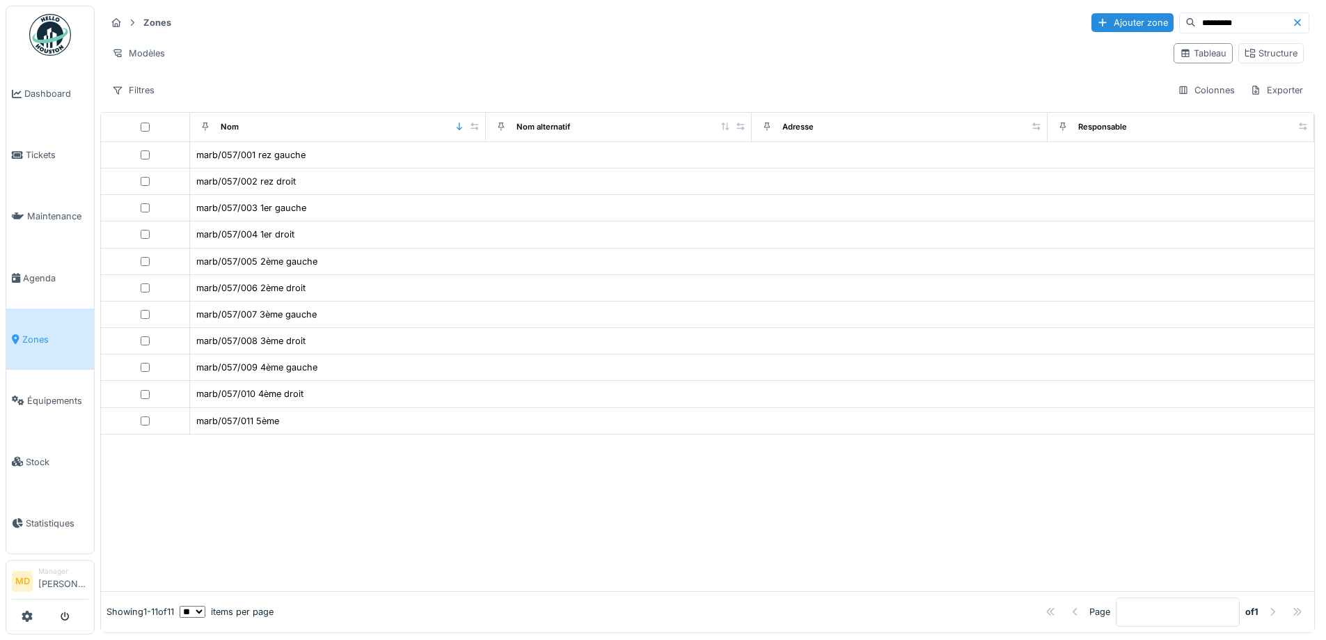
click at [1196, 19] on input "*********" at bounding box center [1244, 22] width 96 height 19
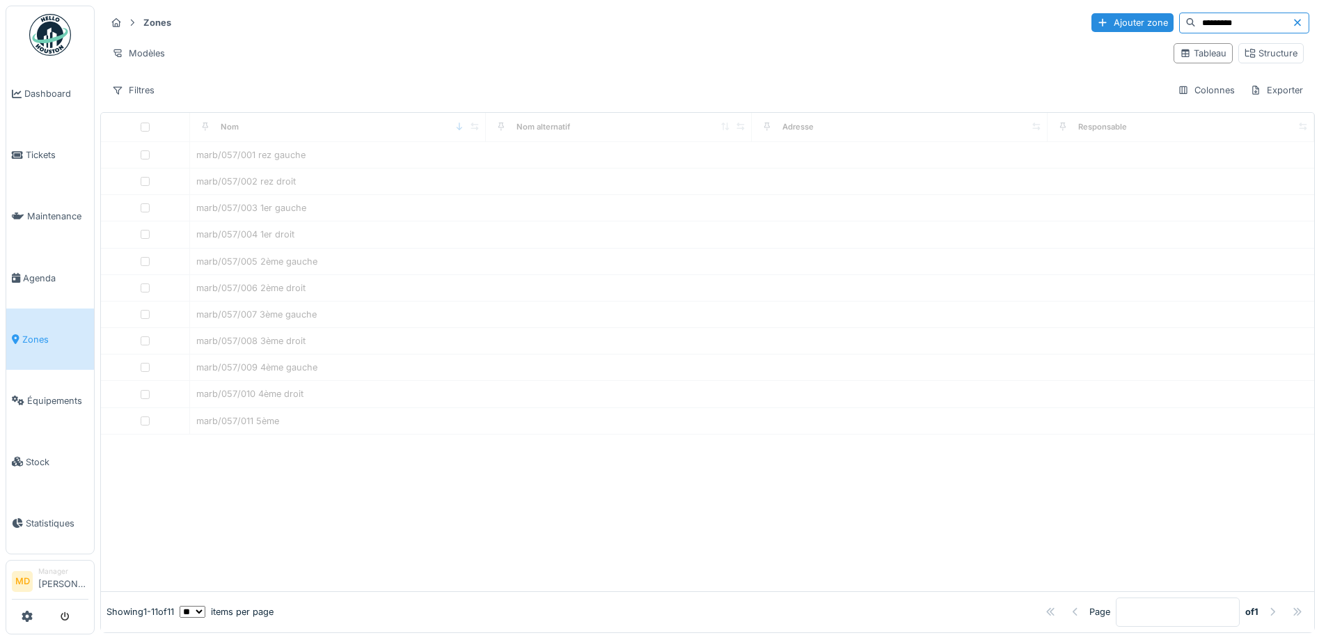
click at [1235, 22] on input "*********" at bounding box center [1244, 22] width 96 height 19
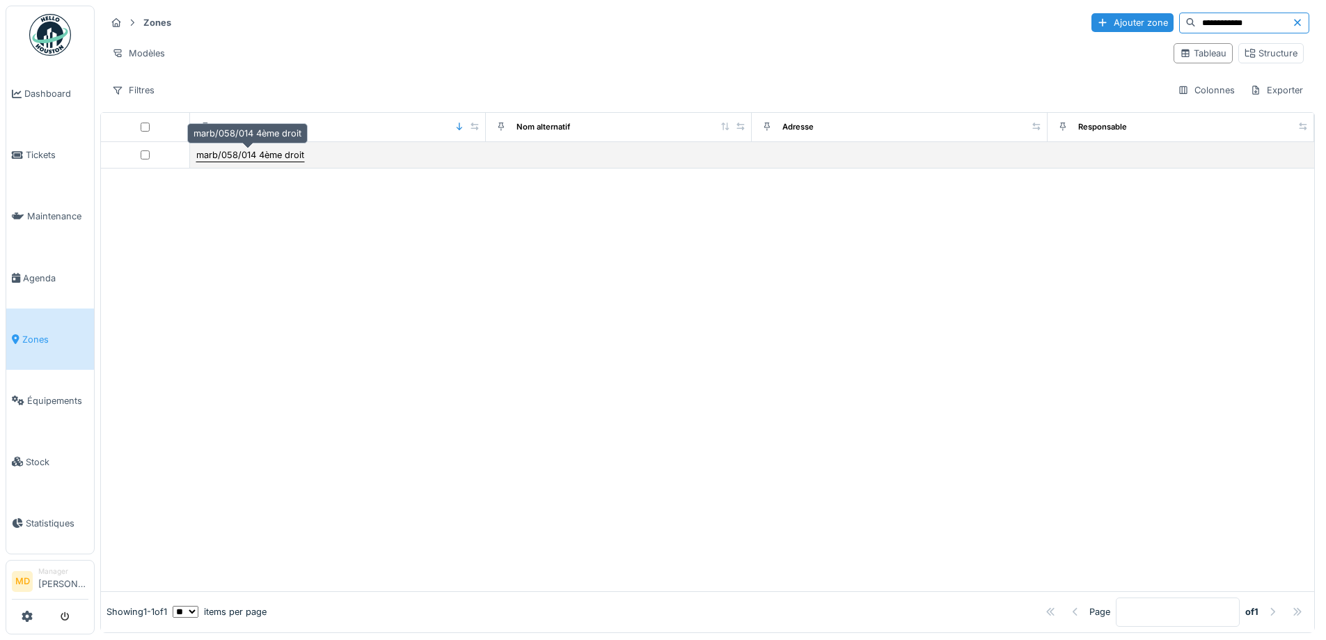
click at [282, 153] on div "marb/058/014 4ème droit" at bounding box center [250, 154] width 108 height 13
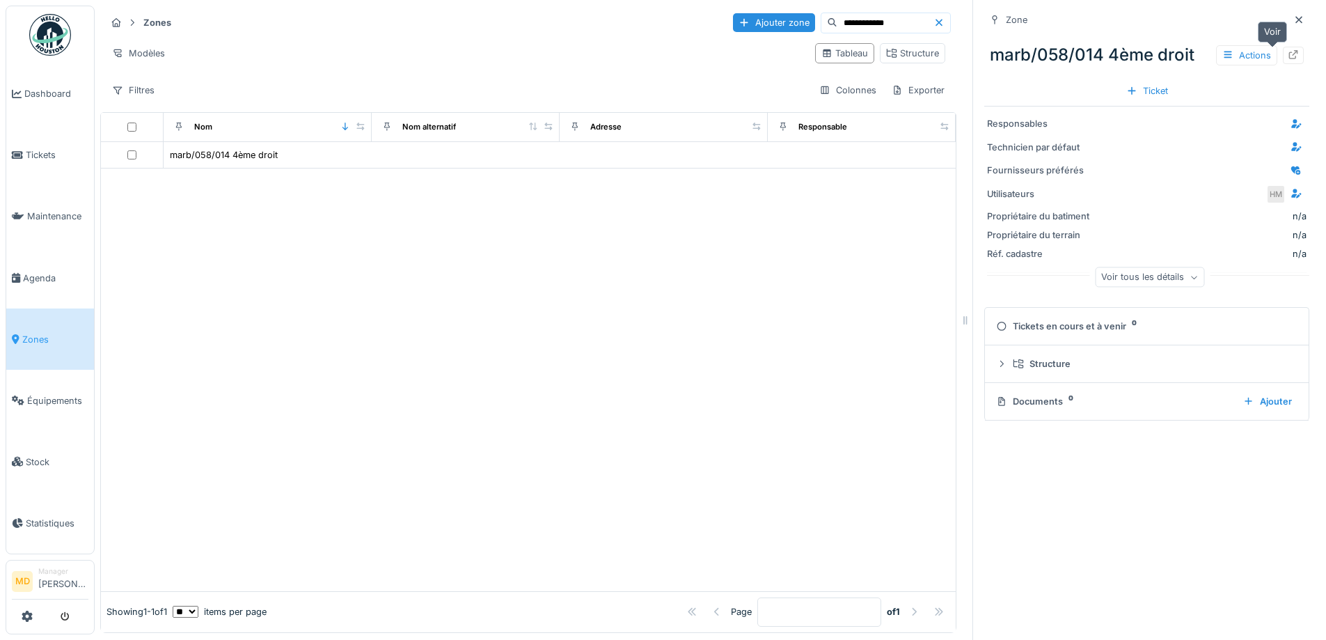
click at [1283, 51] on div at bounding box center [1293, 55] width 21 height 17
click at [1288, 56] on icon at bounding box center [1293, 54] width 11 height 9
click at [837, 22] on input "**********" at bounding box center [885, 22] width 96 height 19
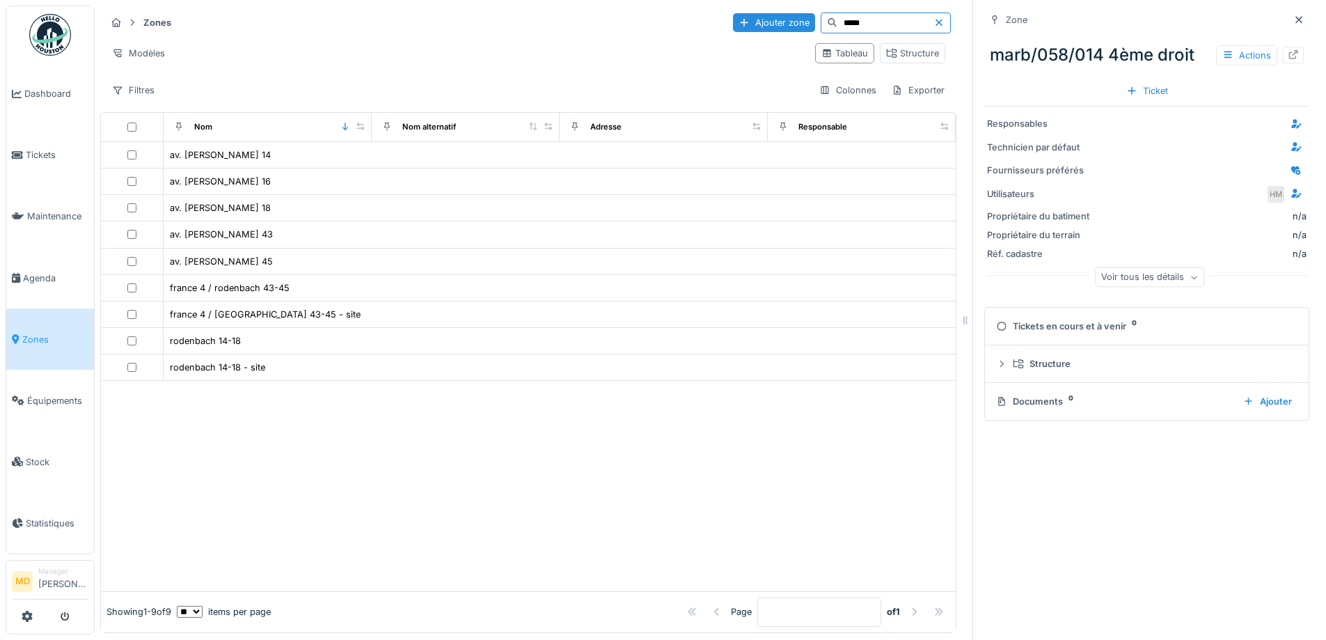
type input "*****"
click at [1293, 17] on icon at bounding box center [1298, 19] width 11 height 9
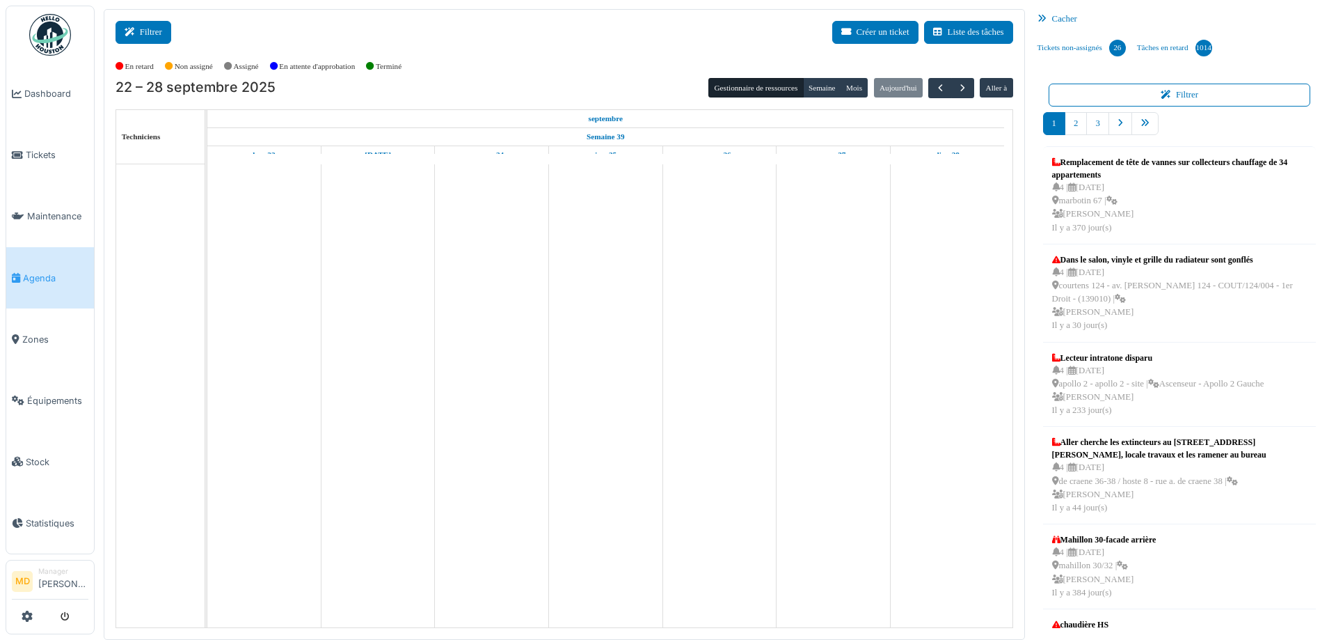
click at [140, 31] on button "Filtrer" at bounding box center [144, 32] width 56 height 23
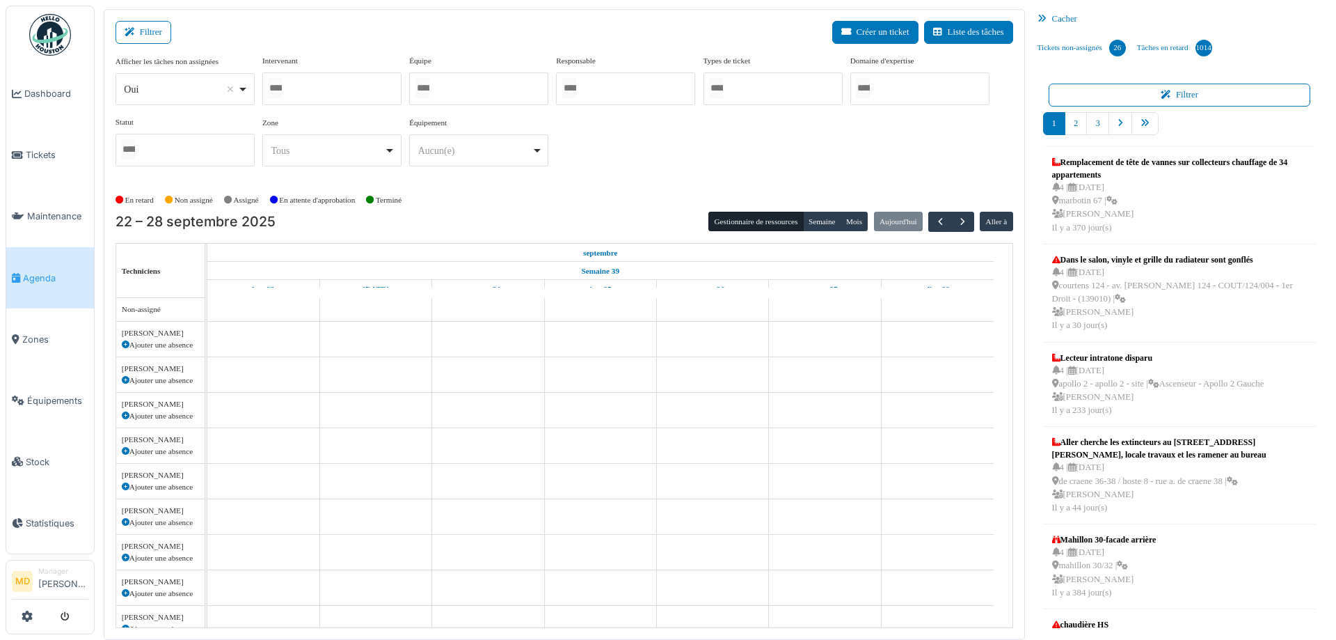
click at [338, 82] on div at bounding box center [331, 88] width 139 height 33
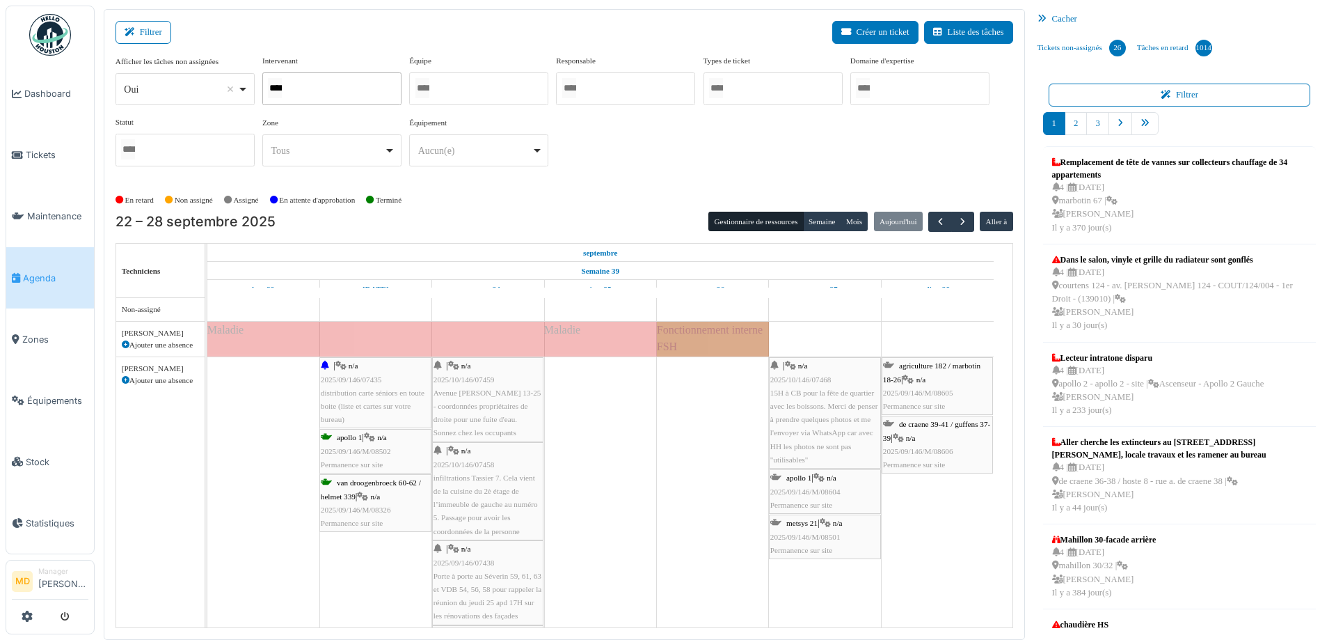
click at [338, 82] on div "****" at bounding box center [331, 88] width 139 height 33
type input "*"
type input "******"
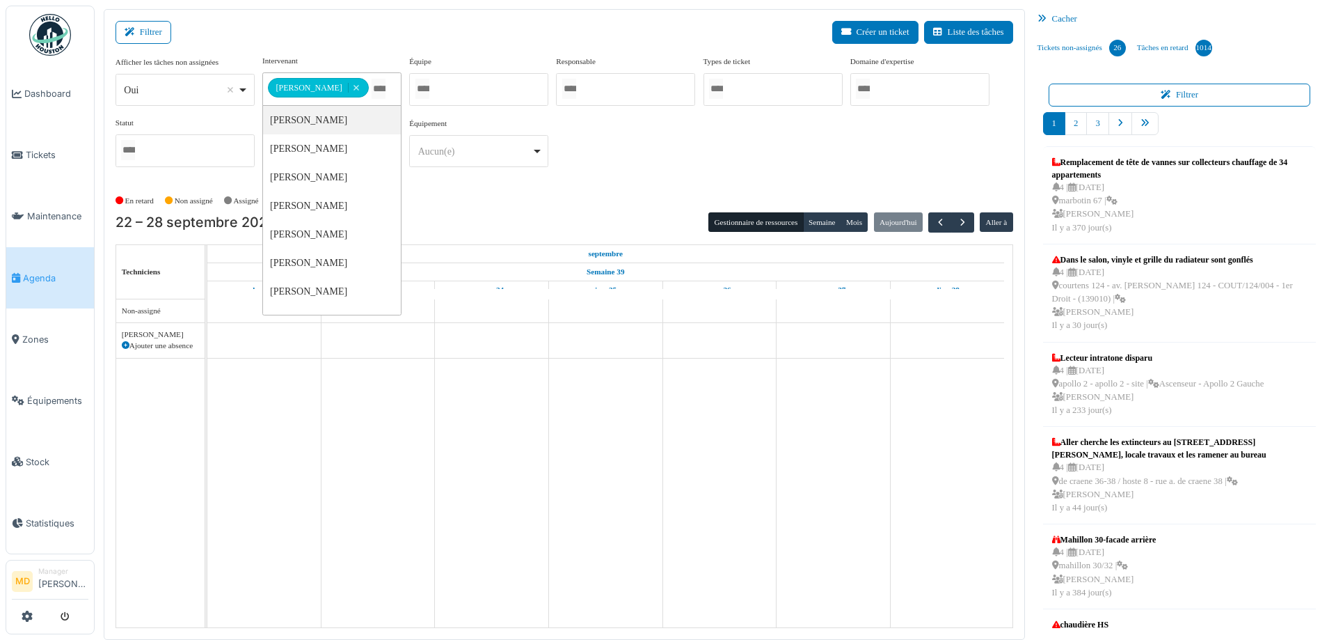
click at [763, 191] on div "En retard Non assigné Assigné En attente d'approbation Terminé" at bounding box center [565, 200] width 898 height 23
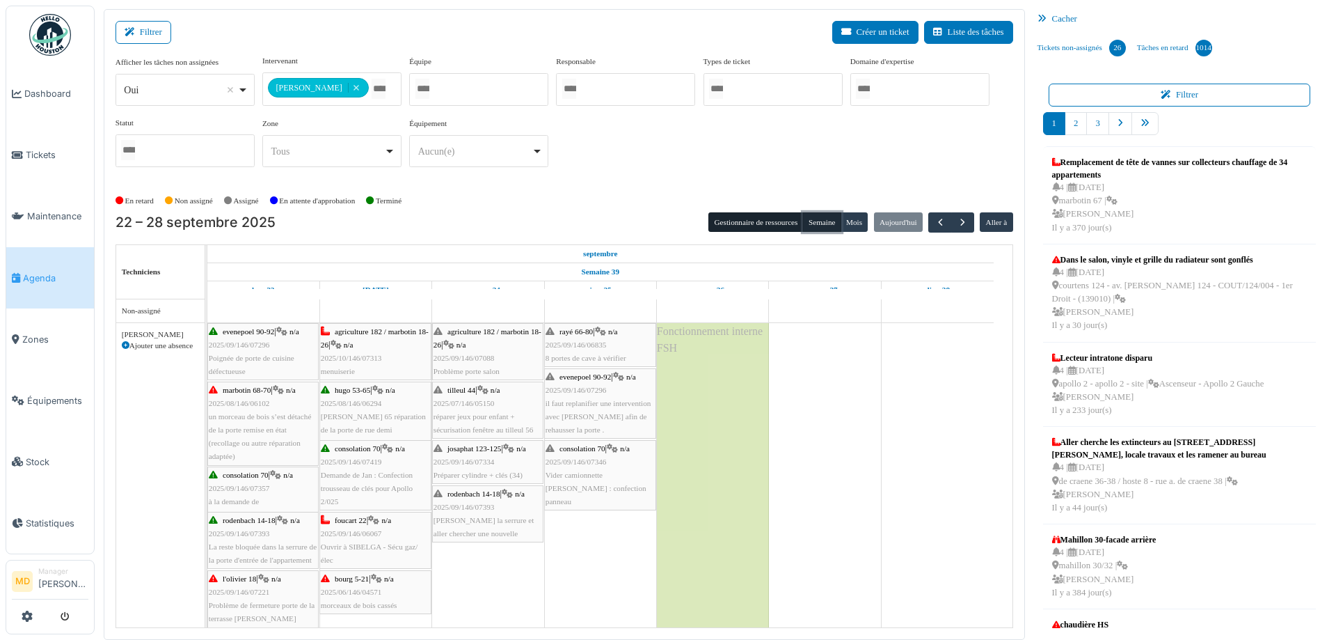
click at [815, 214] on button "Semaine" at bounding box center [822, 221] width 38 height 19
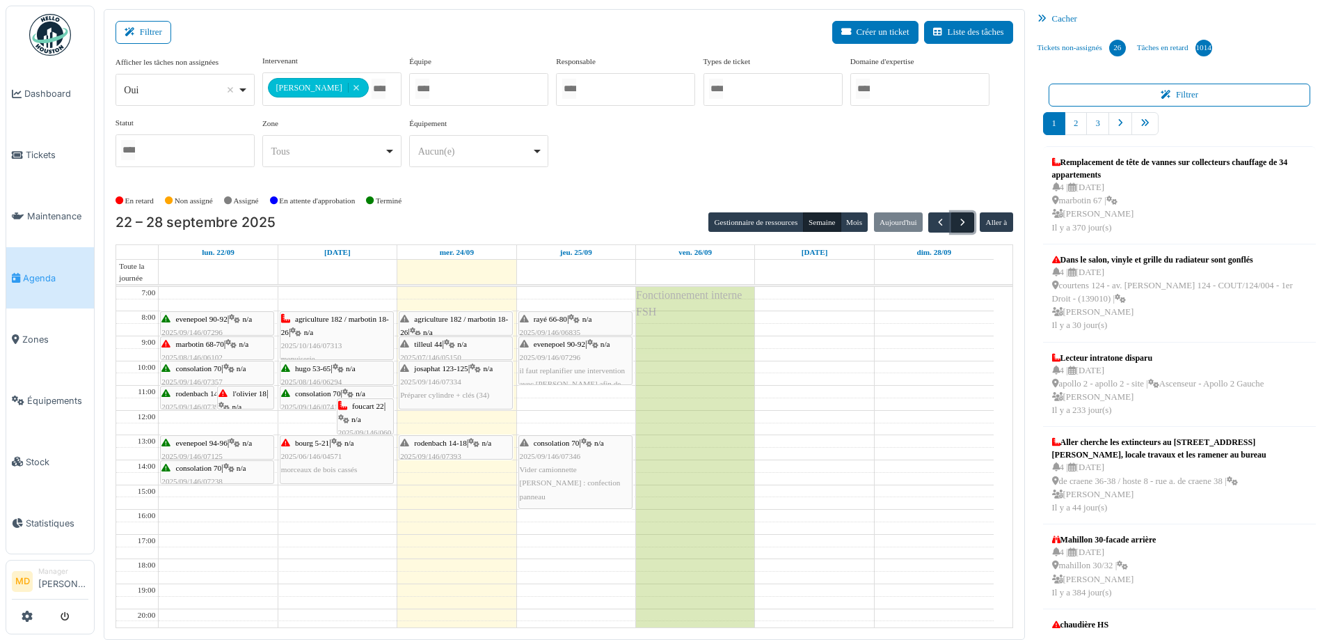
click at [957, 217] on span "button" at bounding box center [963, 222] width 12 height 12
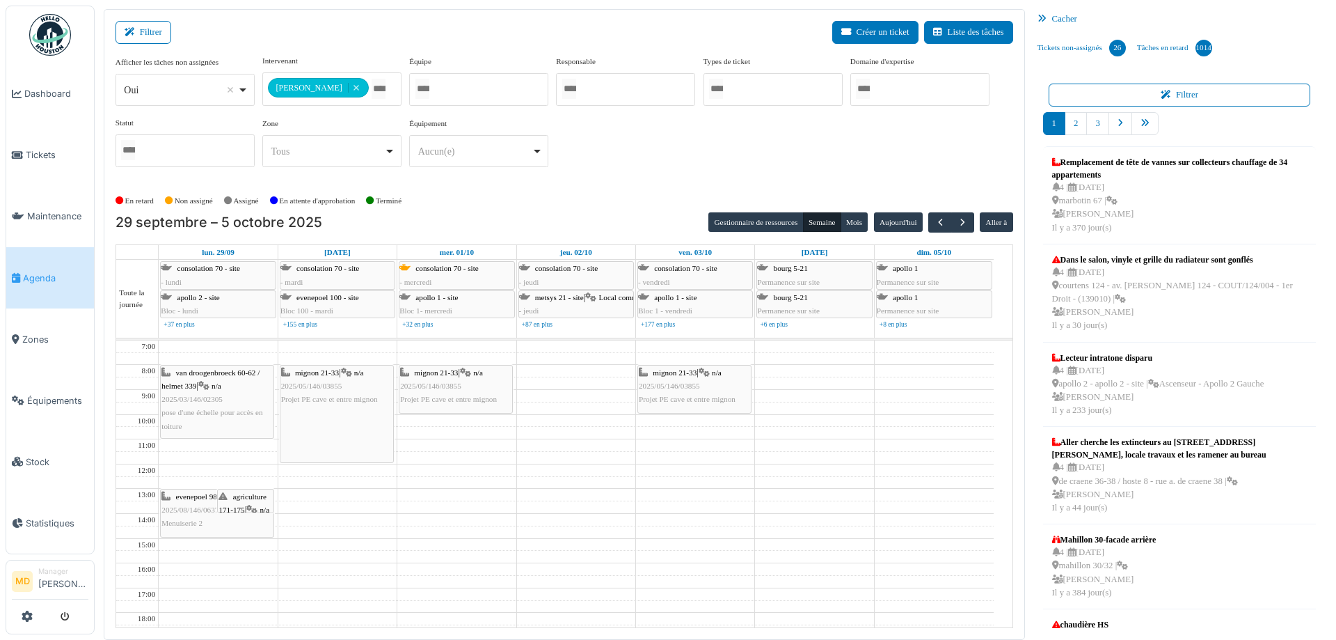
click at [382, 88] on div "**********" at bounding box center [331, 88] width 139 height 33
type input "****"
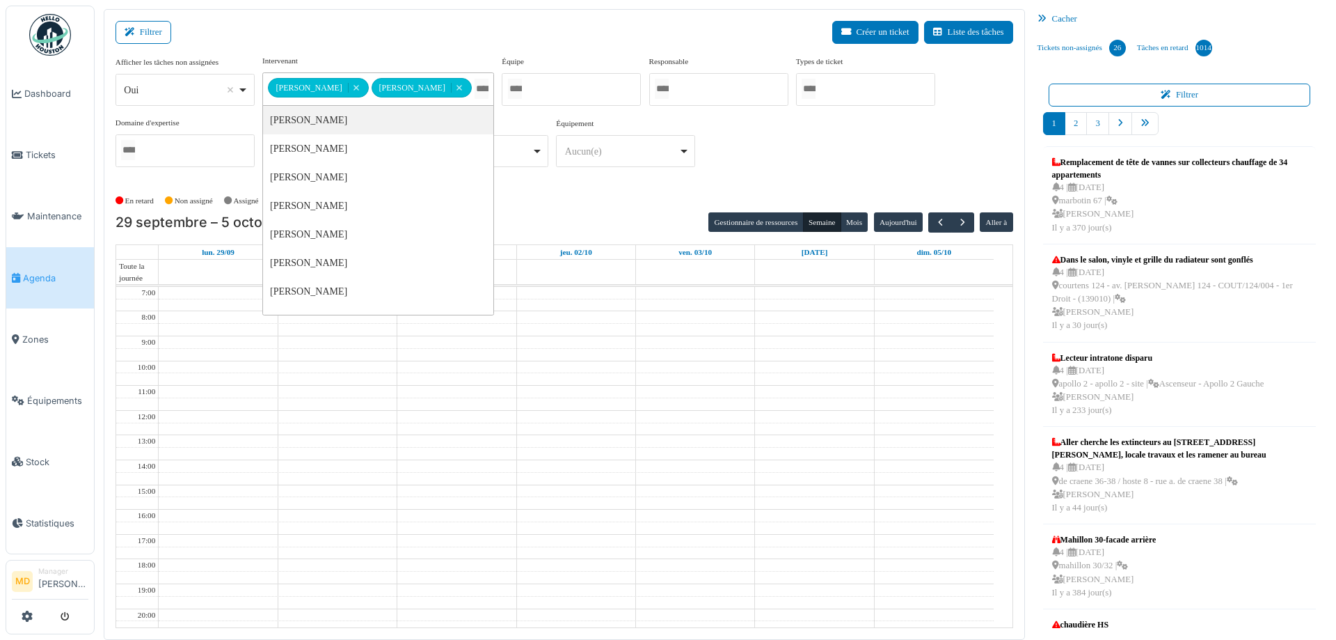
click at [821, 161] on div "**********" at bounding box center [565, 116] width 898 height 123
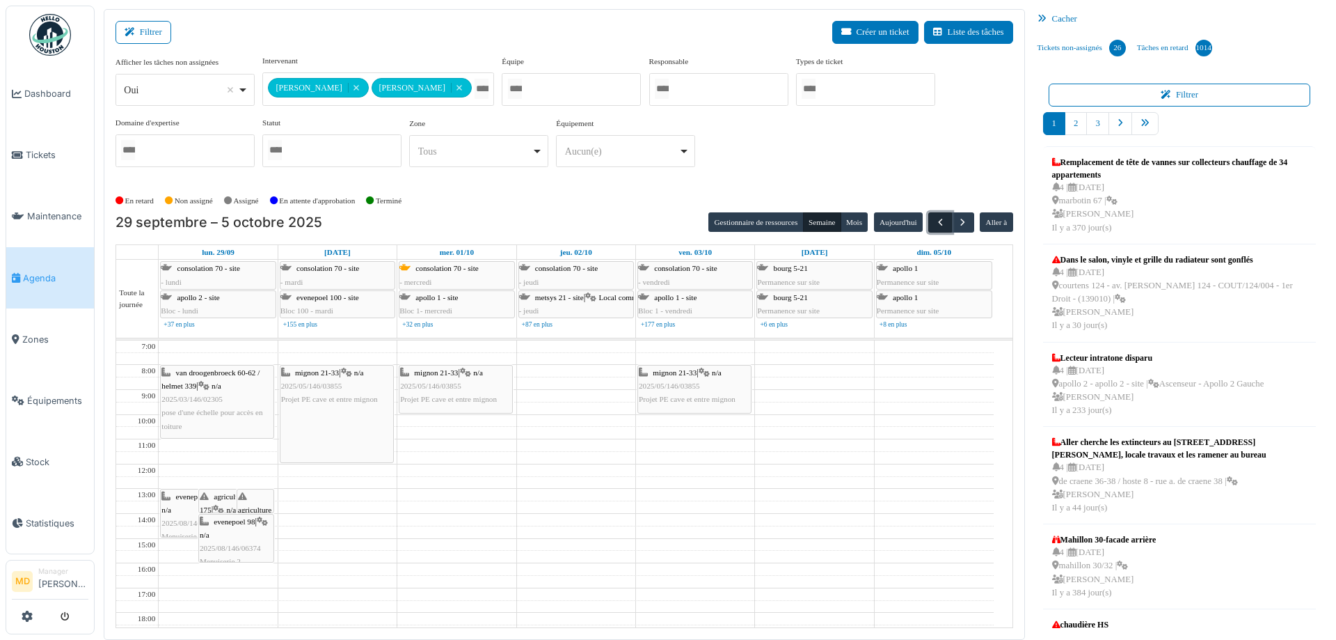
click at [942, 216] on button "button" at bounding box center [939, 222] width 23 height 20
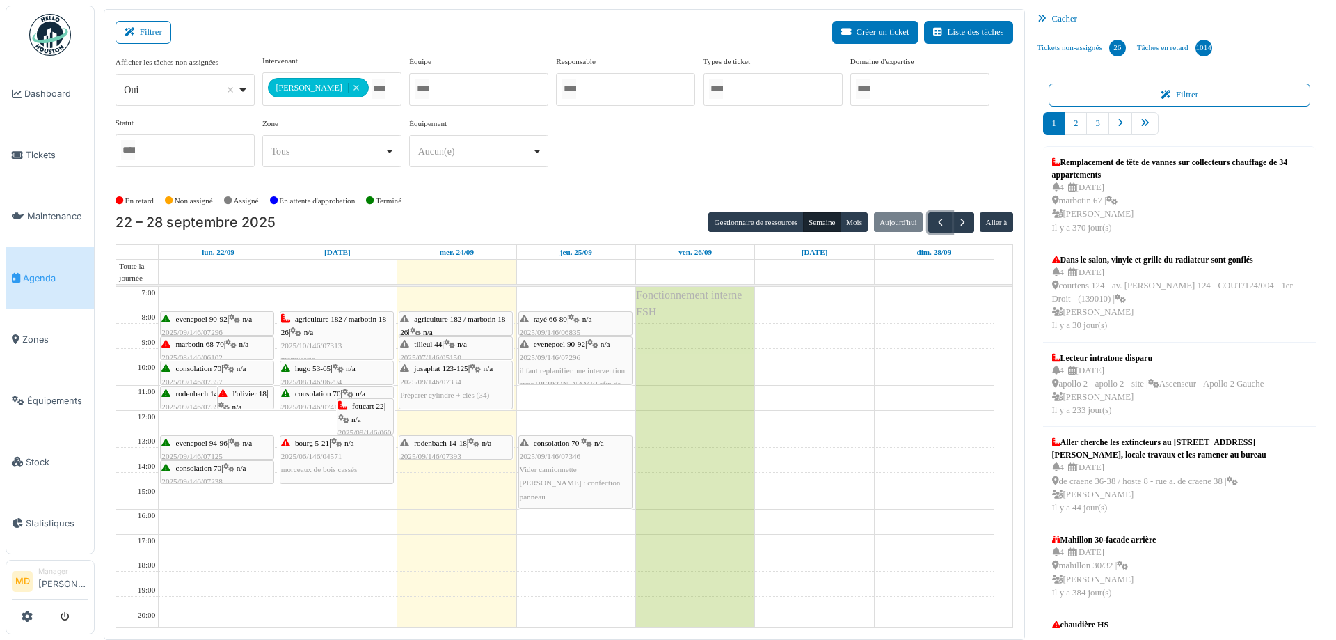
click at [574, 461] on div "consolation 70 | n/a 2025/09/146/07346 Vider camionnette Robert : confection pa…" at bounding box center [575, 469] width 111 height 67
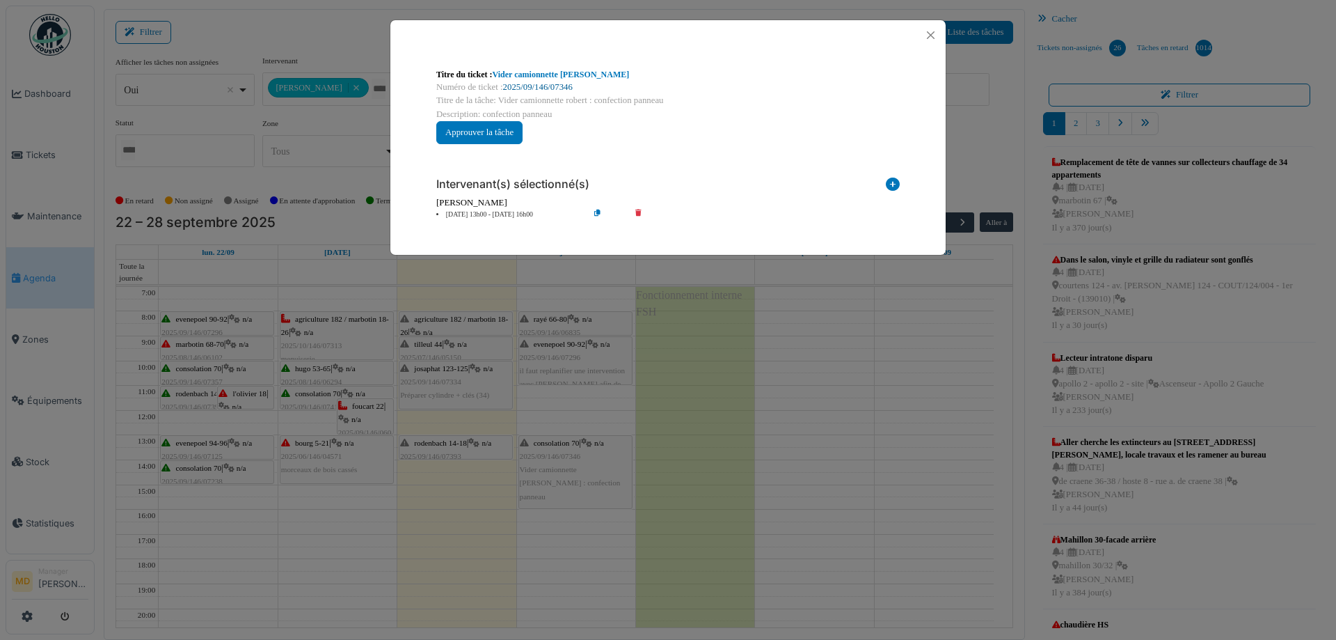
click at [534, 83] on link "2025/09/146/07346" at bounding box center [538, 87] width 70 height 10
click at [926, 34] on button "Close" at bounding box center [930, 35] width 19 height 19
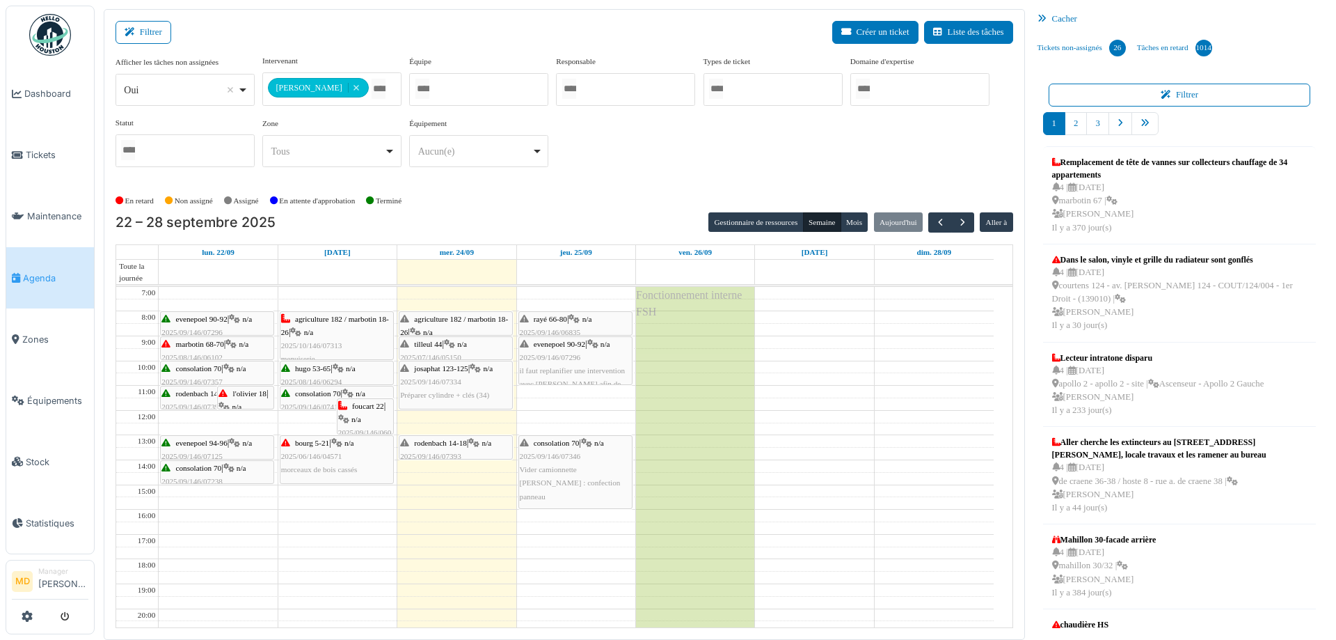
click at [578, 322] on icon at bounding box center [574, 319] width 11 height 9
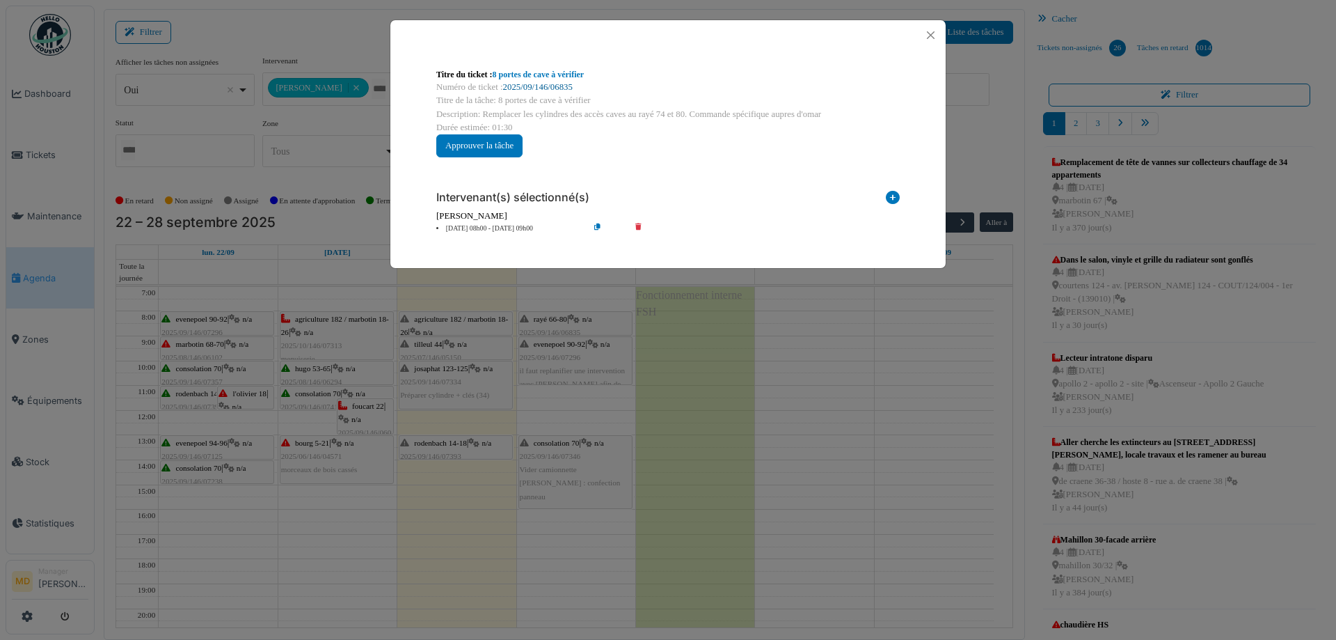
click at [541, 83] on link "2025/09/146/06835" at bounding box center [538, 87] width 70 height 10
click at [925, 34] on button "Close" at bounding box center [930, 35] width 19 height 19
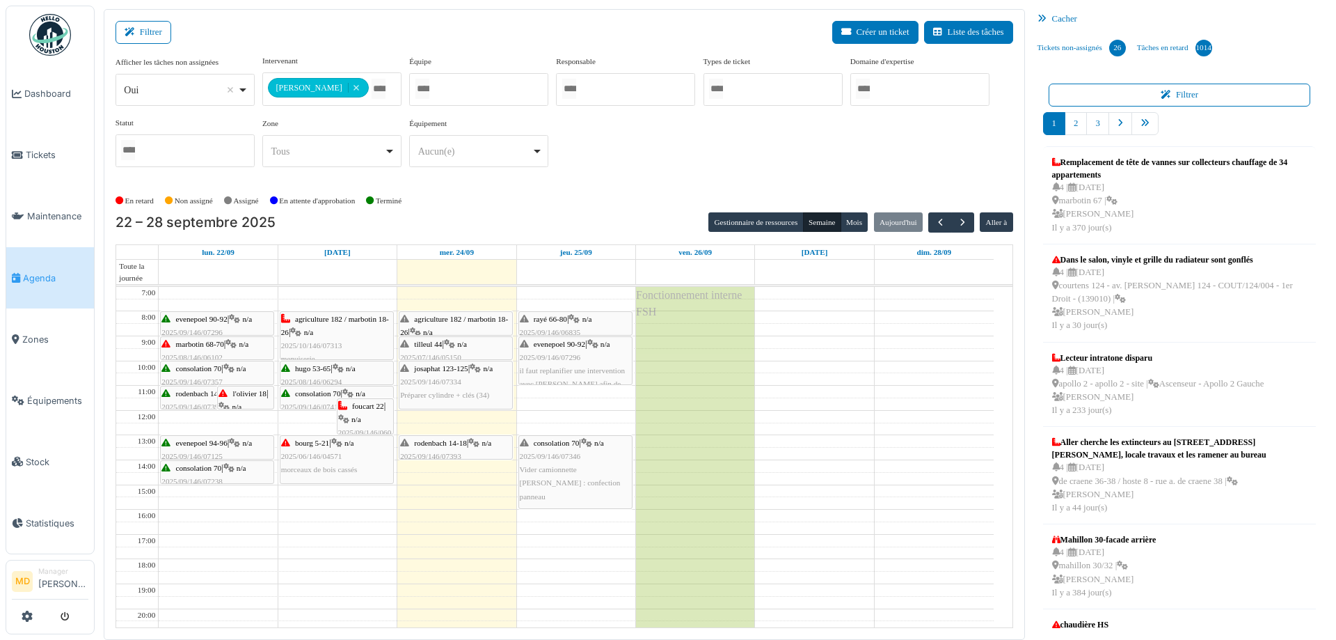
click at [593, 364] on div "evenepoel 90-92 | n/a 2025/09/146/07296 il faut replanifier une intervention av…" at bounding box center [575, 371] width 111 height 67
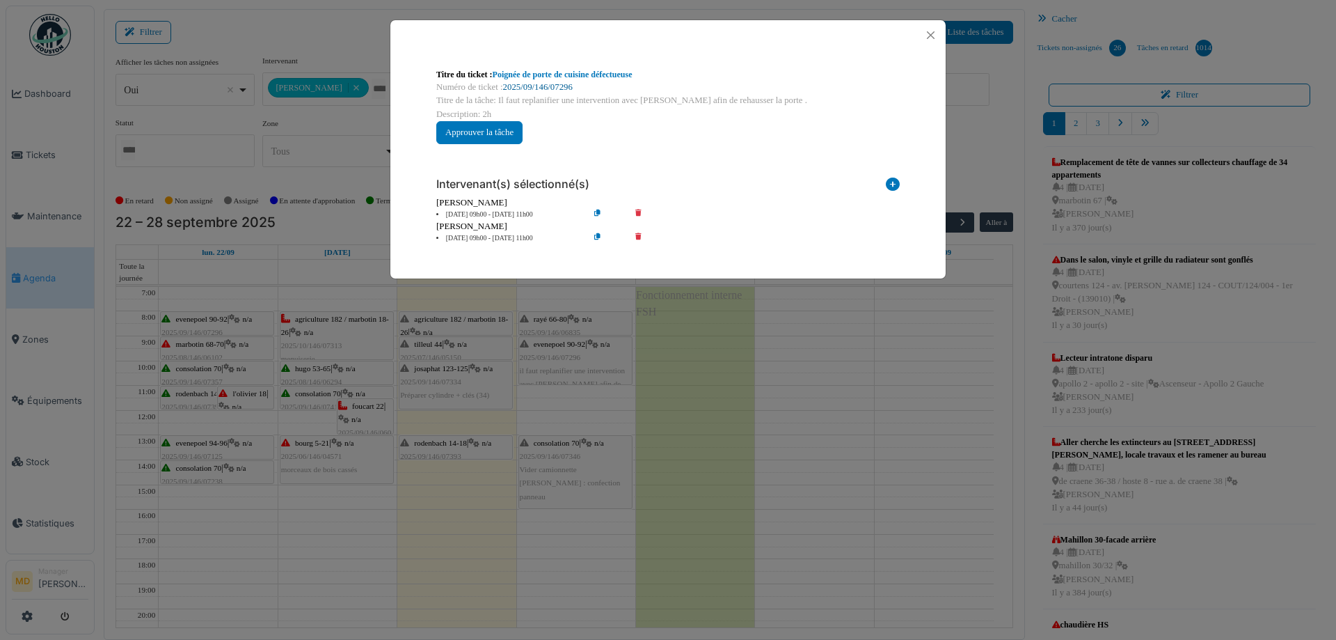
click at [550, 86] on link "2025/09/146/07296" at bounding box center [538, 87] width 70 height 10
click at [936, 33] on button "Close" at bounding box center [930, 35] width 19 height 19
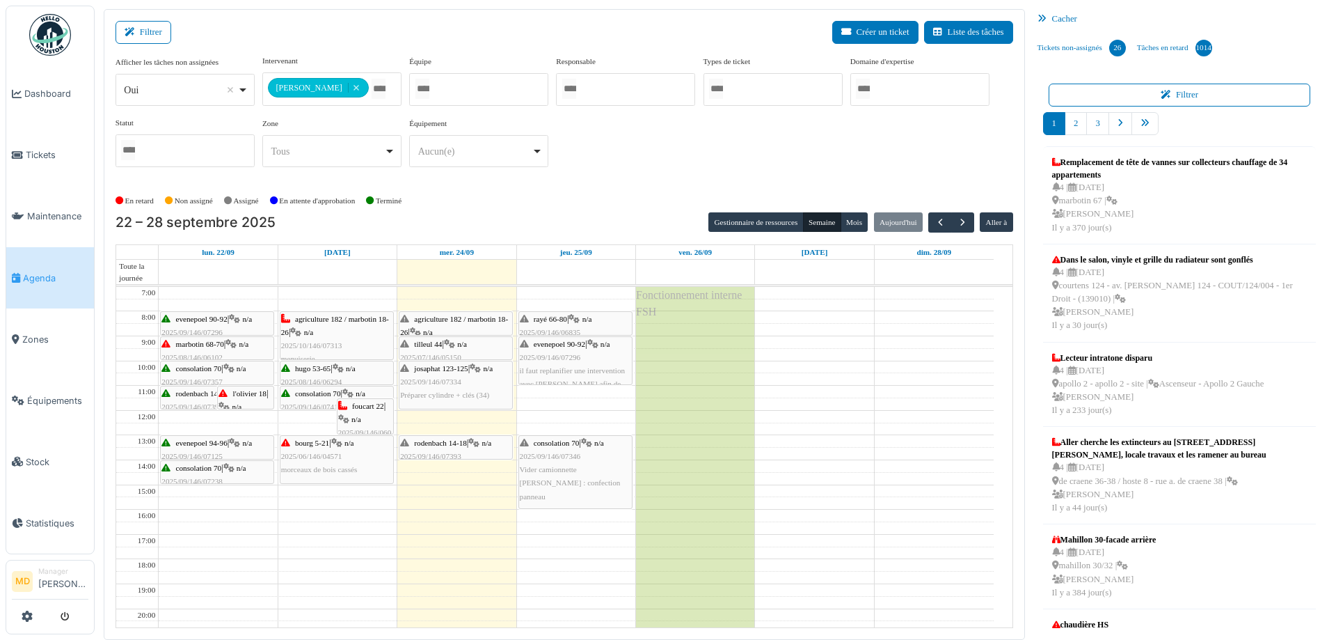
click at [563, 322] on div "rayé 66-80 | n/a 2025/09/146/06835 8 portes de cave à vérifier" at bounding box center [575, 332] width 111 height 40
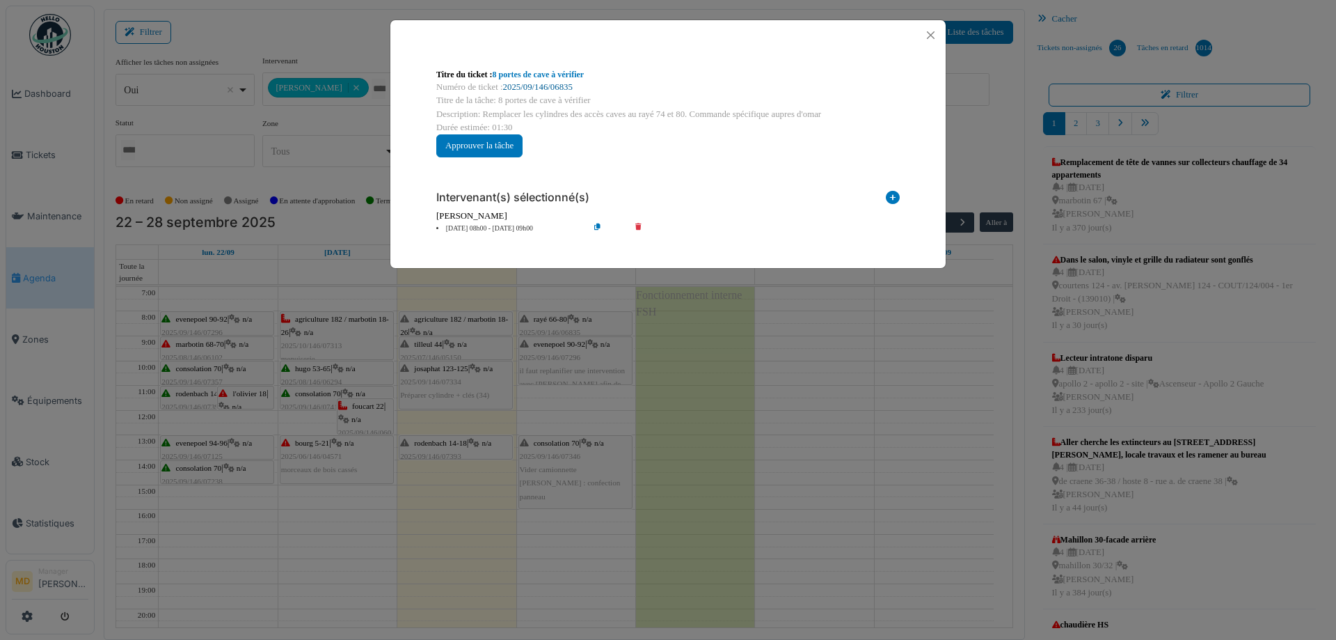
click at [543, 88] on link "2025/09/146/06835" at bounding box center [538, 87] width 70 height 10
click at [925, 36] on button "Close" at bounding box center [930, 35] width 19 height 19
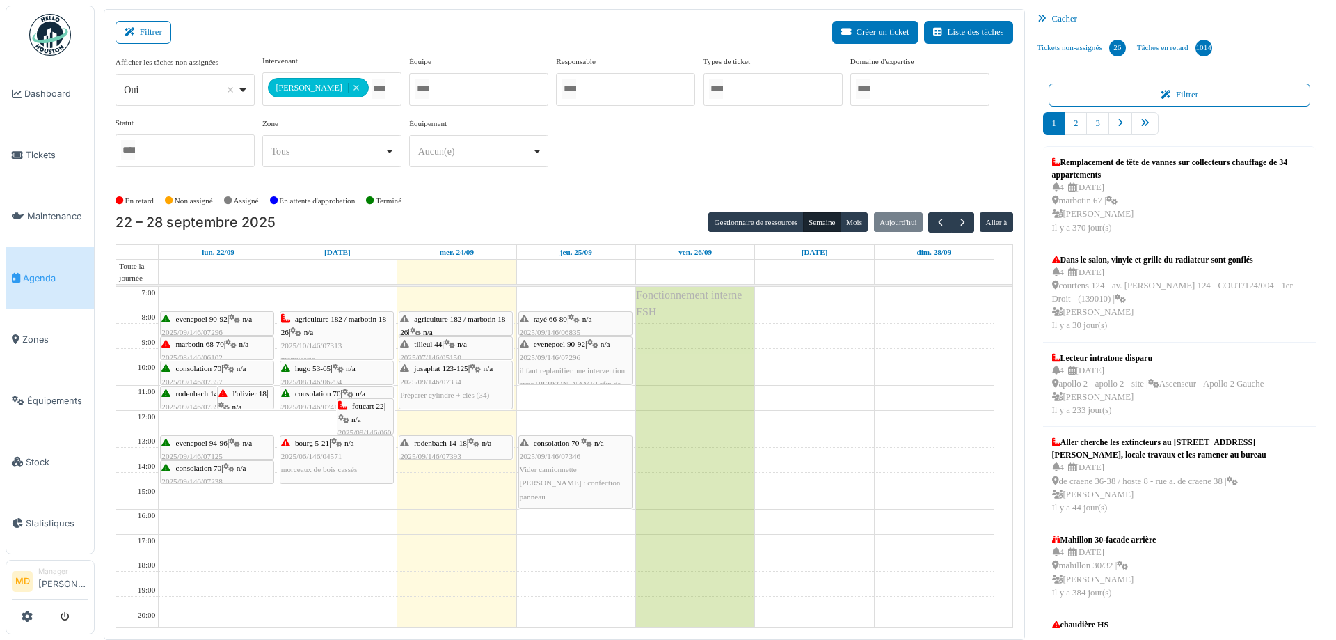
click at [548, 366] on span "il faut replanifier une intervention avec Paul afin de rehausser la porte ." at bounding box center [573, 383] width 106 height 35
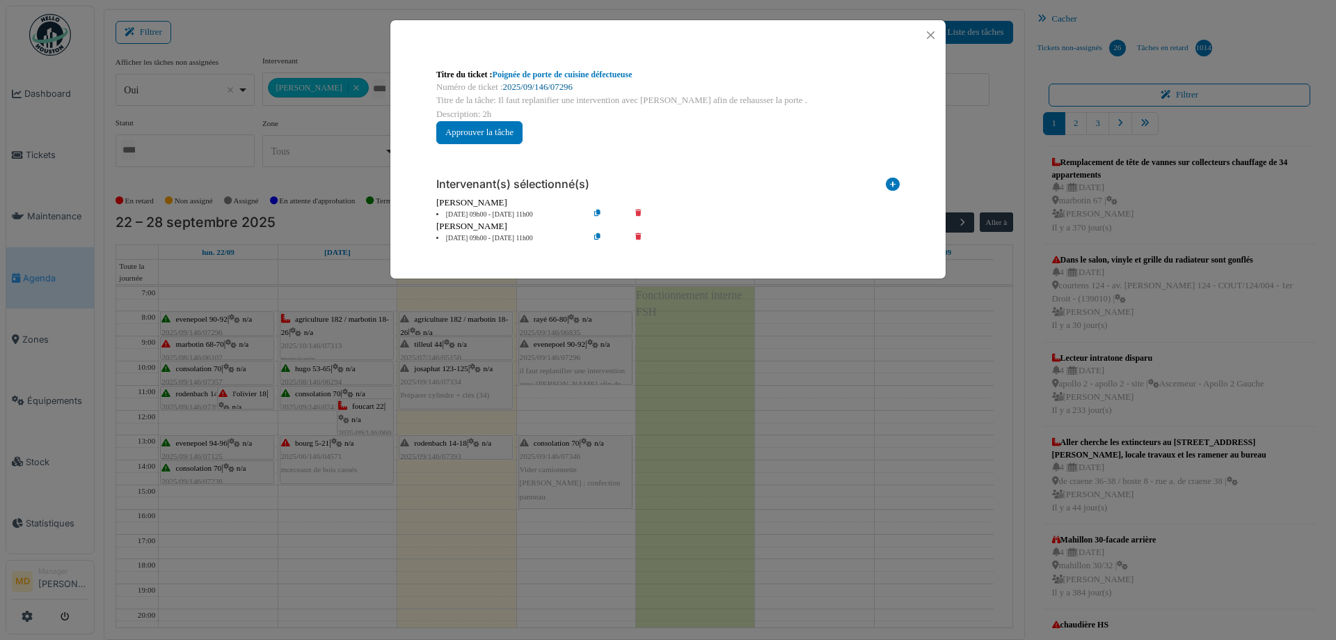
click at [547, 89] on link "2025/09/146/07296" at bounding box center [538, 87] width 70 height 10
click at [940, 31] on button "Close" at bounding box center [930, 35] width 19 height 19
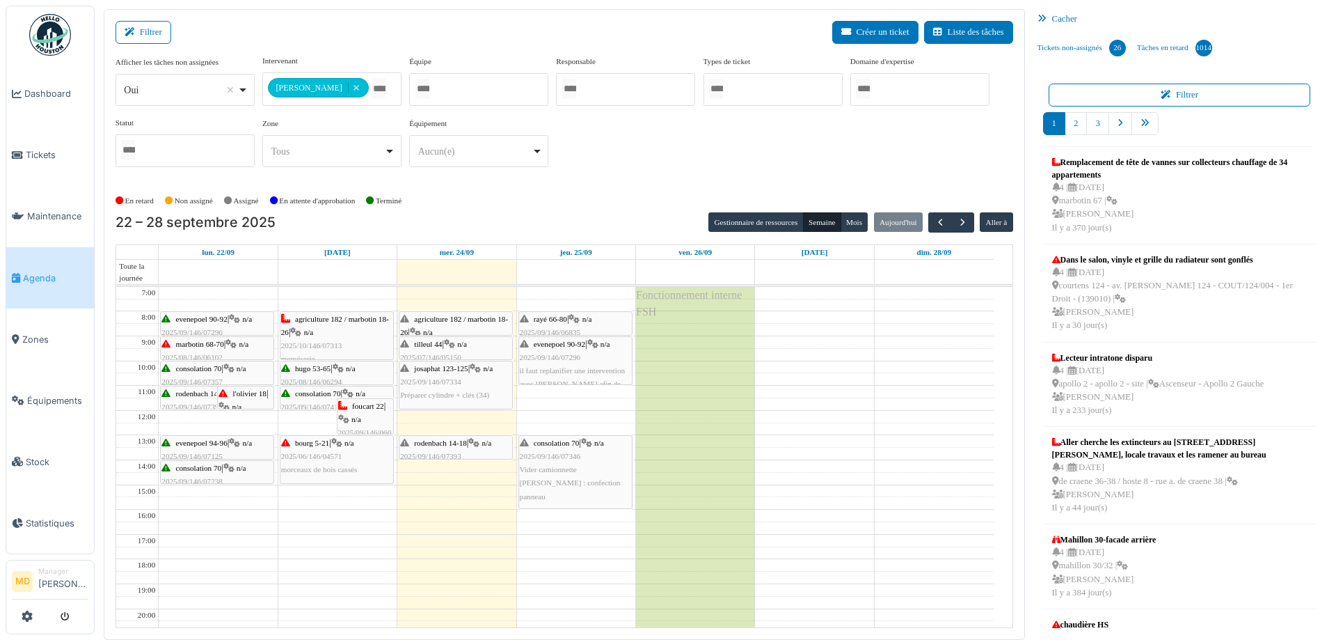
click at [571, 473] on div "consolation 70 | n/a 2025/09/146/07346 Vider camionnette Robert : confection pa…" at bounding box center [575, 469] width 111 height 67
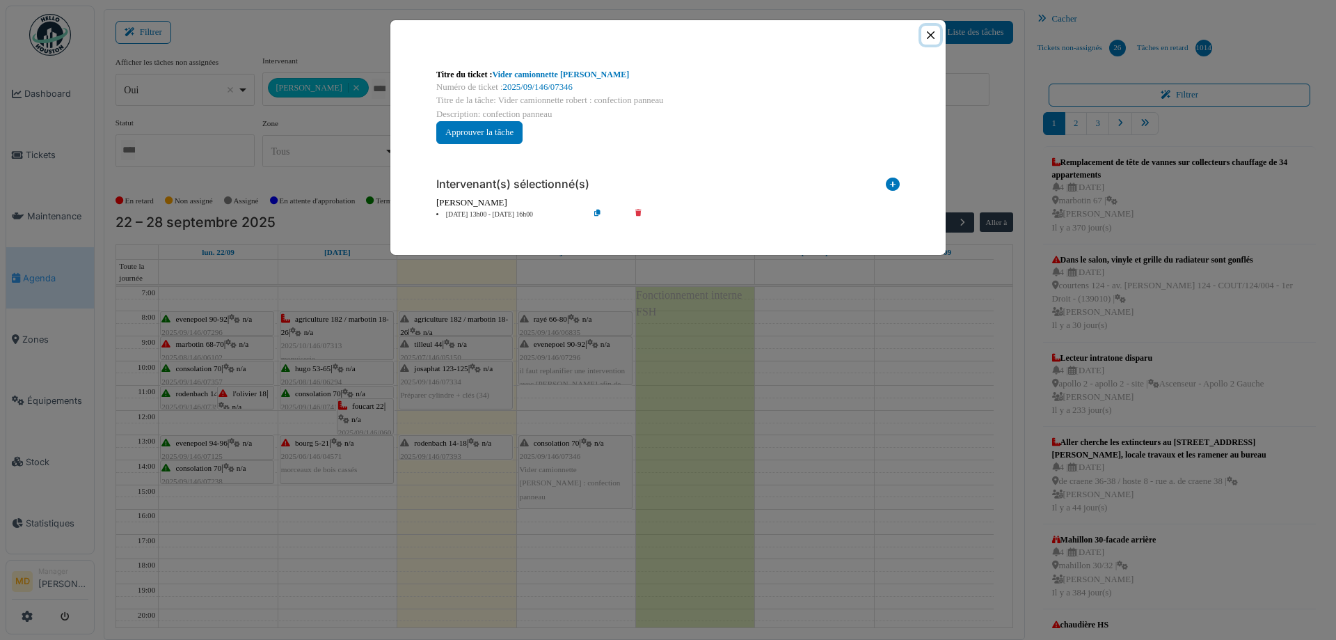
click at [929, 38] on button "Close" at bounding box center [930, 35] width 19 height 19
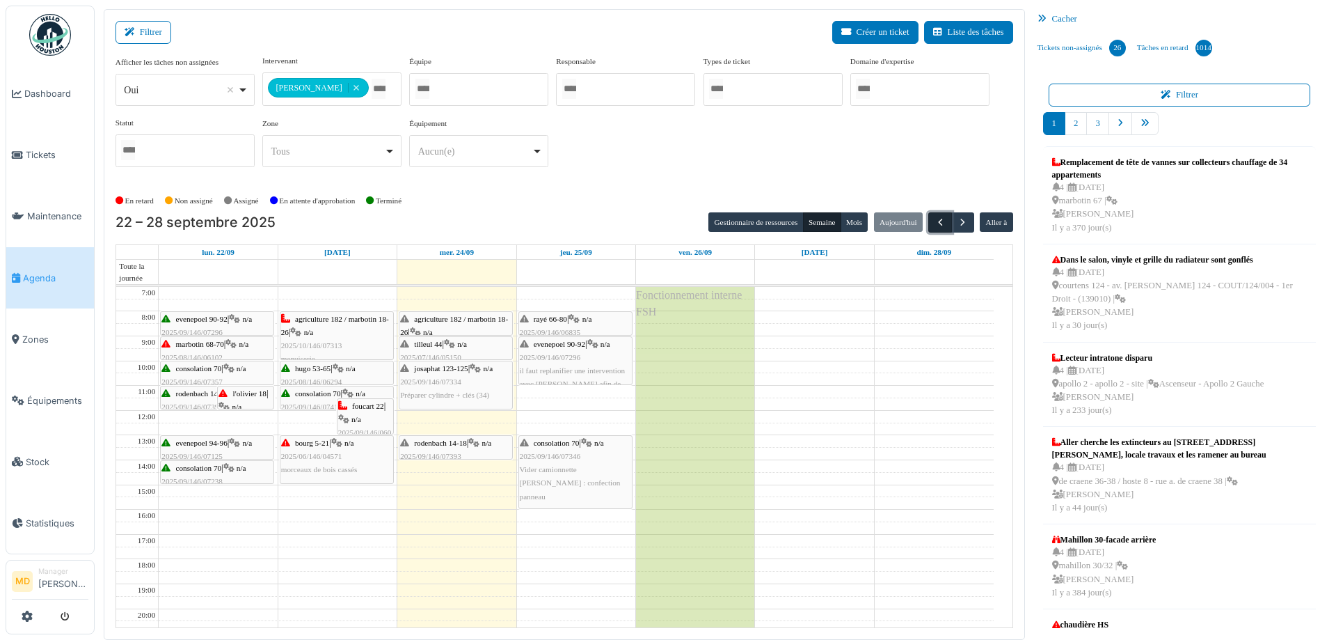
click at [928, 216] on button "button" at bounding box center [939, 222] width 23 height 20
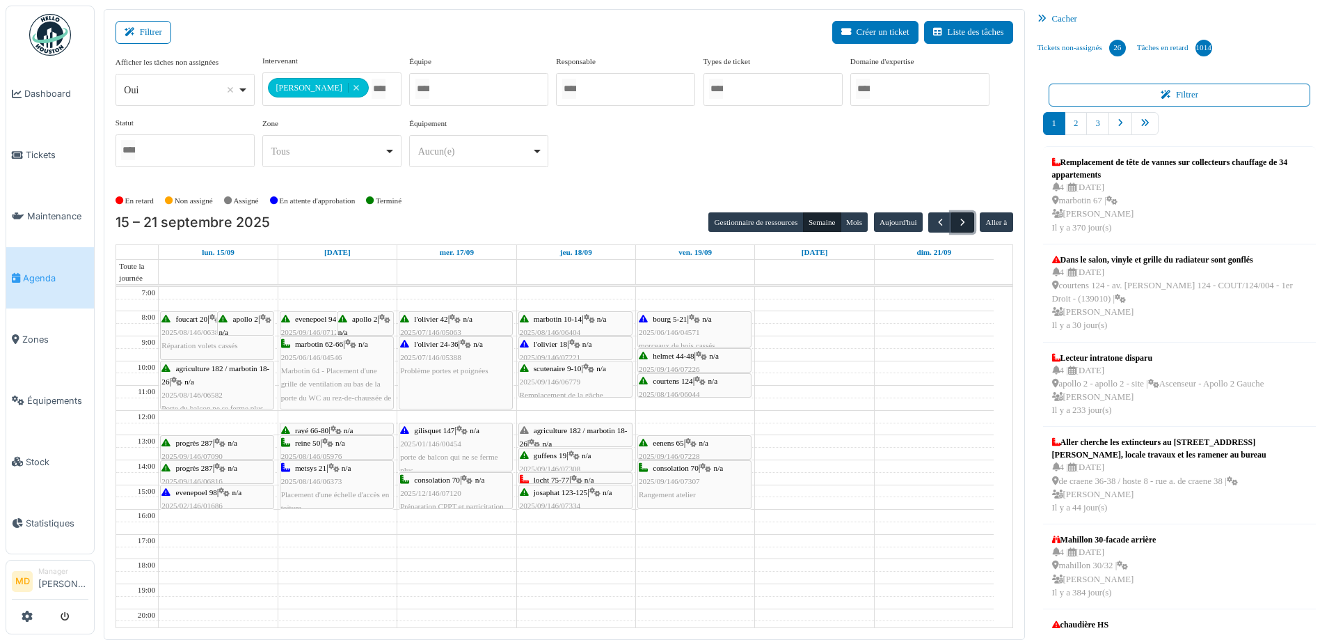
click at [958, 225] on span "button" at bounding box center [963, 222] width 12 height 12
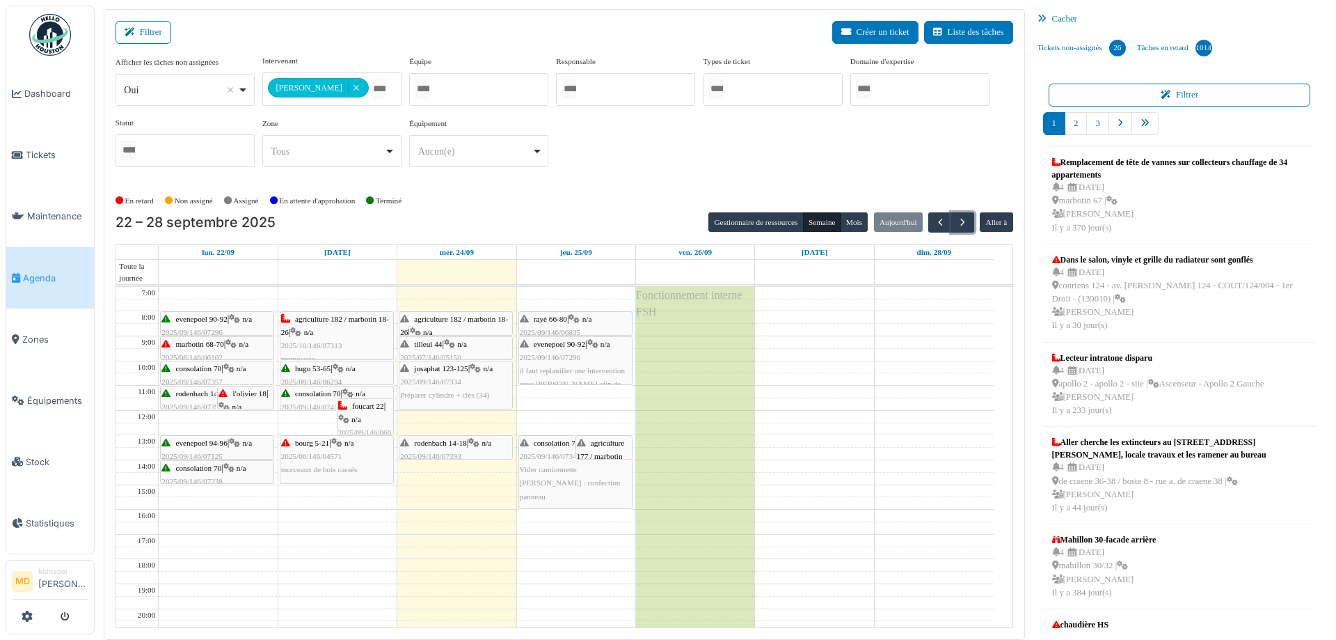
click at [553, 467] on span "Vider camionnette Robert : confection panneau" at bounding box center [570, 482] width 101 height 35
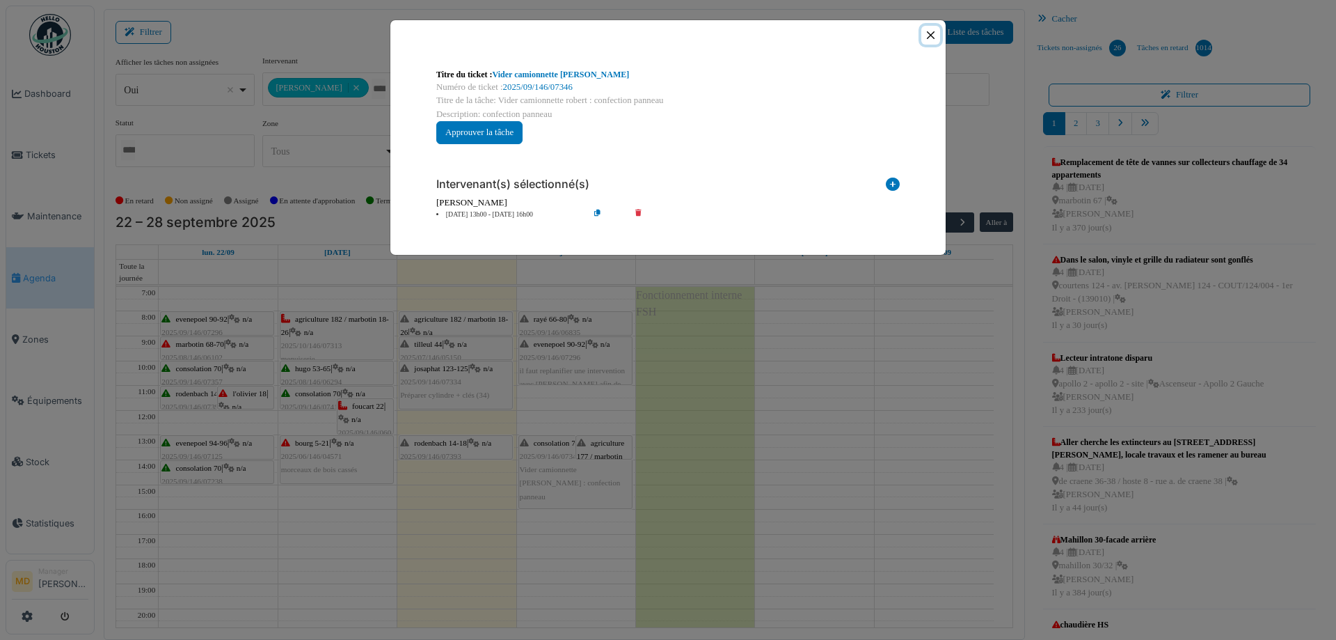
click at [928, 35] on button "Close" at bounding box center [930, 35] width 19 height 19
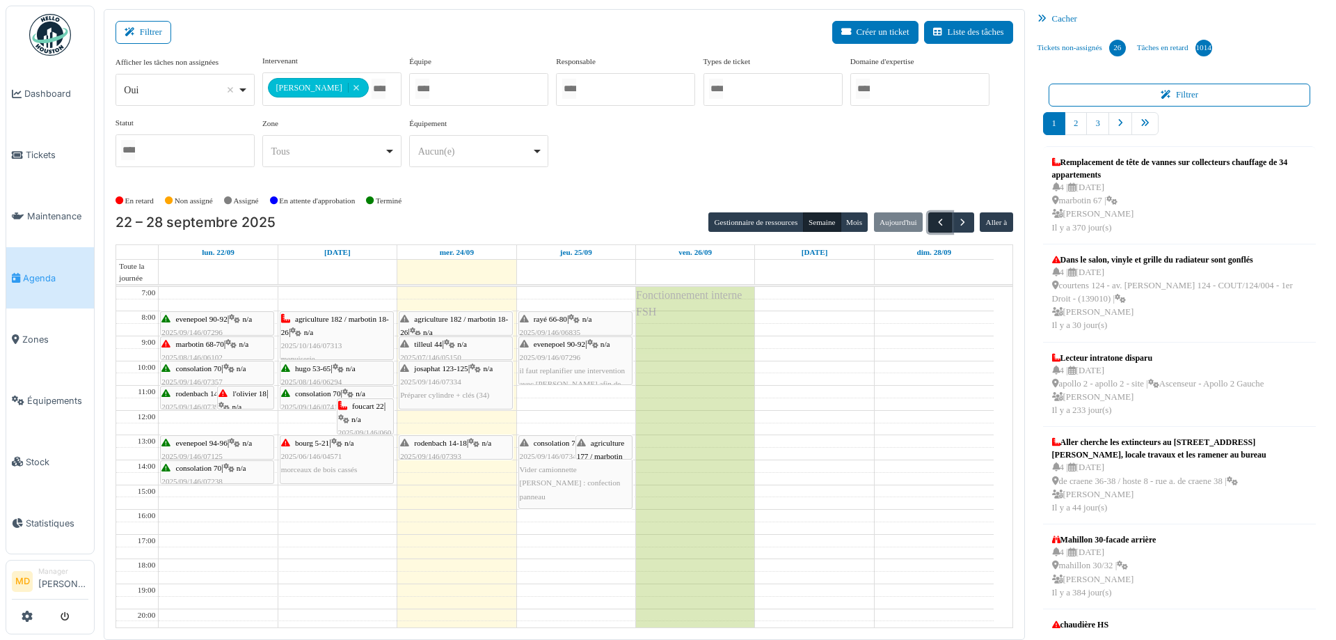
click at [928, 224] on button "button" at bounding box center [939, 222] width 23 height 20
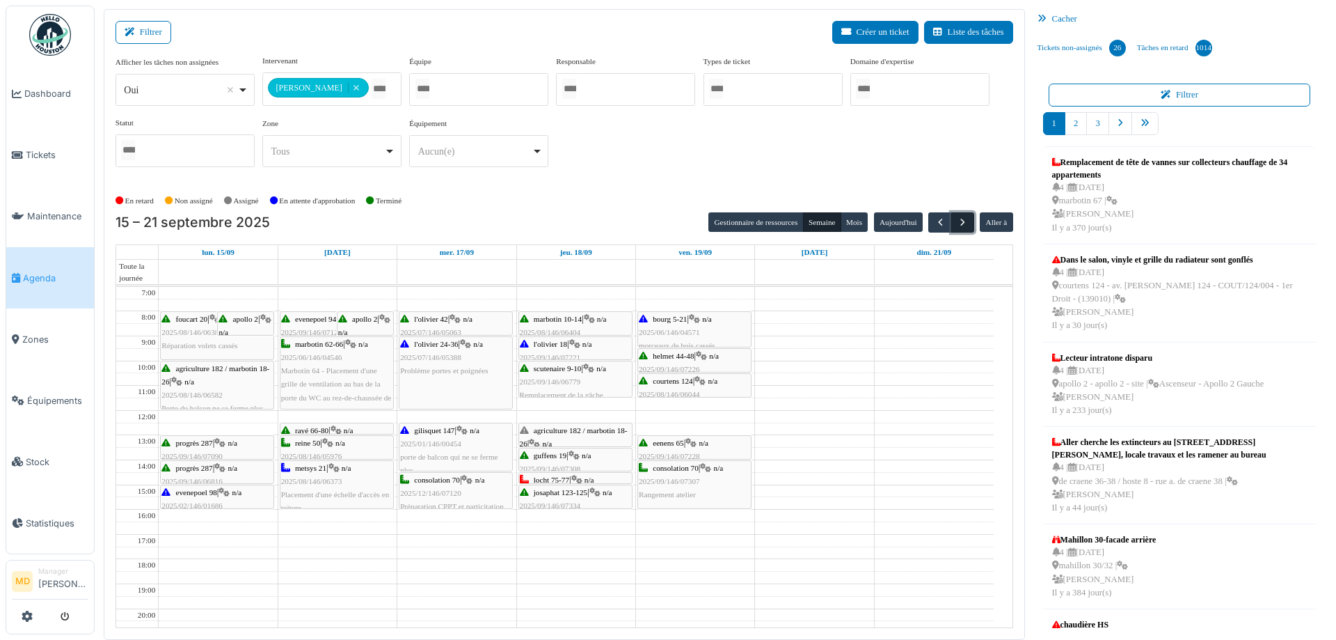
click at [957, 221] on span "button" at bounding box center [963, 222] width 12 height 12
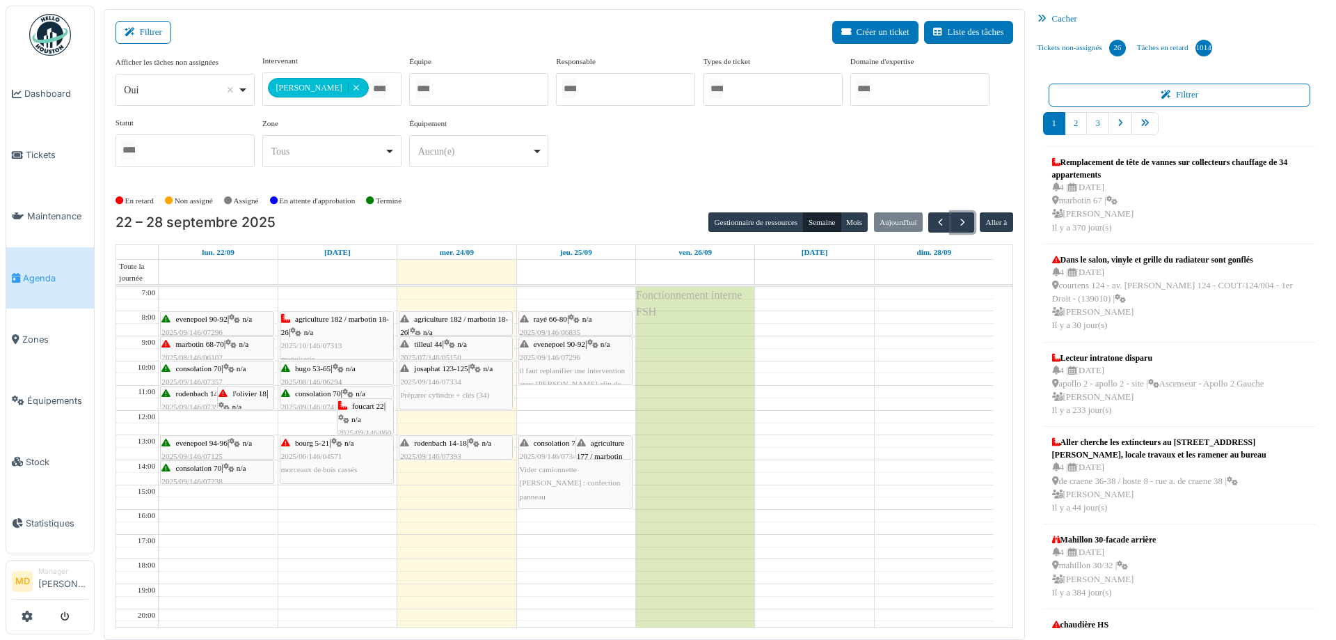
click at [461, 443] on span "rodenbach 14-18" at bounding box center [440, 442] width 53 height 8
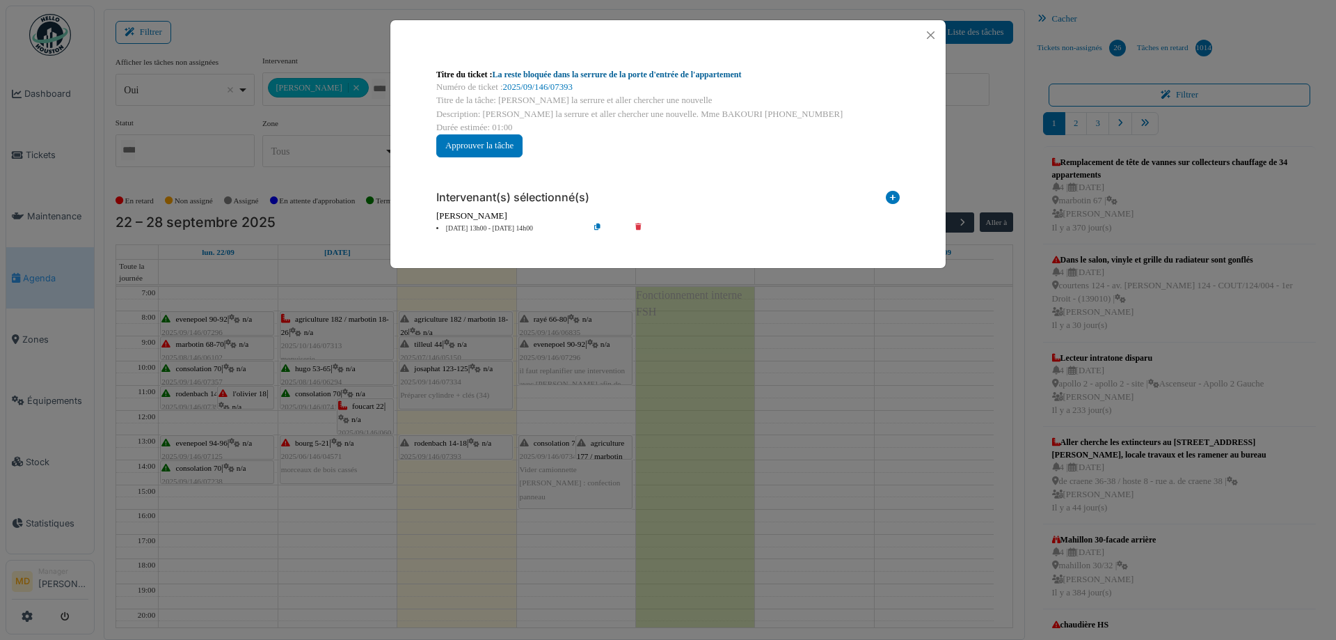
click at [548, 71] on link "La reste bloquée dans la serrure de la porte d'entrée de l'appartement" at bounding box center [617, 75] width 249 height 10
click at [928, 40] on button "Close" at bounding box center [930, 35] width 19 height 19
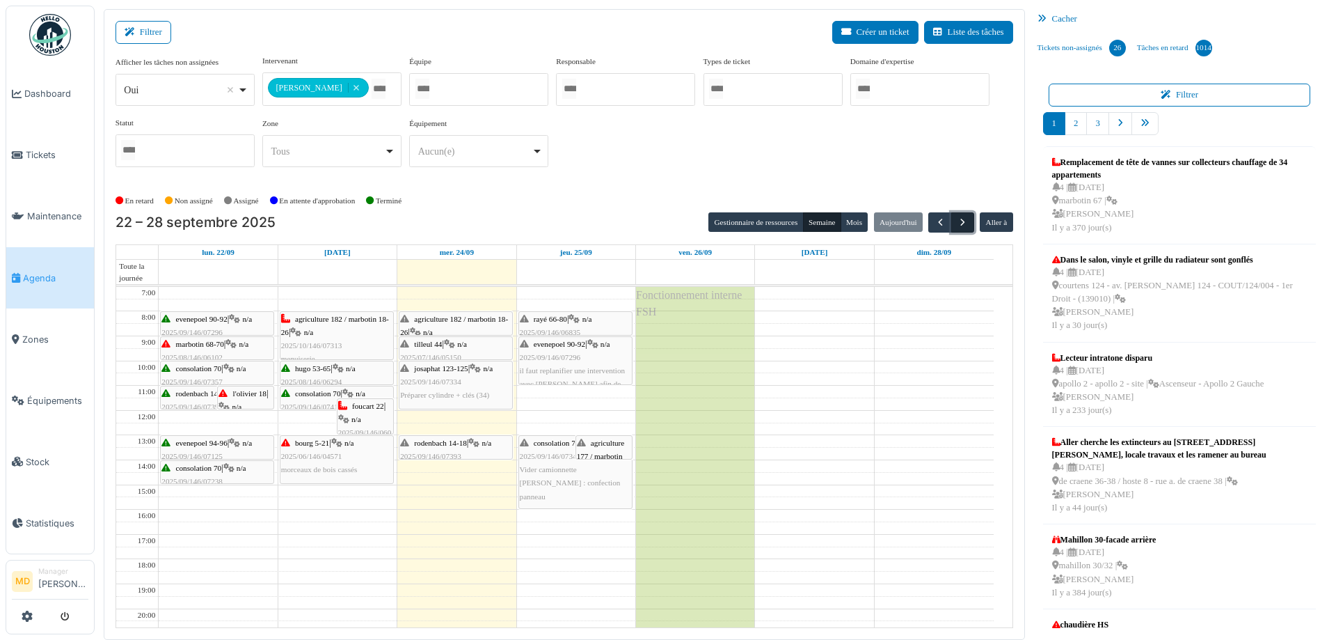
click at [963, 214] on button "button" at bounding box center [962, 222] width 23 height 20
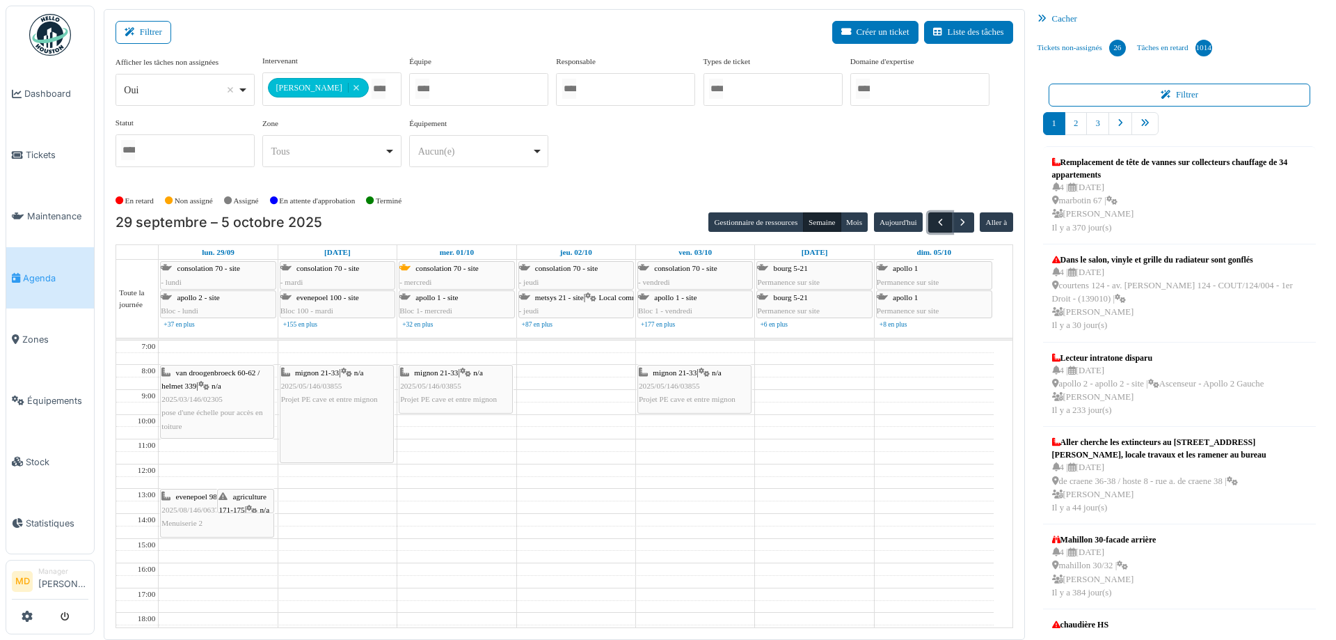
click at [935, 221] on span "button" at bounding box center [941, 222] width 12 height 12
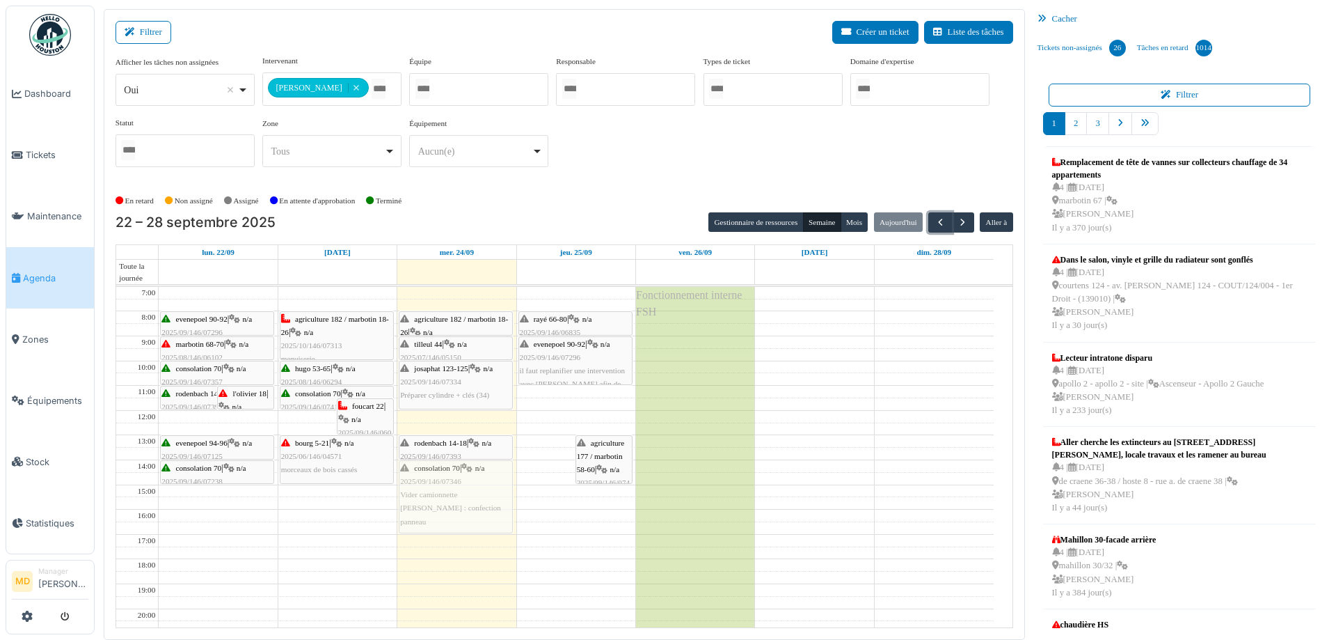
drag, startPoint x: 555, startPoint y: 459, endPoint x: 440, endPoint y: 486, distance: 118.0
click at [440, 486] on tr "rodenbach 14-18 | n/a 2025/09/146/07393 La reste bloquée dans la serrure de la …" at bounding box center [555, 497] width 878 height 420
click at [957, 216] on span "button" at bounding box center [963, 222] width 12 height 12
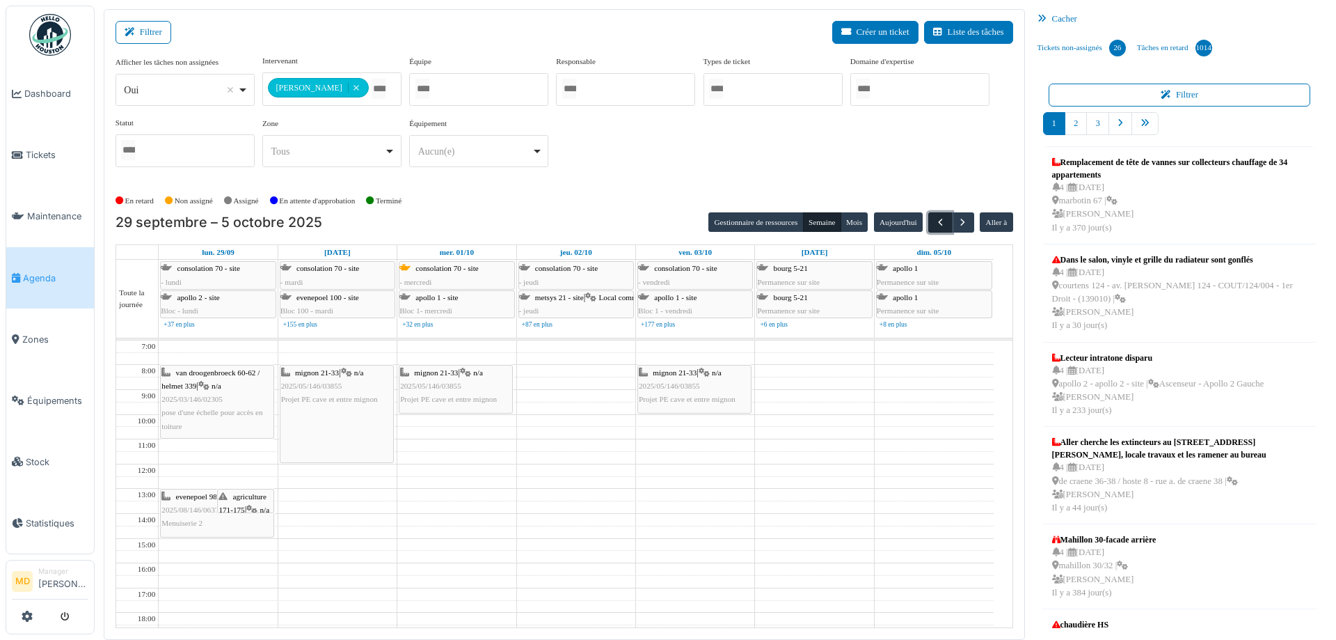
click at [935, 219] on span "button" at bounding box center [941, 222] width 12 height 12
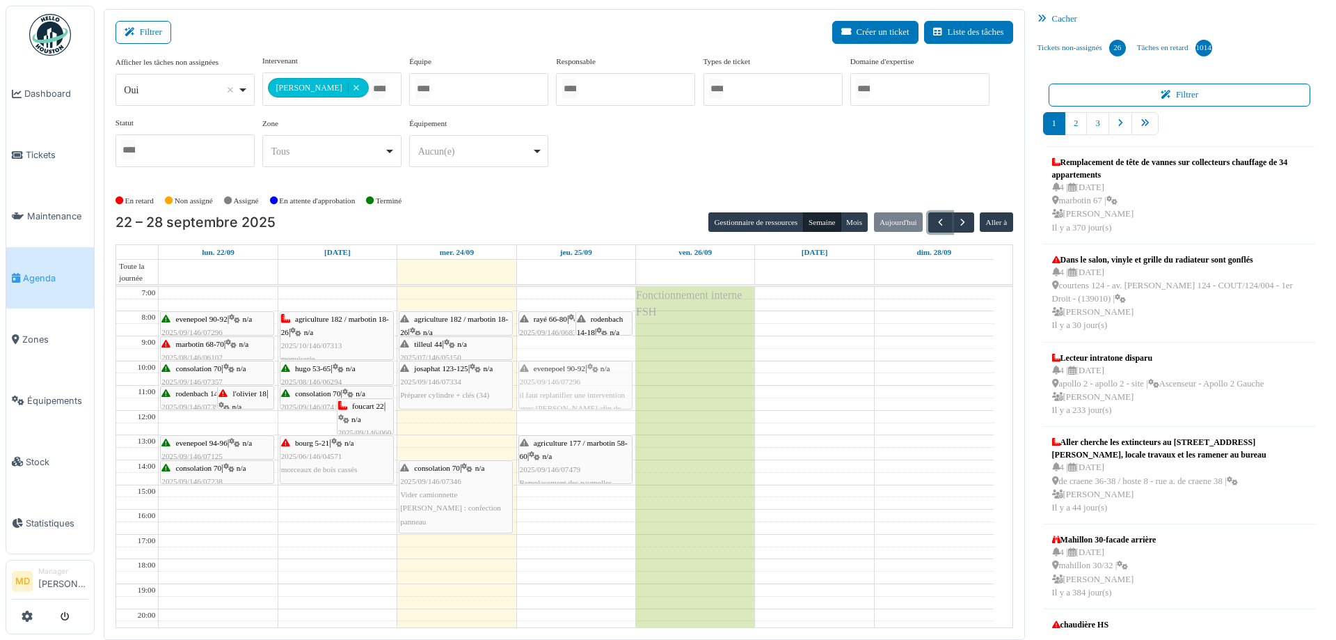
drag, startPoint x: 571, startPoint y: 365, endPoint x: 568, endPoint y: 388, distance: 23.1
click at [568, 388] on div "rayé 66-80 | n/a 2025/09/146/06835 8 portes de cave à vérifier rodenbach 14-18 …" at bounding box center [576, 497] width 118 height 420
drag, startPoint x: 560, startPoint y: 321, endPoint x: 555, endPoint y: 342, distance: 22.1
click at [555, 342] on div "rayé 66-80 | n/a 2025/09/146/06835 8 portes de cave à vérifier rodenbach 14-18 …" at bounding box center [576, 497] width 118 height 420
click at [435, 500] on div "consolation 70 | n/a 2025/09/146/07346 Vider camionnette Robert : confection pa…" at bounding box center [455, 494] width 111 height 67
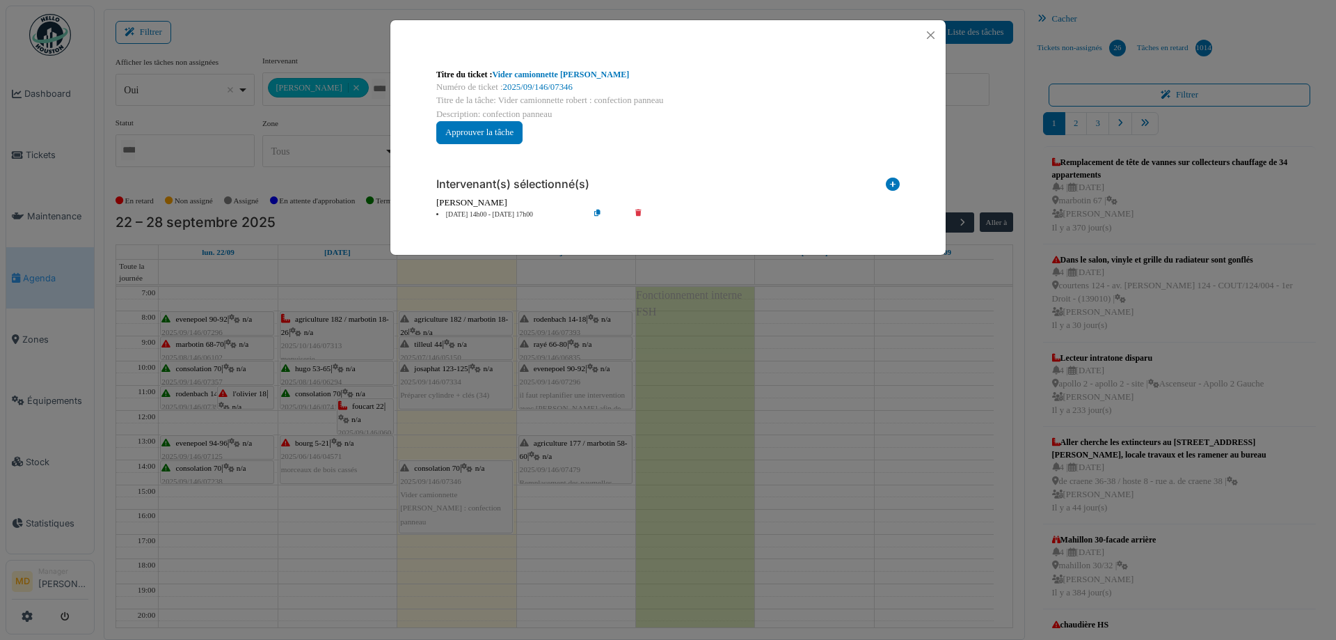
click at [525, 81] on div "Numéro de ticket : 2025/09/146/07346" at bounding box center [668, 87] width 464 height 13
click at [519, 82] on link "2025/09/146/07346" at bounding box center [538, 87] width 70 height 10
click at [931, 33] on button "Close" at bounding box center [930, 35] width 19 height 19
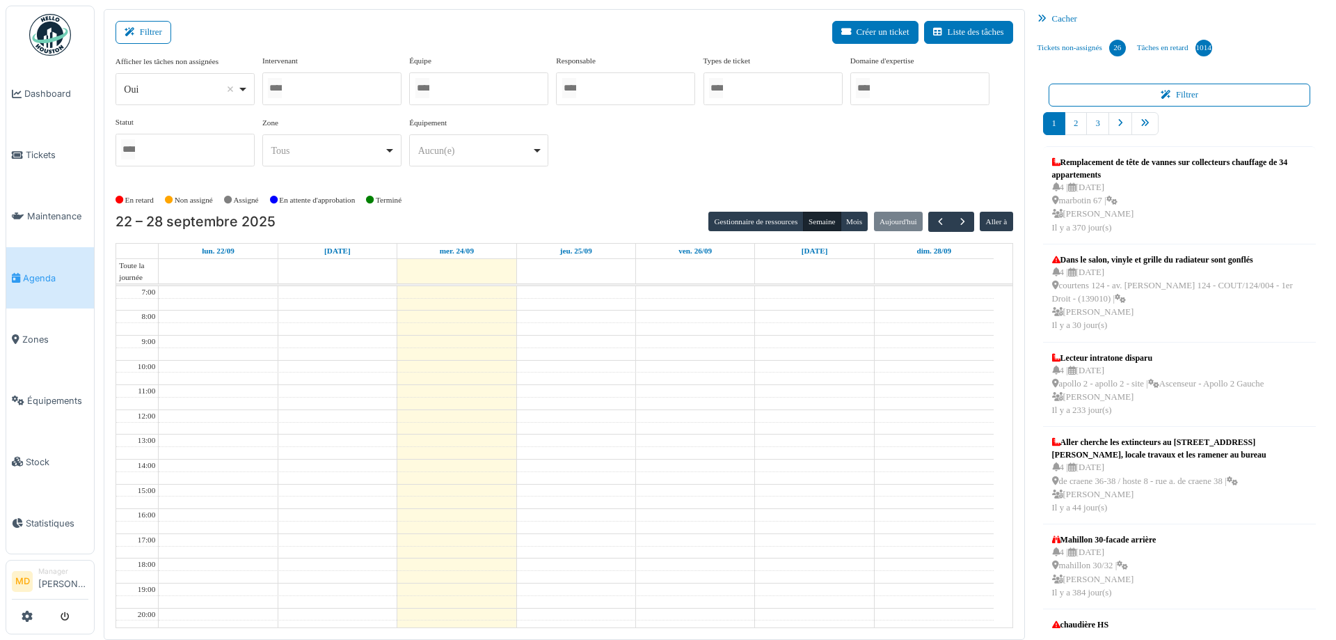
click at [320, 86] on div at bounding box center [331, 88] width 139 height 33
type input "*****"
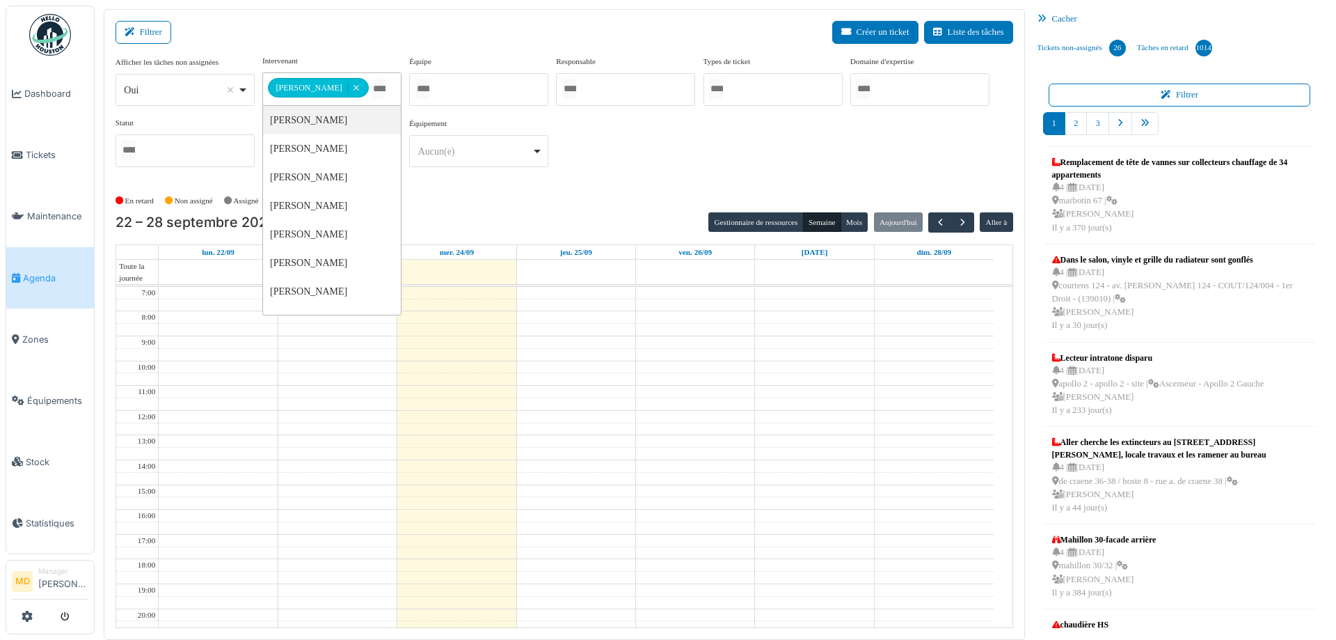
click at [747, 143] on div "**********" at bounding box center [565, 116] width 898 height 123
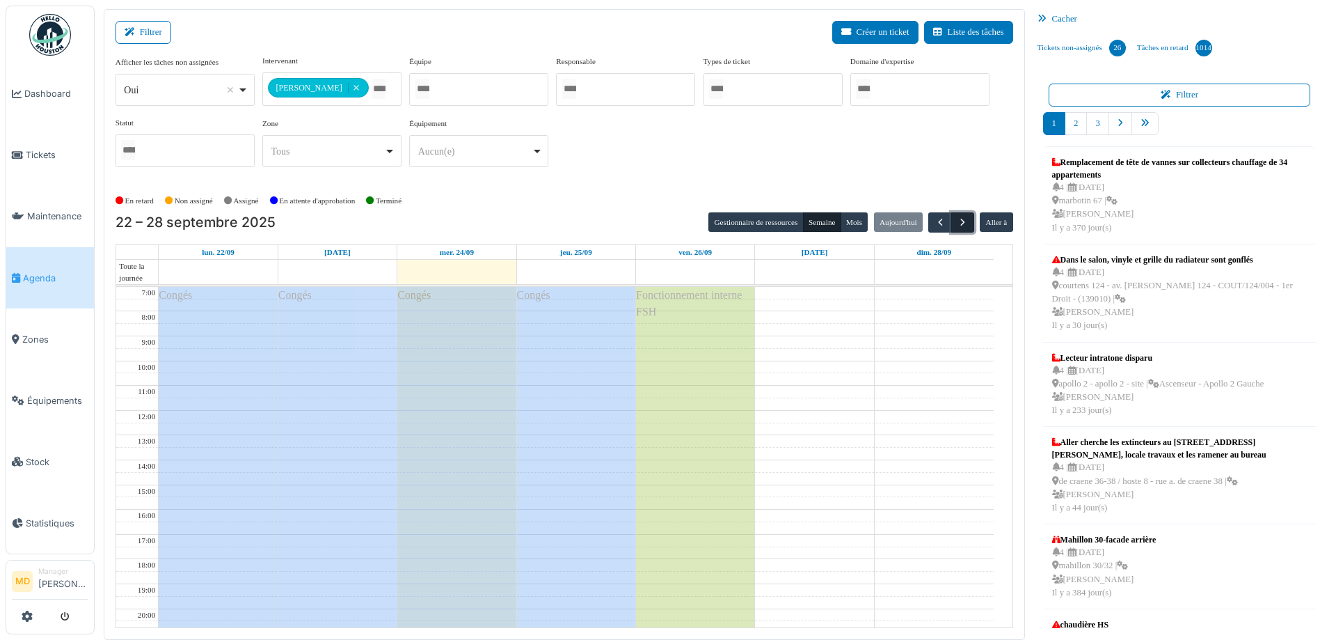
click at [966, 221] on button "button" at bounding box center [962, 222] width 23 height 20
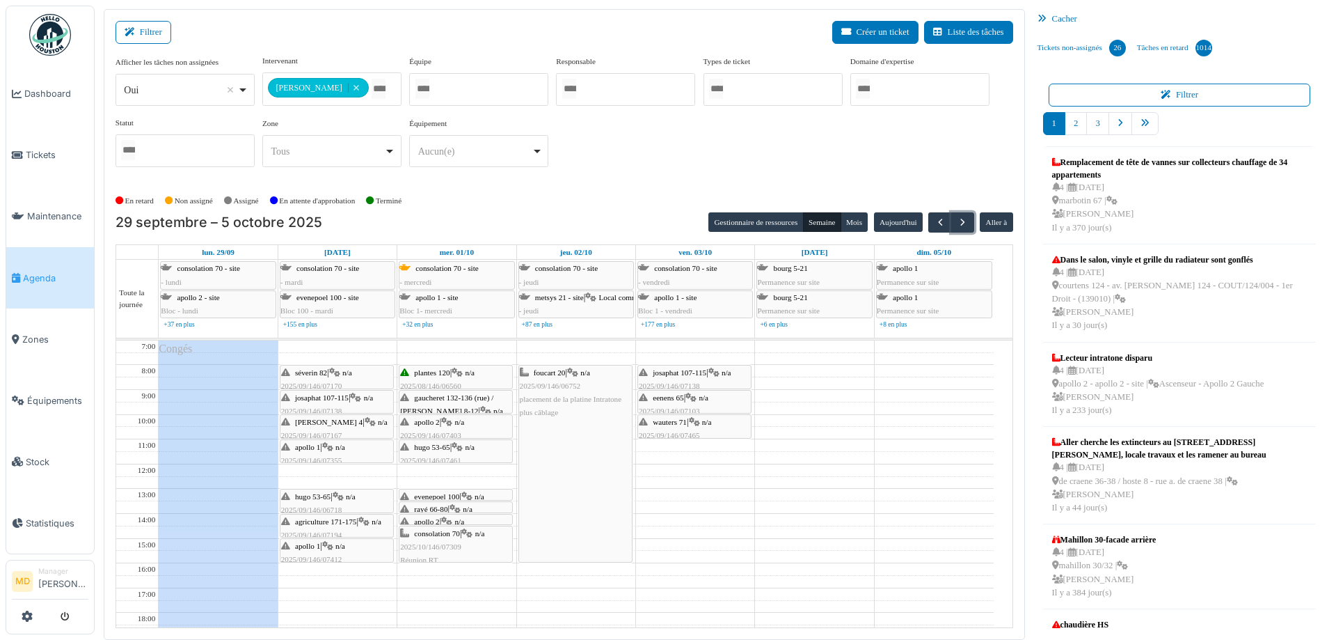
click at [454, 494] on span "evenepoel 100" at bounding box center [436, 496] width 45 height 8
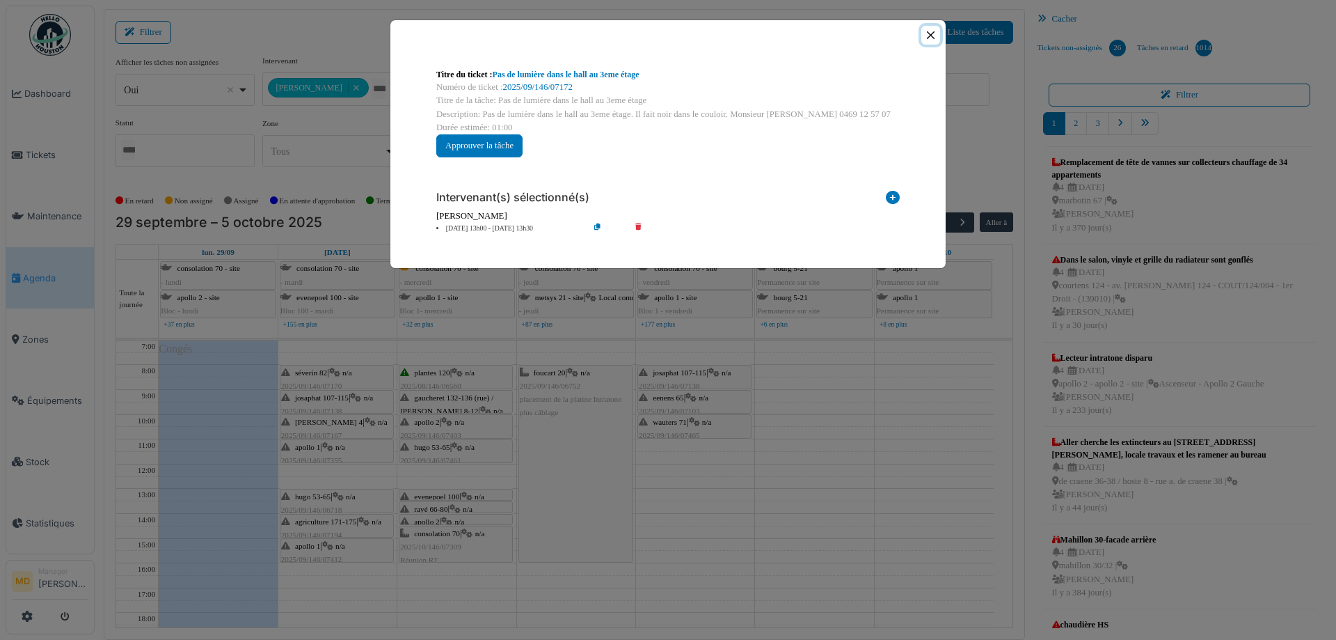
click at [926, 33] on button "Close" at bounding box center [930, 35] width 19 height 19
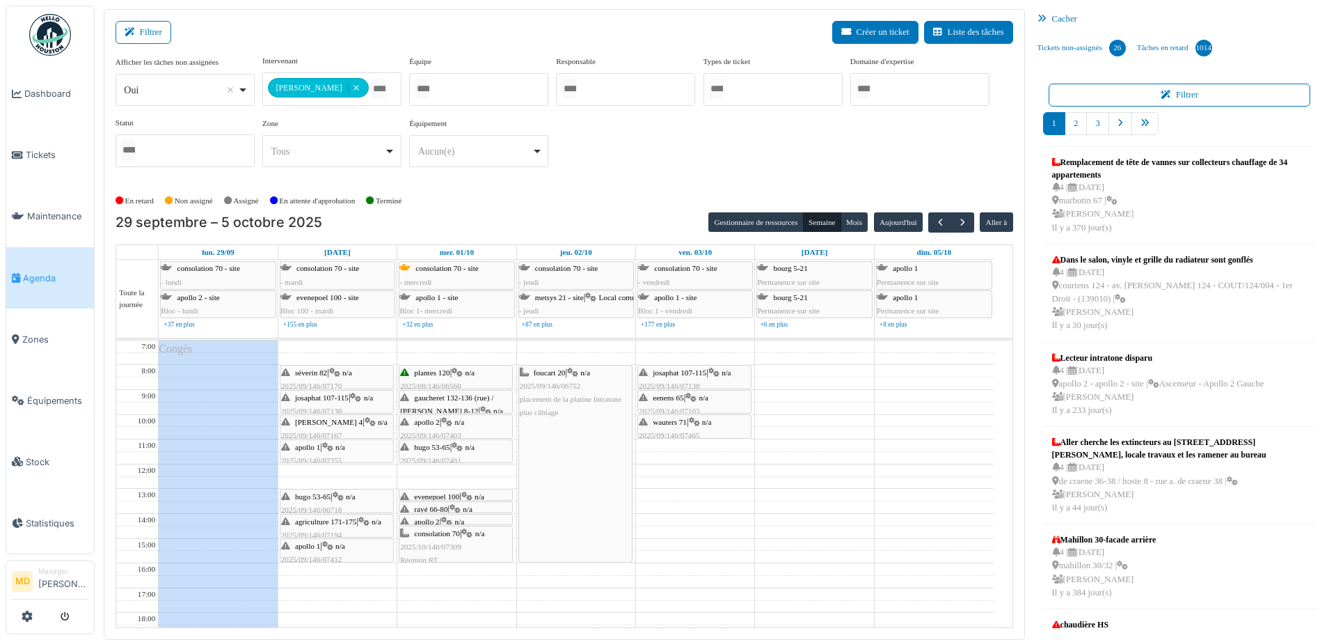
click at [445, 546] on span "2025/10/146/07309" at bounding box center [430, 546] width 61 height 8
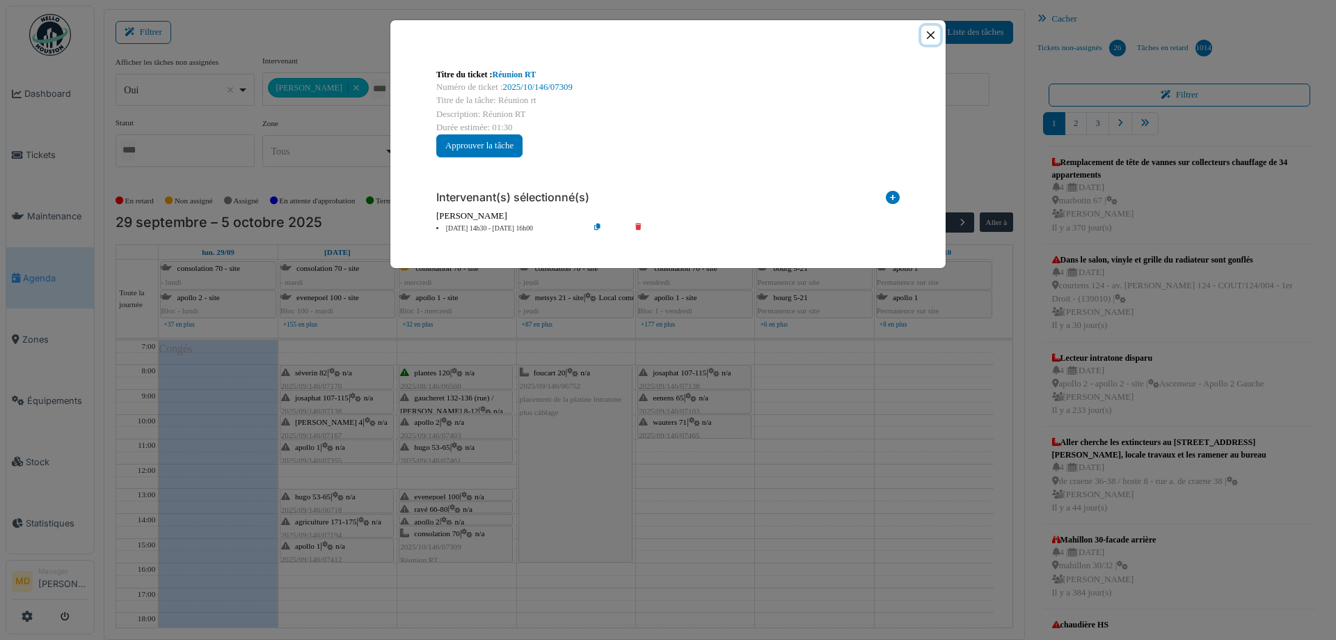
click at [933, 30] on button "Close" at bounding box center [930, 35] width 19 height 19
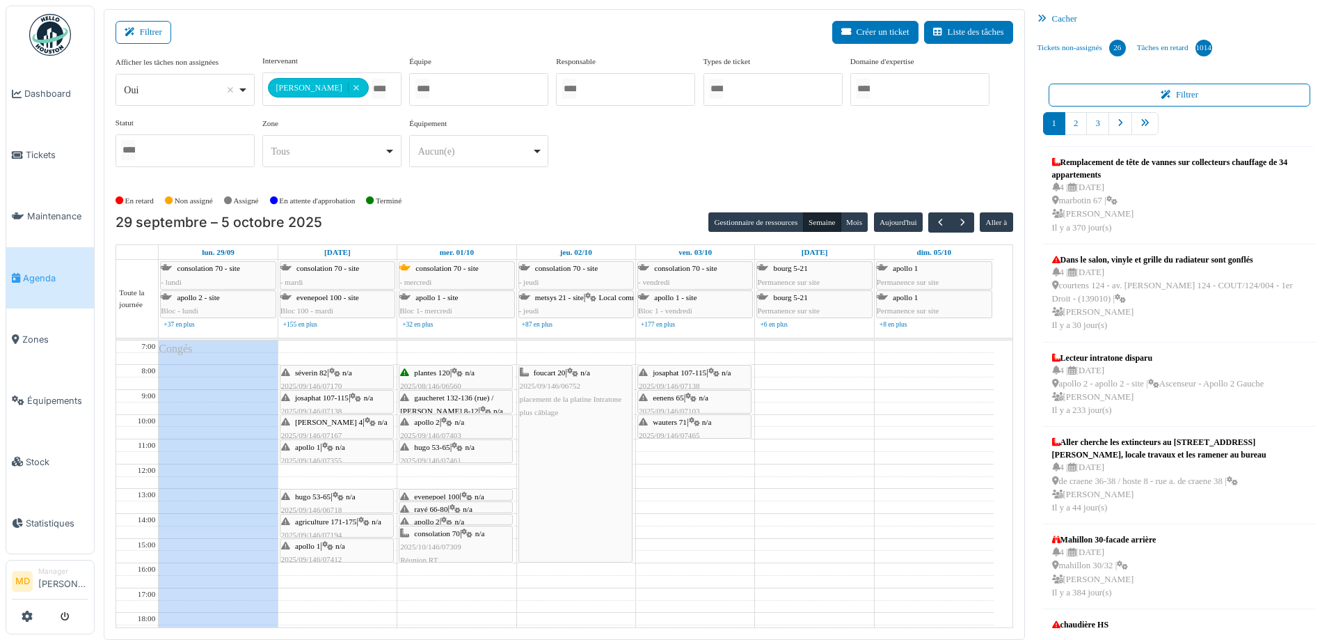
click at [448, 494] on span "evenepoel 100" at bounding box center [436, 496] width 45 height 8
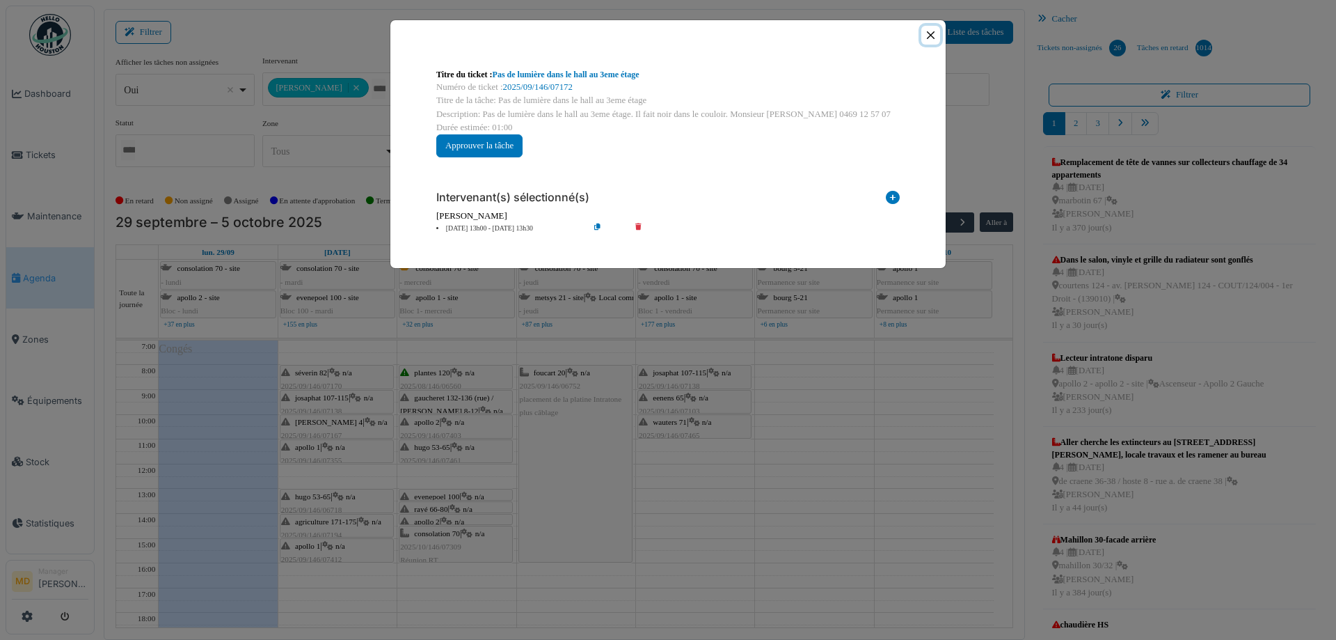
click at [928, 34] on button "Close" at bounding box center [930, 35] width 19 height 19
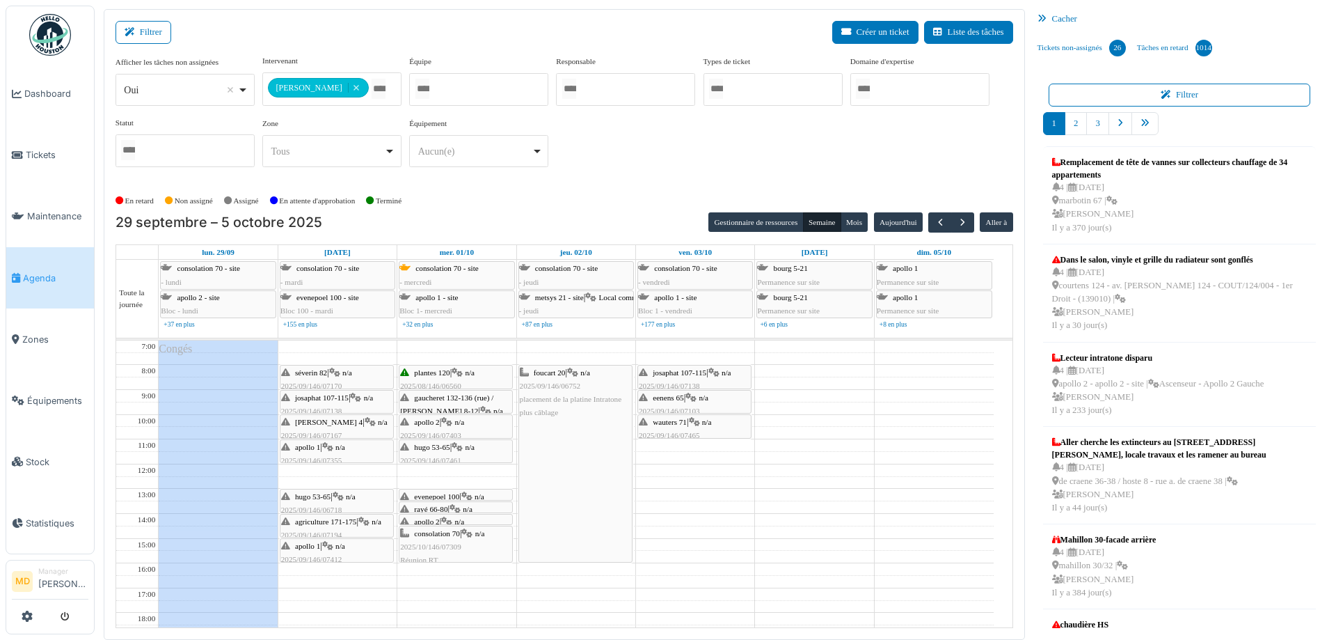
click at [461, 505] on icon at bounding box center [455, 509] width 11 height 9
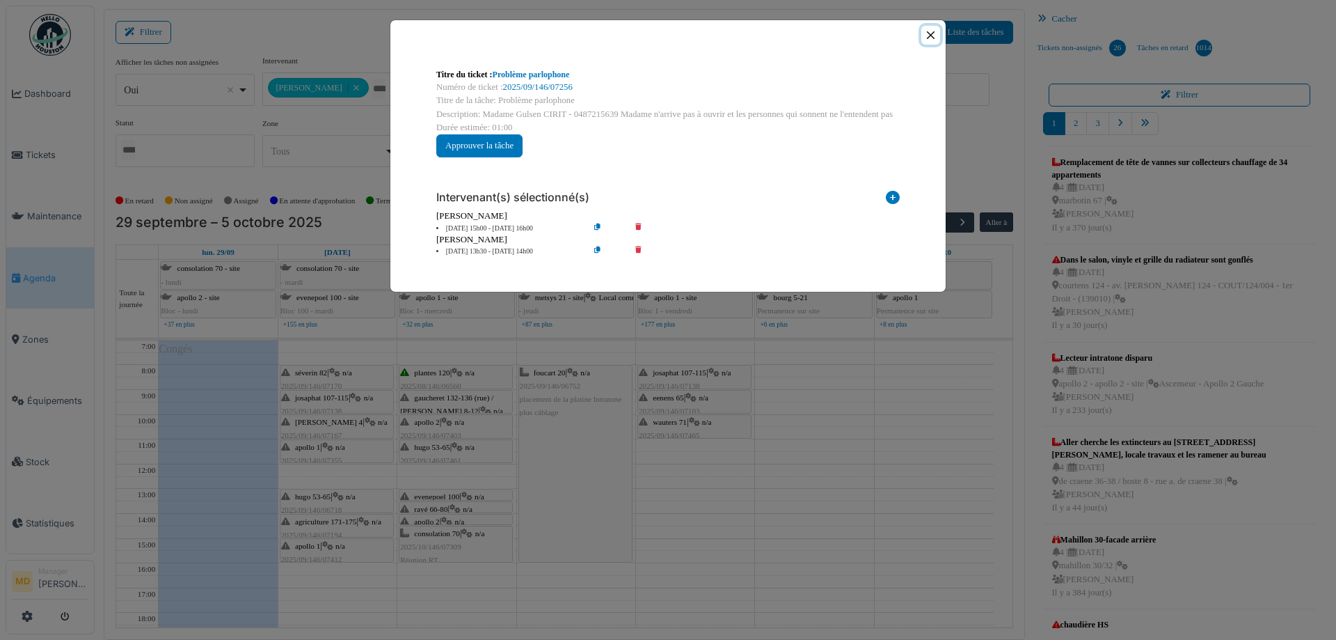
click at [929, 39] on button "Close" at bounding box center [930, 35] width 19 height 19
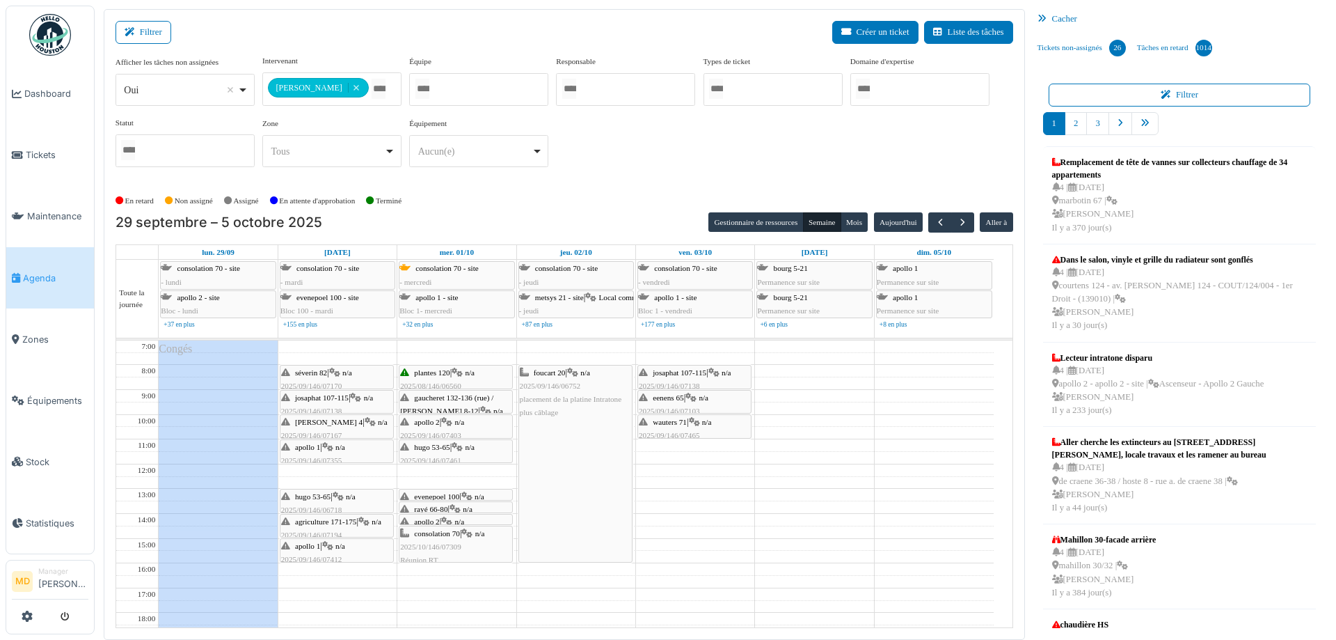
click at [452, 519] on icon at bounding box center [446, 521] width 11 height 9
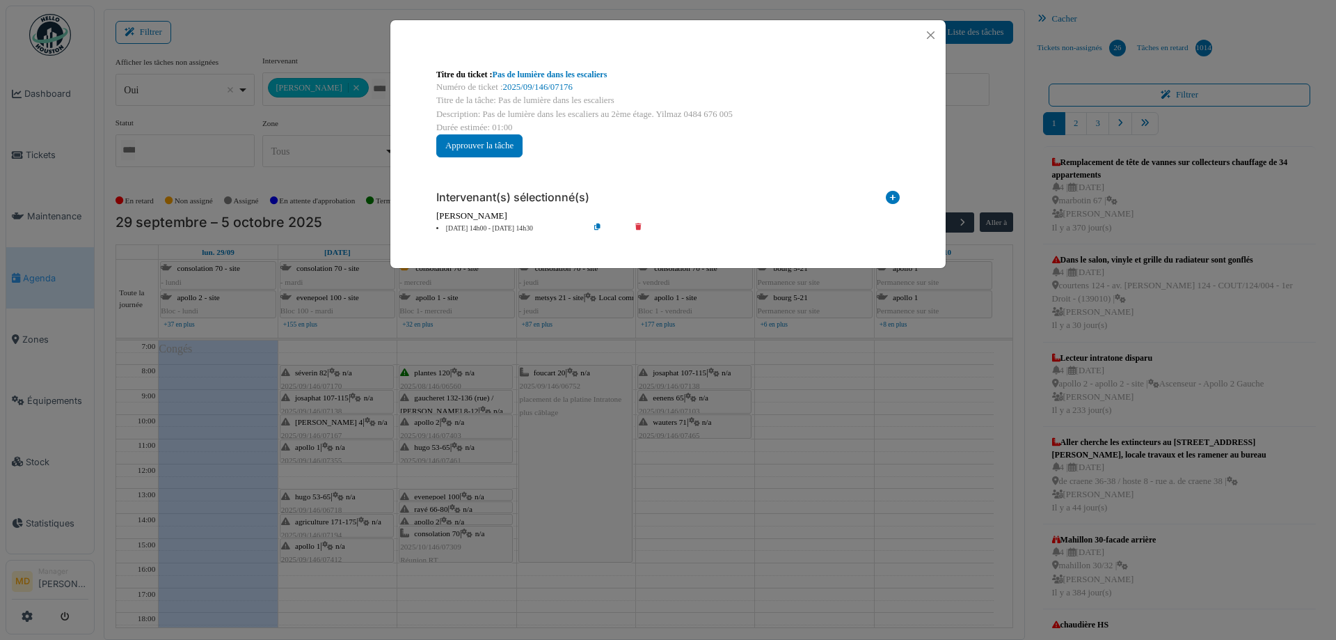
click at [449, 517] on body "Dashboard Tickets Maintenance Agenda Zones Équipements Stock Statistiques MD Ma…" at bounding box center [668, 320] width 1336 height 640
click at [931, 33] on button "Close" at bounding box center [930, 35] width 19 height 19
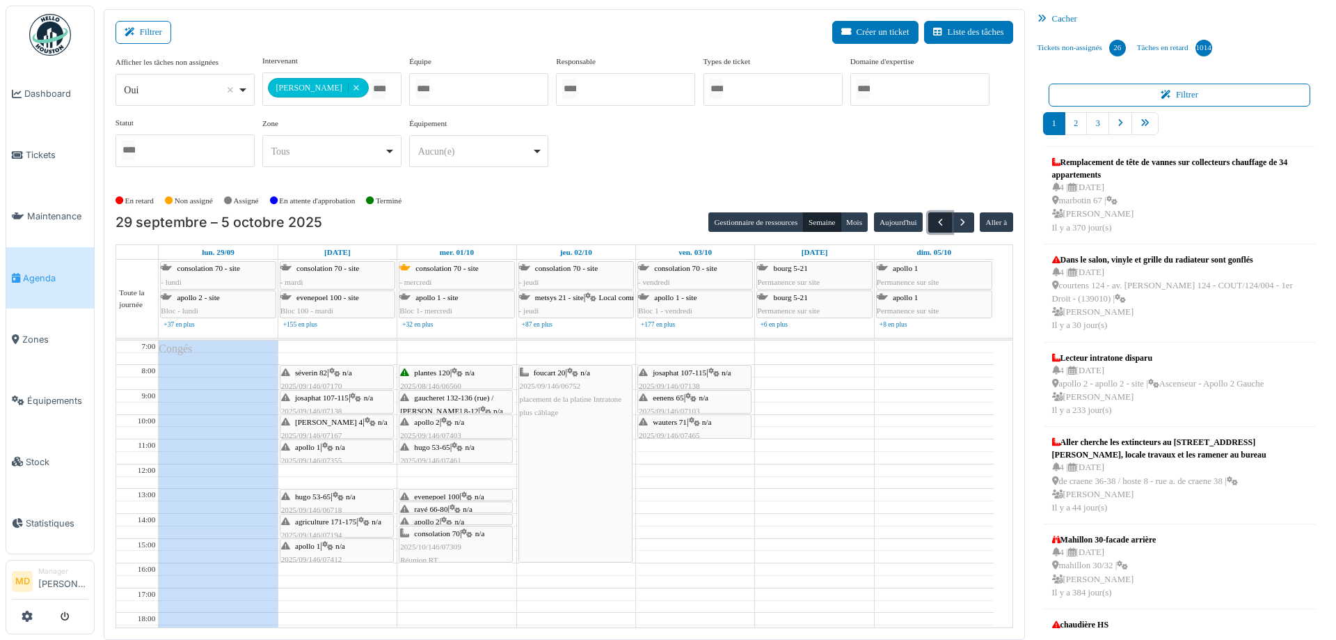
click at [935, 225] on span "button" at bounding box center [941, 222] width 12 height 12
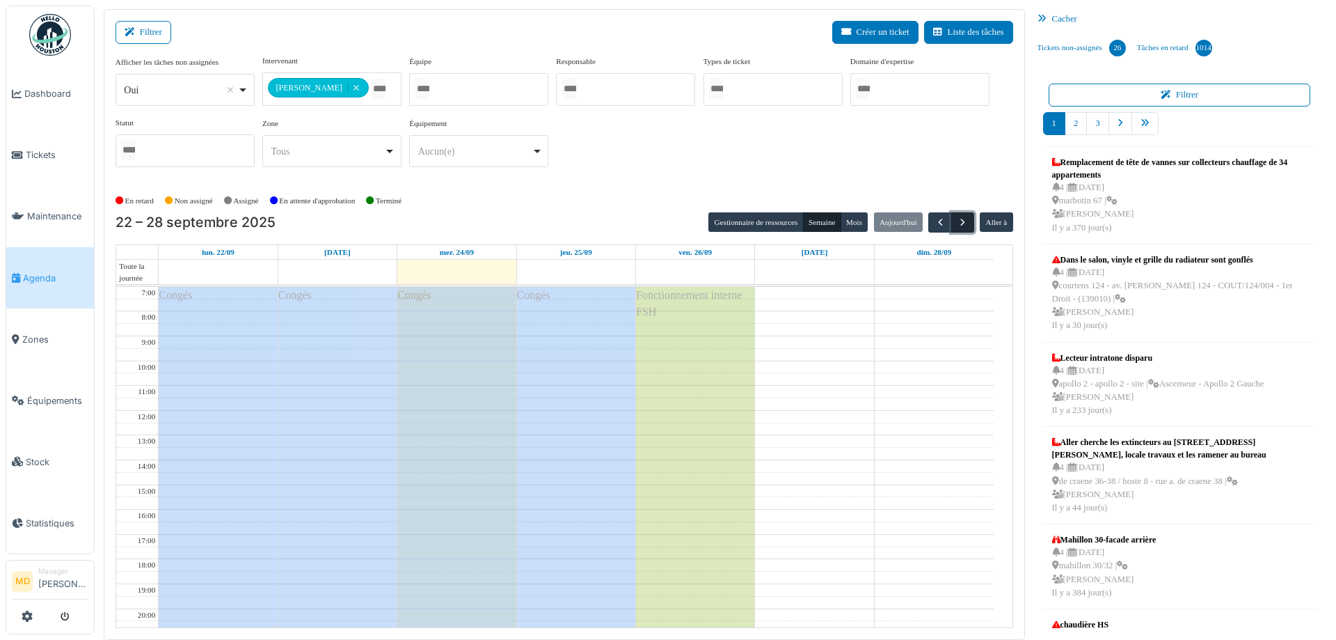
click at [957, 221] on span "button" at bounding box center [963, 222] width 12 height 12
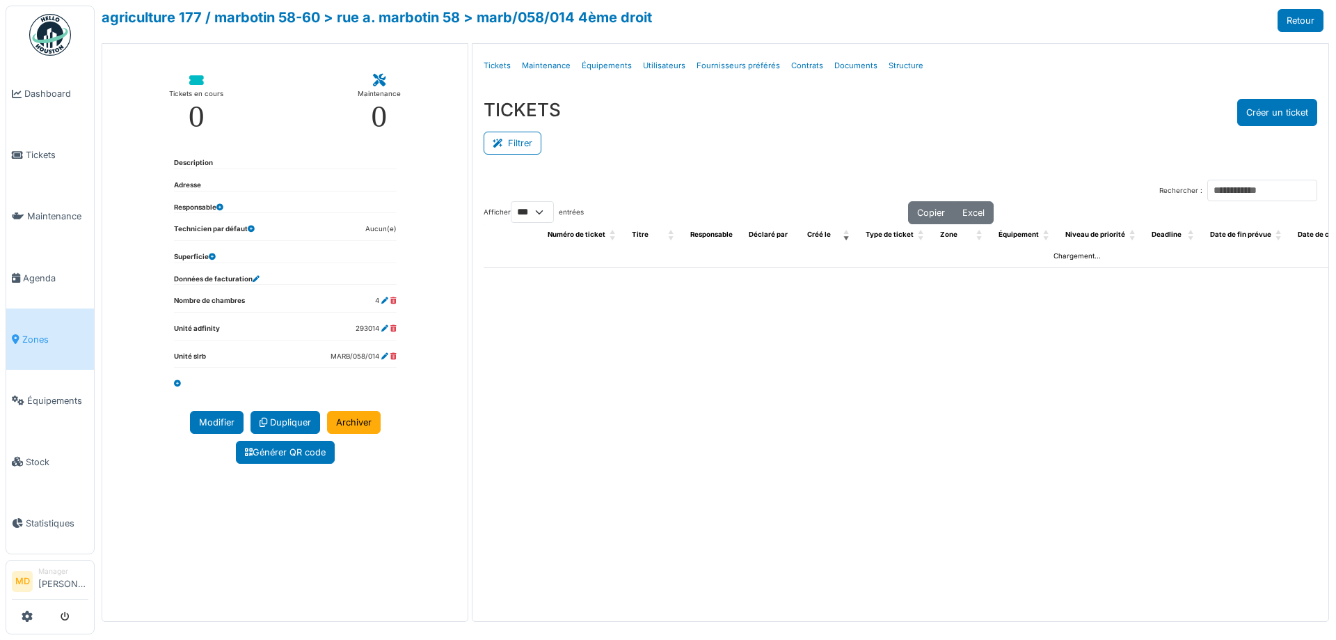
select select "***"
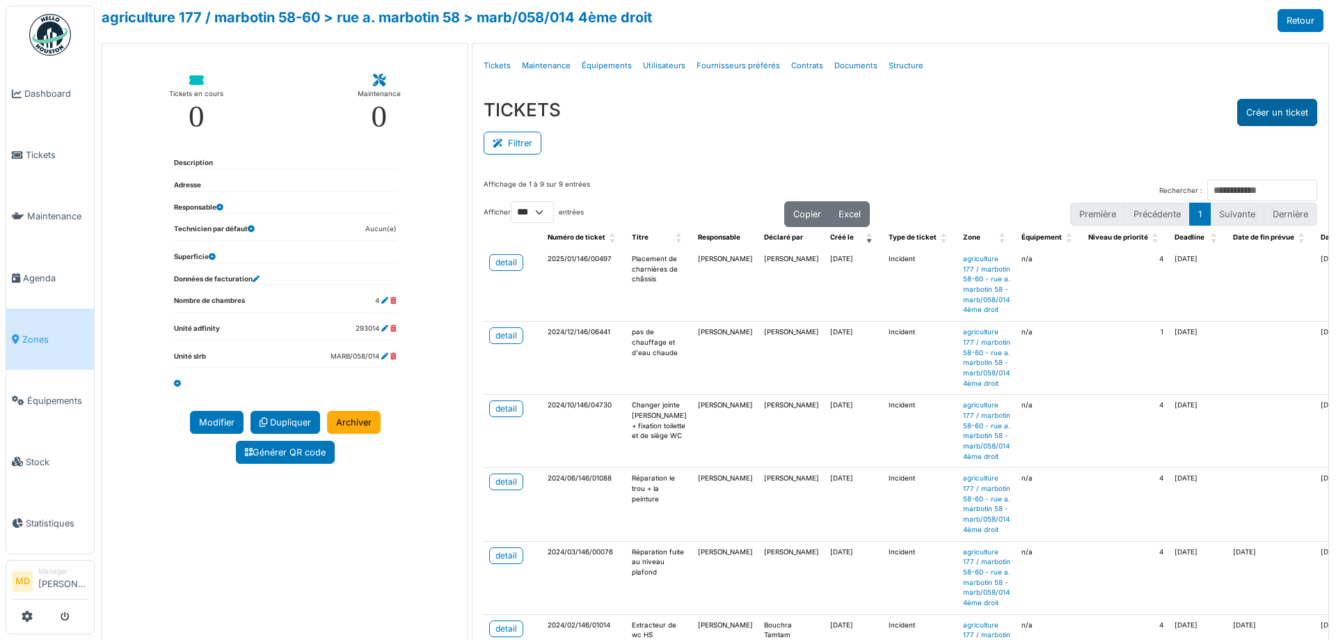
click at [1254, 110] on button "Créer un ticket" at bounding box center [1277, 112] width 80 height 27
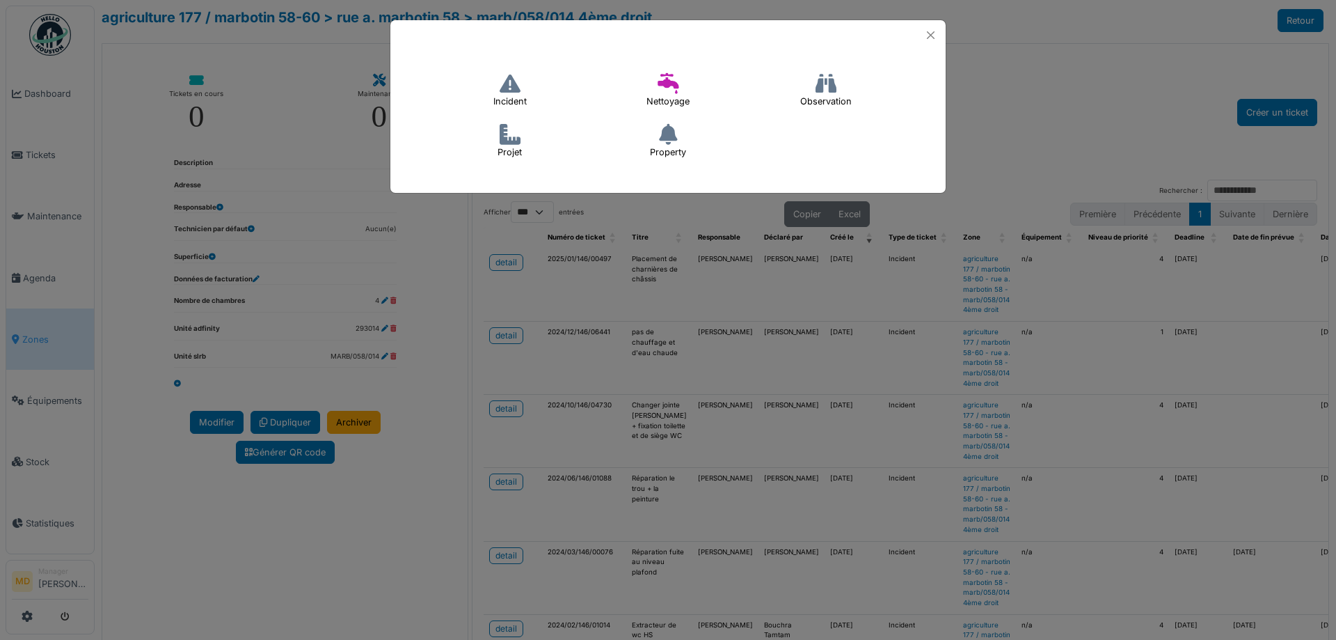
click at [505, 90] on icon at bounding box center [510, 83] width 21 height 21
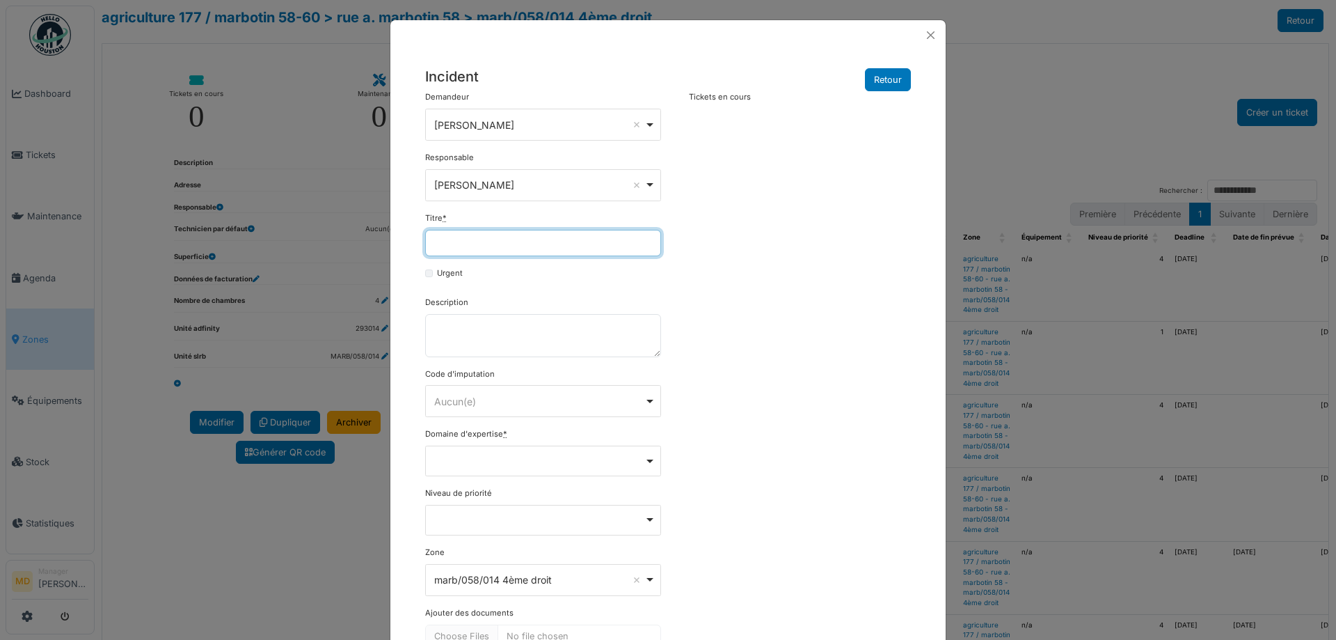
click at [461, 252] on input "Titre *" at bounding box center [543, 243] width 236 height 26
click at [474, 239] on input "Titre *" at bounding box center [543, 243] width 236 height 26
type input "**********"
click at [459, 346] on textarea "Description" at bounding box center [543, 335] width 236 height 43
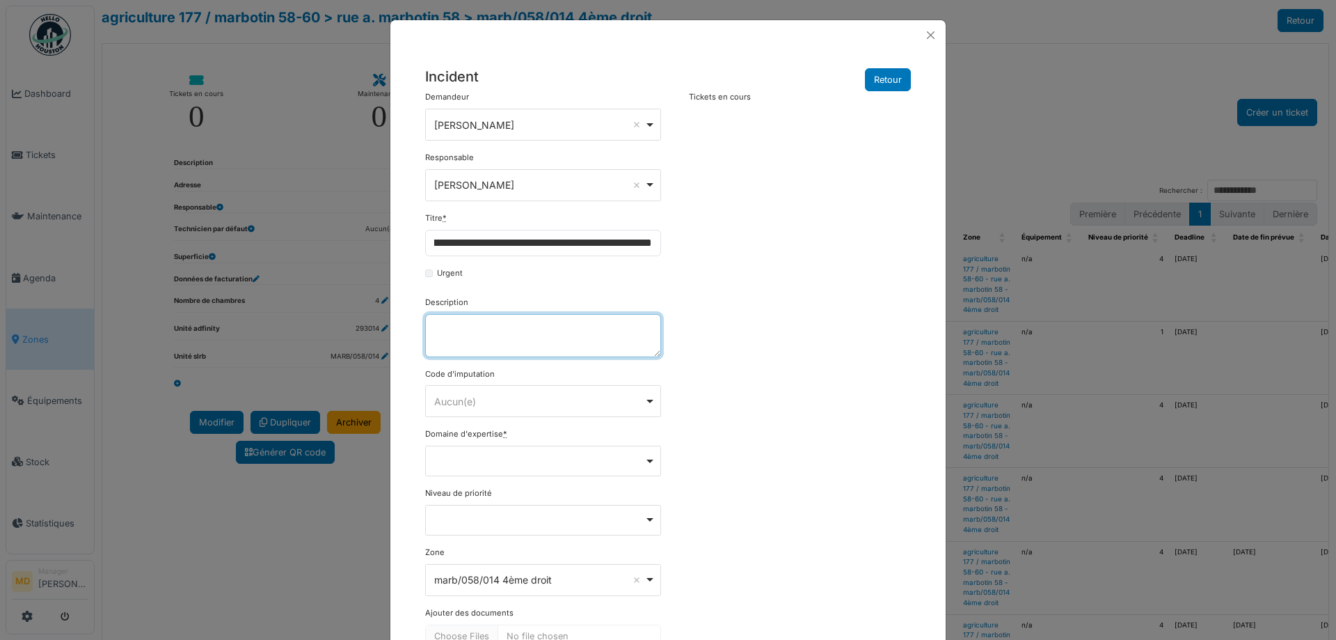
scroll to position [0, 0]
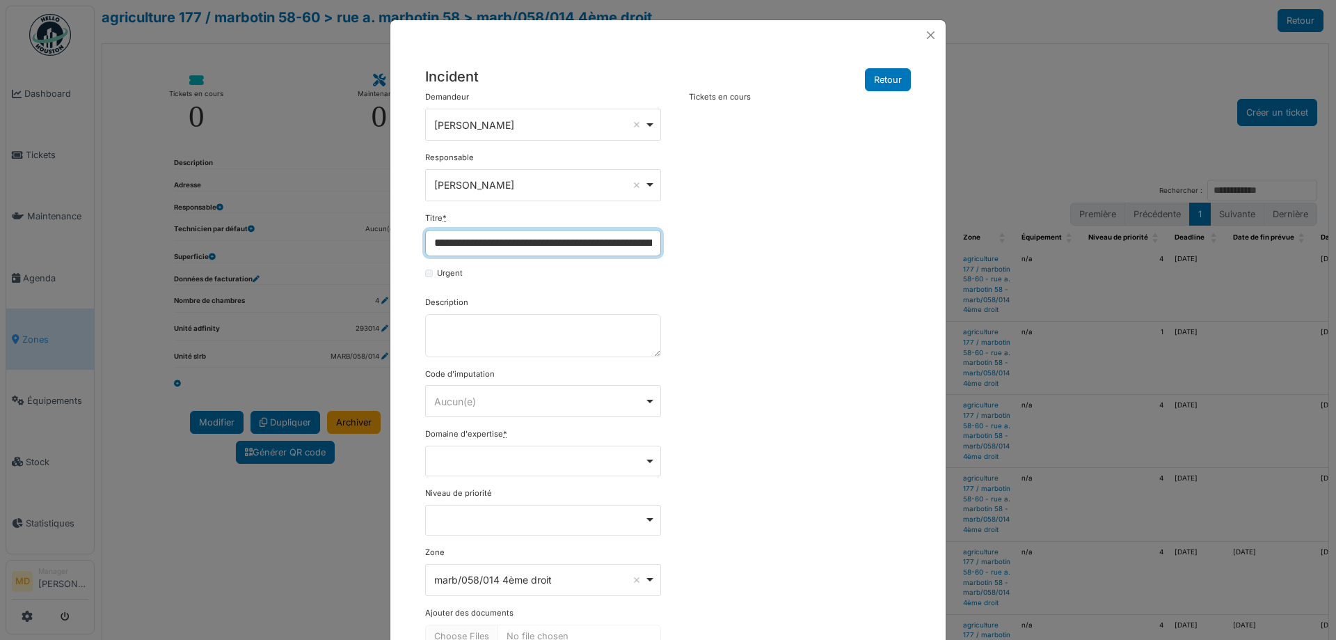
click at [529, 246] on input "**********" at bounding box center [543, 243] width 236 height 26
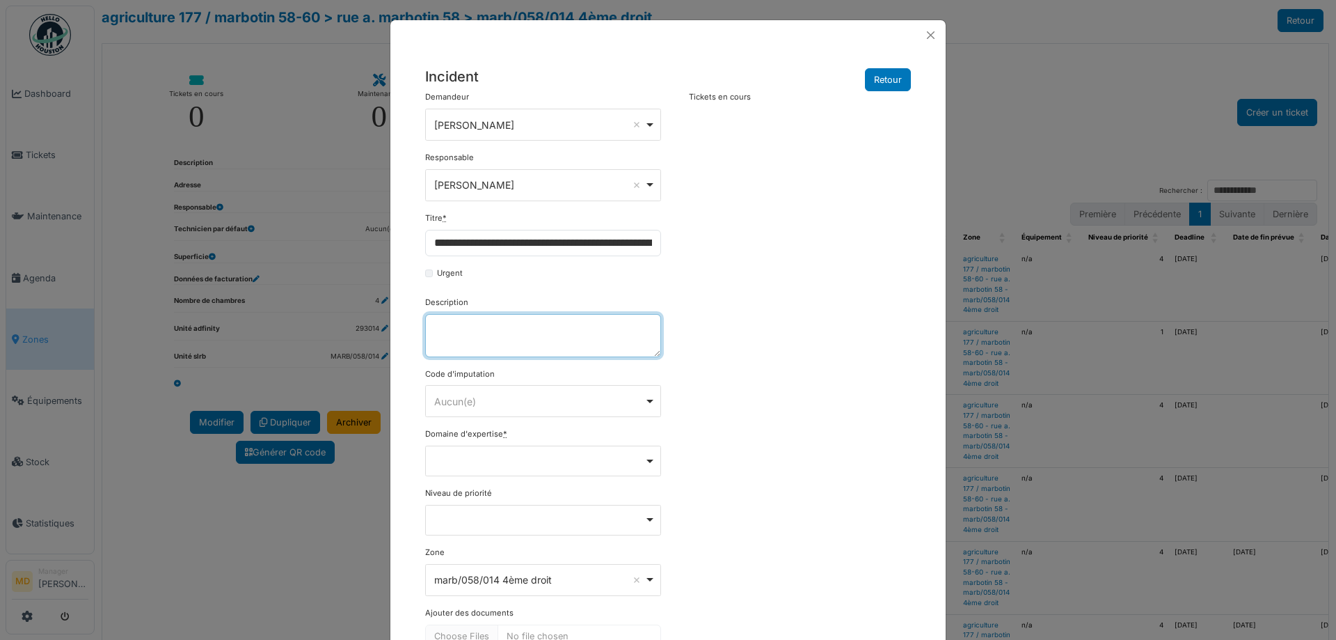
click at [551, 333] on textarea "Description" at bounding box center [543, 335] width 236 height 43
paste textarea "**********"
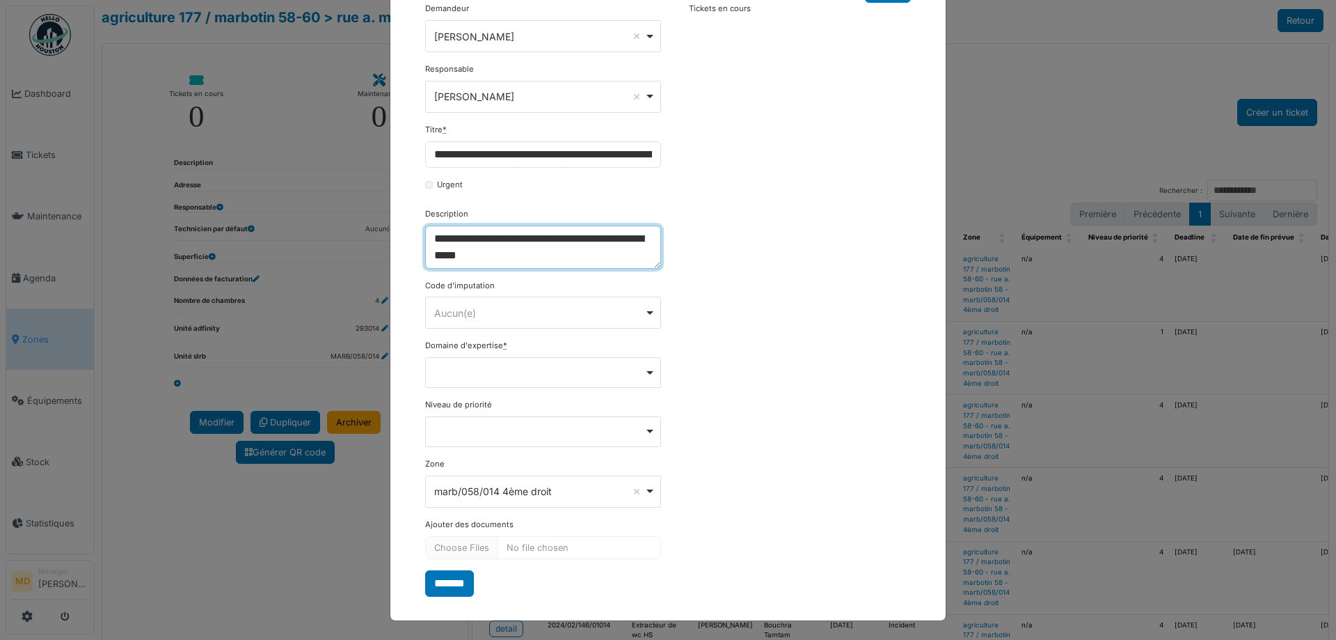
scroll to position [89, 0]
click at [510, 377] on div "Remove item" at bounding box center [543, 371] width 236 height 31
type textarea "**********"
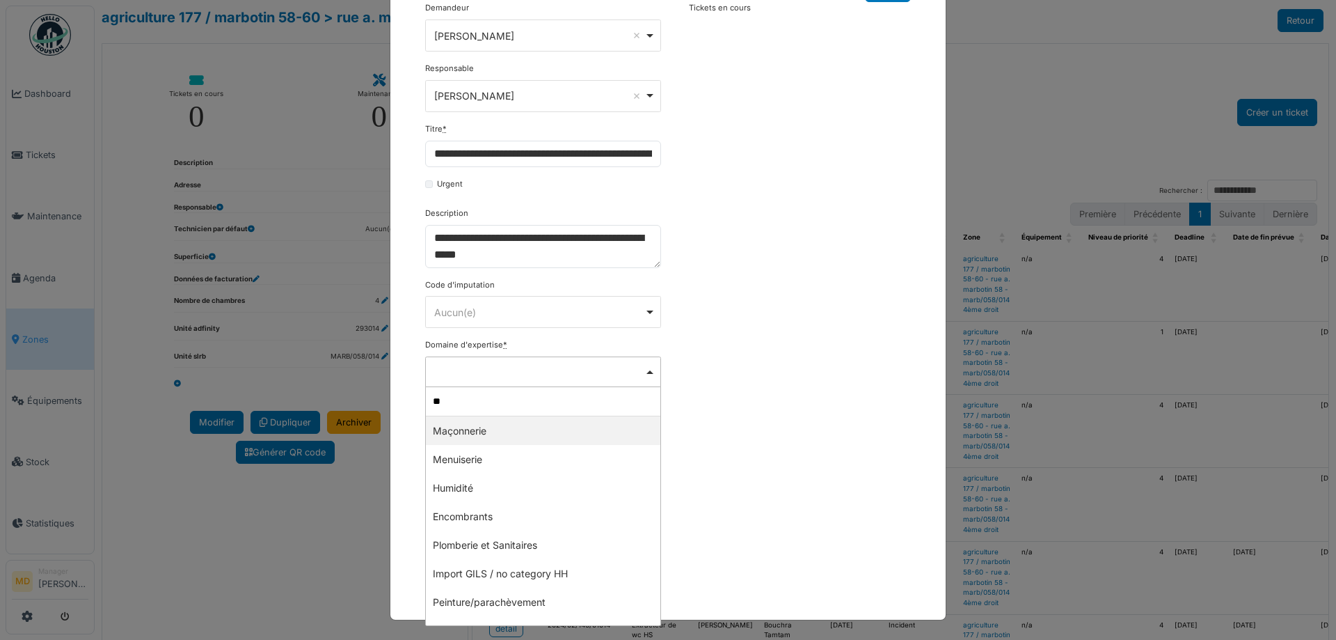
type input "***"
select select "***"
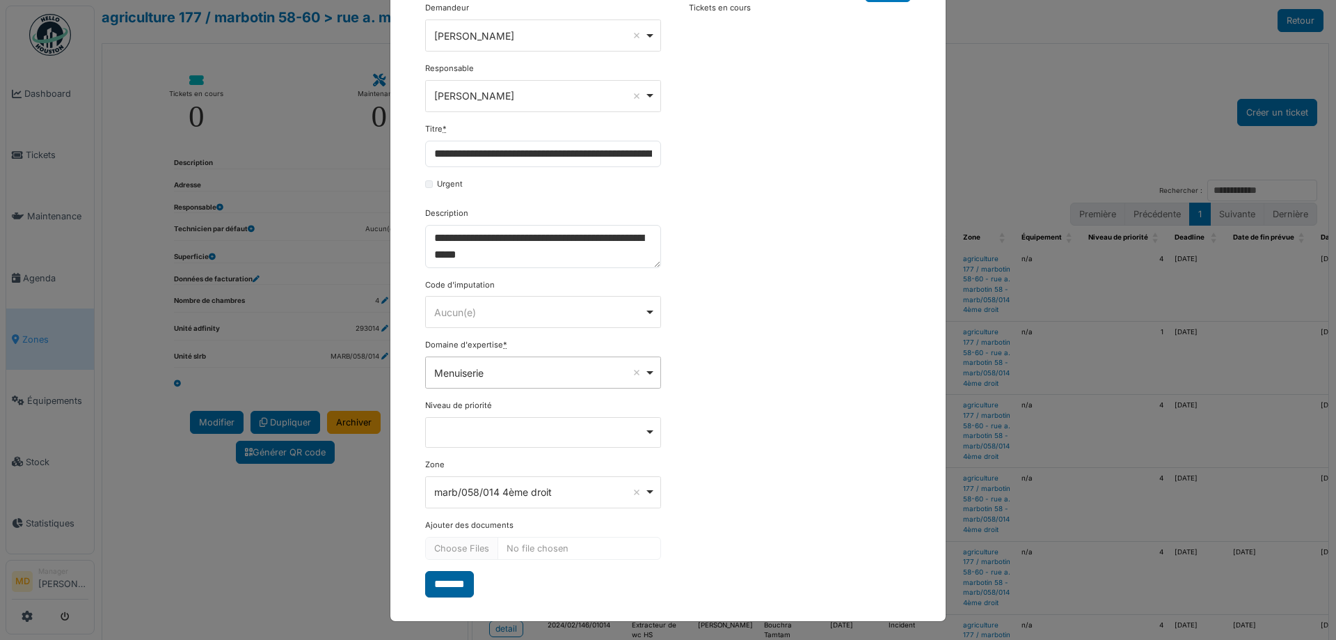
click at [450, 592] on input "*******" at bounding box center [449, 584] width 49 height 26
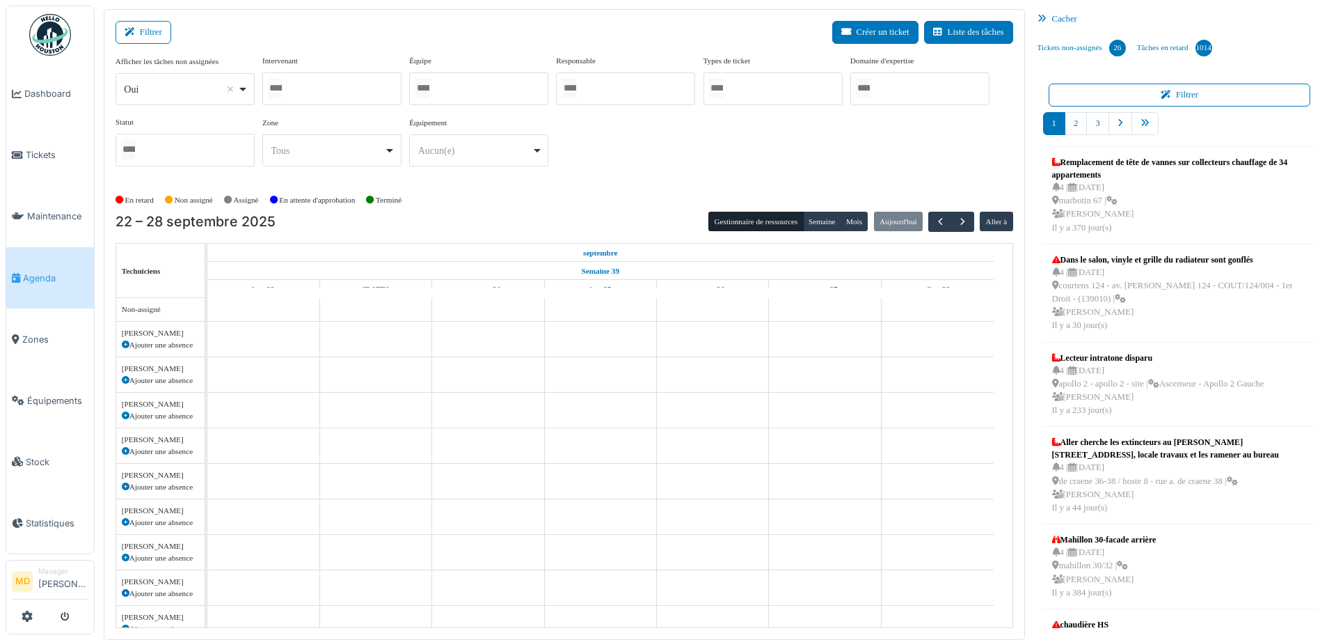
click at [381, 95] on div at bounding box center [331, 88] width 139 height 33
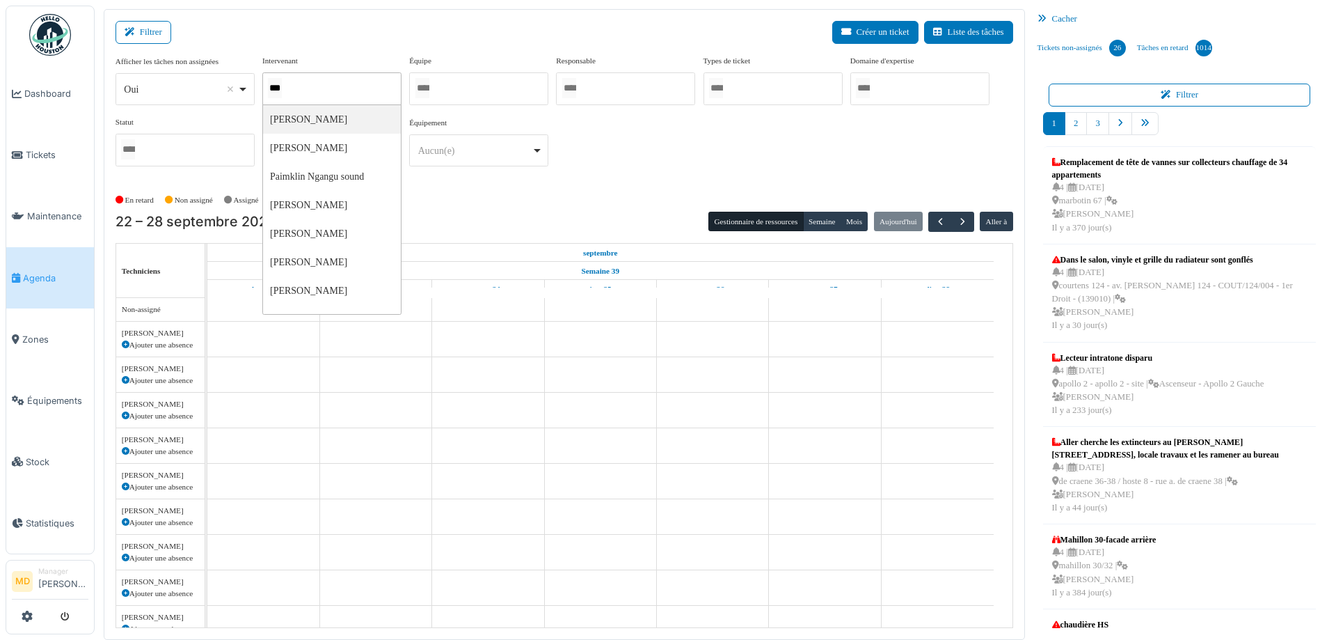
type input "****"
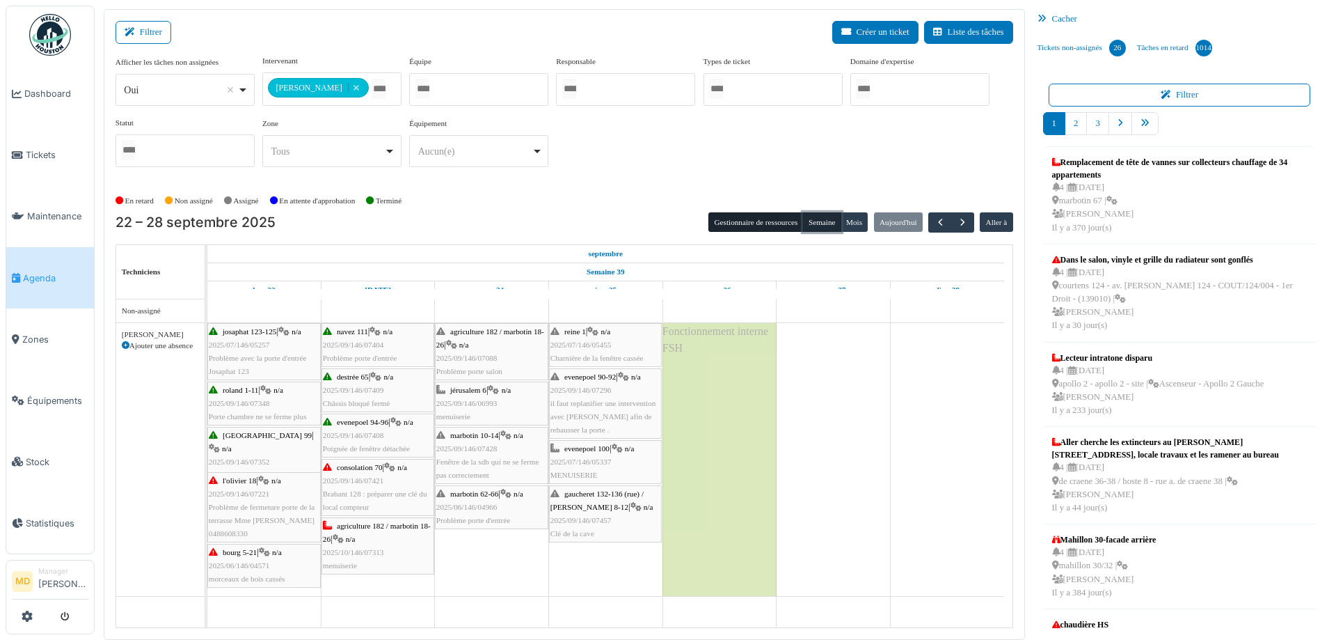
click at [814, 225] on button "Semaine" at bounding box center [822, 221] width 38 height 19
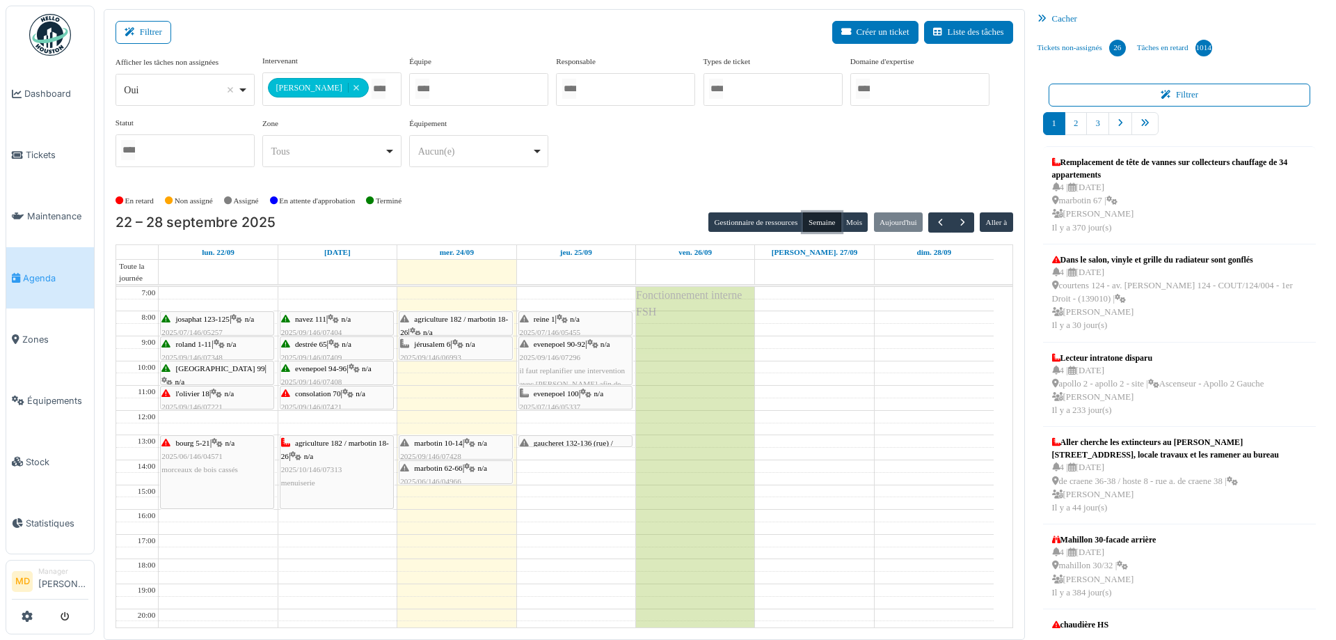
click at [567, 438] on span "gaucheret 132-136 (rue) / [PERSON_NAME] 8-12" at bounding box center [566, 449] width 93 height 22
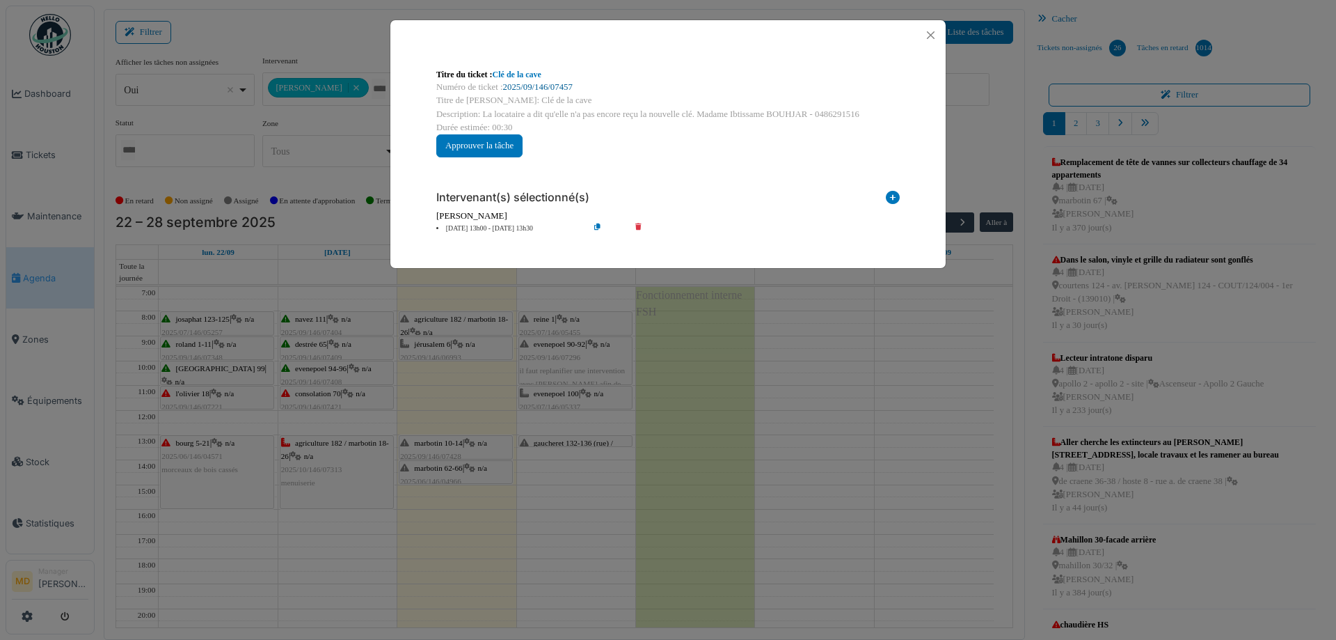
click at [544, 86] on link "2025/09/146/07457" at bounding box center [538, 87] width 70 height 10
click at [937, 38] on button "Close" at bounding box center [930, 35] width 19 height 19
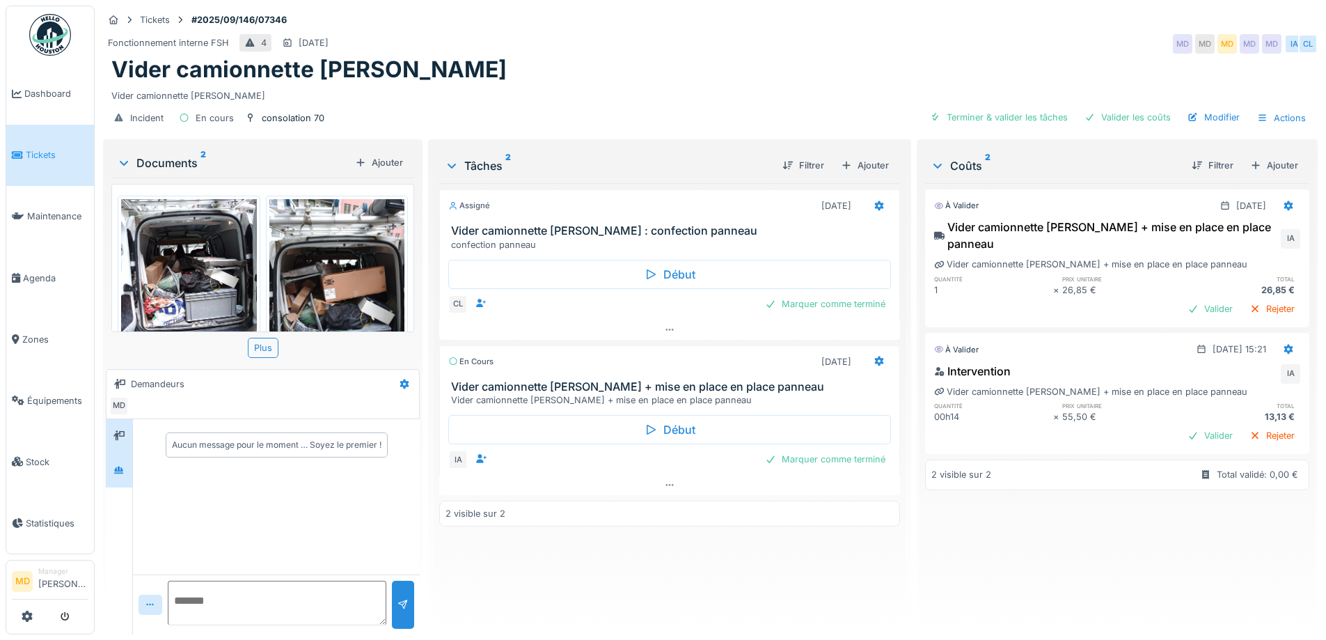
click at [124, 471] on icon at bounding box center [119, 470] width 10 height 8
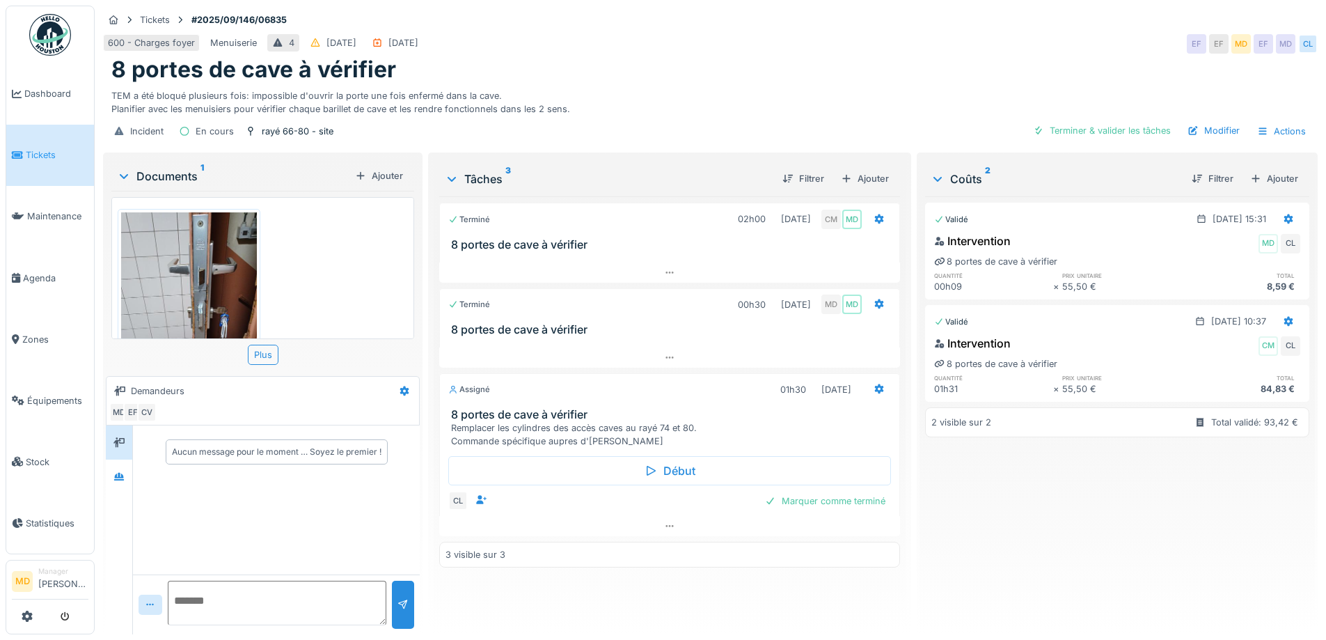
scroll to position [10, 0]
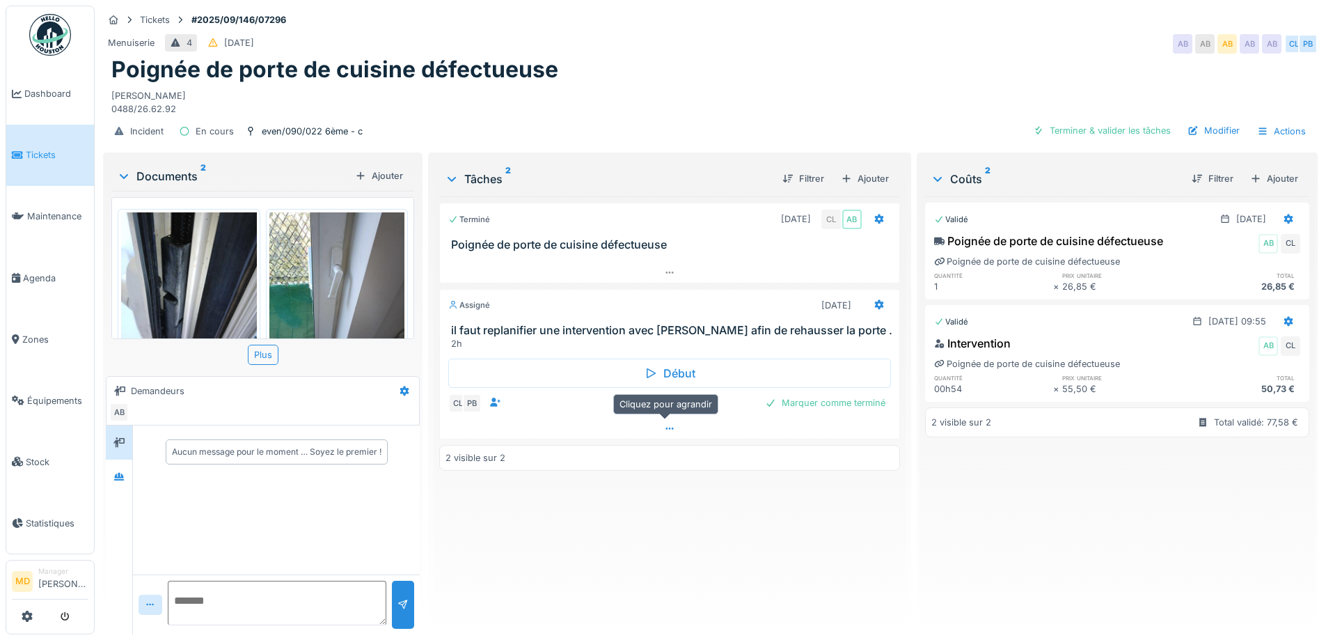
click at [664, 430] on icon at bounding box center [669, 428] width 11 height 9
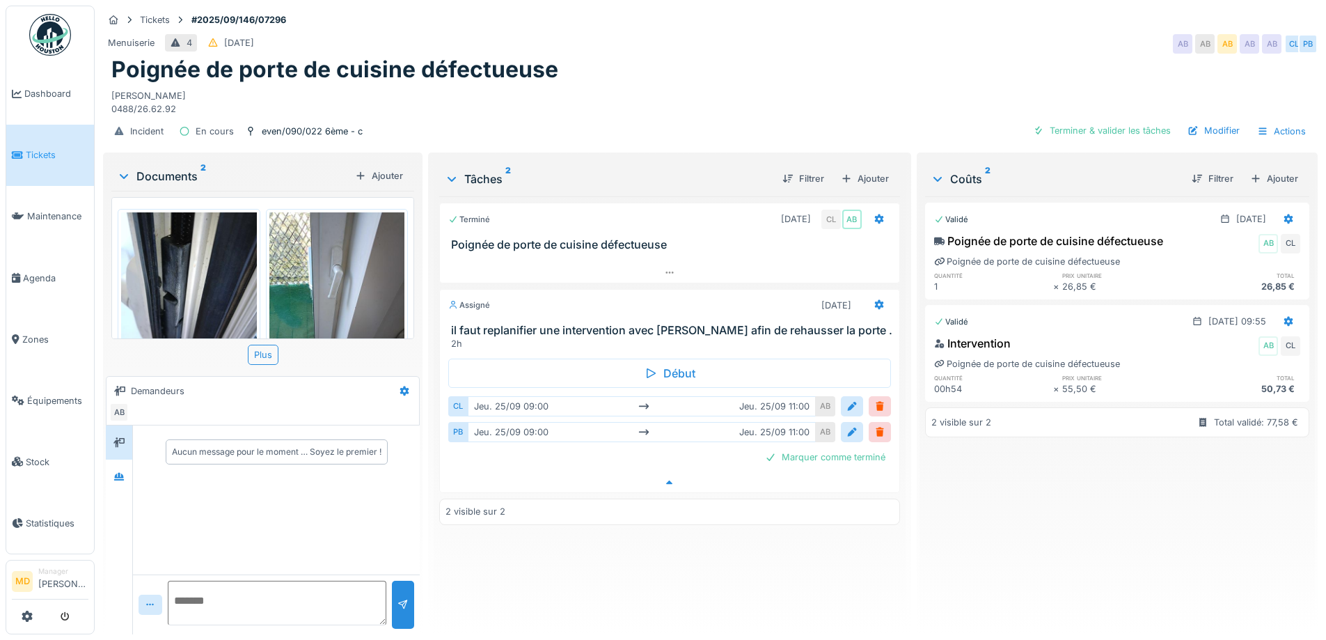
scroll to position [10, 0]
click at [120, 473] on div at bounding box center [118, 476] width 11 height 13
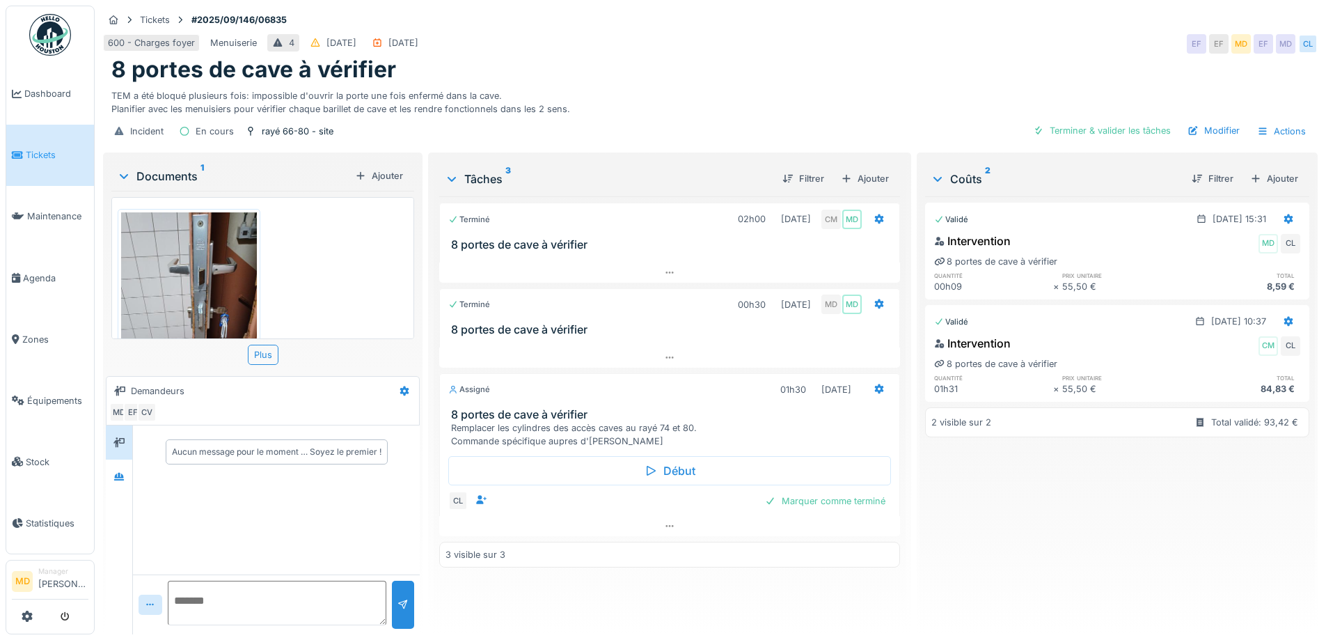
click at [100, 484] on div "Tickets #2025/09/146/06835 600 - Charges foyer Menuiserie 4 [DATE] [DATE] EF EF…" at bounding box center [710, 320] width 1231 height 640
click at [115, 477] on icon at bounding box center [118, 476] width 11 height 9
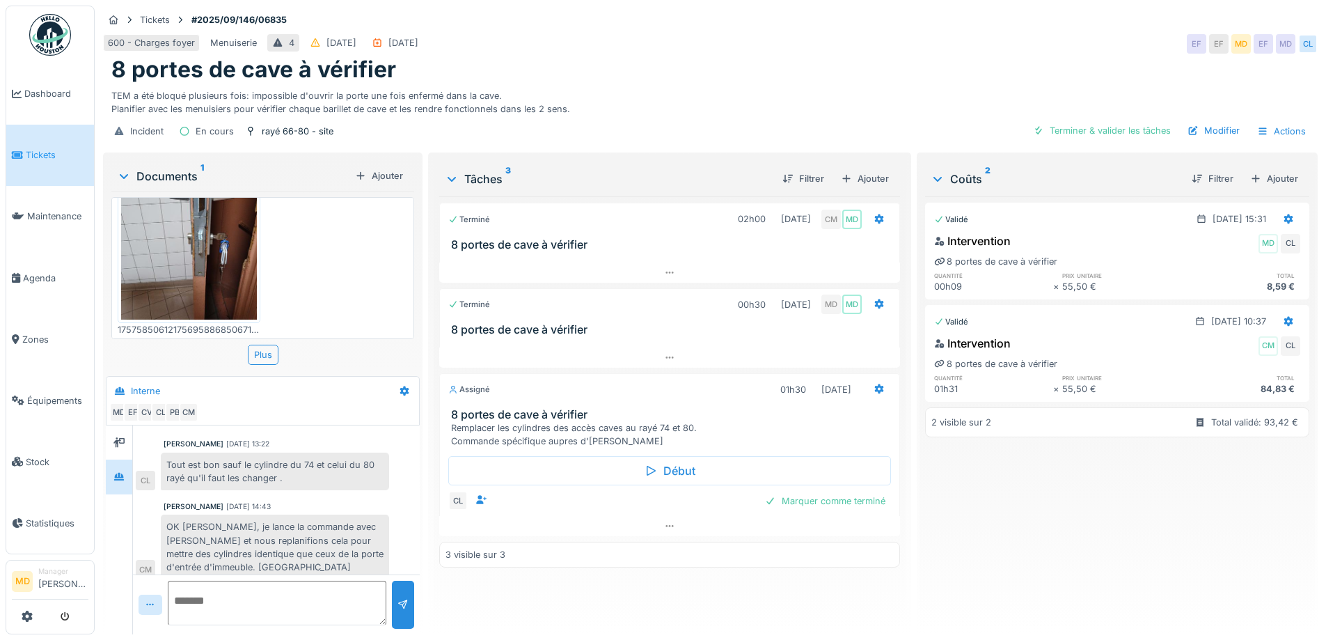
scroll to position [177, 0]
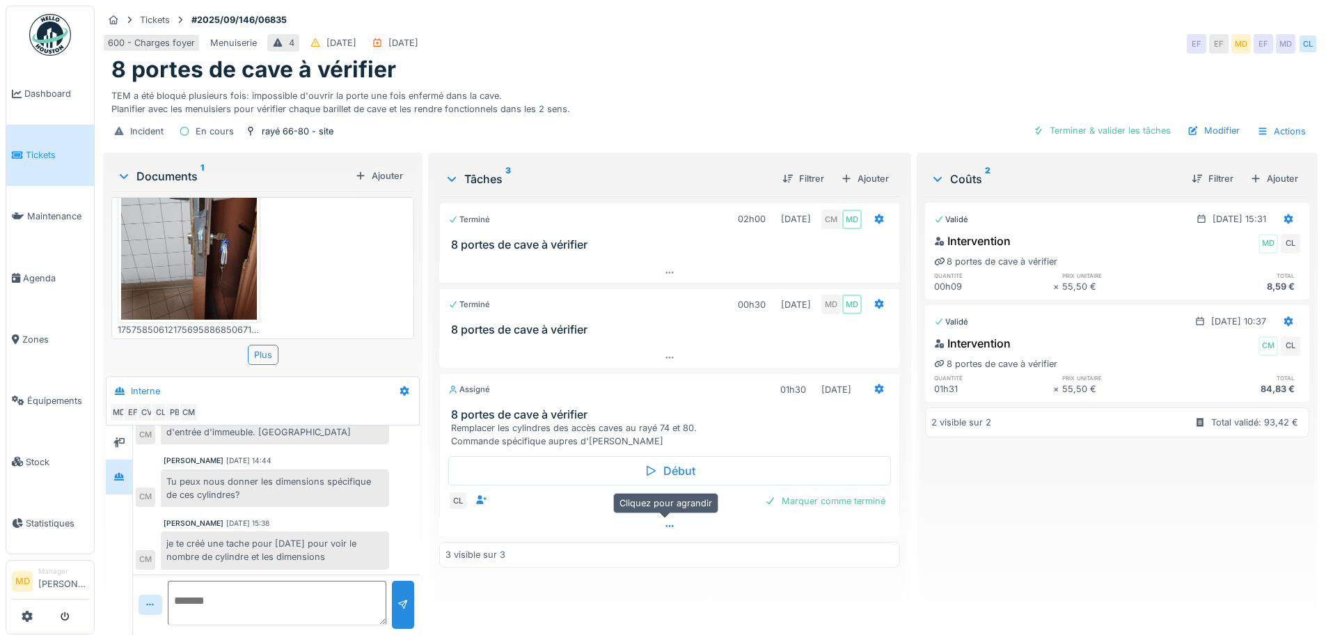
click at [657, 519] on div at bounding box center [669, 526] width 460 height 20
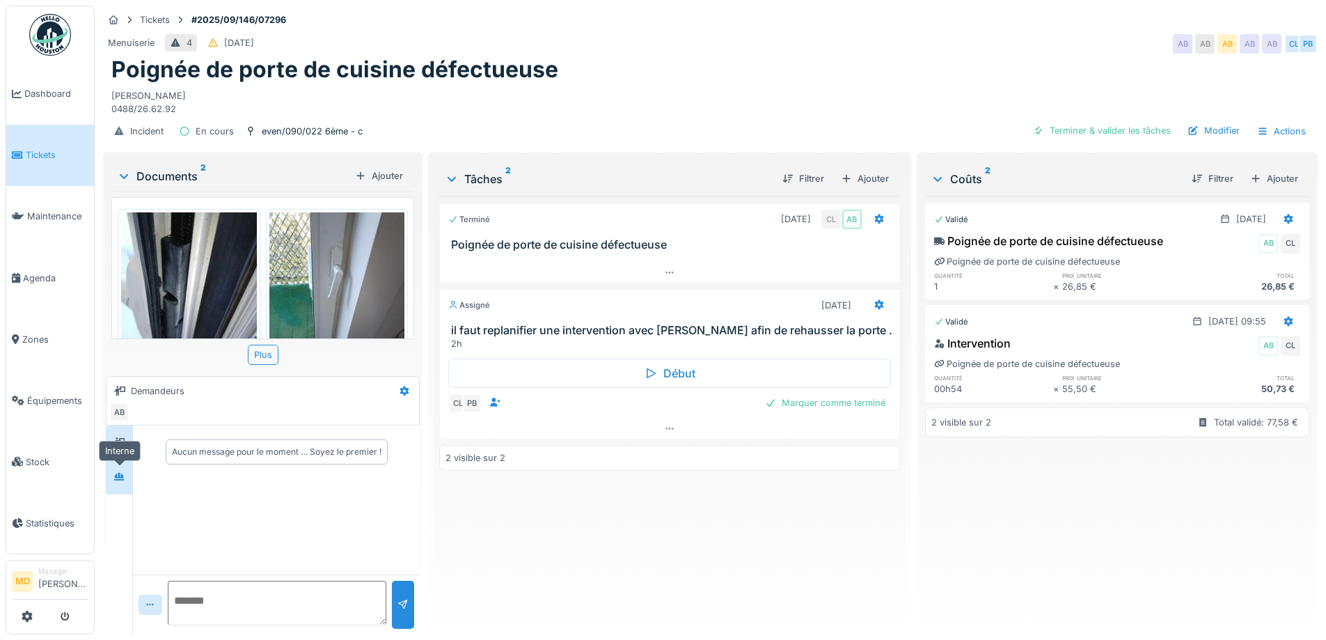
click at [115, 472] on icon at bounding box center [118, 476] width 11 height 9
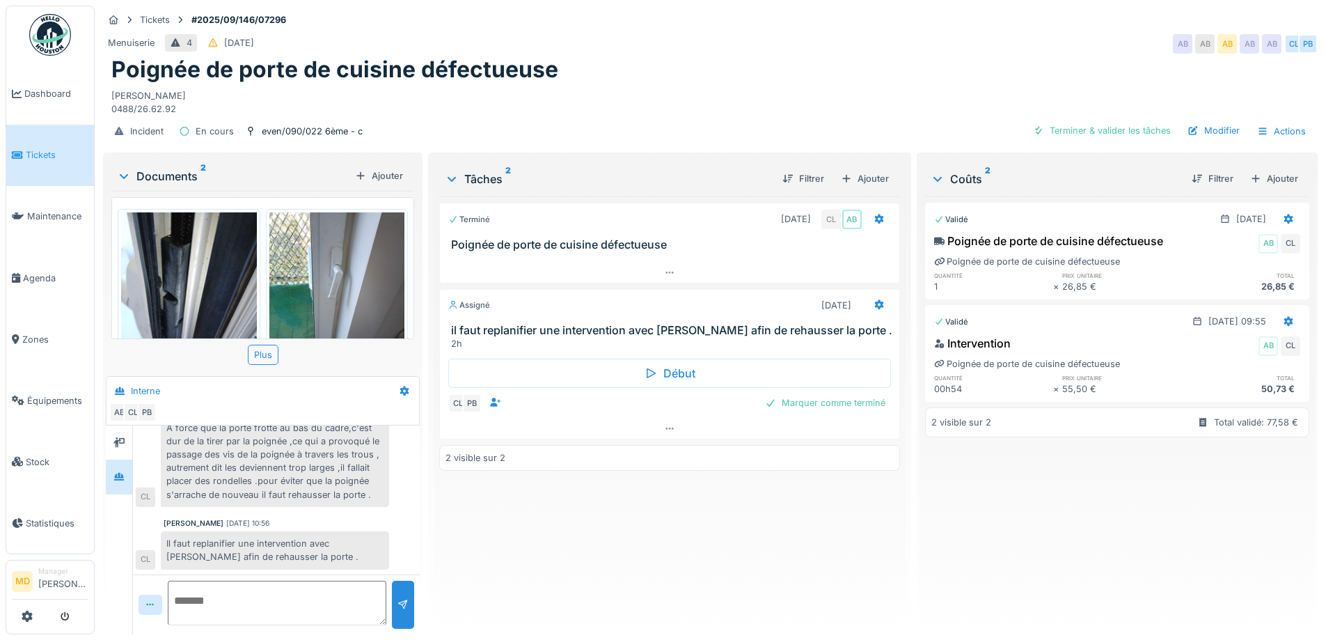
scroll to position [79, 0]
click at [660, 547] on div "Terminé [DATE] CL AB Poignée de porte de cuisine défectueuse Assigné [DATE] il …" at bounding box center [669, 409] width 460 height 427
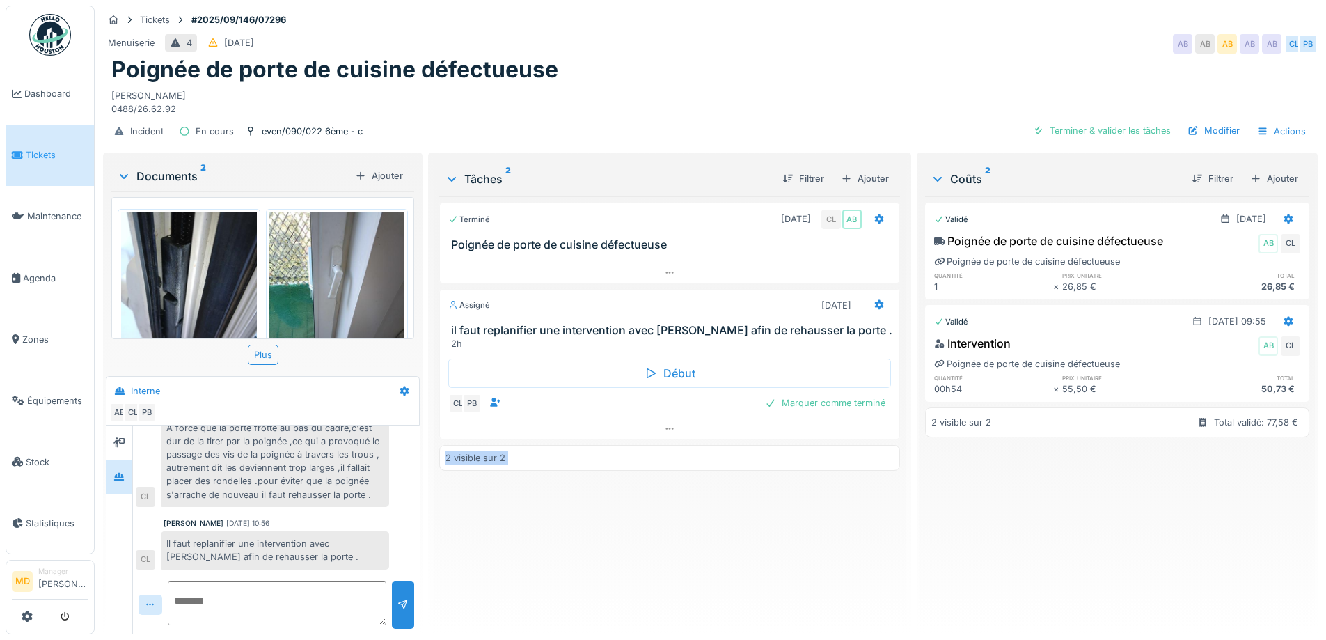
click at [641, 523] on div "Terminé [DATE] CL AB Poignée de porte de cuisine défectueuse Assigné [DATE] il …" at bounding box center [669, 409] width 460 height 427
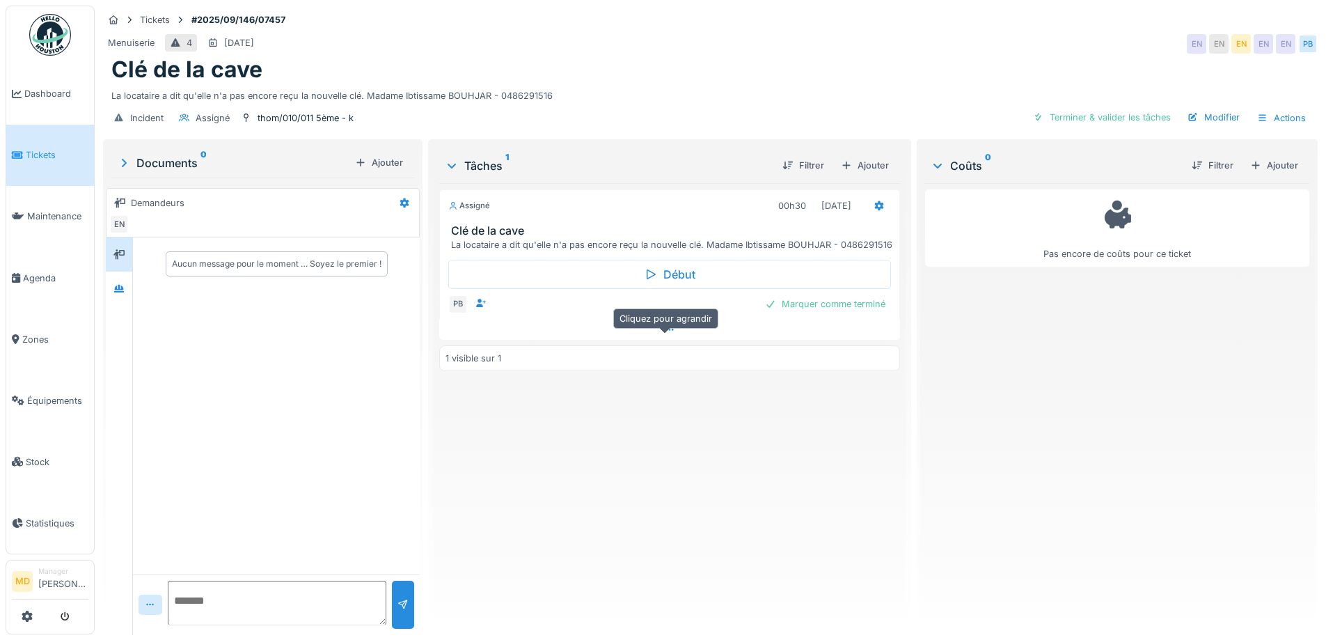
click at [664, 334] on icon at bounding box center [669, 329] width 11 height 9
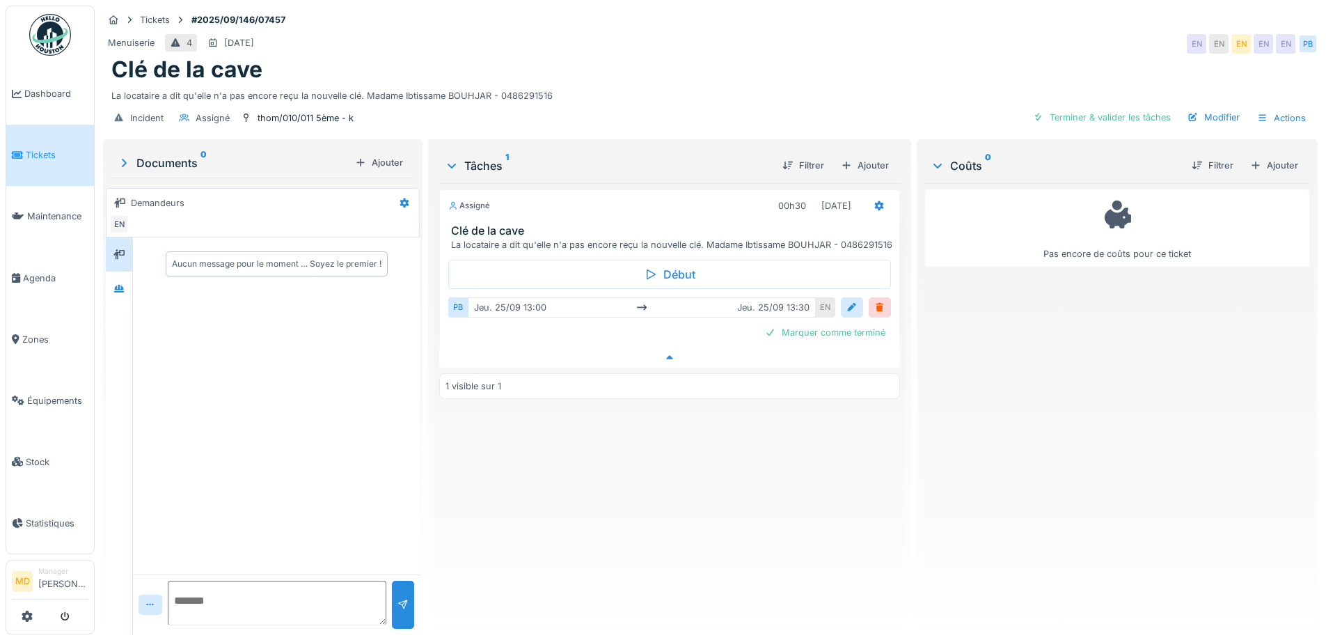
scroll to position [10, 0]
click at [104, 277] on div "Documents 0 [PERSON_NAME] EN [GEOGRAPHIC_DATA] message pour le moment … Soyez l…" at bounding box center [262, 388] width 319 height 498
click at [120, 285] on icon at bounding box center [119, 289] width 10 height 8
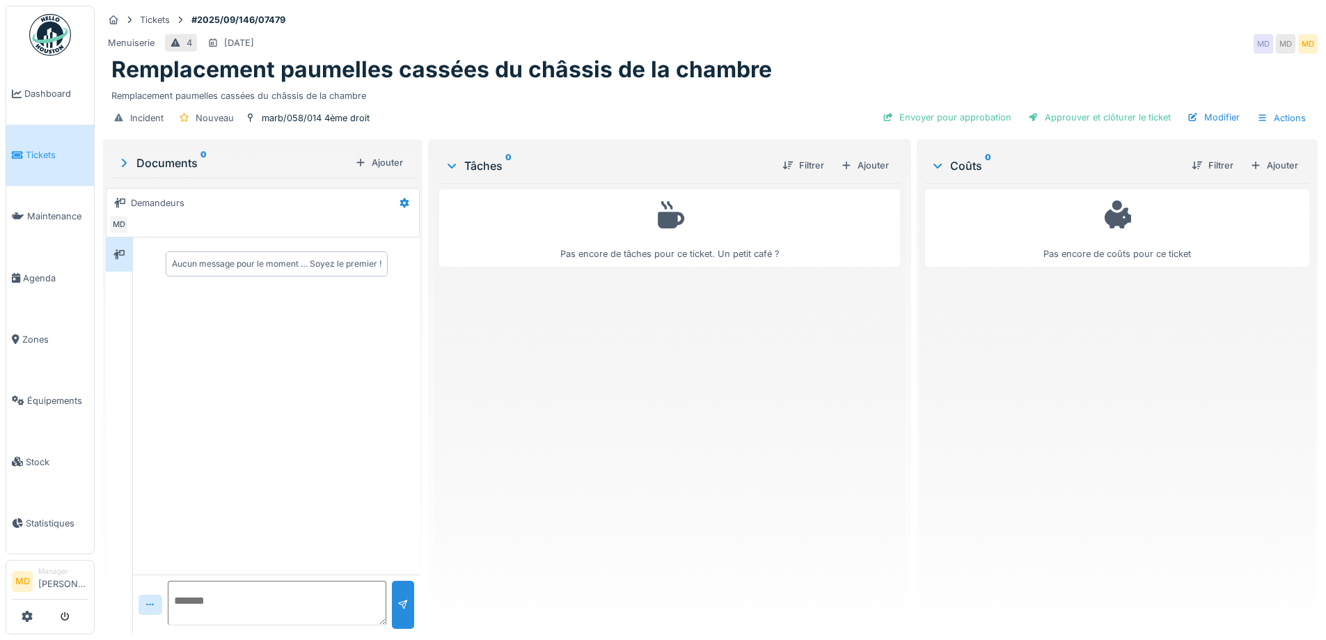
click at [853, 178] on div "Tâches 0 Filtrer Ajouter" at bounding box center [669, 165] width 460 height 35
click at [851, 171] on div "Ajouter" at bounding box center [864, 165] width 59 height 19
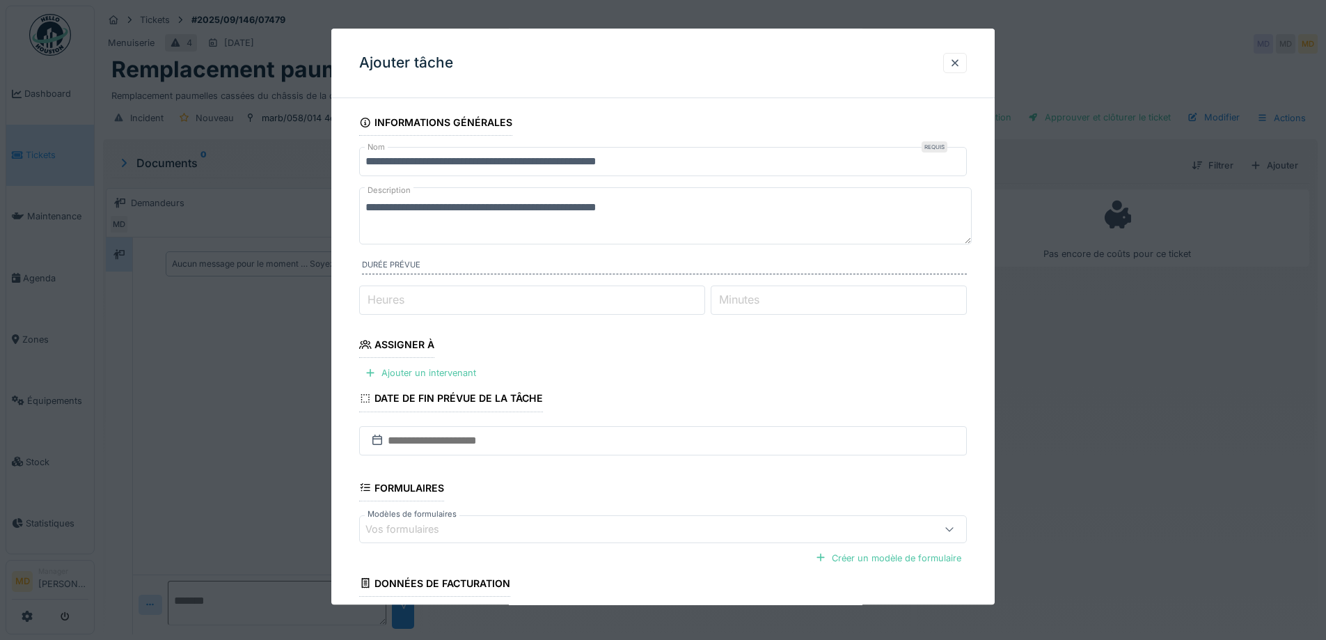
click at [409, 306] on input "Heures" at bounding box center [532, 299] width 346 height 29
type input "*"
click at [416, 375] on div "Ajouter un intervenant" at bounding box center [420, 373] width 122 height 19
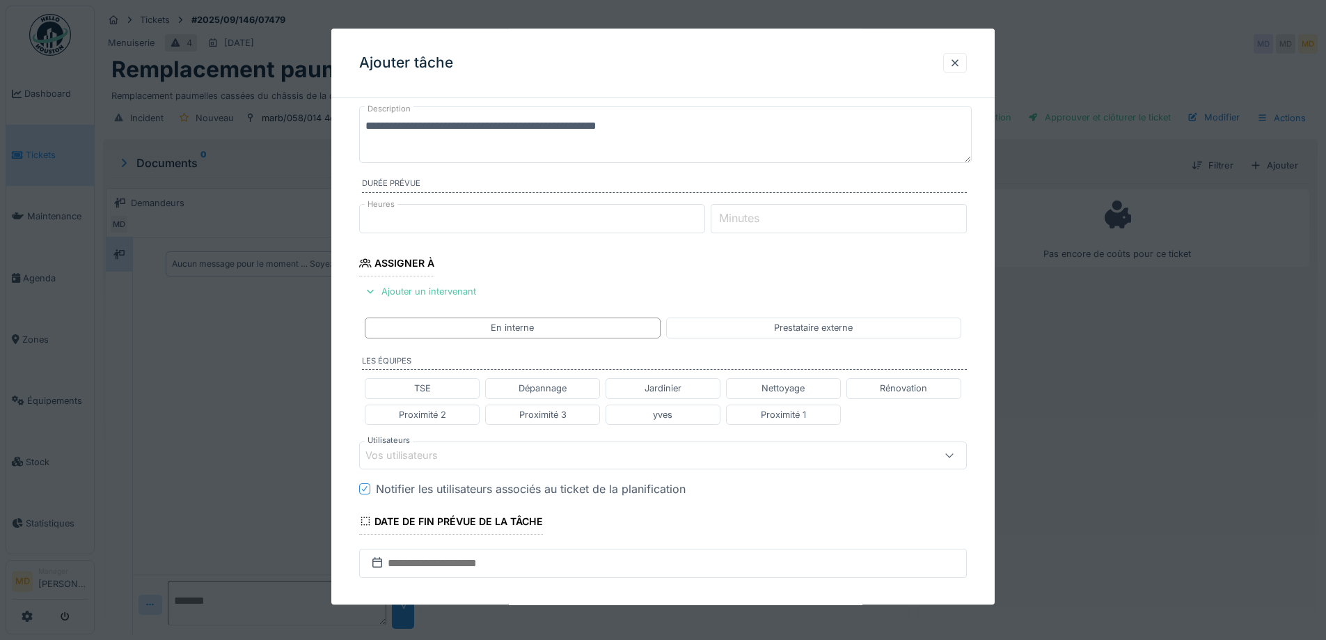
scroll to position [209, 0]
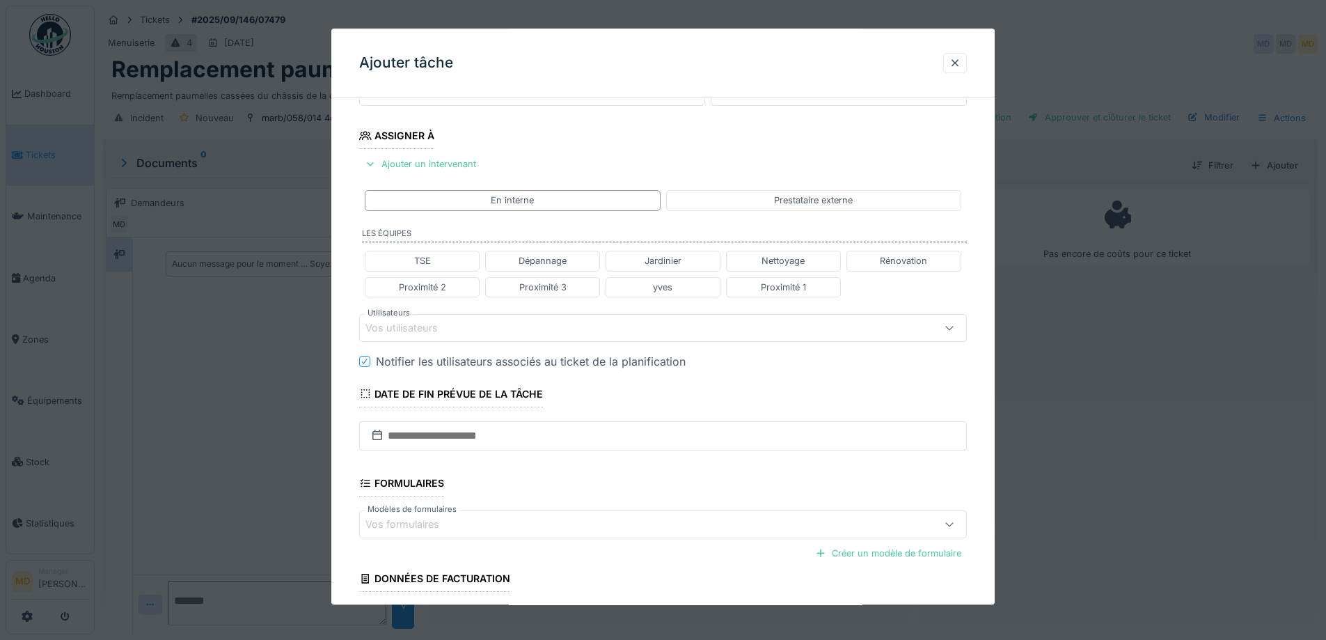
click at [412, 324] on div "Vos utilisateurs" at bounding box center [411, 327] width 92 height 15
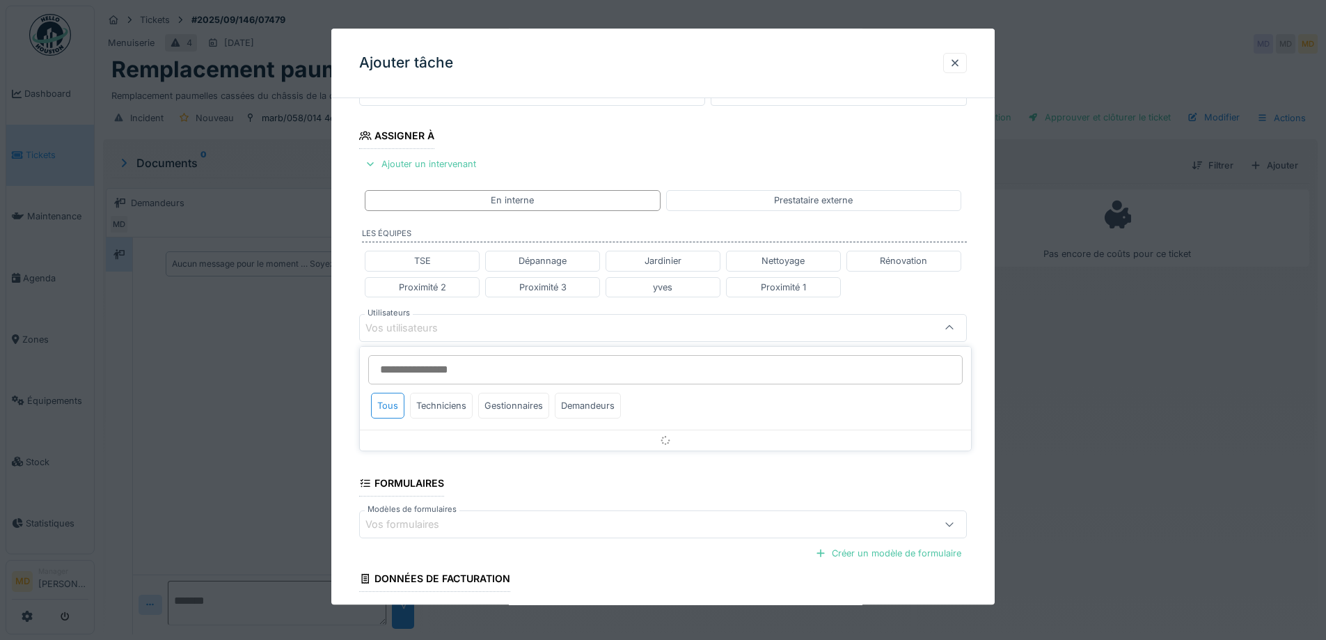
scroll to position [220, 0]
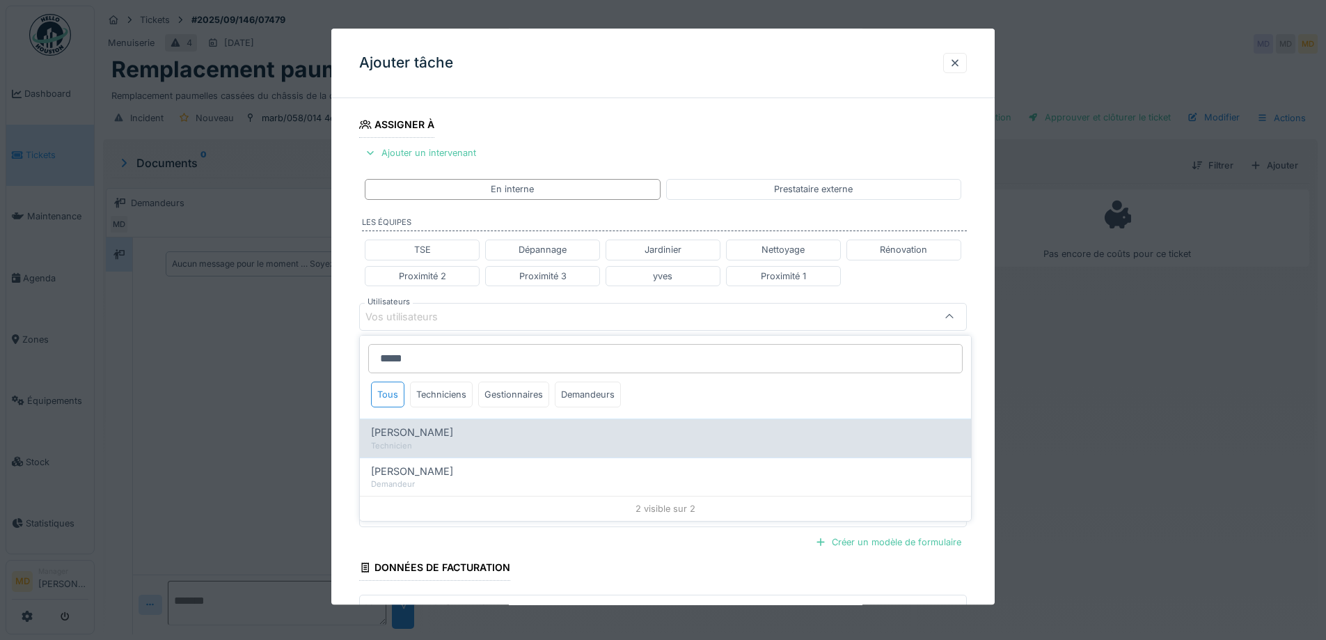
type input "*****"
click at [415, 436] on span "Charef Lahmar" at bounding box center [412, 432] width 82 height 15
type input "****"
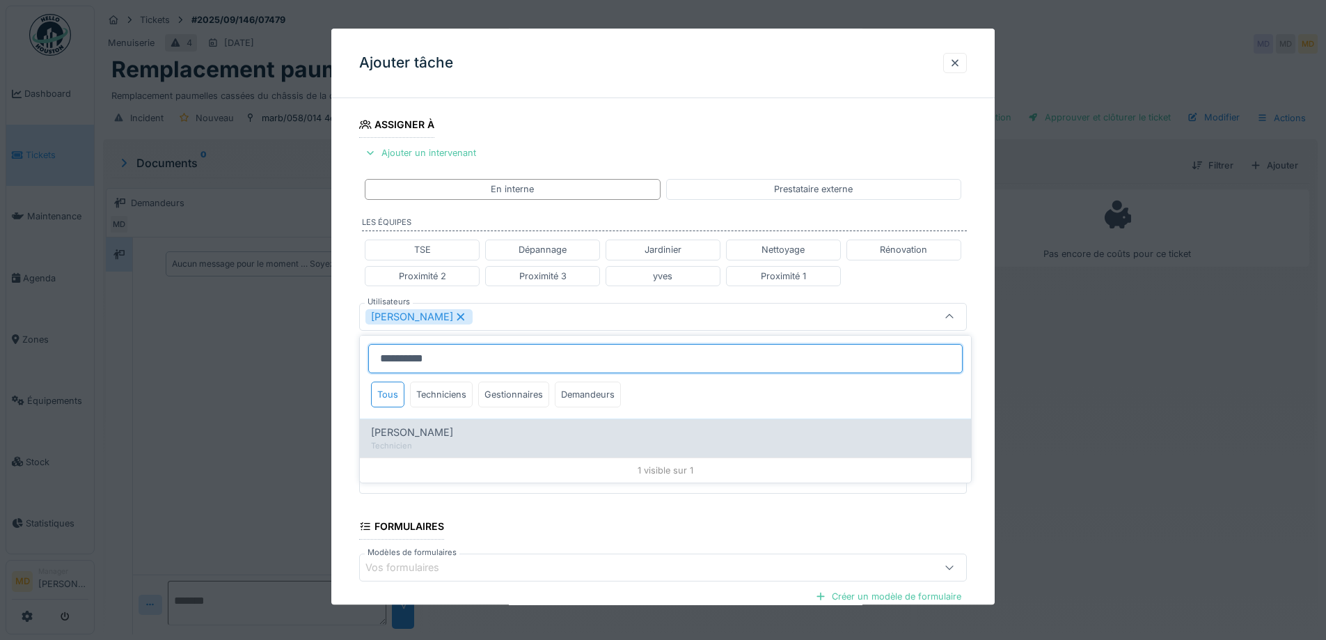
type input "**********"
click at [409, 438] on span "Paul Baton" at bounding box center [412, 432] width 82 height 15
type input "*********"
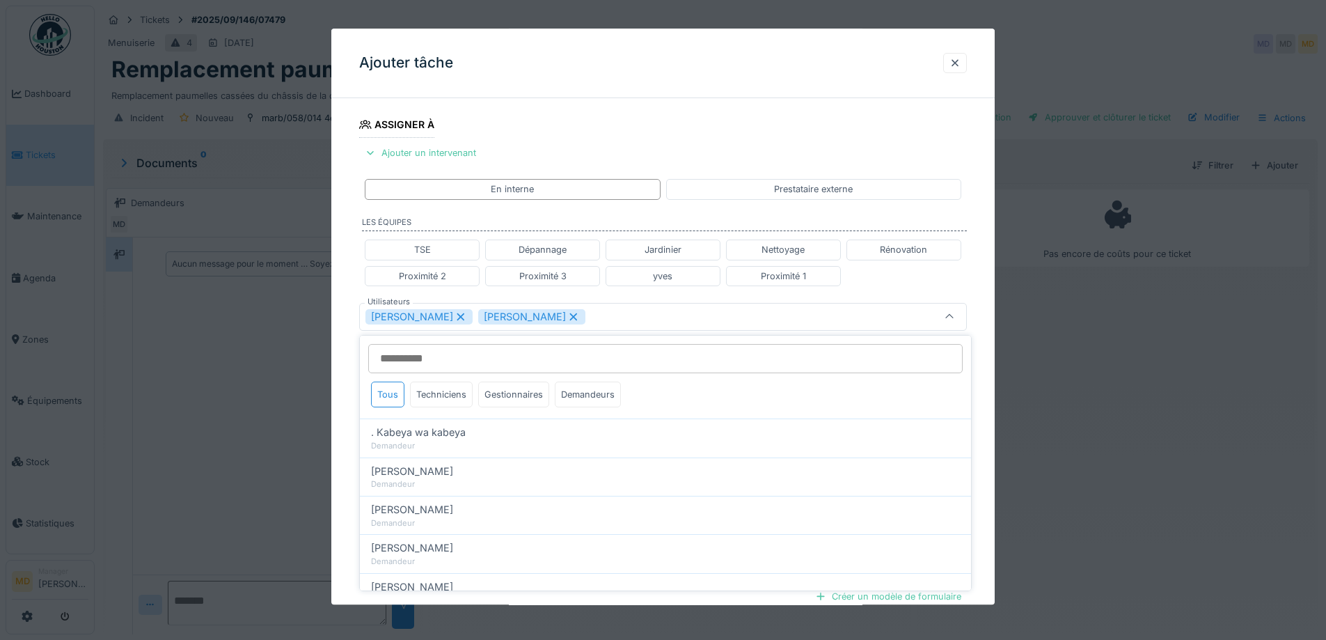
click at [334, 328] on div "**********" at bounding box center [662, 322] width 663 height 866
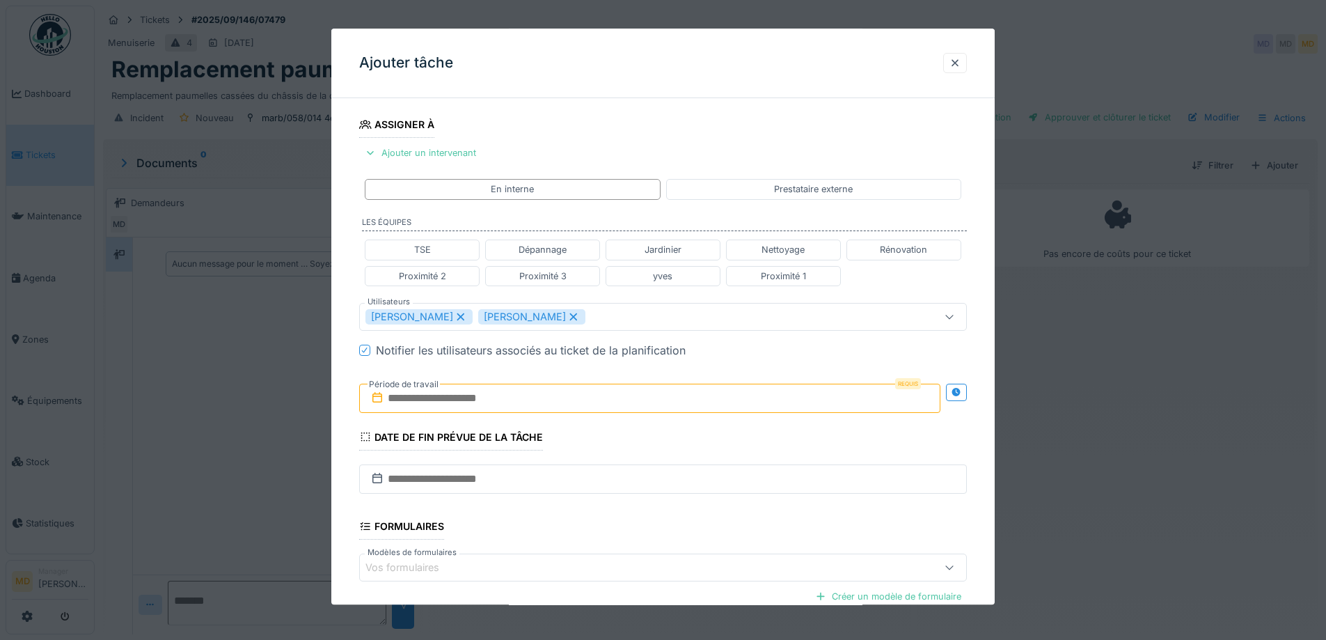
click at [962, 393] on icon at bounding box center [956, 392] width 11 height 9
click at [537, 396] on input "text" at bounding box center [499, 397] width 280 height 29
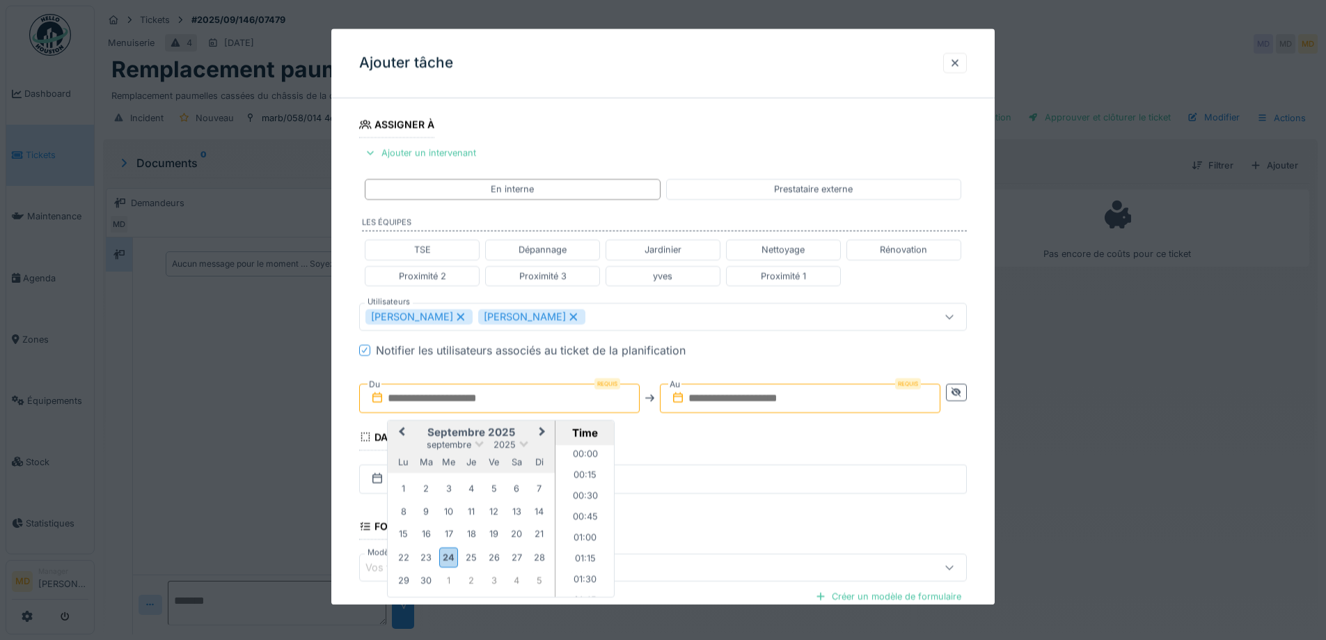
scroll to position [1229, 0]
click at [416, 438] on div "septembre 2025" at bounding box center [471, 444] width 167 height 12
click at [468, 559] on div "25" at bounding box center [471, 557] width 19 height 19
click at [583, 453] on li "13:00" at bounding box center [584, 451] width 59 height 21
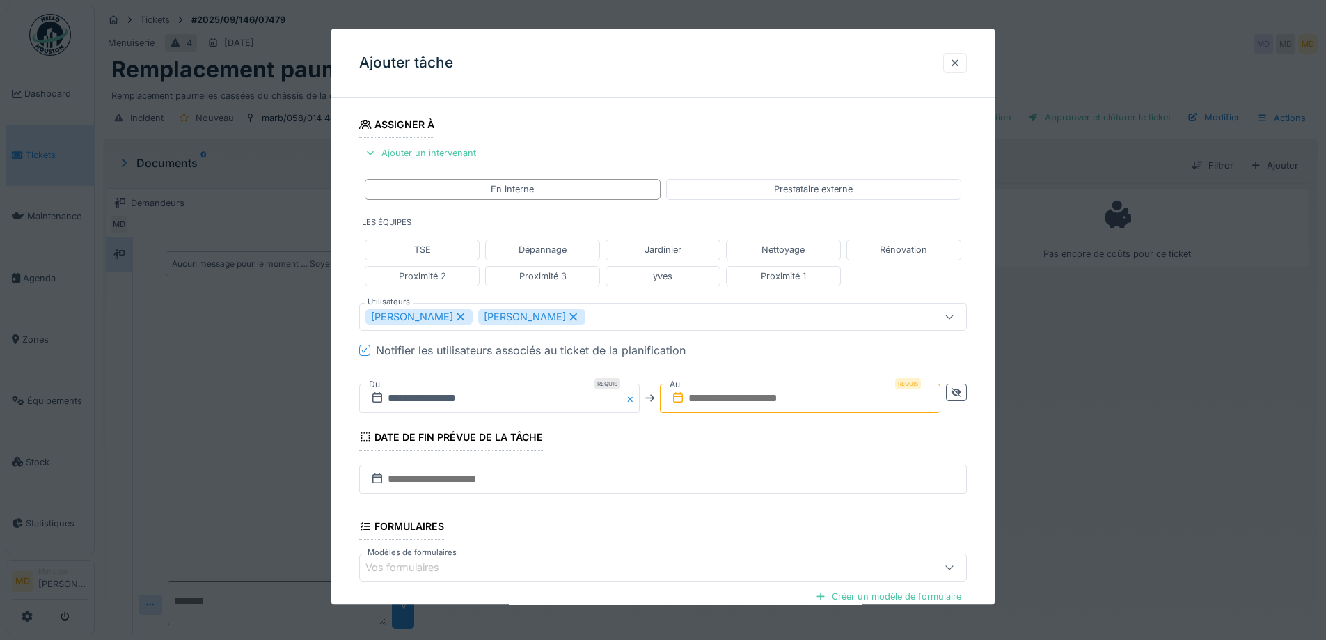
click at [722, 402] on input "text" at bounding box center [800, 397] width 280 height 29
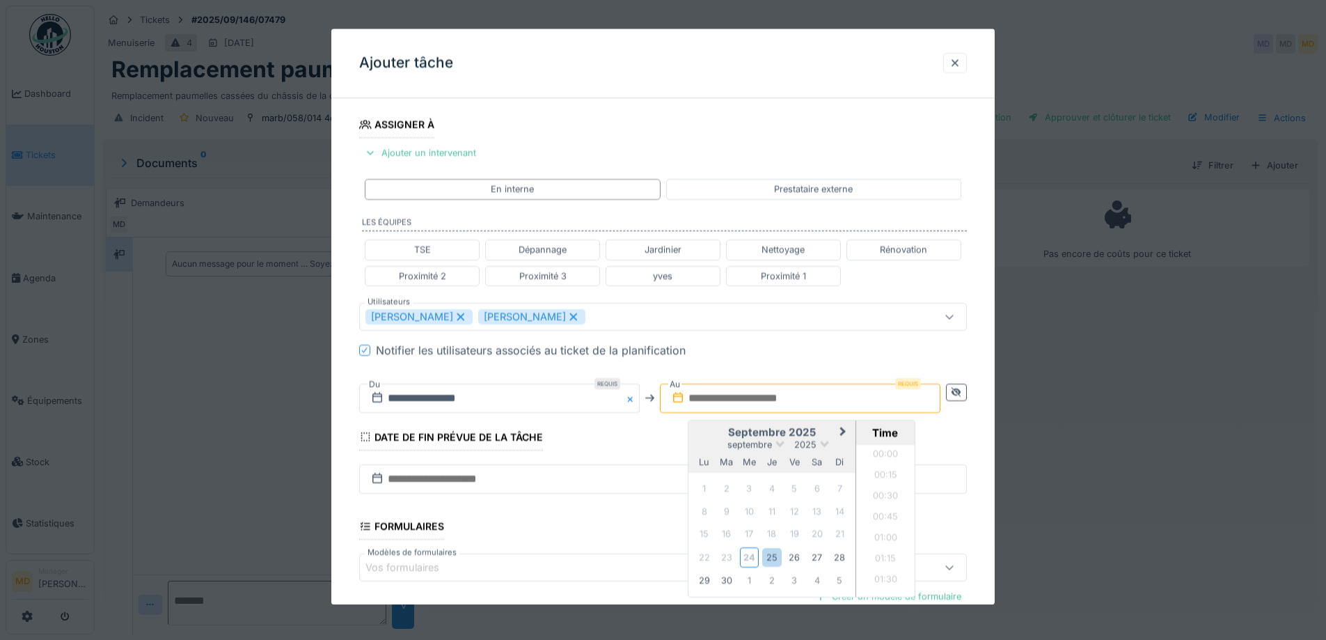
scroll to position [1229, 0]
click at [703, 432] on h2 "septembre 2025" at bounding box center [771, 432] width 167 height 13
click at [776, 560] on div "25" at bounding box center [771, 557] width 19 height 19
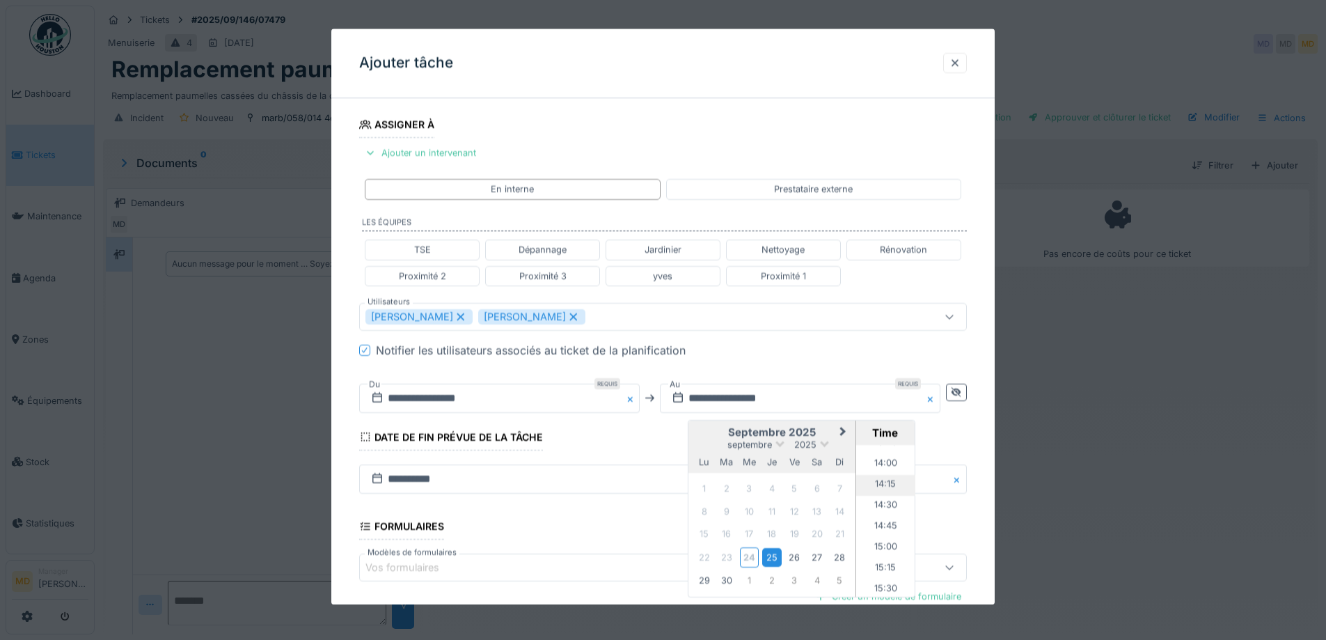
scroll to position [1160, 0]
click at [883, 459] on li "14:00" at bounding box center [885, 464] width 59 height 21
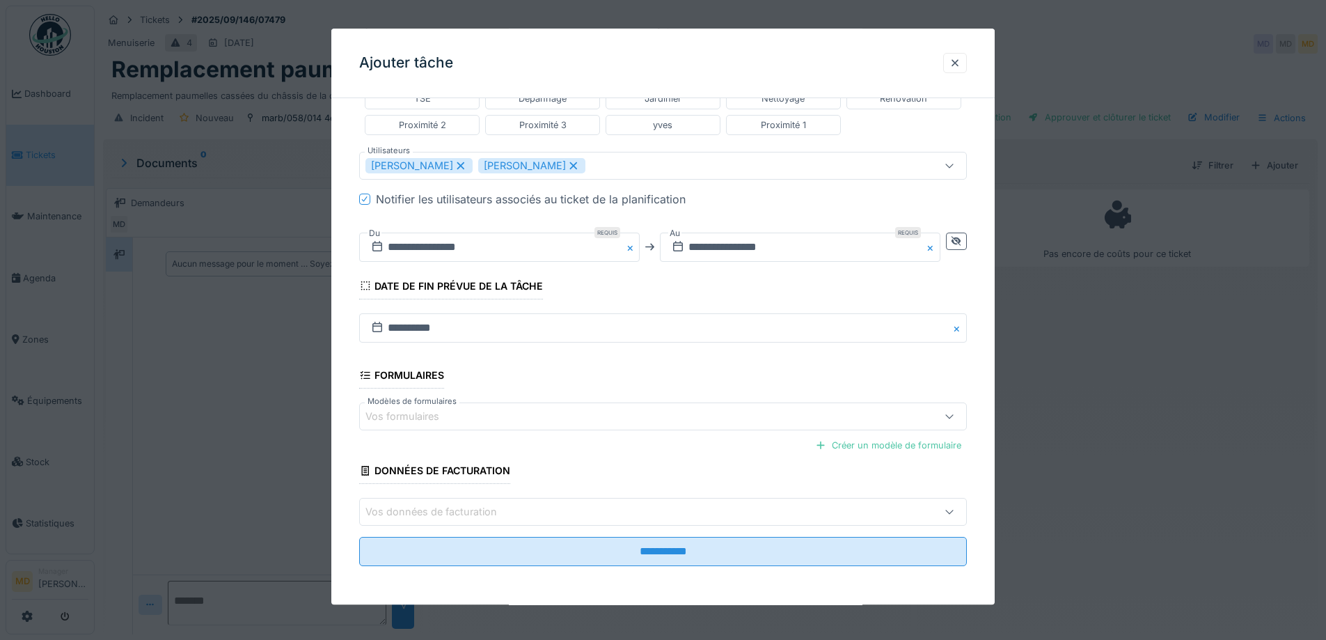
scroll to position [372, 0]
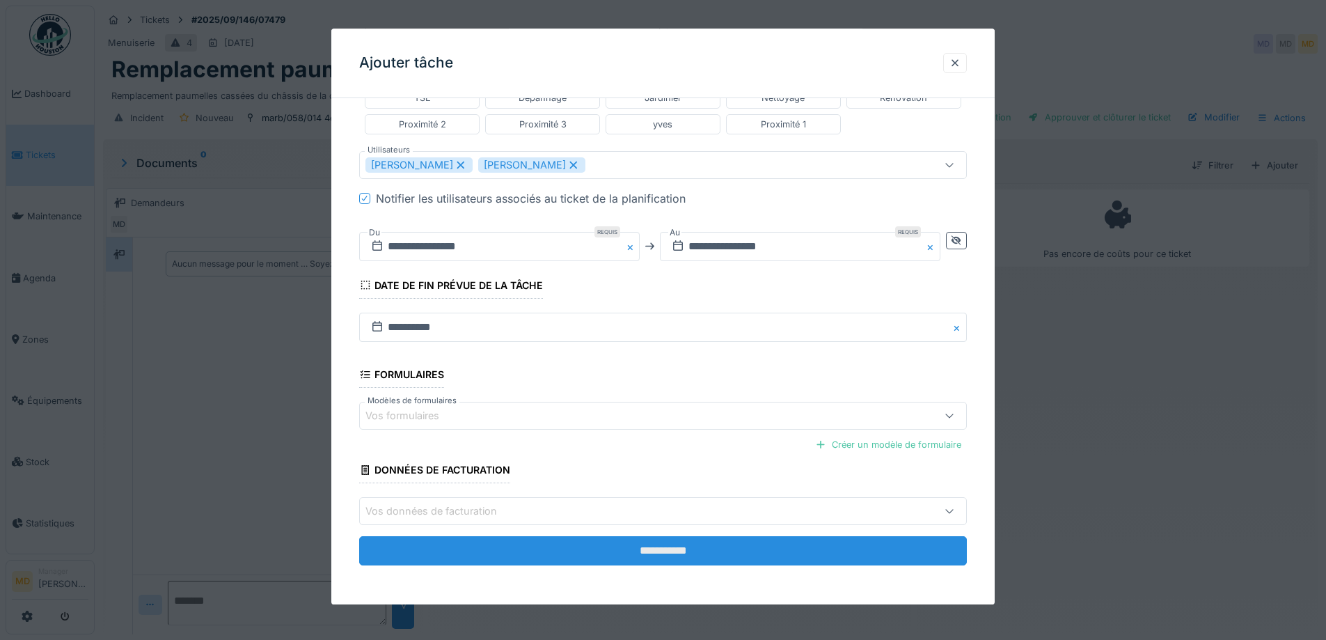
click at [617, 548] on input "**********" at bounding box center [663, 551] width 608 height 29
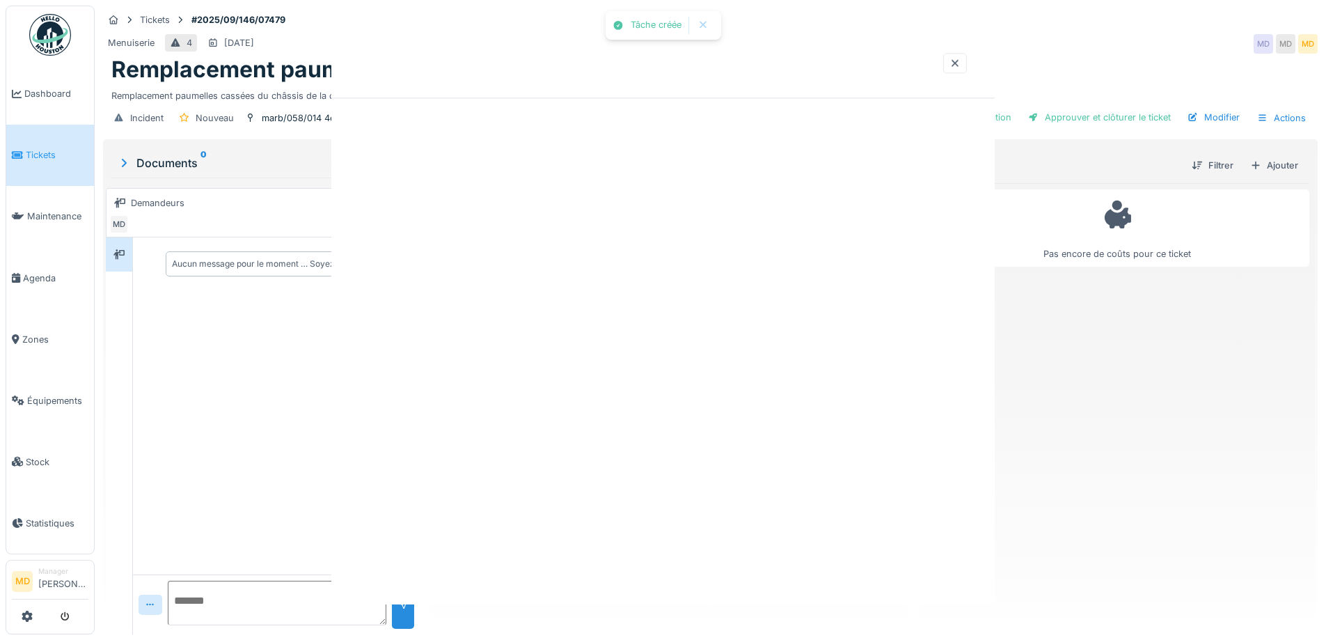
scroll to position [0, 0]
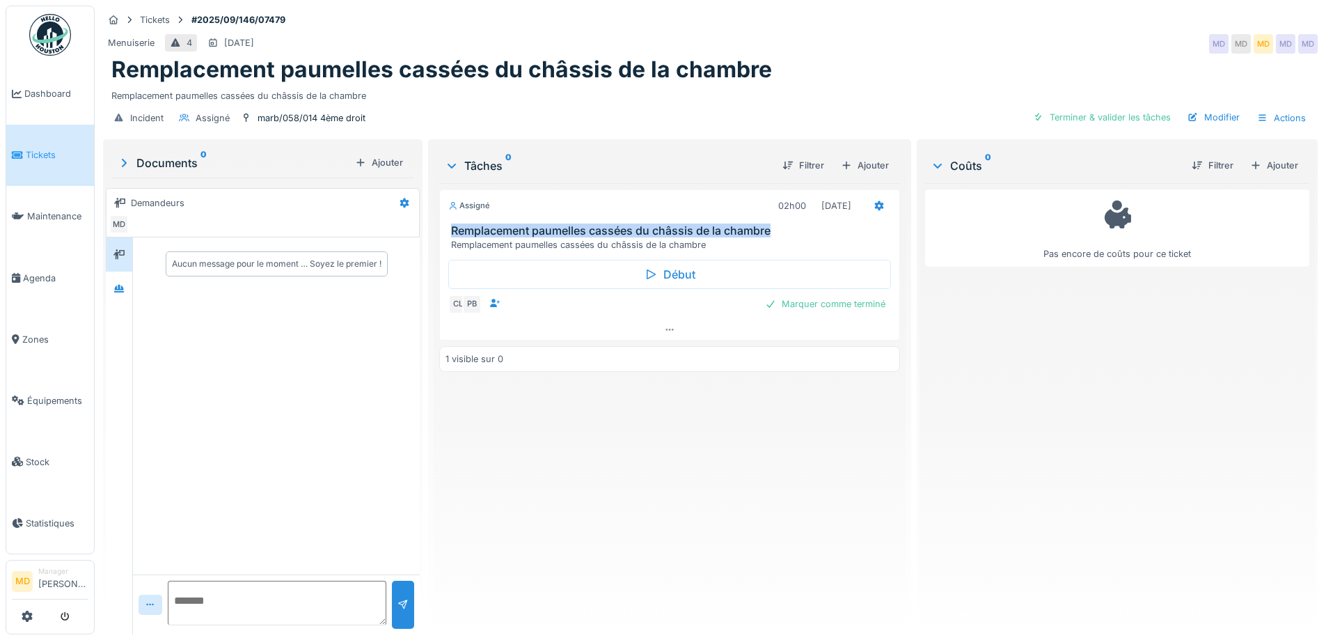
drag, startPoint x: 768, startPoint y: 231, endPoint x: 445, endPoint y: 228, distance: 322.9
click at [445, 228] on div "Remplacement paumelles cassées du châssis de la chambre Remplacement paumelles …" at bounding box center [669, 237] width 459 height 26
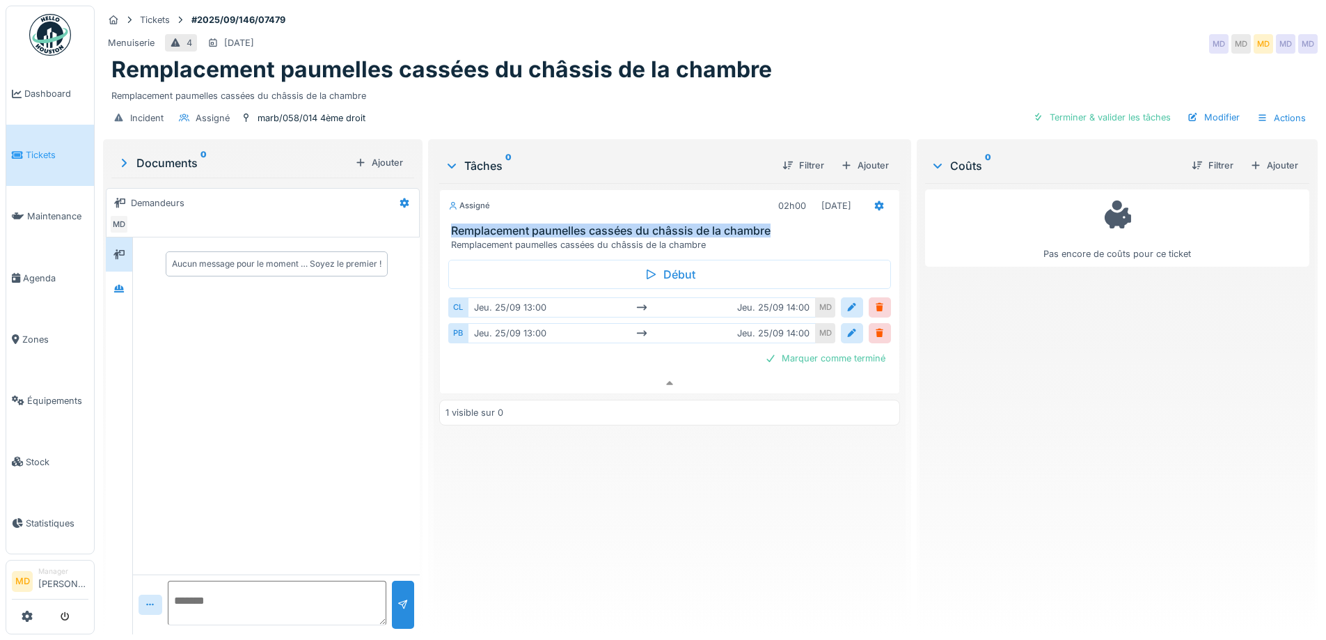
copy h3 "Remplacement paumelles cassées du châssis de la chambre"
click at [874, 201] on icon at bounding box center [878, 206] width 9 height 10
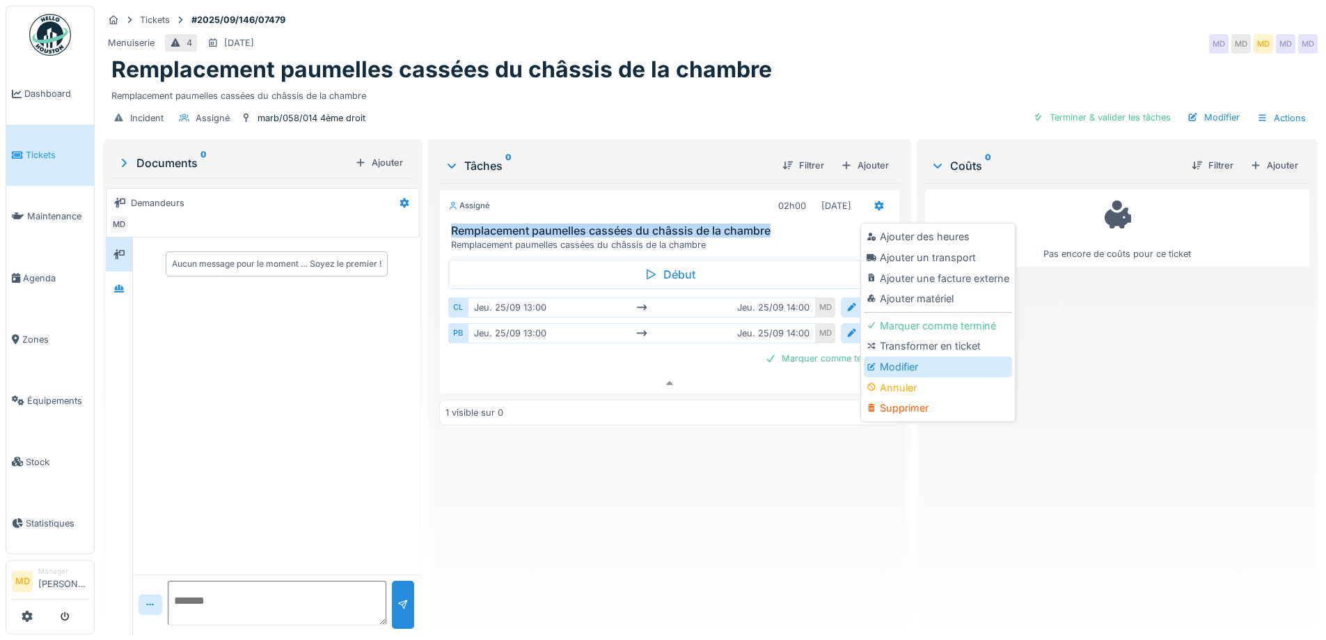
click at [908, 356] on div "Modifier" at bounding box center [938, 366] width 148 height 21
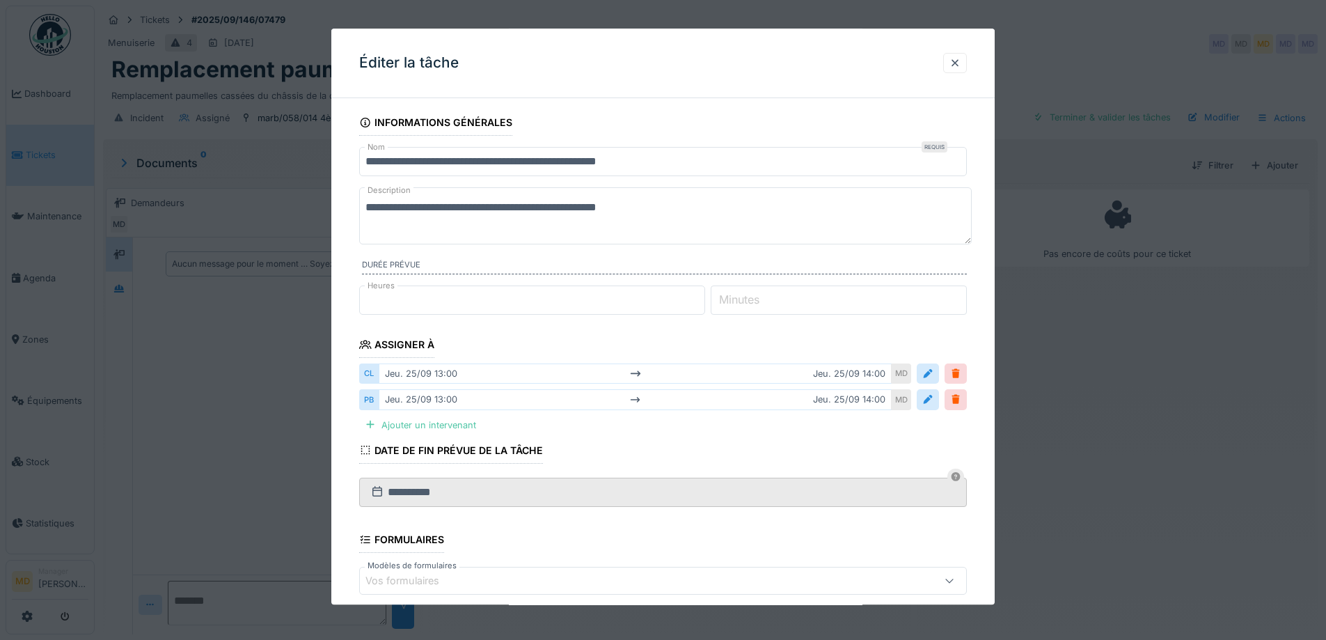
drag, startPoint x: 724, startPoint y: 198, endPoint x: 201, endPoint y: 244, distance: 524.7
click at [201, 244] on div "**********" at bounding box center [710, 320] width 1231 height 640
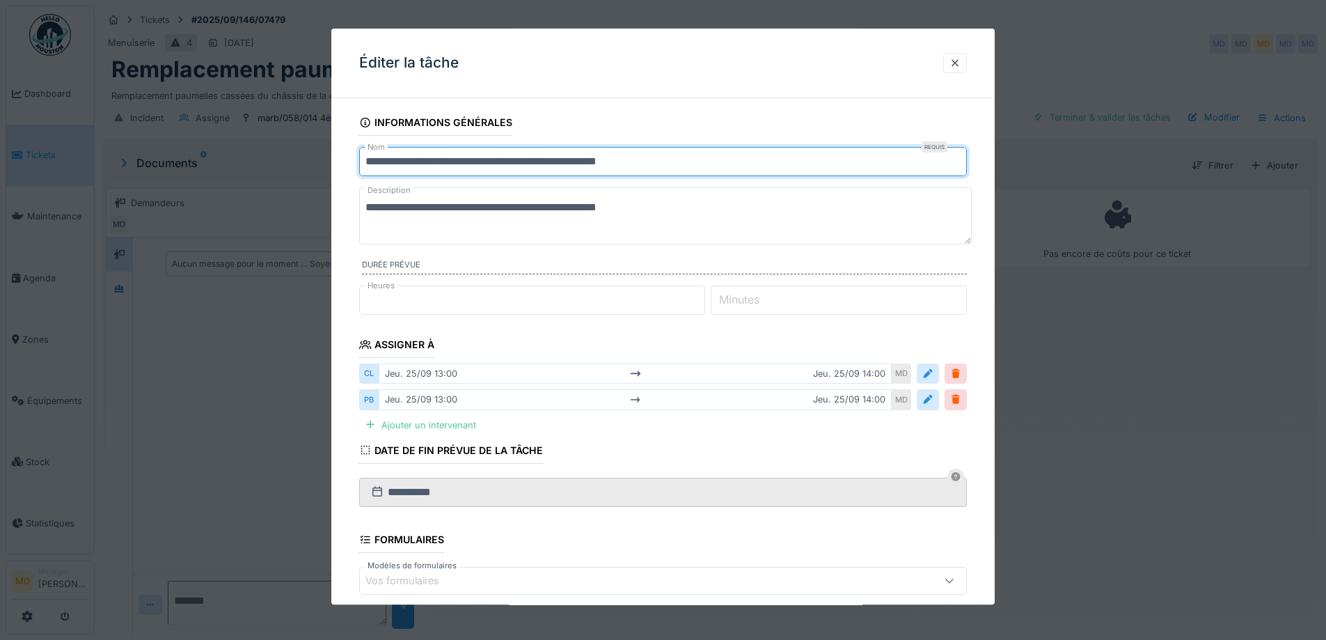
drag, startPoint x: 735, startPoint y: 159, endPoint x: 319, endPoint y: 172, distance: 416.4
click at [319, 172] on div "**********" at bounding box center [710, 320] width 1231 height 640
paste input "*****"
type input "**********"
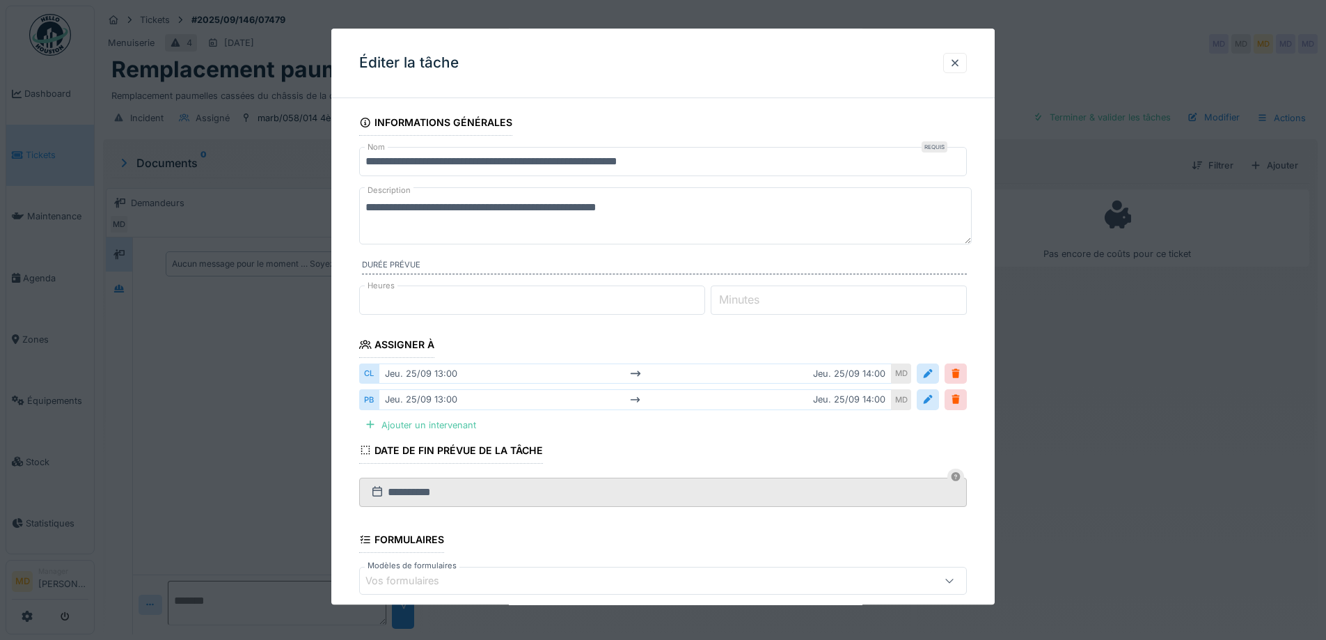
drag, startPoint x: 703, startPoint y: 210, endPoint x: 171, endPoint y: 209, distance: 531.7
click at [173, 209] on div "**********" at bounding box center [710, 320] width 1231 height 640
paste textarea "*****"
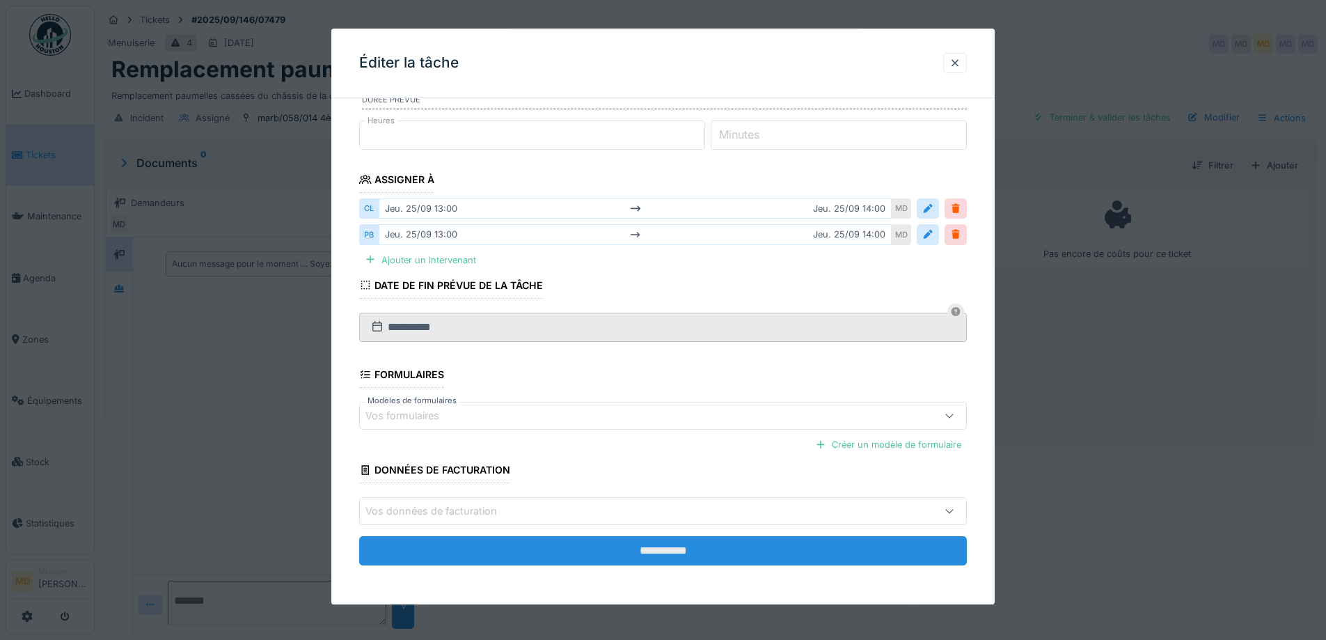
type textarea "**********"
click at [591, 543] on input "**********" at bounding box center [663, 551] width 608 height 29
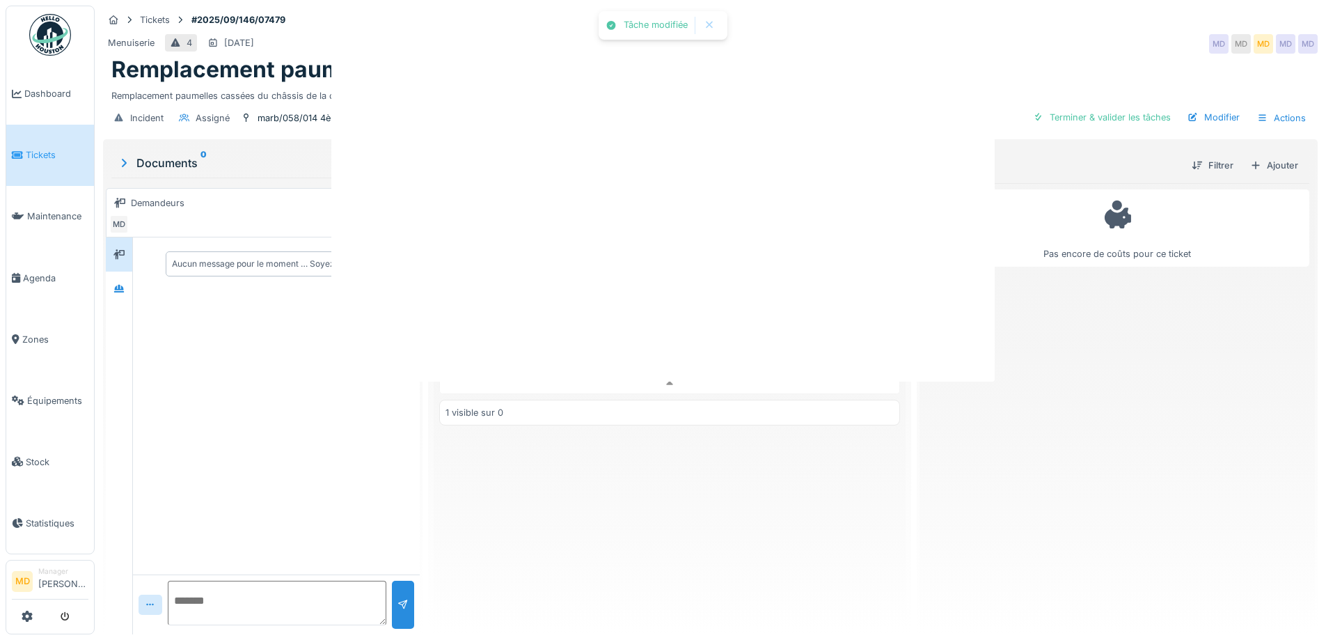
scroll to position [0, 0]
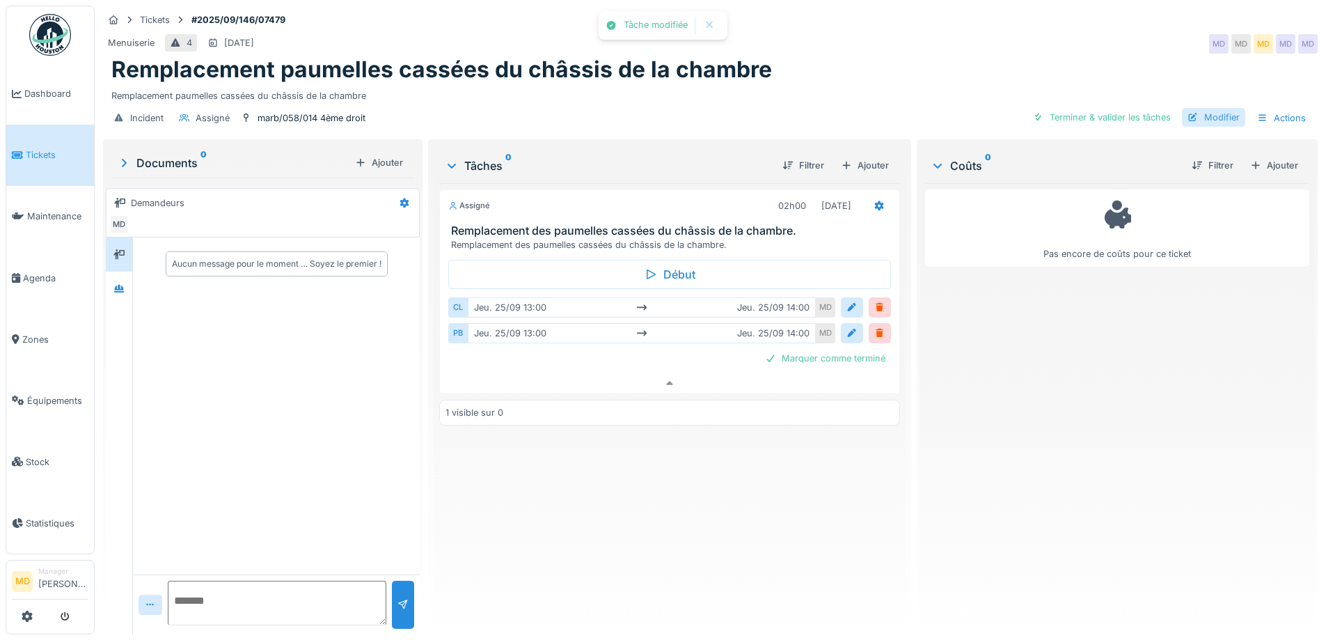
click at [1187, 108] on div "Modifier" at bounding box center [1213, 117] width 63 height 19
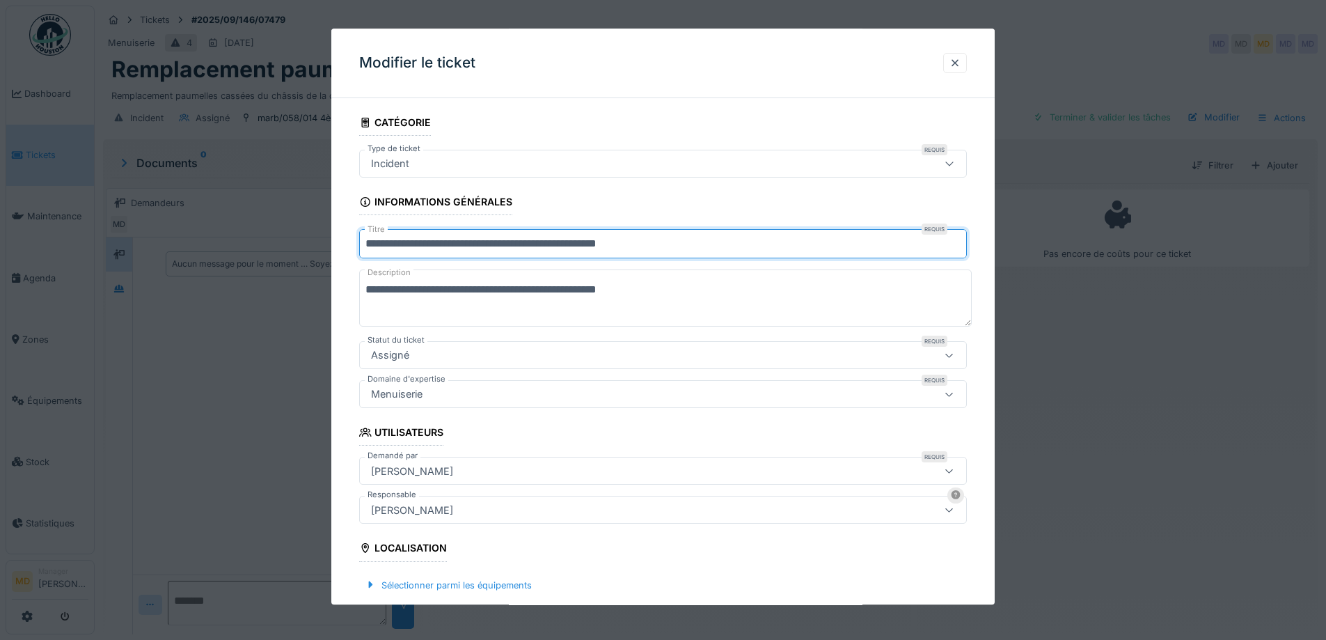
drag, startPoint x: 729, startPoint y: 245, endPoint x: 171, endPoint y: 253, distance: 558.9
click at [171, 253] on div "**********" at bounding box center [710, 320] width 1231 height 640
paste input "*****"
type input "**********"
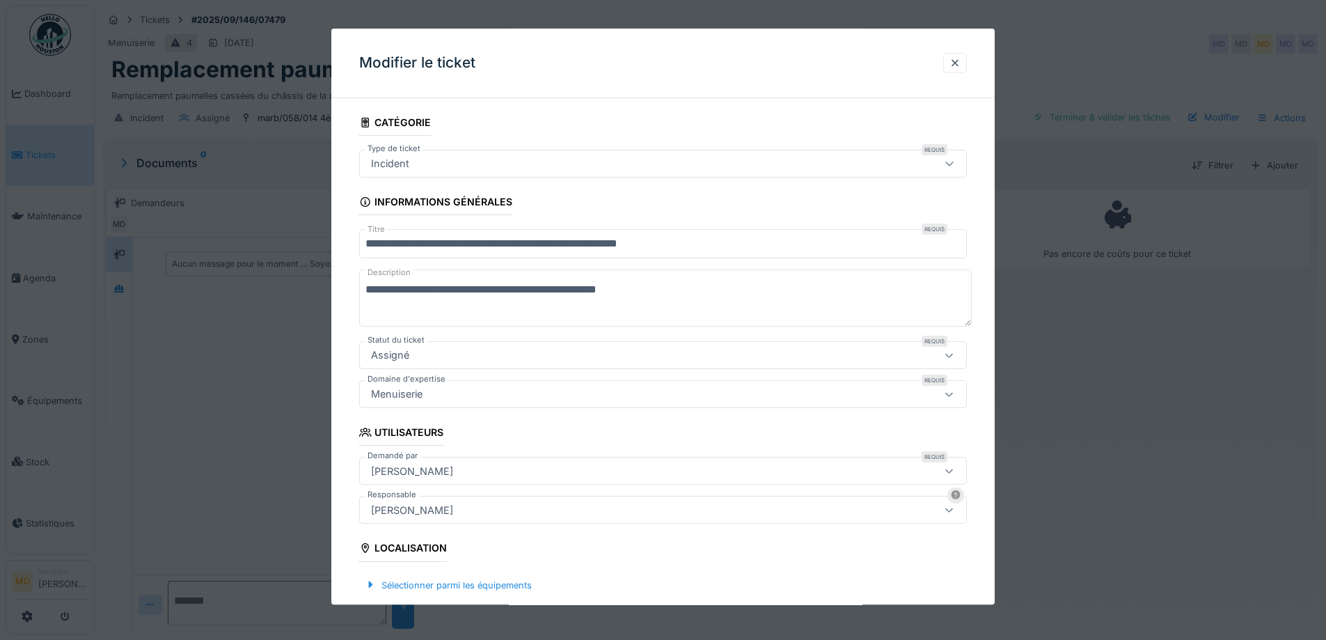
drag, startPoint x: 745, startPoint y: 294, endPoint x: 102, endPoint y: 288, distance: 642.4
click at [103, 288] on div "**********" at bounding box center [710, 320] width 1231 height 640
paste textarea "*****"
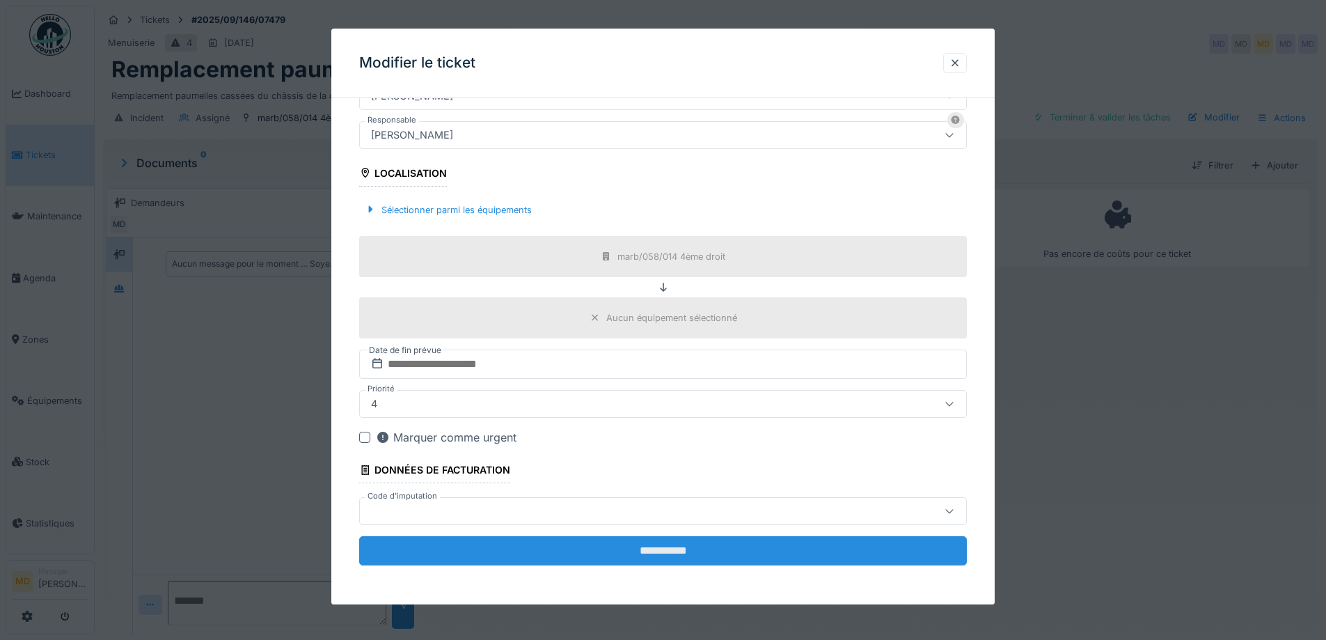
type textarea "**********"
click at [654, 552] on input "**********" at bounding box center [663, 550] width 608 height 29
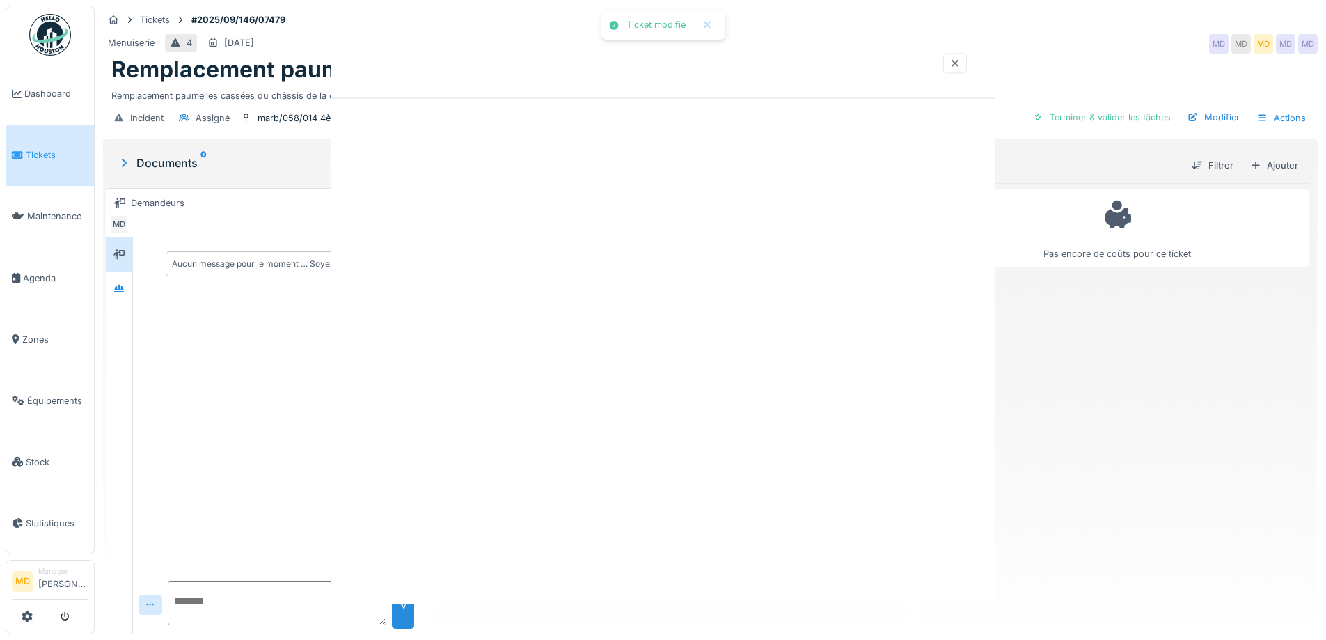
scroll to position [0, 0]
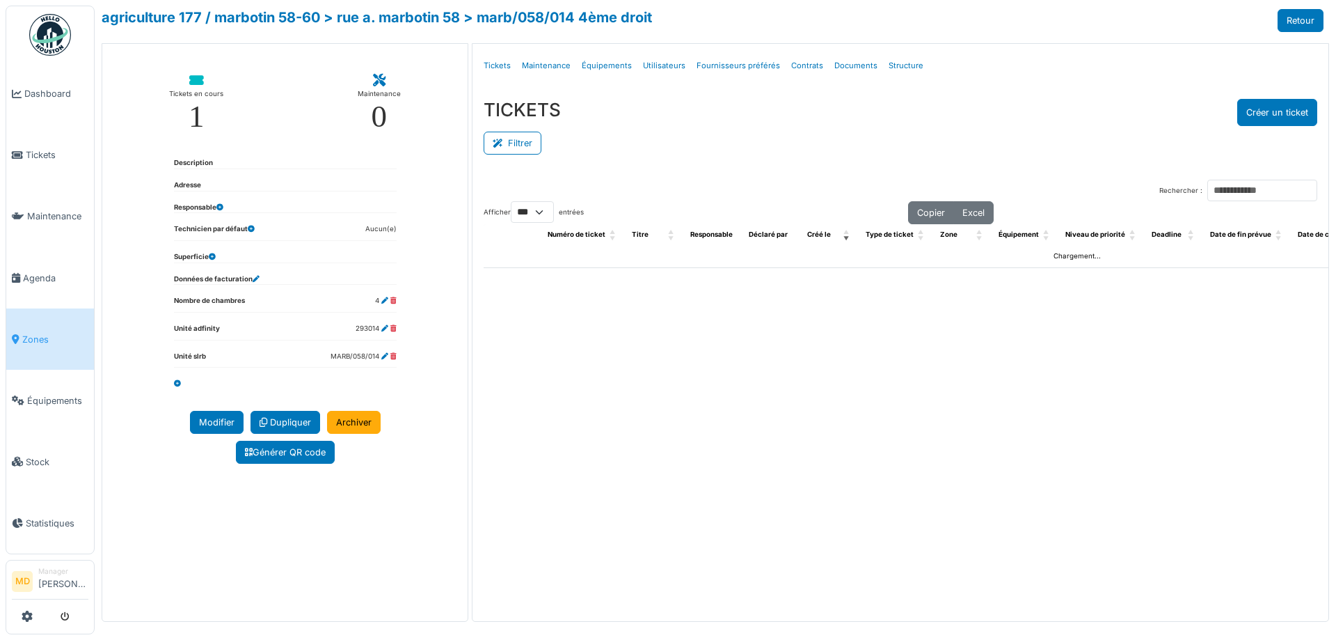
select select "***"
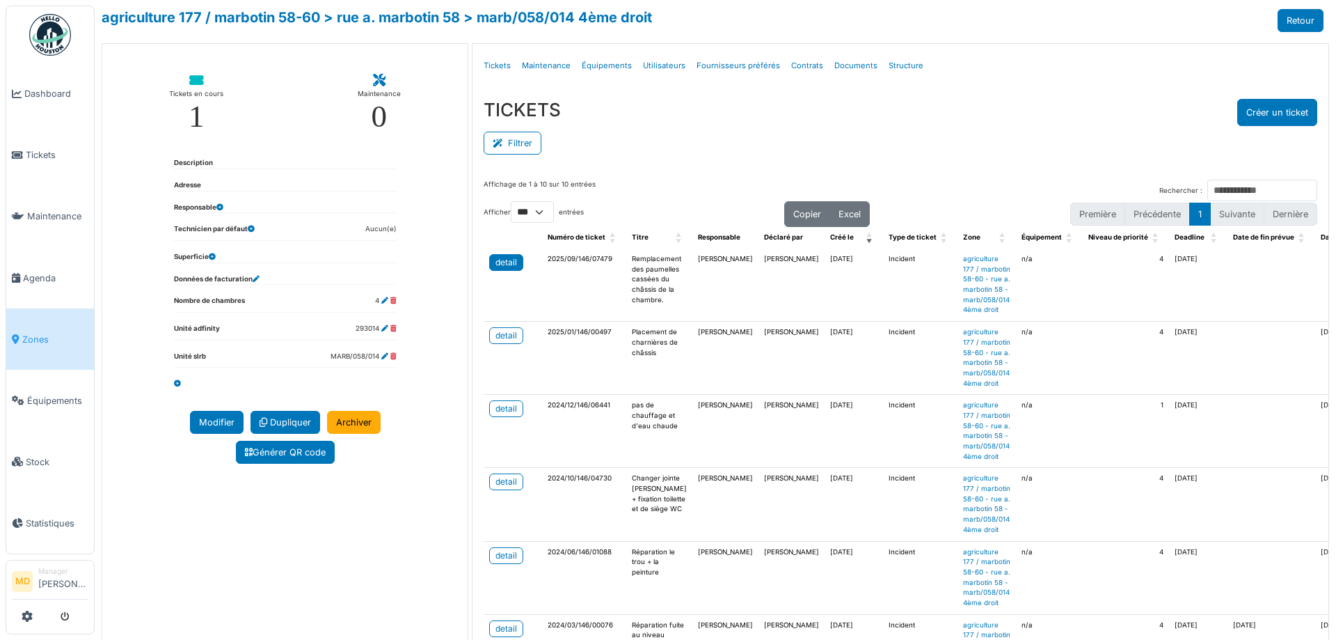
click at [502, 263] on div "detail" at bounding box center [507, 262] width 22 height 13
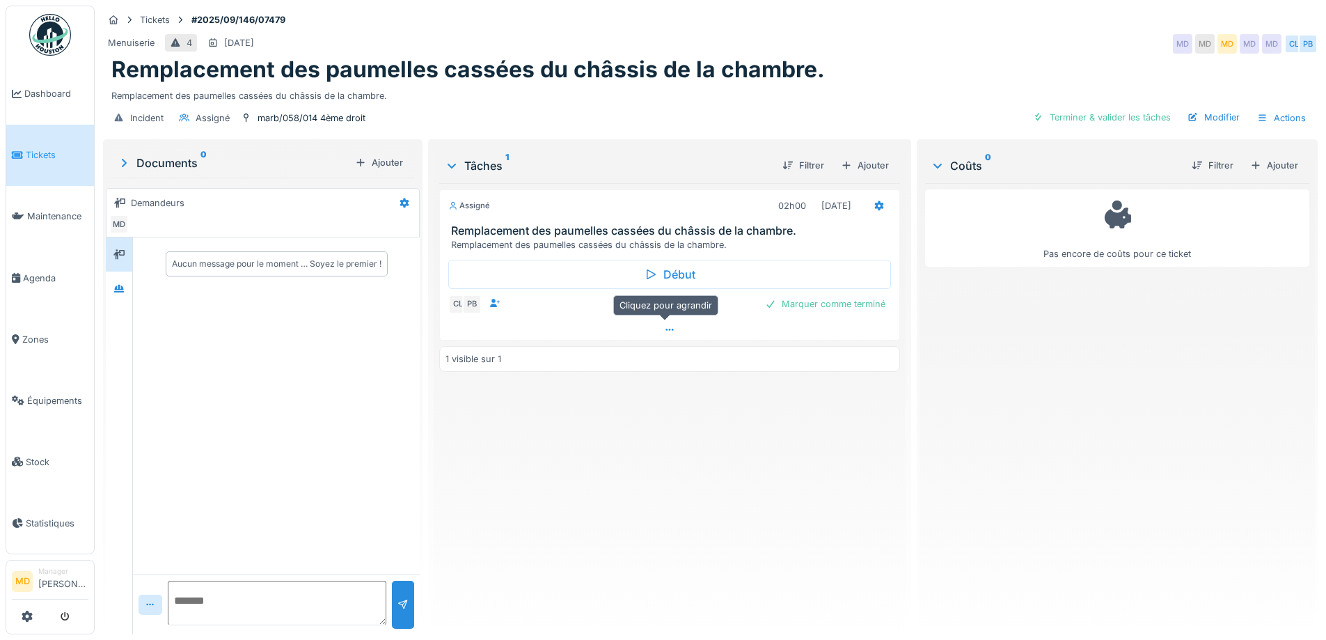
click at [664, 326] on icon at bounding box center [669, 329] width 11 height 9
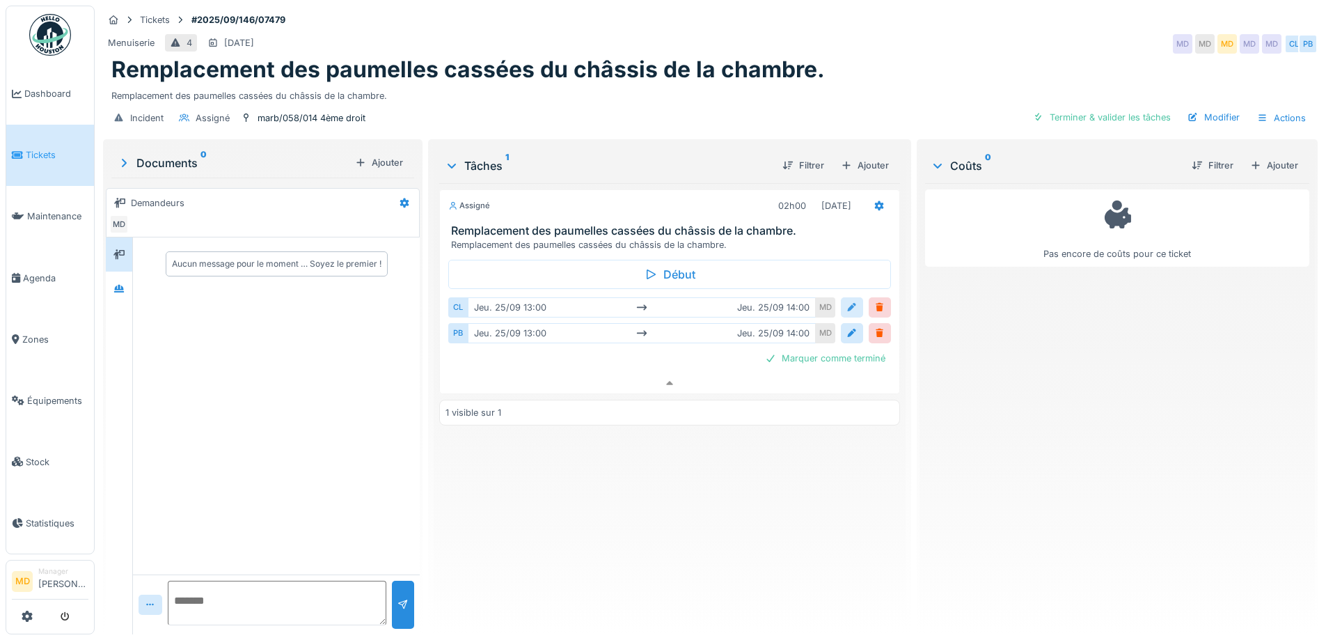
click at [846, 301] on div at bounding box center [851, 307] width 11 height 13
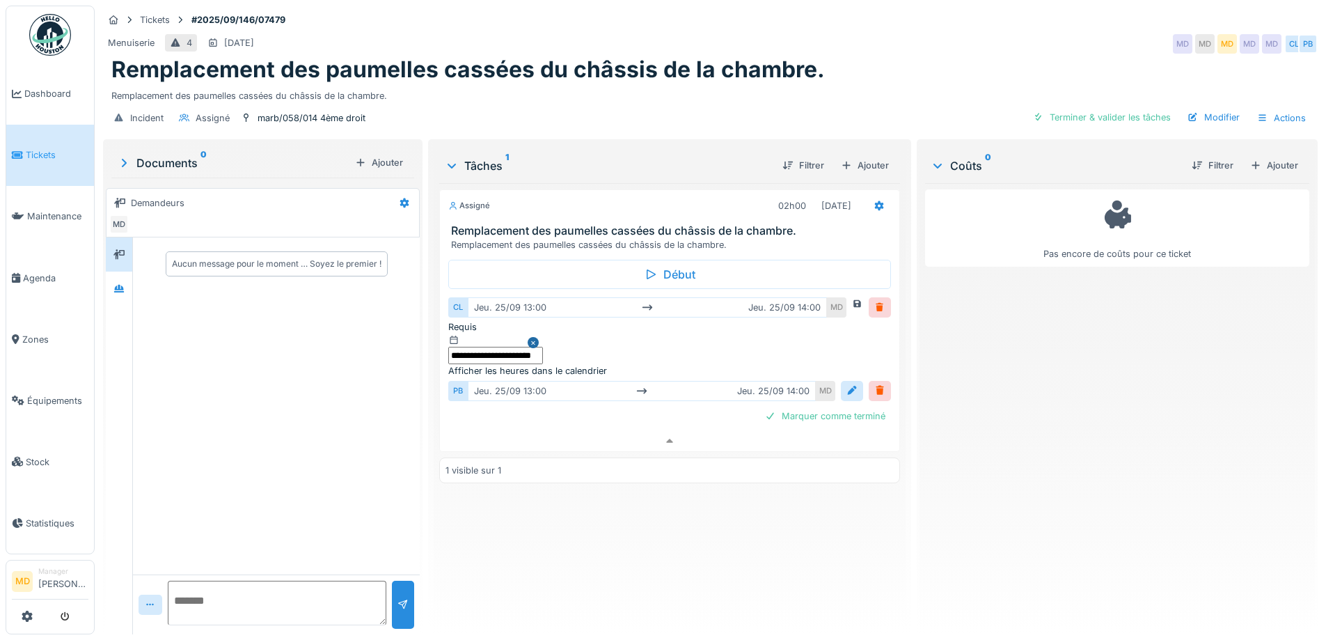
click at [491, 378] on div "**********" at bounding box center [669, 349] width 442 height 58
click at [495, 372] on div "Afficher les heures dans le calendrier" at bounding box center [527, 370] width 159 height 13
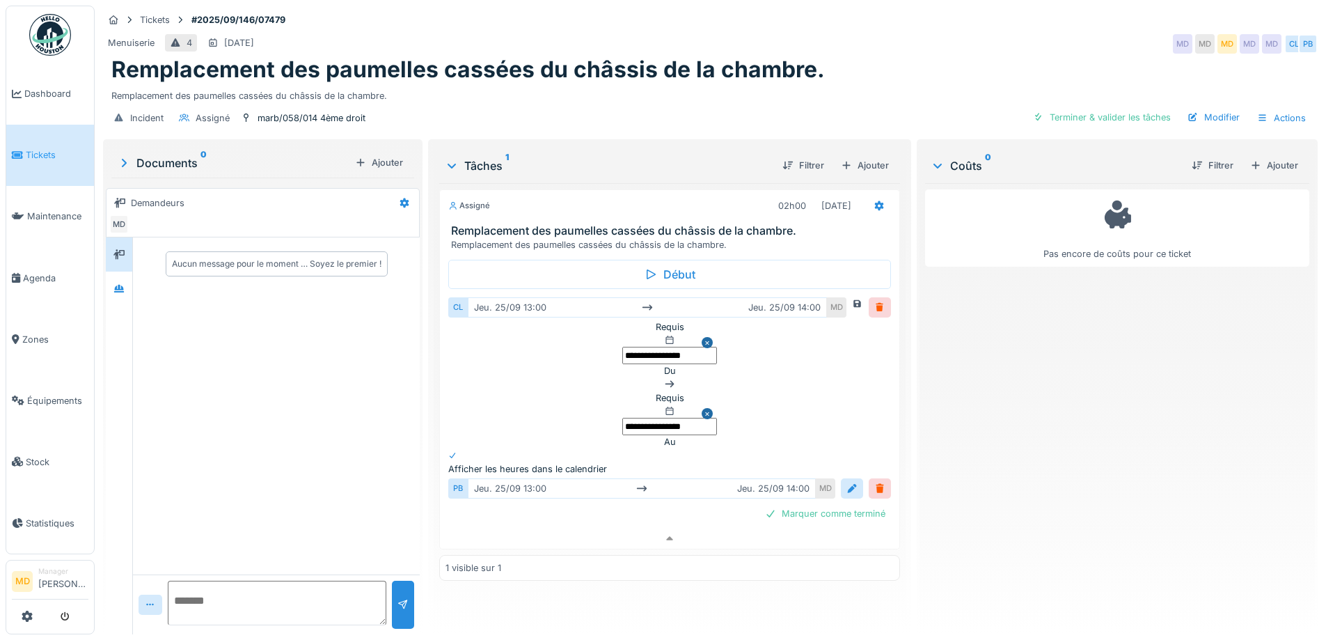
click at [622, 422] on input "**********" at bounding box center [669, 426] width 95 height 17
click at [852, 297] on div at bounding box center [857, 303] width 11 height 13
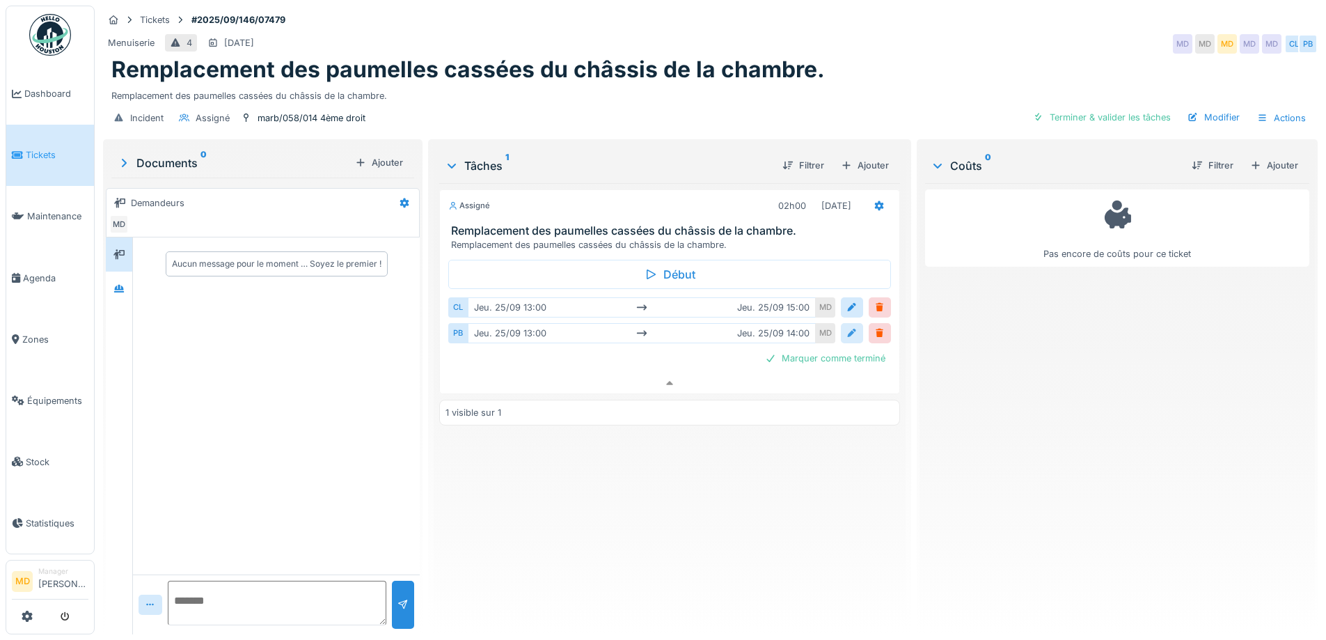
click at [849, 326] on div at bounding box center [851, 332] width 11 height 13
click at [464, 399] on div "Afficher les heures dans le calendrier" at bounding box center [669, 396] width 442 height 13
click at [462, 390] on div at bounding box center [669, 390] width 442 height 0
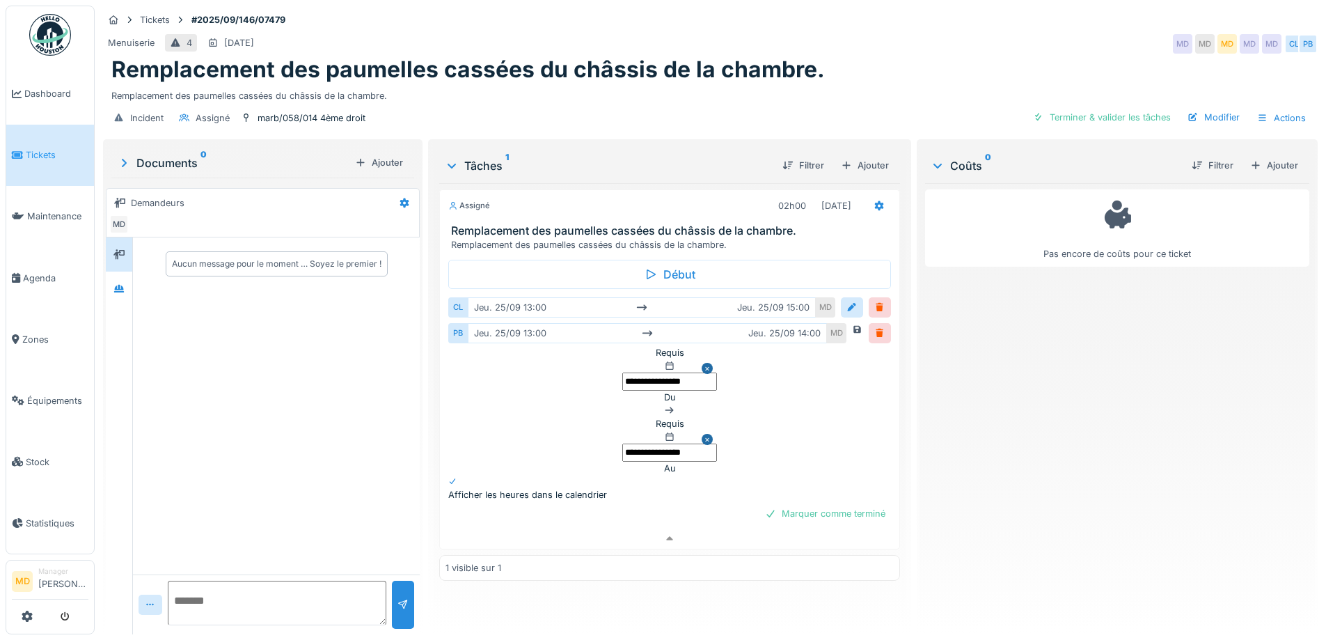
click at [622, 457] on input "**********" at bounding box center [669, 451] width 95 height 17
click at [743, 53] on li "15:00" at bounding box center [731, 42] width 59 height 21
click at [852, 327] on div at bounding box center [857, 329] width 11 height 13
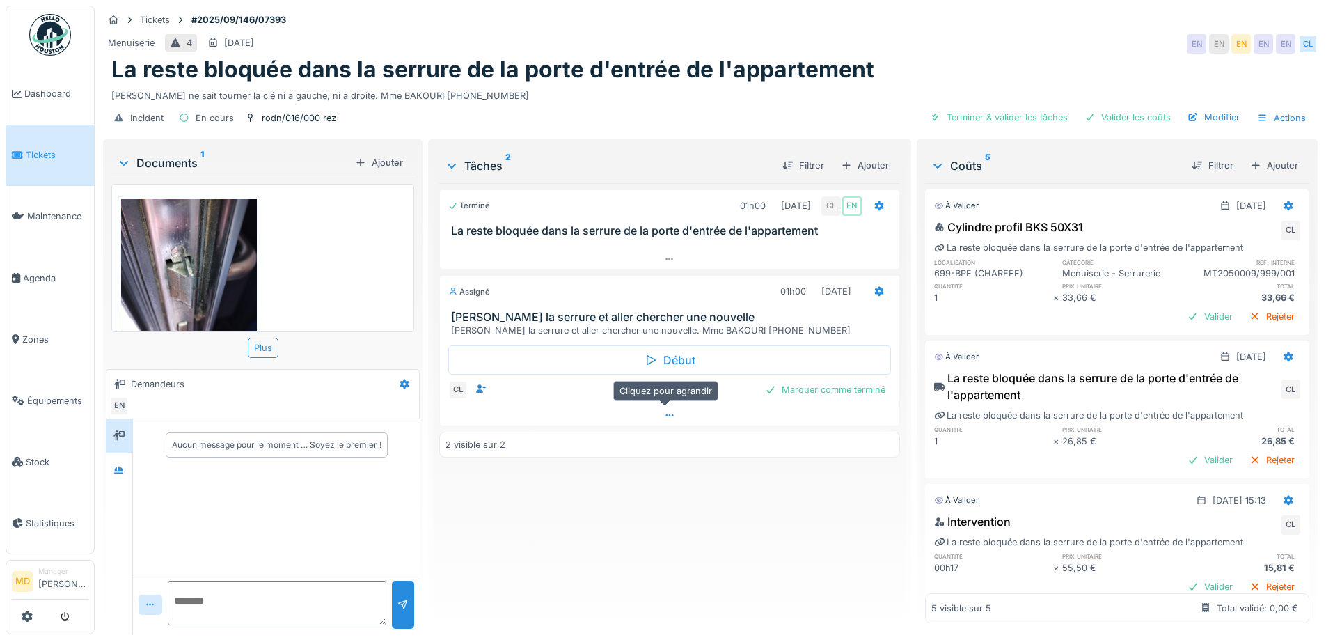
click at [658, 425] on div at bounding box center [669, 415] width 459 height 20
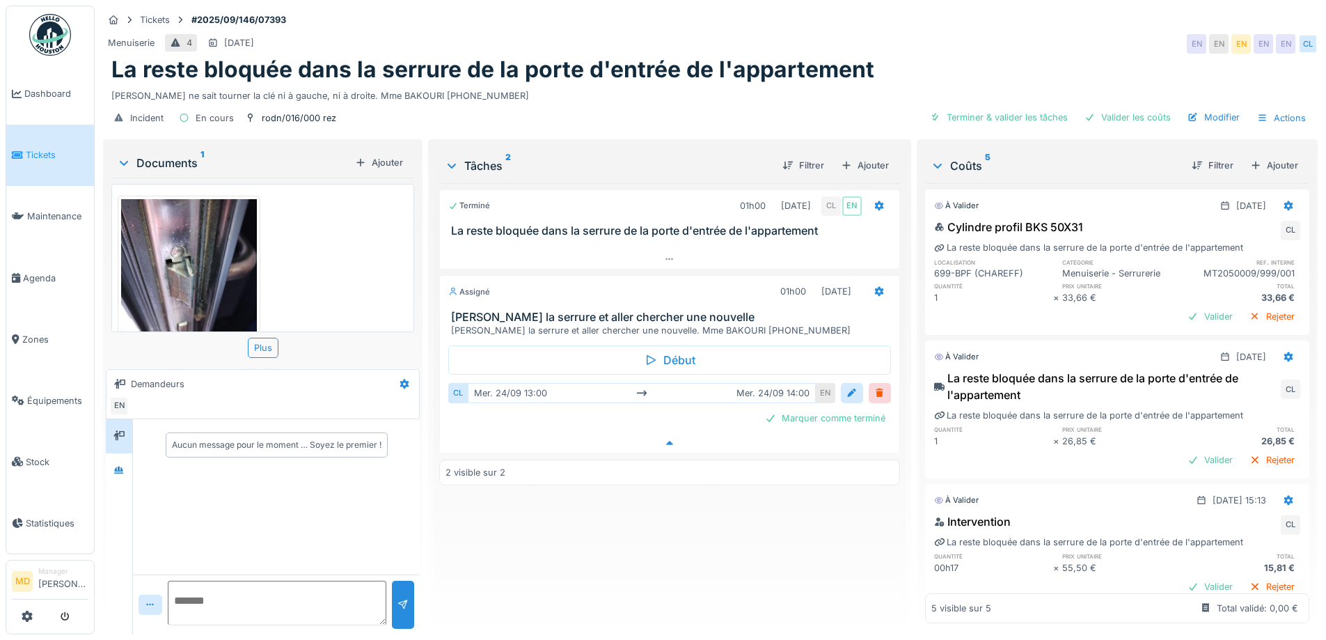
scroll to position [10, 0]
click at [114, 468] on div at bounding box center [119, 470] width 21 height 23
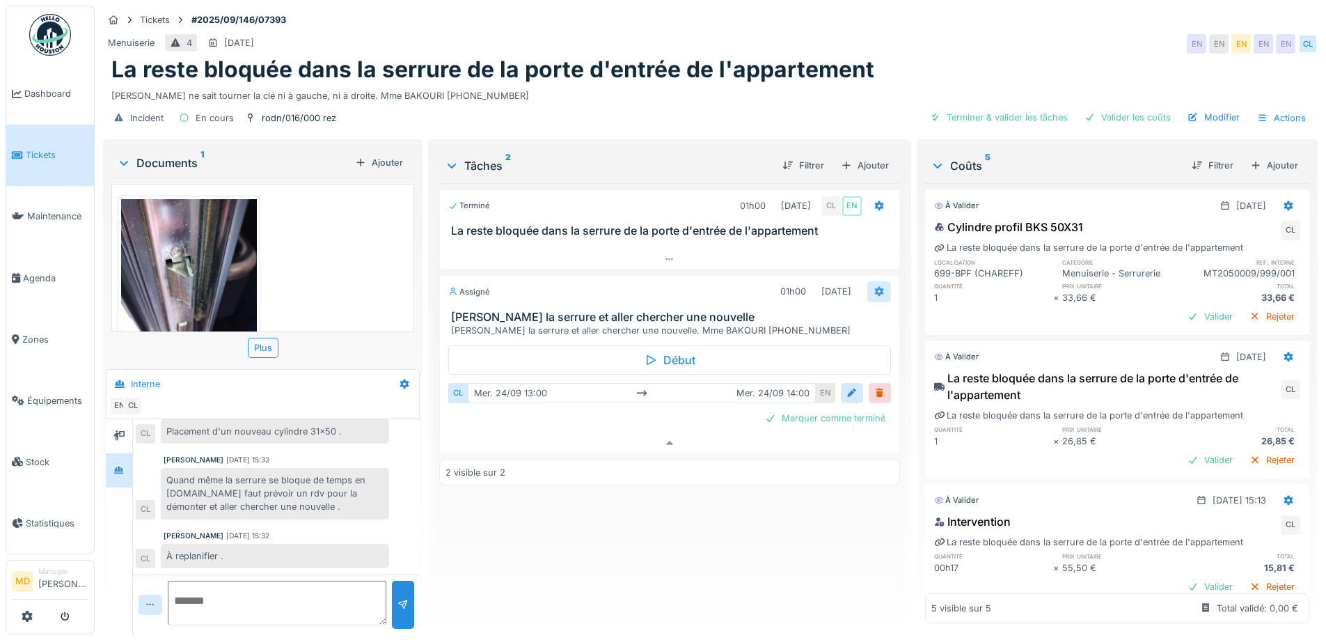
click at [878, 281] on div at bounding box center [879, 291] width 24 height 20
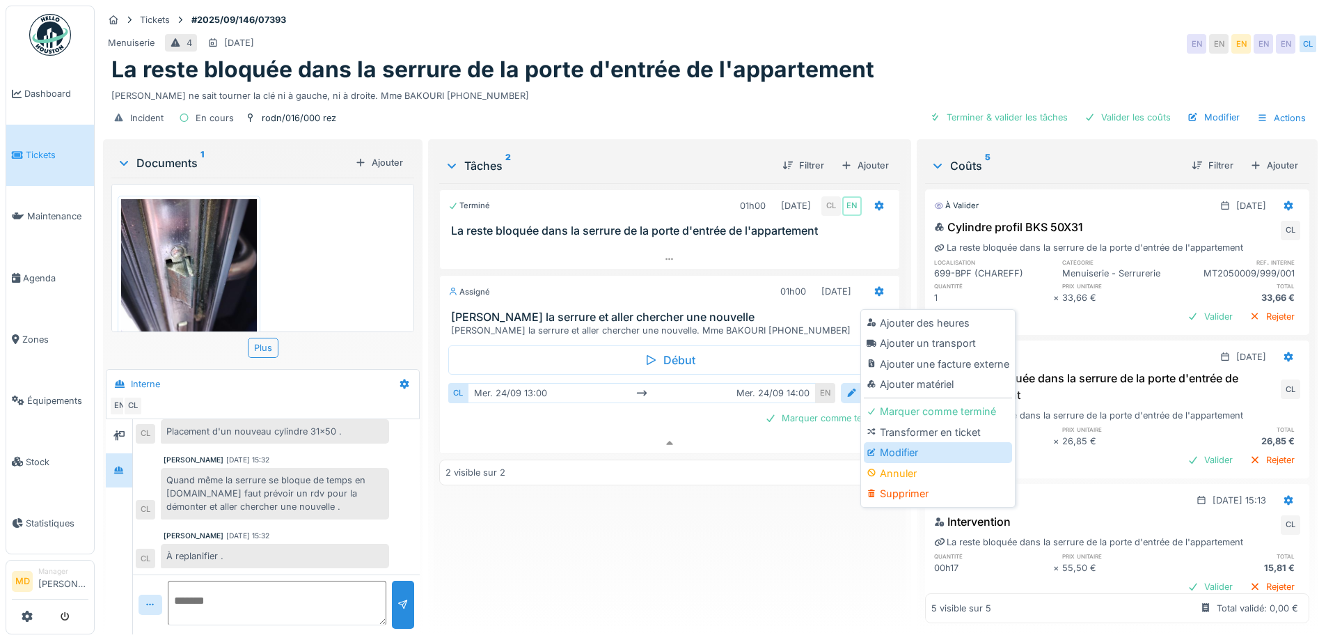
click at [919, 446] on div "Modifier" at bounding box center [938, 452] width 148 height 21
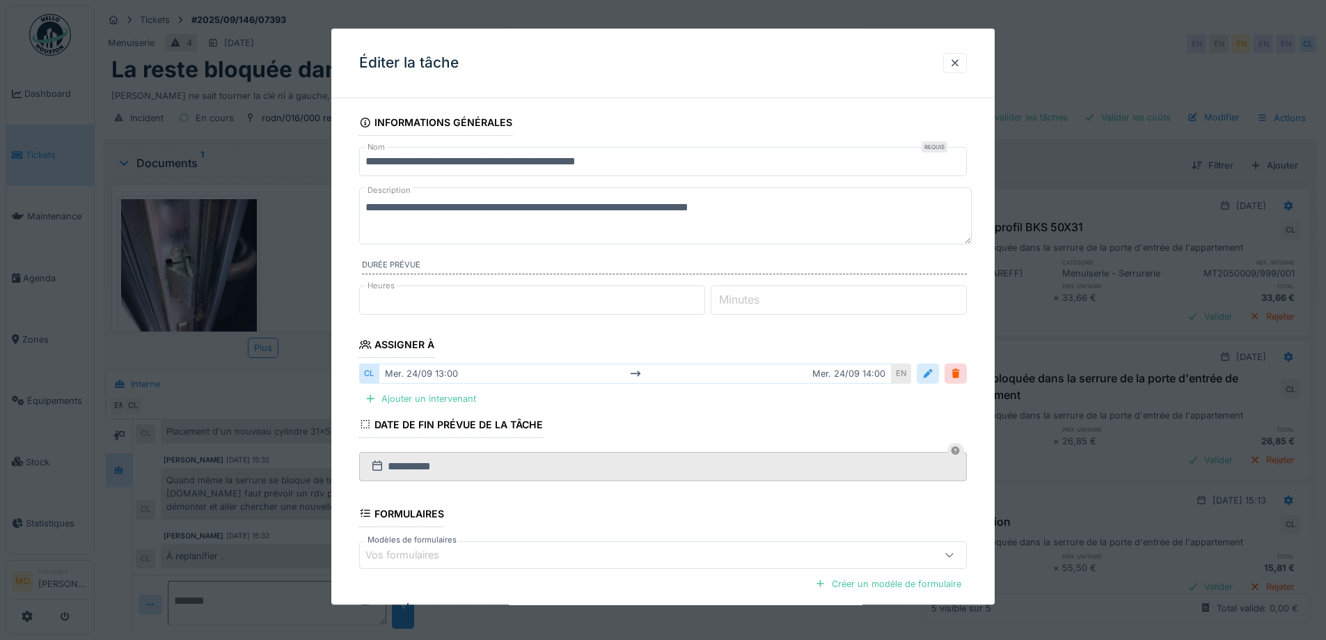
click at [933, 369] on div at bounding box center [927, 373] width 11 height 13
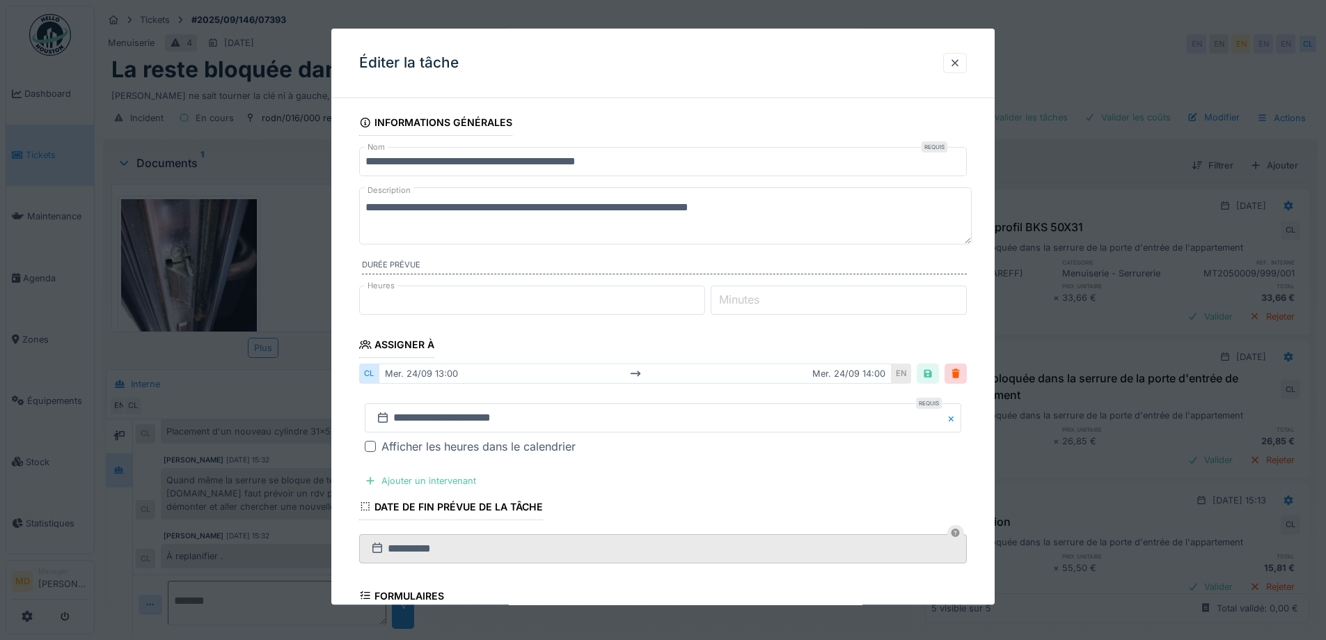
click at [374, 450] on div at bounding box center [370, 446] width 11 height 11
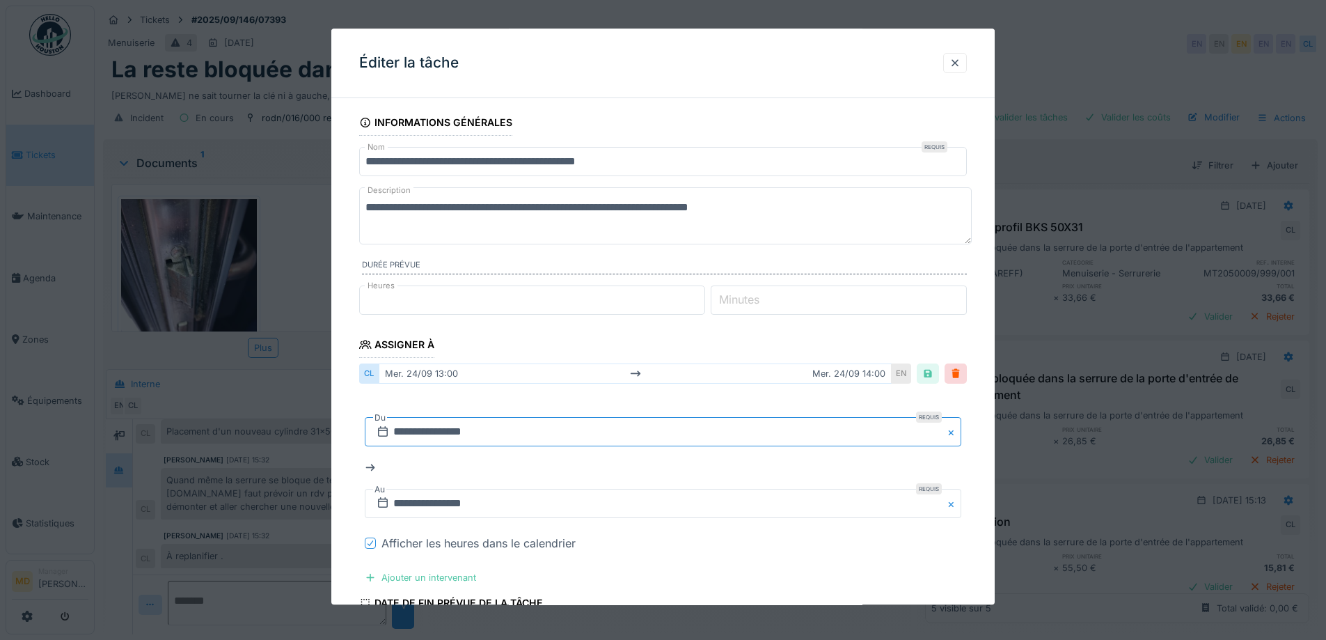
click at [603, 437] on input "**********" at bounding box center [663, 432] width 596 height 29
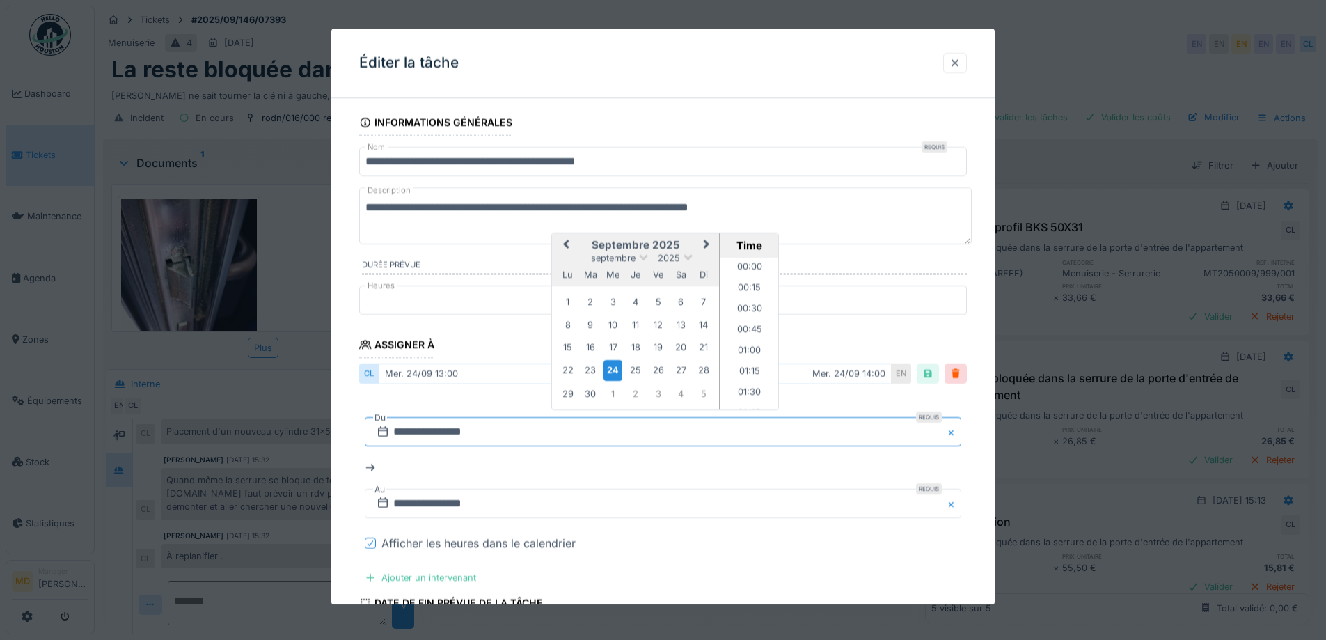
scroll to position [1020, 0]
click at [641, 367] on div "25" at bounding box center [635, 370] width 19 height 19
click at [743, 336] on li "08:00" at bounding box center [749, 334] width 59 height 21
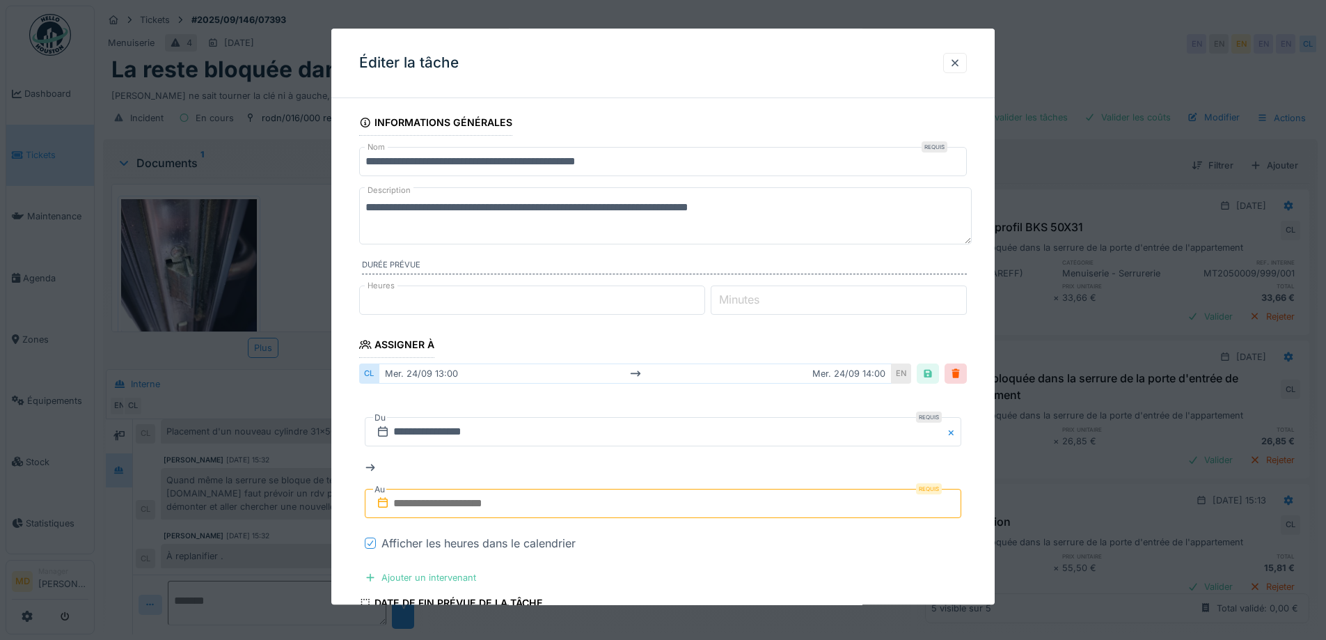
click at [599, 499] on input "text" at bounding box center [663, 503] width 596 height 29
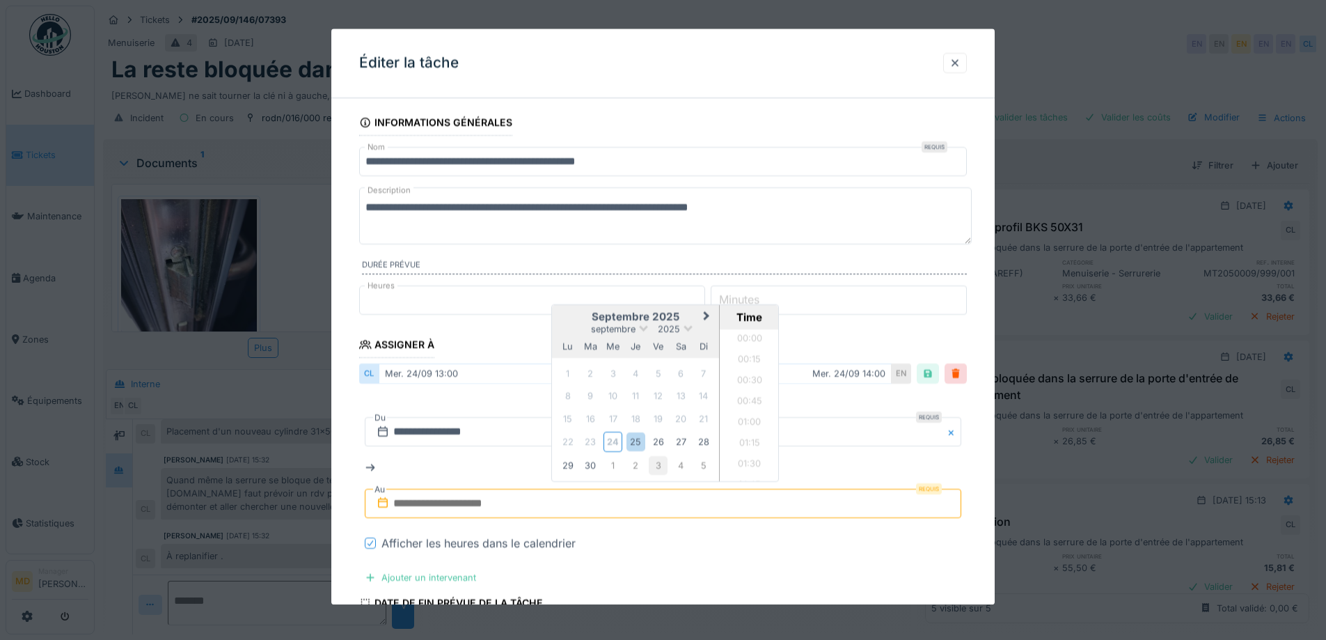
scroll to position [1250, 0]
click at [635, 441] on div "25" at bounding box center [635, 442] width 19 height 19
click at [754, 397] on li "09:00" at bounding box center [749, 398] width 59 height 21
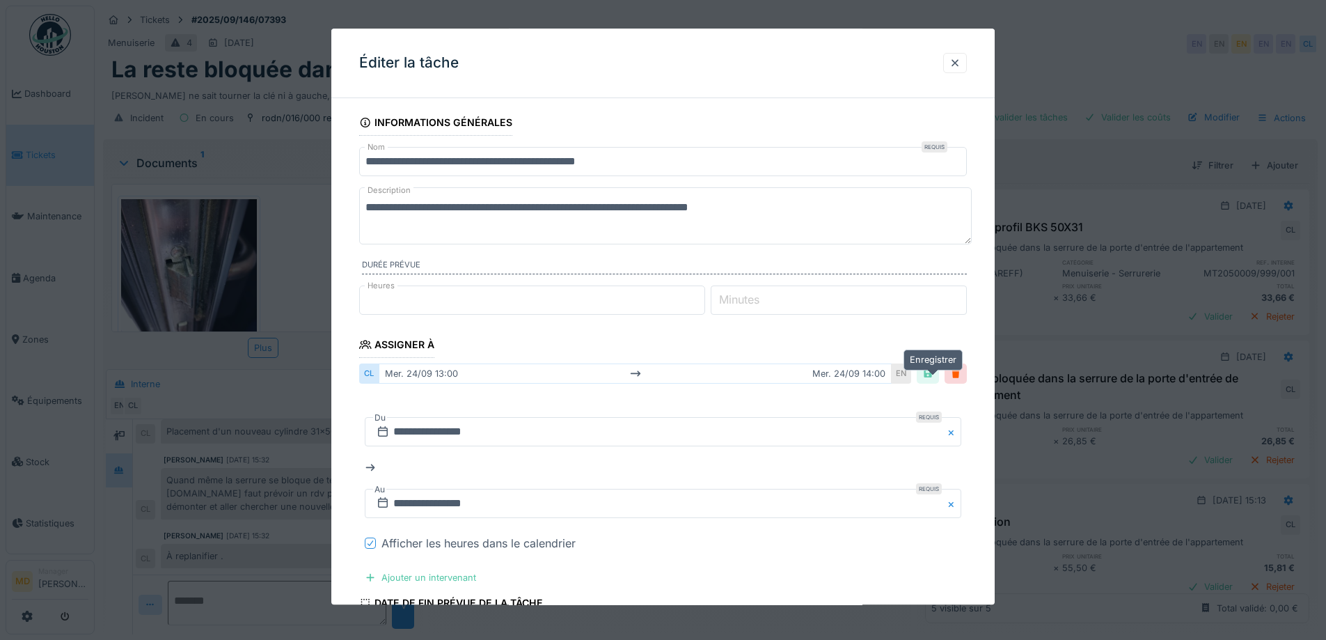
click at [931, 374] on div at bounding box center [927, 373] width 11 height 13
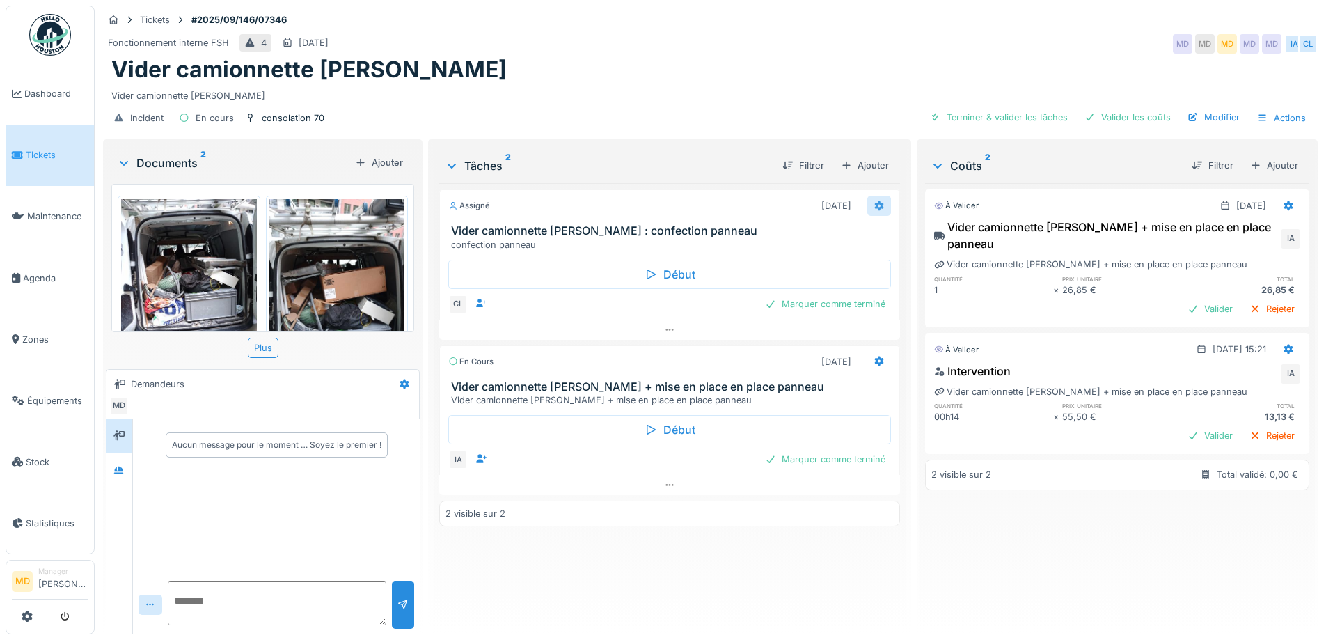
click at [874, 207] on icon at bounding box center [878, 206] width 9 height 10
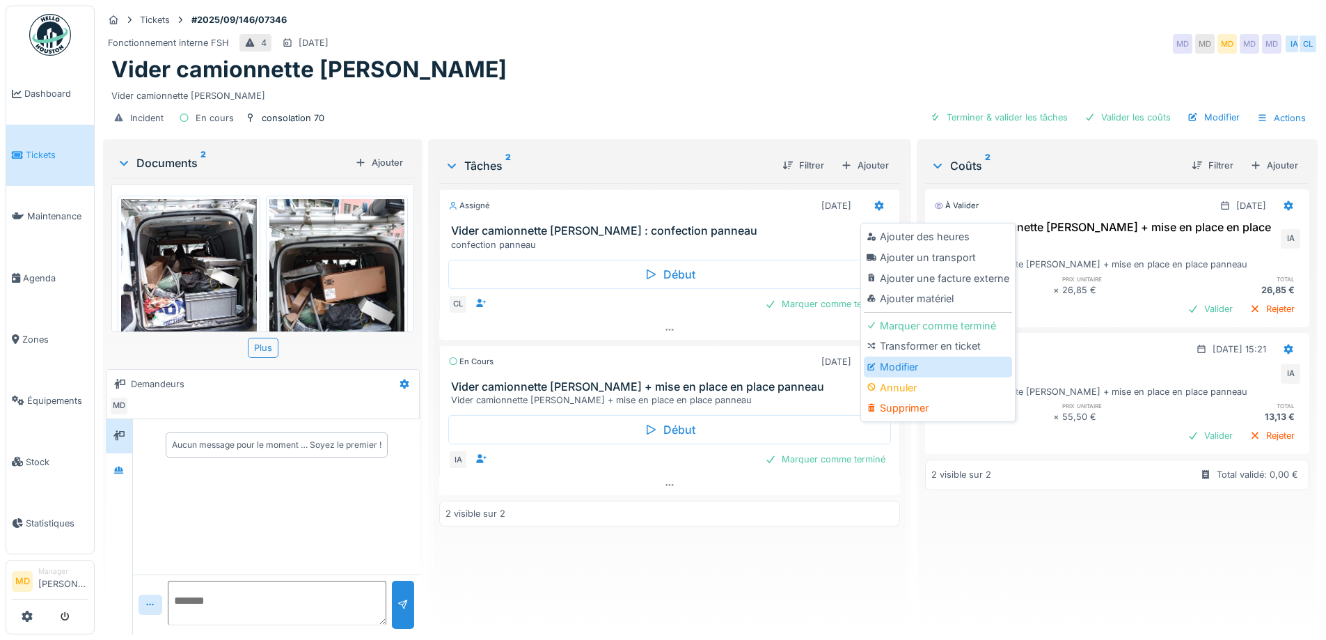
click at [903, 372] on div "Modifier" at bounding box center [938, 366] width 148 height 21
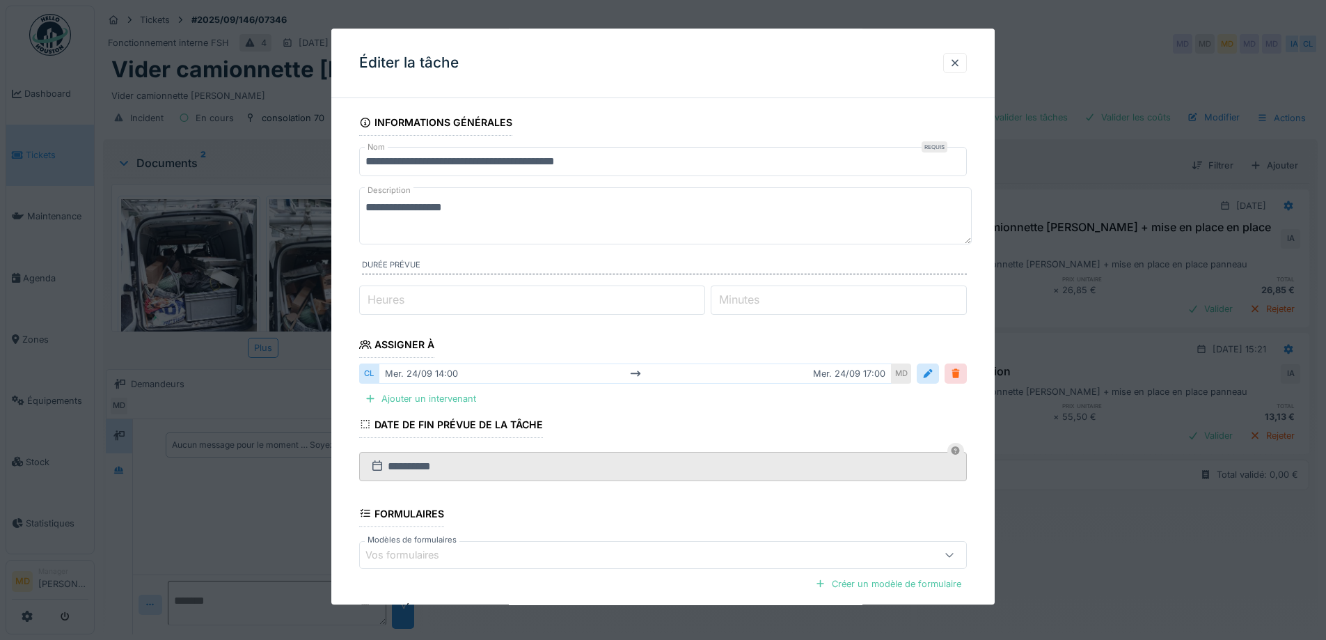
click at [961, 376] on div at bounding box center [955, 373] width 11 height 13
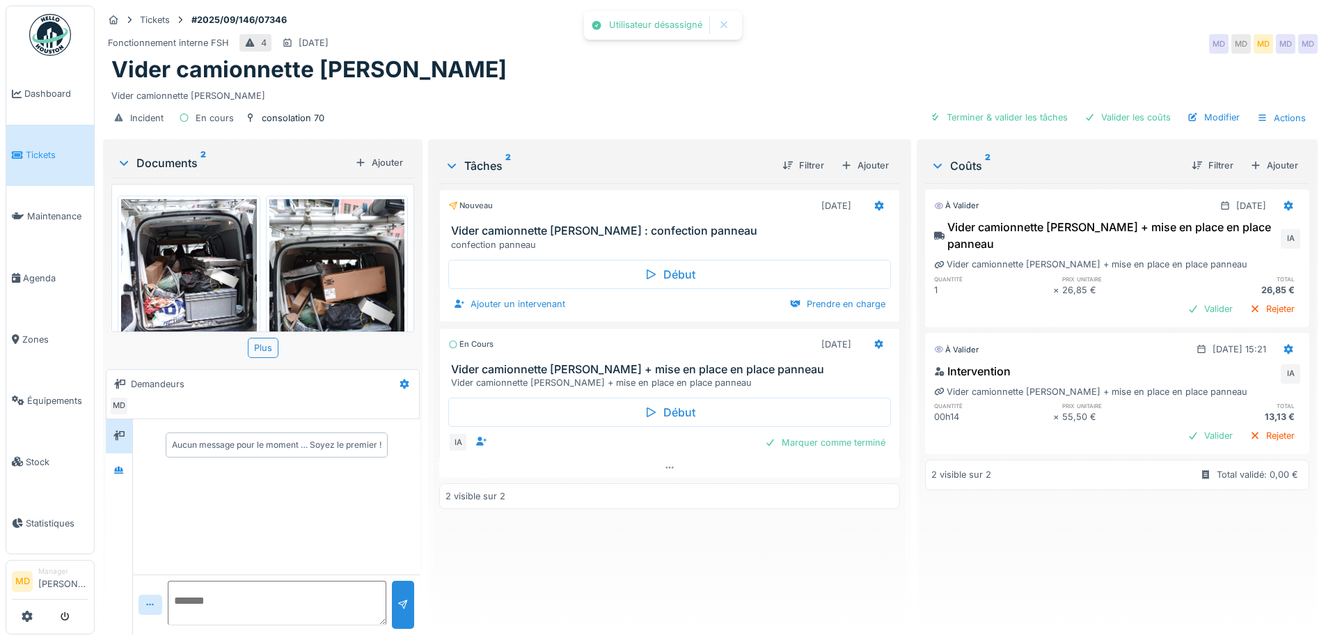
click at [658, 552] on div "Nouveau 24/09/2025 Vider camionnette Robert : confection panneau confection pan…" at bounding box center [669, 403] width 460 height 440
click at [878, 343] on div at bounding box center [879, 344] width 24 height 20
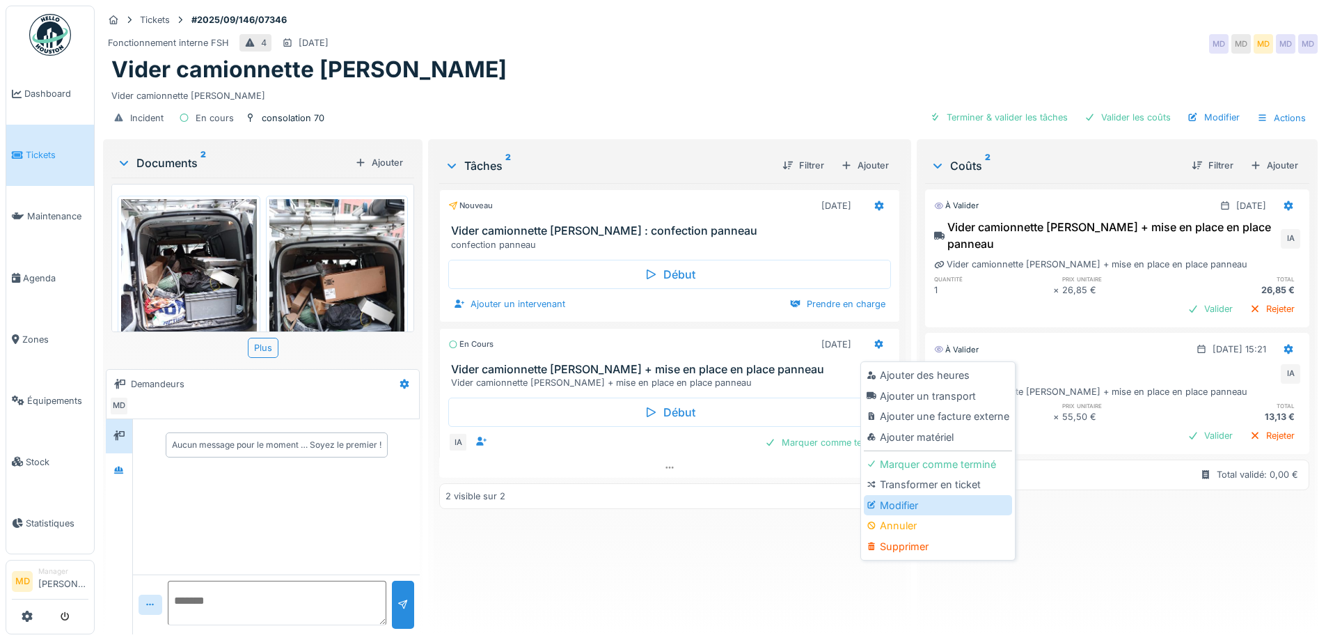
click at [894, 506] on div "Modifier" at bounding box center [938, 505] width 148 height 21
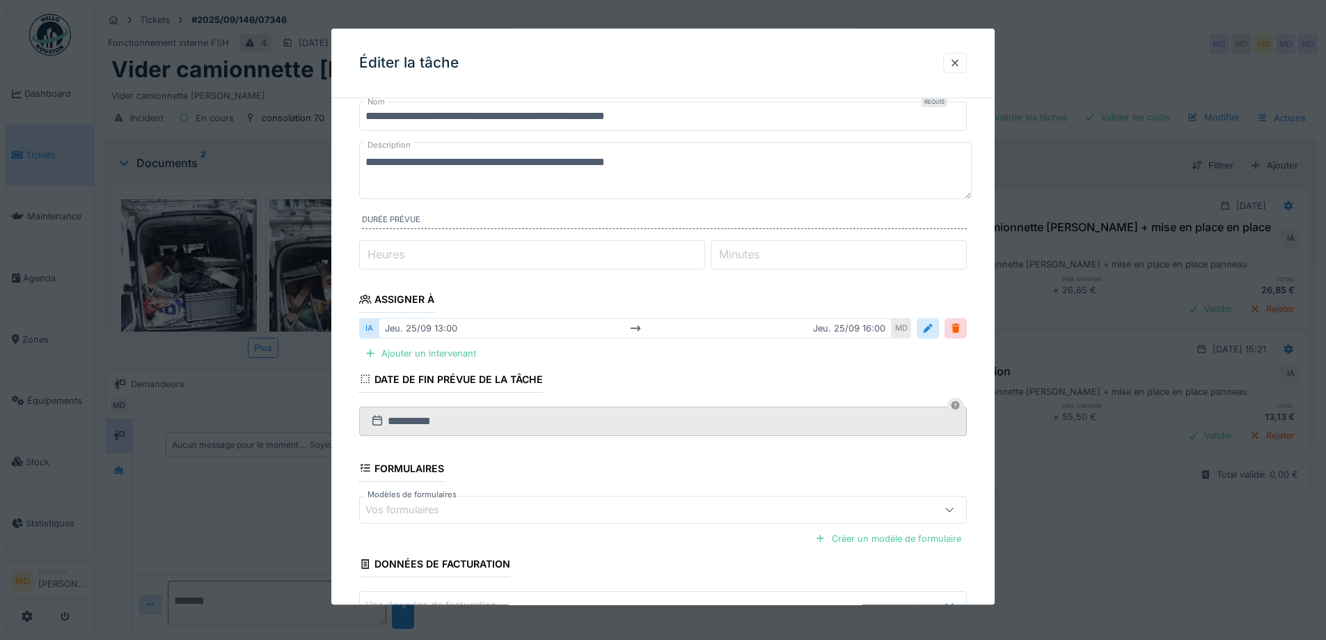
scroll to position [70, 0]
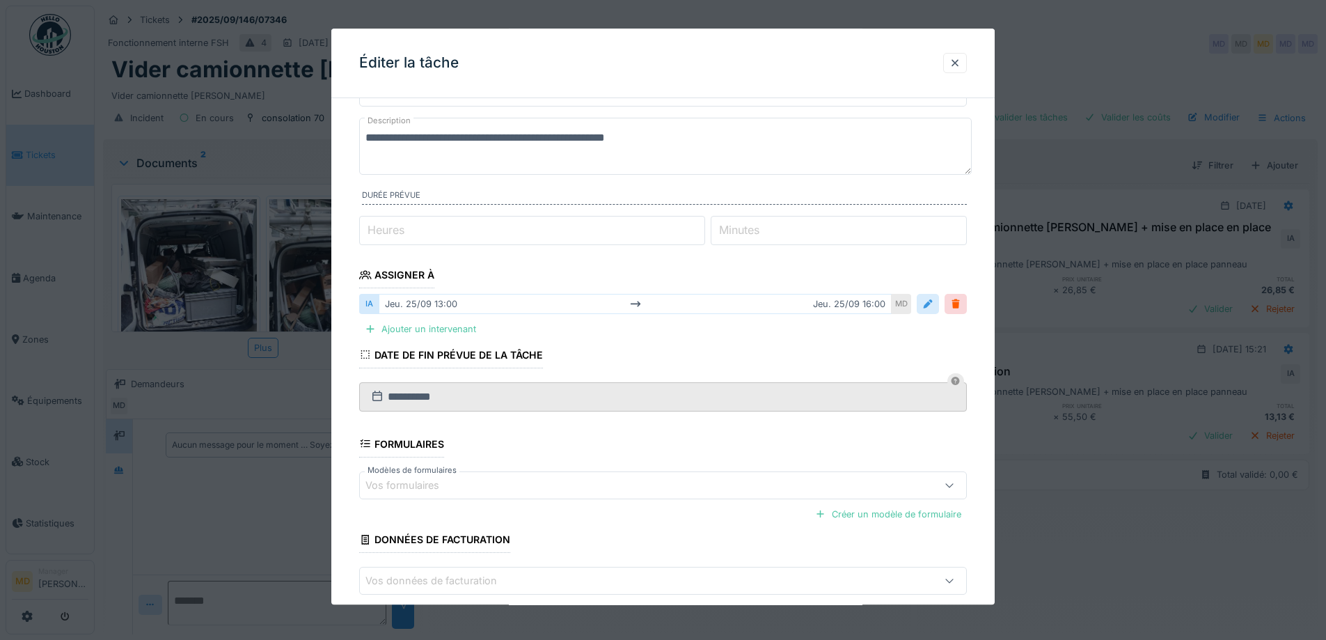
click at [933, 306] on div at bounding box center [927, 304] width 11 height 13
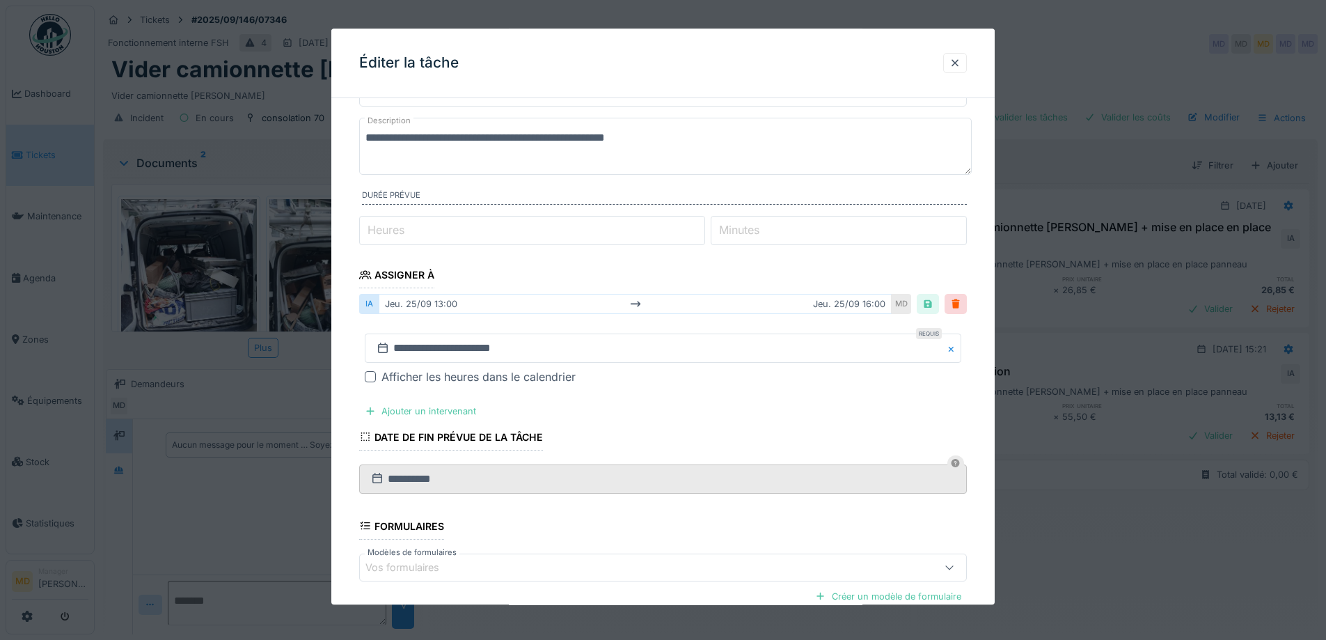
click at [391, 379] on div "Afficher les heures dans le calendrier" at bounding box center [478, 377] width 194 height 17
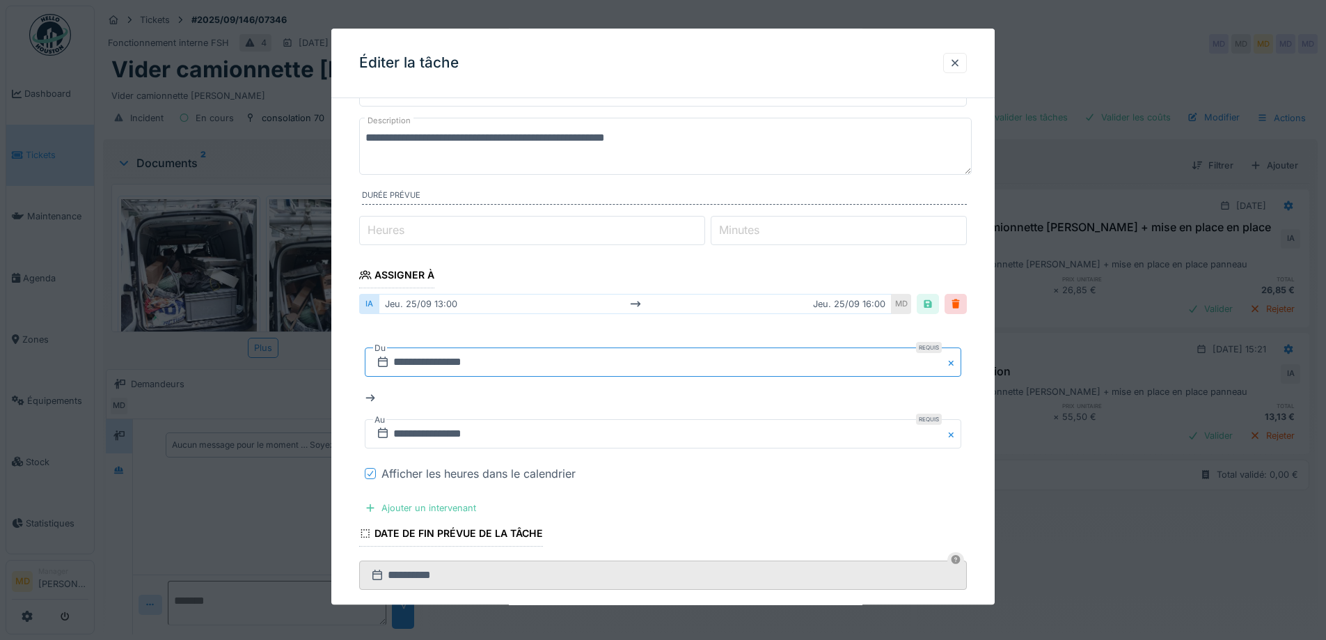
click at [429, 361] on input "**********" at bounding box center [663, 362] width 596 height 29
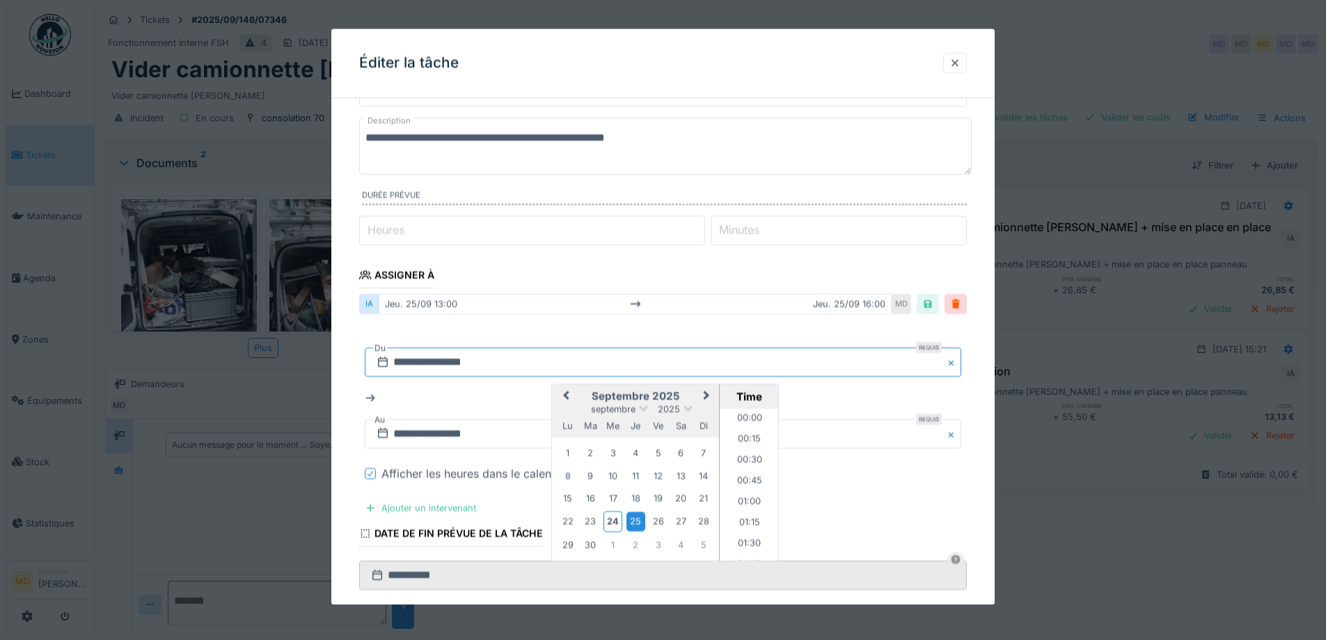
scroll to position [1020, 0]
click at [663, 543] on div "3" at bounding box center [658, 544] width 19 height 19
click at [747, 496] on li "14:00" at bounding box center [749, 499] width 59 height 21
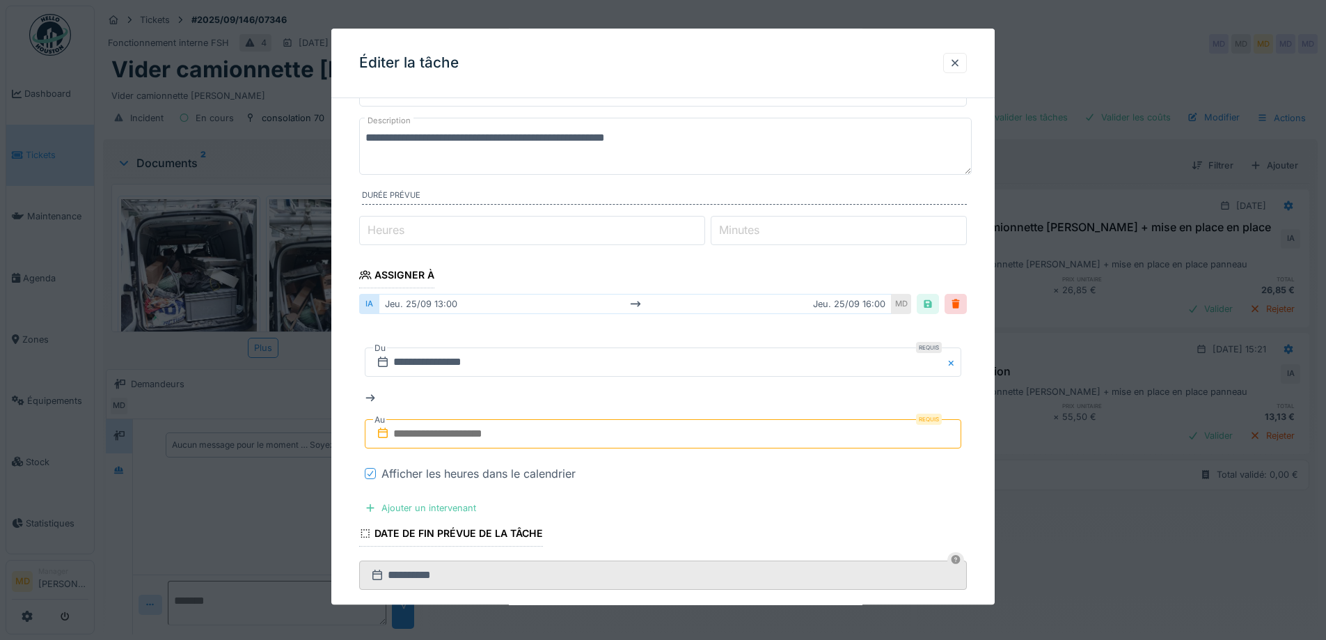
click at [524, 429] on input "text" at bounding box center [663, 434] width 596 height 29
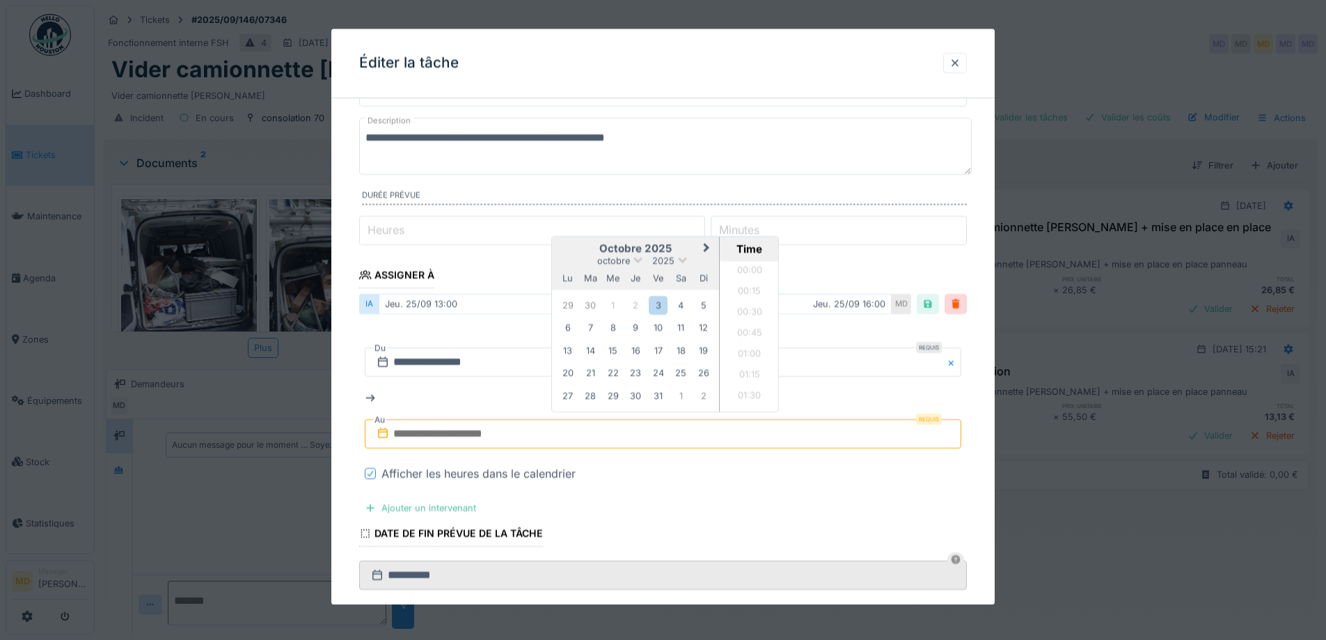
scroll to position [1251, 0]
click at [656, 299] on div "3" at bounding box center [658, 305] width 19 height 19
click at [745, 358] on li "16:00" at bounding box center [749, 357] width 59 height 21
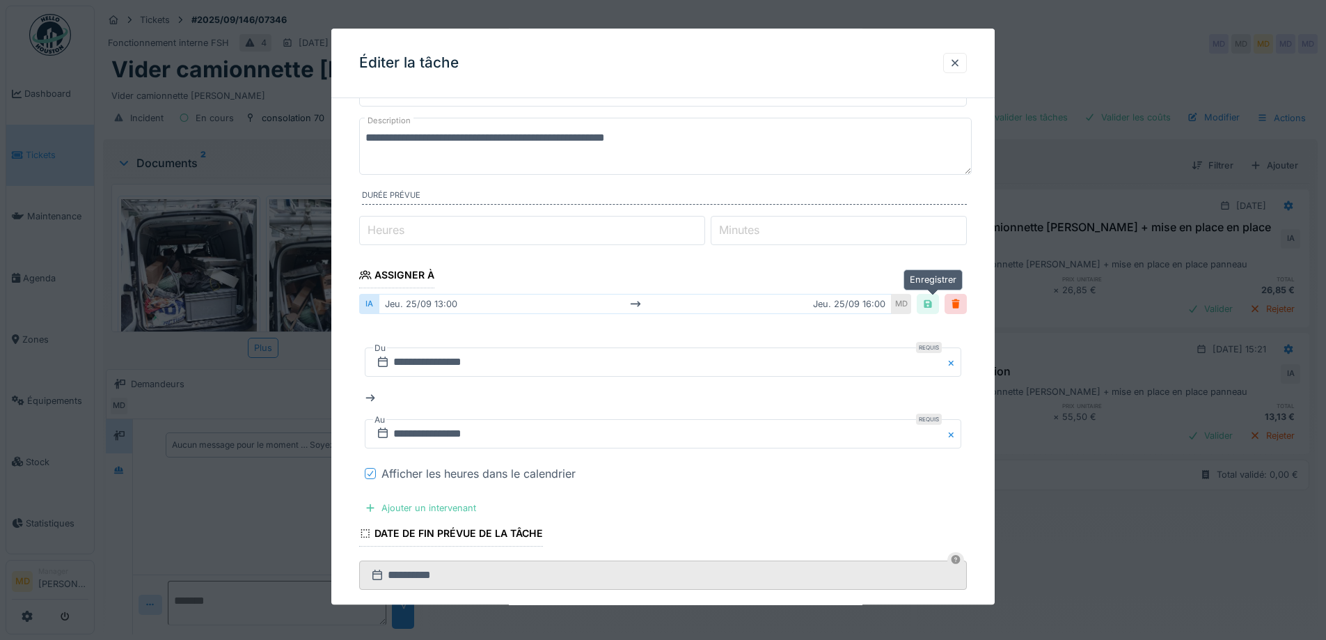
click at [931, 299] on div at bounding box center [927, 304] width 11 height 13
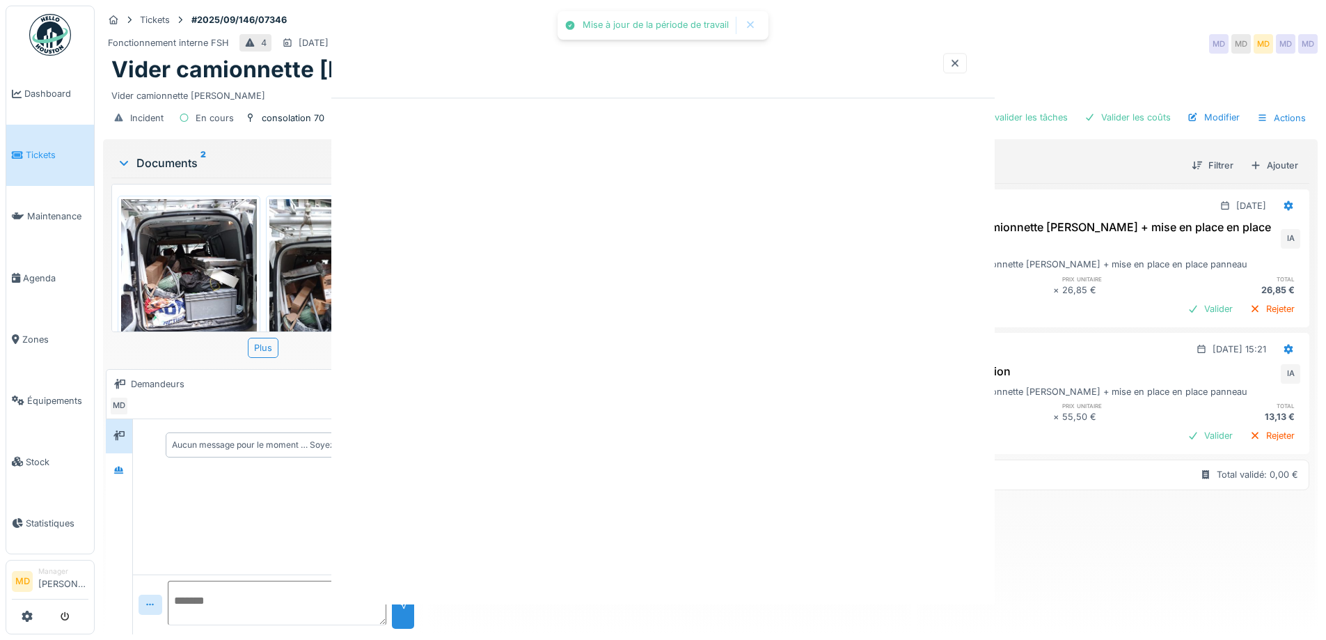
scroll to position [0, 0]
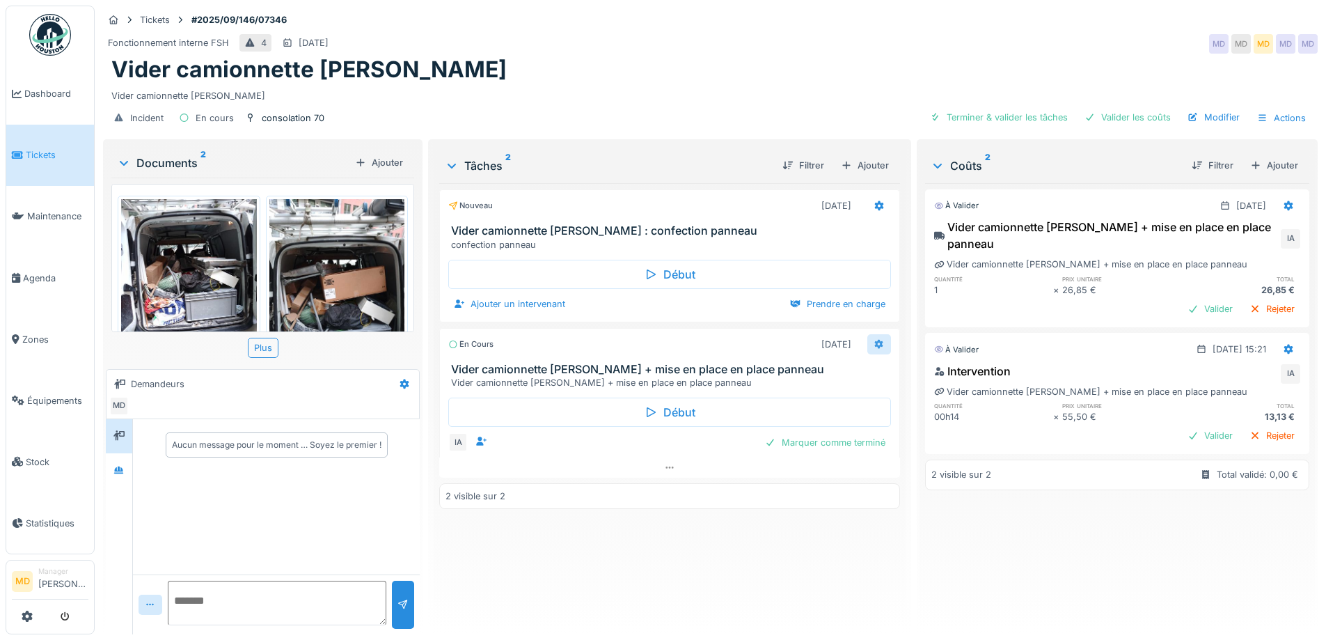
click at [867, 345] on div at bounding box center [879, 344] width 24 height 20
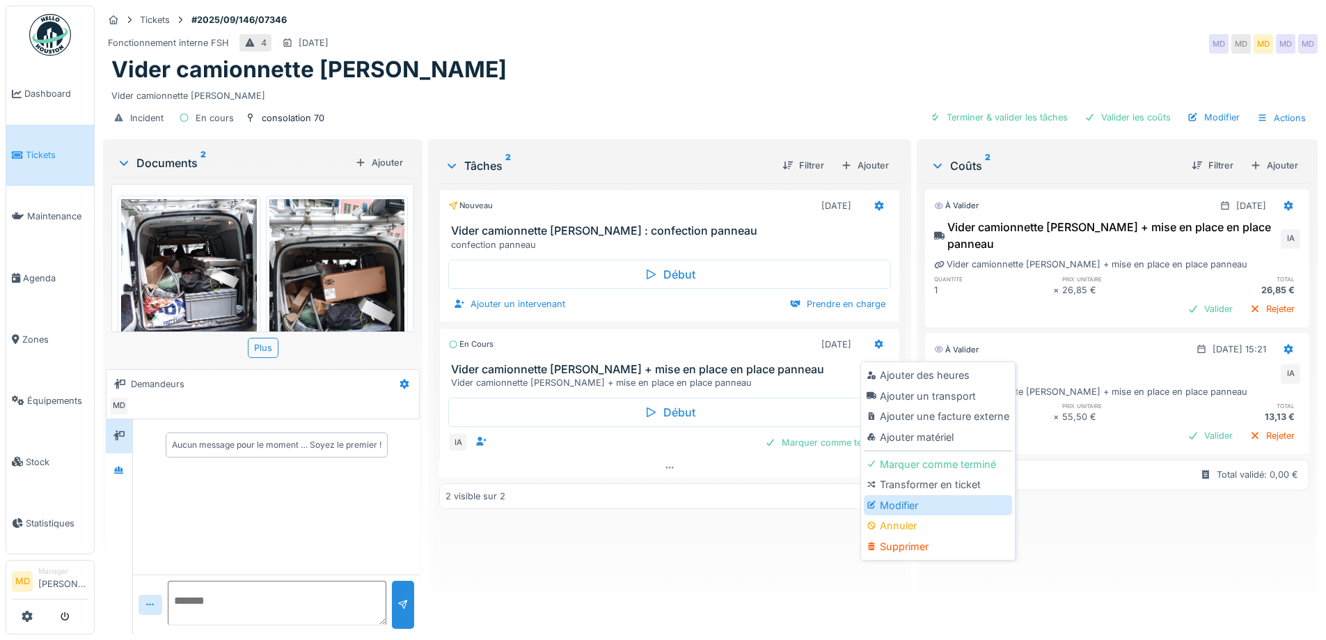
click at [876, 498] on div "Modifier" at bounding box center [938, 505] width 148 height 21
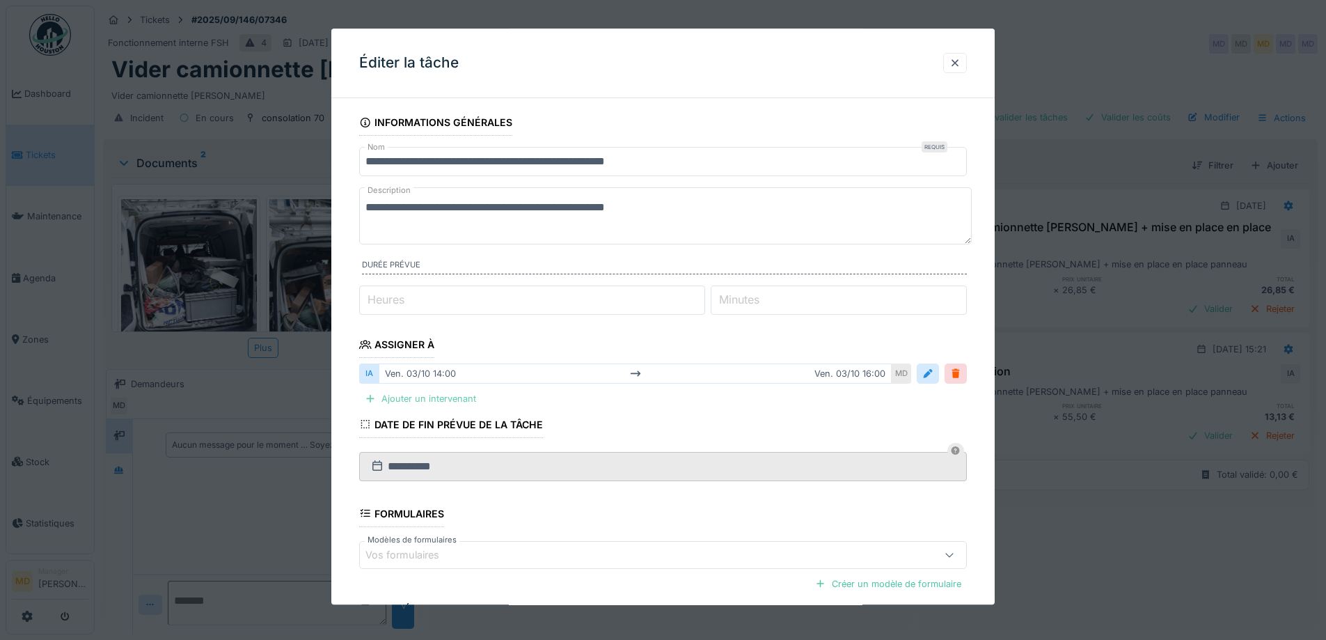
click at [412, 404] on div "Ajouter un intervenant" at bounding box center [420, 399] width 122 height 19
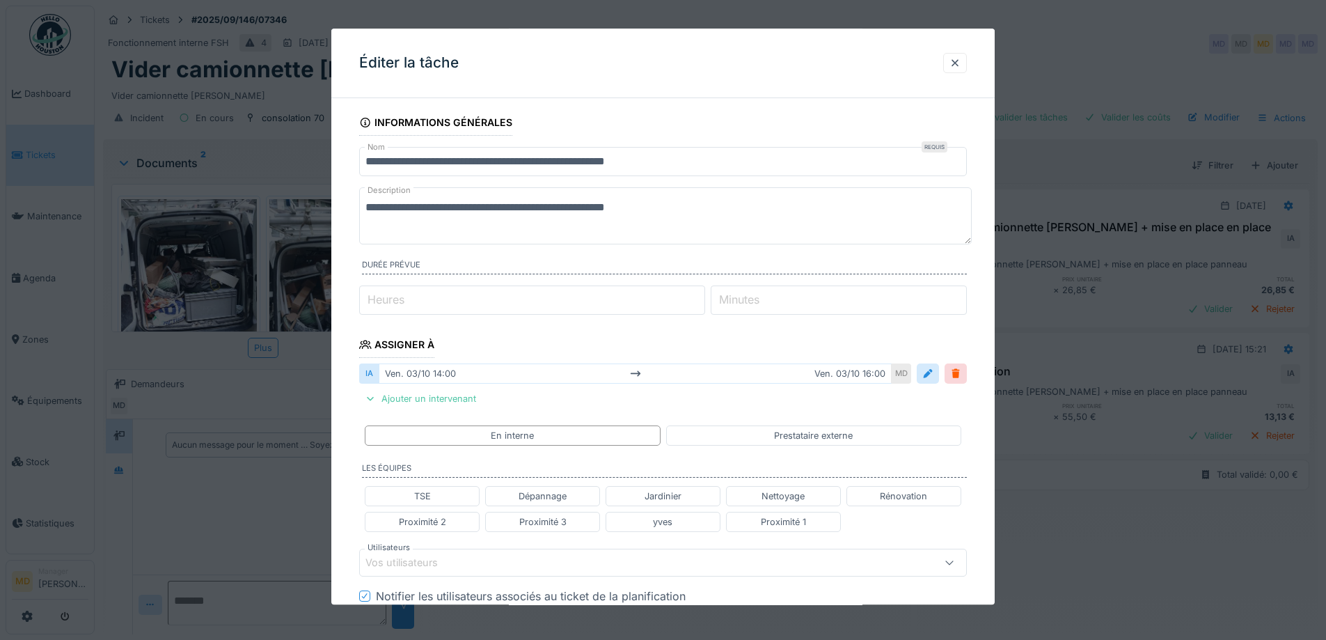
click at [415, 559] on div "Vos utilisateurs" at bounding box center [411, 562] width 92 height 15
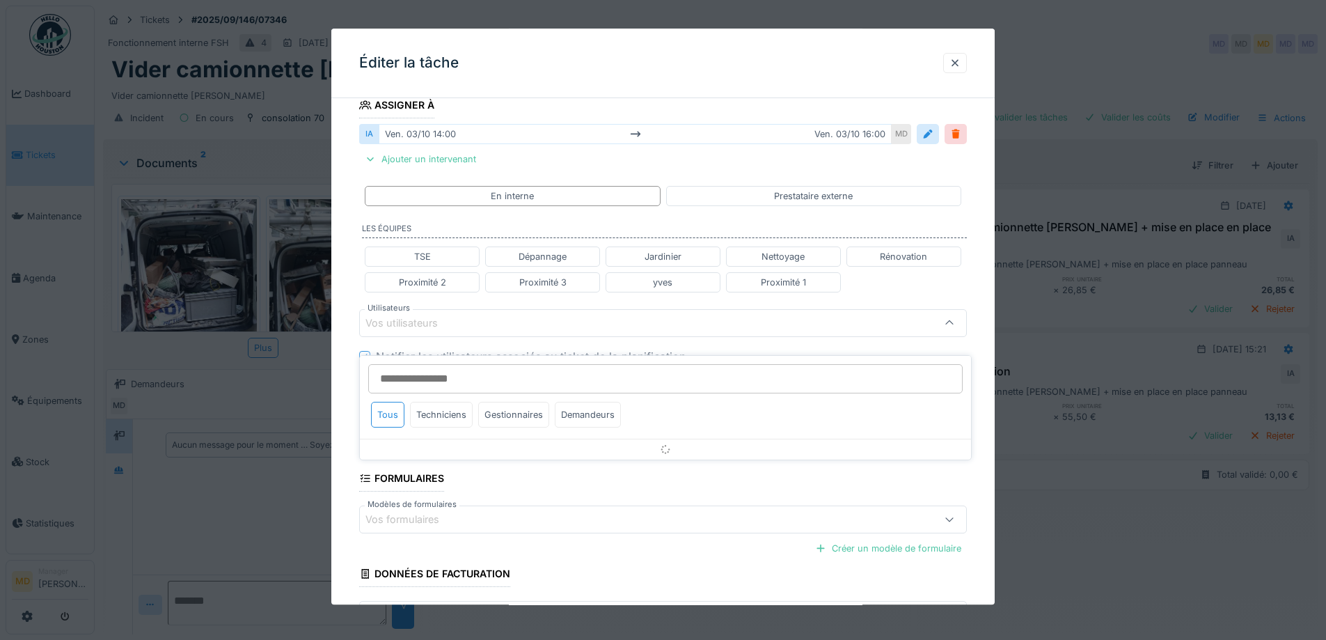
scroll to position [246, 0]
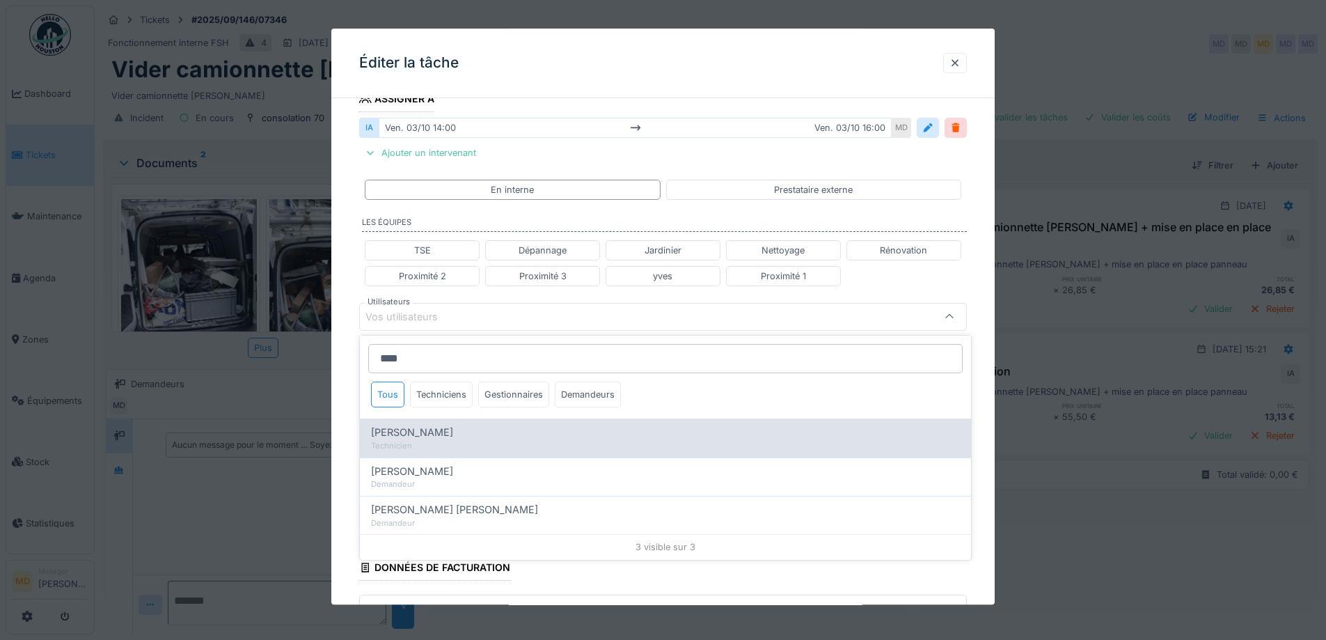
type input "****"
click at [477, 447] on div "Technicien" at bounding box center [665, 446] width 589 height 12
type input "****"
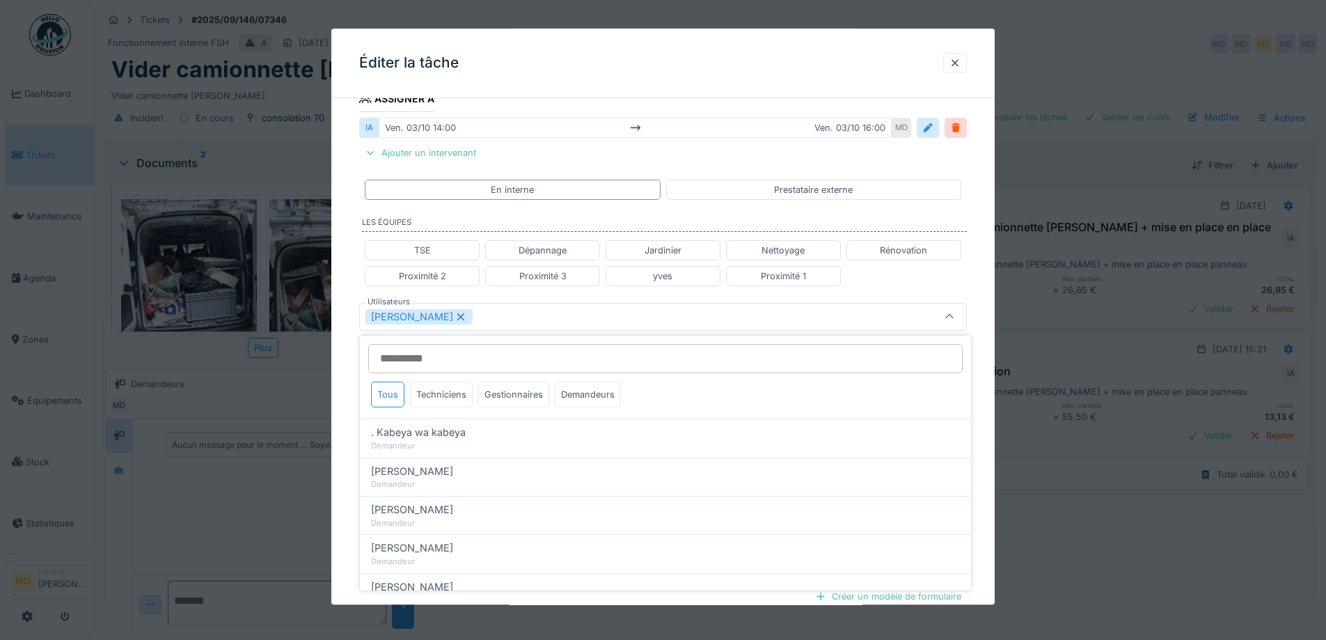
click at [347, 382] on div "**********" at bounding box center [662, 310] width 663 height 892
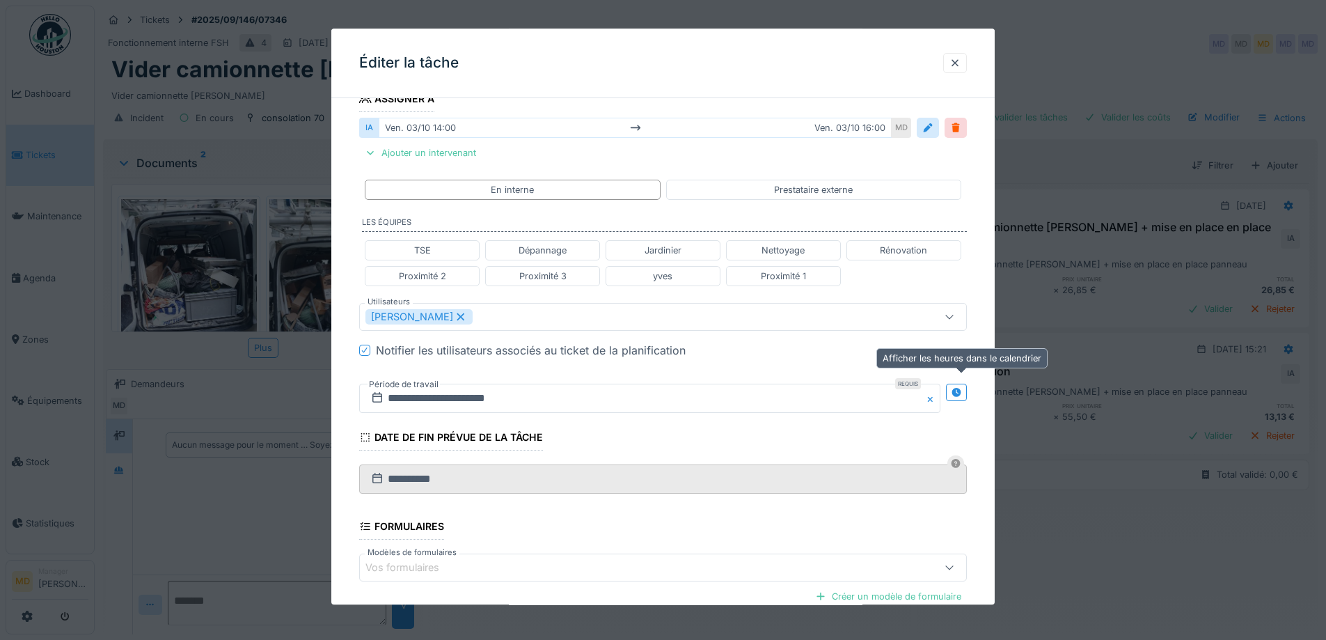
click at [960, 390] on icon at bounding box center [955, 392] width 9 height 9
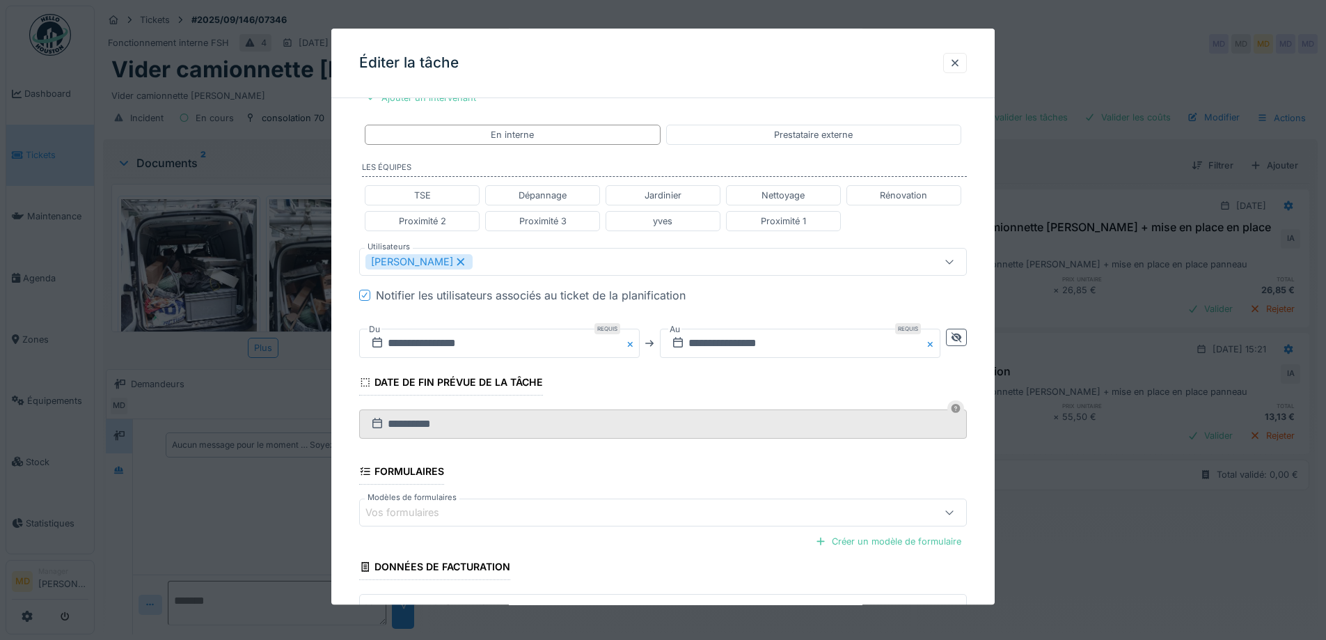
scroll to position [397, 0]
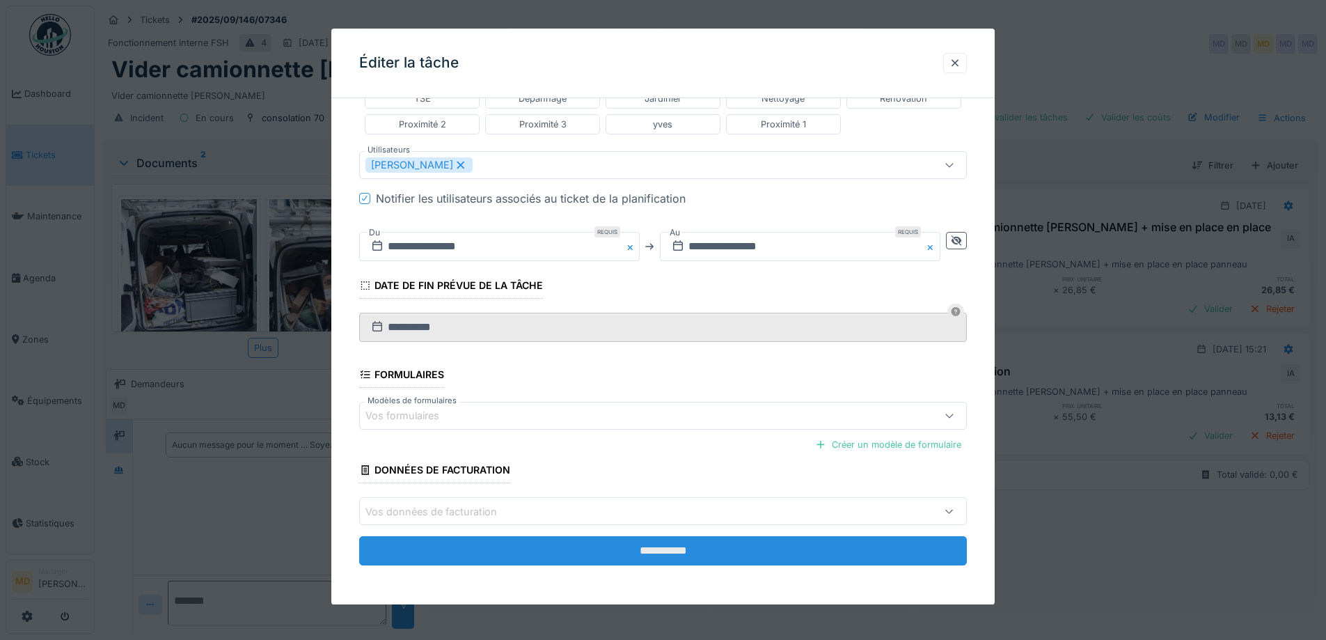
click at [626, 557] on input "**********" at bounding box center [663, 551] width 608 height 29
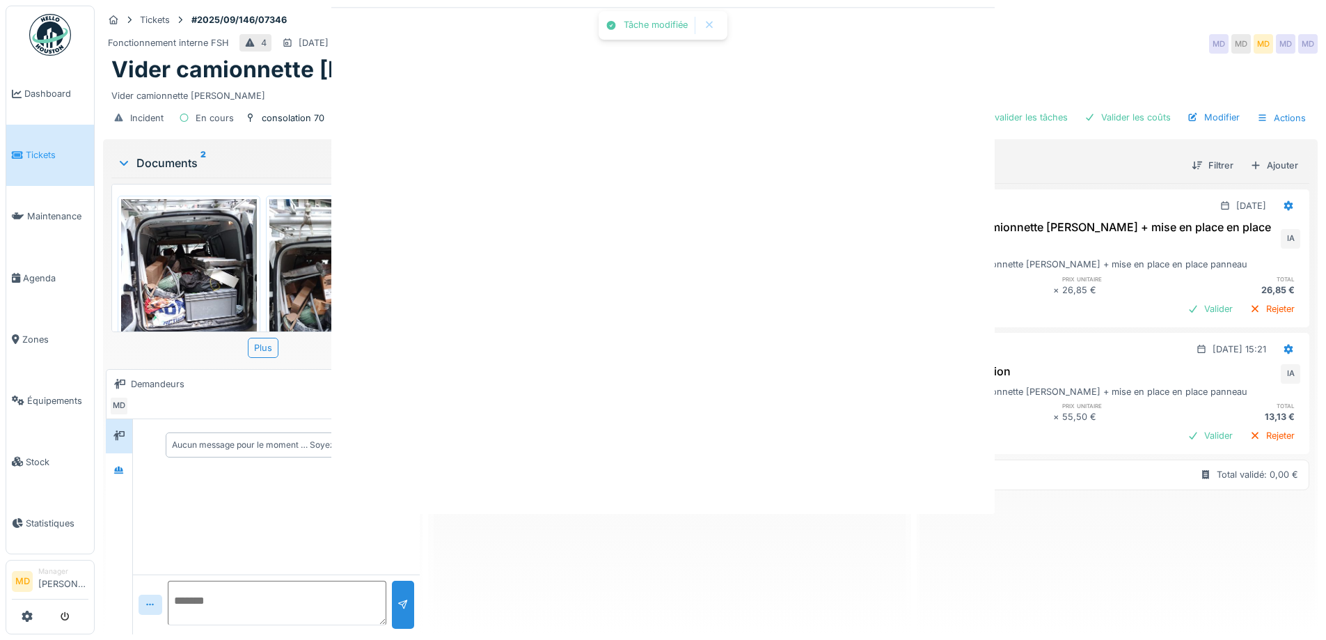
scroll to position [0, 0]
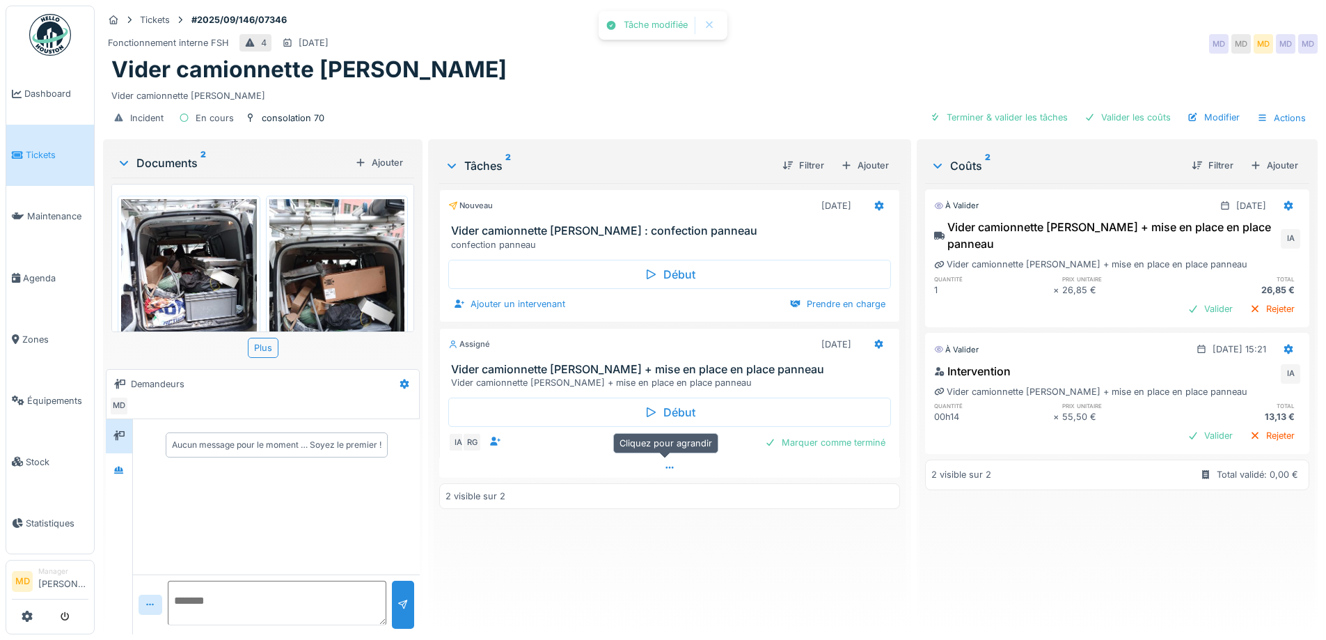
click at [656, 468] on div at bounding box center [669, 467] width 460 height 20
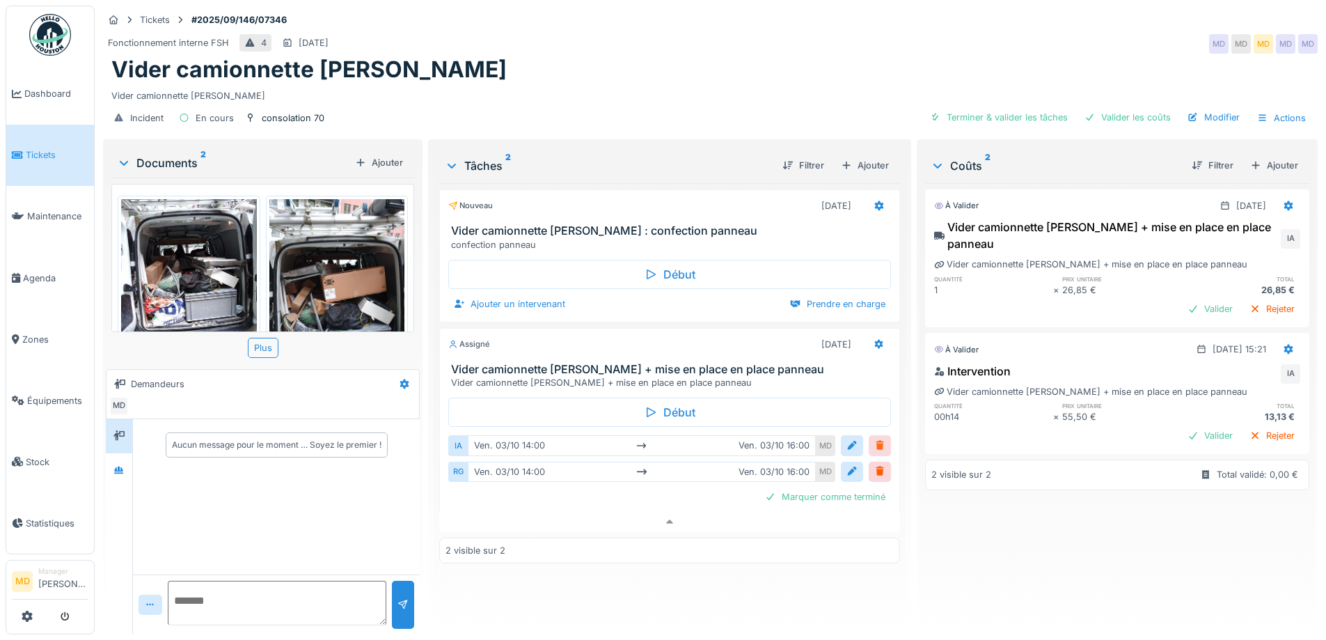
click at [869, 435] on div at bounding box center [880, 445] width 22 height 20
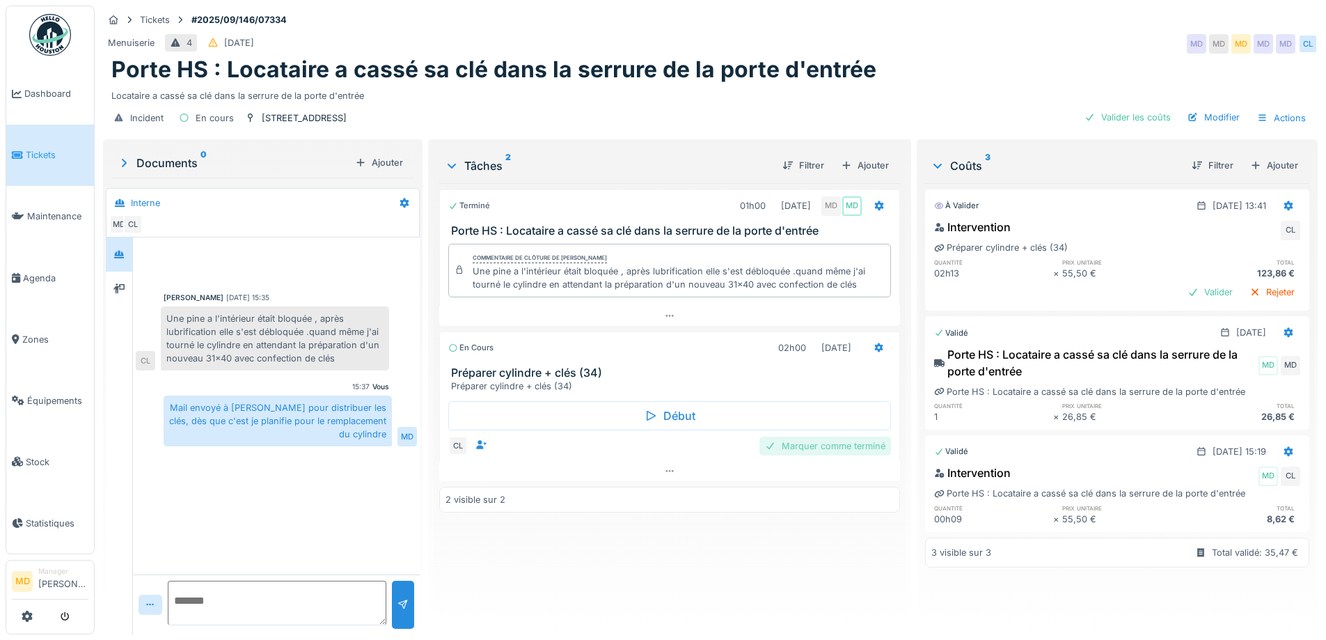
click at [840, 448] on div "Marquer comme terminé" at bounding box center [825, 445] width 132 height 19
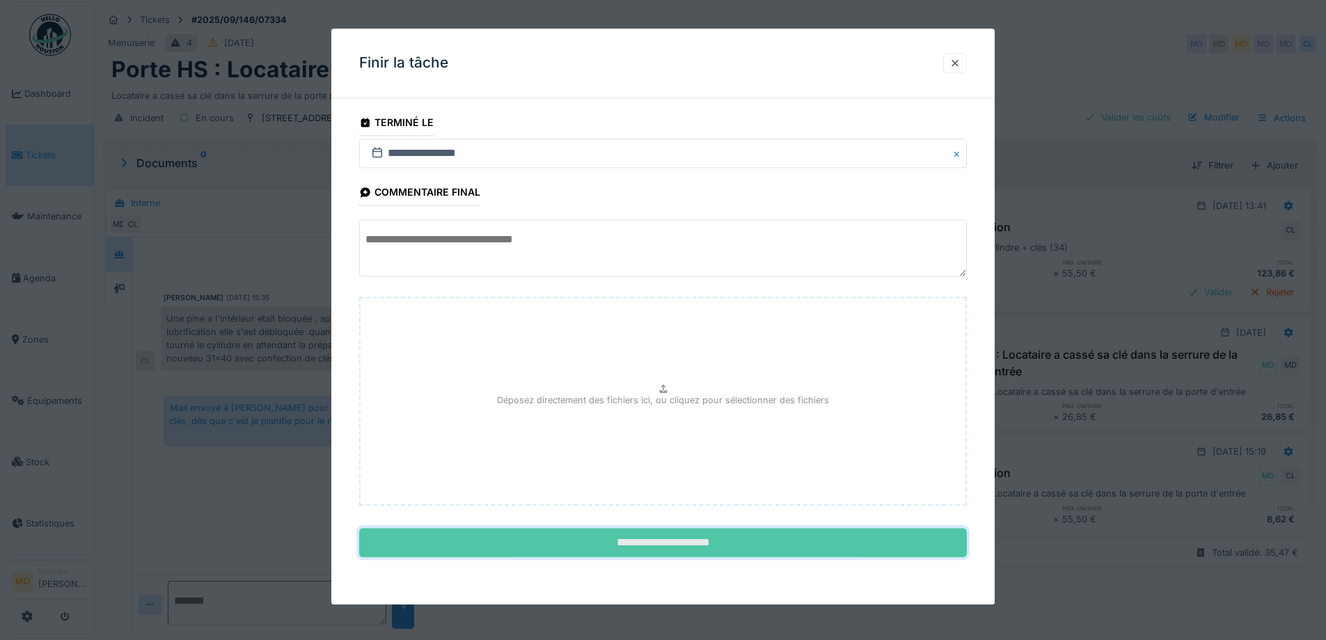
click at [695, 544] on input "**********" at bounding box center [663, 542] width 608 height 29
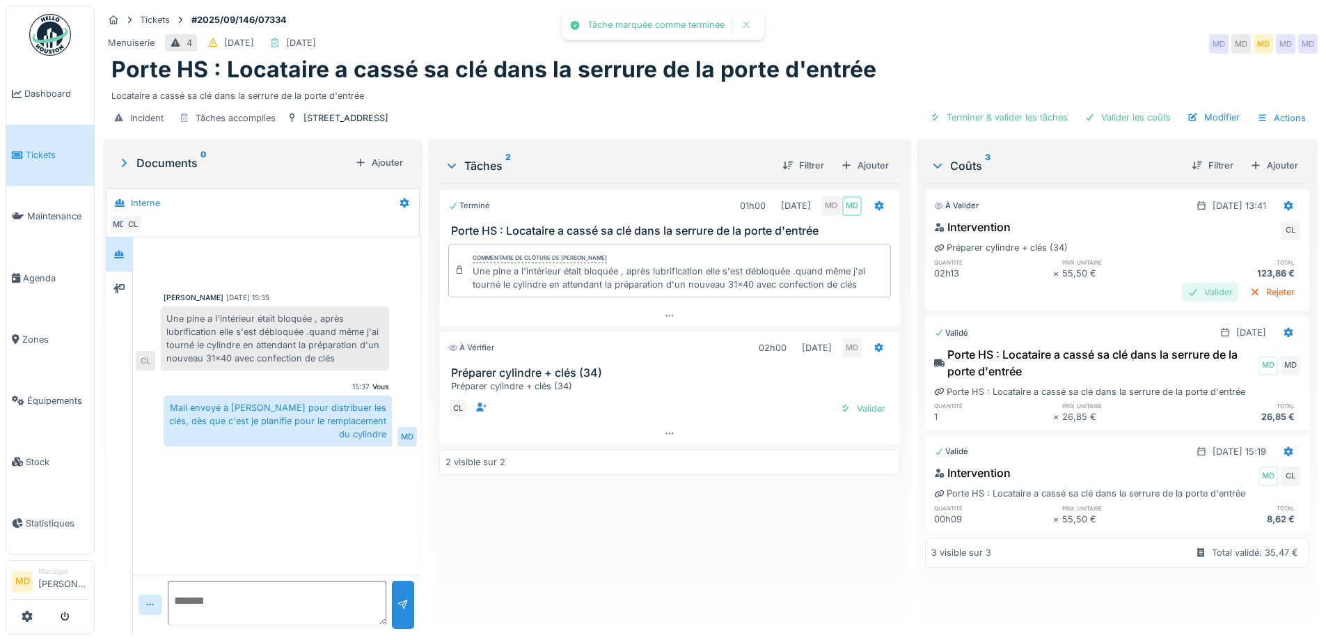
click at [1182, 293] on div "Valider" at bounding box center [1210, 292] width 56 height 19
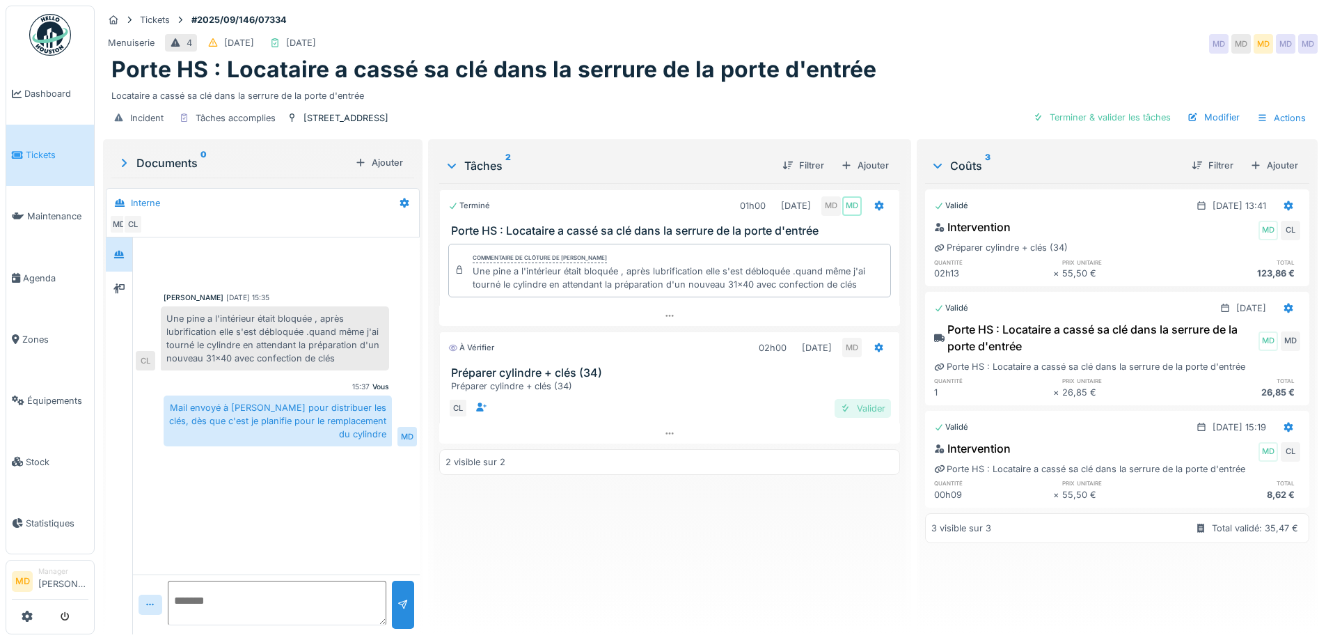
click at [842, 408] on div at bounding box center [845, 408] width 11 height 13
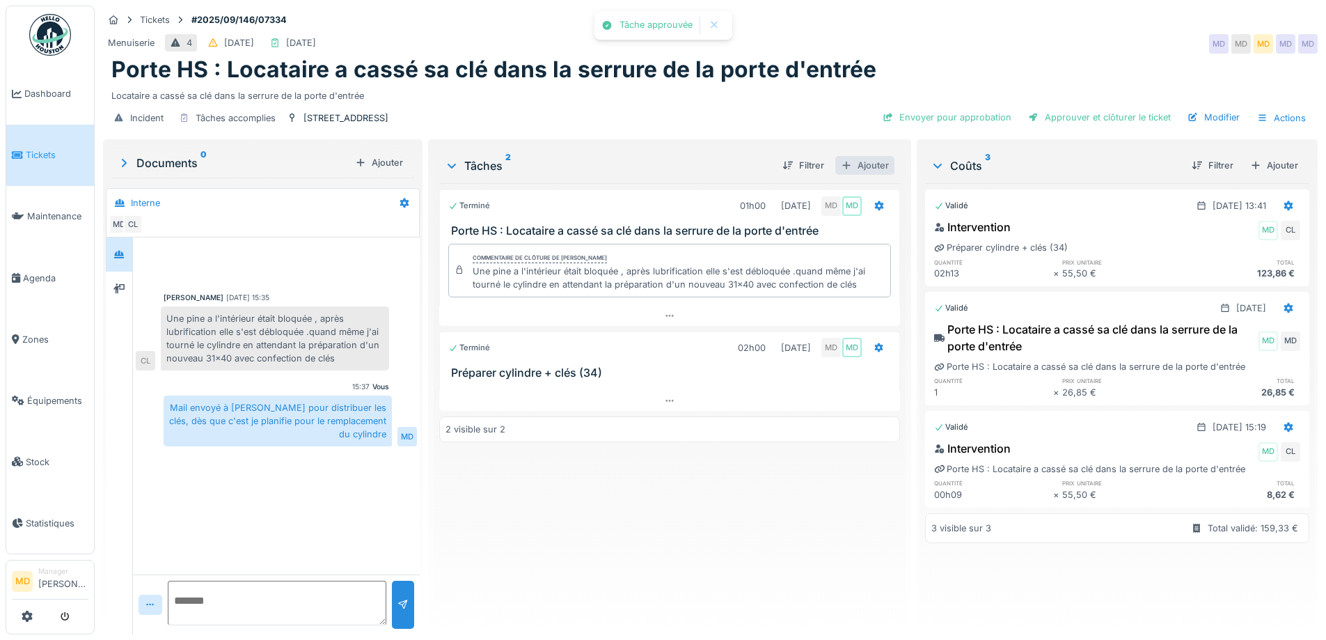
click at [862, 162] on div "Ajouter" at bounding box center [864, 165] width 59 height 19
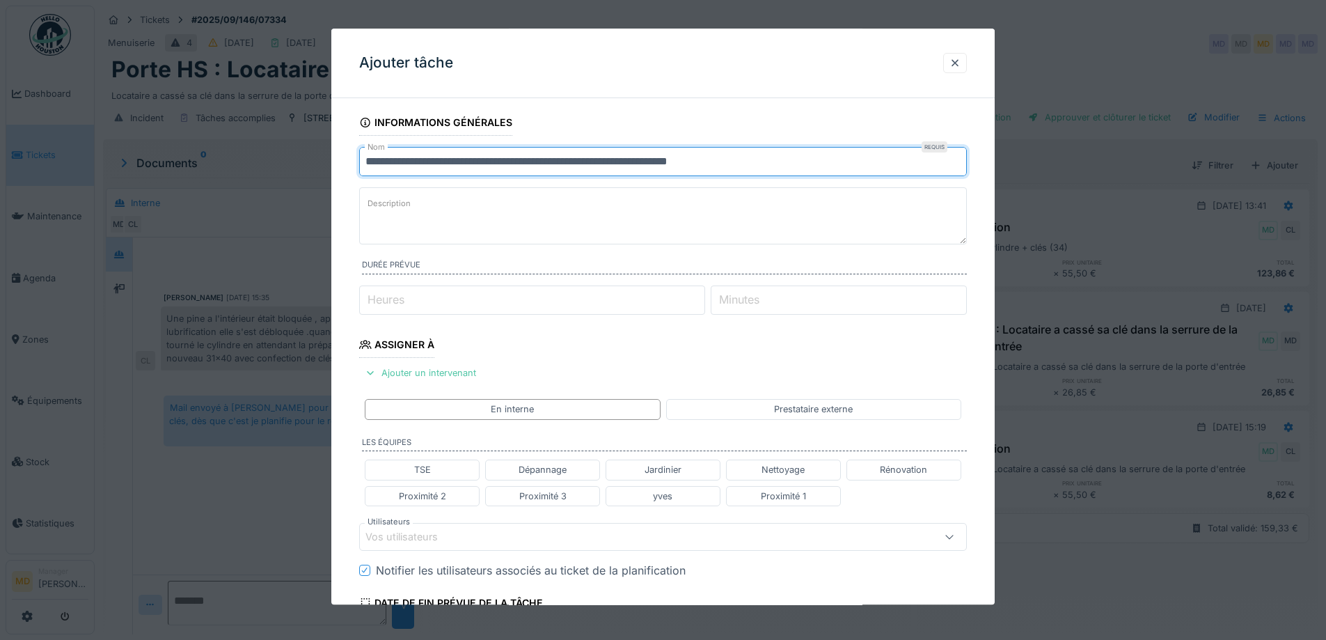
drag, startPoint x: 741, startPoint y: 165, endPoint x: 421, endPoint y: 161, distance: 319.5
click at [421, 161] on input "**********" at bounding box center [663, 161] width 608 height 29
type input "**********"
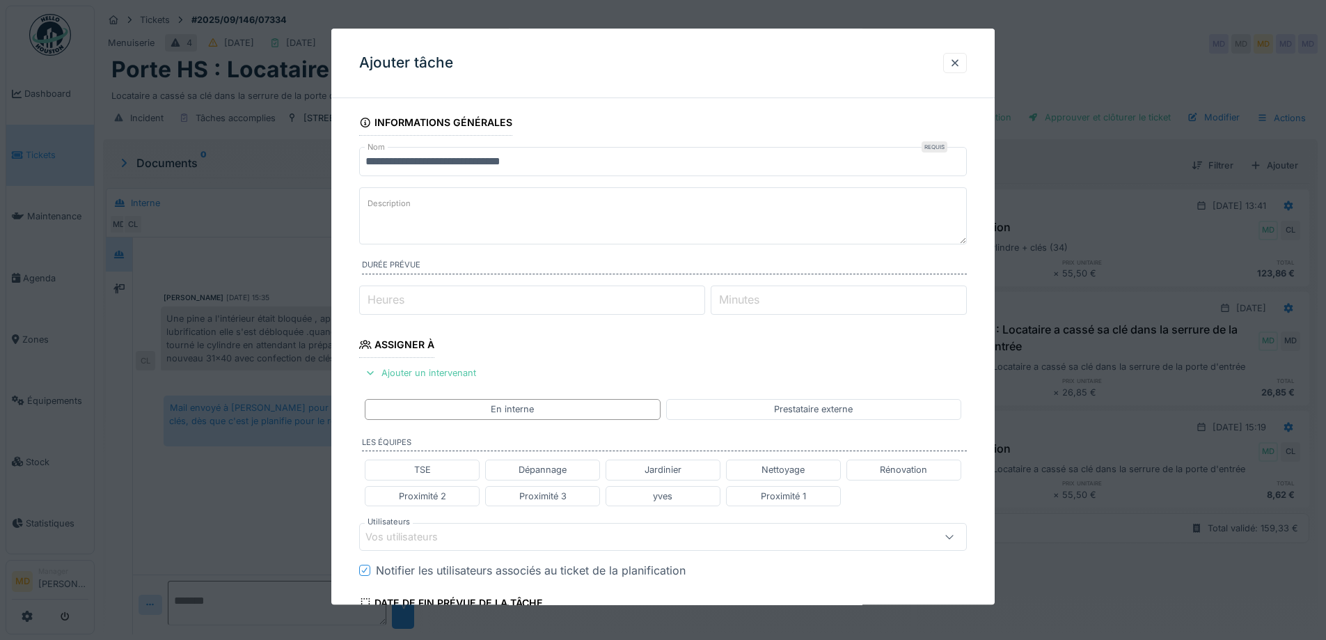
click at [565, 208] on textarea "Description" at bounding box center [663, 215] width 608 height 57
type textarea "*"
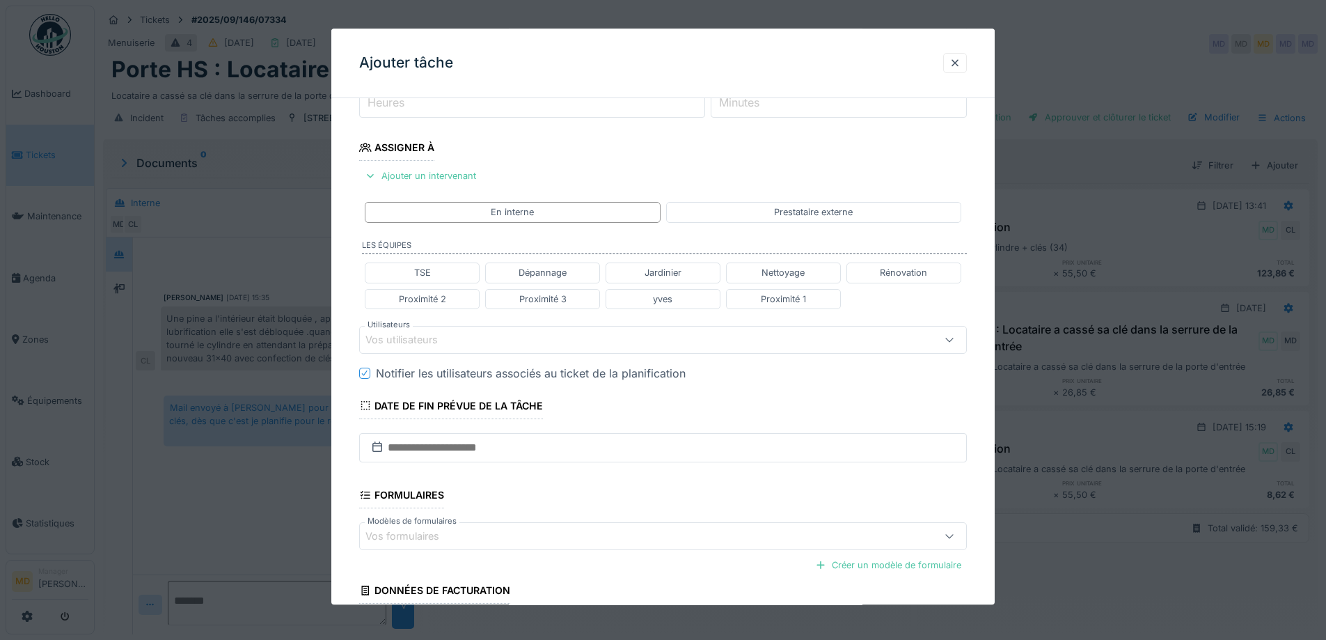
scroll to position [317, 0]
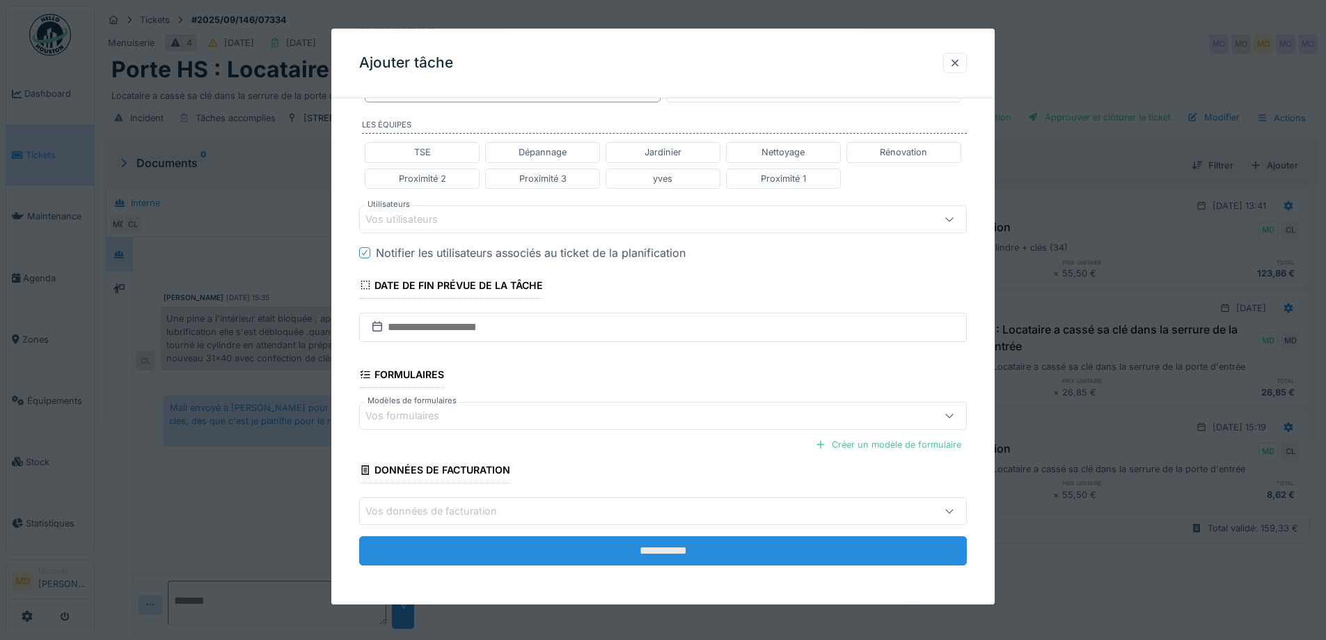
type textarea "**********"
click at [668, 557] on input "**********" at bounding box center [663, 551] width 608 height 29
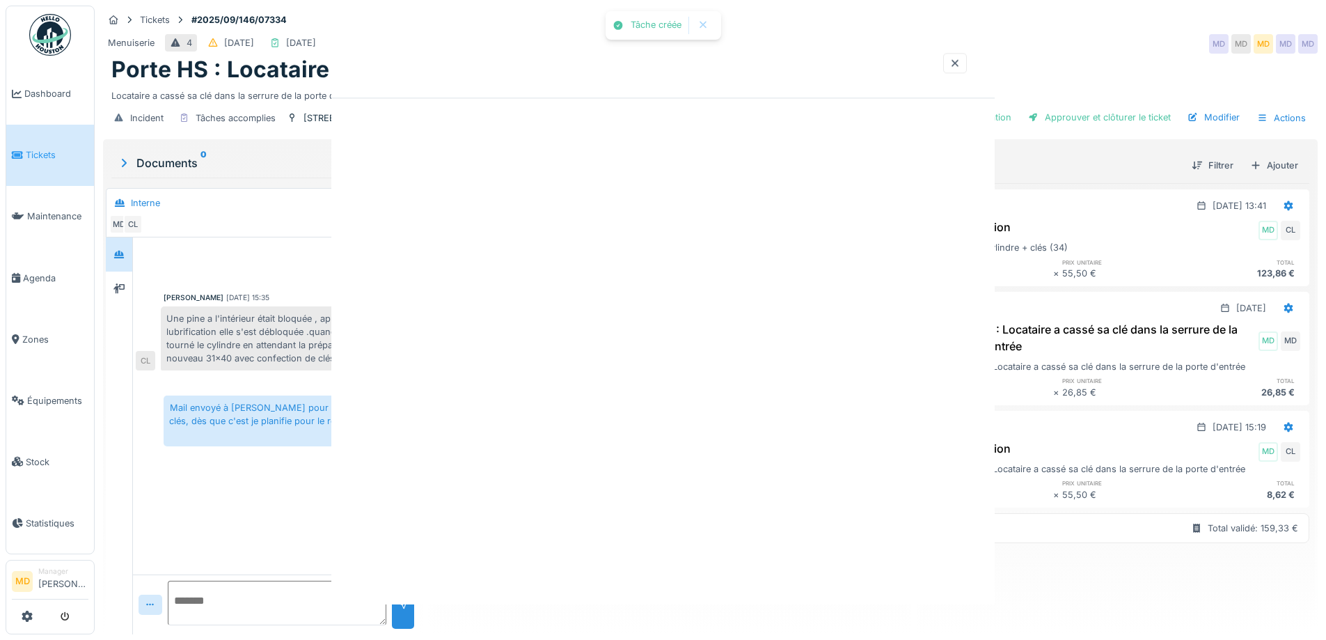
scroll to position [0, 0]
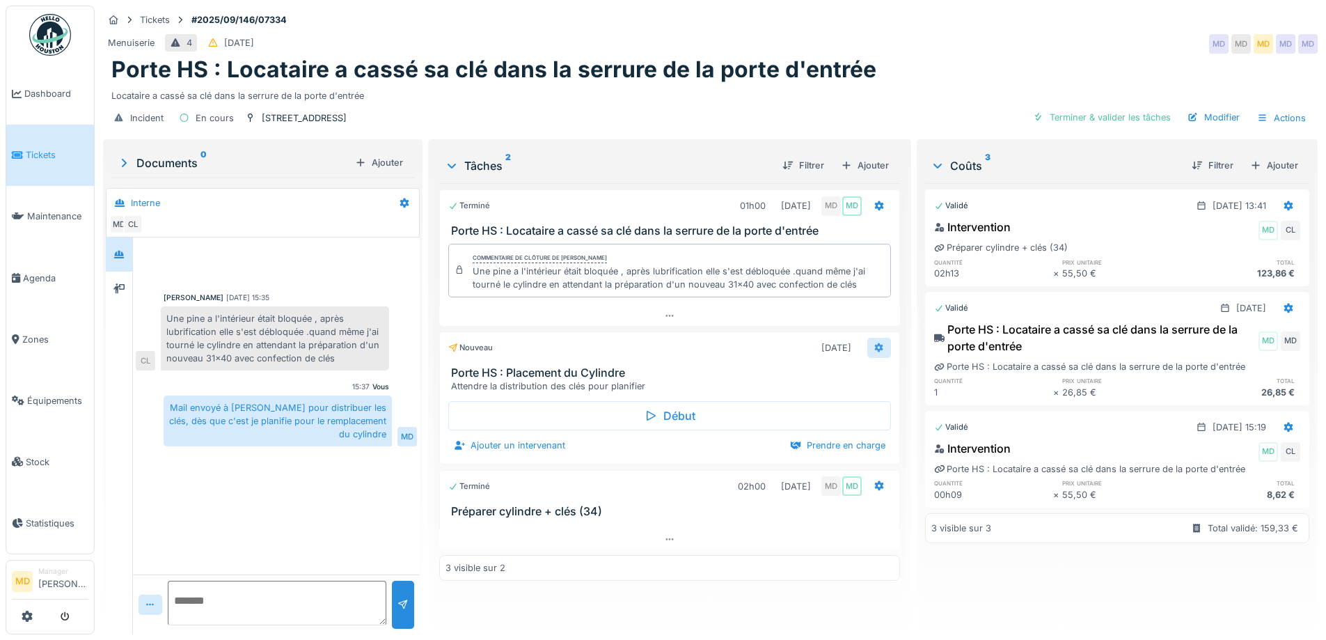
click at [873, 343] on icon at bounding box center [878, 347] width 11 height 9
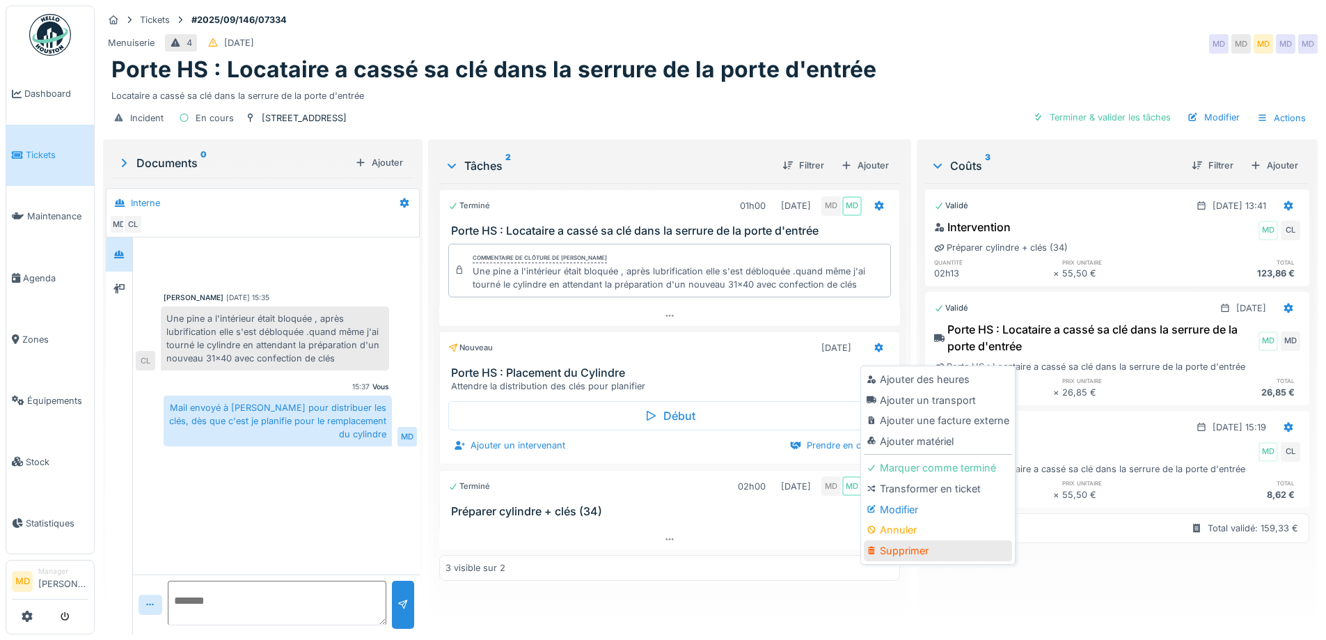
click at [879, 552] on div "Supprimer" at bounding box center [938, 550] width 148 height 21
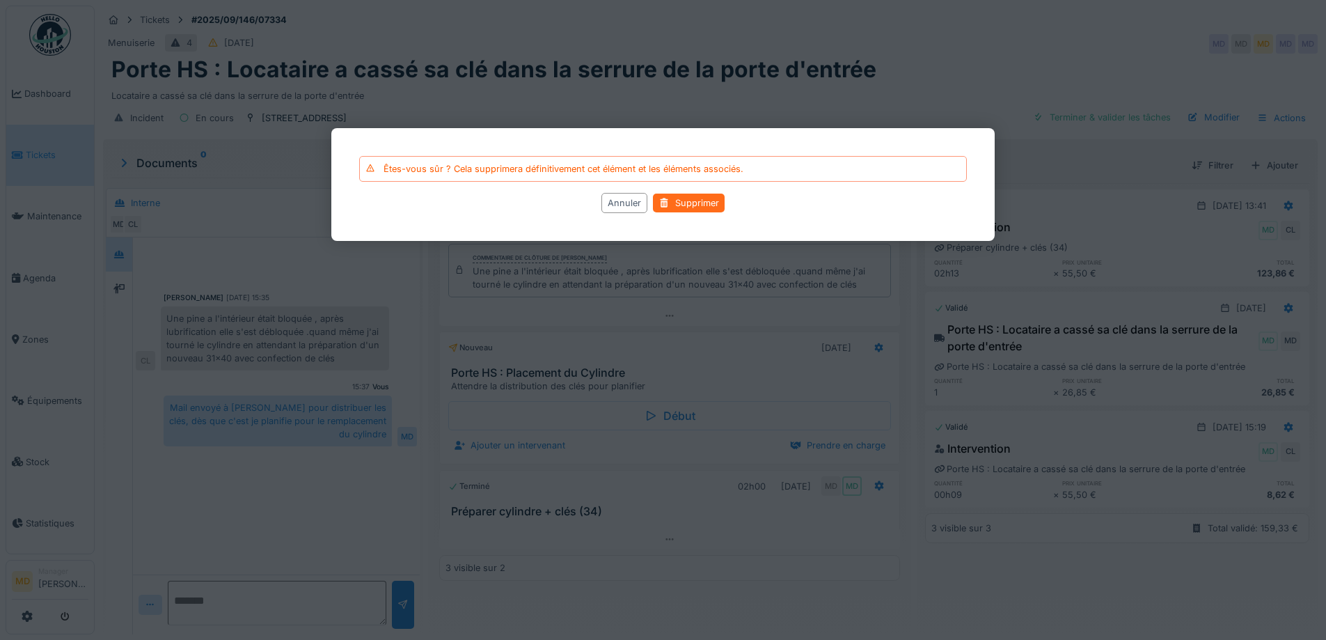
click at [688, 206] on div "Supprimer" at bounding box center [689, 202] width 72 height 19
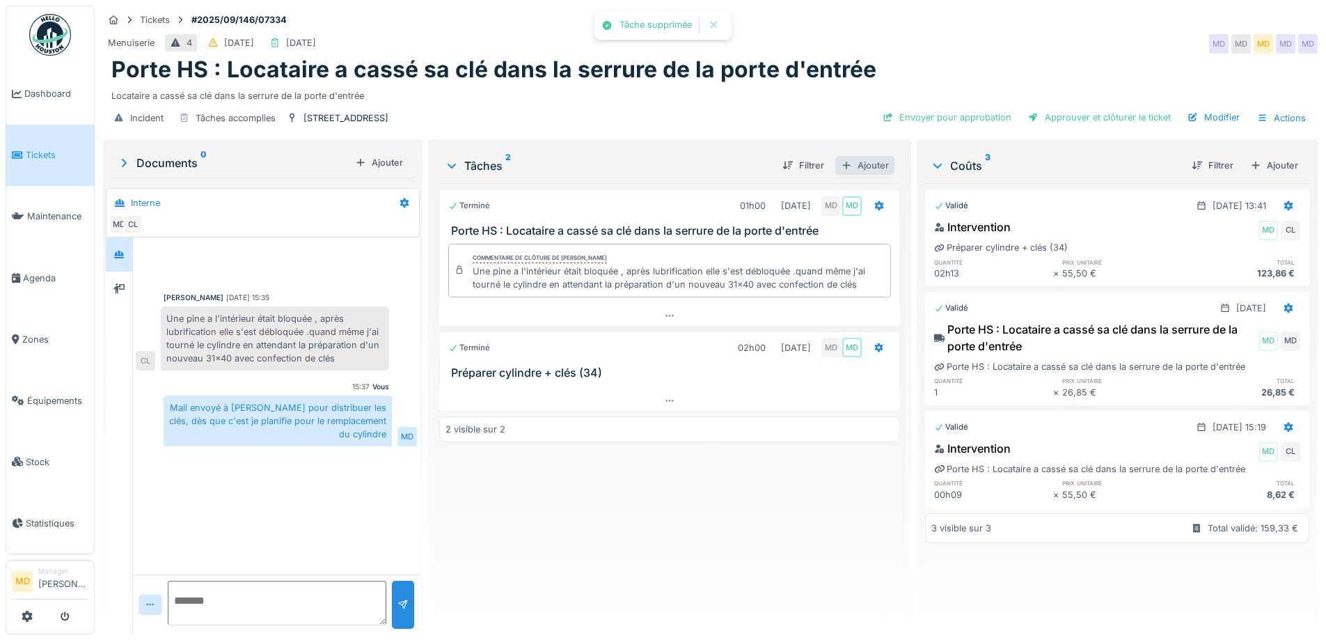
click at [863, 172] on div "Ajouter" at bounding box center [864, 165] width 59 height 19
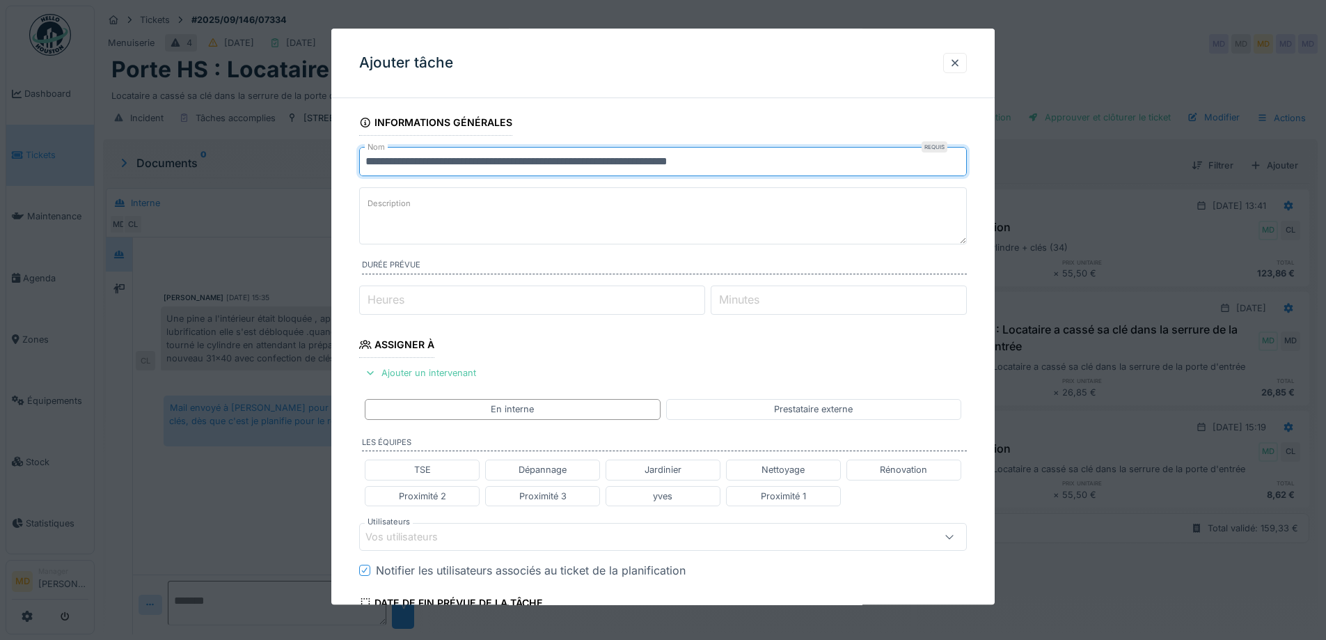
drag, startPoint x: 765, startPoint y: 168, endPoint x: 422, endPoint y: 160, distance: 343.2
click at [422, 160] on input "**********" at bounding box center [663, 161] width 608 height 29
type input "**********"
click at [374, 205] on label "Description" at bounding box center [389, 204] width 49 height 17
click at [374, 205] on textarea "Description" at bounding box center [663, 215] width 608 height 57
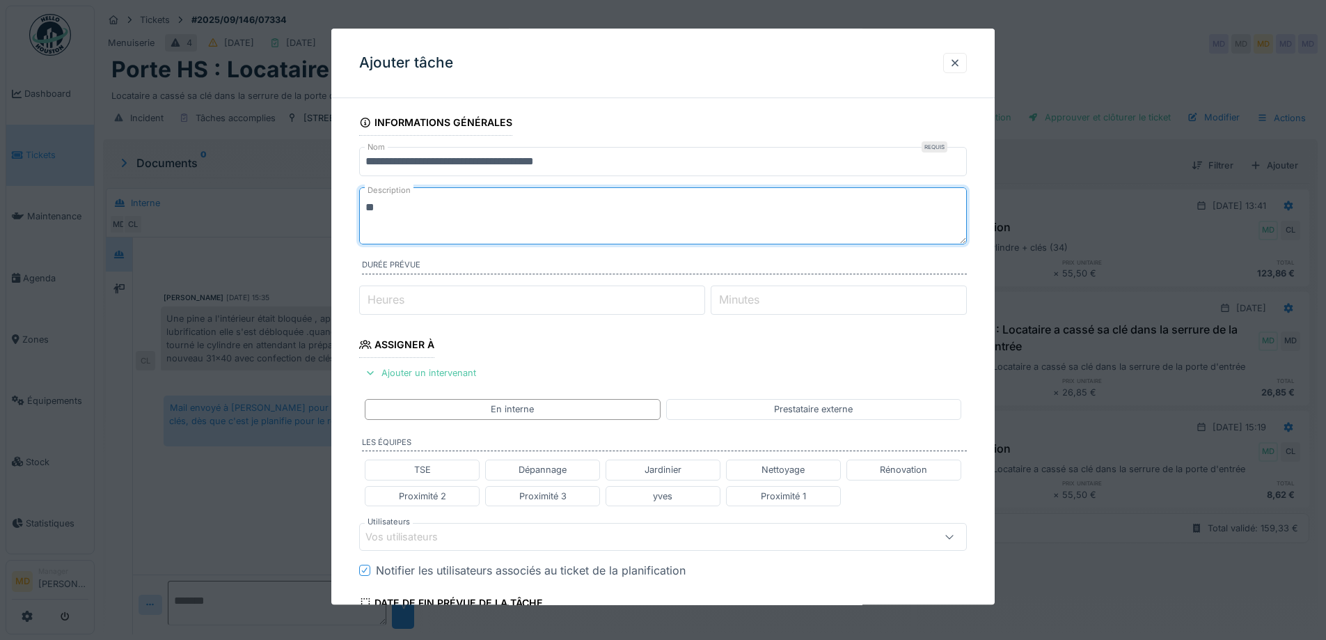
type textarea "*"
type textarea "**********"
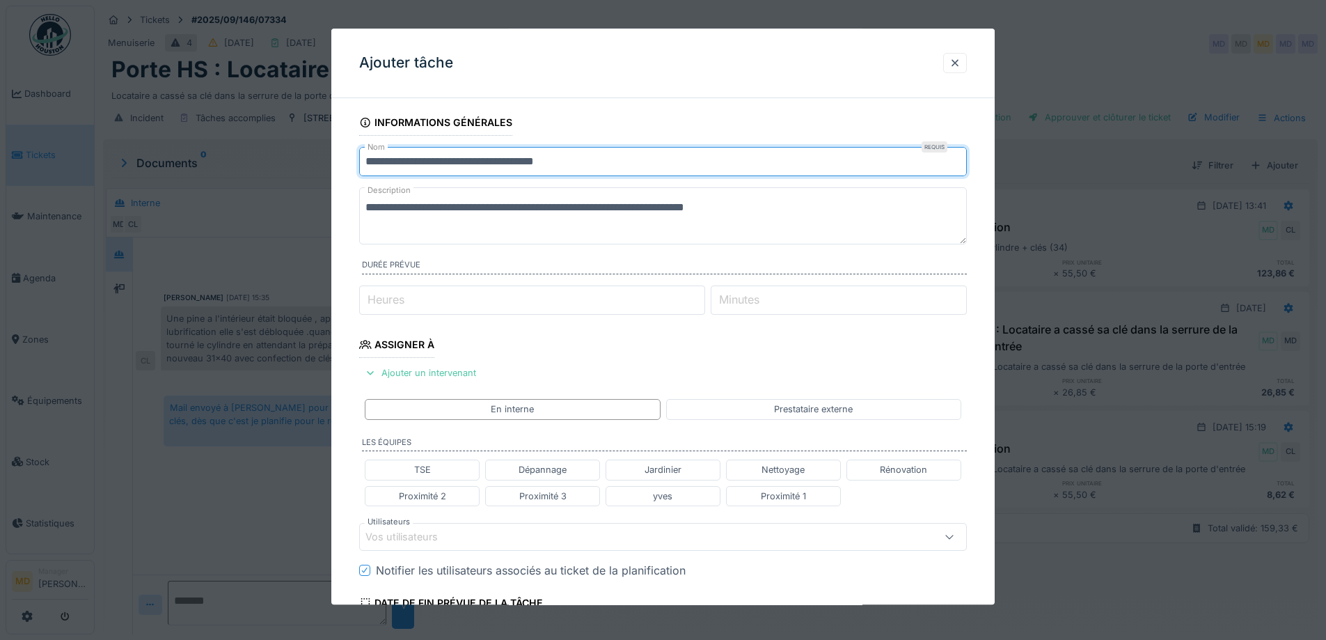
click at [419, 159] on input "**********" at bounding box center [663, 161] width 608 height 29
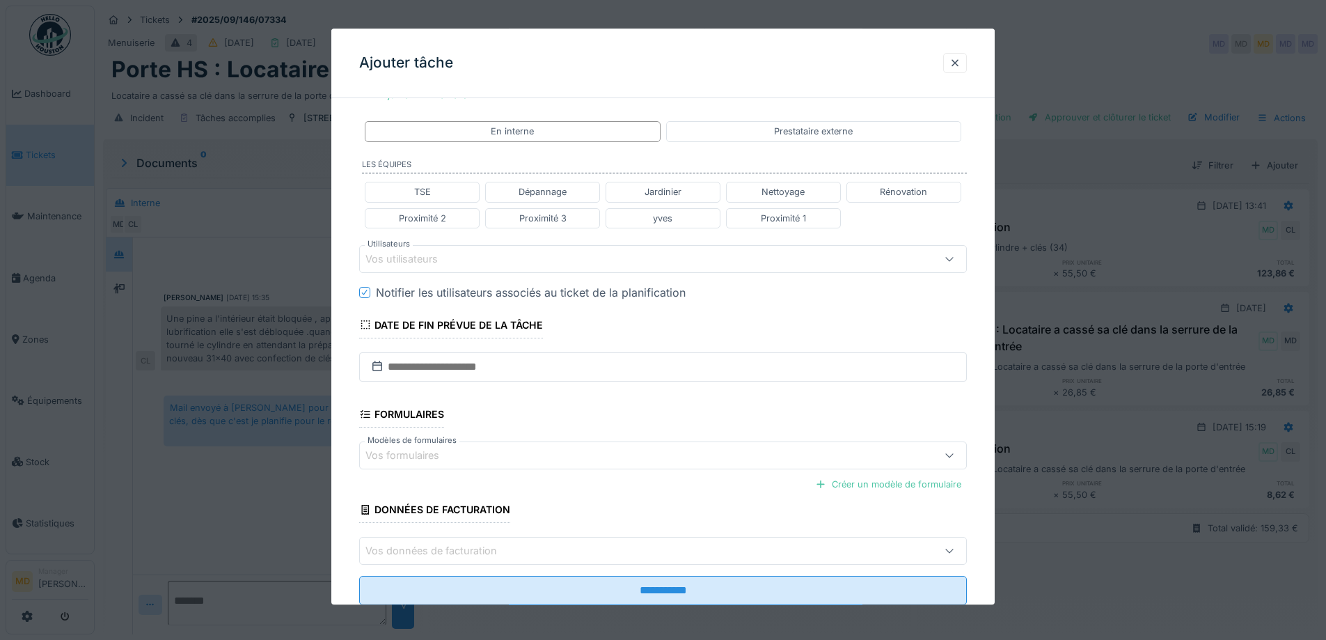
scroll to position [278, 0]
type input "**********"
click at [456, 364] on input "text" at bounding box center [663, 365] width 608 height 29
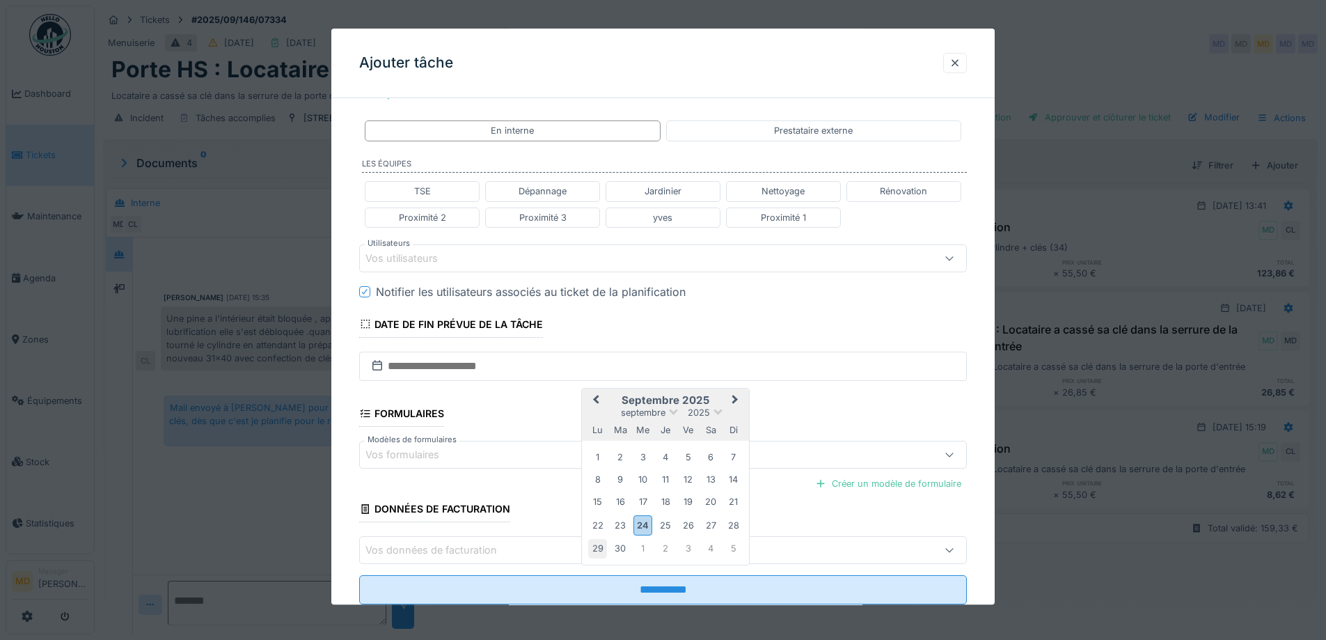
click at [599, 544] on div "29" at bounding box center [597, 548] width 19 height 19
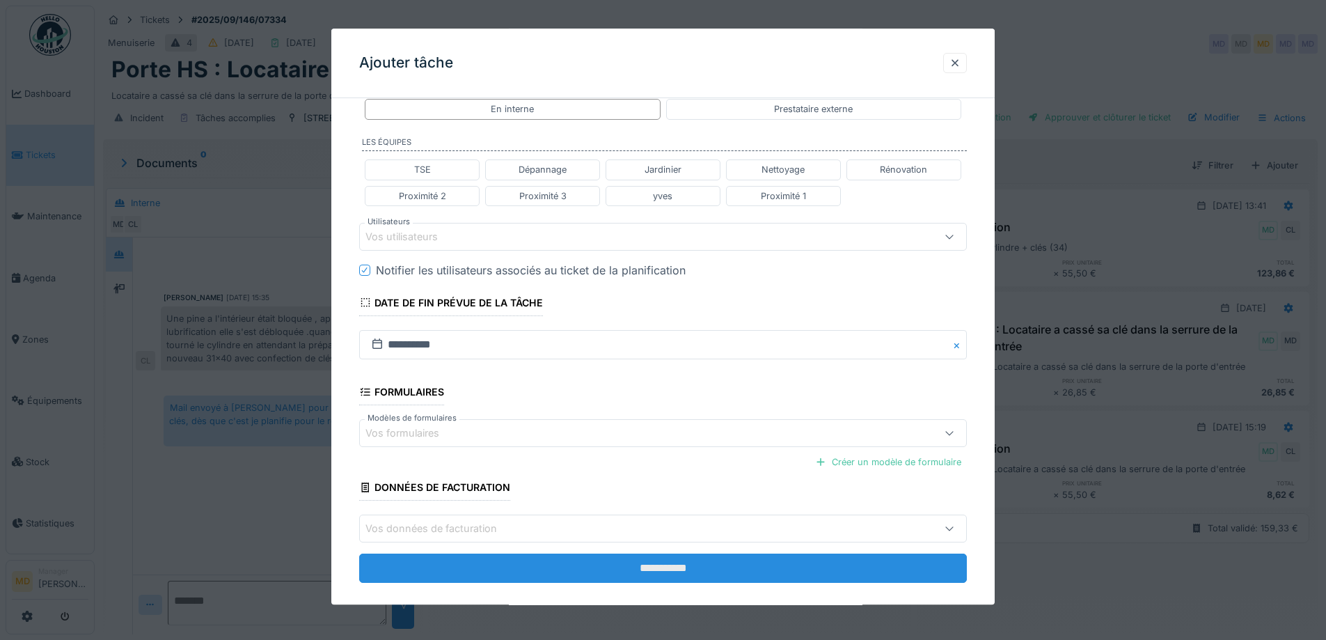
scroll to position [317, 0]
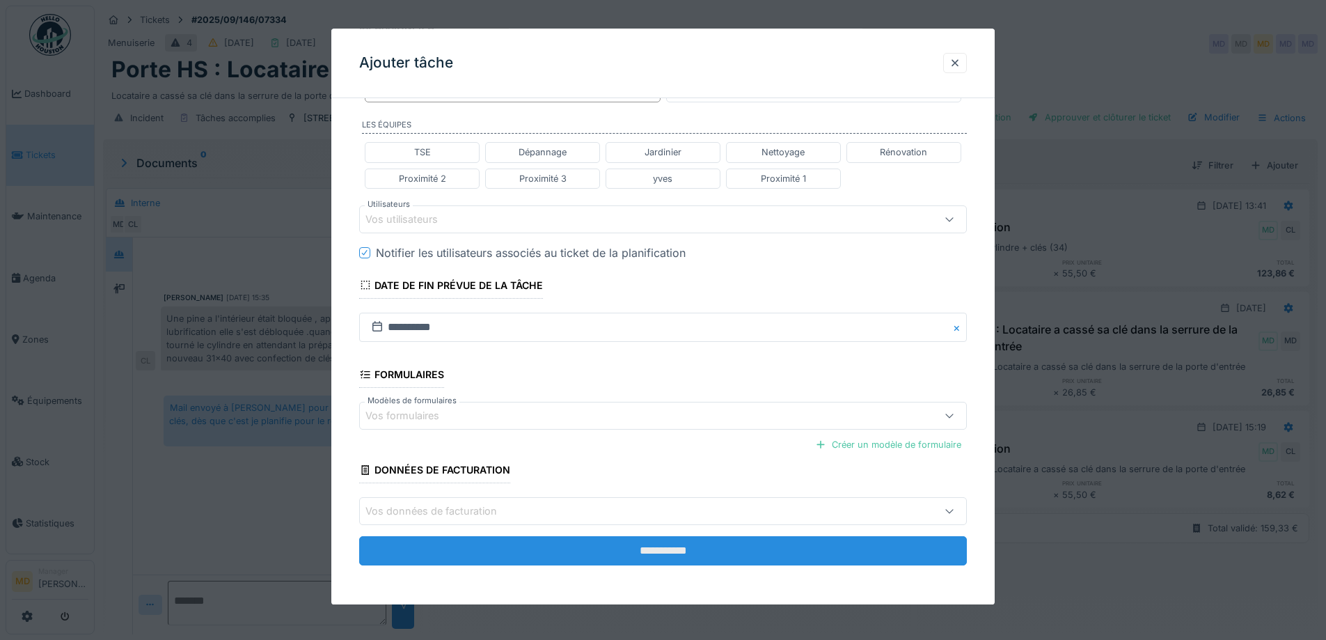
click at [633, 546] on input "**********" at bounding box center [663, 551] width 608 height 29
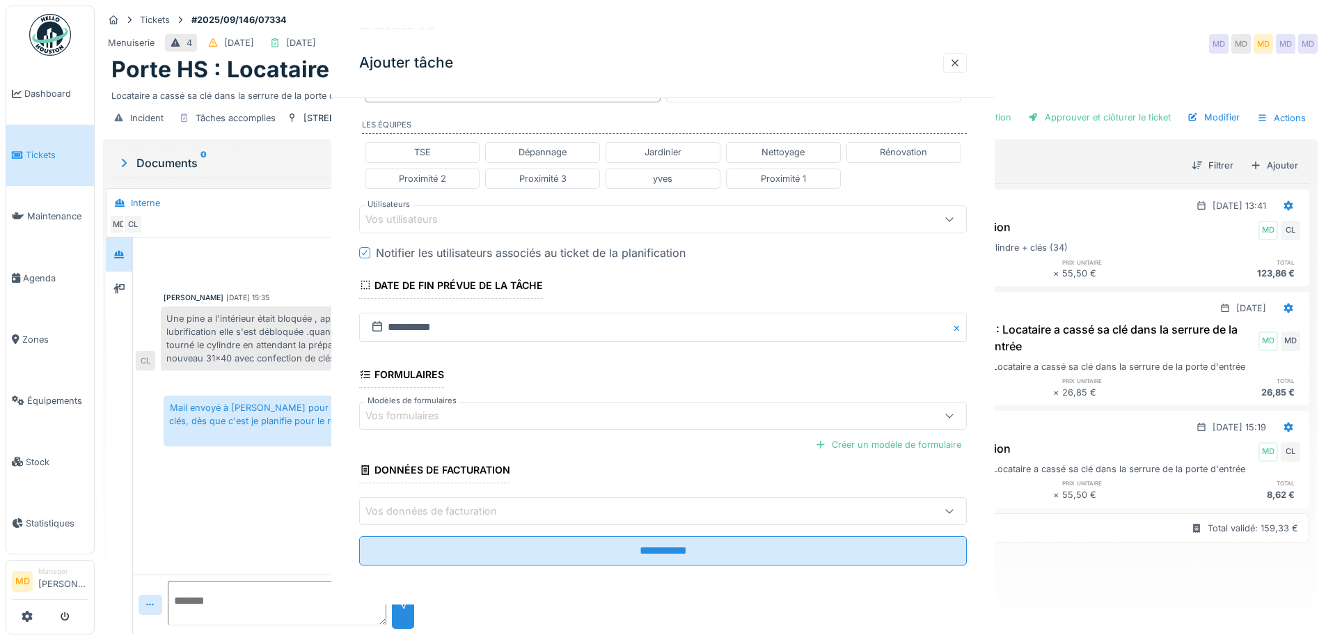
scroll to position [0, 0]
